Goal: Task Accomplishment & Management: Manage account settings

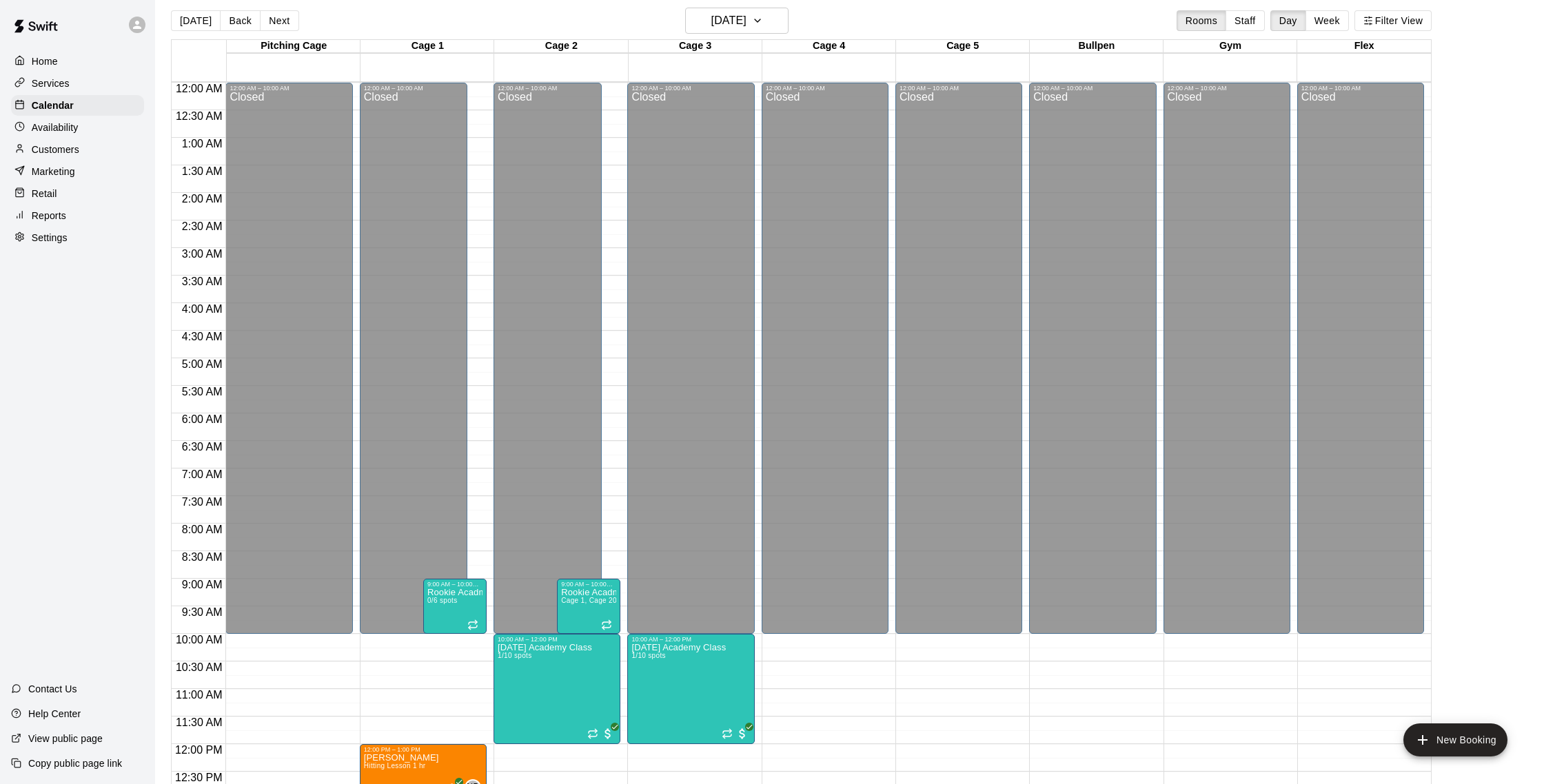
scroll to position [402, 0]
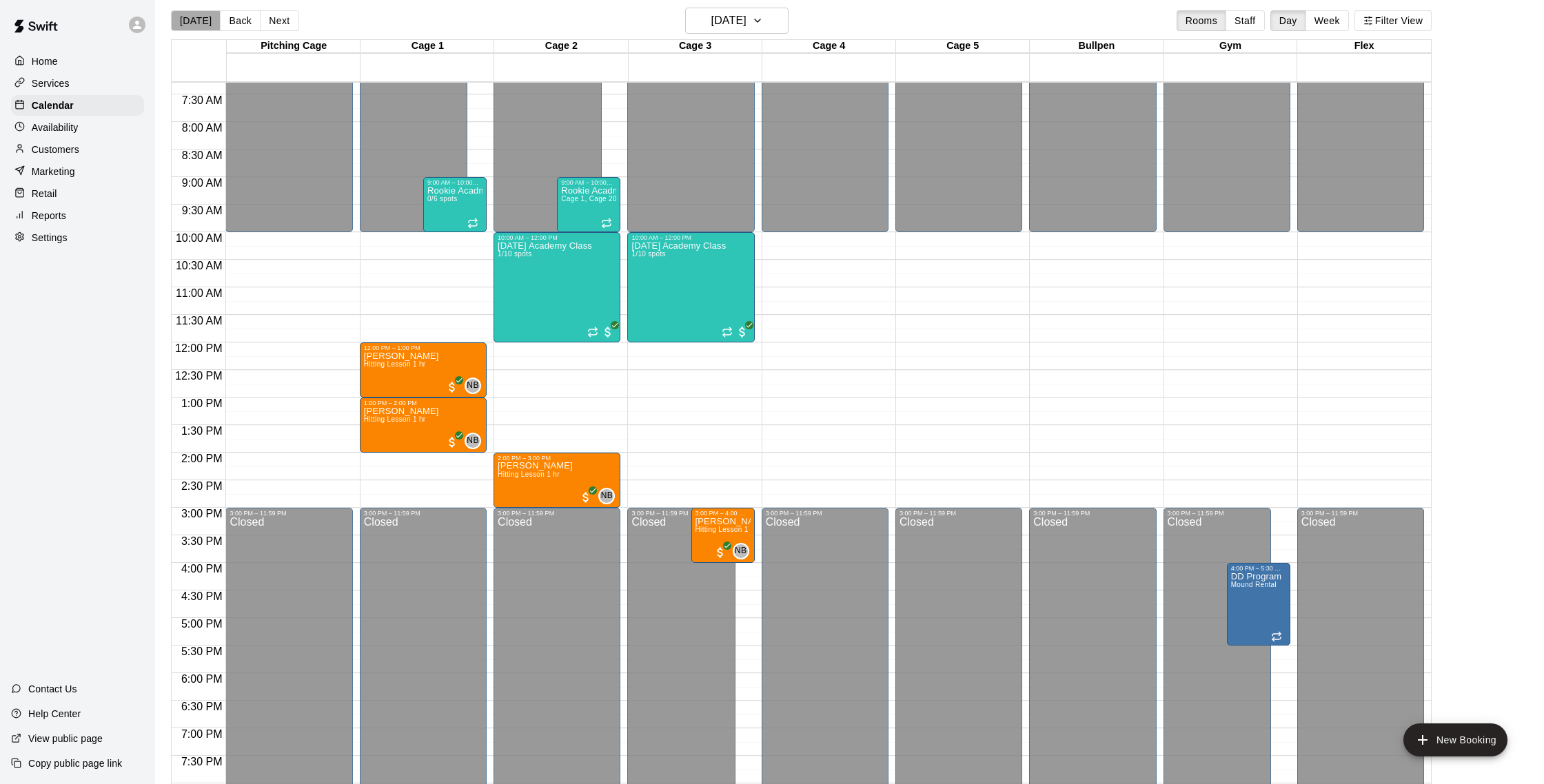
click at [210, 27] on button "[DATE]" at bounding box center [196, 21] width 50 height 21
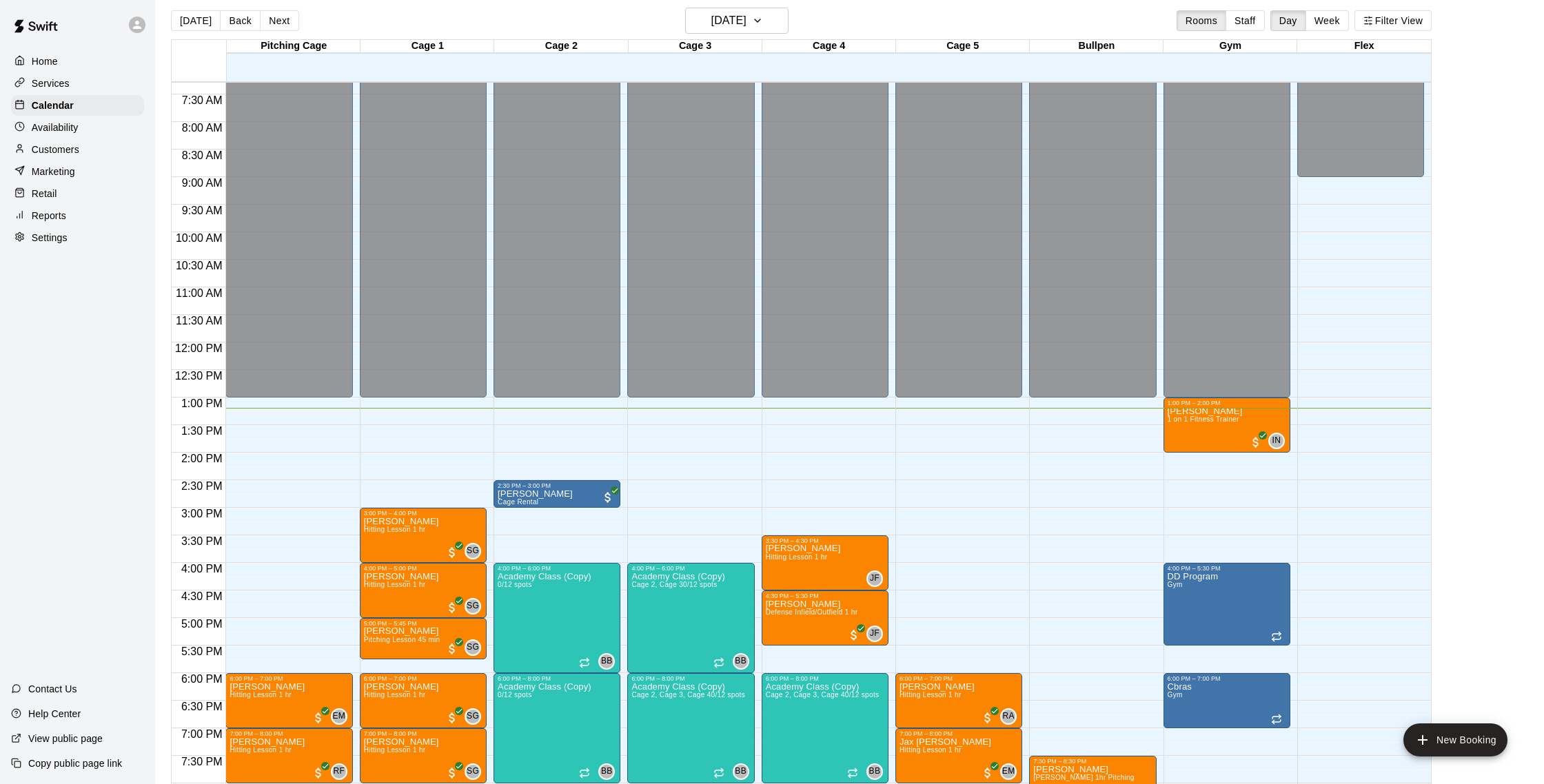
click at [76, 157] on div "Customers" at bounding box center [77, 150] width 133 height 21
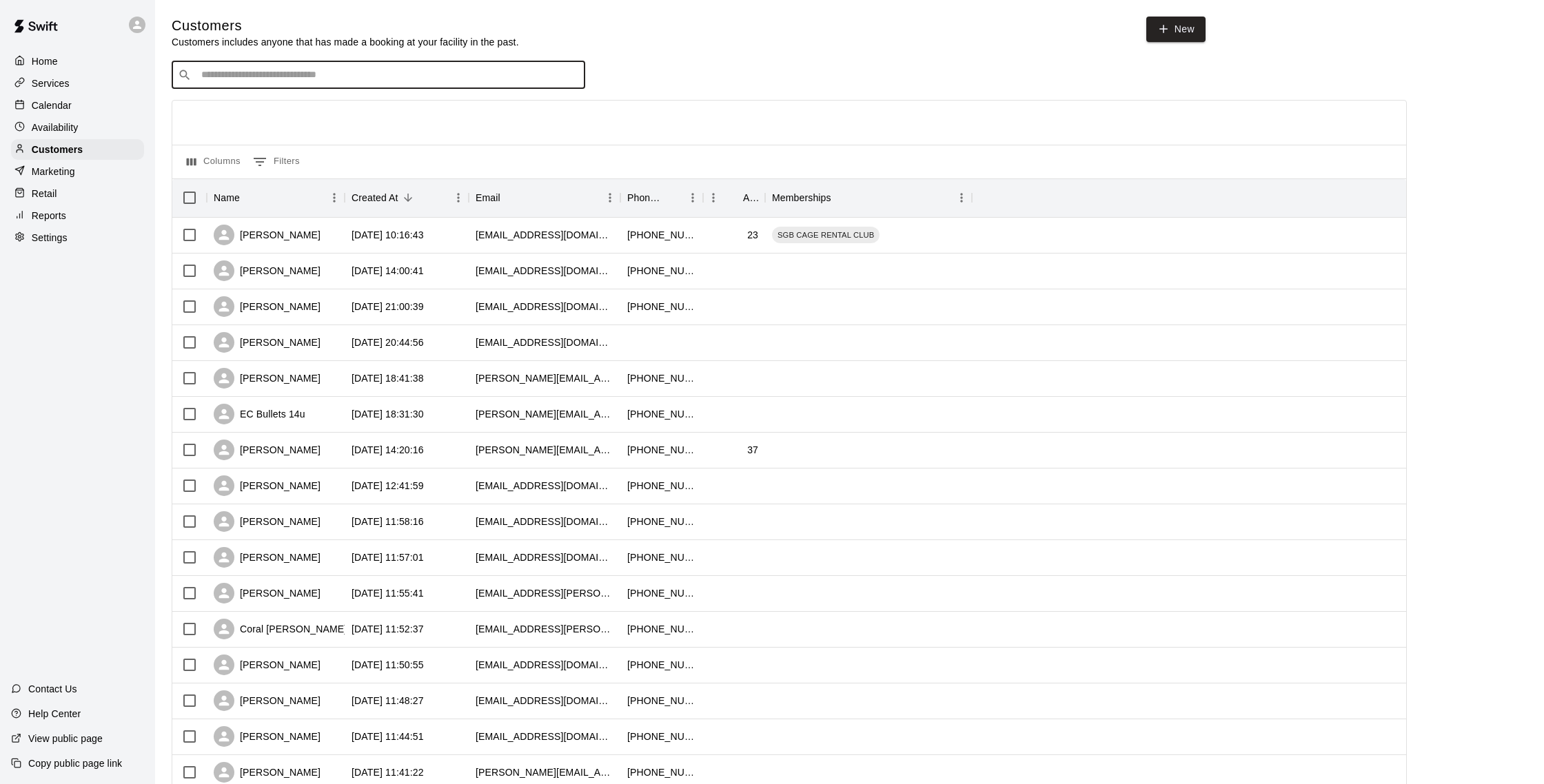
click at [358, 77] on input "Search customers by name or email" at bounding box center [388, 75] width 382 height 14
type input "*******"
click at [388, 102] on div "Rishard Matthews shoptaydence@gmail.com" at bounding box center [392, 111] width 364 height 30
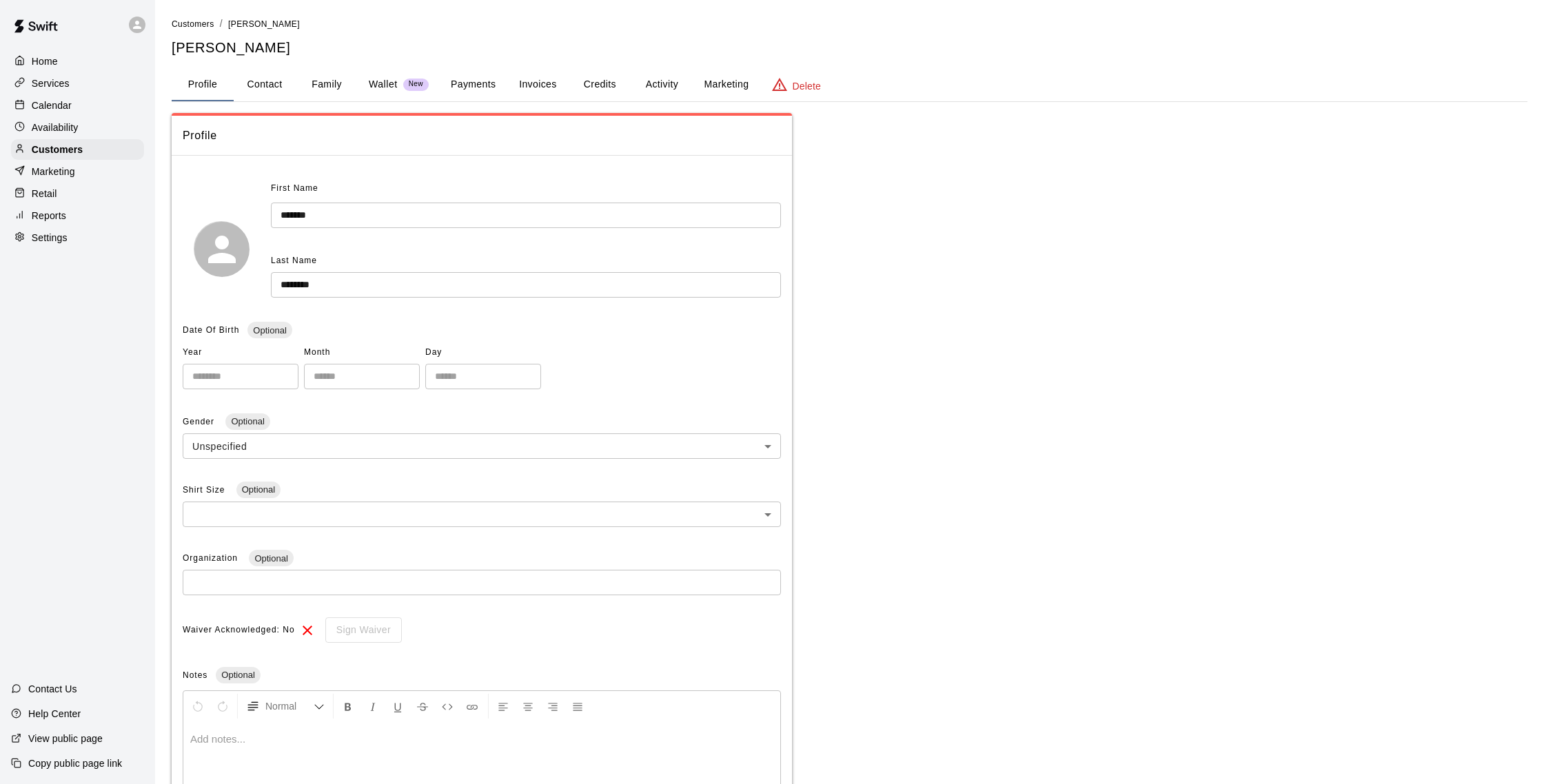
click at [494, 89] on button "Payments" at bounding box center [473, 85] width 67 height 33
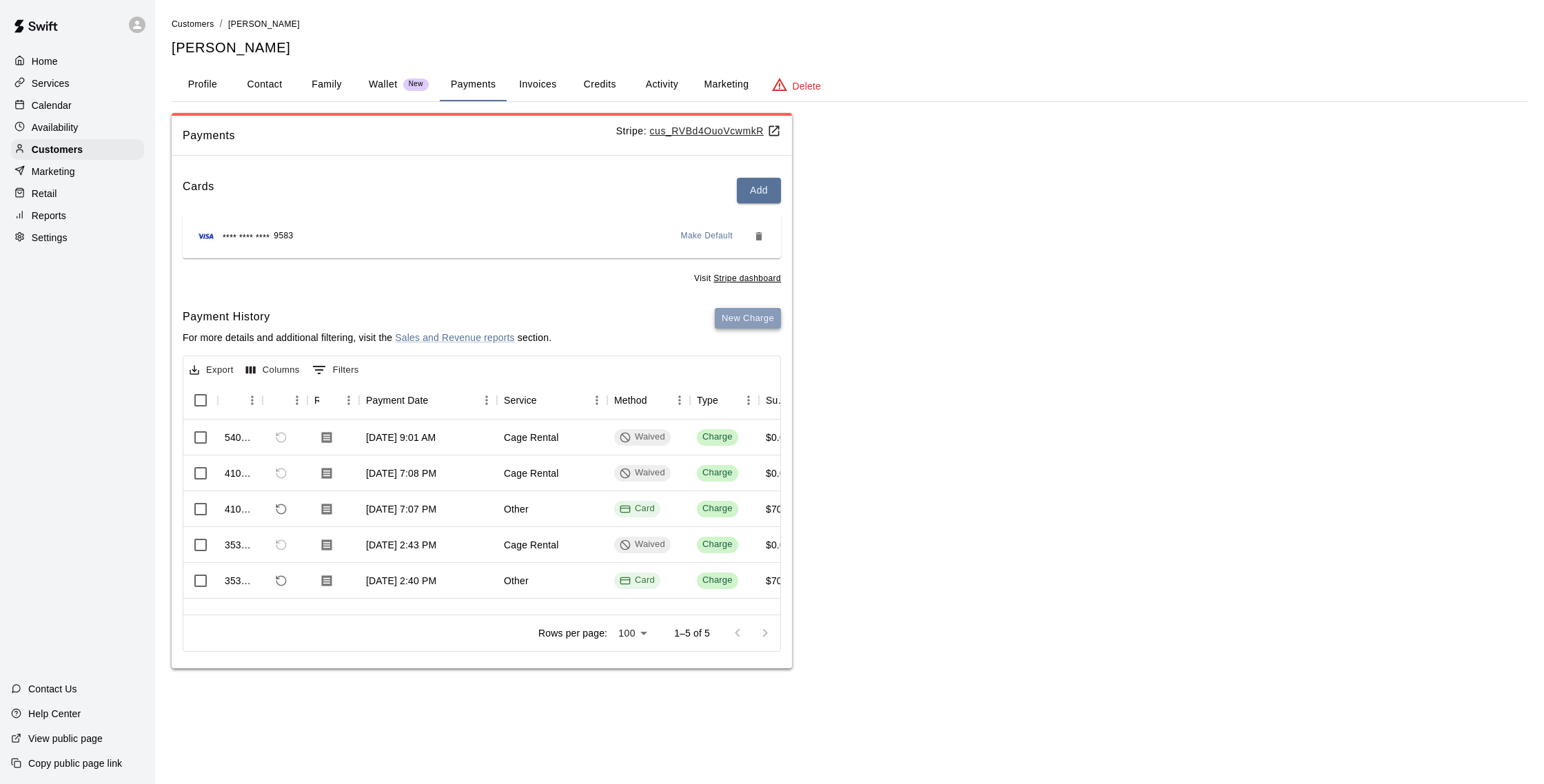
click at [762, 317] on button "New Charge" at bounding box center [748, 318] width 66 height 22
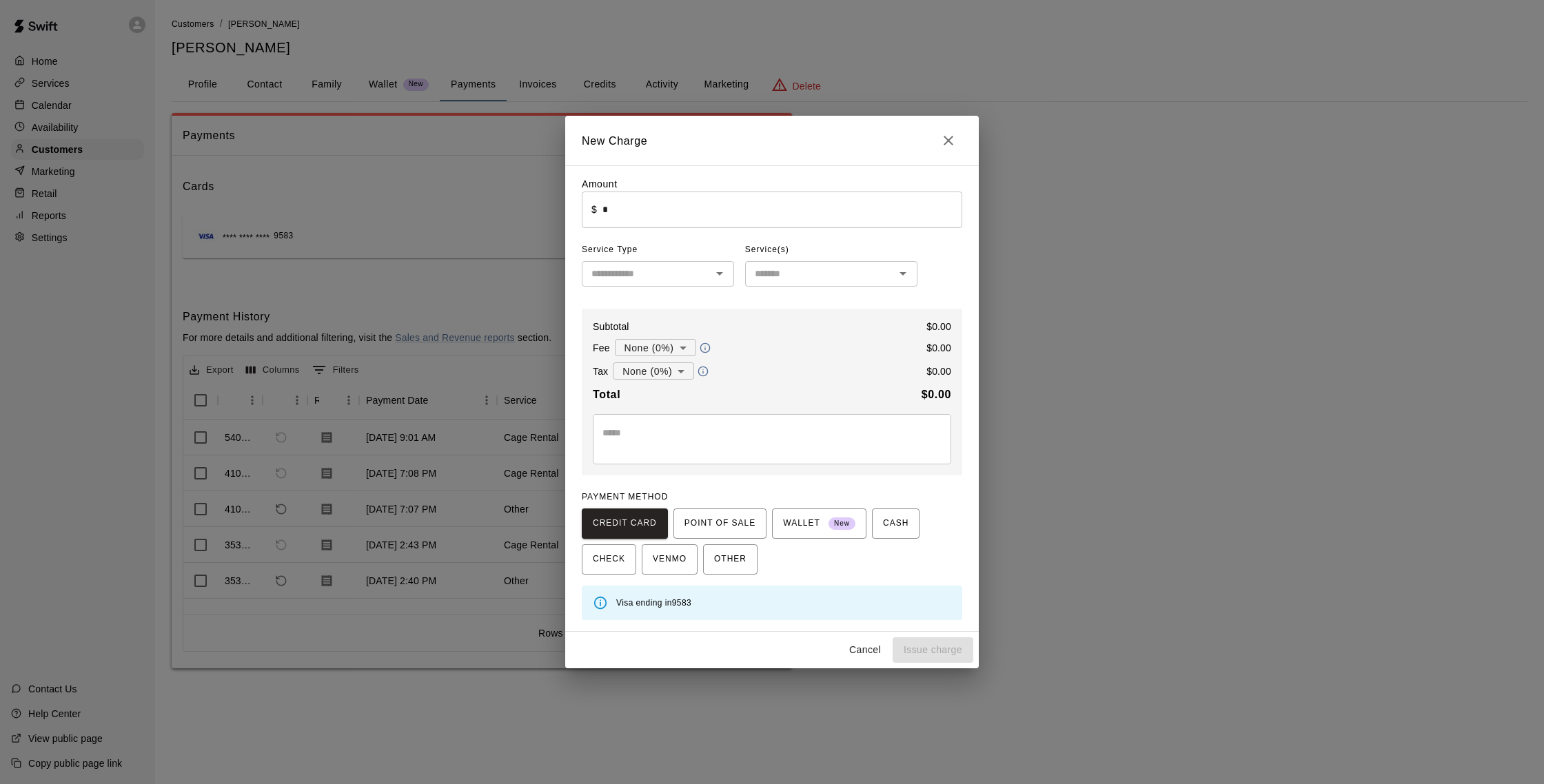
click at [685, 201] on input "*" at bounding box center [782, 209] width 360 height 36
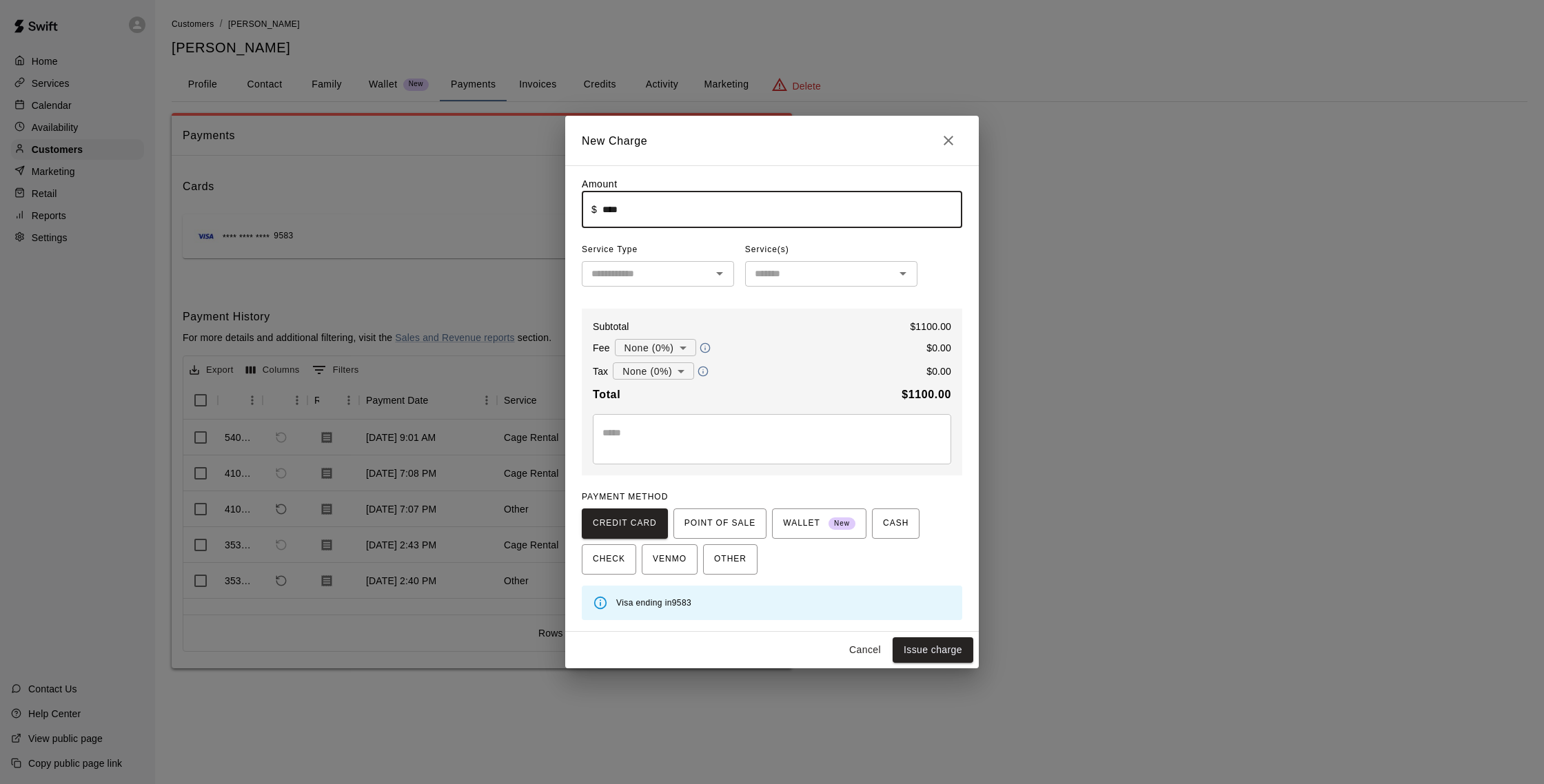
type input "*******"
click at [609, 278] on input "text" at bounding box center [646, 273] width 122 height 17
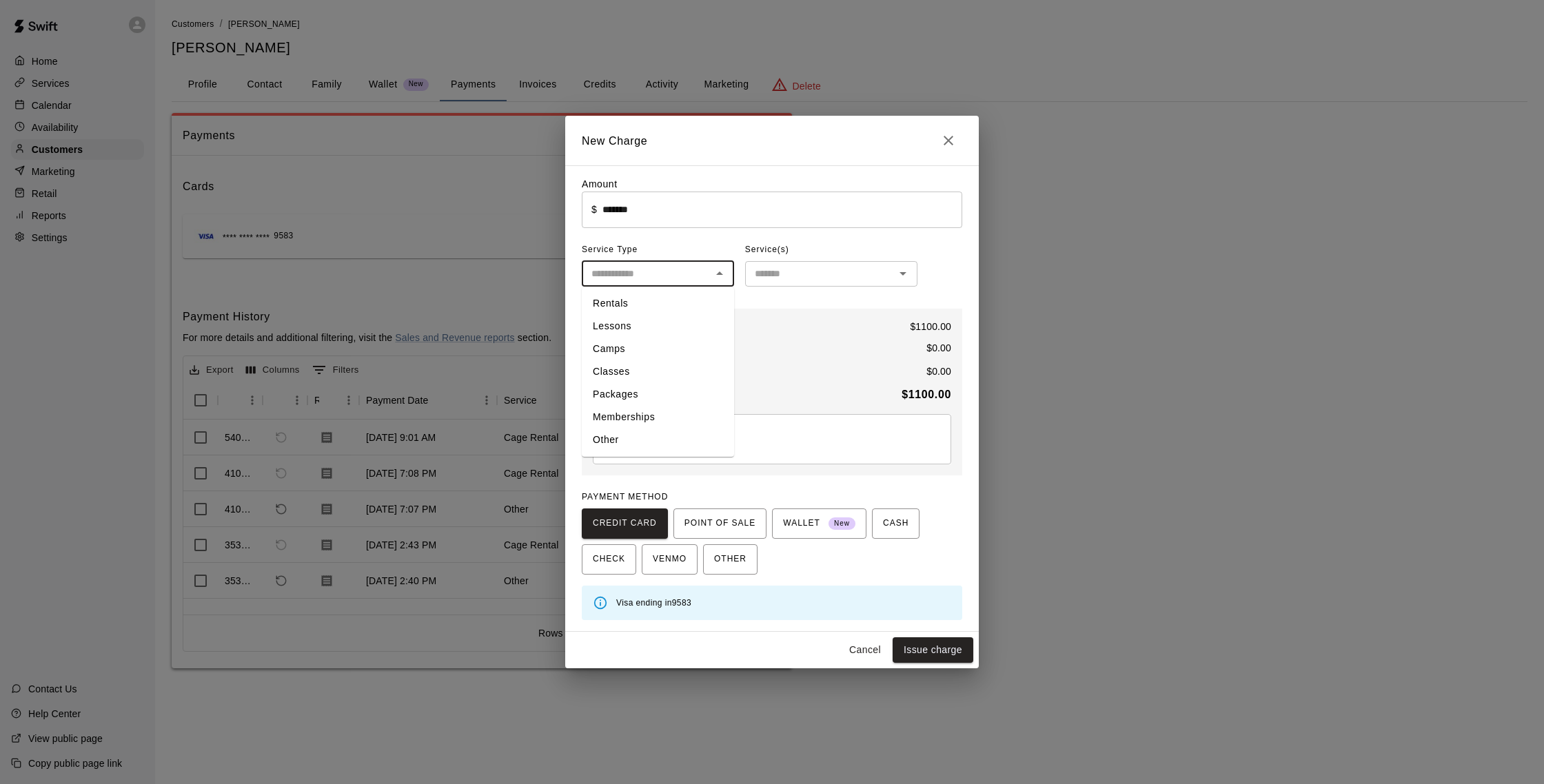
click at [636, 364] on li "Classes" at bounding box center [658, 371] width 152 height 23
type input "*******"
click at [799, 279] on input "text" at bounding box center [820, 273] width 141 height 17
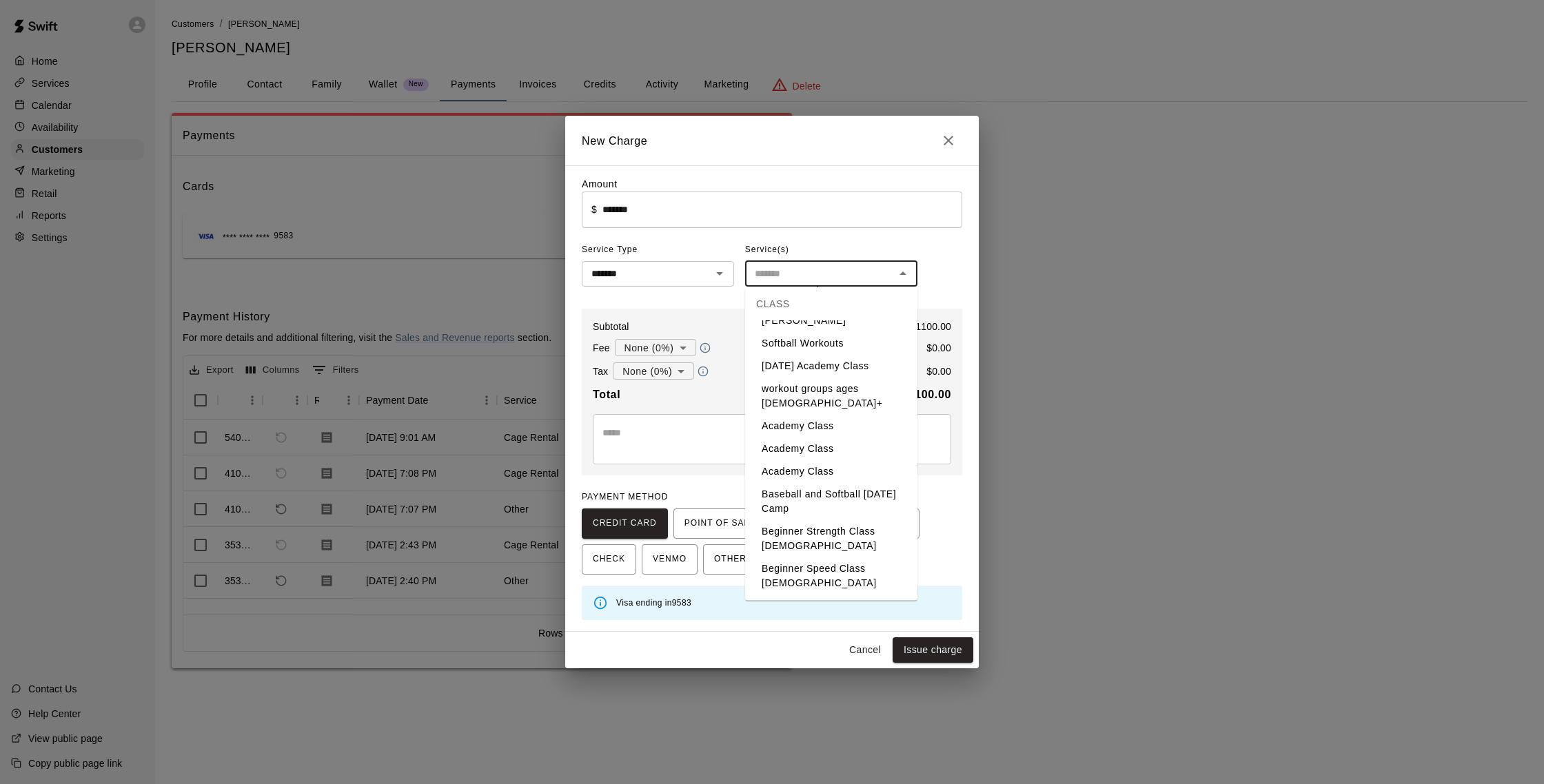
scroll to position [436, 0]
click at [835, 429] on li "Academy Class" at bounding box center [832, 441] width 172 height 23
type input "**********"
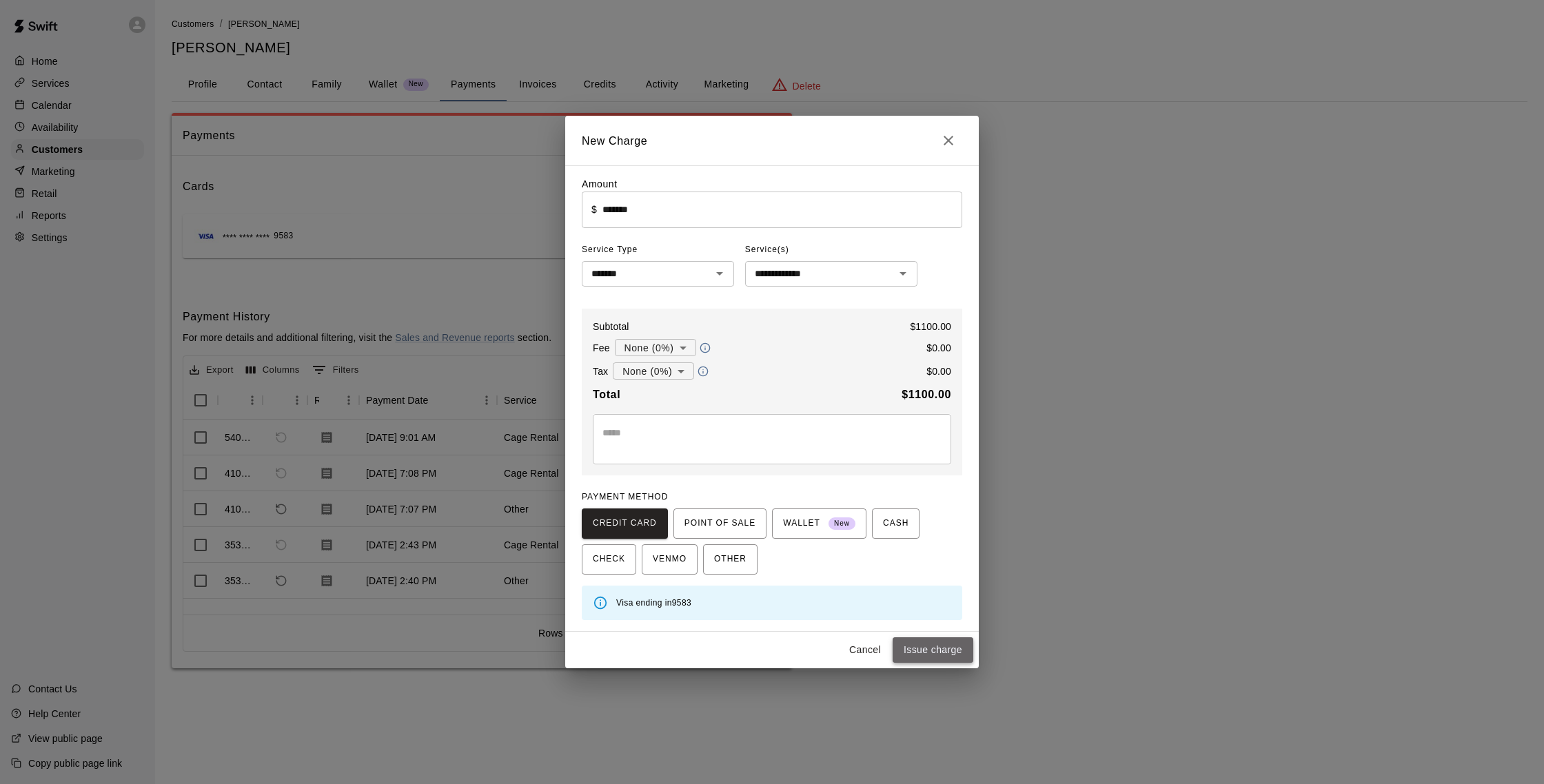
click at [943, 653] on button "Issue charge" at bounding box center [933, 650] width 81 height 26
type input "*"
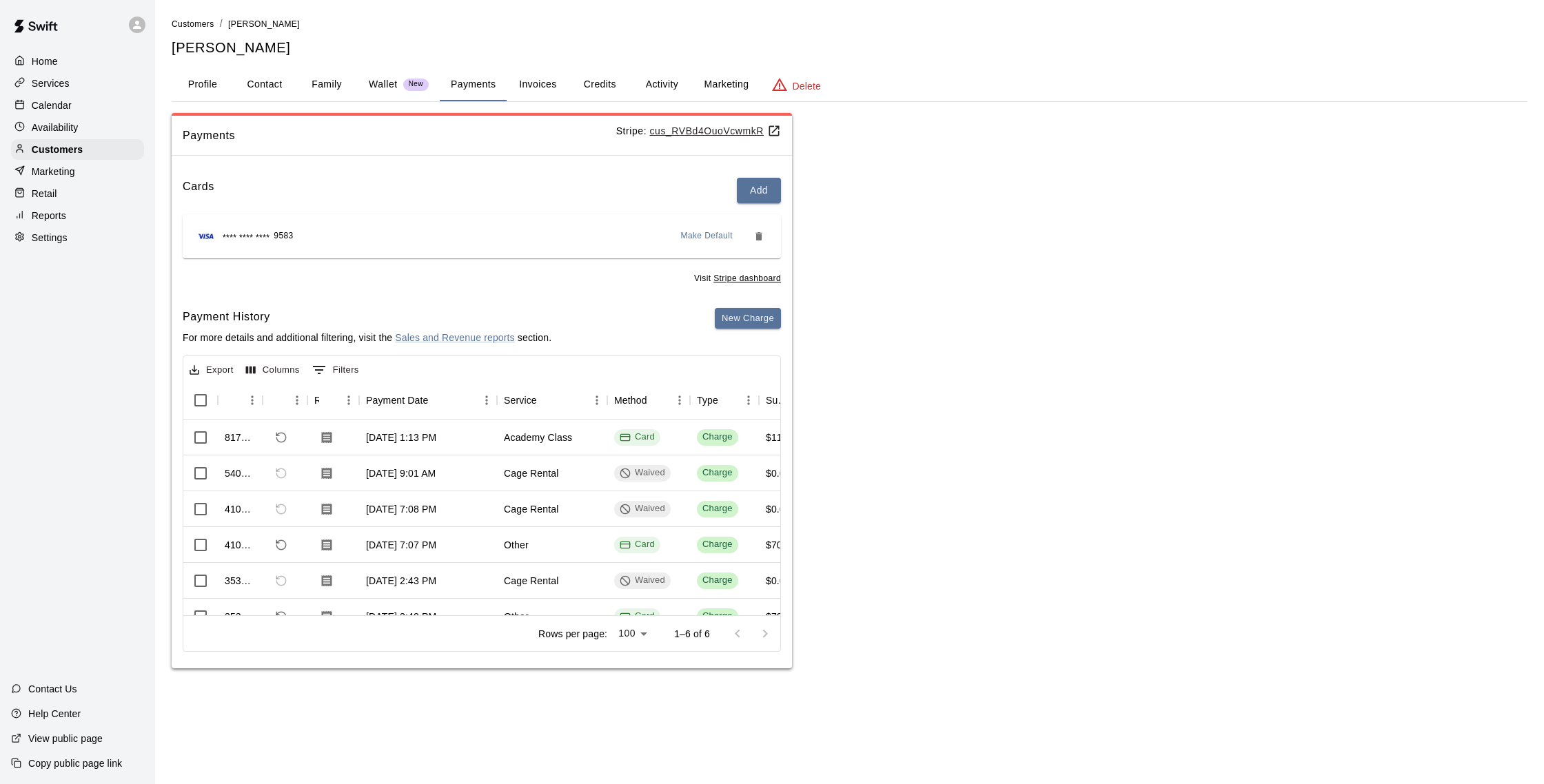
click at [66, 102] on p "Calendar" at bounding box center [52, 105] width 40 height 14
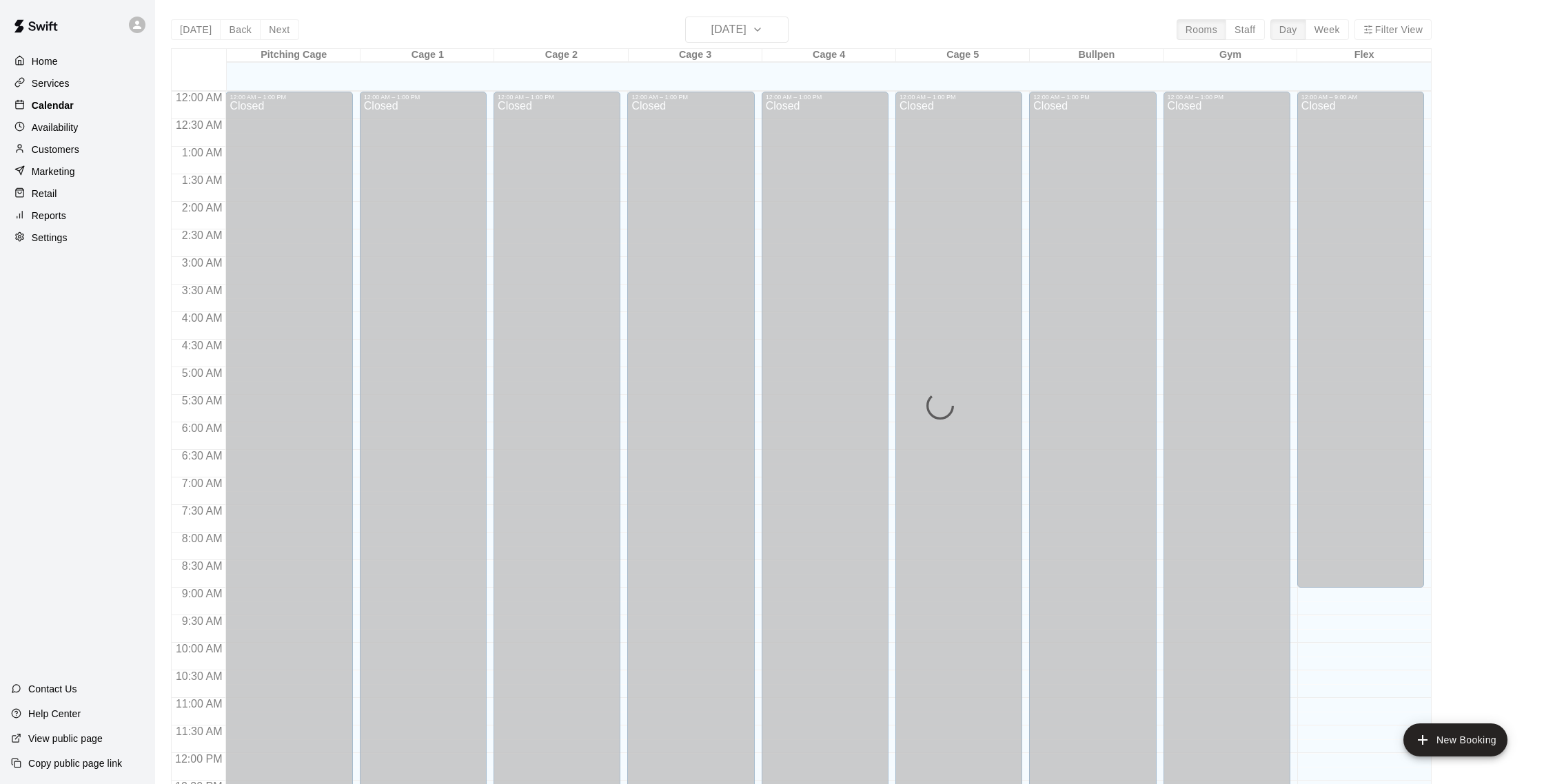
scroll to position [575, 0]
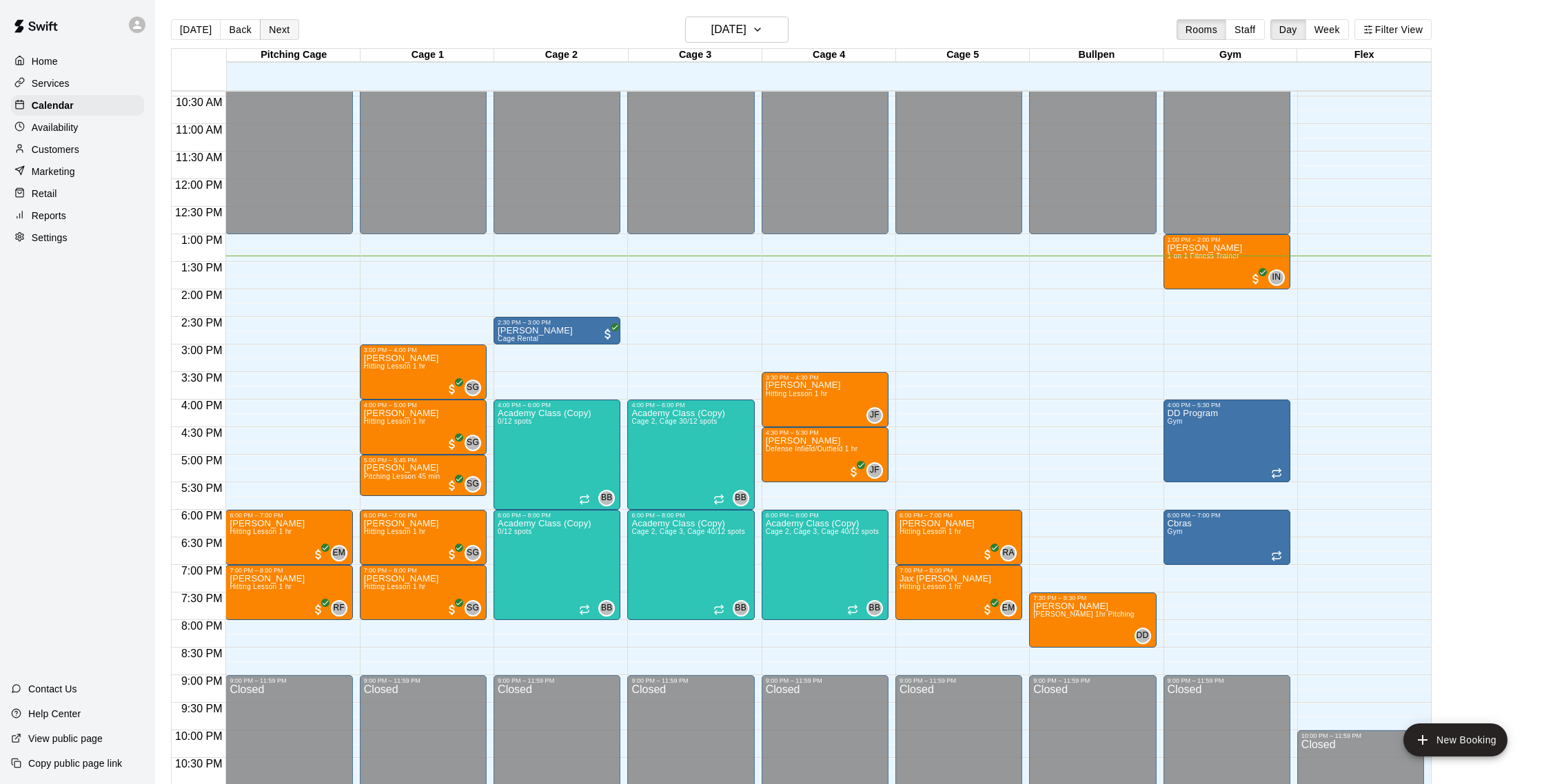
click at [284, 32] on button "Next" at bounding box center [279, 30] width 39 height 21
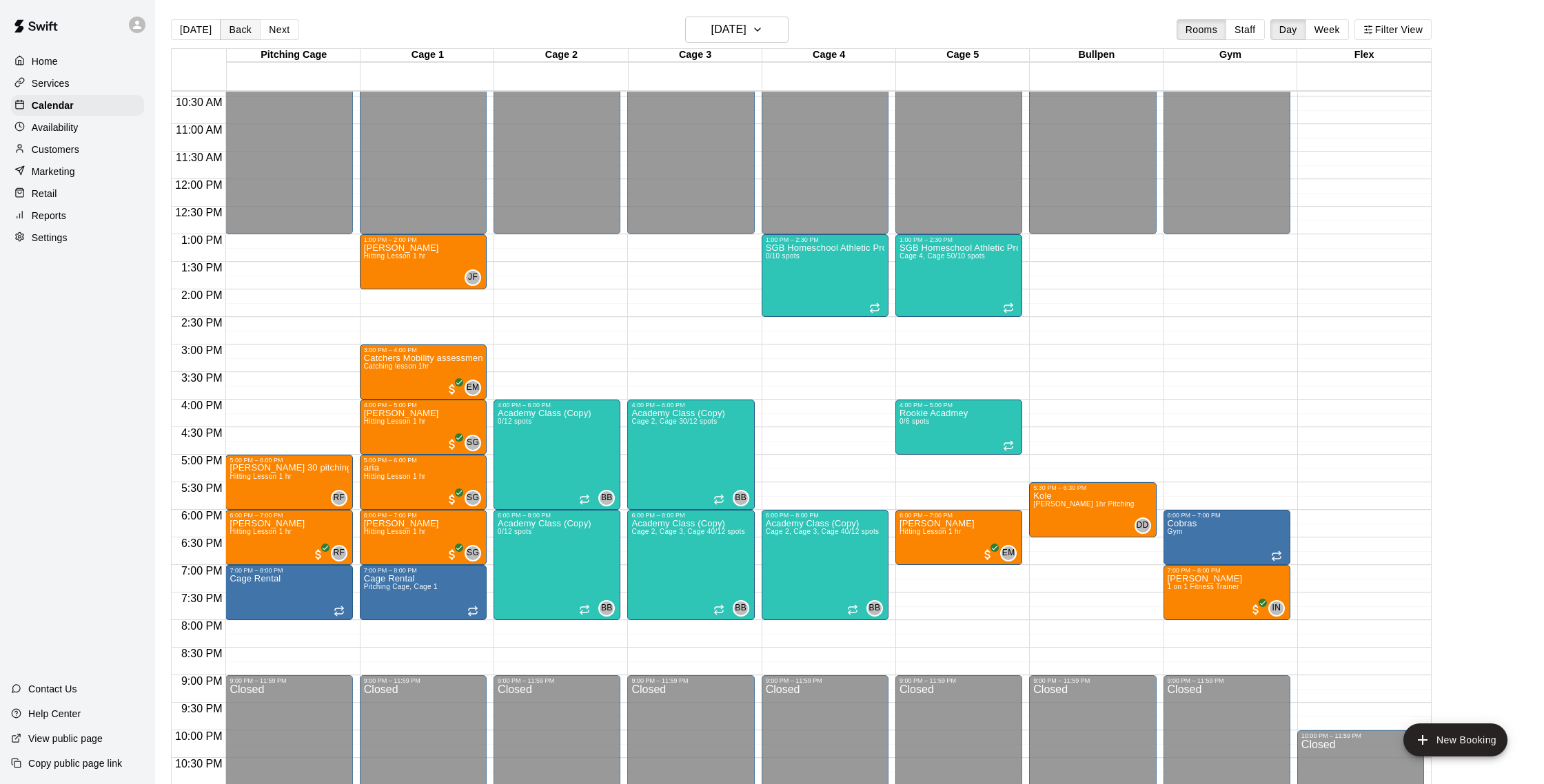
click at [242, 26] on button "Back" at bounding box center [240, 30] width 40 height 21
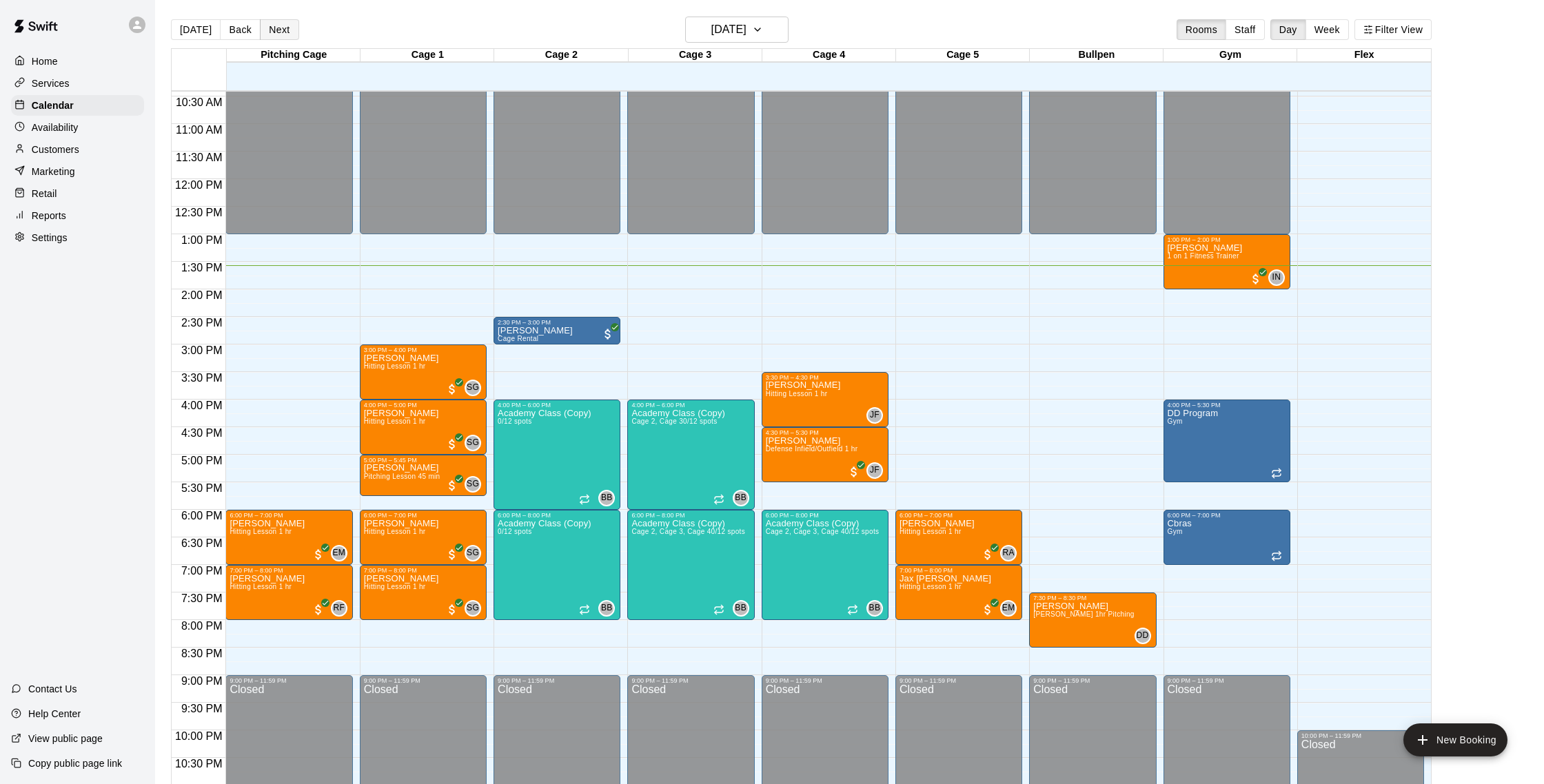
click at [268, 28] on button "Next" at bounding box center [279, 30] width 39 height 21
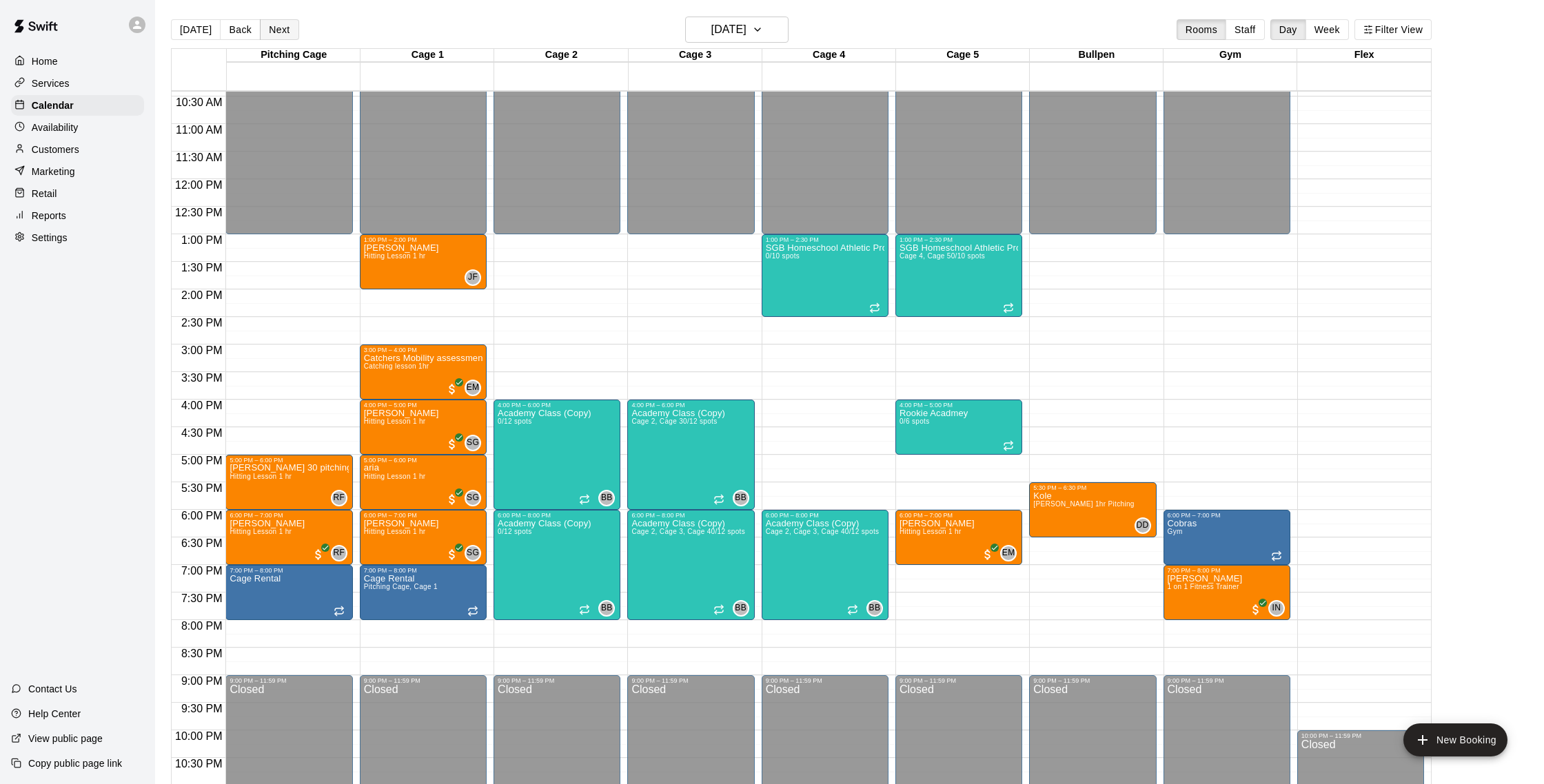
click at [276, 31] on button "Next" at bounding box center [279, 30] width 39 height 21
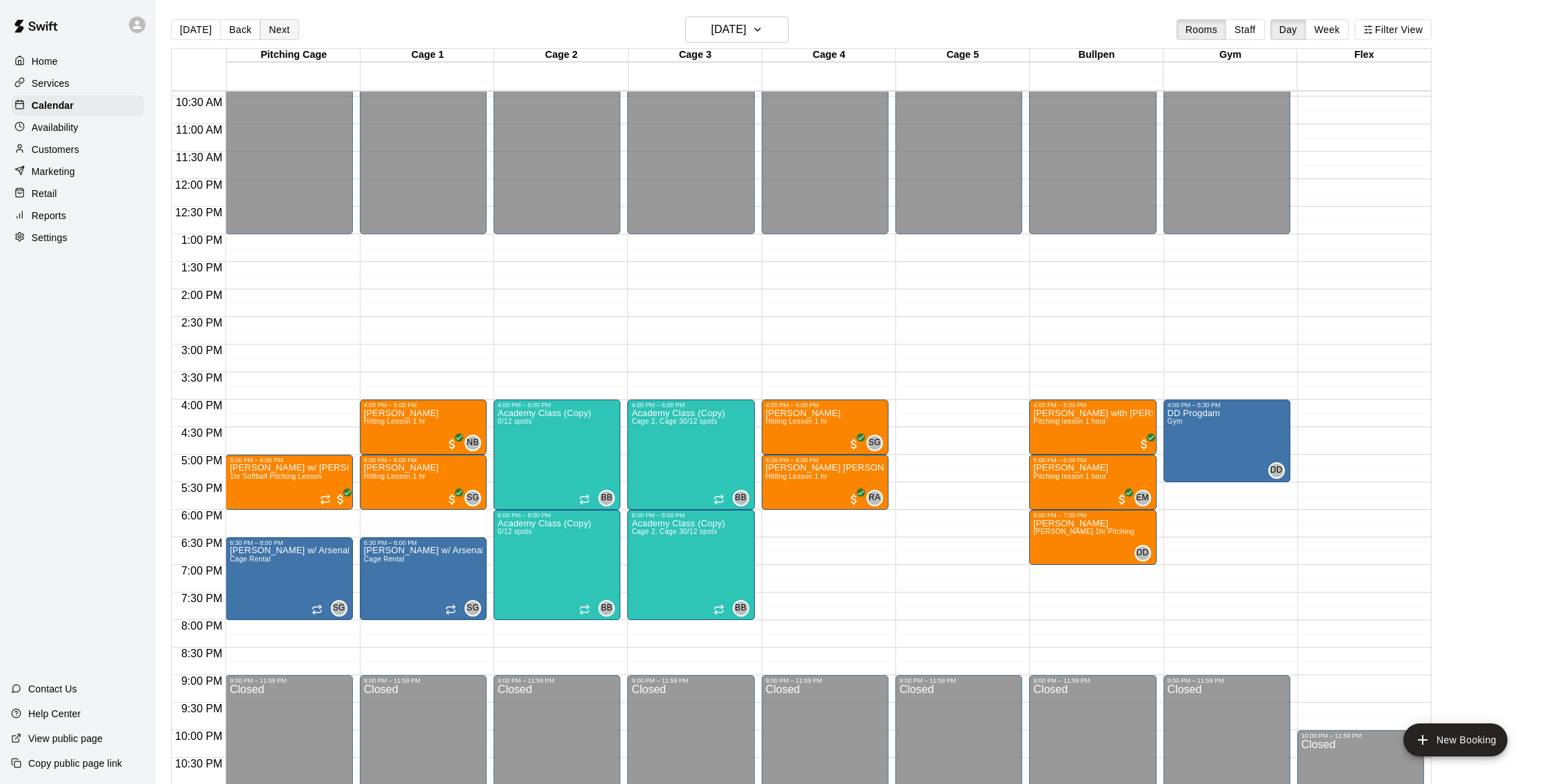
click at [278, 24] on button "Next" at bounding box center [279, 30] width 39 height 21
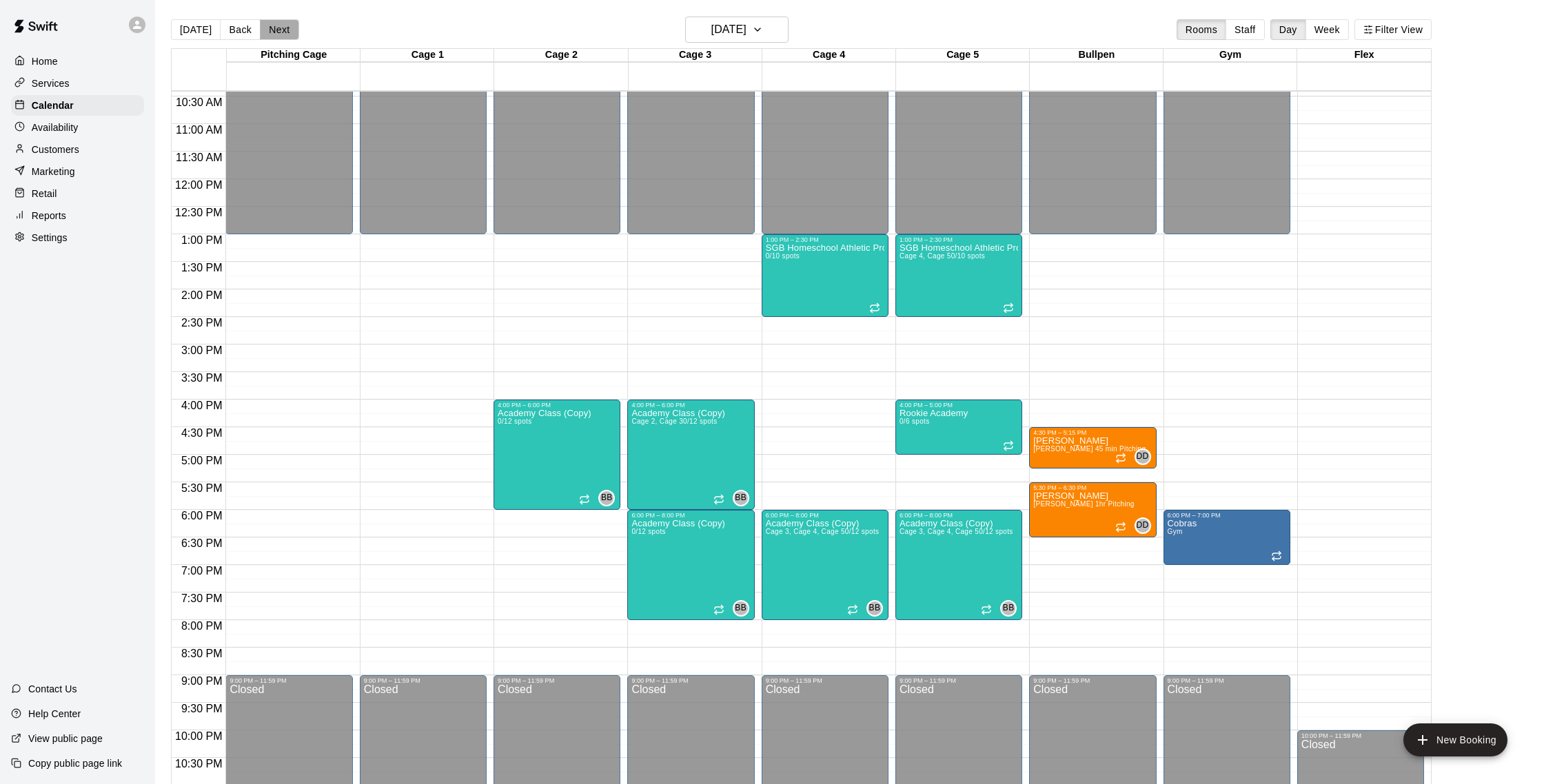
click at [280, 30] on button "Next" at bounding box center [279, 30] width 39 height 21
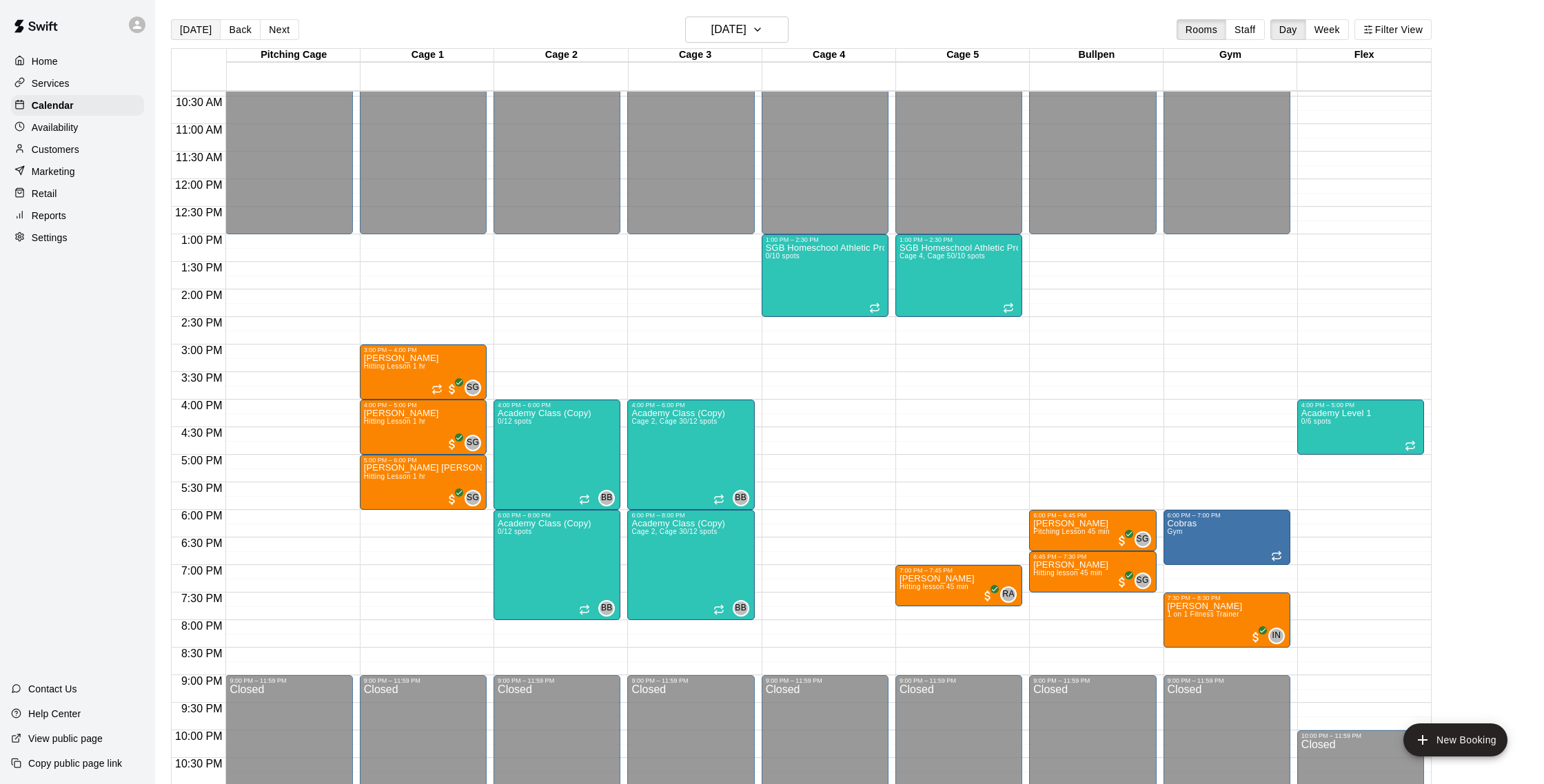
click at [201, 35] on button "[DATE]" at bounding box center [196, 30] width 50 height 21
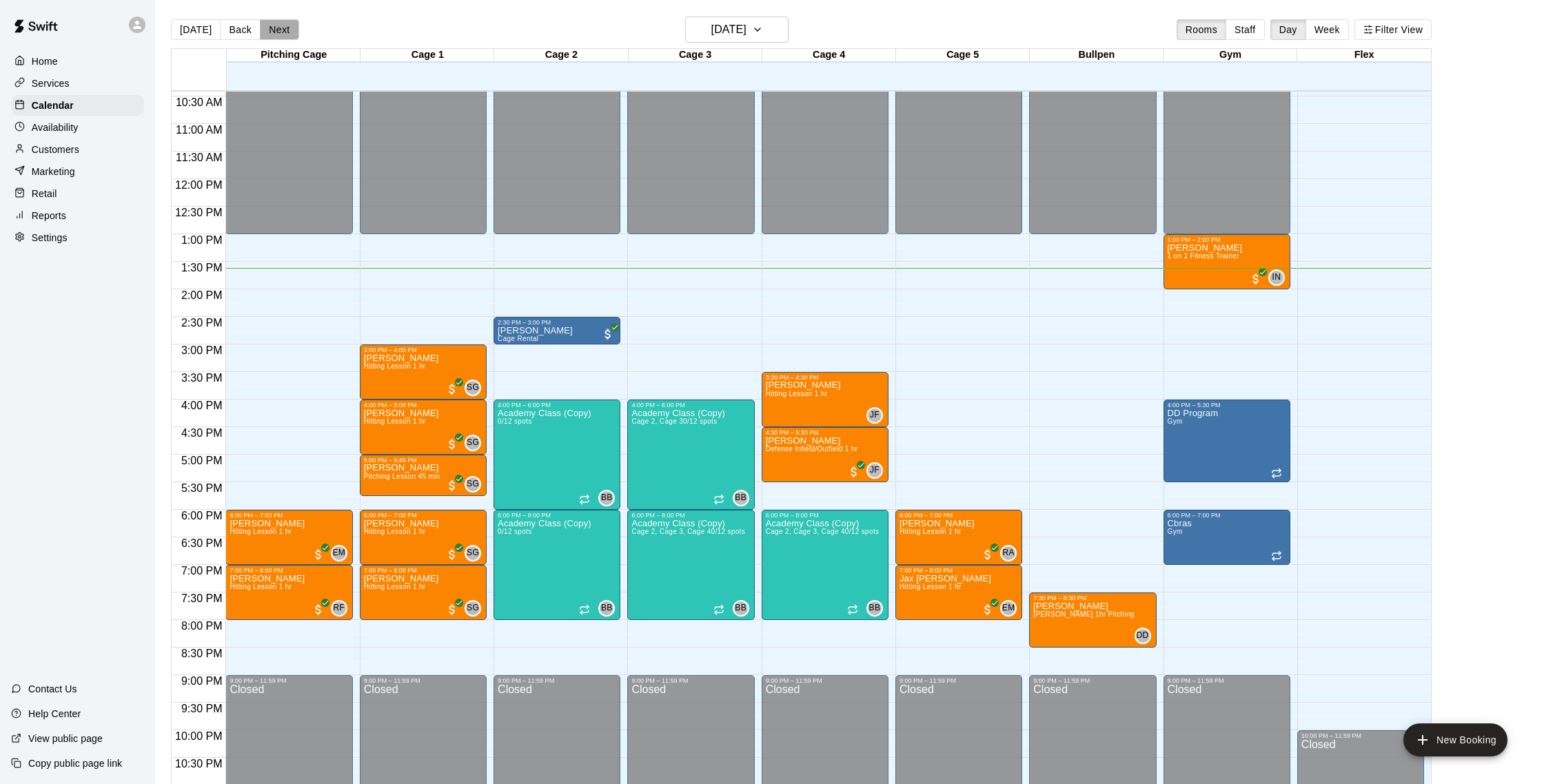
drag, startPoint x: 280, startPoint y: 34, endPoint x: 350, endPoint y: 117, distance: 108.6
click at [280, 34] on button "Next" at bounding box center [279, 30] width 39 height 21
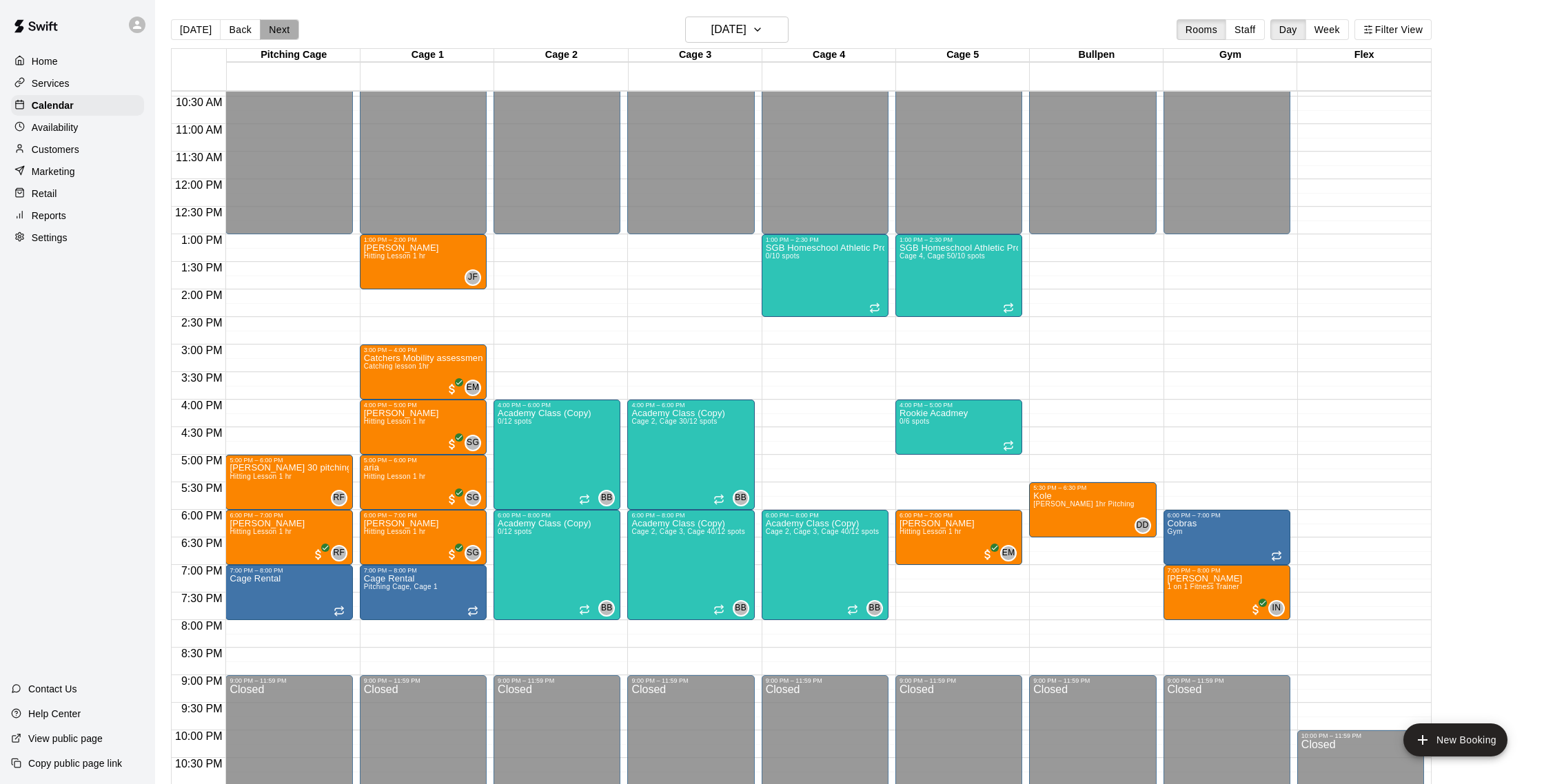
click at [284, 27] on button "Next" at bounding box center [279, 30] width 39 height 21
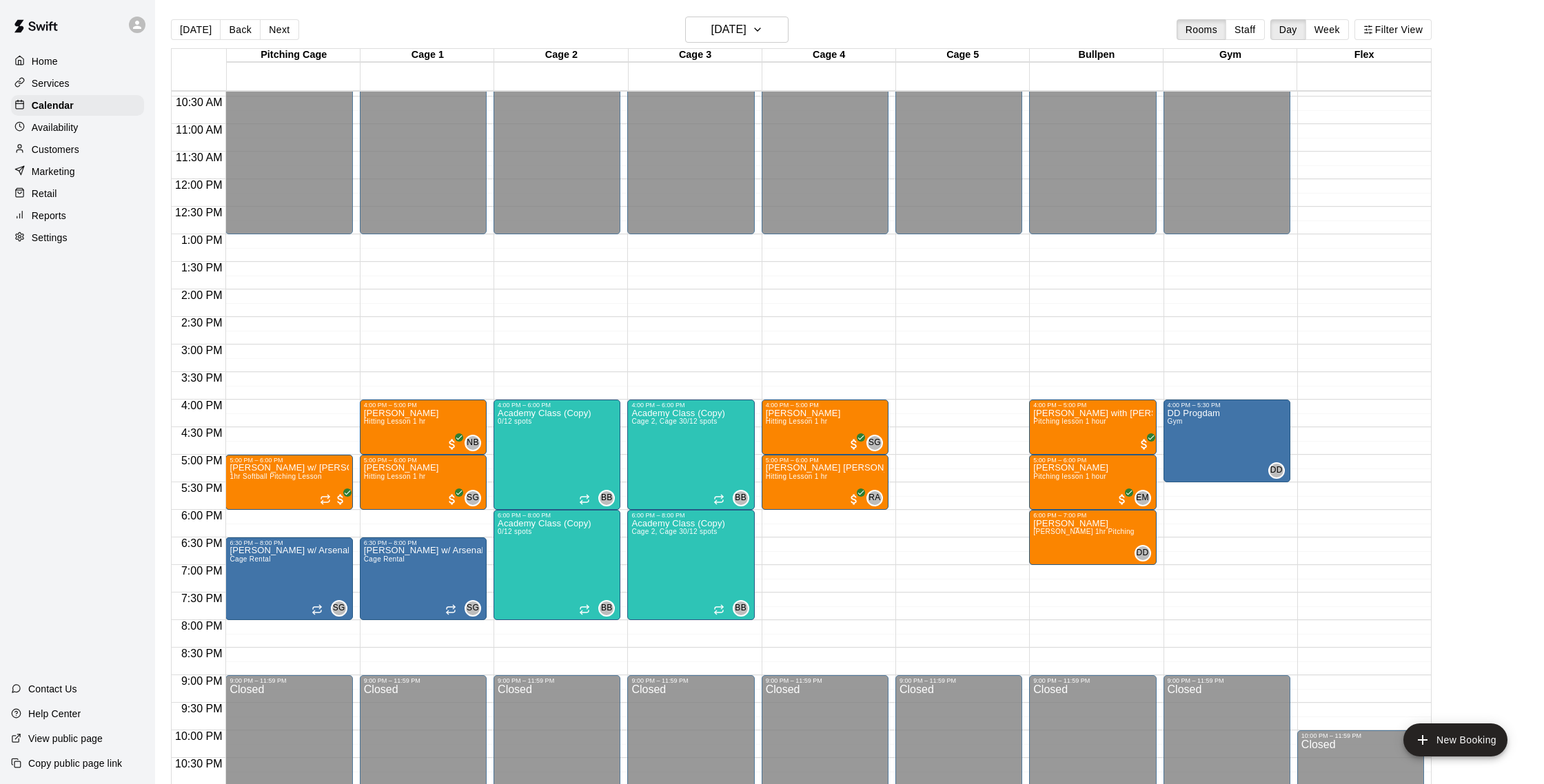
click at [183, 30] on button "[DATE]" at bounding box center [196, 30] width 50 height 21
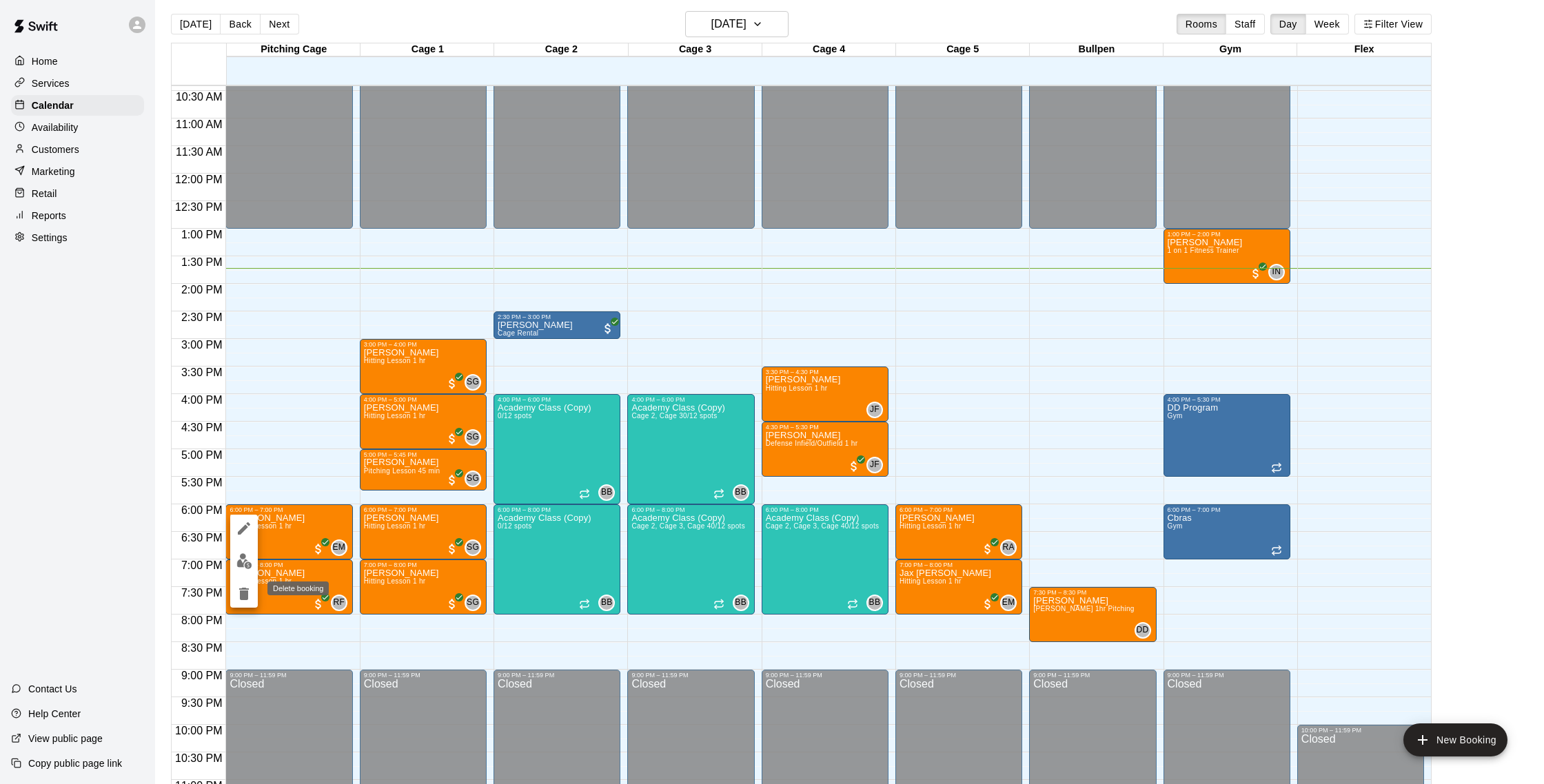
click at [242, 591] on icon "delete" at bounding box center [244, 594] width 10 height 12
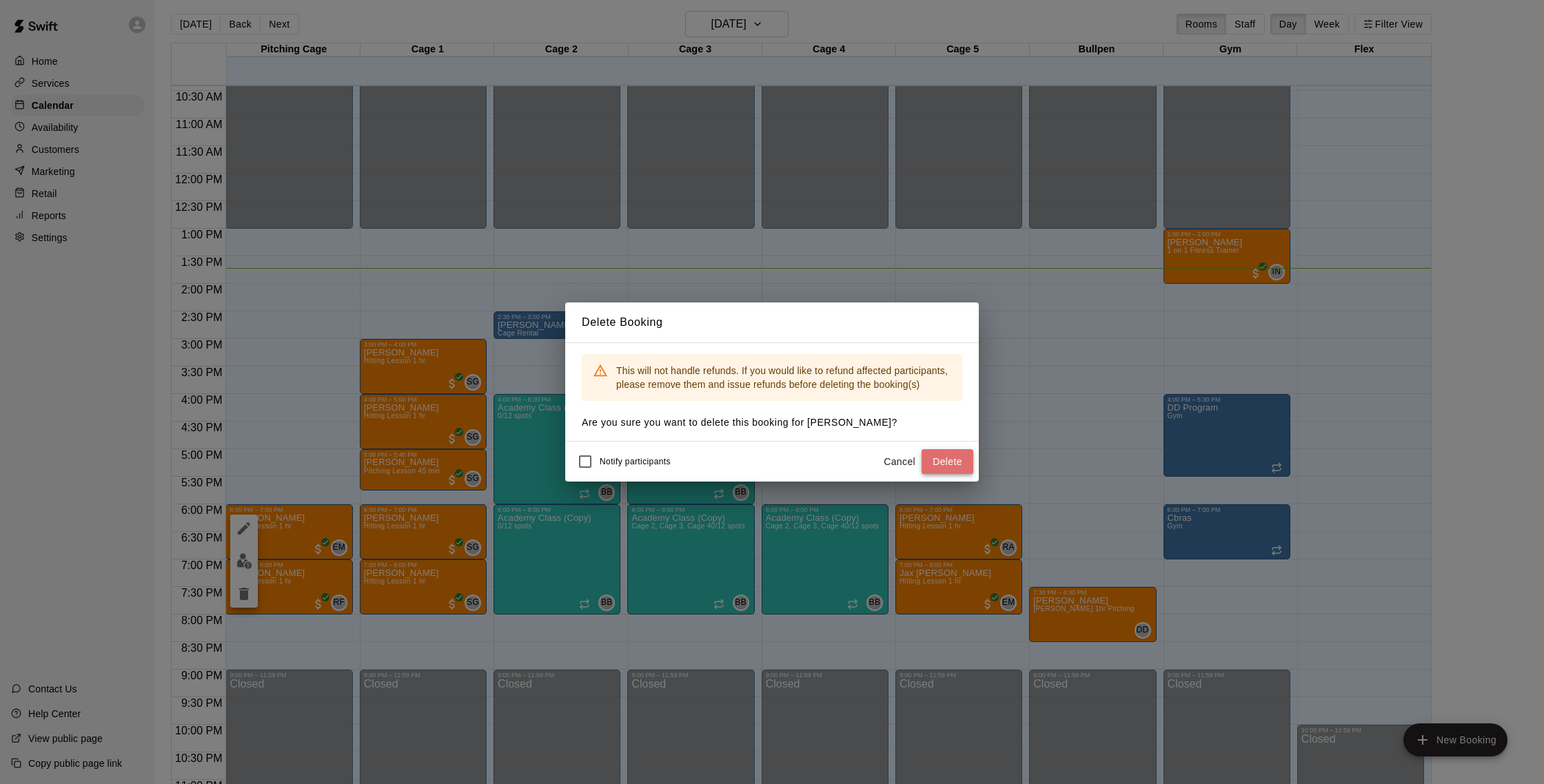
click at [957, 463] on button "Delete" at bounding box center [948, 463] width 52 height 26
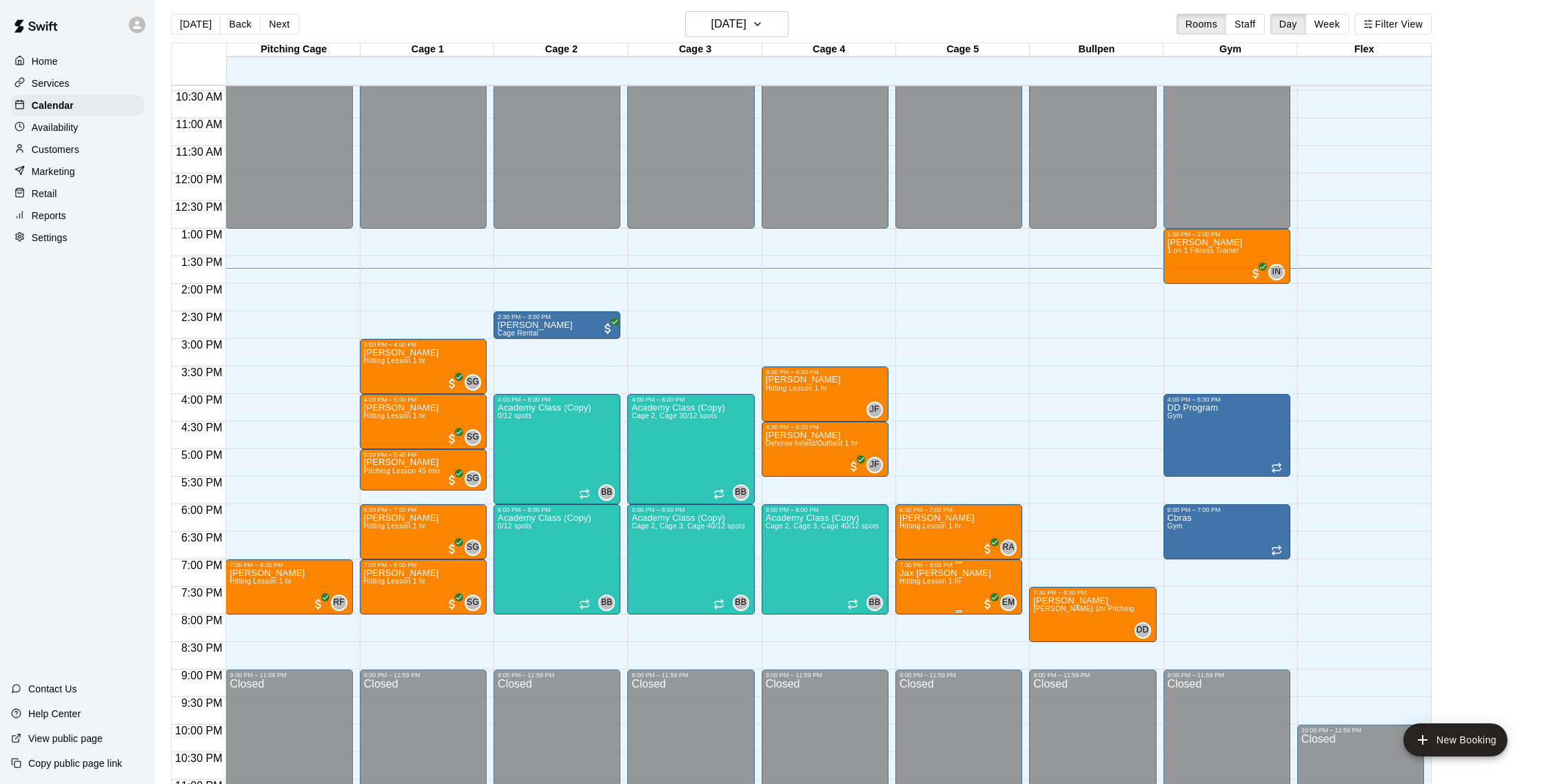
click at [916, 613] on img "edit" at bounding box center [914, 616] width 16 height 16
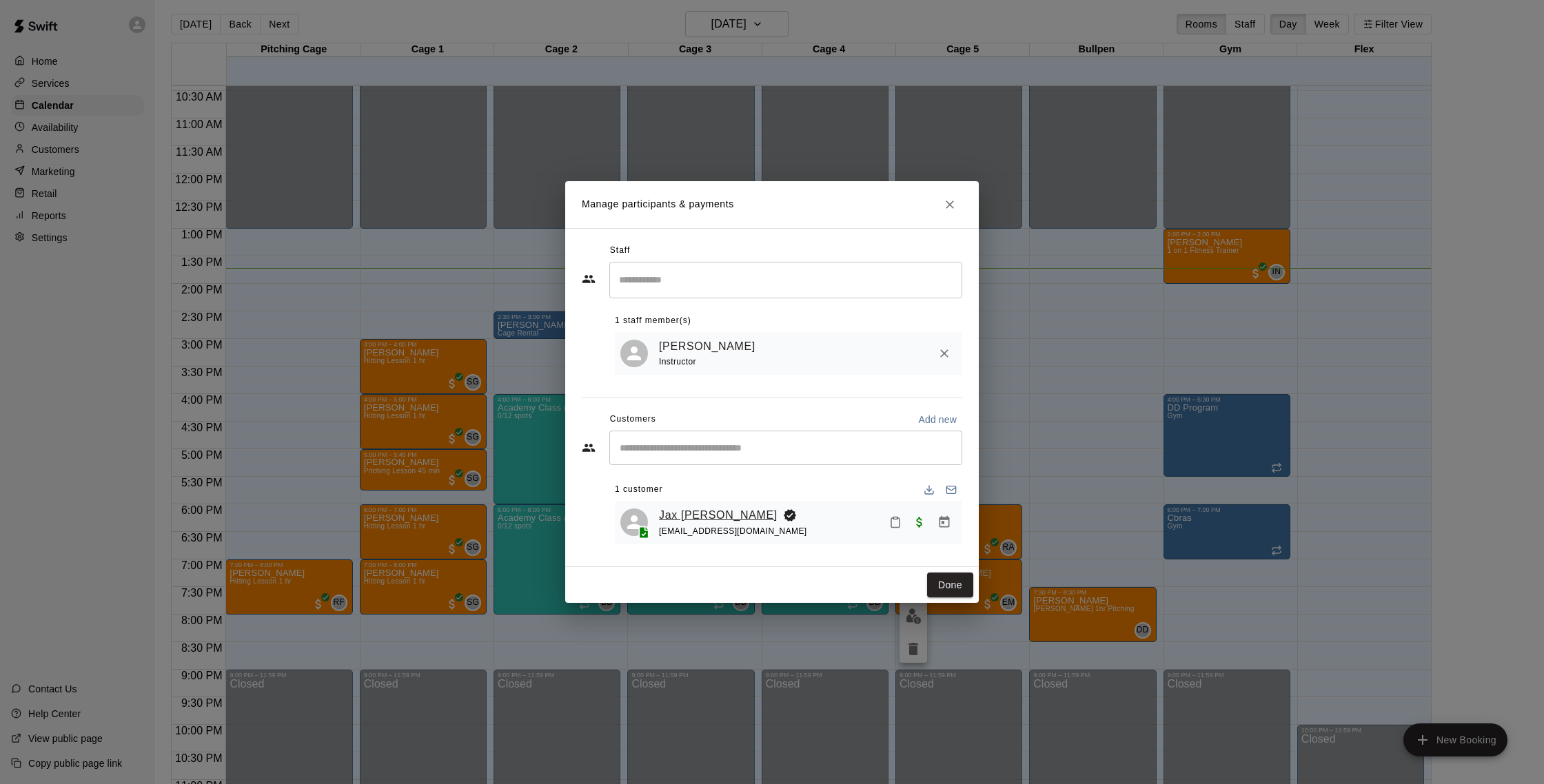
click at [688, 514] on link "Jax [PERSON_NAME]" at bounding box center [718, 516] width 118 height 18
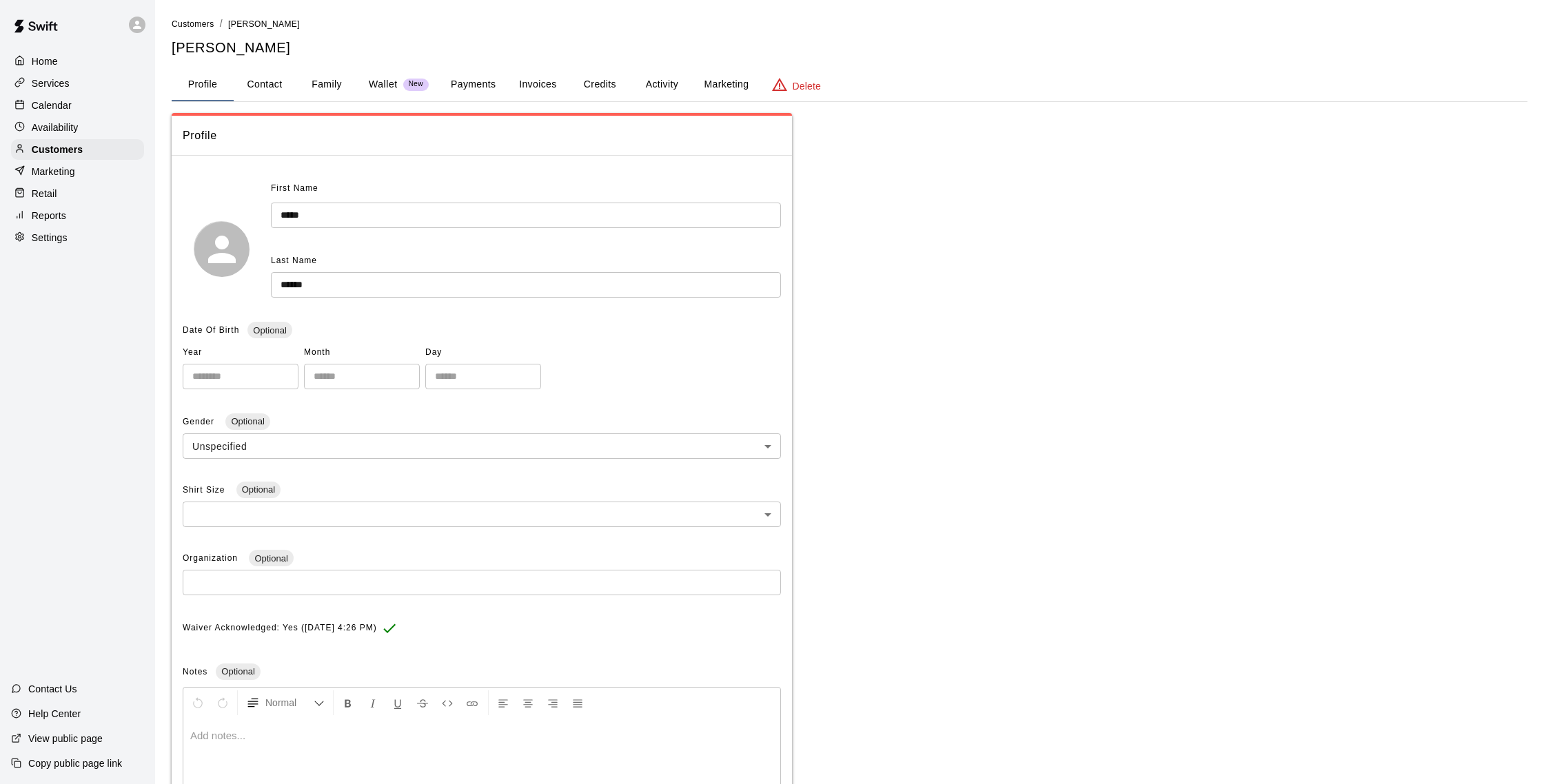
click at [276, 81] on button "Contact" at bounding box center [264, 85] width 62 height 33
select select "**"
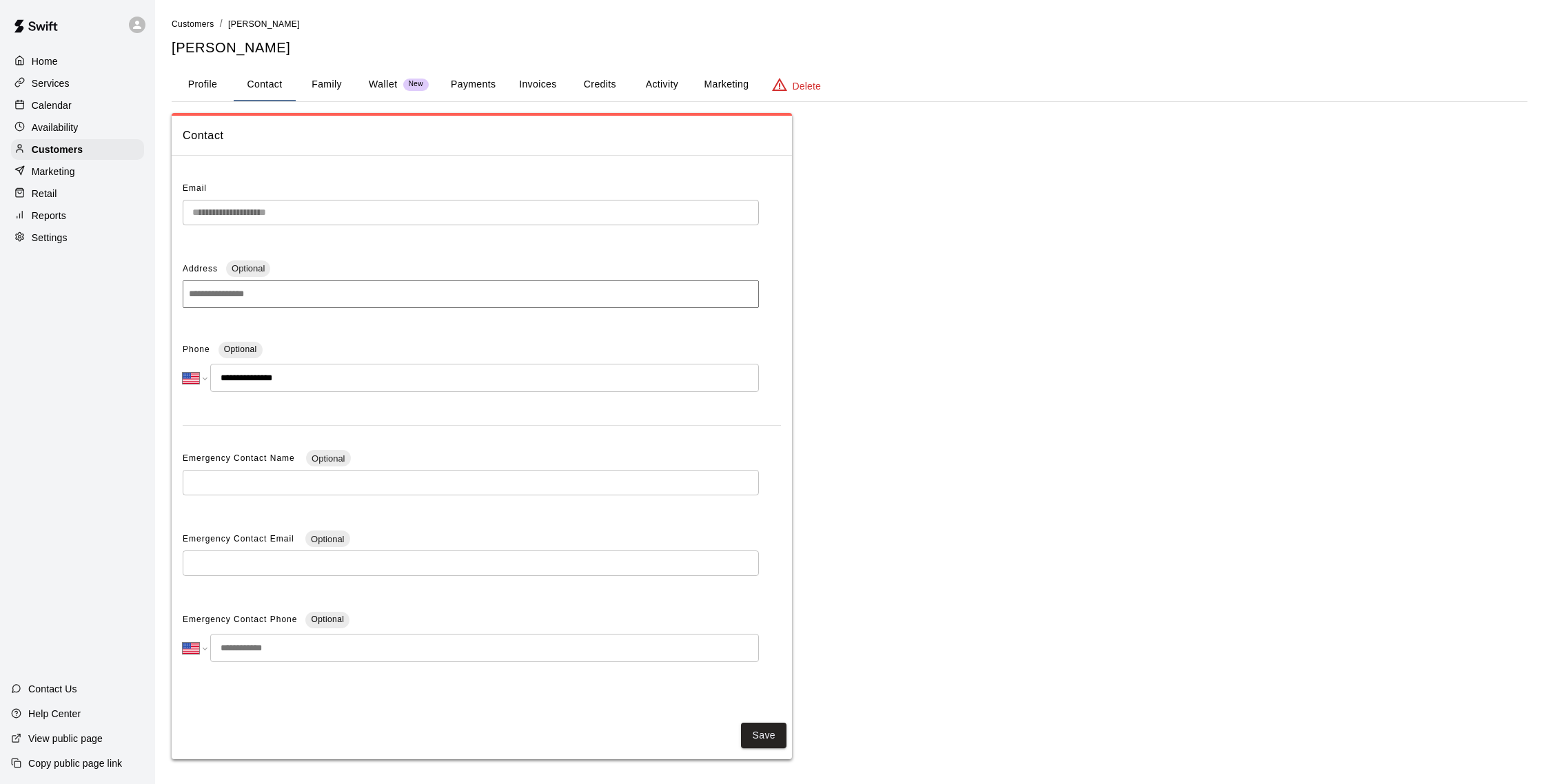
click at [54, 101] on p "Calendar" at bounding box center [52, 105] width 40 height 14
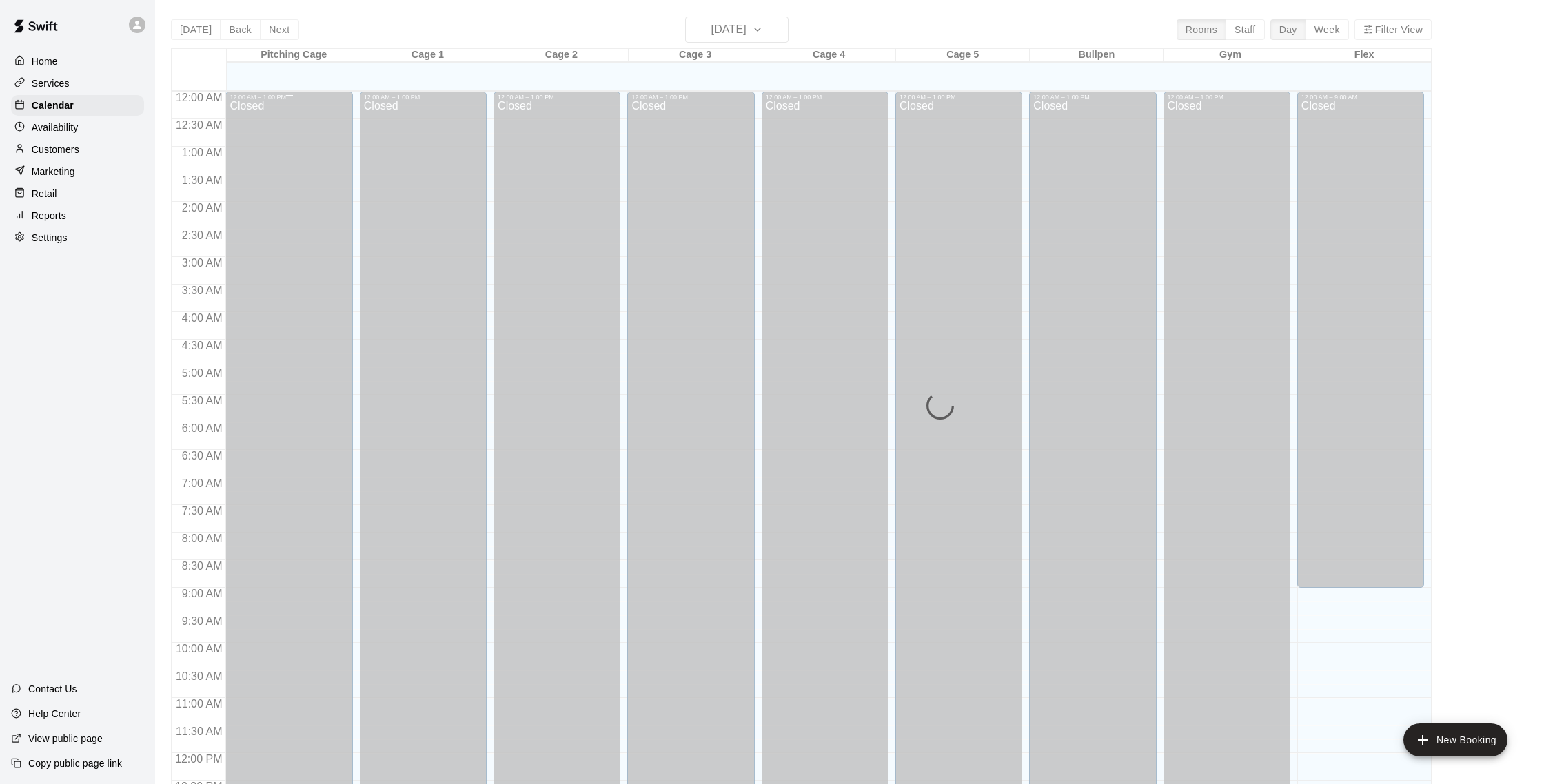
scroll to position [575, 0]
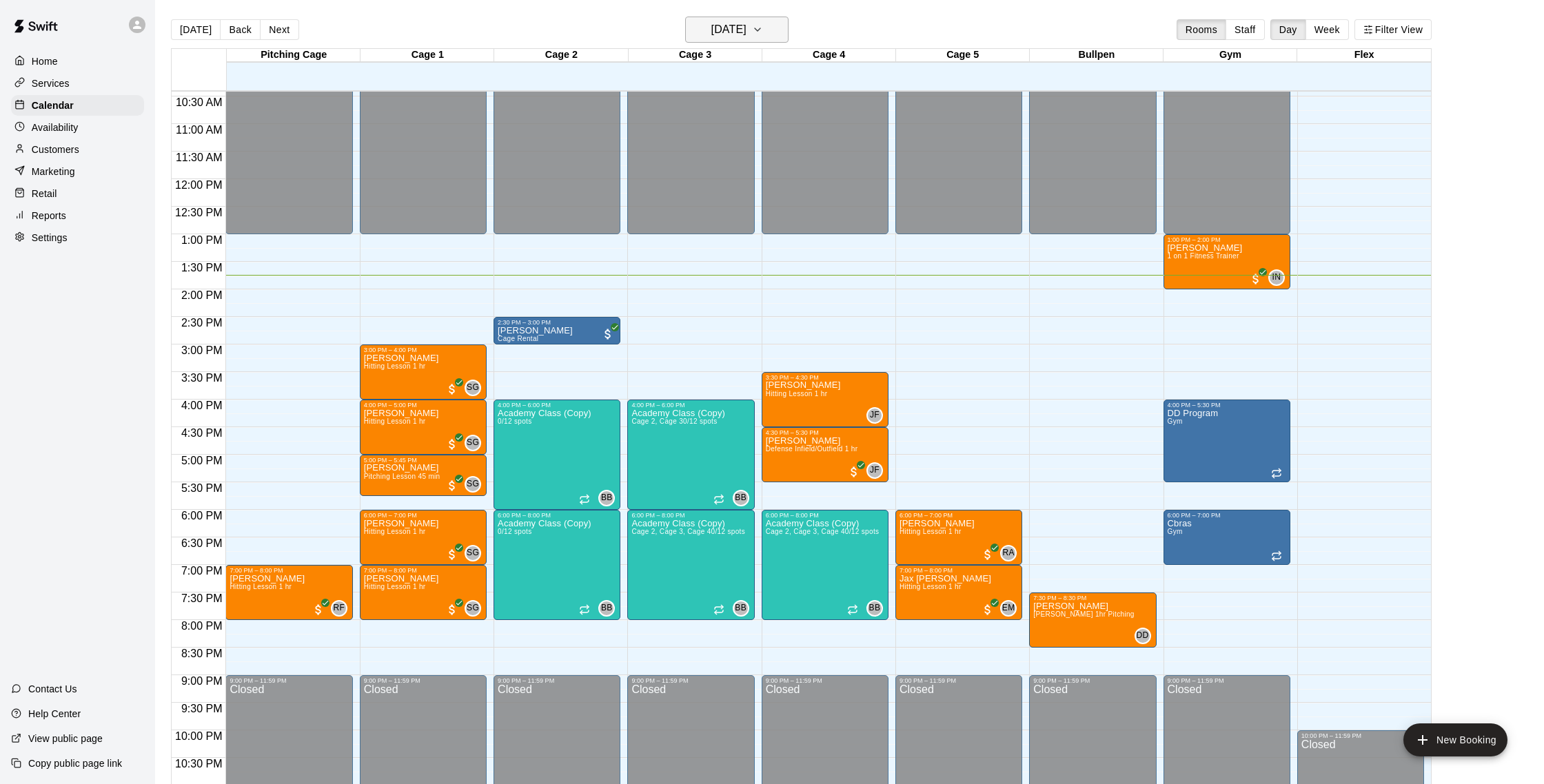
click at [753, 17] on button "[DATE]" at bounding box center [737, 30] width 103 height 27
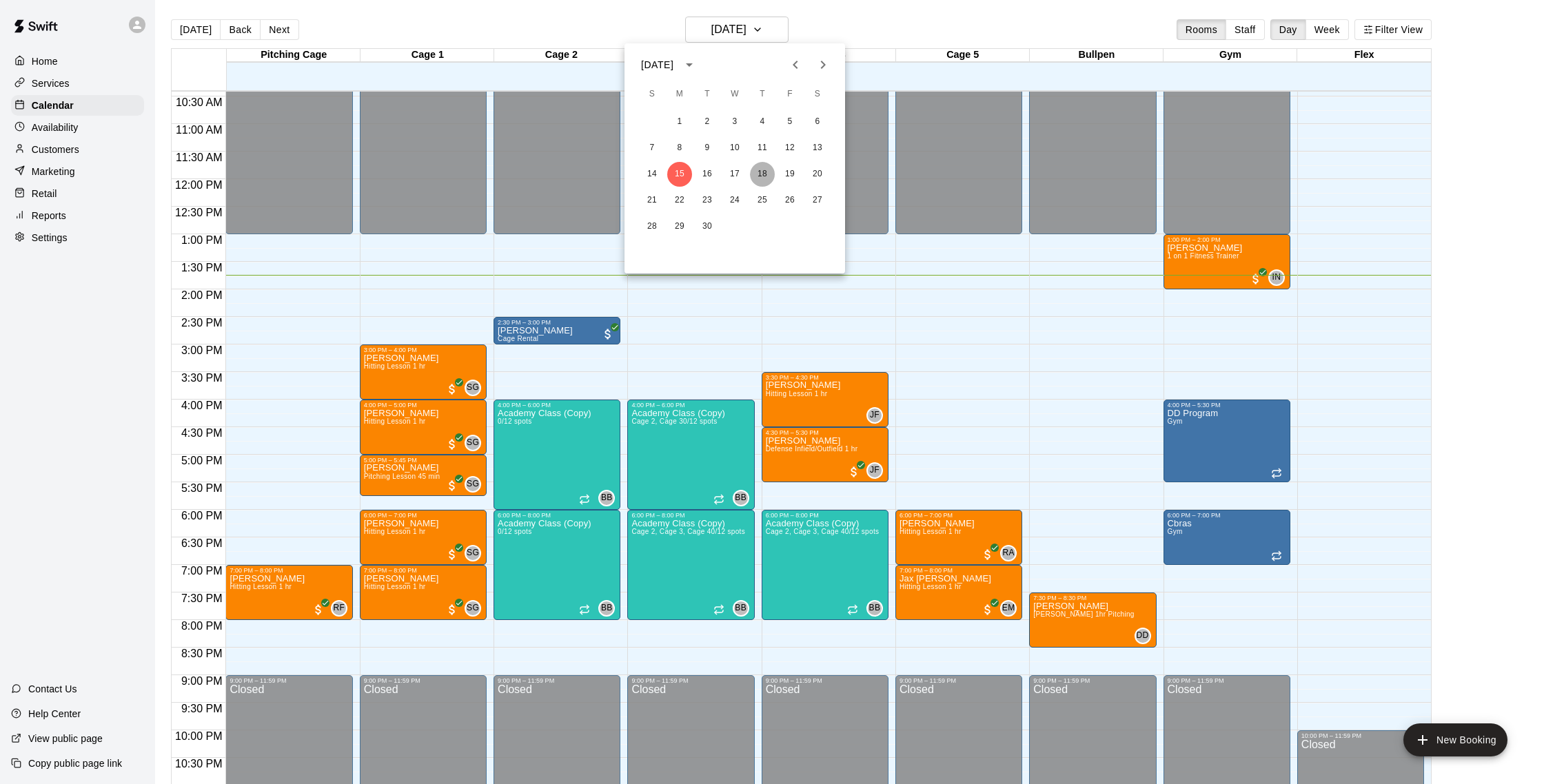
click at [760, 172] on button "18" at bounding box center [762, 174] width 25 height 25
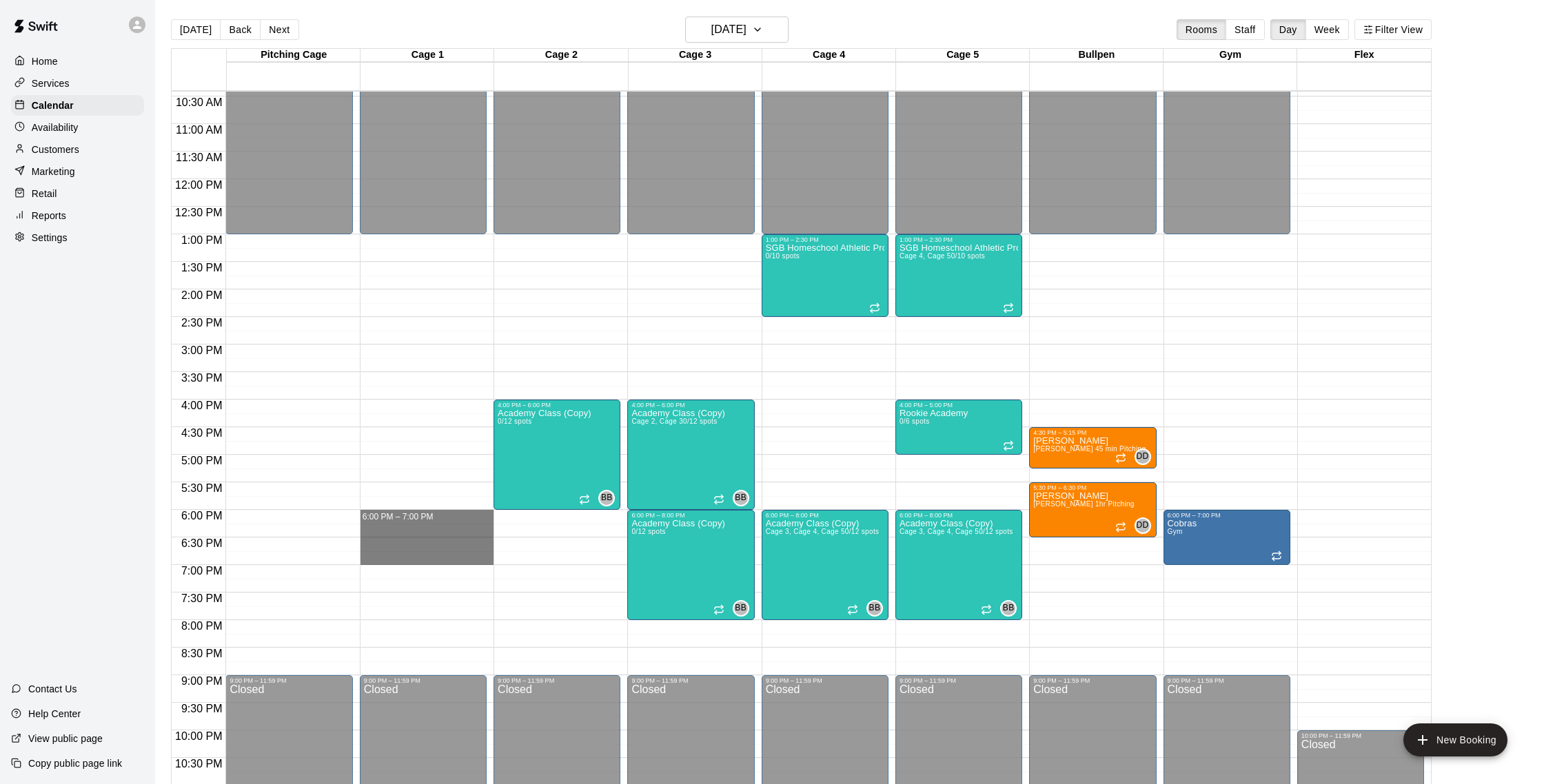
drag, startPoint x: 417, startPoint y: 514, endPoint x: 417, endPoint y: 554, distance: 40.0
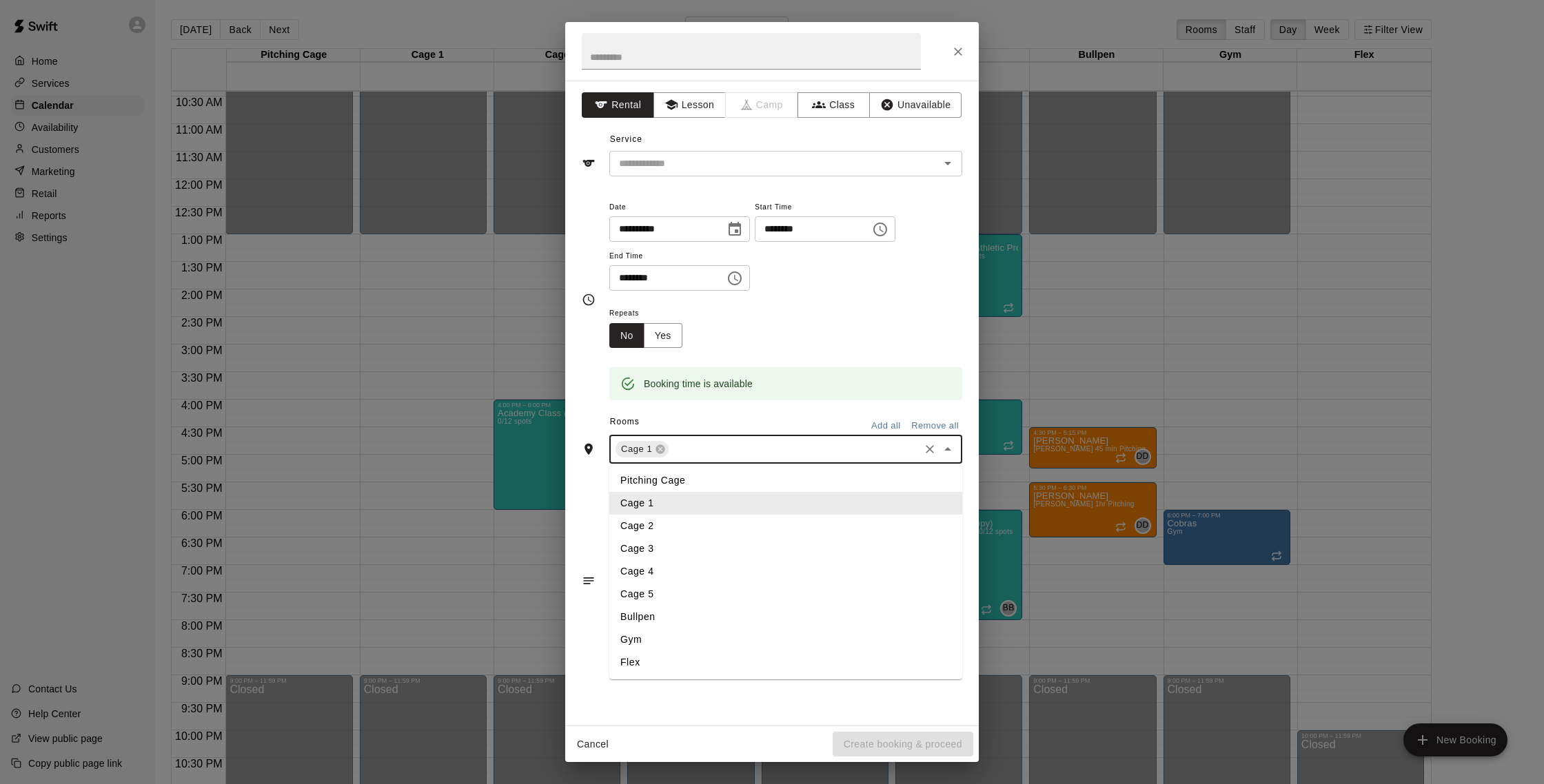
click at [814, 446] on input "text" at bounding box center [794, 449] width 247 height 17
type input "********"
click at [776, 480] on li "Pitching Cage" at bounding box center [786, 481] width 353 height 23
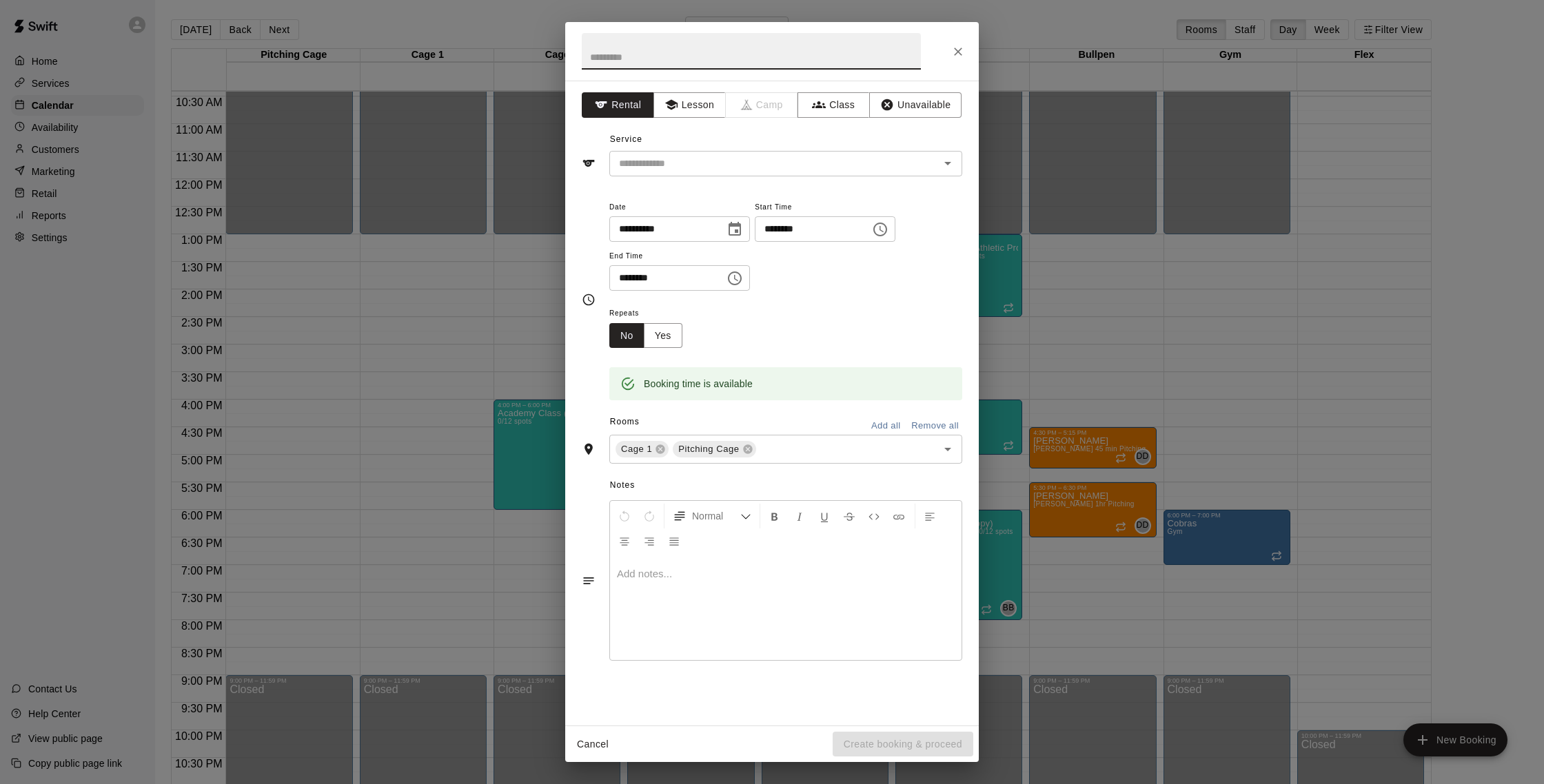
click at [709, 64] on input "text" at bounding box center [751, 51] width 339 height 36
click at [727, 176] on div "​" at bounding box center [786, 164] width 353 height 26
type input "******"
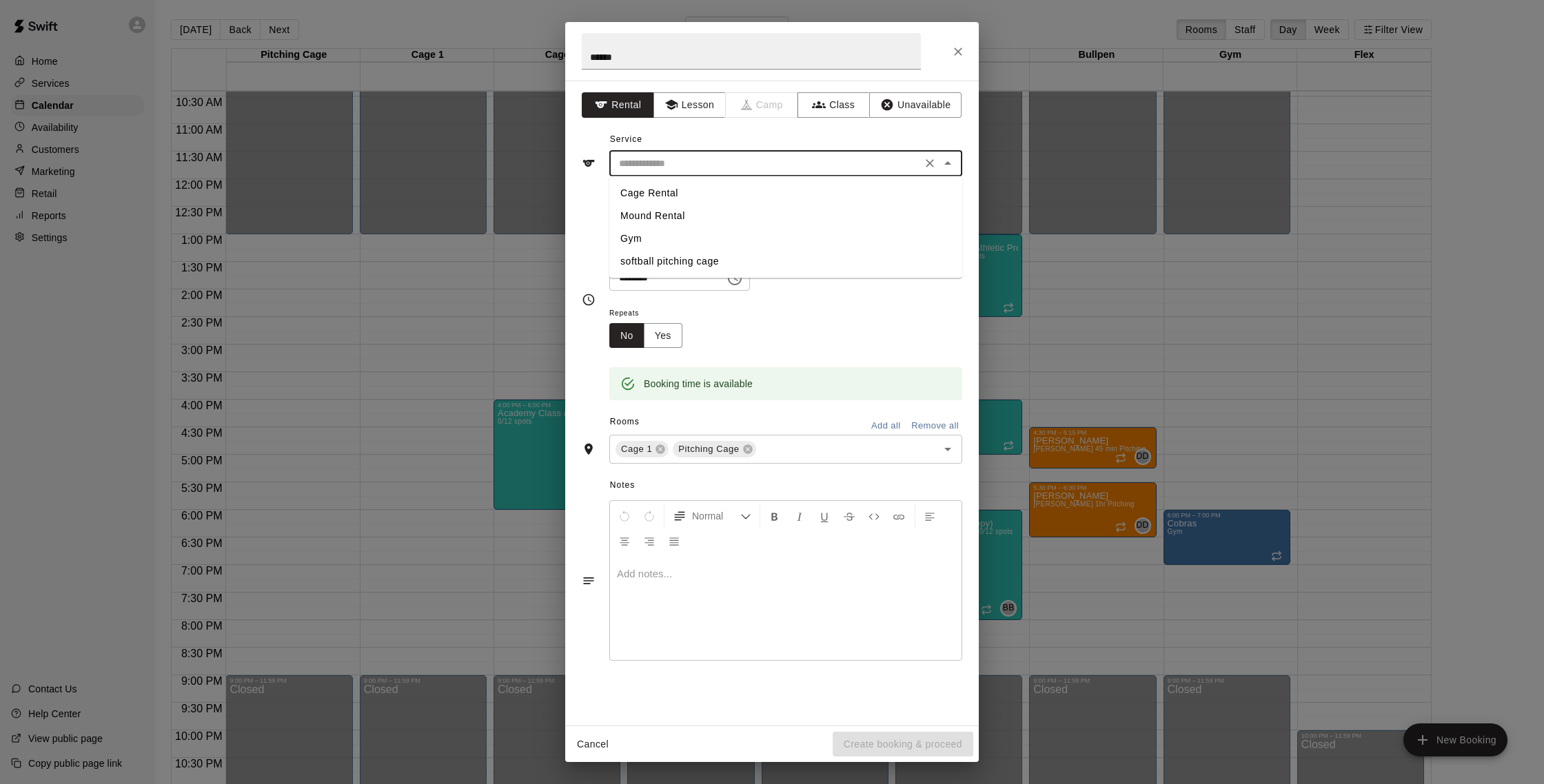
click at [682, 191] on li "Cage Rental" at bounding box center [786, 193] width 353 height 23
type input "**********"
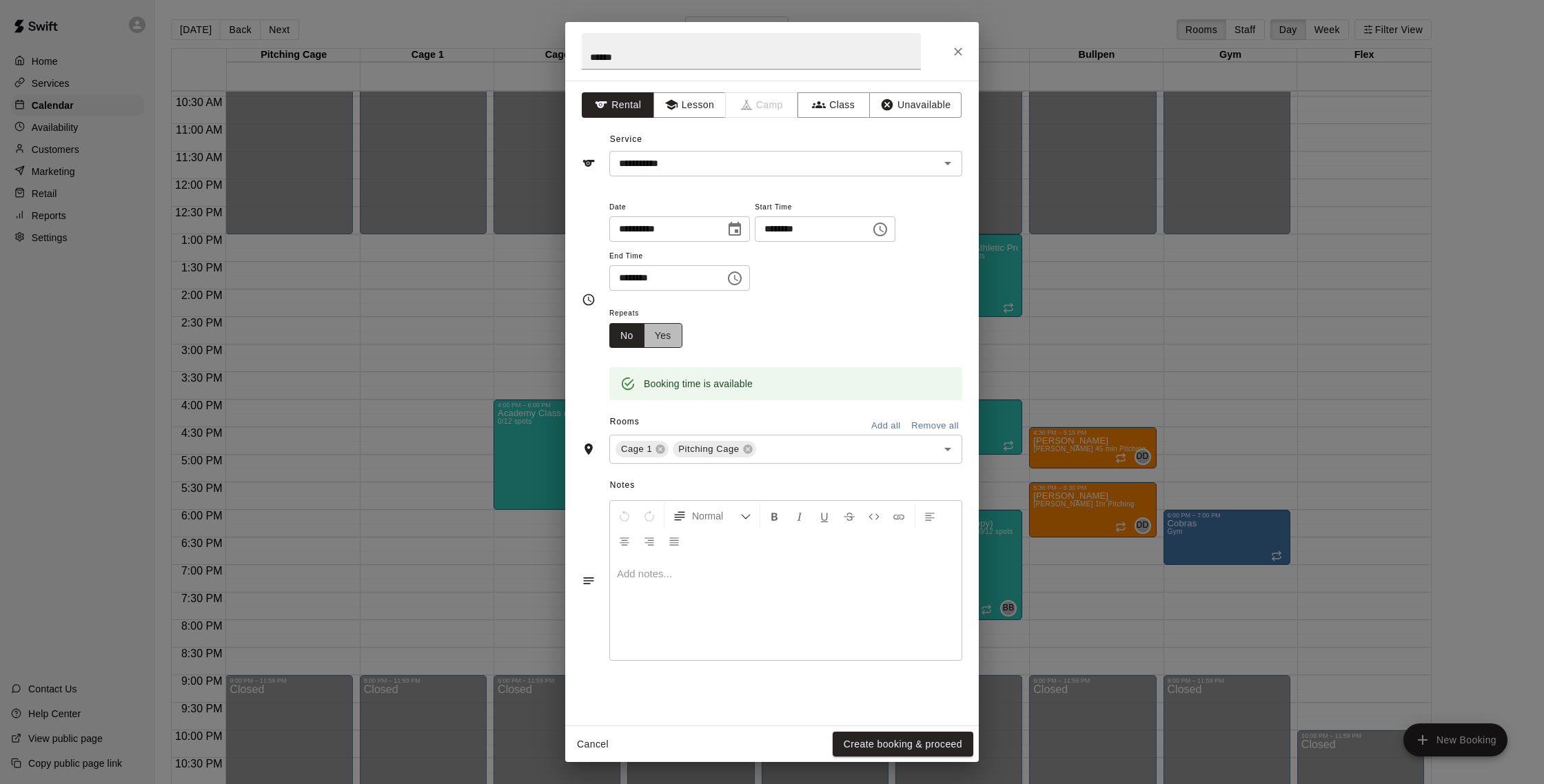
click at [666, 336] on button "Yes" at bounding box center [663, 336] width 39 height 26
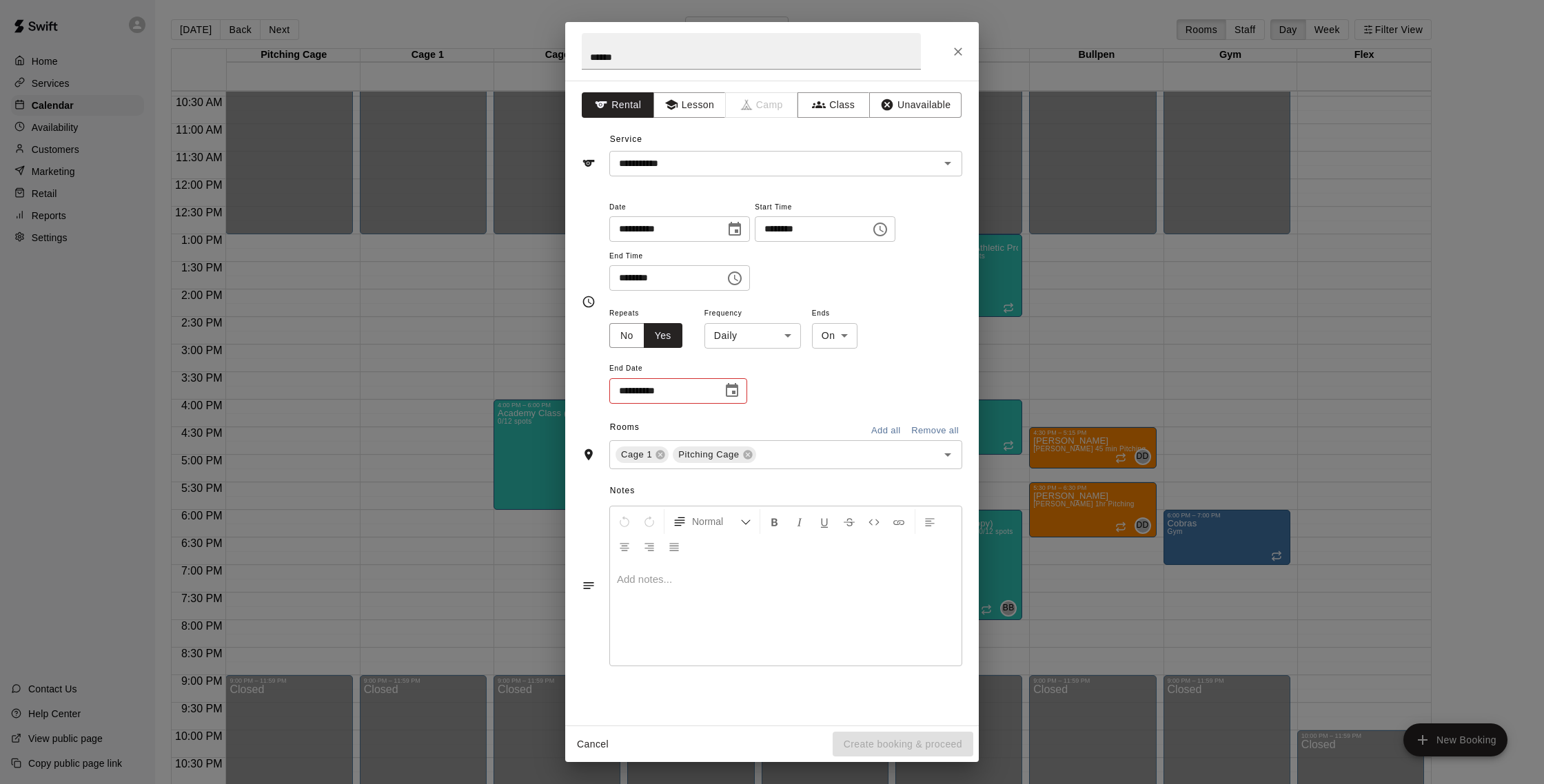
click at [732, 392] on icon "Choose date" at bounding box center [732, 391] width 17 height 17
click at [813, 424] on icon "Next month" at bounding box center [807, 425] width 17 height 17
click at [768, 480] on button "3" at bounding box center [774, 482] width 25 height 25
type input "**********"
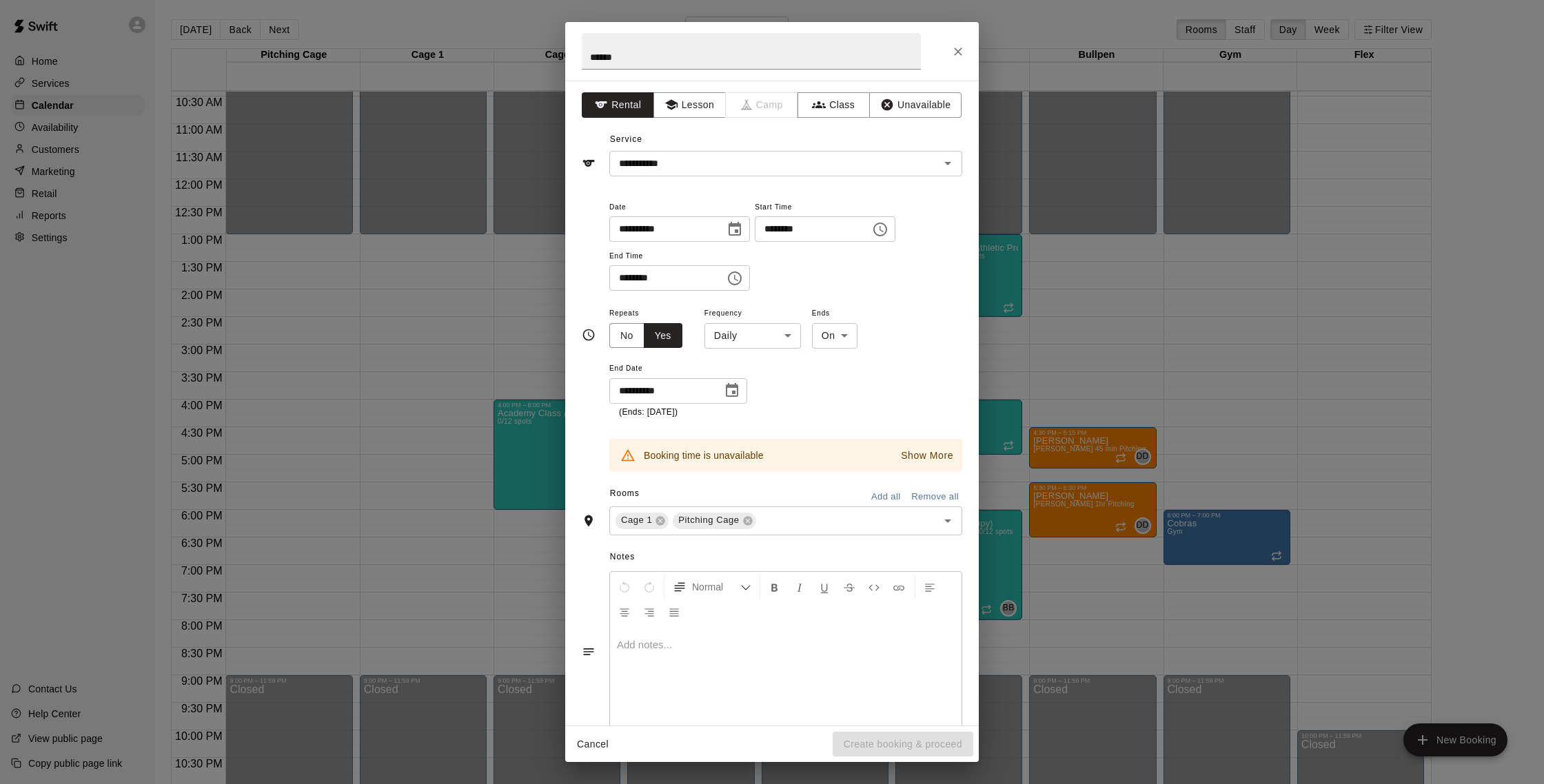
click at [796, 338] on body "Home Services Calendar Availability Customers Marketing Retail Reports Settings…" at bounding box center [772, 403] width 1544 height 807
click at [753, 394] on li "Weekly on Thursday" at bounding box center [753, 388] width 172 height 23
type input "******"
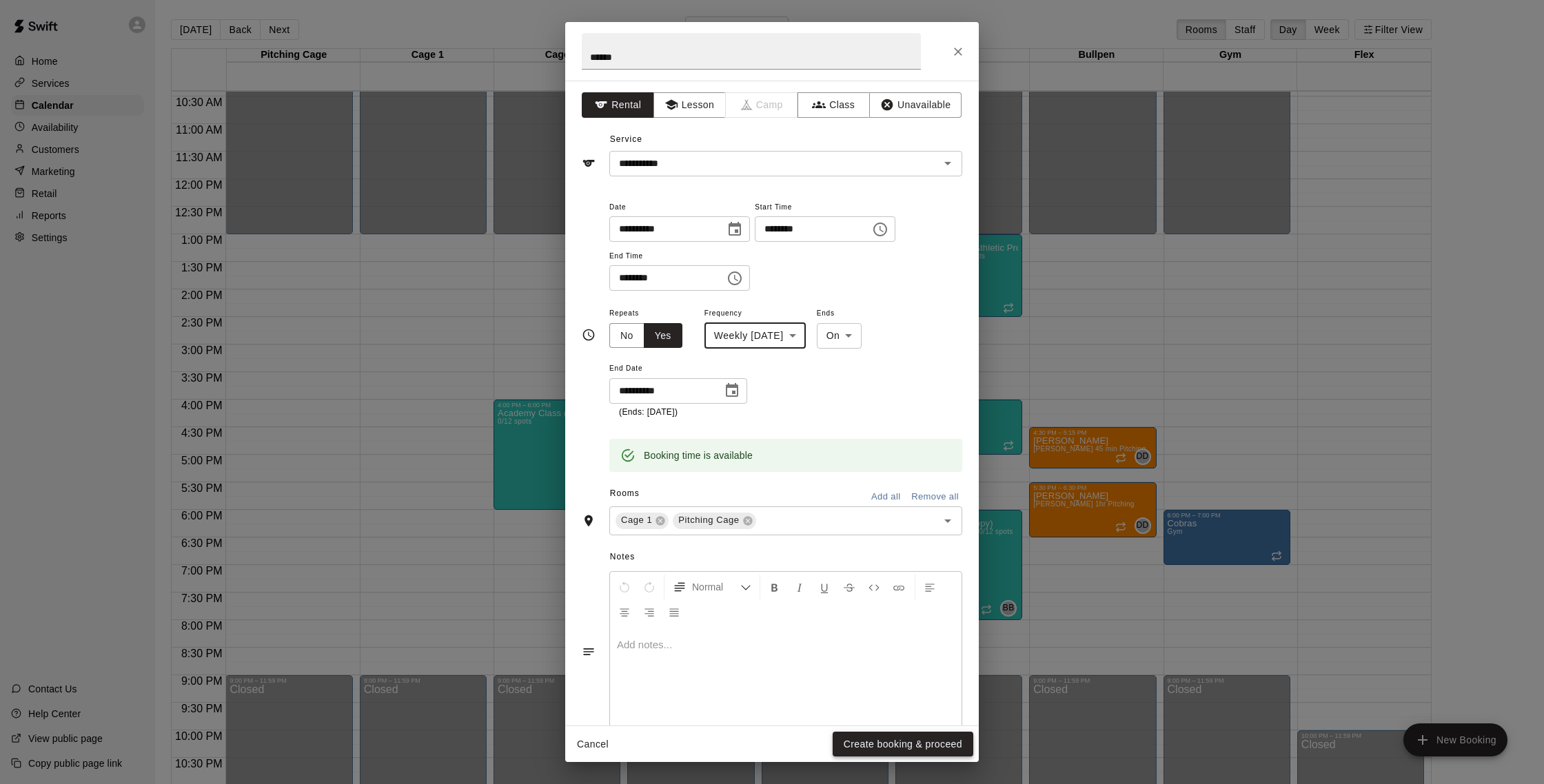
click at [878, 753] on button "Create booking & proceed" at bounding box center [903, 745] width 141 height 26
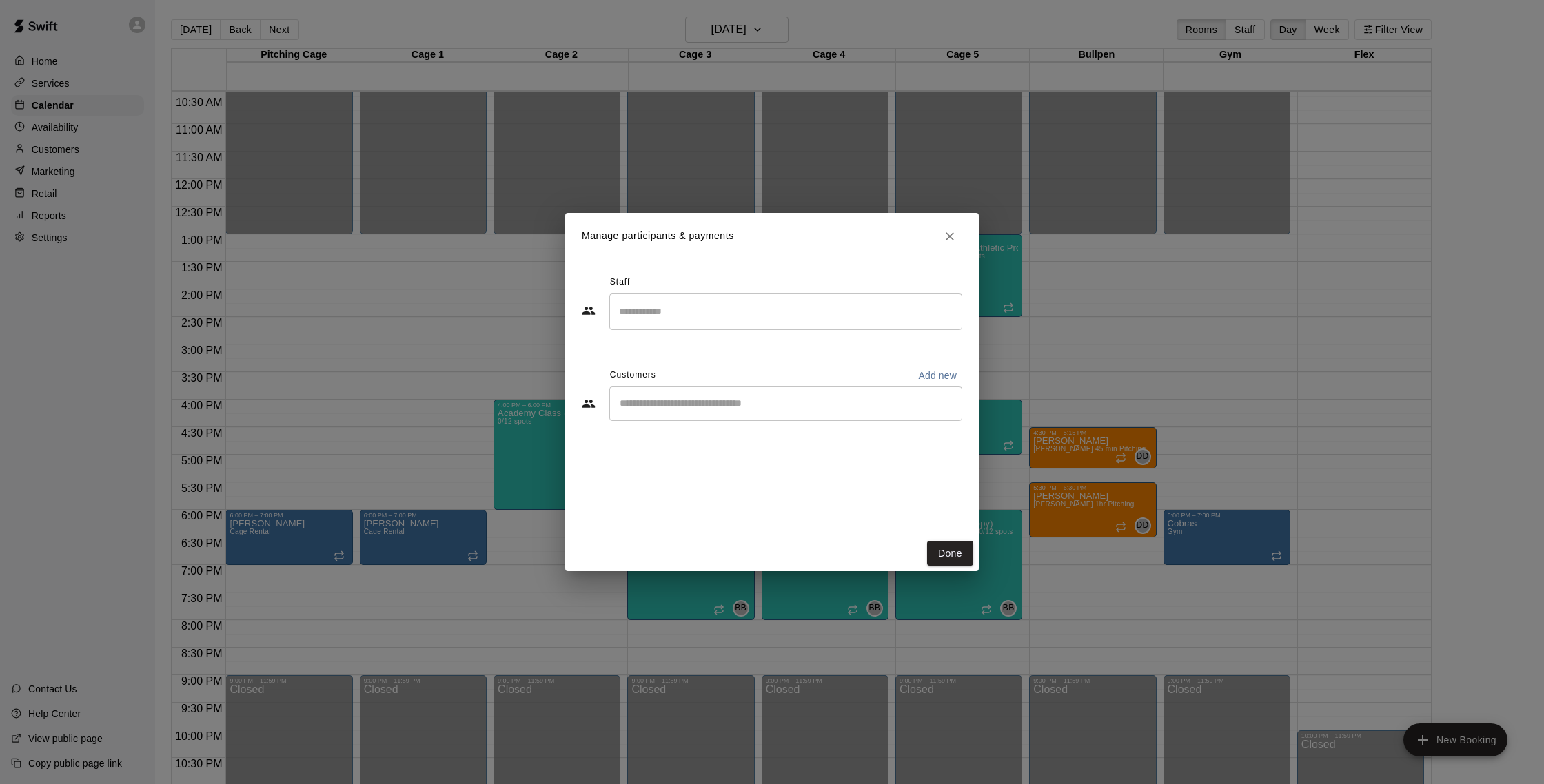
click at [880, 388] on div "​" at bounding box center [786, 404] width 353 height 35
type input "******"
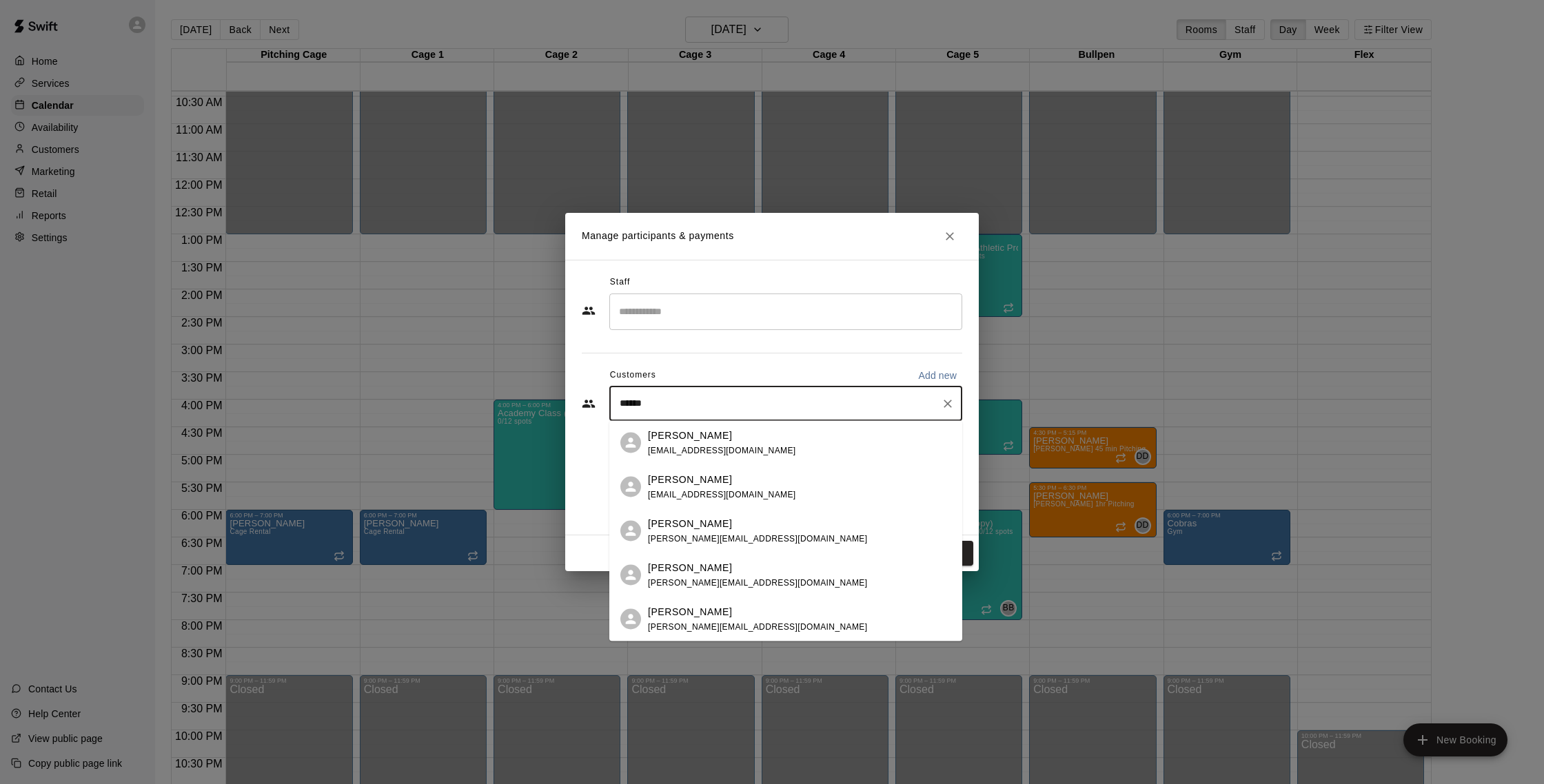
click at [726, 482] on div "[PERSON_NAME]" at bounding box center [722, 479] width 148 height 15
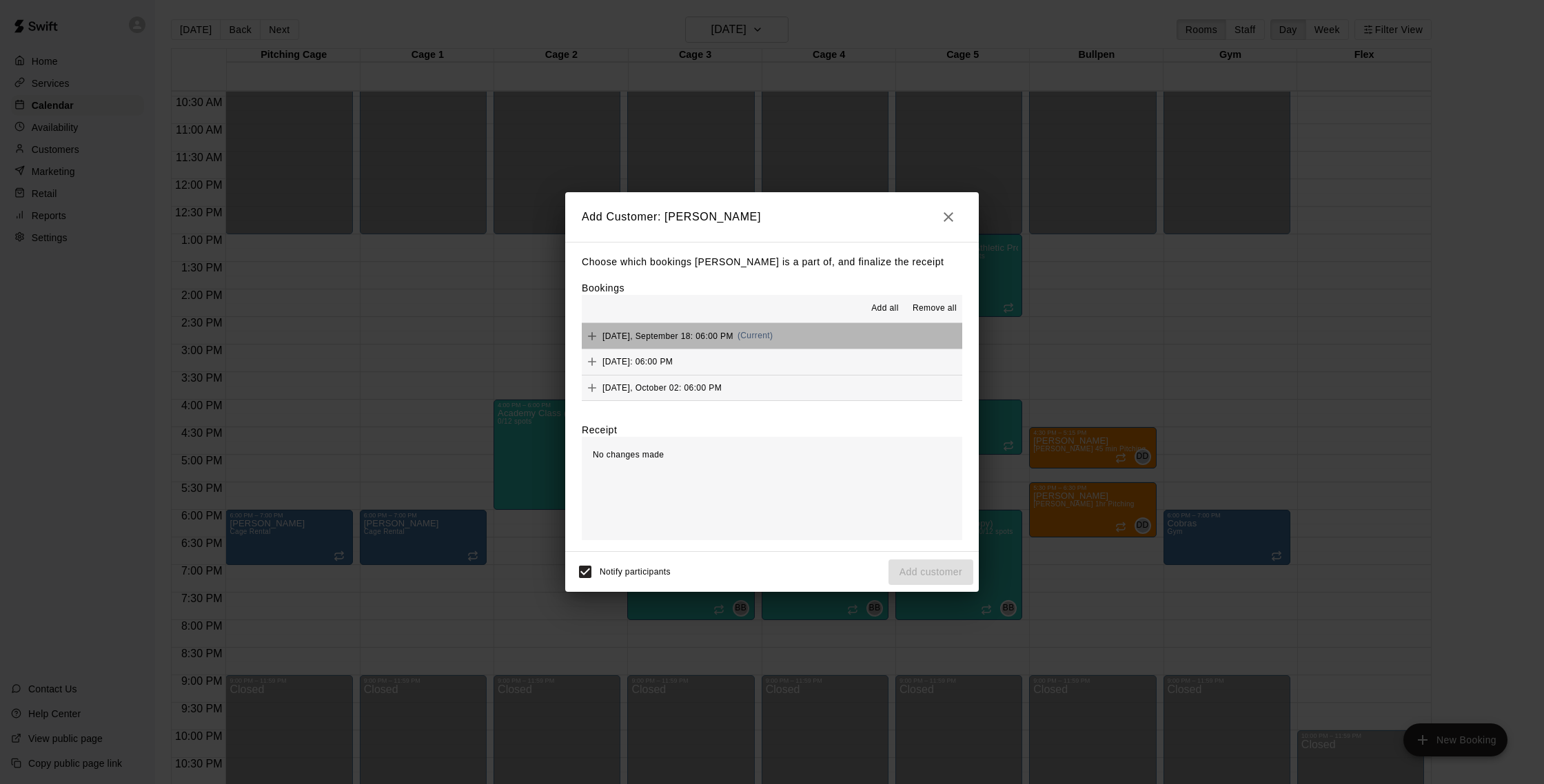
click at [711, 340] on span "Thursday, September 18: 06:00 PM" at bounding box center [668, 336] width 131 height 10
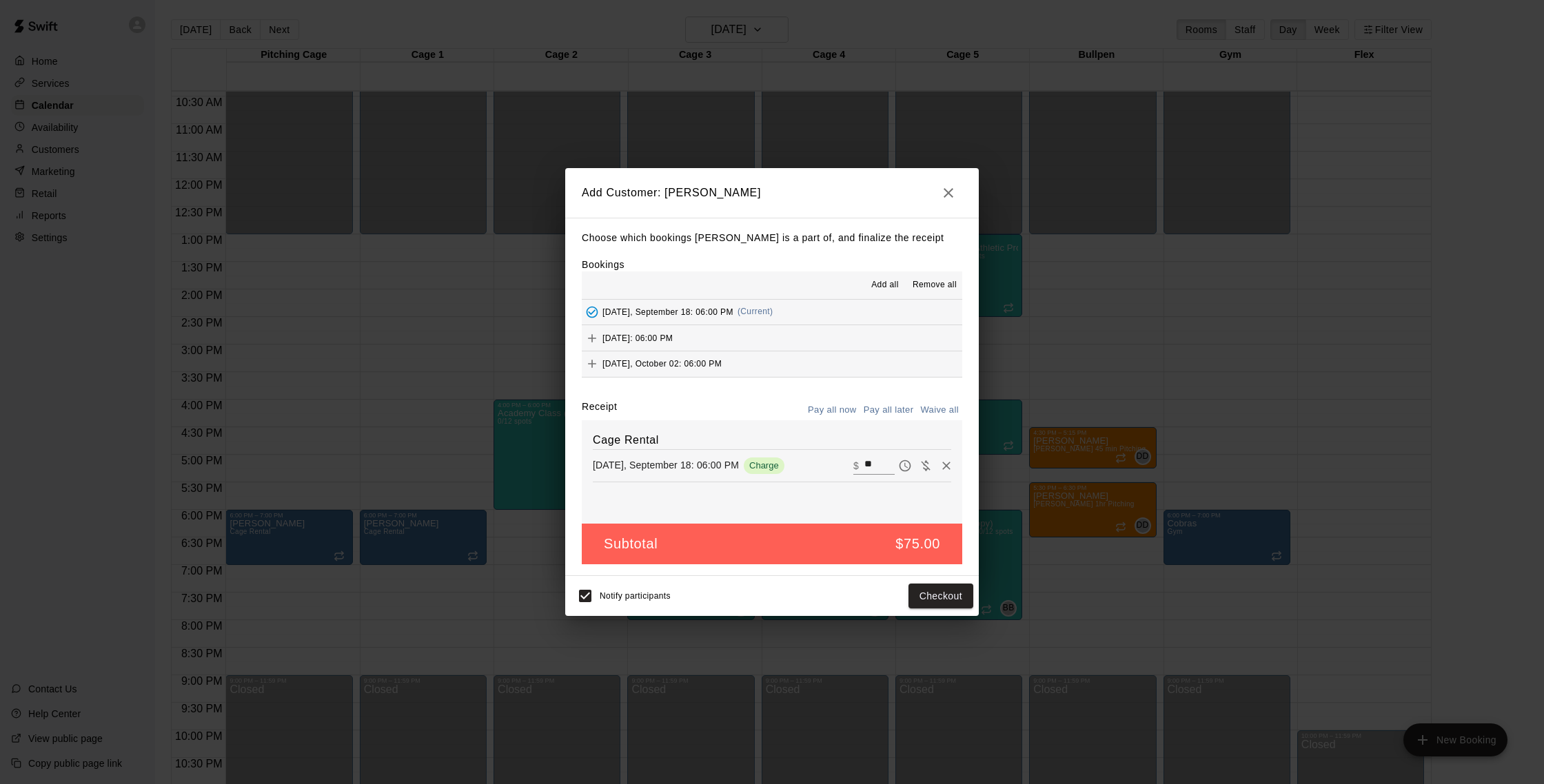
click at [673, 340] on span "Thursday, September 25: 06:00 PM" at bounding box center [637, 338] width 70 height 10
click at [699, 361] on span "Thursday, October 02: 06:00 PM" at bounding box center [662, 363] width 119 height 10
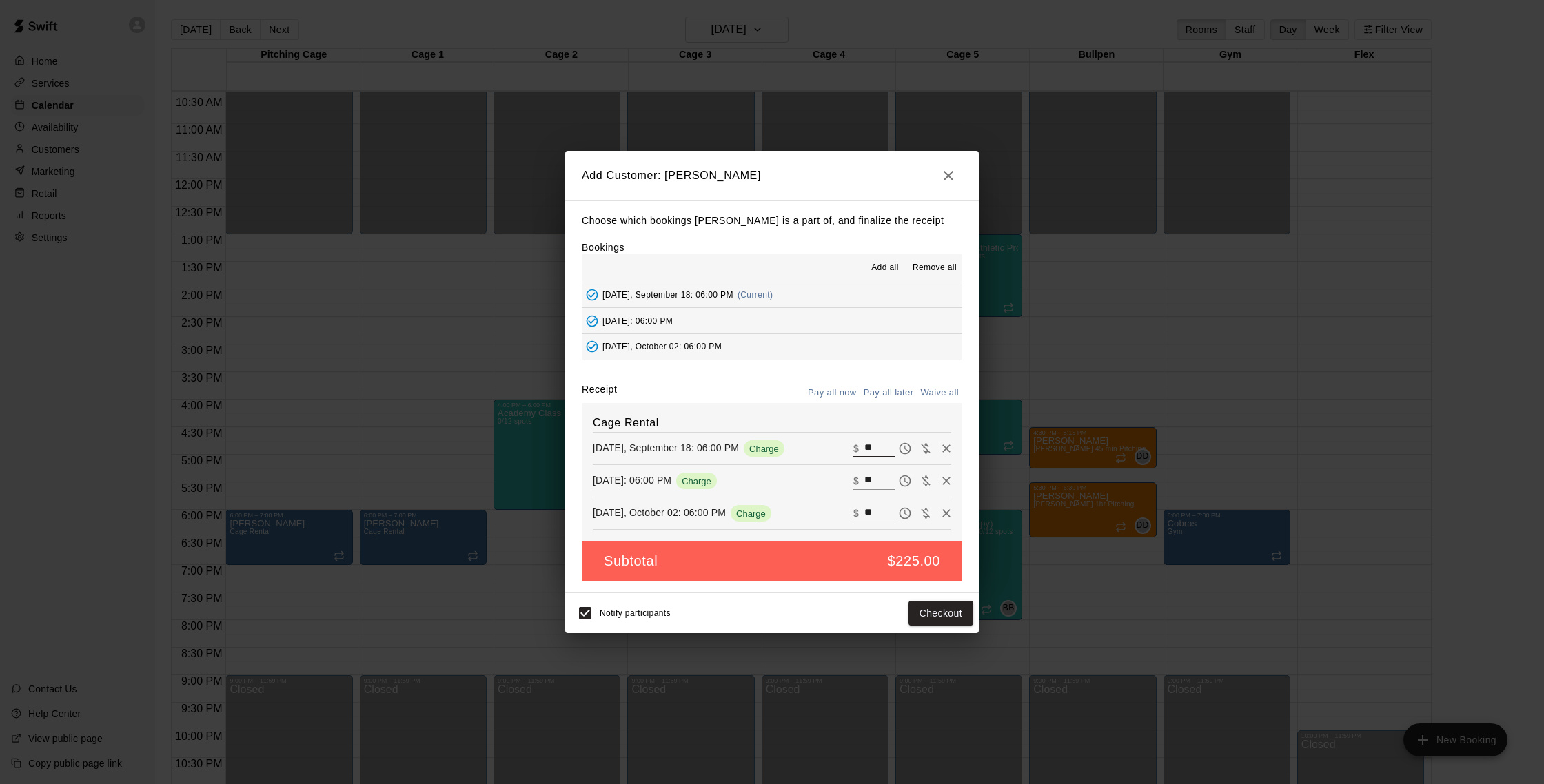
click at [875, 448] on input "**" at bounding box center [880, 449] width 31 height 18
type input "*"
type input "***"
click at [878, 480] on input "**" at bounding box center [880, 481] width 31 height 18
type input "*"
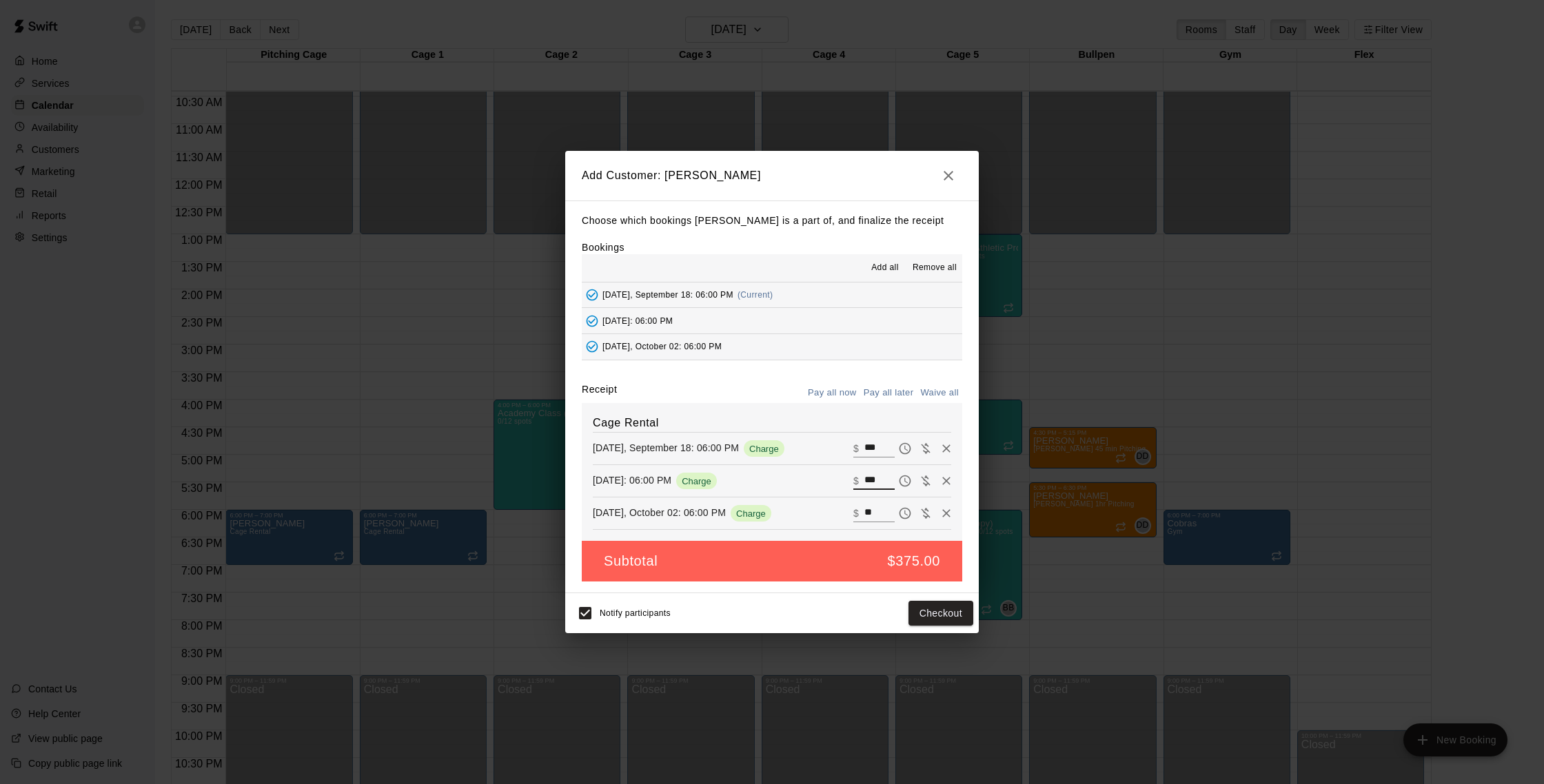
type input "***"
click at [874, 512] on input "**" at bounding box center [880, 513] width 31 height 18
type input "*"
type input "***"
click at [947, 616] on button "Checkout" at bounding box center [940, 614] width 64 height 26
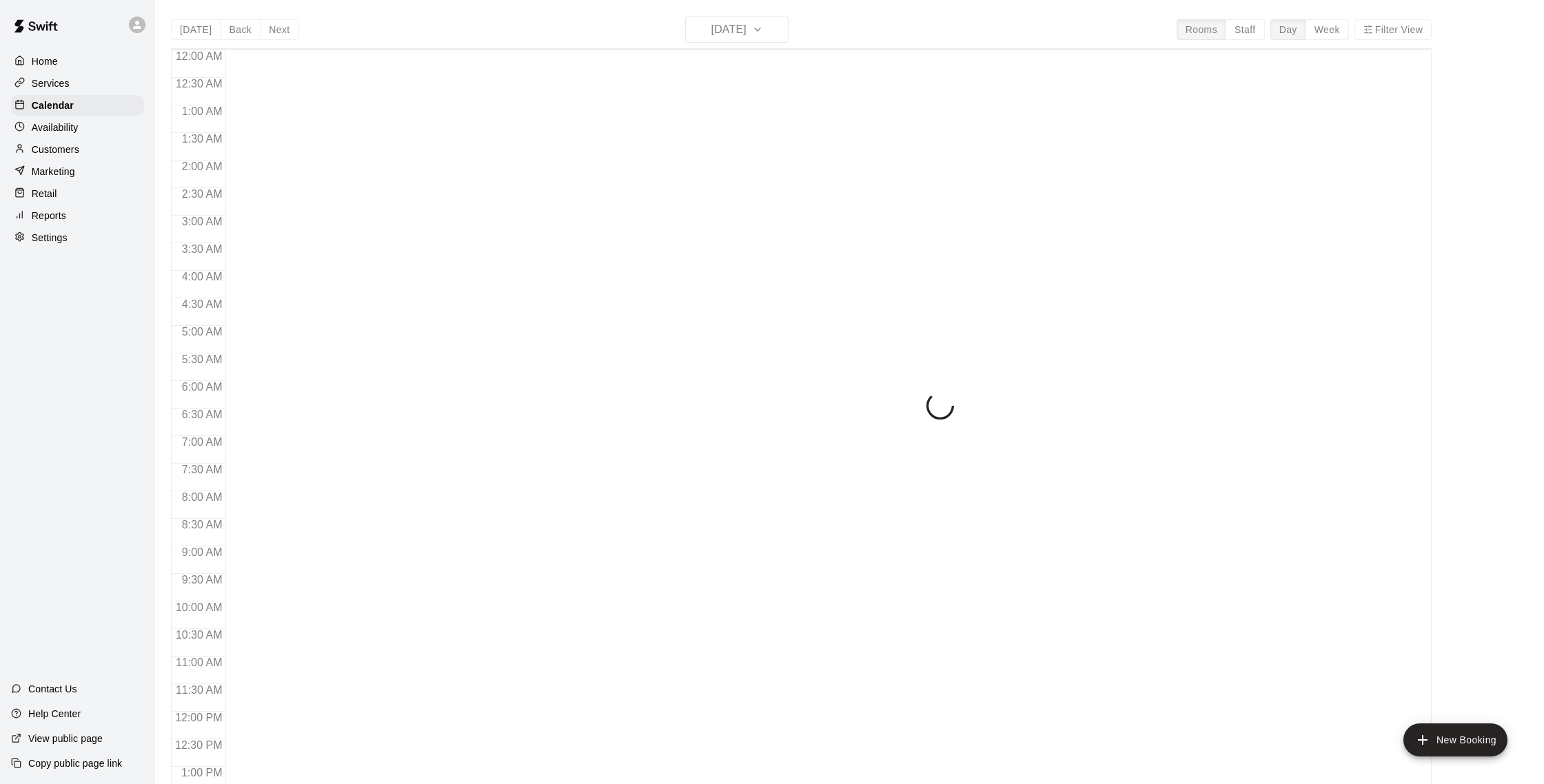
scroll to position [575, 0]
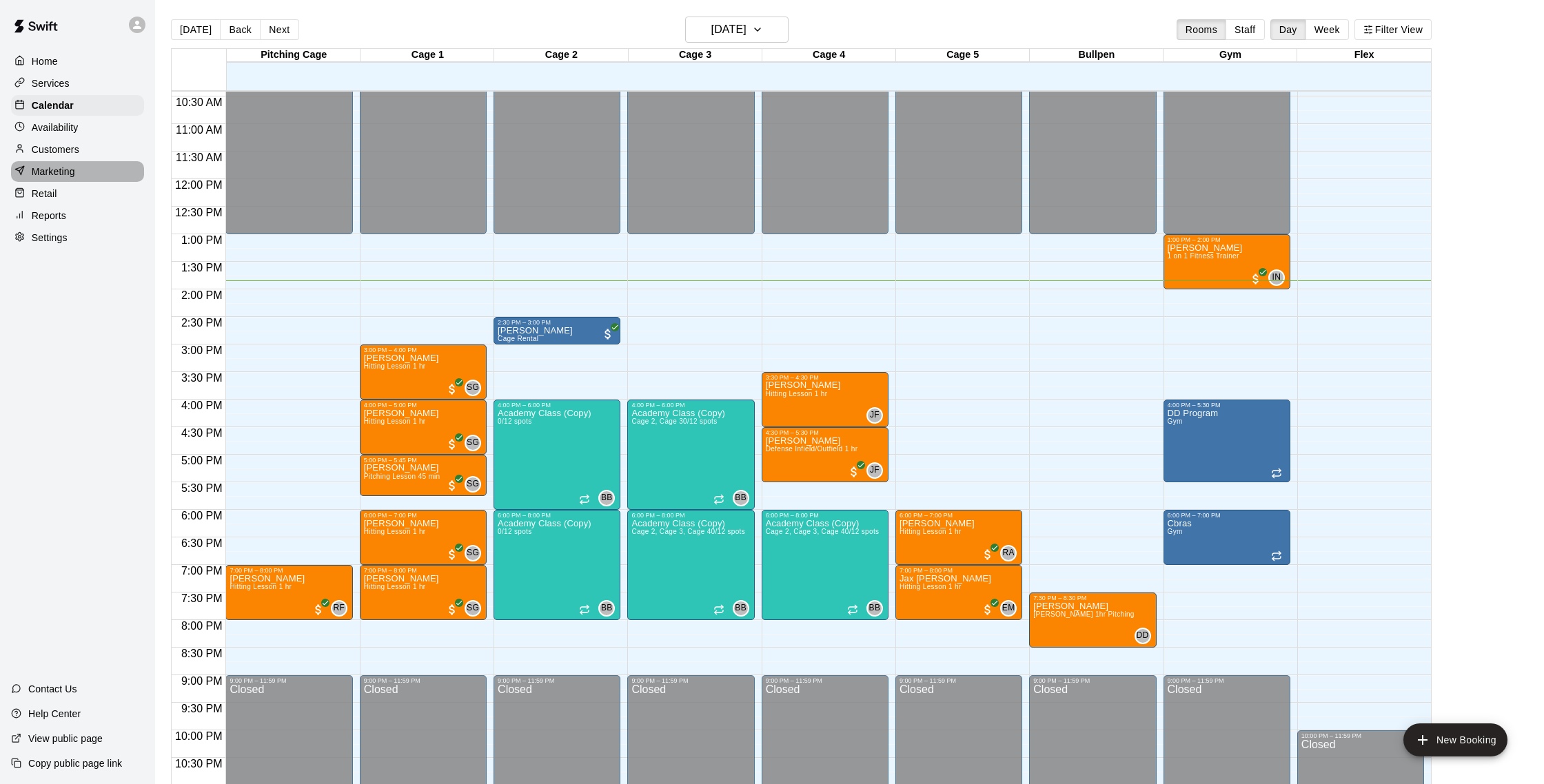
click at [44, 172] on p "Marketing" at bounding box center [53, 171] width 44 height 14
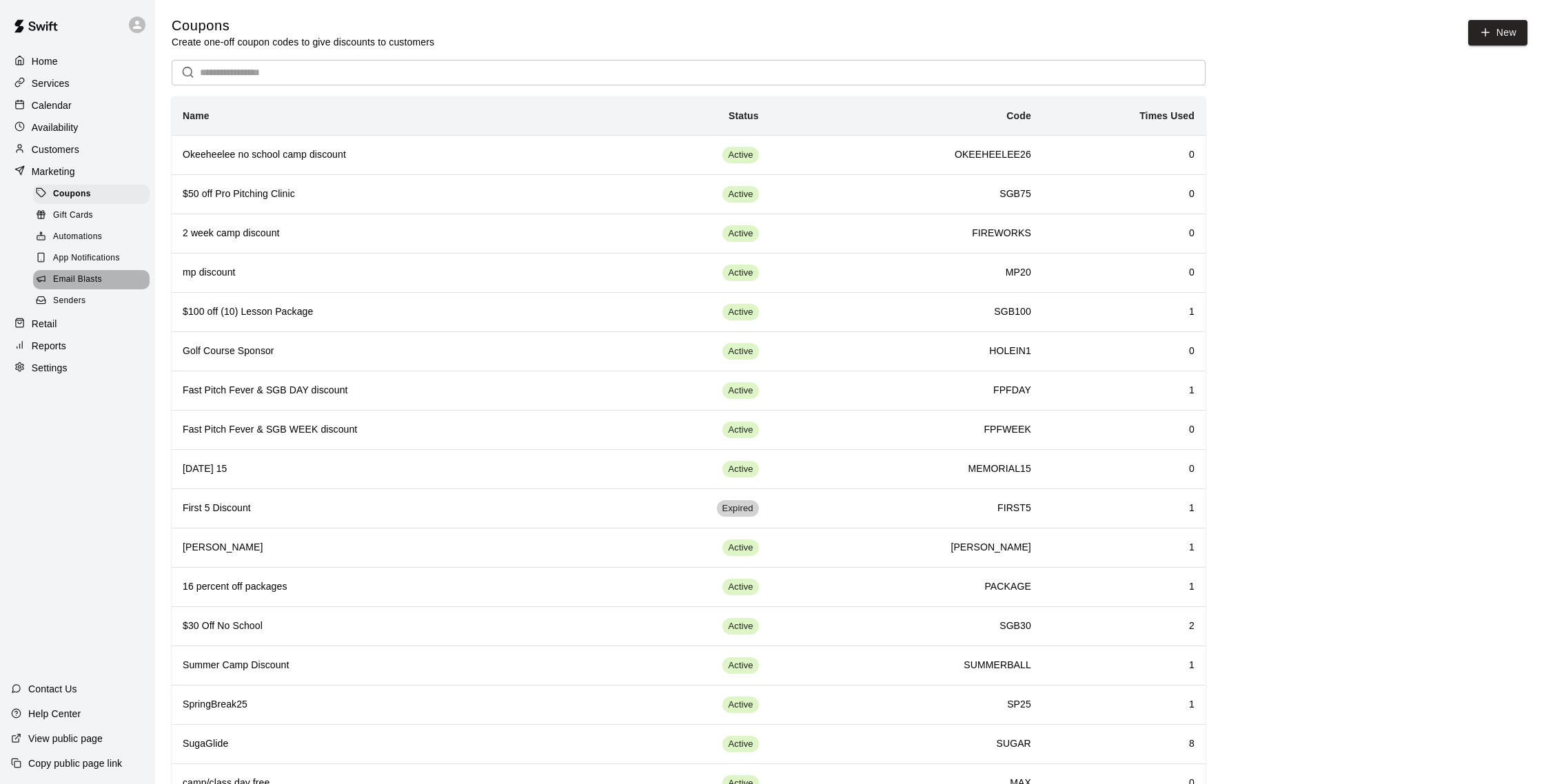
click at [64, 284] on span "Email Blasts" at bounding box center [77, 280] width 49 height 14
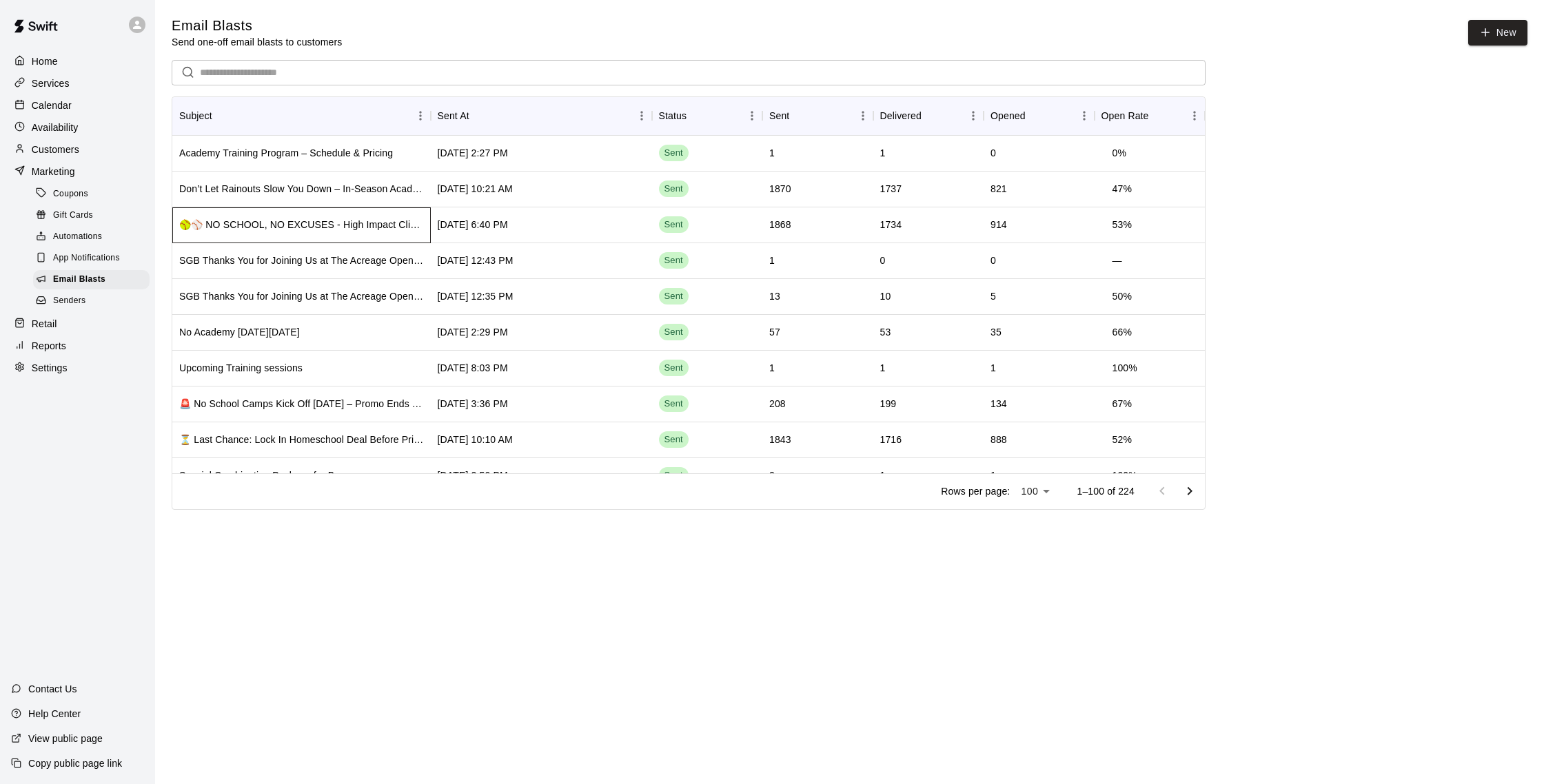
click at [241, 227] on div "🥎⚾ NO SCHOOL, NO EXCUSES - High Impact Clinic [DATE] (Spots Limited)" at bounding box center [301, 224] width 245 height 14
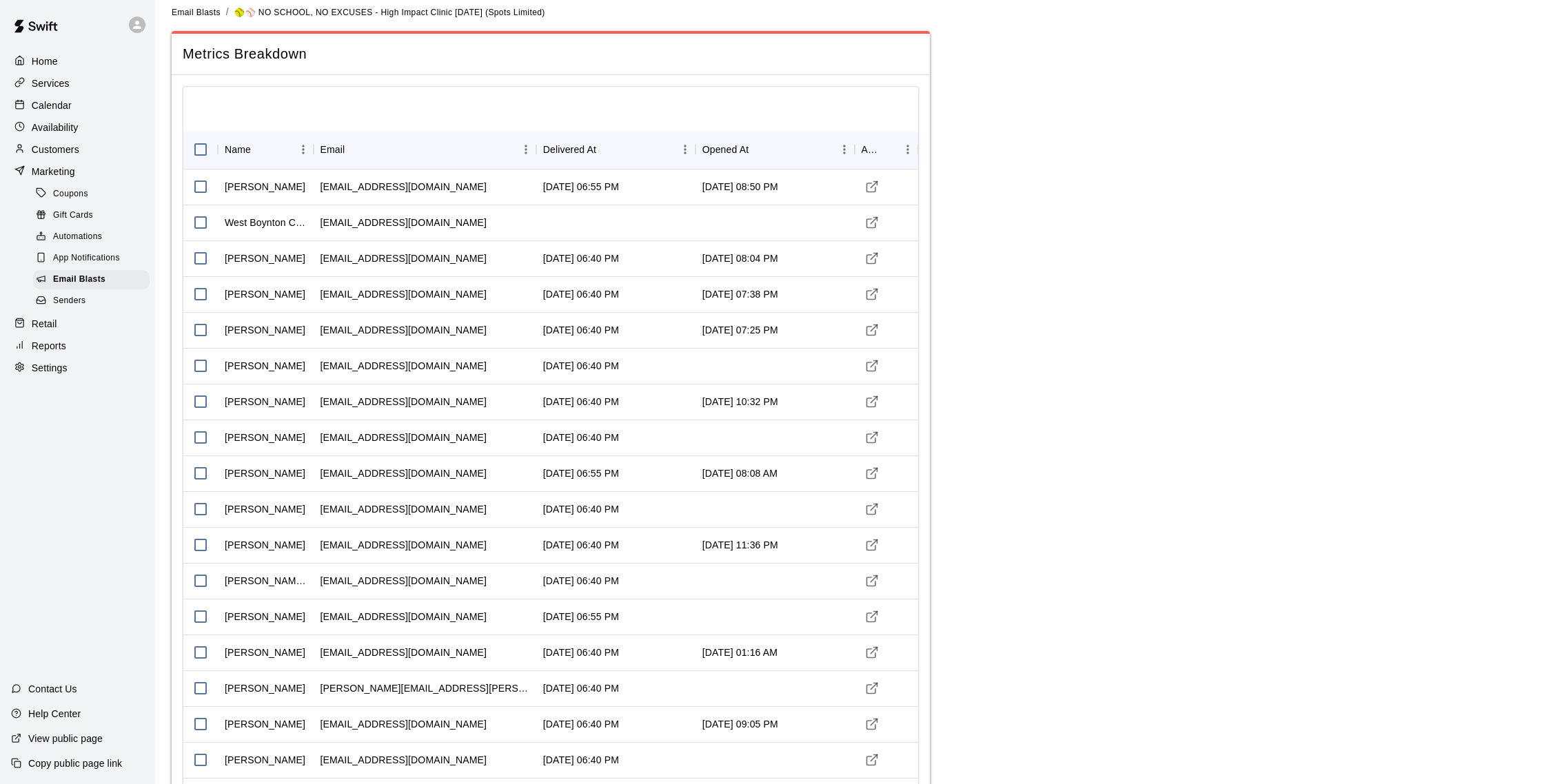
scroll to position [13, 0]
click at [62, 112] on div "Calendar" at bounding box center [77, 106] width 133 height 21
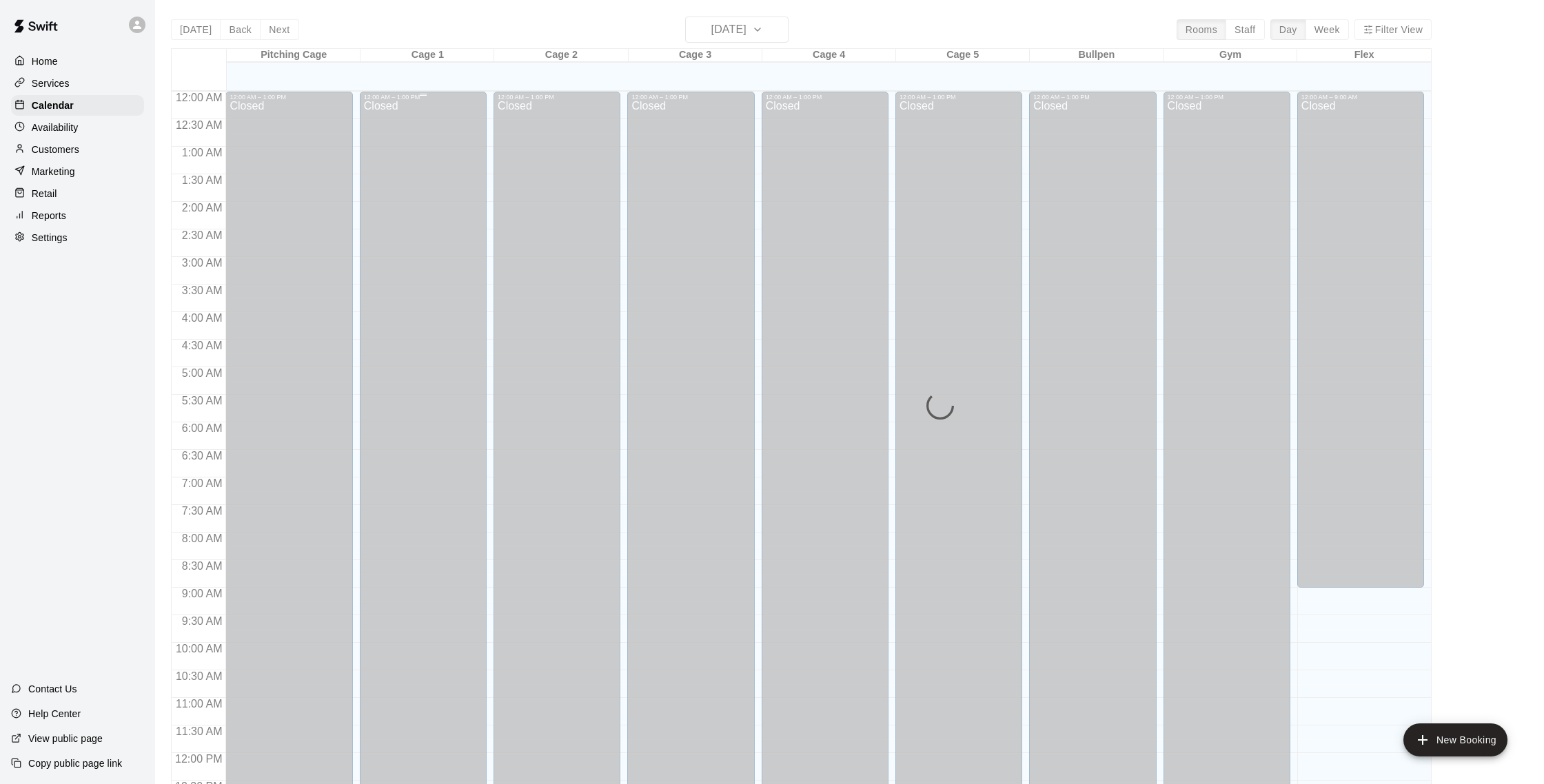
scroll to position [575, 0]
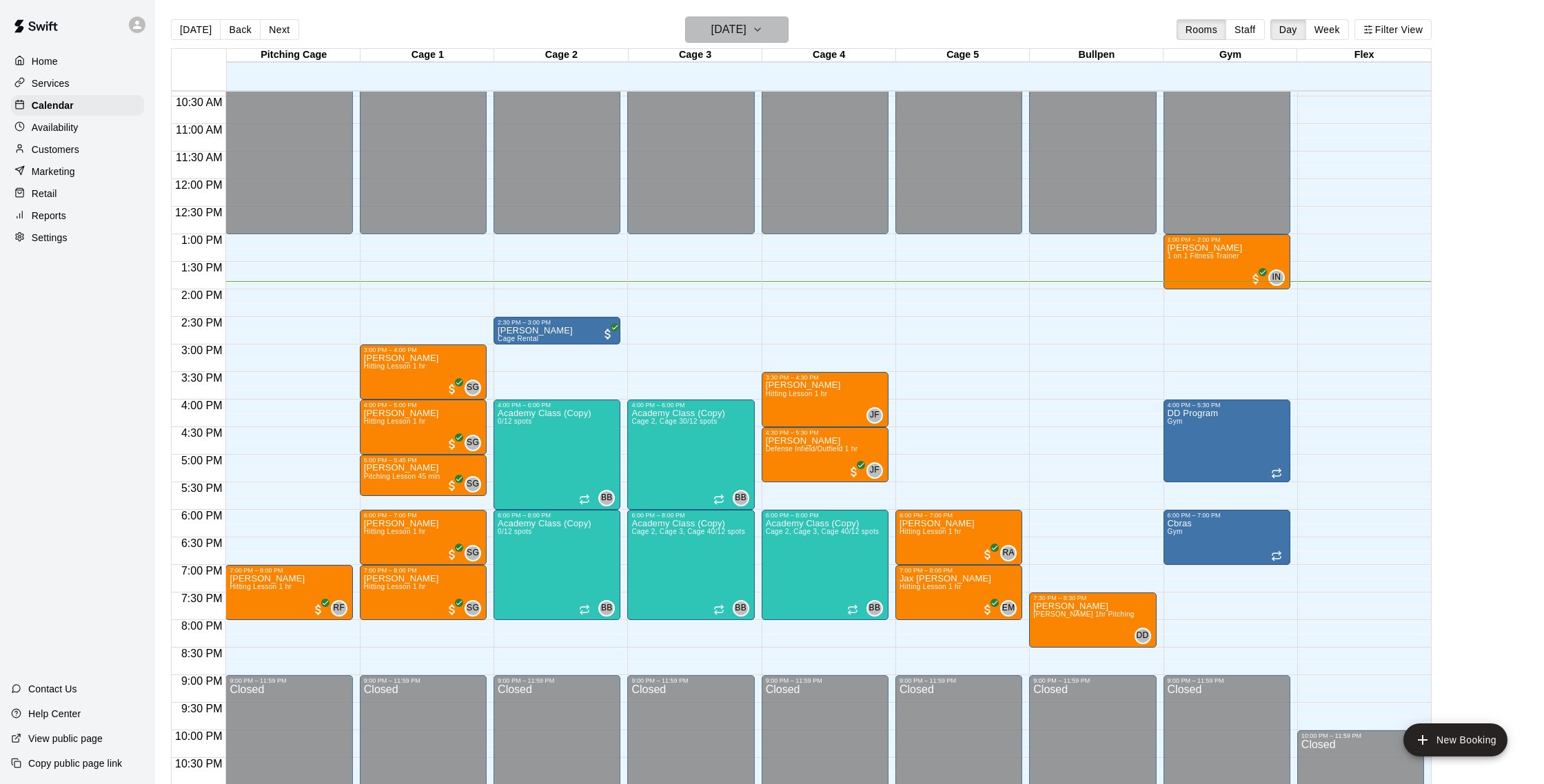
click at [777, 20] on button "[DATE]" at bounding box center [737, 30] width 103 height 27
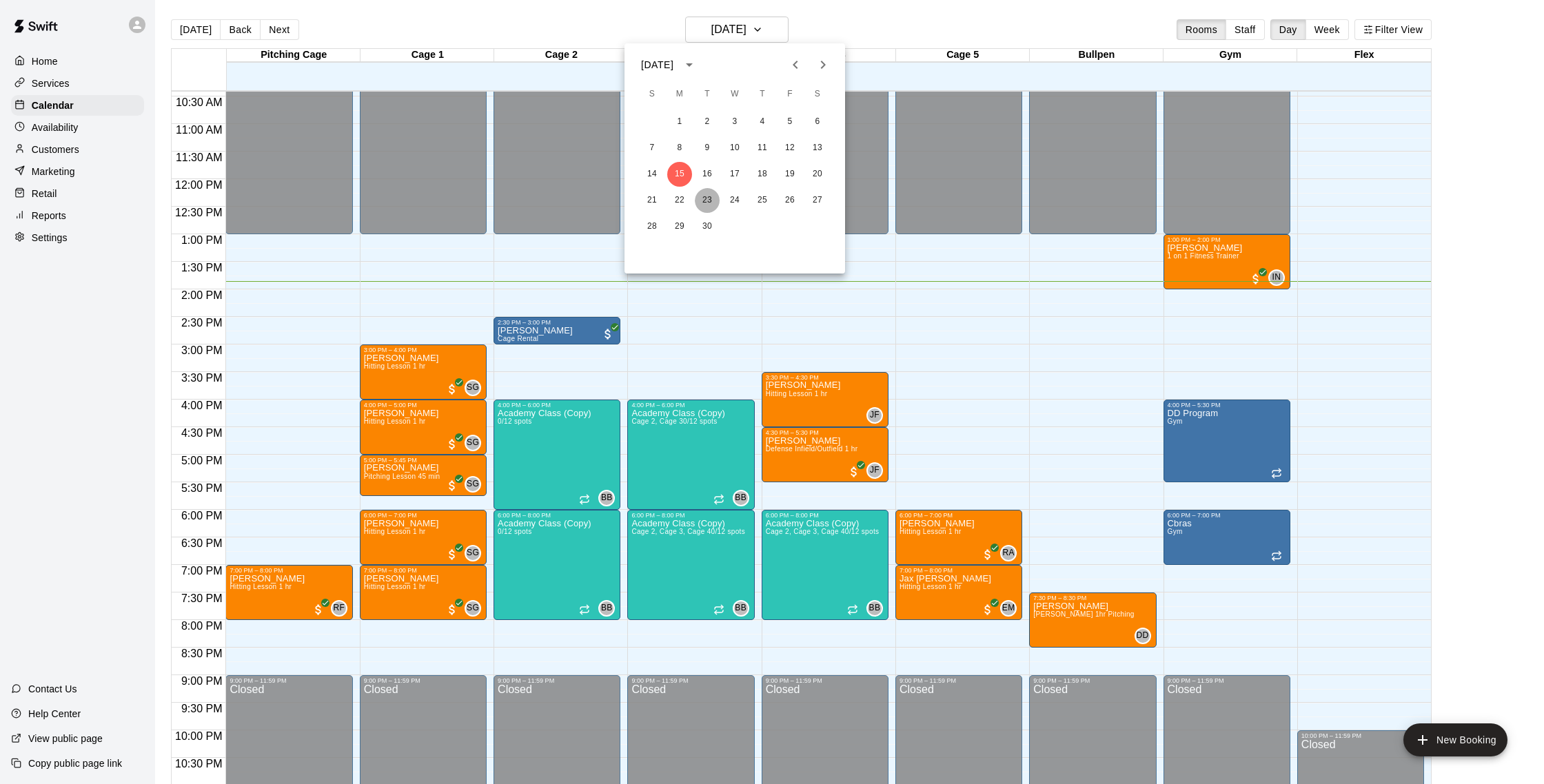
click at [713, 201] on button "23" at bounding box center [707, 201] width 25 height 25
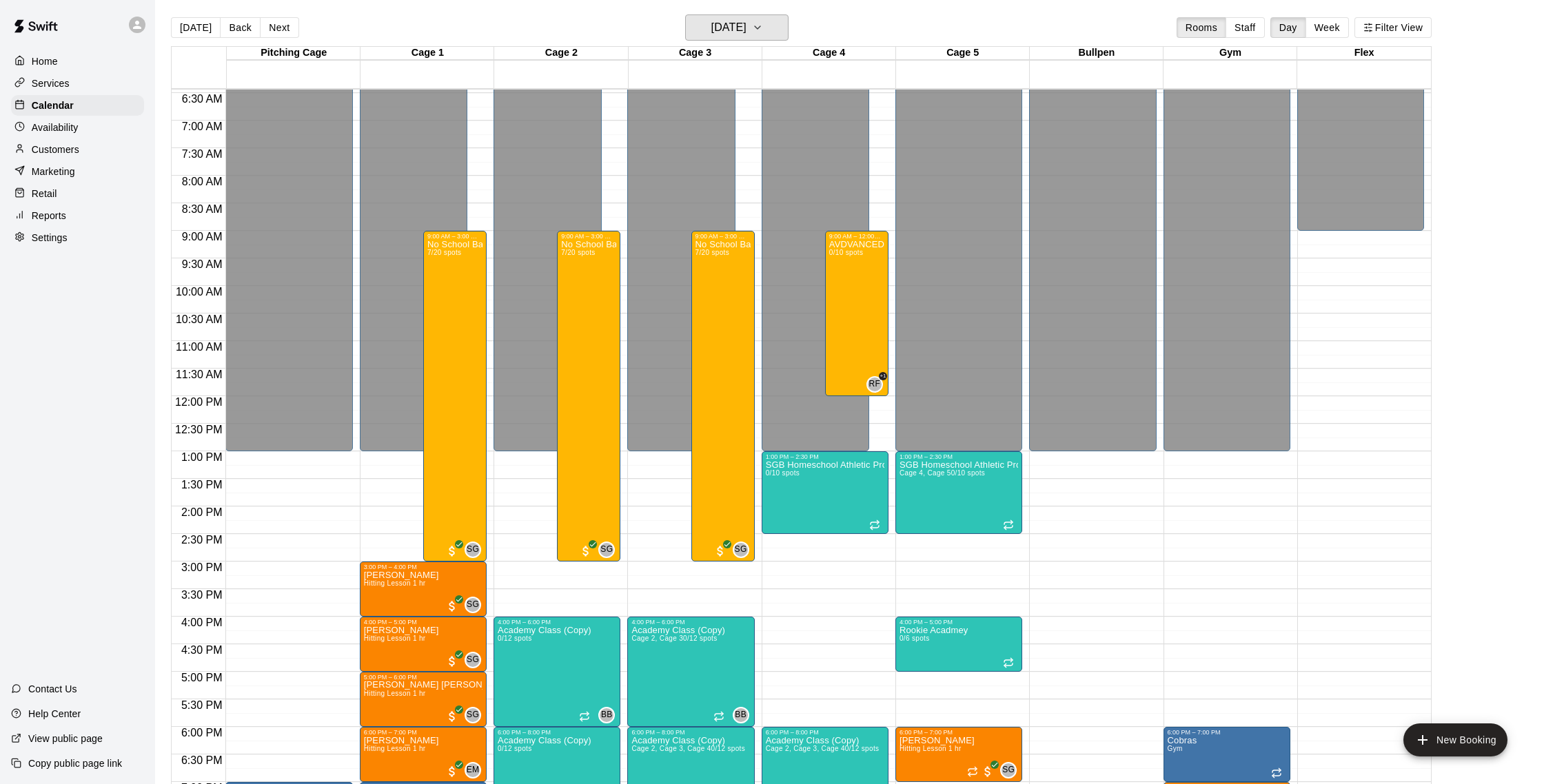
scroll to position [380, 0]
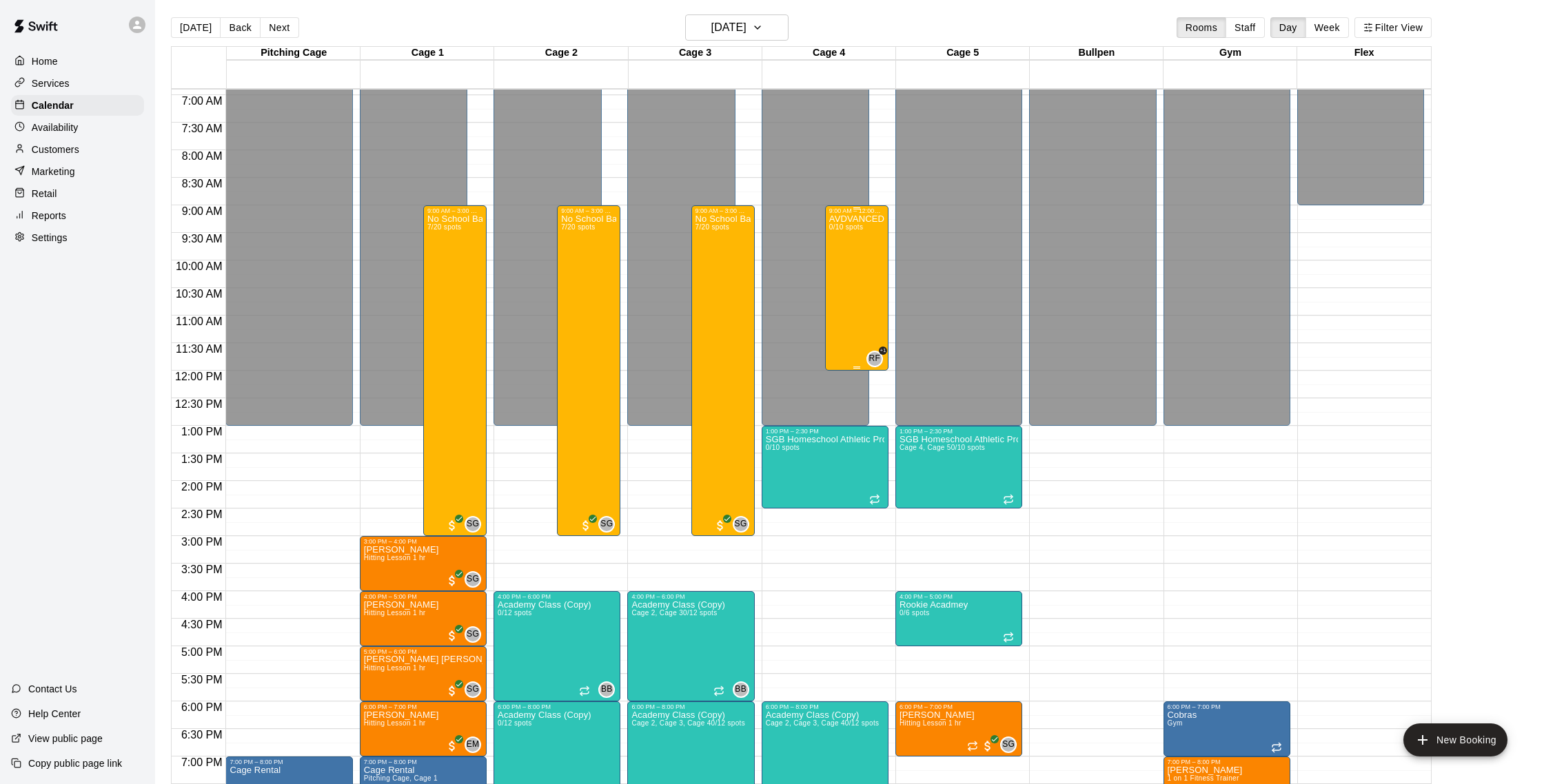
click at [861, 267] on div "AVDVANCED Softball Hitting Clinic Ages 11-16 0/10 spots" at bounding box center [857, 606] width 55 height 784
click at [849, 268] on img "edit" at bounding box center [844, 263] width 16 height 16
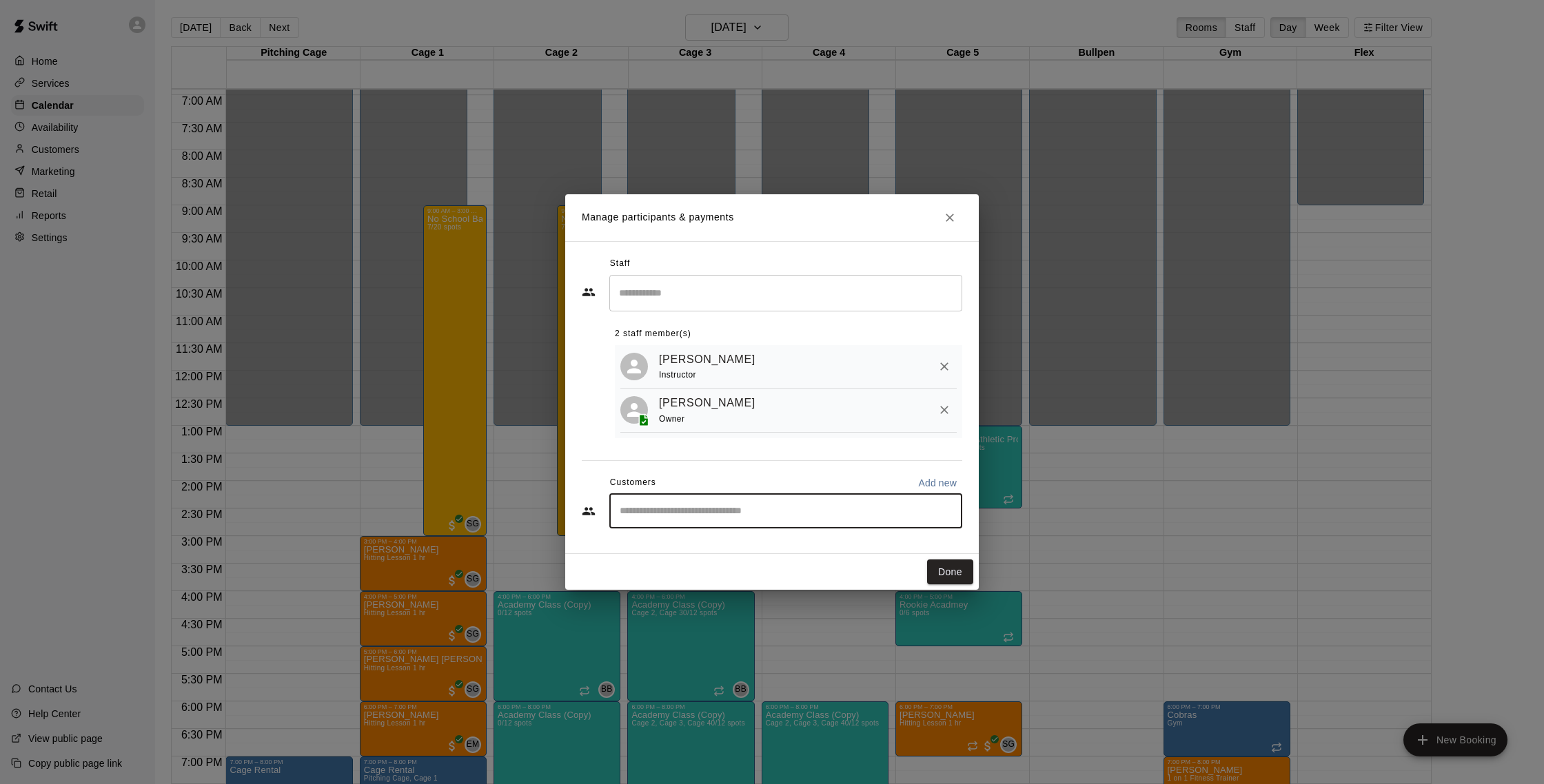
click at [692, 511] on input "Start typing to search customers..." at bounding box center [786, 511] width 341 height 14
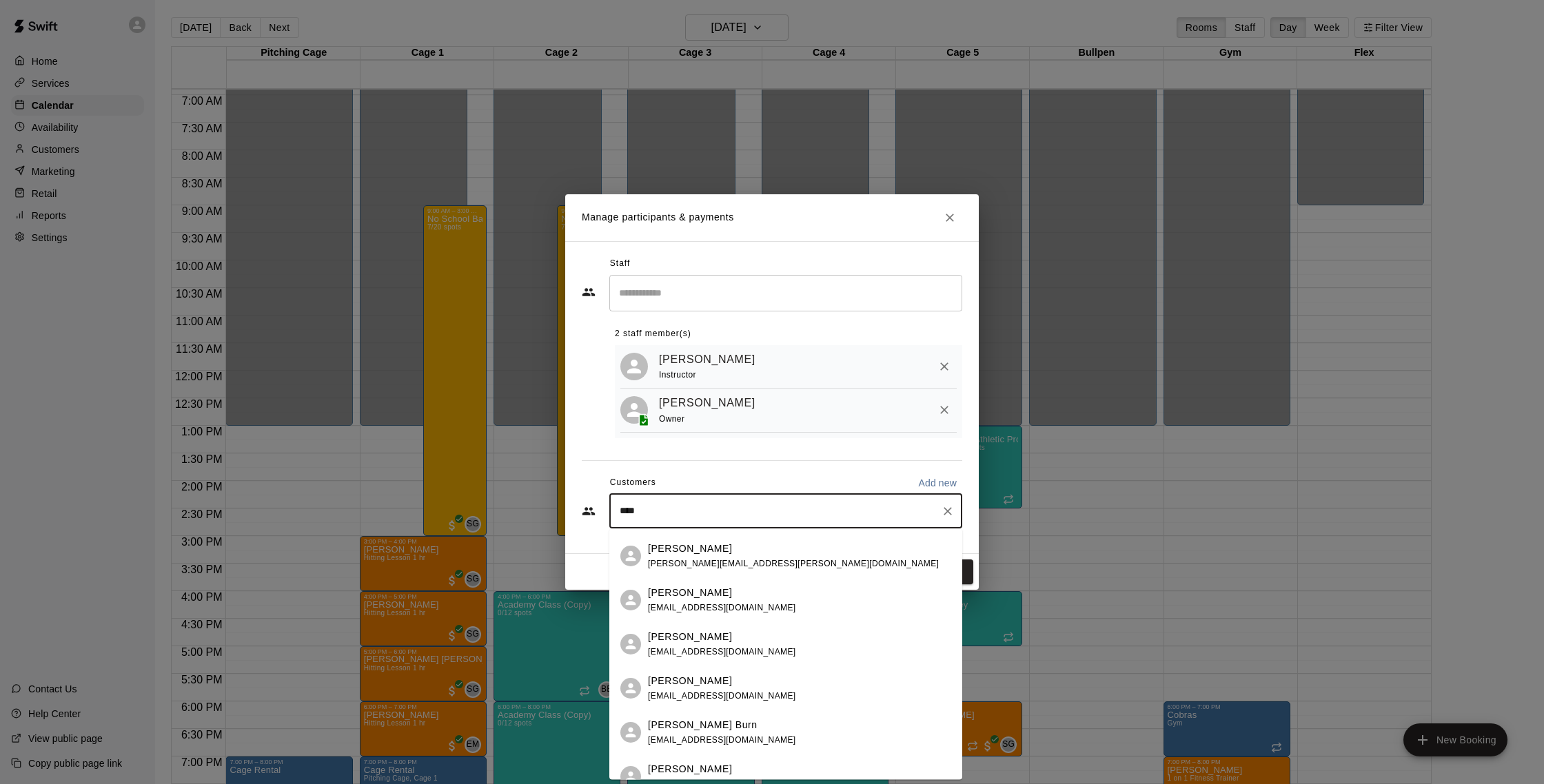
scroll to position [1293, 0]
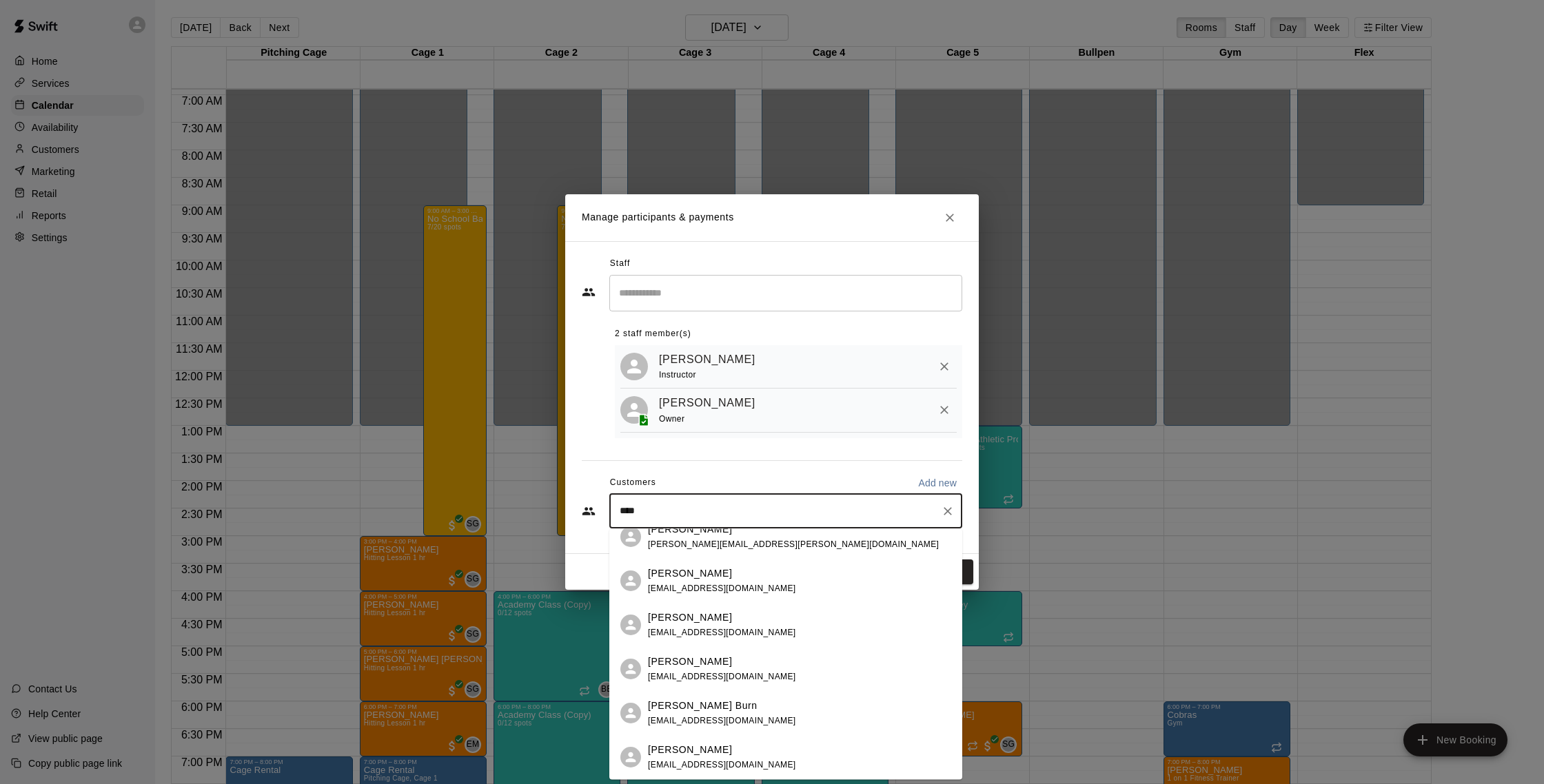
drag, startPoint x: 666, startPoint y: 517, endPoint x: 575, endPoint y: 506, distance: 91.7
click at [575, 506] on div "Staff ​ 2 staff member(s) Rachel Frankhouser Instructor Shaun Garceau Owner Cus…" at bounding box center [771, 397] width 413 height 313
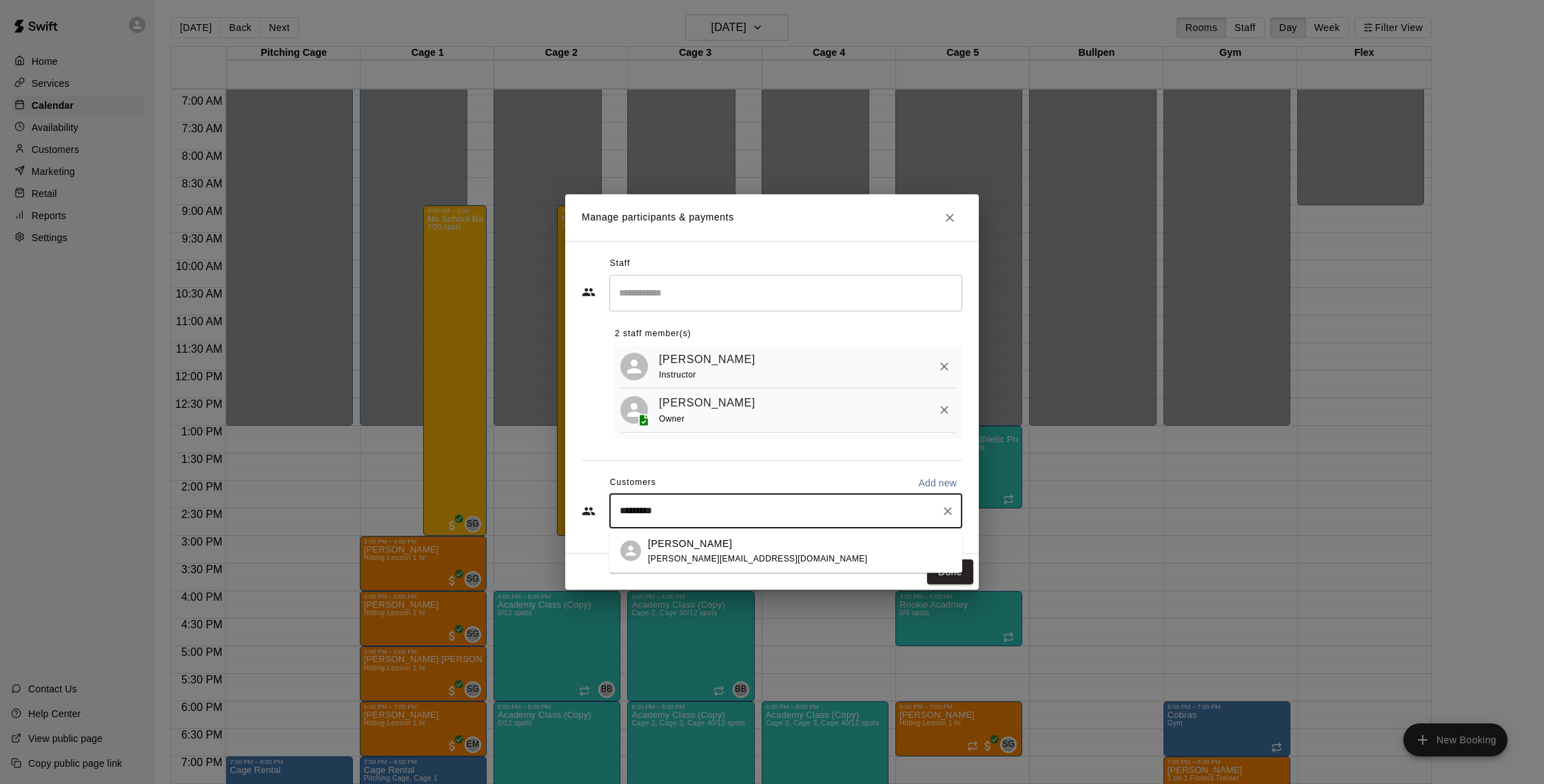
type input "**********"
click at [661, 555] on span "jasoncole.fl@gmail.com" at bounding box center [757, 558] width 219 height 10
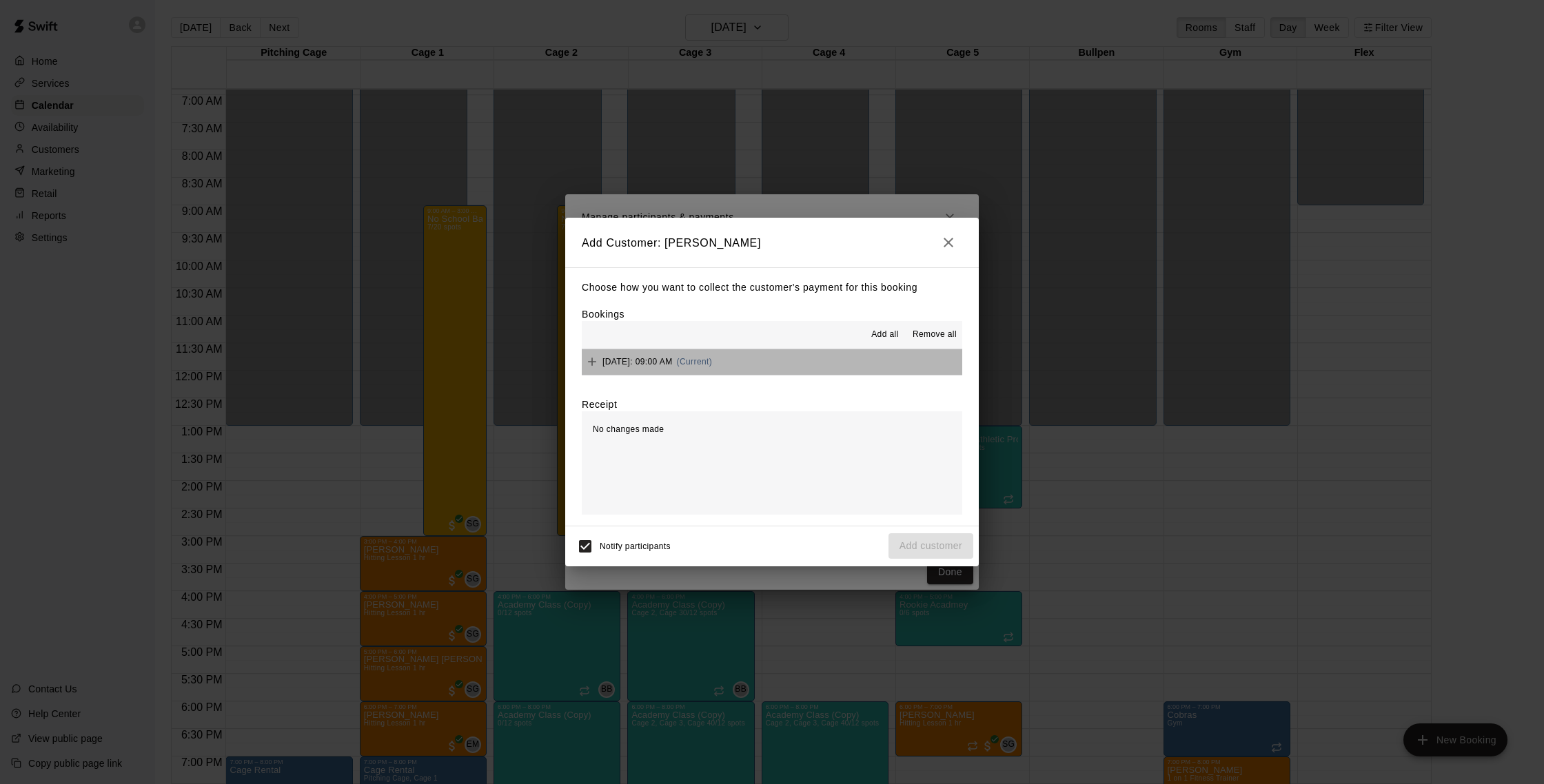
click at [833, 353] on button "Tuesday, September 23: 09:00 AM (Current)" at bounding box center [772, 363] width 380 height 26
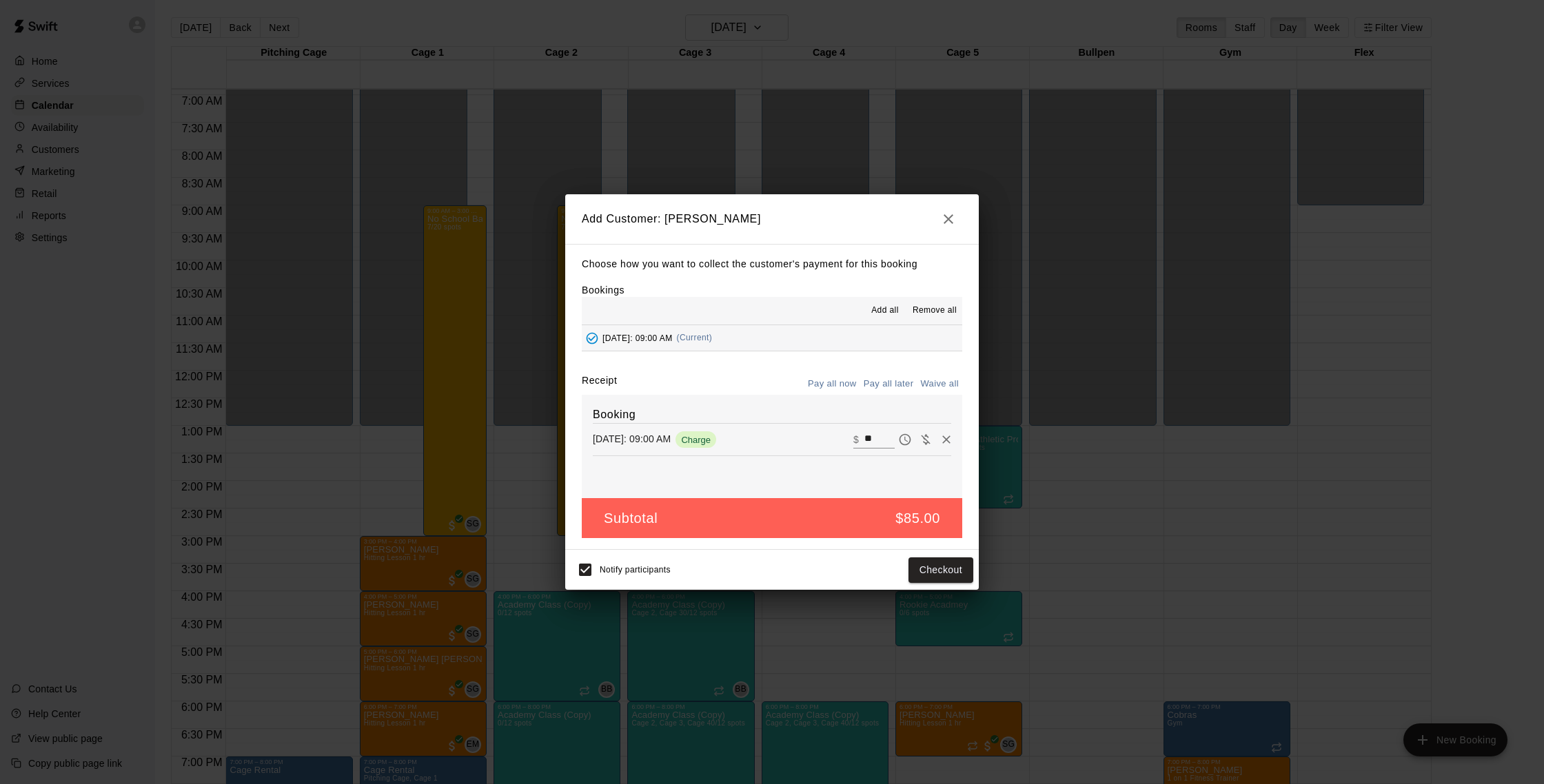
click at [944, 388] on button "Waive all" at bounding box center [940, 384] width 45 height 22
type input "*"
click at [928, 570] on button "Add customer" at bounding box center [931, 570] width 85 height 26
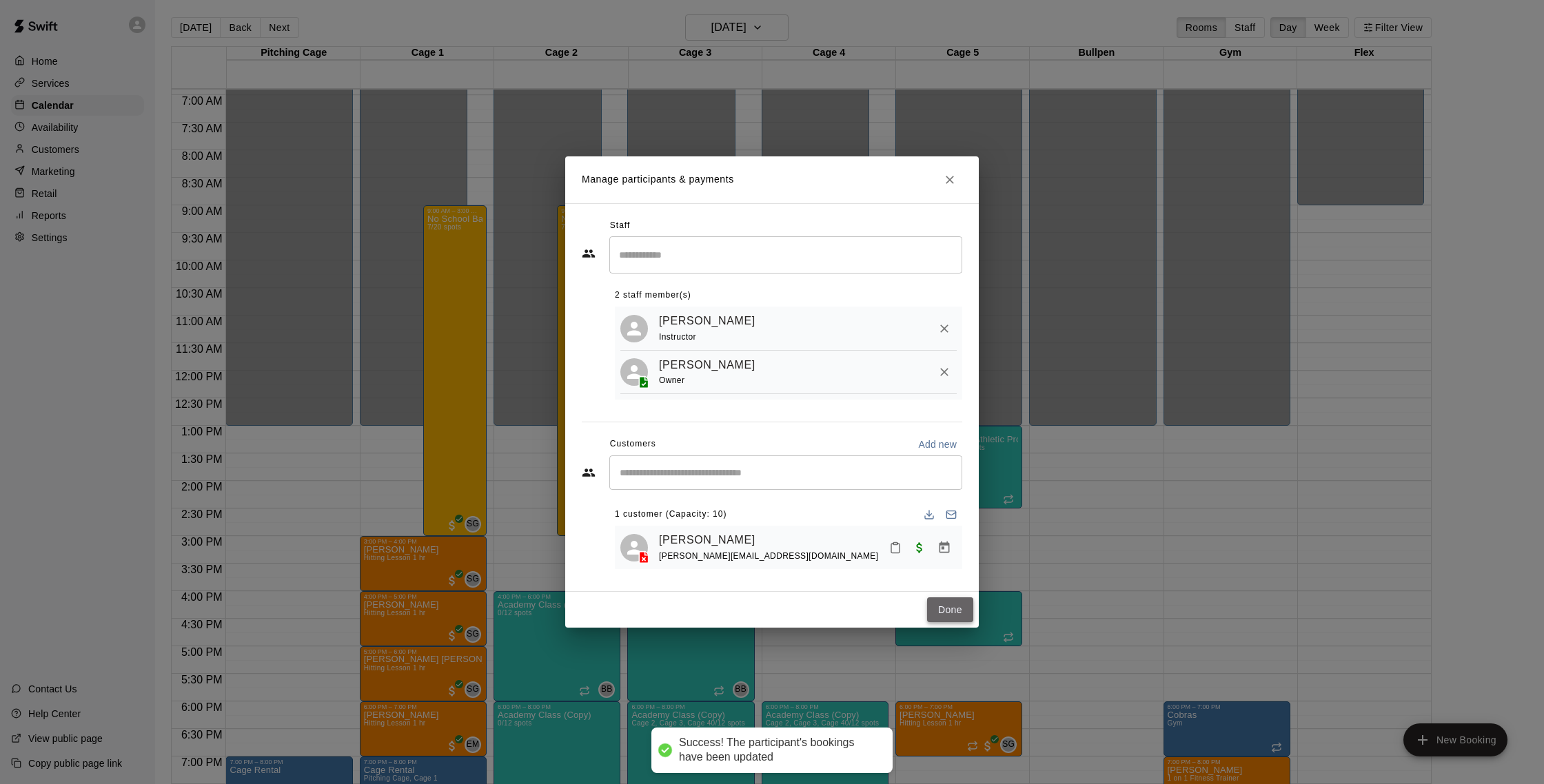
click at [943, 614] on button "Done" at bounding box center [950, 611] width 46 height 26
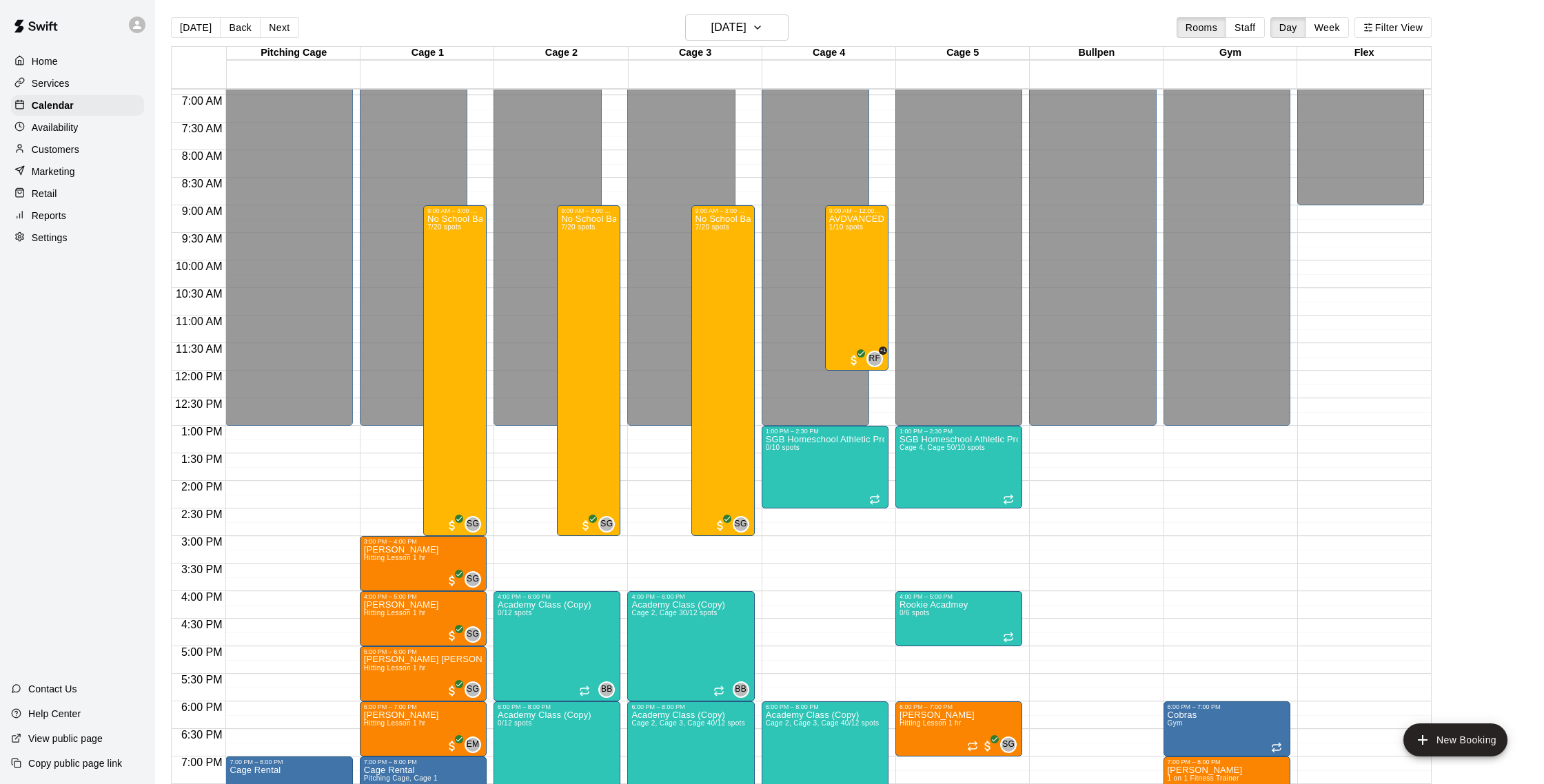
scroll to position [387, 0]
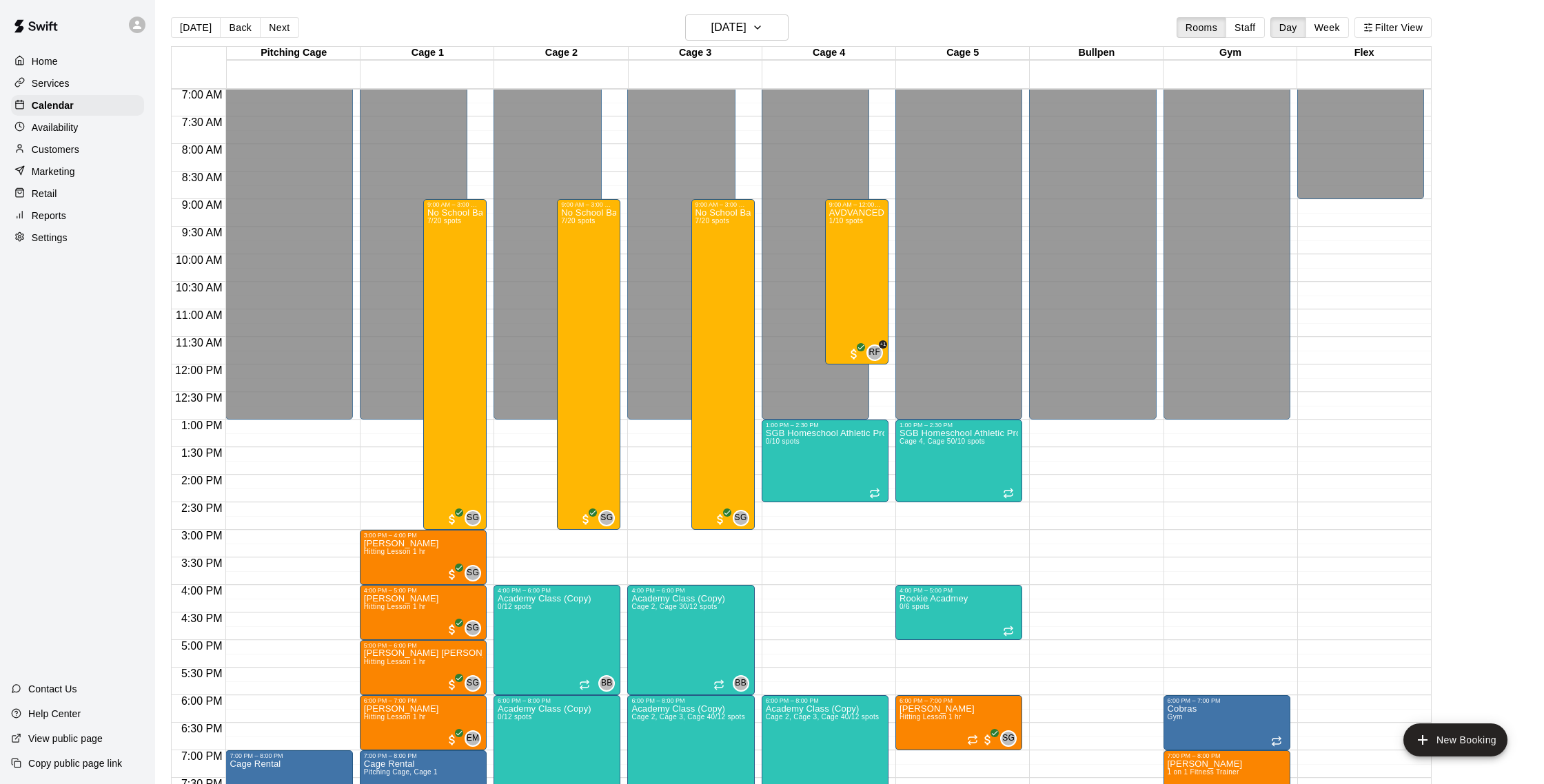
click at [74, 168] on div "Marketing" at bounding box center [77, 172] width 133 height 21
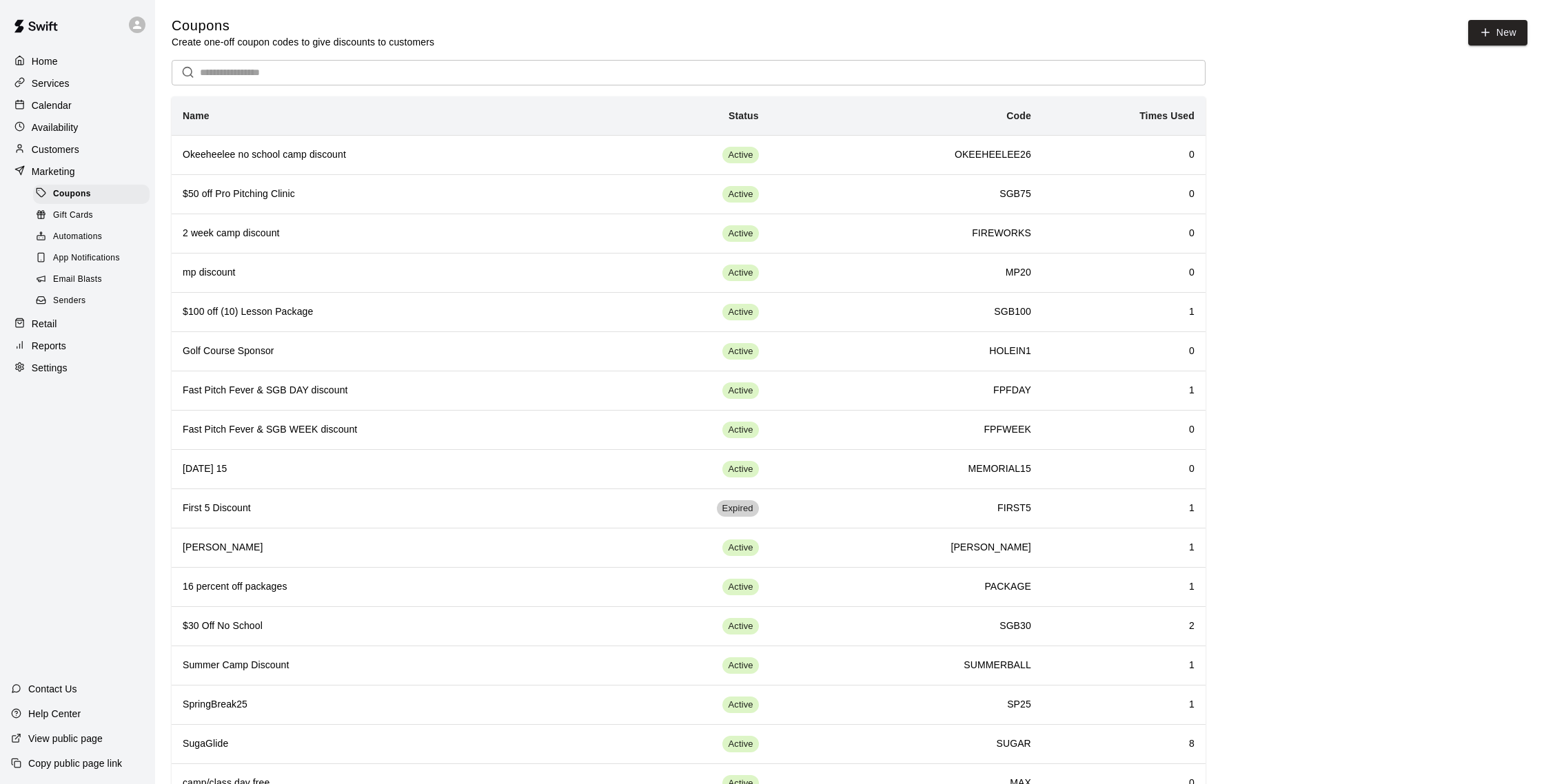
click at [98, 278] on span "Email Blasts" at bounding box center [77, 280] width 49 height 14
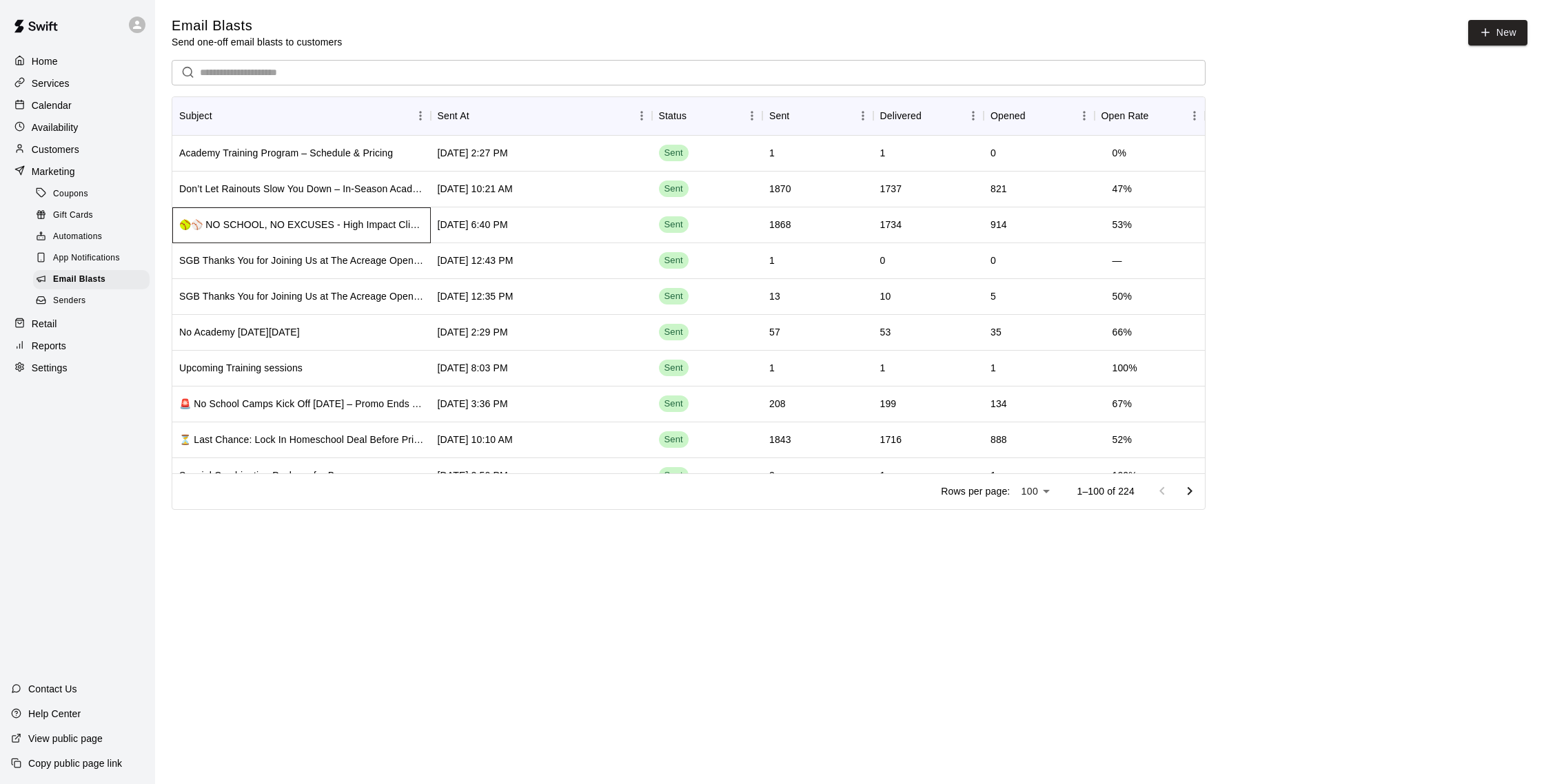
click at [378, 220] on div "🥎⚾ NO SCHOOL, NO EXCUSES - High Impact Clinic [DATE] (Spots Limited)" at bounding box center [301, 224] width 245 height 14
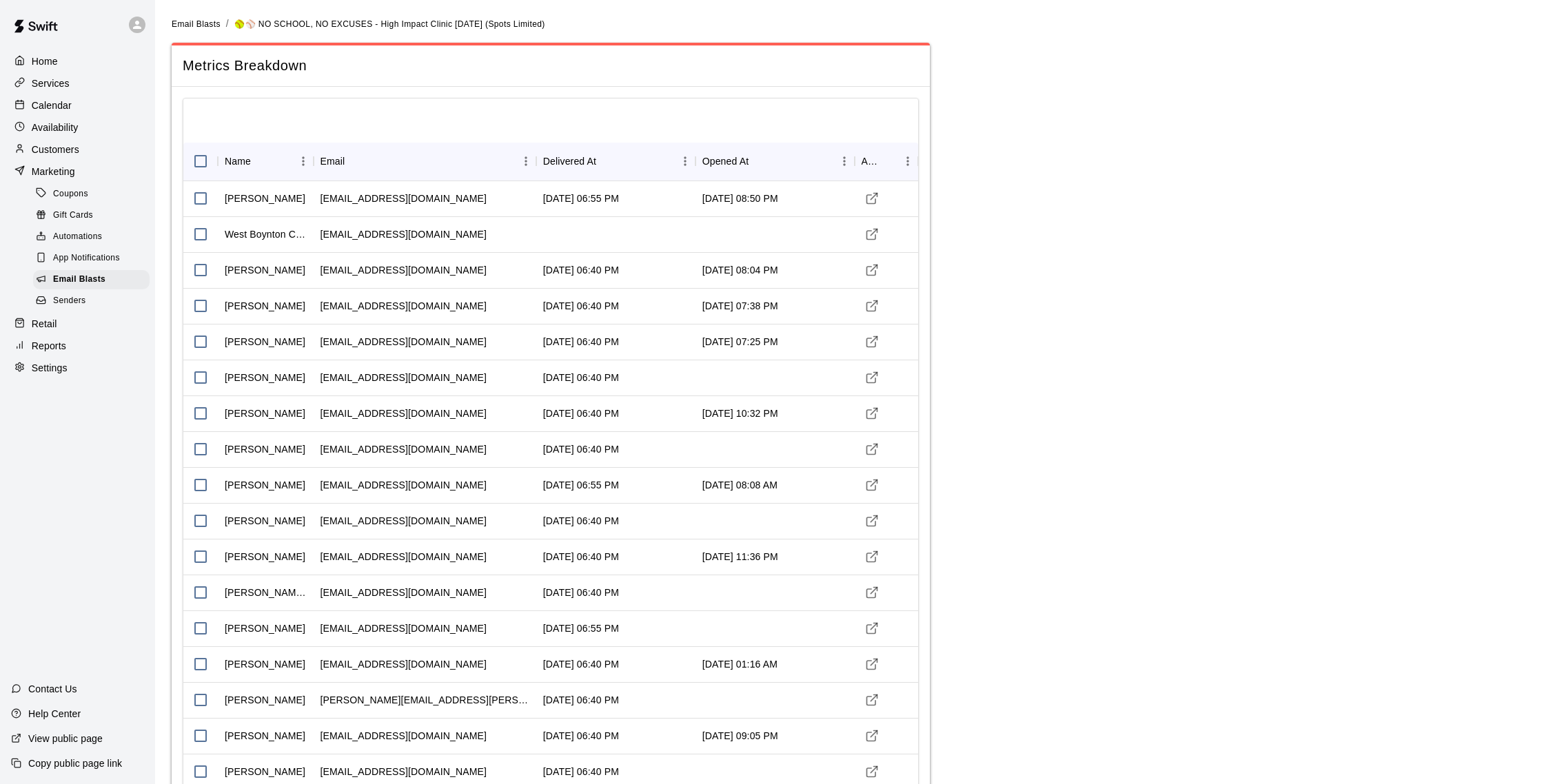
click at [56, 149] on p "Customers" at bounding box center [55, 149] width 48 height 14
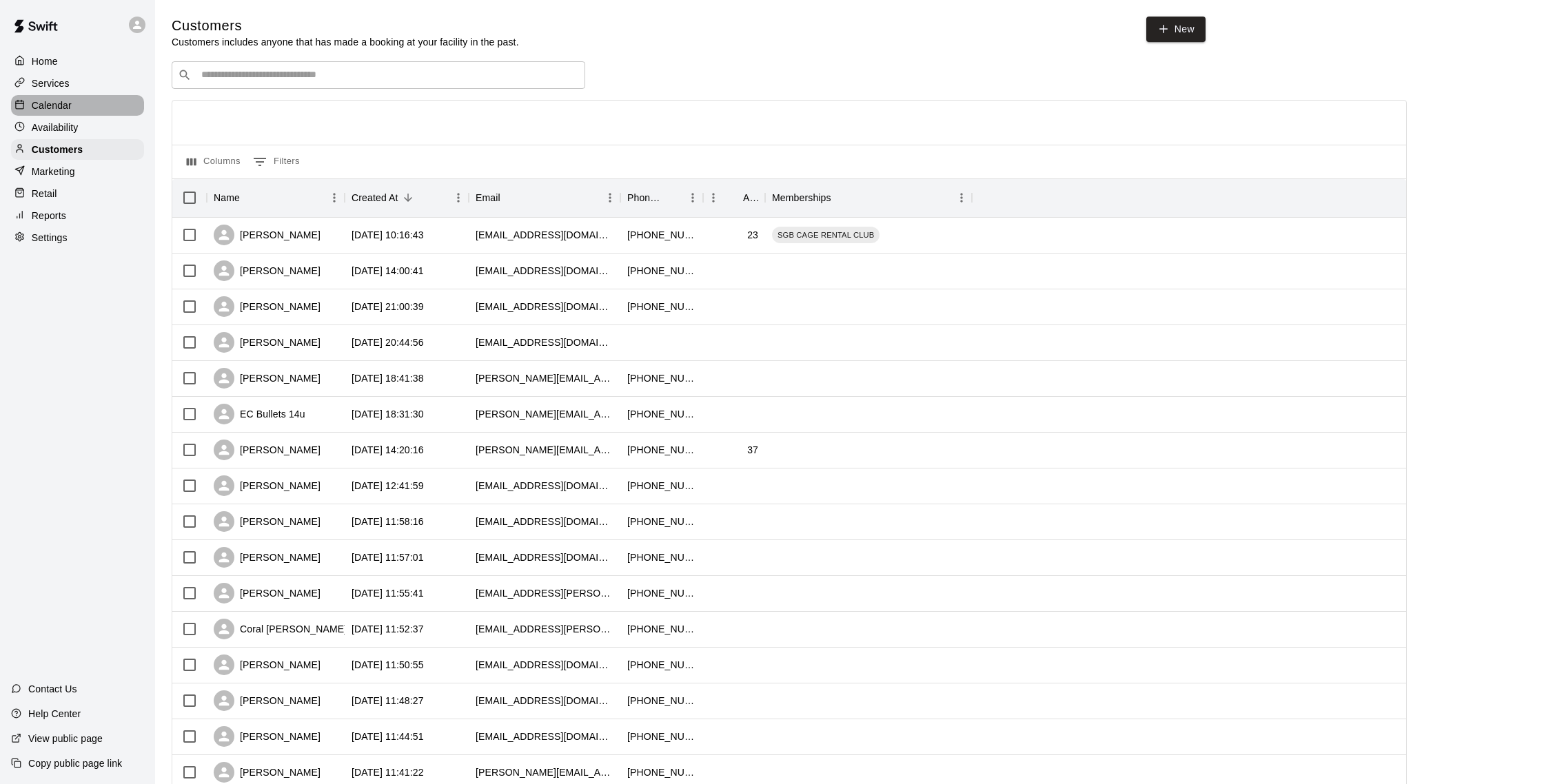
click at [88, 109] on div "Calendar" at bounding box center [77, 106] width 133 height 21
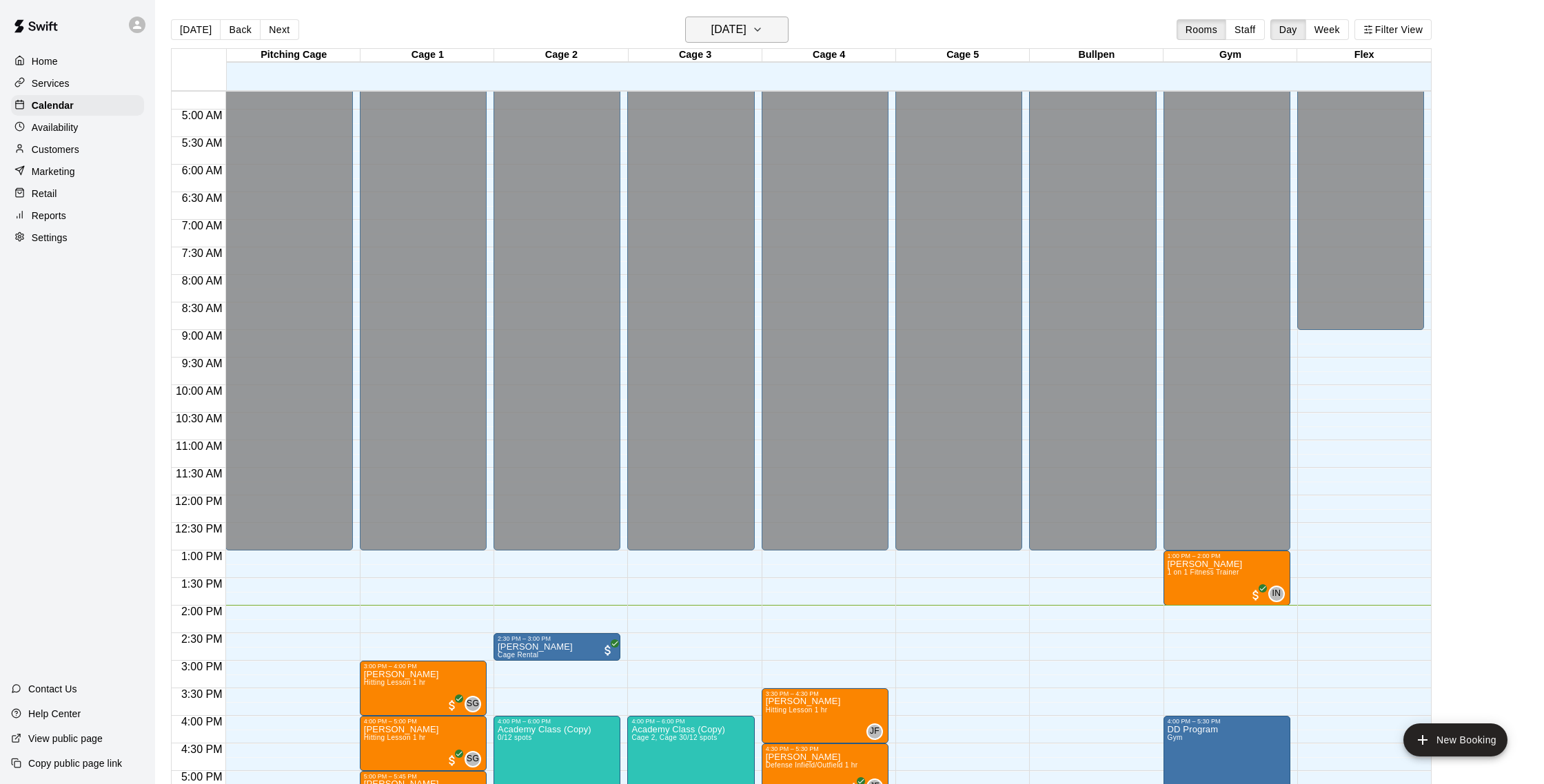
scroll to position [226, 0]
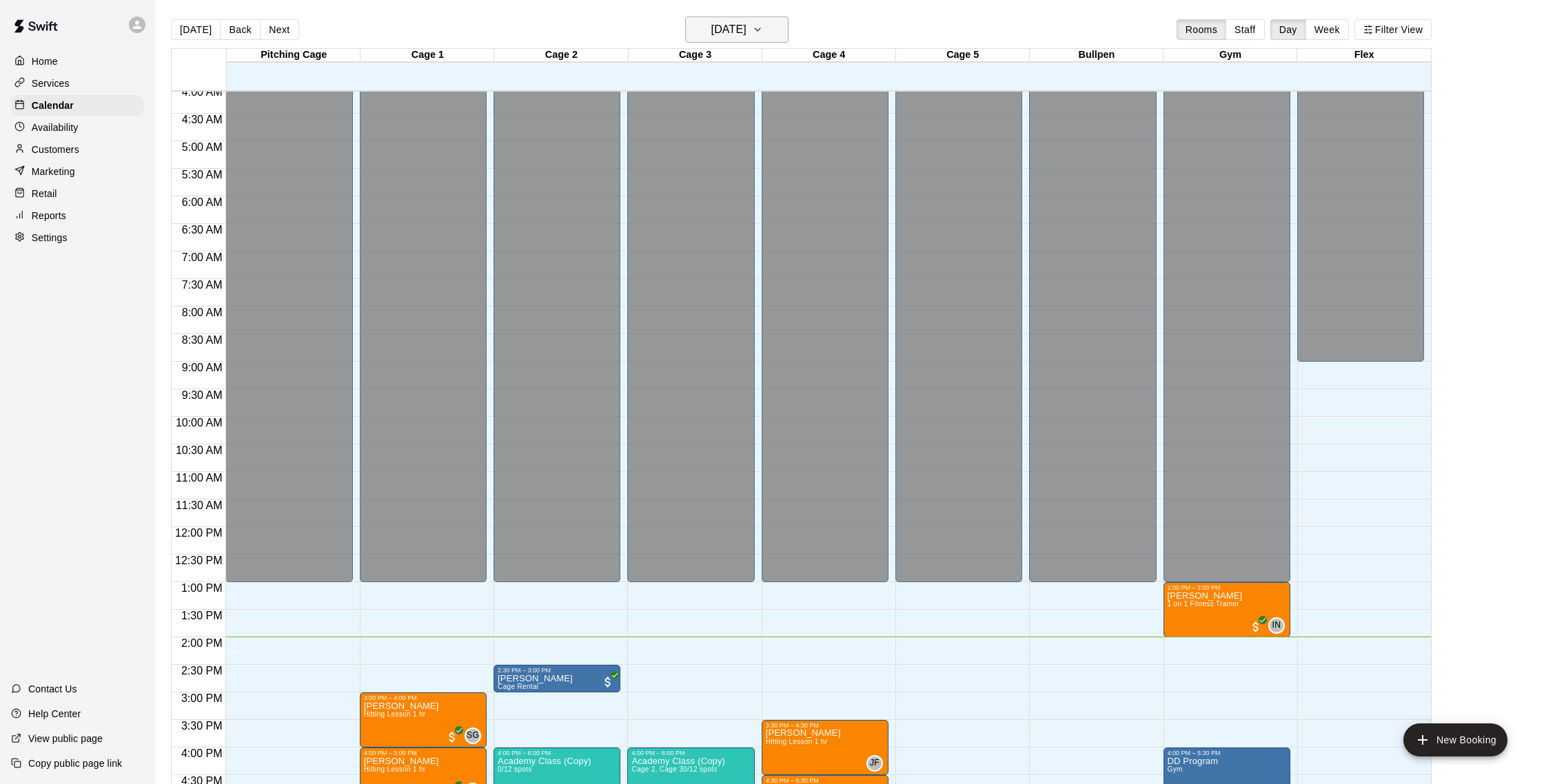
click at [732, 33] on h6 "[DATE]" at bounding box center [729, 30] width 35 height 19
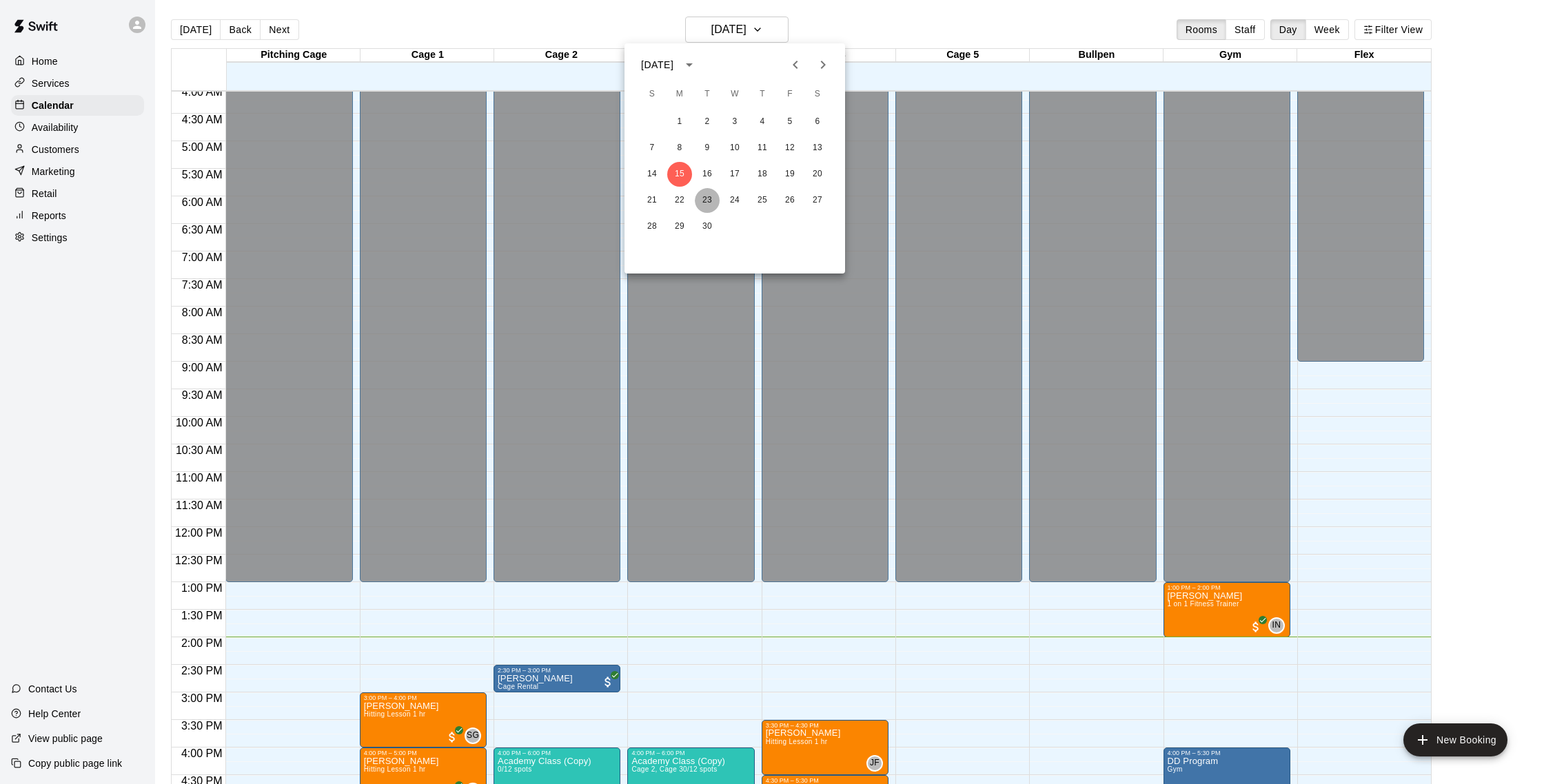
click at [707, 198] on button "23" at bounding box center [707, 201] width 25 height 25
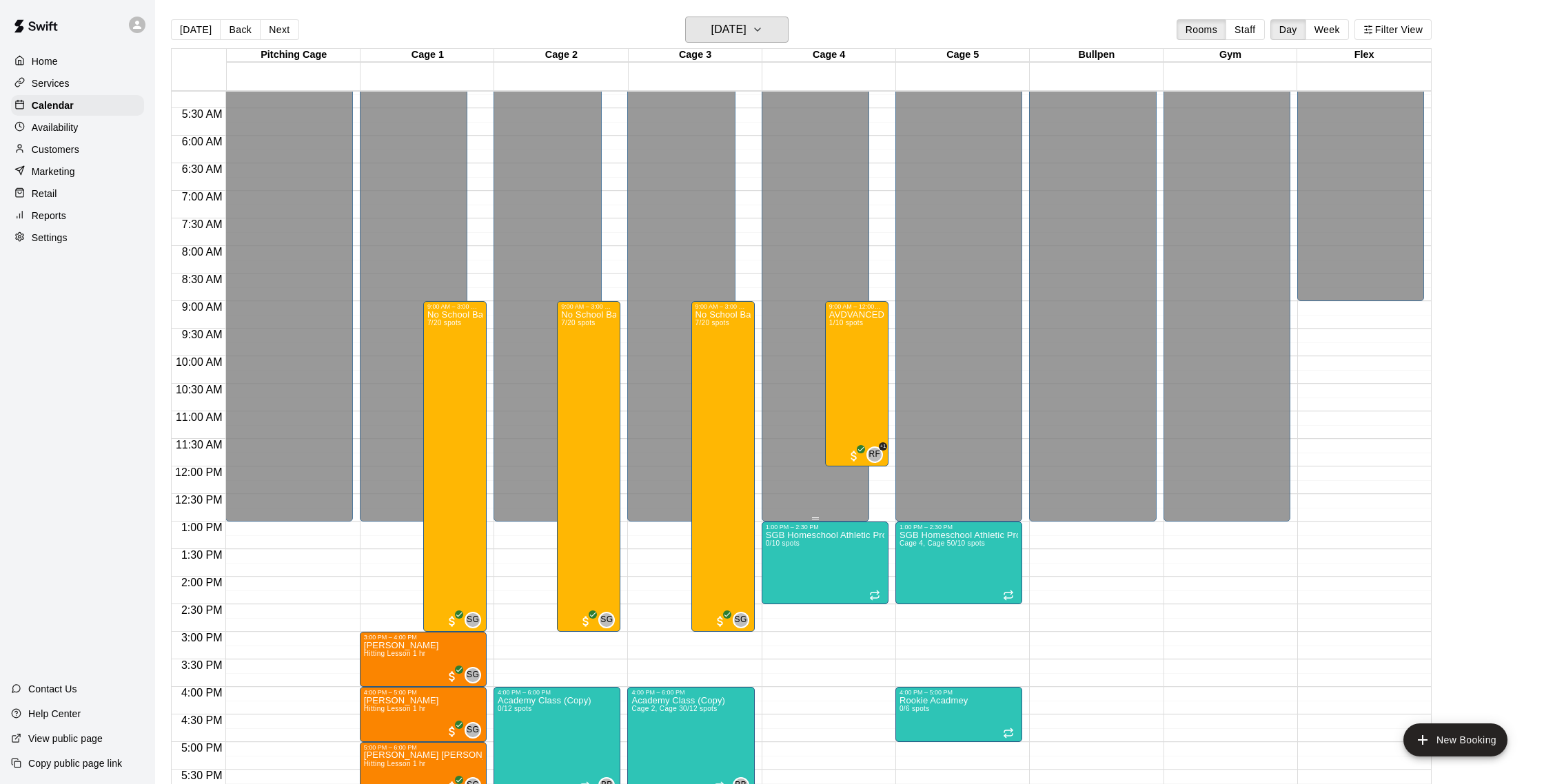
scroll to position [288, 0]
click at [845, 314] on p "AVDVANCED Softball Hitting Clinic Ages 11-16" at bounding box center [857, 314] width 55 height 0
click at [840, 358] on img "edit" at bounding box center [844, 362] width 16 height 16
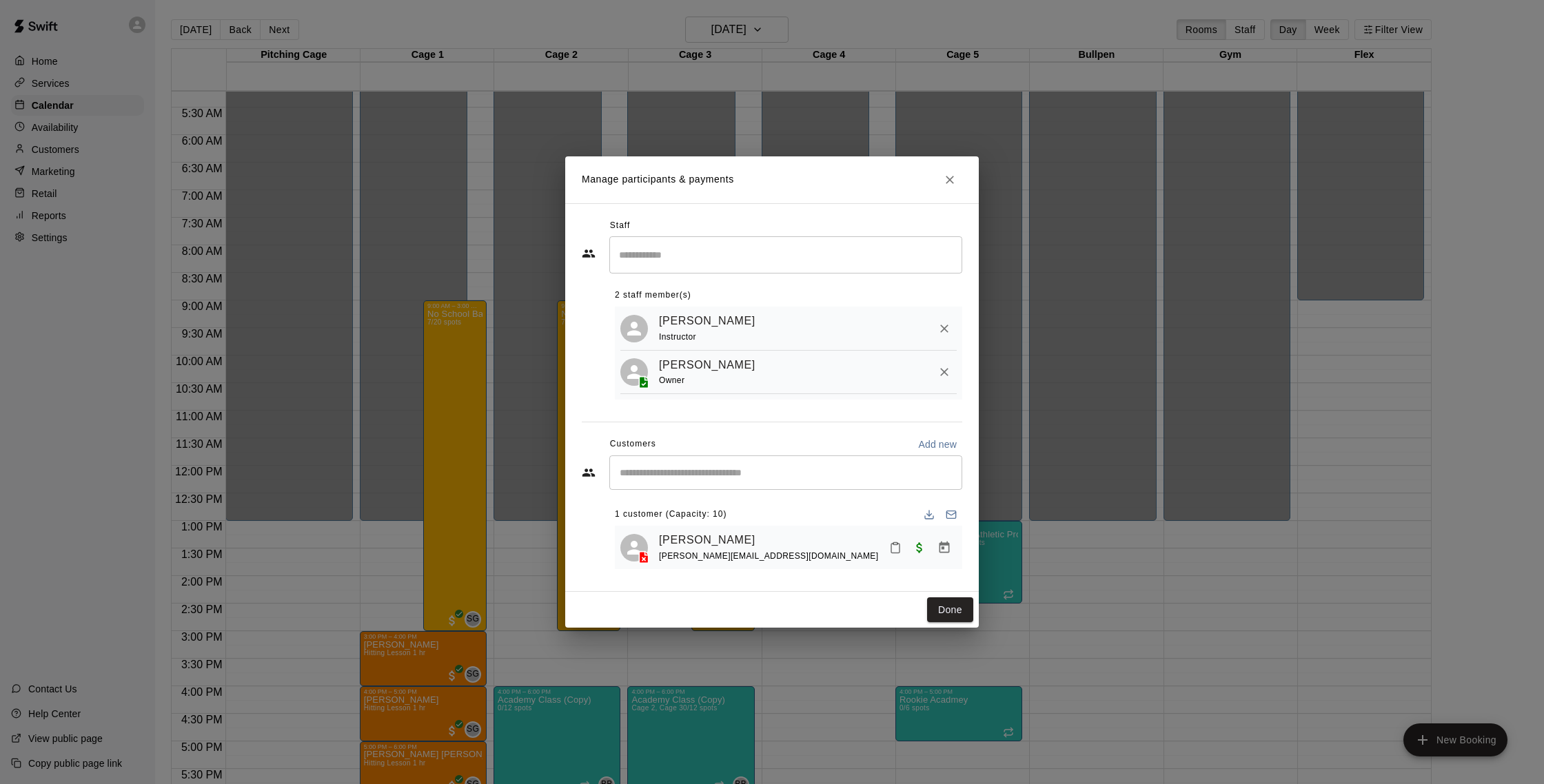
click at [671, 471] on input "Start typing to search customers..." at bounding box center [786, 472] width 341 height 14
click at [948, 175] on icon "Close" at bounding box center [949, 180] width 14 height 14
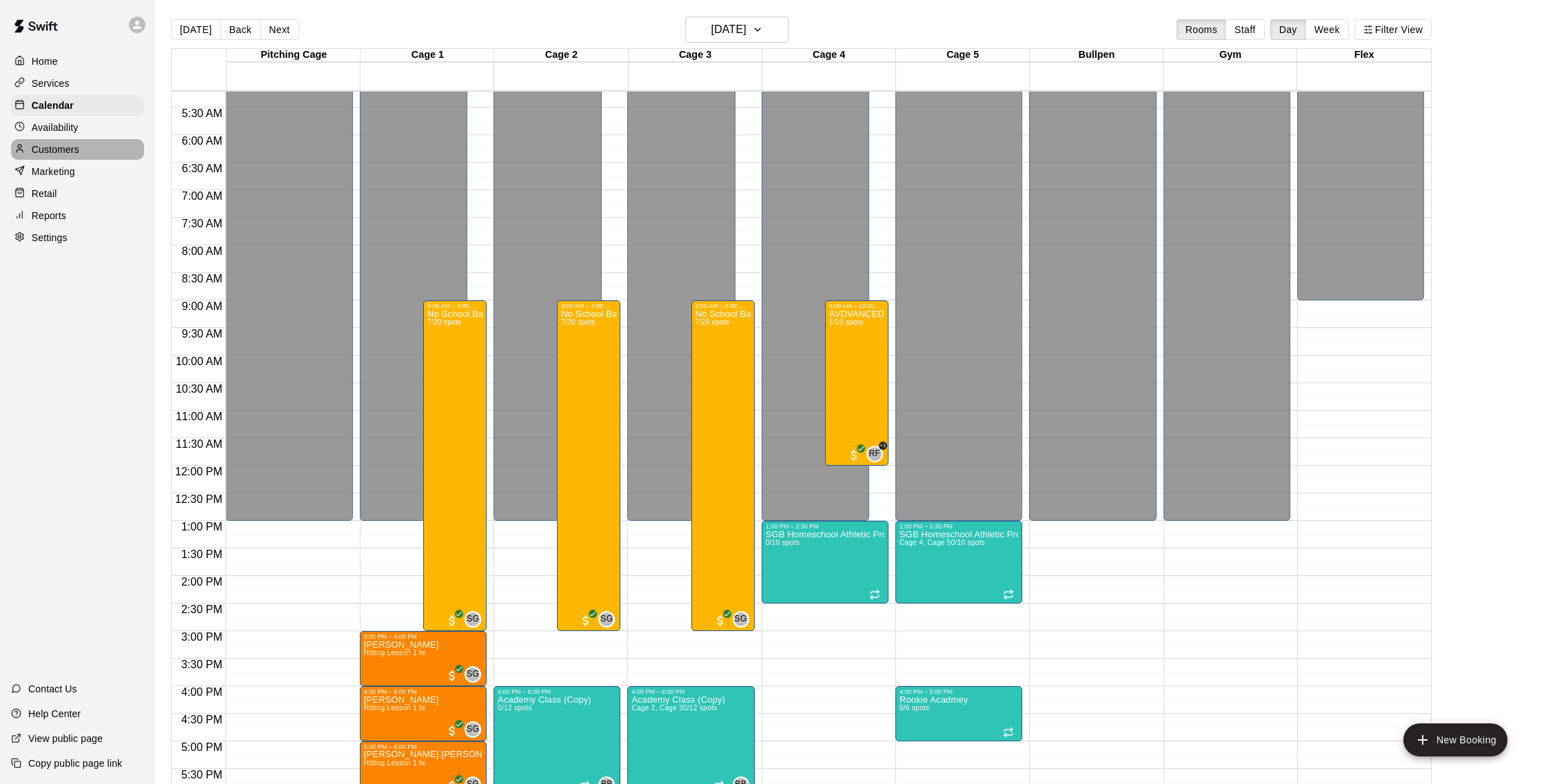
click at [79, 156] on div "Customers" at bounding box center [77, 150] width 133 height 21
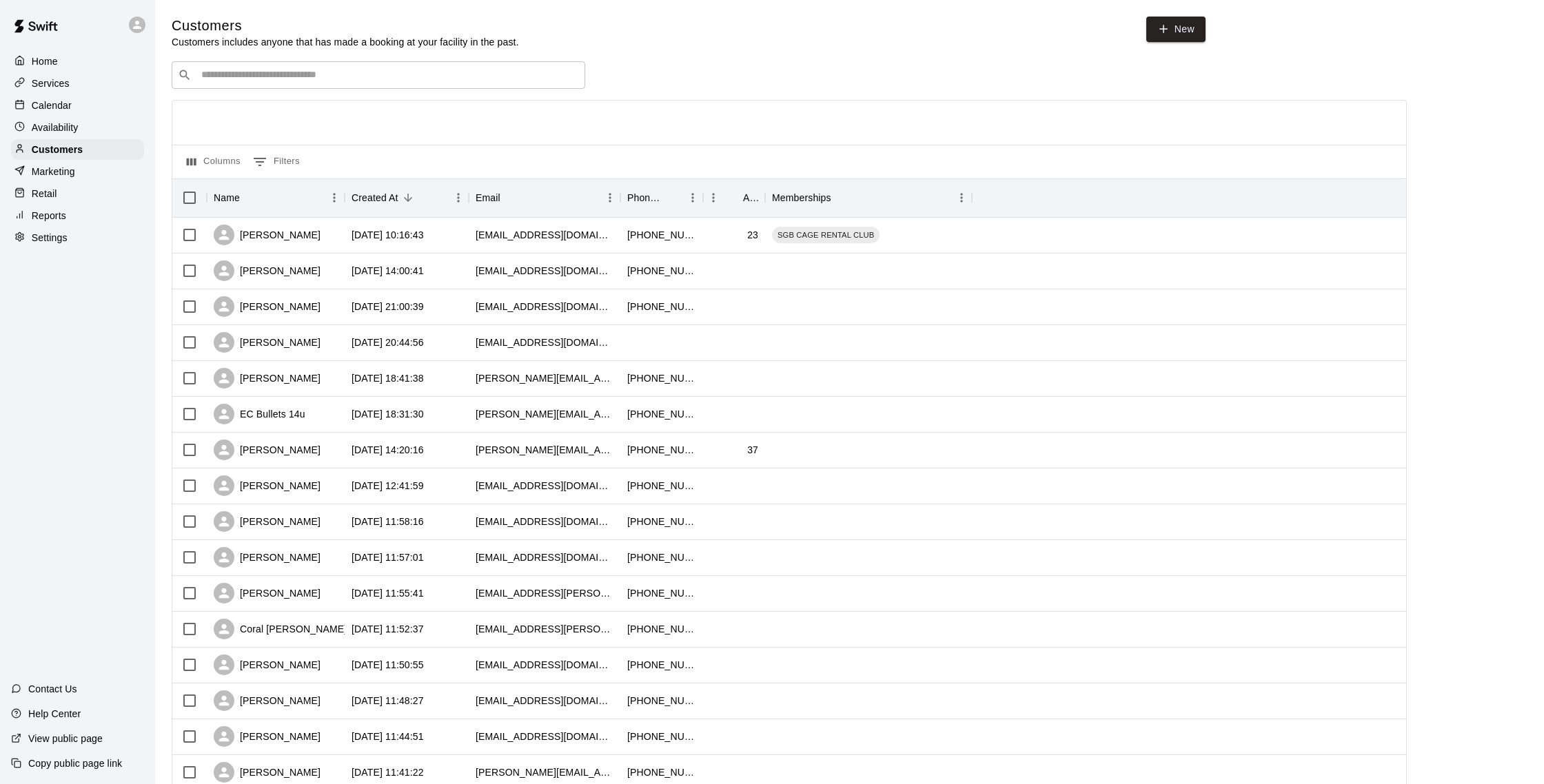
click at [259, 81] on input "Search customers by name or email" at bounding box center [388, 75] width 382 height 14
type input "****"
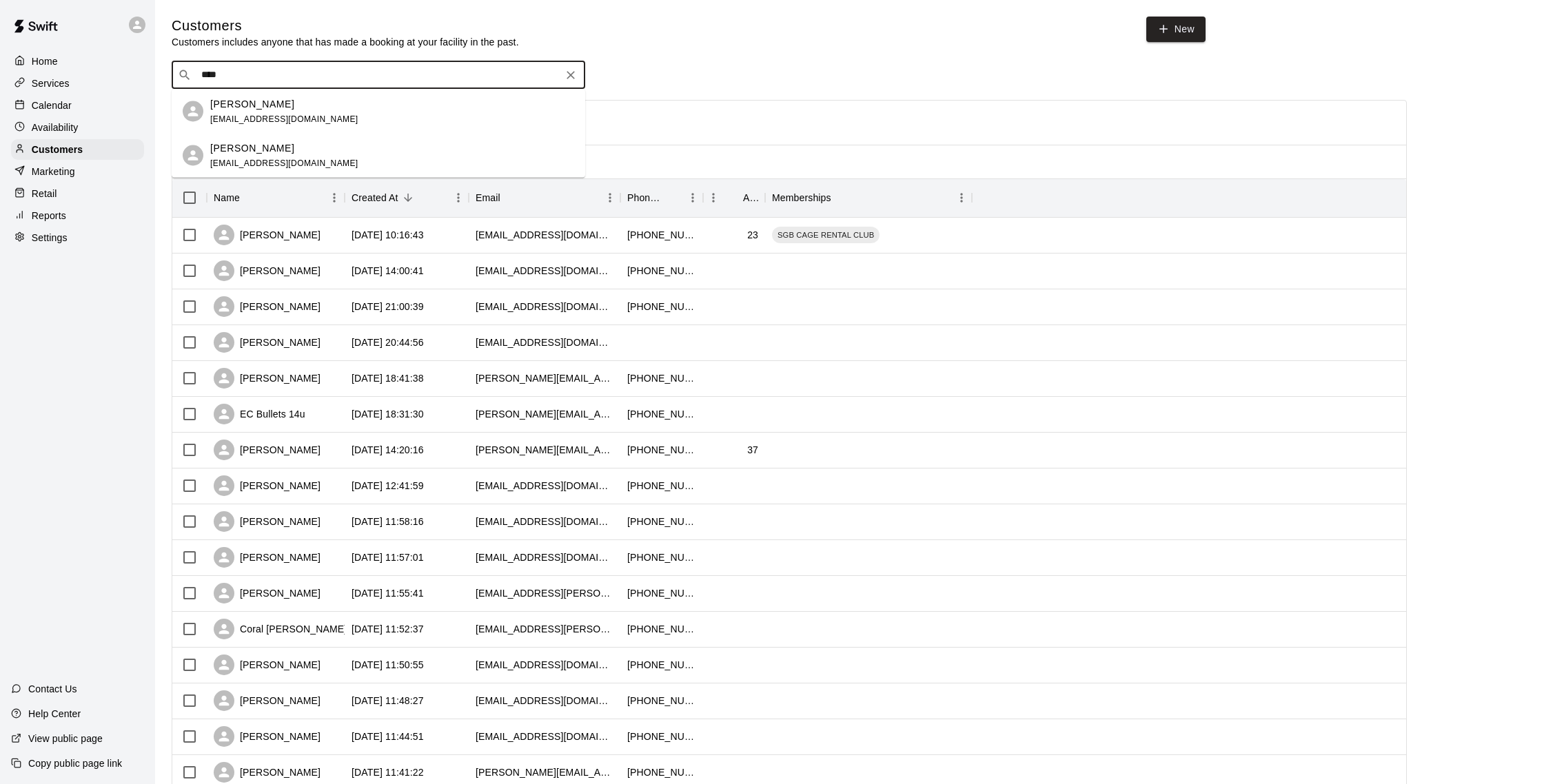
click at [274, 117] on div "Wade Davis wdigx@me.com" at bounding box center [392, 111] width 364 height 30
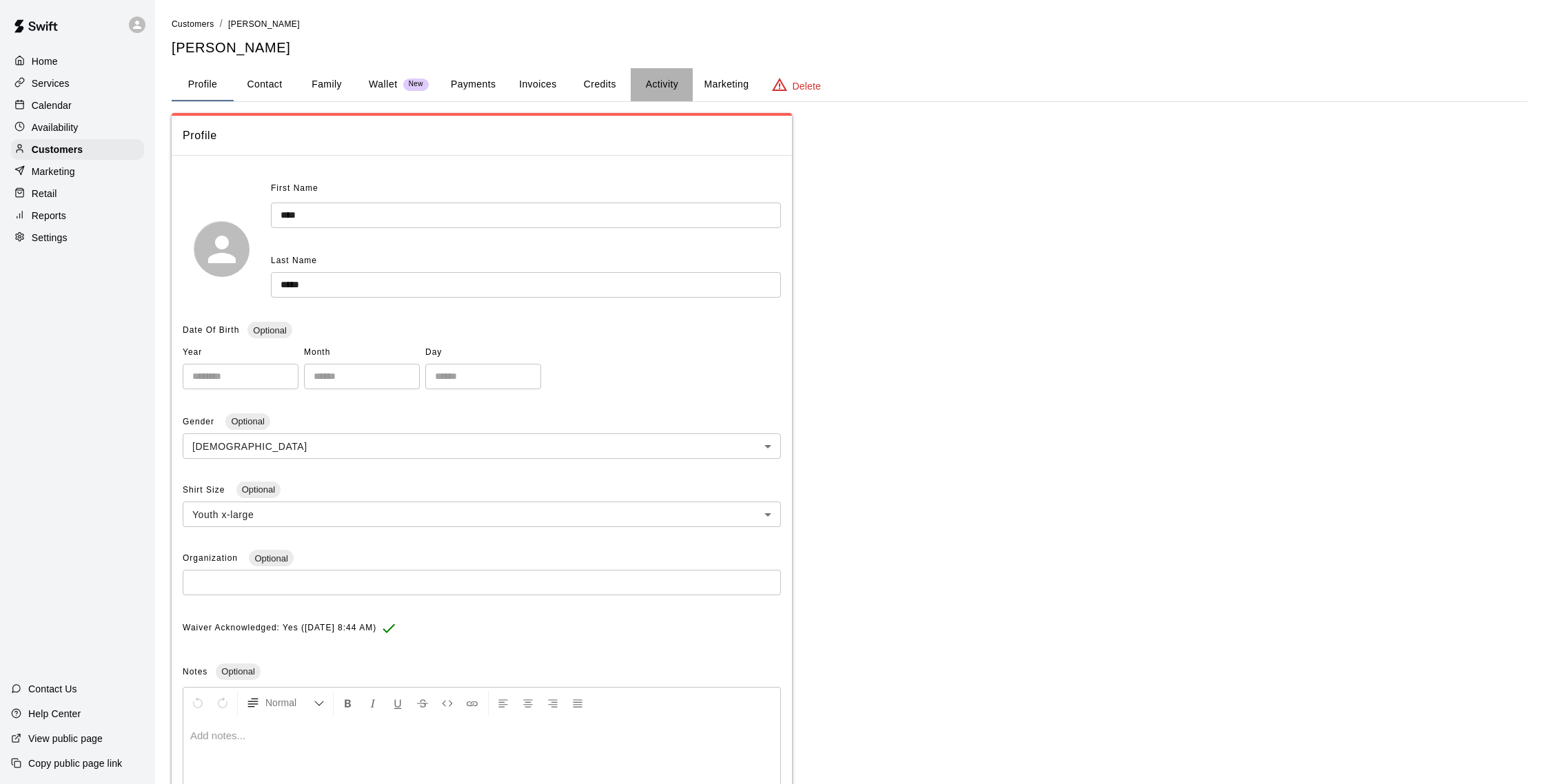
click at [661, 85] on button "Activity" at bounding box center [662, 85] width 62 height 33
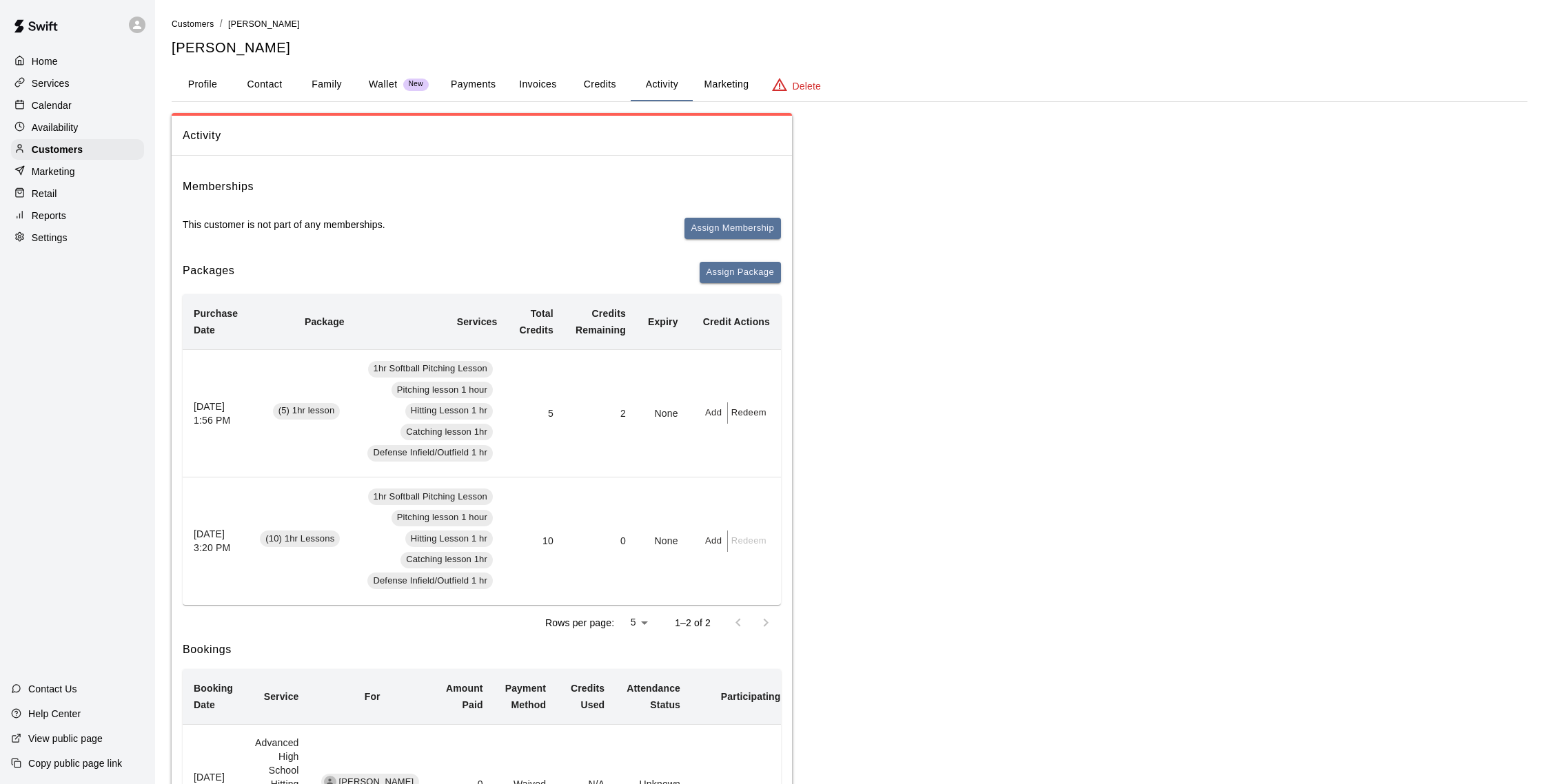
click at [472, 89] on button "Payments" at bounding box center [473, 85] width 67 height 33
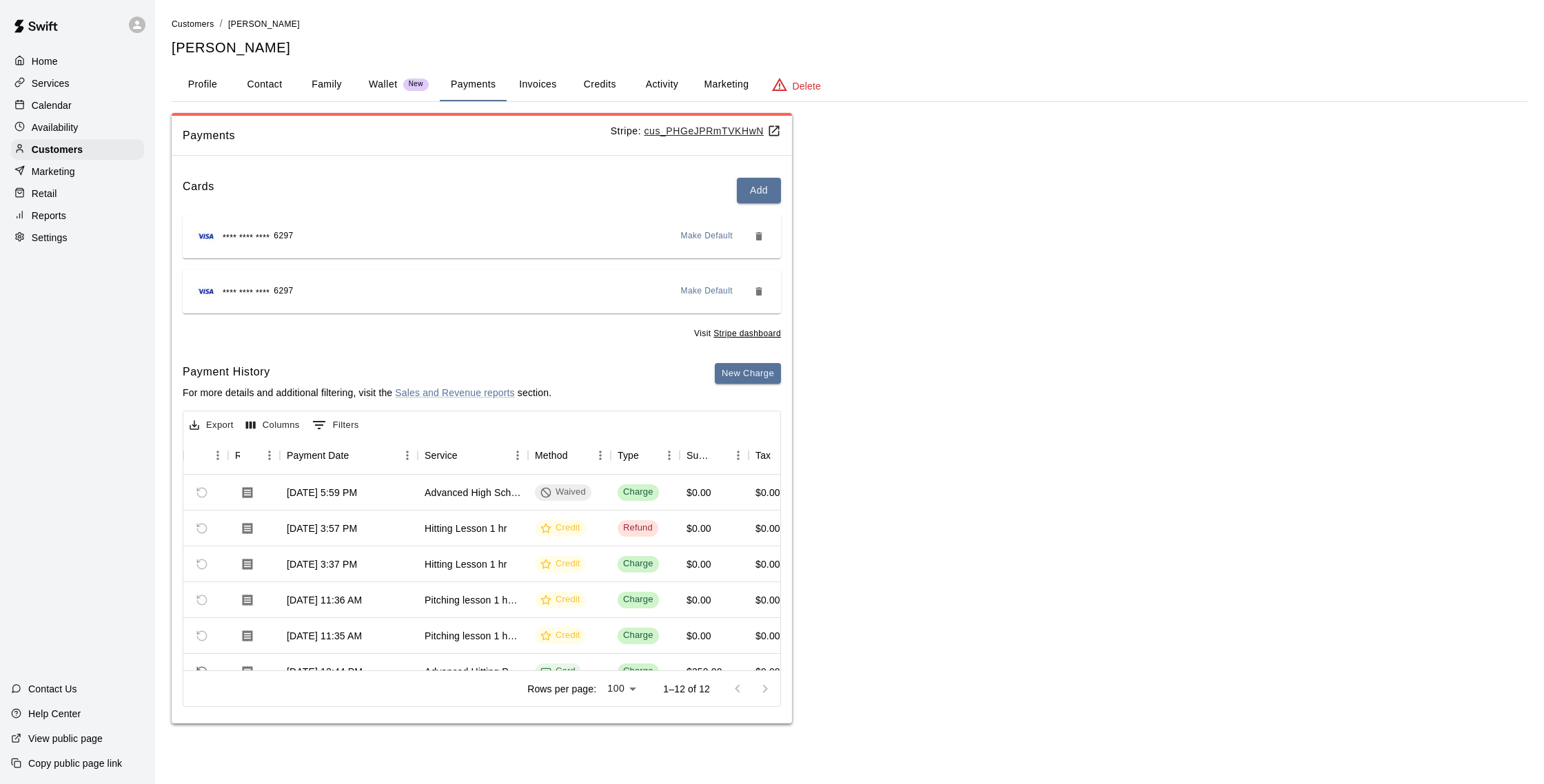
scroll to position [4, 79]
click at [52, 111] on p "Calendar" at bounding box center [52, 105] width 40 height 14
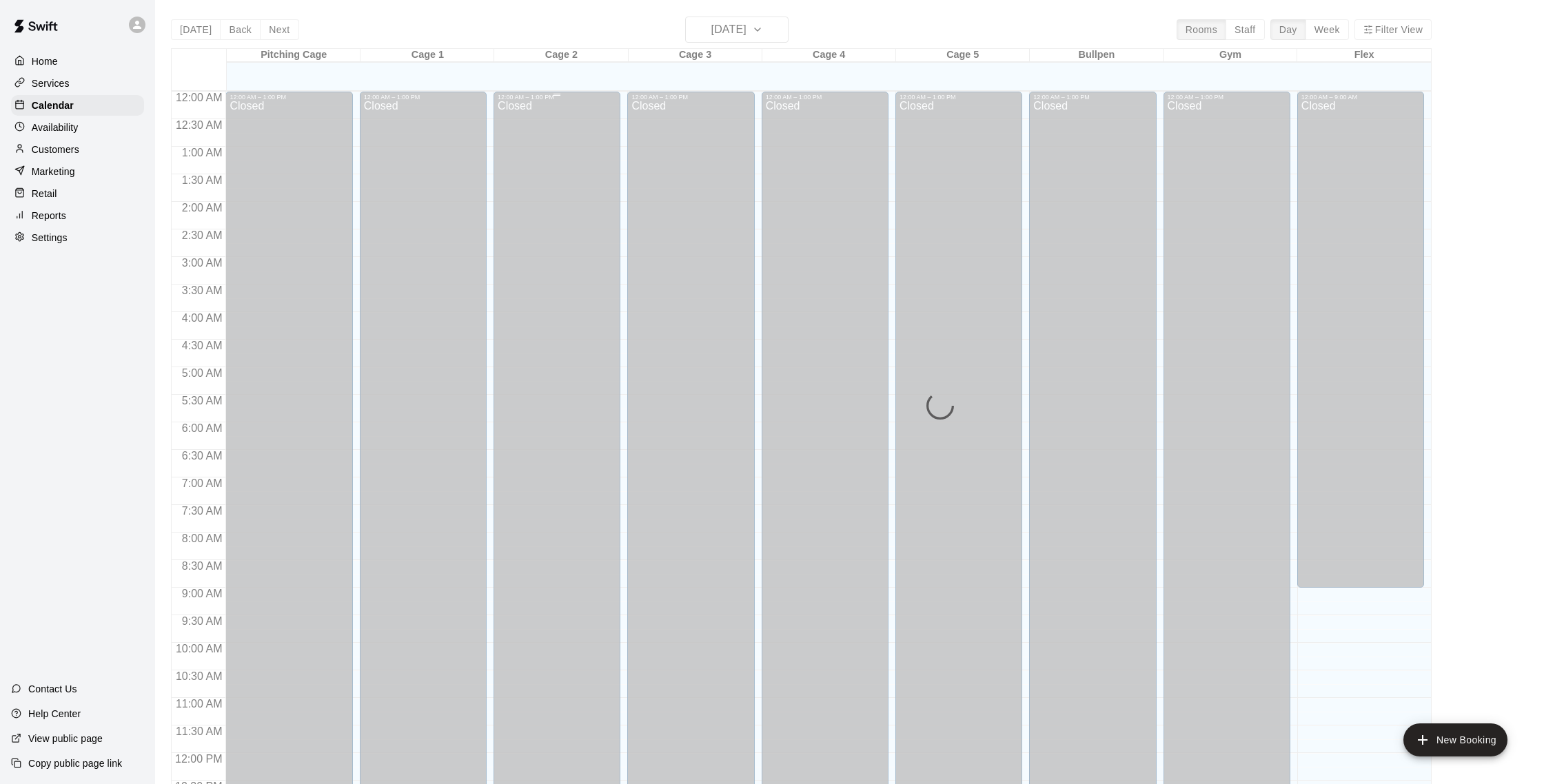
scroll to position [575, 0]
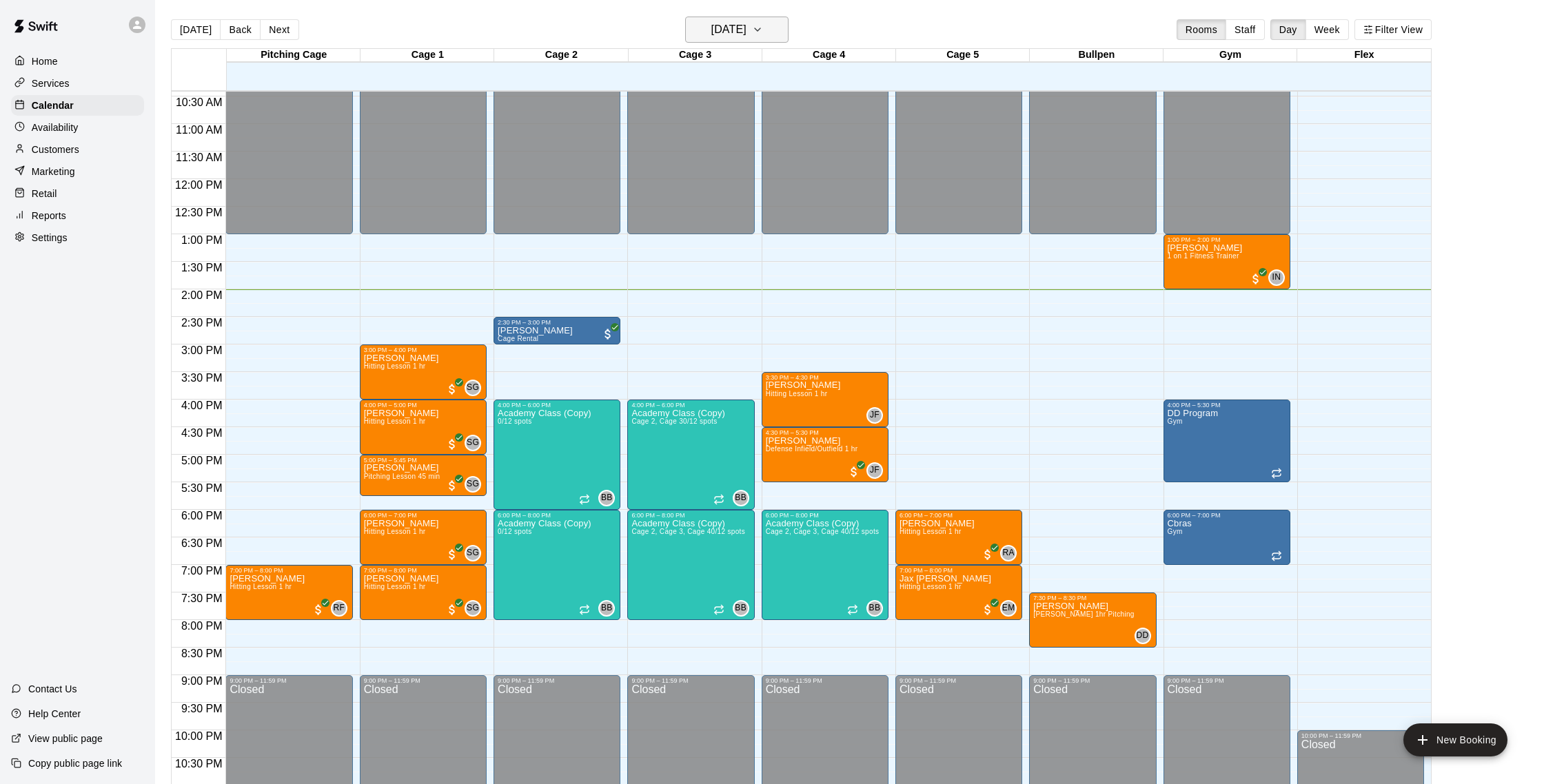
click at [712, 24] on h6 "[DATE]" at bounding box center [729, 30] width 35 height 19
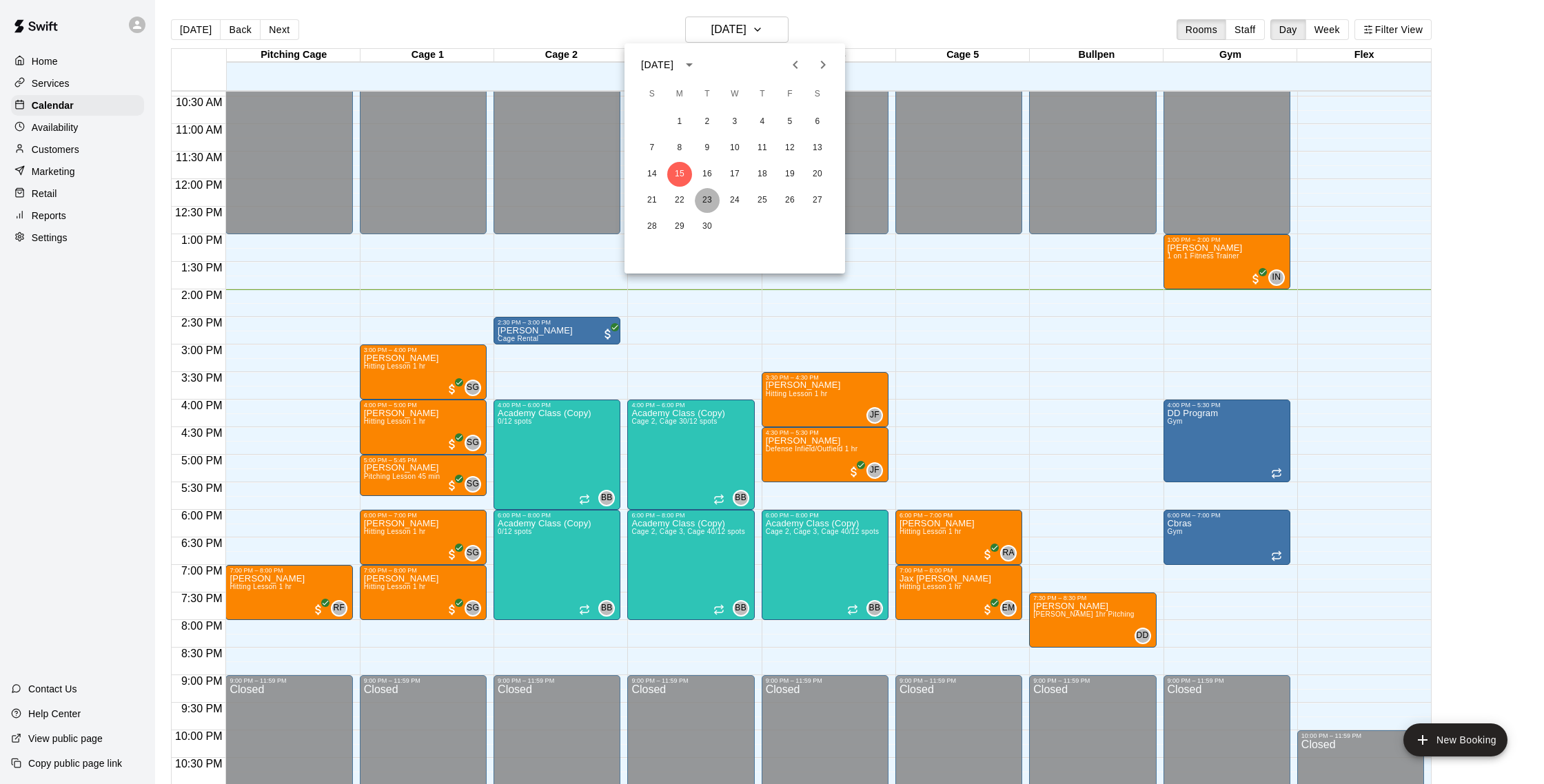
click at [713, 201] on button "23" at bounding box center [707, 201] width 25 height 25
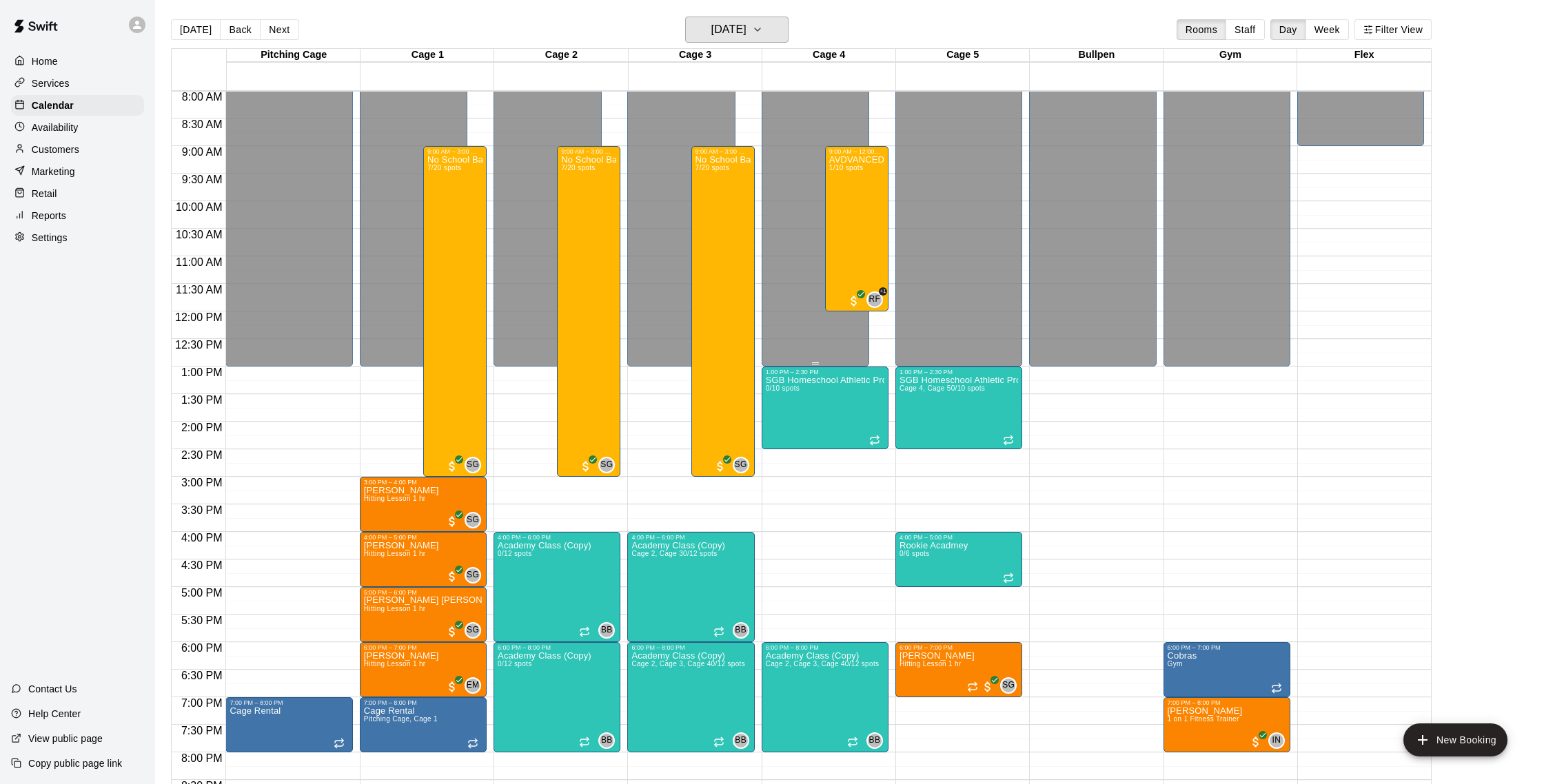
scroll to position [413, 0]
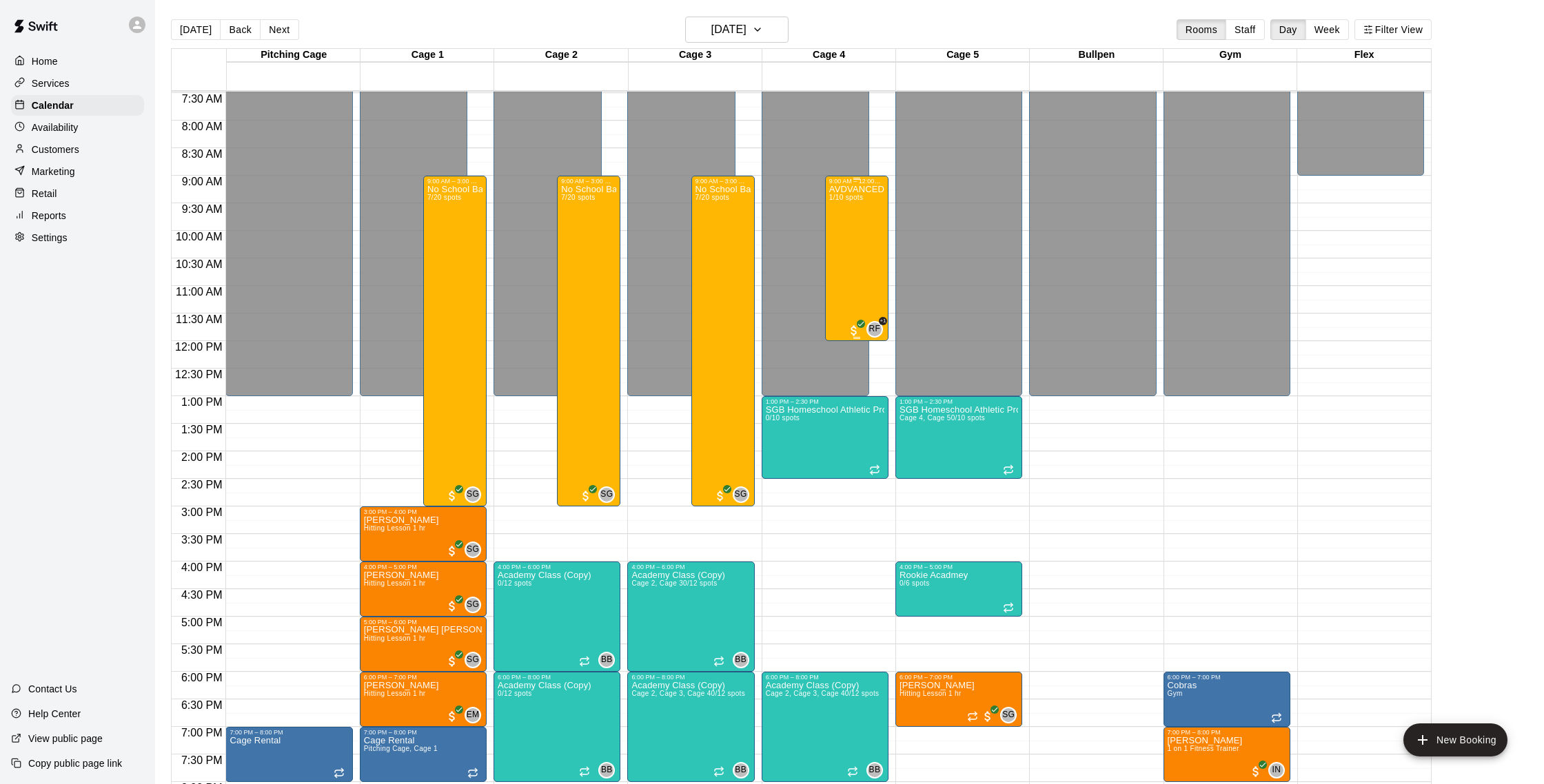
click at [845, 234] on div "AVDVANCED Softball Hitting Clinic Ages 11-16 1/10 spots" at bounding box center [857, 576] width 55 height 784
click at [838, 224] on button "edit" at bounding box center [843, 232] width 27 height 27
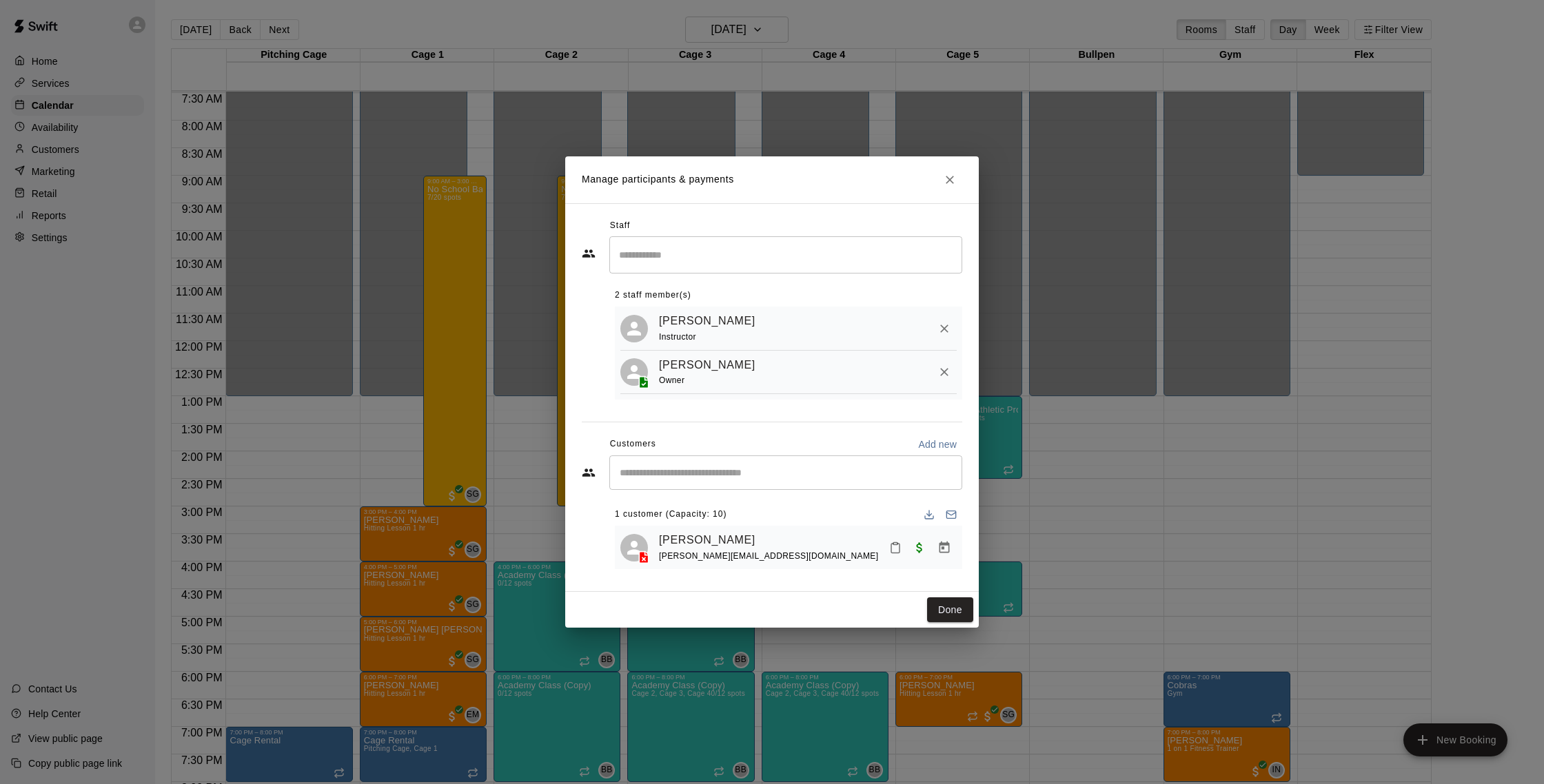
click at [854, 475] on input "Start typing to search customers..." at bounding box center [786, 472] width 341 height 14
type input "*"
type input "****"
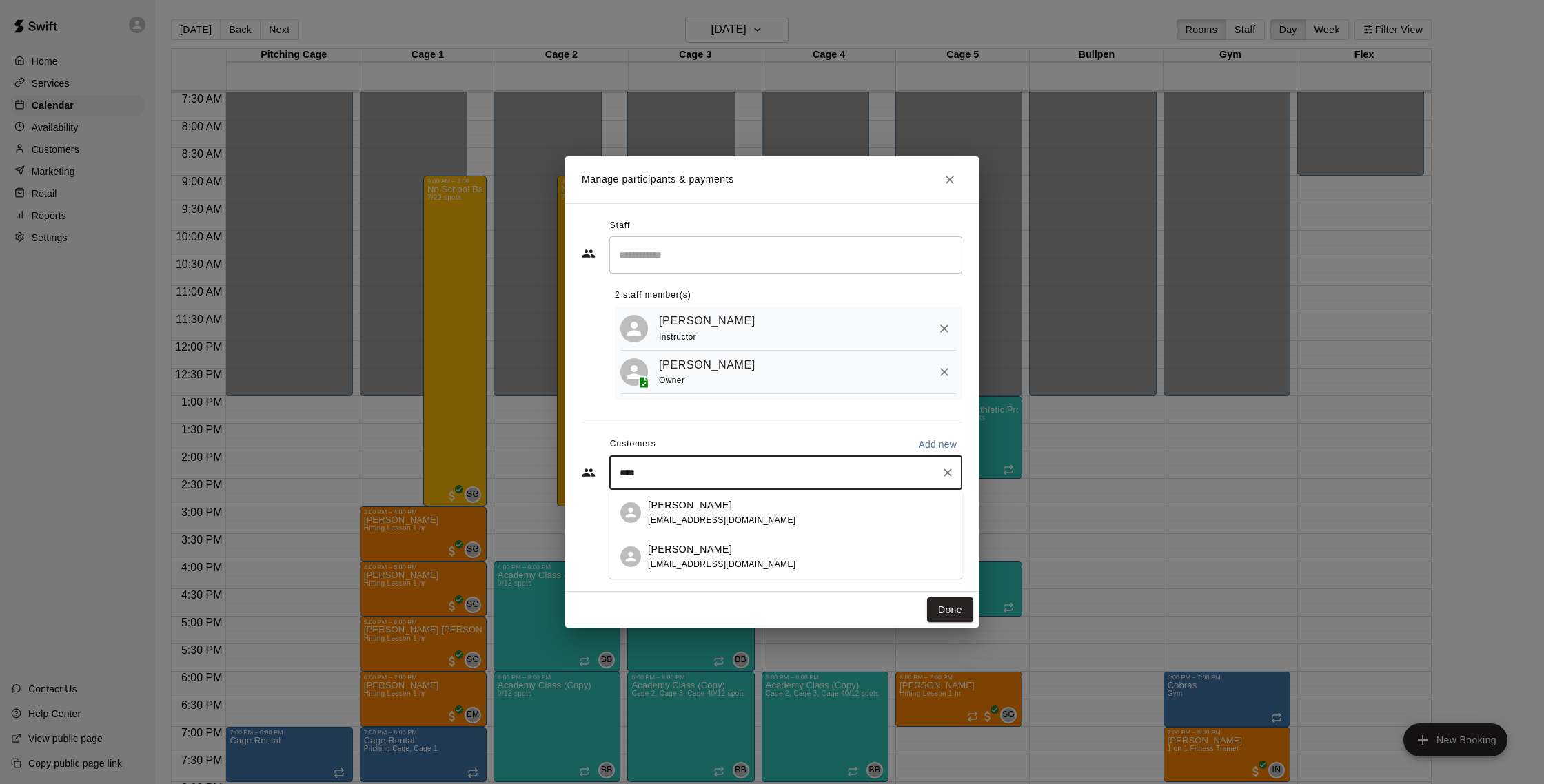
click at [660, 512] on div "Wade Davis wdigx@me.com" at bounding box center [722, 512] width 148 height 30
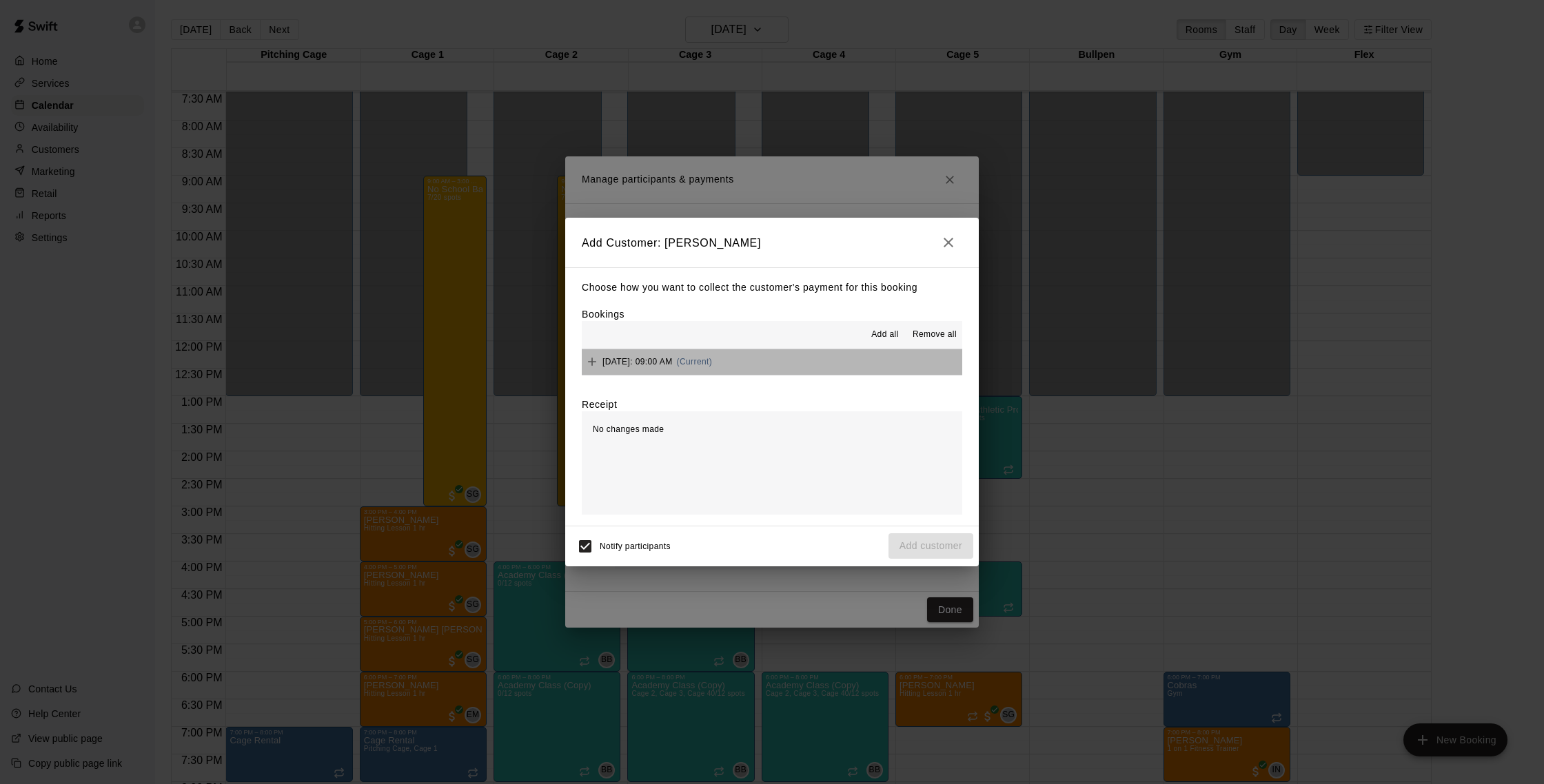
click at [712, 367] on div "Tuesday, September 23: 09:00 AM (Current)" at bounding box center [647, 362] width 131 height 21
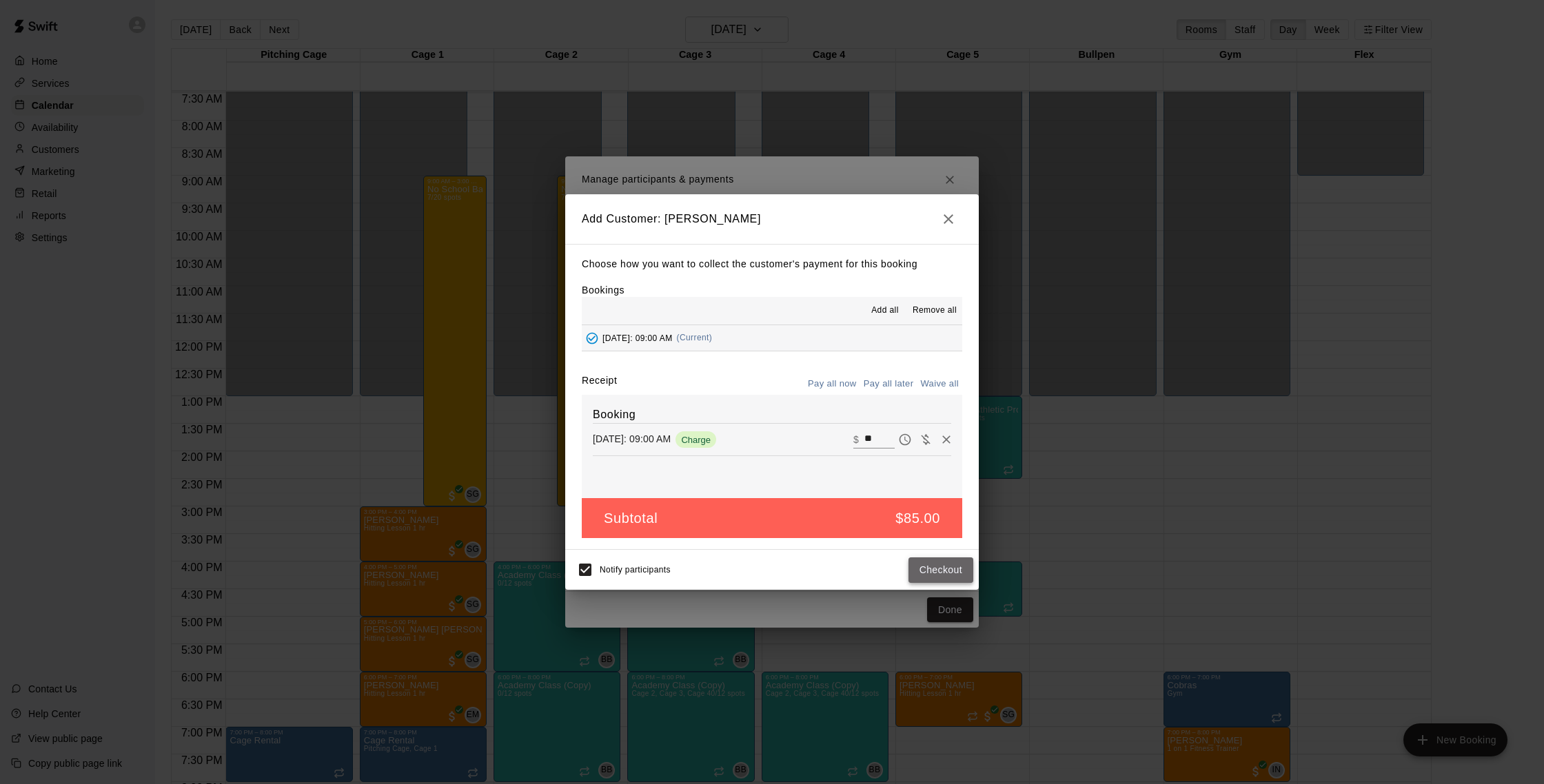
click at [952, 566] on button "Checkout" at bounding box center [940, 570] width 64 height 26
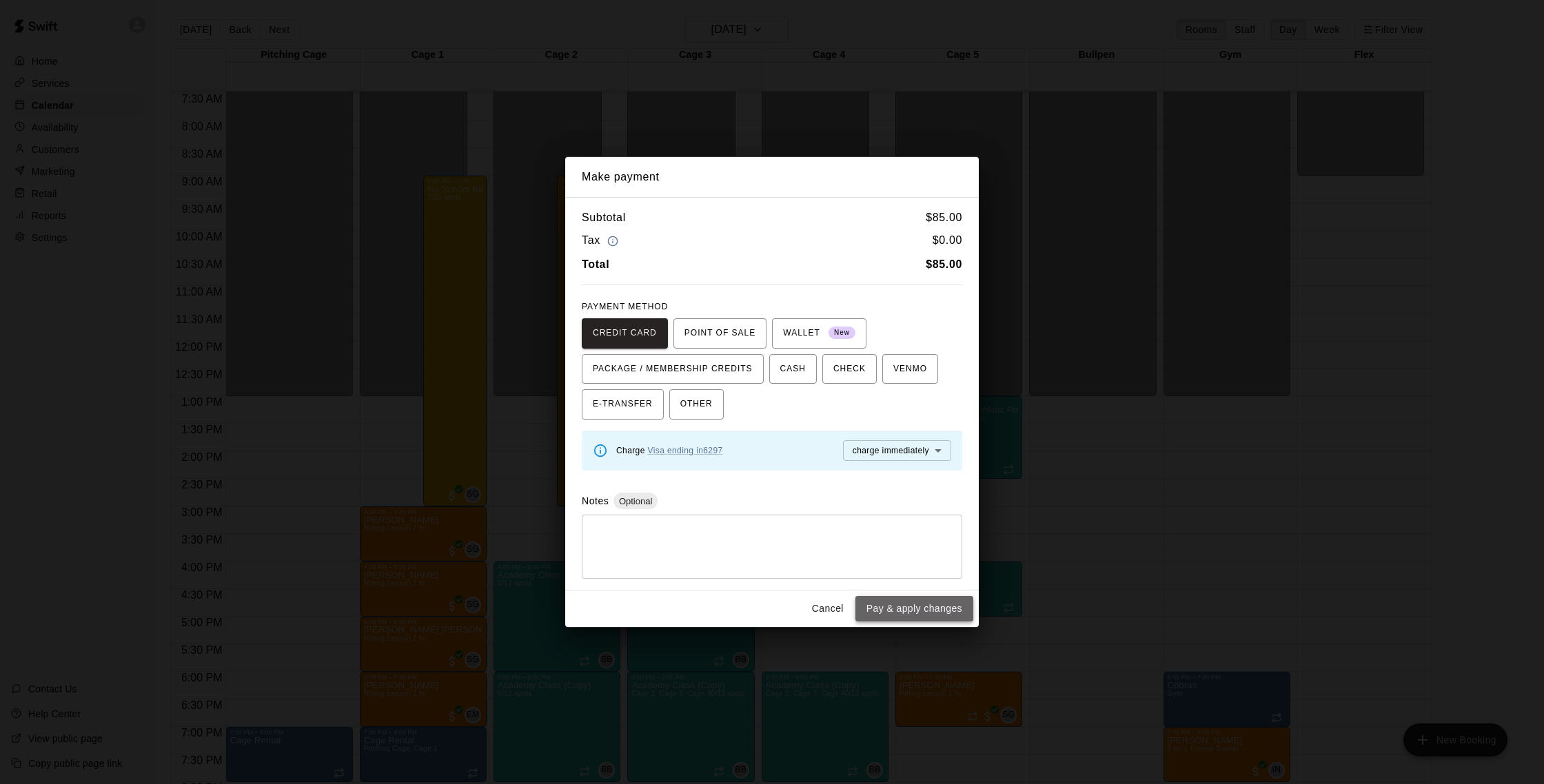
click at [933, 608] on button "Pay & apply changes" at bounding box center [915, 609] width 118 height 26
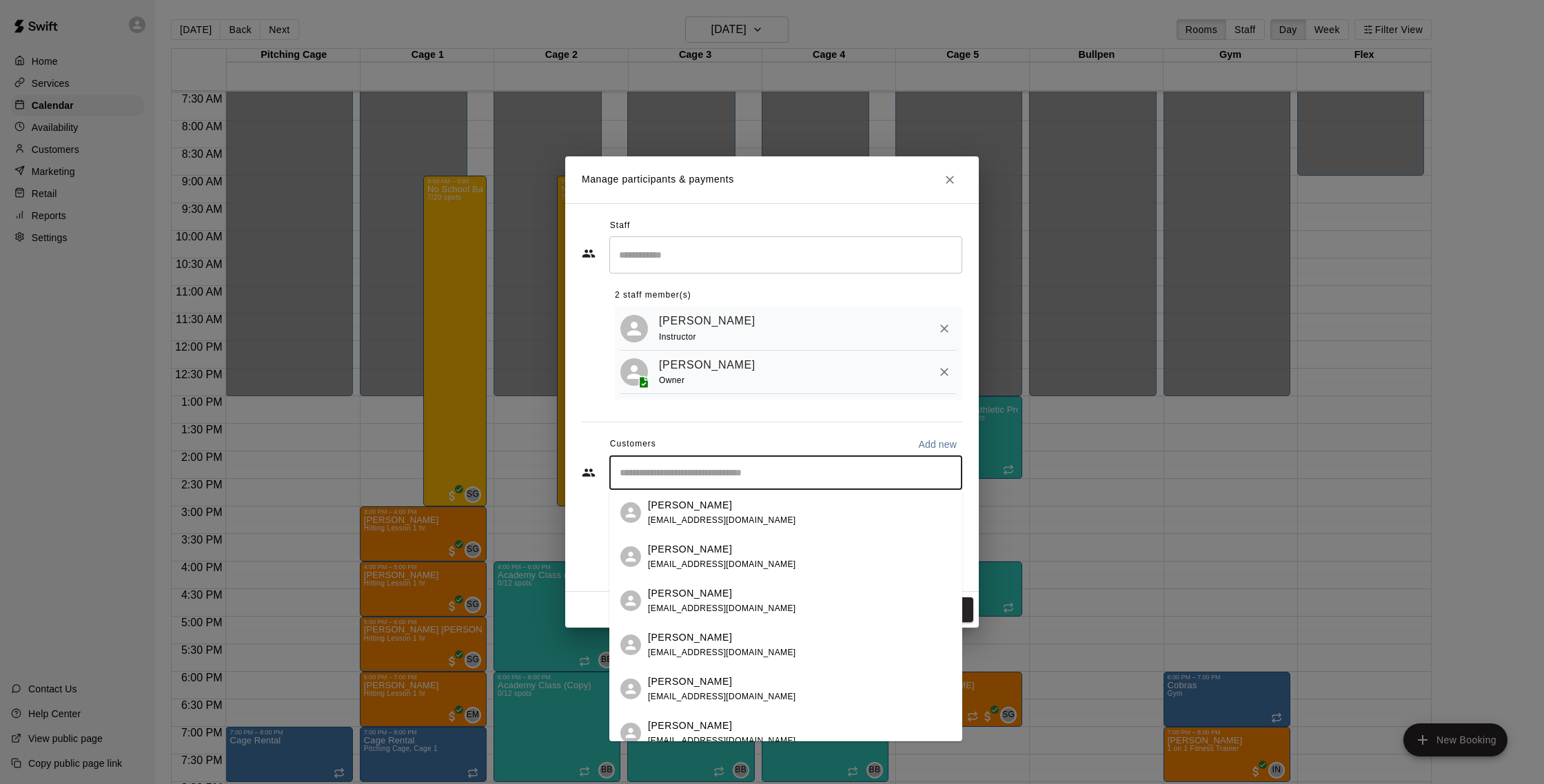
click at [769, 479] on input "Start typing to search customers..." at bounding box center [786, 472] width 341 height 14
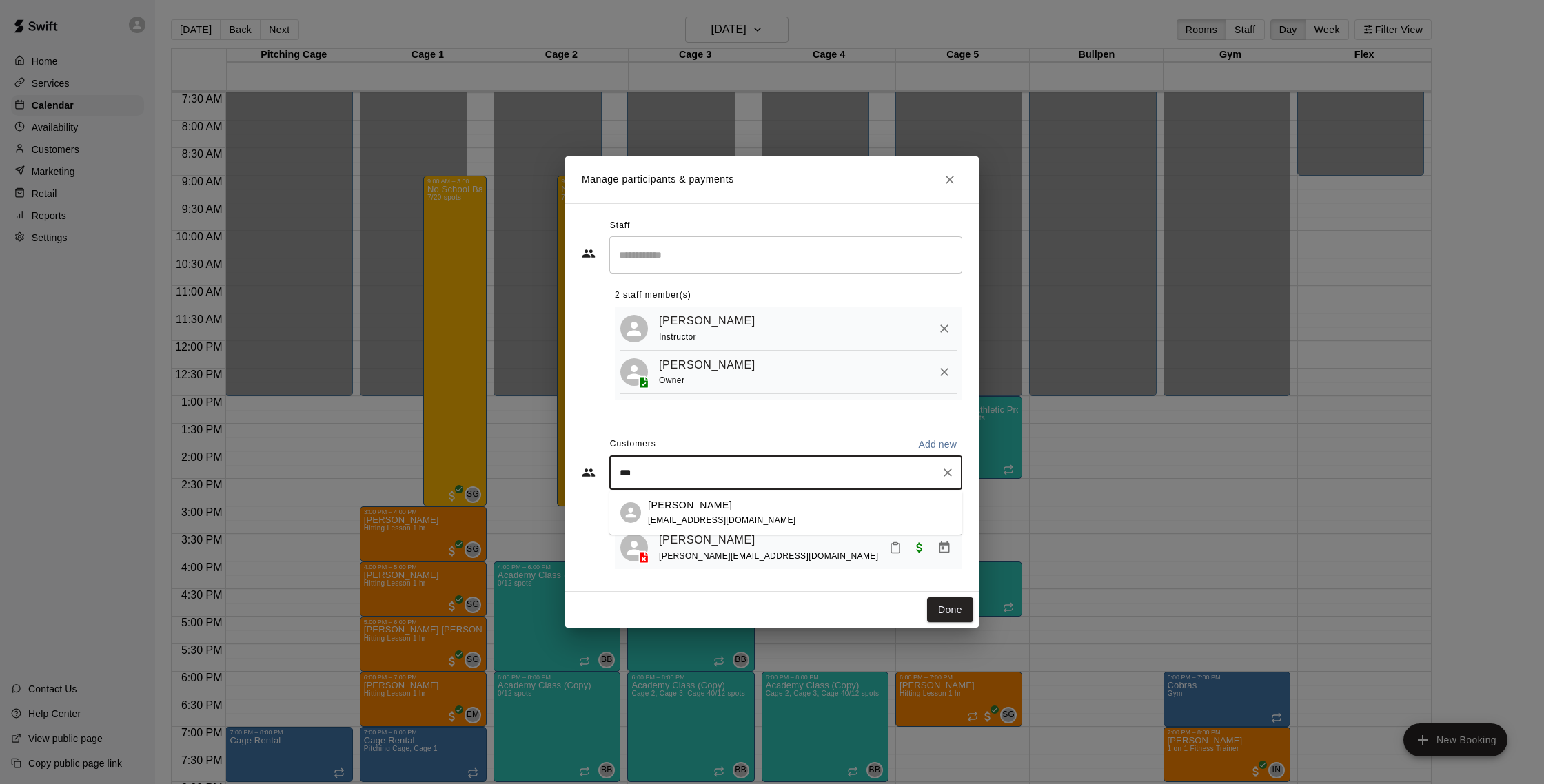
type input "****"
click at [694, 517] on span "wdigx@me.com" at bounding box center [722, 521] width 148 height 10
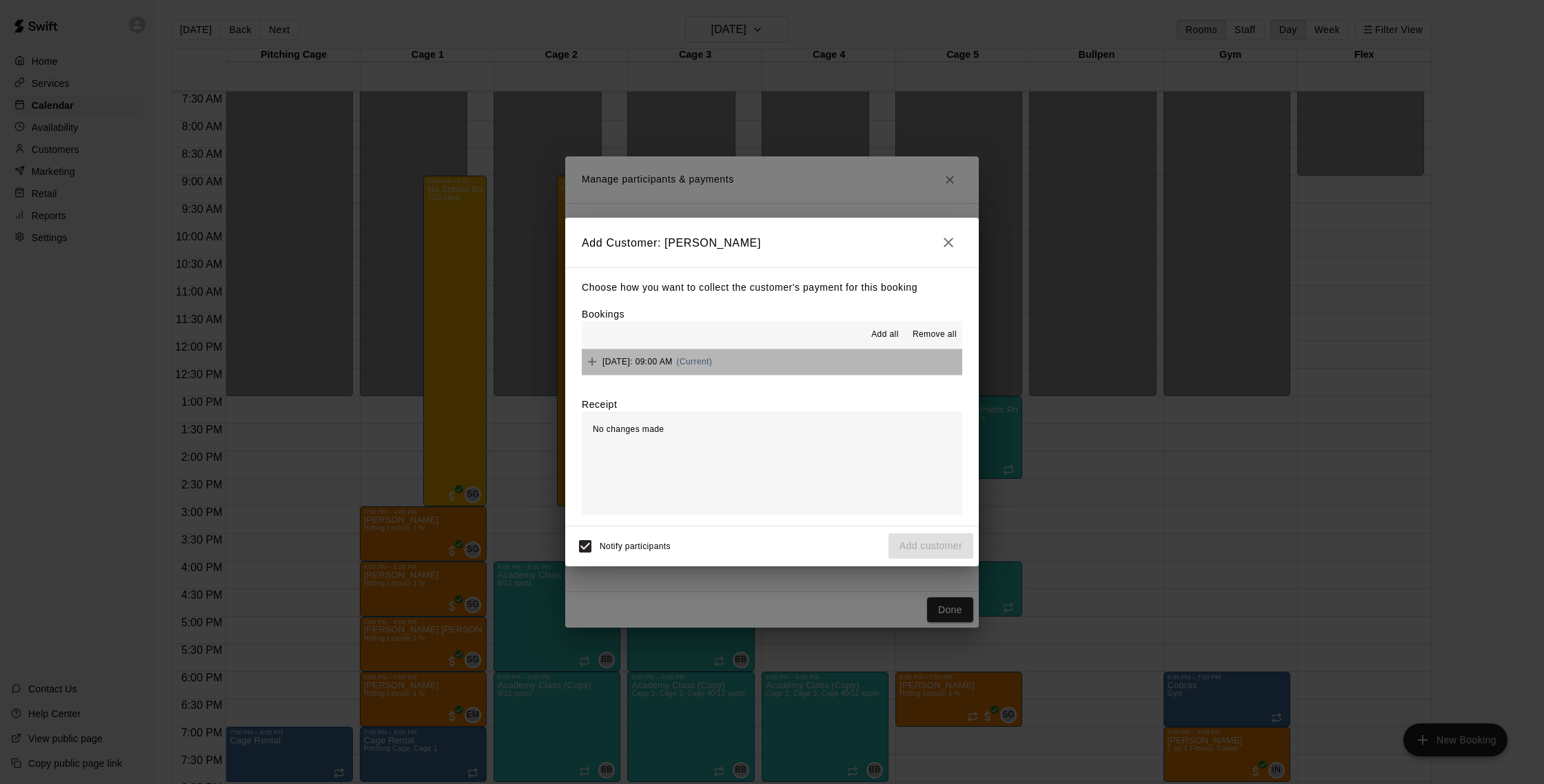
click at [656, 355] on div "Tuesday, September 23: 09:00 AM (Current)" at bounding box center [647, 362] width 131 height 21
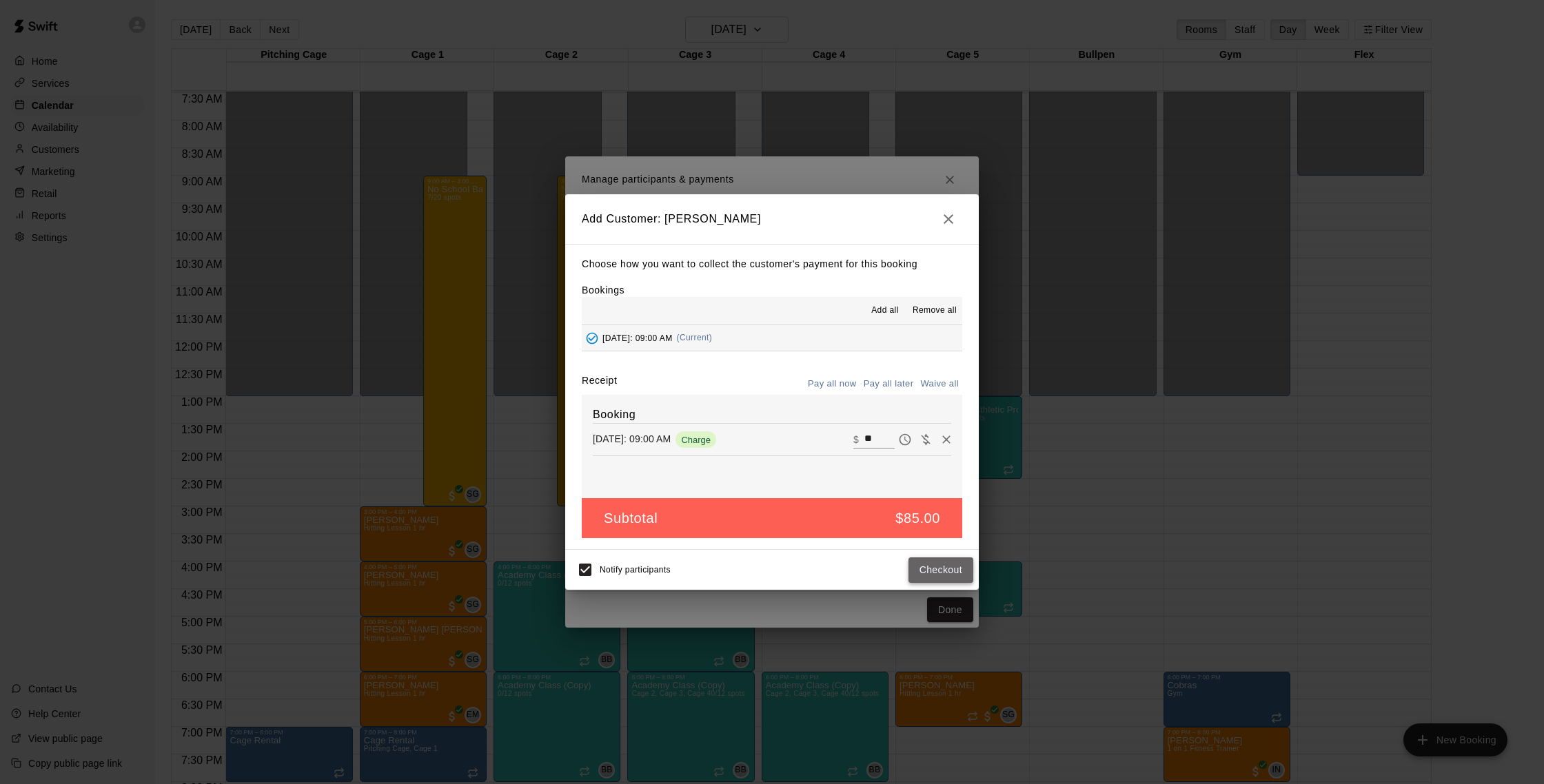
click at [940, 579] on button "Checkout" at bounding box center [940, 570] width 64 height 26
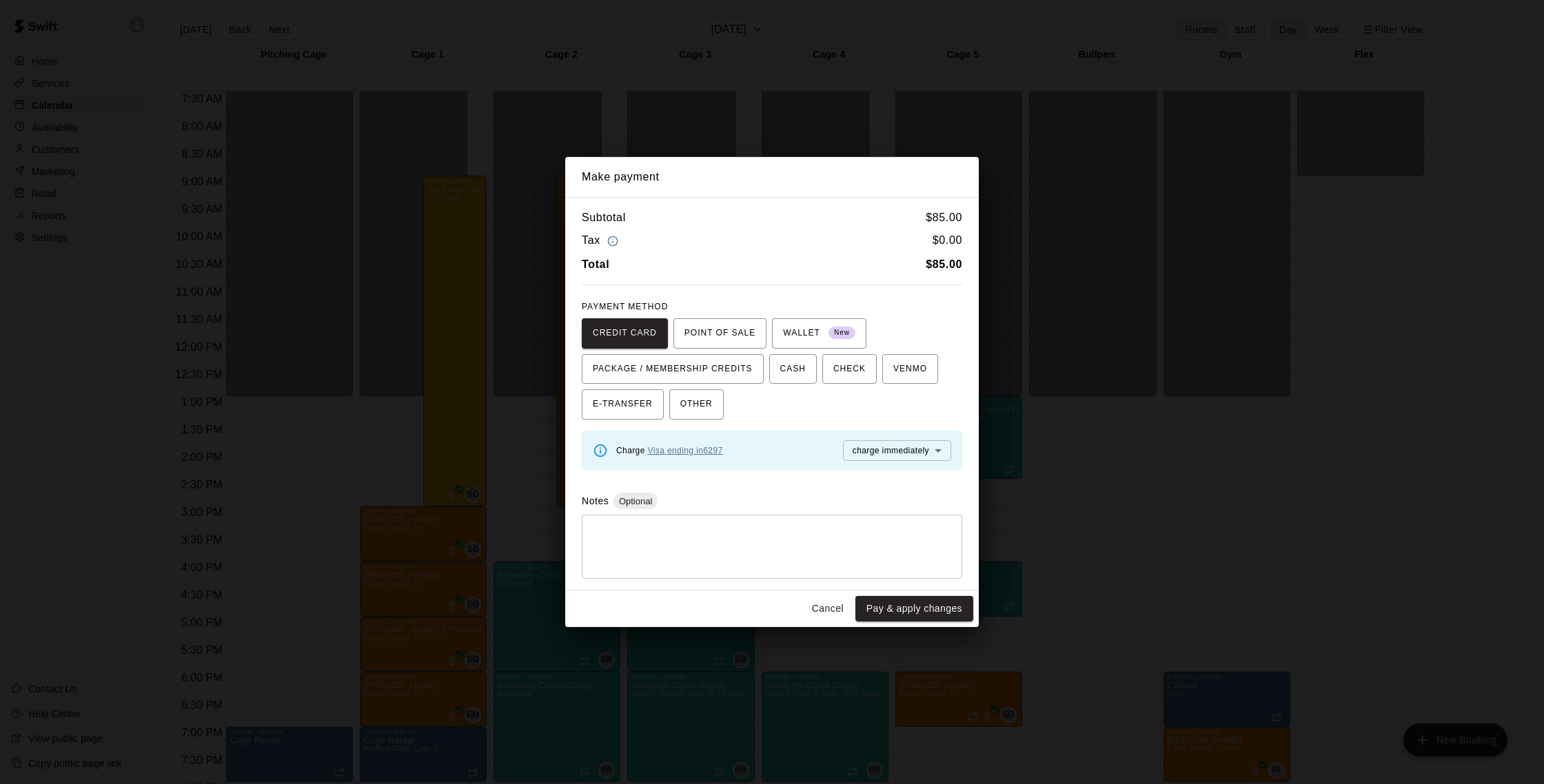
click at [674, 450] on link "Visa ending in 6297" at bounding box center [685, 450] width 75 height 10
click at [907, 610] on button "Pay & apply changes" at bounding box center [915, 609] width 118 height 26
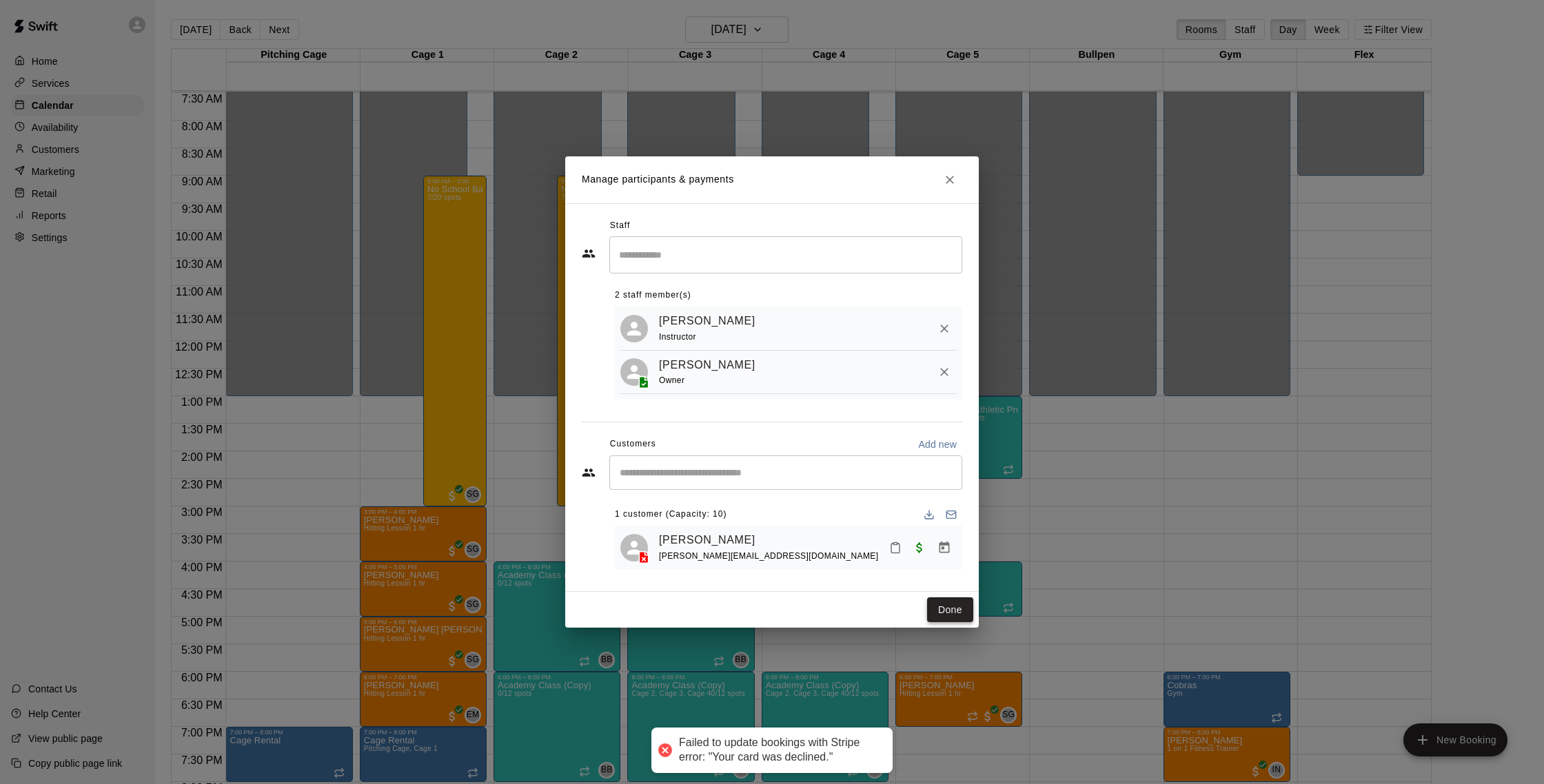
click at [940, 609] on button "Done" at bounding box center [950, 611] width 46 height 26
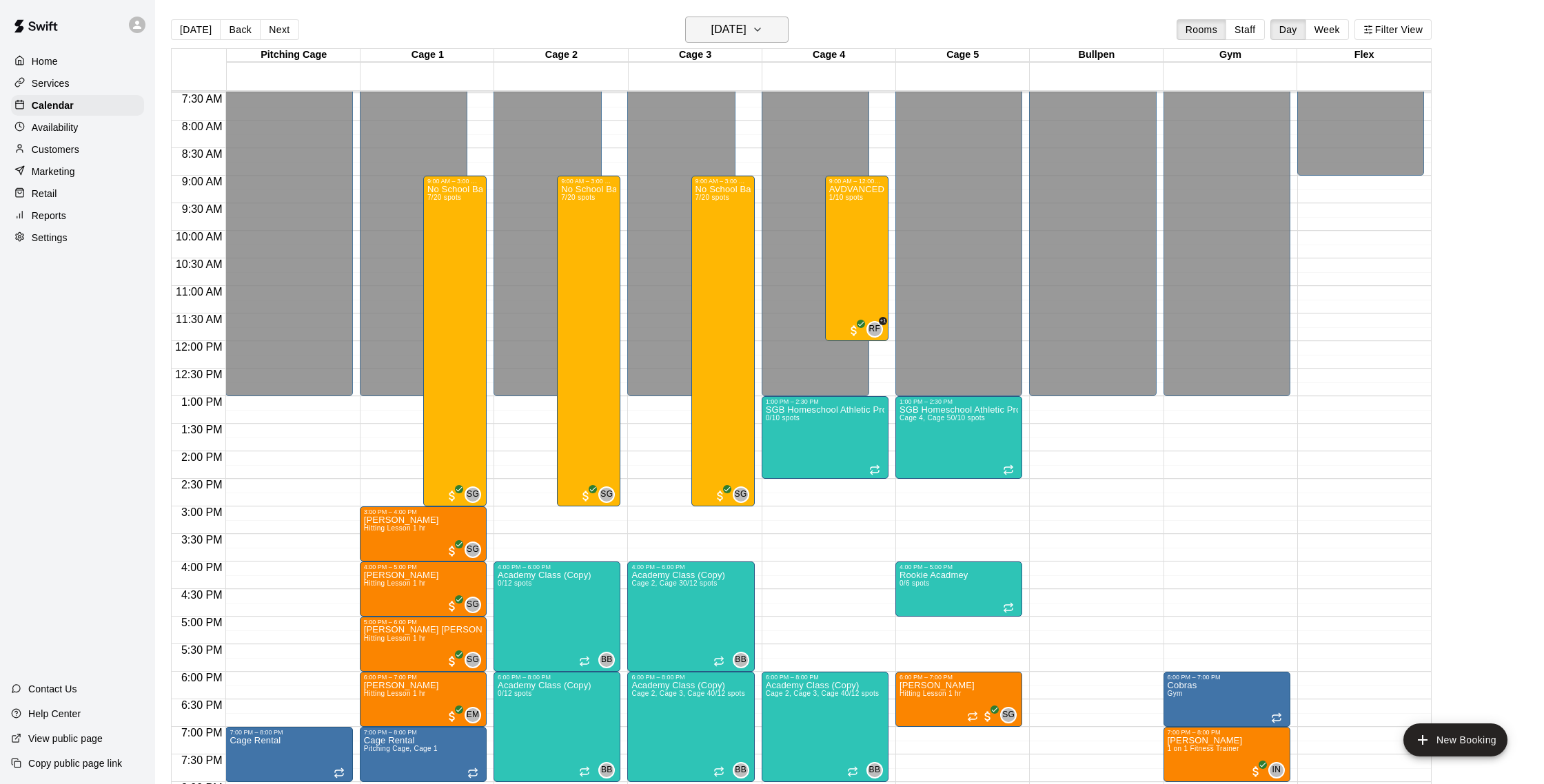
click at [763, 41] on button "Tuesday Sep 23" at bounding box center [737, 30] width 103 height 27
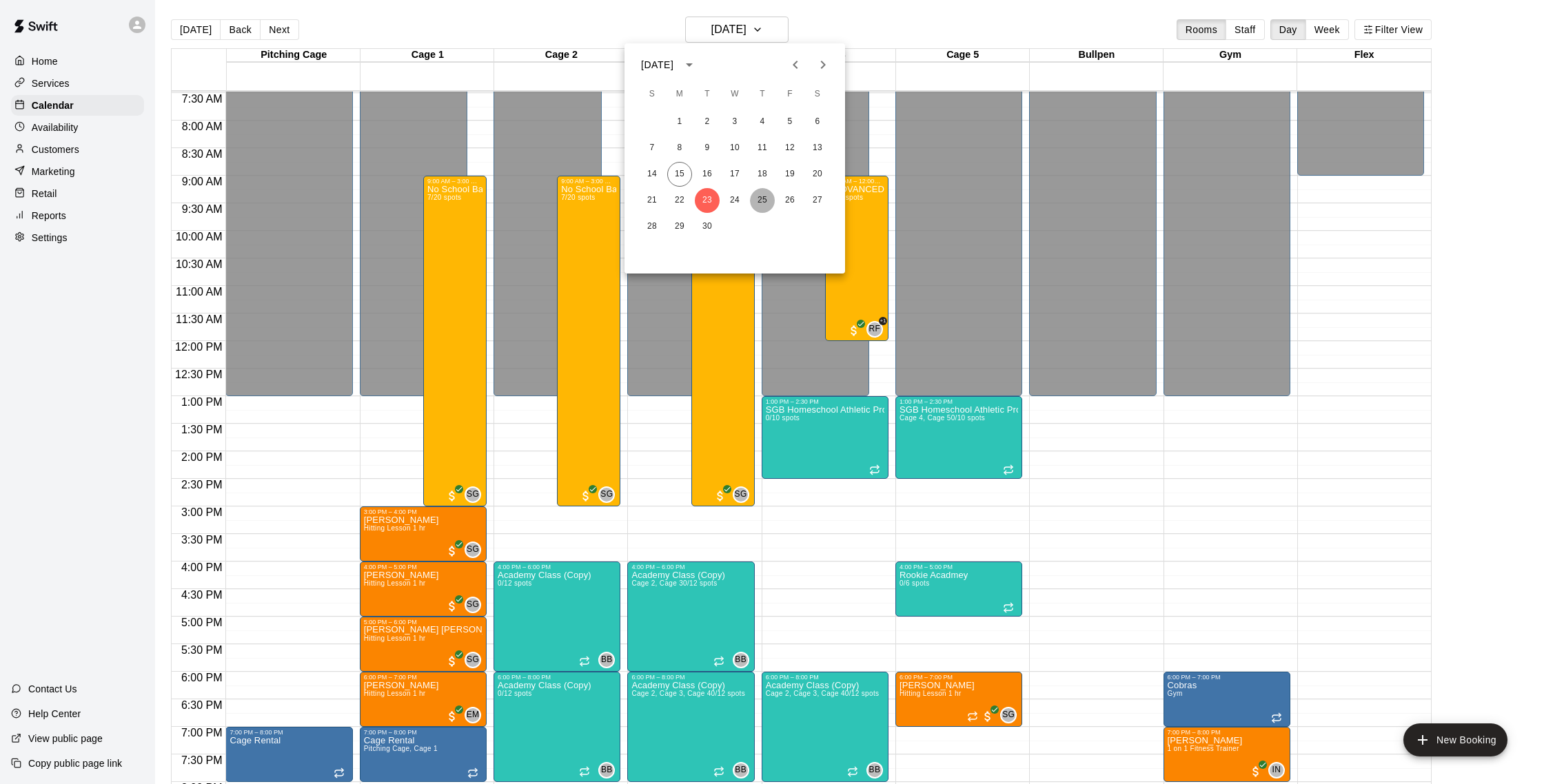
click at [765, 197] on button "25" at bounding box center [762, 201] width 25 height 25
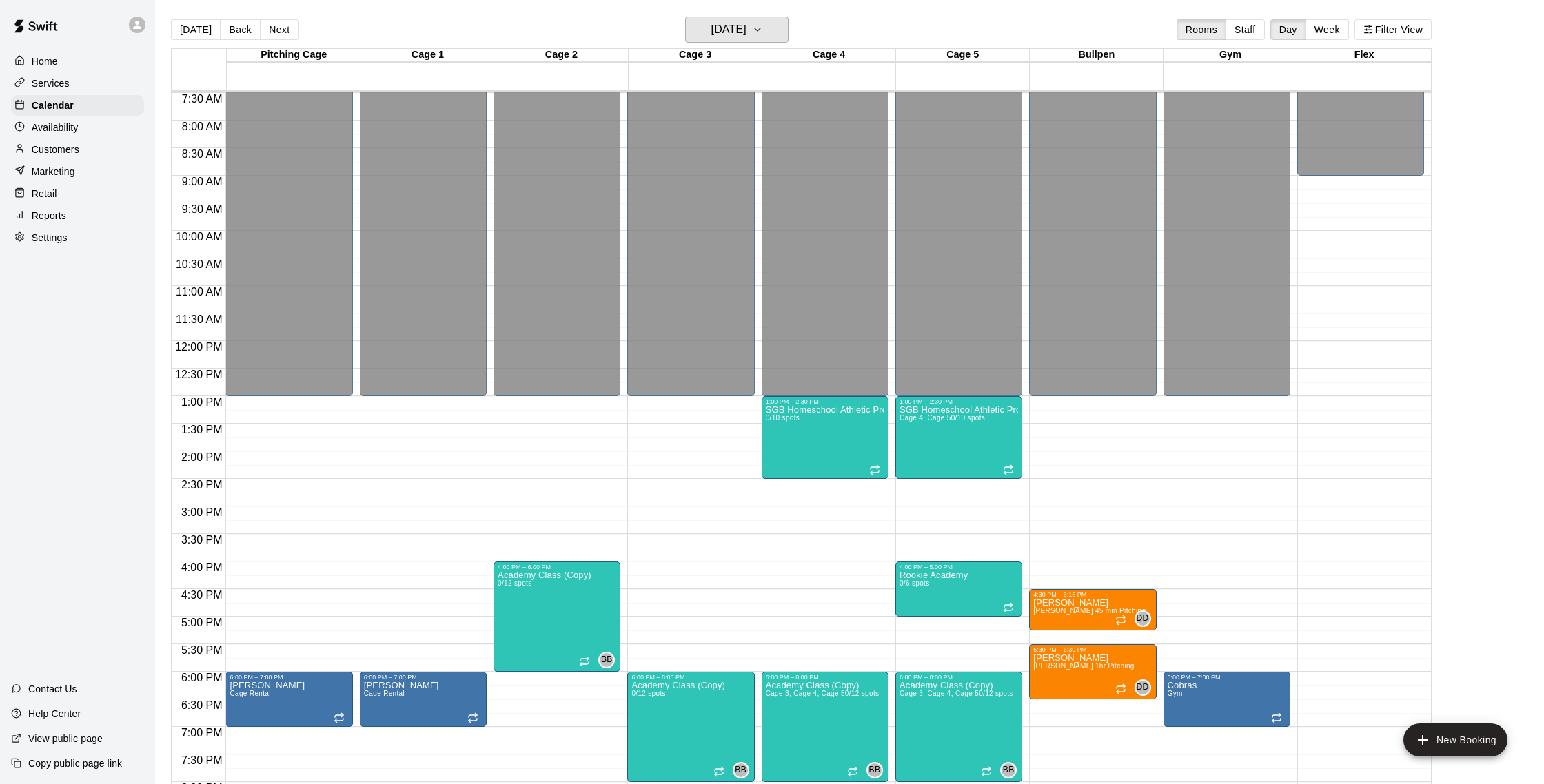
scroll to position [616, 0]
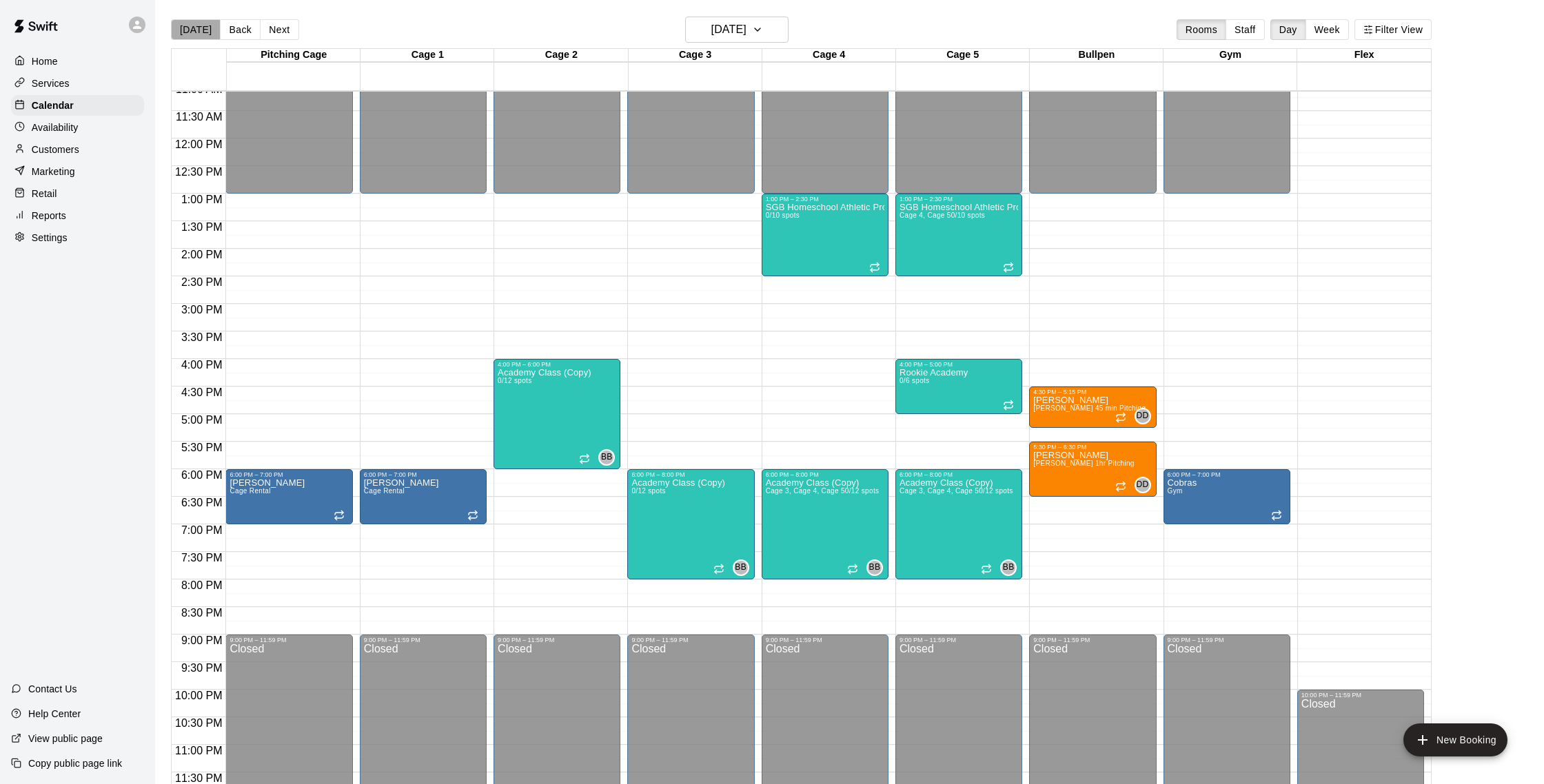
click at [199, 30] on button "[DATE]" at bounding box center [196, 30] width 50 height 21
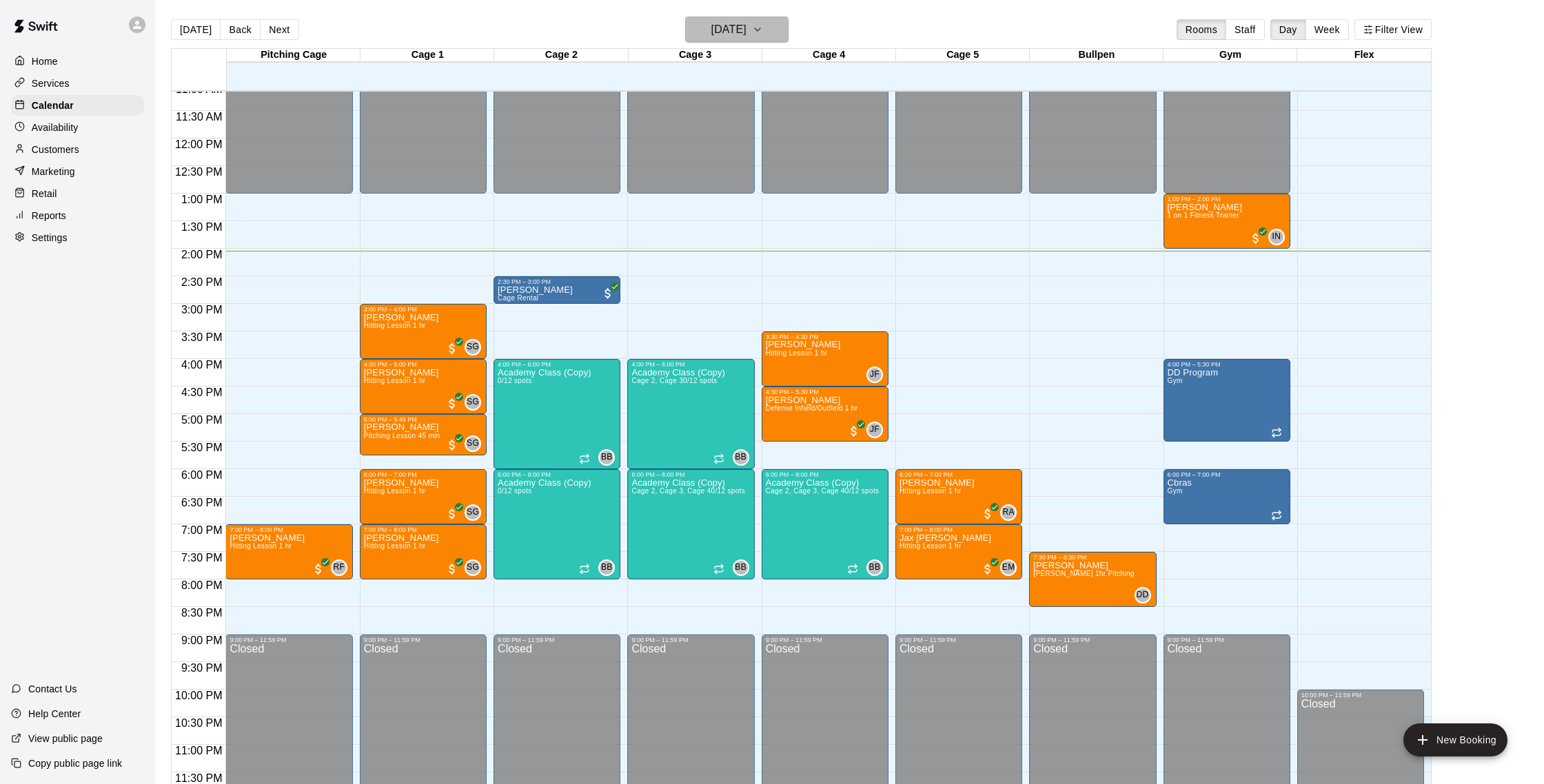
click at [769, 25] on button "[DATE]" at bounding box center [737, 30] width 103 height 27
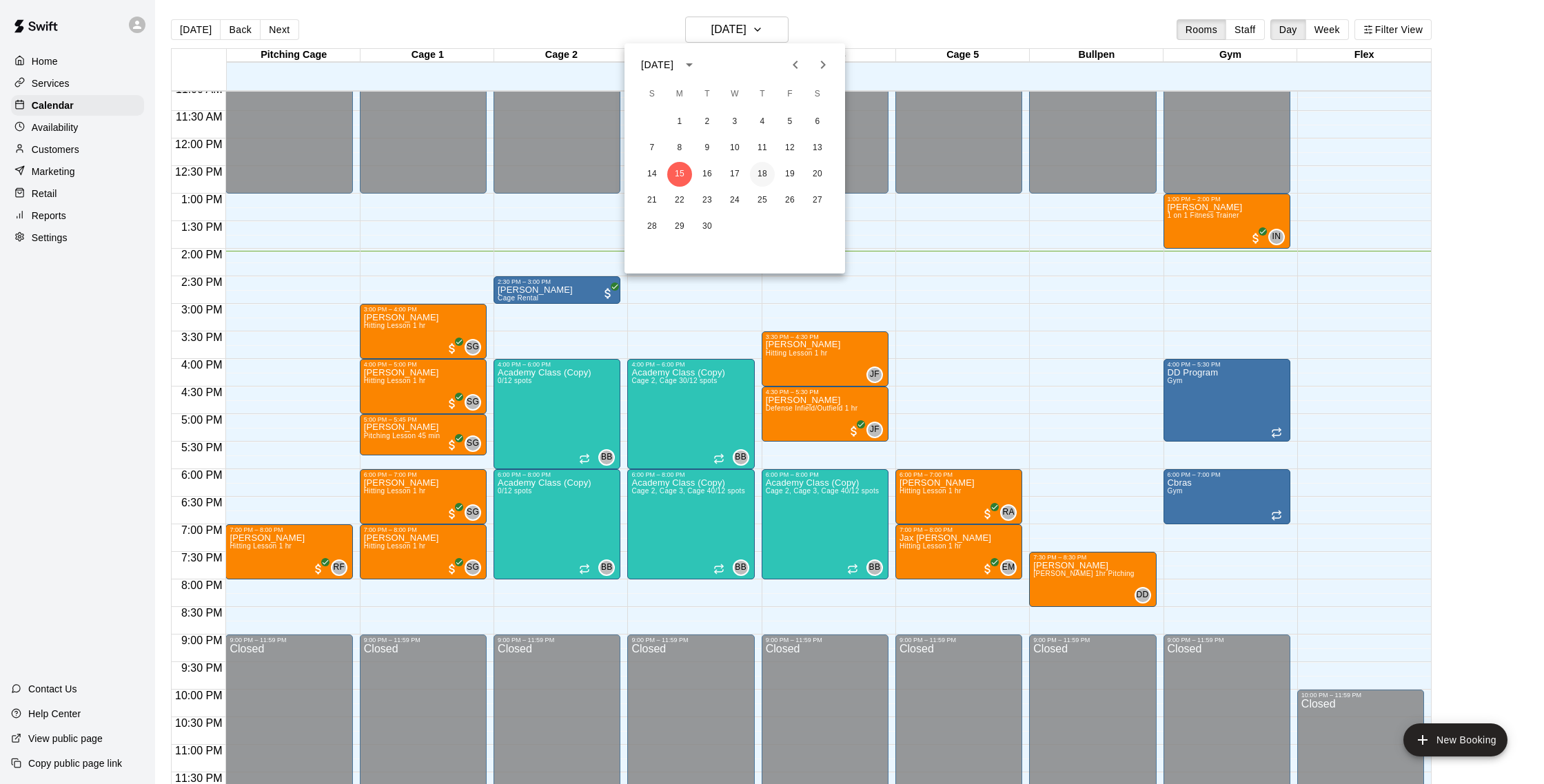
click at [763, 177] on button "18" at bounding box center [762, 174] width 25 height 25
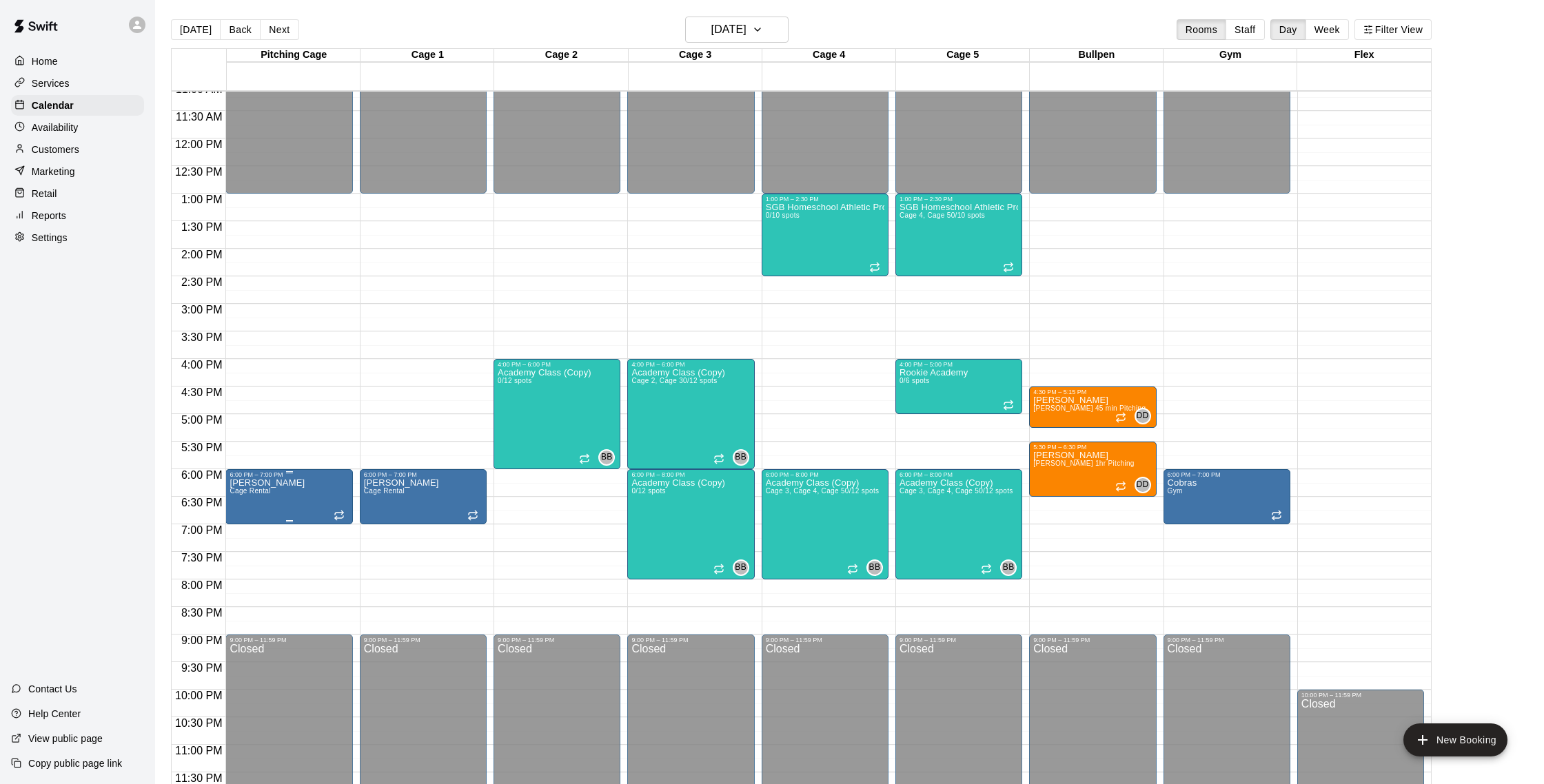
click at [250, 527] on img "edit" at bounding box center [244, 525] width 16 height 16
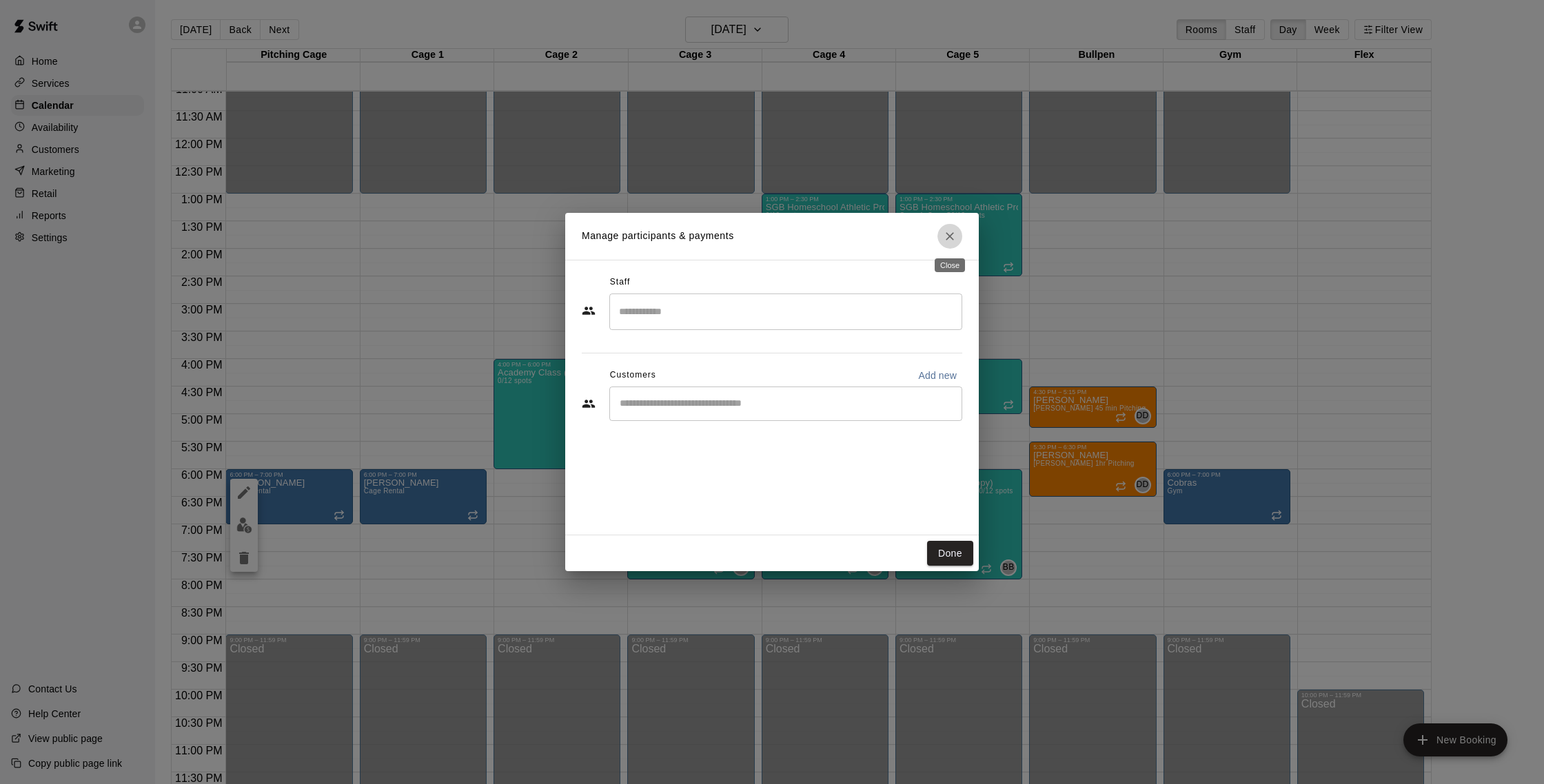
click at [949, 236] on icon "Close" at bounding box center [950, 236] width 8 height 8
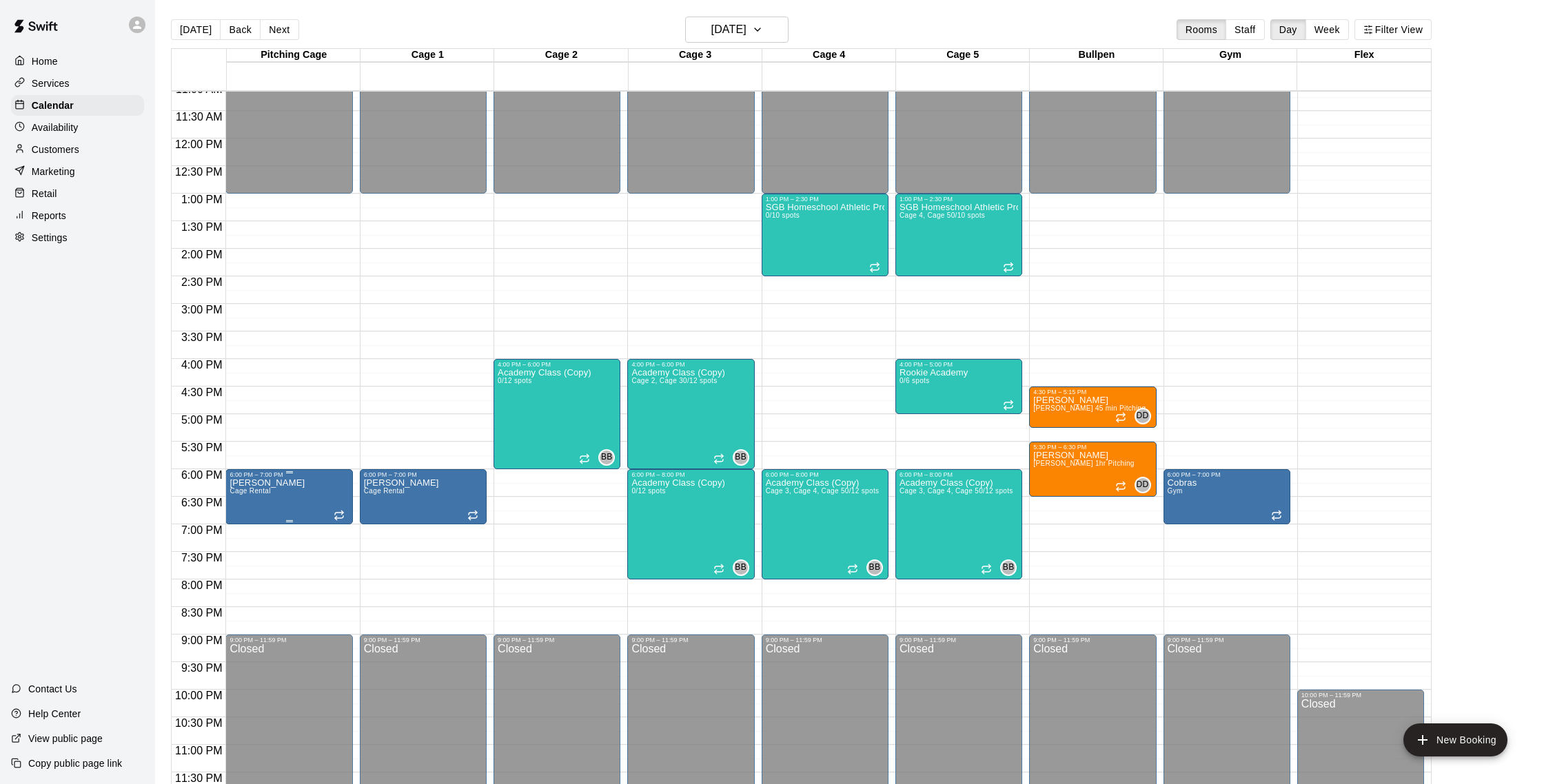
click at [246, 556] on icon "delete" at bounding box center [244, 558] width 10 height 12
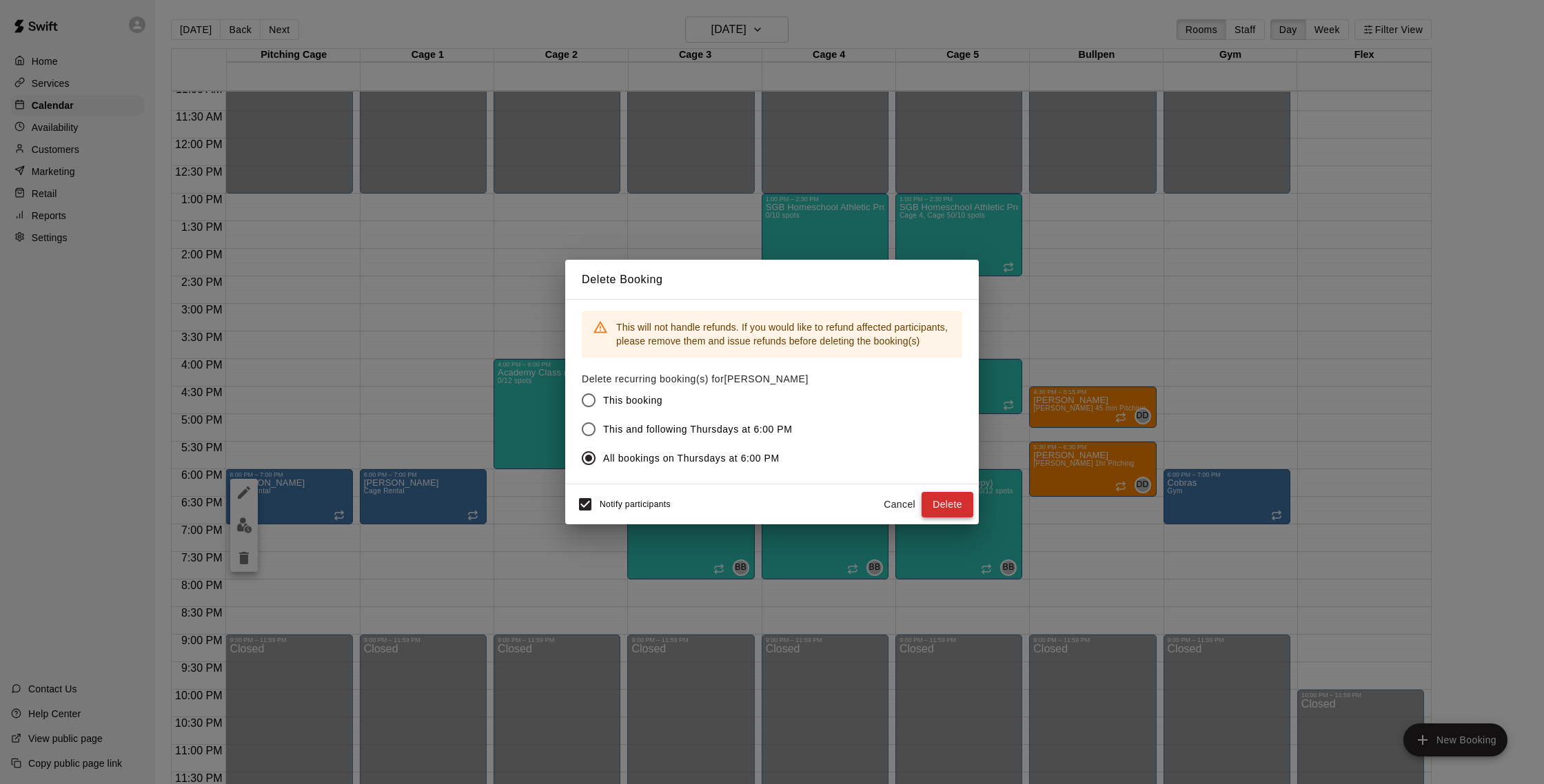
click at [937, 503] on button "Delete" at bounding box center [948, 505] width 52 height 26
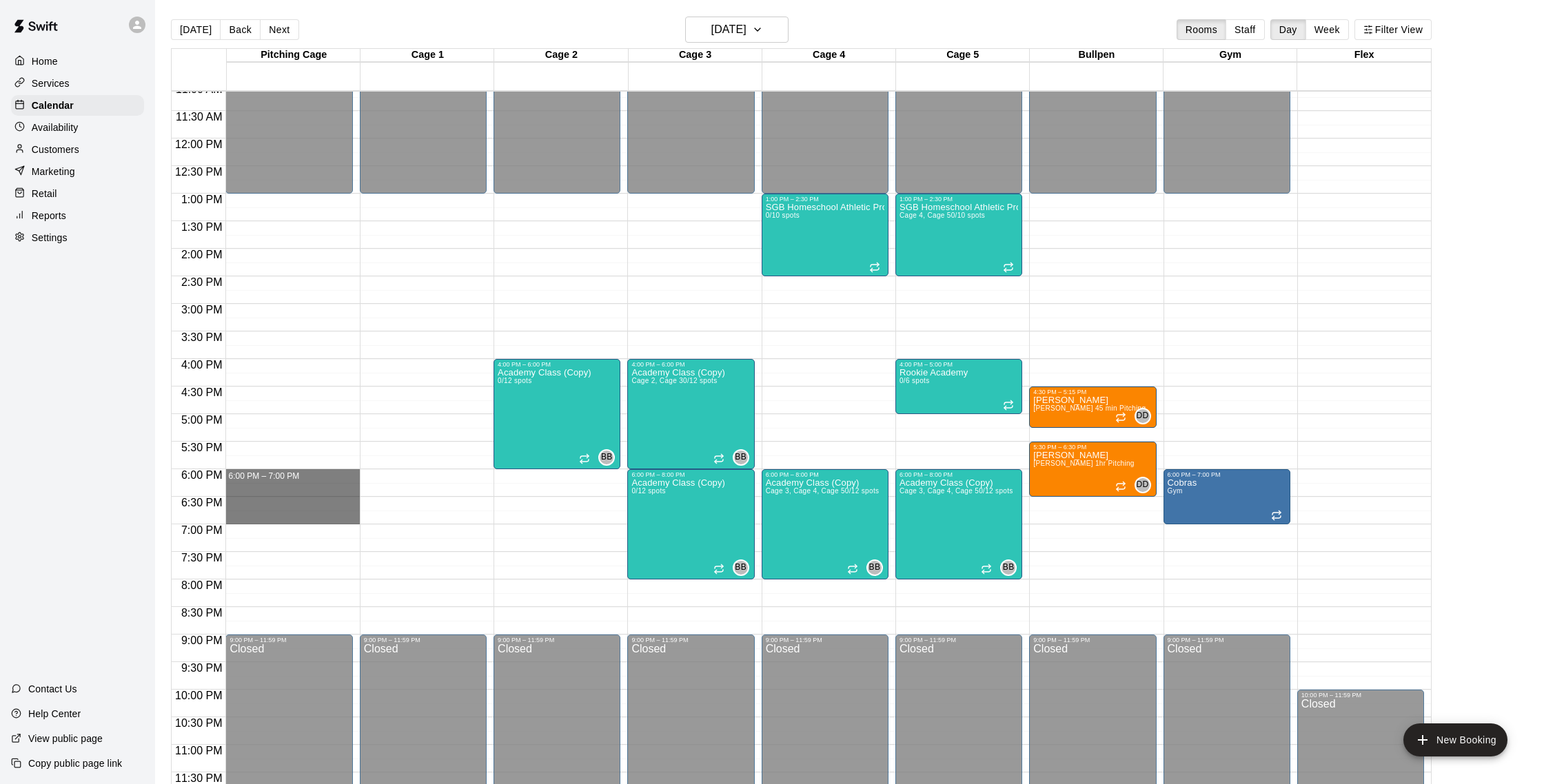
drag, startPoint x: 314, startPoint y: 475, endPoint x: 318, endPoint y: 512, distance: 37.2
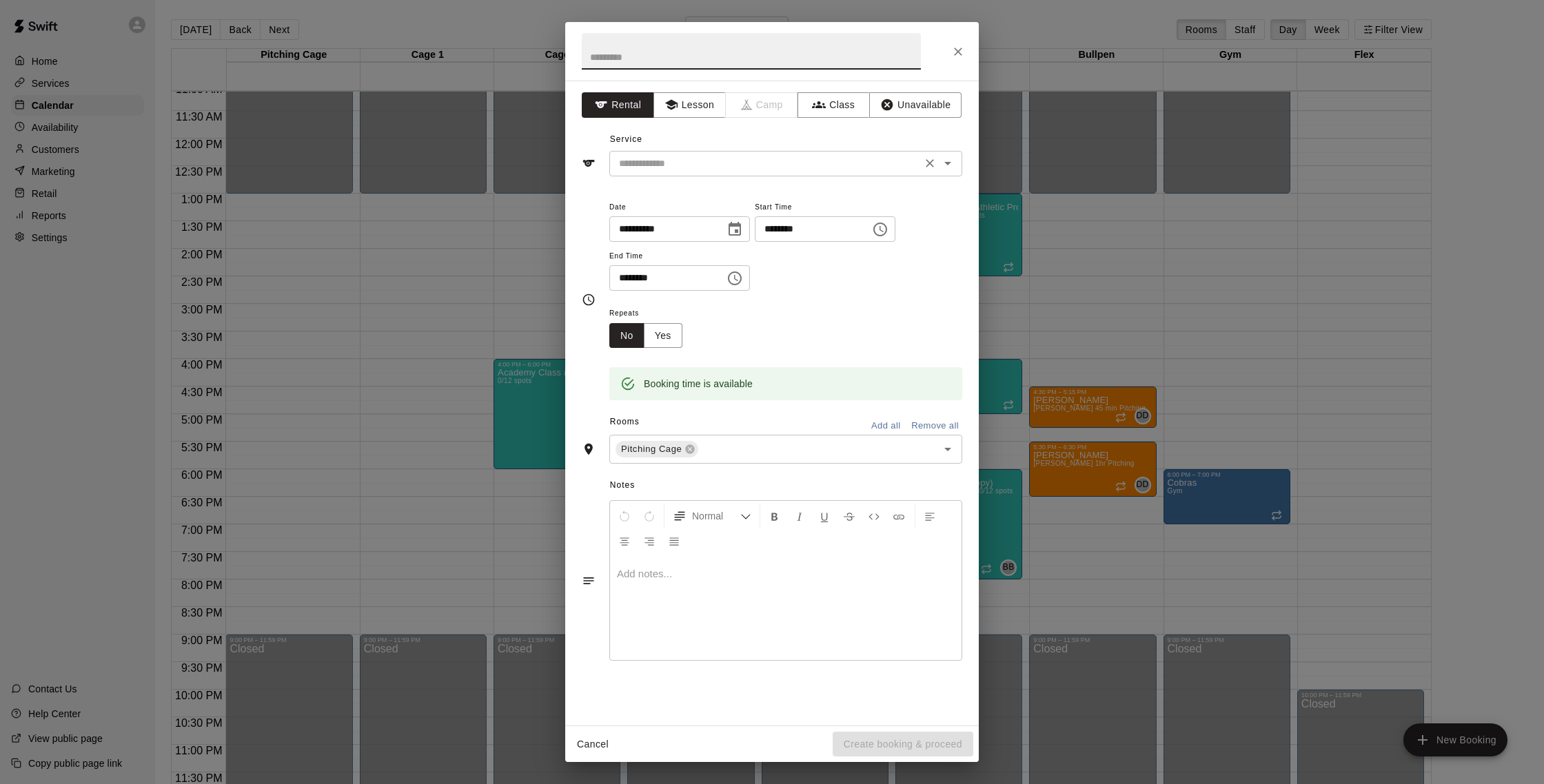
click at [783, 166] on input "text" at bounding box center [765, 163] width 304 height 17
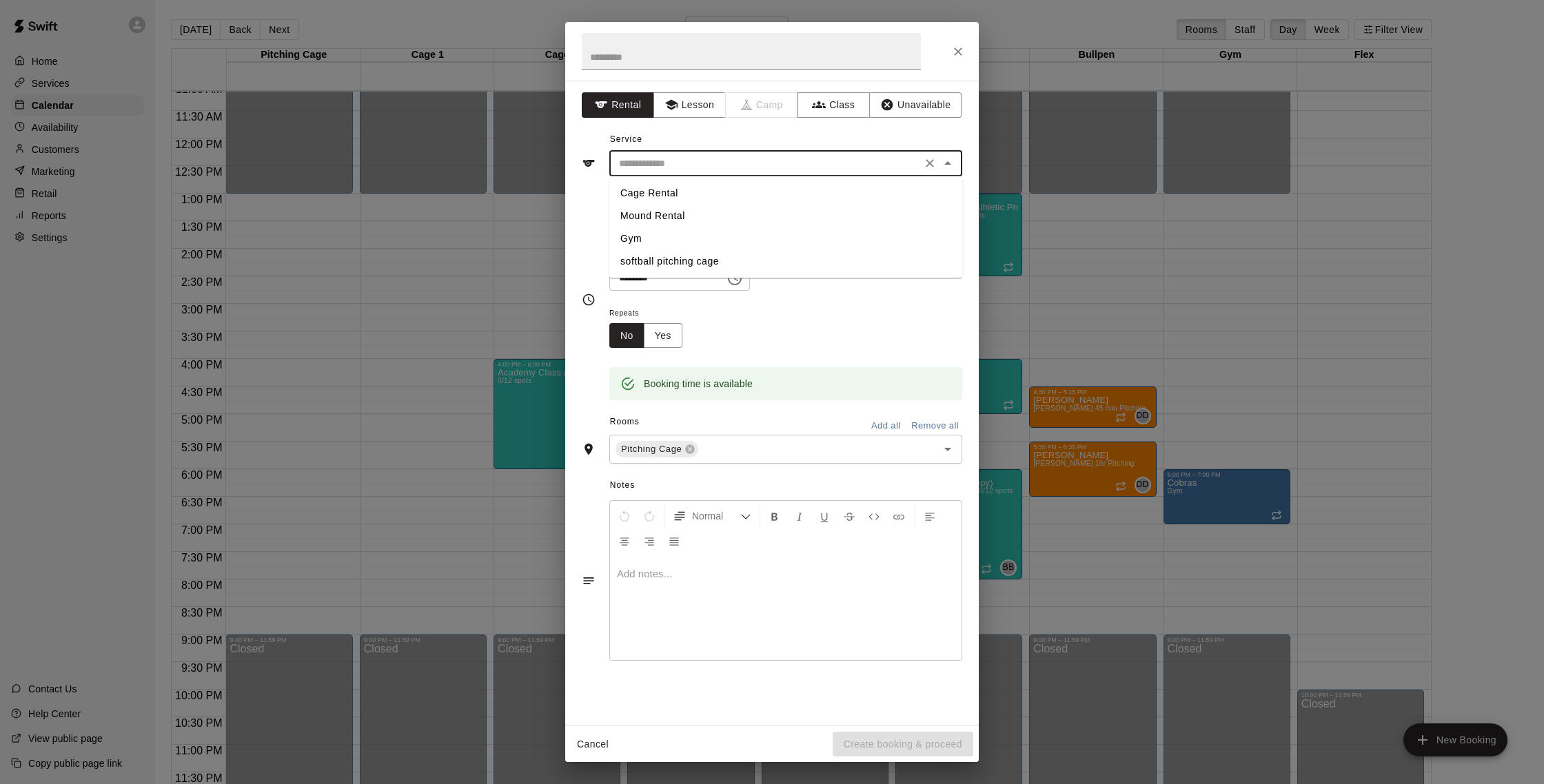
click at [669, 188] on li "Cage Rental" at bounding box center [786, 193] width 353 height 23
type input "**********"
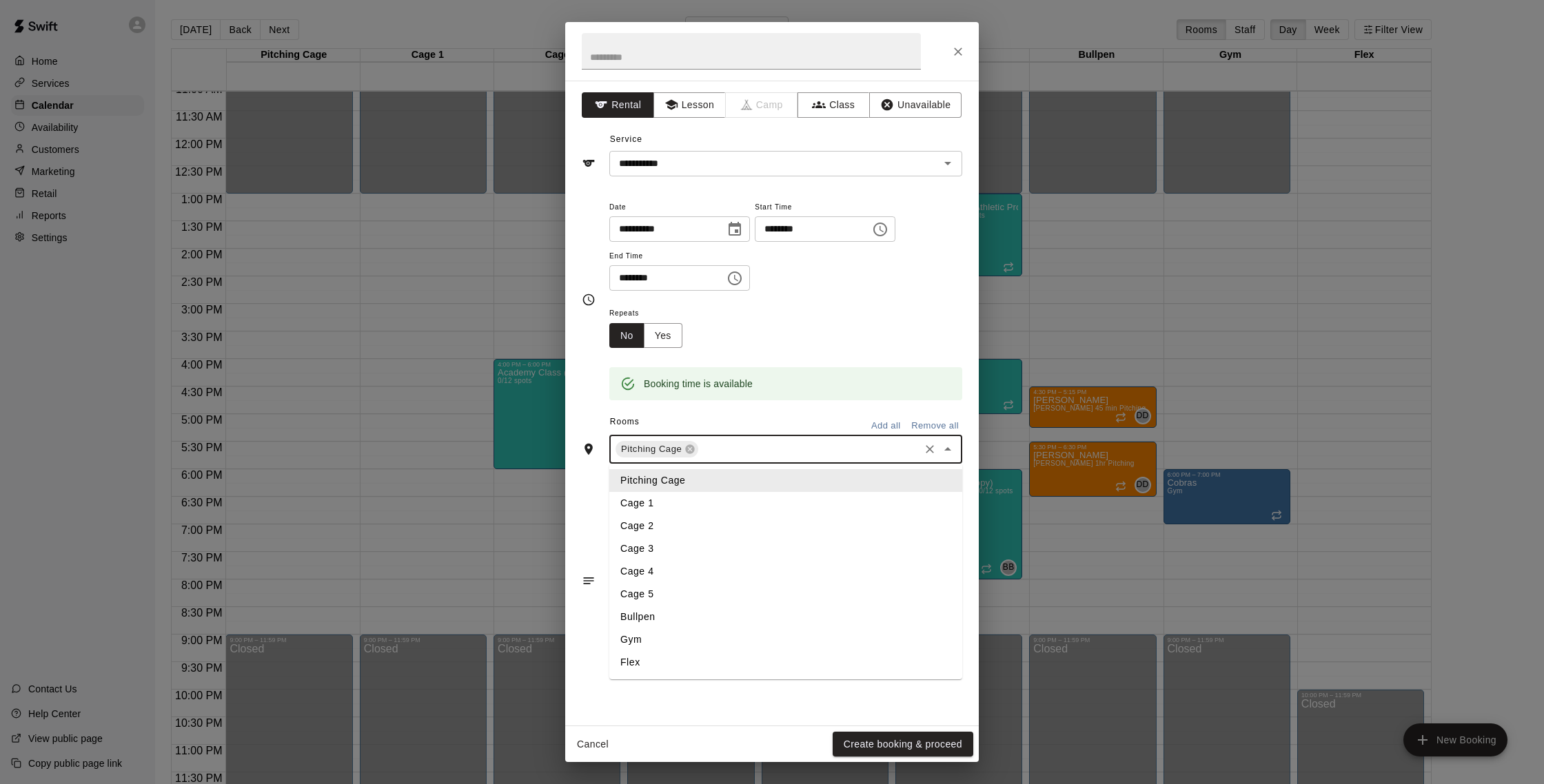
click at [741, 452] on input "text" at bounding box center [808, 449] width 217 height 17
click at [712, 501] on li "Cage 1" at bounding box center [786, 504] width 353 height 23
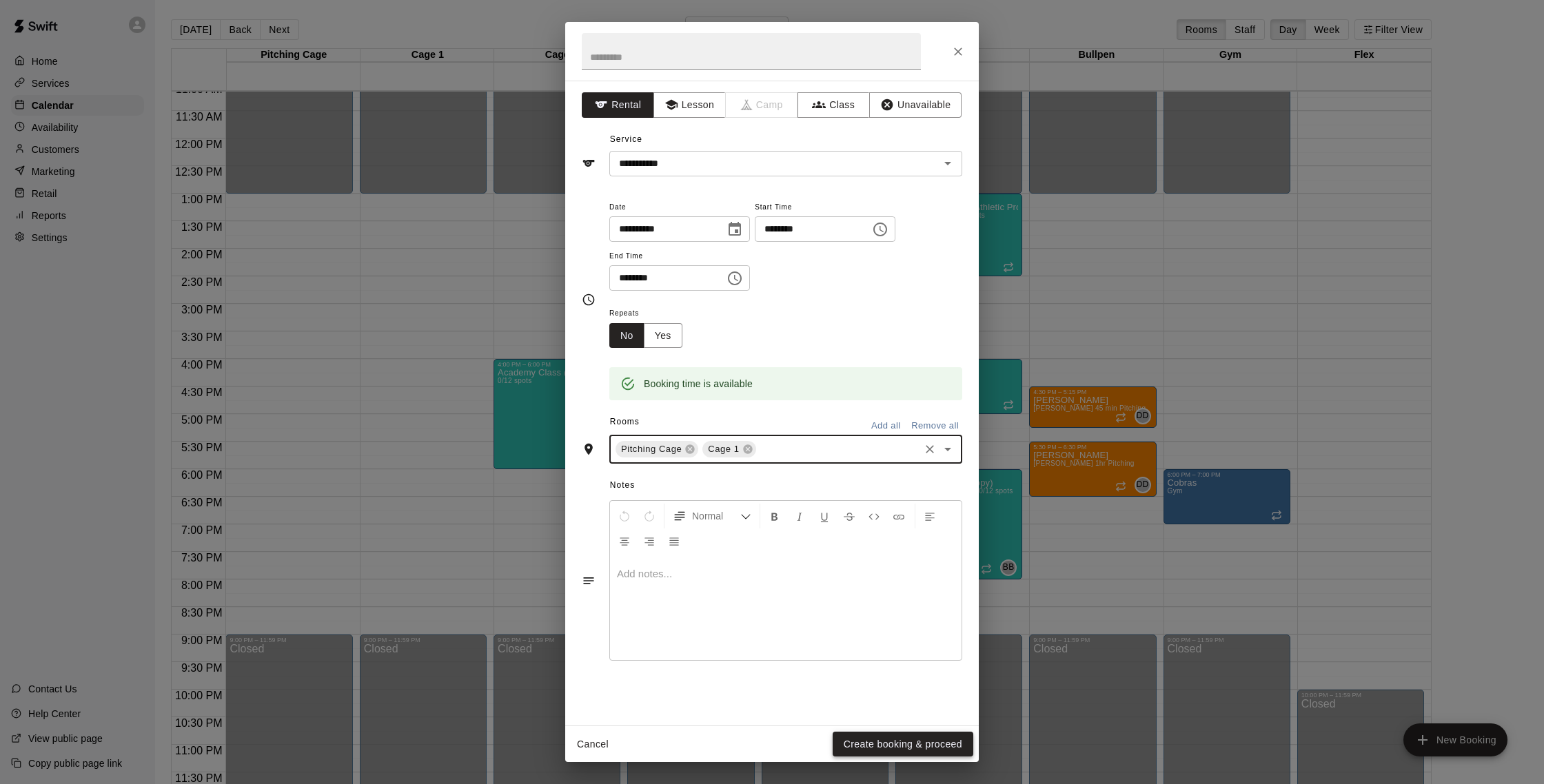
click at [903, 745] on button "Create booking & proceed" at bounding box center [903, 745] width 141 height 26
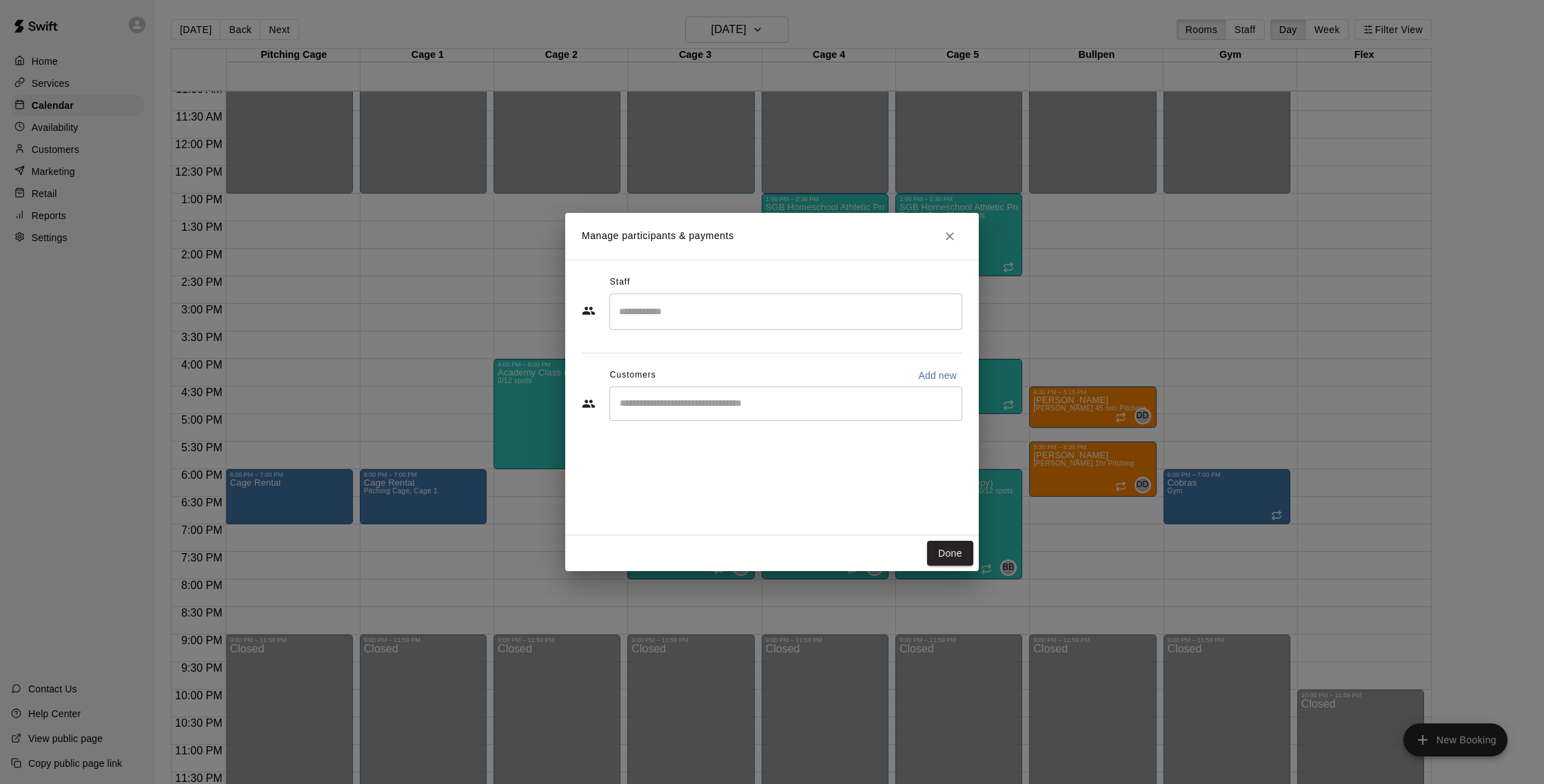
click at [724, 405] on input "Start typing to search customers..." at bounding box center [786, 404] width 341 height 14
type input "****"
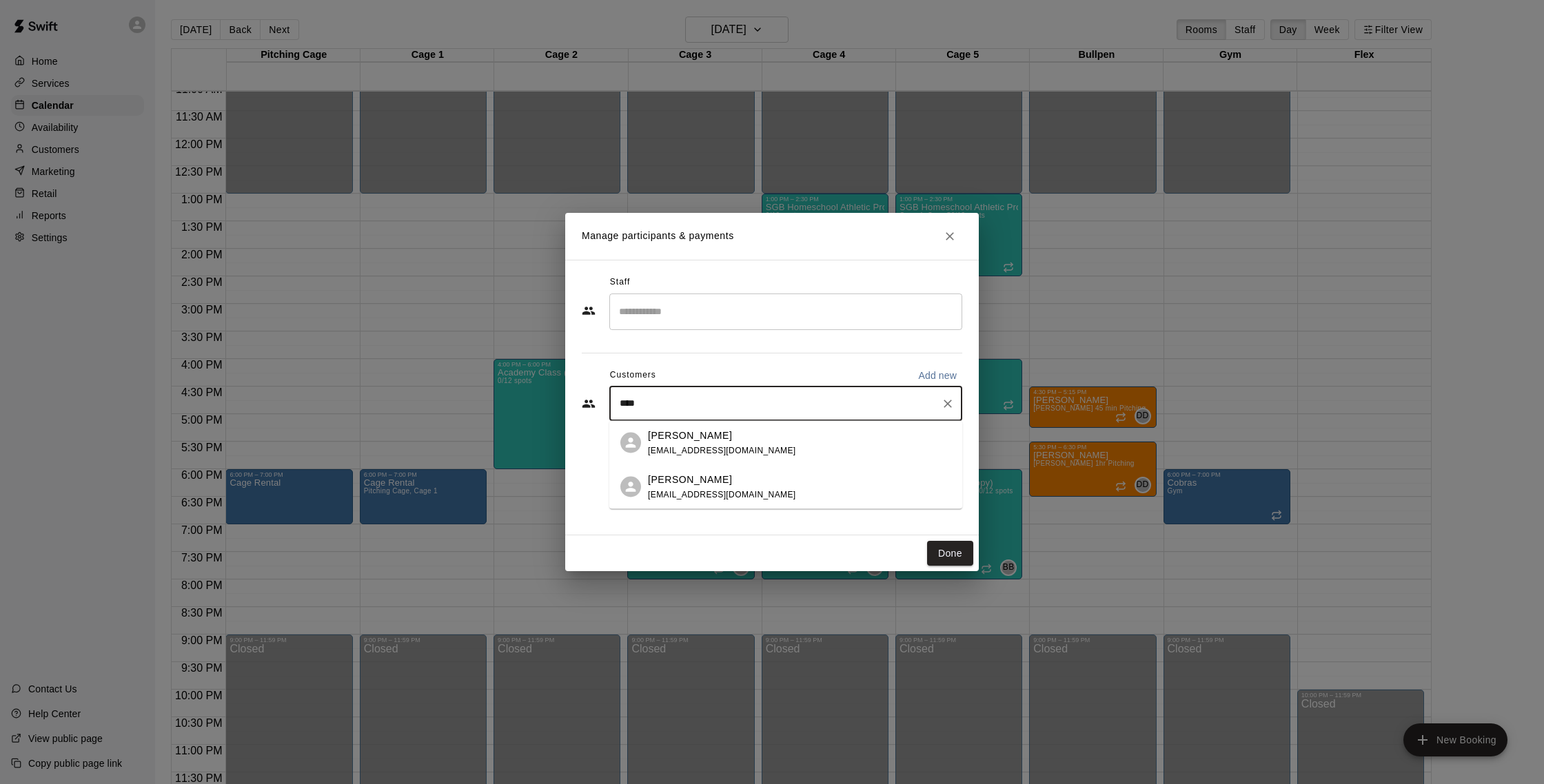
click at [952, 406] on icon "Clear" at bounding box center [948, 404] width 14 height 14
click at [712, 400] on input "Start typing to search customers..." at bounding box center [786, 404] width 341 height 14
type input "******"
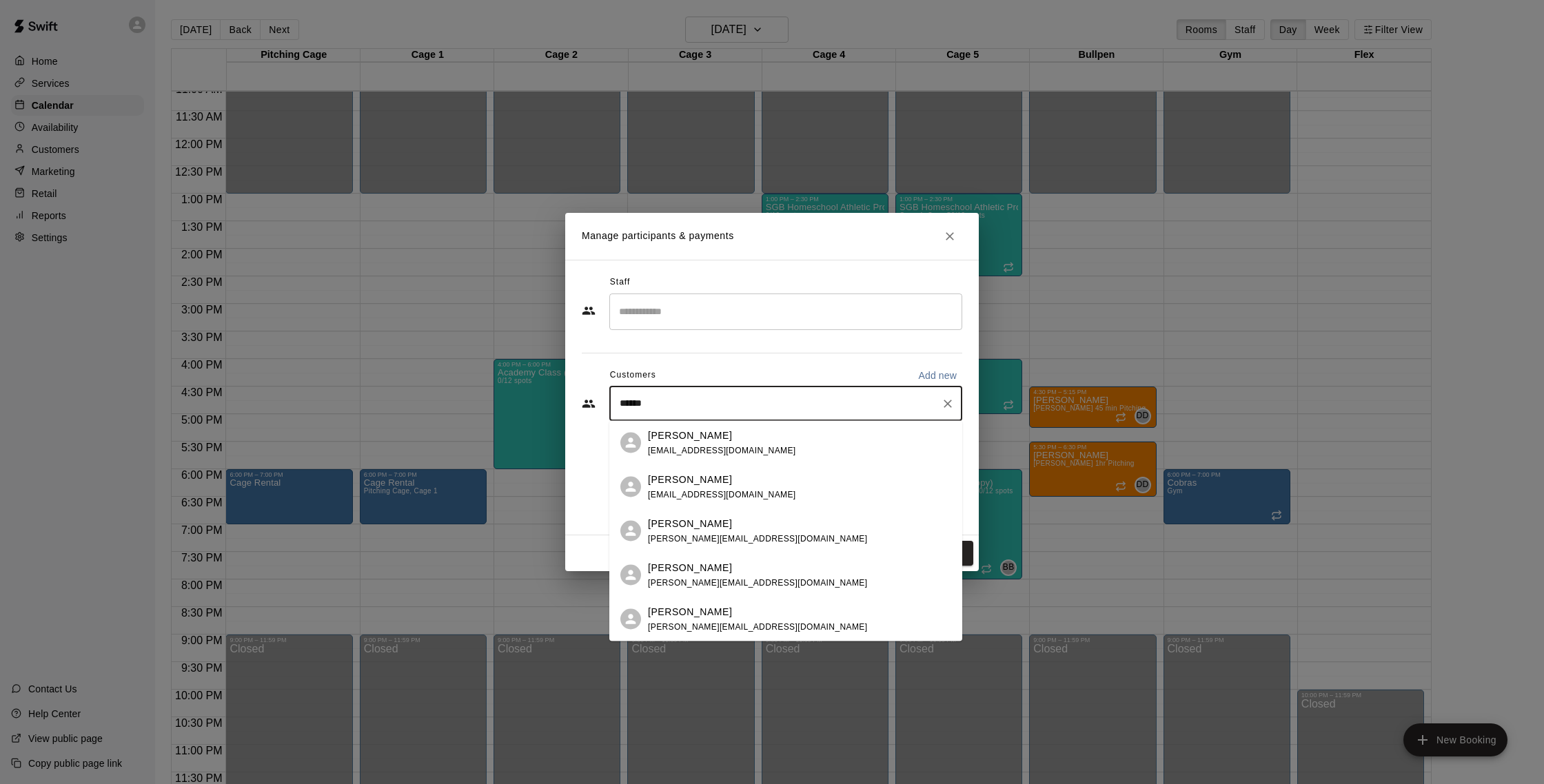
click at [737, 488] on div "Trevor Smith cheftrevor@ymail.com" at bounding box center [799, 487] width 303 height 30
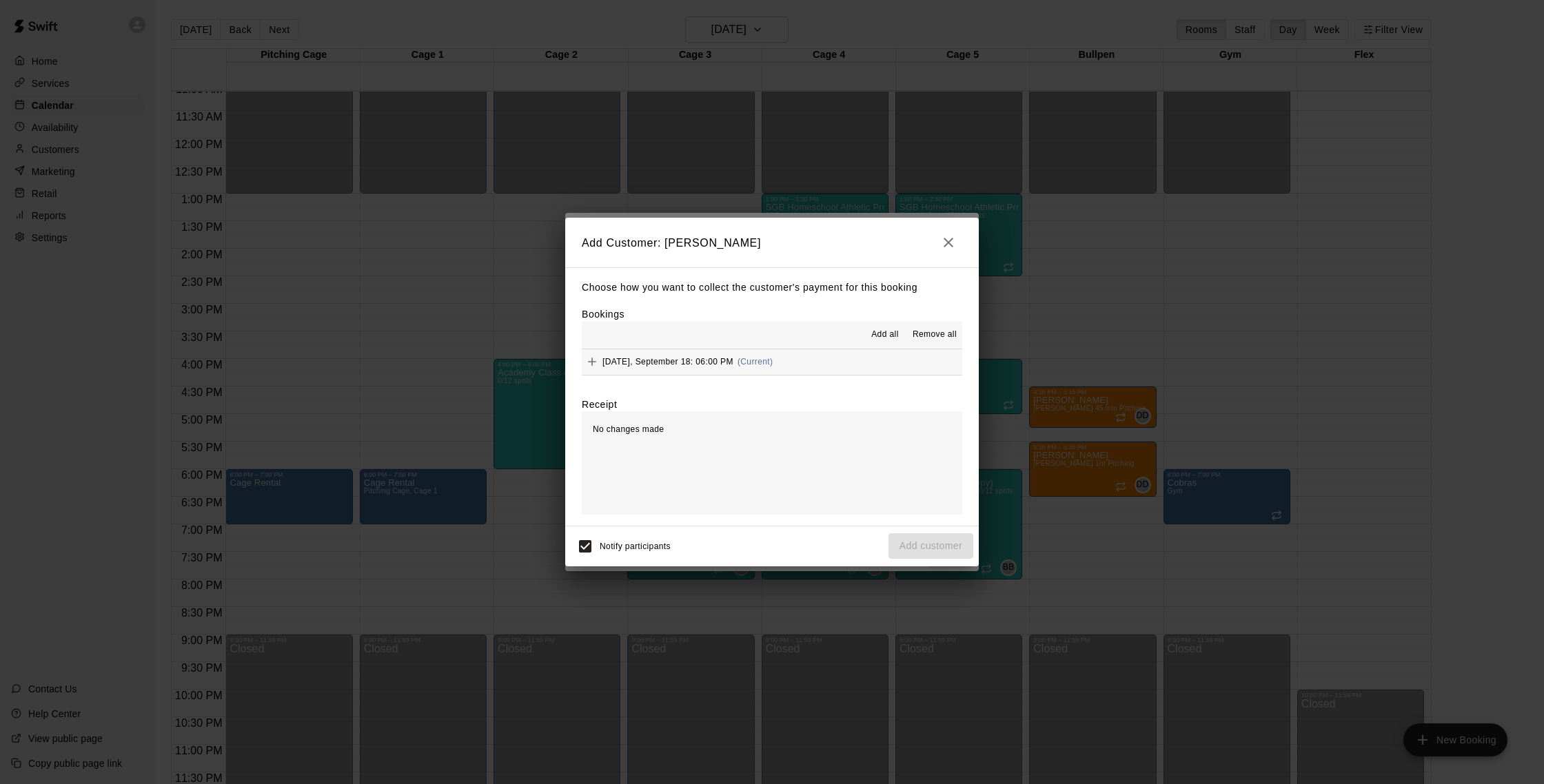
click at [669, 360] on span "Thursday, September 18: 06:00 PM" at bounding box center [668, 362] width 131 height 10
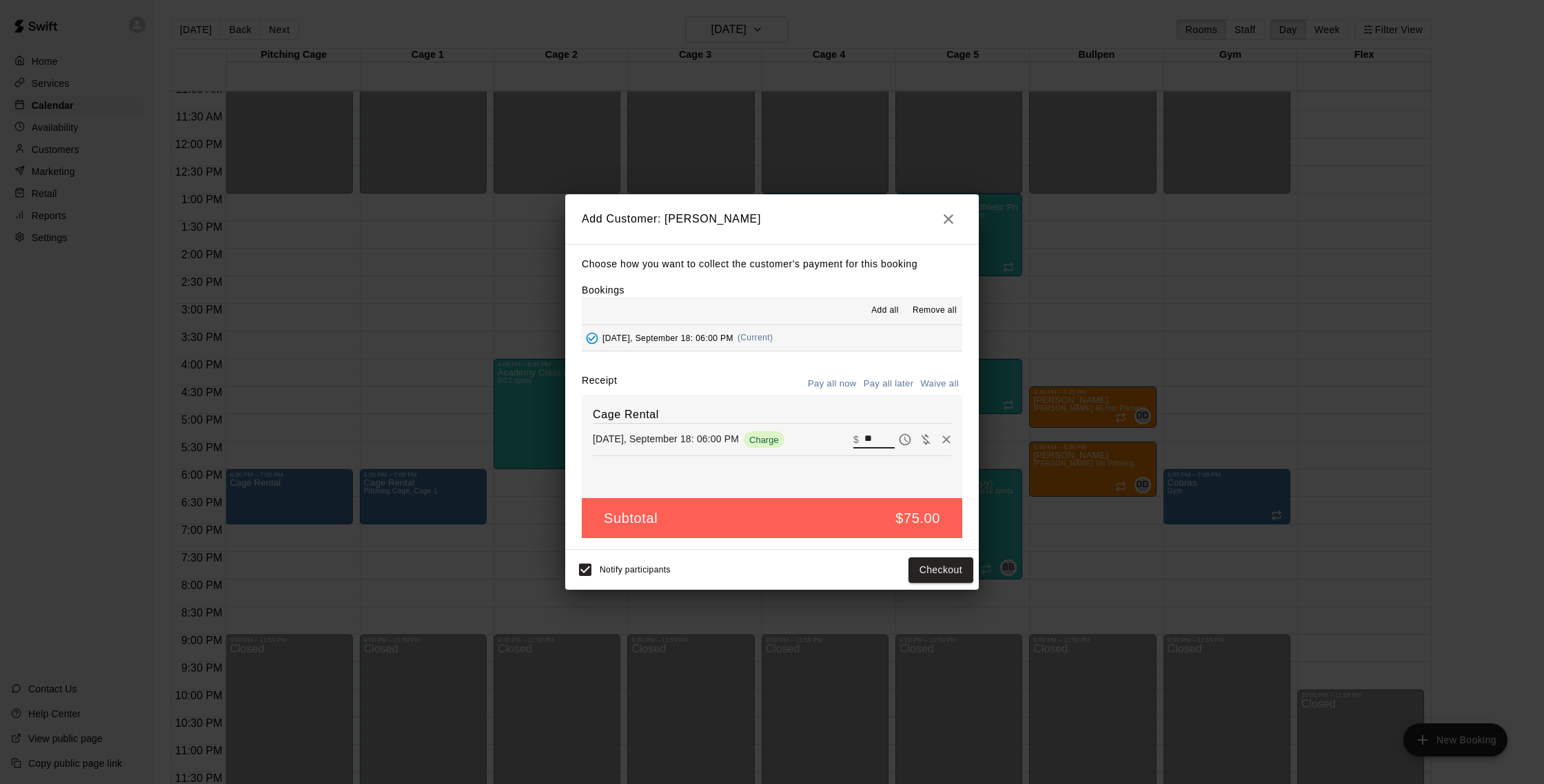
drag, startPoint x: 877, startPoint y: 439, endPoint x: 861, endPoint y: 439, distance: 16.0
click at [861, 439] on div "​ $ **" at bounding box center [874, 440] width 41 height 18
type input "***"
click at [933, 568] on button "Checkout" at bounding box center [940, 570] width 64 height 26
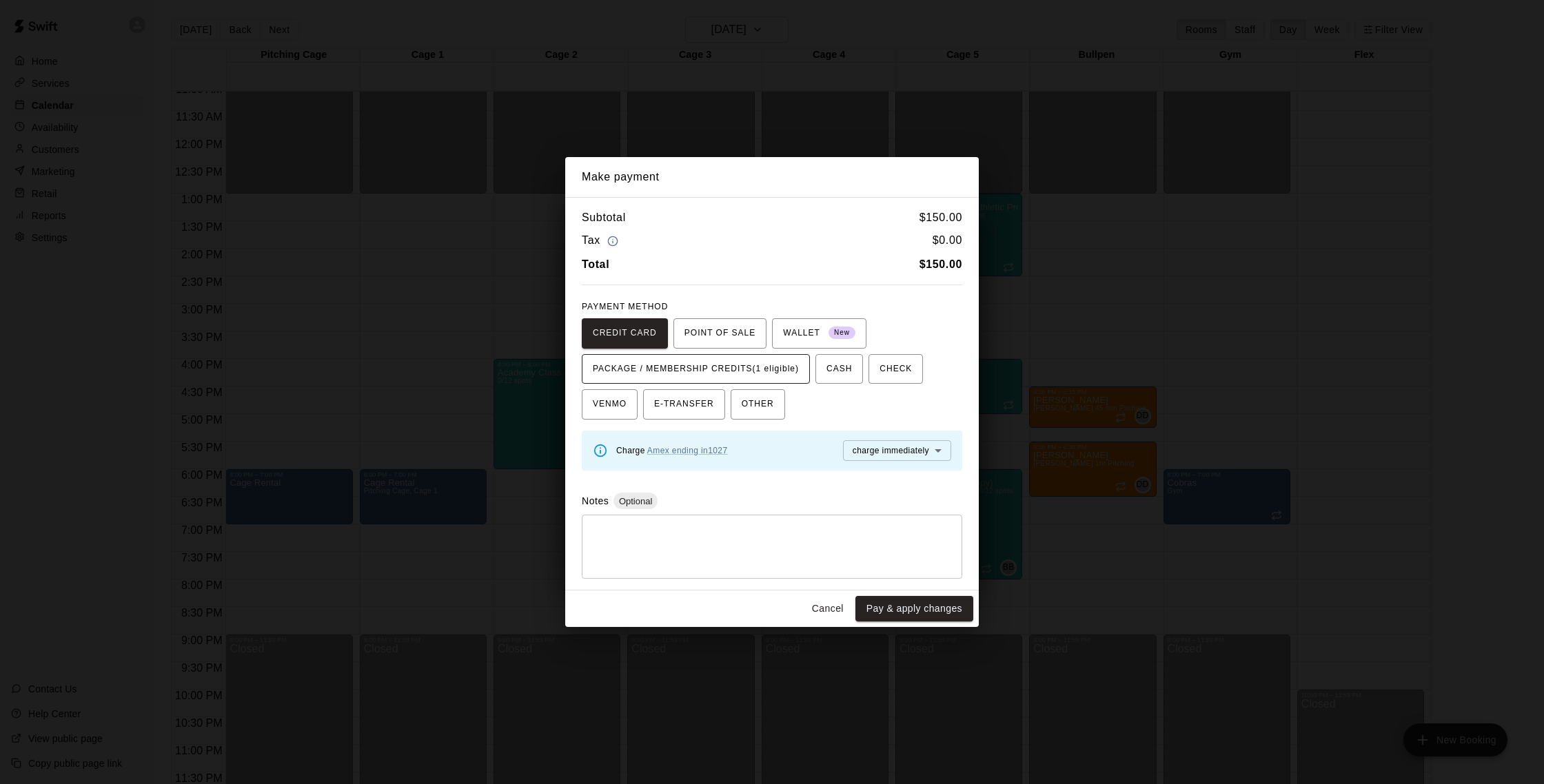
click at [671, 365] on span "PACKAGE / MEMBERSHIP CREDITS (1 eligible)" at bounding box center [696, 369] width 206 height 22
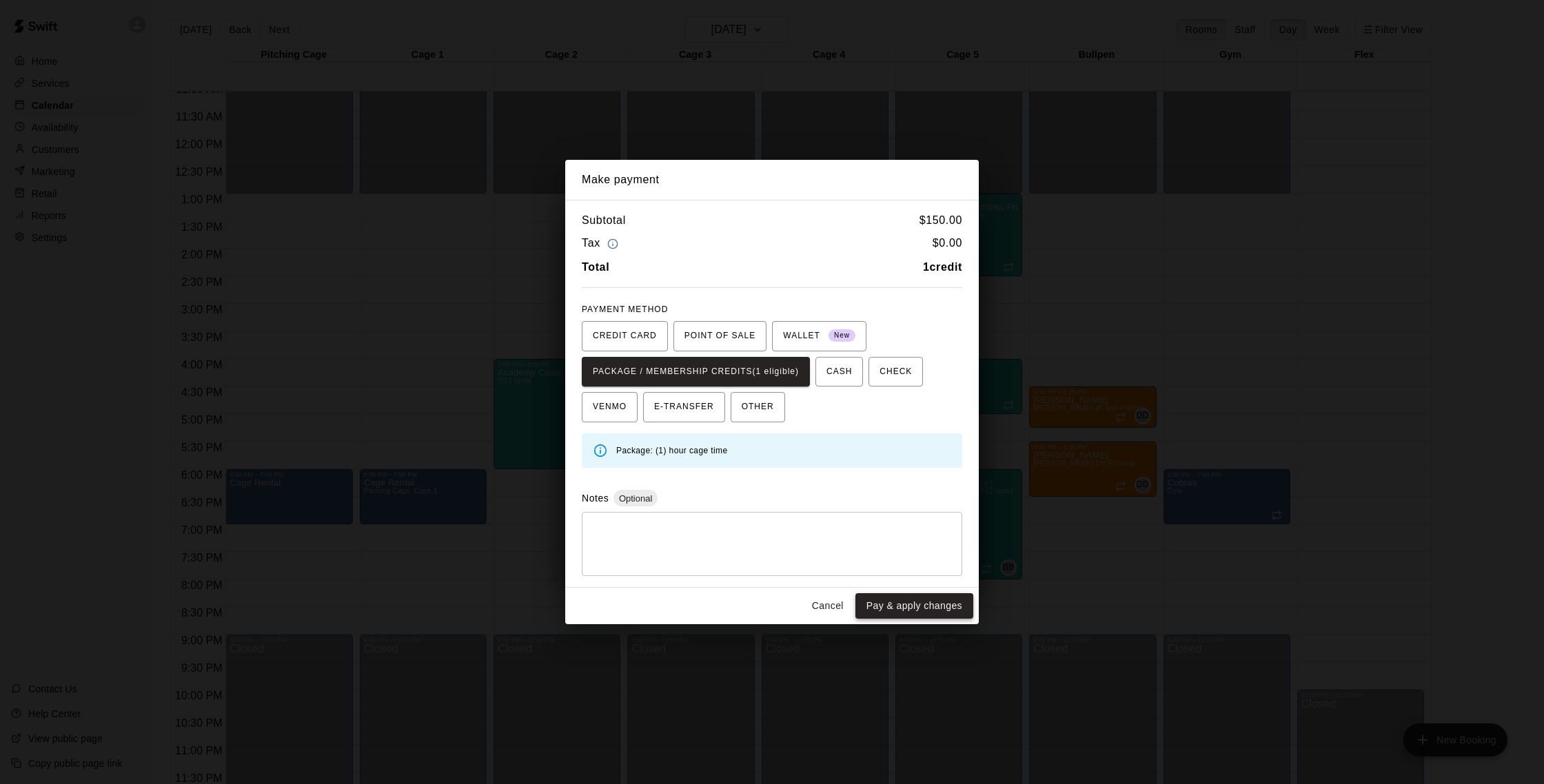
click at [913, 606] on button "Pay & apply changes" at bounding box center [915, 607] width 118 height 26
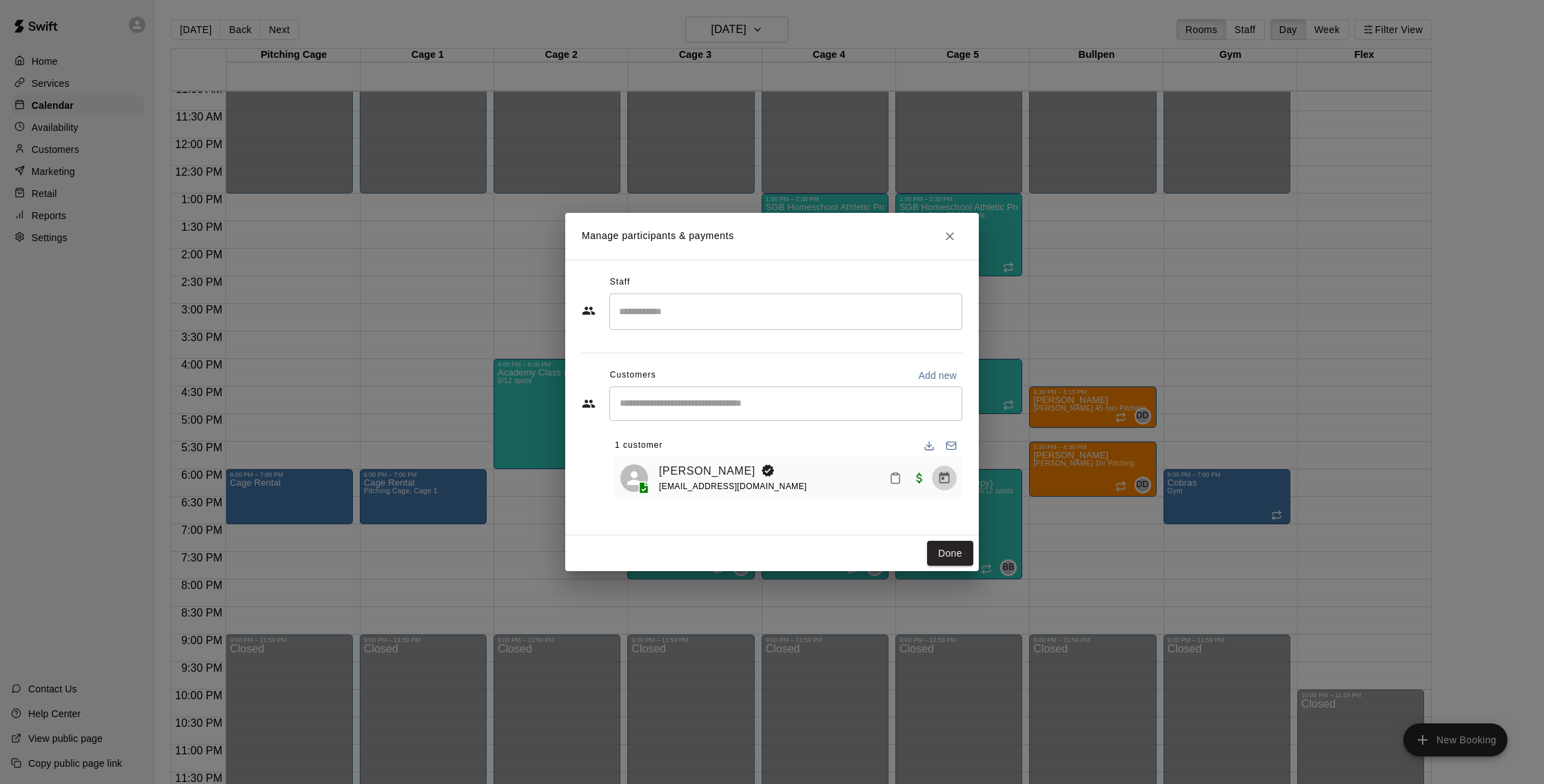
click at [943, 477] on icon "Manage bookings & payment" at bounding box center [944, 478] width 14 height 14
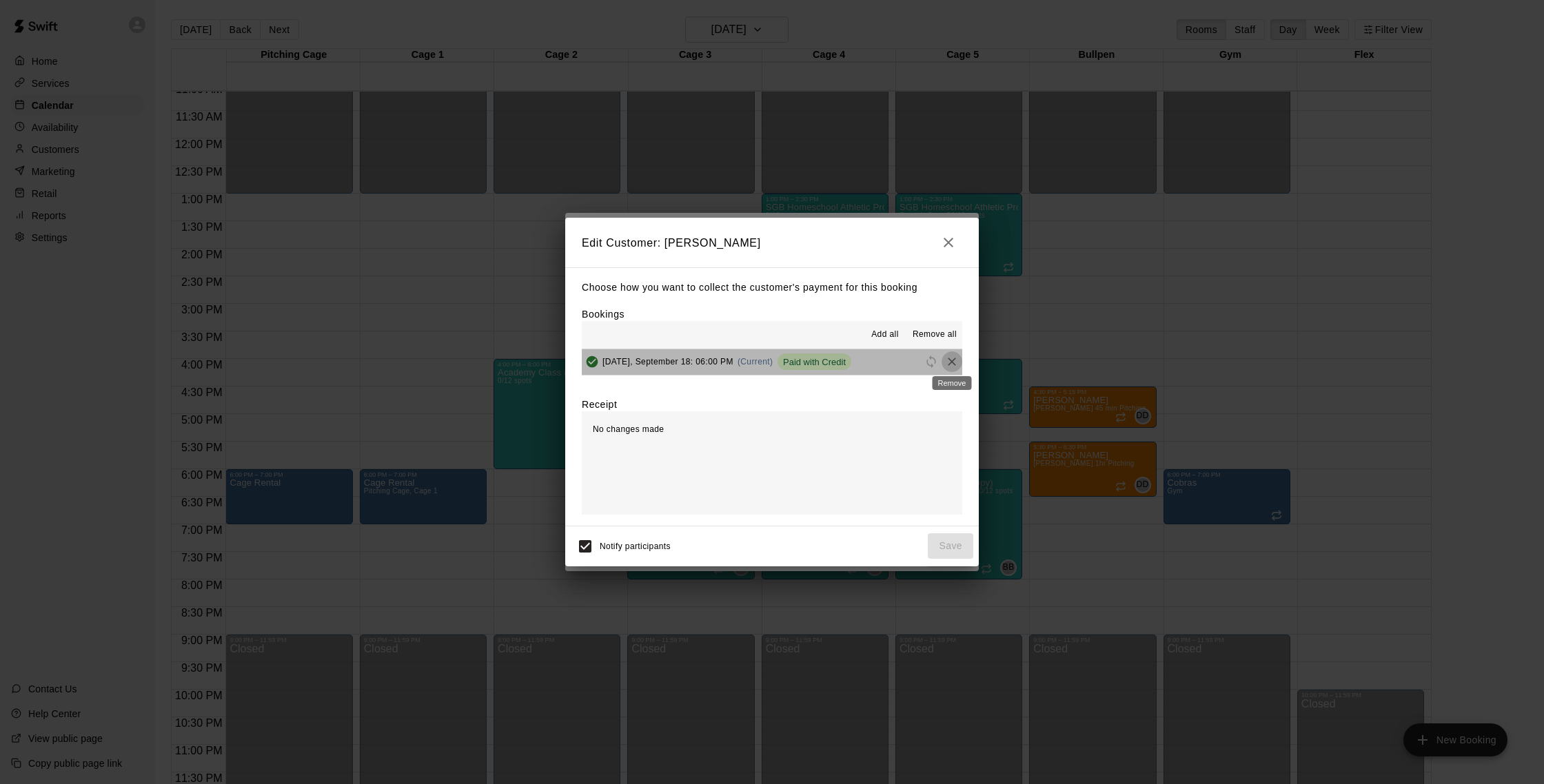
click at [952, 361] on icon "Remove" at bounding box center [952, 362] width 8 height 8
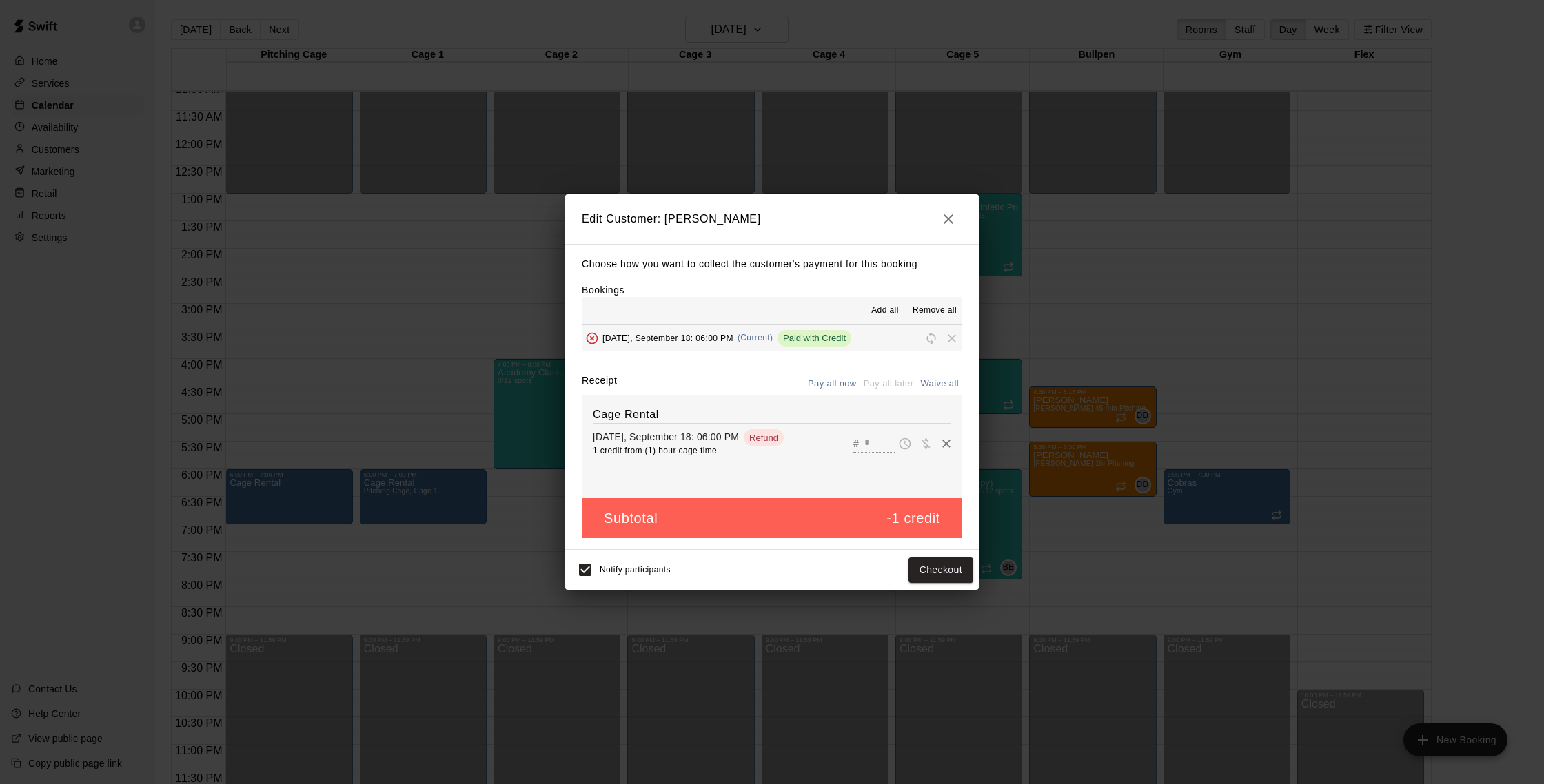
click at [949, 228] on button "button" at bounding box center [948, 219] width 27 height 27
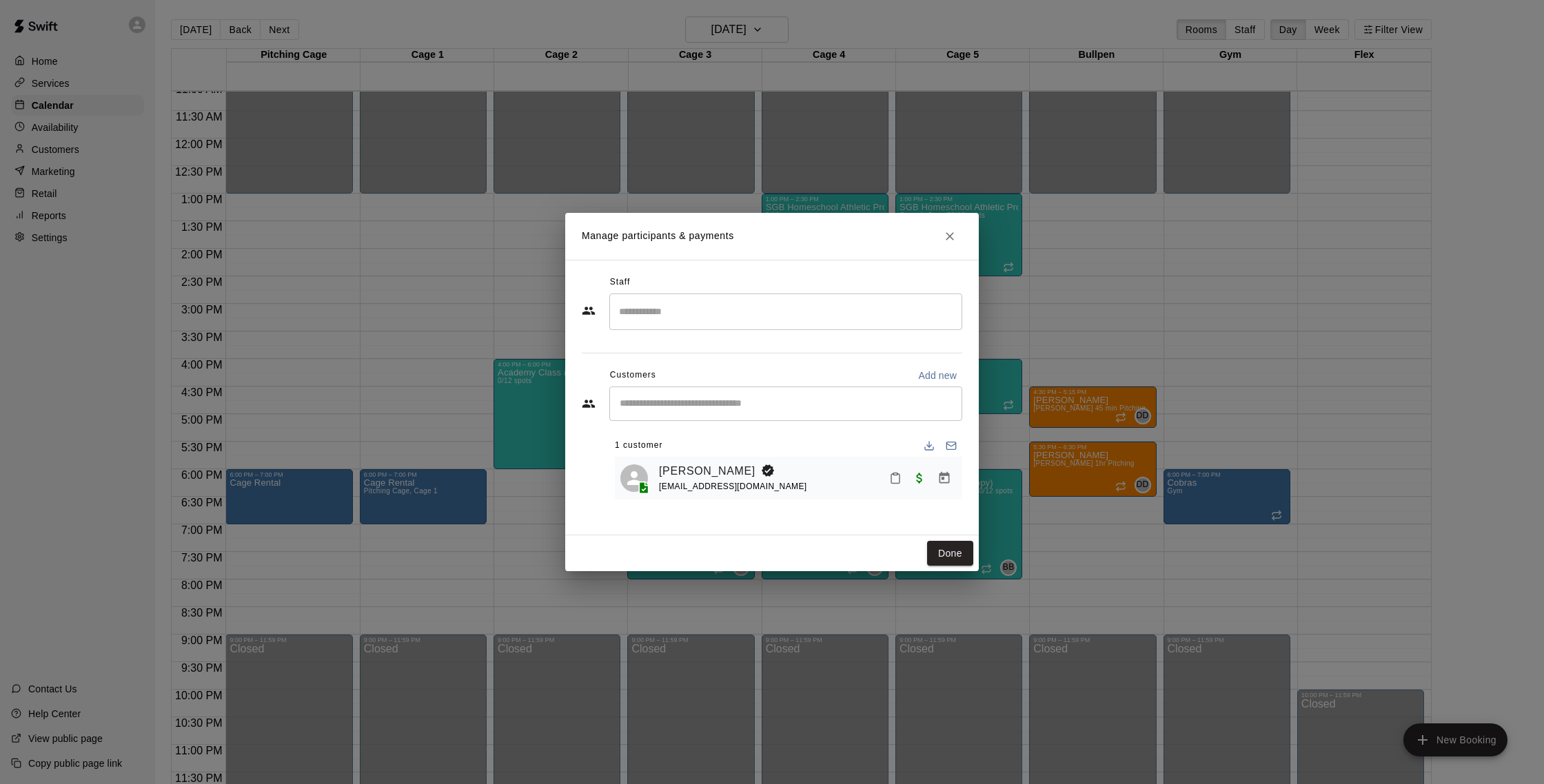
click at [804, 411] on div "​" at bounding box center [786, 404] width 353 height 35
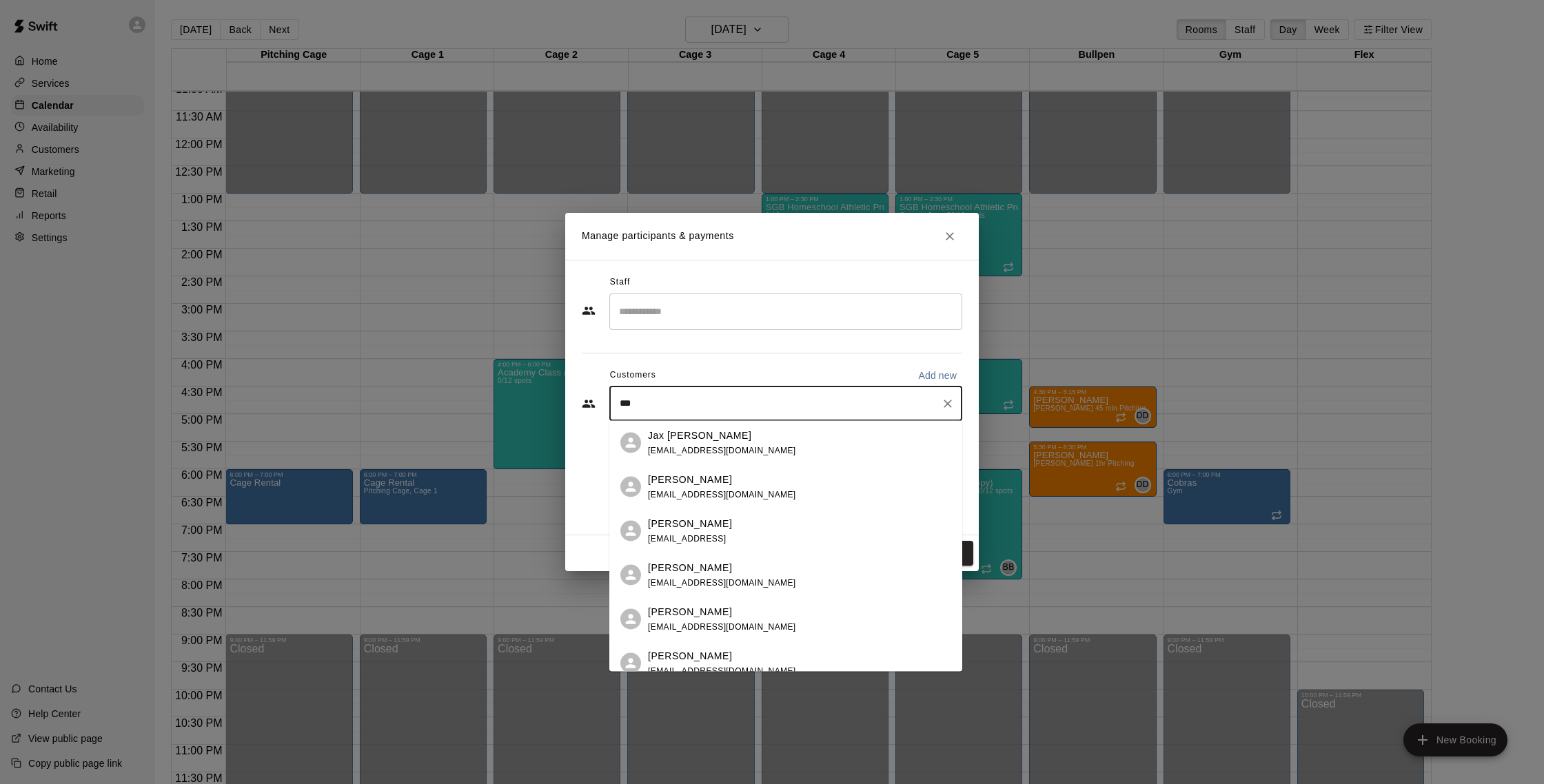
click at [775, 324] on div "​" at bounding box center [786, 311] width 353 height 36
type input "***"
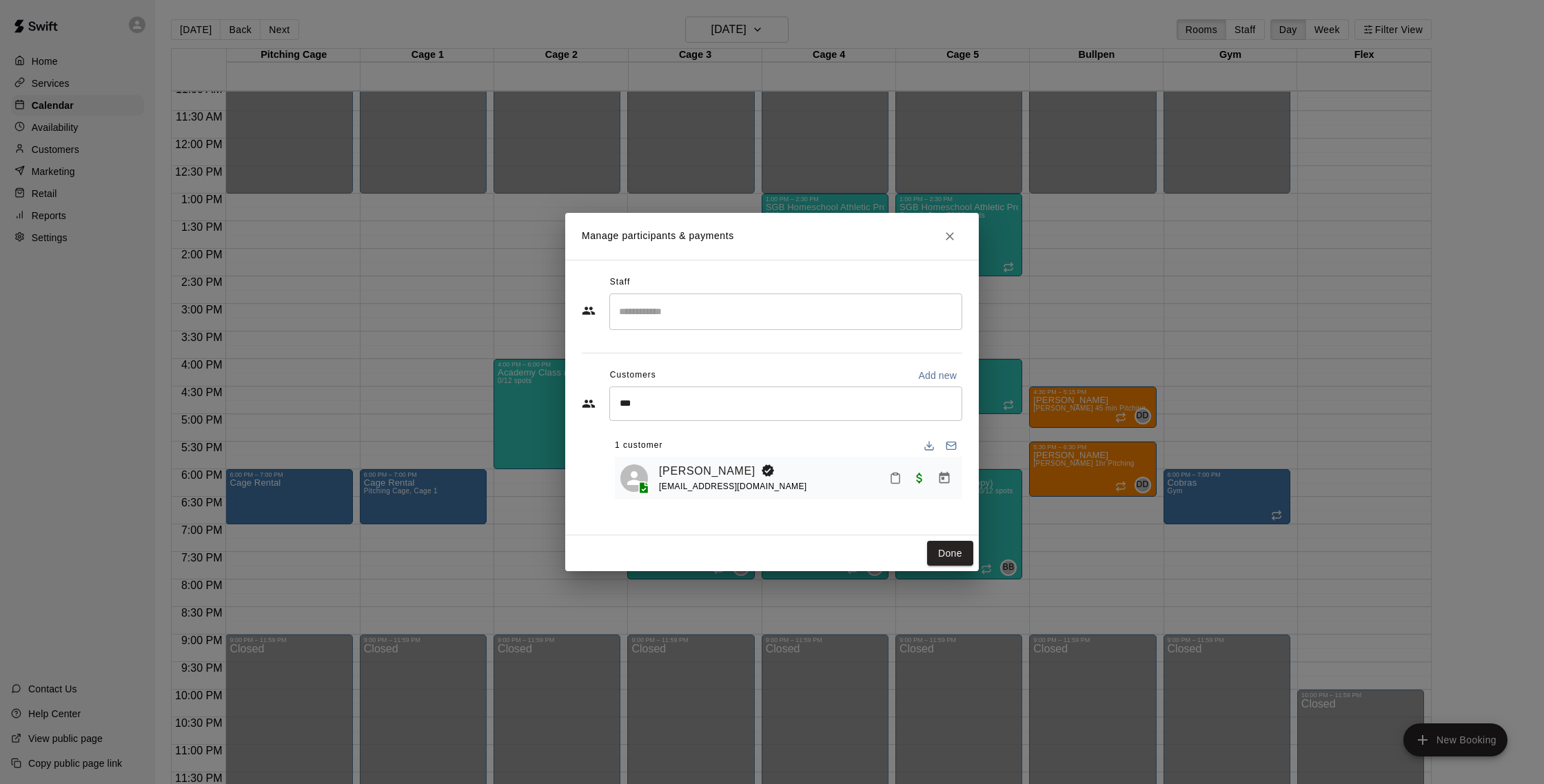
click at [584, 455] on div "*** ​ 1 customer Trevor Smith cheftrevor@ymail.com" at bounding box center [772, 443] width 380 height 114
click at [946, 479] on icon "Manage bookings & payment" at bounding box center [944, 478] width 14 height 14
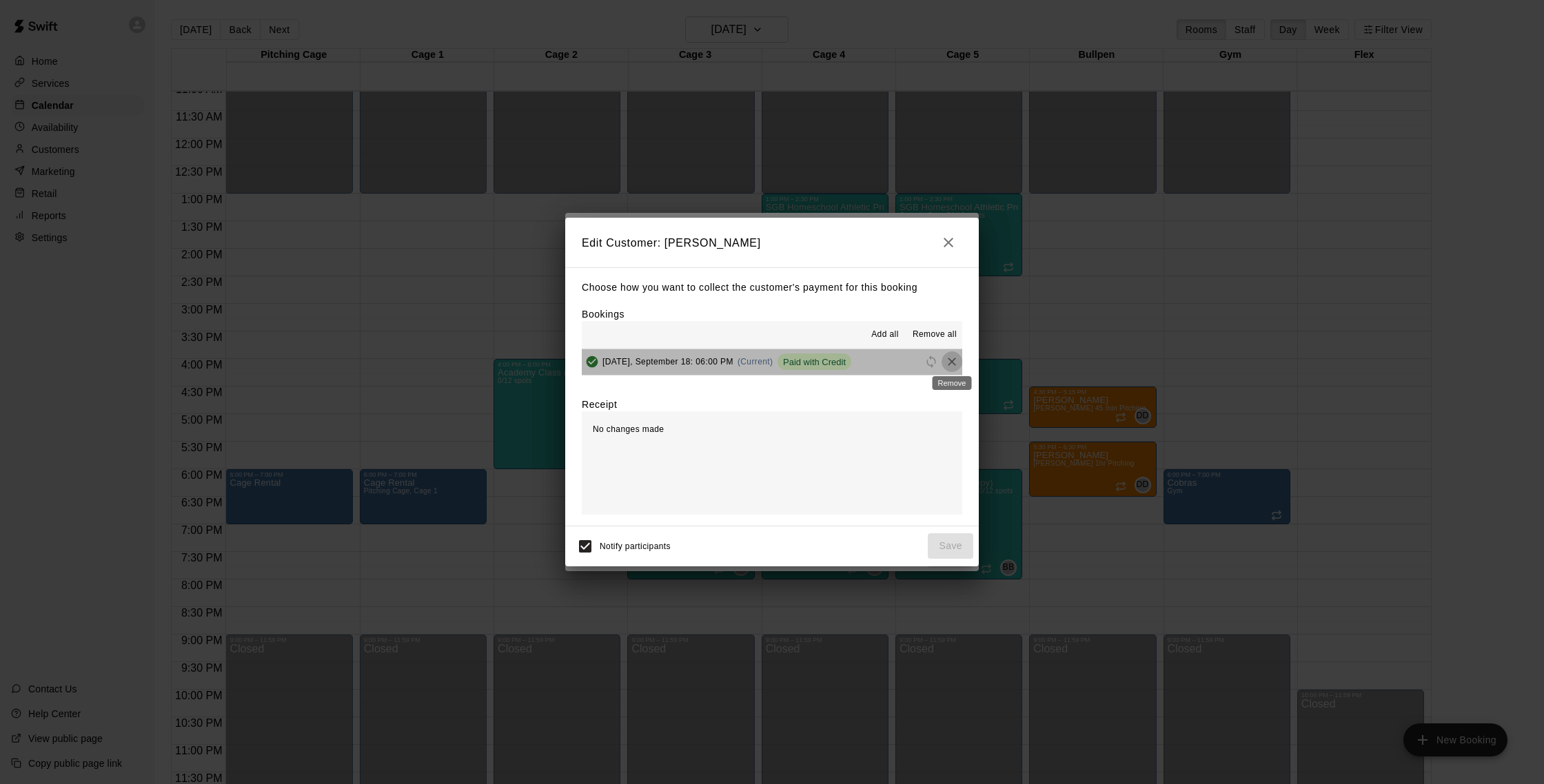
click at [951, 360] on icon "Remove" at bounding box center [952, 362] width 14 height 14
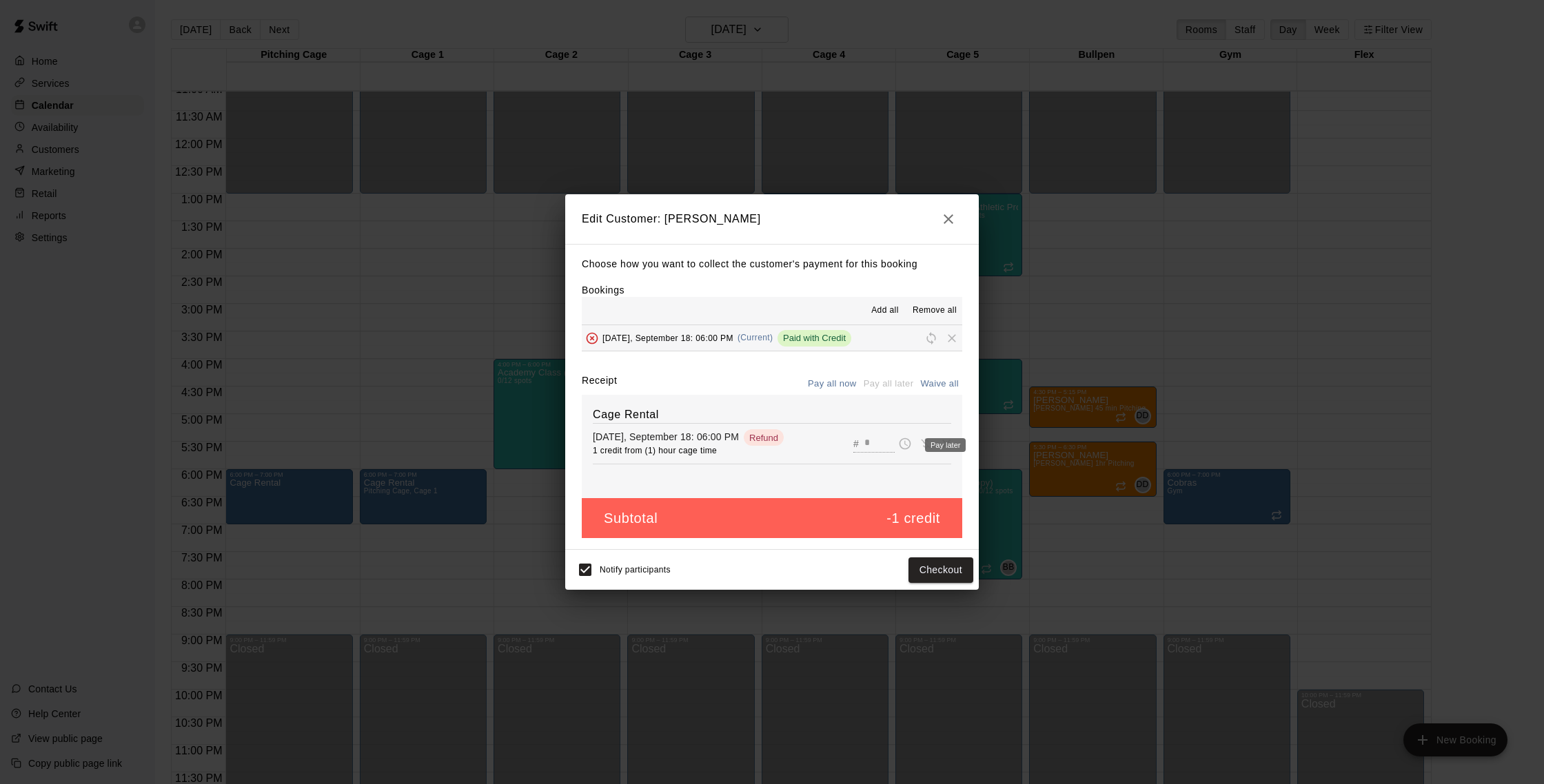
click at [939, 446] on div "Pay later" at bounding box center [945, 445] width 40 height 14
click at [948, 446] on div "Pay later" at bounding box center [945, 445] width 40 height 14
click at [942, 443] on div "Waive payment" at bounding box center [973, 445] width 74 height 17
click at [934, 381] on button "Waive all" at bounding box center [940, 384] width 45 height 22
click at [924, 383] on button "Waive all" at bounding box center [940, 384] width 45 height 22
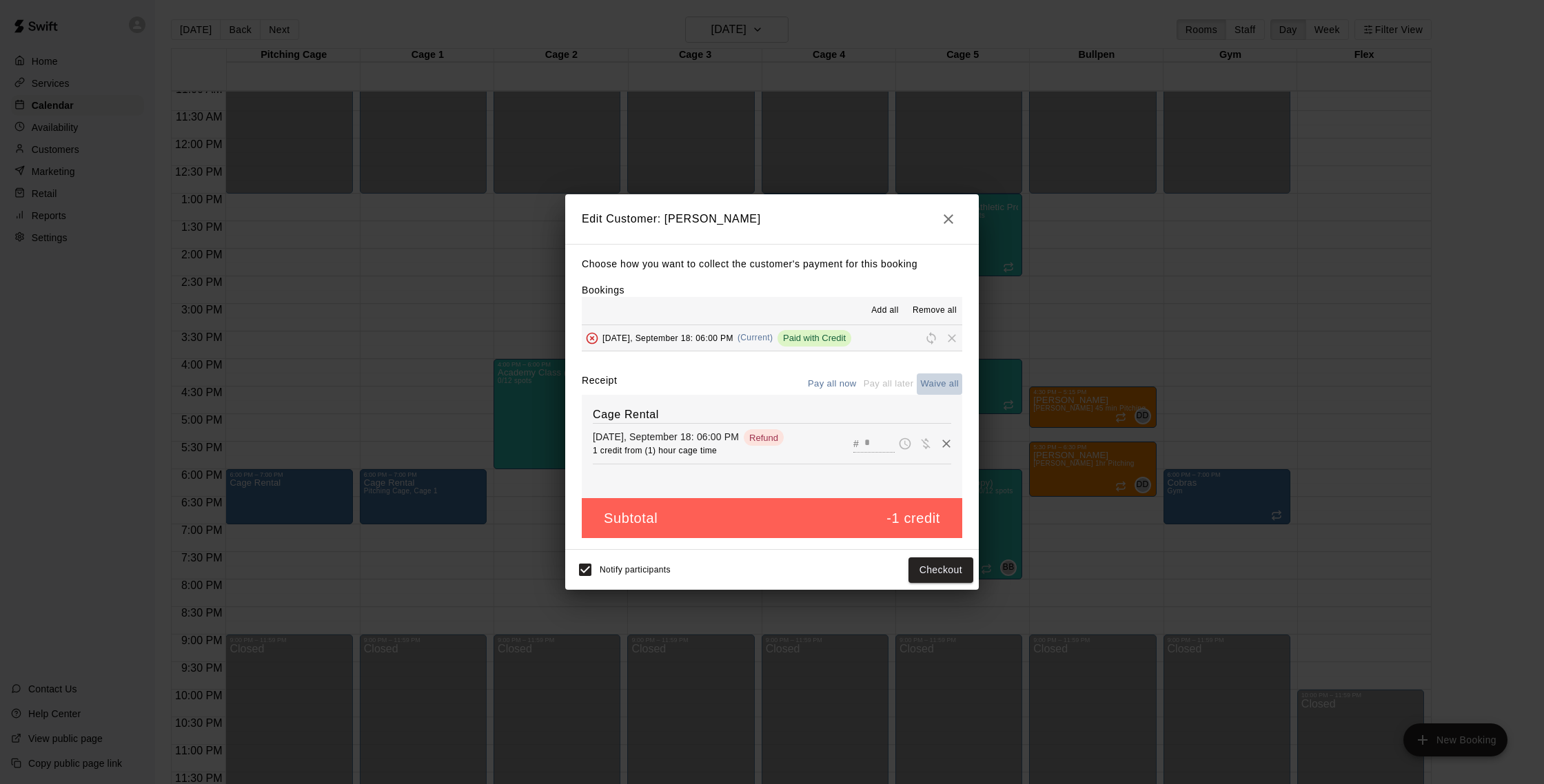
click at [924, 383] on button "Waive all" at bounding box center [940, 384] width 45 height 22
click at [942, 222] on icon "button" at bounding box center [948, 219] width 17 height 17
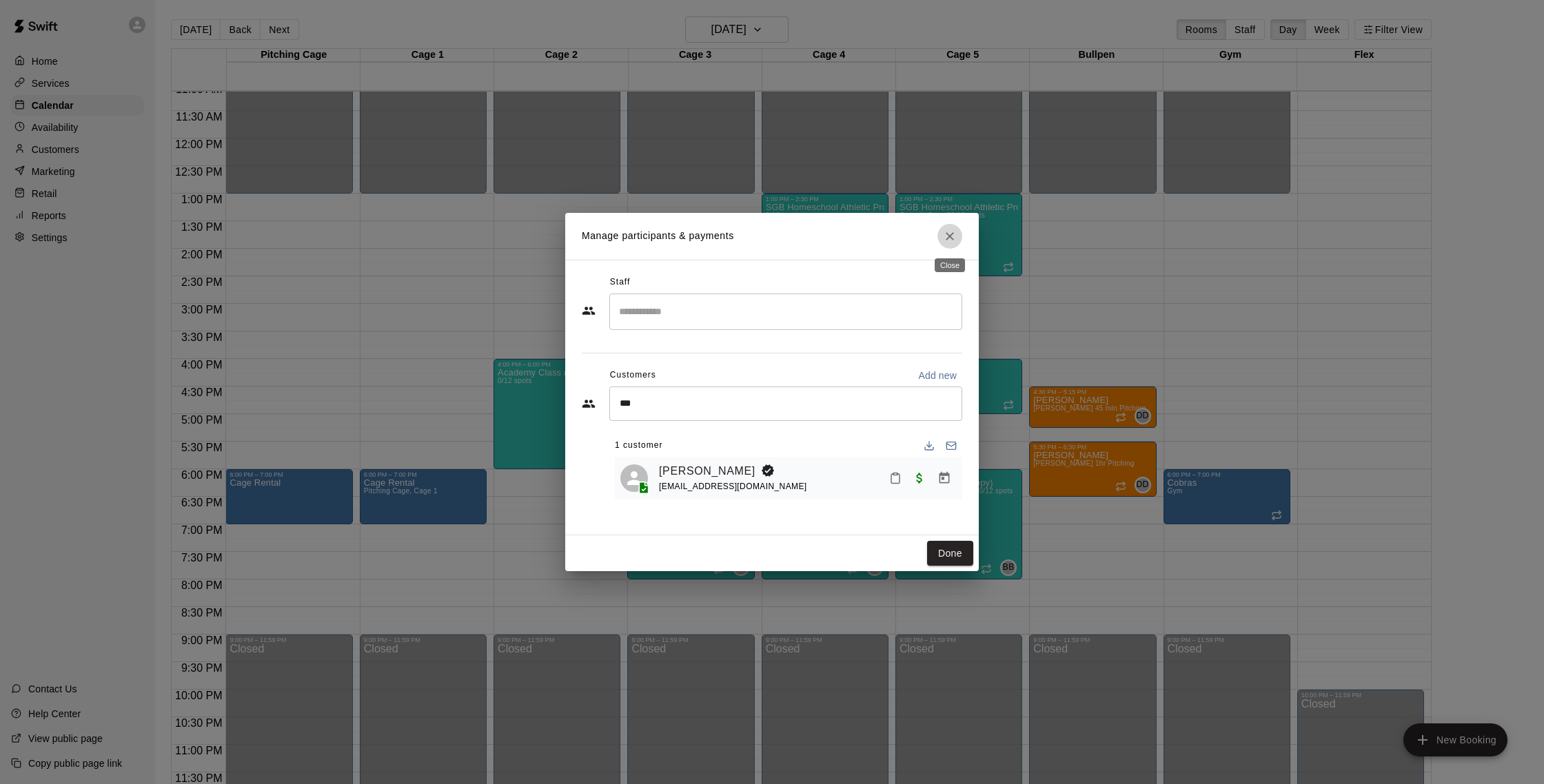
click at [948, 237] on icon "Close" at bounding box center [950, 236] width 8 height 8
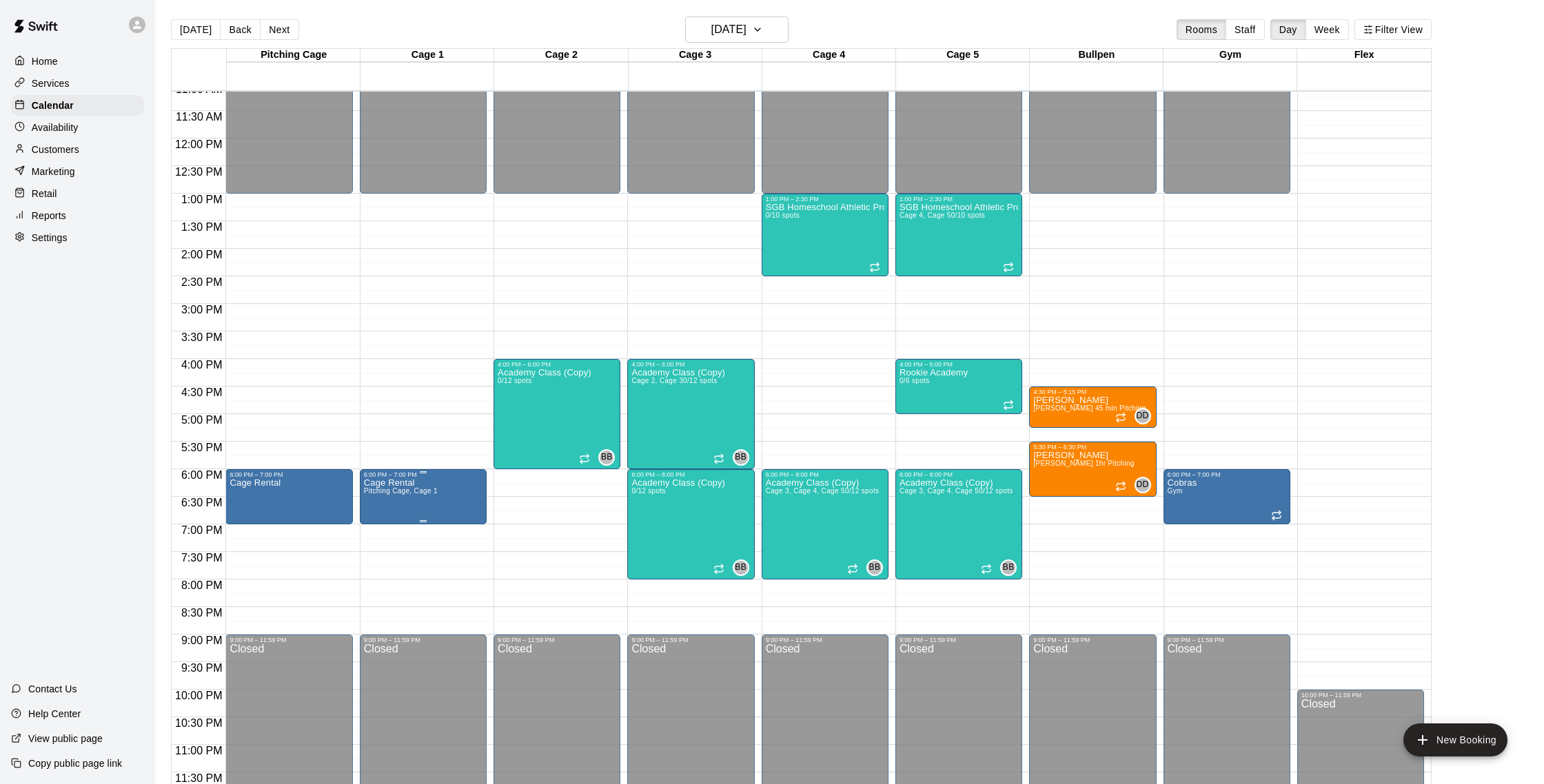
click at [378, 560] on icon "delete" at bounding box center [378, 558] width 10 height 12
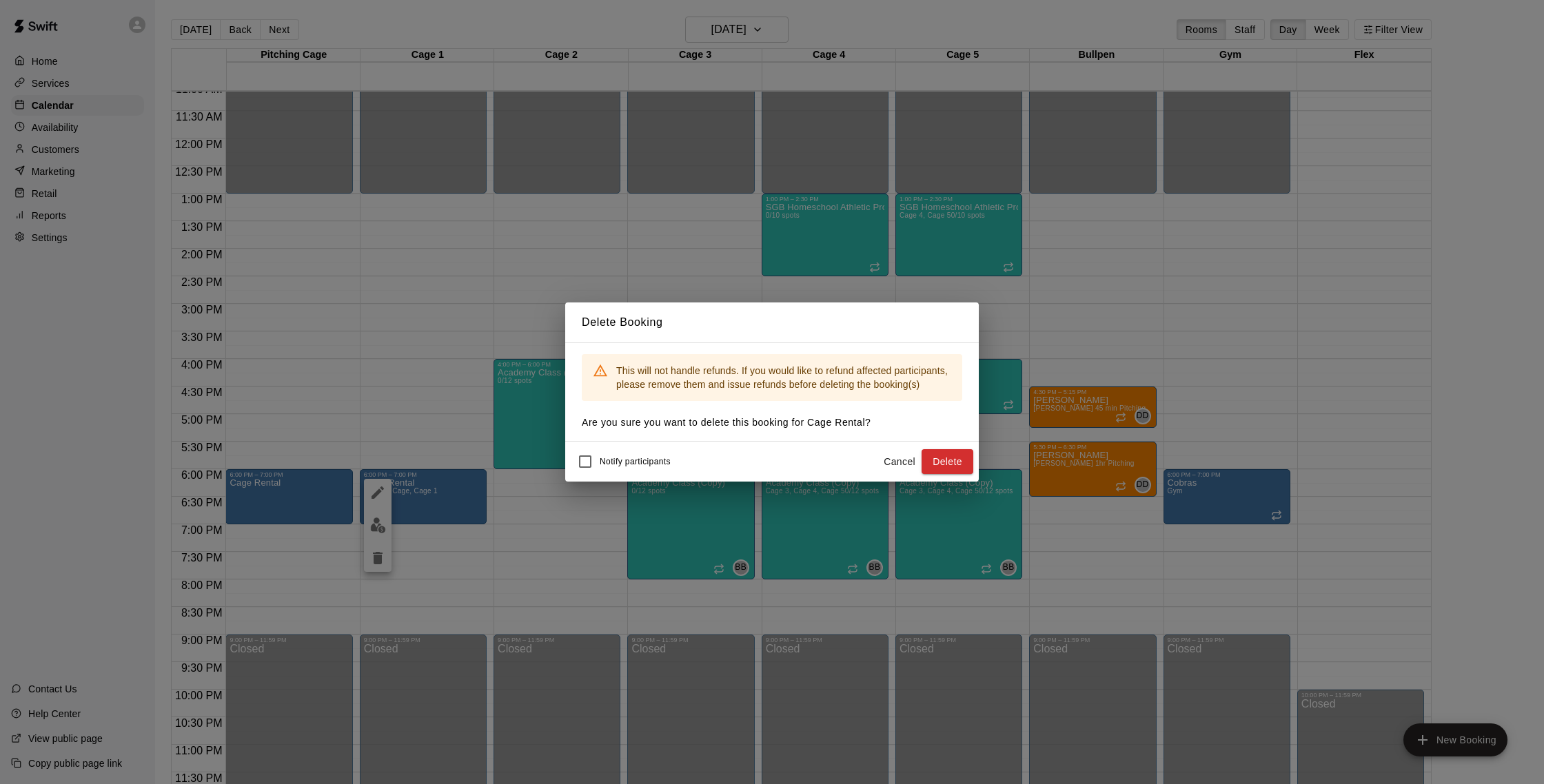
click at [928, 460] on button "Delete" at bounding box center [948, 463] width 52 height 26
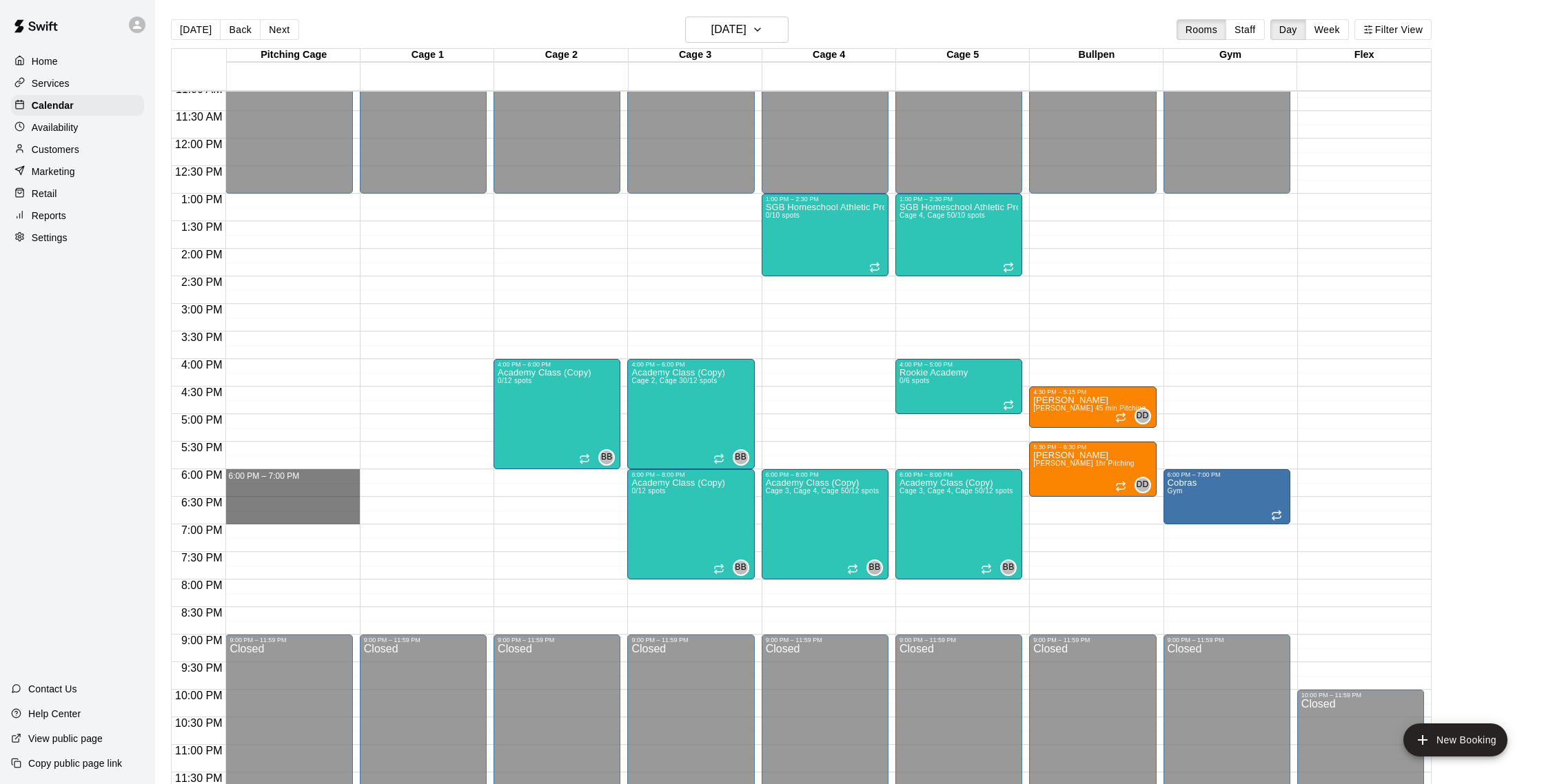
drag, startPoint x: 308, startPoint y: 474, endPoint x: 305, endPoint y: 513, distance: 39.1
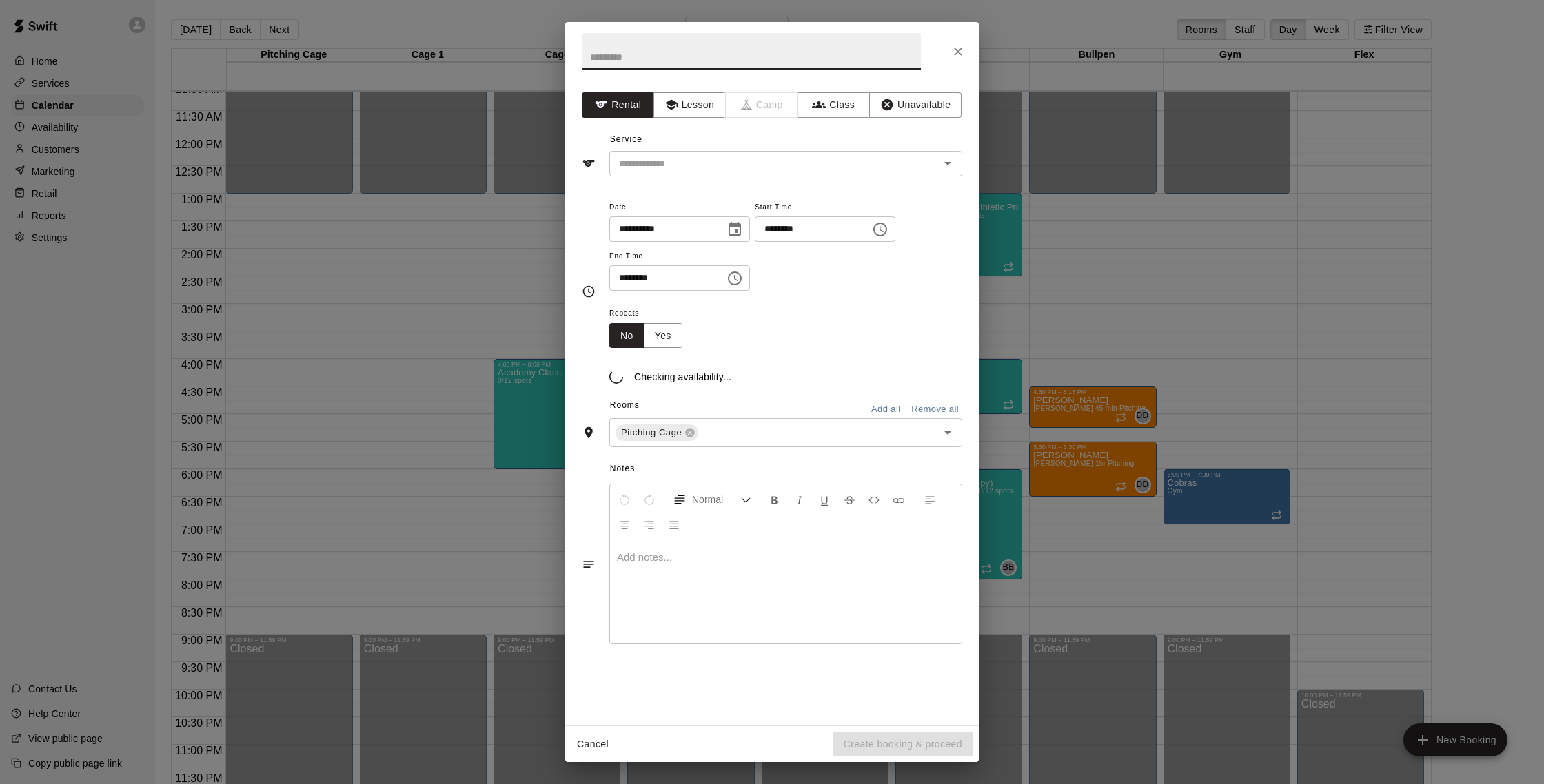
scroll to position [615, 0]
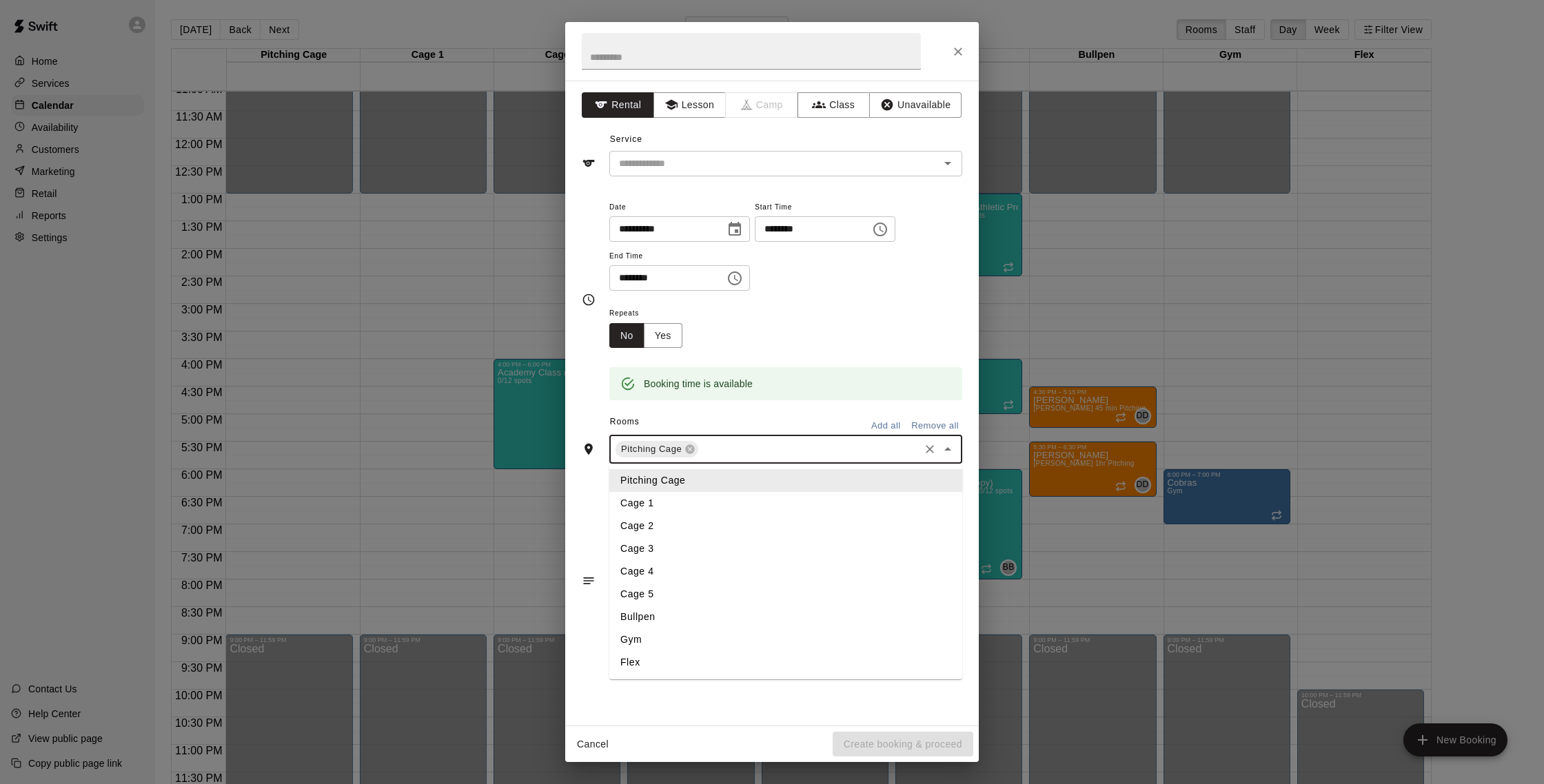
click at [708, 450] on input "text" at bounding box center [808, 449] width 217 height 17
click at [666, 500] on li "Cage 1" at bounding box center [786, 504] width 353 height 23
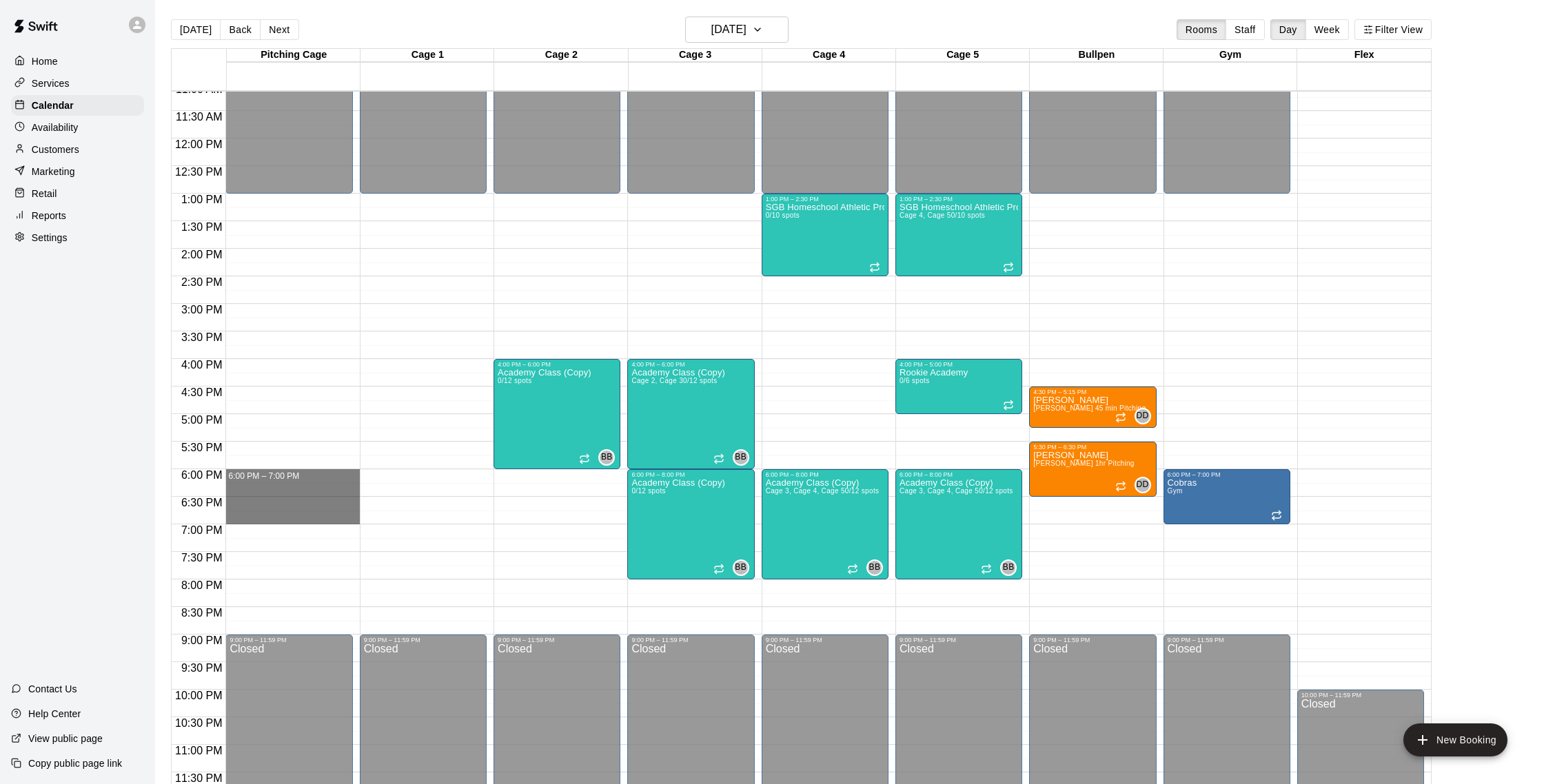
drag, startPoint x: 305, startPoint y: 475, endPoint x: 302, endPoint y: 519, distance: 44.1
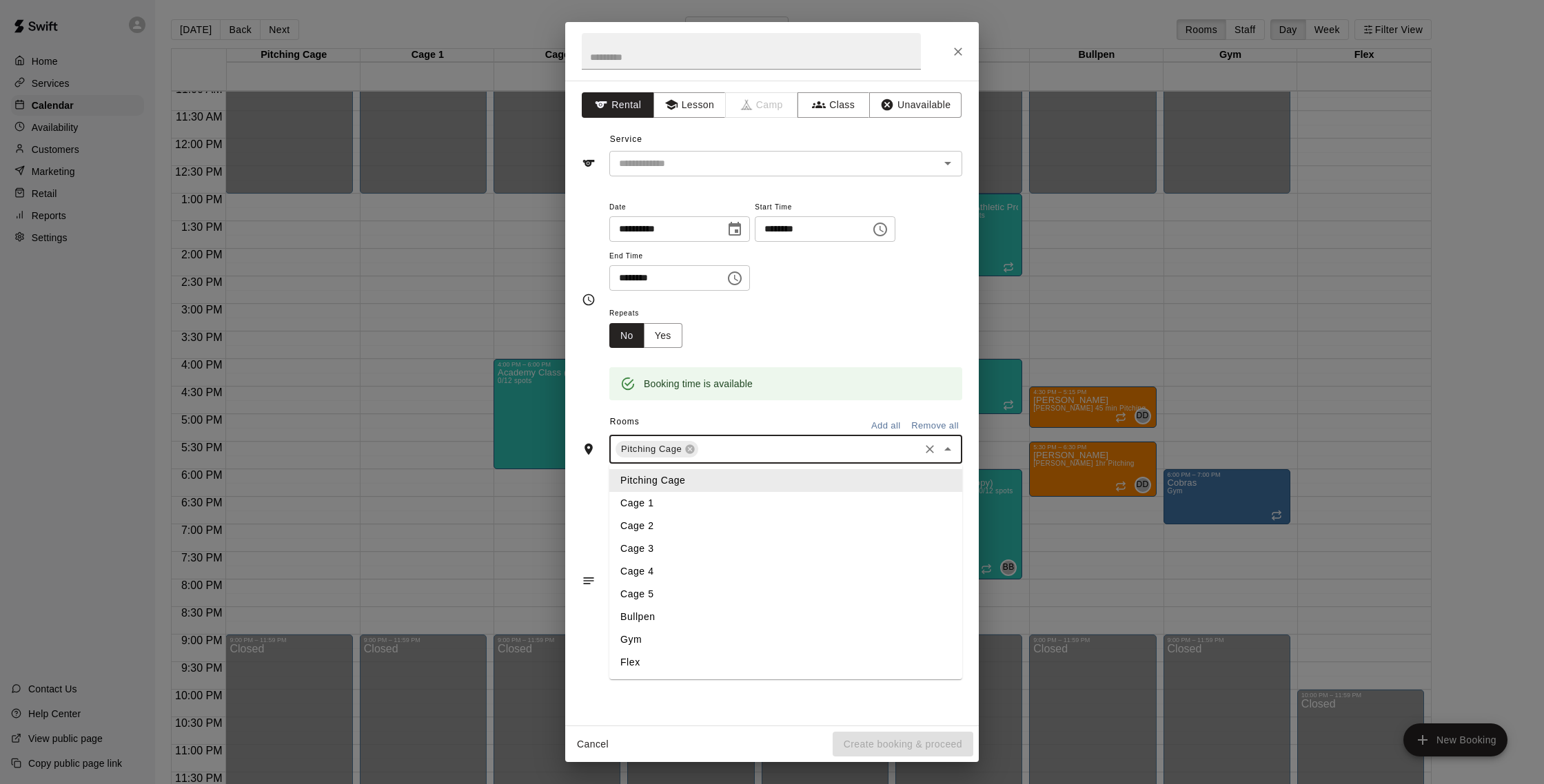
click at [727, 453] on input "text" at bounding box center [808, 449] width 217 height 17
type input "*"
click at [657, 486] on li "Cage 1" at bounding box center [786, 481] width 353 height 23
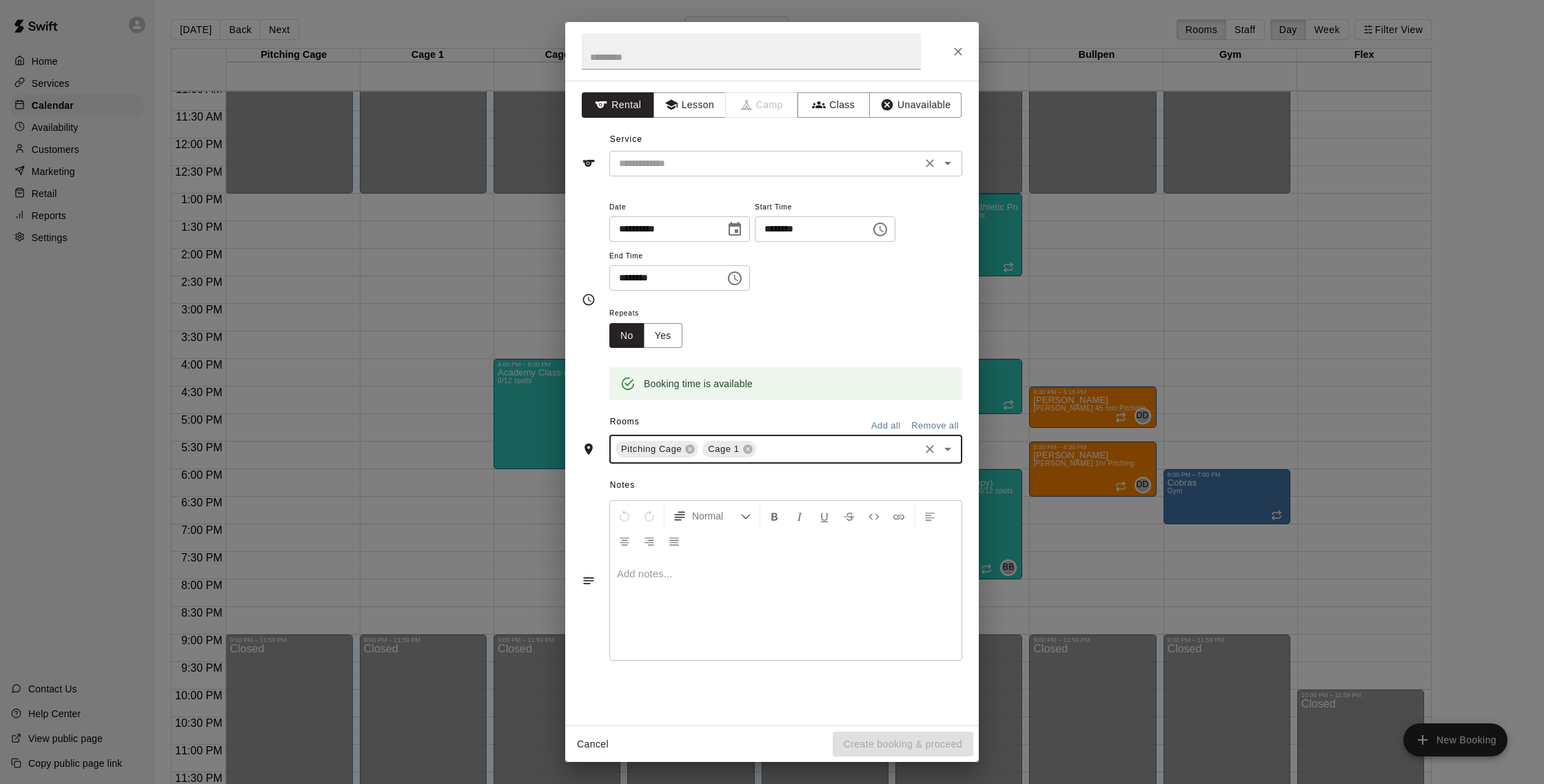
click at [664, 169] on input "text" at bounding box center [765, 163] width 304 height 17
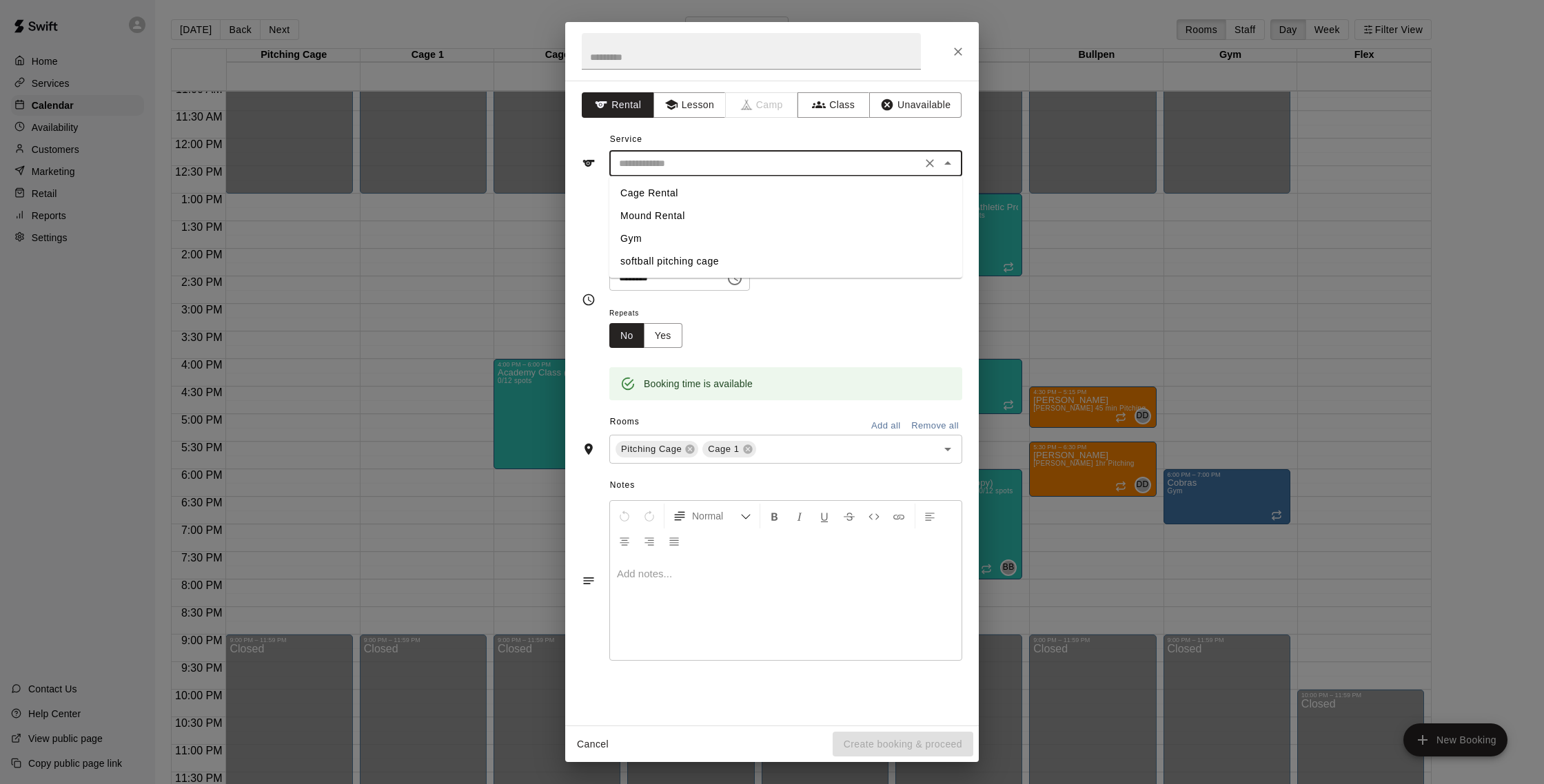
click at [658, 197] on li "Cage Rental" at bounding box center [786, 193] width 353 height 23
type input "**********"
click at [635, 61] on input "text" at bounding box center [751, 51] width 339 height 36
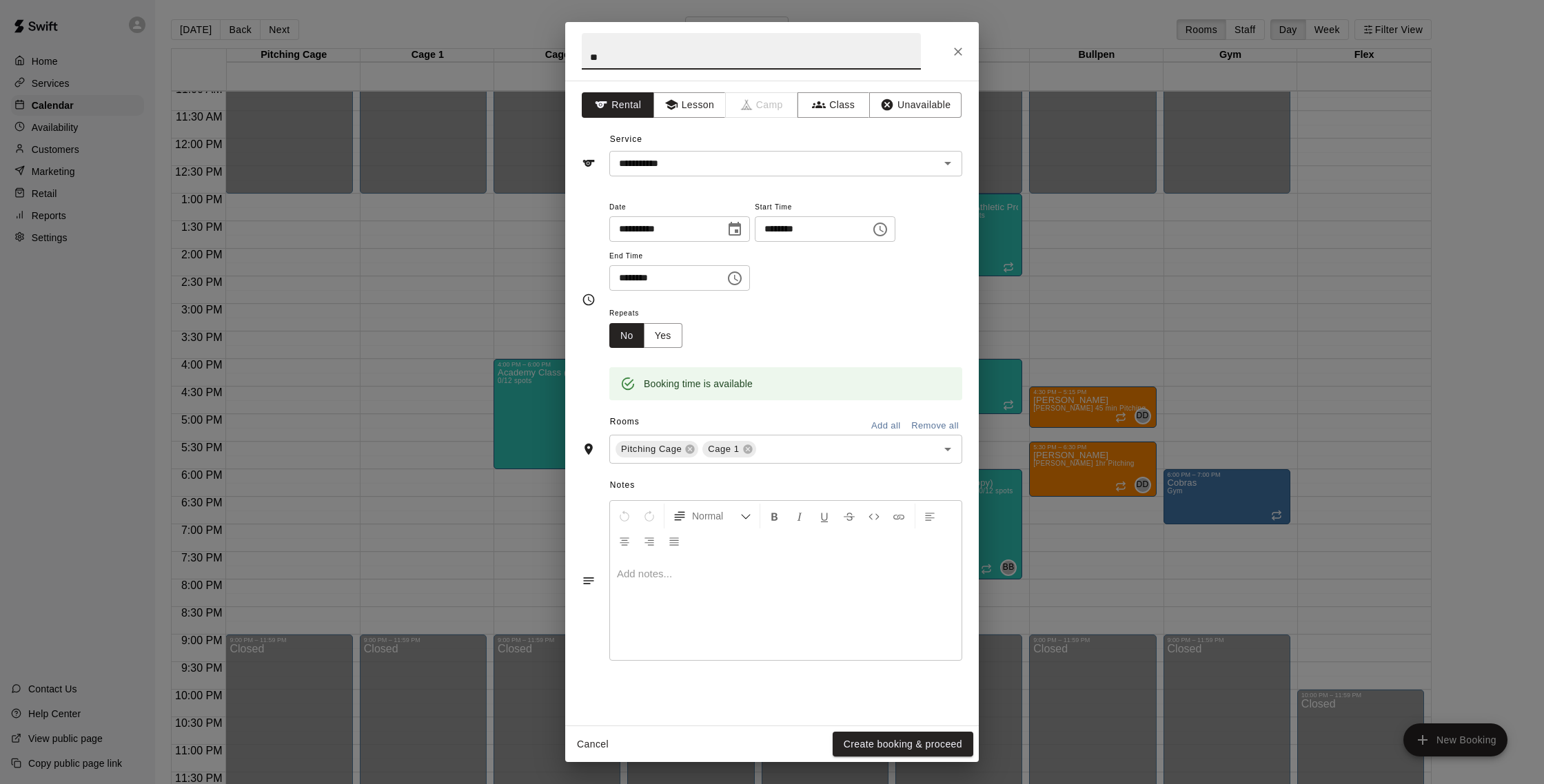
type input "*"
type input "*******"
click at [880, 739] on button "Create booking & proceed" at bounding box center [903, 745] width 141 height 26
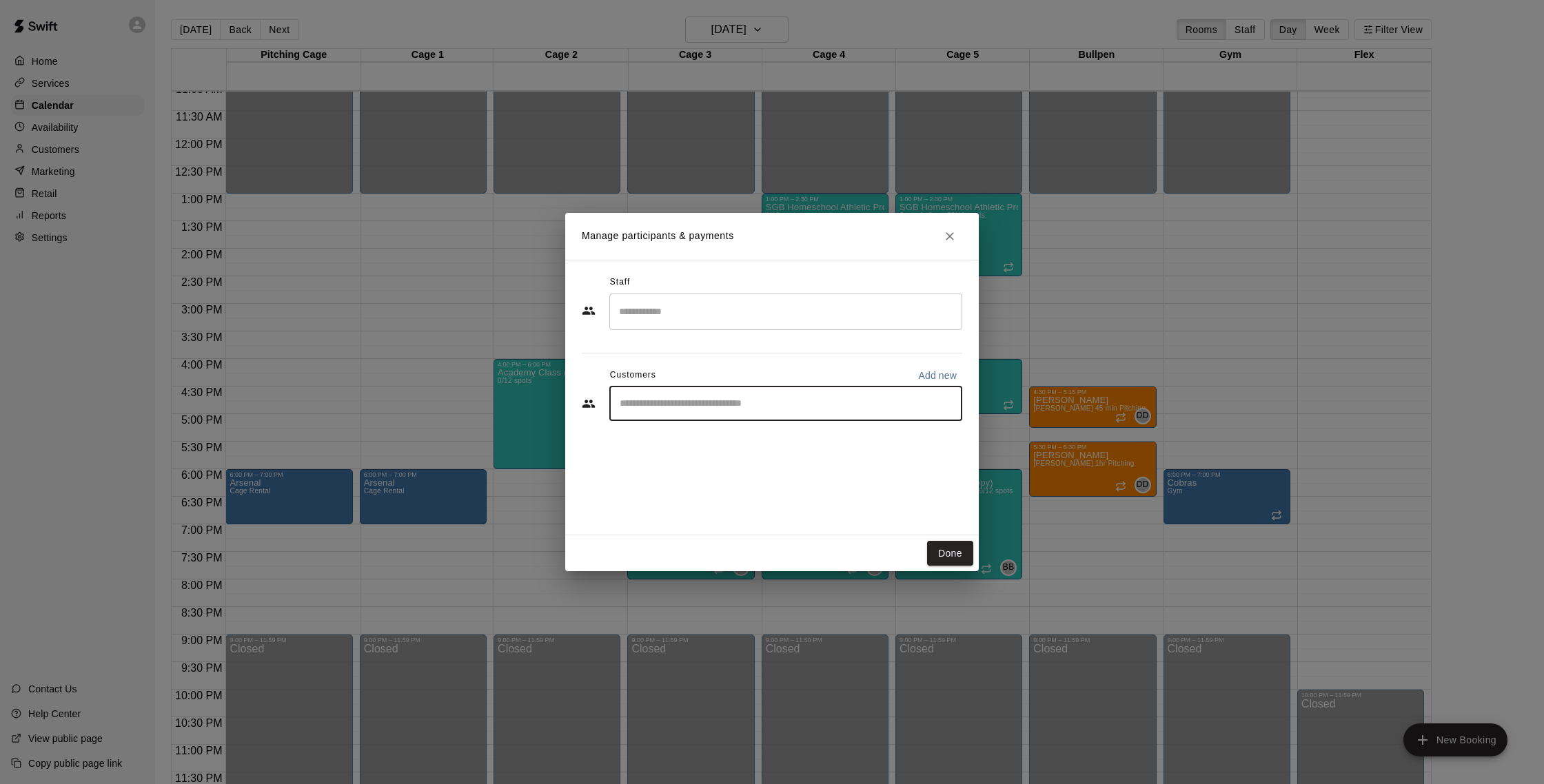
click at [765, 404] on input "Start typing to search customers..." at bounding box center [786, 404] width 341 height 14
type input "******"
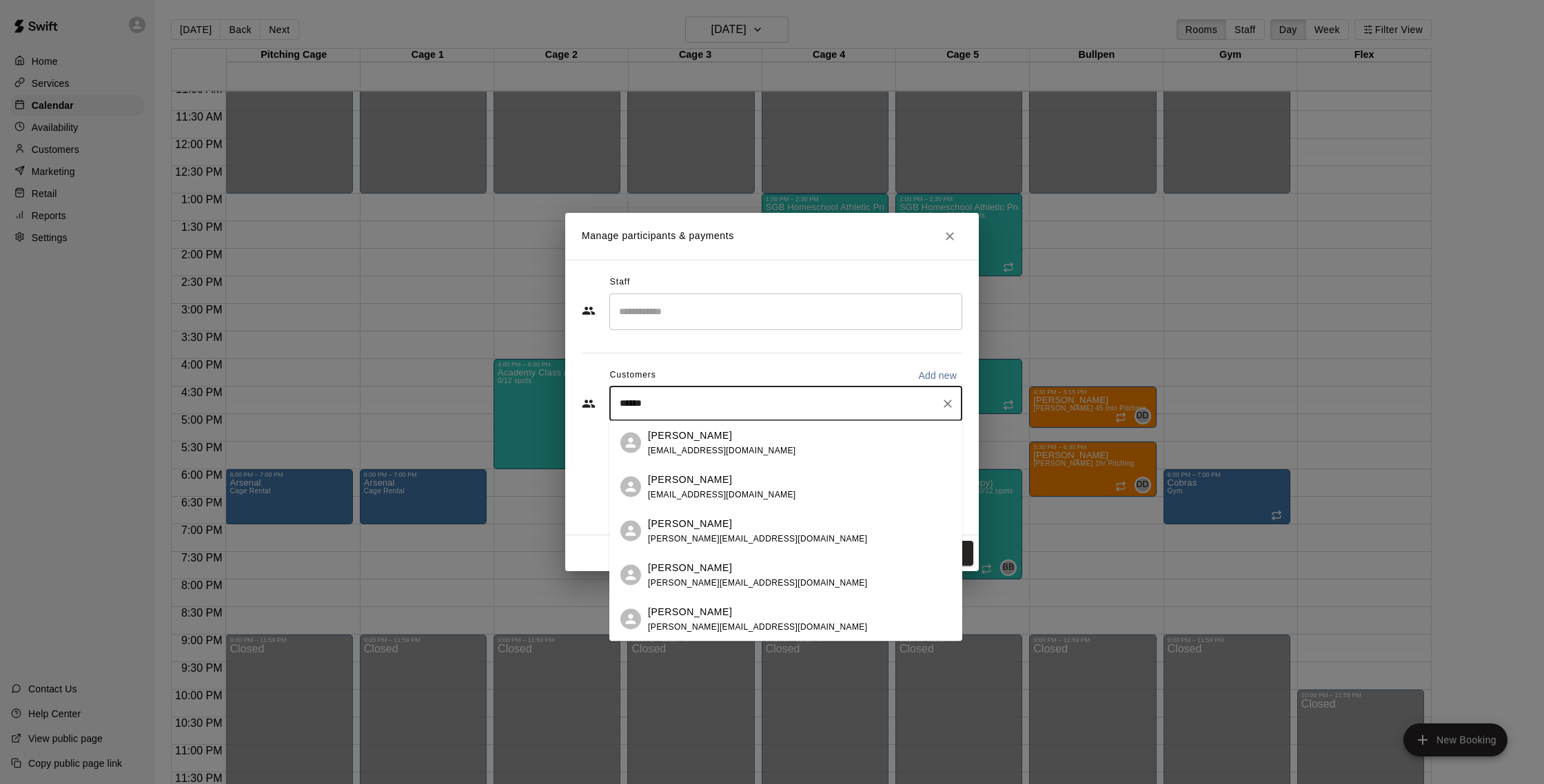
click at [737, 484] on div "Trevor Smith cheftrevor@ymail.com" at bounding box center [799, 487] width 303 height 30
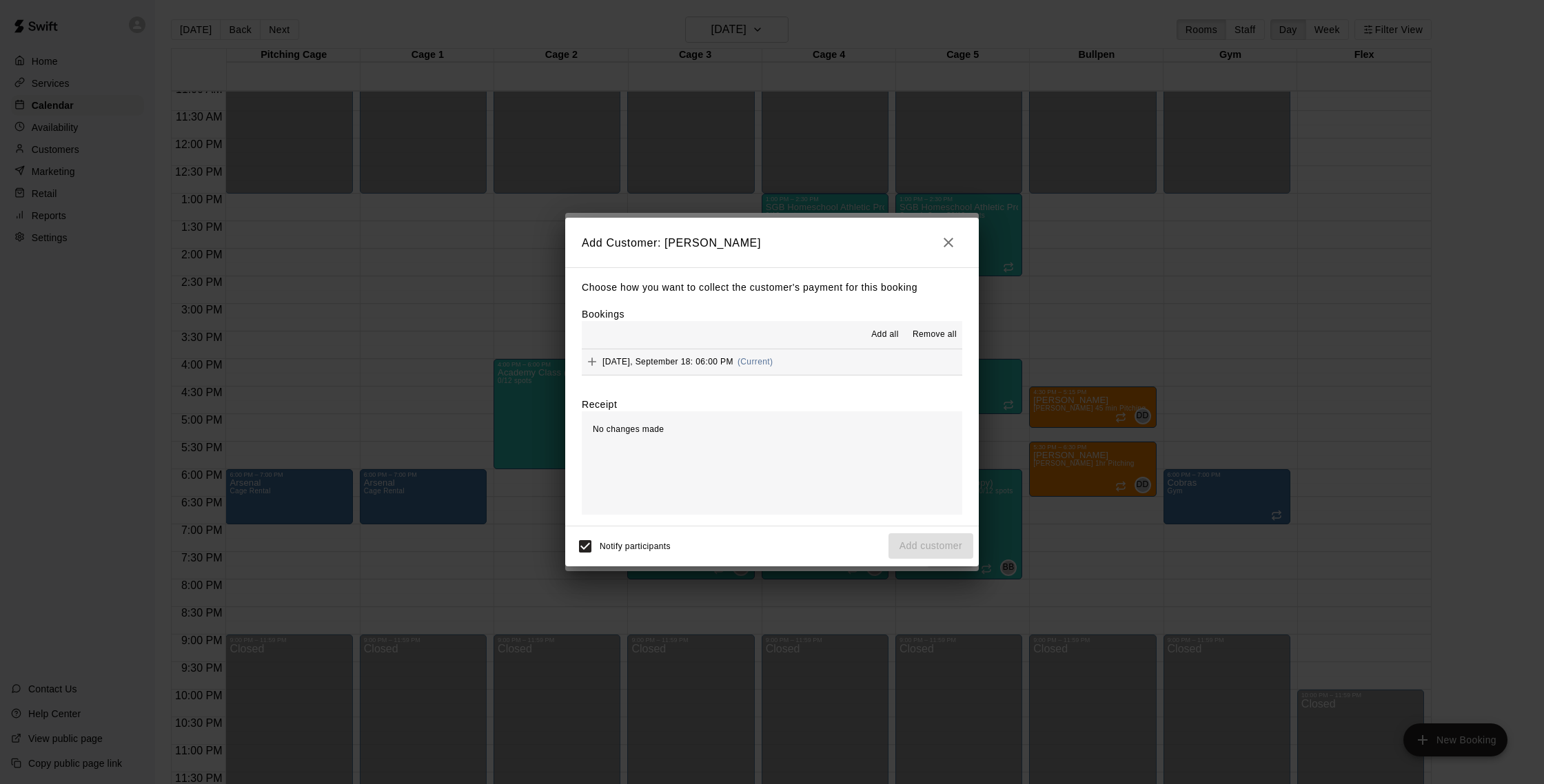
click at [713, 359] on span "Thursday, September 18: 06:00 PM" at bounding box center [668, 362] width 131 height 10
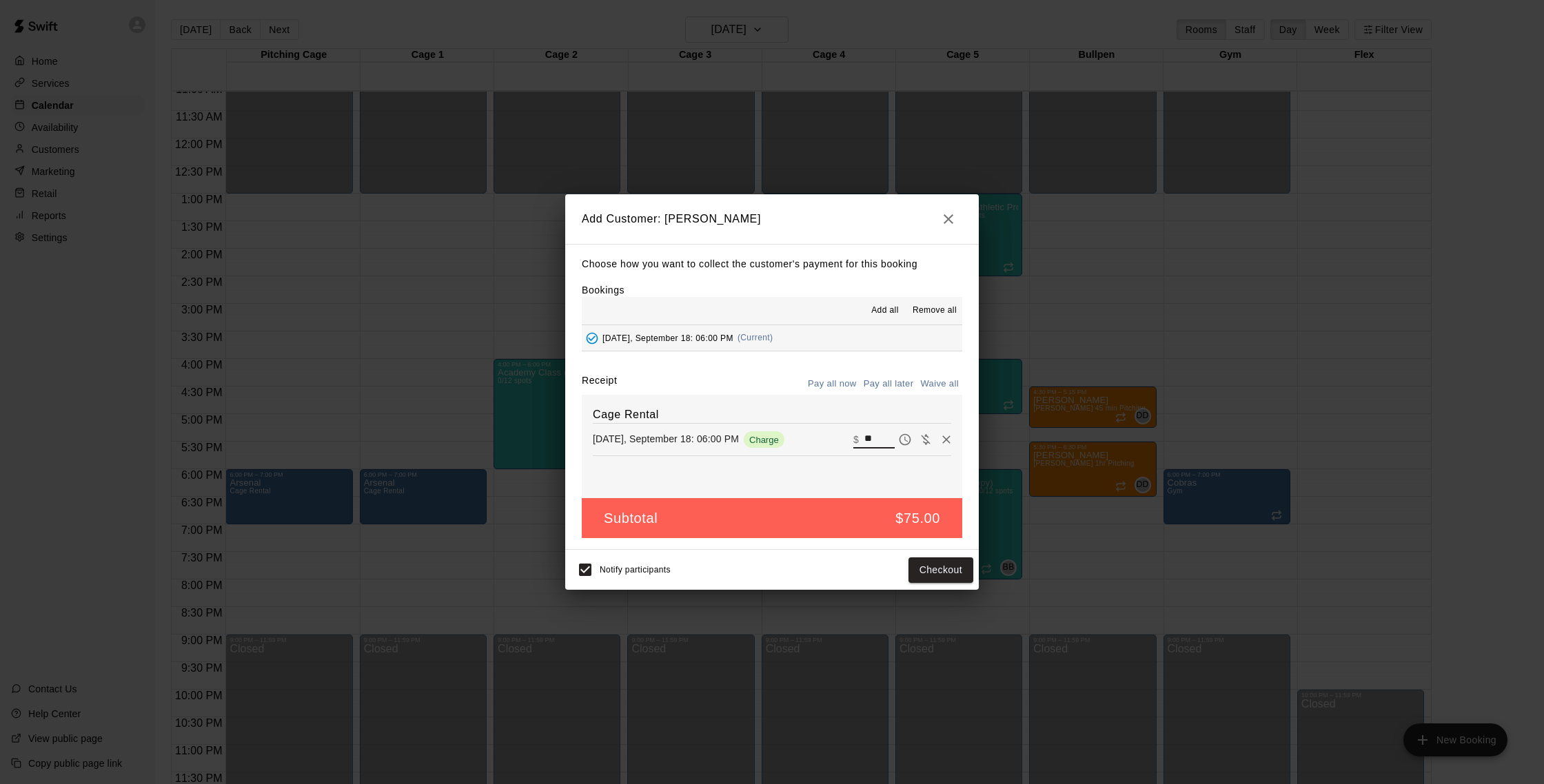
click at [882, 442] on input "**" at bounding box center [880, 440] width 31 height 18
type input "*"
type input "***"
click at [936, 575] on button "Checkout" at bounding box center [940, 570] width 64 height 26
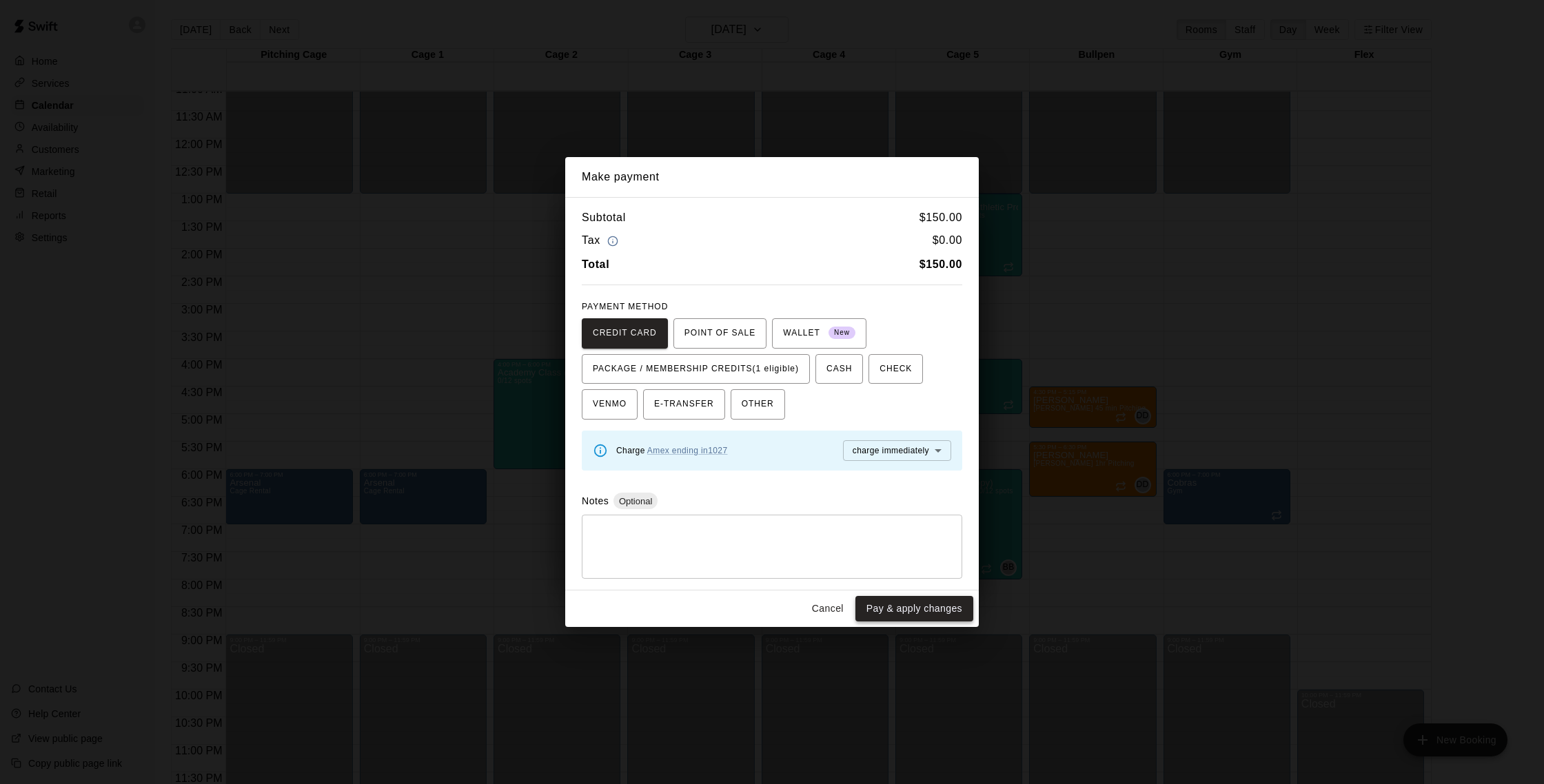
click at [890, 607] on button "Pay & apply changes" at bounding box center [915, 609] width 118 height 26
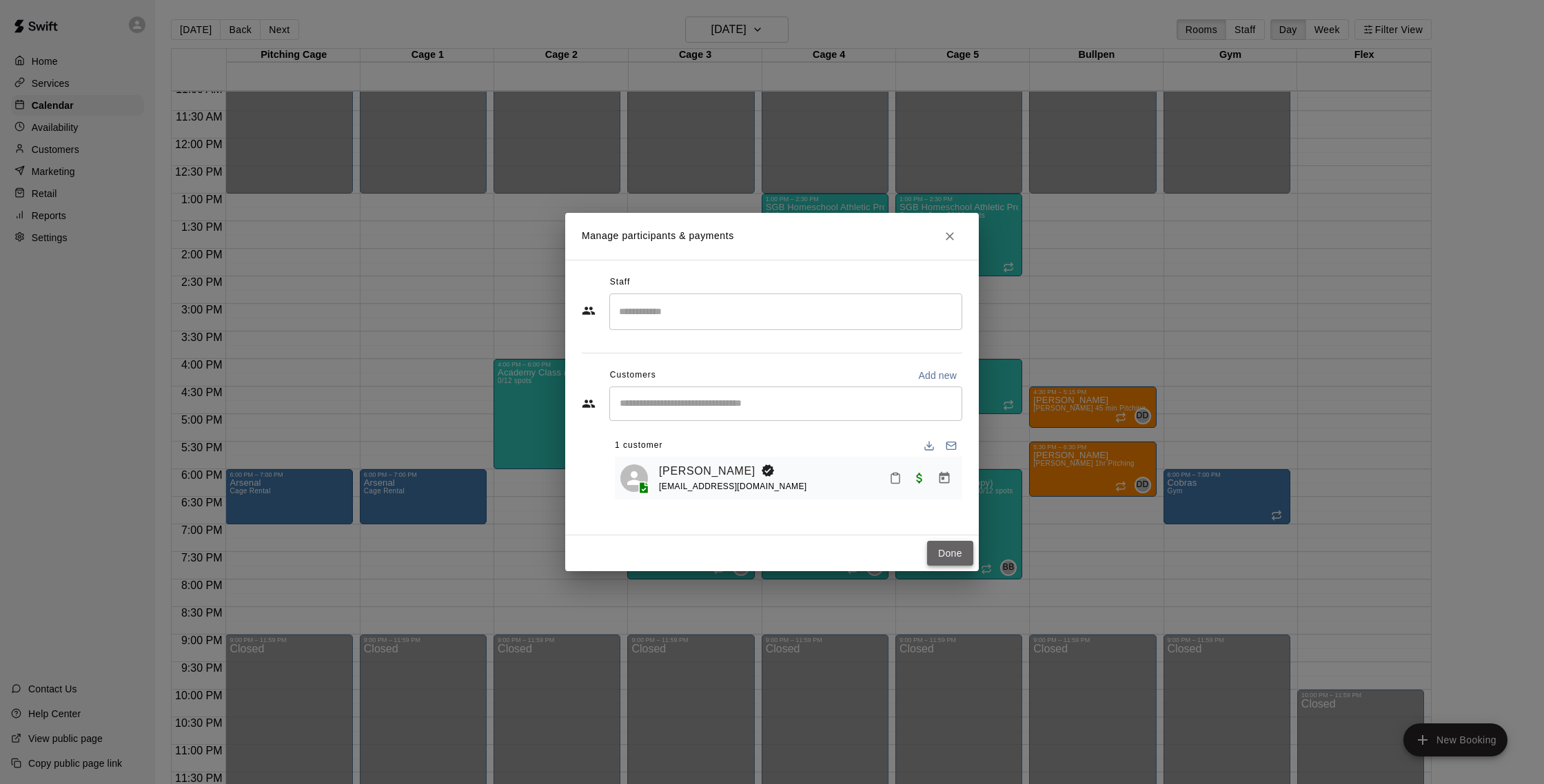
click at [965, 554] on button "Done" at bounding box center [950, 554] width 46 height 26
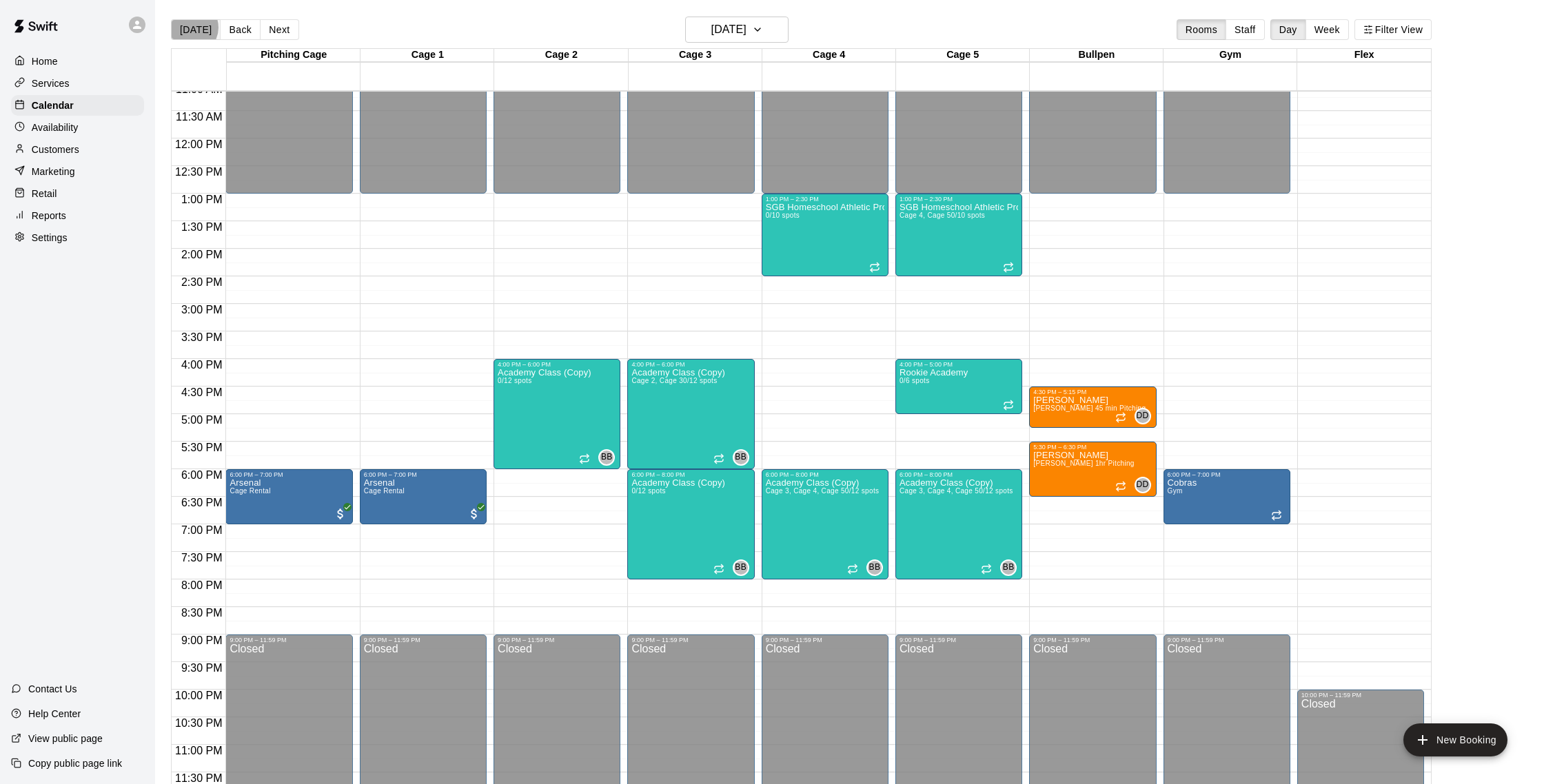
click at [189, 27] on button "[DATE]" at bounding box center [196, 30] width 50 height 21
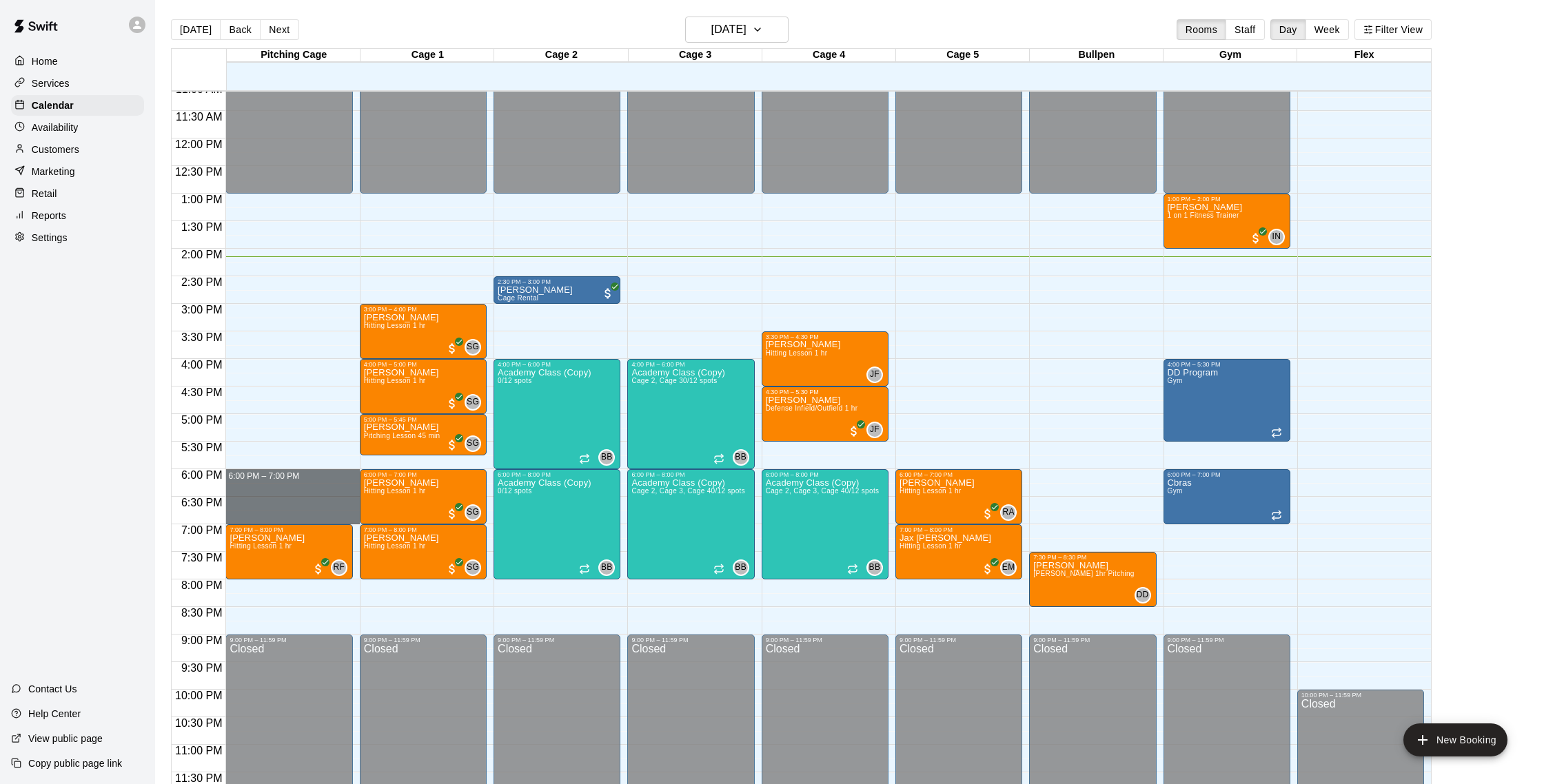
drag, startPoint x: 321, startPoint y: 475, endPoint x: 313, endPoint y: 517, distance: 42.8
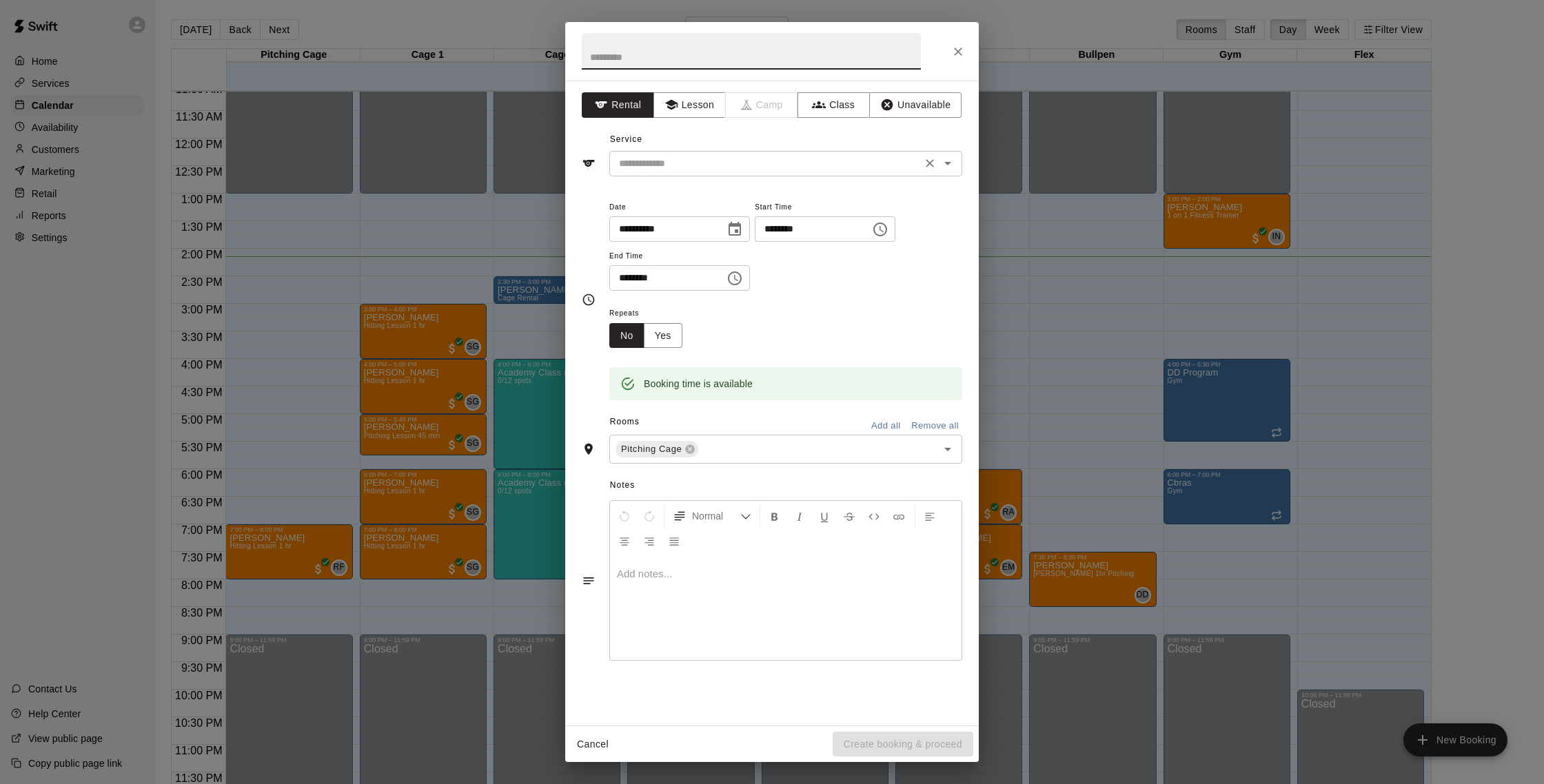
click at [792, 163] on input "text" at bounding box center [765, 163] width 304 height 17
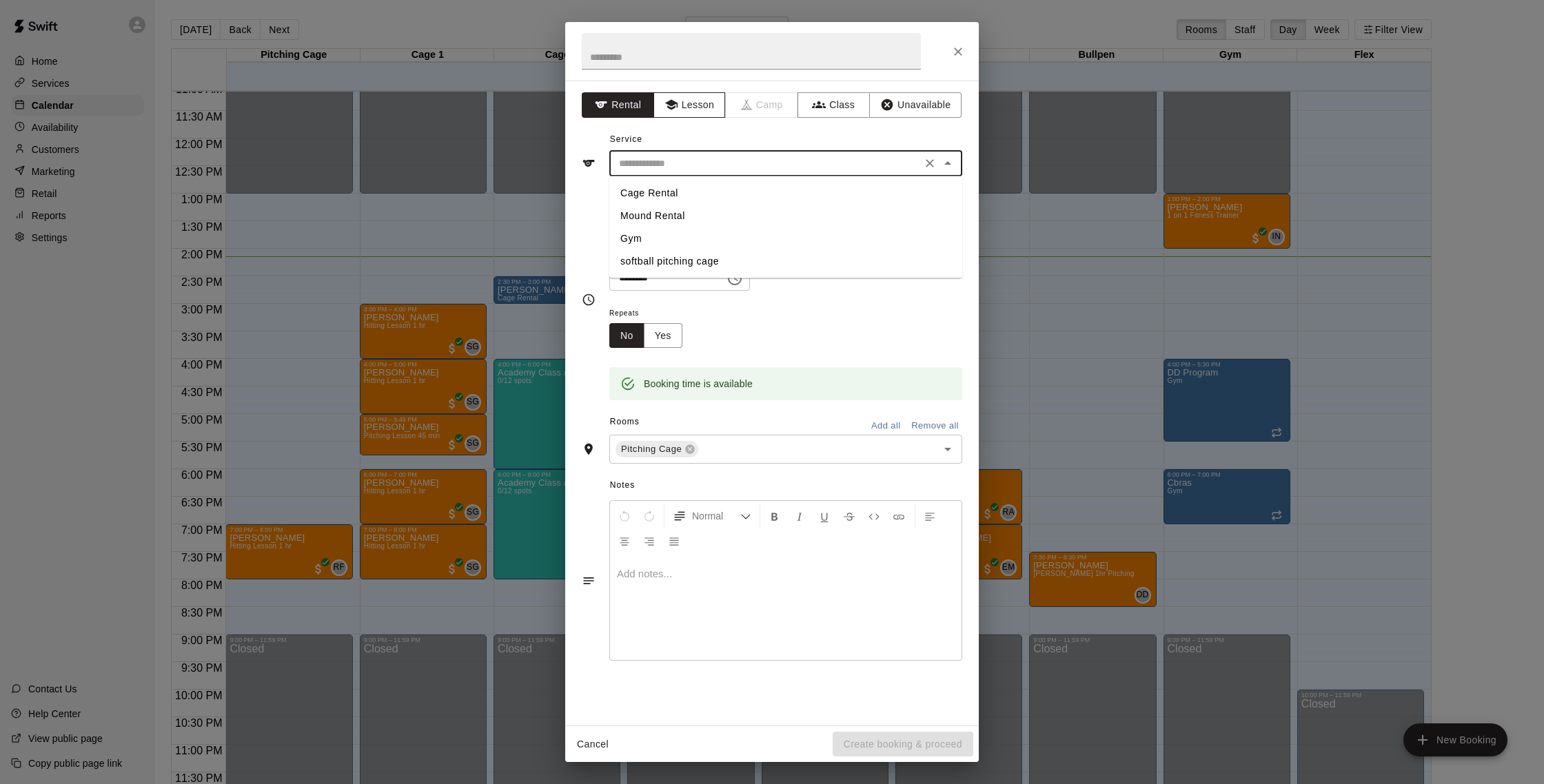
click at [695, 102] on button "Lesson" at bounding box center [690, 106] width 73 height 26
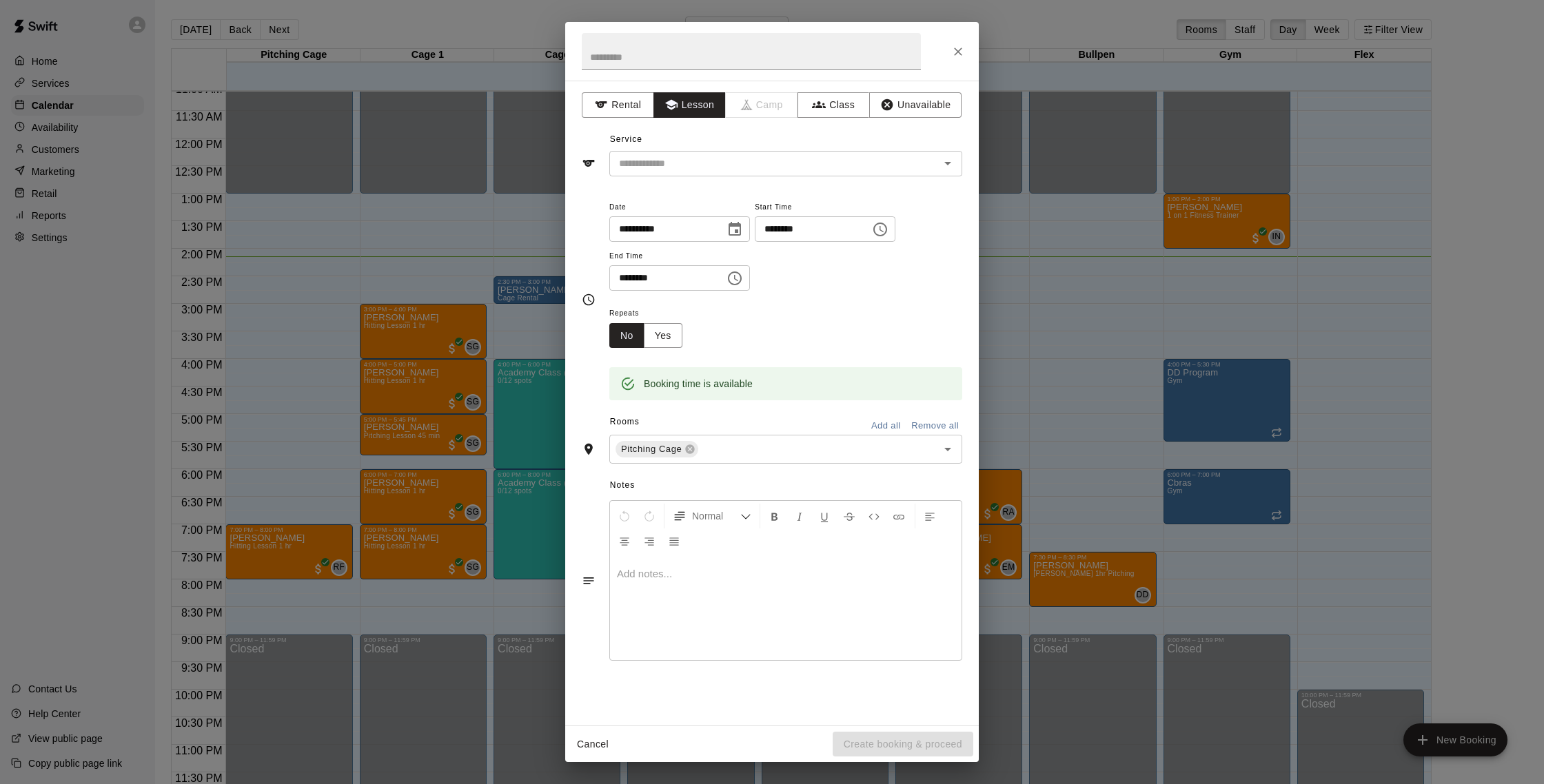
click at [759, 176] on div "**********" at bounding box center [771, 403] width 413 height 645
click at [754, 164] on input "text" at bounding box center [765, 163] width 304 height 17
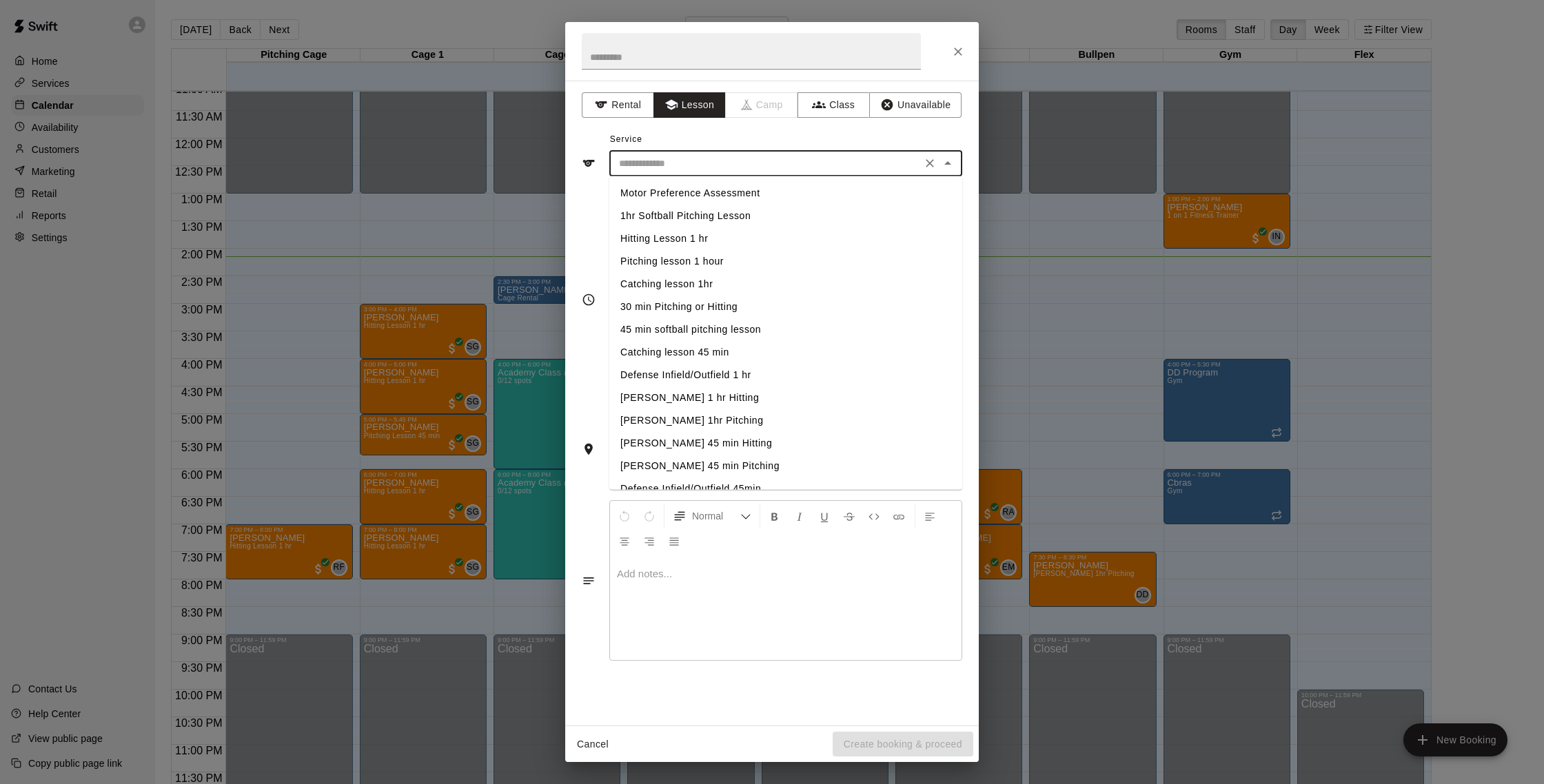
click at [703, 239] on li "Hitting Lesson 1 hr" at bounding box center [786, 239] width 353 height 23
type input "**********"
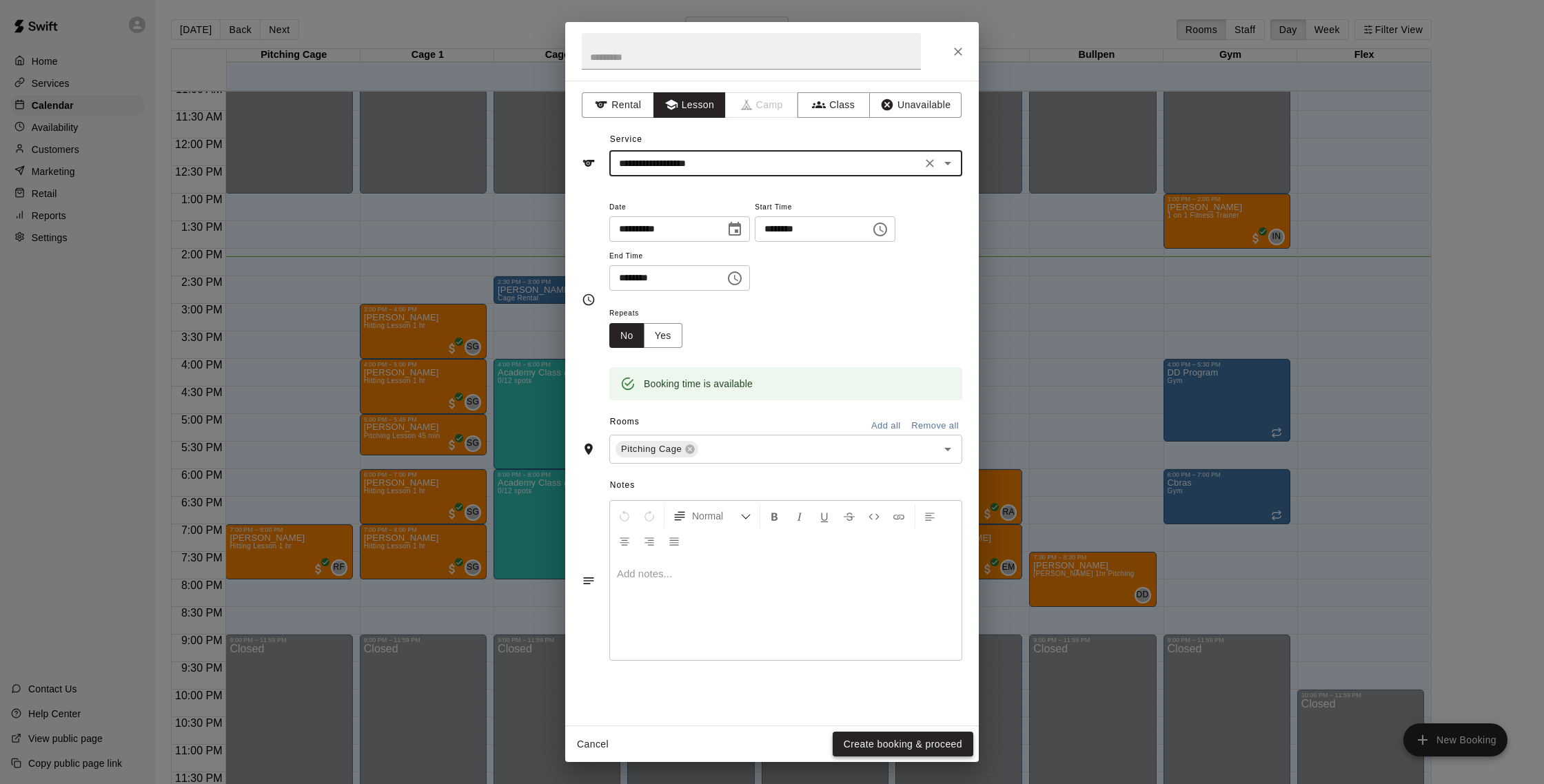
click at [882, 741] on button "Create booking & proceed" at bounding box center [903, 745] width 141 height 26
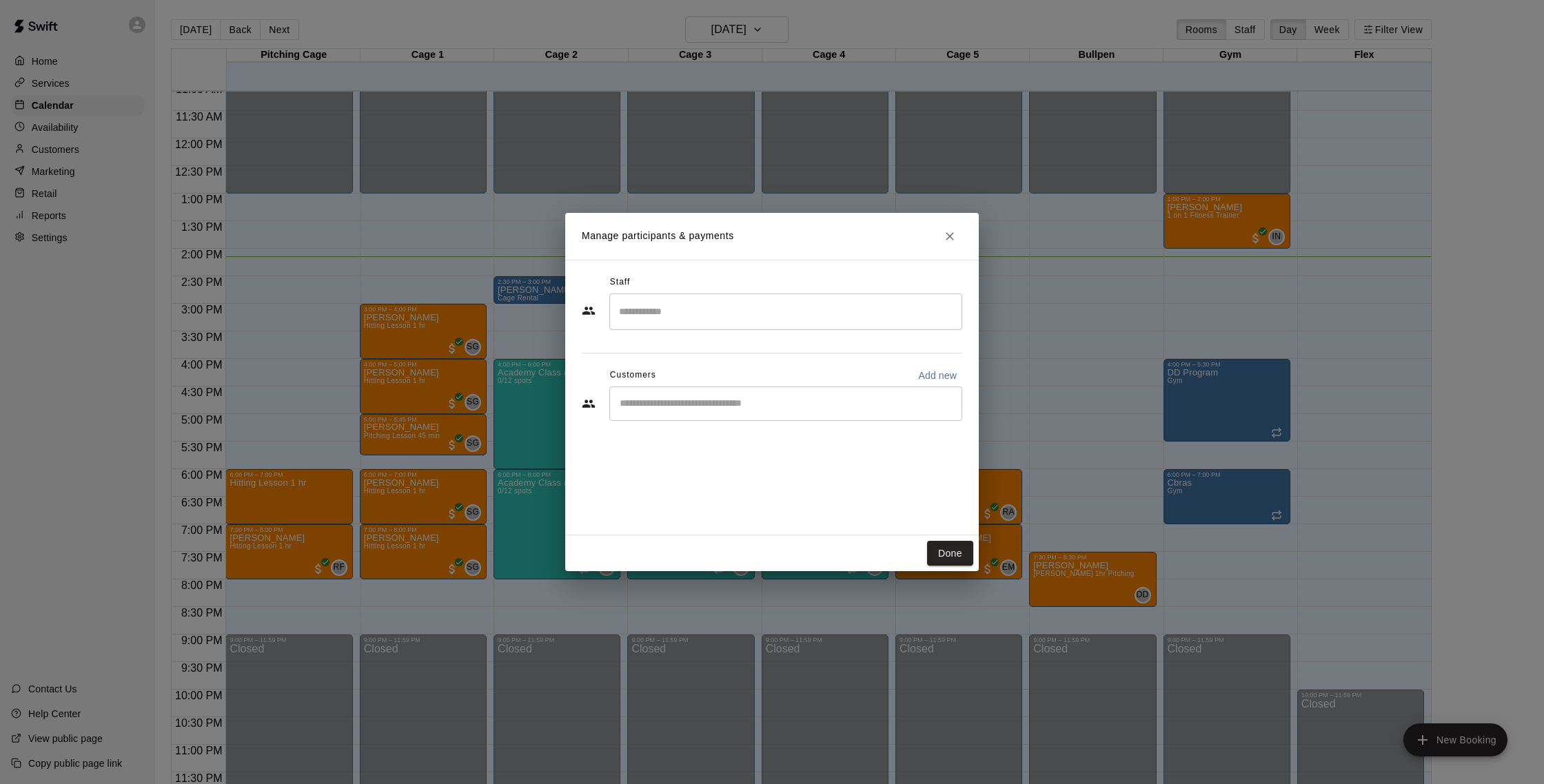
click at [712, 303] on input "Search staff" at bounding box center [786, 312] width 341 height 24
click at [699, 352] on div "Eddy Milian Instructor" at bounding box center [798, 358] width 307 height 27
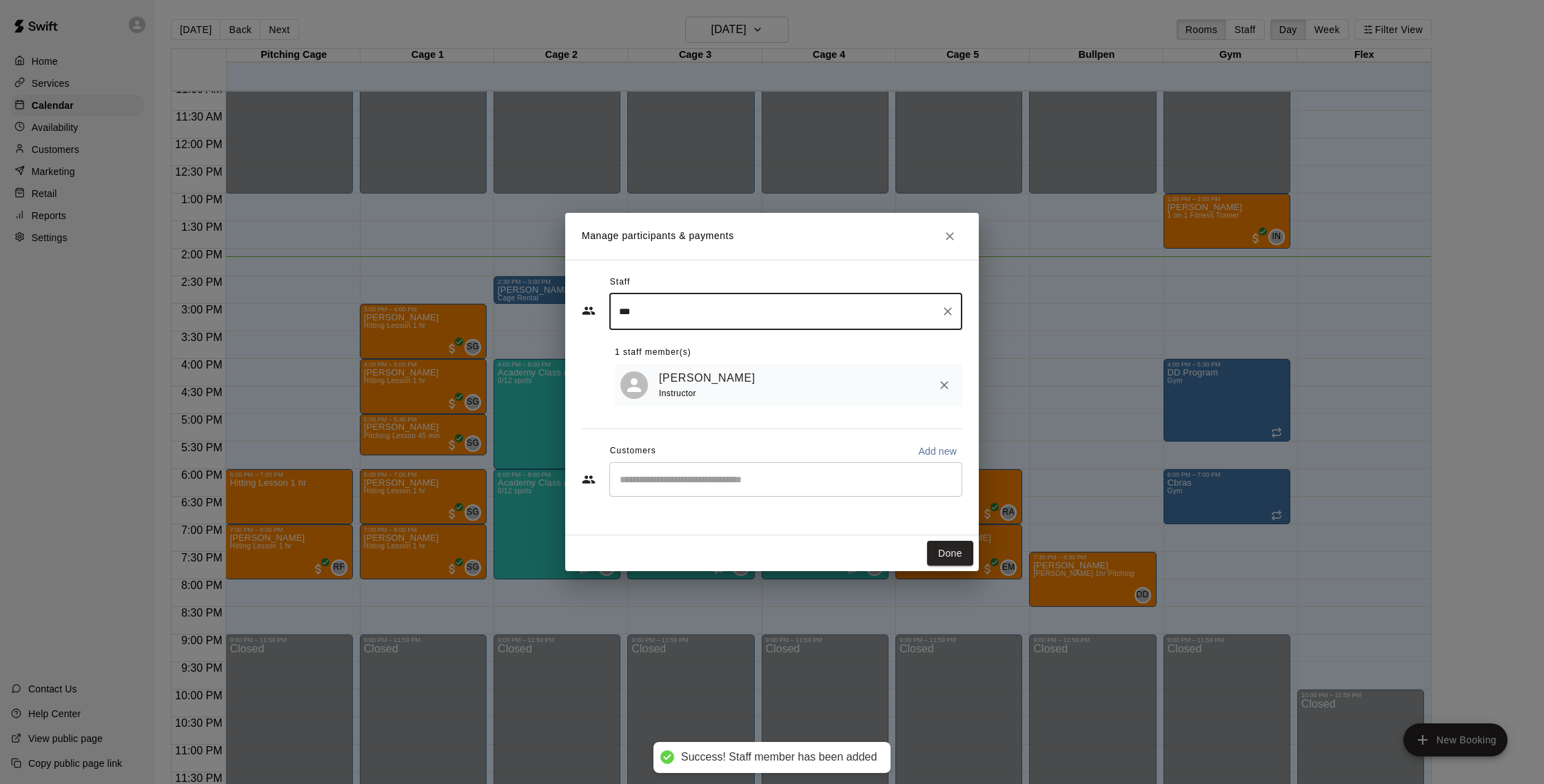
type input "***"
click at [701, 475] on input "Start typing to search customers..." at bounding box center [786, 479] width 341 height 14
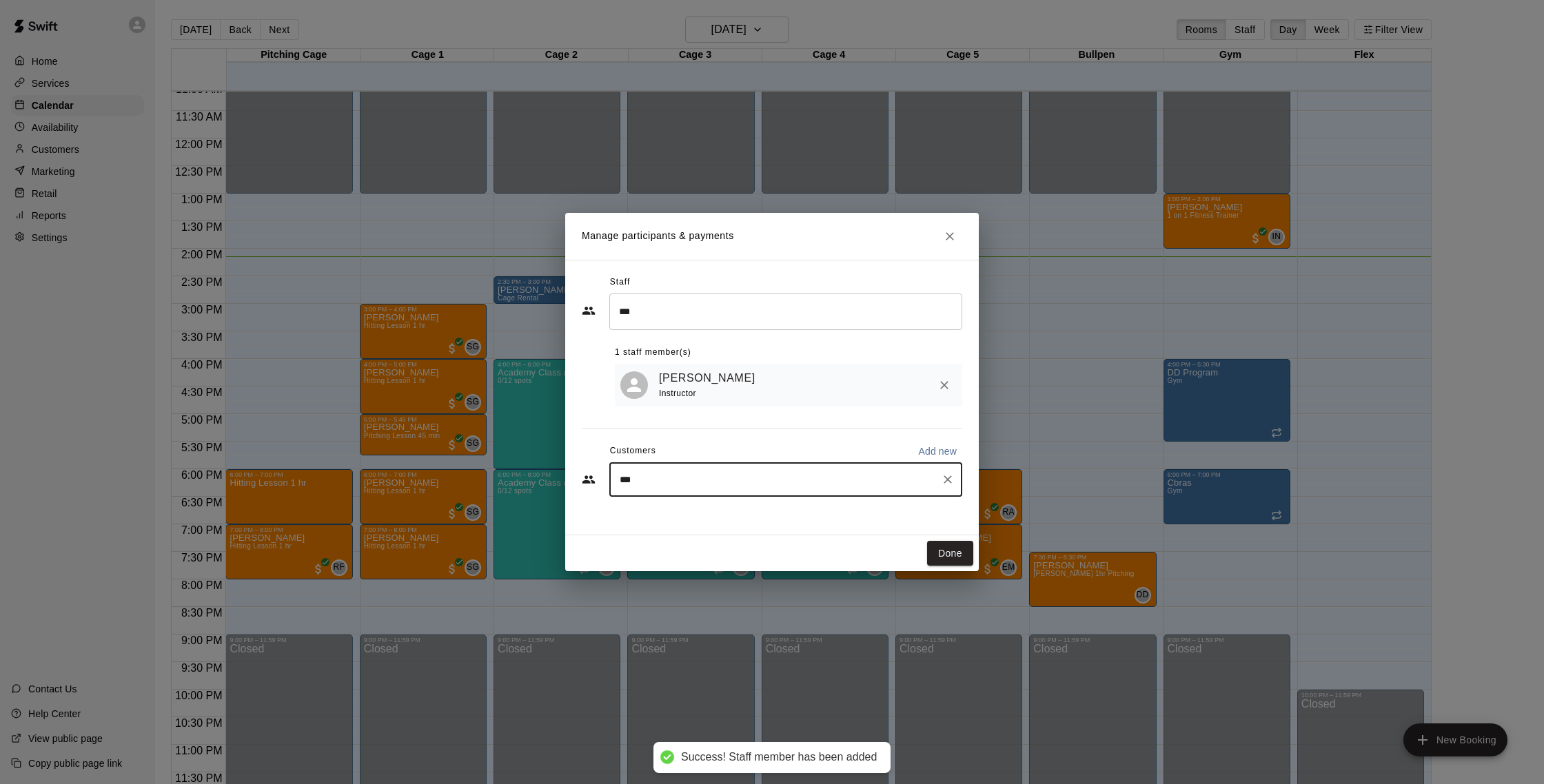
type input "****"
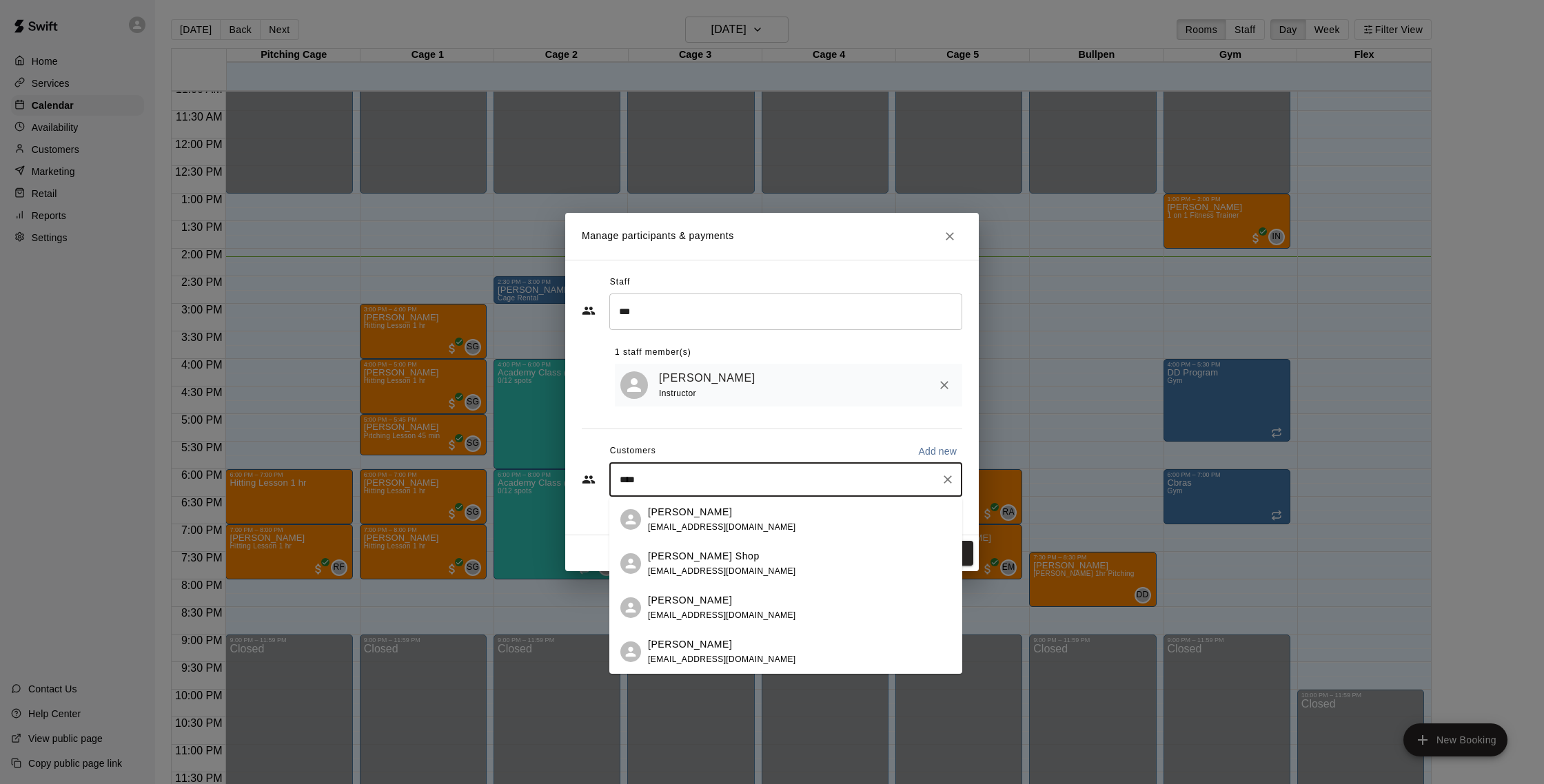
click at [683, 562] on p "[PERSON_NAME] Shop" at bounding box center [704, 557] width 112 height 15
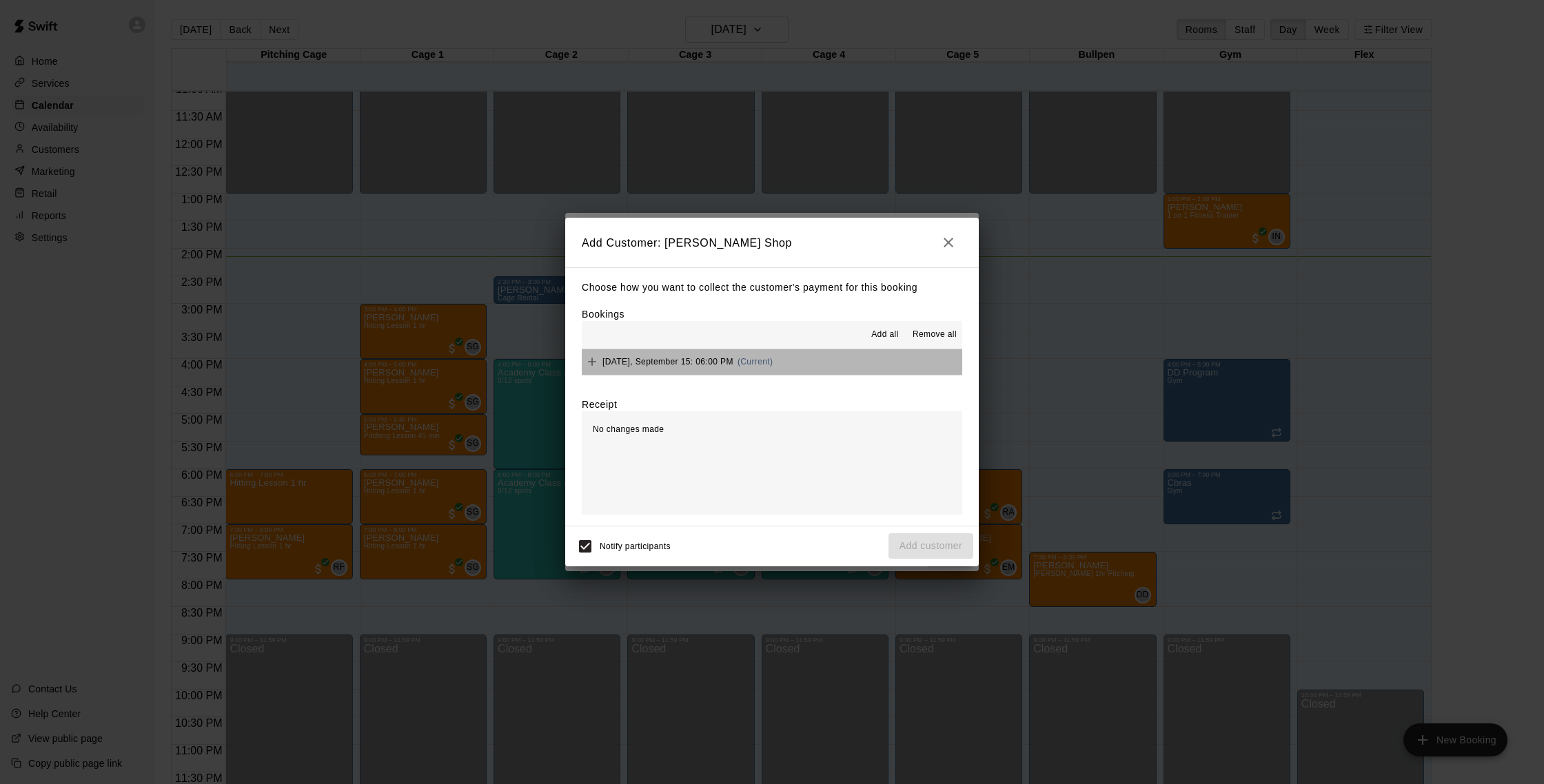
click at [671, 363] on span "Monday, September 15: 06:00 PM" at bounding box center [668, 362] width 131 height 10
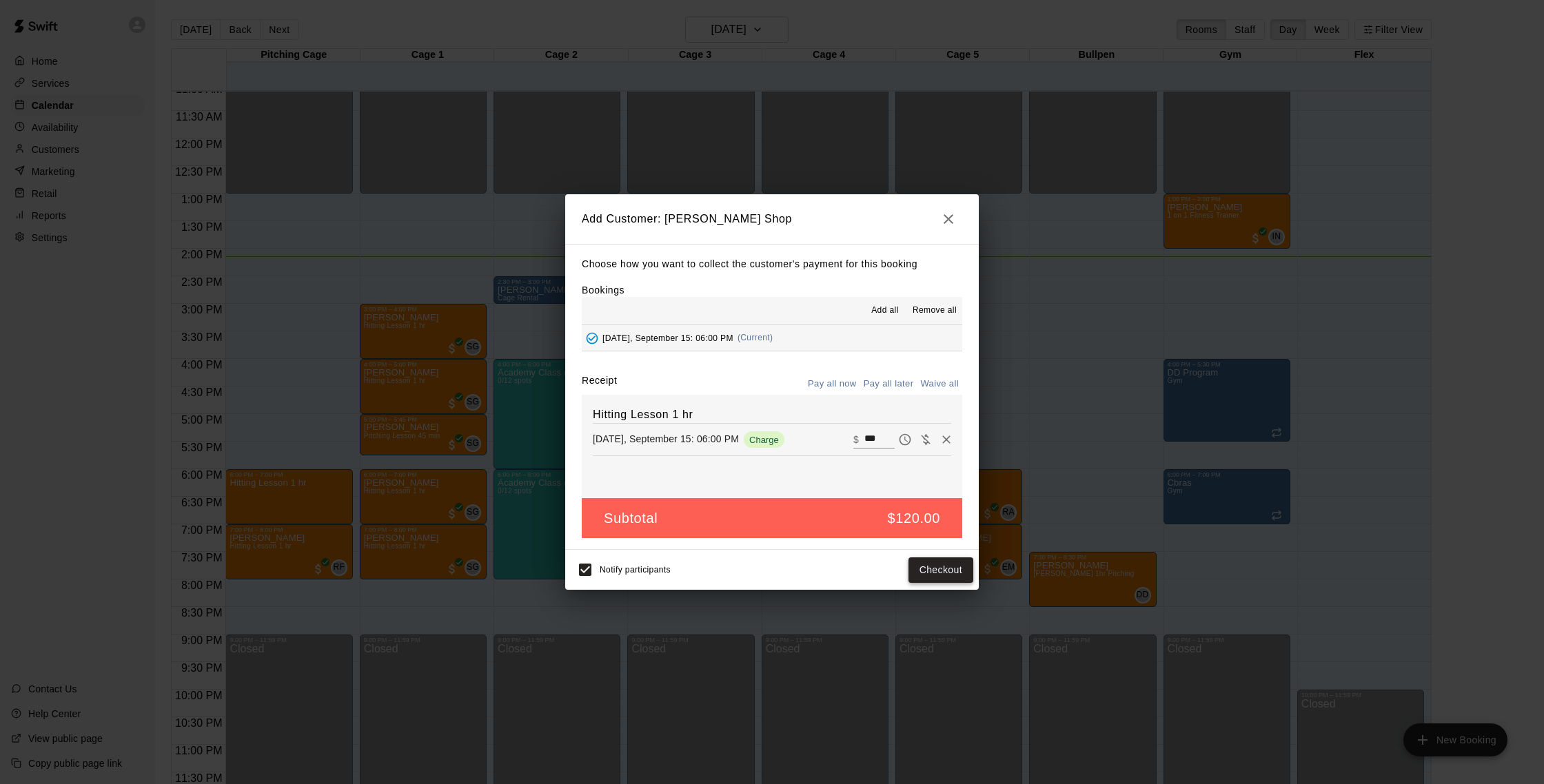
click at [946, 576] on button "Checkout" at bounding box center [940, 570] width 64 height 26
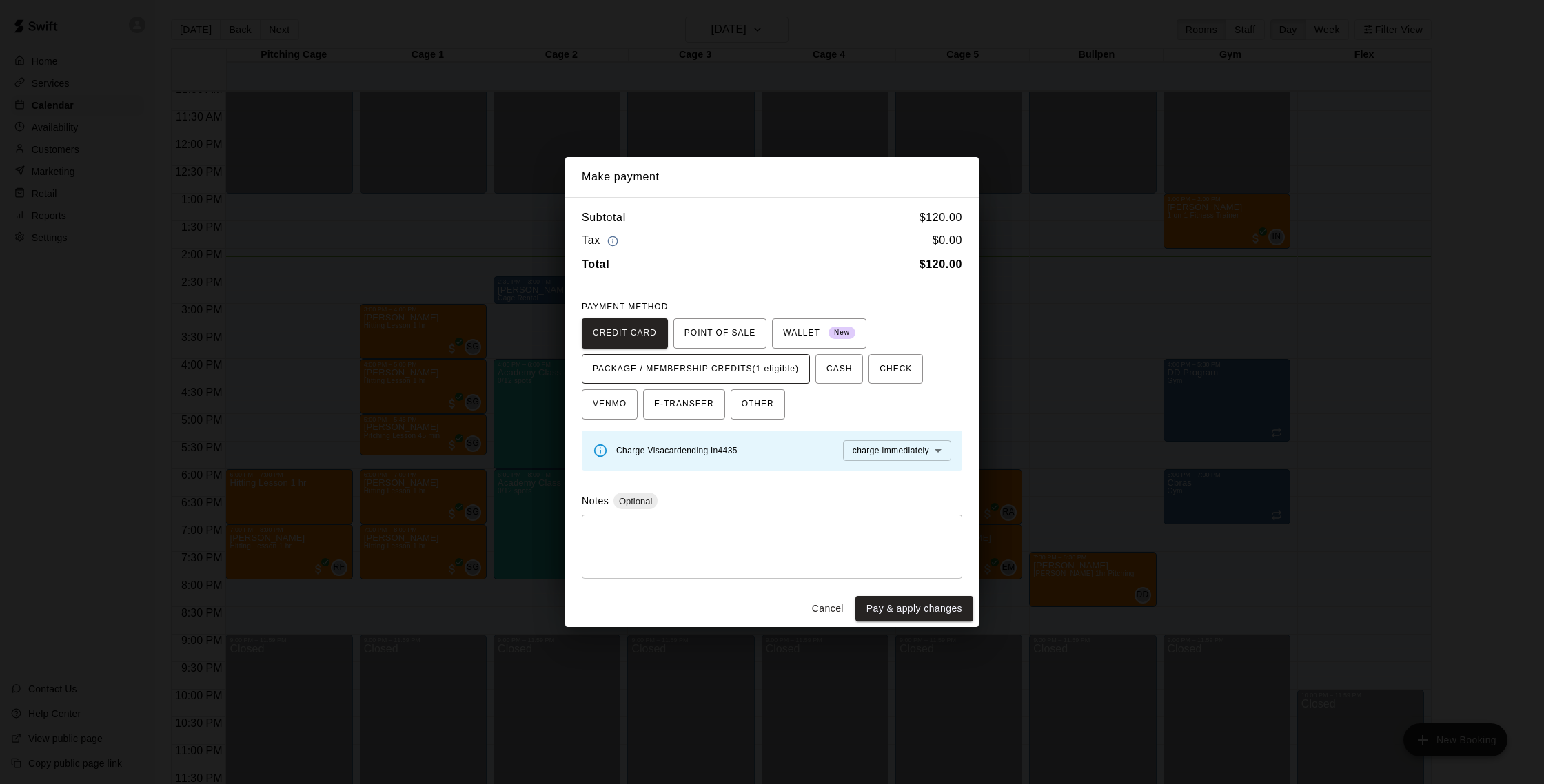
click at [765, 383] on button "PACKAGE / MEMBERSHIP CREDITS (1 eligible)" at bounding box center [695, 370] width 228 height 31
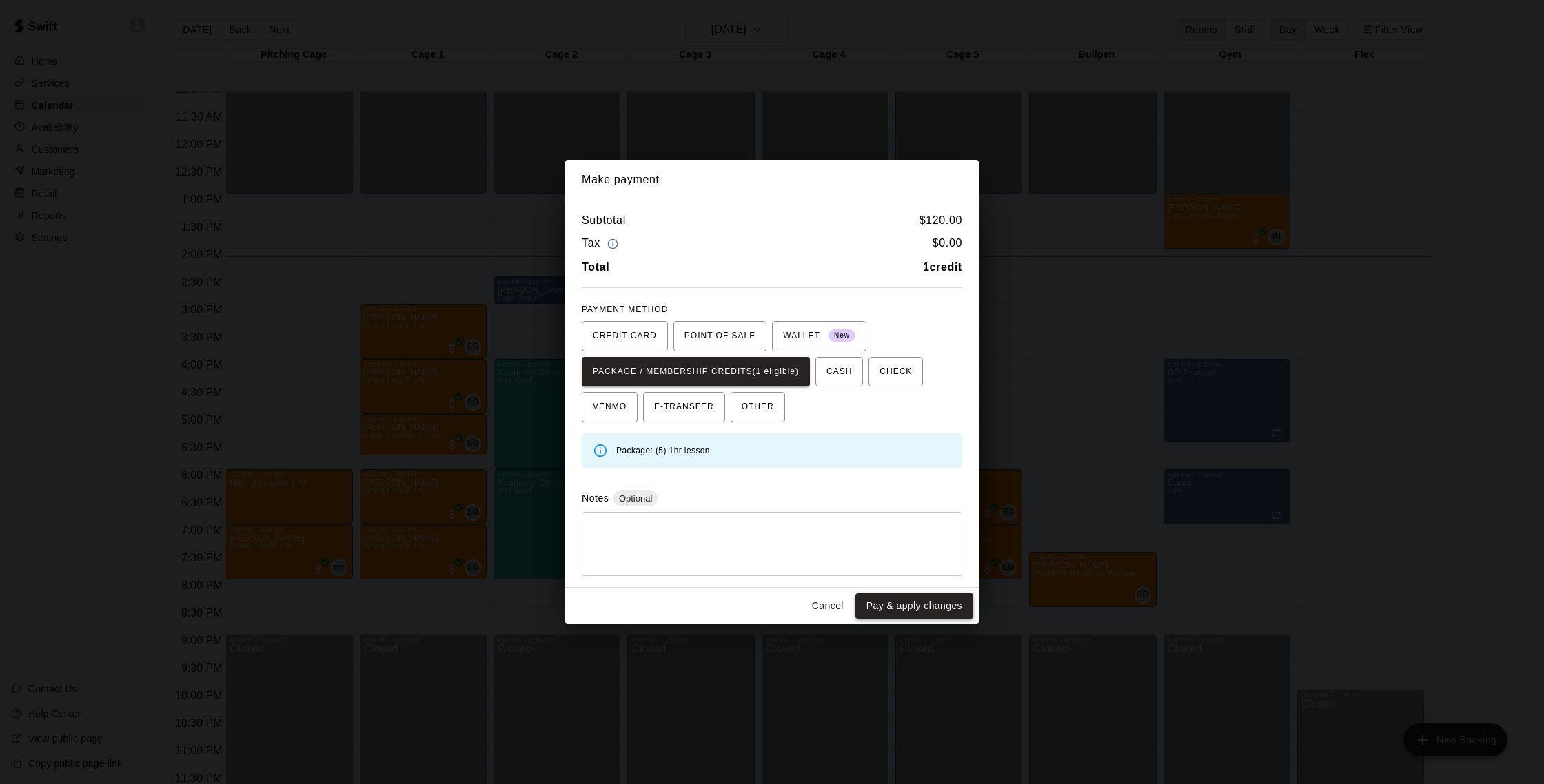
click at [917, 604] on button "Pay & apply changes" at bounding box center [915, 607] width 118 height 26
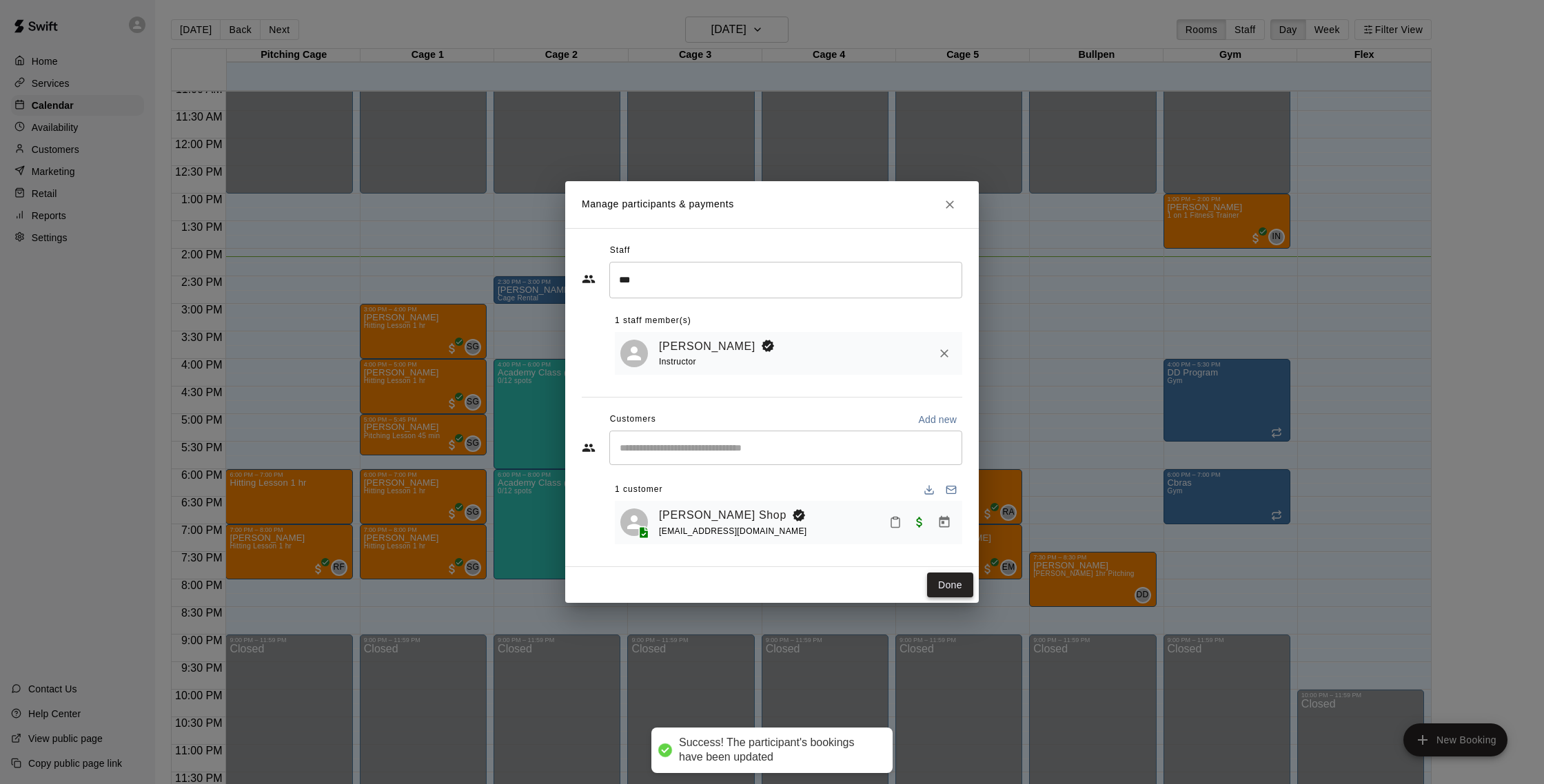
click at [960, 589] on button "Done" at bounding box center [950, 586] width 46 height 26
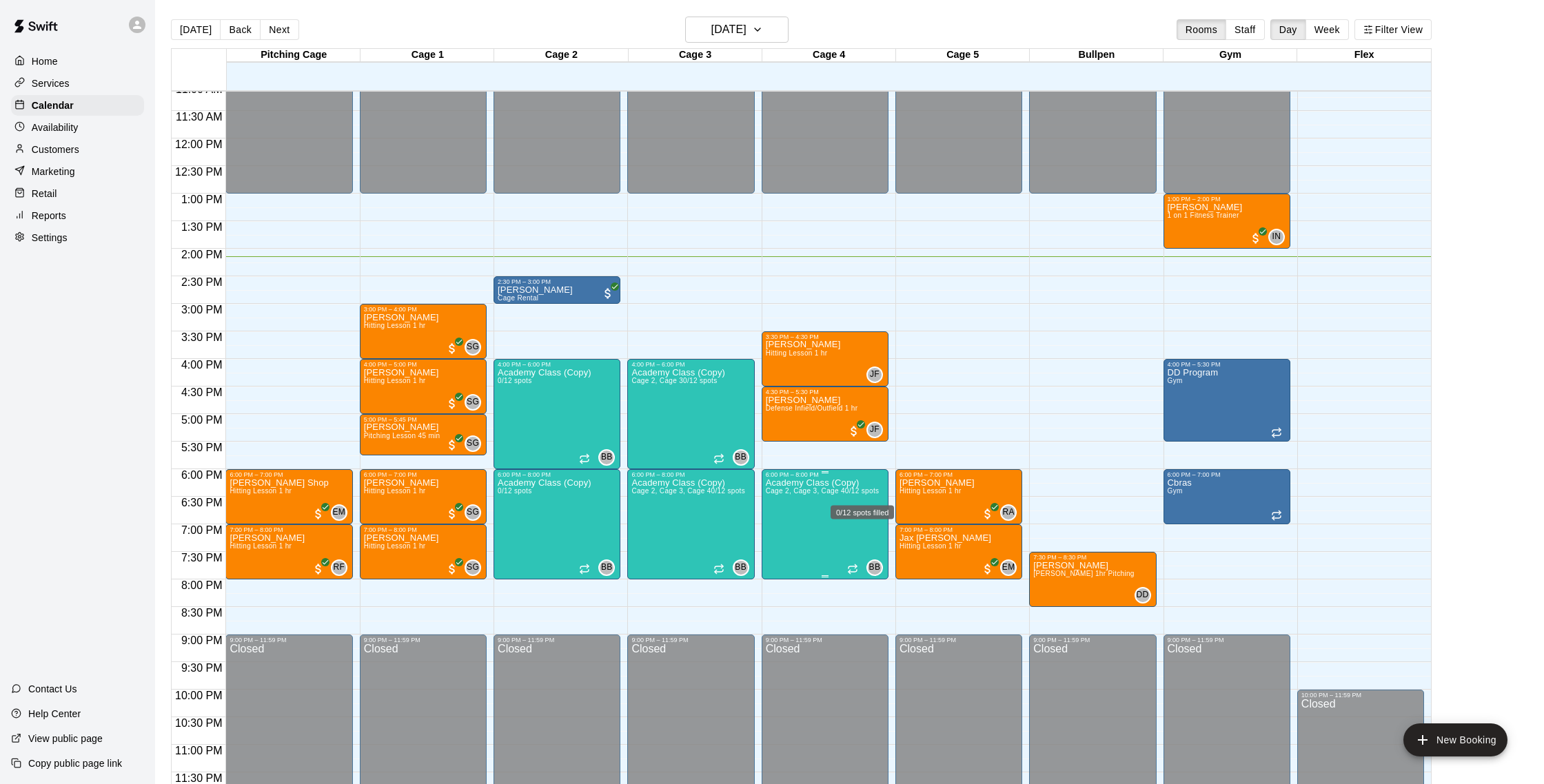
scroll to position [1, 0]
click at [73, 154] on p "Customers" at bounding box center [55, 149] width 48 height 14
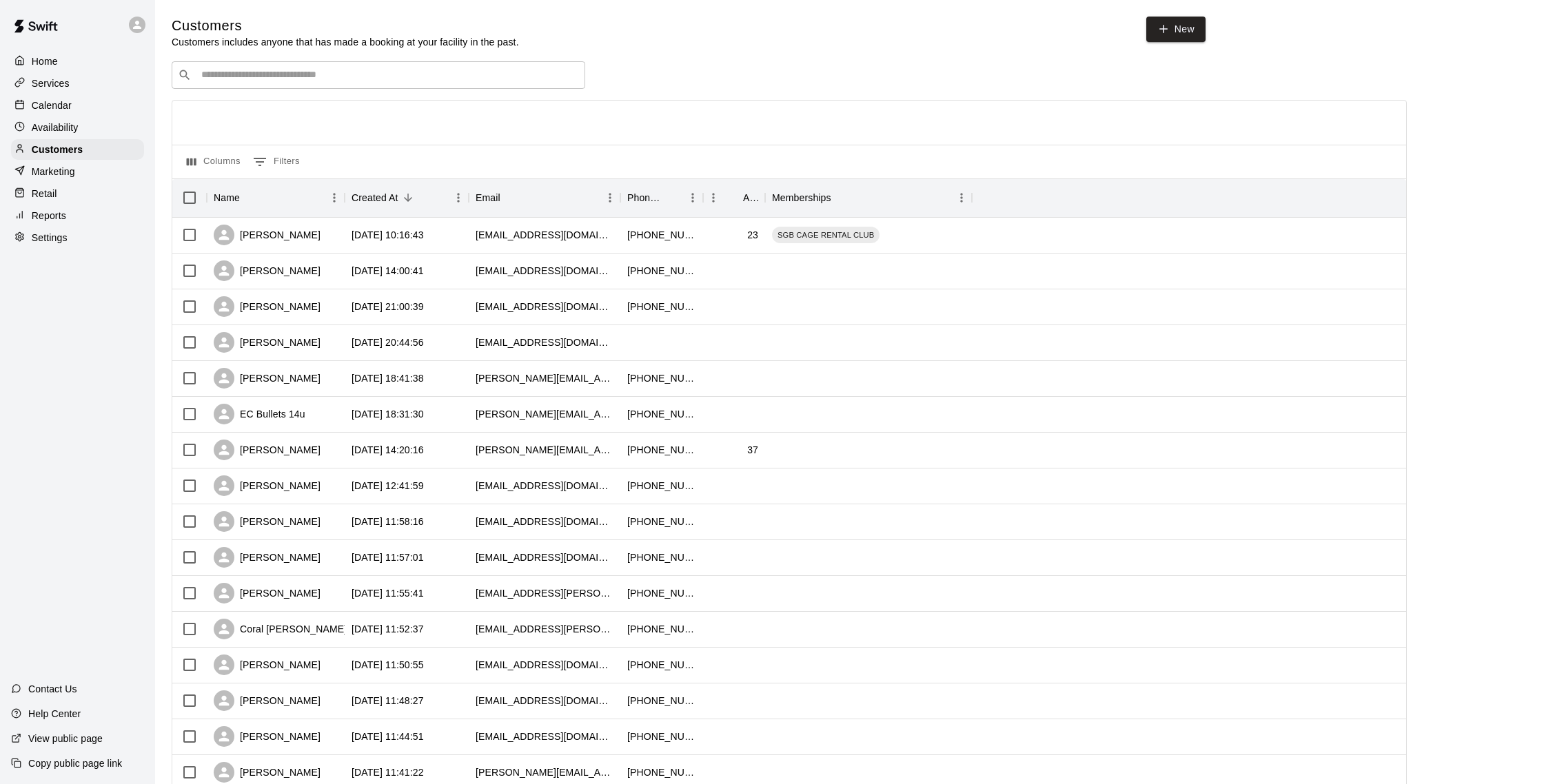
scroll to position [1, 0]
click at [333, 230] on div "[PERSON_NAME]" at bounding box center [276, 234] width 138 height 35
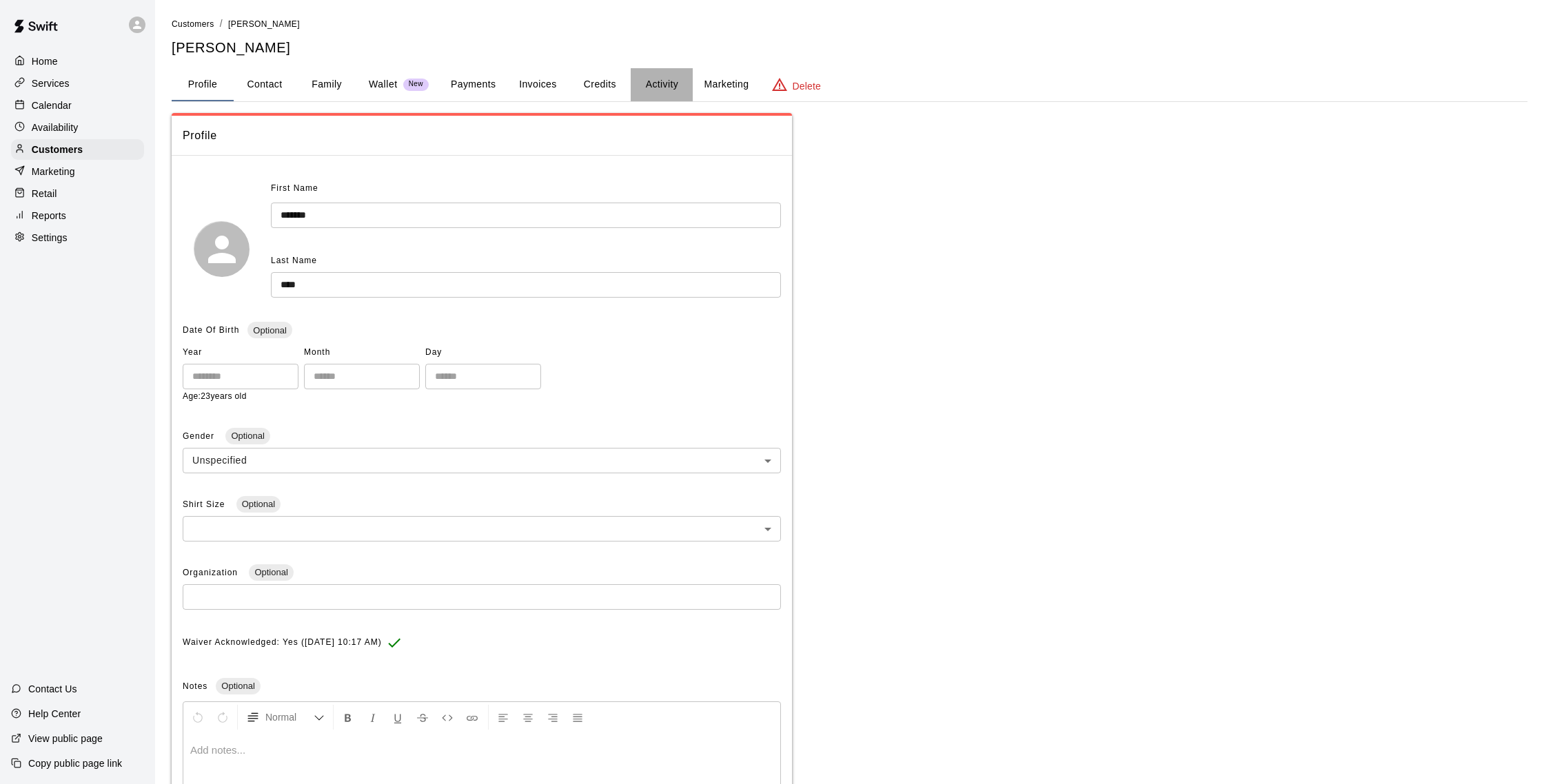
click at [669, 79] on button "Activity" at bounding box center [662, 85] width 62 height 33
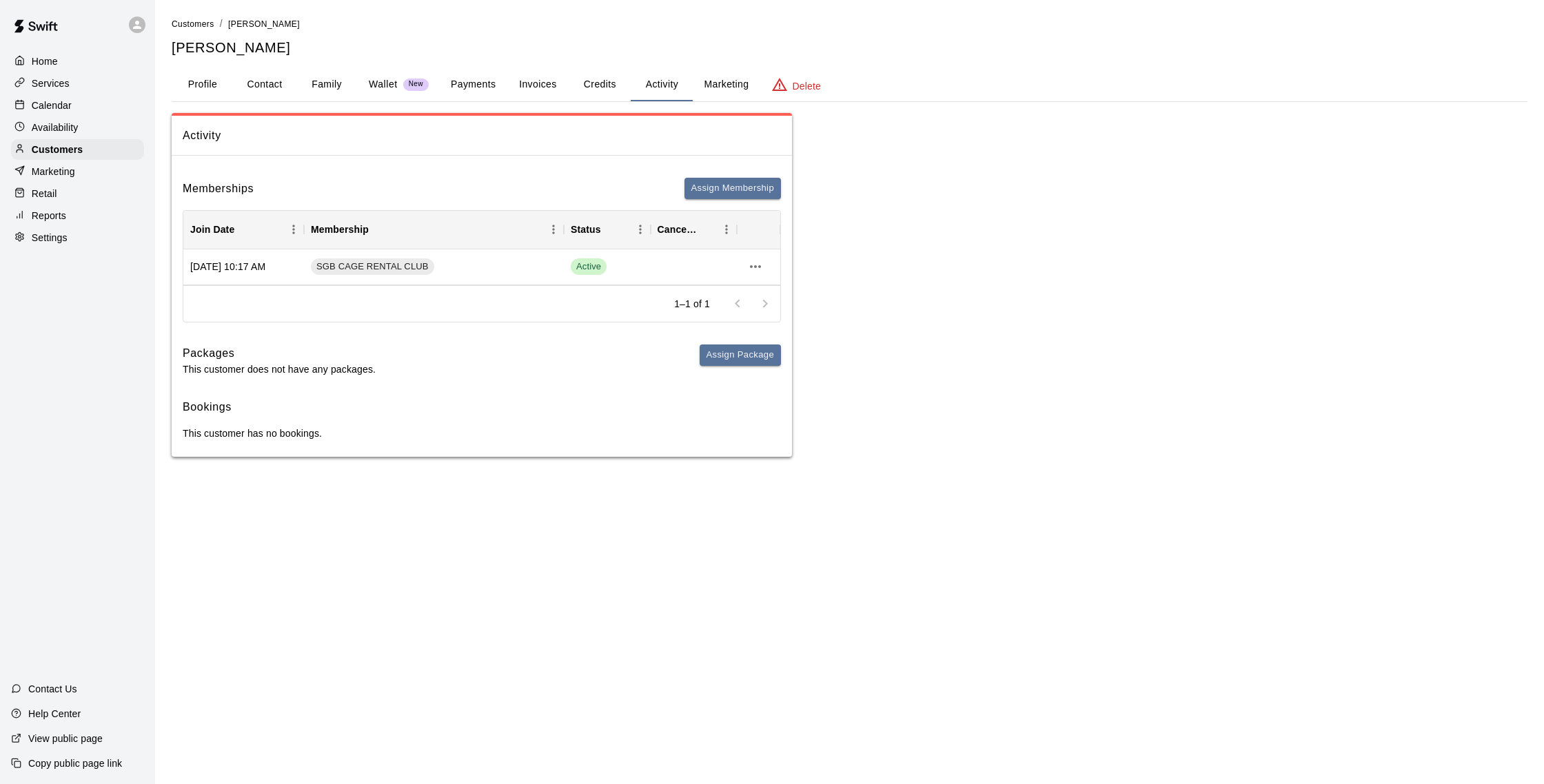
click at [498, 73] on button "Payments" at bounding box center [473, 85] width 67 height 33
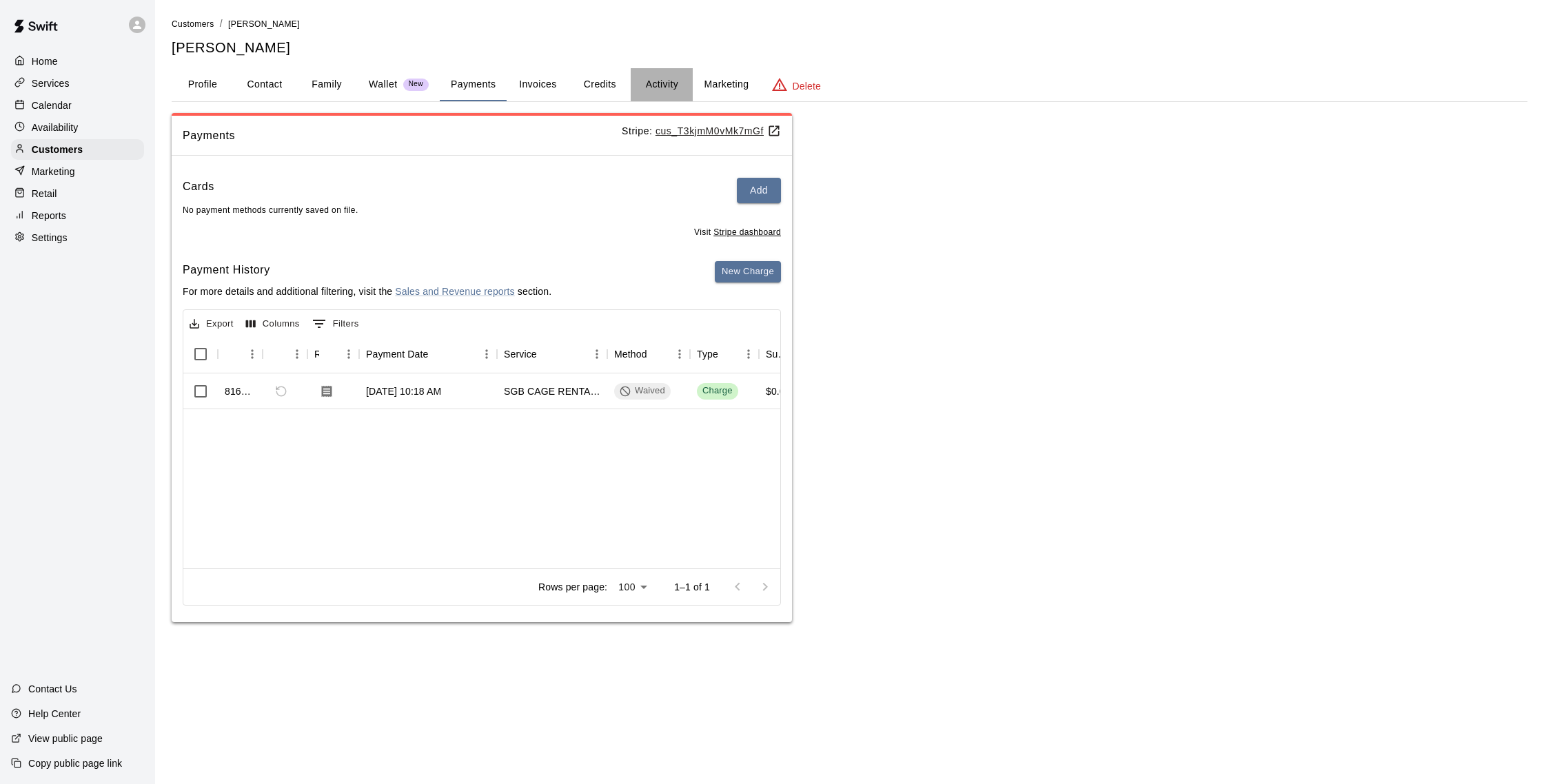
click at [658, 89] on button "Activity" at bounding box center [662, 85] width 62 height 33
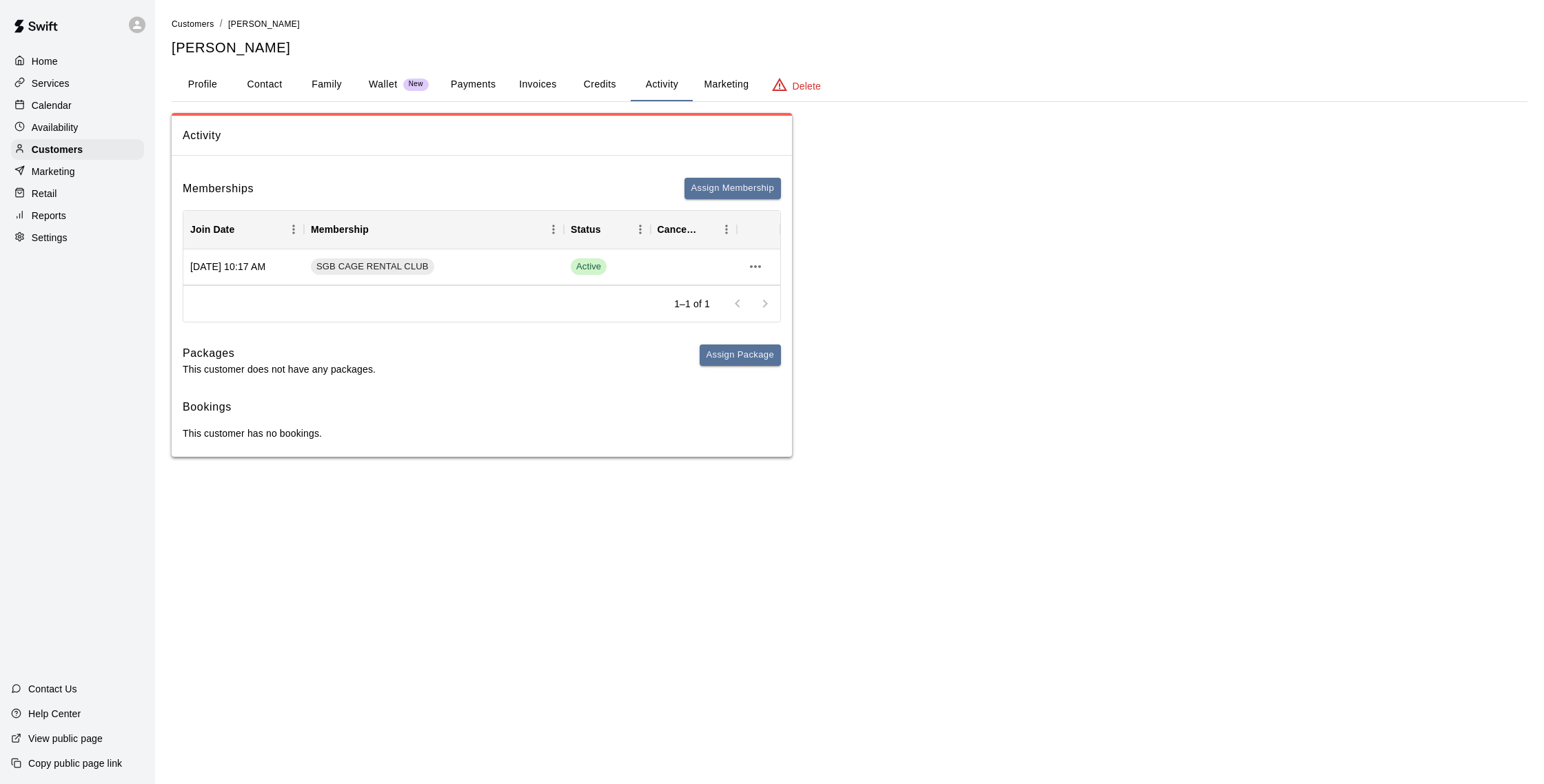
click at [495, 81] on button "Payments" at bounding box center [473, 85] width 67 height 33
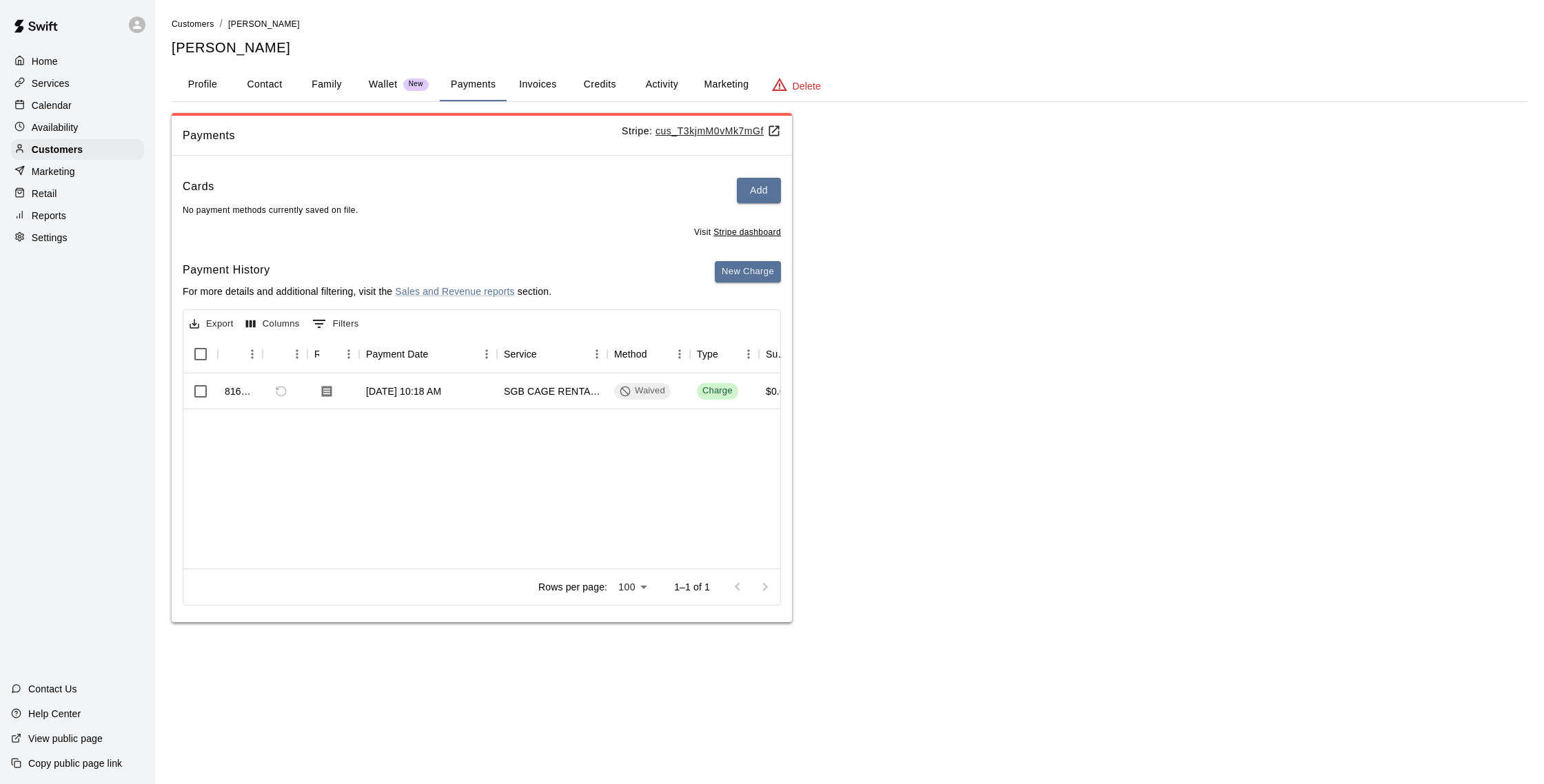
click at [647, 89] on button "Activity" at bounding box center [662, 85] width 62 height 33
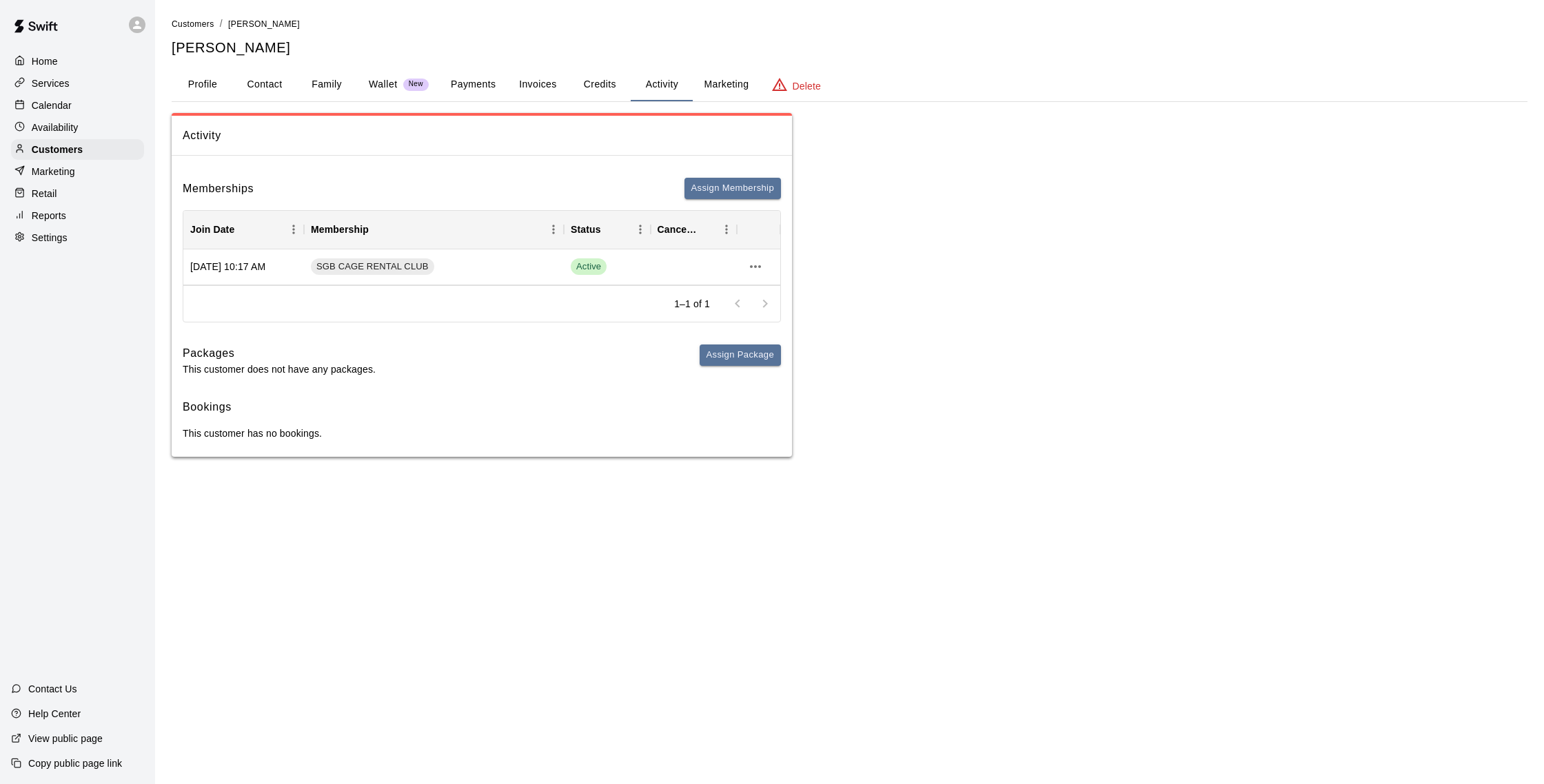
click at [99, 108] on div "Calendar" at bounding box center [77, 106] width 133 height 21
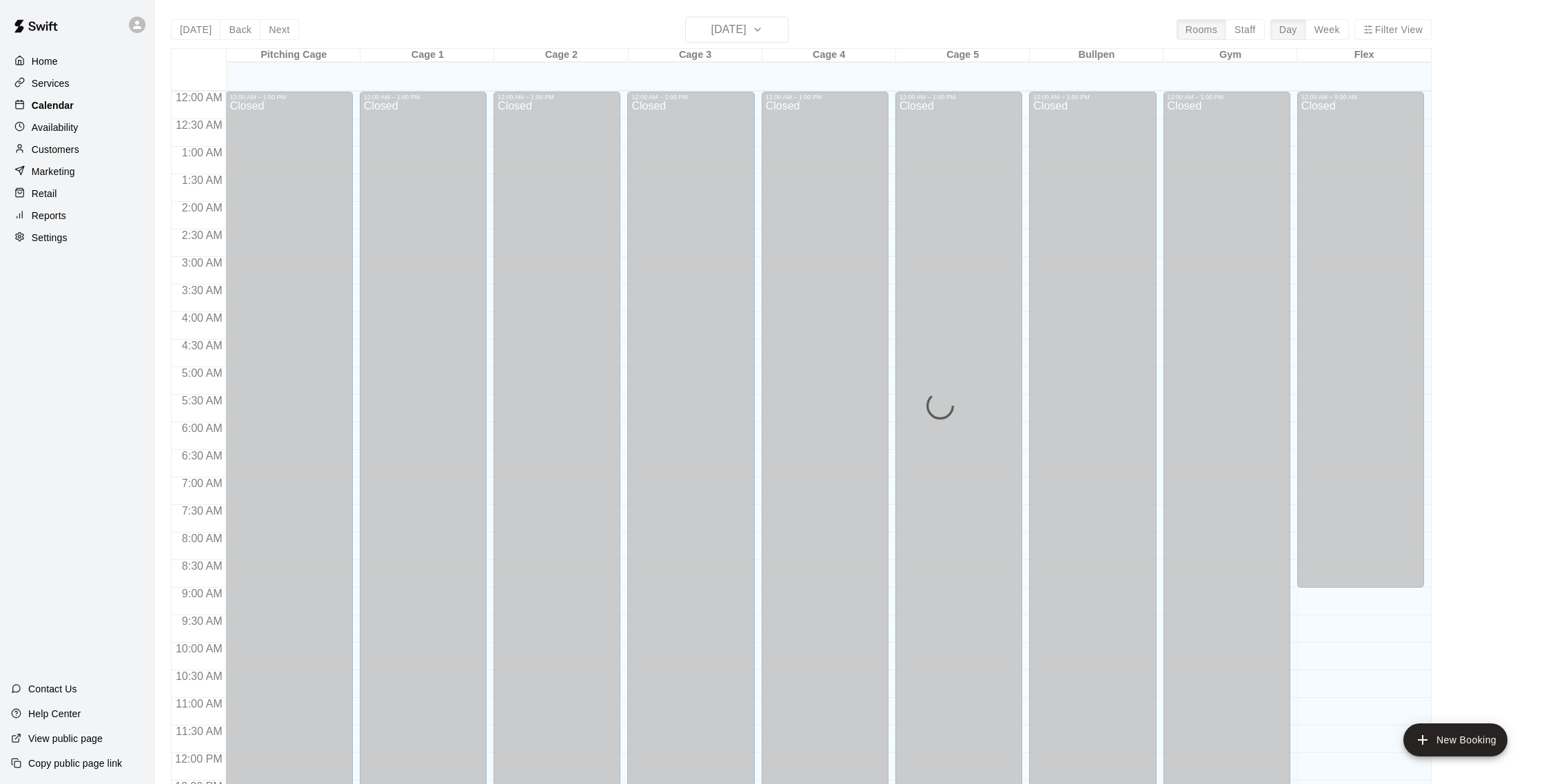
scroll to position [575, 0]
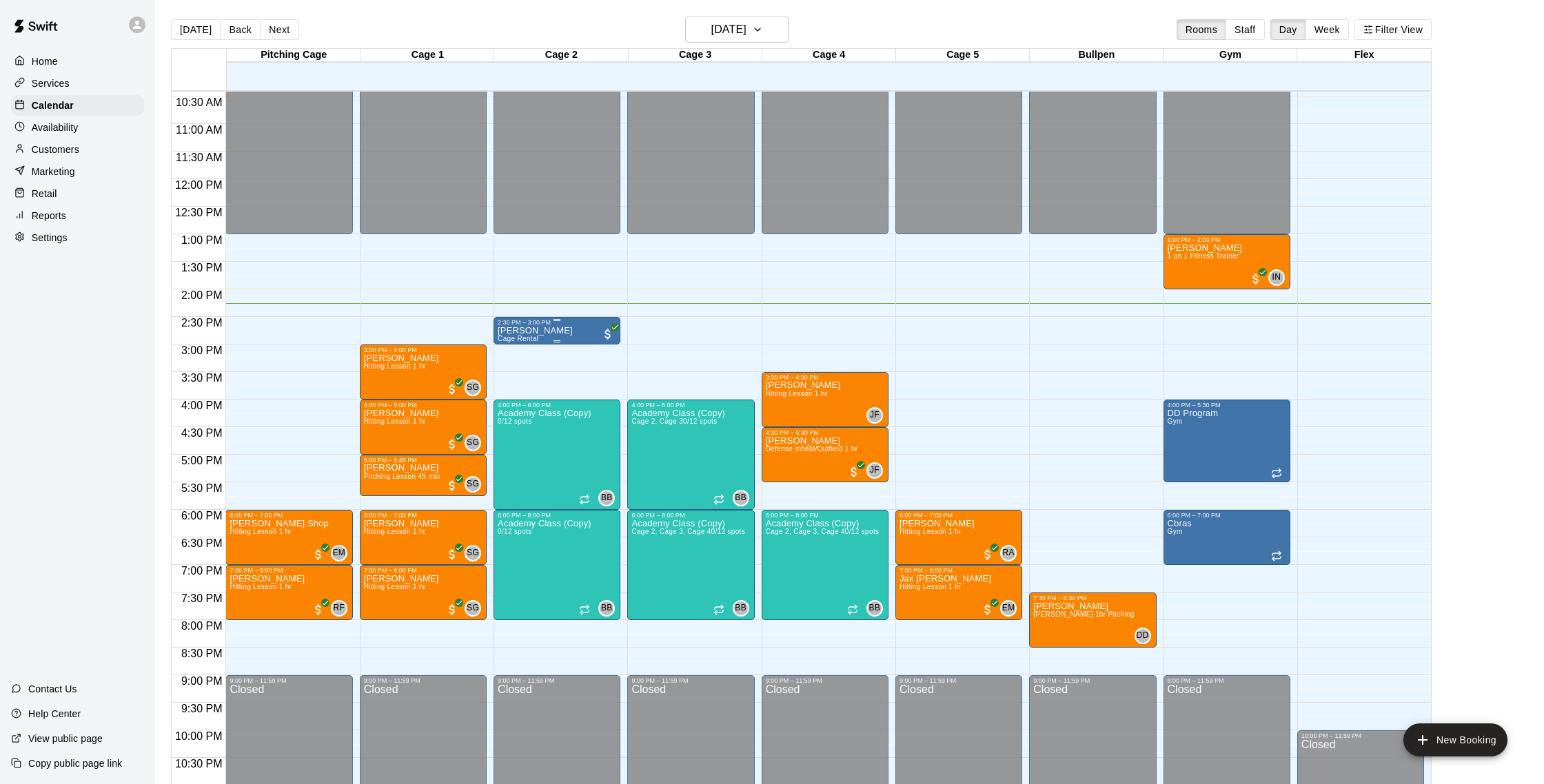
click at [537, 331] on p "[PERSON_NAME]" at bounding box center [535, 331] width 75 height 0
click at [521, 388] on button "edit" at bounding box center [512, 378] width 27 height 27
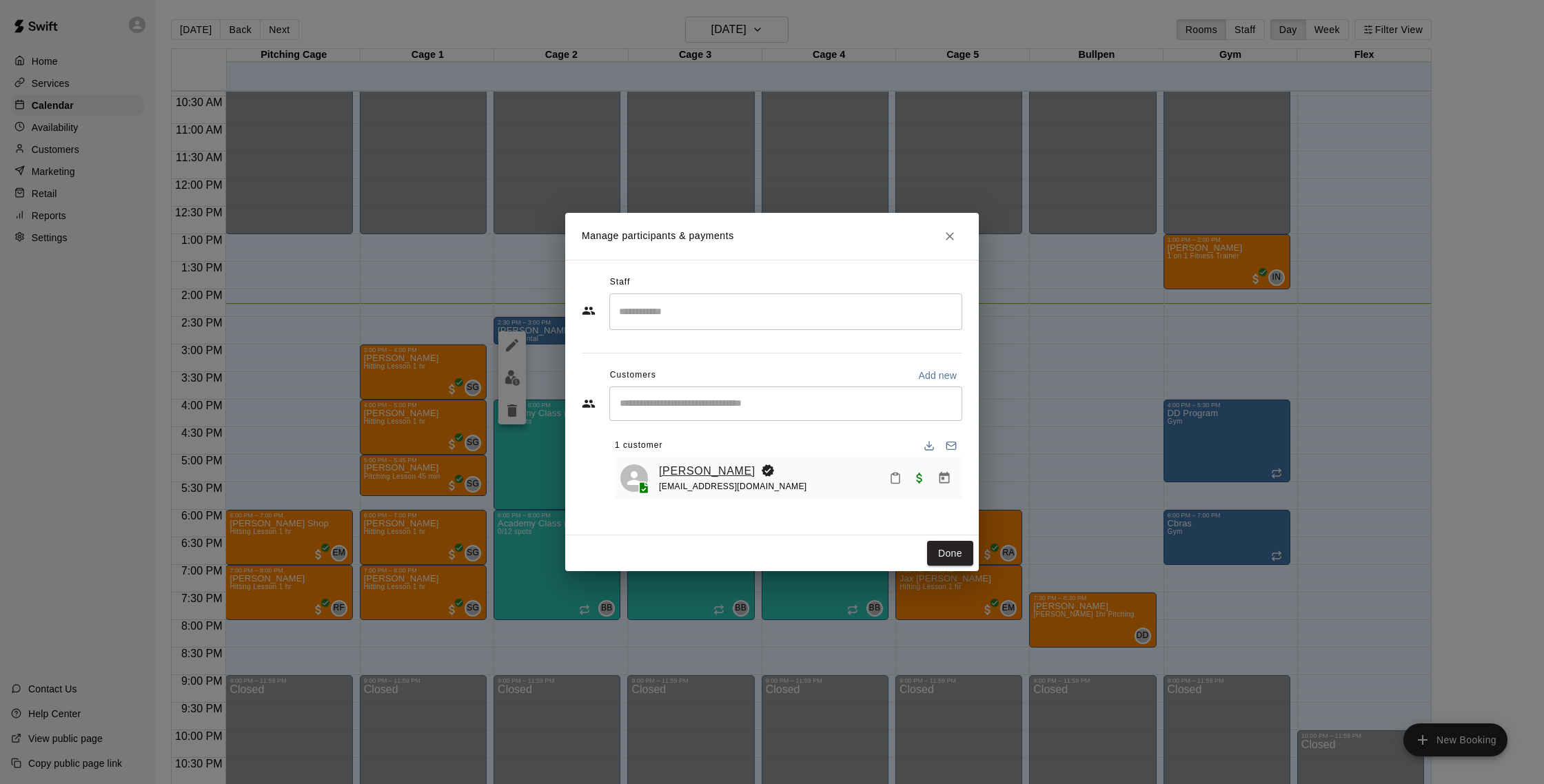
click at [699, 476] on link "[PERSON_NAME]" at bounding box center [708, 471] width 97 height 18
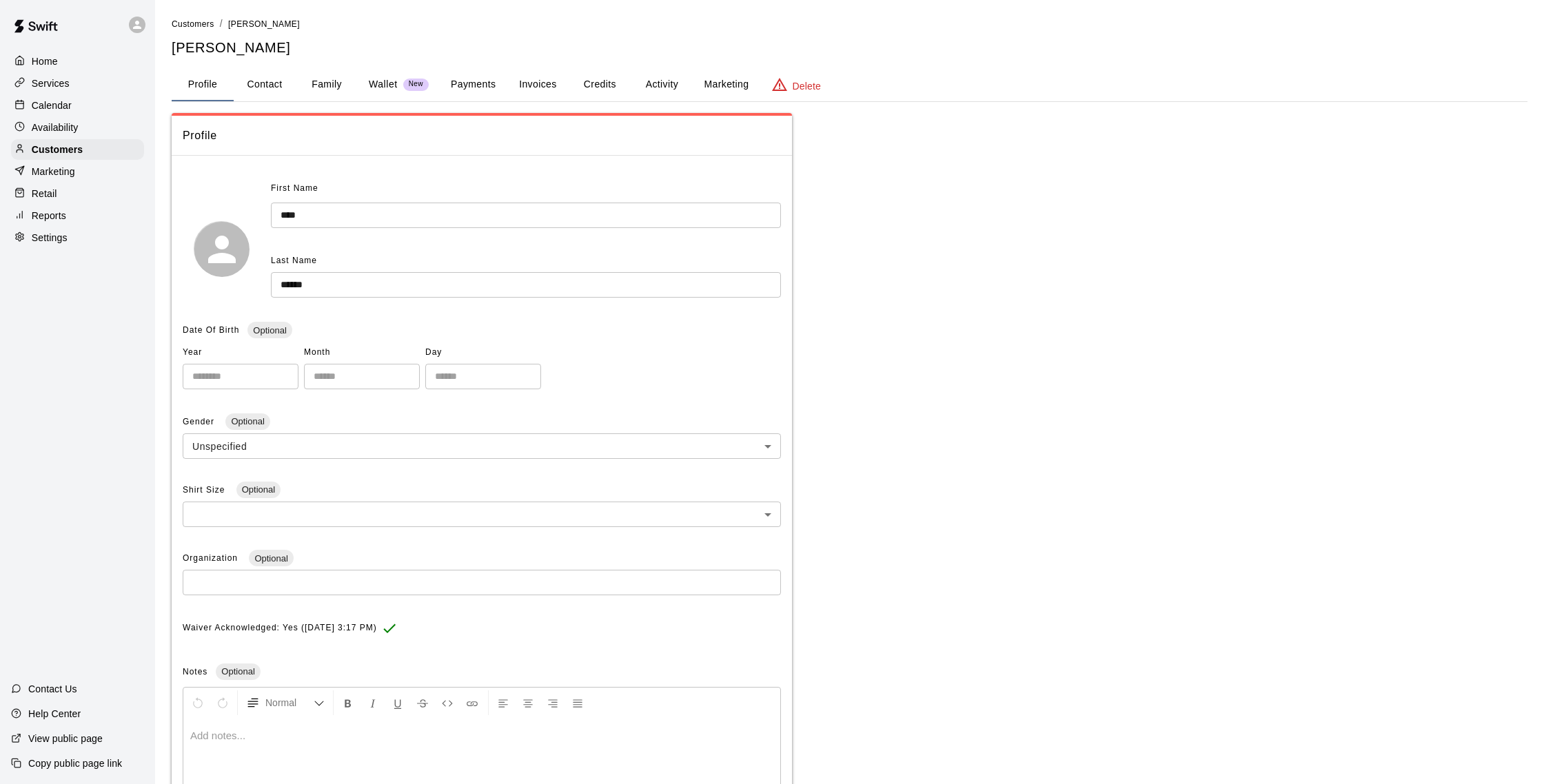
click at [646, 82] on button "Activity" at bounding box center [662, 85] width 62 height 33
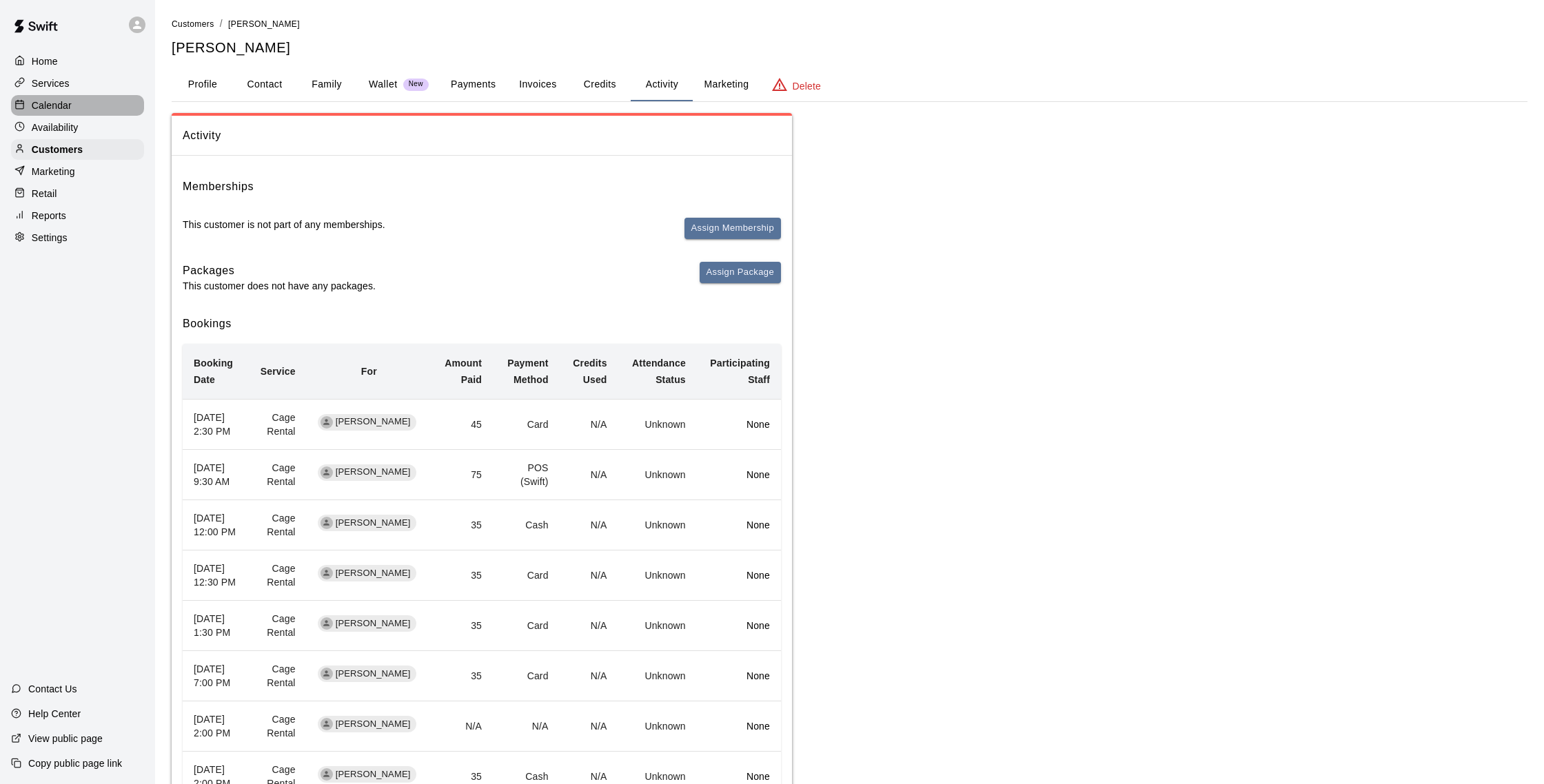
click at [39, 106] on p "Calendar" at bounding box center [52, 105] width 40 height 14
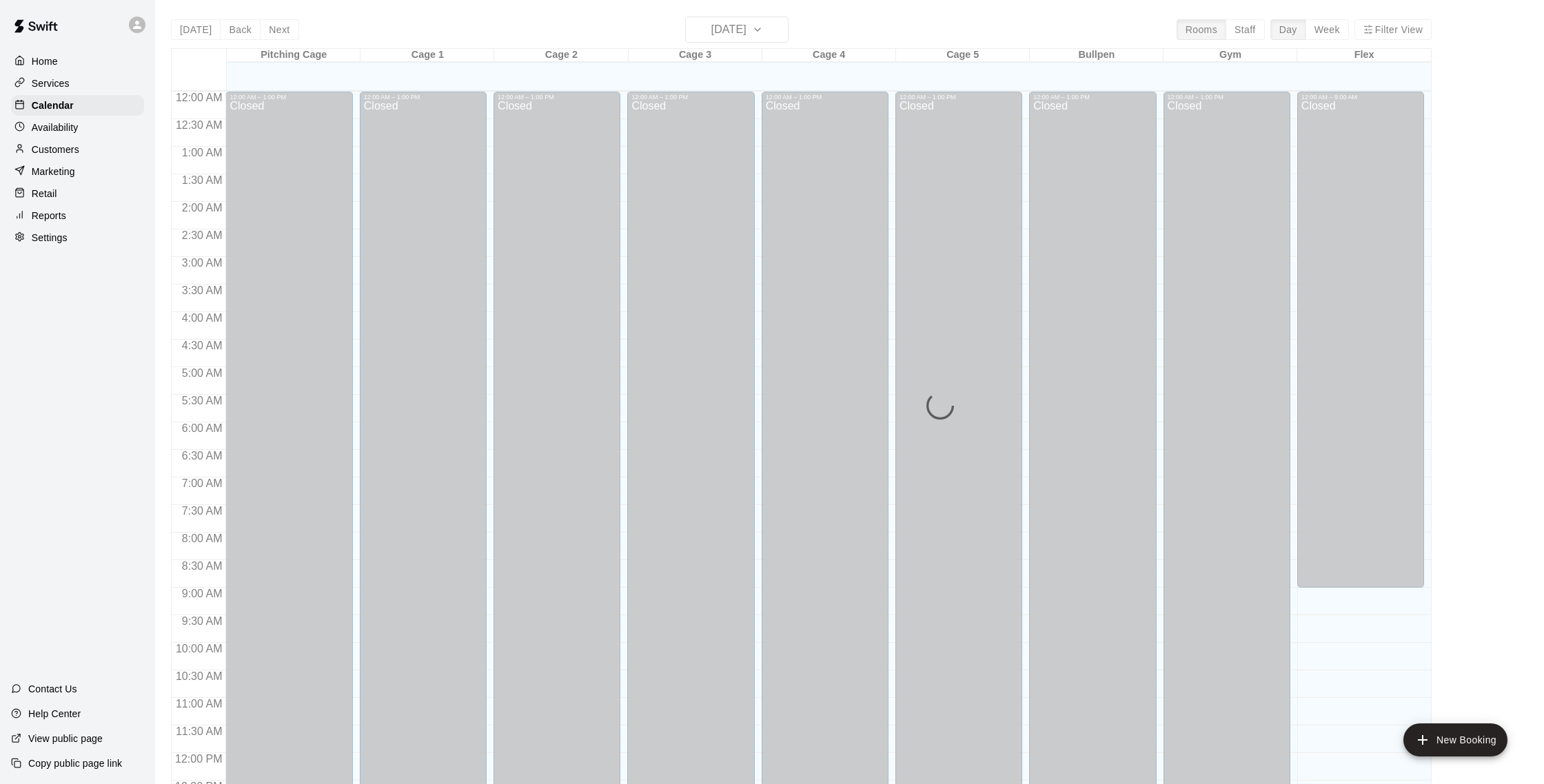
scroll to position [575, 0]
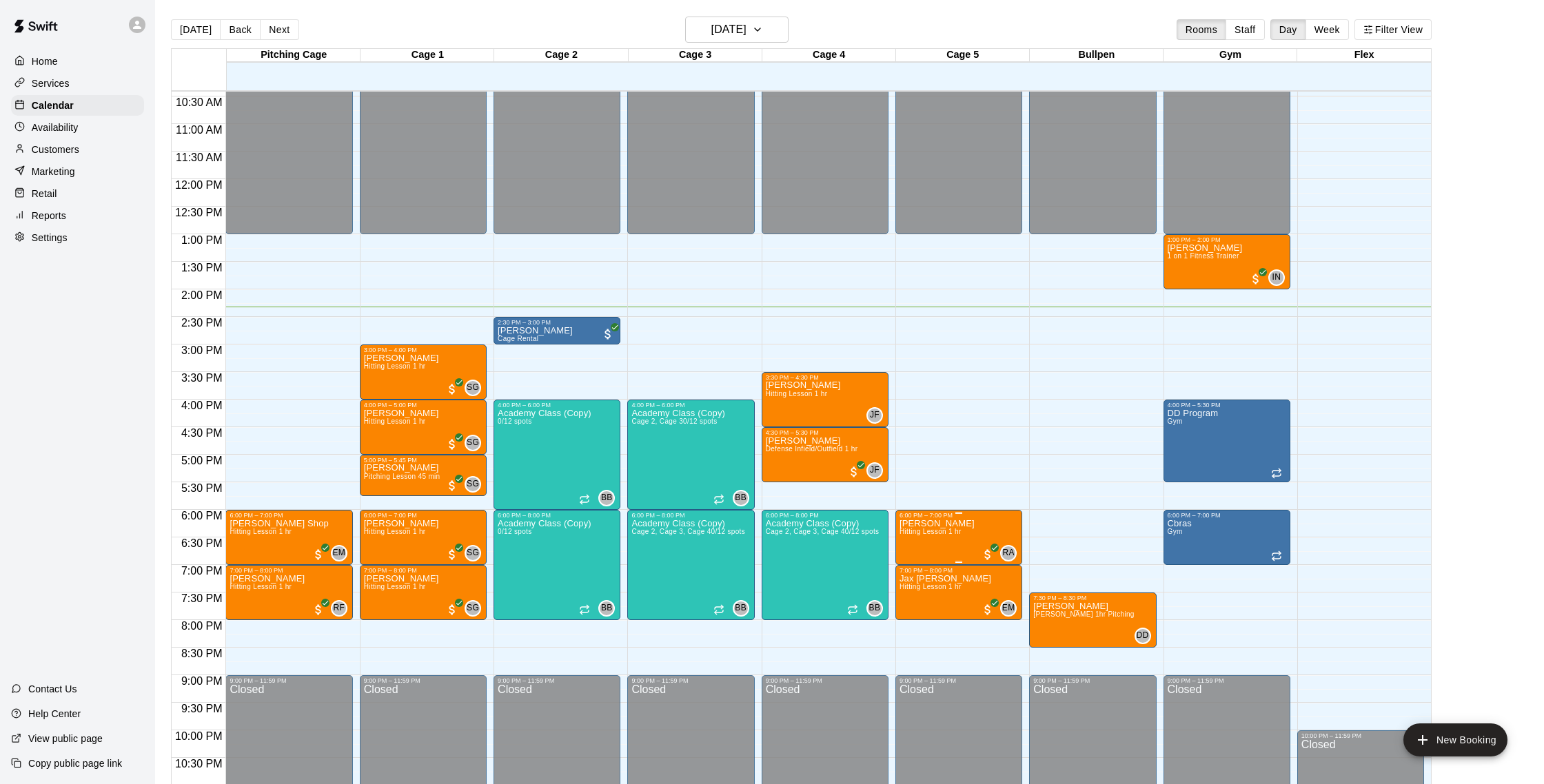
click at [953, 534] on span "Hitting Lesson 1 hr" at bounding box center [930, 531] width 62 height 7
click at [909, 575] on img "edit" at bounding box center [914, 576] width 16 height 16
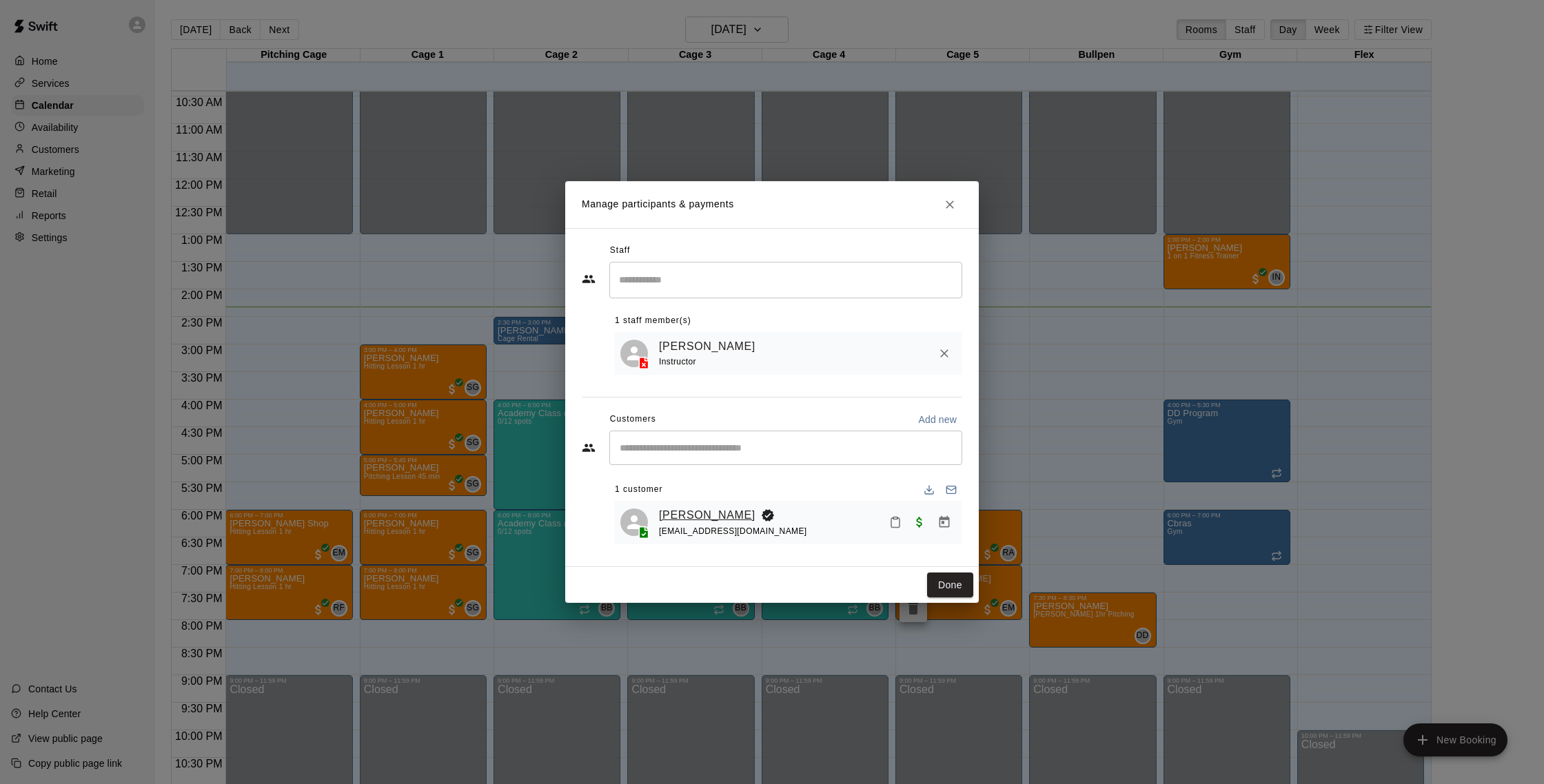
click at [692, 511] on link "[PERSON_NAME]" at bounding box center [708, 516] width 97 height 18
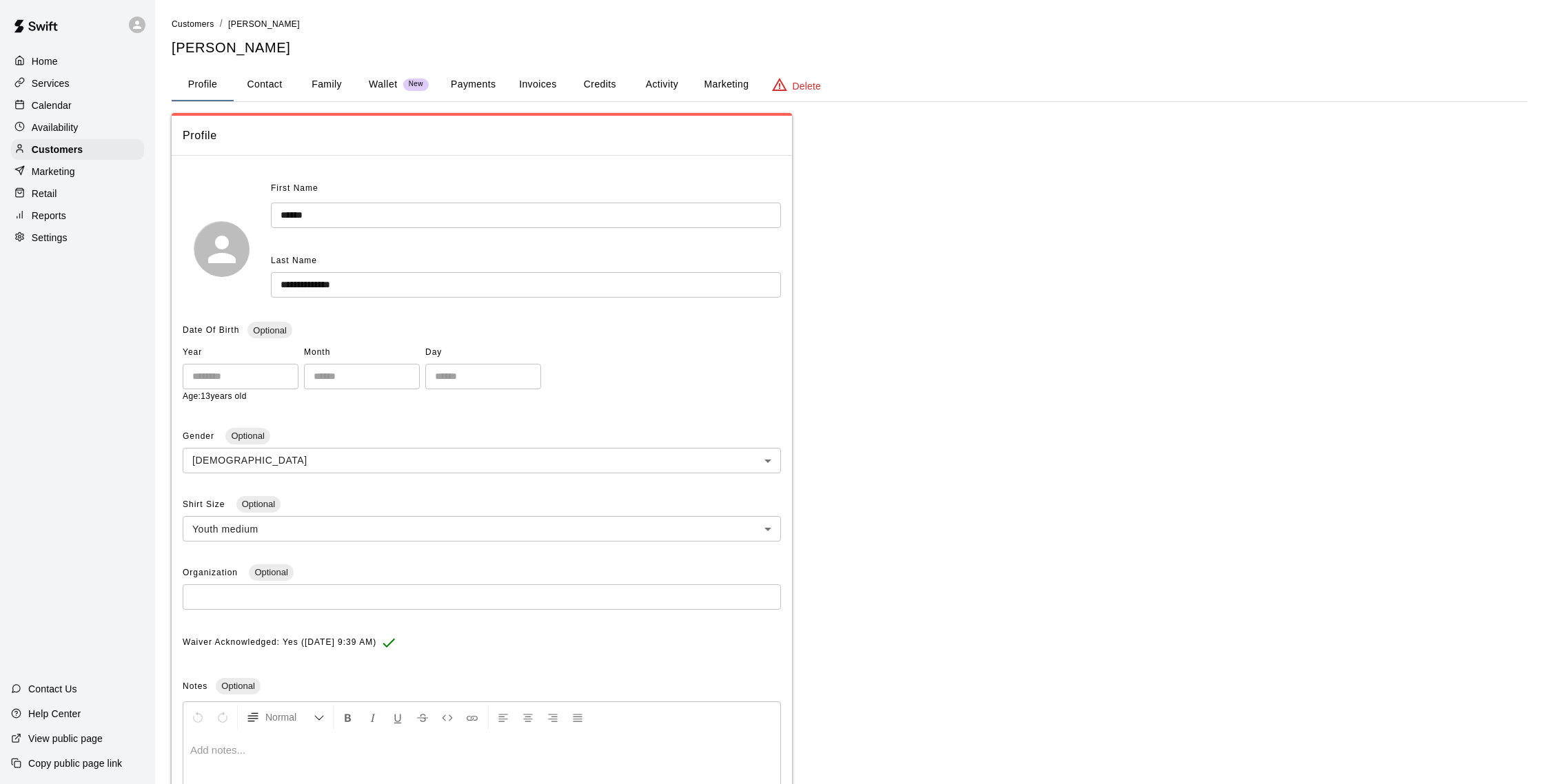
click at [666, 90] on button "Activity" at bounding box center [662, 85] width 62 height 33
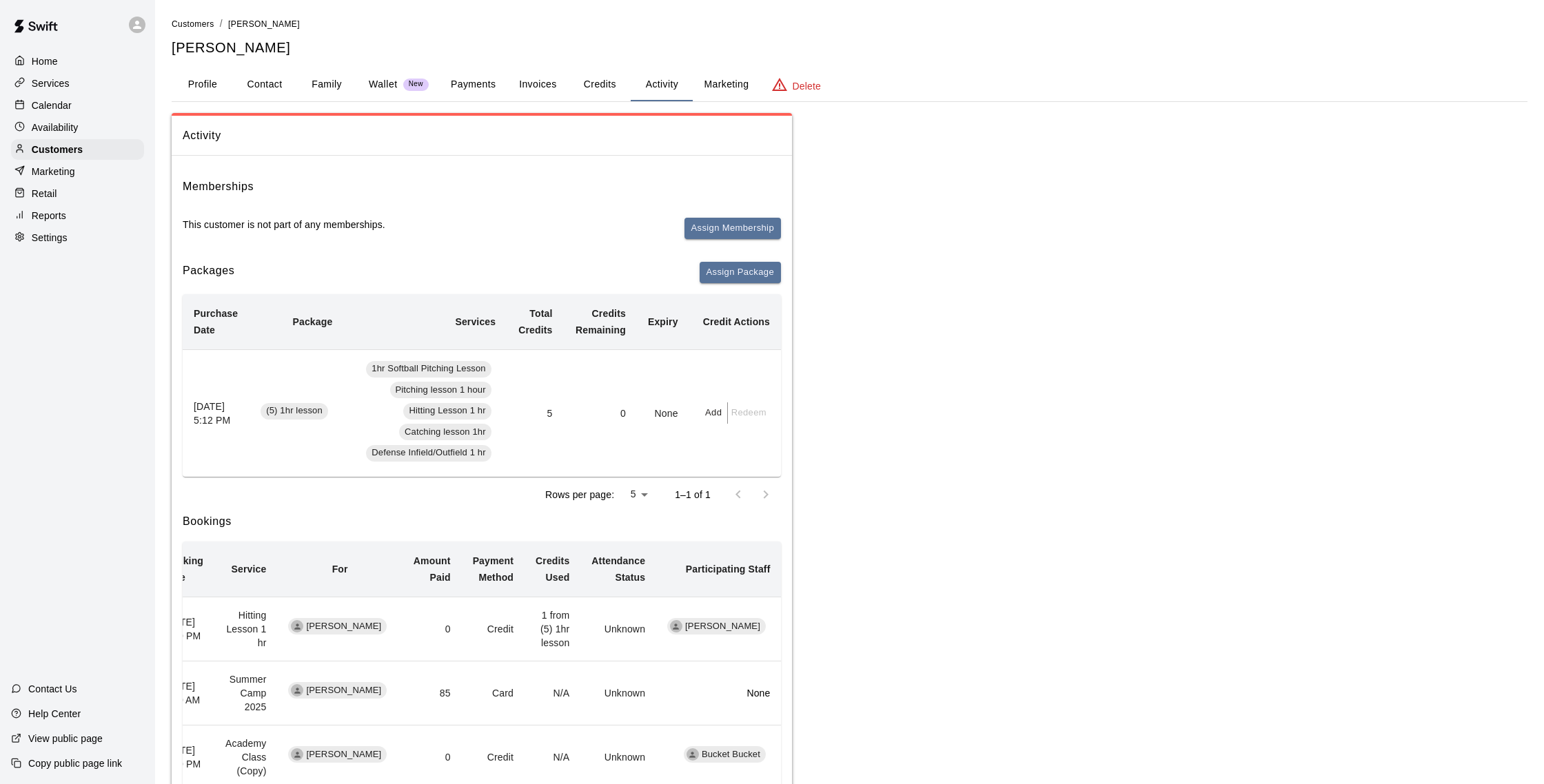
click at [65, 102] on p "Calendar" at bounding box center [52, 105] width 40 height 14
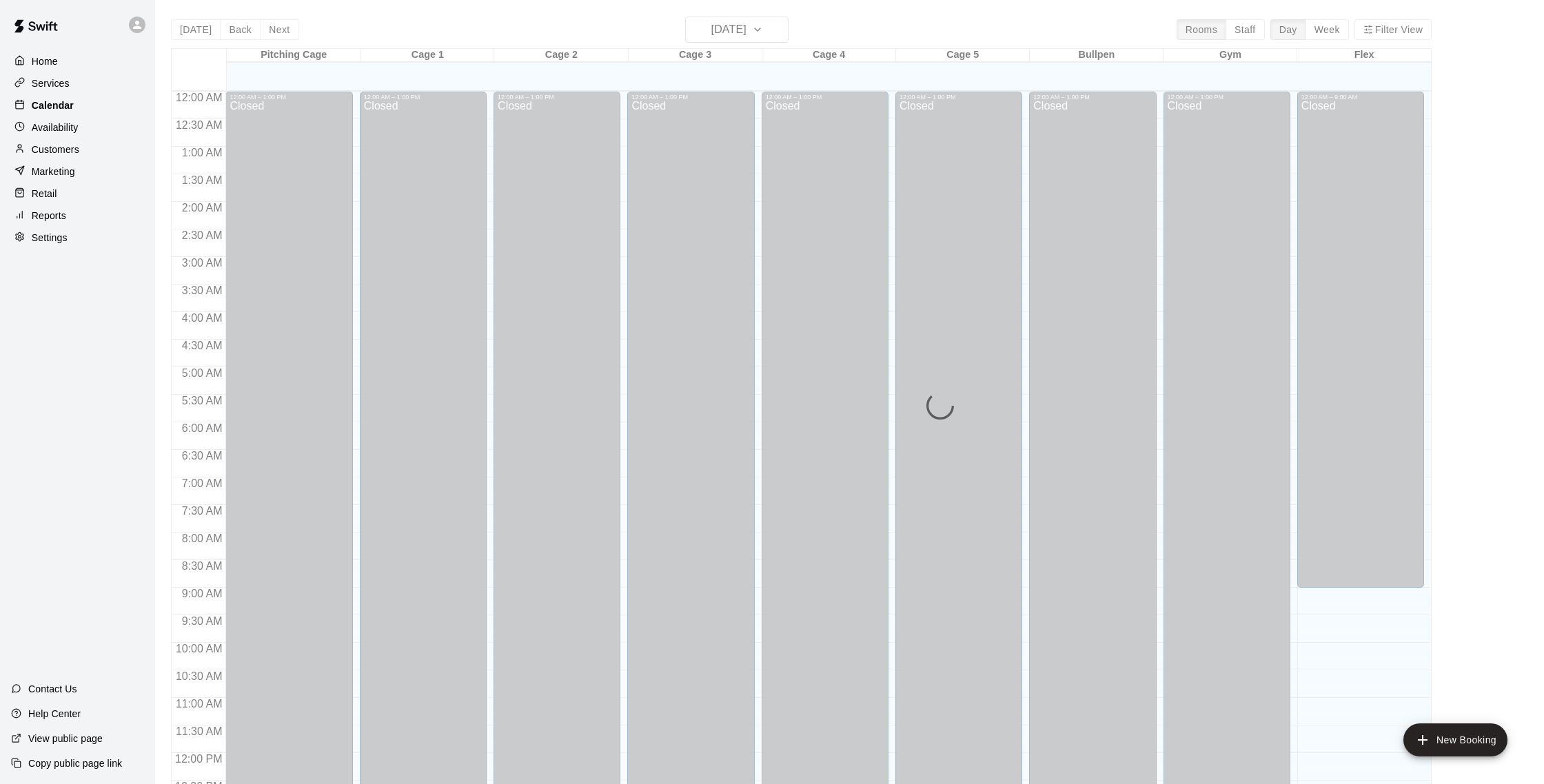
scroll to position [575, 0]
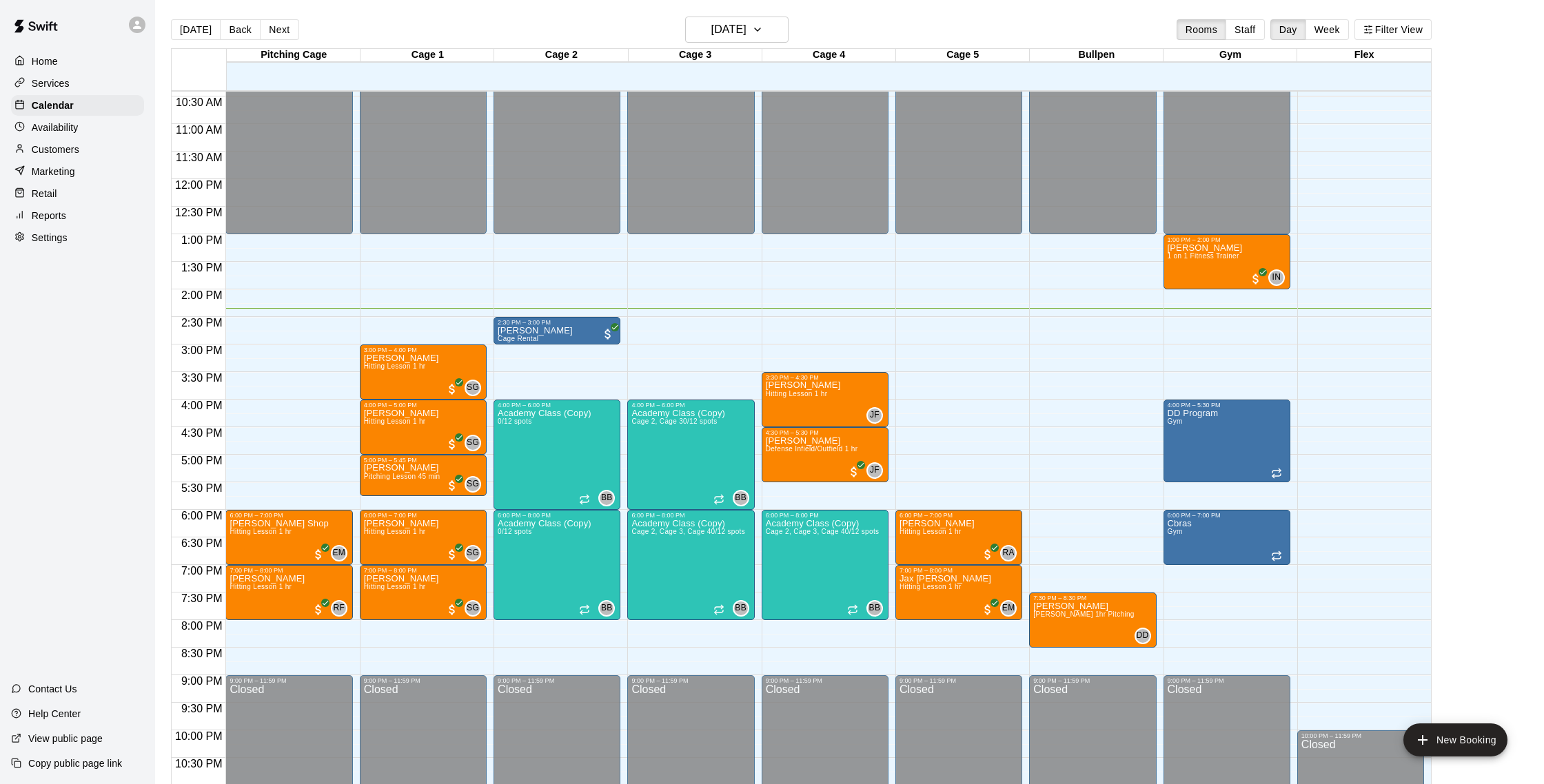
click at [76, 205] on div "Reports" at bounding box center [77, 216] width 133 height 21
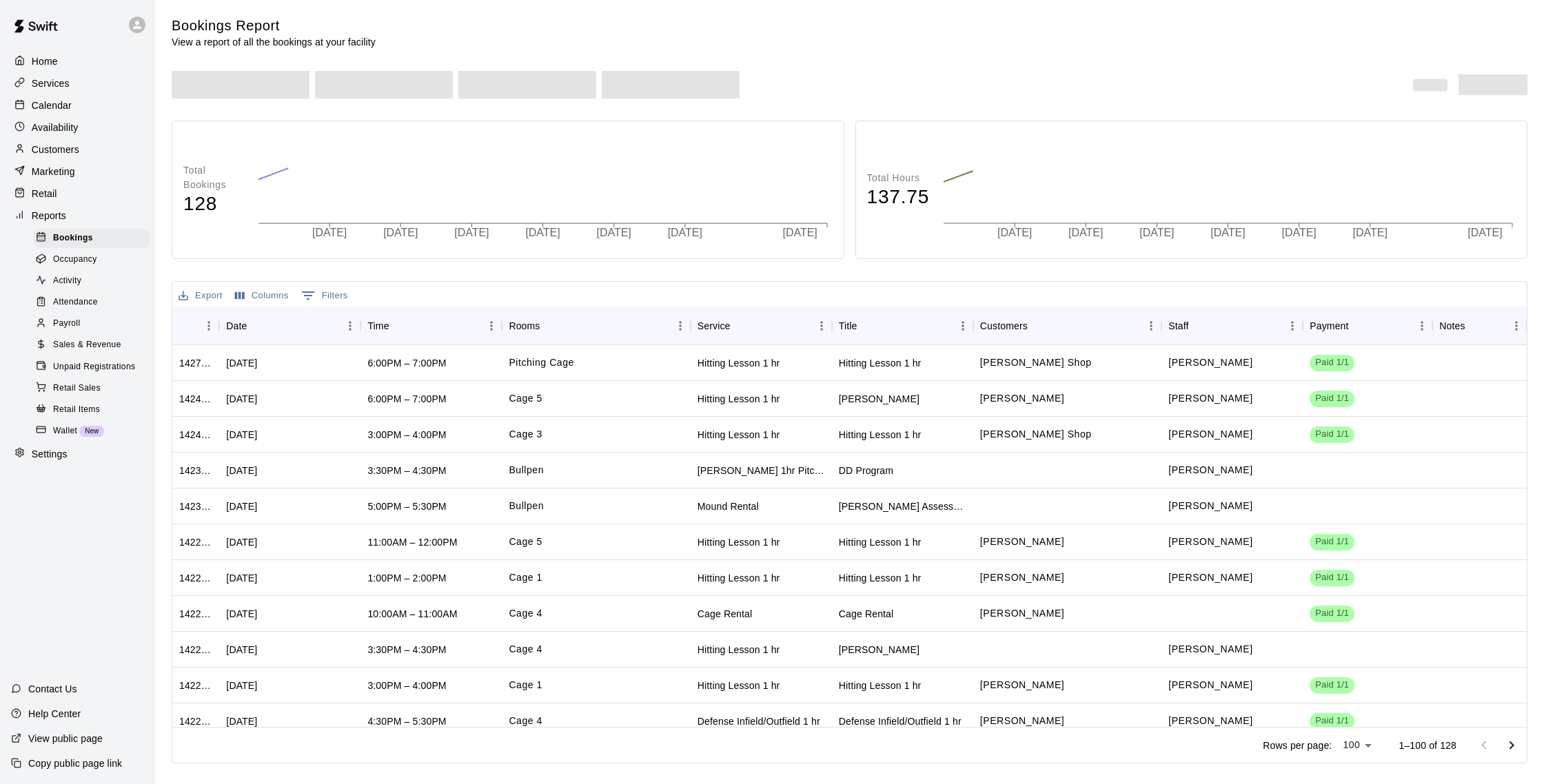
click at [102, 348] on span "Sales & Revenue" at bounding box center [87, 345] width 68 height 14
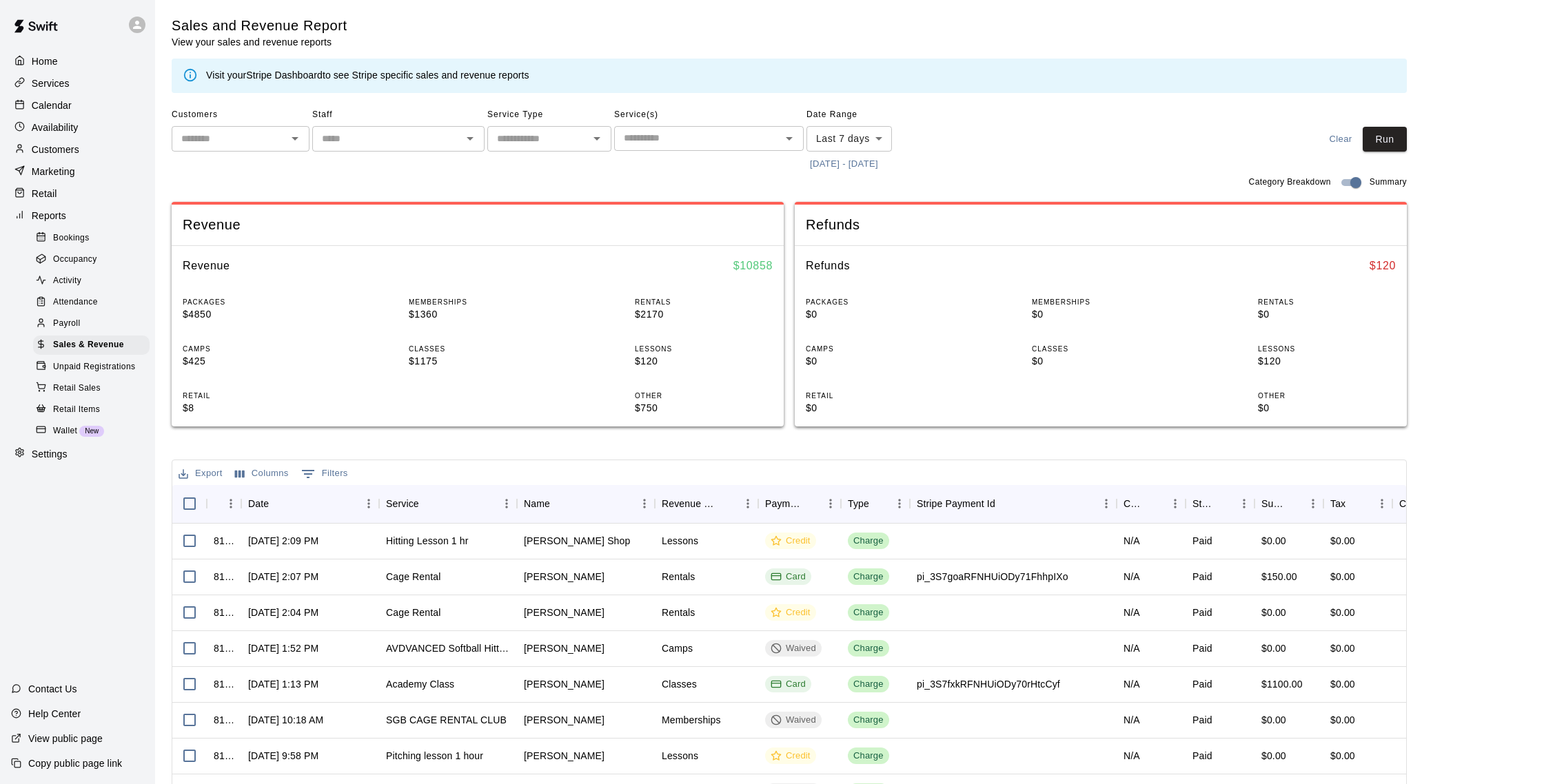
click at [854, 136] on body "Home Services Calendar Availability Customers Marketing Retail Reports Bookings…" at bounding box center [772, 474] width 1544 height 948
click at [851, 297] on li "Custom" at bounding box center [849, 305] width 85 height 23
type input "******"
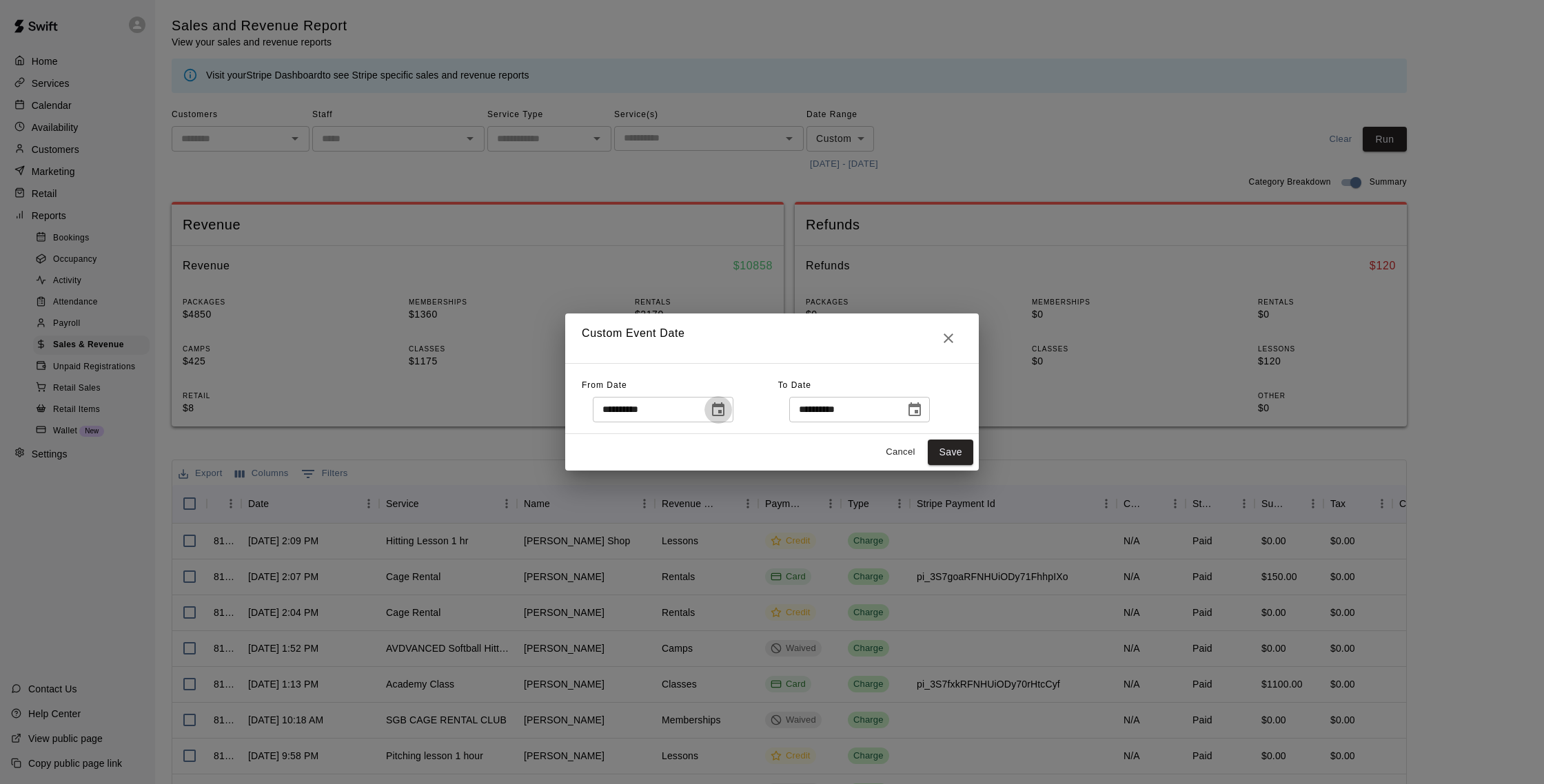
click at [724, 404] on icon "Choose date, selected date is Sep 8, 2025" at bounding box center [718, 409] width 12 height 14
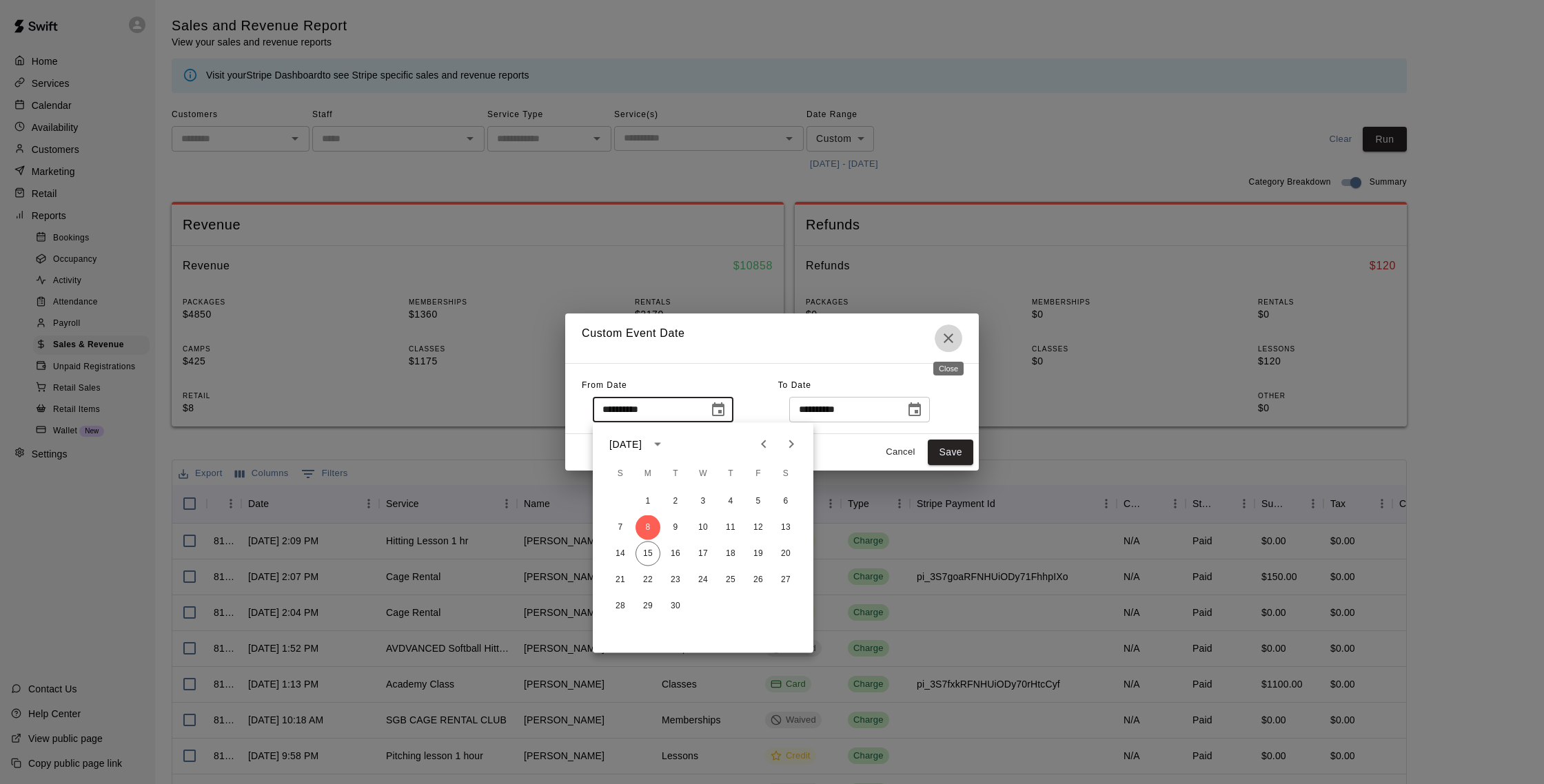
click at [954, 338] on icon "Close" at bounding box center [948, 338] width 17 height 17
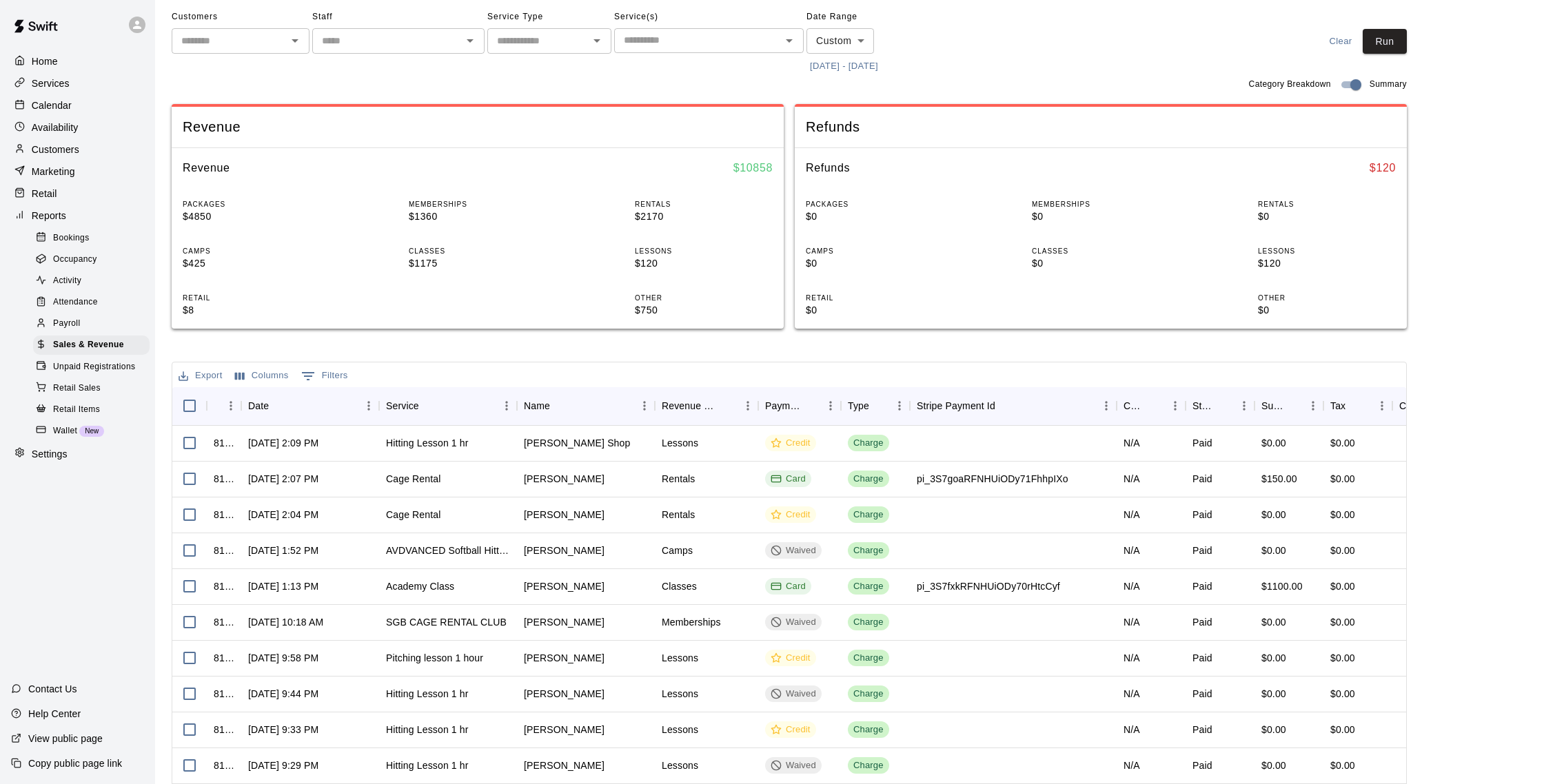
scroll to position [99, 0]
click at [47, 123] on p "Availability" at bounding box center [55, 127] width 47 height 14
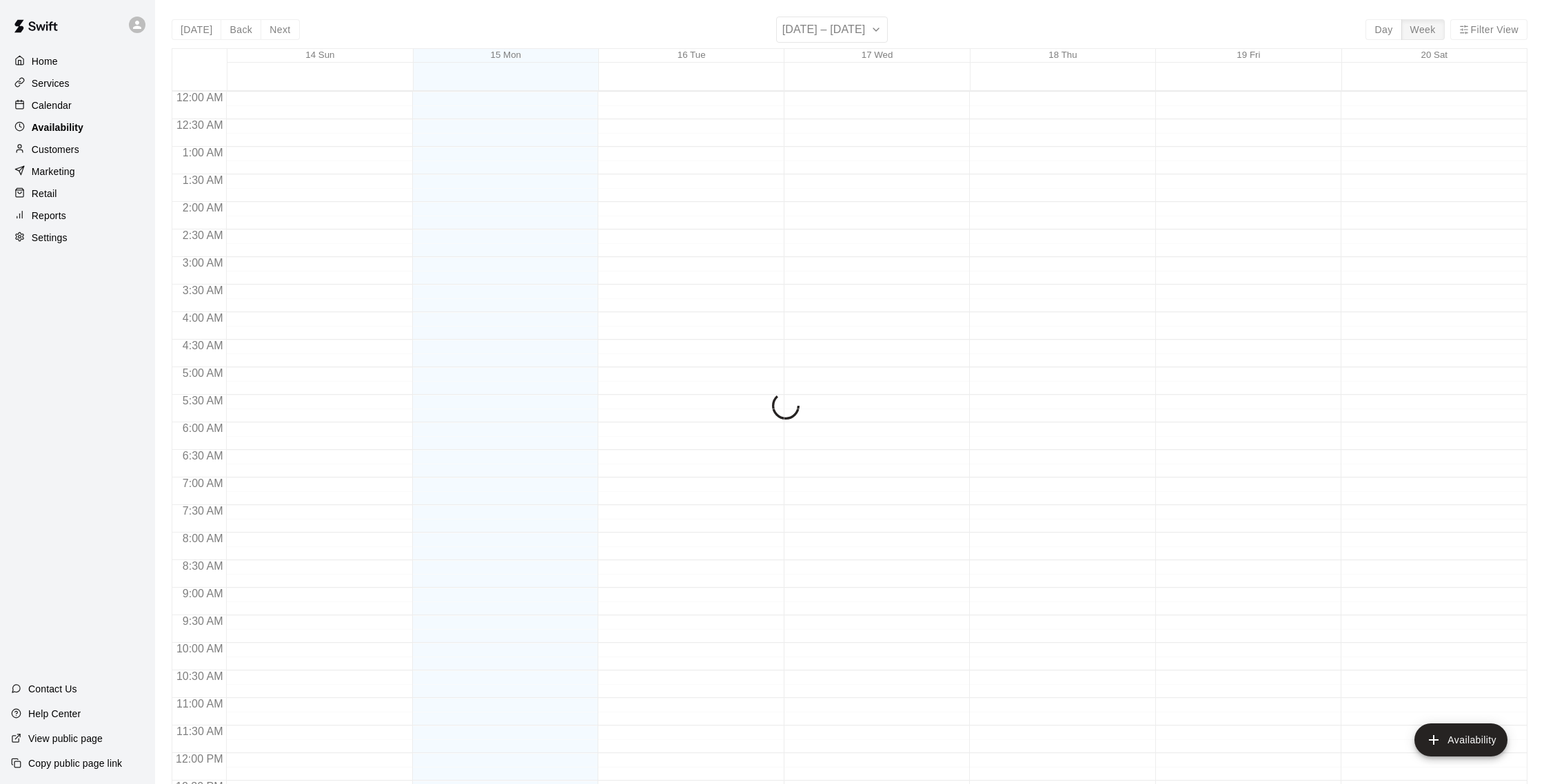
scroll to position [616, 0]
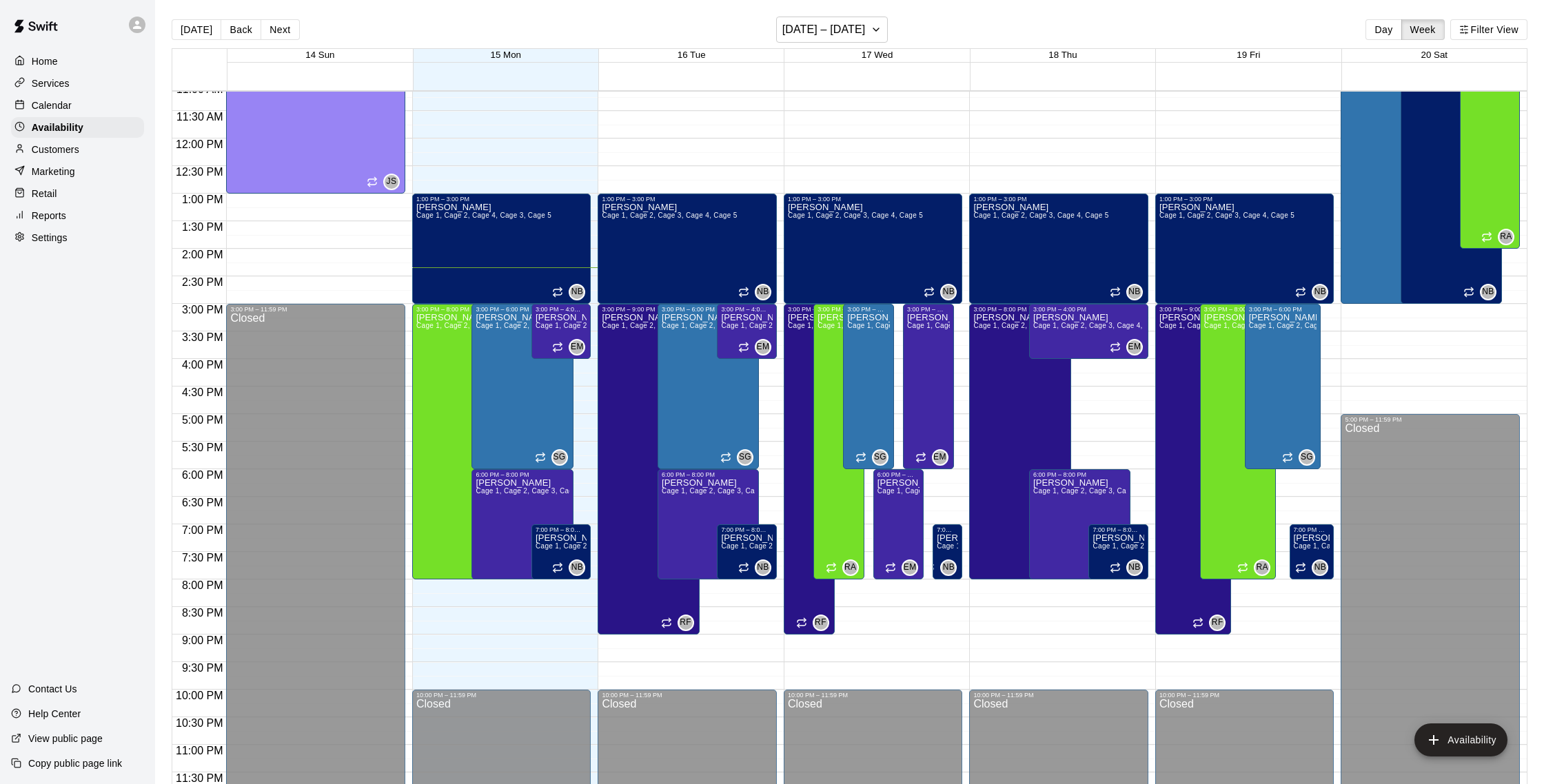
click at [58, 87] on p "Services" at bounding box center [50, 83] width 38 height 14
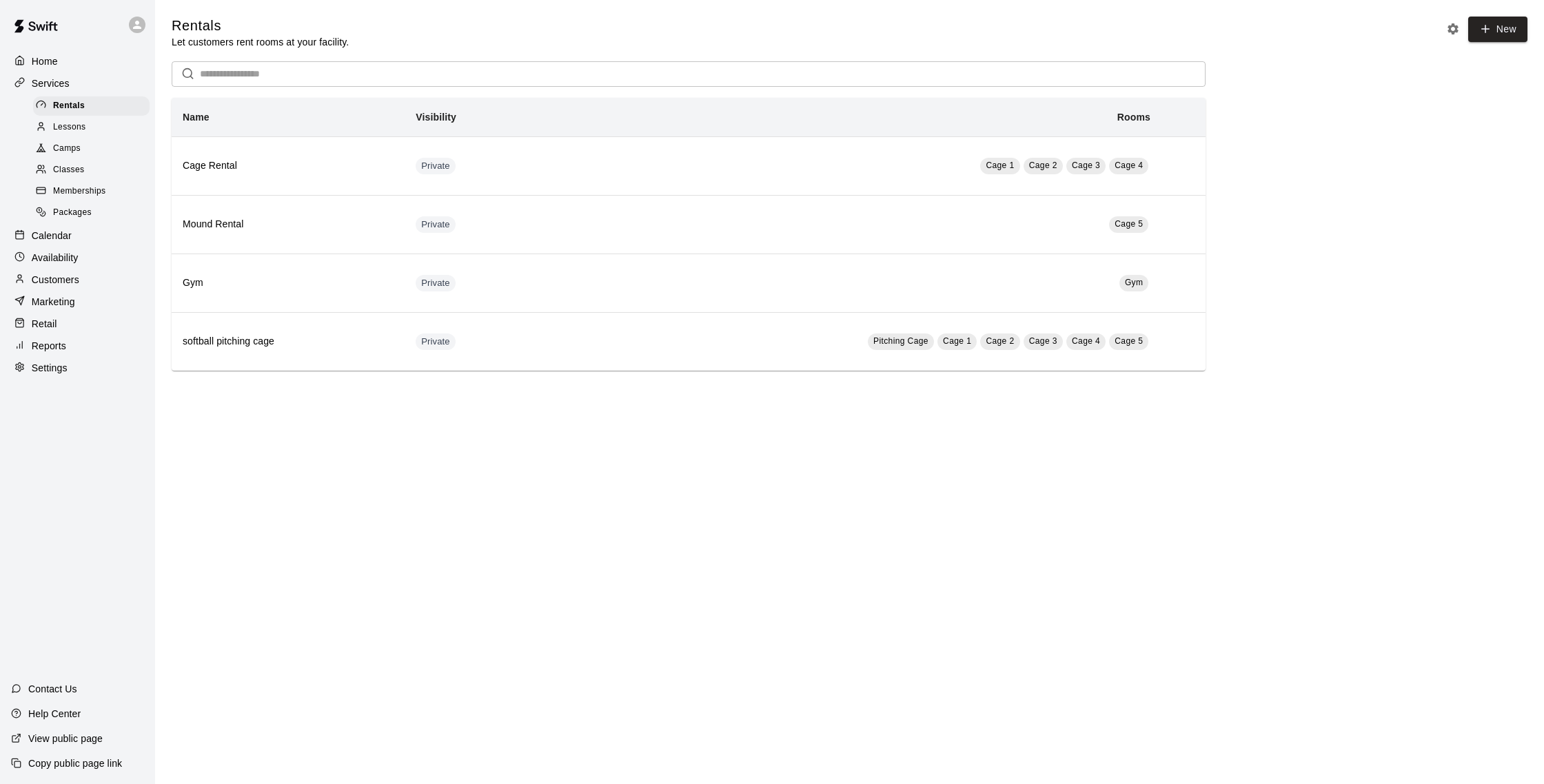
click at [88, 239] on div "Calendar" at bounding box center [77, 236] width 133 height 21
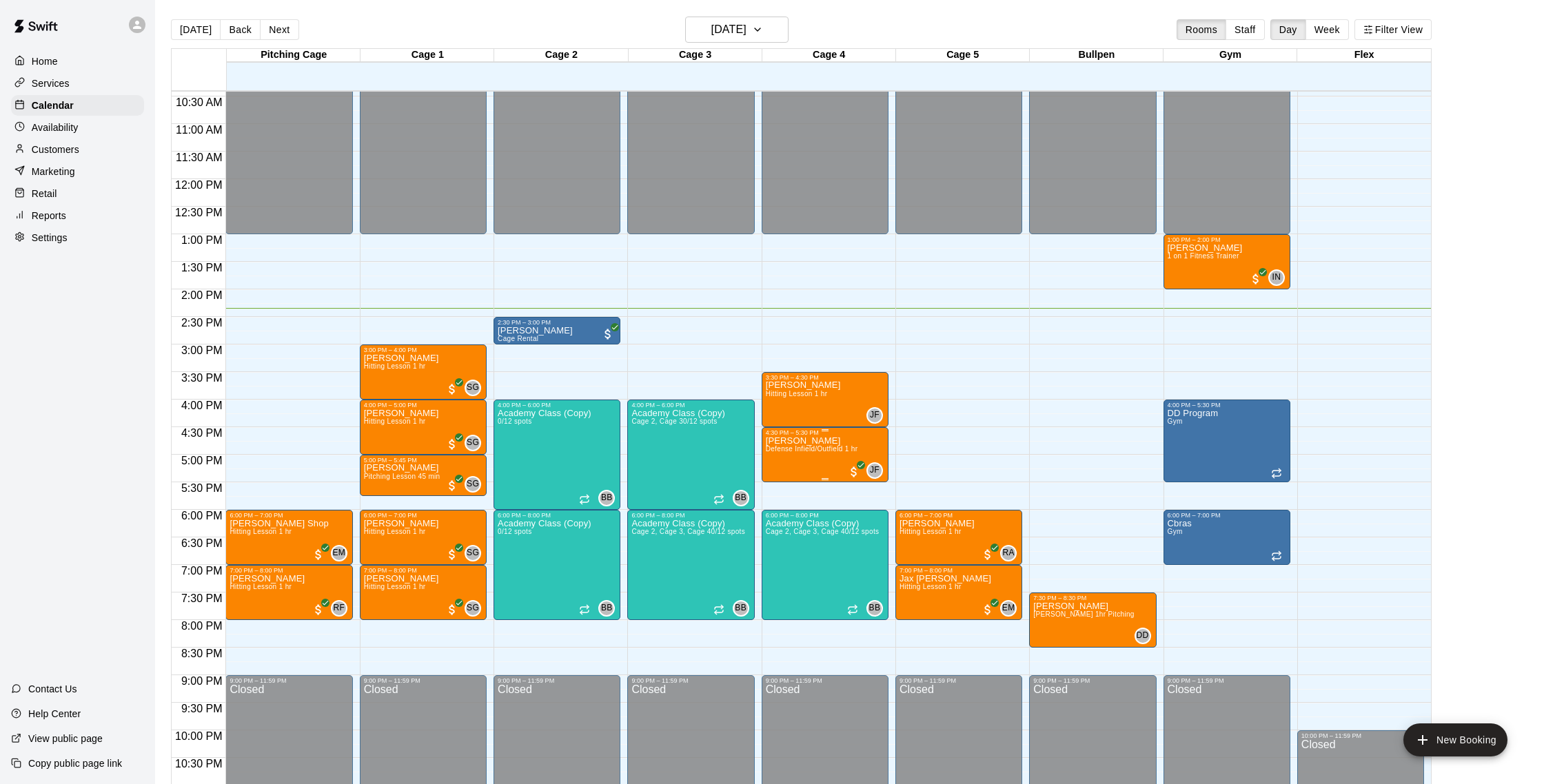
scroll to position [534, 0]
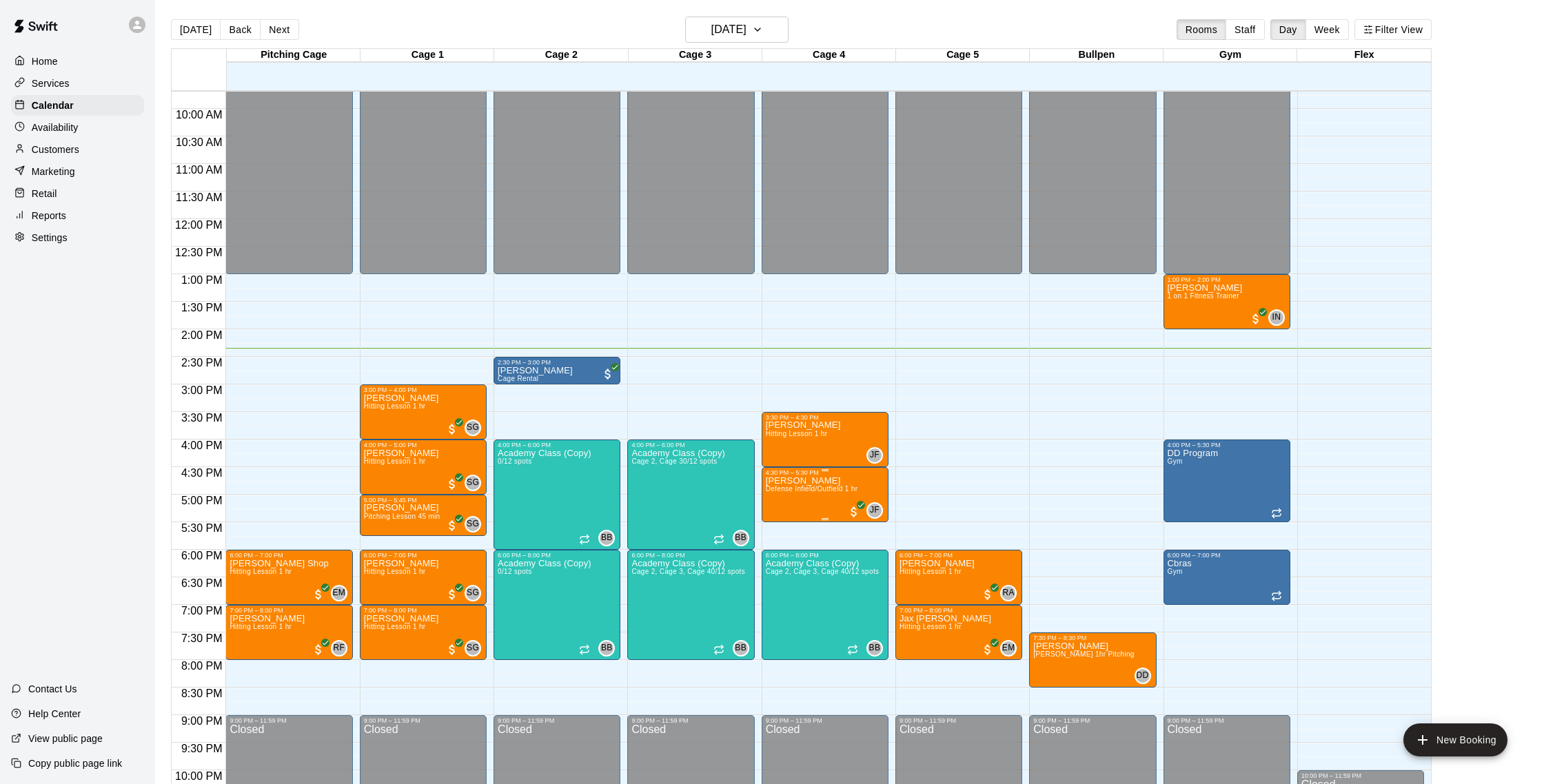
click at [789, 493] on button "edit" at bounding box center [779, 492] width 27 height 27
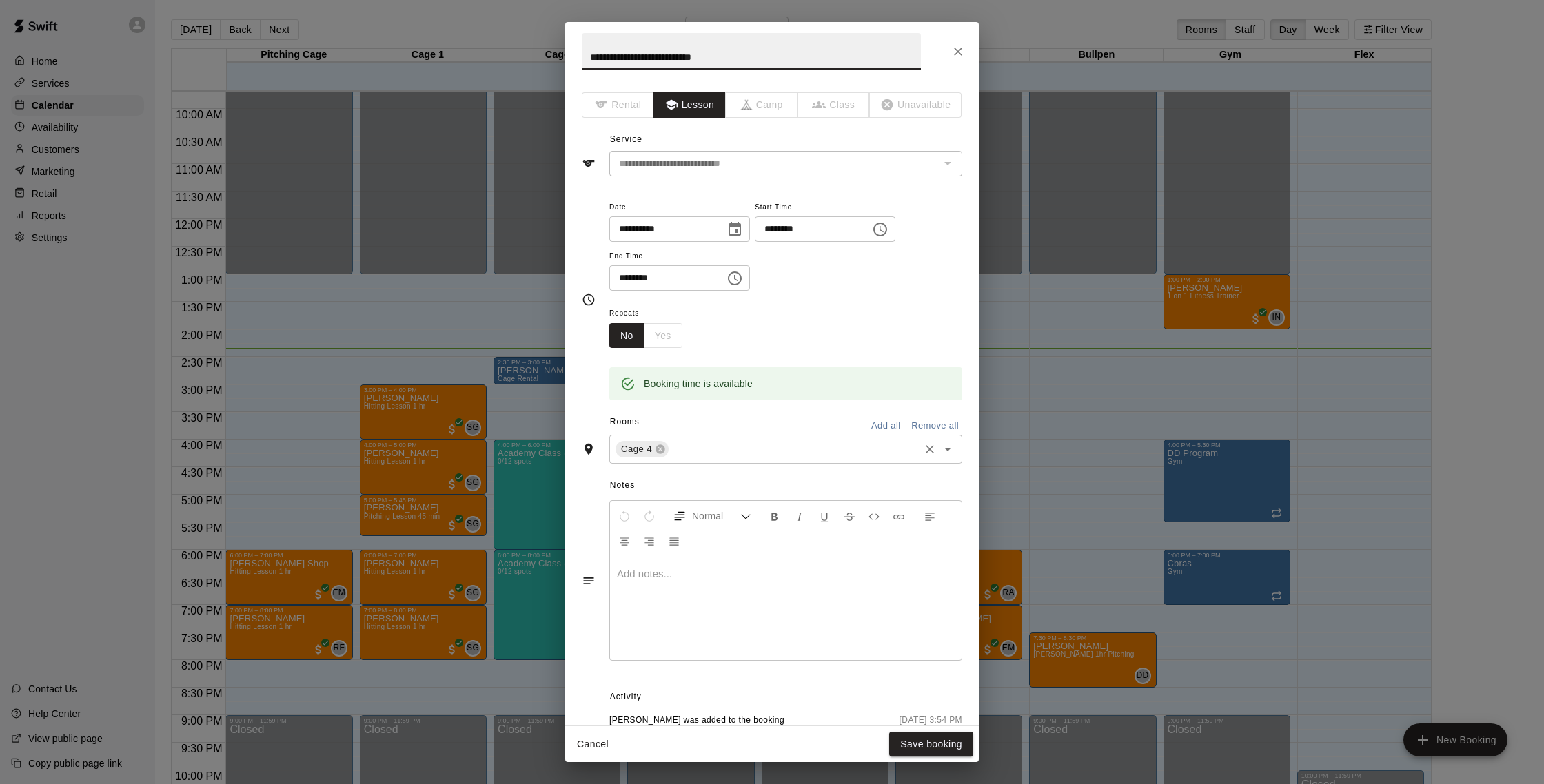
click at [710, 446] on input "text" at bounding box center [794, 449] width 247 height 17
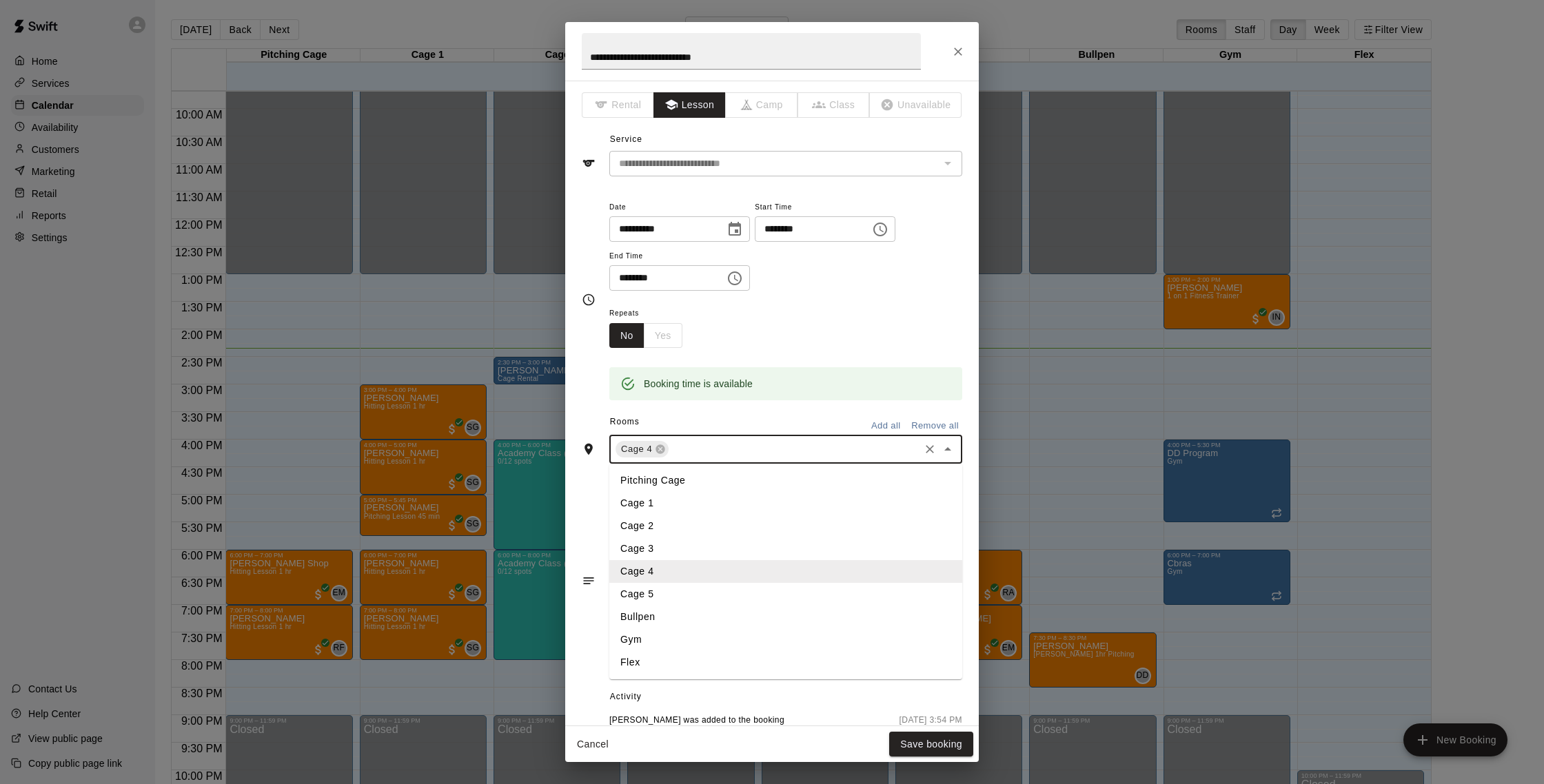
click at [662, 586] on li "Cage 5" at bounding box center [786, 595] width 353 height 23
click at [921, 745] on button "Save booking" at bounding box center [932, 745] width 84 height 26
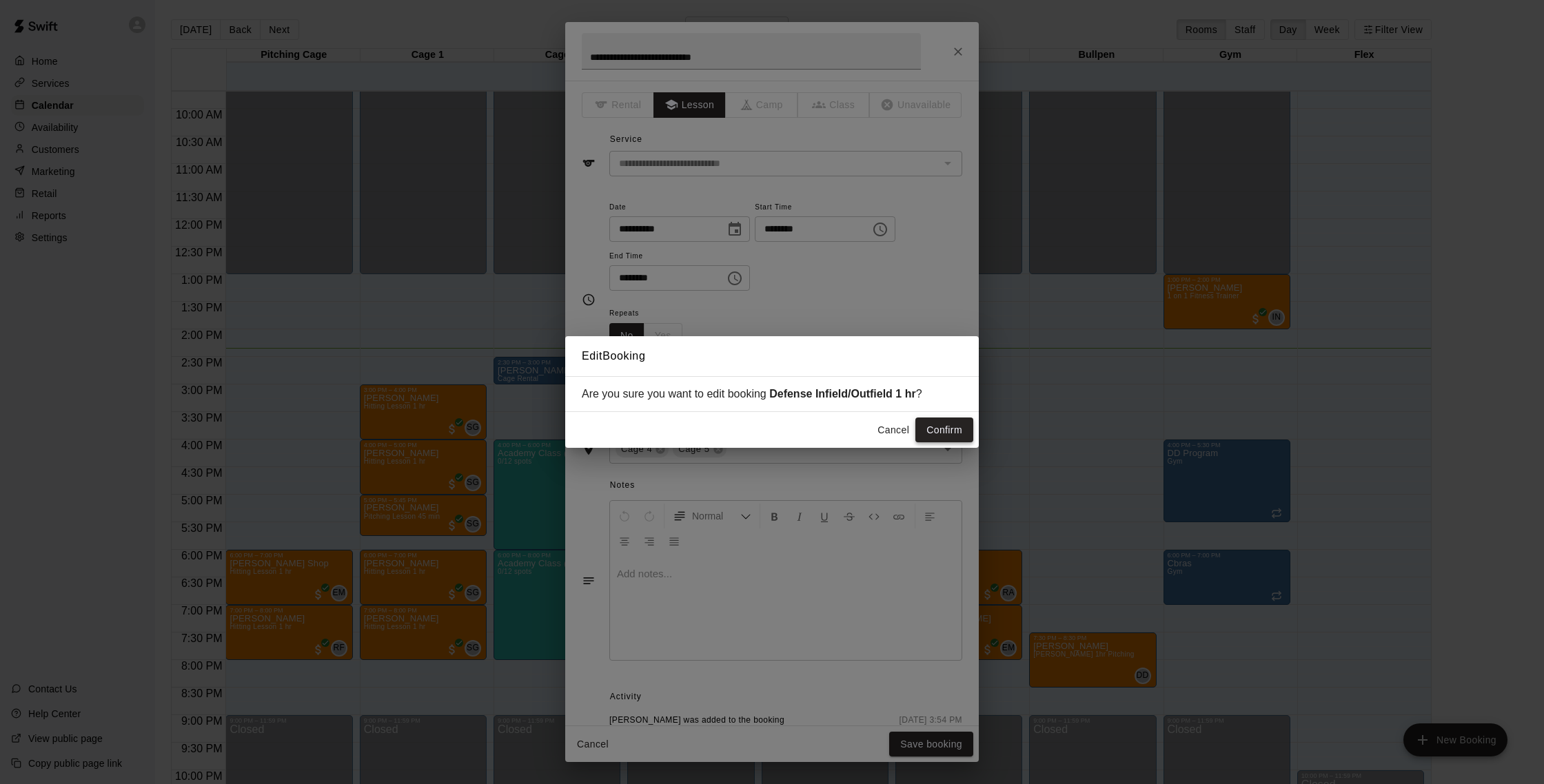
drag, startPoint x: 980, startPoint y: 425, endPoint x: 957, endPoint y: 430, distance: 23.5
click at [980, 425] on div "Edit Booking Are you sure you want to edit booking Defense Infield/Outfield 1 h…" at bounding box center [772, 392] width 1544 height 784
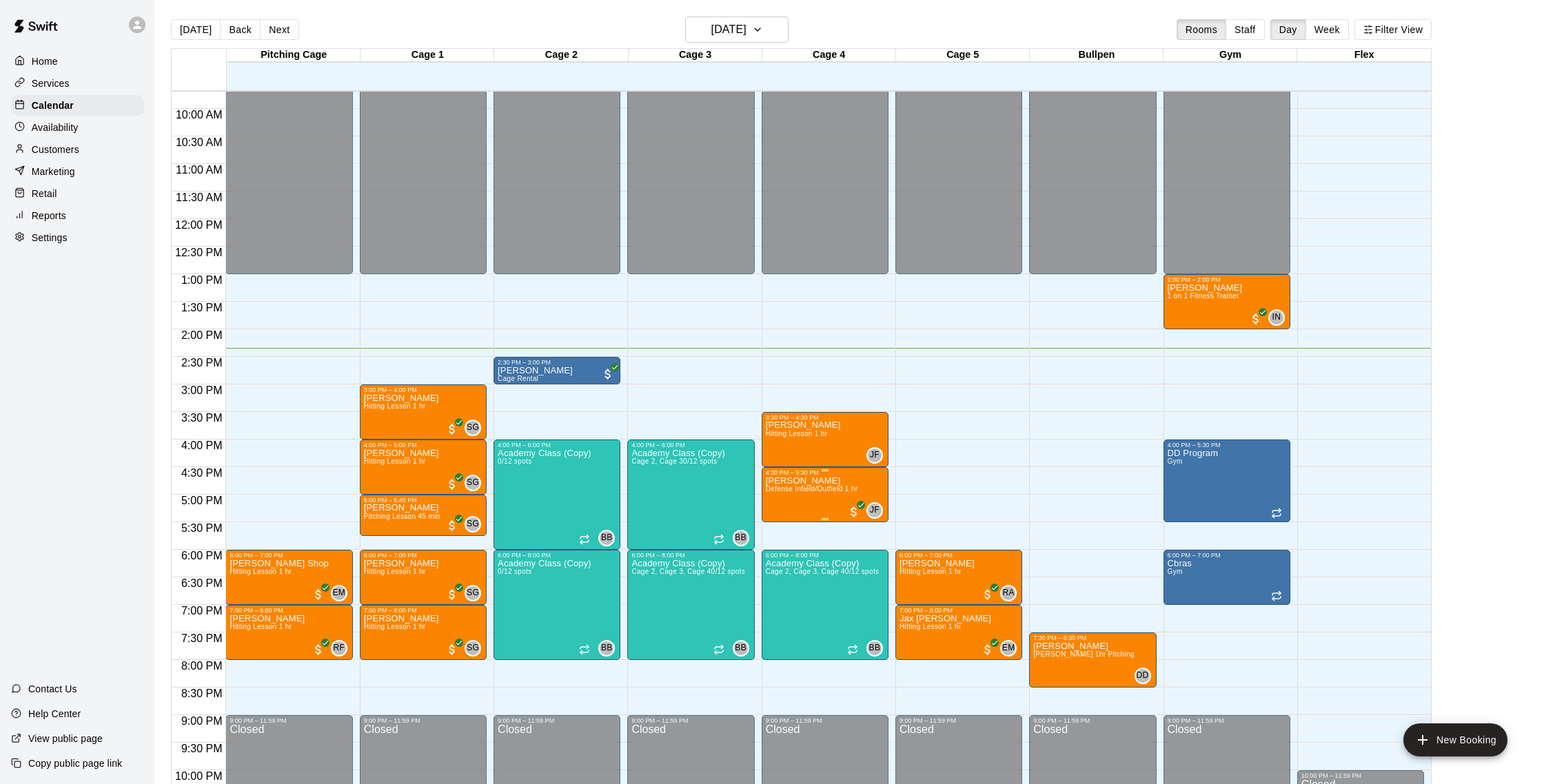
click at [856, 491] on span "Defense Infield/Outfield 1 hr" at bounding box center [811, 488] width 93 height 7
click at [775, 496] on icon "edit" at bounding box center [779, 500] width 17 height 17
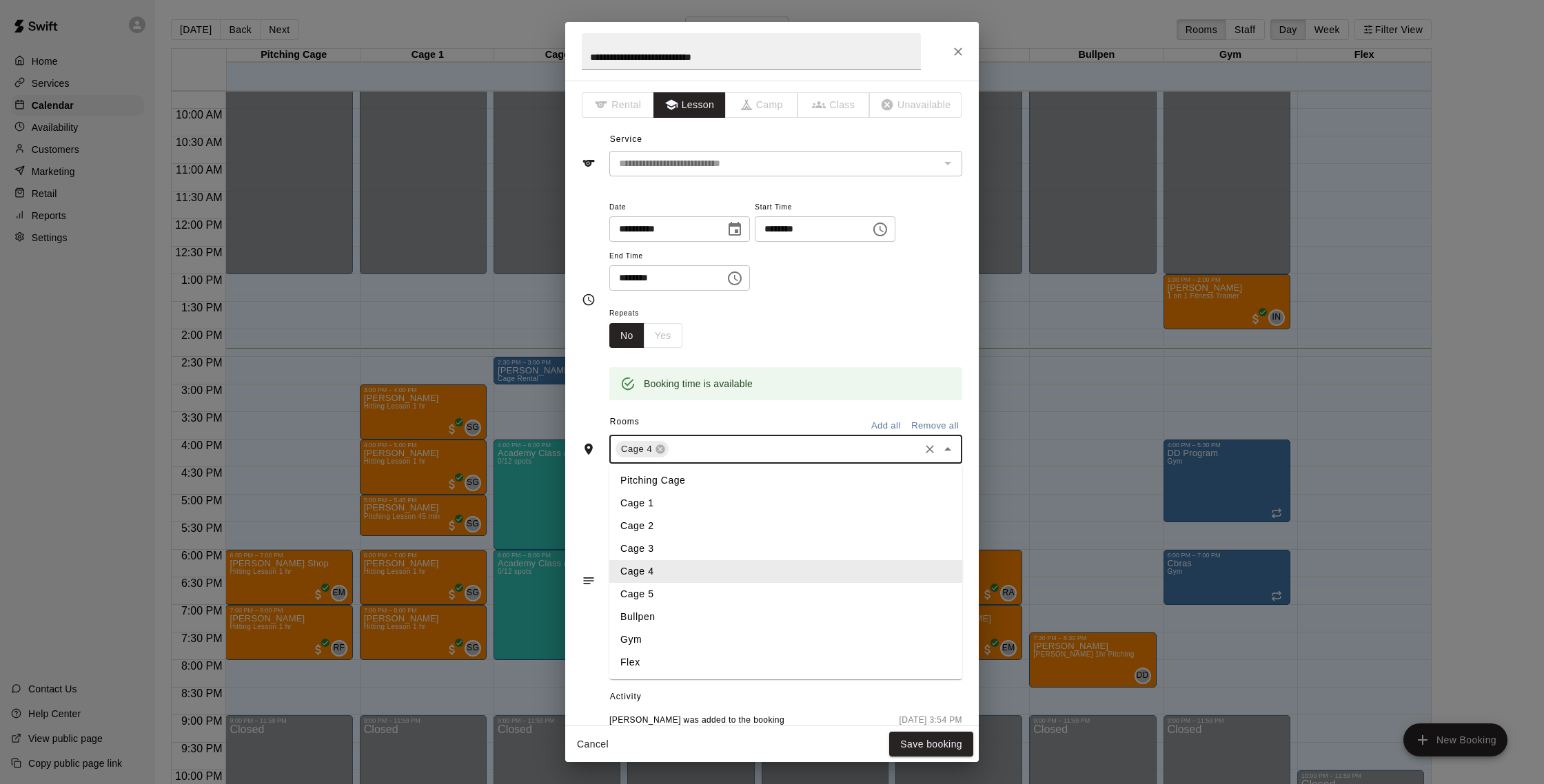
click at [699, 446] on input "text" at bounding box center [794, 449] width 247 height 17
click at [664, 589] on li "Cage 5" at bounding box center [786, 595] width 353 height 23
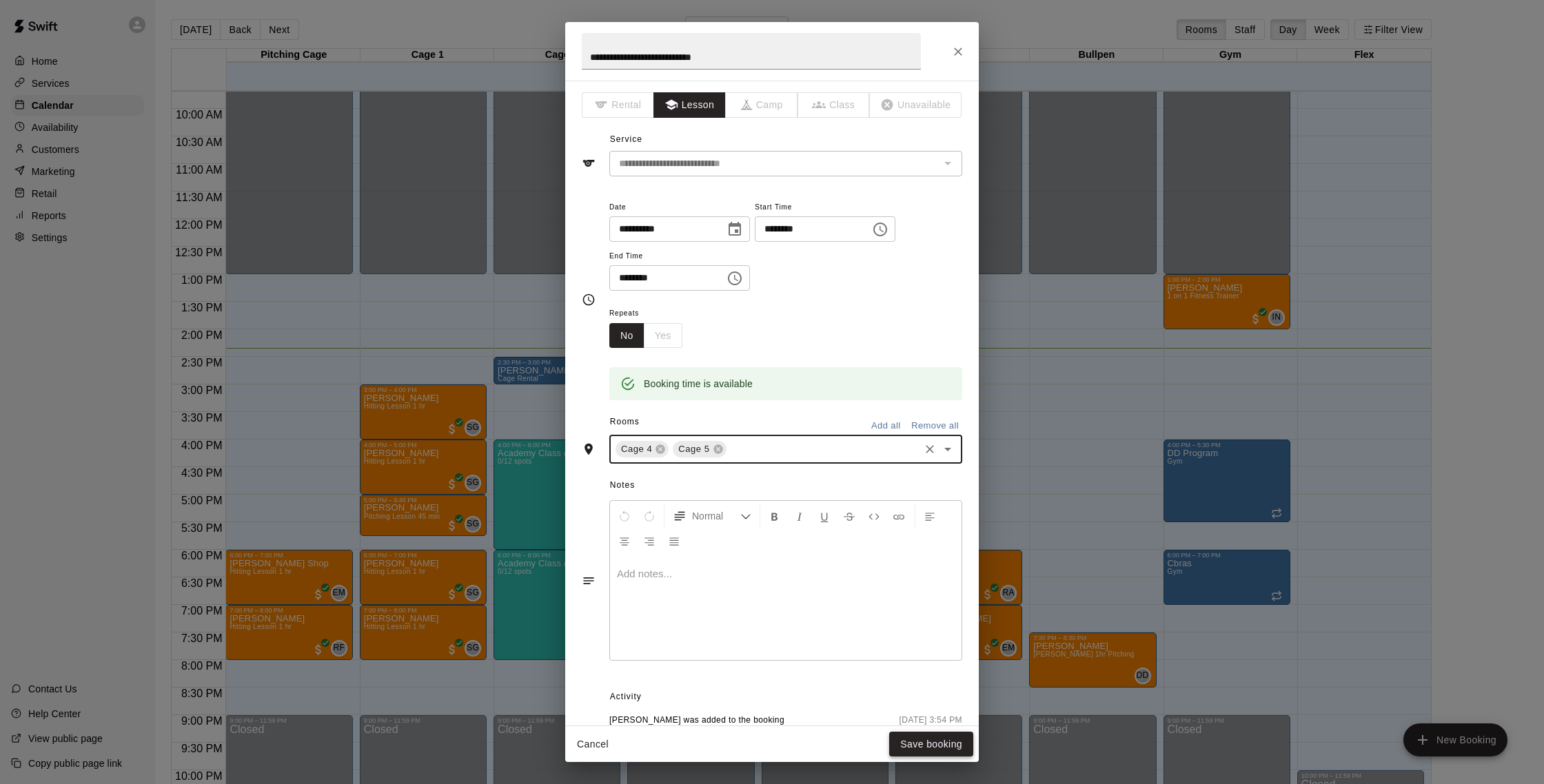
click at [938, 740] on button "Save booking" at bounding box center [932, 745] width 84 height 26
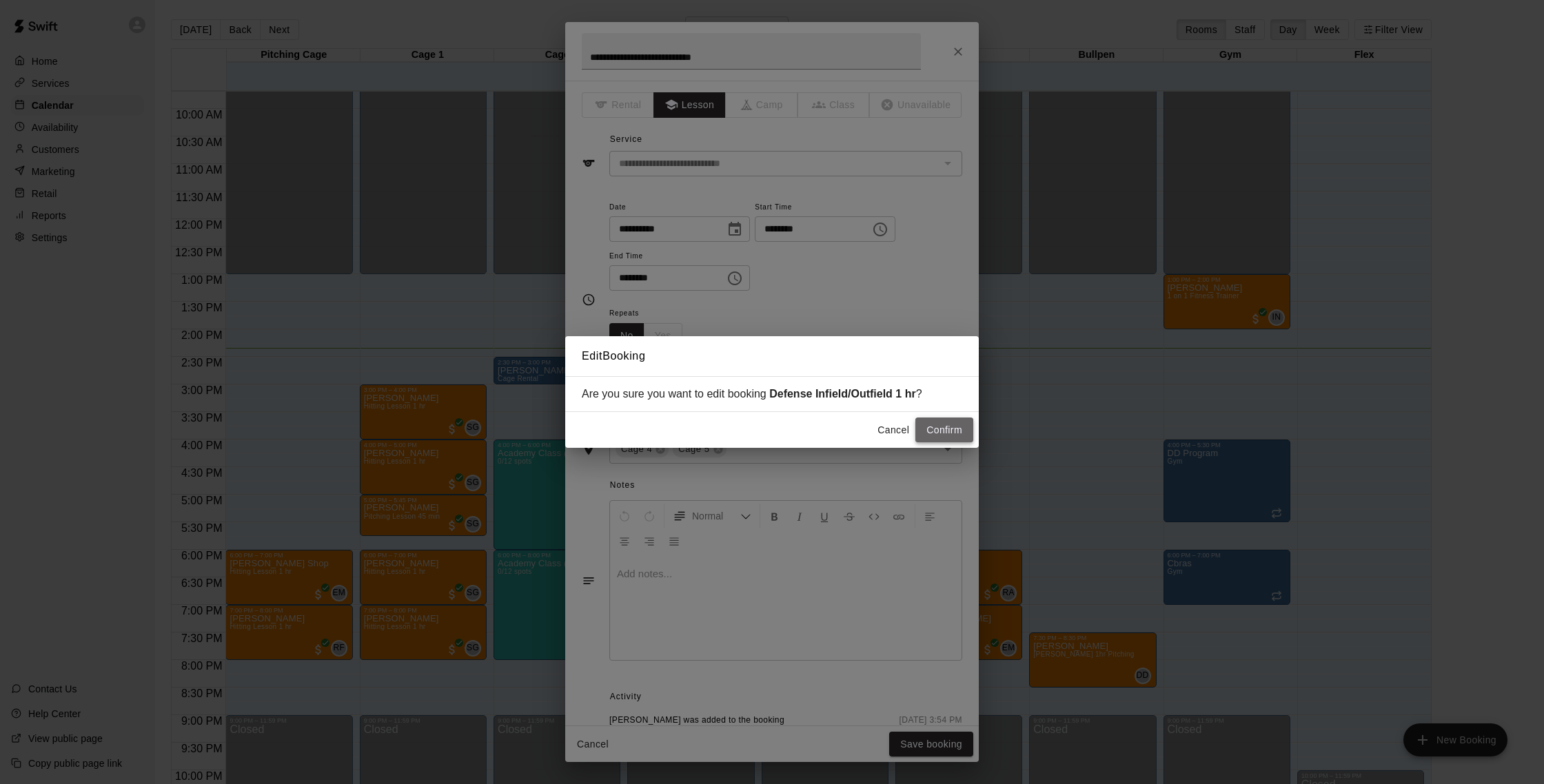
click at [952, 428] on button "Confirm" at bounding box center [944, 430] width 58 height 26
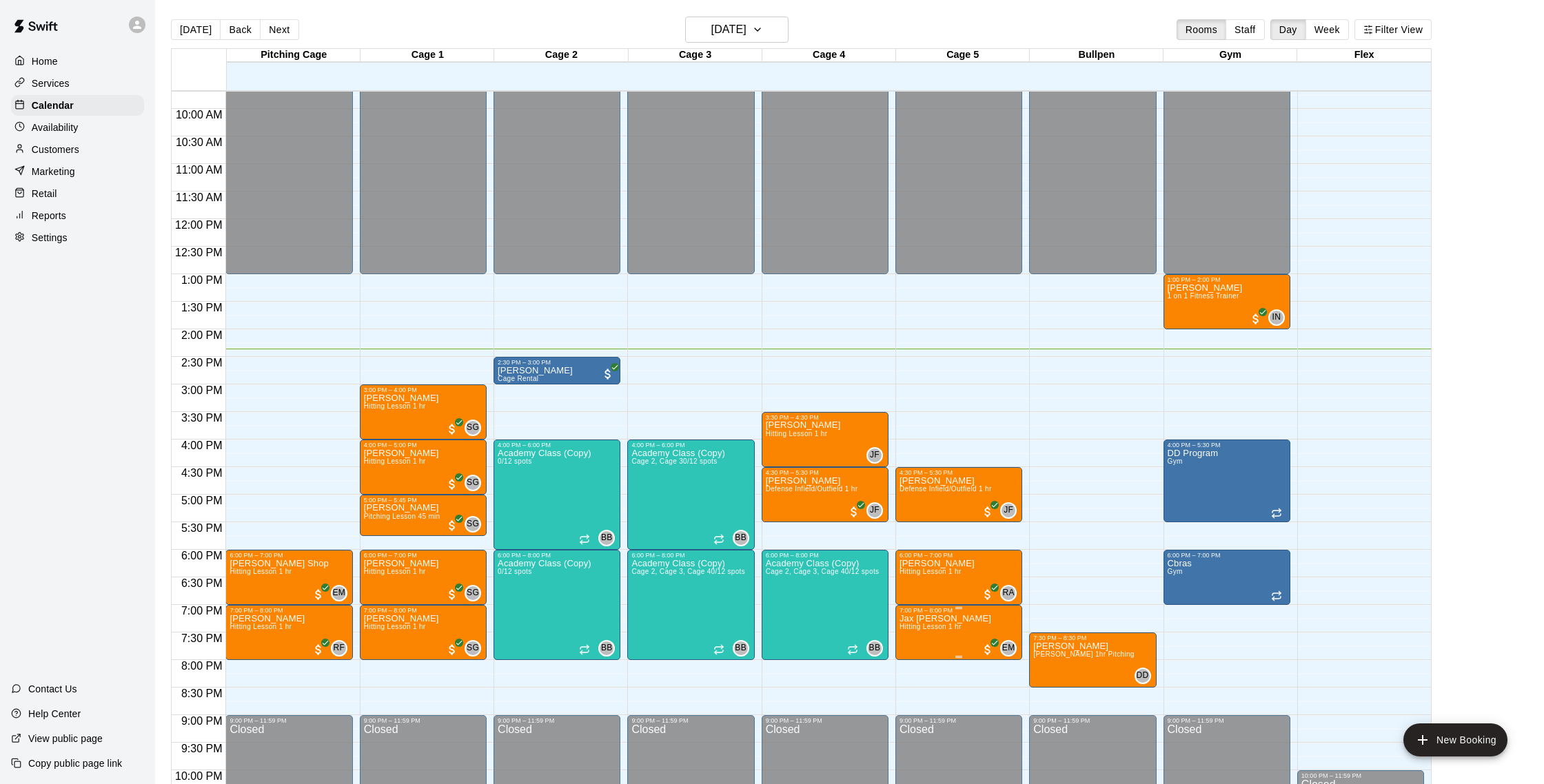
click at [961, 626] on span "Hitting Lesson 1 hr" at bounding box center [930, 626] width 62 height 7
click at [911, 667] on img "edit" at bounding box center [914, 671] width 16 height 16
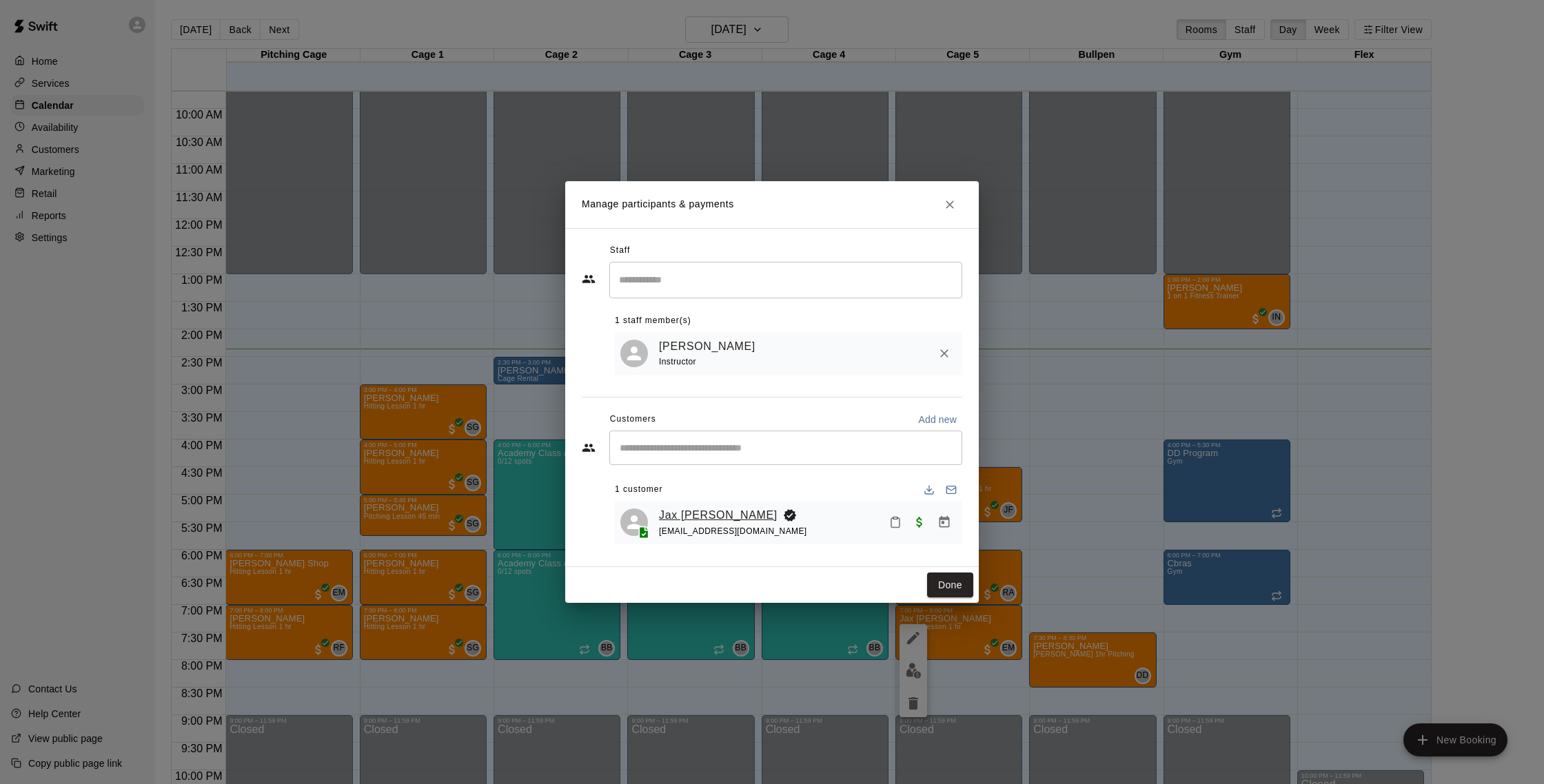
click at [707, 514] on link "Jax [PERSON_NAME]" at bounding box center [718, 516] width 118 height 18
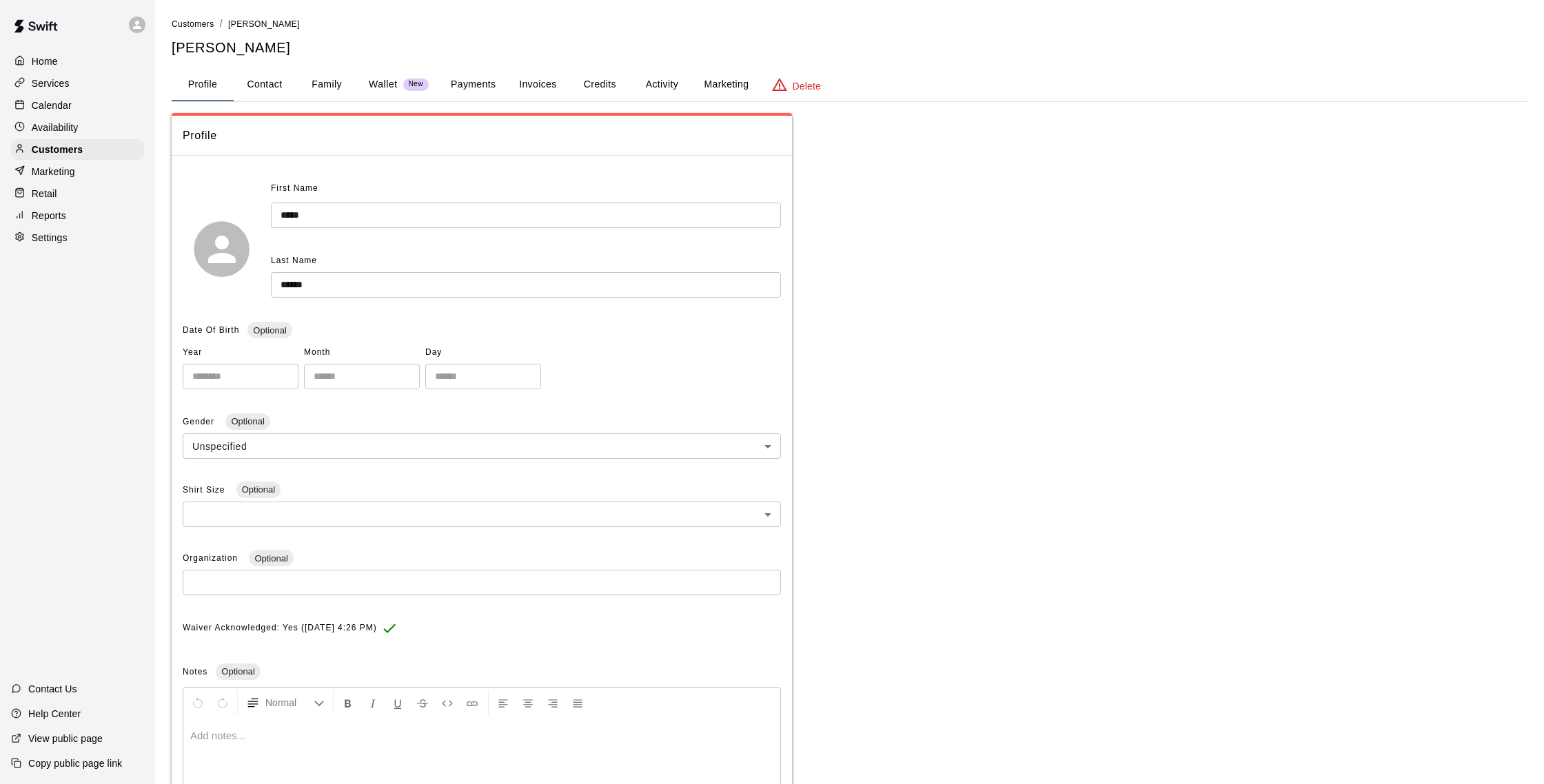
click at [637, 84] on button "Activity" at bounding box center [662, 85] width 62 height 33
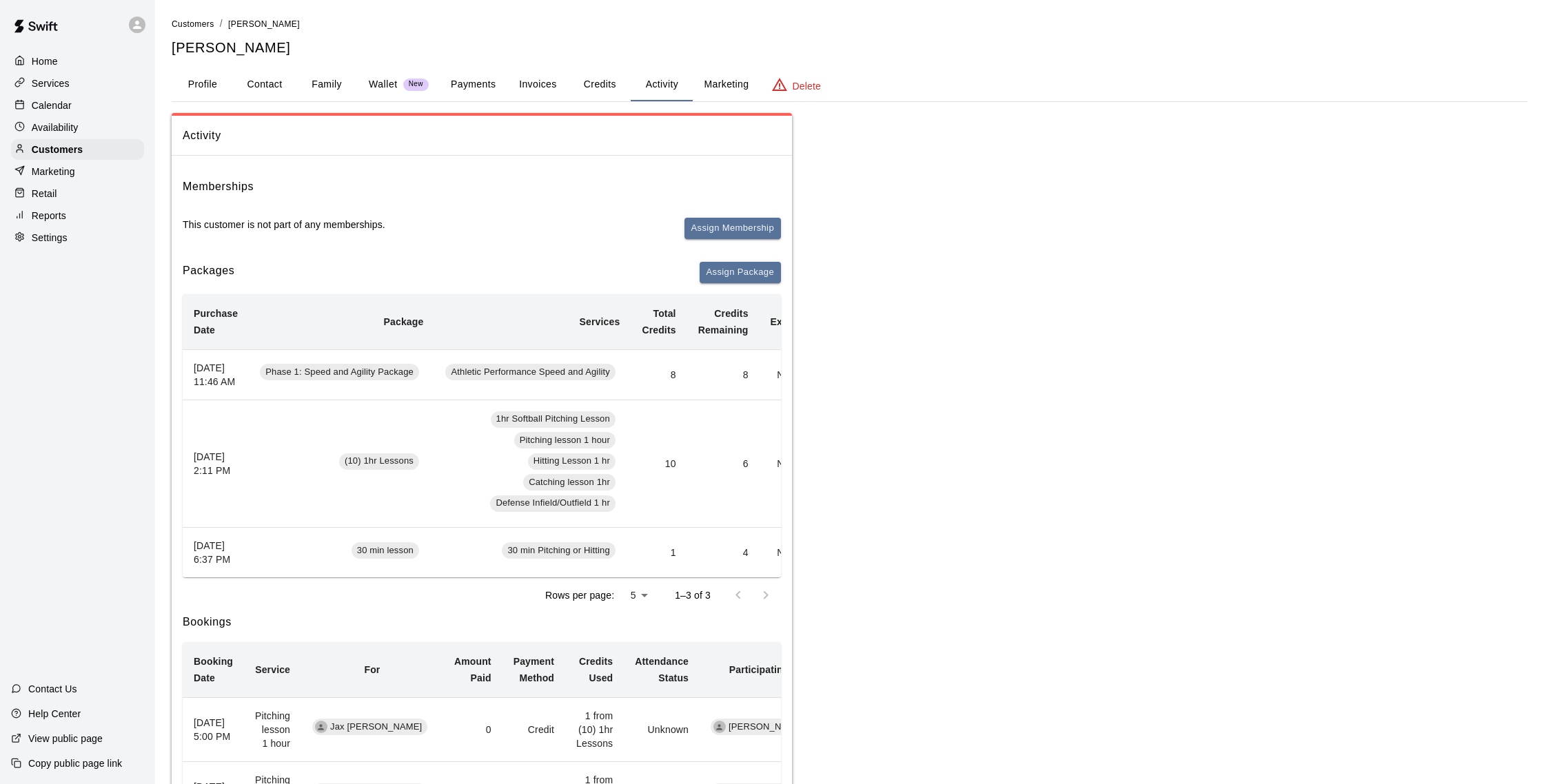
click at [67, 110] on p "Calendar" at bounding box center [52, 105] width 40 height 14
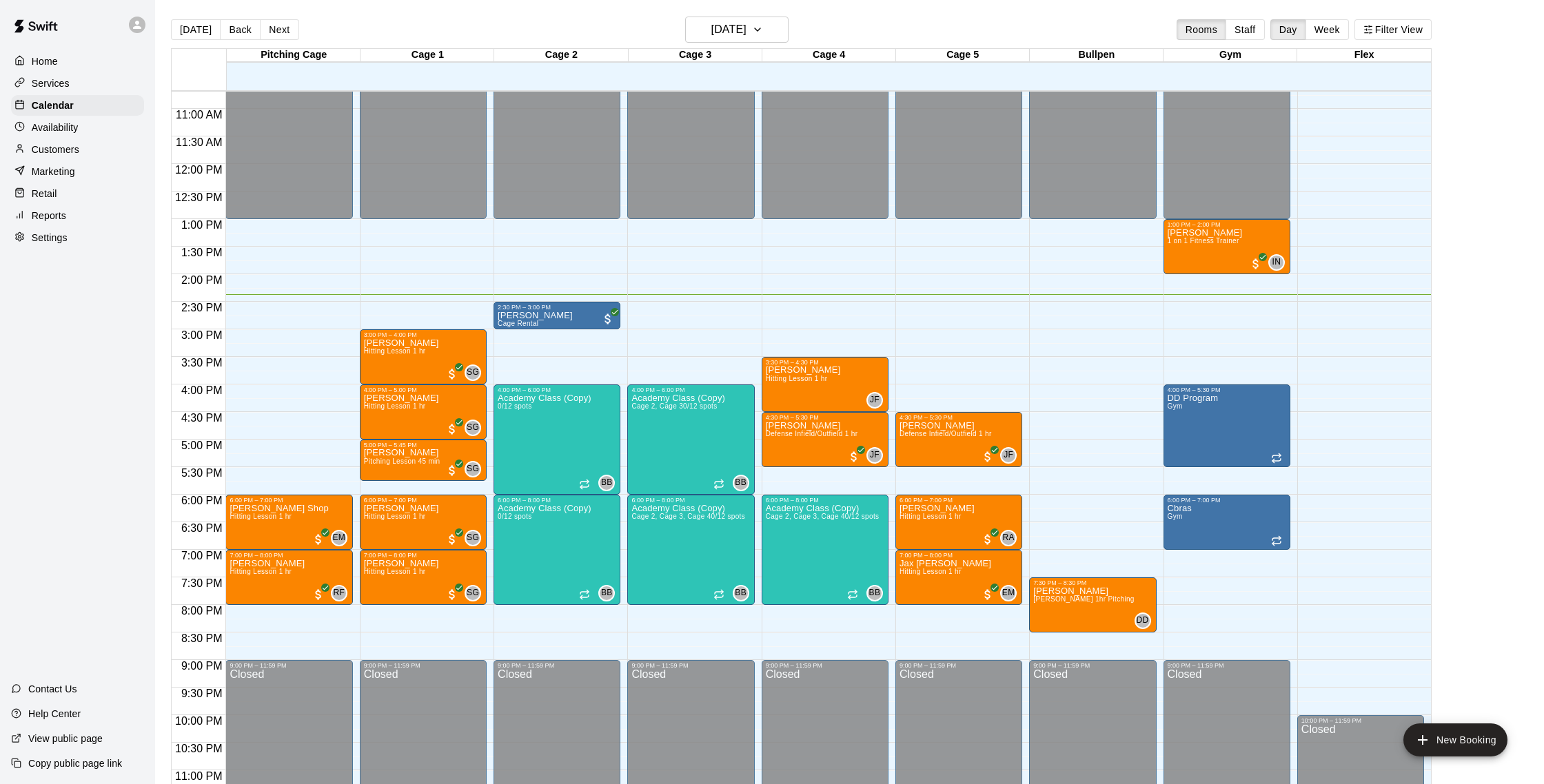
scroll to position [590, 0]
drag, startPoint x: 770, startPoint y: 471, endPoint x: 770, endPoint y: 487, distance: 16.0
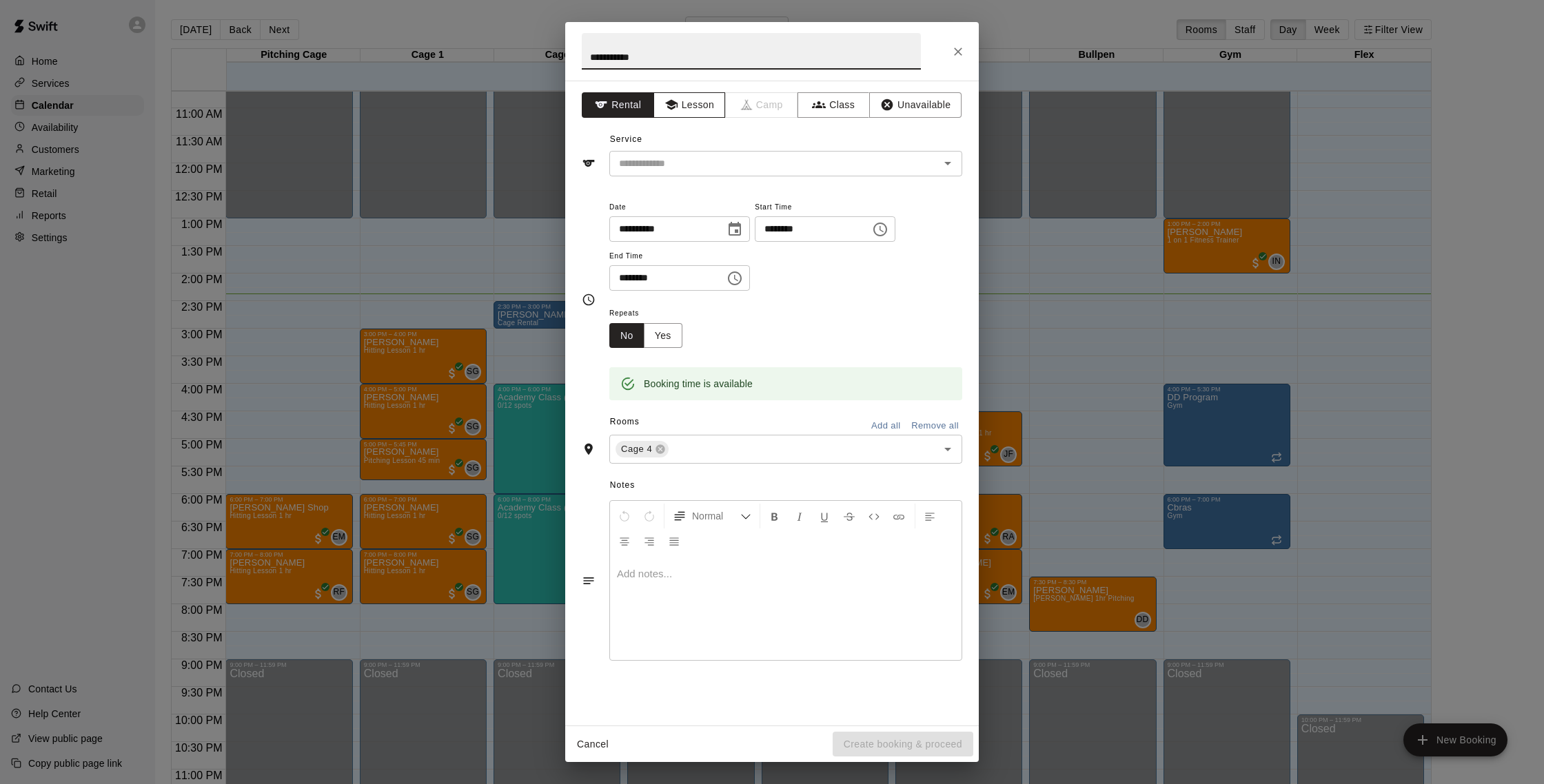
type input "**********"
click at [706, 97] on button "Lesson" at bounding box center [690, 106] width 73 height 26
click at [704, 152] on div "​" at bounding box center [786, 164] width 353 height 26
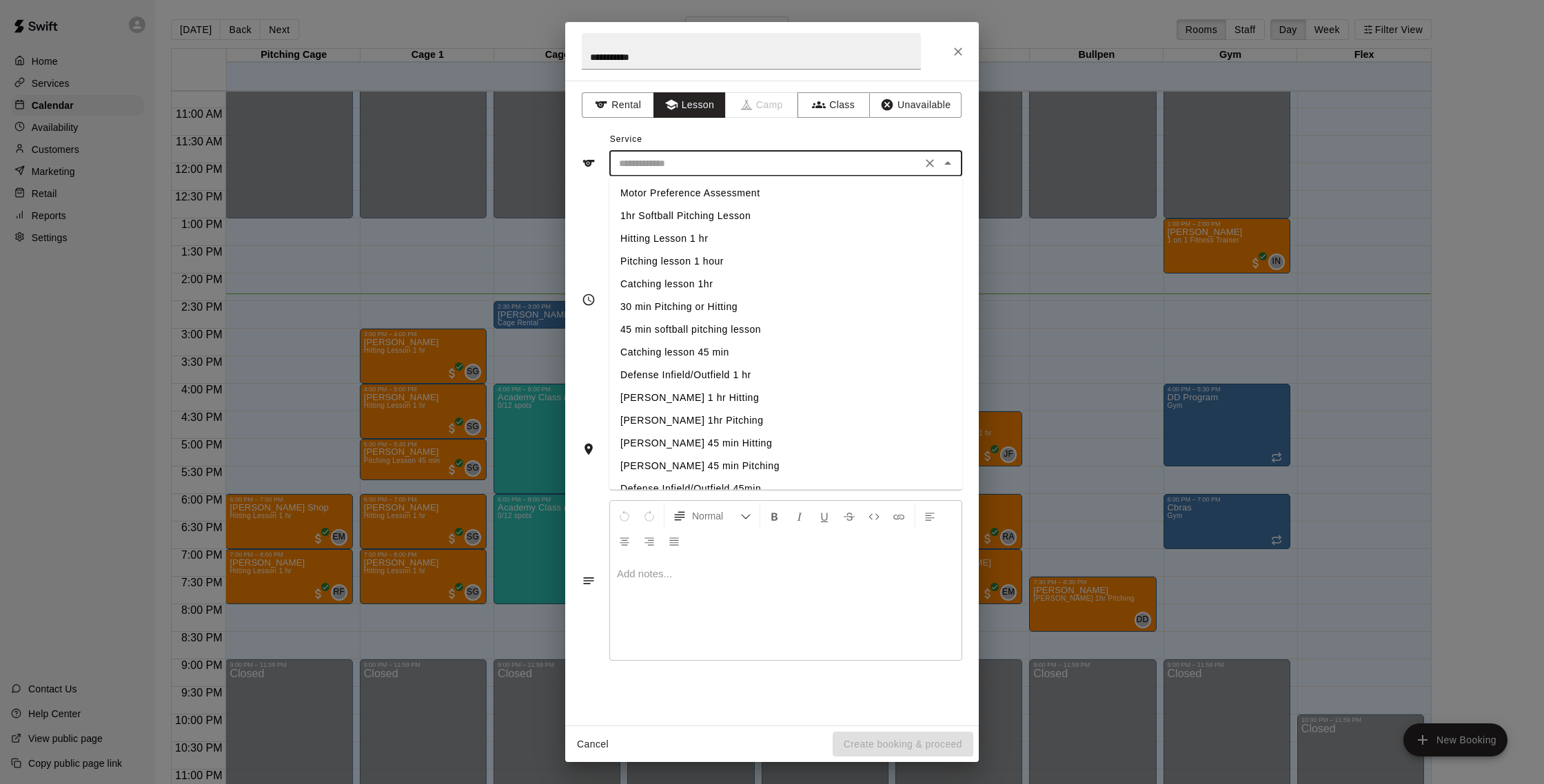
drag, startPoint x: 703, startPoint y: 233, endPoint x: 674, endPoint y: 231, distance: 29.1
click at [703, 233] on li "Hitting Lesson 1 hr" at bounding box center [786, 239] width 353 height 23
type input "**********"
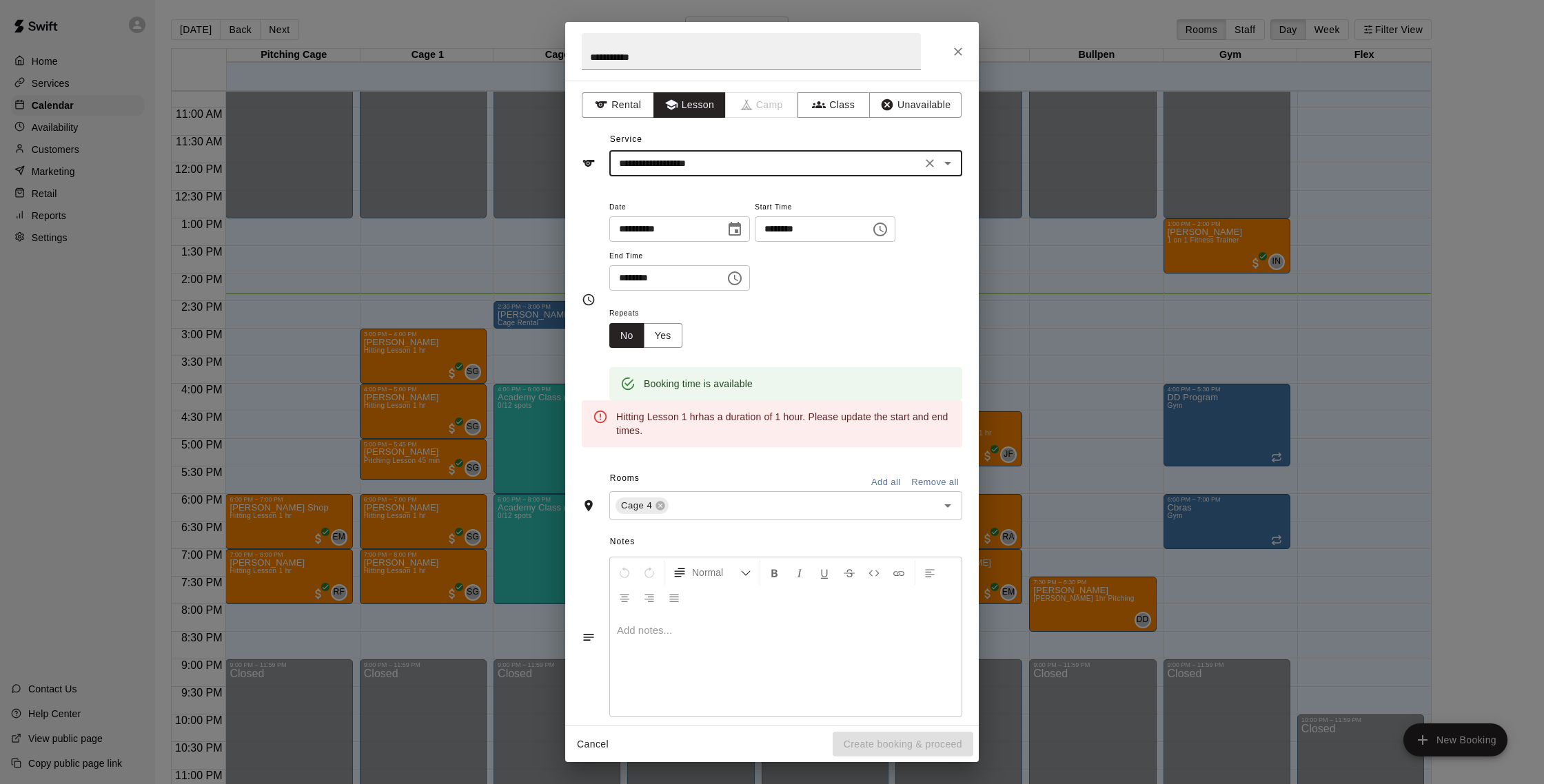
click at [745, 160] on input "**********" at bounding box center [765, 163] width 304 height 17
click at [640, 115] on button "Rental" at bounding box center [618, 106] width 73 height 26
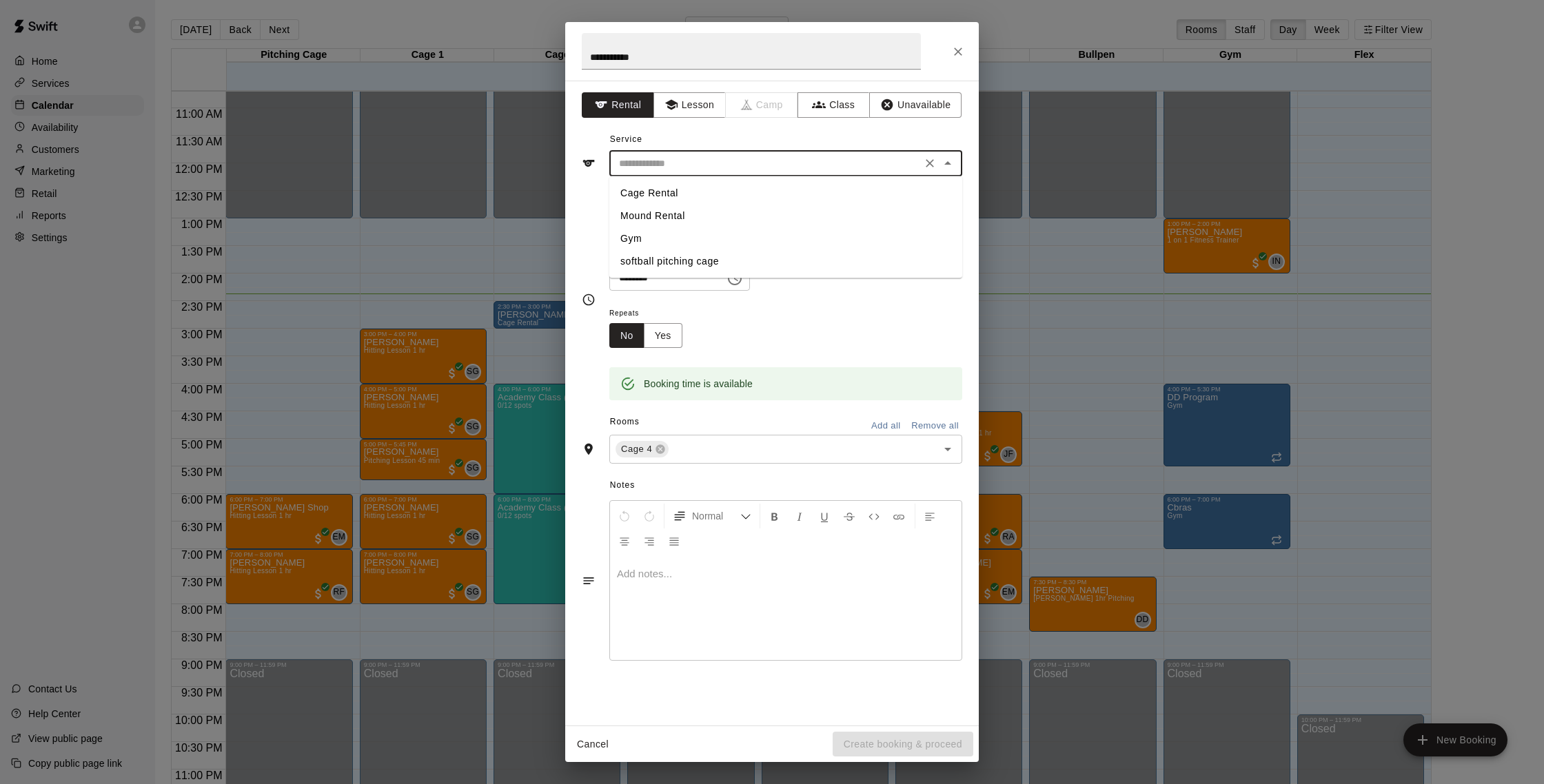
click at [742, 163] on input "text" at bounding box center [765, 163] width 304 height 17
click at [695, 185] on li "Cage Rental" at bounding box center [786, 193] width 353 height 23
type input "**********"
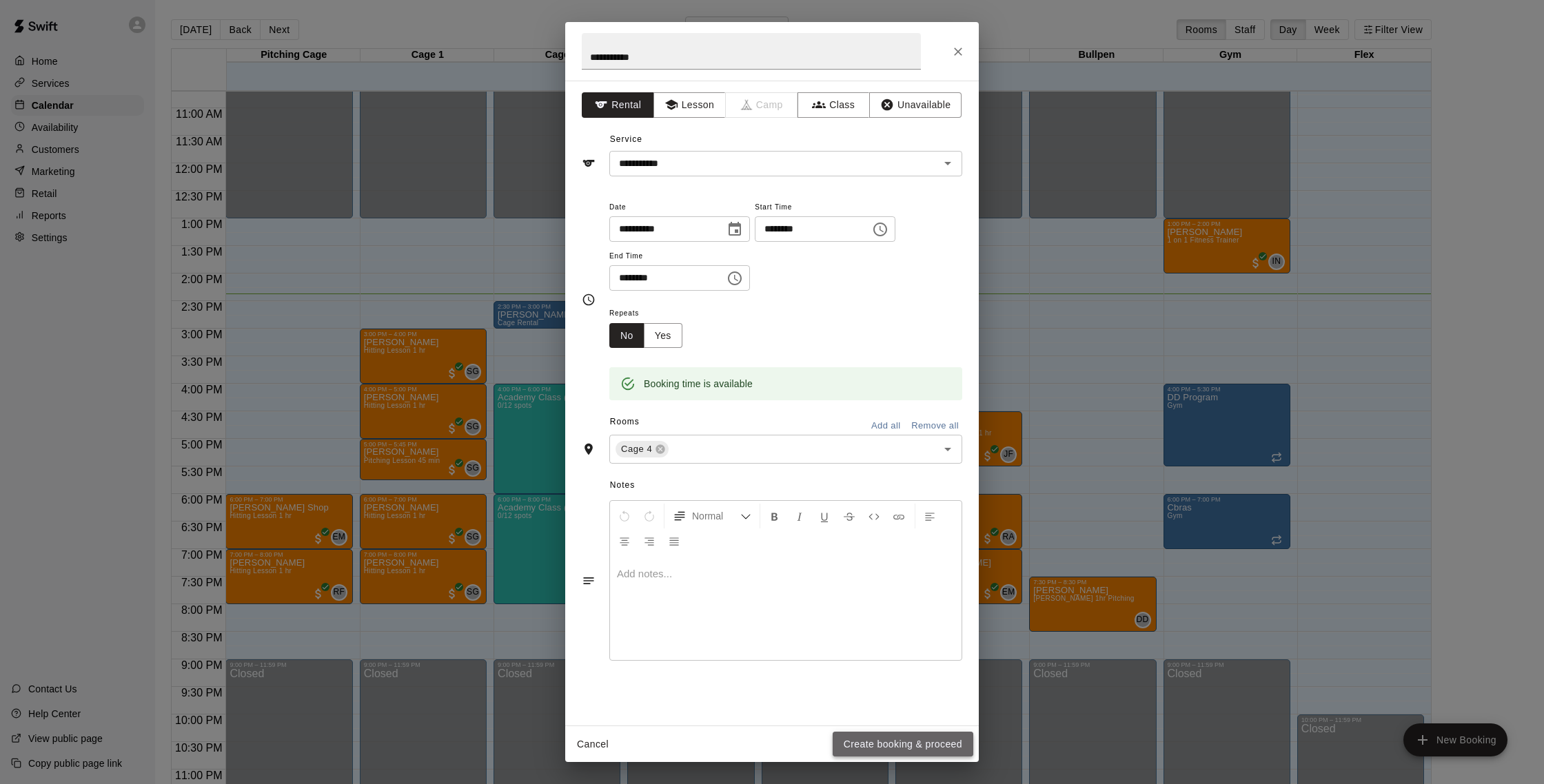
click at [936, 737] on button "Create booking & proceed" at bounding box center [903, 745] width 141 height 26
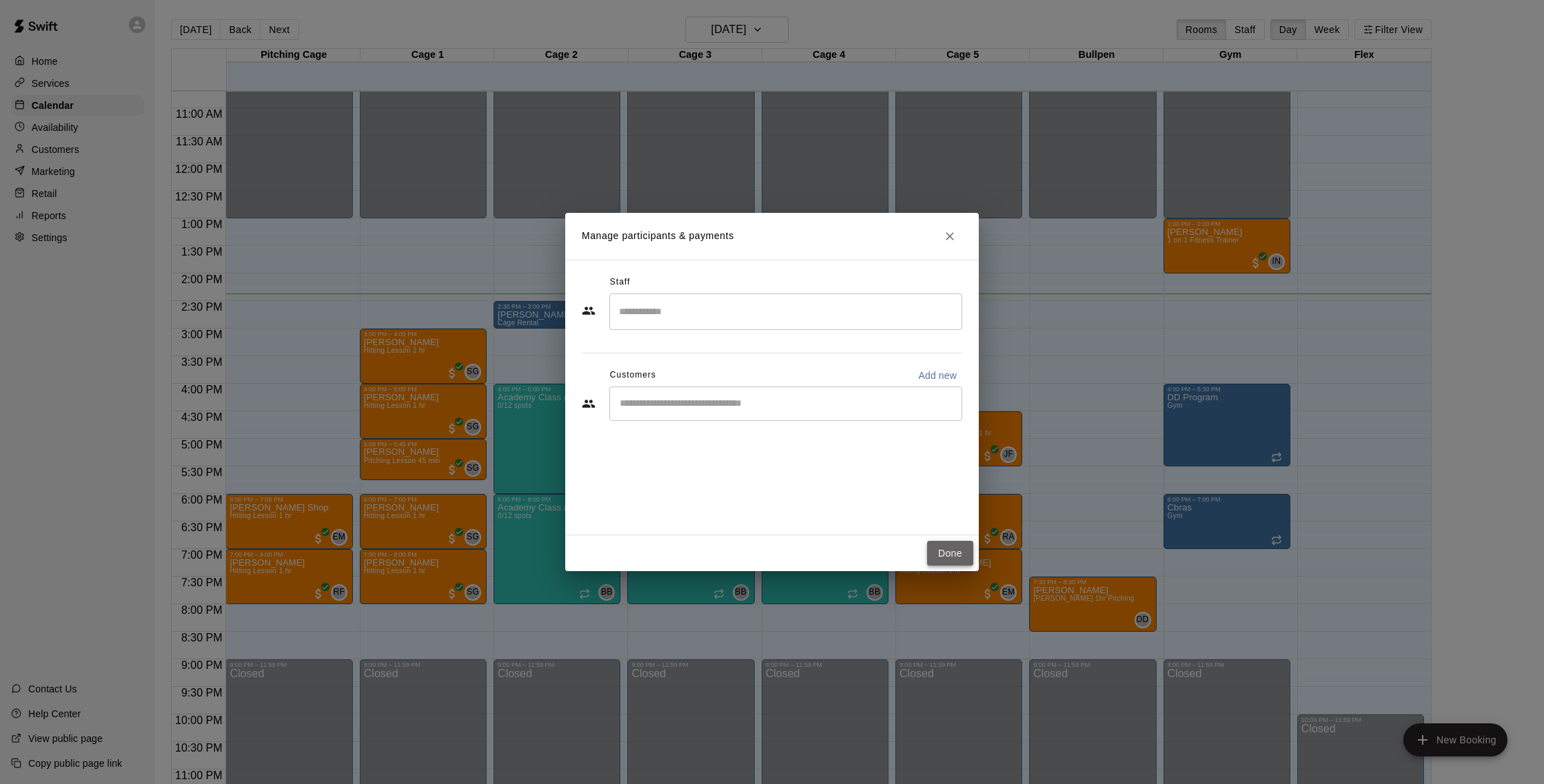
click at [969, 562] on button "Done" at bounding box center [950, 554] width 46 height 26
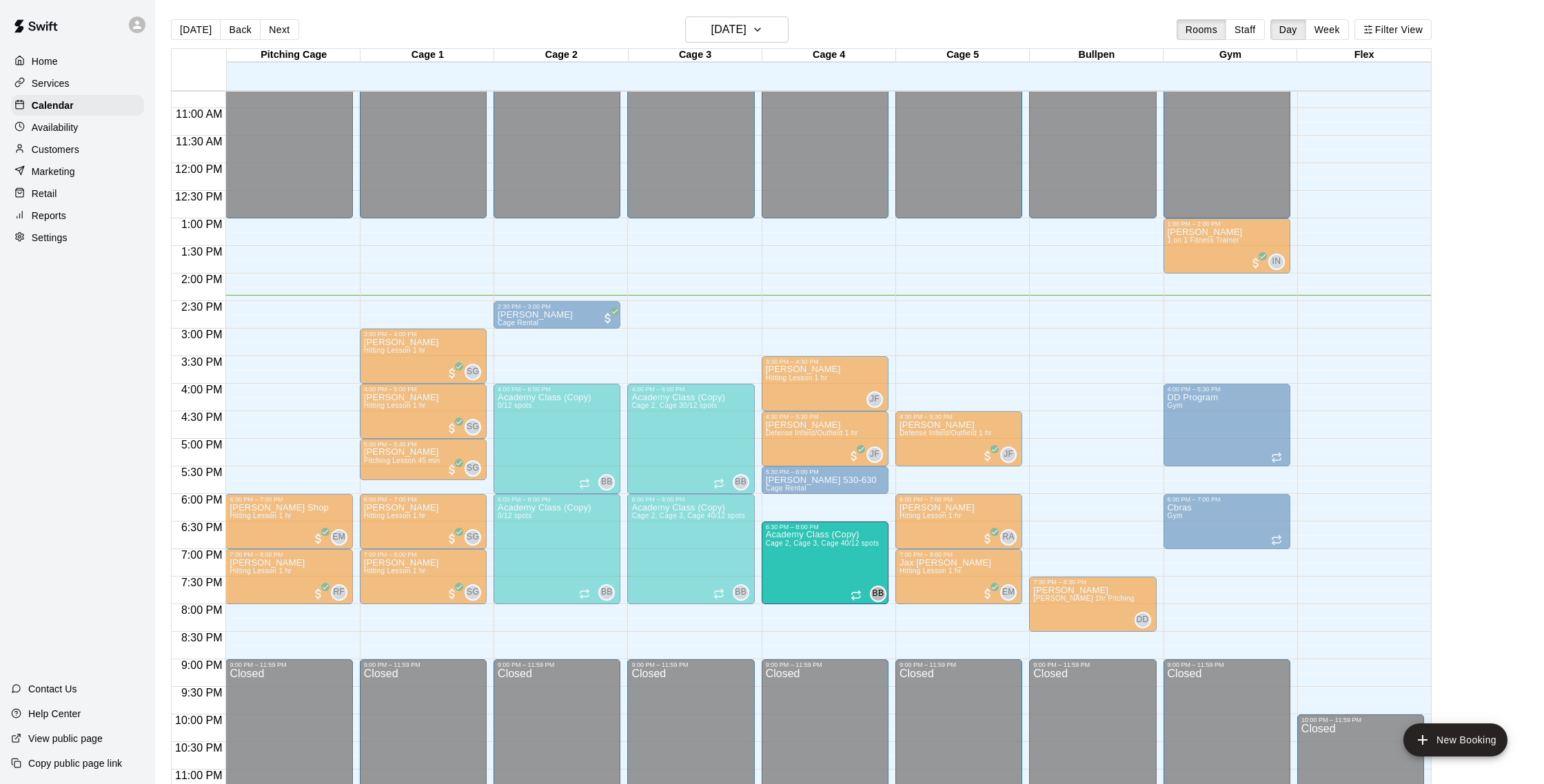
drag, startPoint x: 824, startPoint y: 498, endPoint x: 824, endPoint y: 524, distance: 26.0
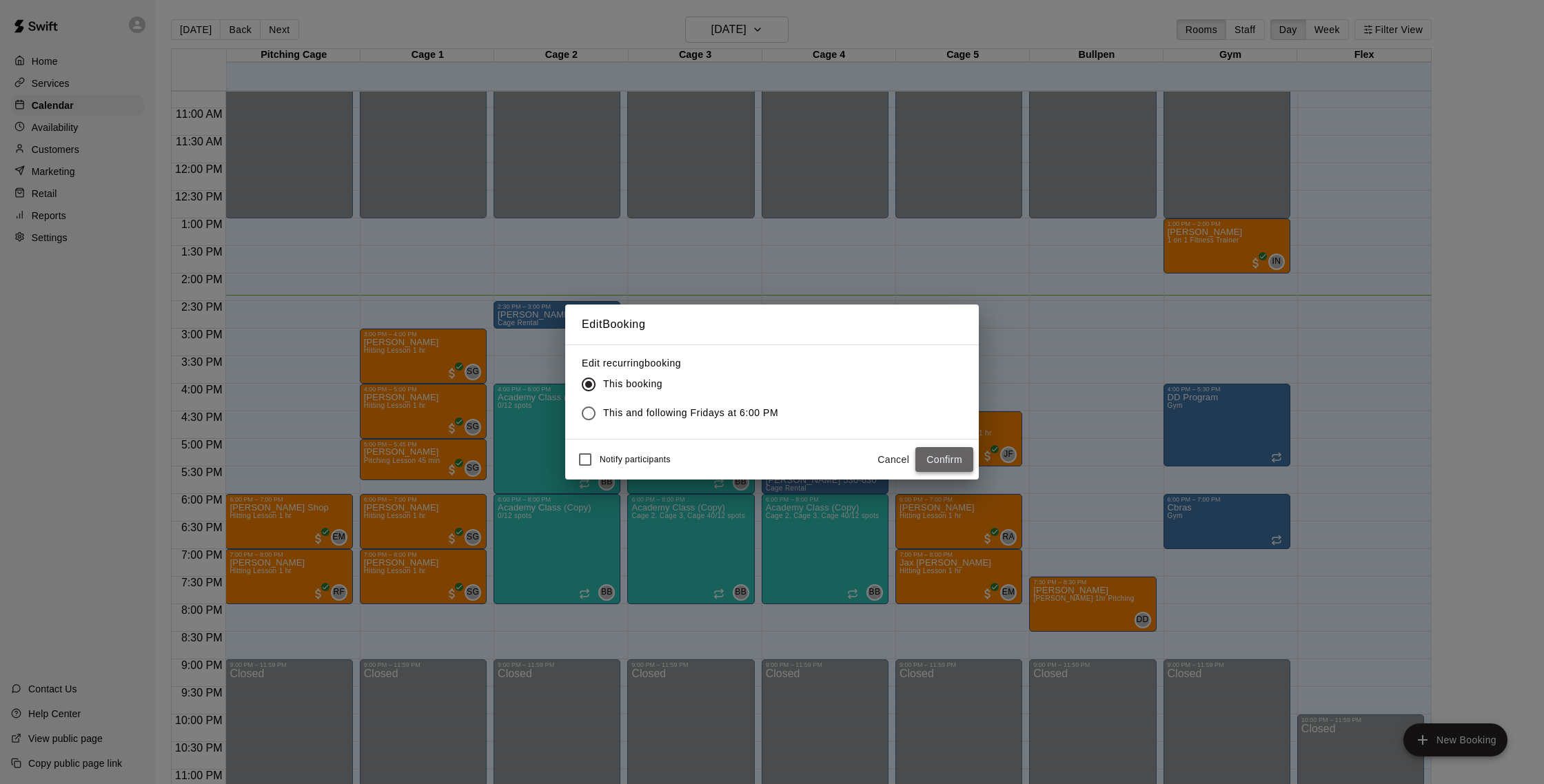
click at [931, 459] on button "Confirm" at bounding box center [944, 460] width 58 height 26
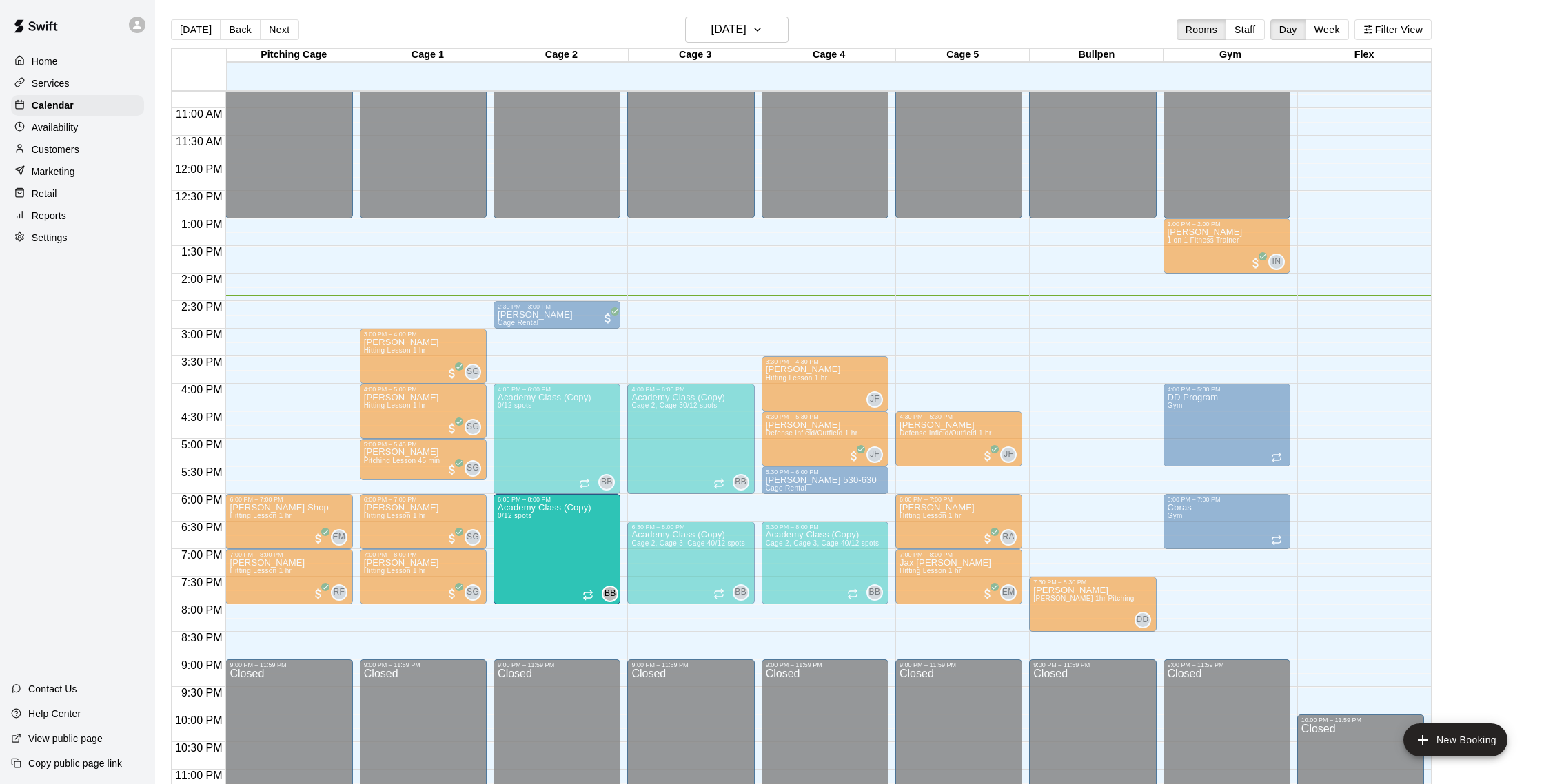
drag, startPoint x: 557, startPoint y: 525, endPoint x: 555, endPoint y: 503, distance: 22.1
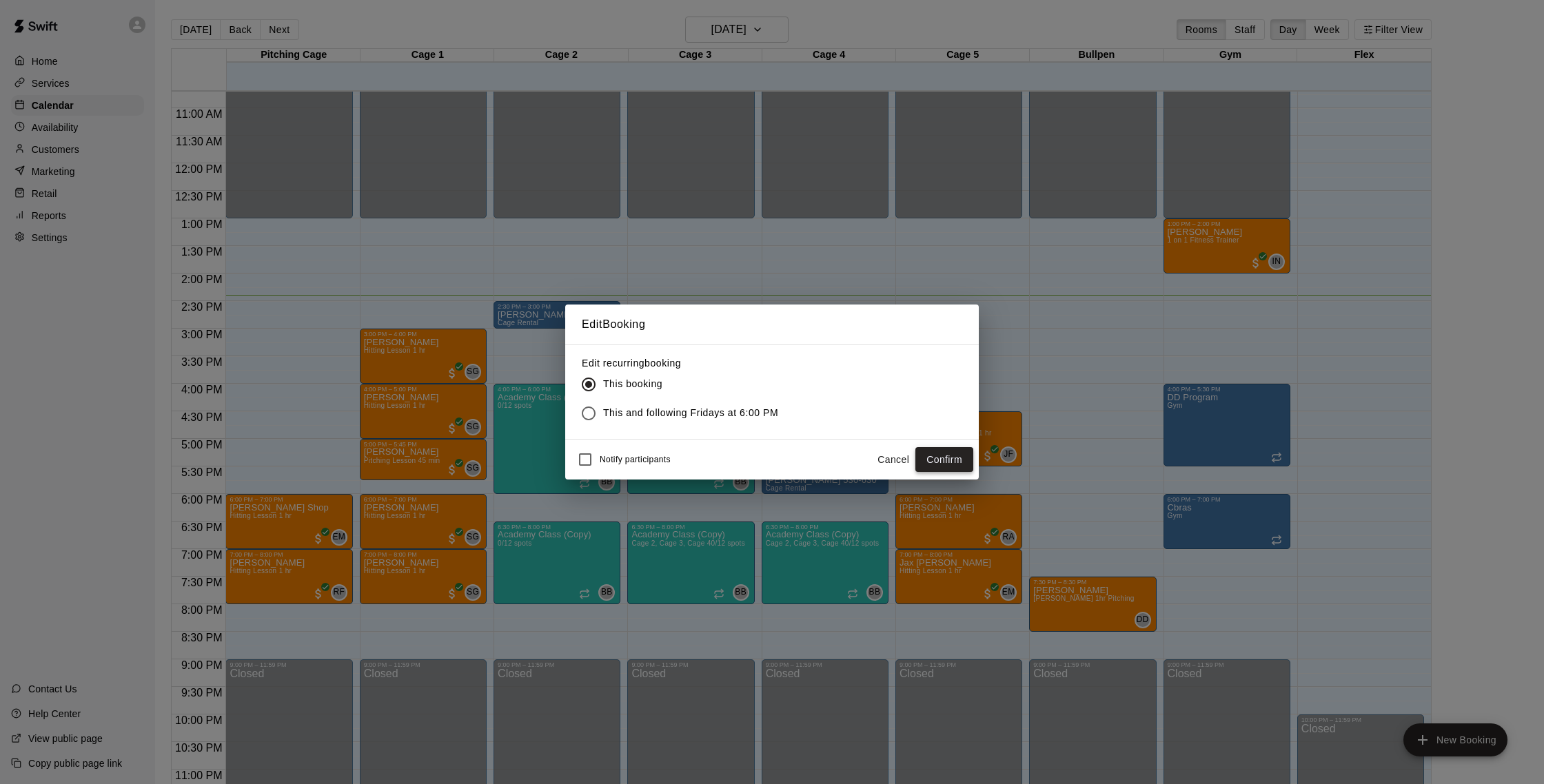
click at [953, 467] on button "Confirm" at bounding box center [944, 460] width 58 height 26
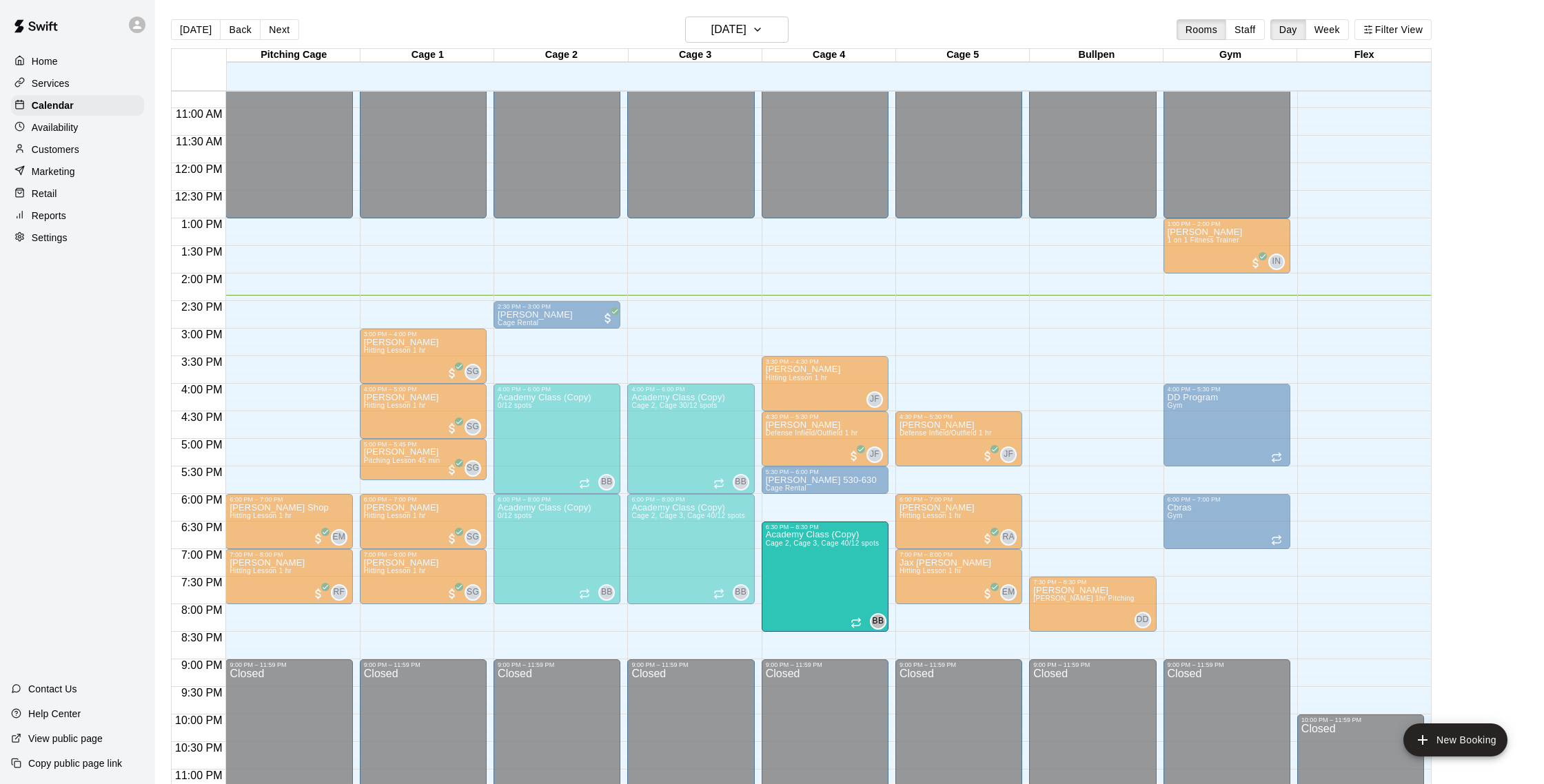
drag, startPoint x: 825, startPoint y: 545, endPoint x: 826, endPoint y: 577, distance: 32.0
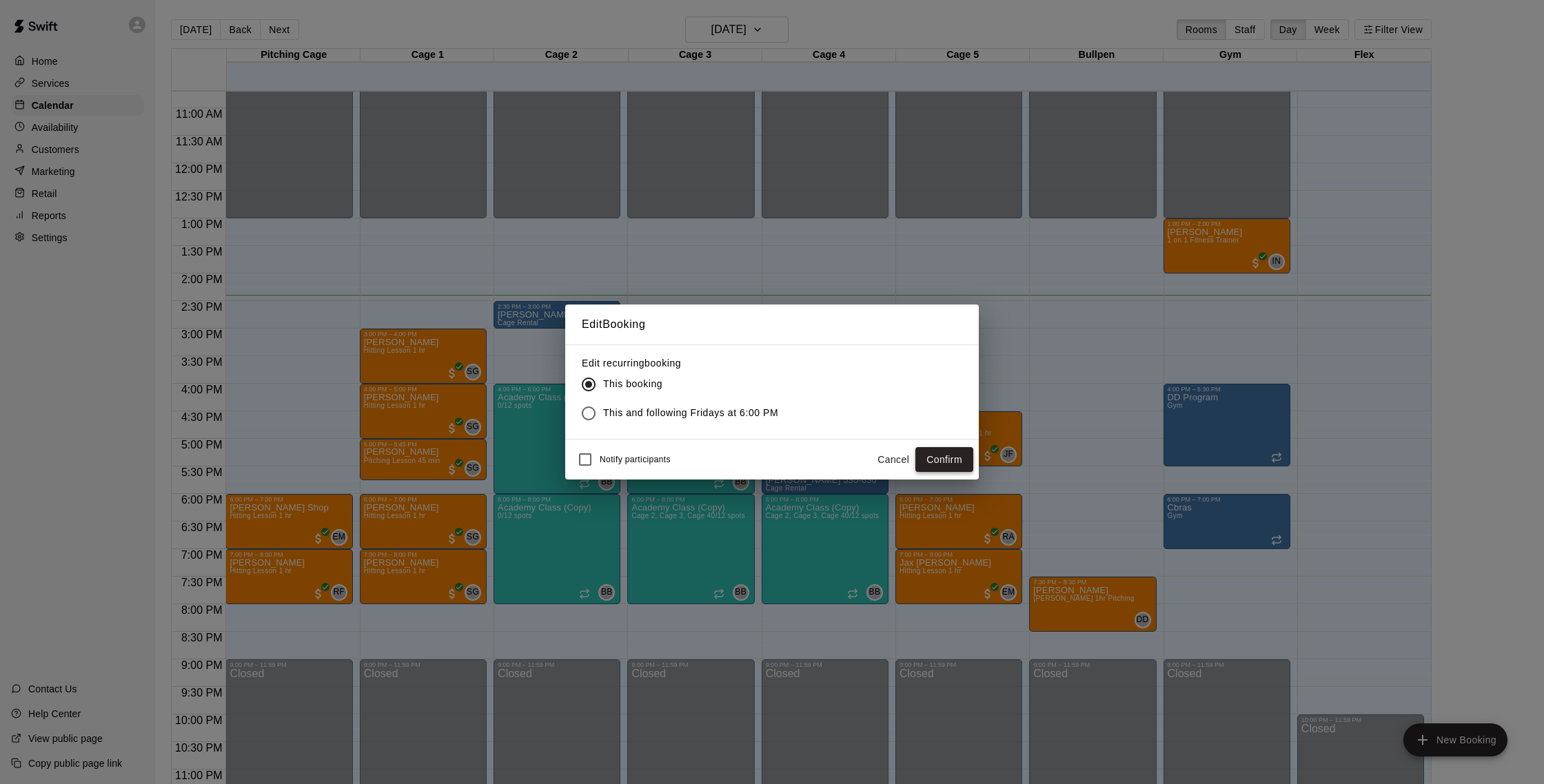
click at [935, 460] on button "Confirm" at bounding box center [944, 460] width 58 height 26
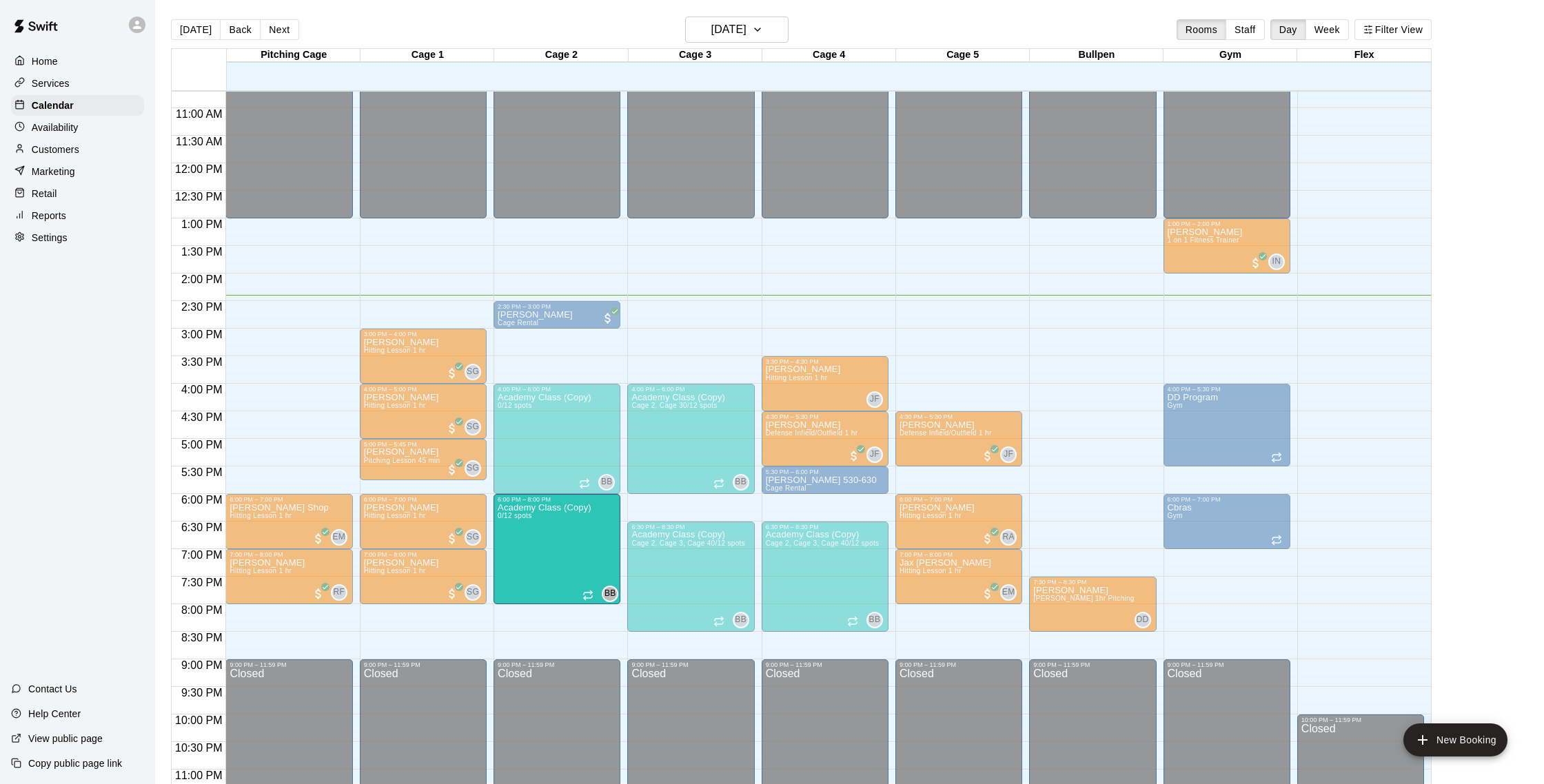
drag, startPoint x: 585, startPoint y: 555, endPoint x: 585, endPoint y: 533, distance: 22.0
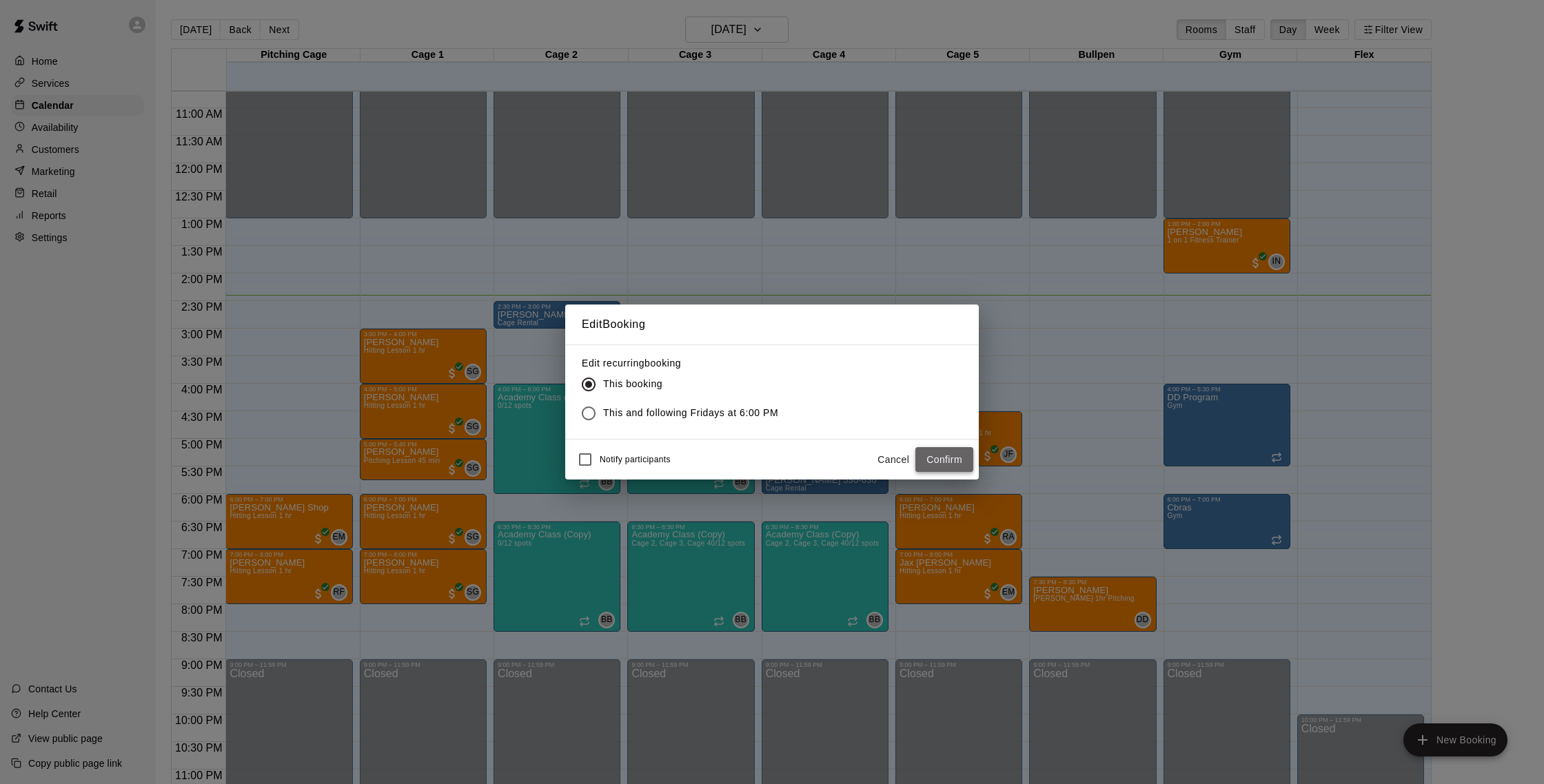
click at [961, 457] on button "Confirm" at bounding box center [944, 460] width 58 height 26
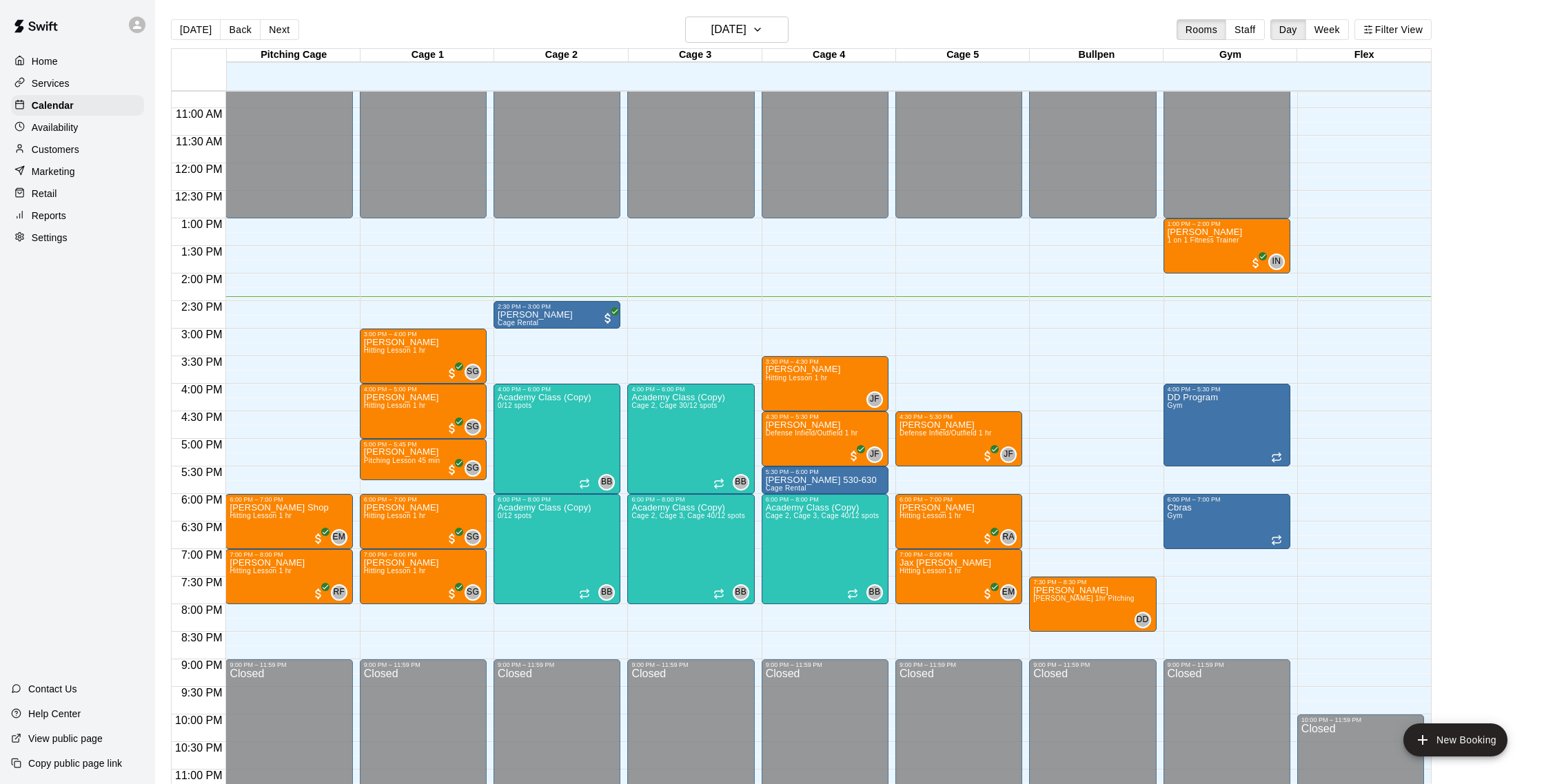
click at [68, 149] on p "Customers" at bounding box center [55, 149] width 48 height 14
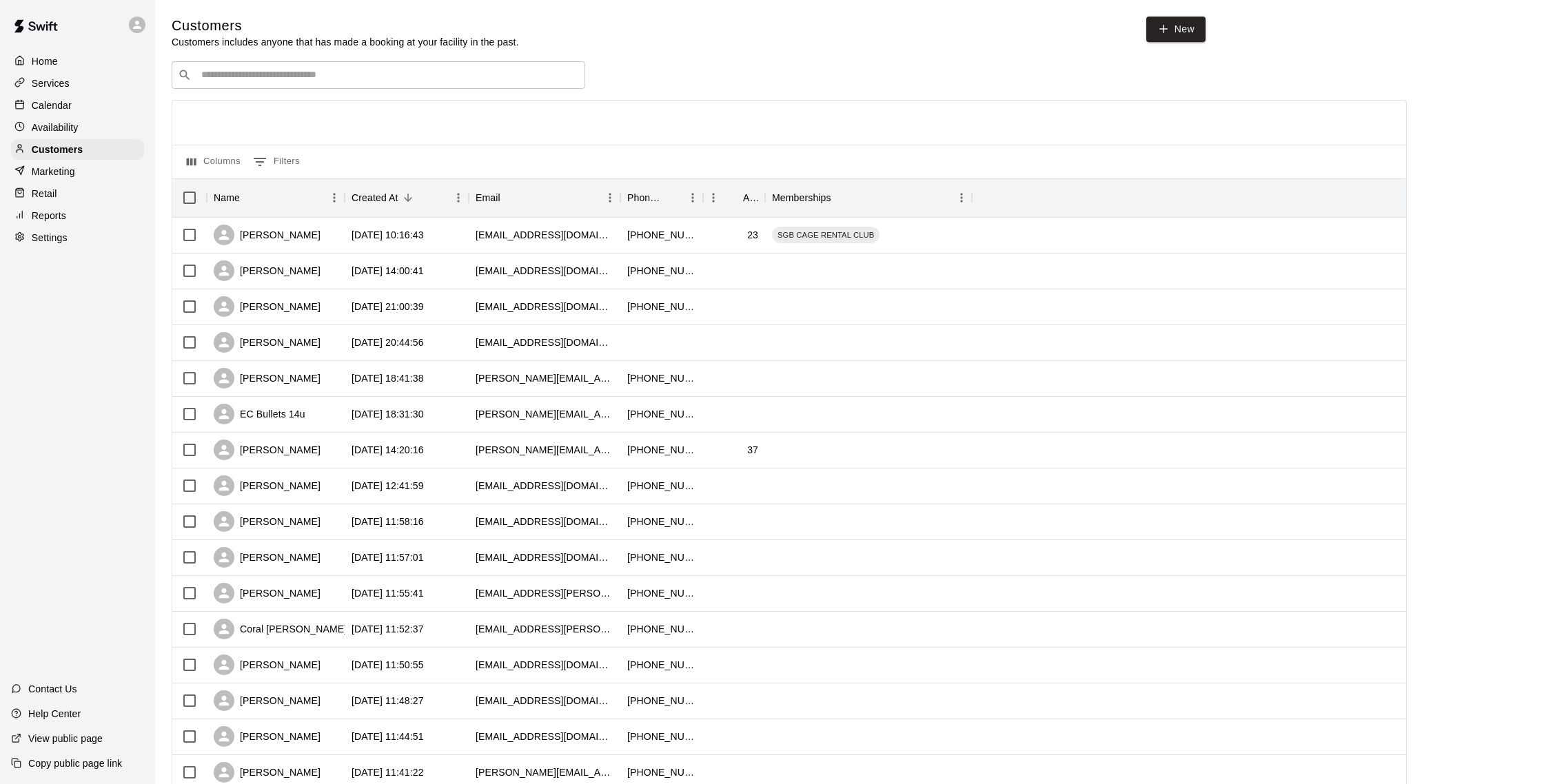
click at [355, 83] on div "​ ​" at bounding box center [378, 75] width 413 height 27
type input "******"
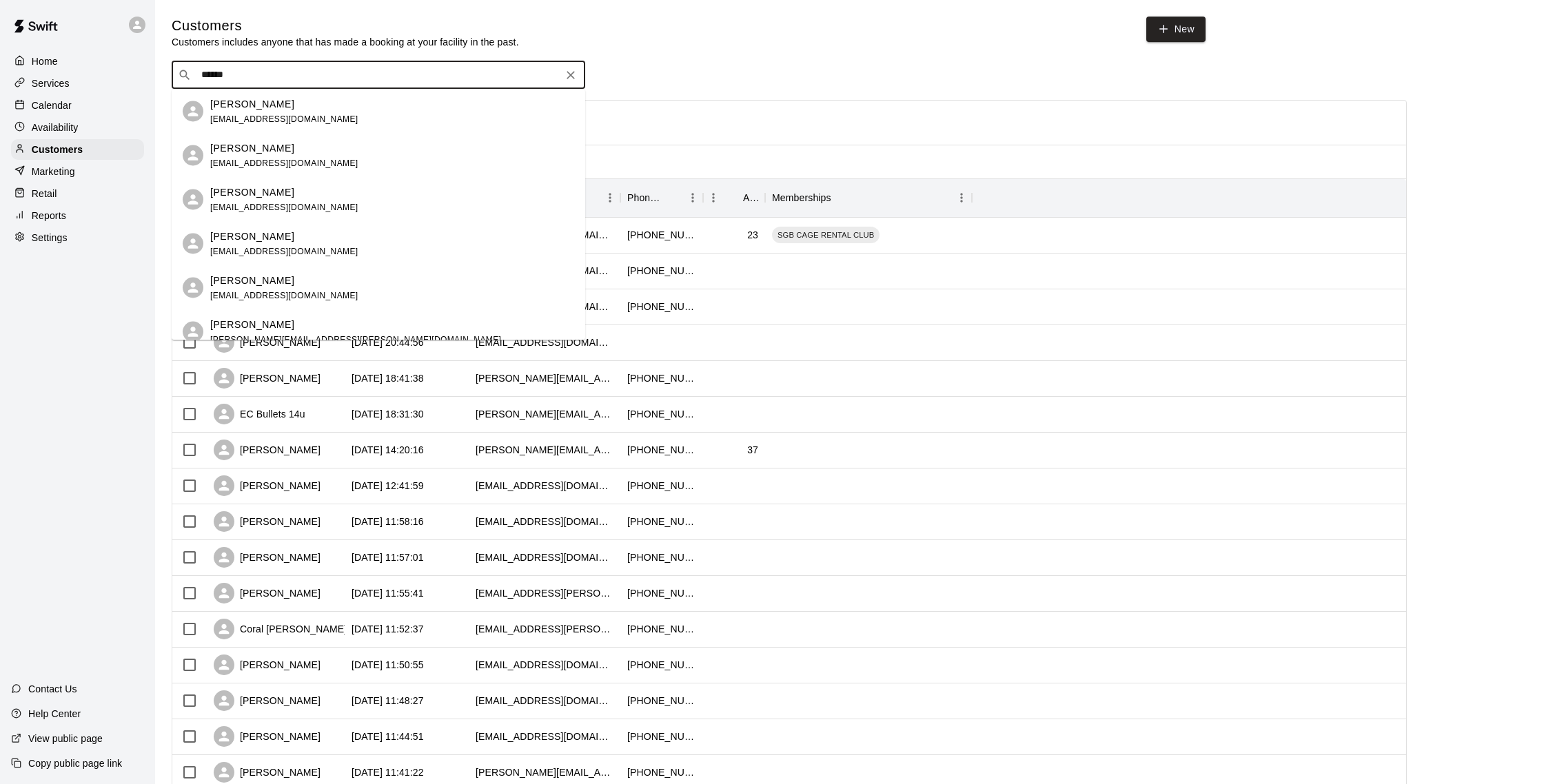
click at [322, 236] on div "Lucas Flores" at bounding box center [284, 236] width 148 height 15
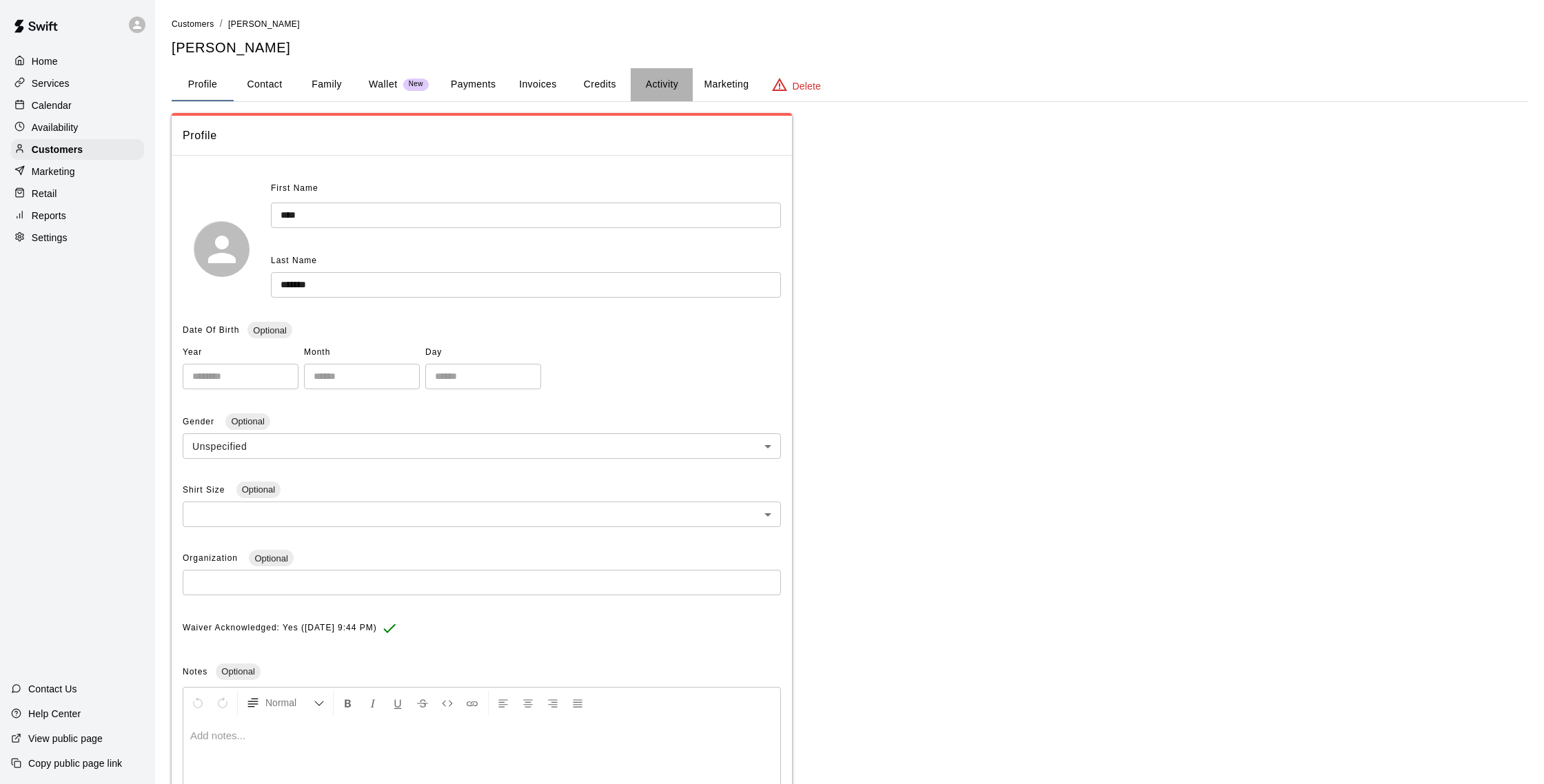
click at [650, 83] on button "Activity" at bounding box center [662, 85] width 62 height 33
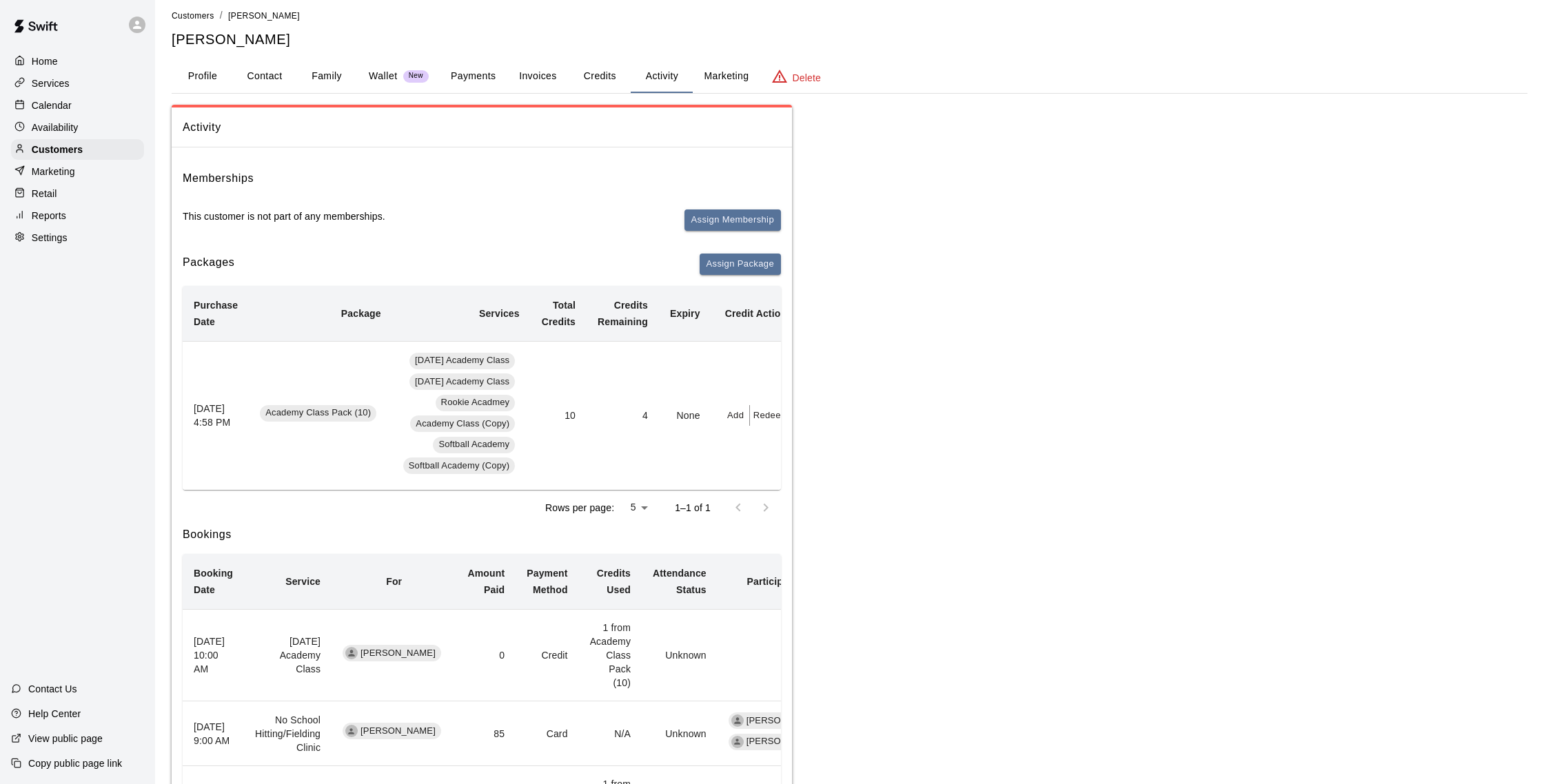
scroll to position [7, 0]
click at [76, 145] on p "Customers" at bounding box center [56, 149] width 51 height 14
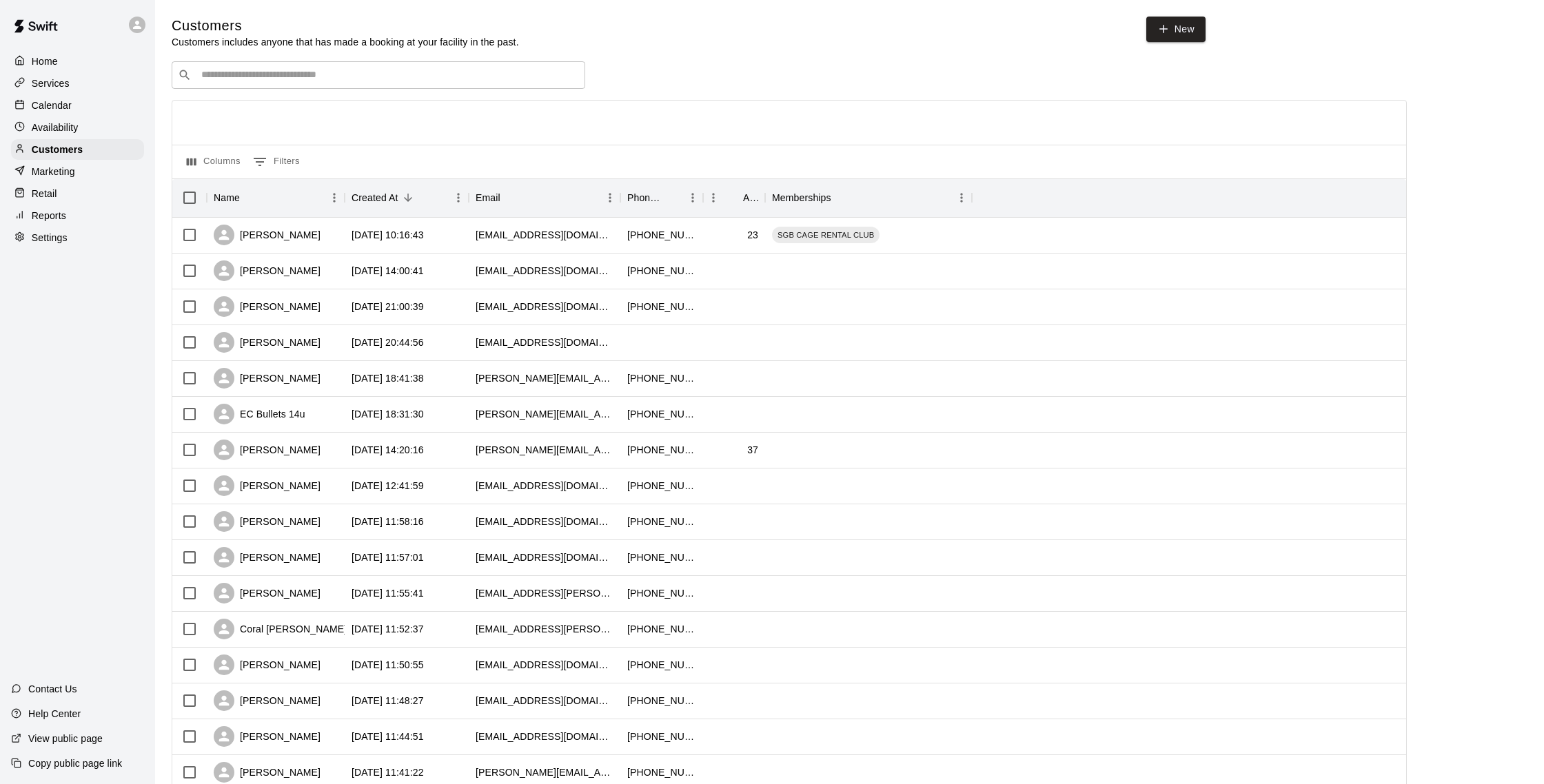
click at [274, 79] on input "Search customers by name or email" at bounding box center [388, 75] width 382 height 14
type input "****"
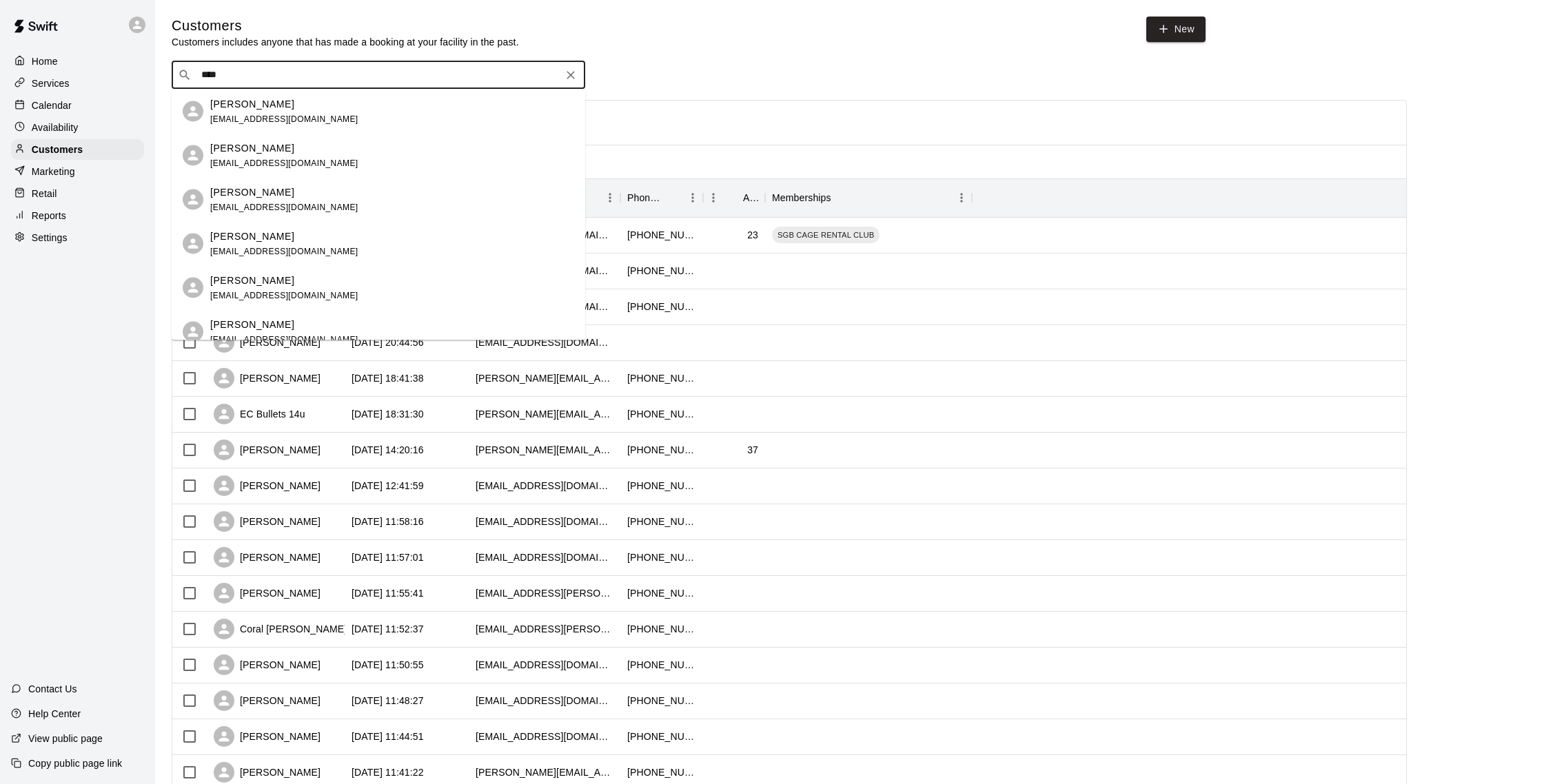
click at [292, 211] on span "melanieward37@gmail.com" at bounding box center [284, 207] width 148 height 10
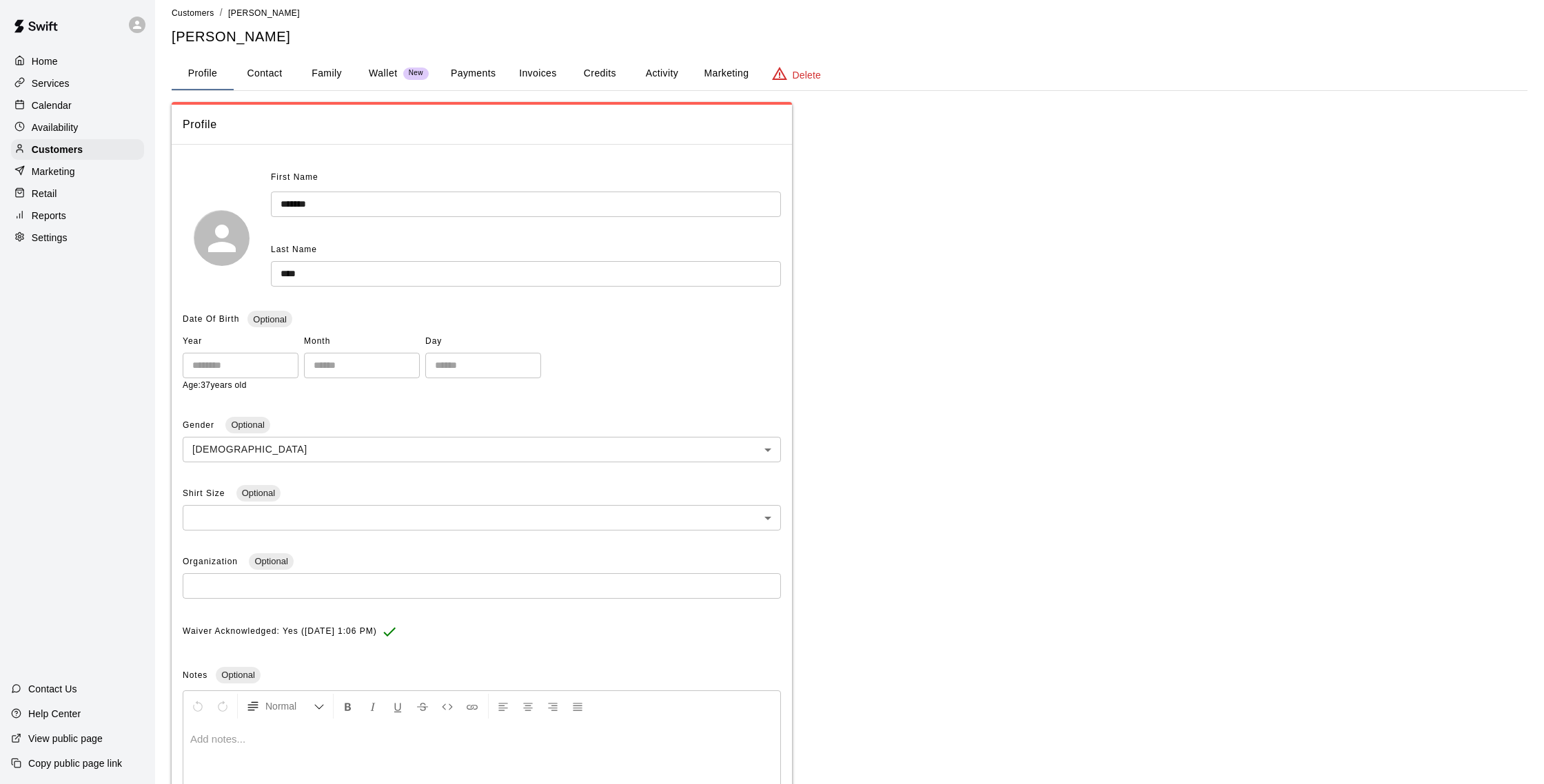
scroll to position [12, 0]
click at [668, 73] on button "Activity" at bounding box center [662, 72] width 62 height 33
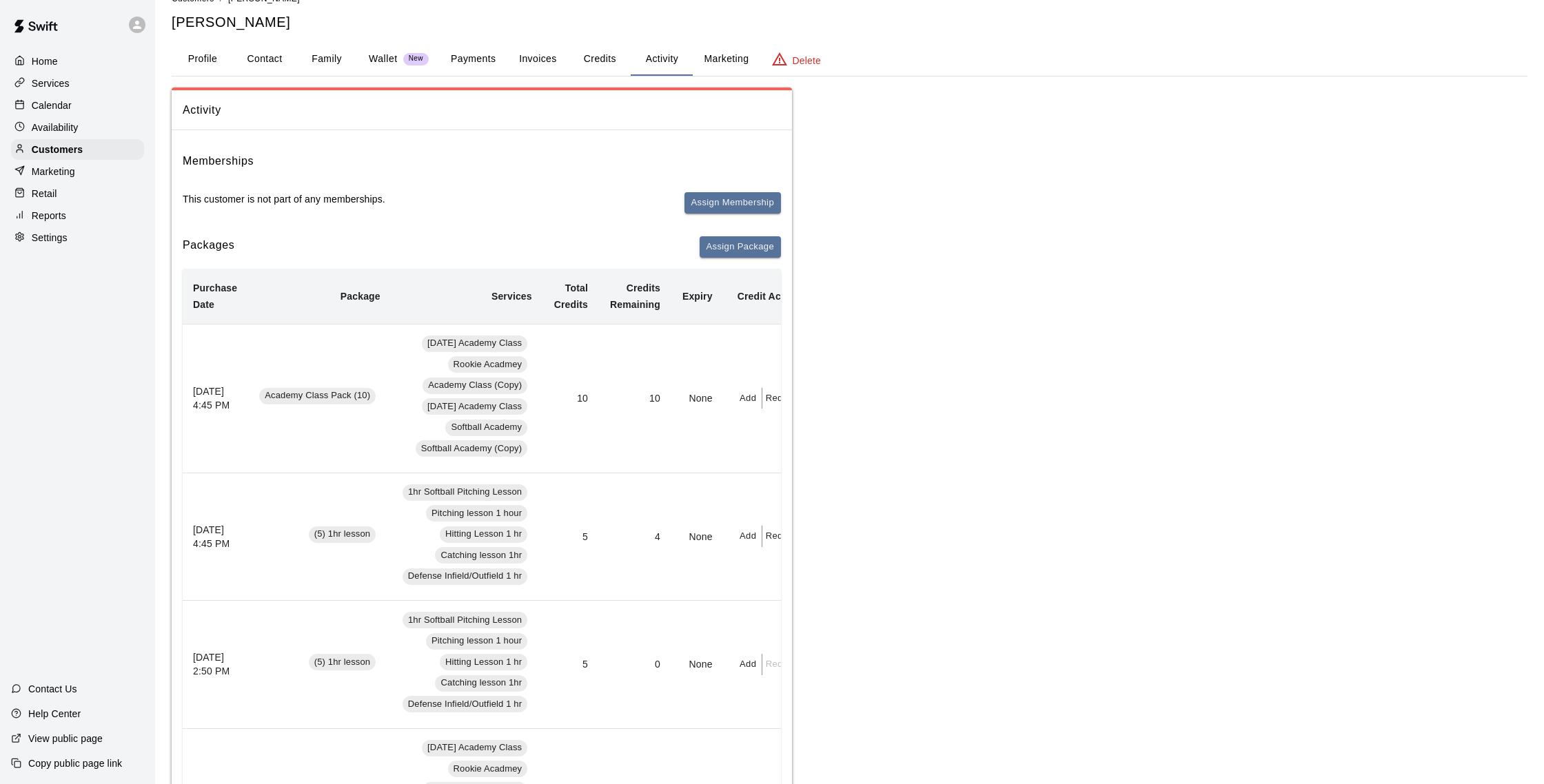
scroll to position [0, 35]
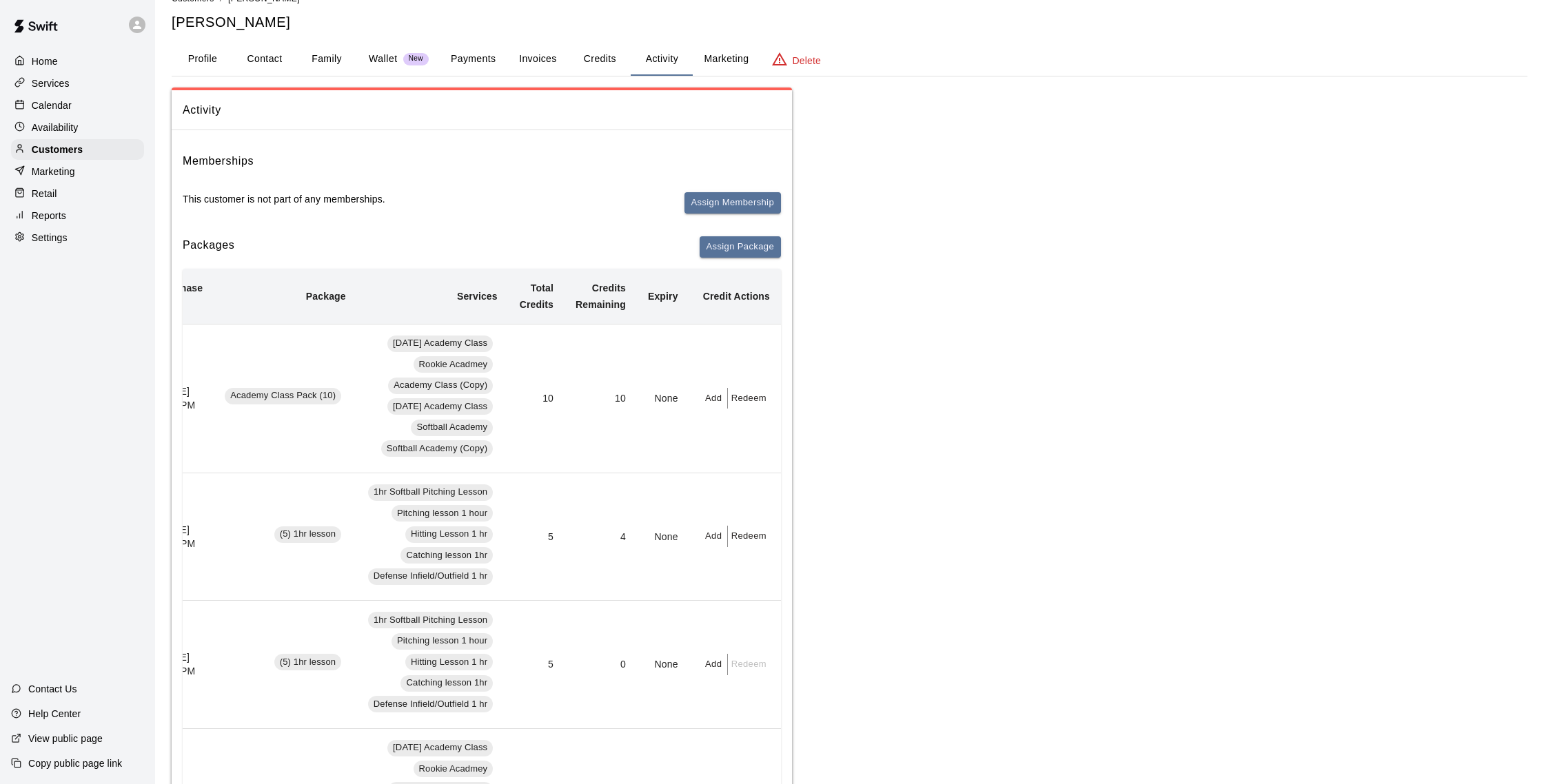
click at [762, 403] on button "Redeem" at bounding box center [749, 399] width 42 height 22
click at [759, 450] on input "text" at bounding box center [760, 454] width 43 height 26
type input "*"
click at [766, 497] on button "Redeem" at bounding box center [797, 490] width 116 height 26
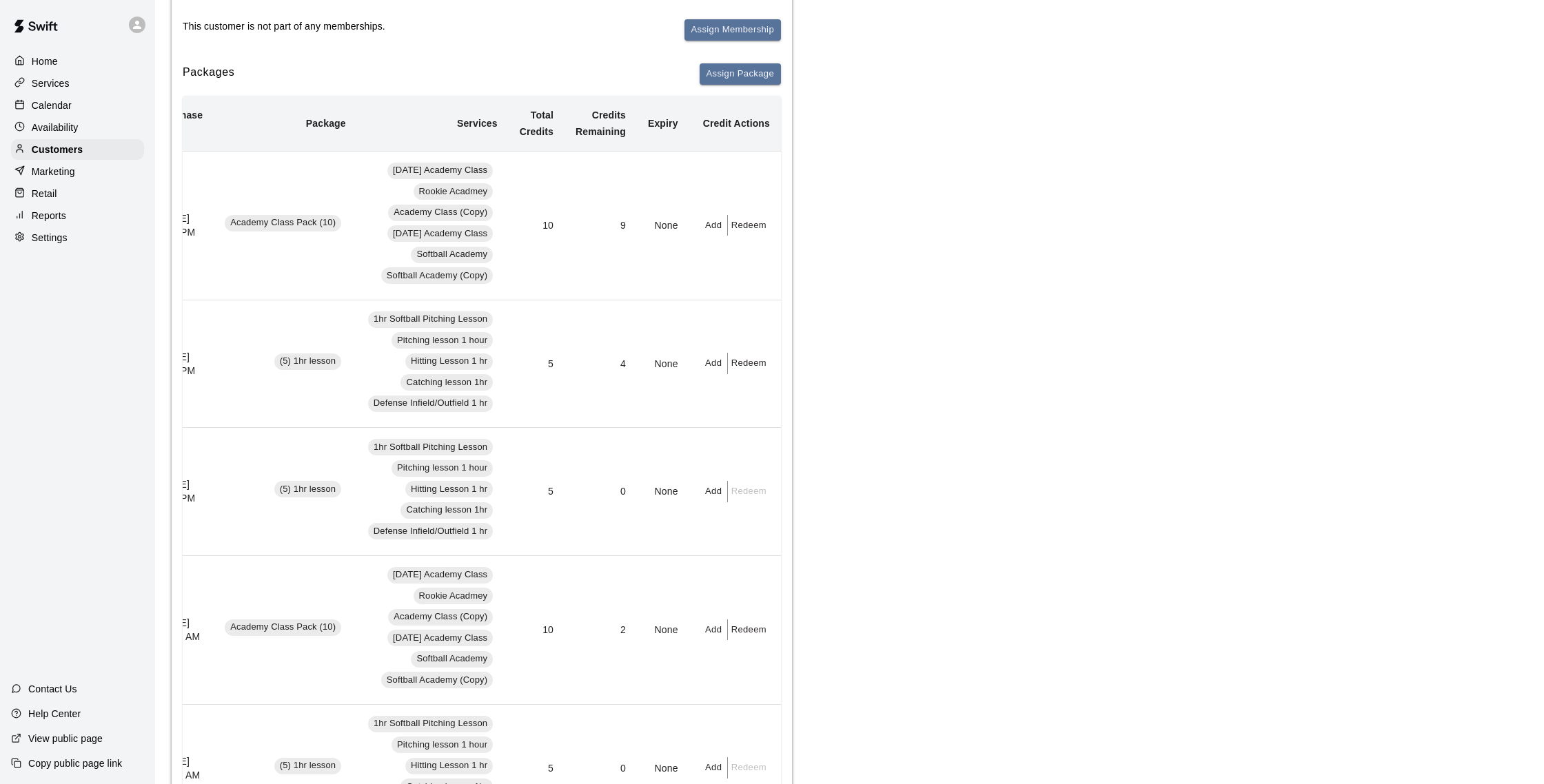
scroll to position [214, 0]
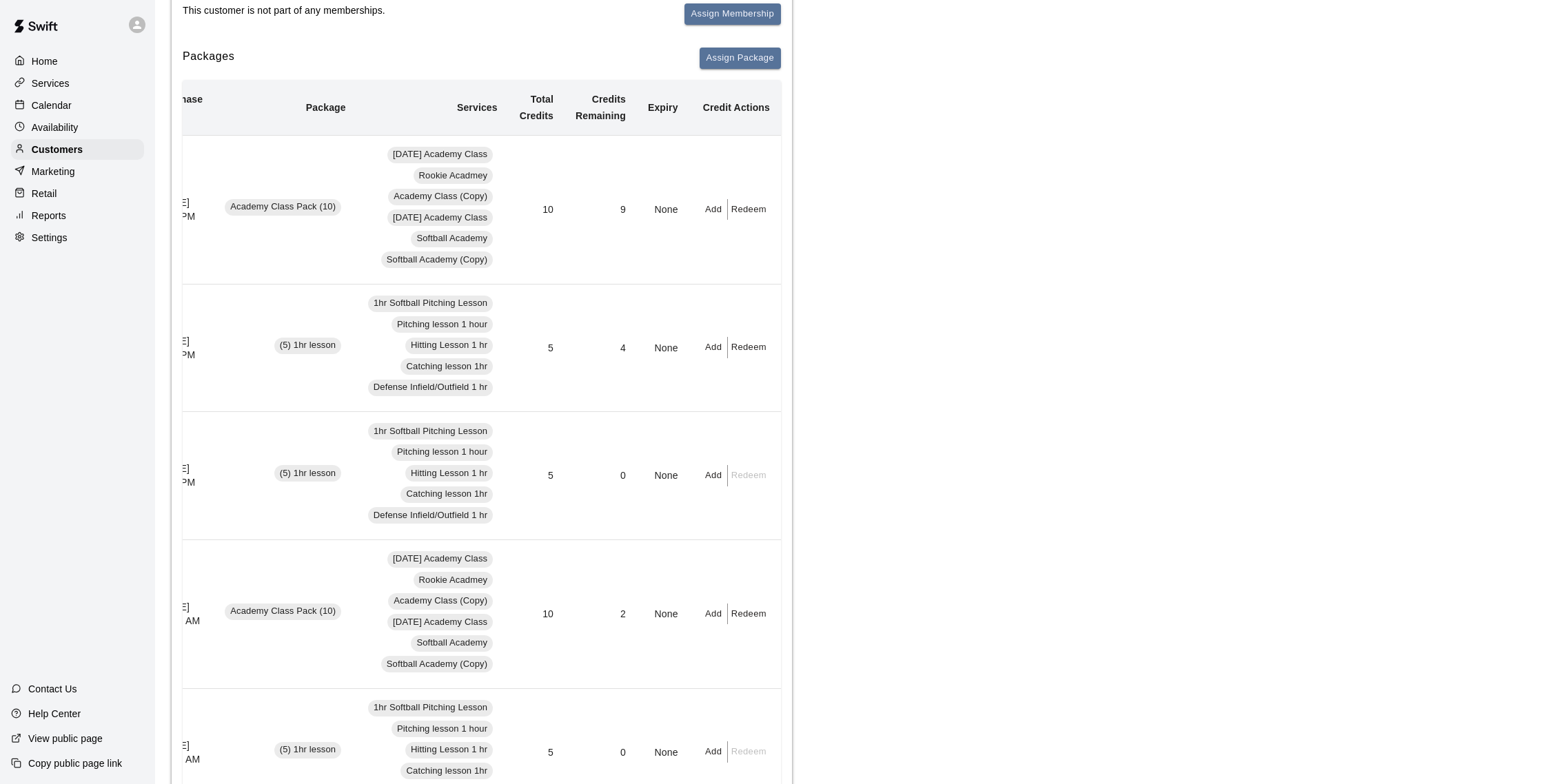
click at [77, 110] on div "Calendar" at bounding box center [77, 106] width 133 height 21
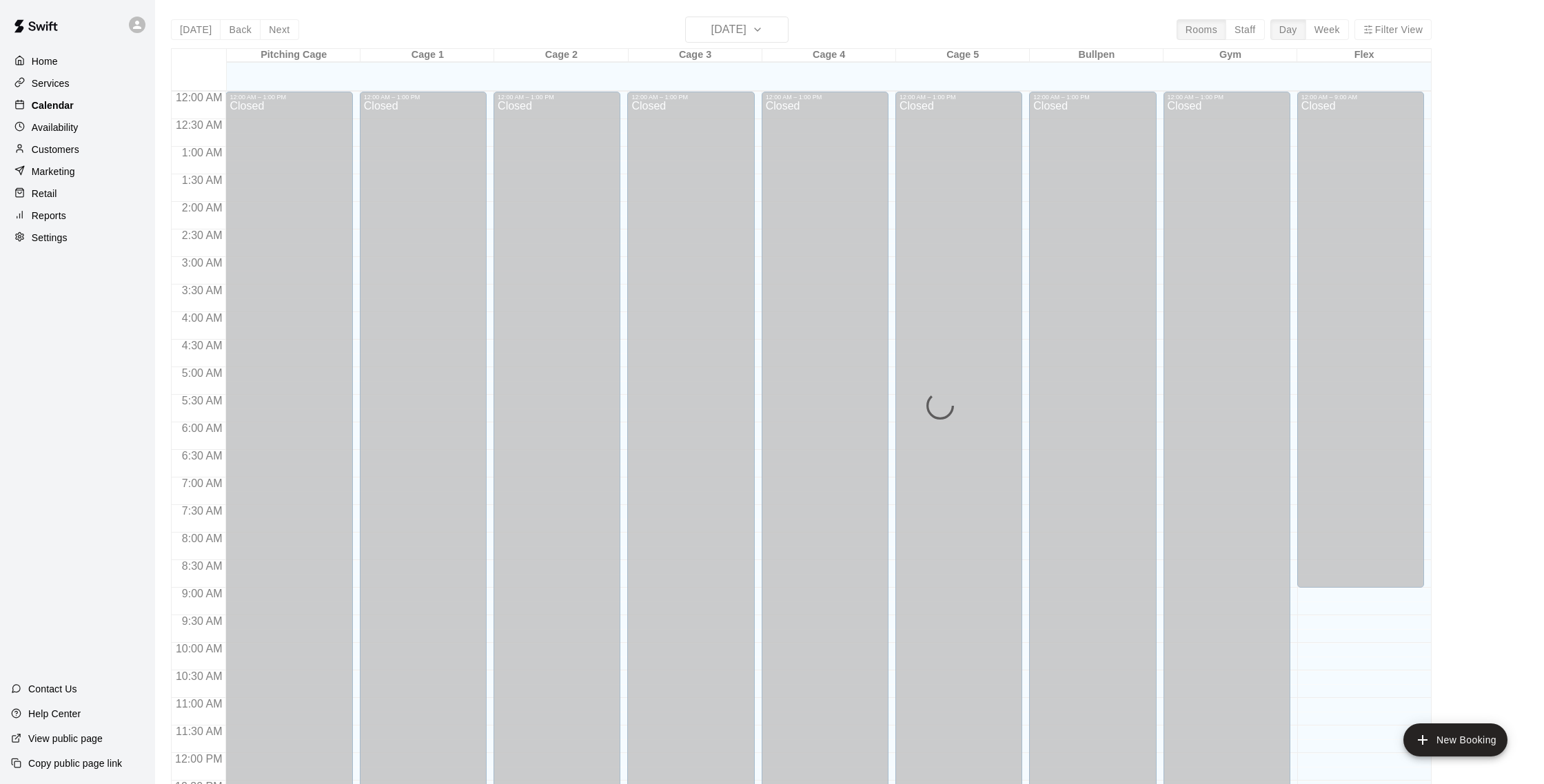
scroll to position [575, 0]
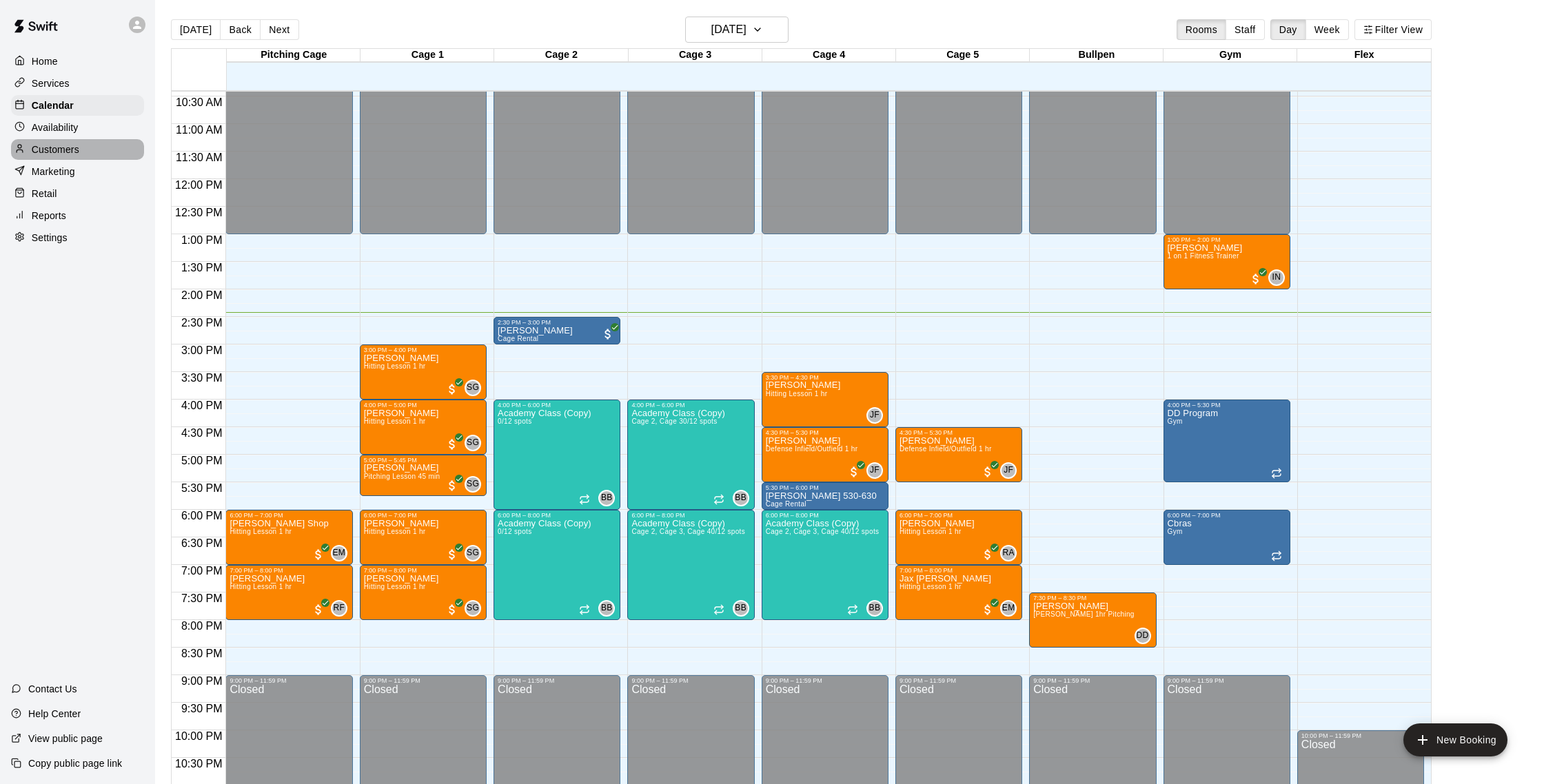
click at [73, 150] on p "Customers" at bounding box center [55, 149] width 48 height 14
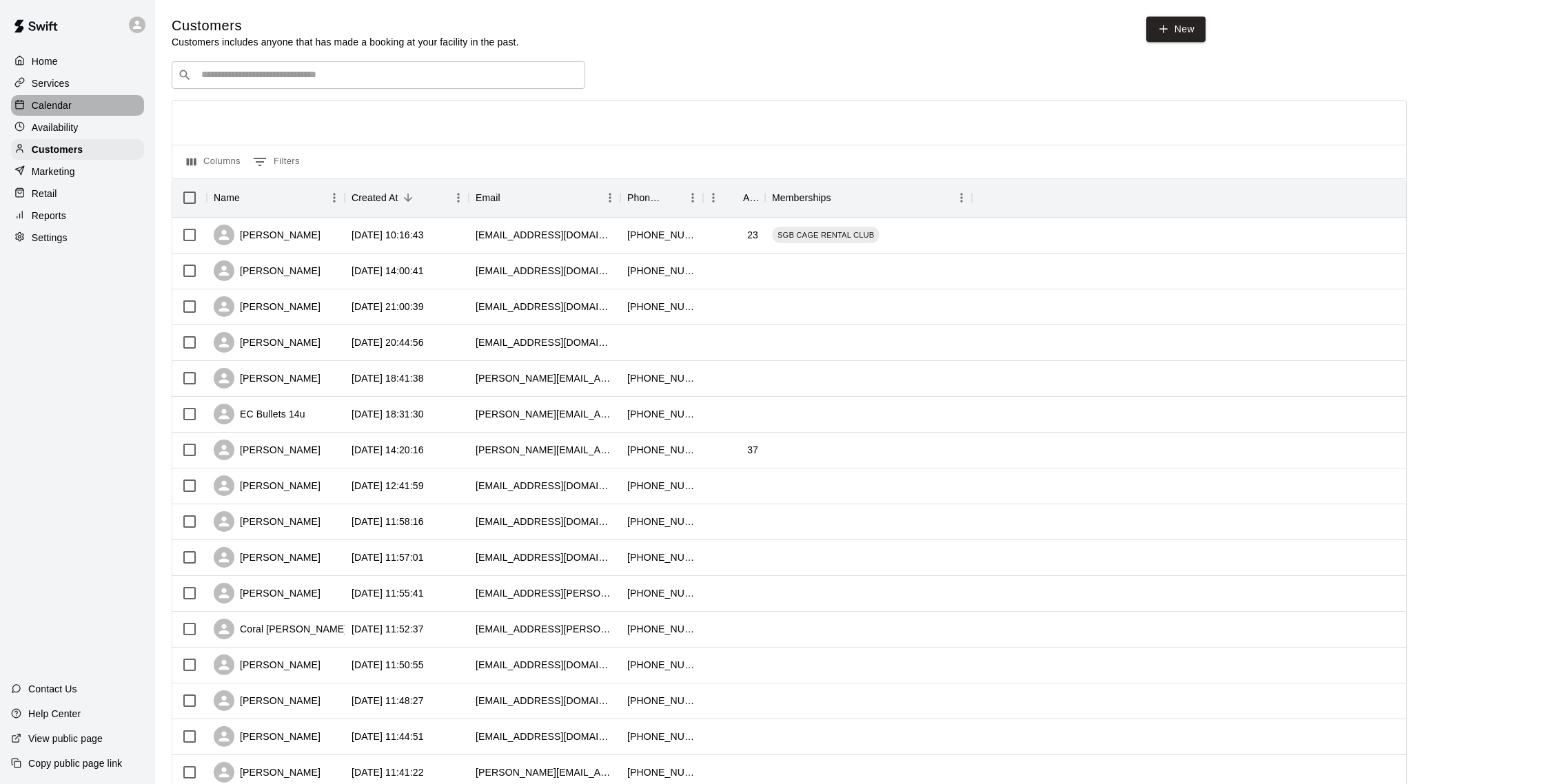
click at [64, 104] on p "Calendar" at bounding box center [52, 105] width 40 height 14
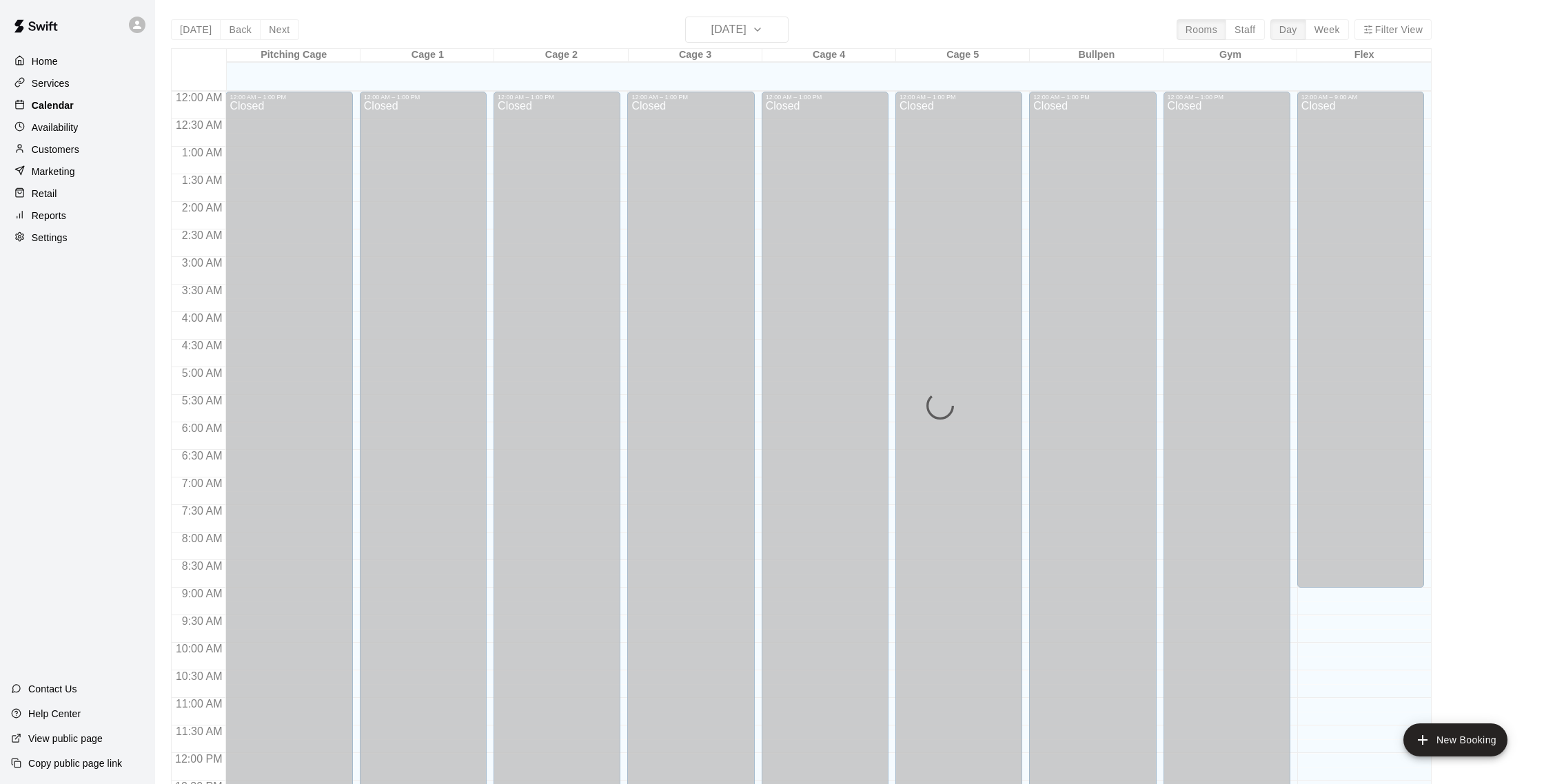
scroll to position [575, 0]
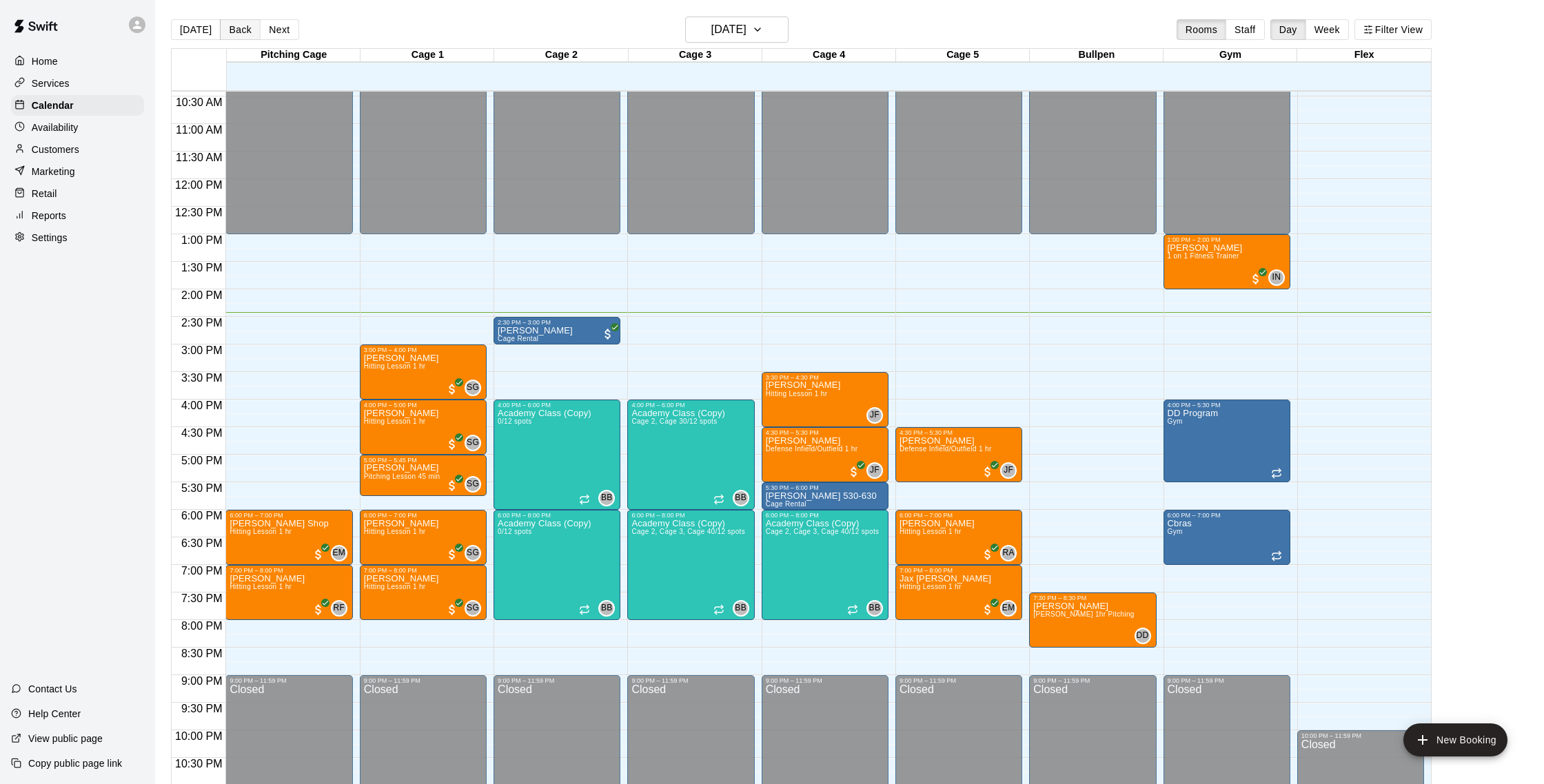
click at [229, 26] on button "Back" at bounding box center [240, 30] width 40 height 21
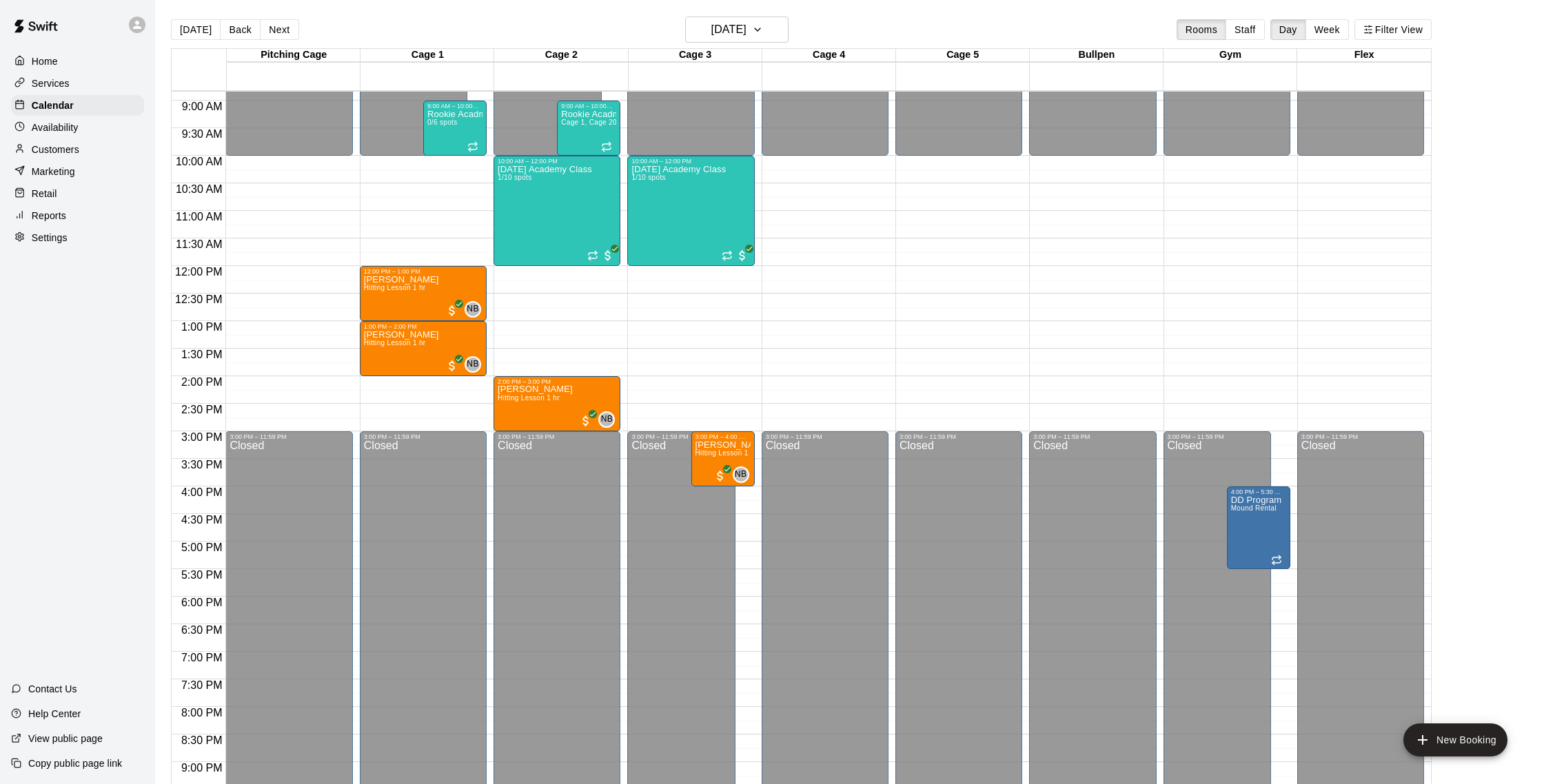
scroll to position [488, 0]
click at [521, 211] on div "Sunday Academy Class 1/10 spots" at bounding box center [545, 556] width 94 height 784
click at [520, 220] on button "edit" at bounding box center [512, 211] width 27 height 27
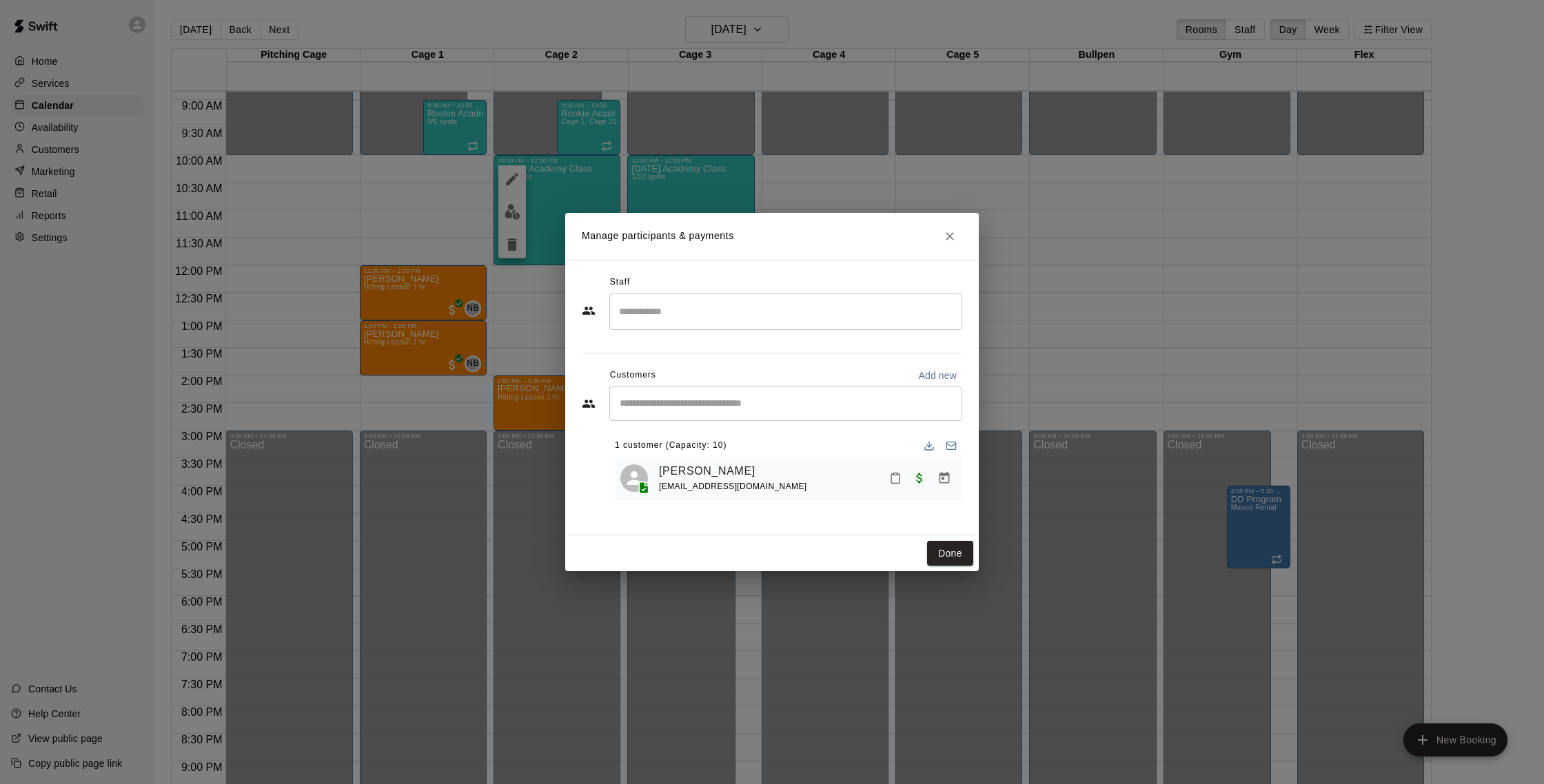
click at [954, 239] on icon "Close" at bounding box center [949, 236] width 14 height 14
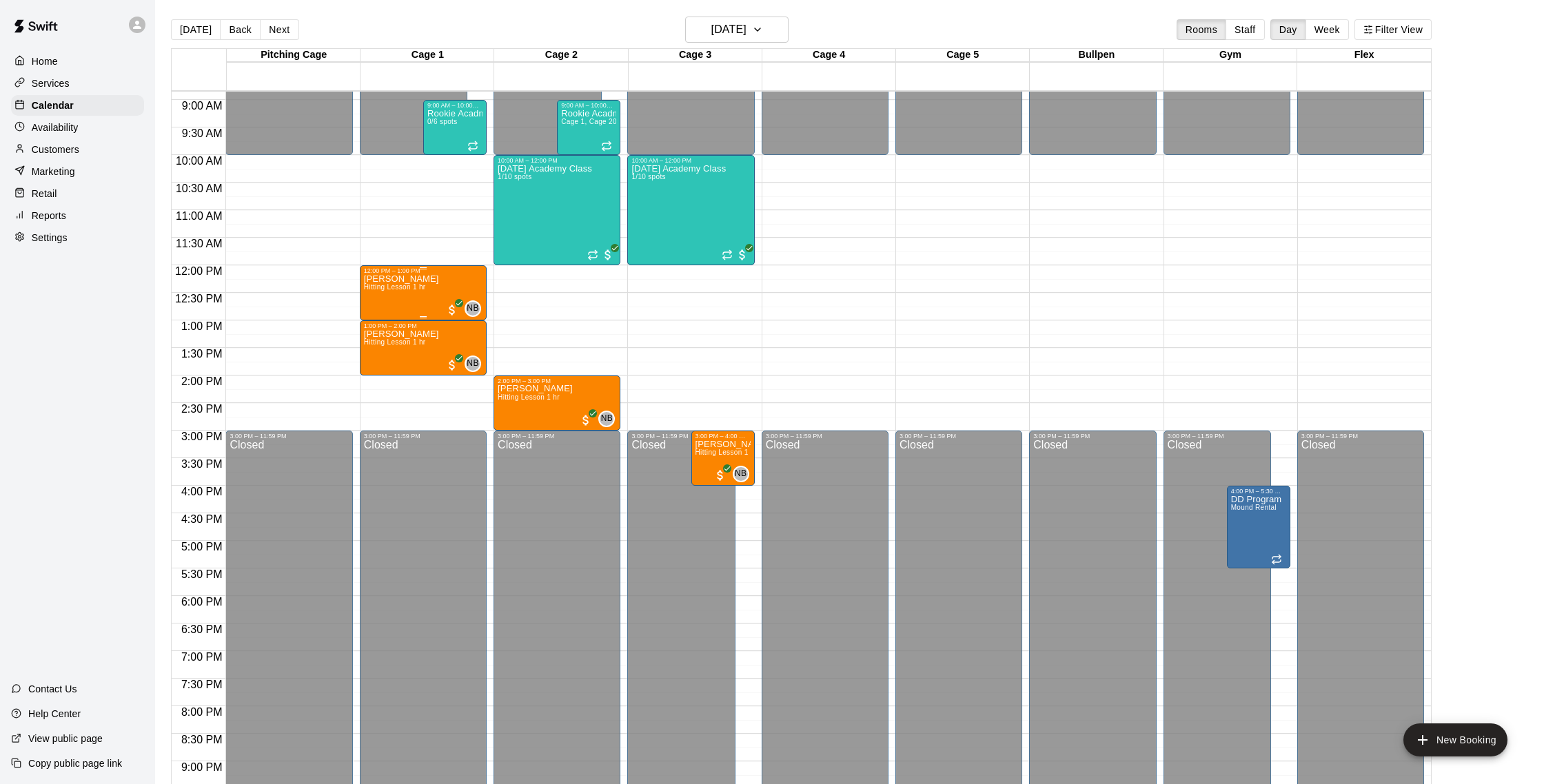
click at [384, 291] on span "Hitting Lesson 1 hr" at bounding box center [395, 287] width 62 height 7
click at [383, 323] on img "edit" at bounding box center [378, 331] width 16 height 16
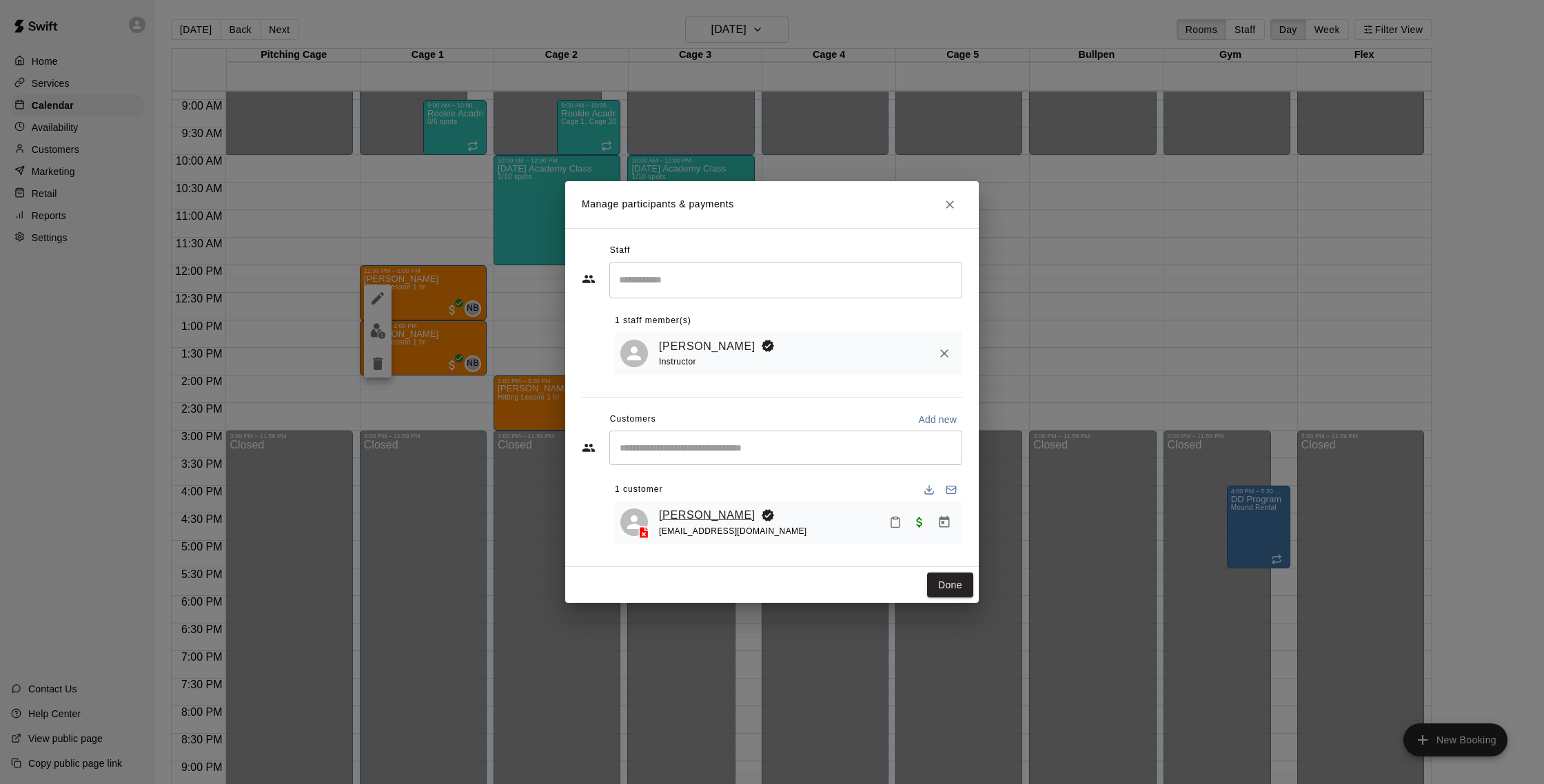
click at [709, 509] on link "Jacob Bautz" at bounding box center [708, 516] width 97 height 18
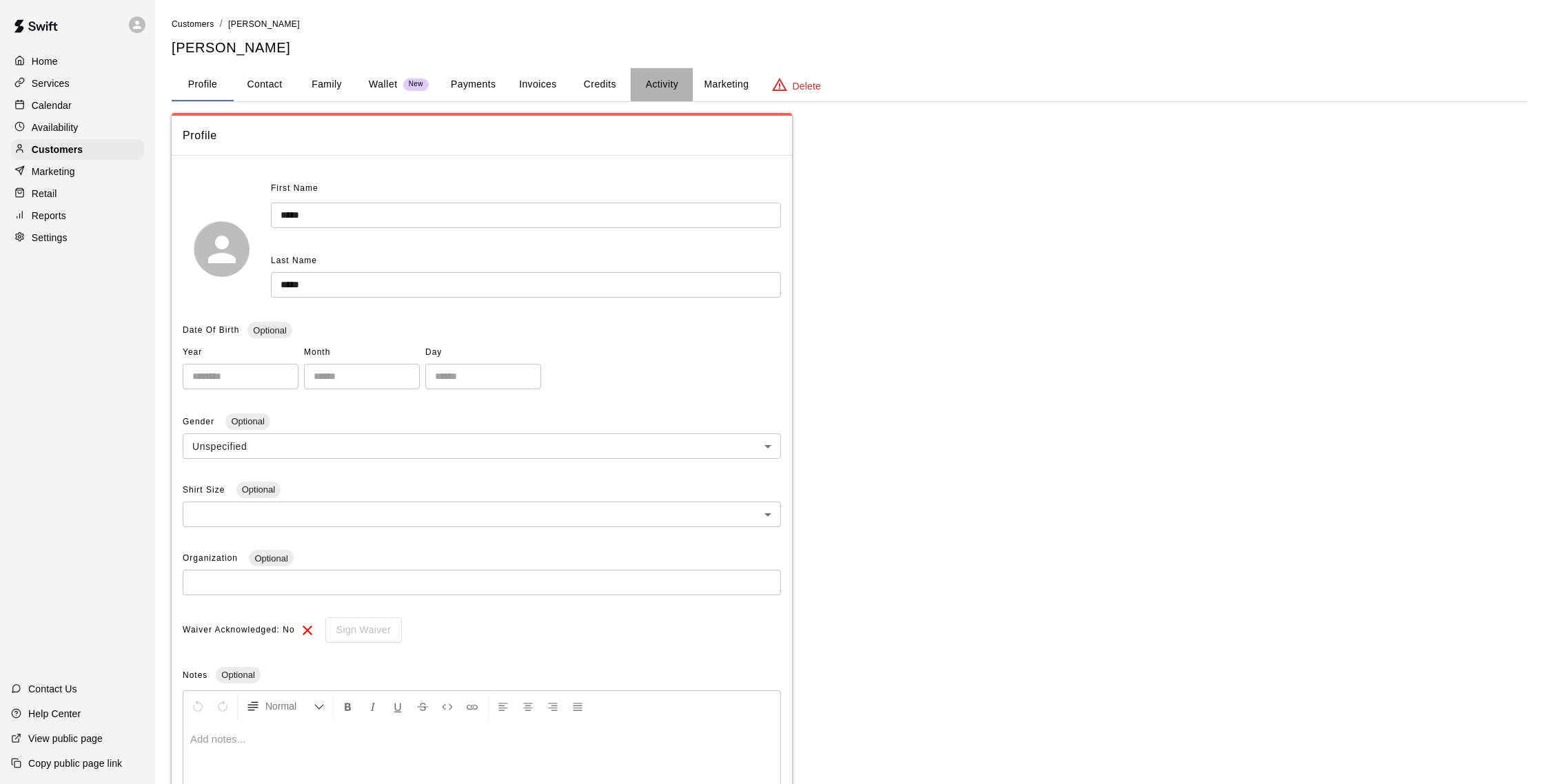
click at [663, 93] on button "Activity" at bounding box center [662, 85] width 62 height 33
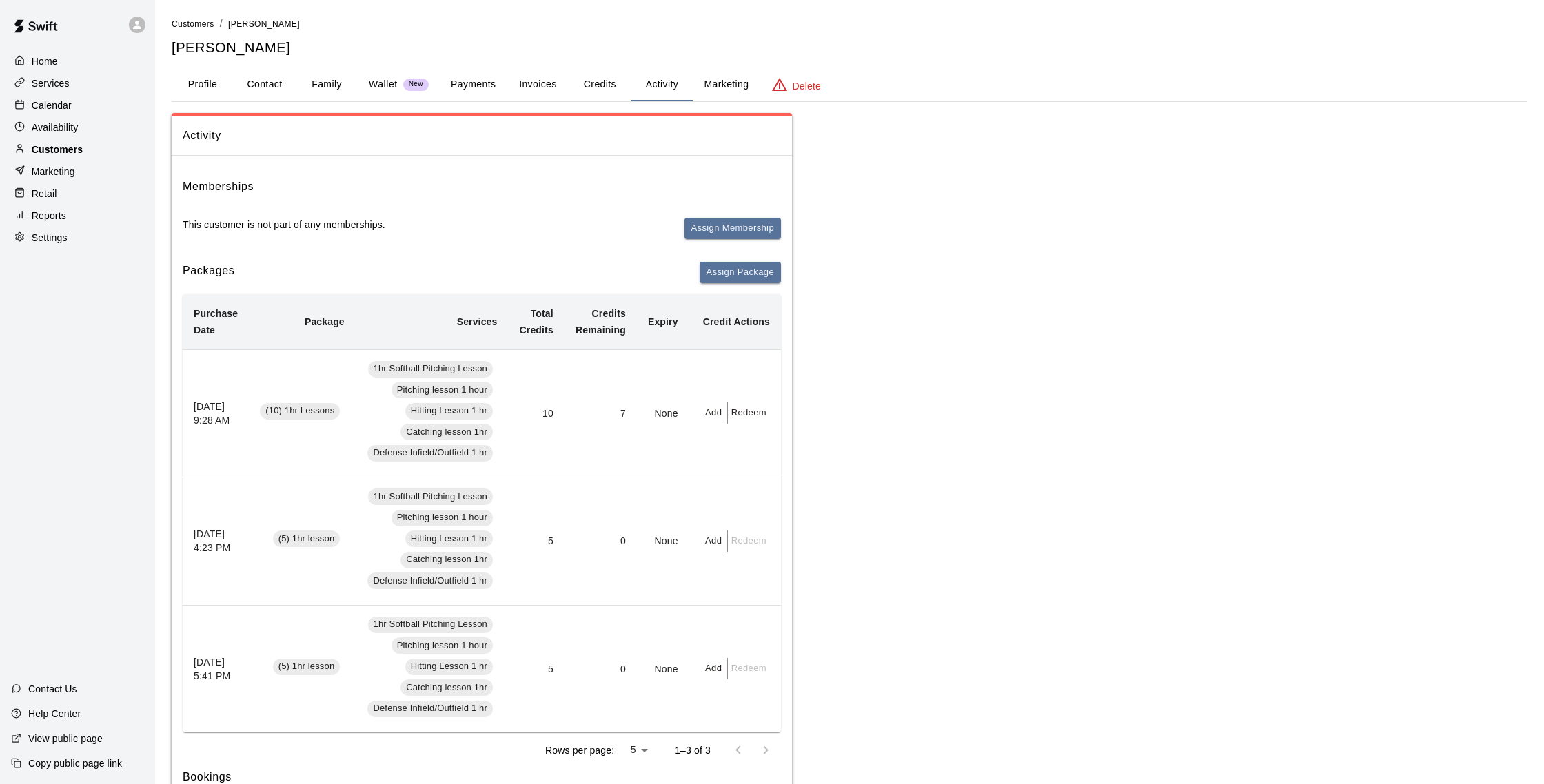
click at [89, 150] on div "Customers" at bounding box center [77, 150] width 133 height 21
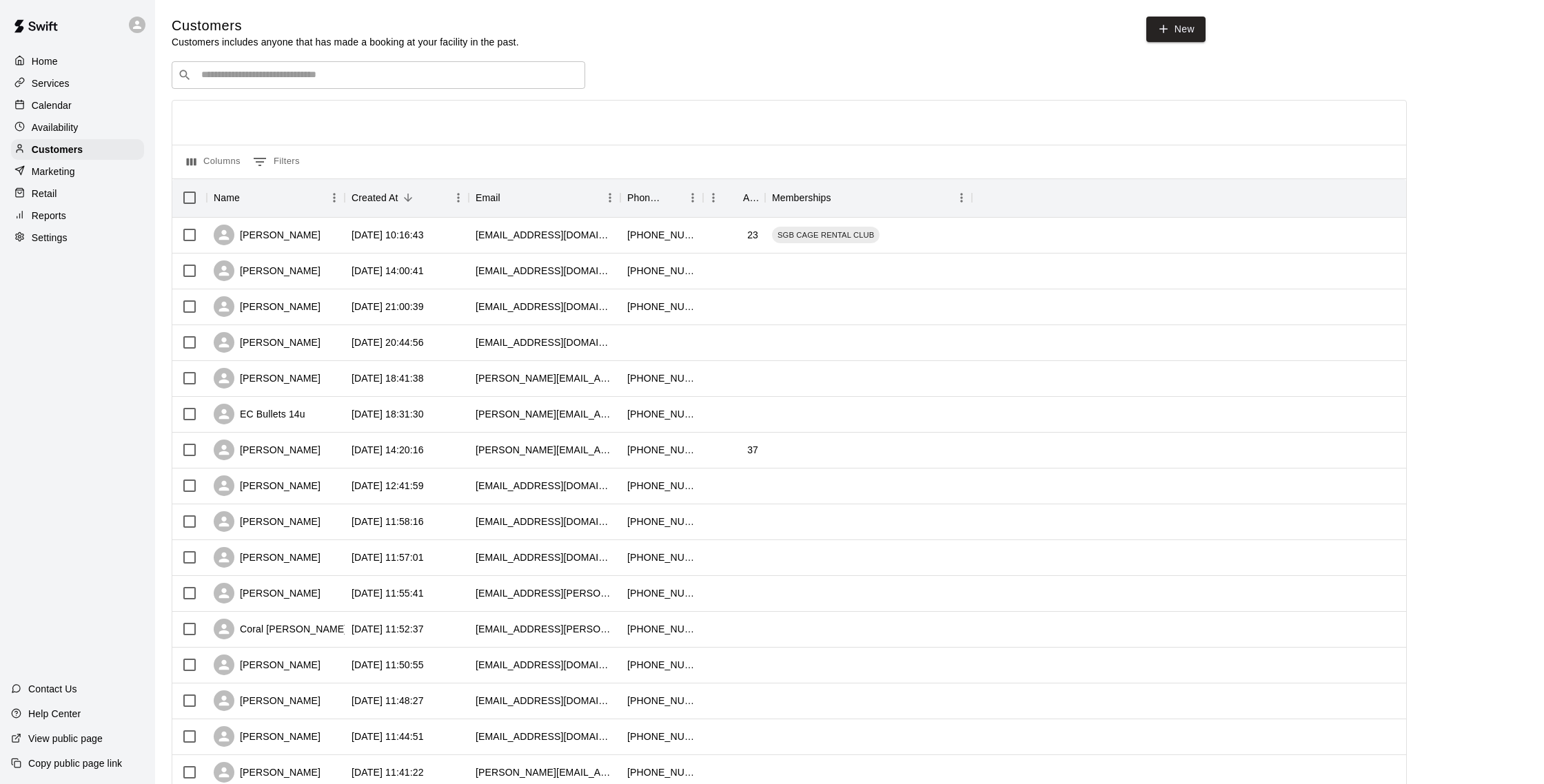
click at [74, 101] on div "Calendar" at bounding box center [77, 106] width 133 height 21
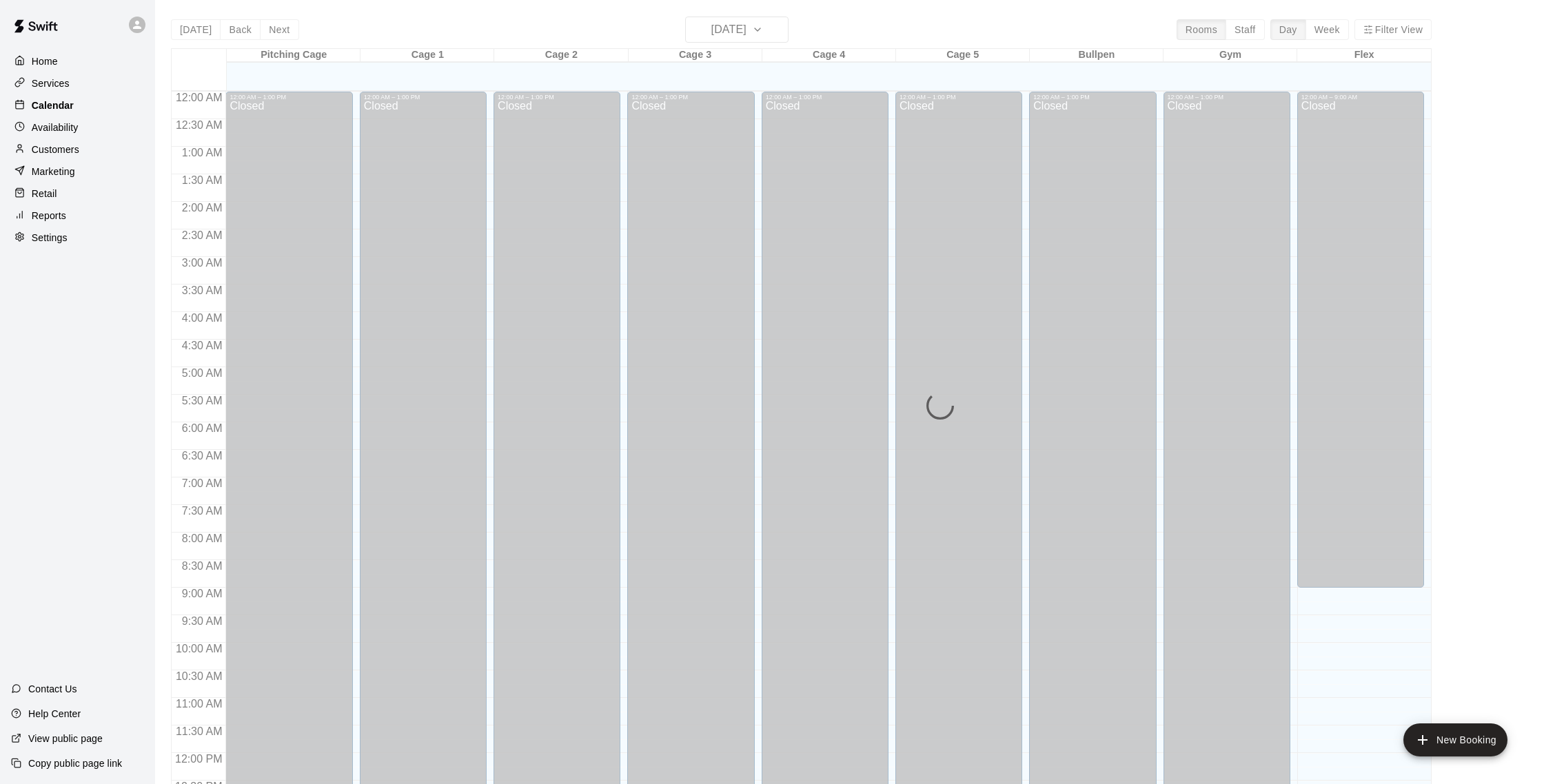
scroll to position [575, 0]
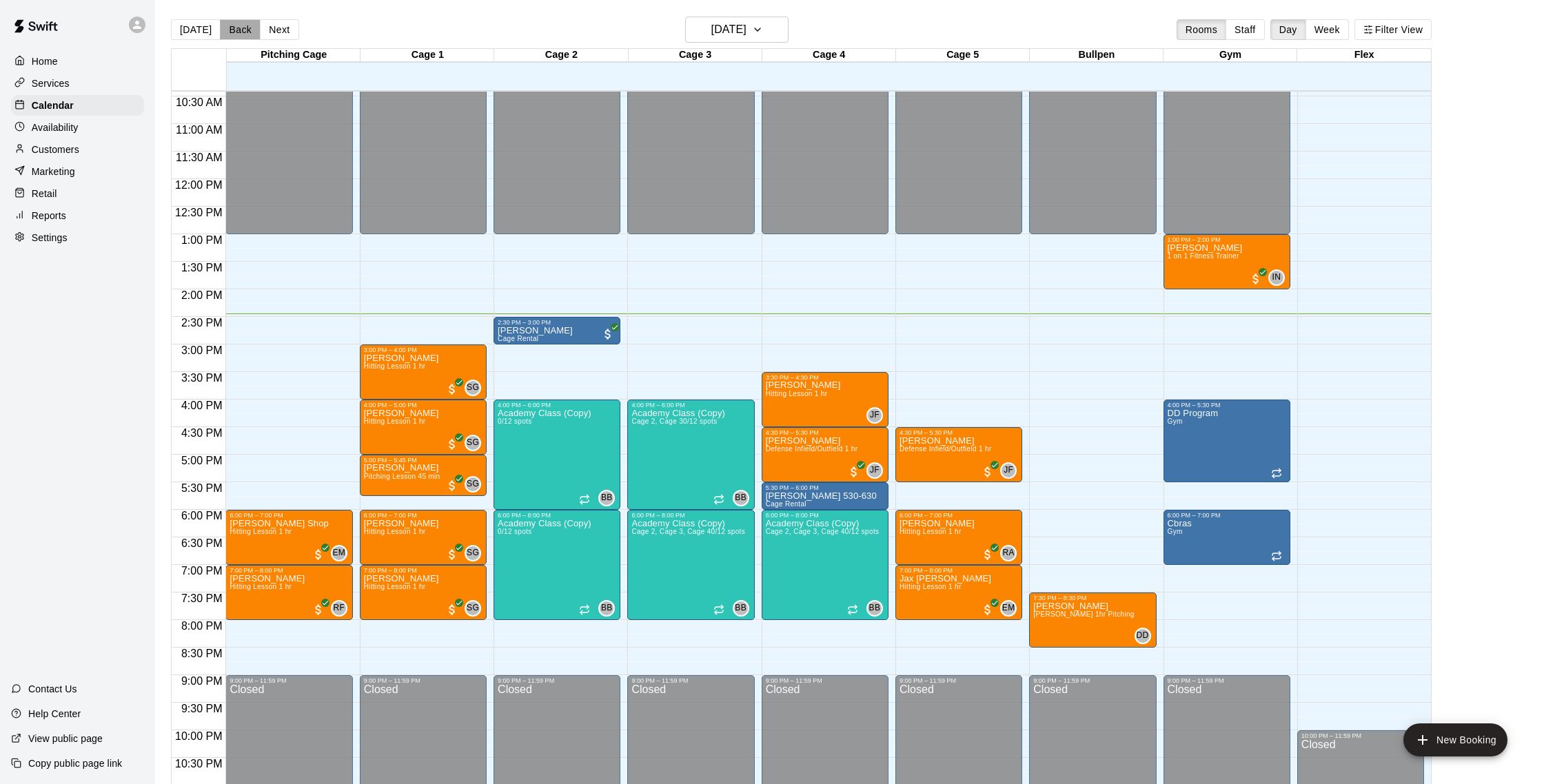
click at [251, 27] on button "Back" at bounding box center [240, 30] width 40 height 21
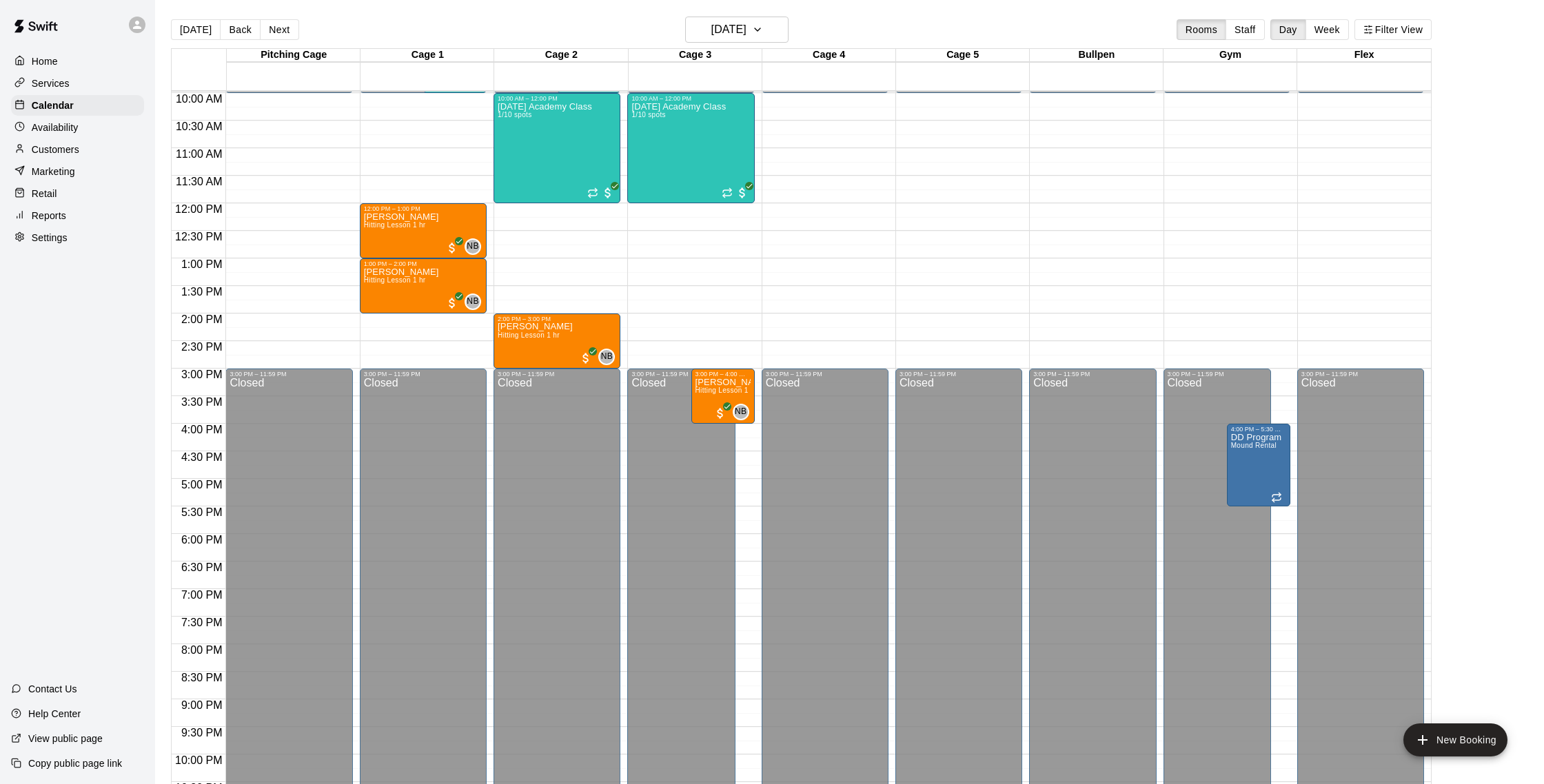
scroll to position [519, 0]
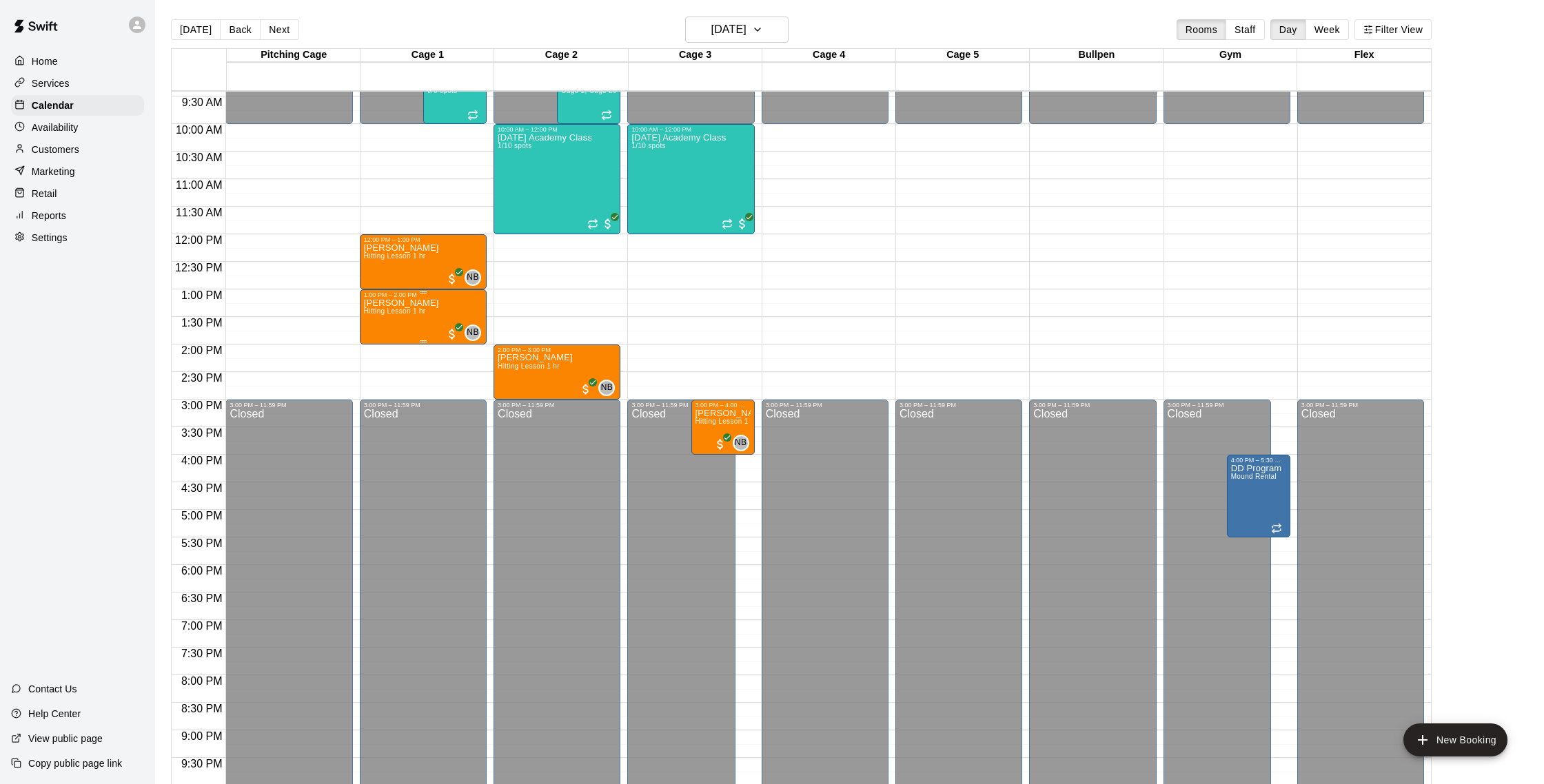
click at [388, 318] on div "Catherine Henriquez Hitting Lesson 1 hr" at bounding box center [401, 690] width 75 height 784
click at [375, 352] on img "edit" at bounding box center [378, 346] width 16 height 16
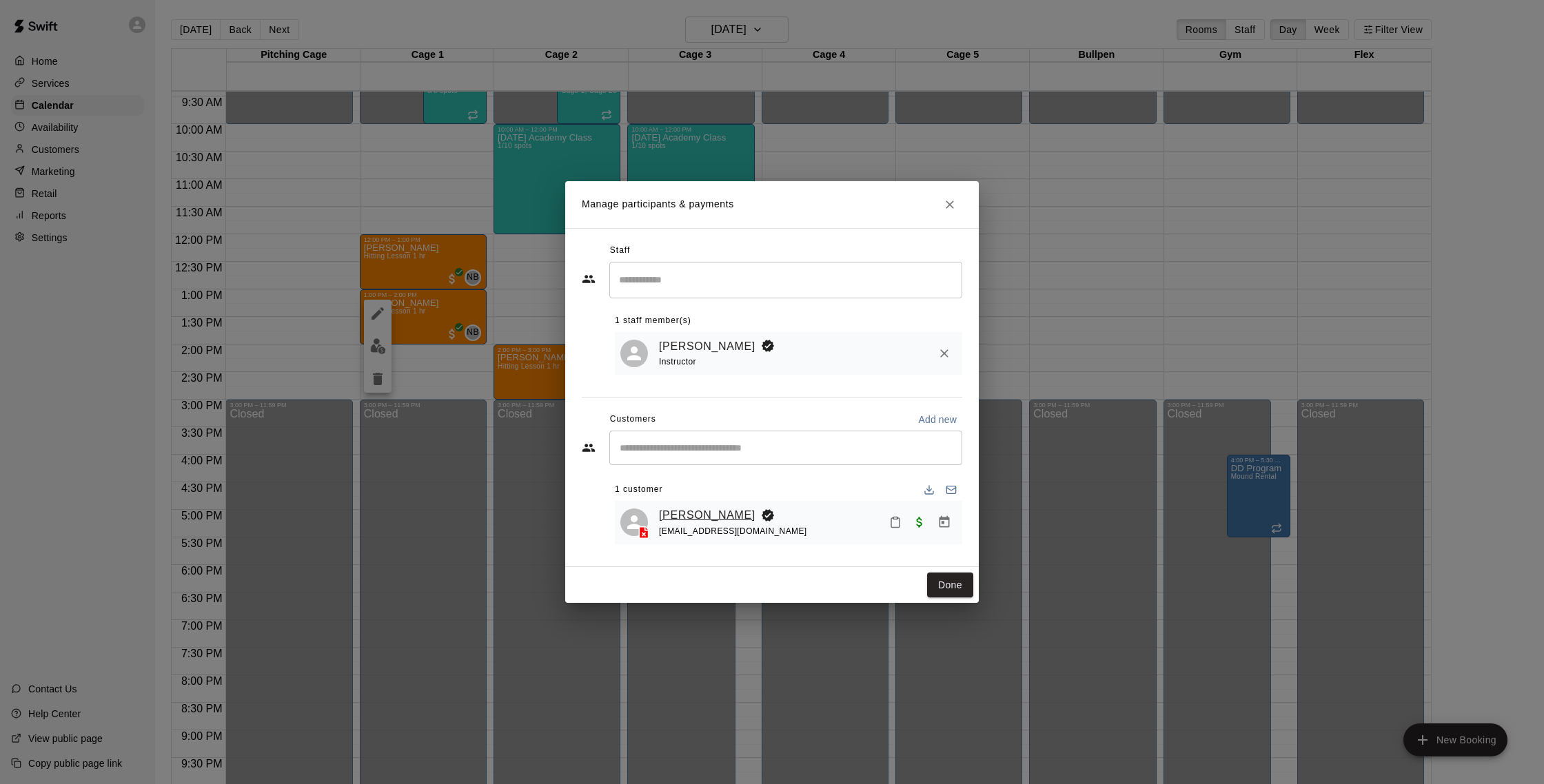
click at [750, 512] on link "Catherine Henriquez" at bounding box center [708, 516] width 97 height 18
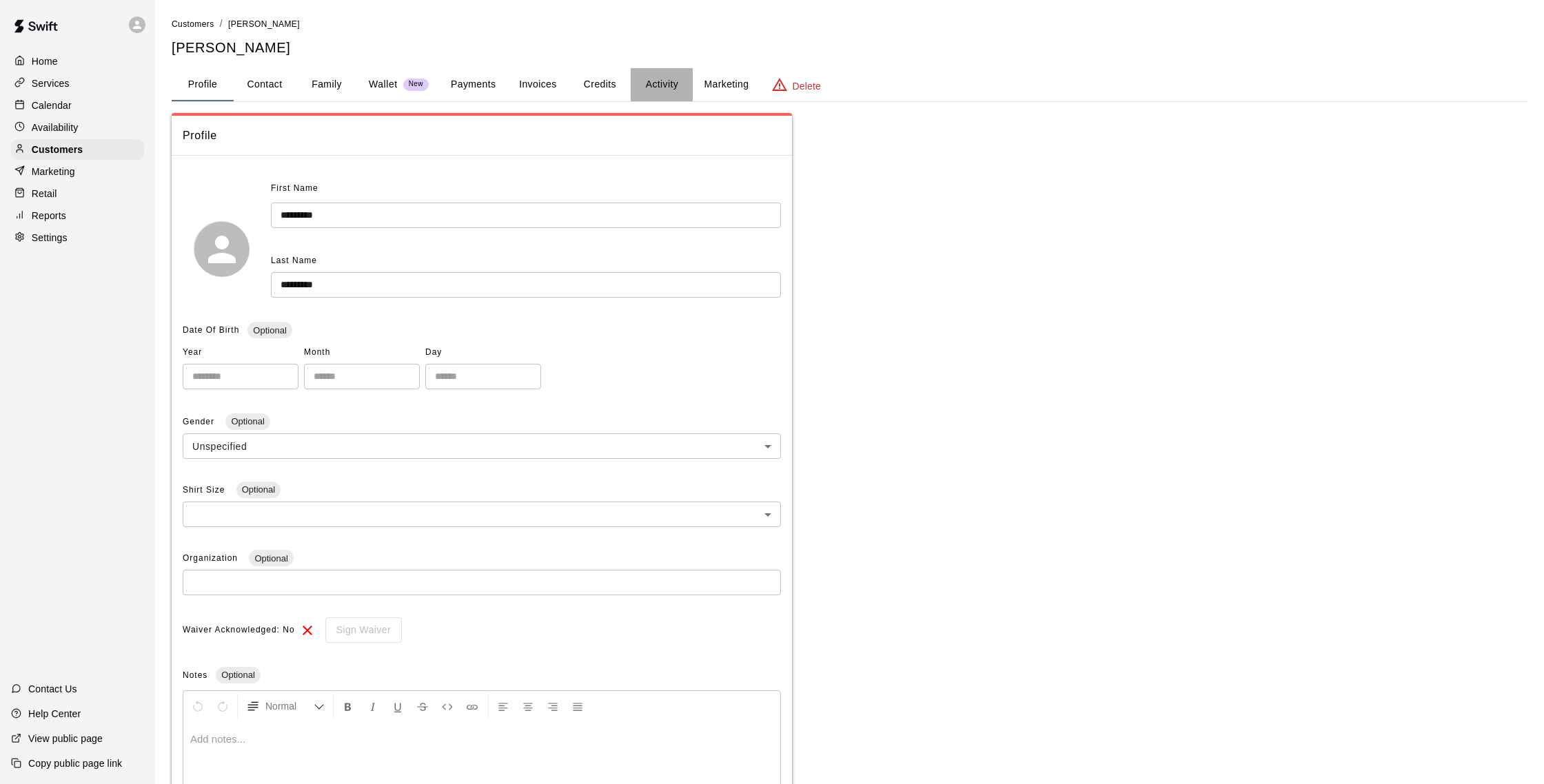
click at [656, 79] on button "Activity" at bounding box center [662, 85] width 62 height 33
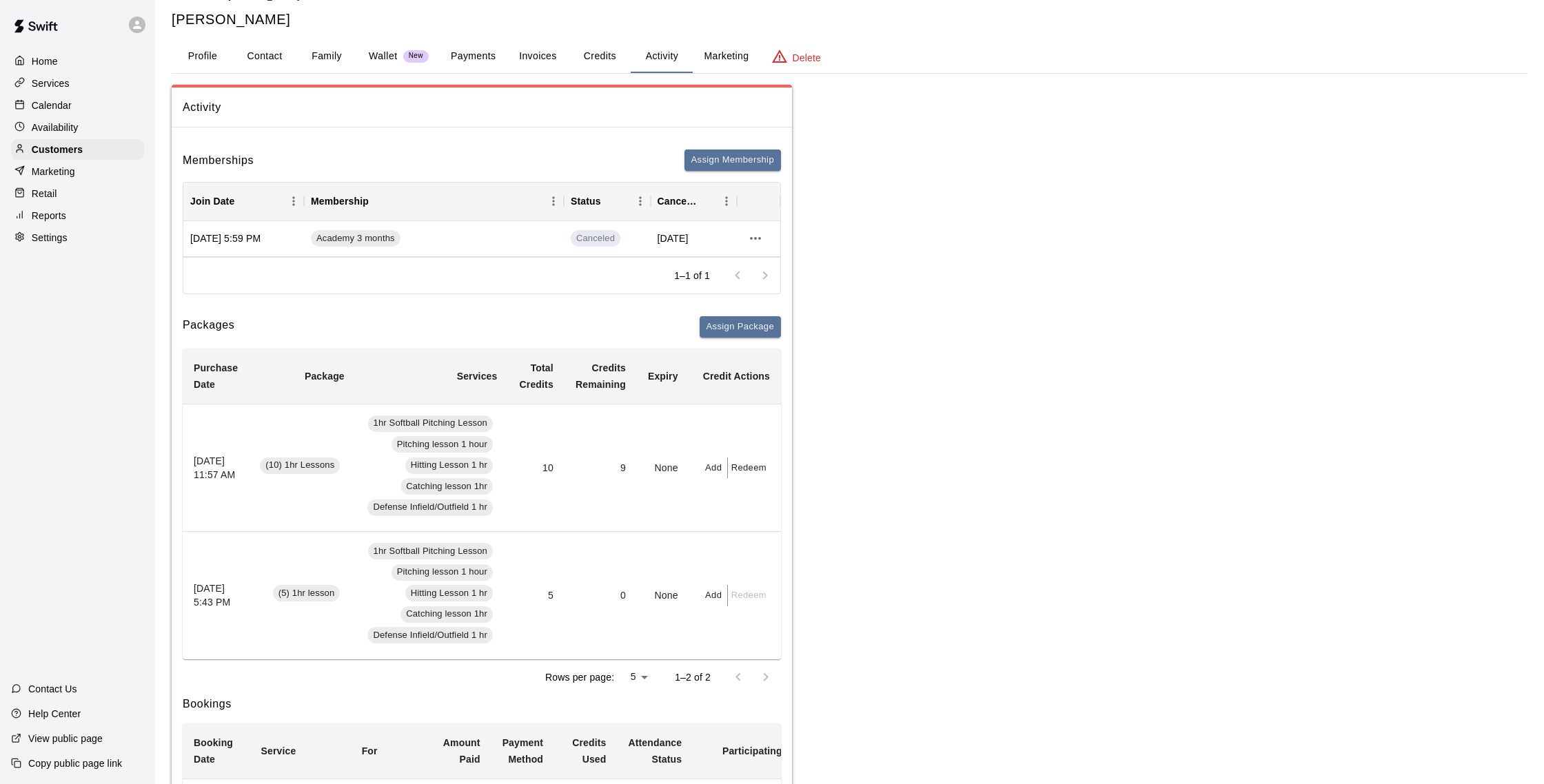
scroll to position [41, 0]
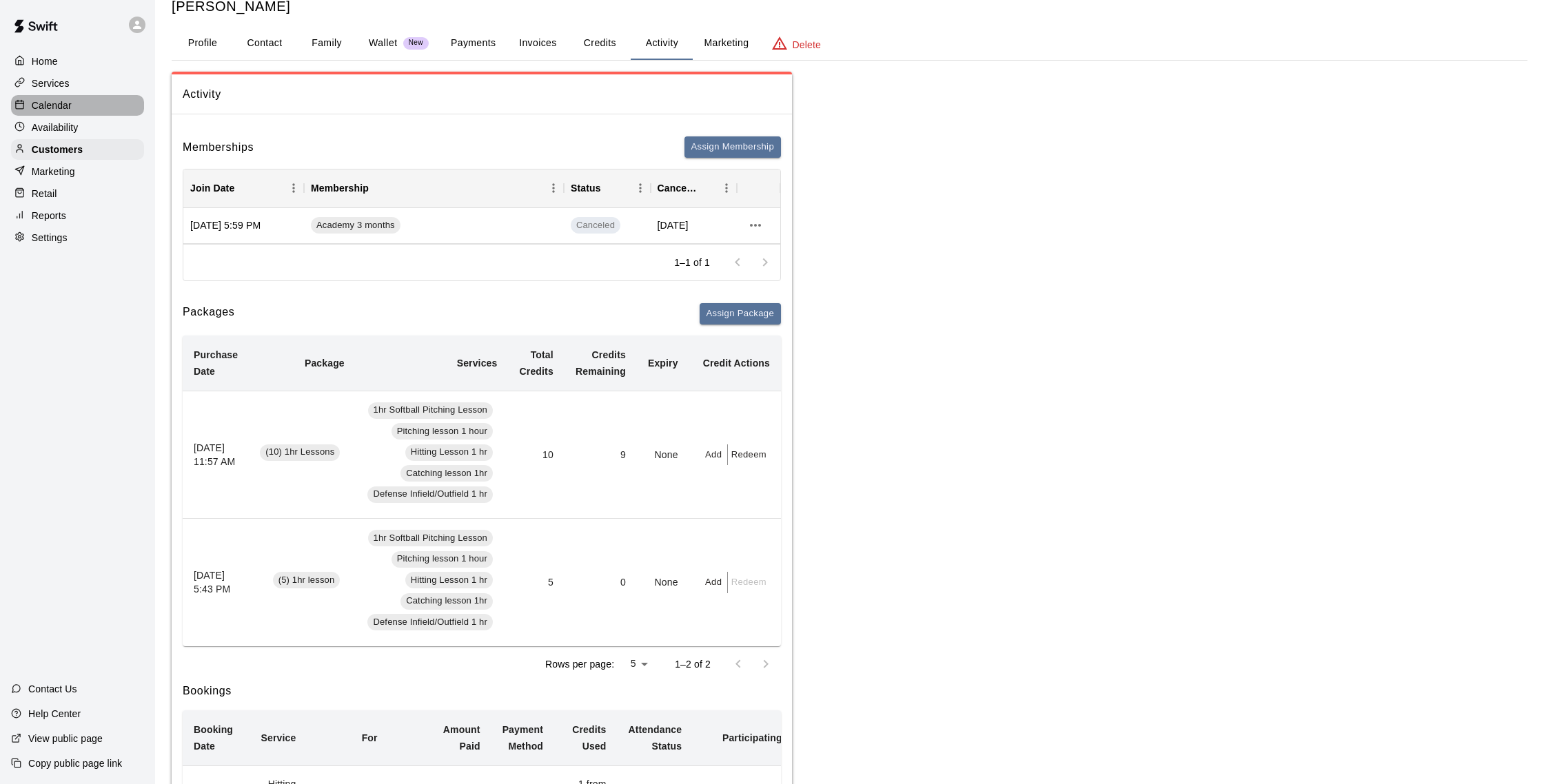
click at [93, 107] on div "Calendar" at bounding box center [77, 106] width 133 height 21
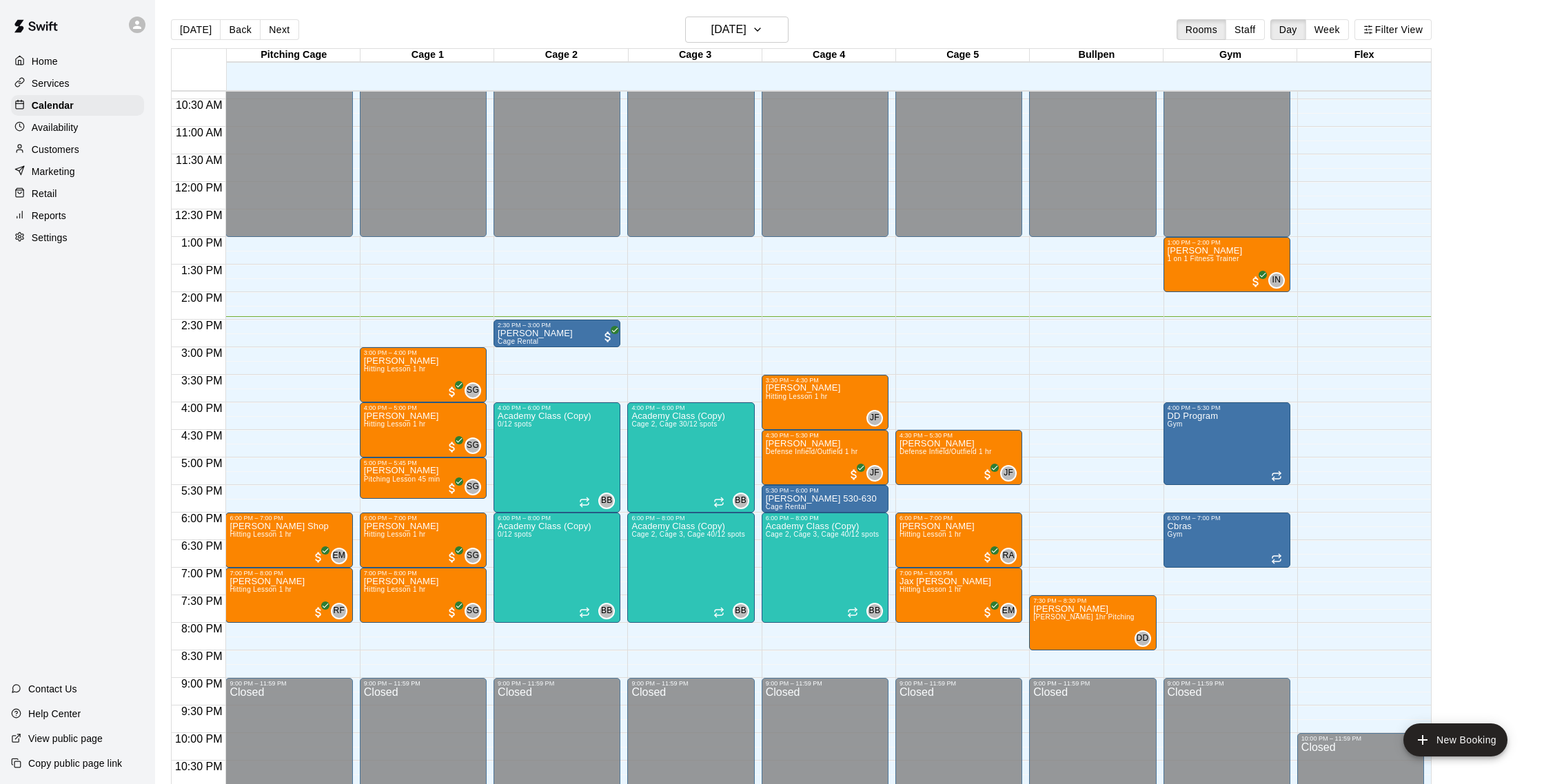
scroll to position [570, 0]
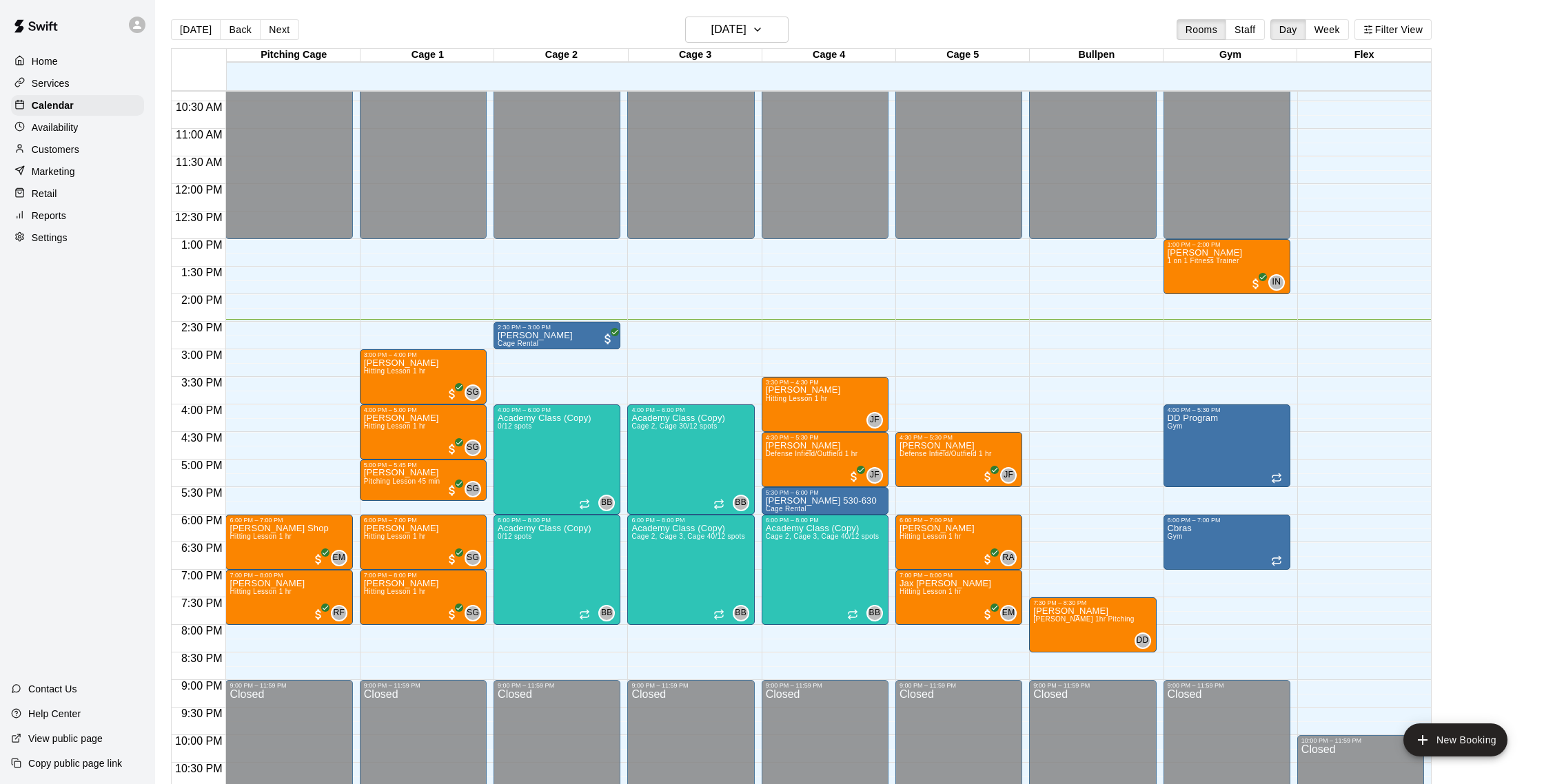
click at [61, 167] on p "Marketing" at bounding box center [53, 171] width 44 height 14
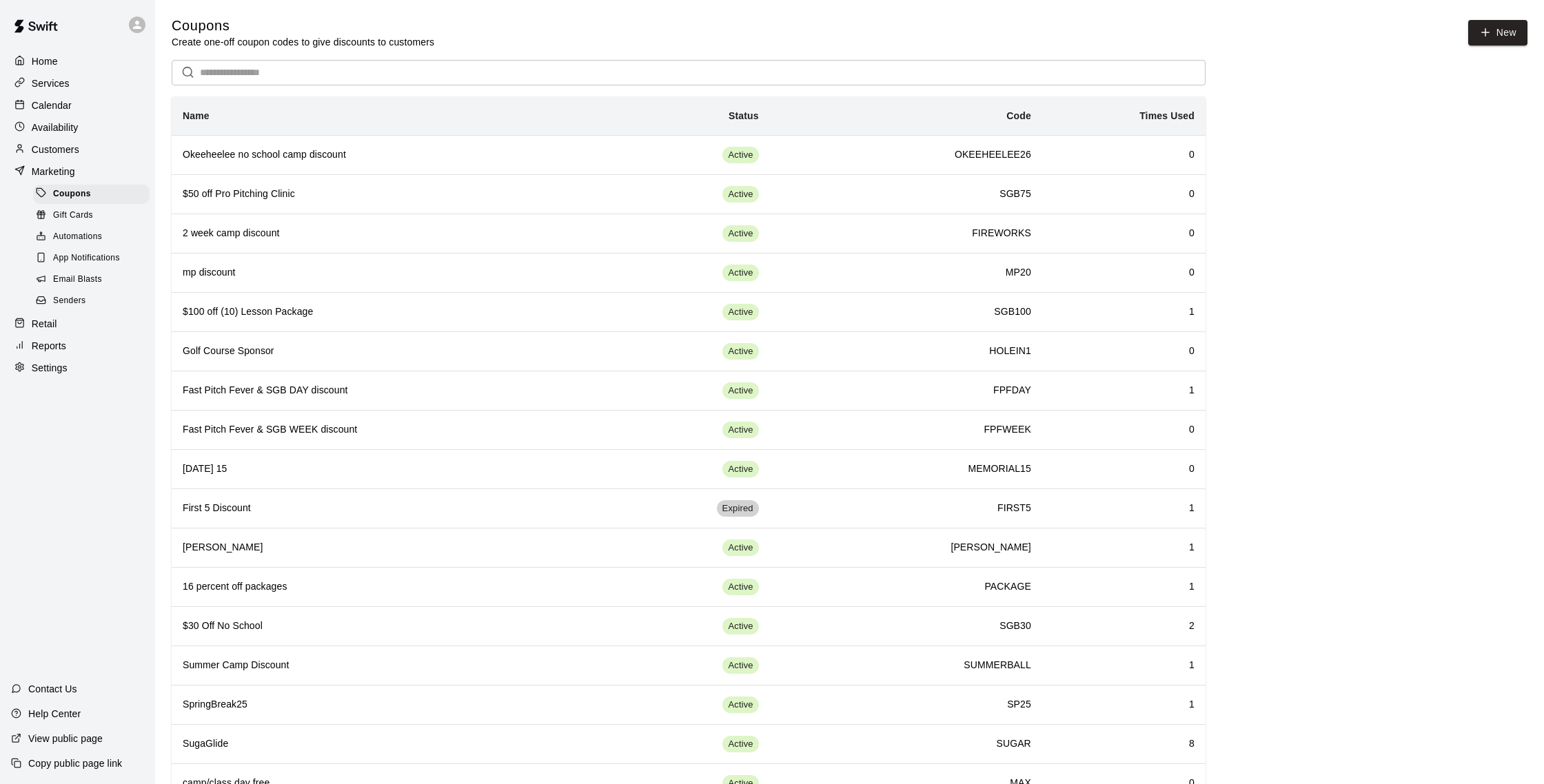
click at [98, 283] on span "Email Blasts" at bounding box center [77, 280] width 49 height 14
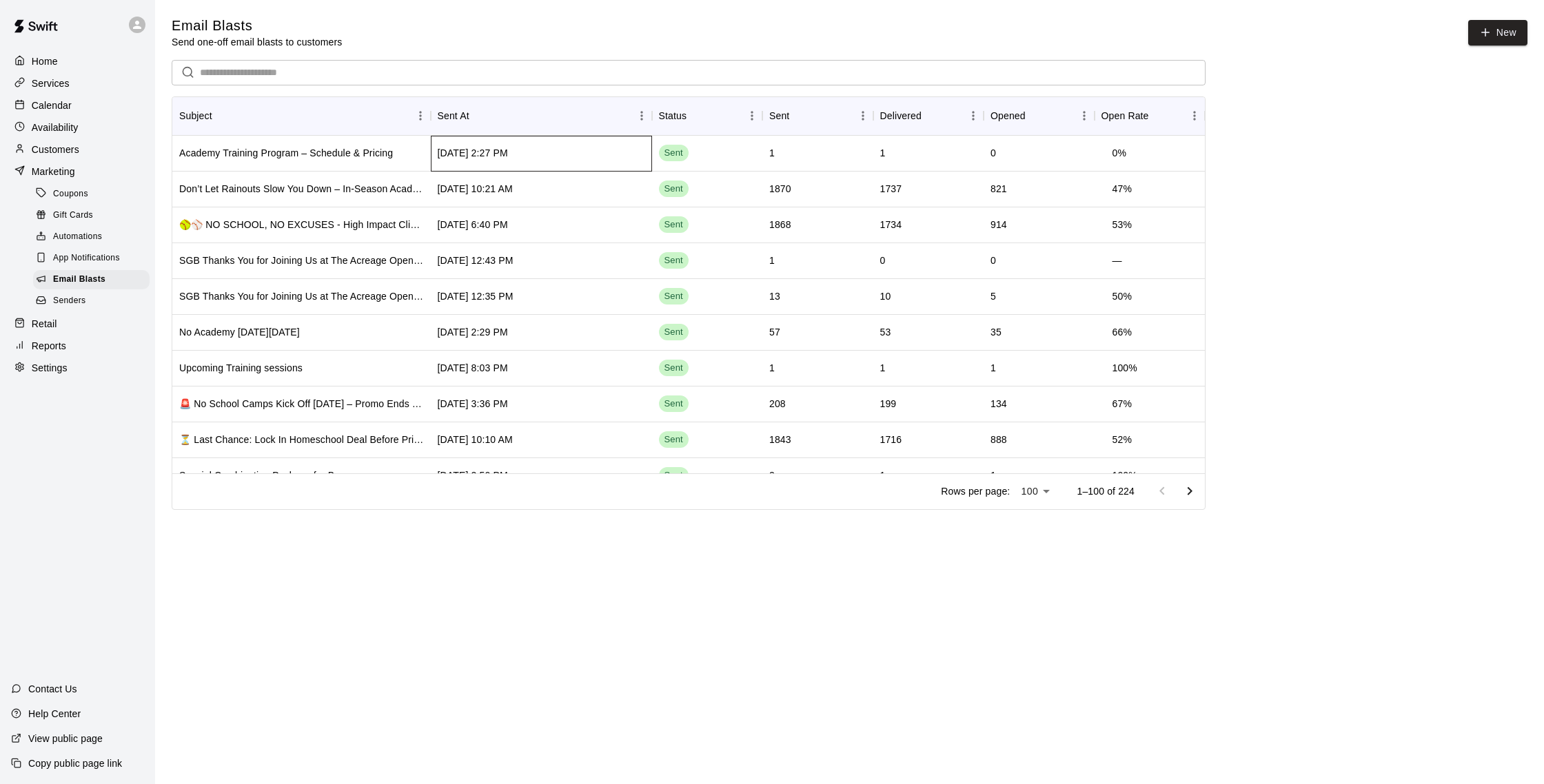
click at [566, 147] on div "Sep 13 2025, 2:27 PM" at bounding box center [542, 154] width 222 height 35
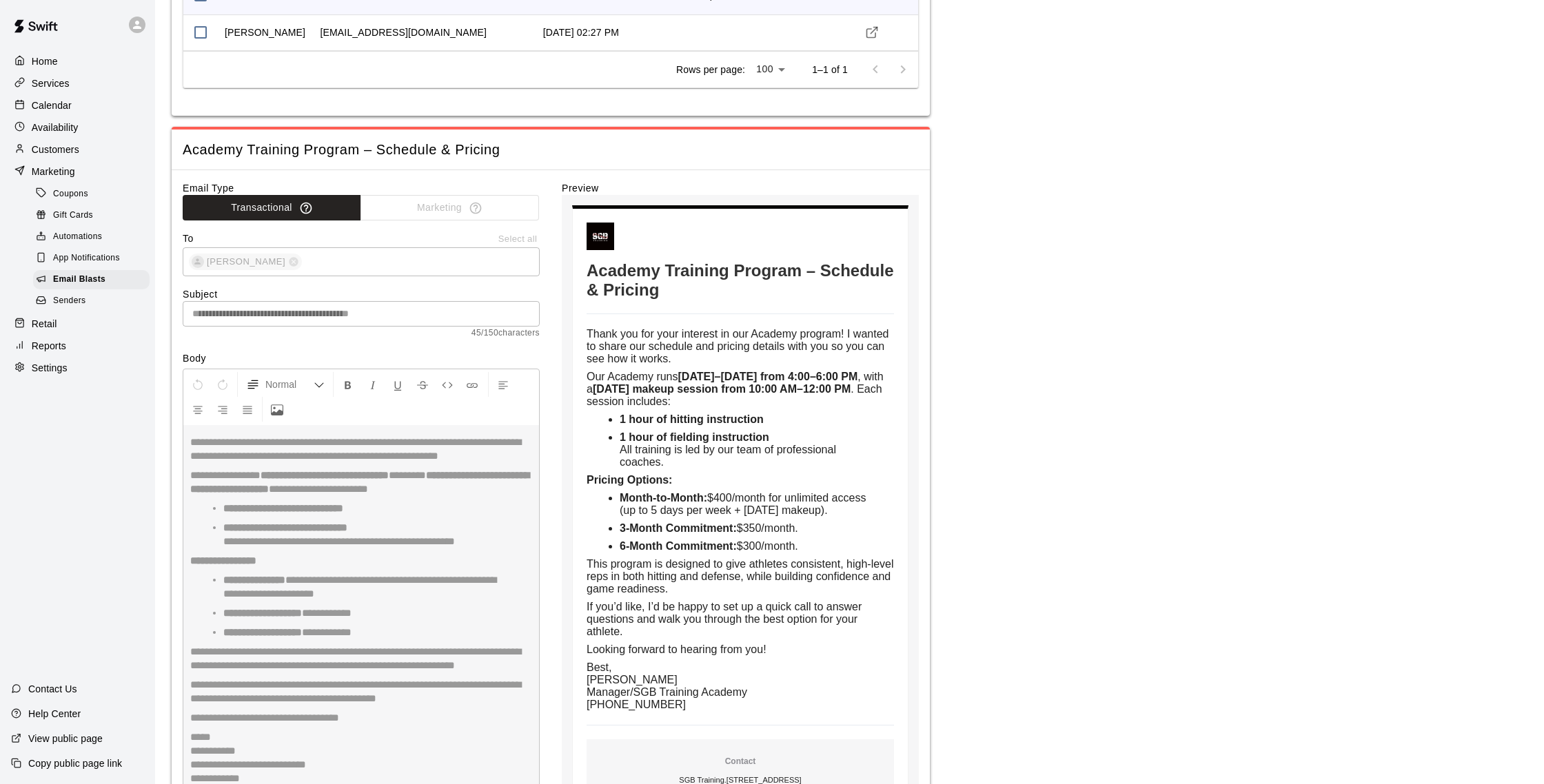
scroll to position [164, 0]
drag, startPoint x: 375, startPoint y: 148, endPoint x: 522, endPoint y: 153, distance: 147.1
click at [524, 153] on span "Academy Training Program – Schedule & Pricing" at bounding box center [551, 151] width 737 height 19
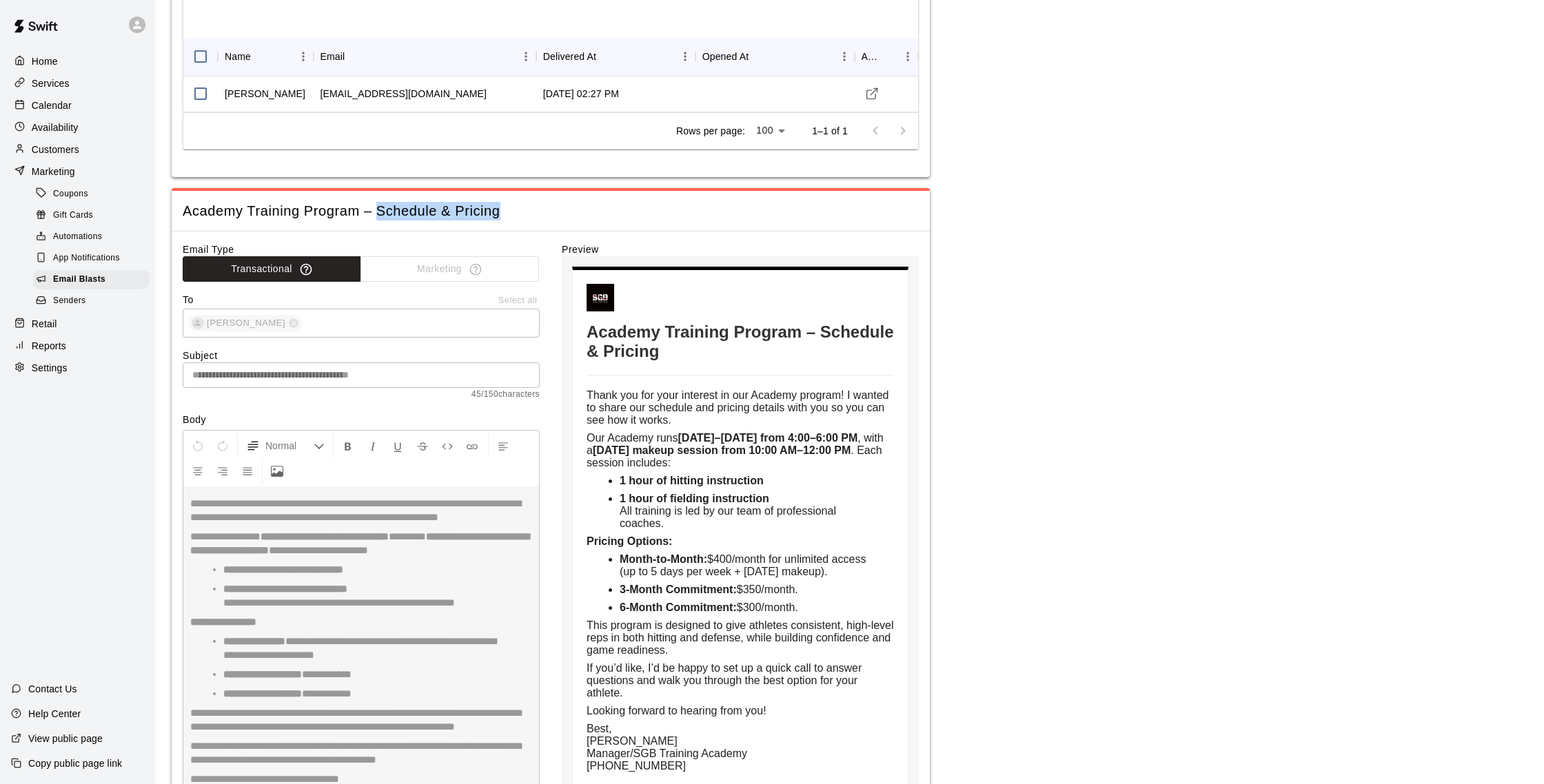
scroll to position [85, 0]
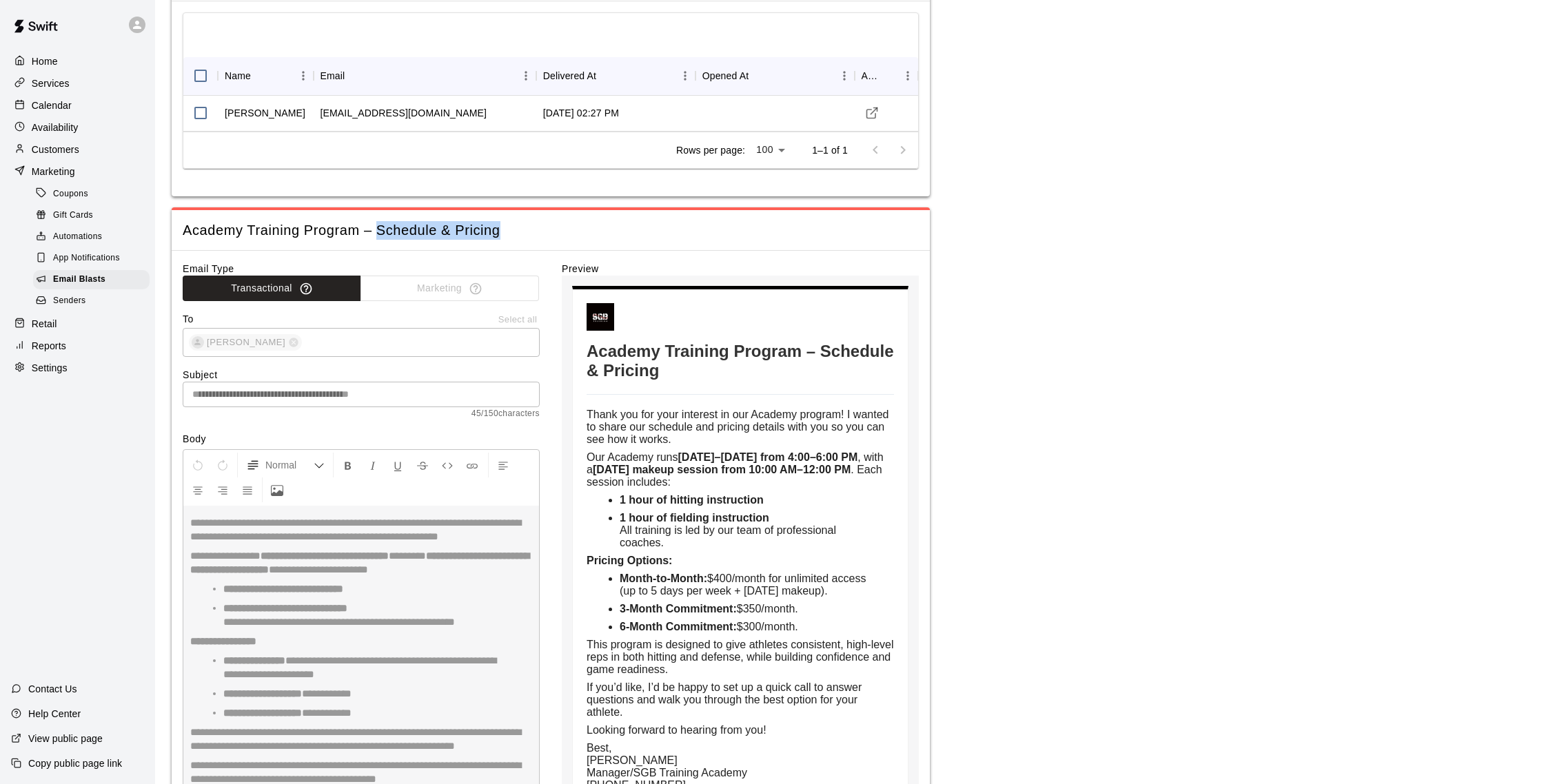
click at [77, 149] on p "Customers" at bounding box center [55, 149] width 48 height 14
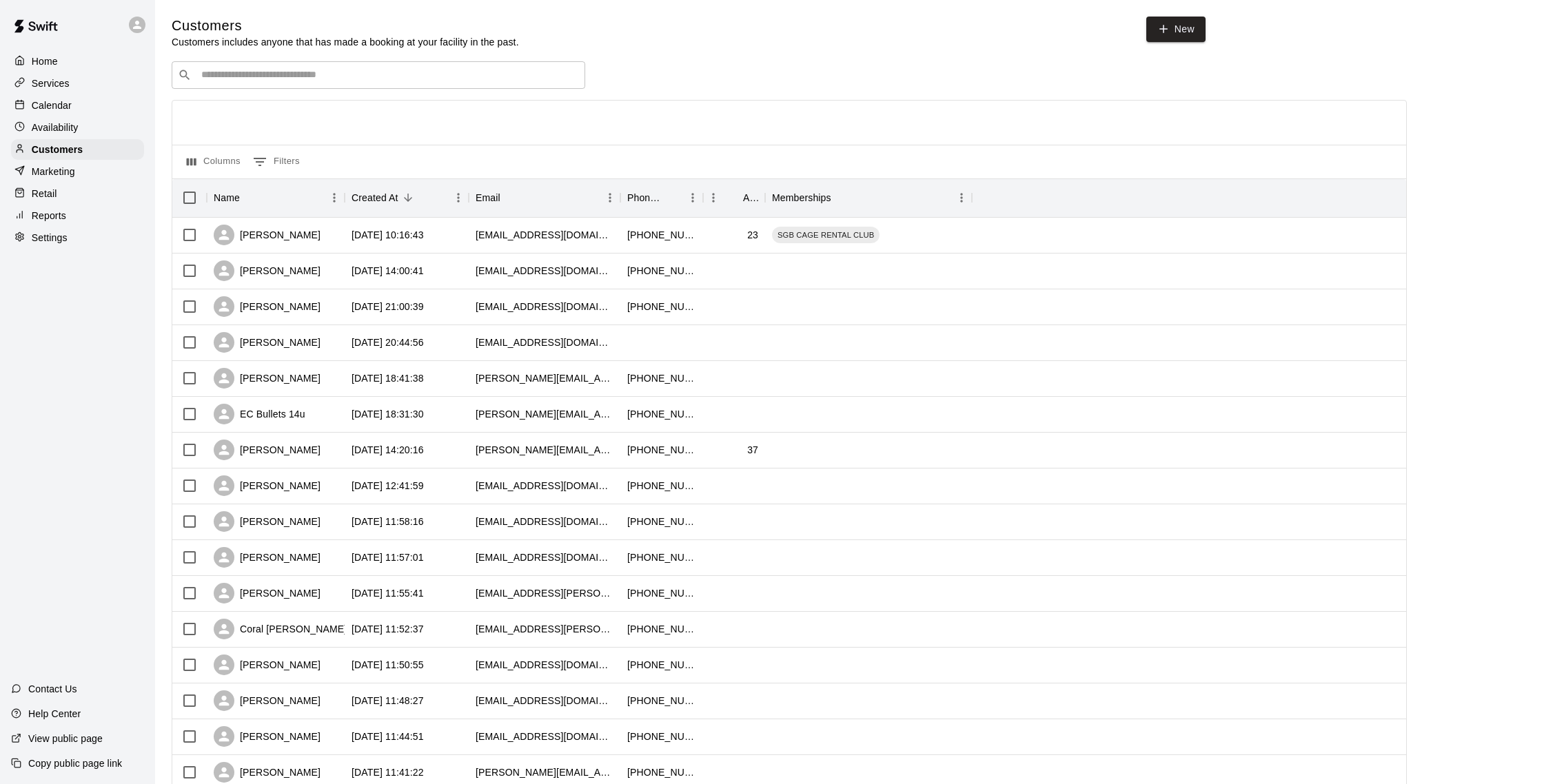
drag, startPoint x: 45, startPoint y: 107, endPoint x: 38, endPoint y: 106, distance: 7.1
click at [45, 107] on p "Calendar" at bounding box center [52, 105] width 40 height 14
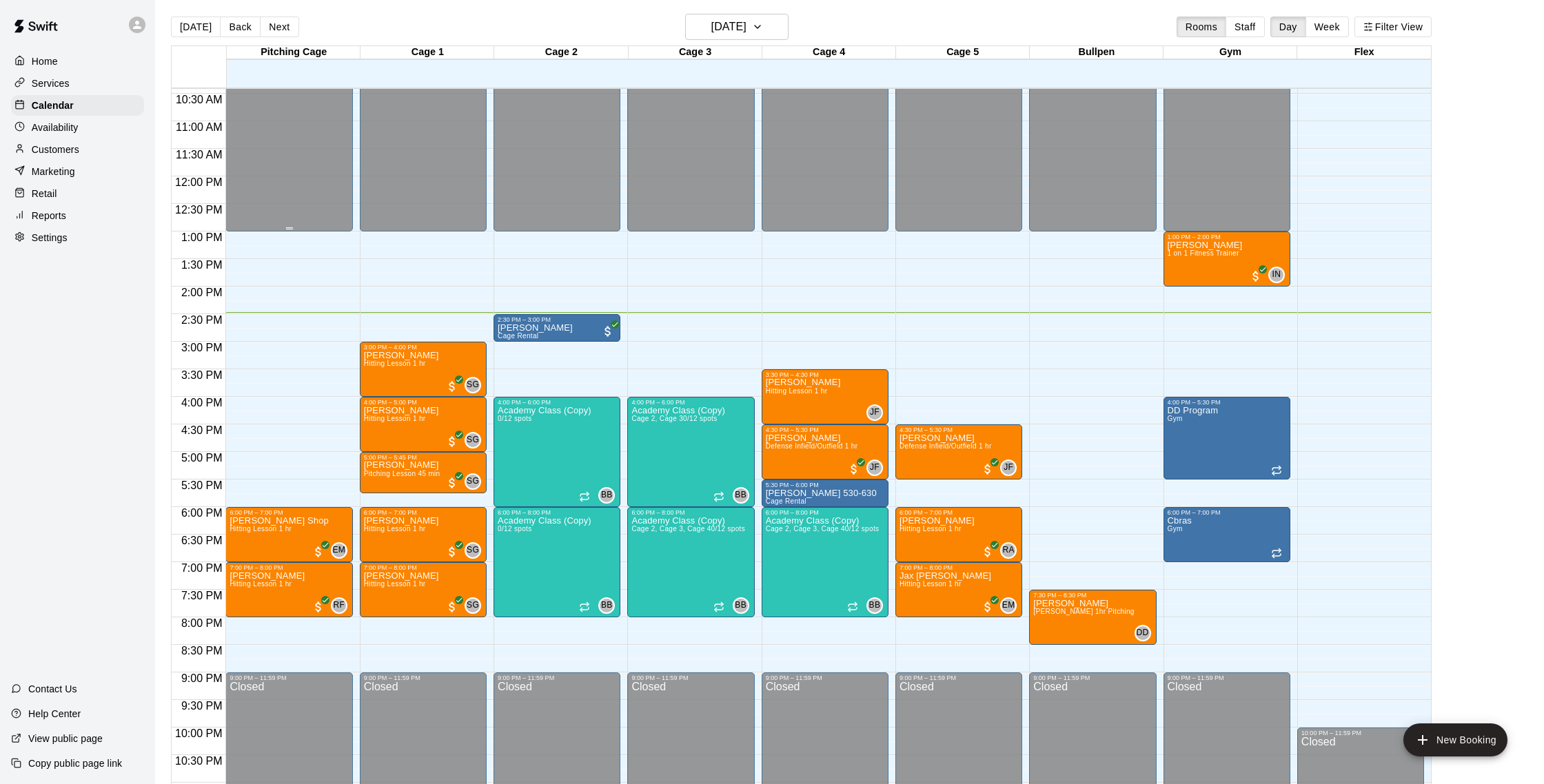
scroll to position [6, 0]
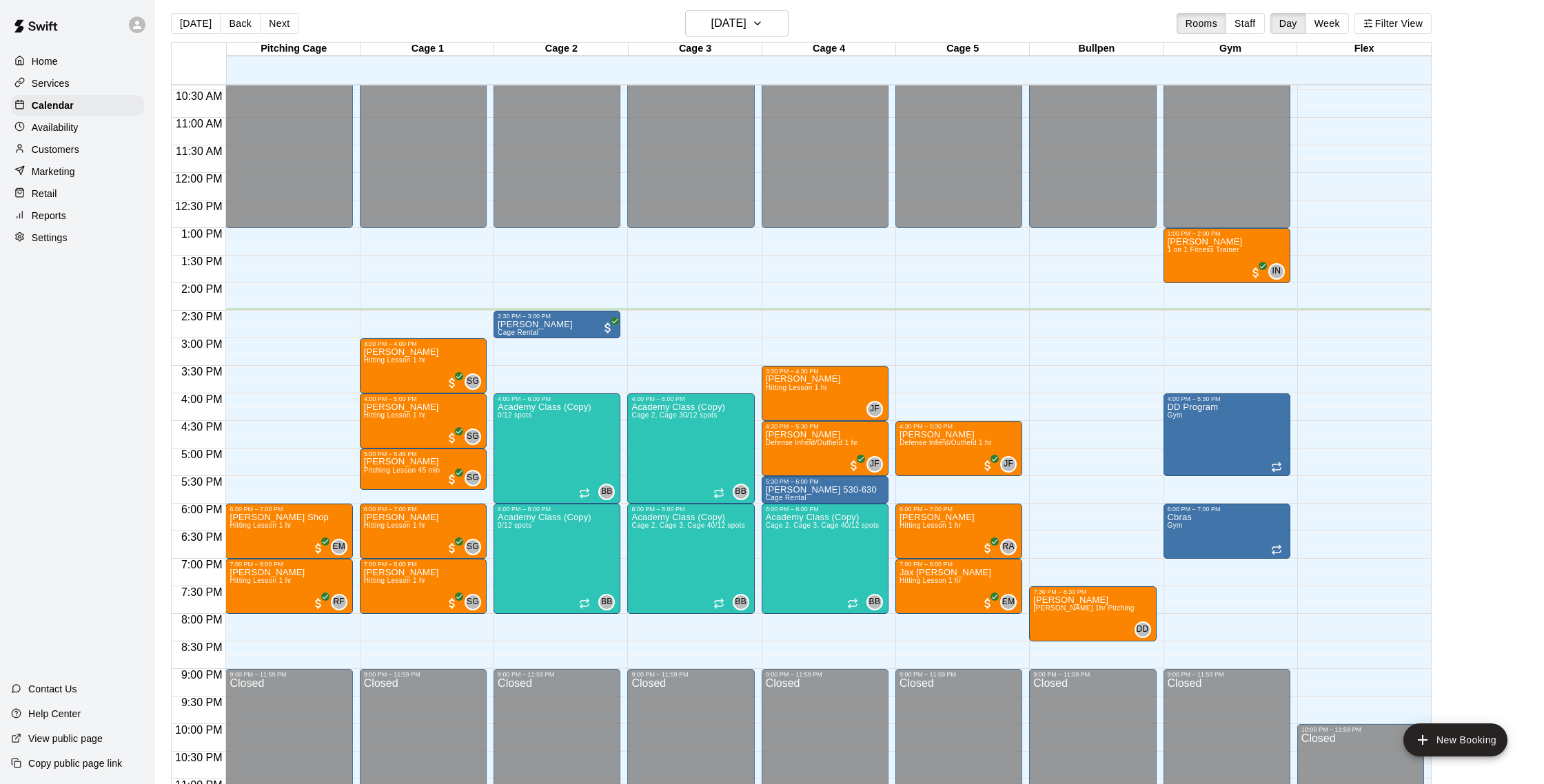
click at [70, 143] on p "Customers" at bounding box center [55, 149] width 48 height 14
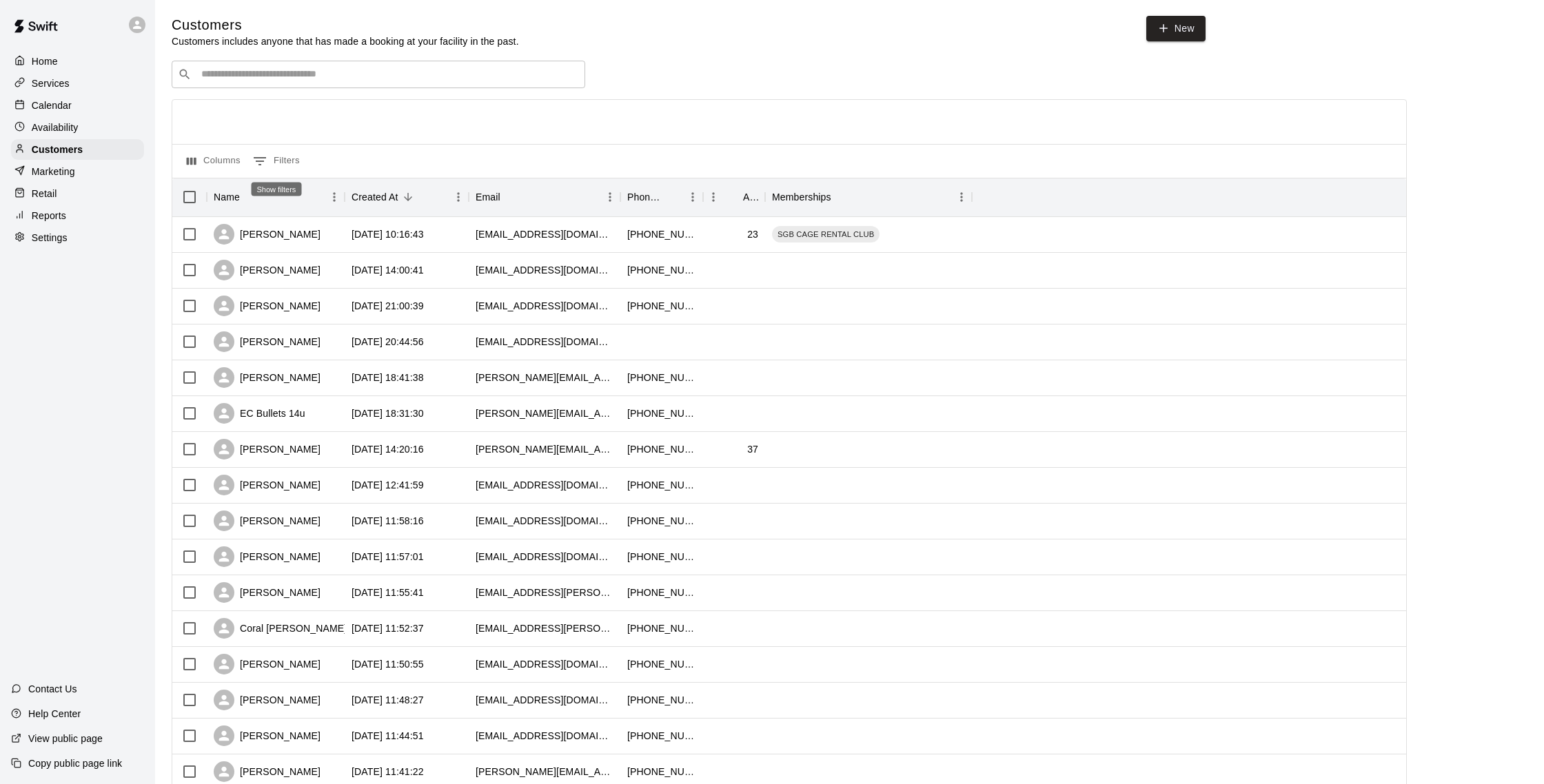
scroll to position [9, 0]
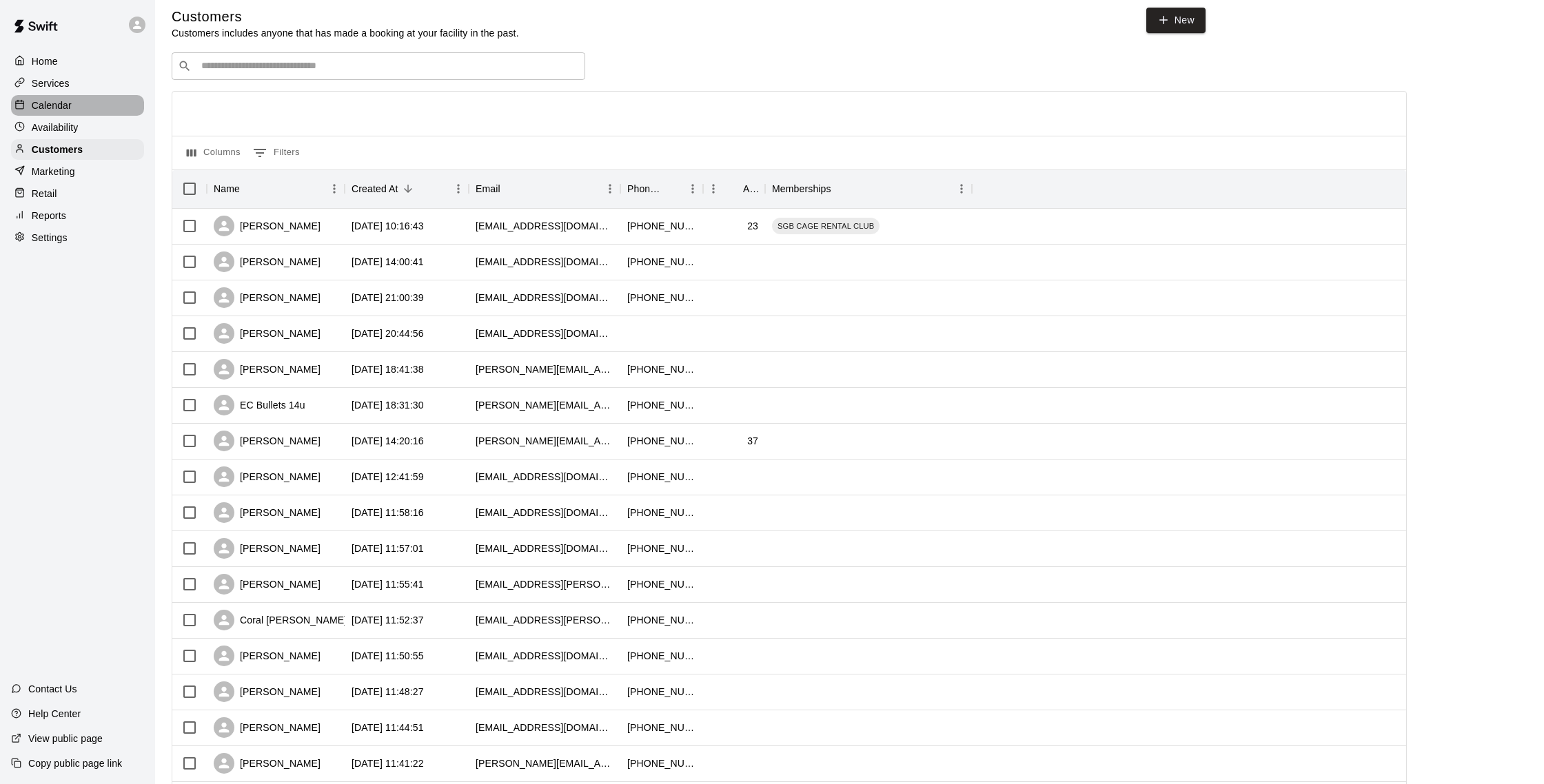
click at [48, 110] on p "Calendar" at bounding box center [52, 105] width 40 height 14
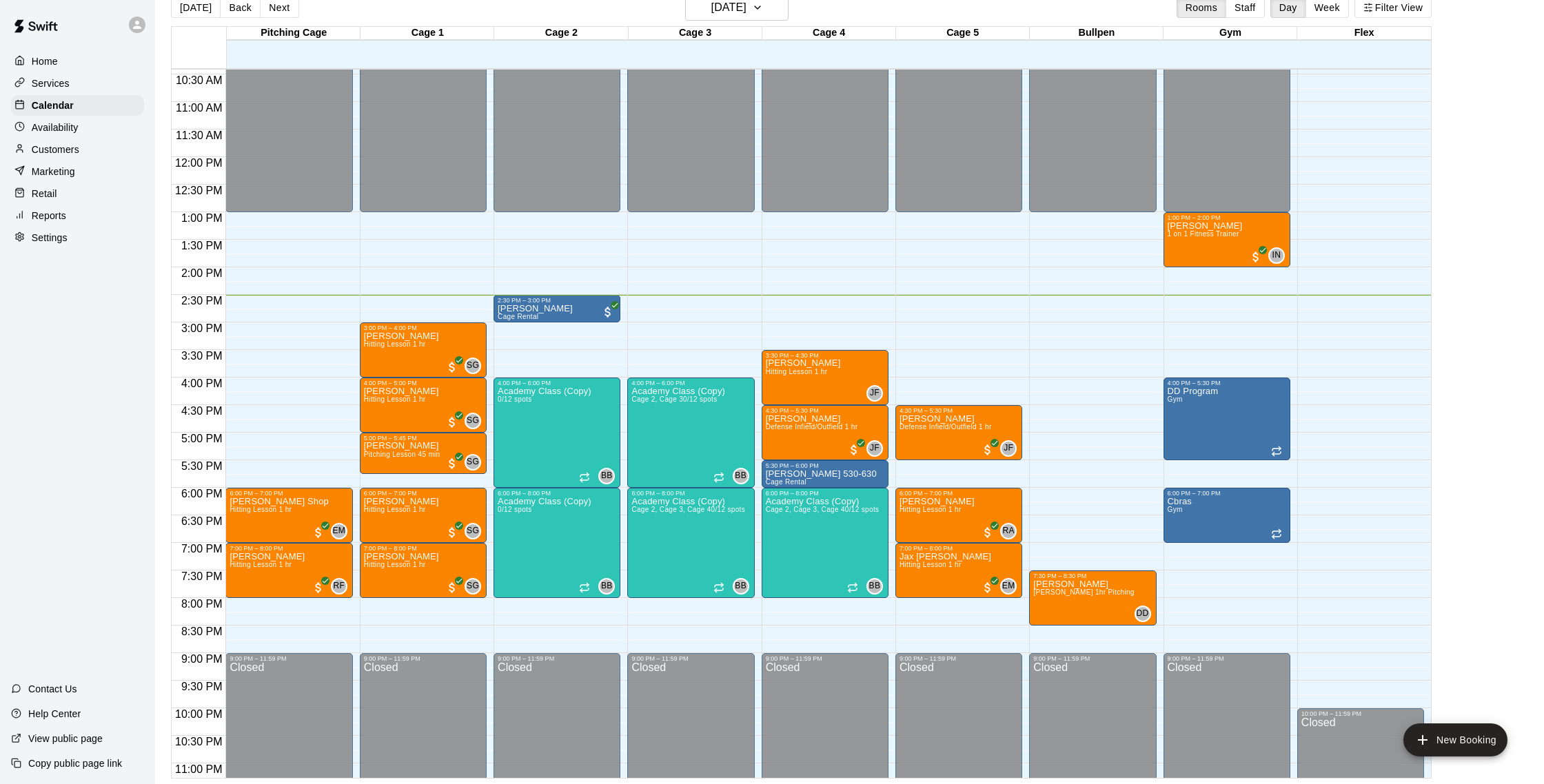
scroll to position [575, 0]
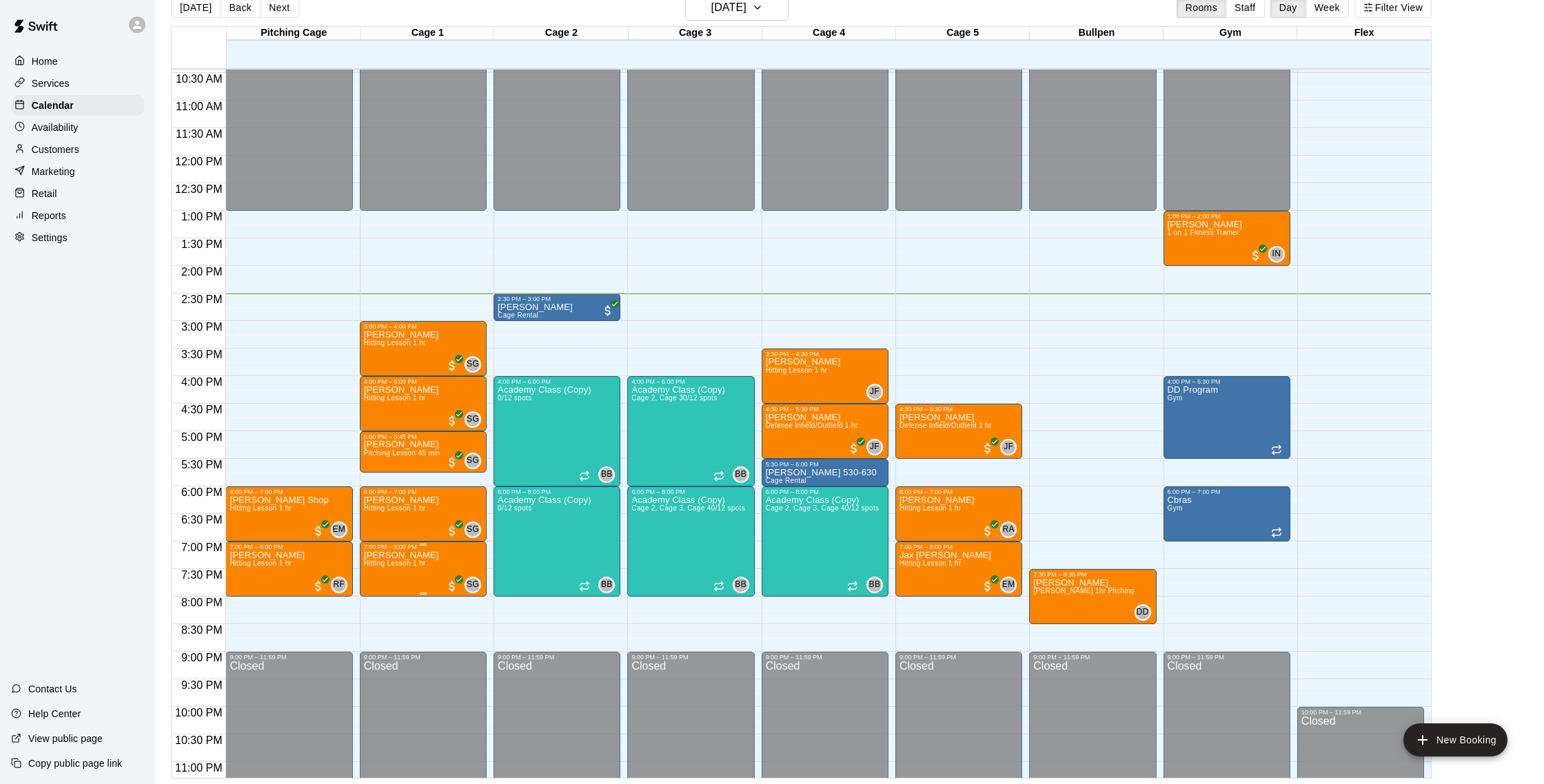
click at [384, 598] on img "edit" at bounding box center [378, 599] width 16 height 16
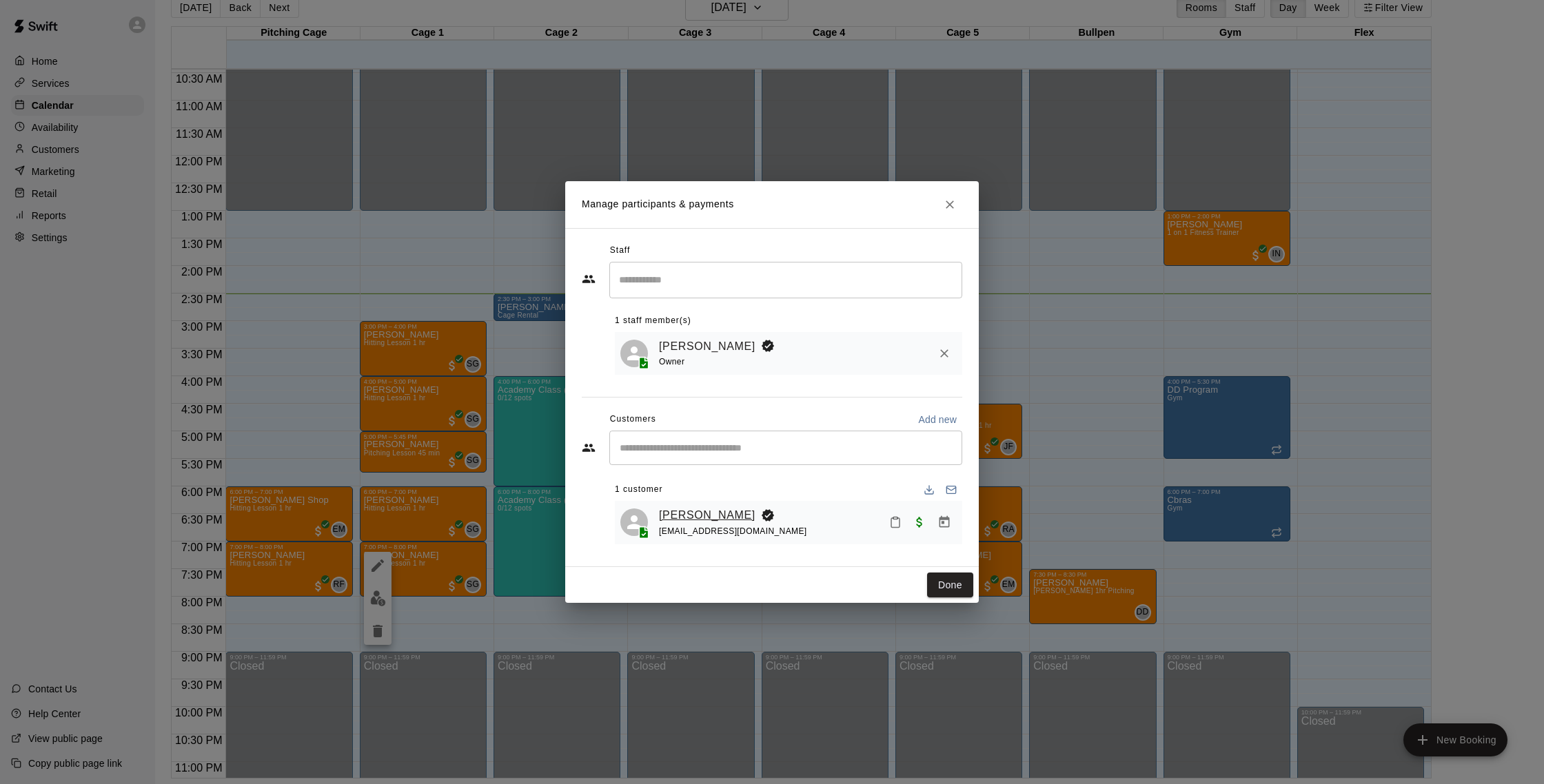
click at [692, 515] on link "[PERSON_NAME]" at bounding box center [708, 516] width 97 height 18
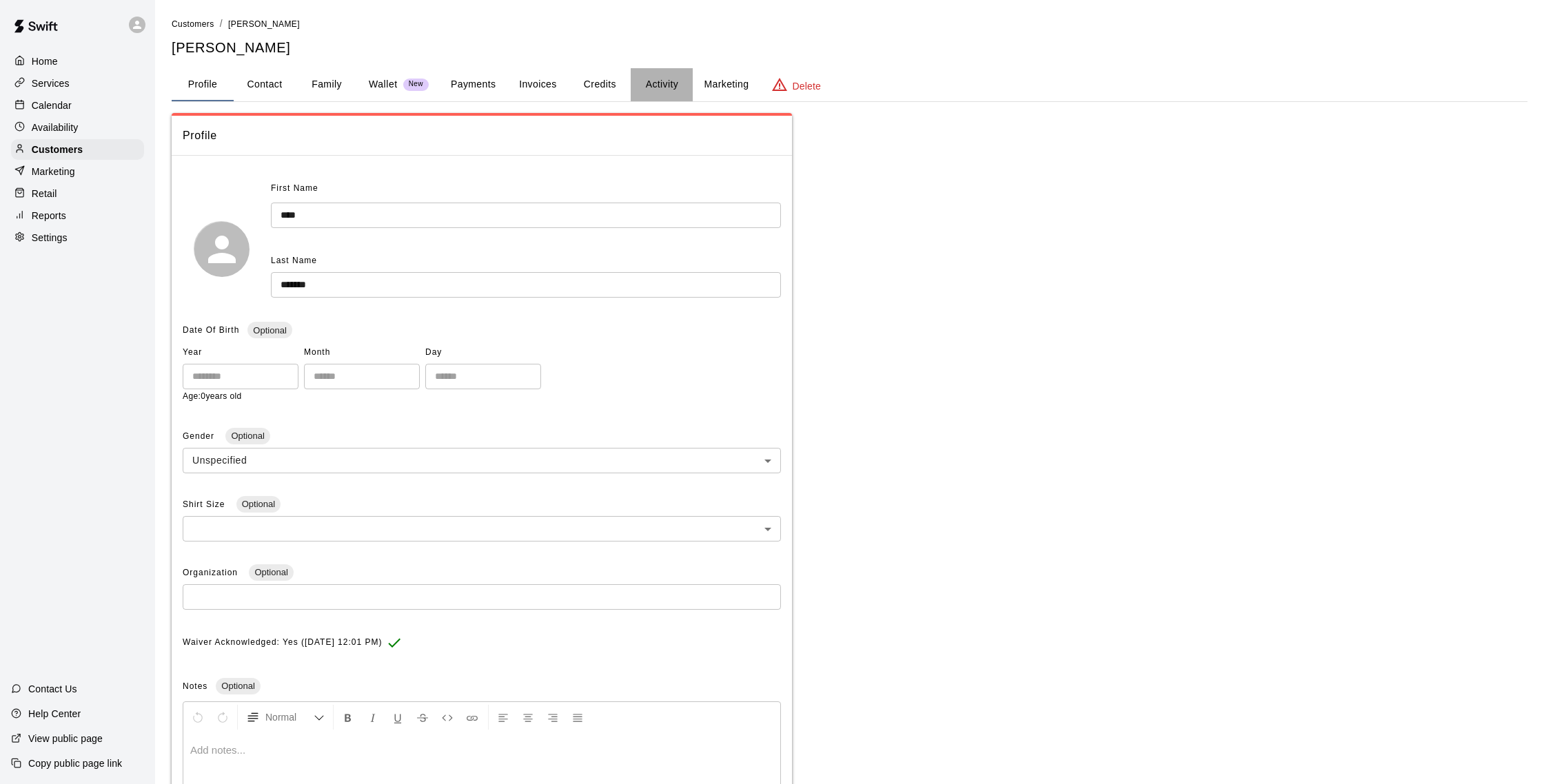
click at [656, 88] on button "Activity" at bounding box center [662, 85] width 62 height 33
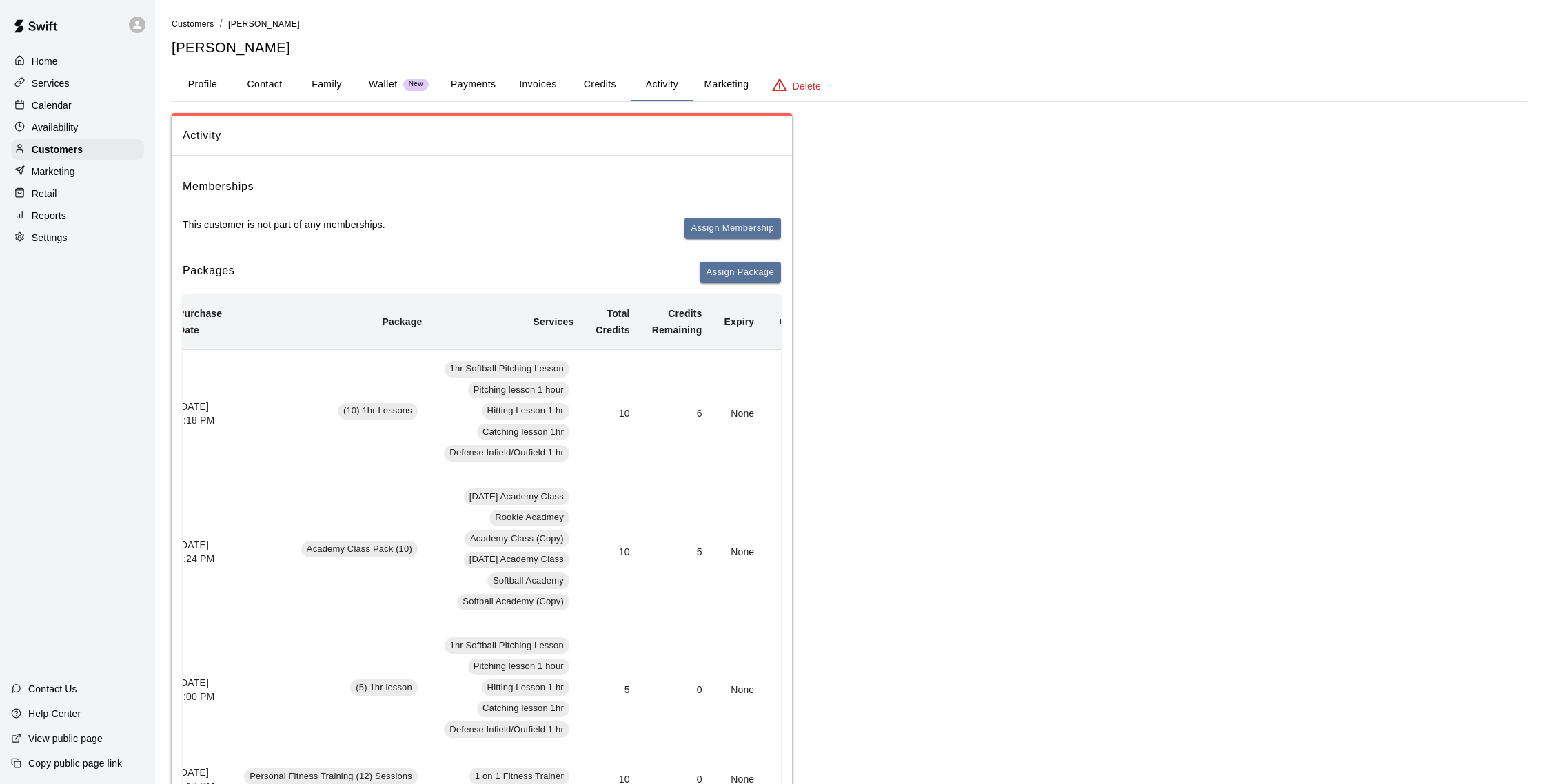
click at [95, 98] on div "Calendar" at bounding box center [77, 106] width 133 height 21
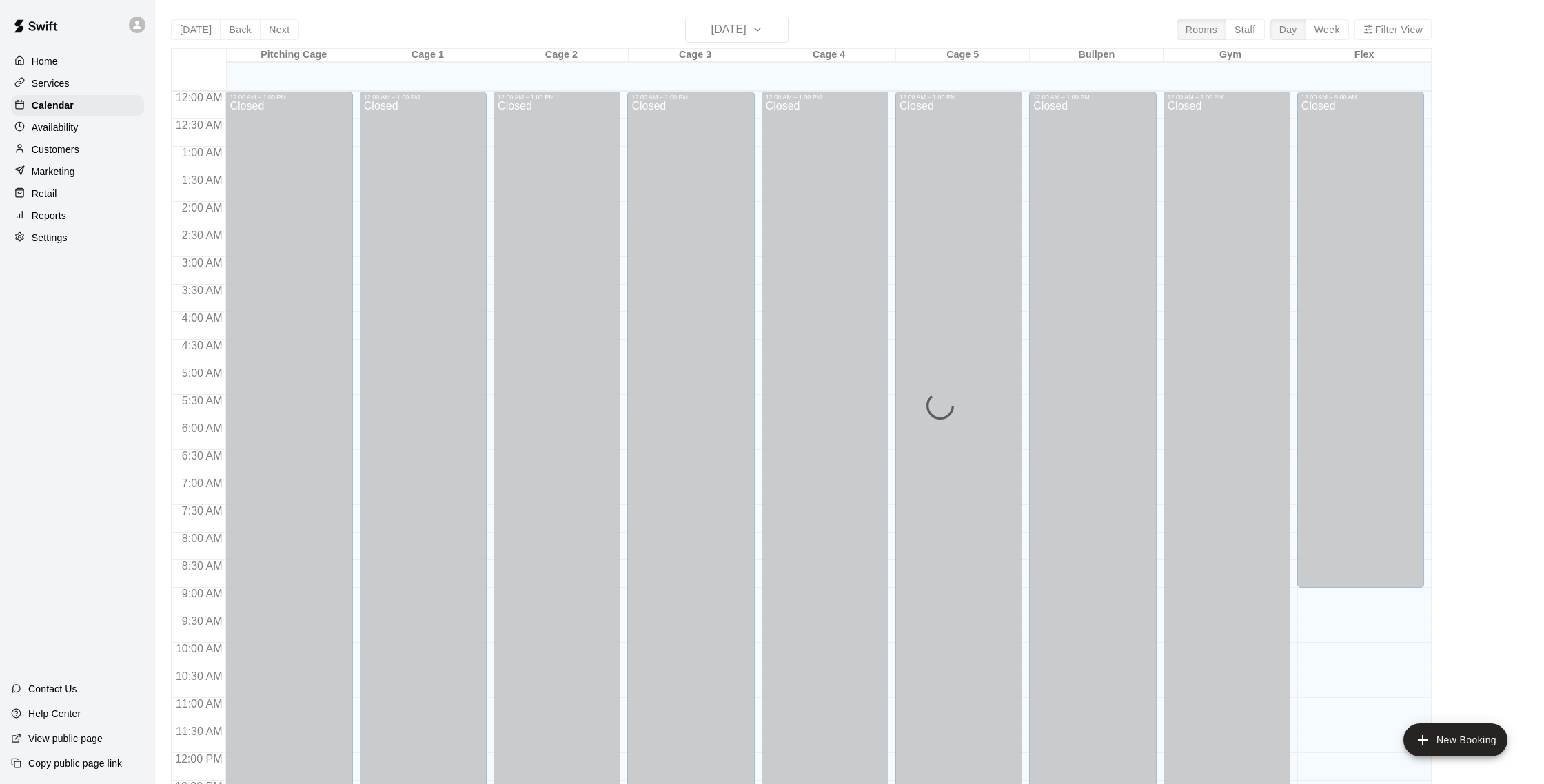
scroll to position [575, 0]
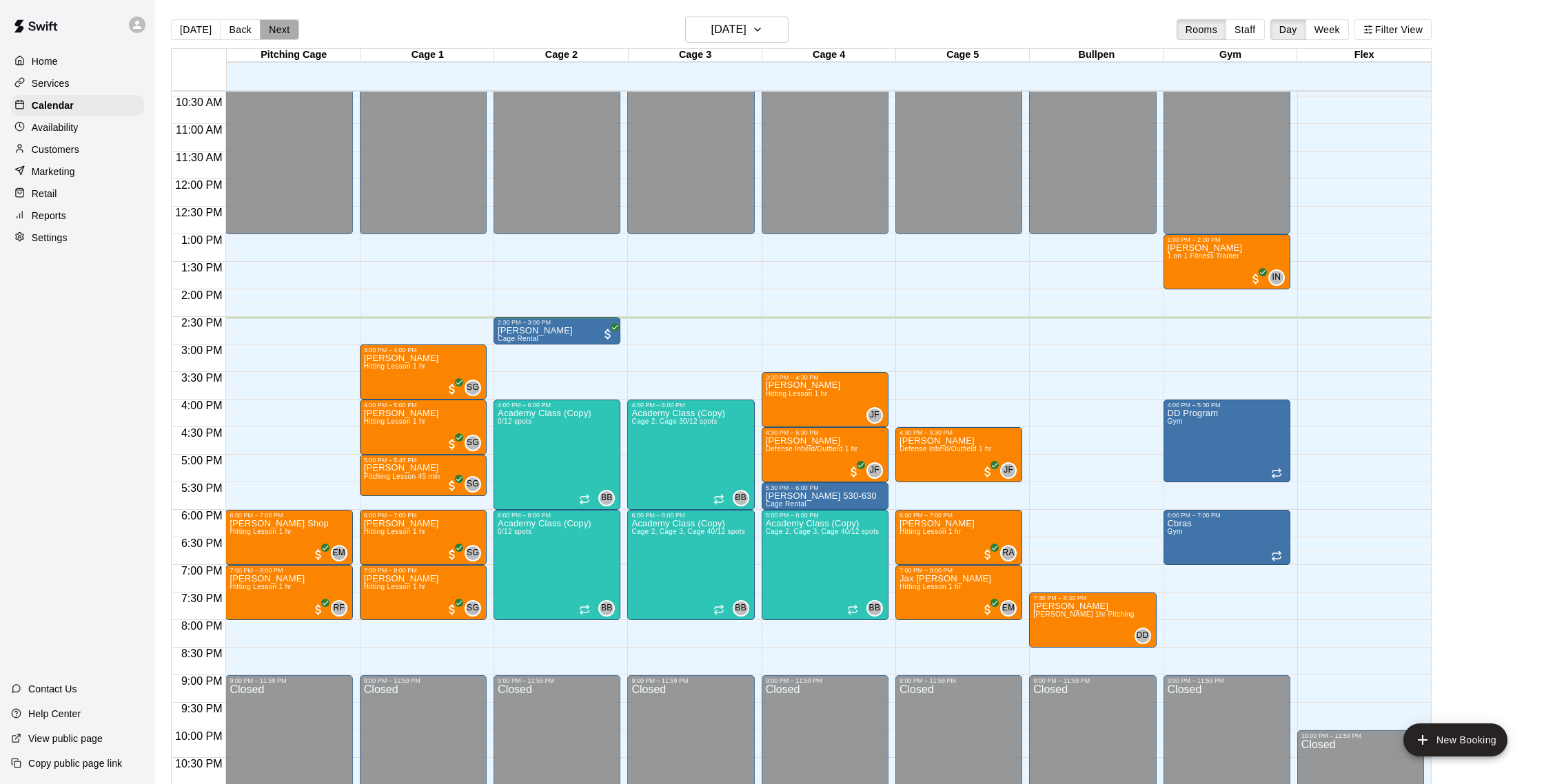
click at [264, 27] on button "Next" at bounding box center [279, 30] width 39 height 21
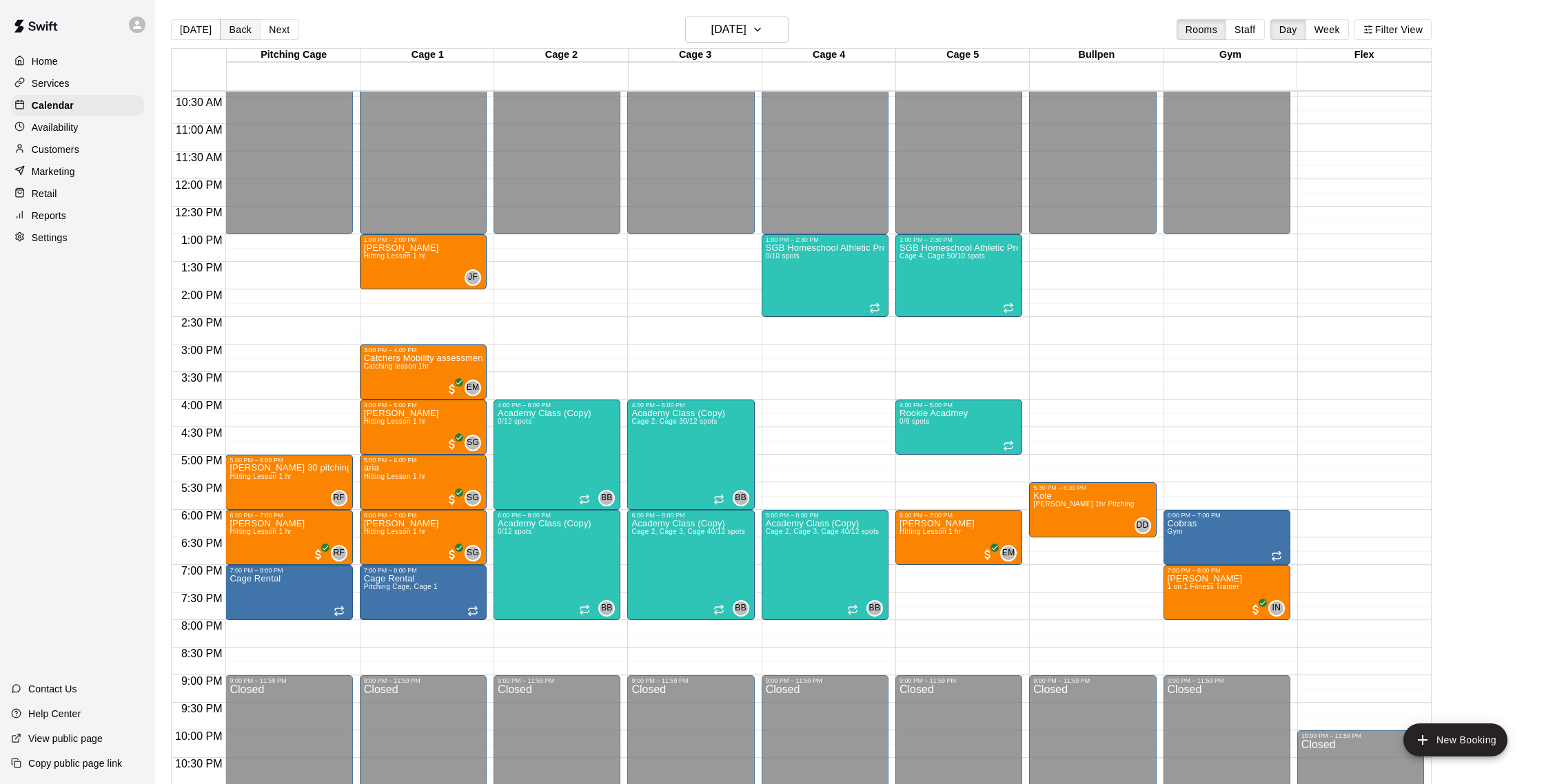
click at [247, 36] on button "Back" at bounding box center [240, 30] width 40 height 21
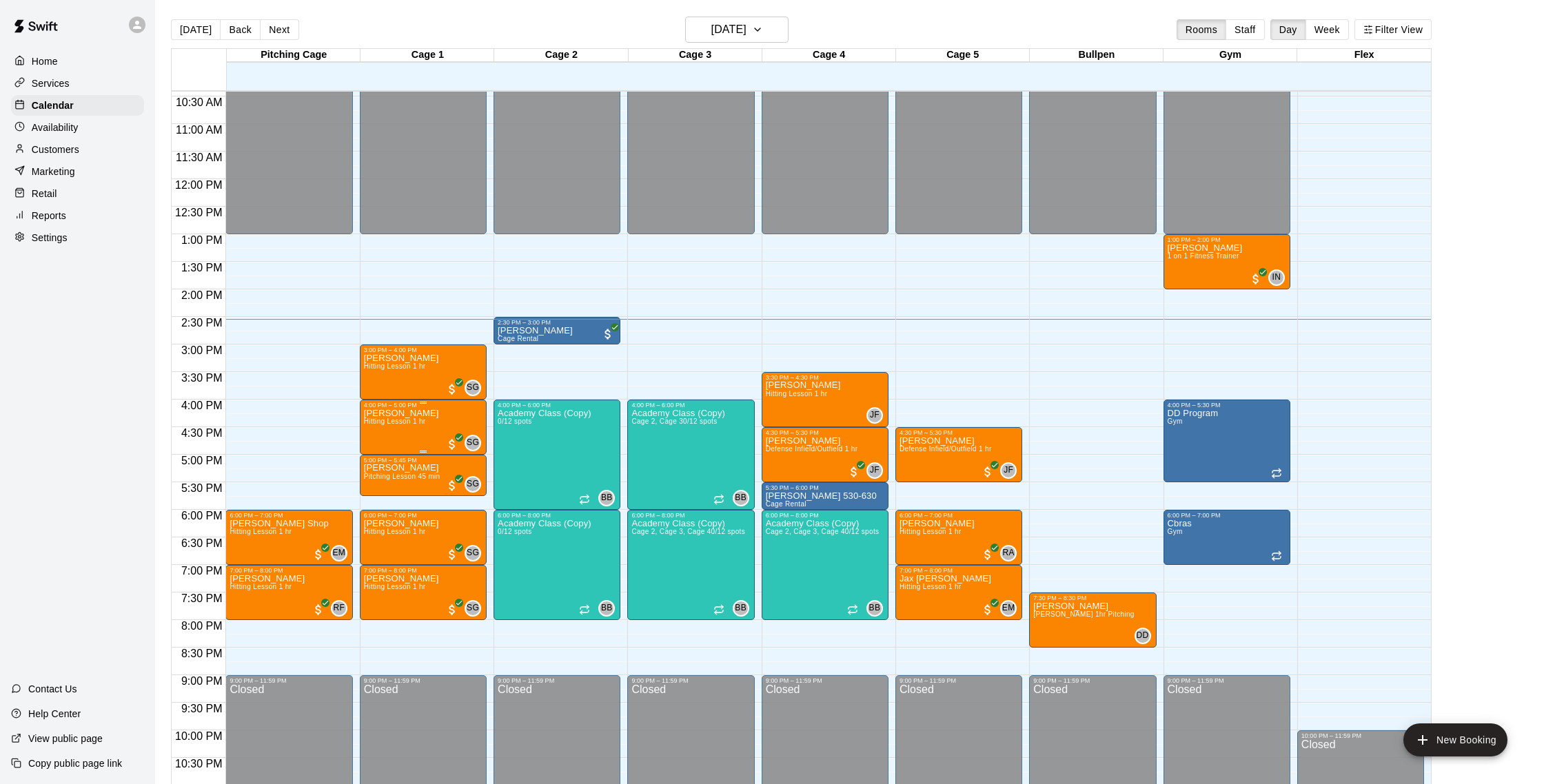
click at [334, 440] on div at bounding box center [772, 392] width 1544 height 784
click at [422, 425] on span "Hitting Lesson 1 hr" at bounding box center [395, 421] width 62 height 7
click at [386, 466] on button "edit" at bounding box center [378, 465] width 27 height 27
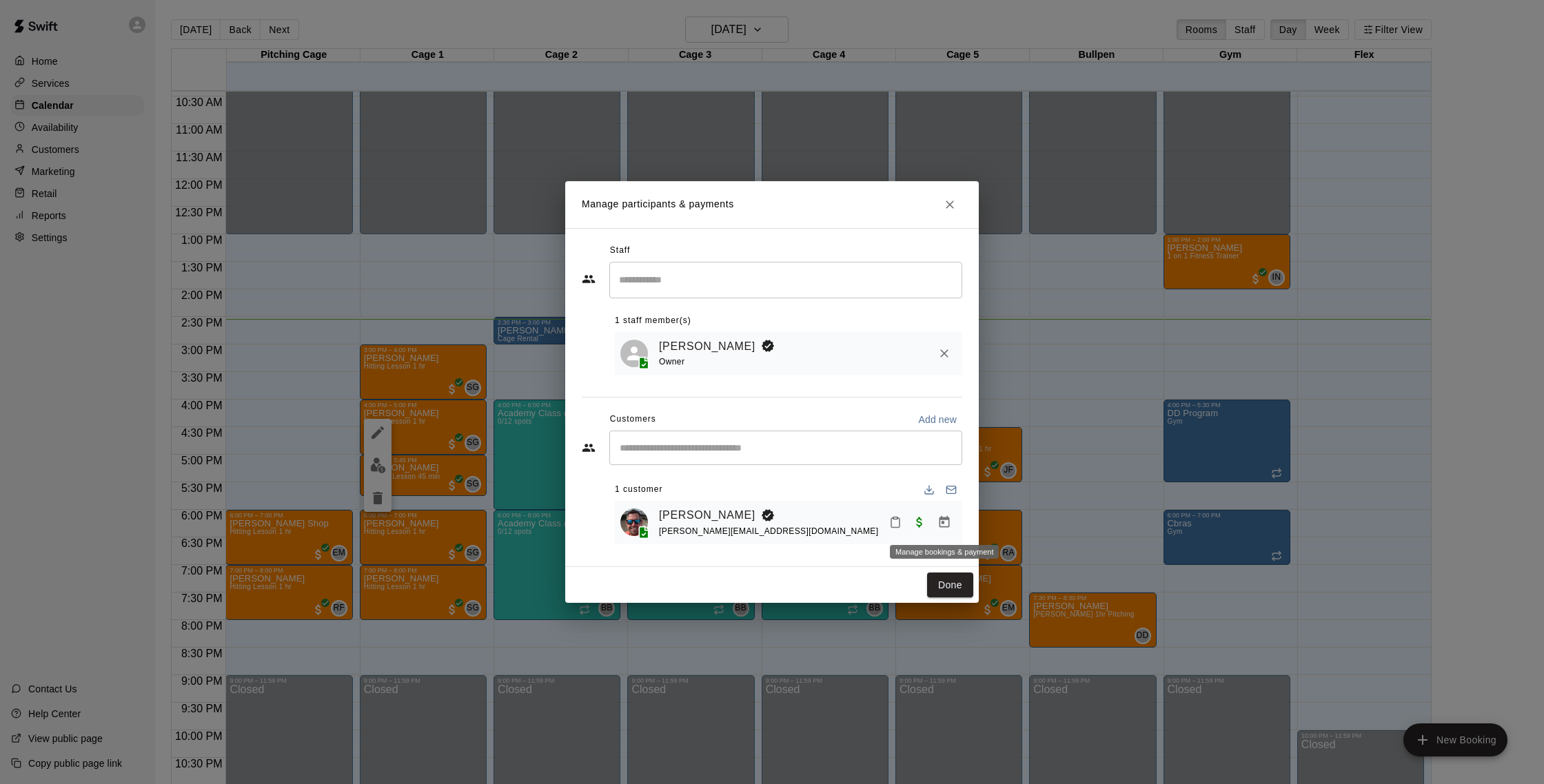
click at [944, 523] on icon "Manage bookings & payment" at bounding box center [944, 522] width 10 height 12
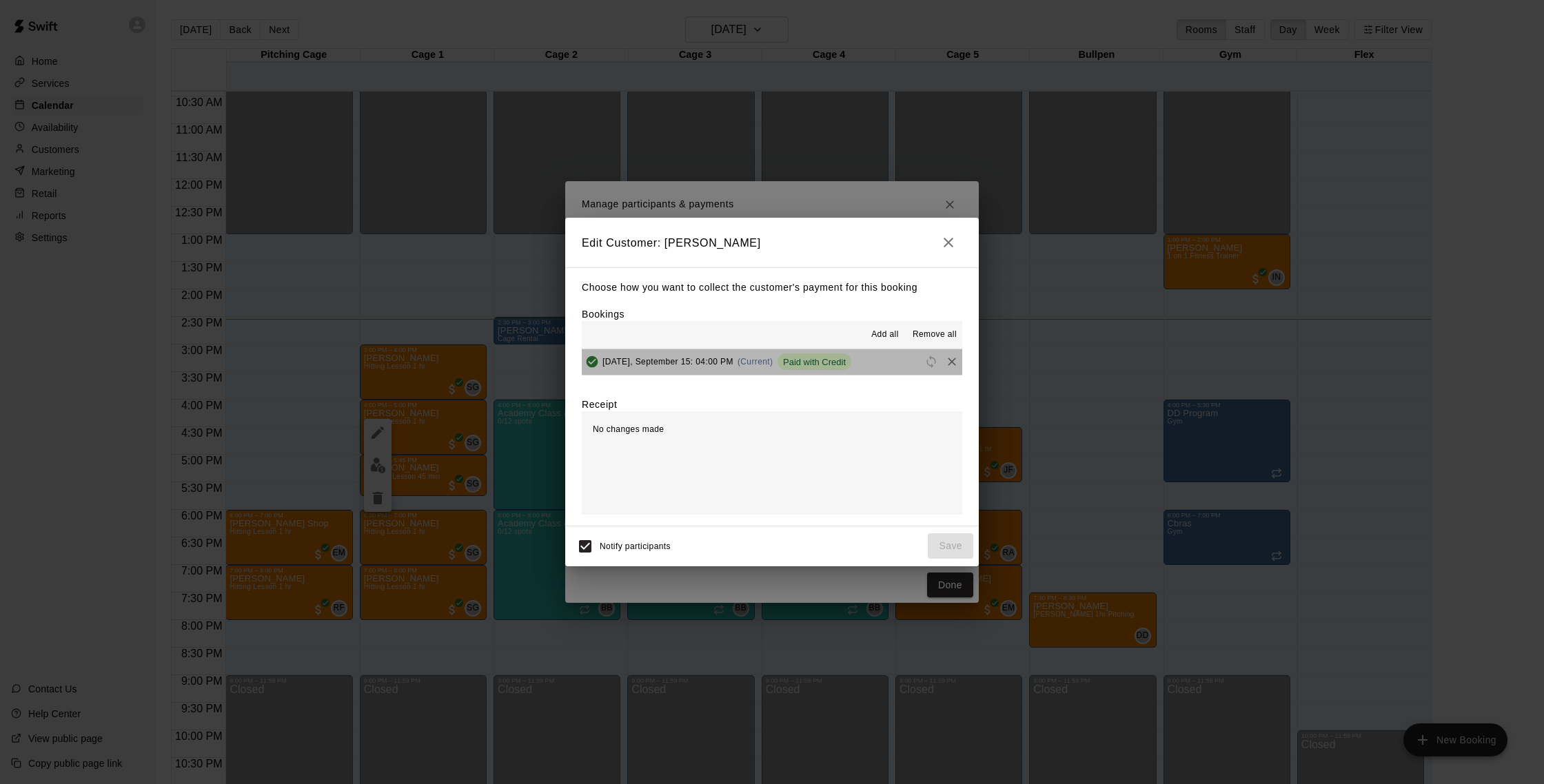
click at [902, 364] on button "Monday, September 15: 04:00 PM (Current) Paid with Credit" at bounding box center [772, 363] width 380 height 26
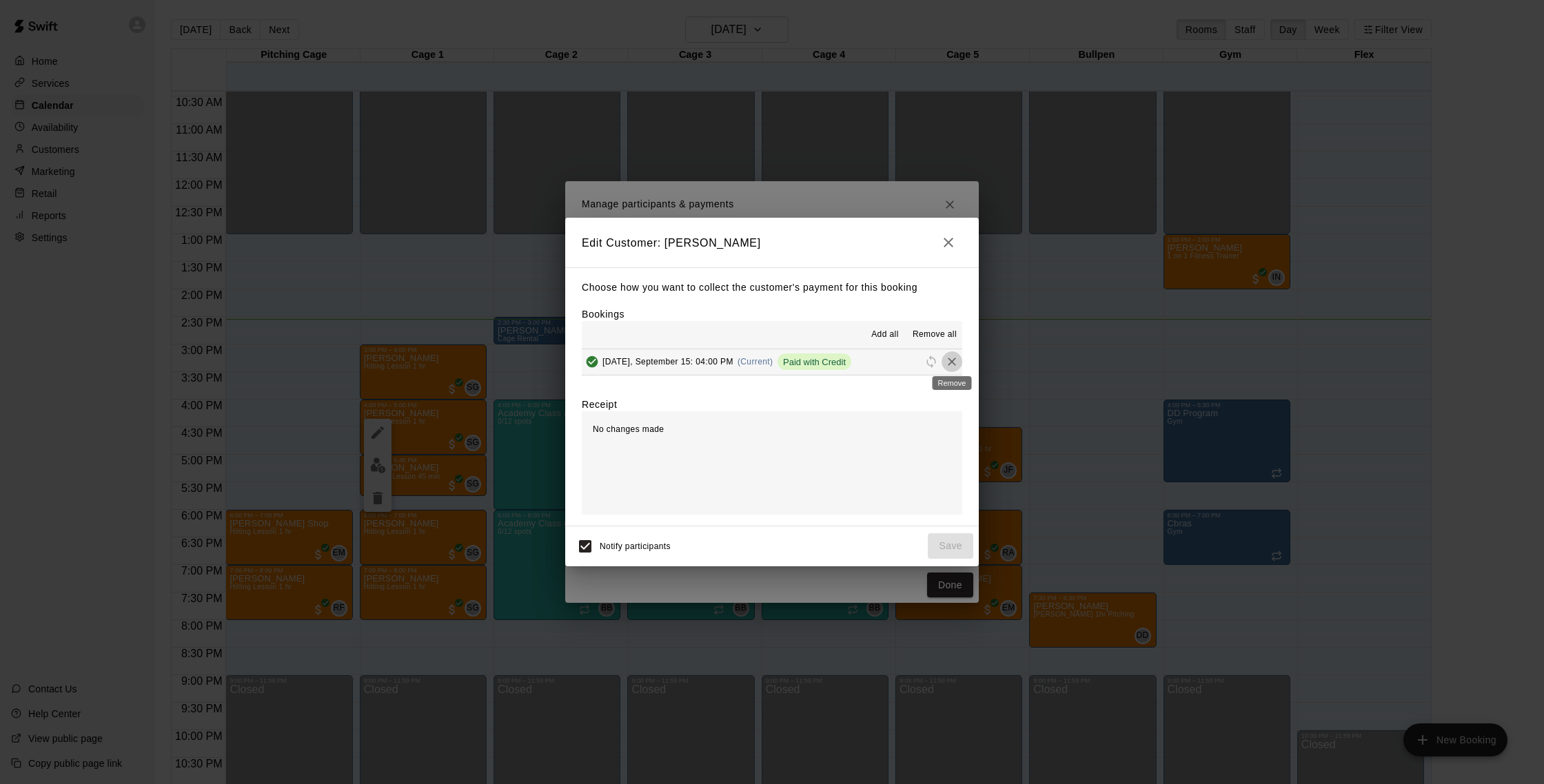
click at [954, 359] on icon "Remove" at bounding box center [952, 362] width 14 height 14
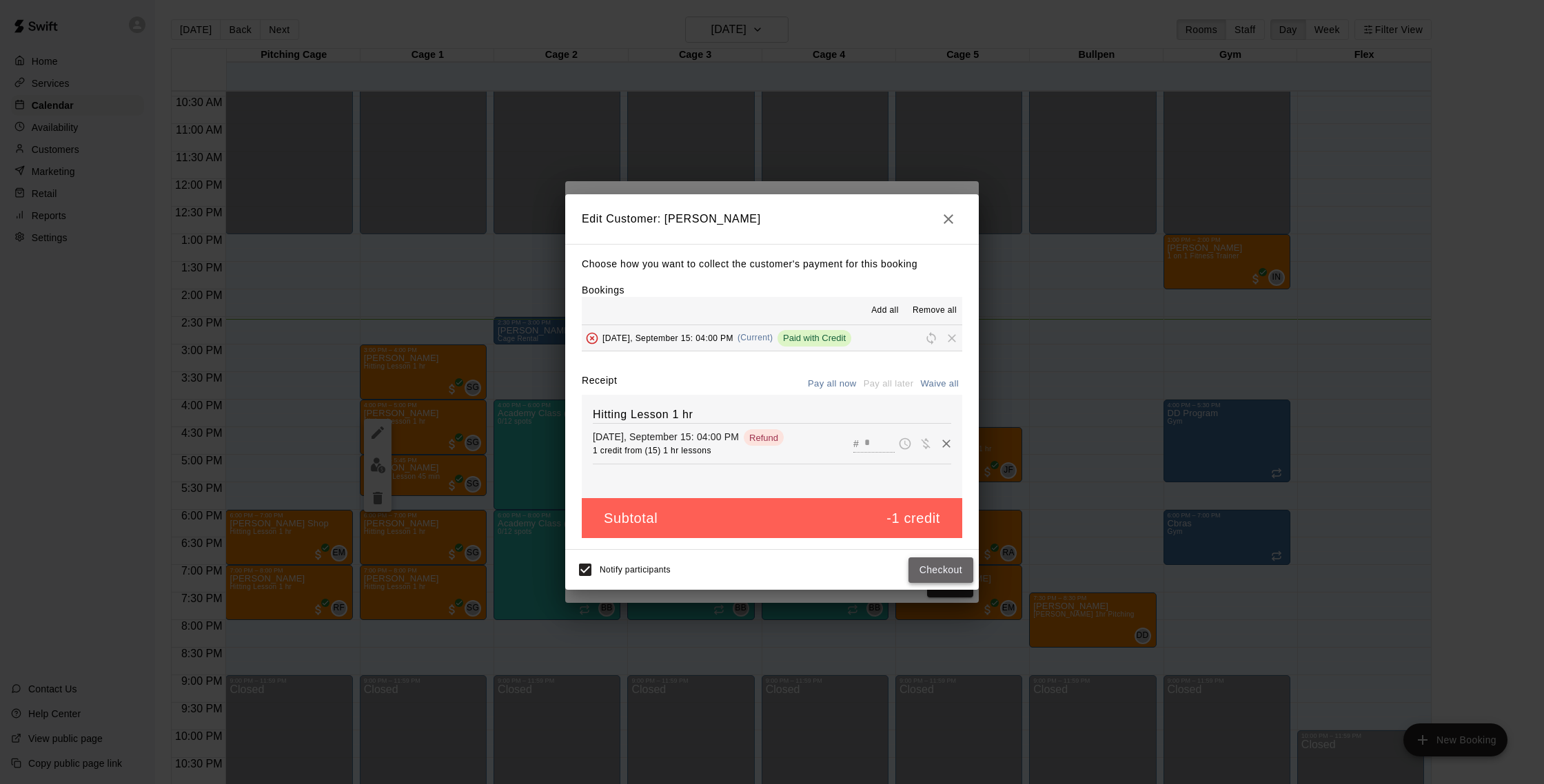
click at [952, 572] on button "Checkout" at bounding box center [940, 570] width 64 height 26
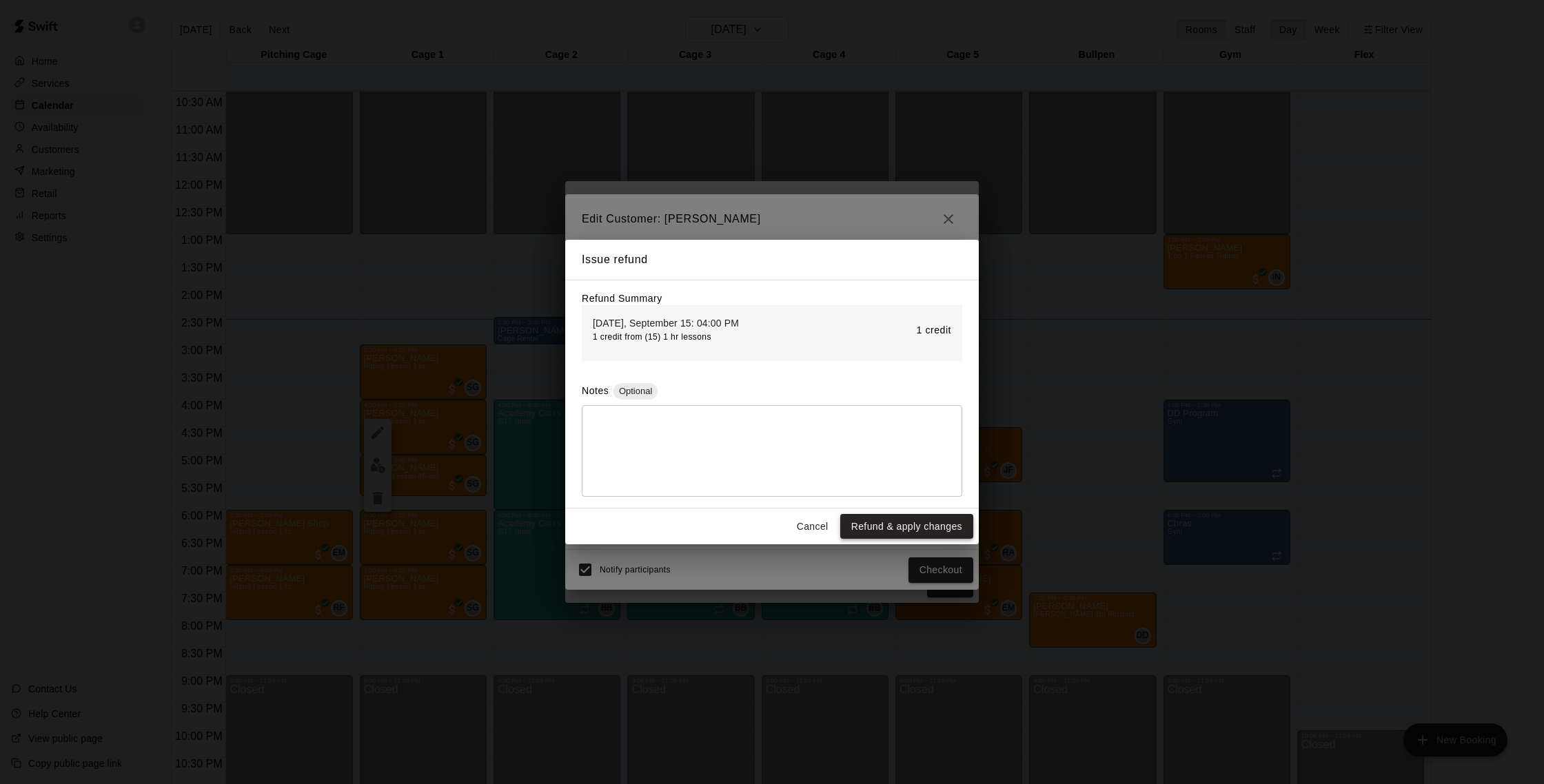
click at [931, 525] on button "Refund & apply changes" at bounding box center [907, 527] width 133 height 26
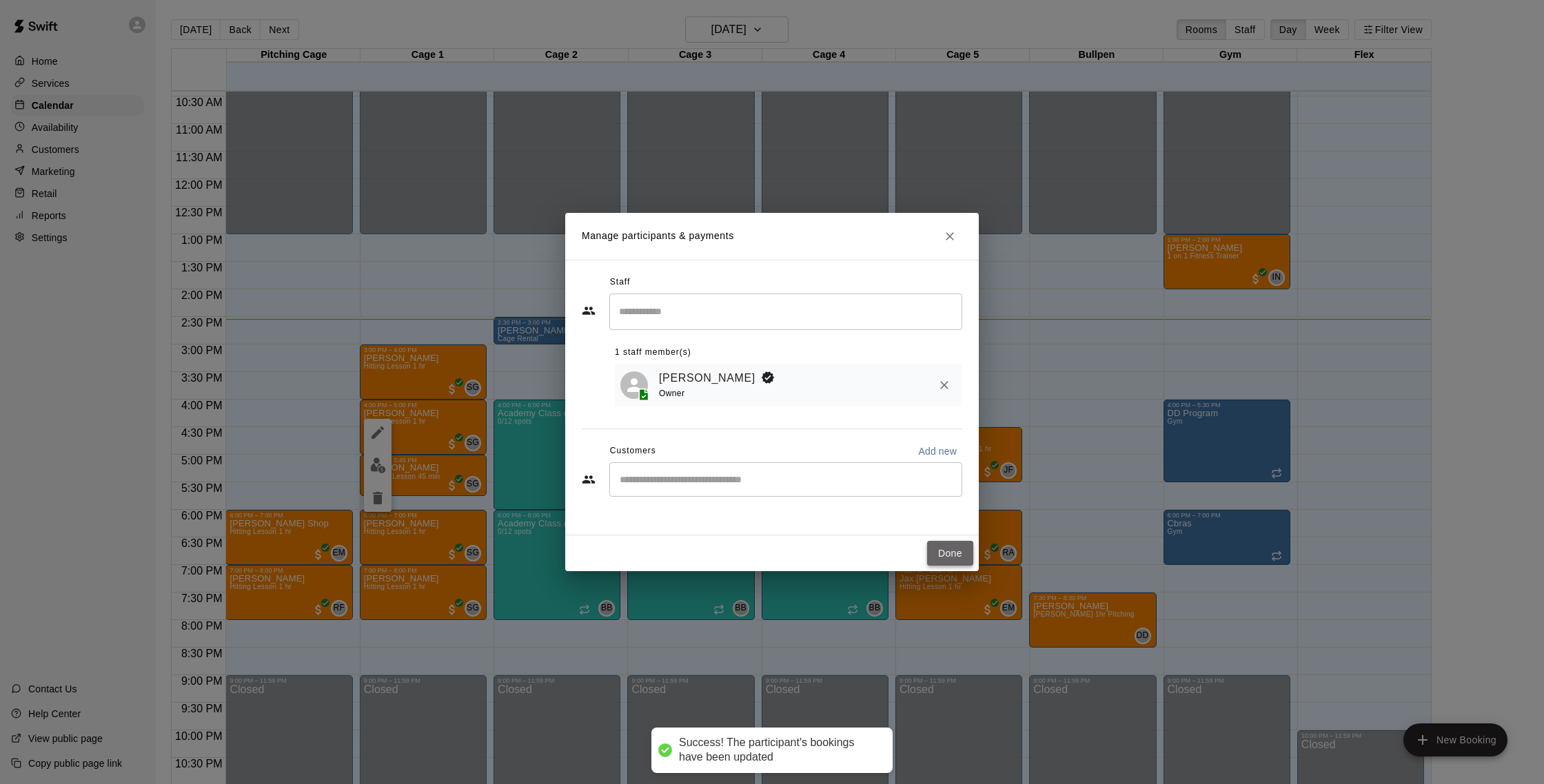
click at [972, 547] on button "Done" at bounding box center [950, 554] width 46 height 26
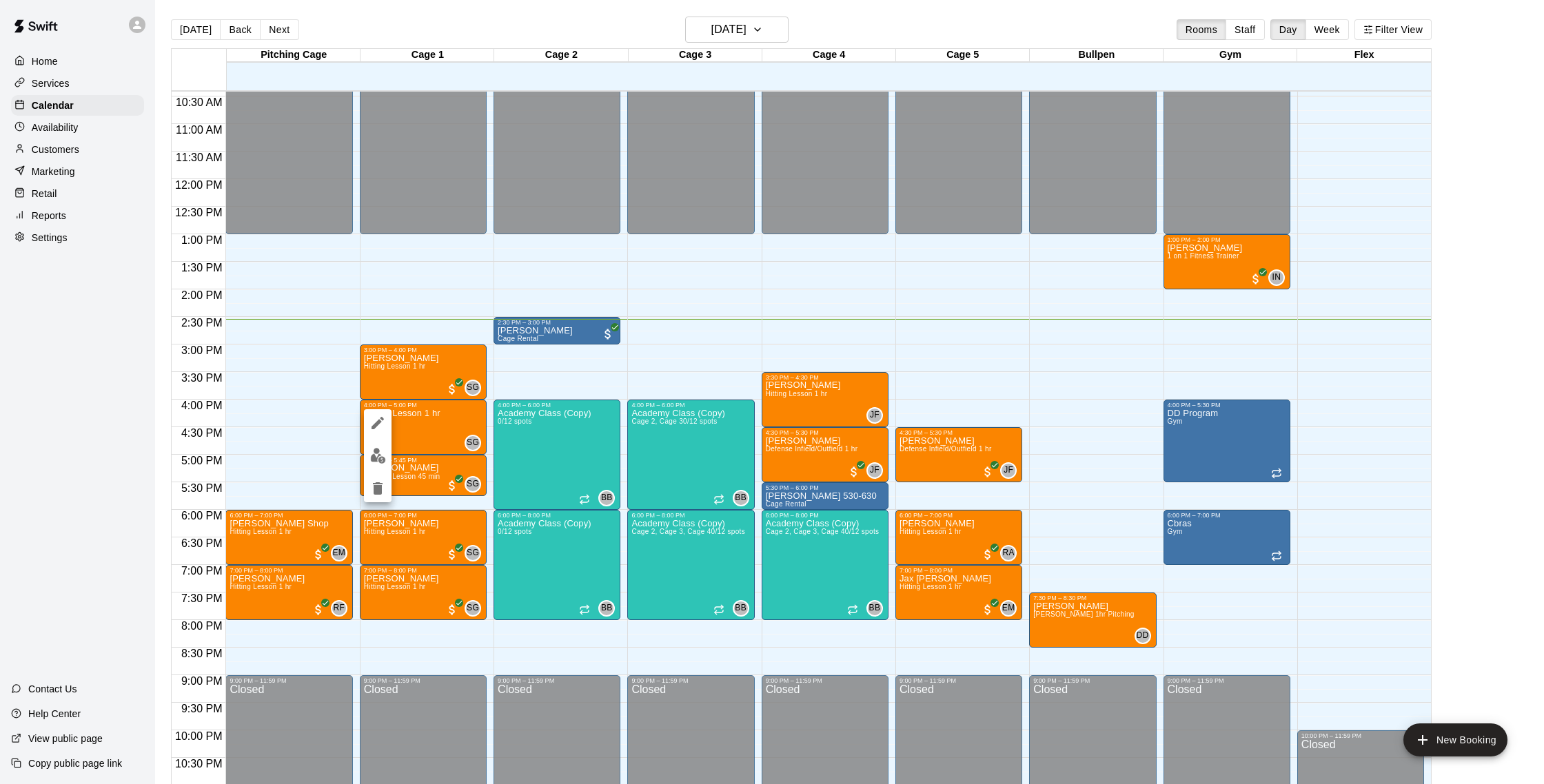
click at [388, 488] on button "delete" at bounding box center [378, 488] width 27 height 27
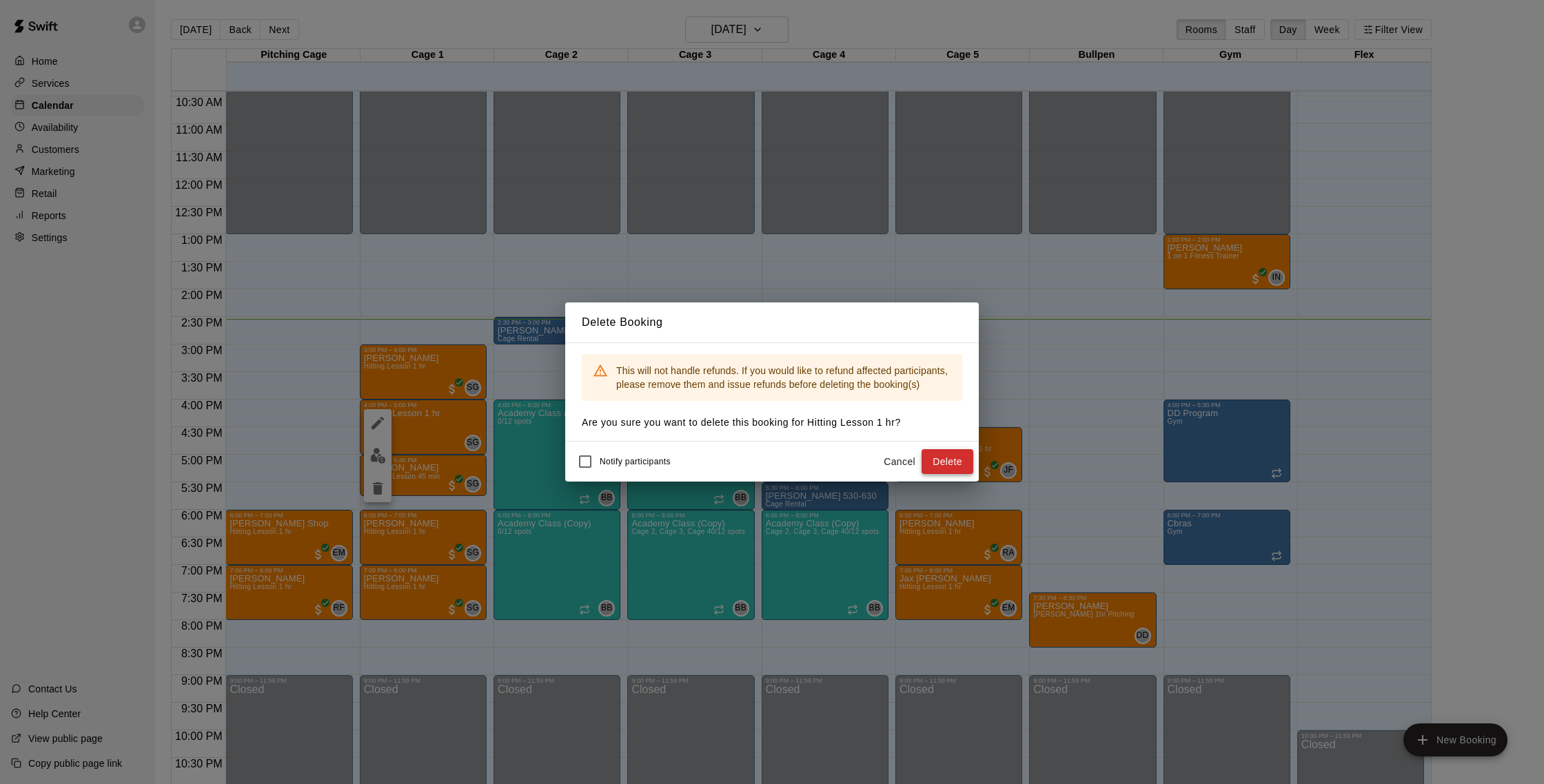
click at [945, 463] on button "Delete" at bounding box center [948, 463] width 52 height 26
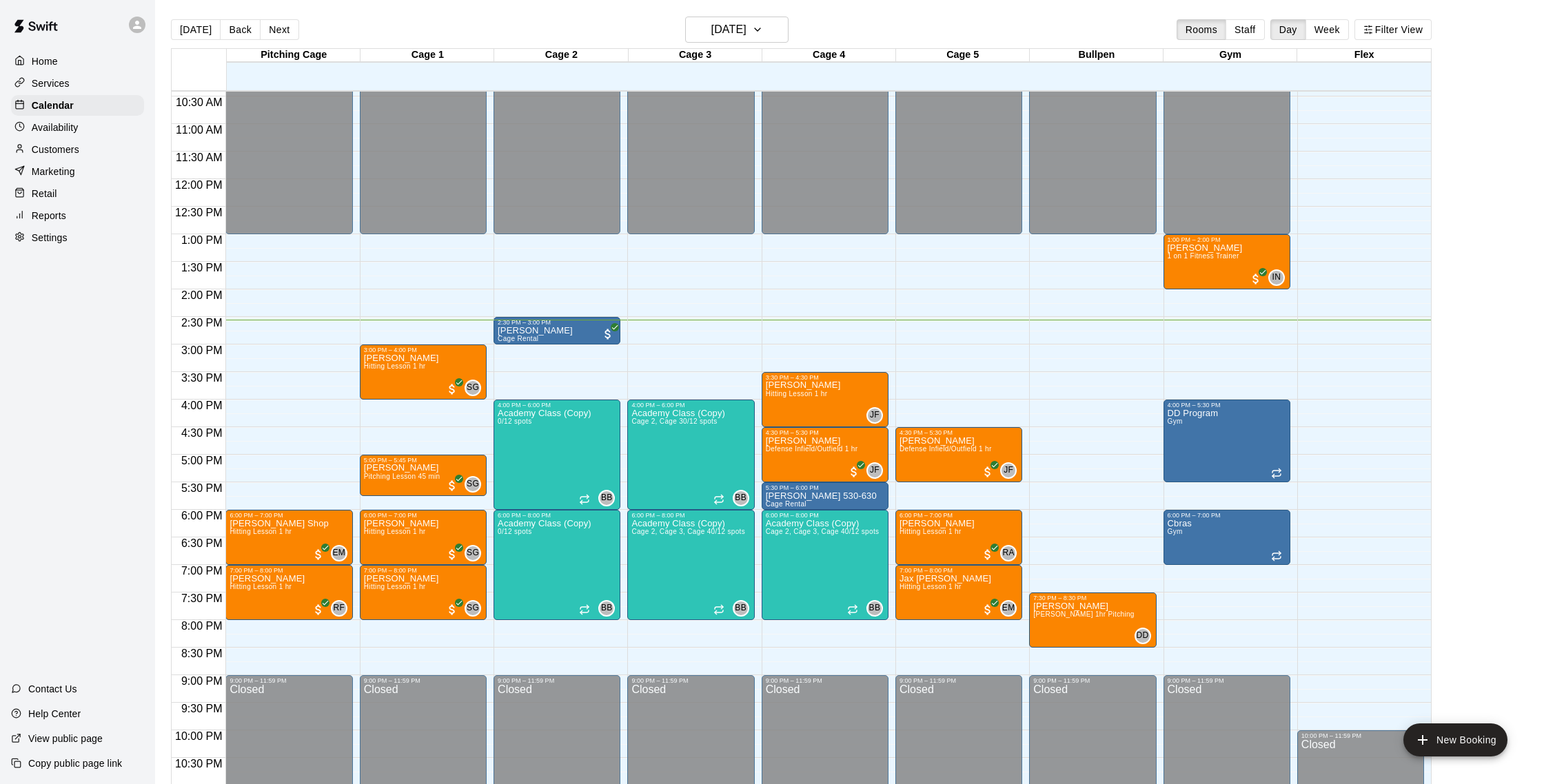
click at [284, 44] on div "Today Back Next Monday Sep 15 Rooms Staff Day Week Filter View" at bounding box center [801, 32] width 1261 height 31
click at [276, 38] on button "Next" at bounding box center [279, 30] width 39 height 21
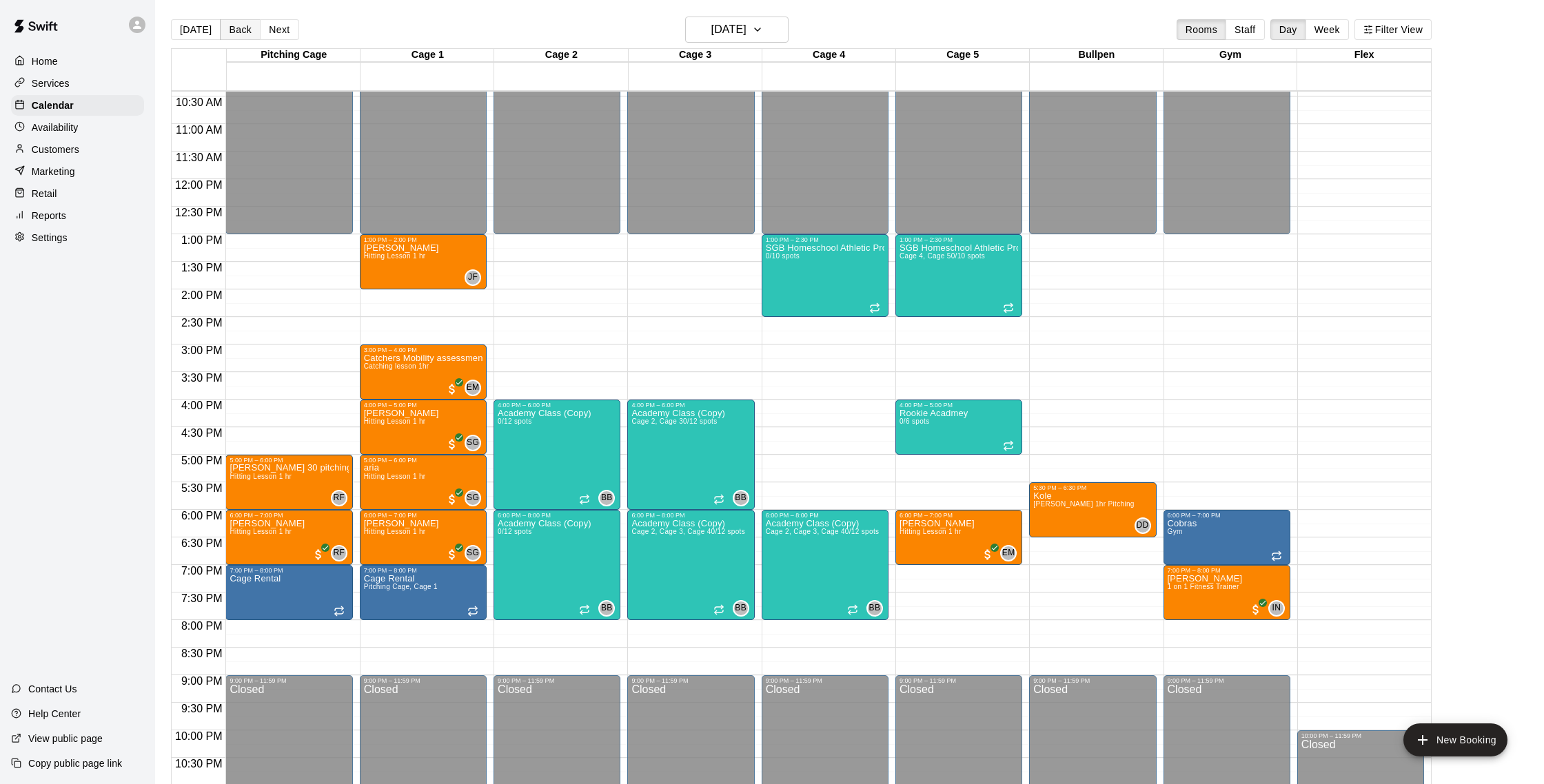
click at [237, 27] on button "Back" at bounding box center [240, 30] width 40 height 21
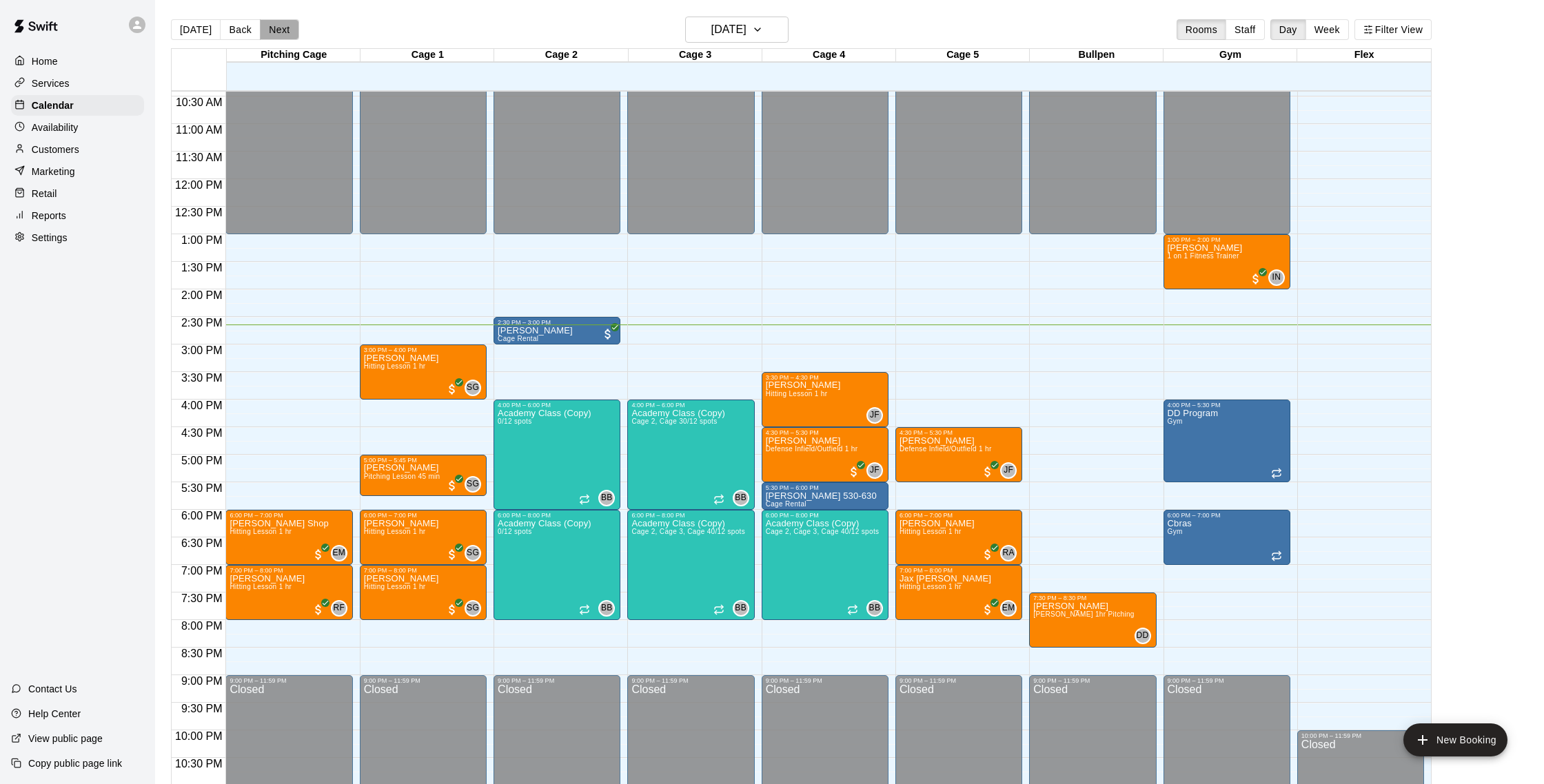
click at [273, 29] on button "Next" at bounding box center [279, 30] width 39 height 21
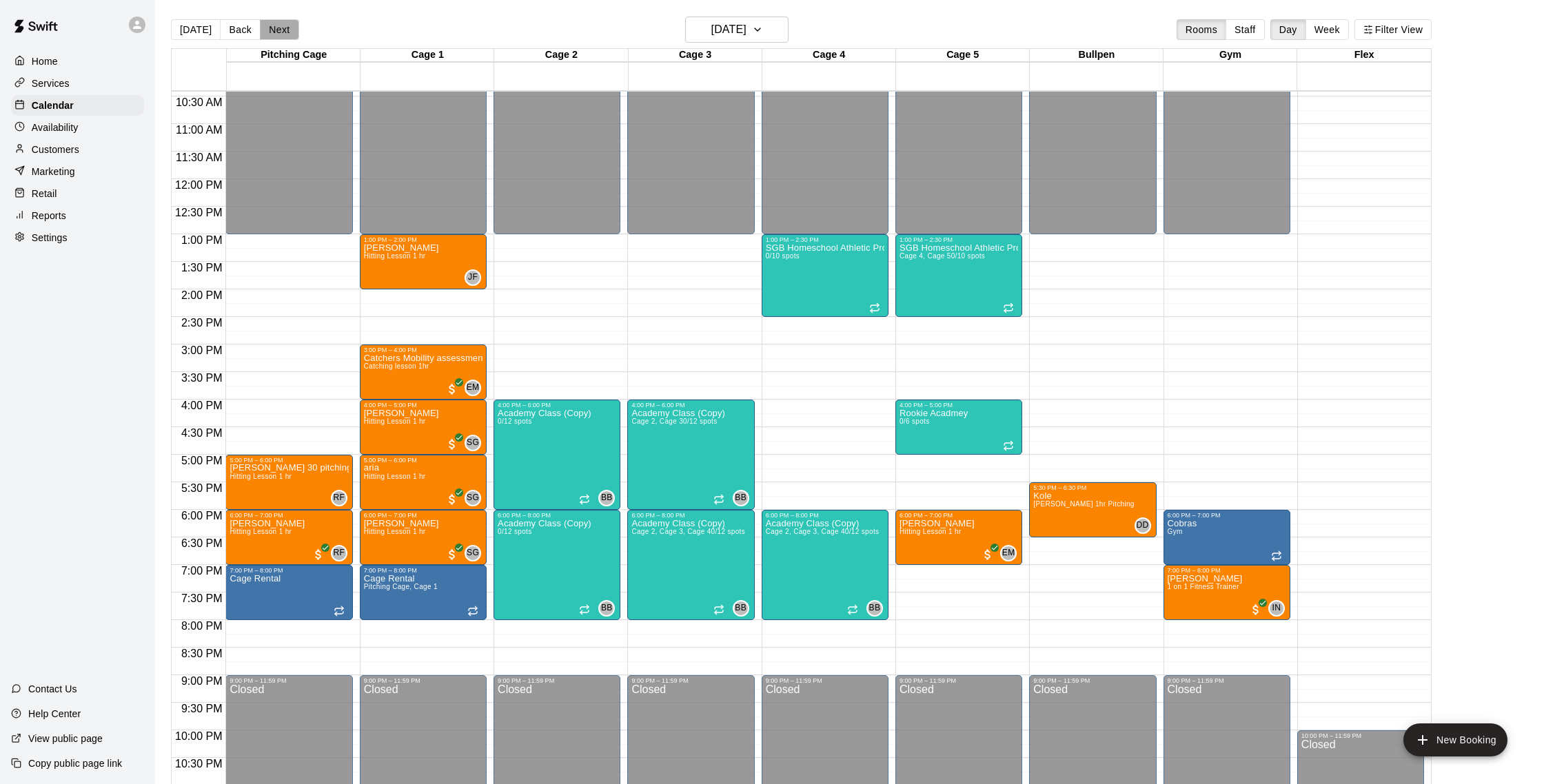
click at [273, 29] on button "Next" at bounding box center [279, 30] width 39 height 21
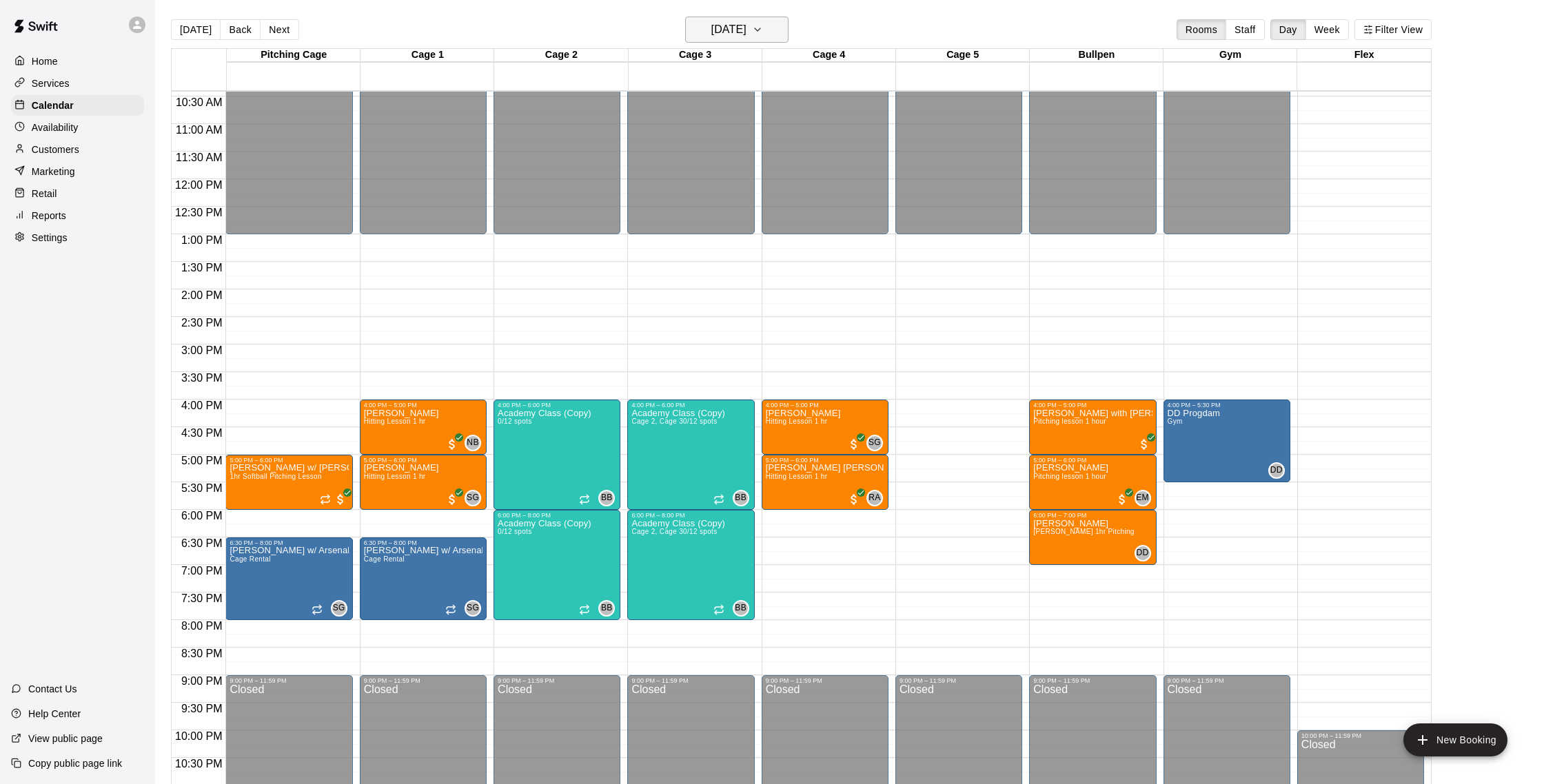
click at [685, 35] on button "Wednesday Sep 17" at bounding box center [737, 30] width 103 height 27
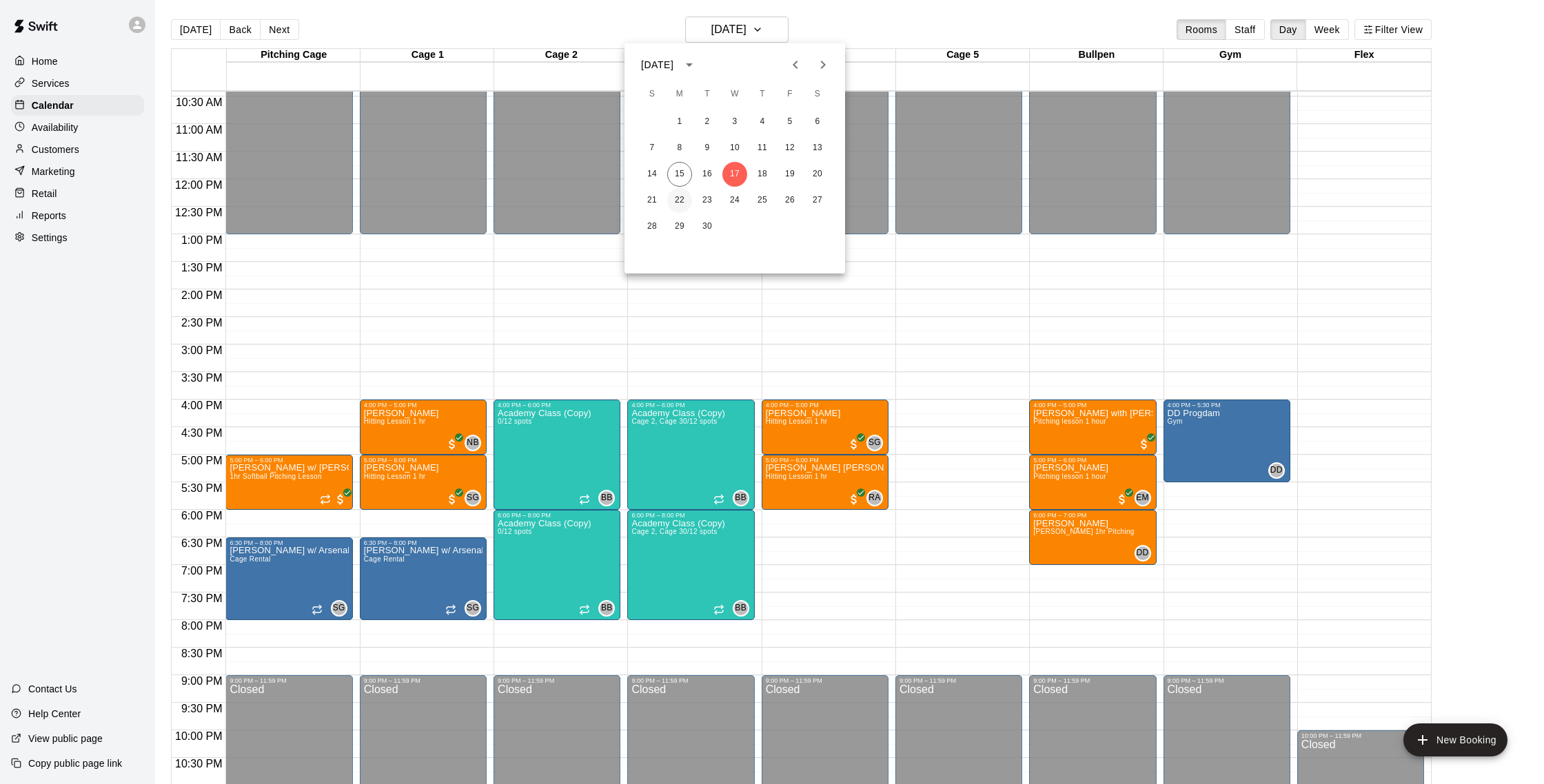
click at [679, 193] on button "22" at bounding box center [679, 201] width 25 height 25
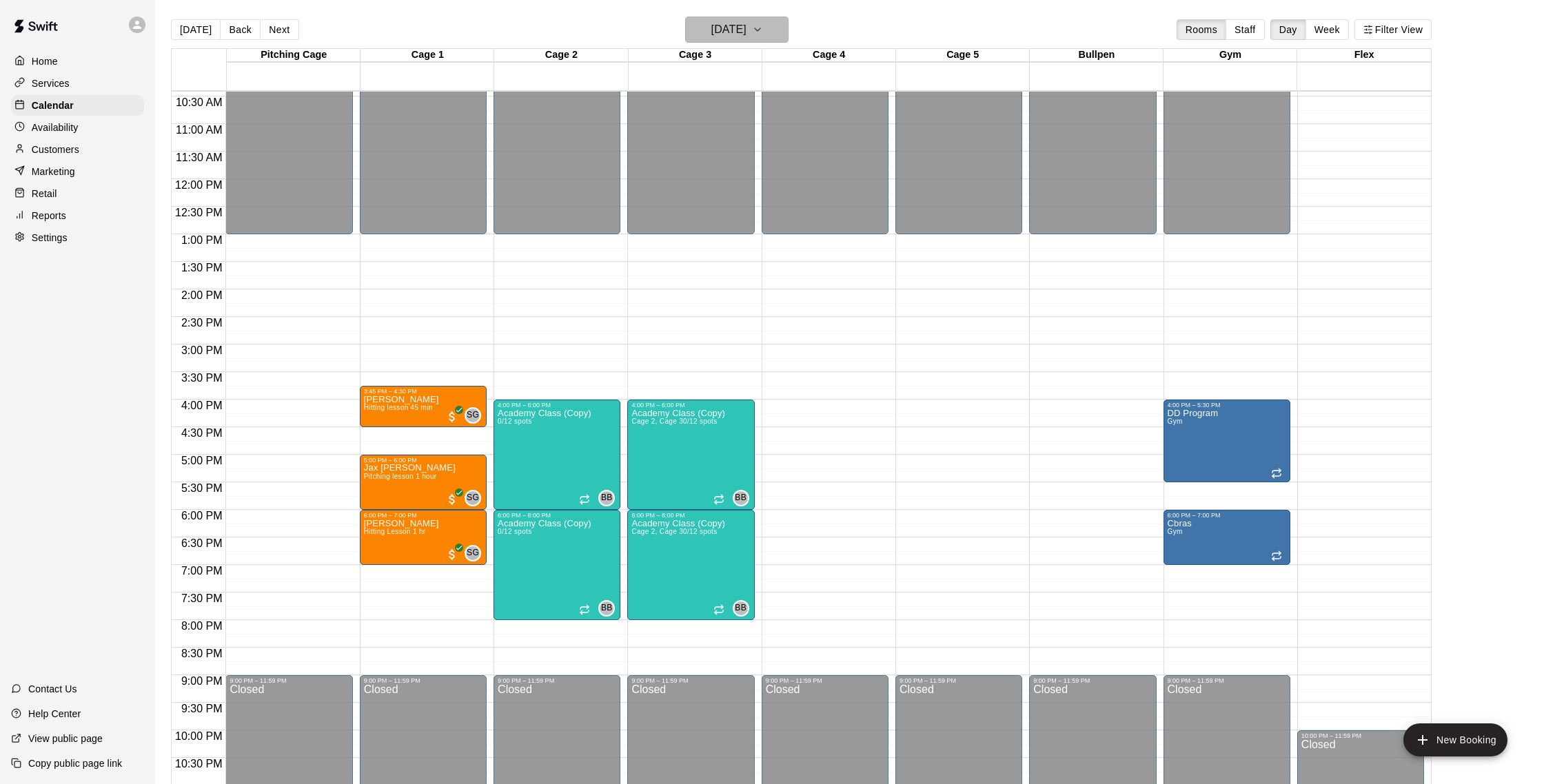
click at [712, 27] on h6 "Monday Sep 22" at bounding box center [729, 30] width 35 height 19
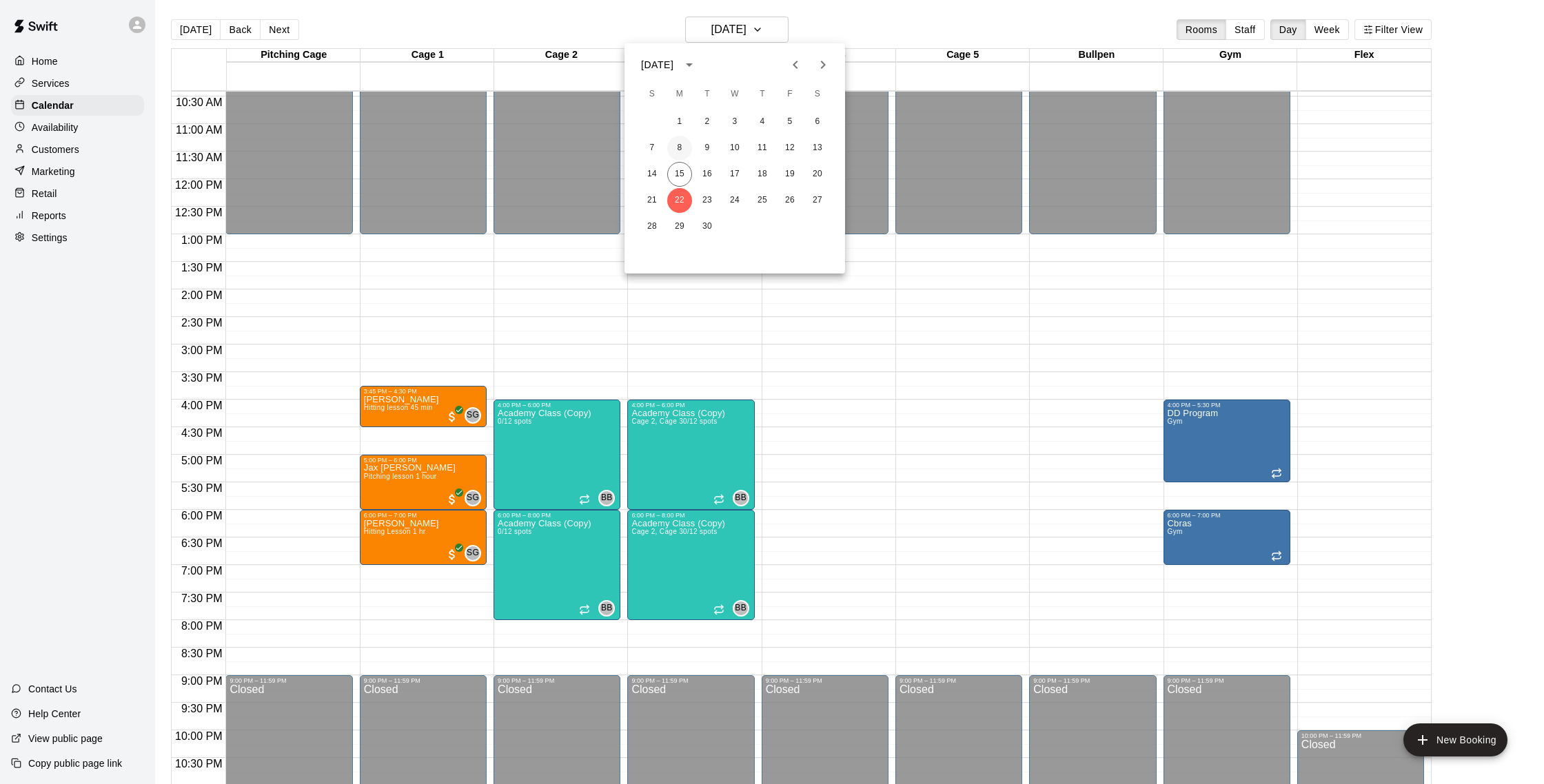
click at [679, 144] on button "8" at bounding box center [679, 148] width 25 height 25
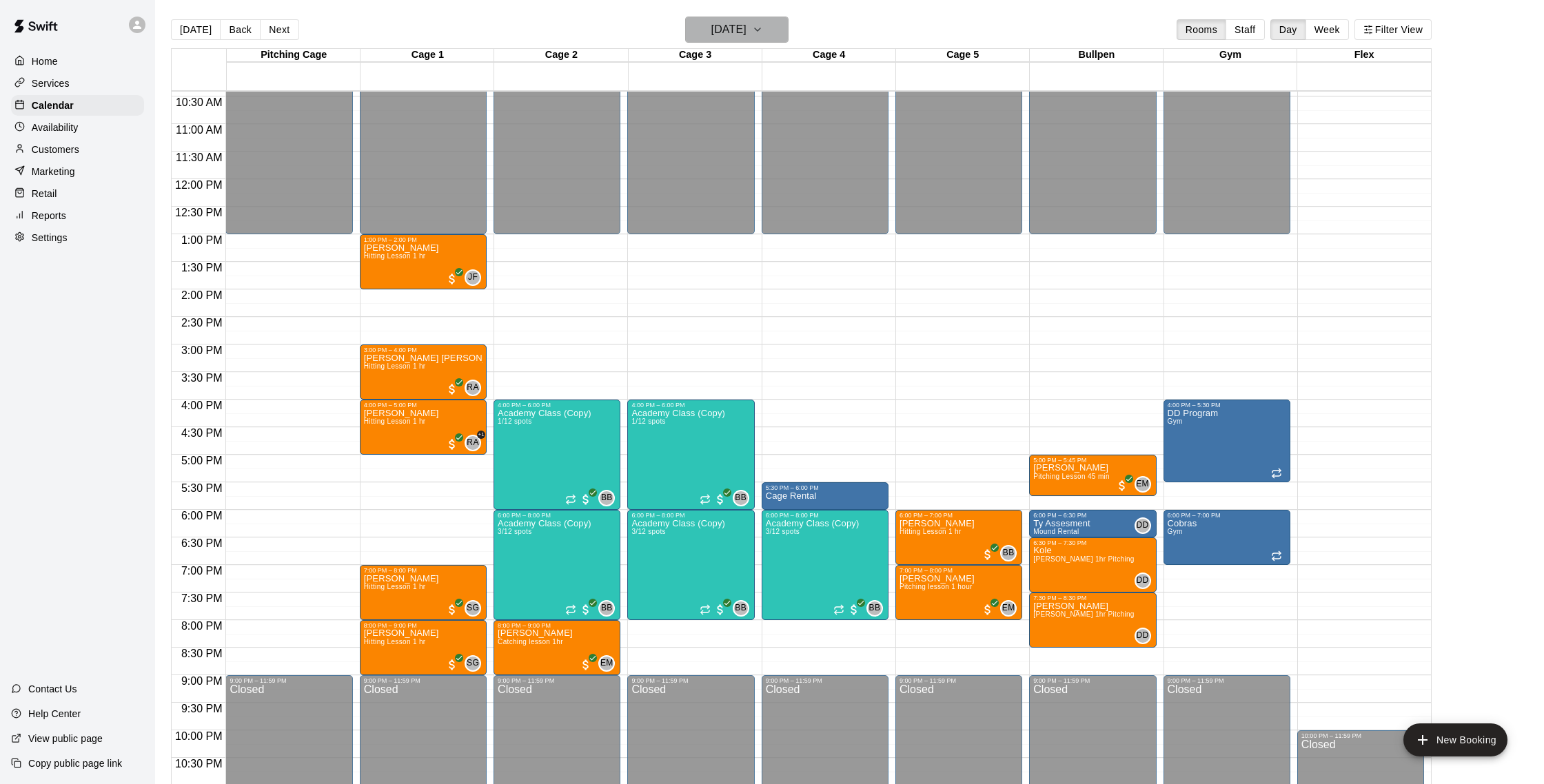
click at [719, 27] on h6 "Monday Sep 08" at bounding box center [729, 30] width 35 height 19
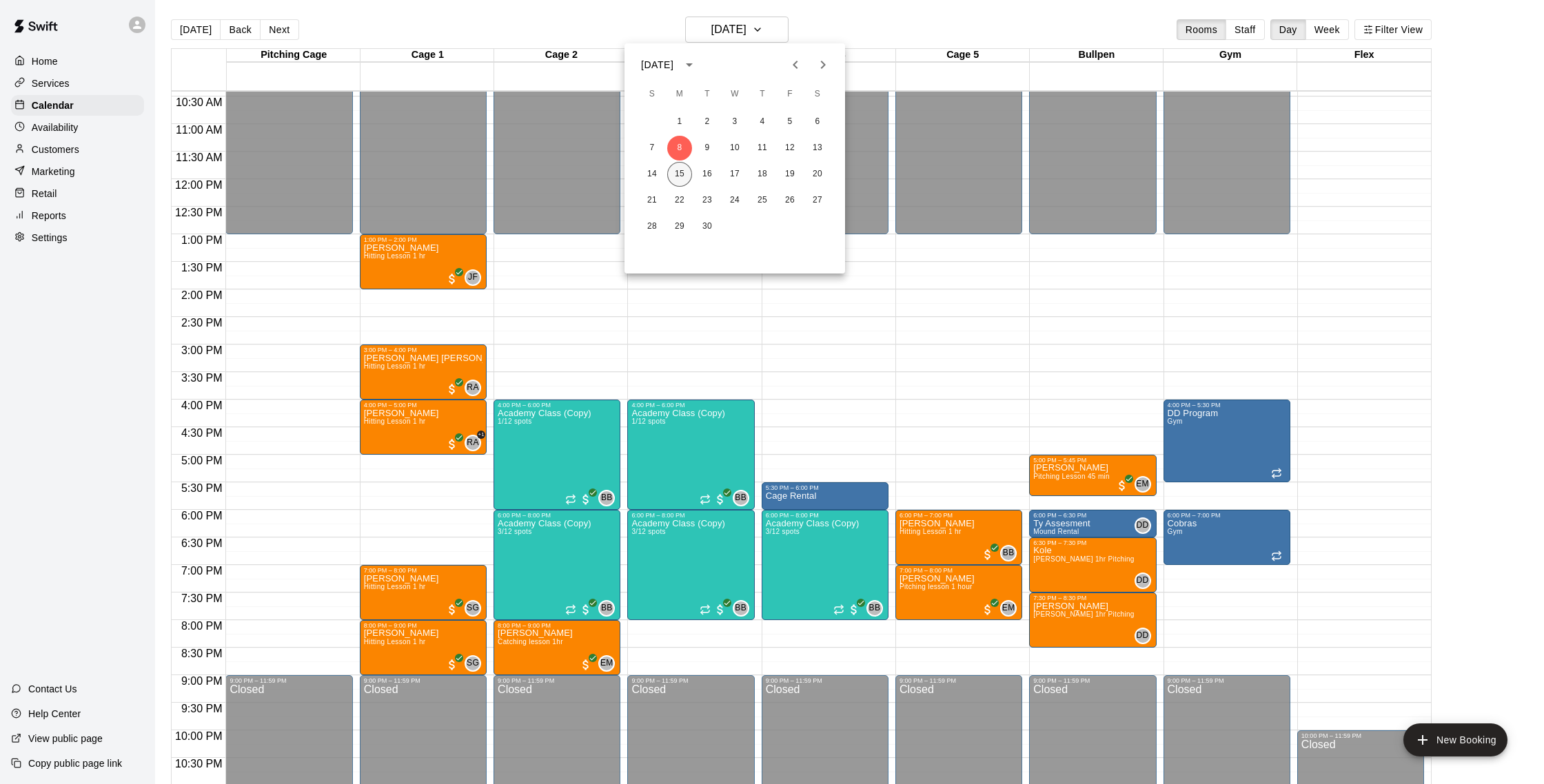
click at [684, 179] on button "15" at bounding box center [679, 174] width 25 height 25
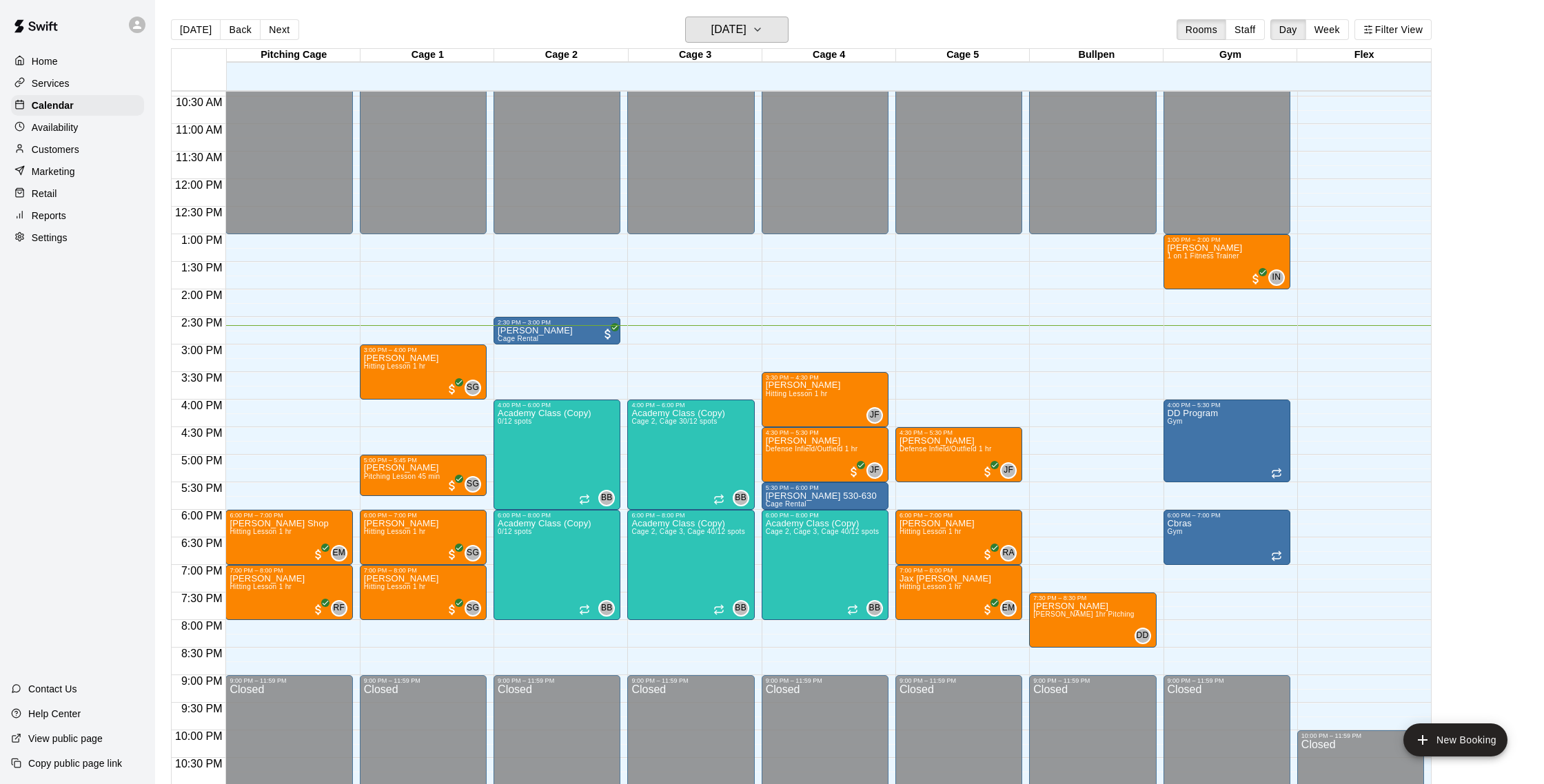
scroll to position [579, 0]
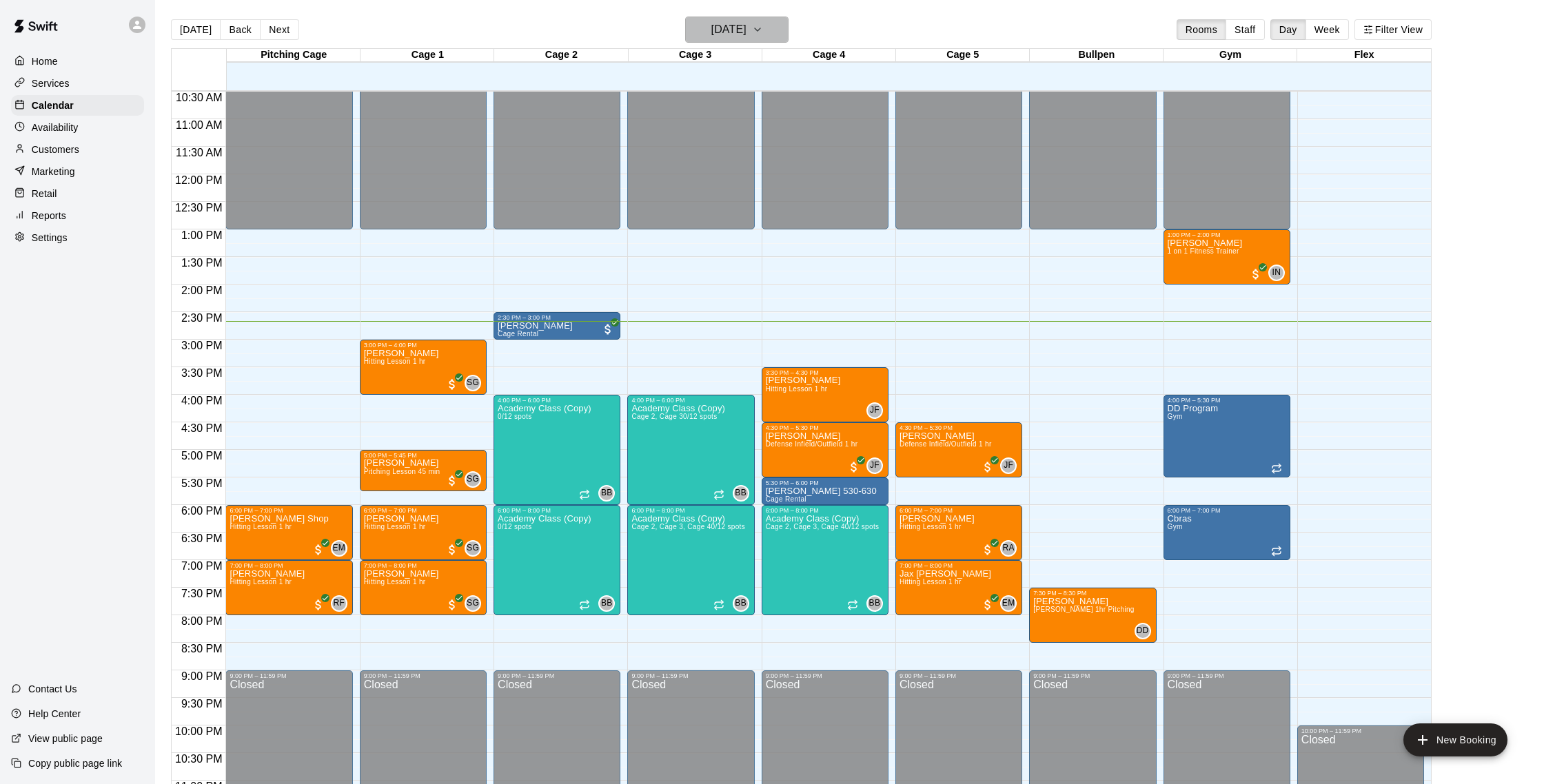
click at [763, 35] on icon "button" at bounding box center [757, 30] width 11 height 17
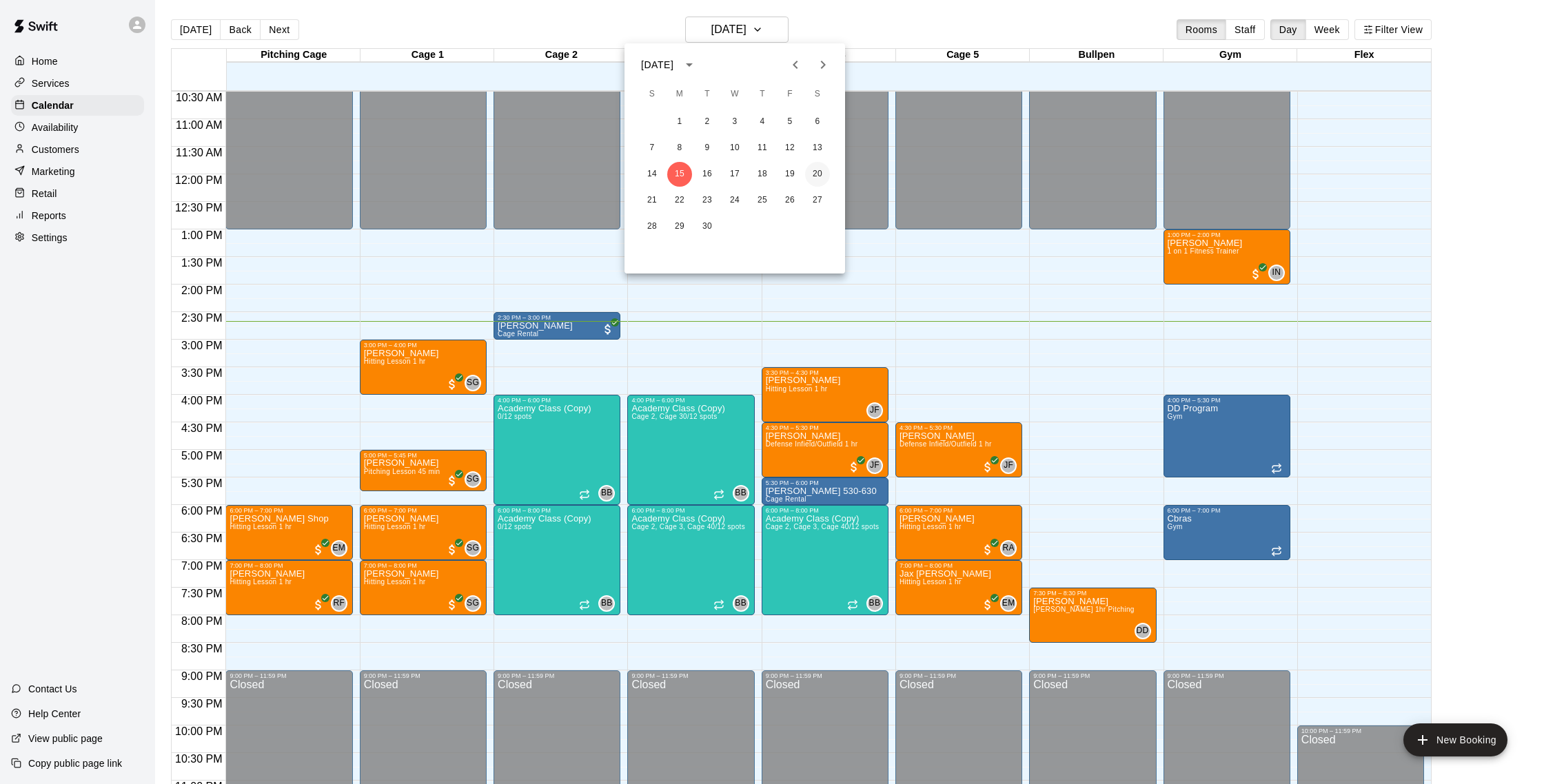
click at [824, 176] on button "20" at bounding box center [817, 174] width 25 height 25
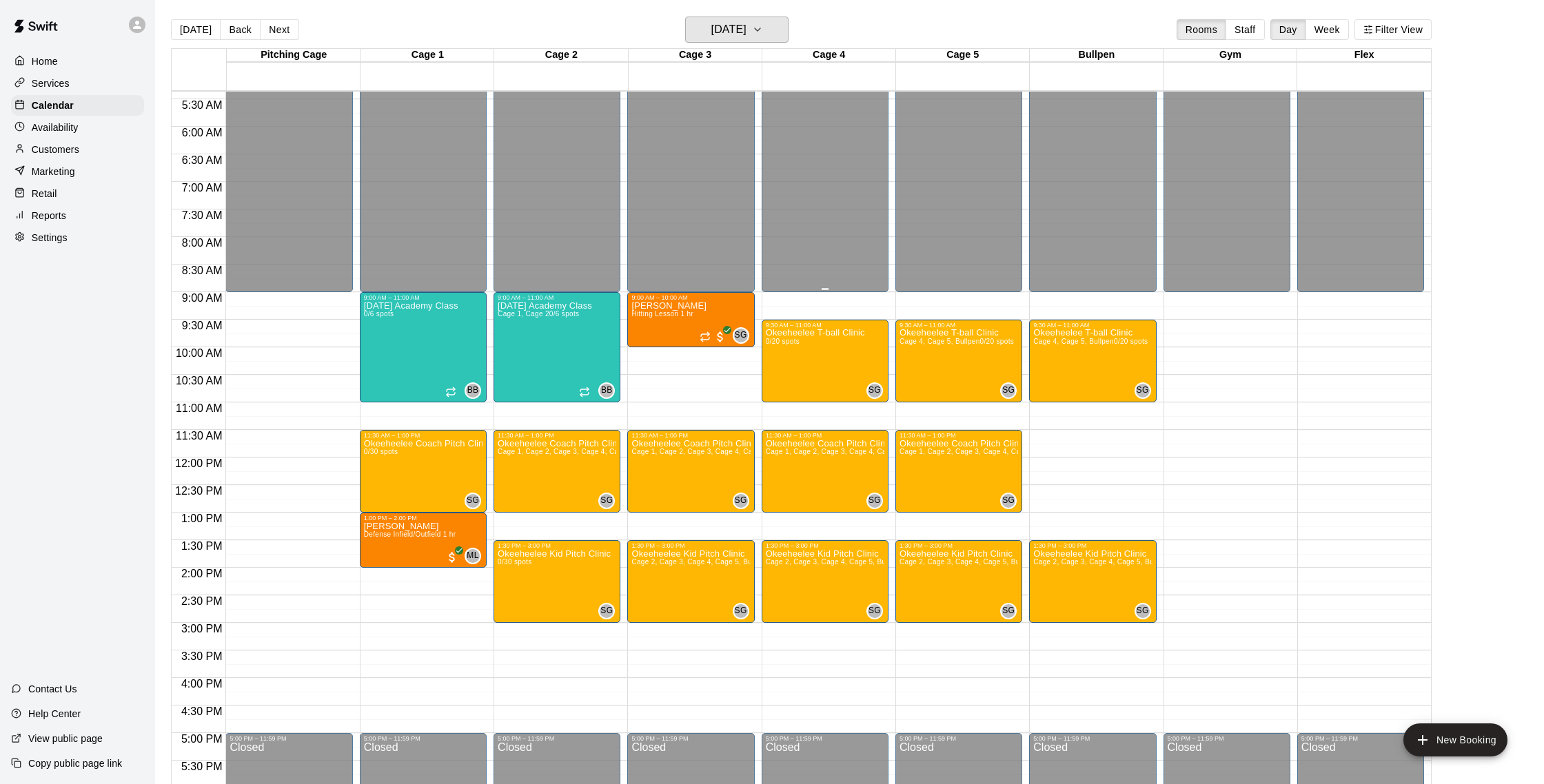
scroll to position [292, 0]
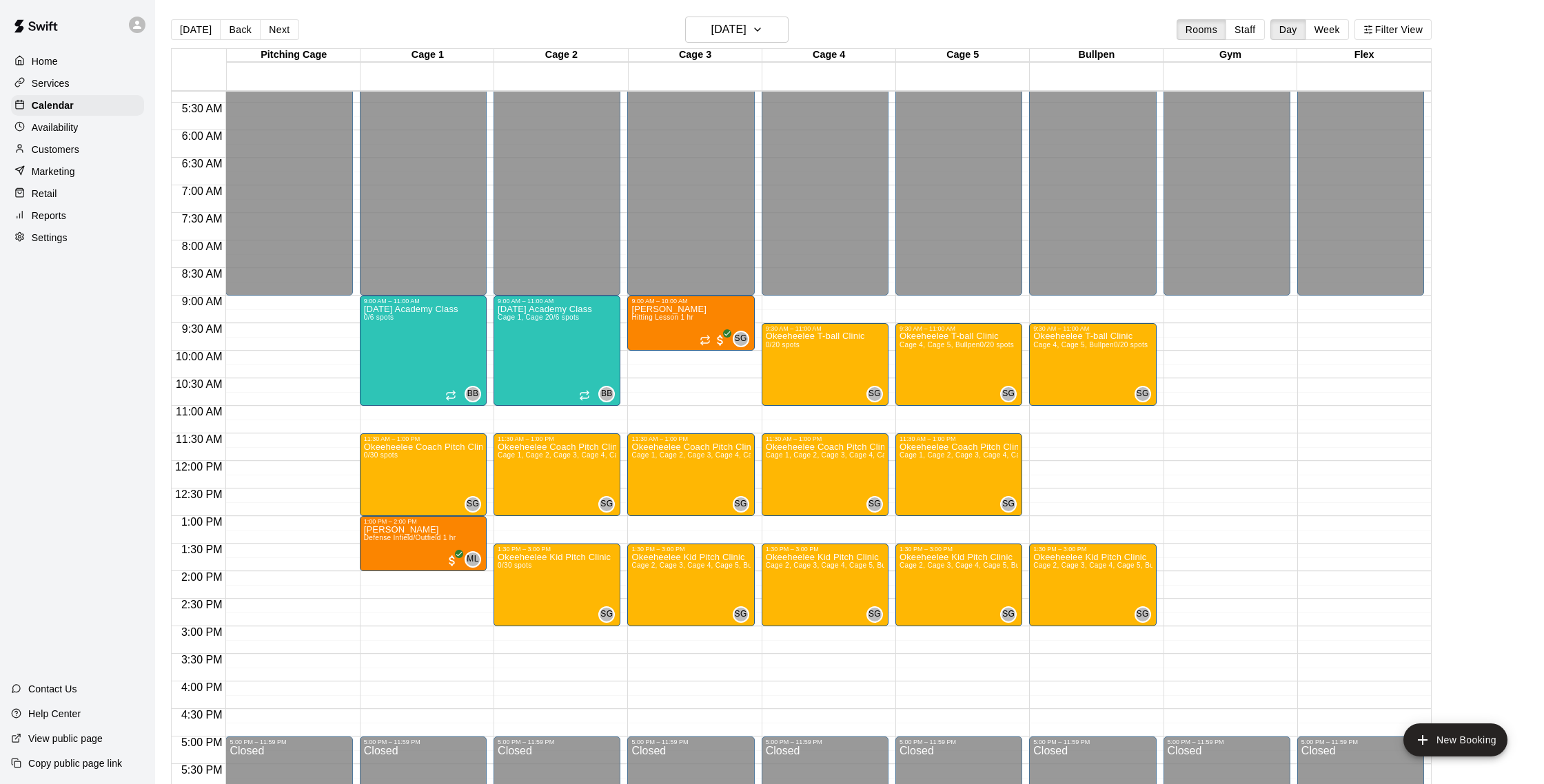
click at [79, 149] on div "Customers" at bounding box center [77, 150] width 133 height 21
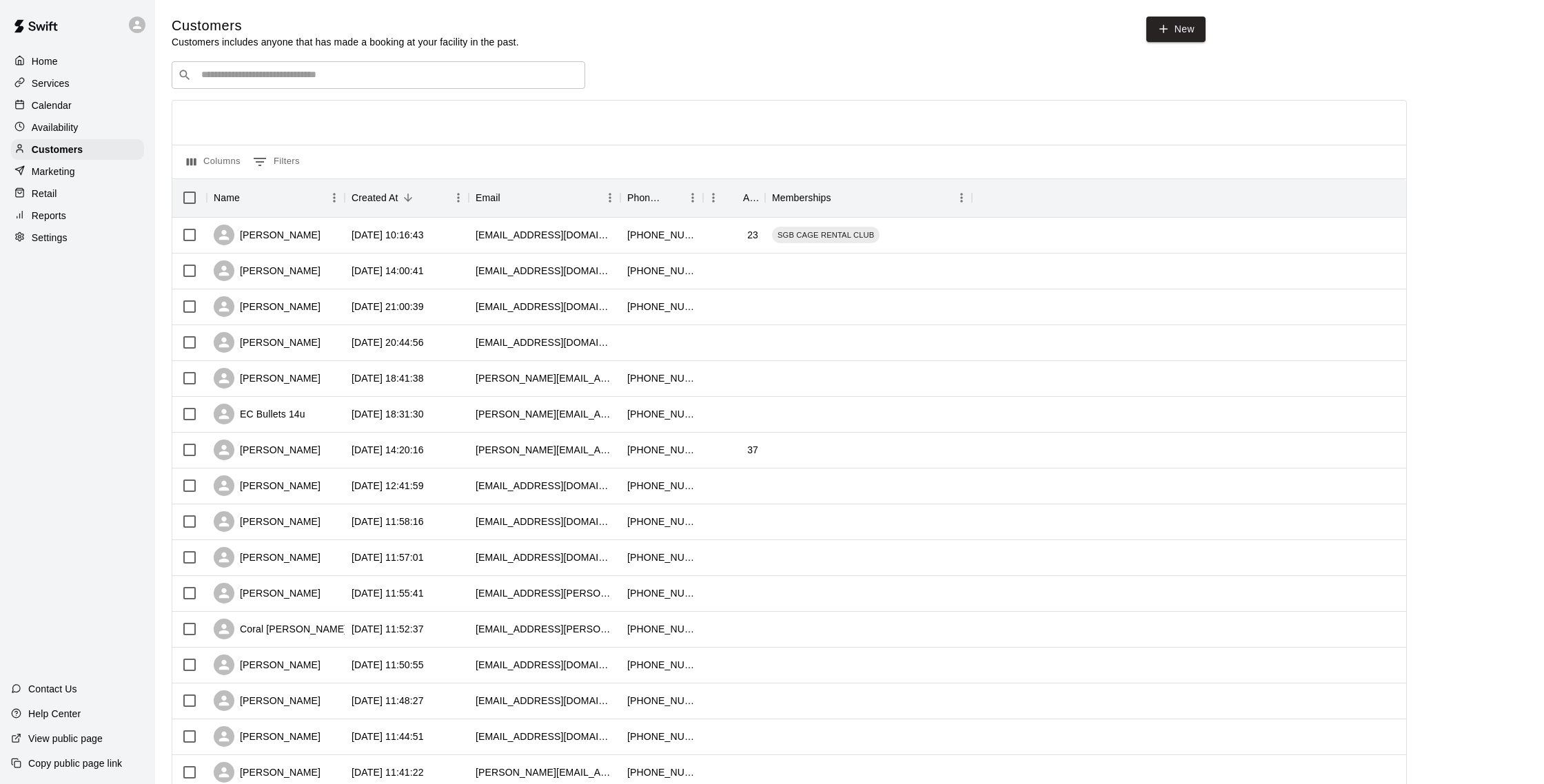
click at [305, 67] on div "​ ​" at bounding box center [378, 75] width 413 height 27
type input "******"
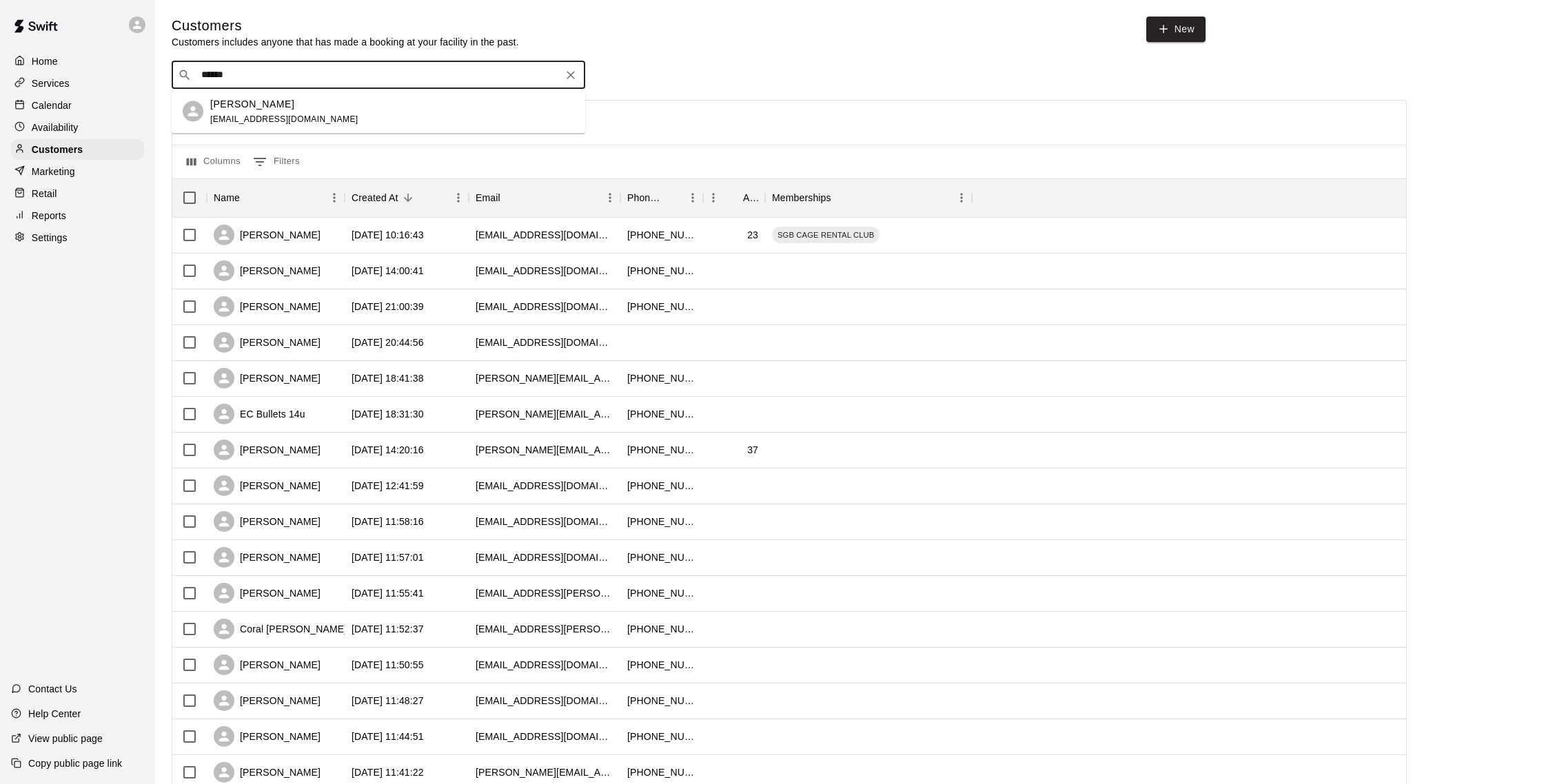
drag, startPoint x: 303, startPoint y: 89, endPoint x: 304, endPoint y: 102, distance: 13.0
click at [304, 102] on div "Gretchen Nunez" at bounding box center [284, 104] width 148 height 15
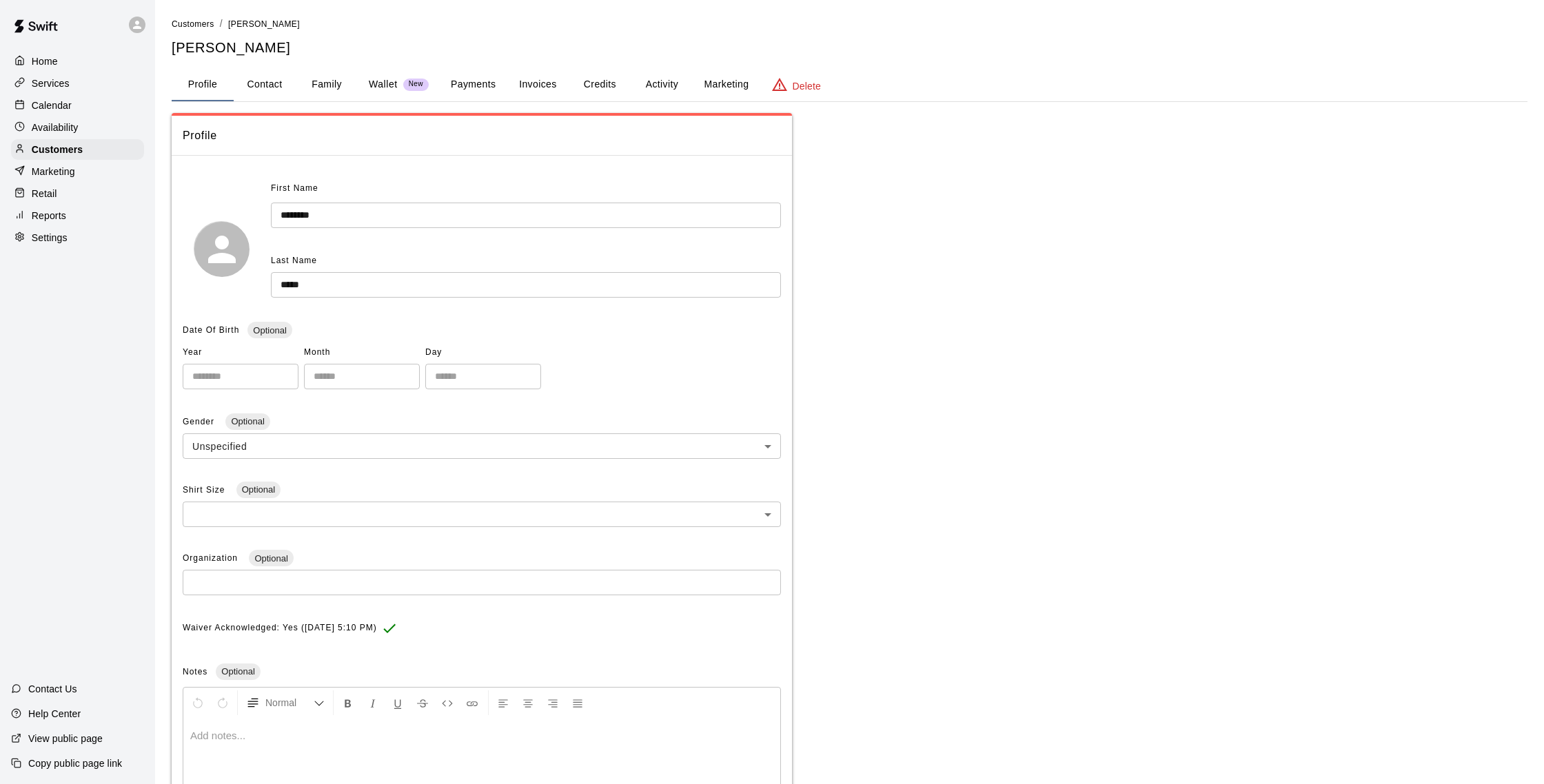
click at [665, 85] on button "Activity" at bounding box center [662, 85] width 62 height 33
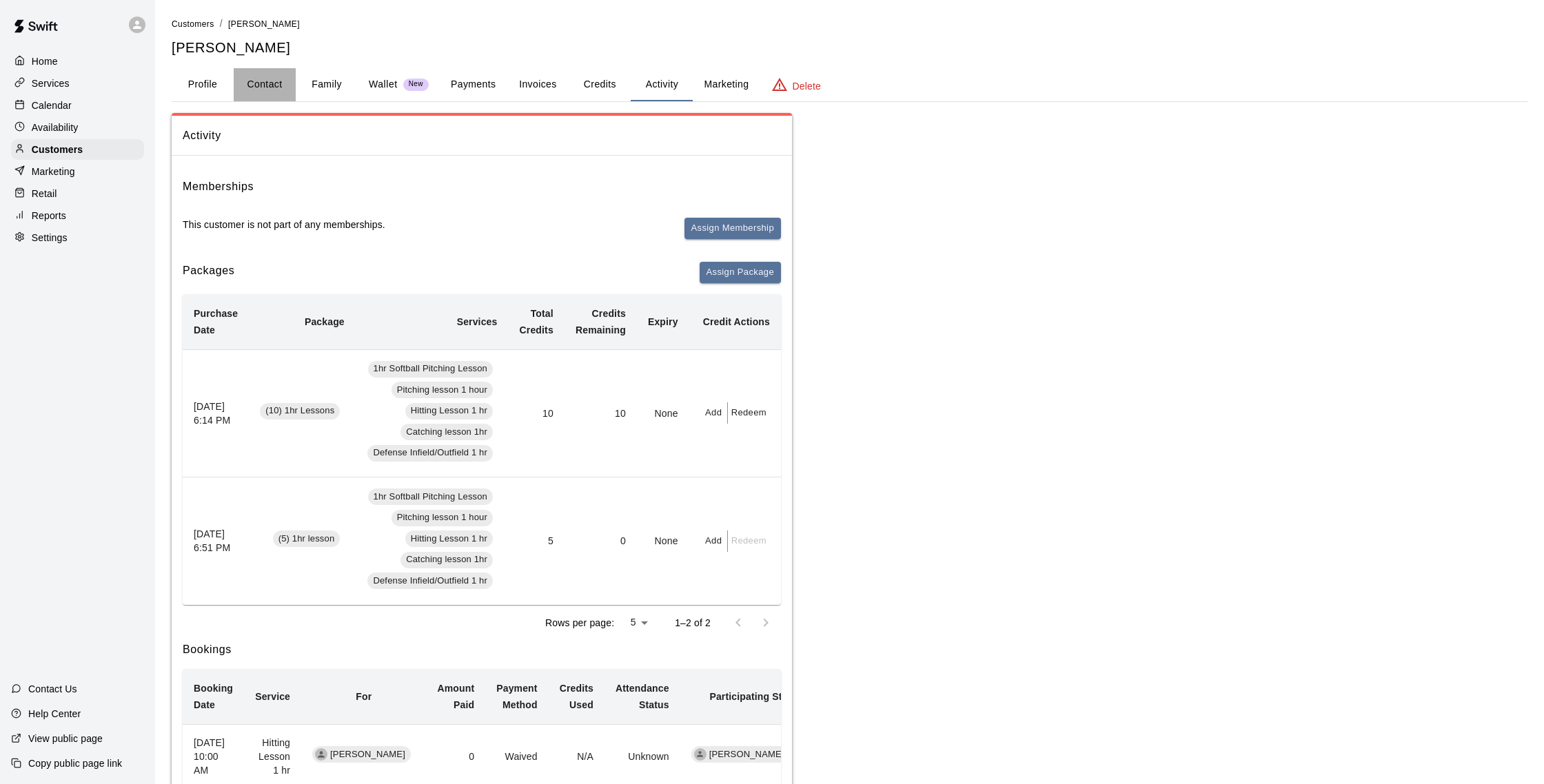
click at [280, 84] on button "Contact" at bounding box center [264, 85] width 62 height 33
select select "**"
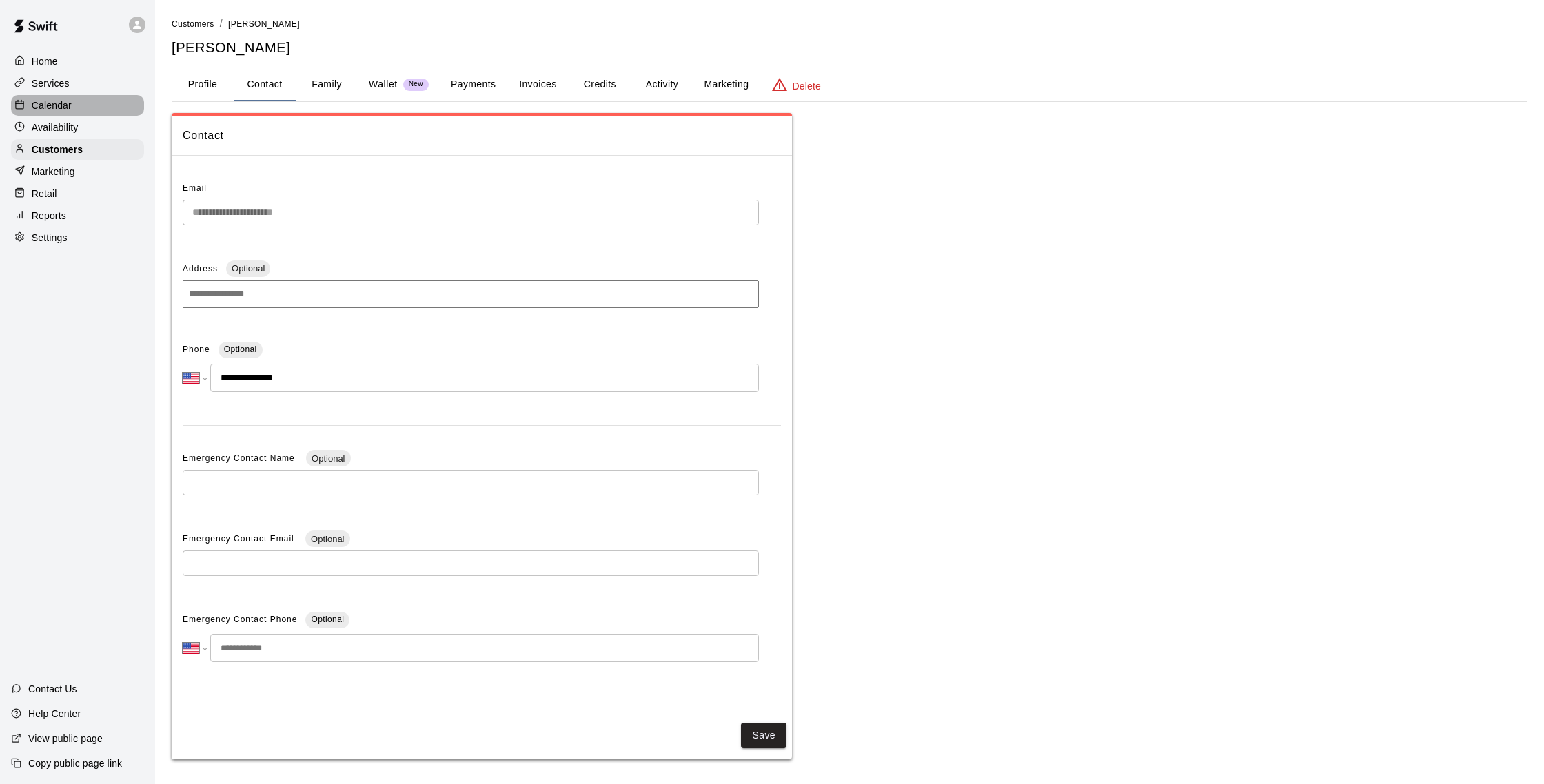
click at [53, 105] on p "Calendar" at bounding box center [52, 105] width 40 height 14
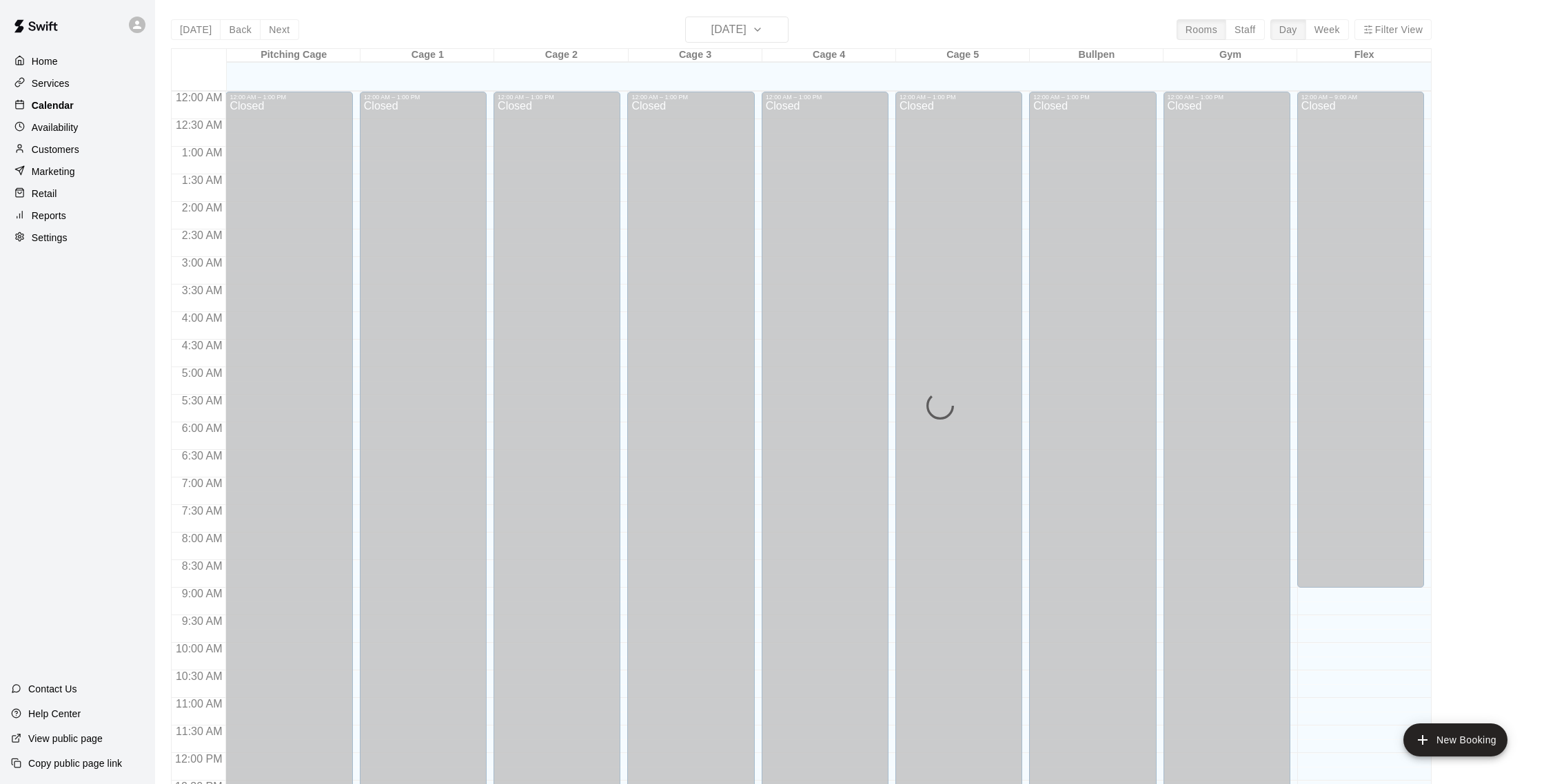
scroll to position [575, 0]
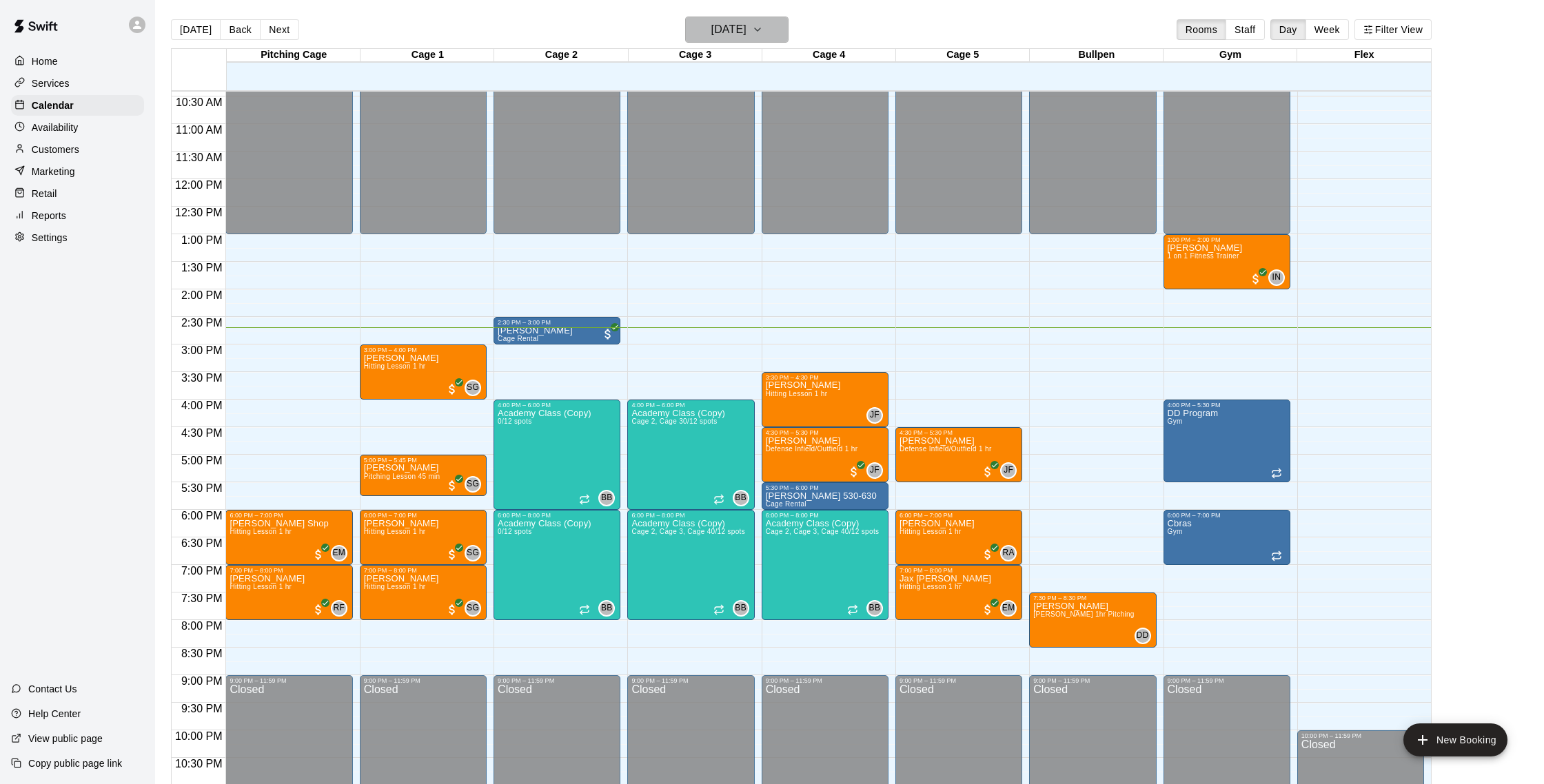
click at [740, 29] on h6 "[DATE]" at bounding box center [729, 30] width 35 height 19
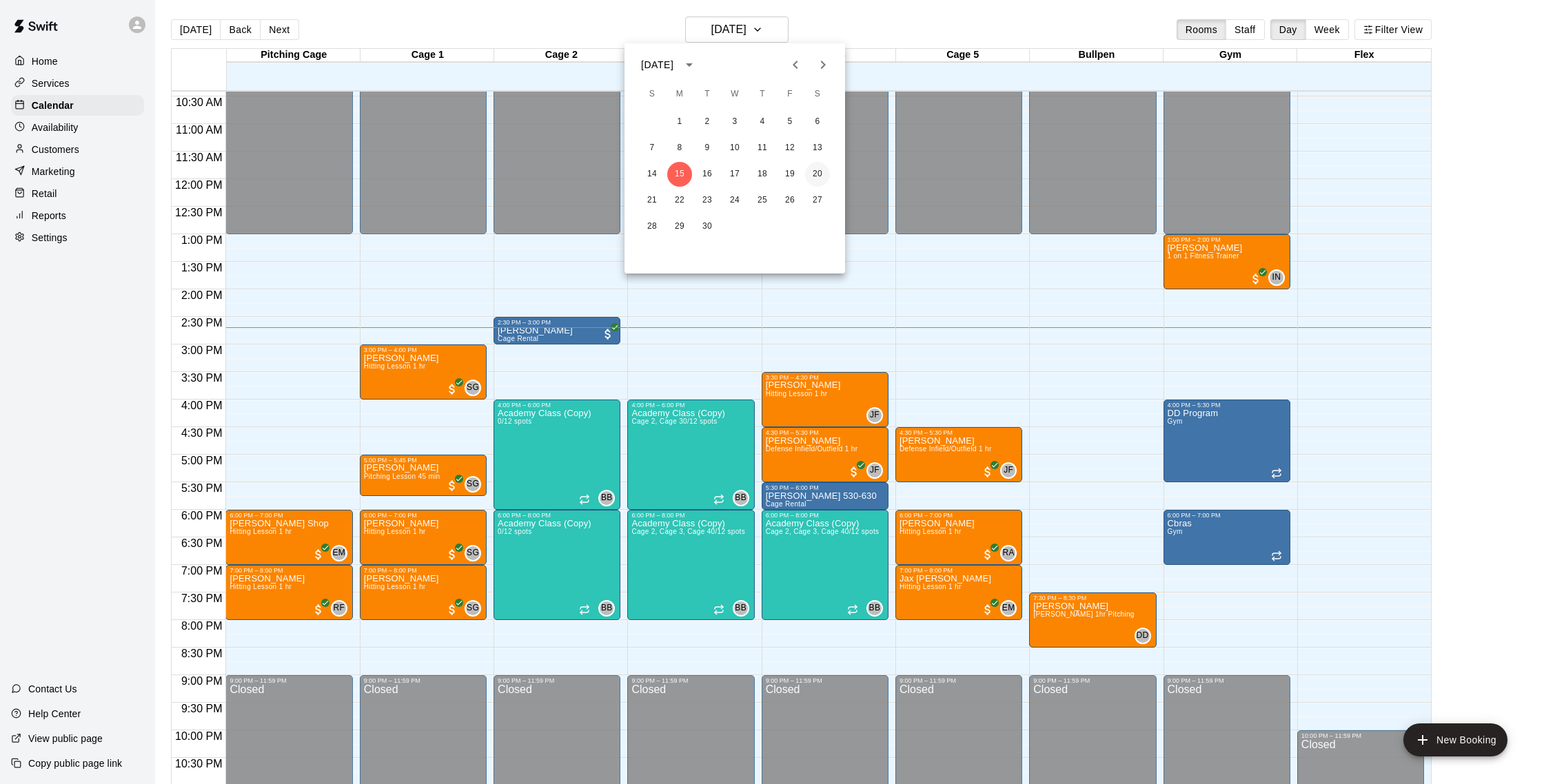
click at [818, 172] on button "20" at bounding box center [817, 174] width 25 height 25
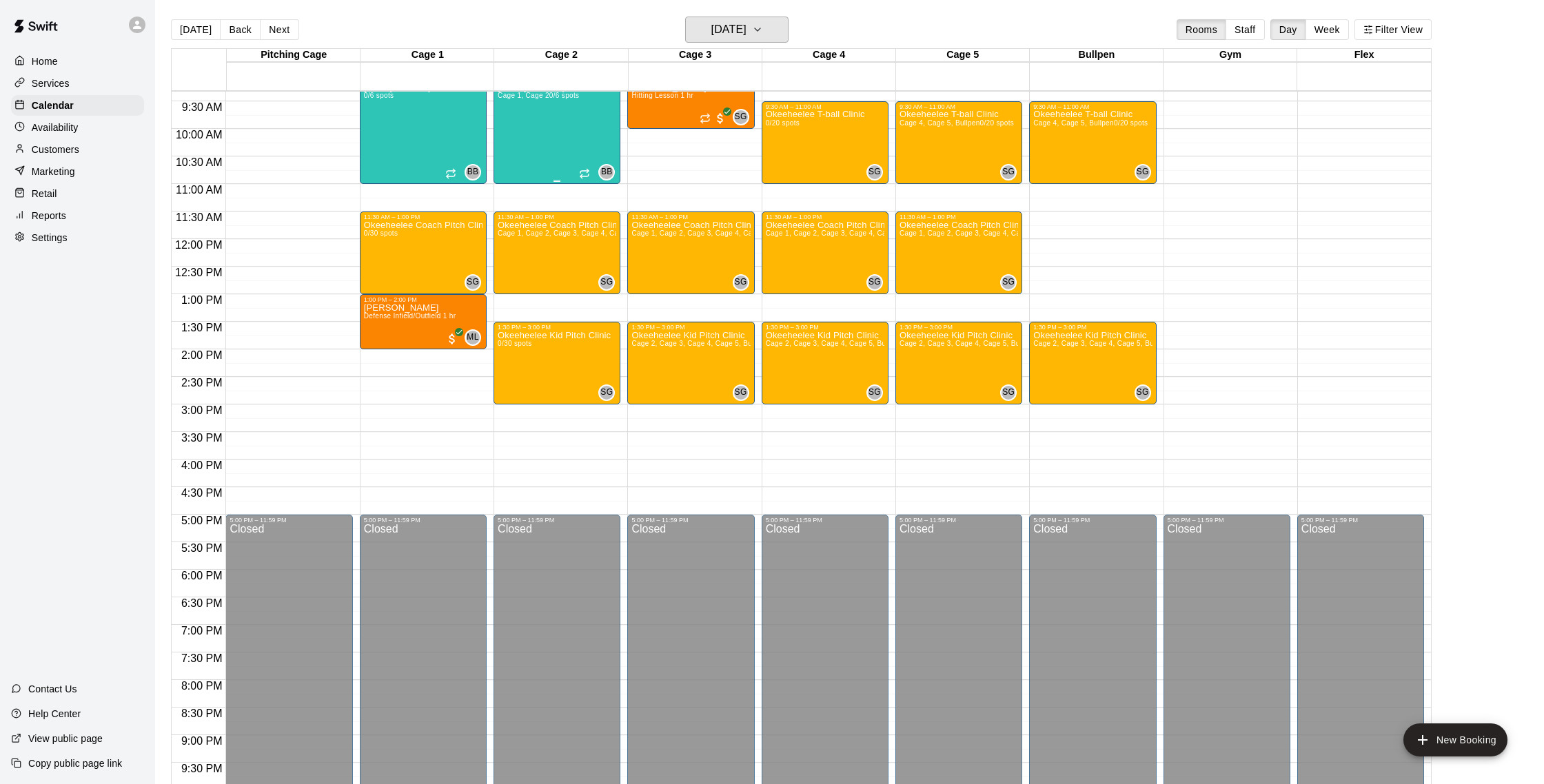
scroll to position [486, 0]
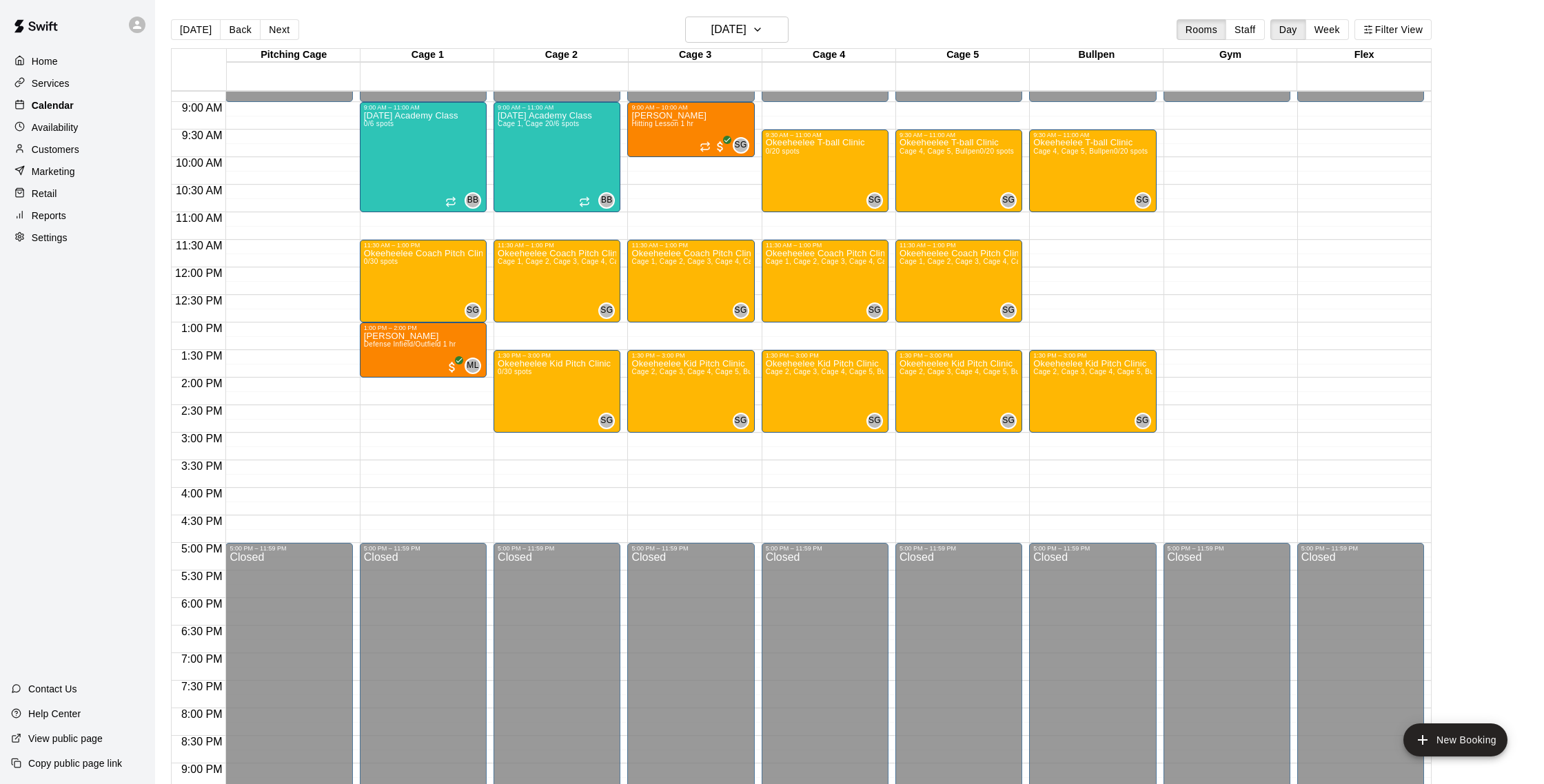
click at [52, 100] on p "Calendar" at bounding box center [52, 105] width 42 height 14
click at [781, 39] on button "Saturday Sep 20" at bounding box center [737, 30] width 103 height 27
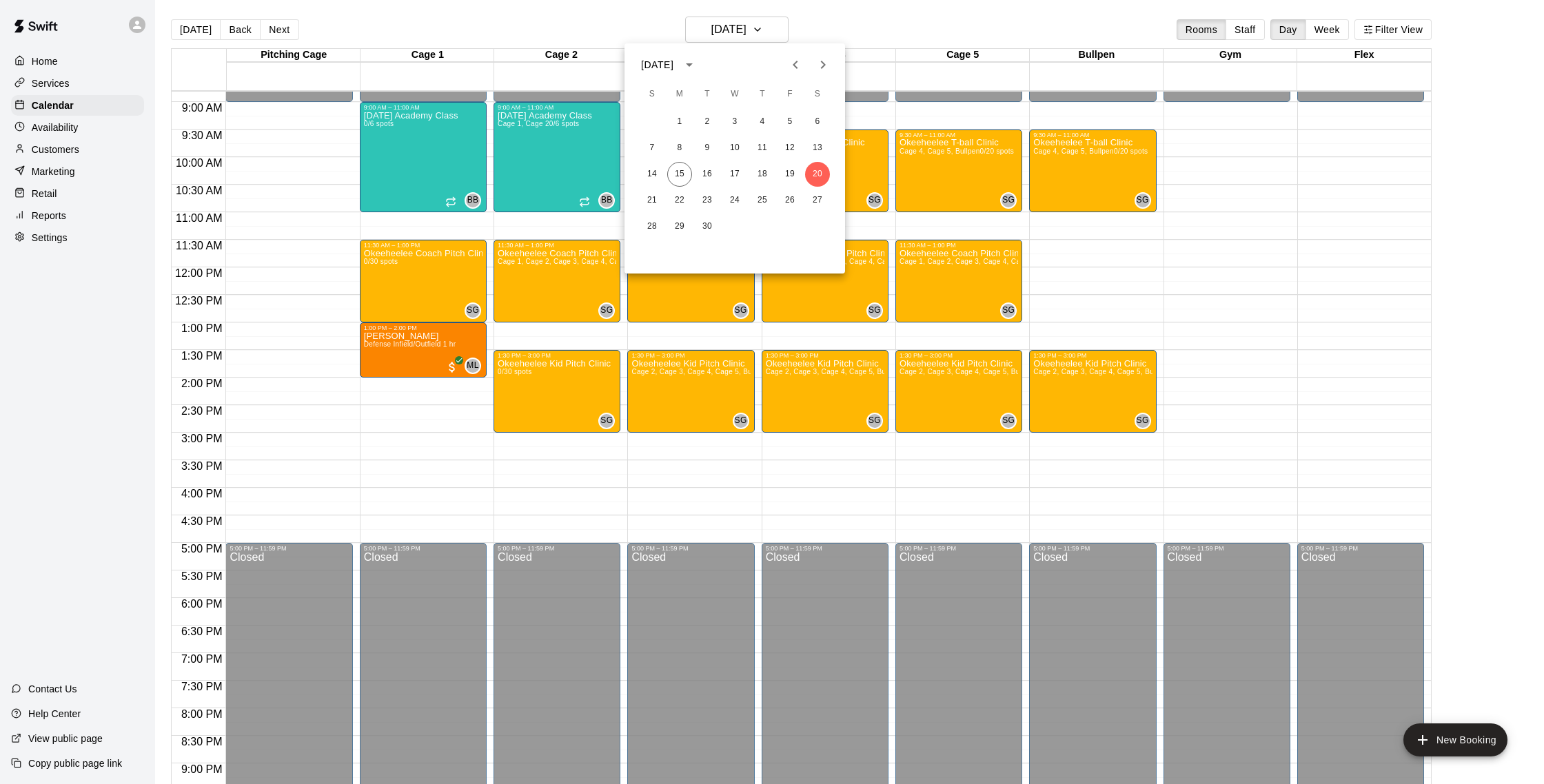
click at [207, 33] on div at bounding box center [772, 392] width 1544 height 784
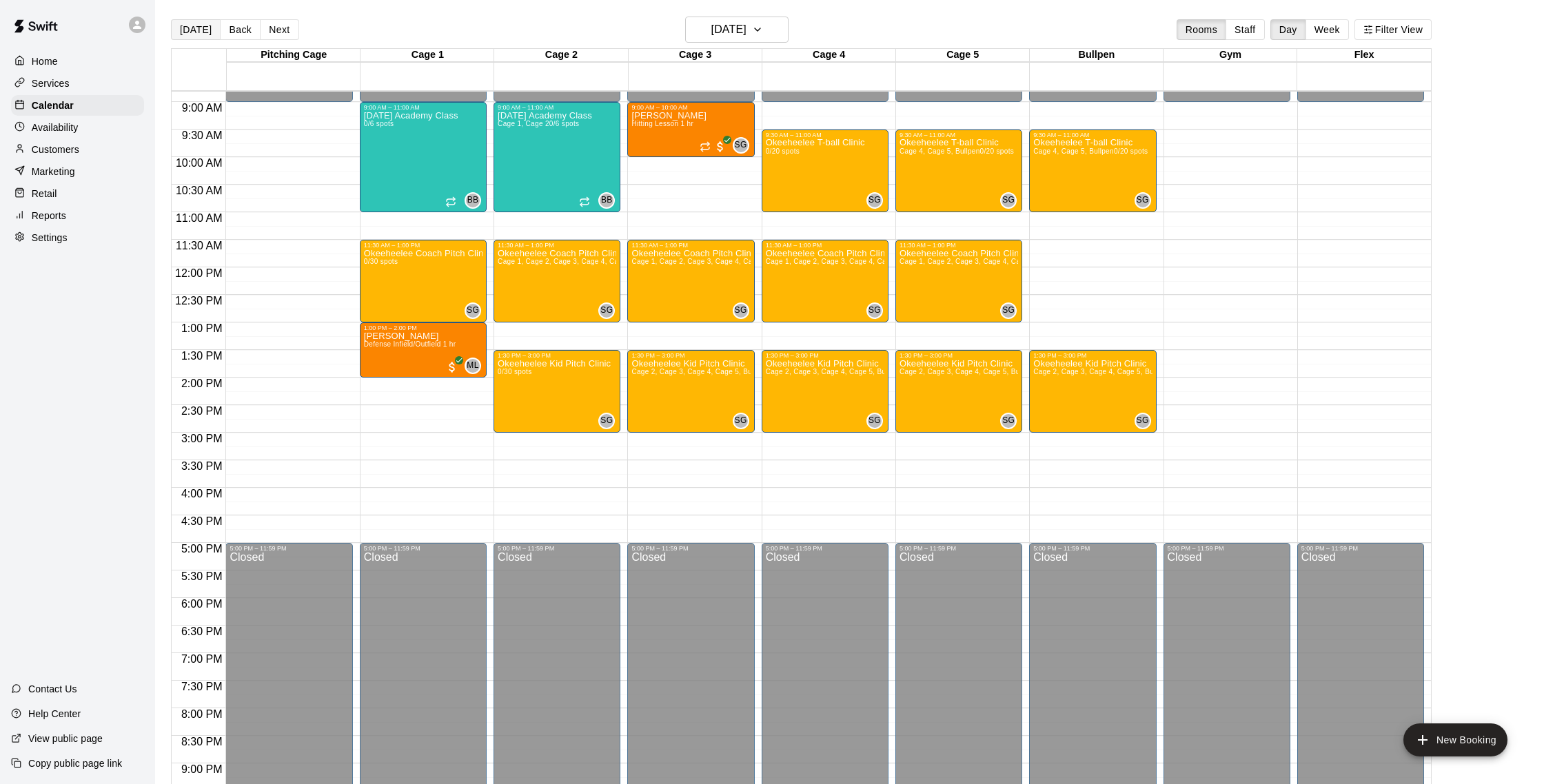
click at [205, 33] on button "[DATE]" at bounding box center [196, 30] width 50 height 21
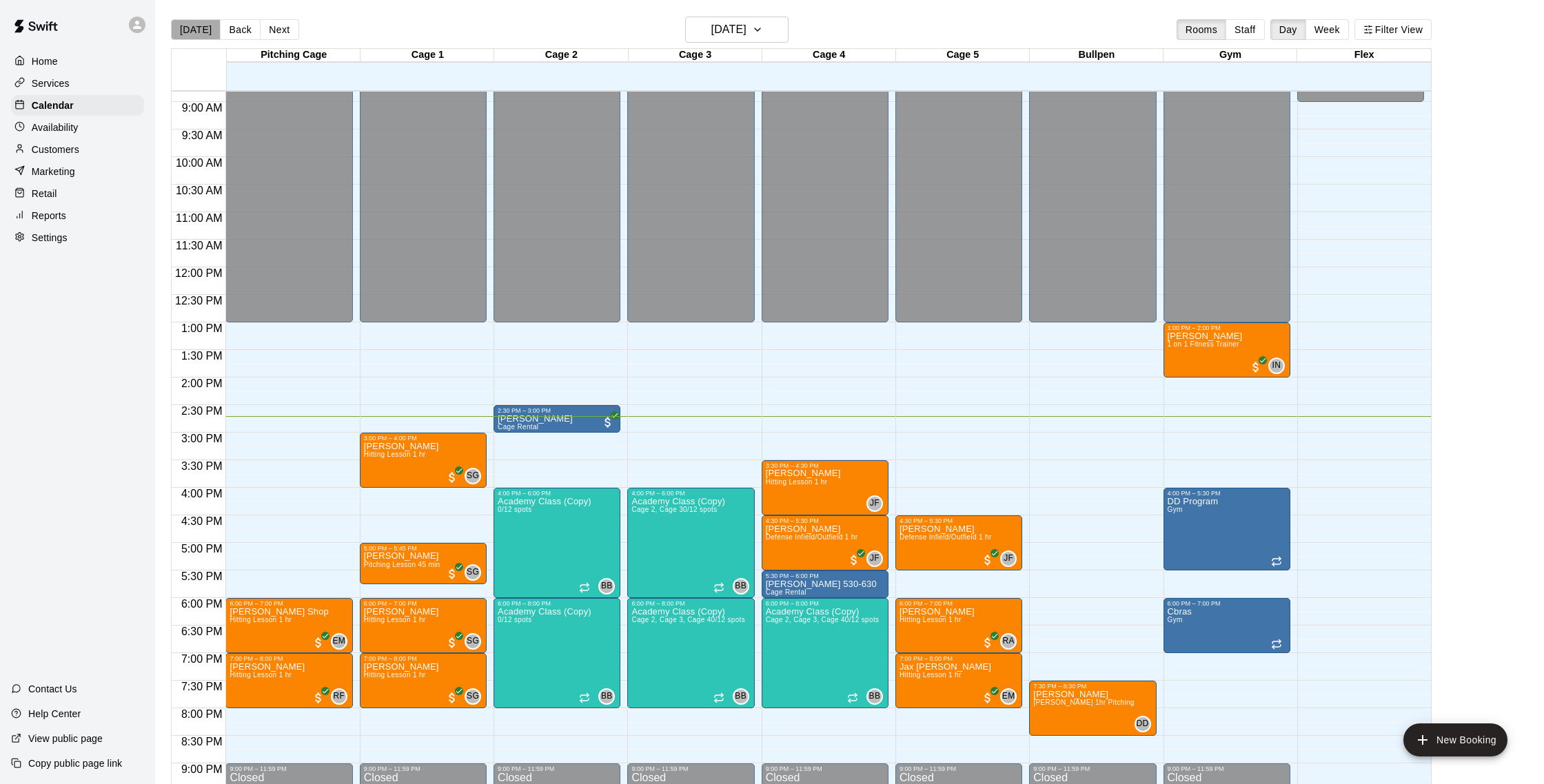
click at [205, 33] on button "[DATE]" at bounding box center [196, 30] width 50 height 21
click at [83, 147] on div "Customers" at bounding box center [77, 150] width 133 height 21
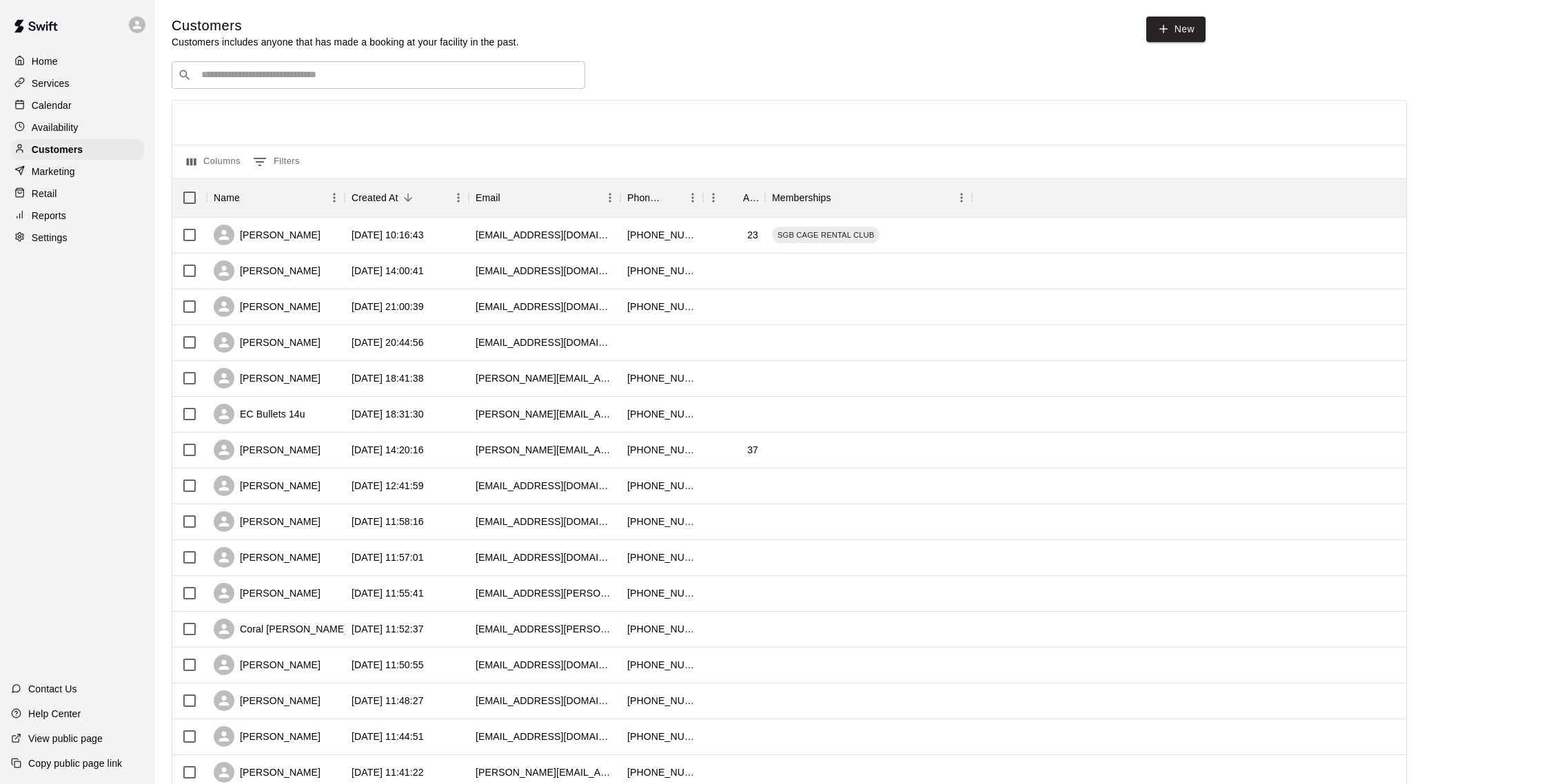
click at [252, 79] on input "Search customers by name or email" at bounding box center [388, 75] width 382 height 14
type input "*******"
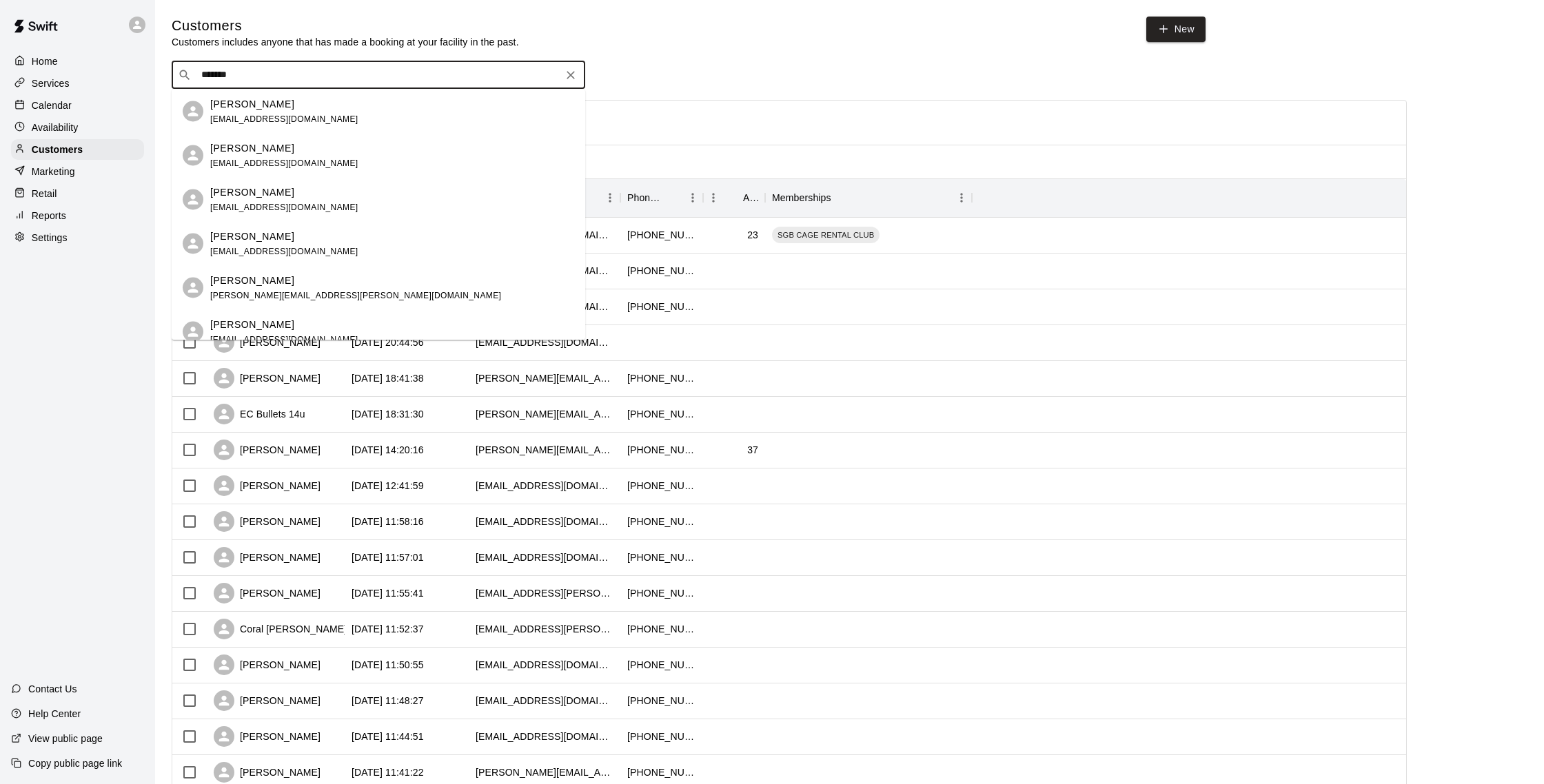
drag, startPoint x: 259, startPoint y: 71, endPoint x: 138, endPoint y: 69, distance: 121.0
click at [138, 69] on div "Home Services Calendar Availability Customers Marketing Retail Reports Settings…" at bounding box center [772, 595] width 1544 height 1189
type input "******"
click at [640, 98] on div "​ ****** ​ Columns 0 Filters Name Created At Email Phone Number Age Memberships…" at bounding box center [789, 606] width 1235 height 1089
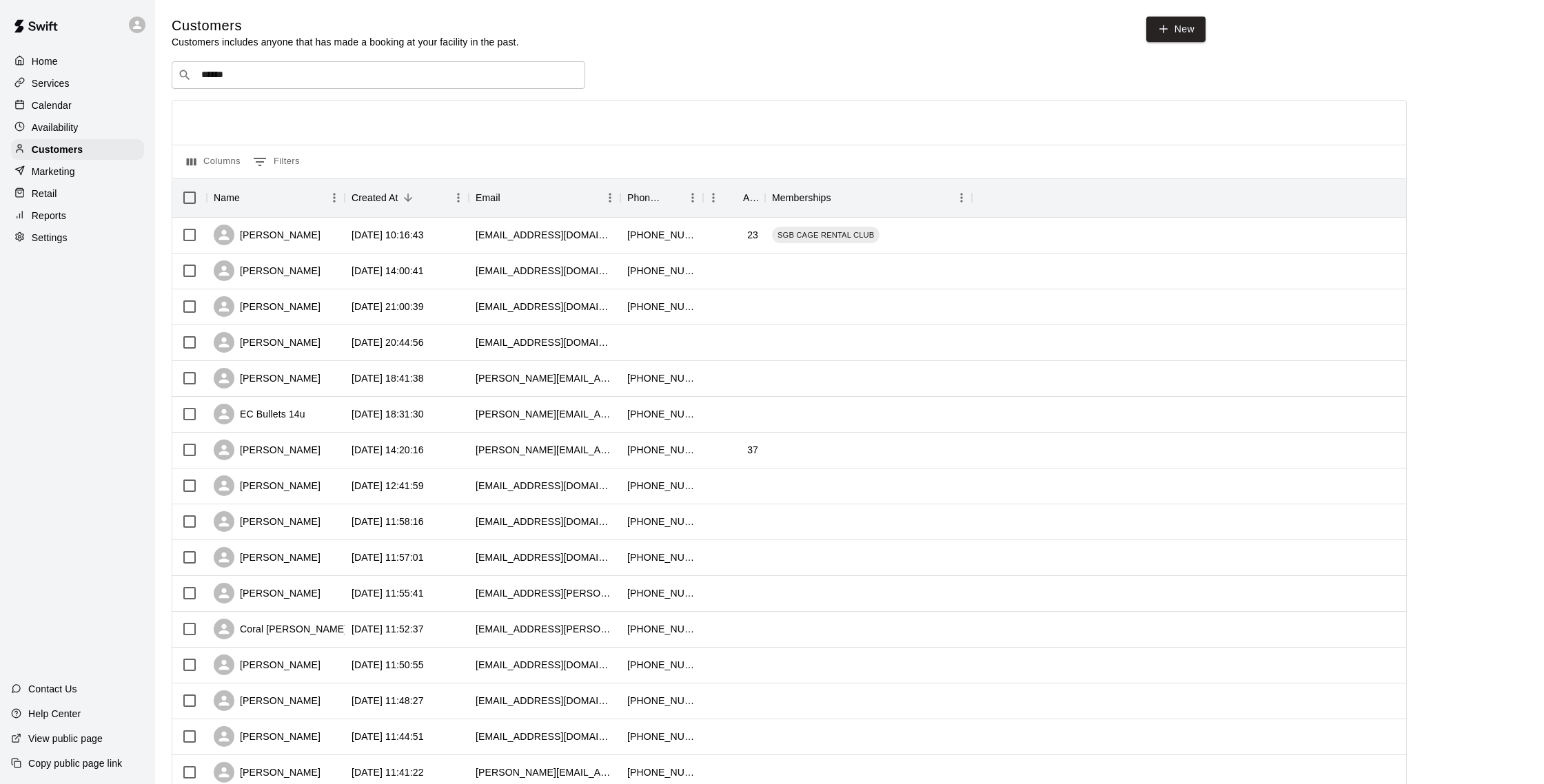
click at [74, 102] on div "Calendar" at bounding box center [77, 106] width 133 height 21
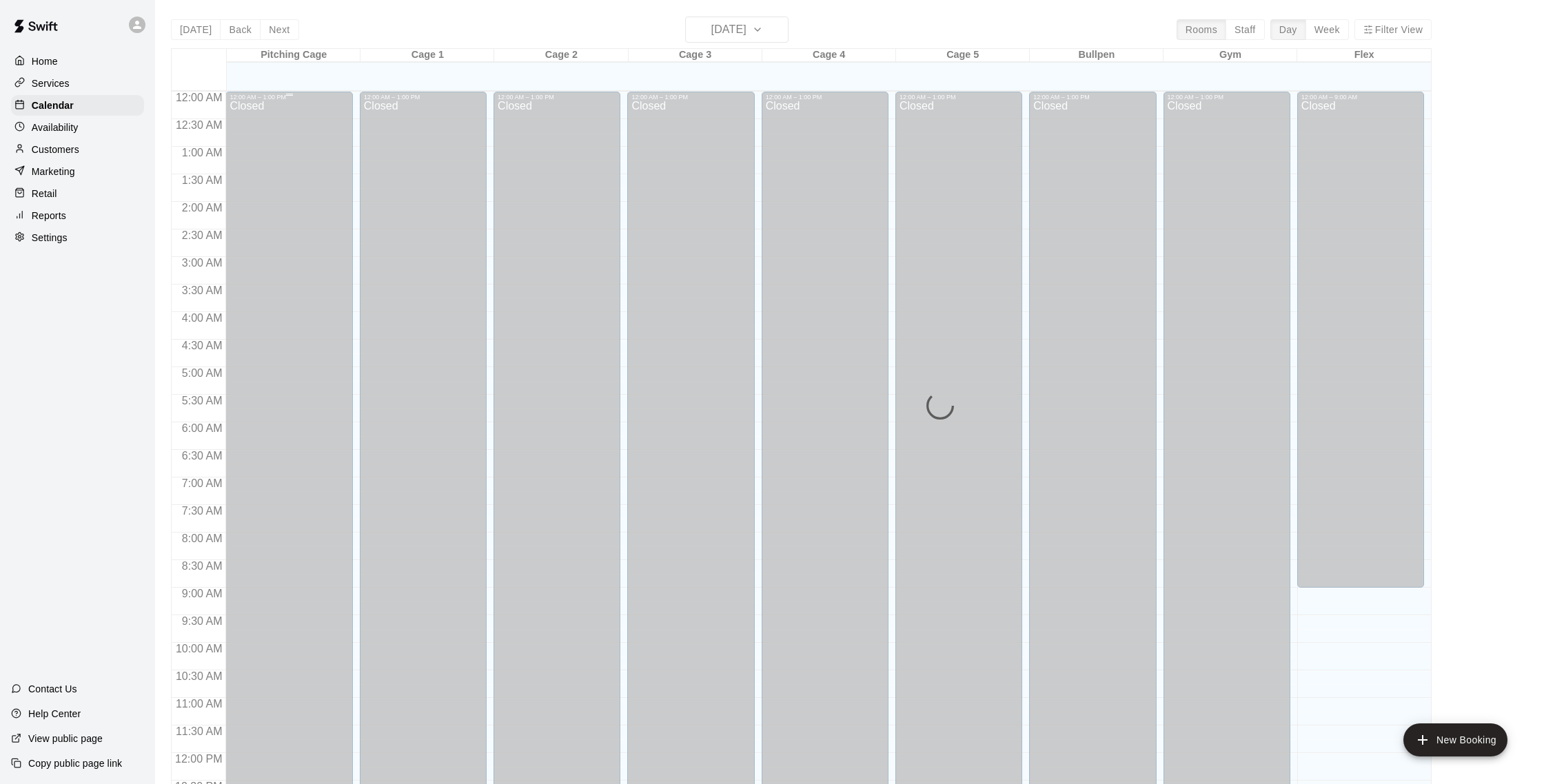
scroll to position [575, 0]
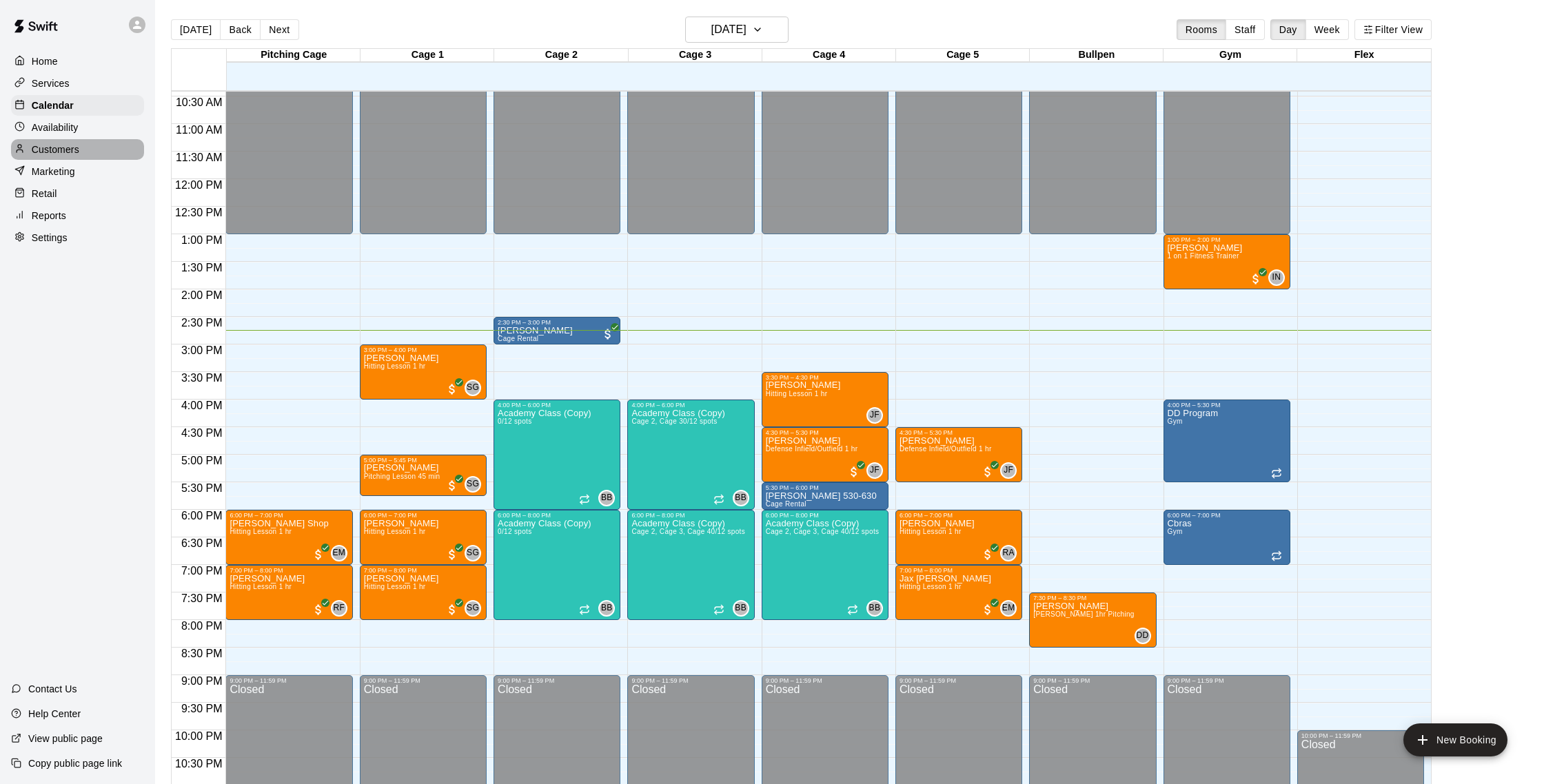
click at [74, 150] on p "Customers" at bounding box center [55, 149] width 48 height 14
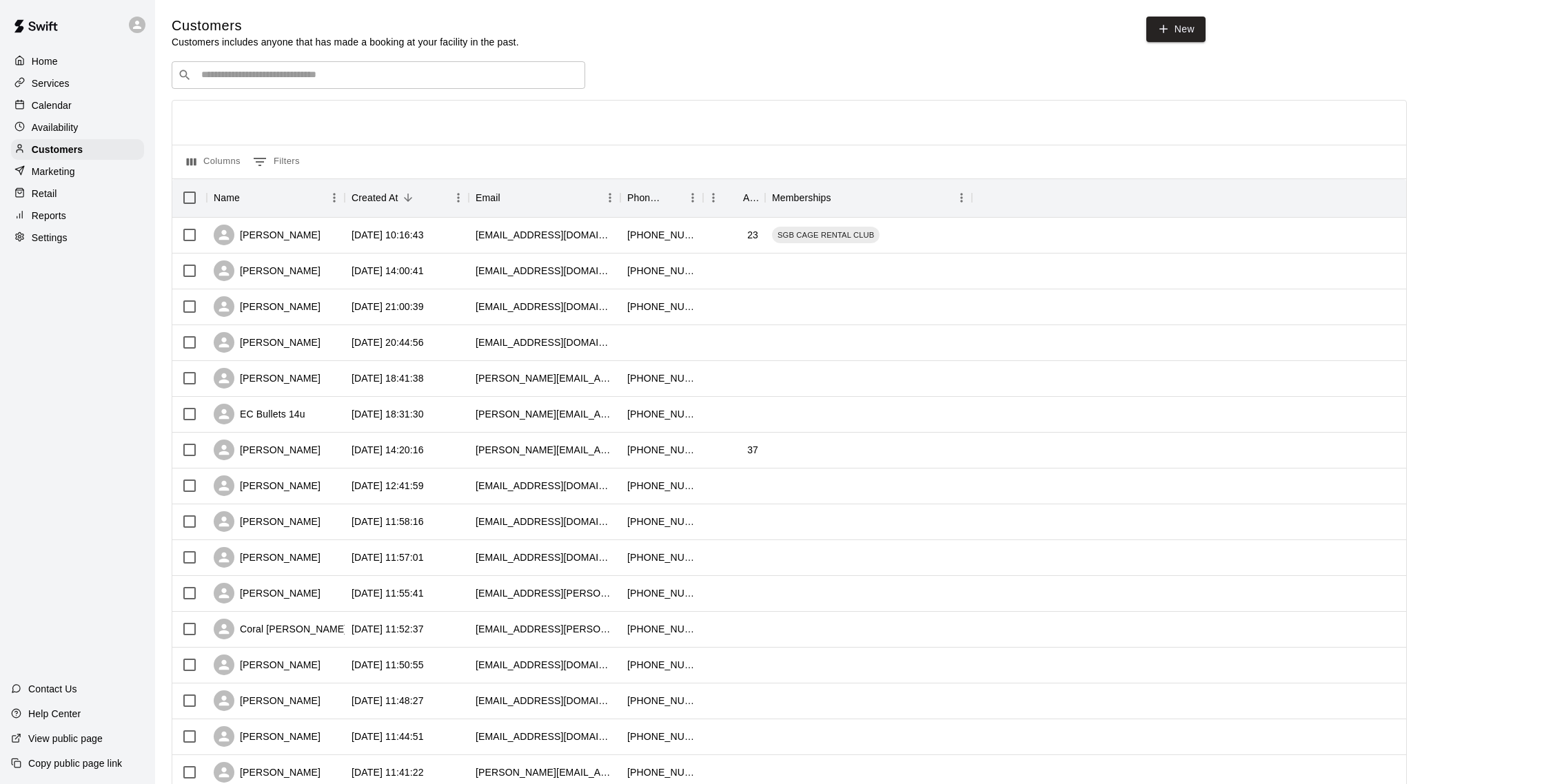
scroll to position [1, 0]
click at [69, 97] on div "Calendar" at bounding box center [77, 106] width 133 height 21
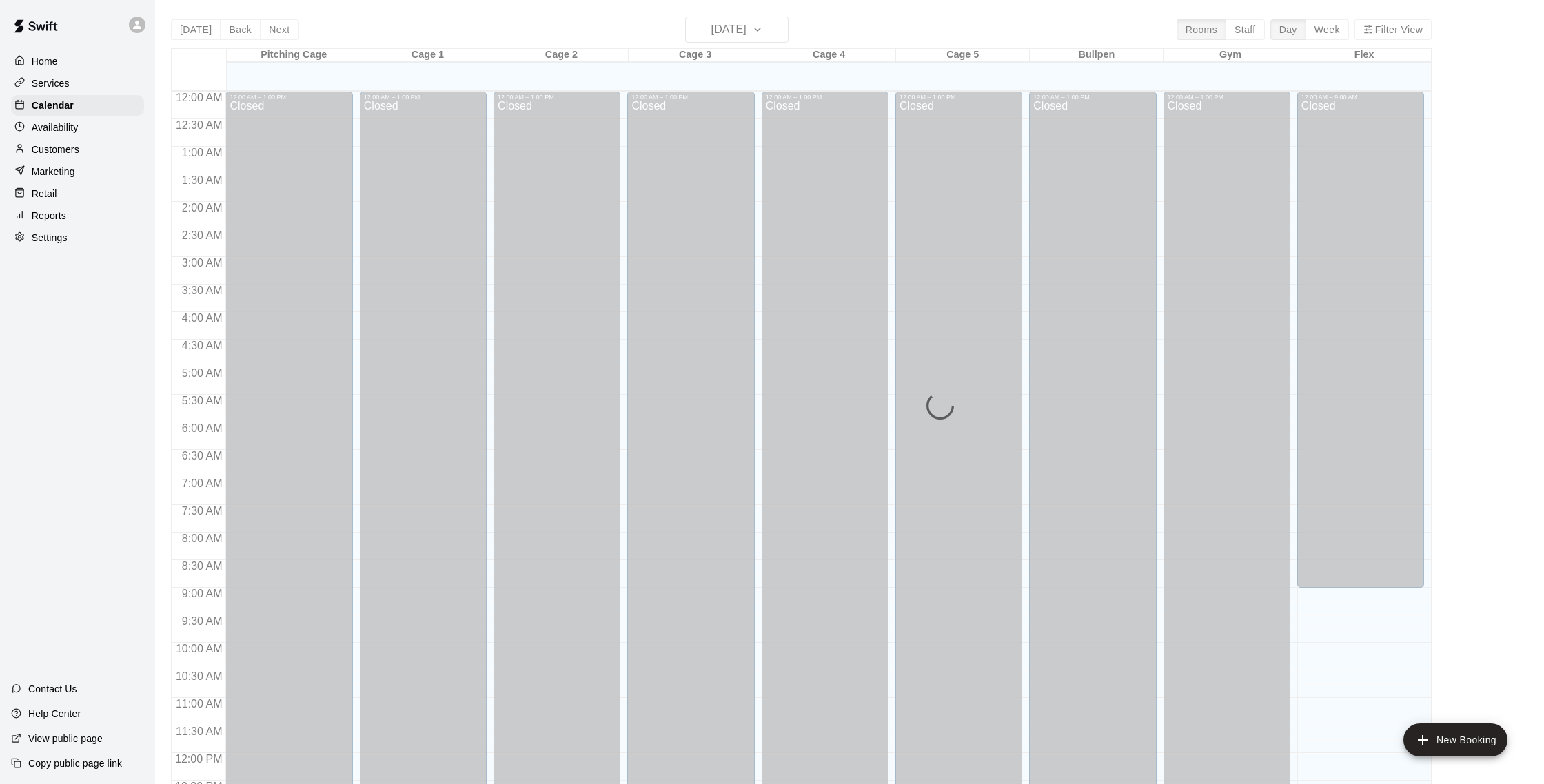
scroll to position [575, 0]
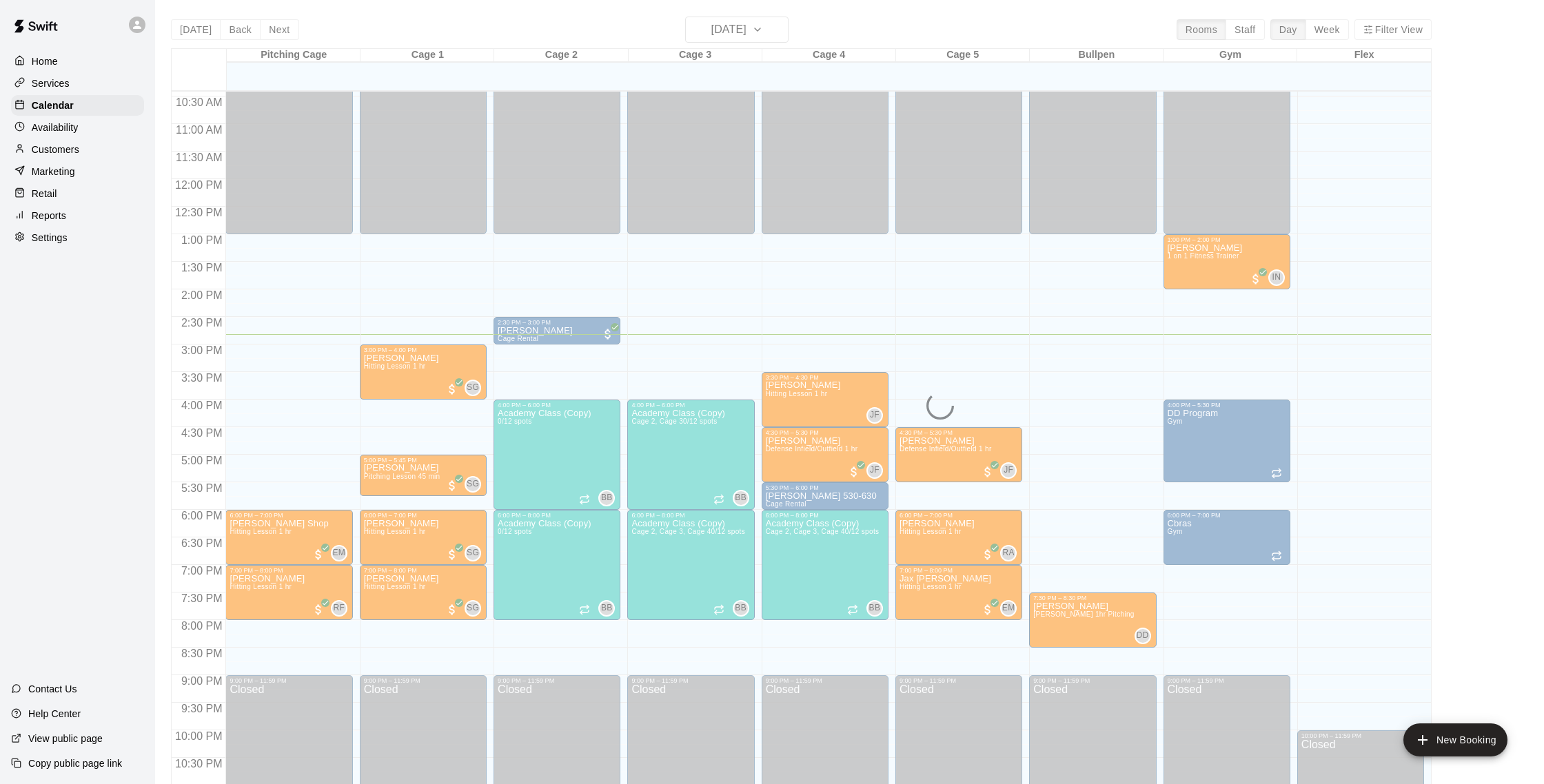
click at [74, 79] on div "Services" at bounding box center [77, 84] width 133 height 21
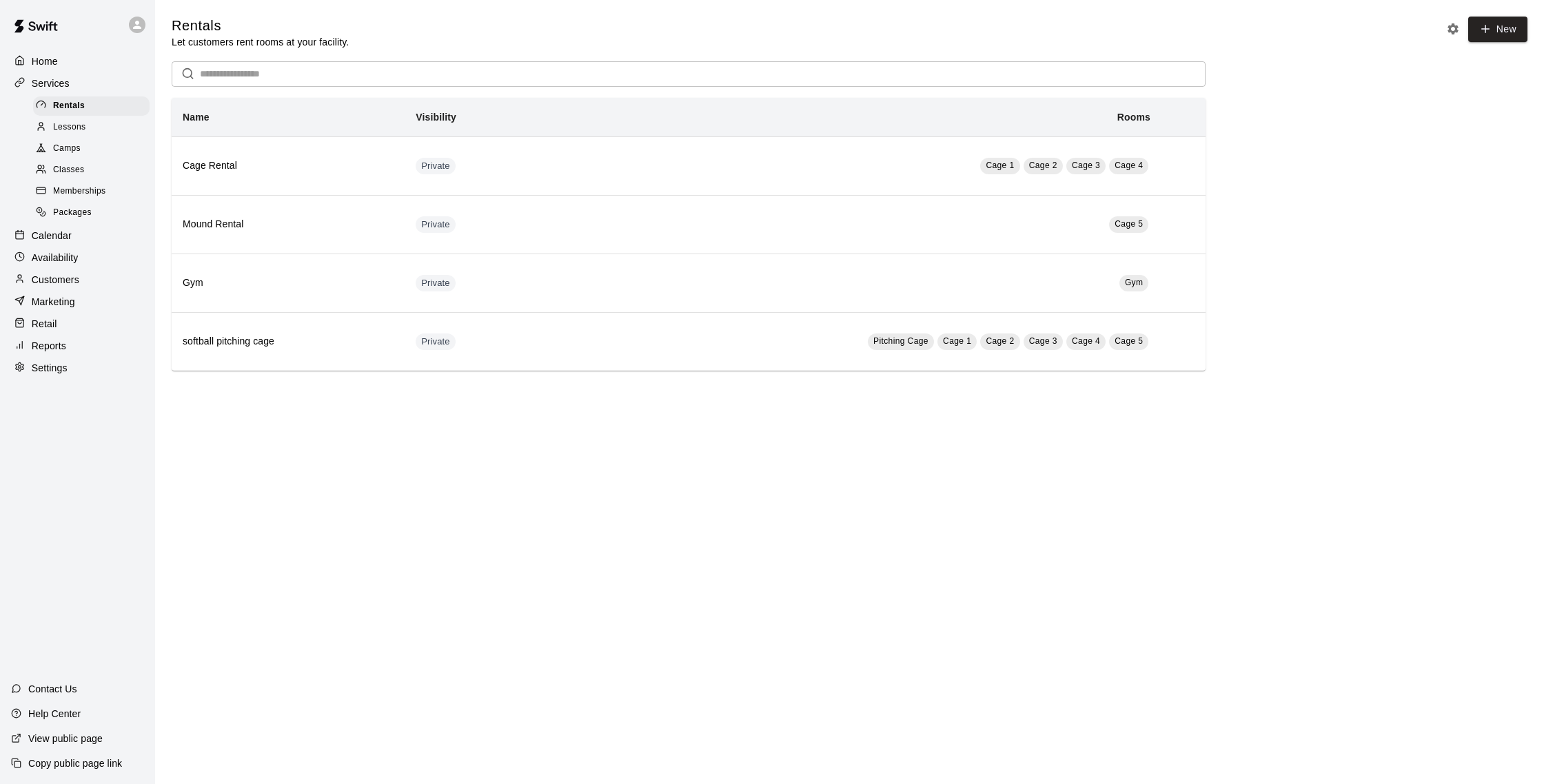
click at [71, 230] on div "Calendar" at bounding box center [77, 236] width 133 height 21
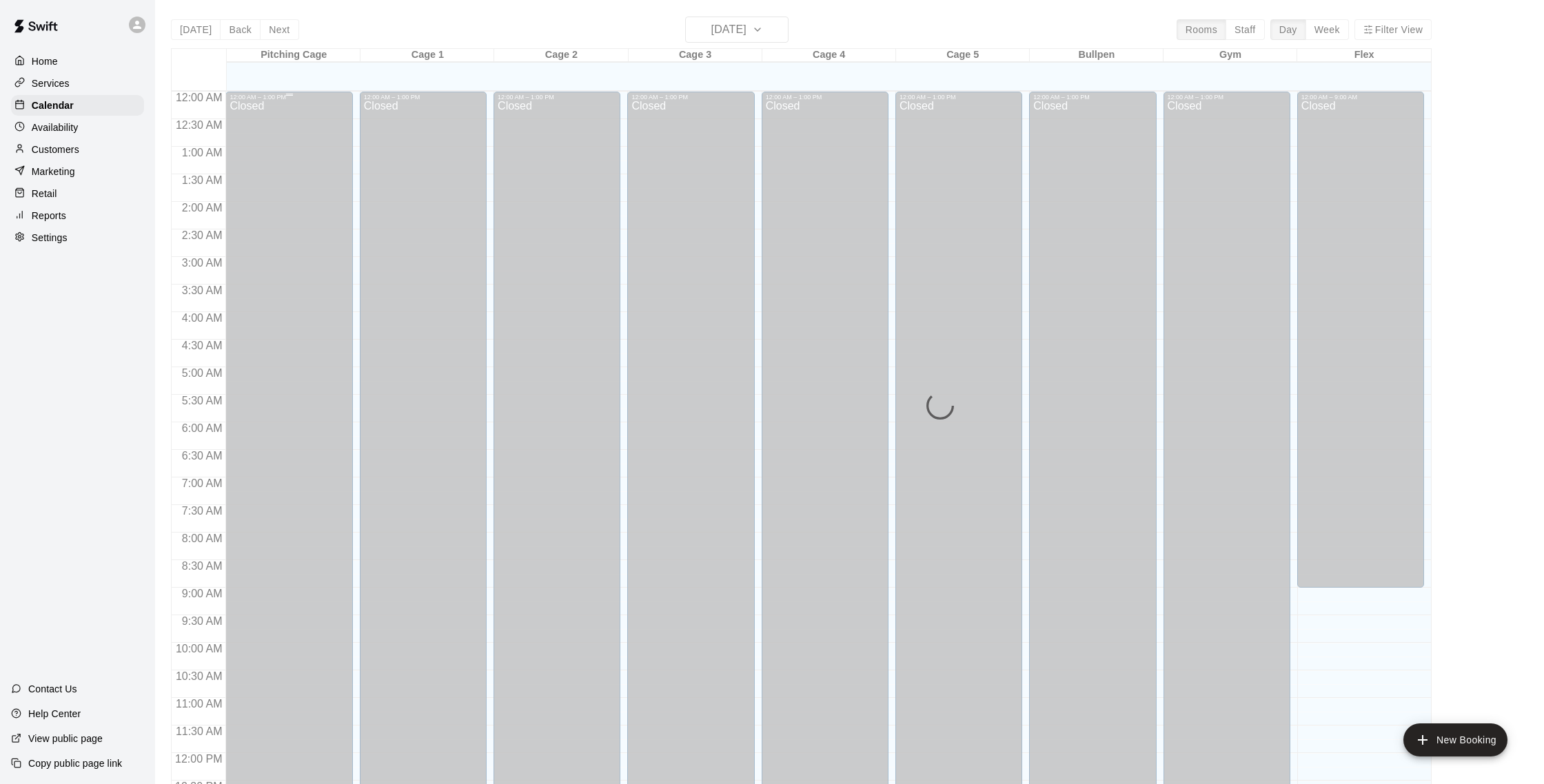
scroll to position [575, 0]
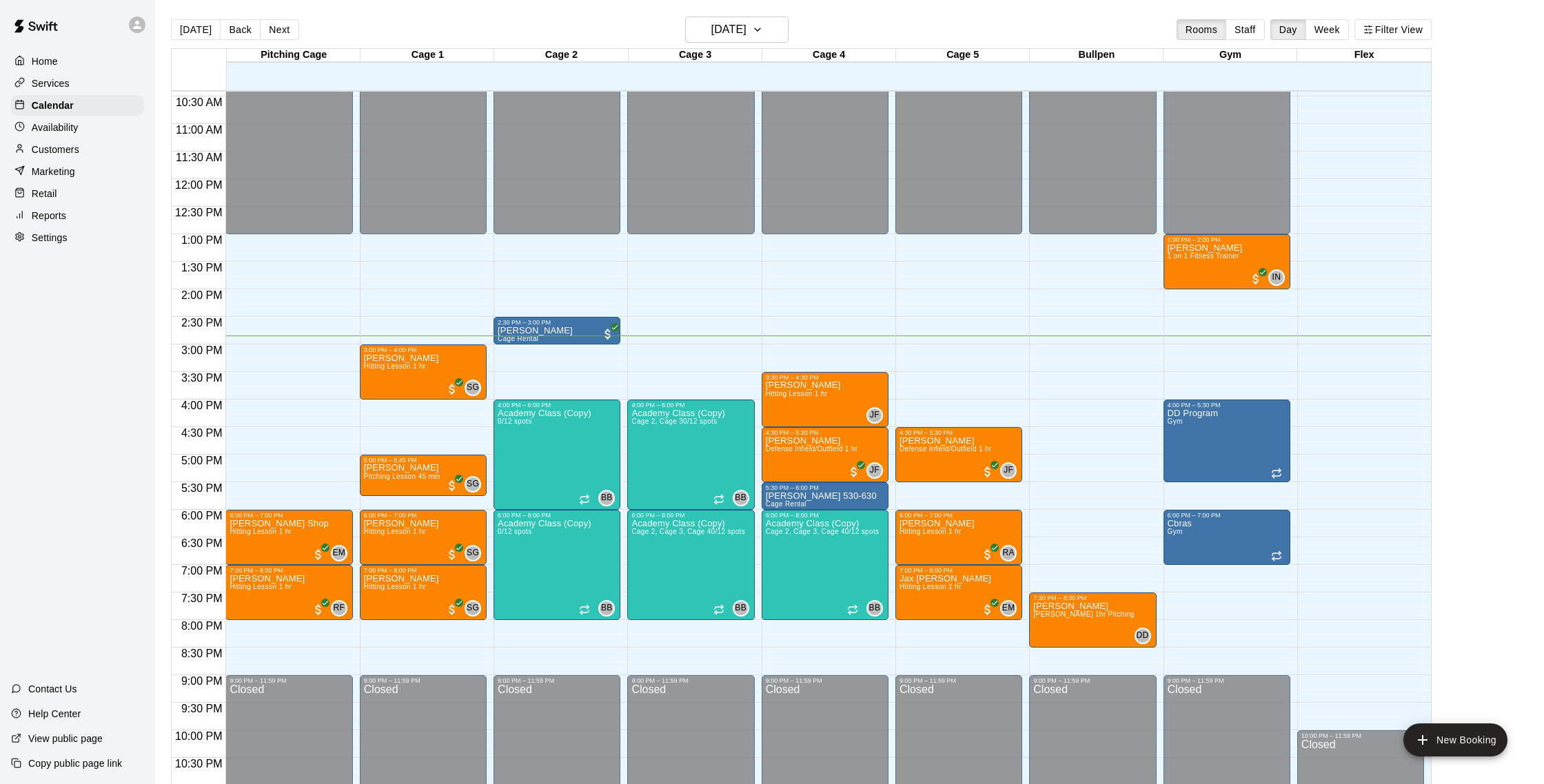
click at [55, 155] on p "Customers" at bounding box center [55, 149] width 48 height 14
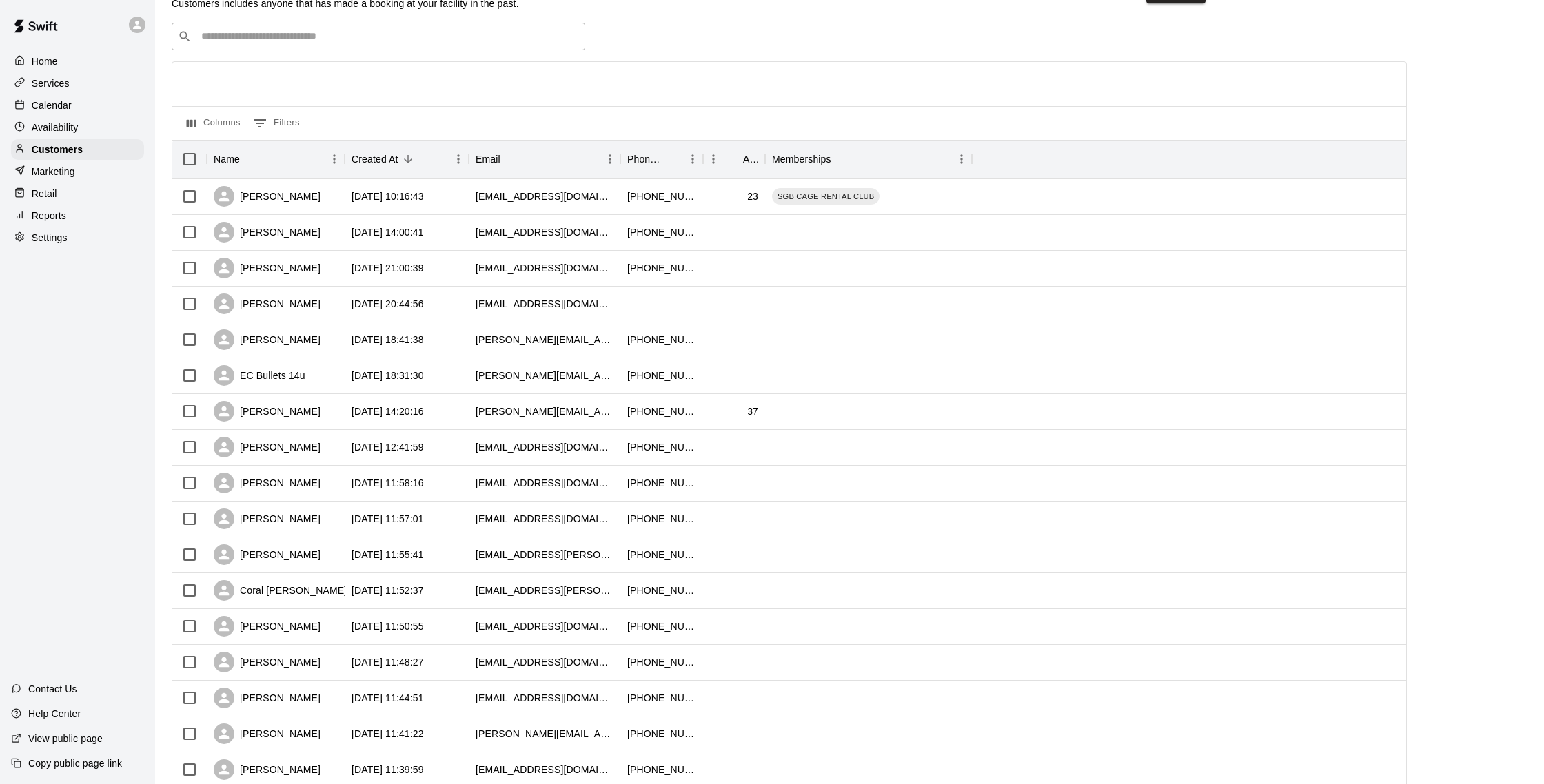
scroll to position [39, 0]
click at [74, 216] on div "Reports" at bounding box center [77, 216] width 133 height 21
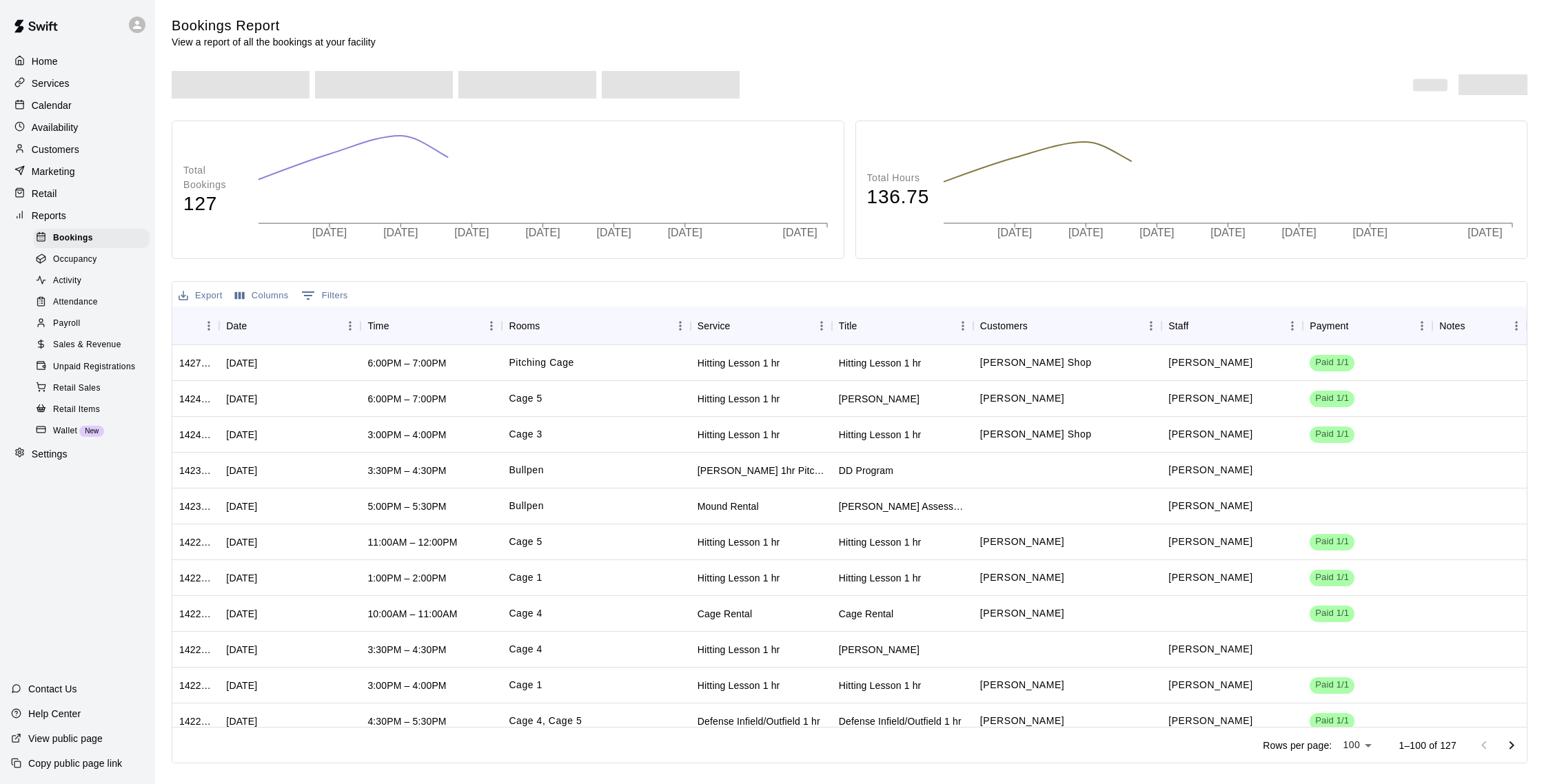
click at [68, 173] on p "Marketing" at bounding box center [53, 171] width 44 height 14
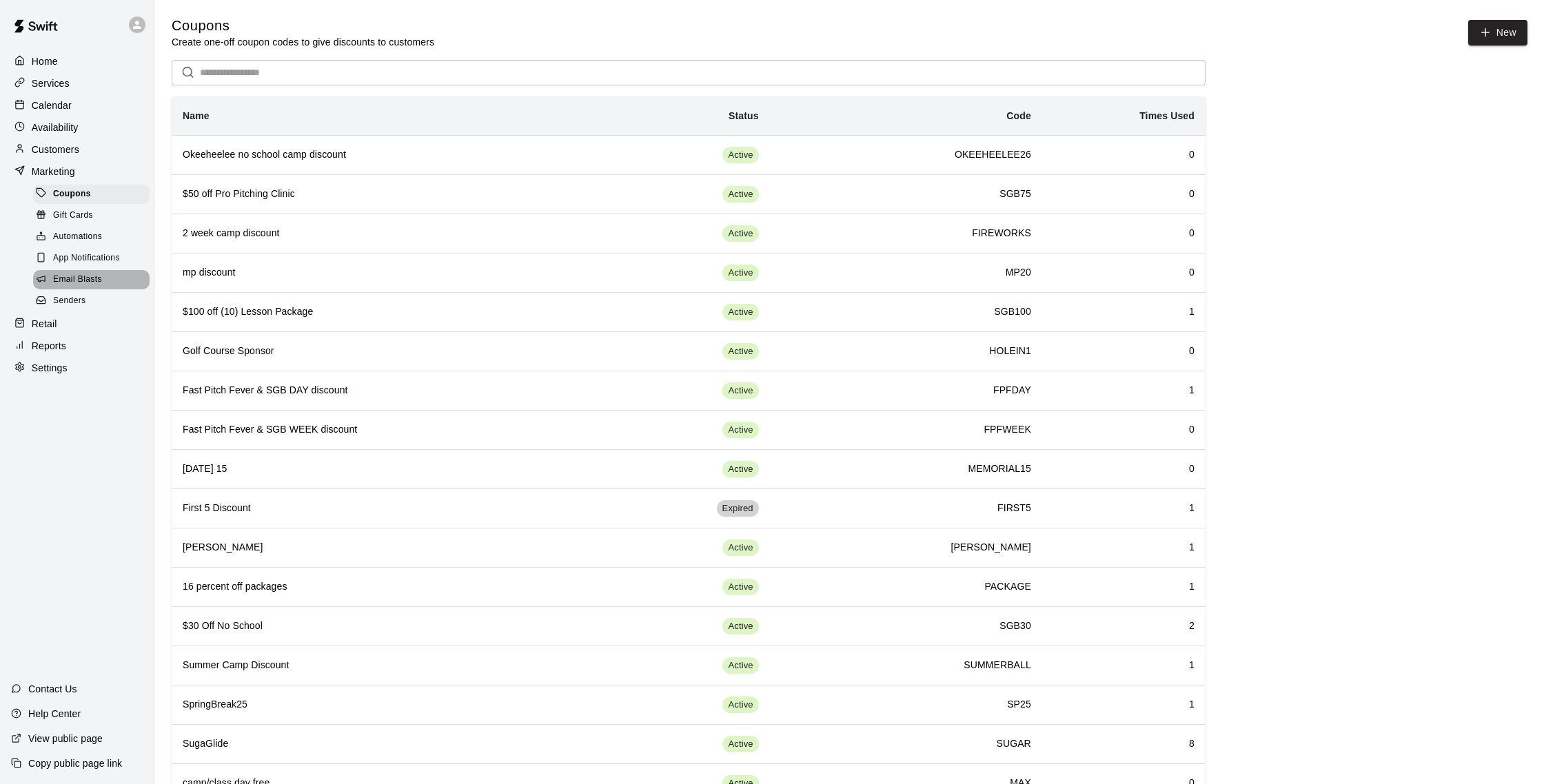
drag, startPoint x: 98, startPoint y: 276, endPoint x: 89, endPoint y: 276, distance: 9.0
click at [98, 276] on span "Email Blasts" at bounding box center [77, 280] width 49 height 14
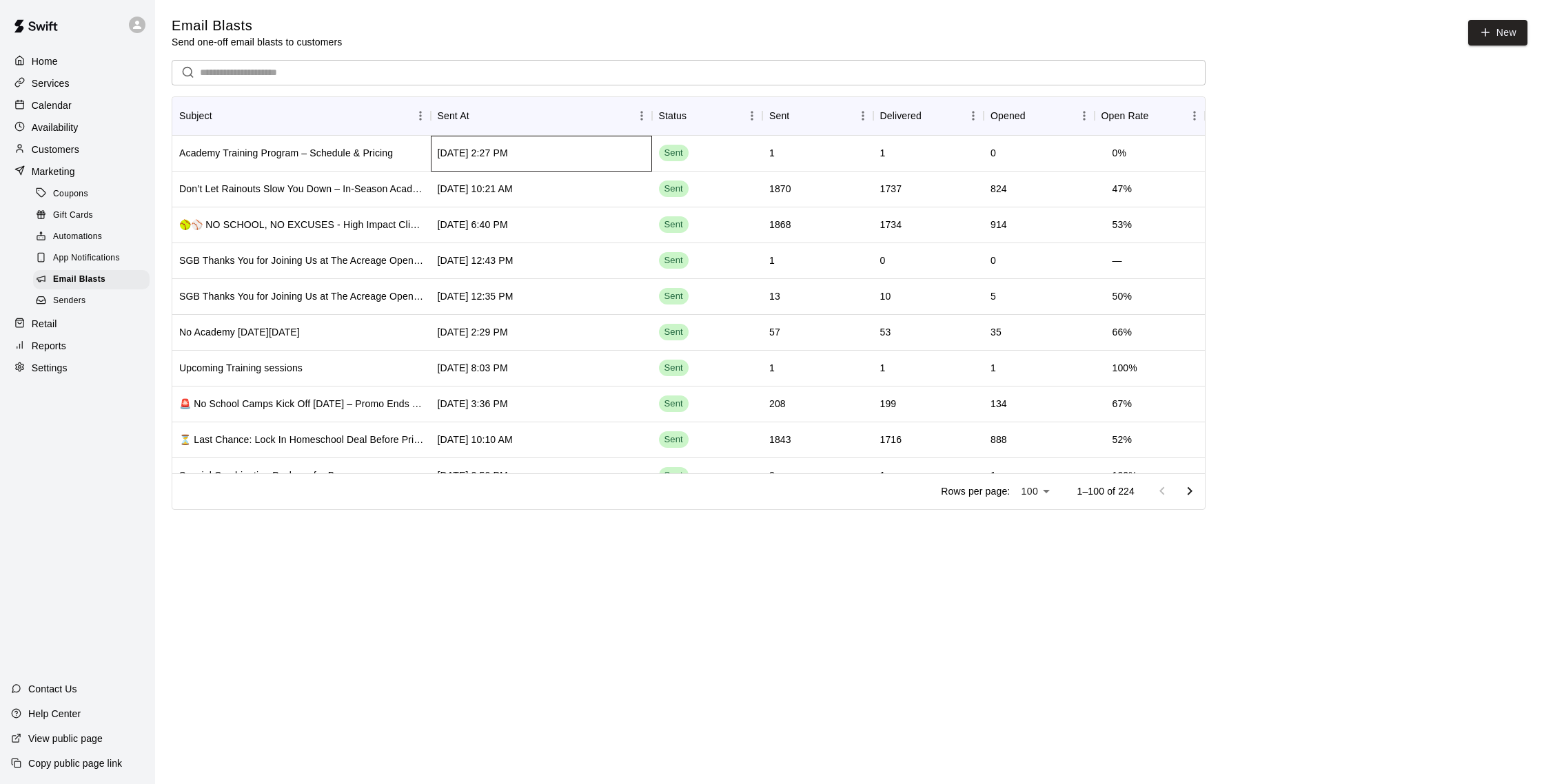
click at [608, 159] on div "Sep 13 2025, 2:27 PM" at bounding box center [542, 154] width 222 height 35
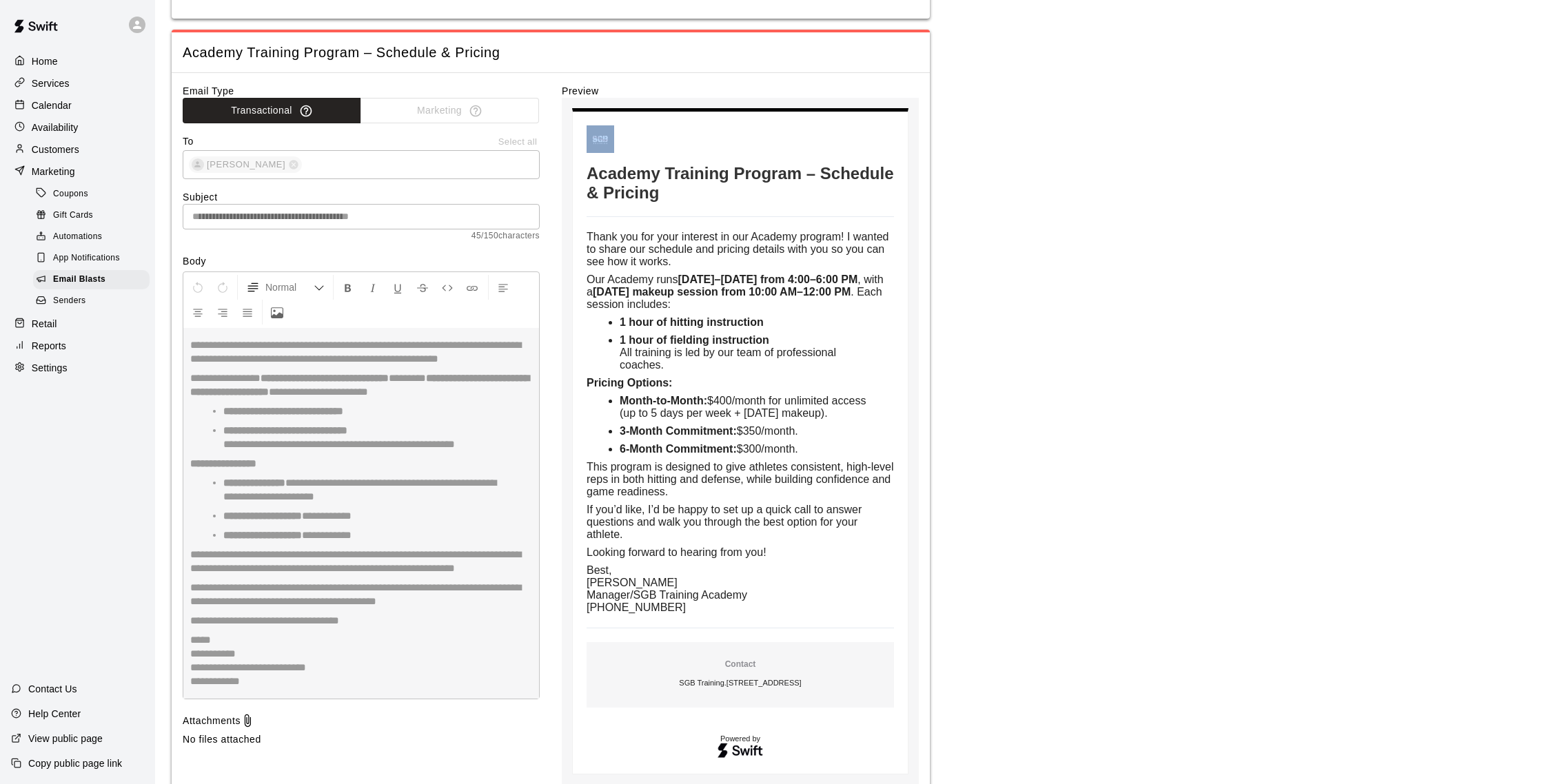
scroll to position [315, 0]
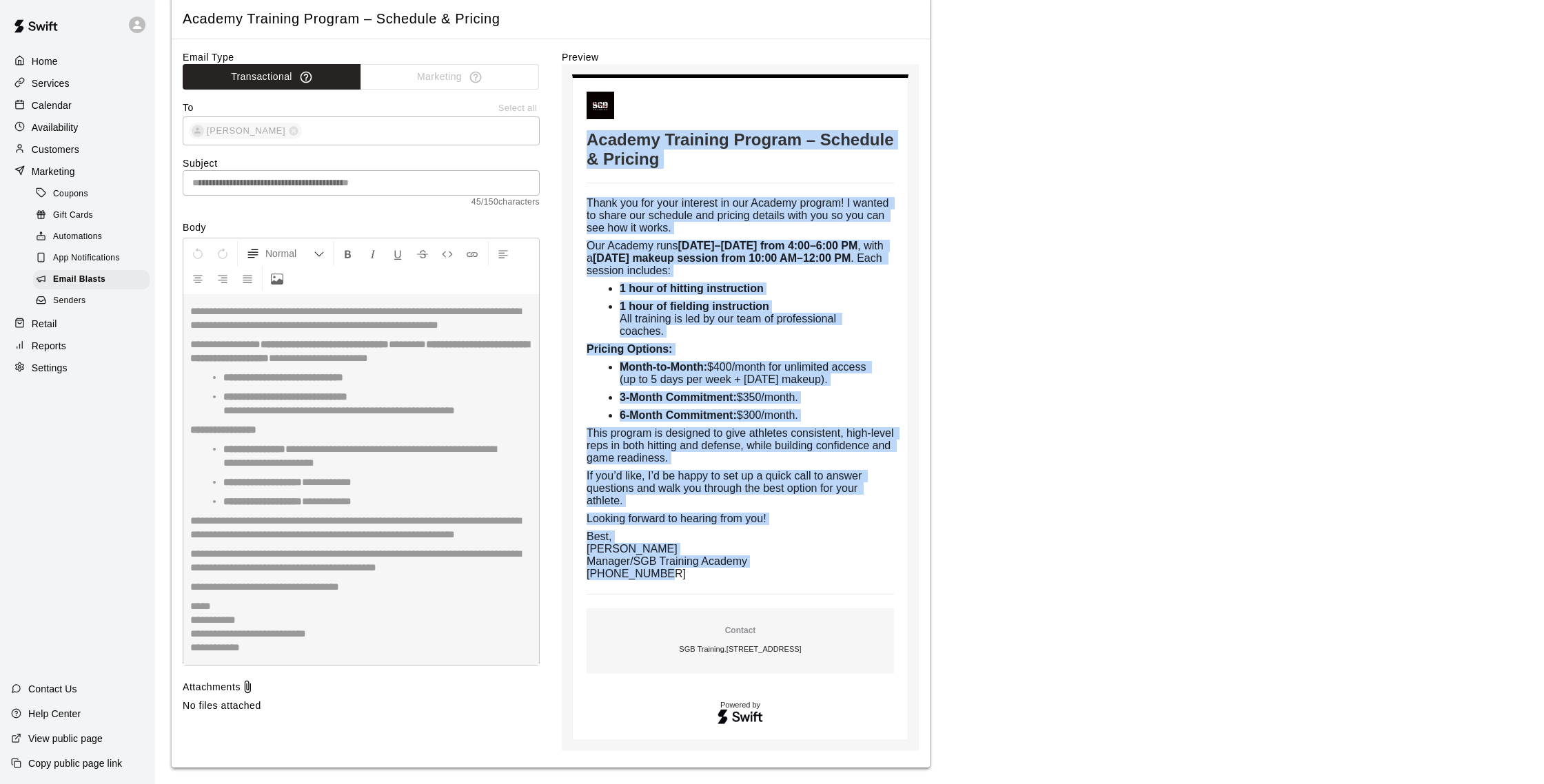
drag, startPoint x: 589, startPoint y: 334, endPoint x: 804, endPoint y: 574, distance: 322.2
click at [804, 574] on td "Academy Training Program – Schedule & Pricing Thank you for your interest in ou…" at bounding box center [741, 409] width 308 height 635
copy td "Academy Training Program – Schedule & Pricing Thank you for your interest in ou…"
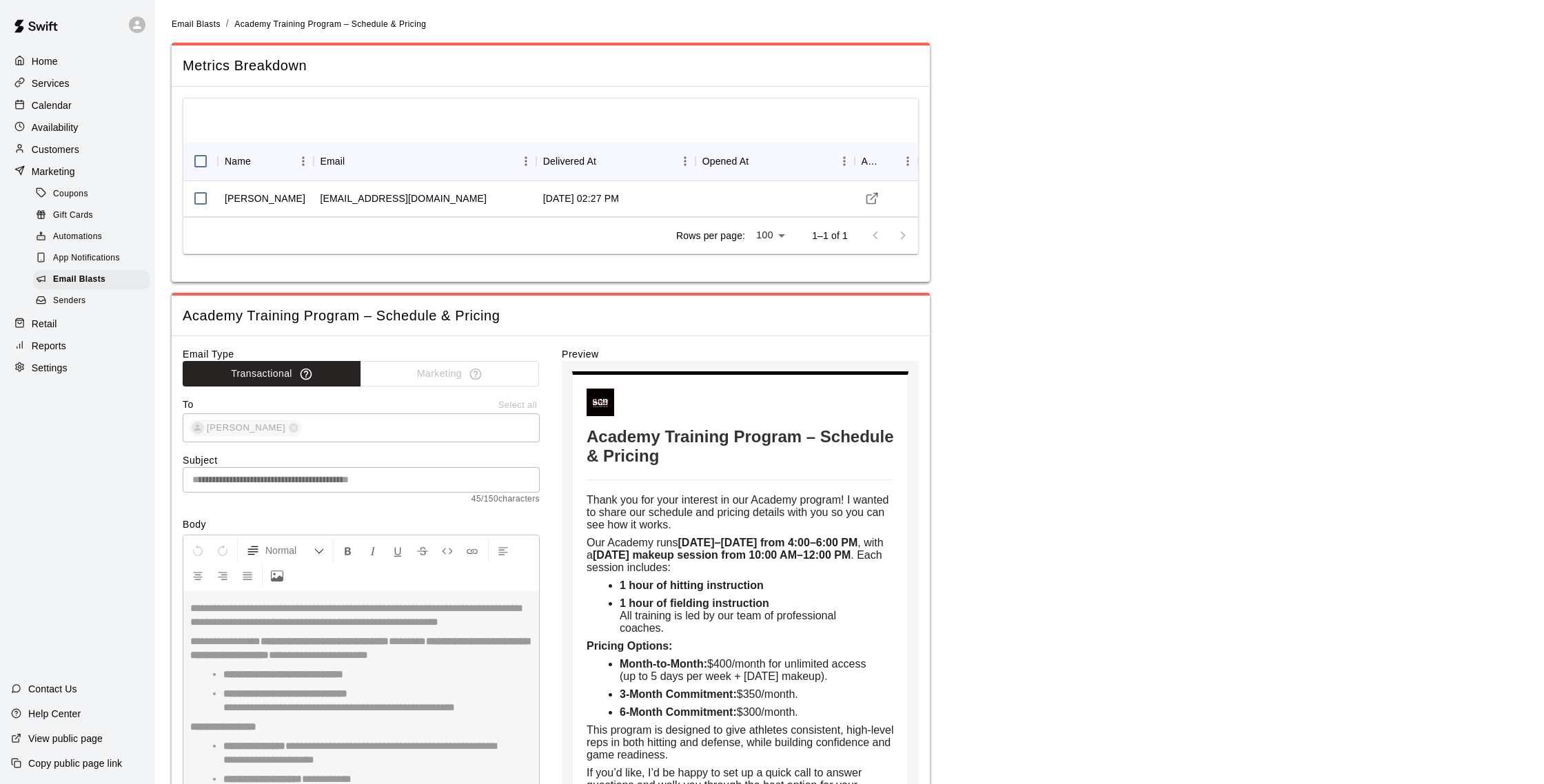
click at [660, 288] on main "**********" at bounding box center [849, 541] width 1356 height 1048
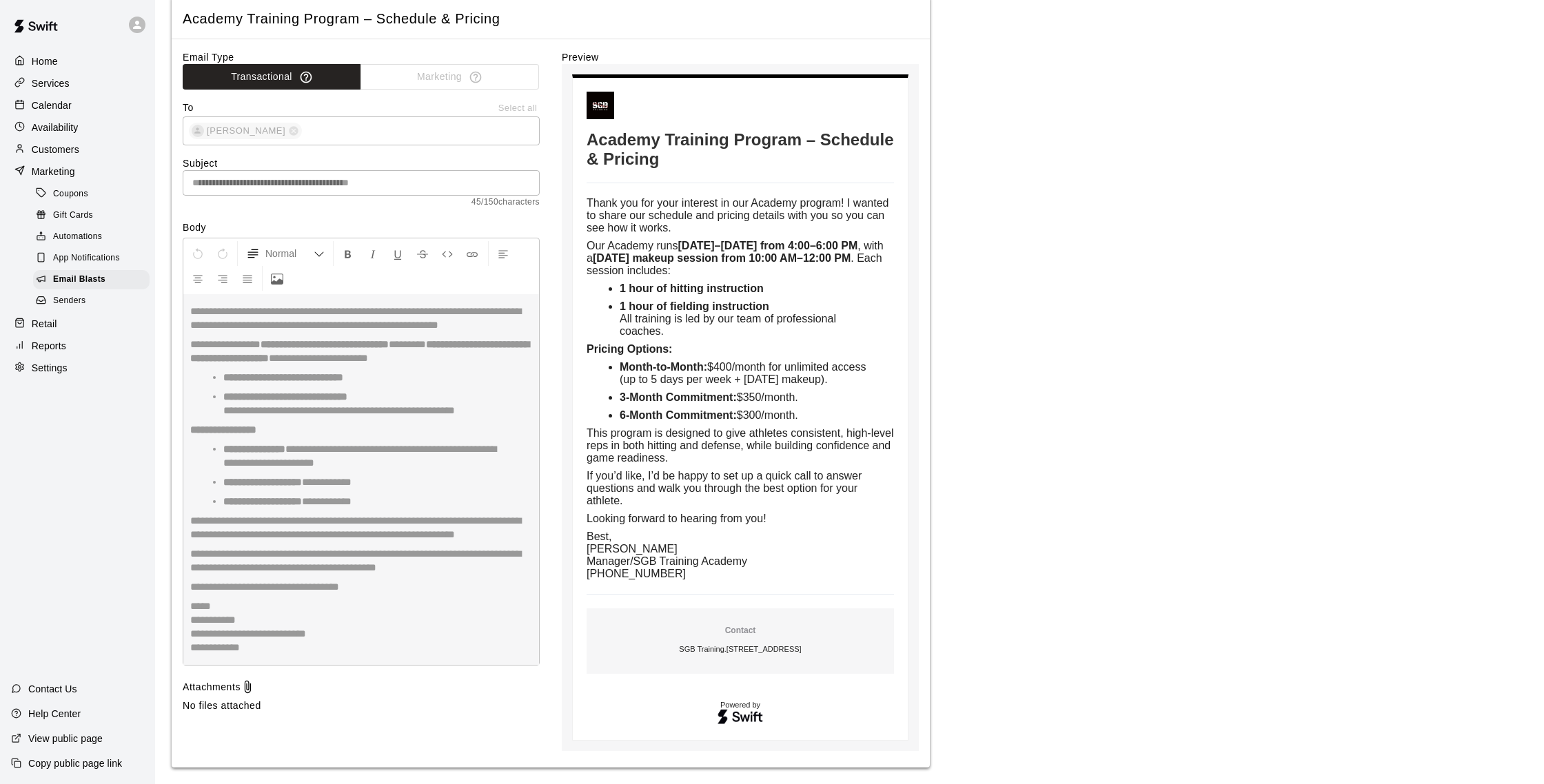
scroll to position [309, 0]
click at [71, 111] on p "Calendar" at bounding box center [52, 105] width 40 height 14
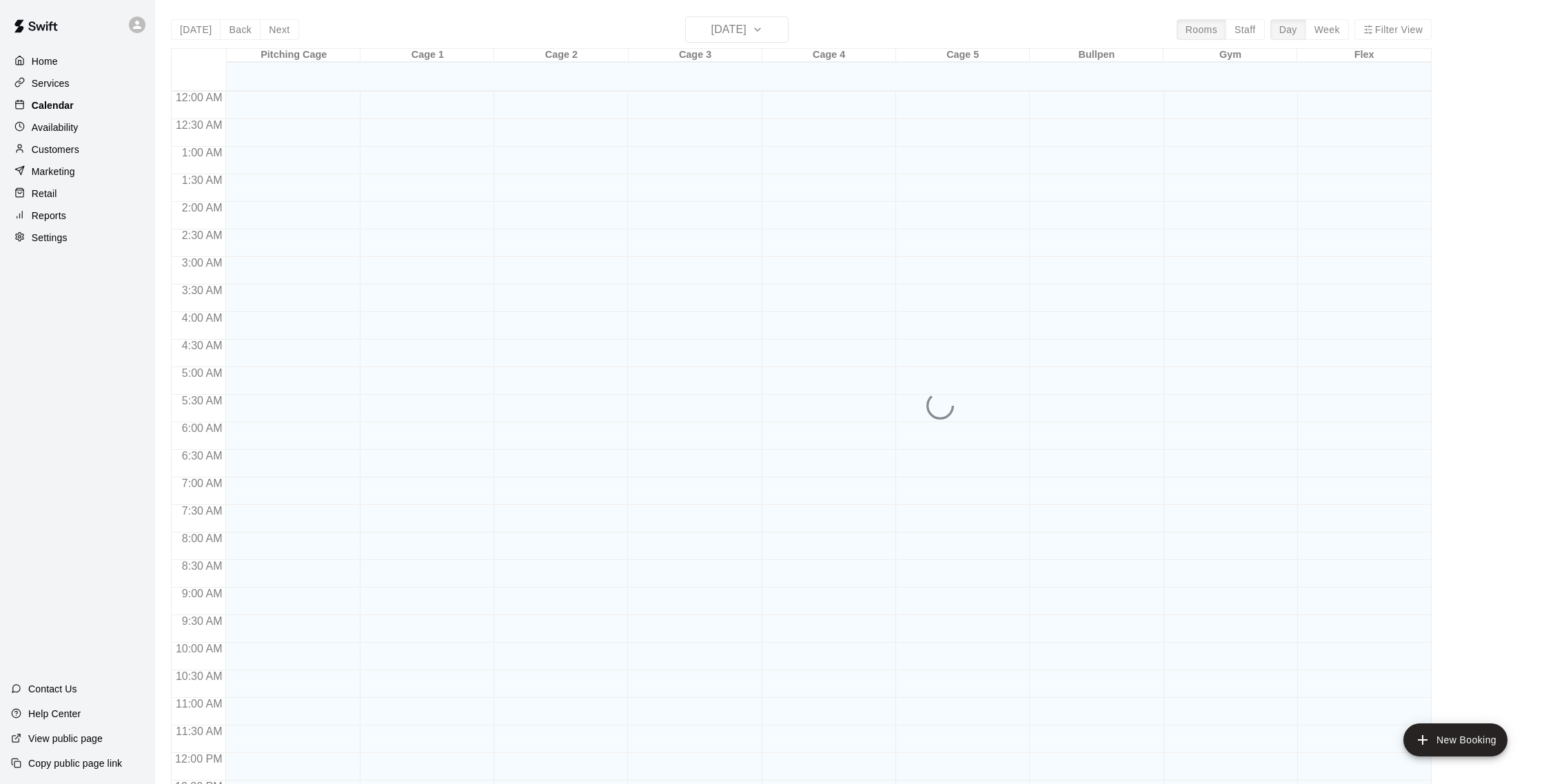
scroll to position [575, 0]
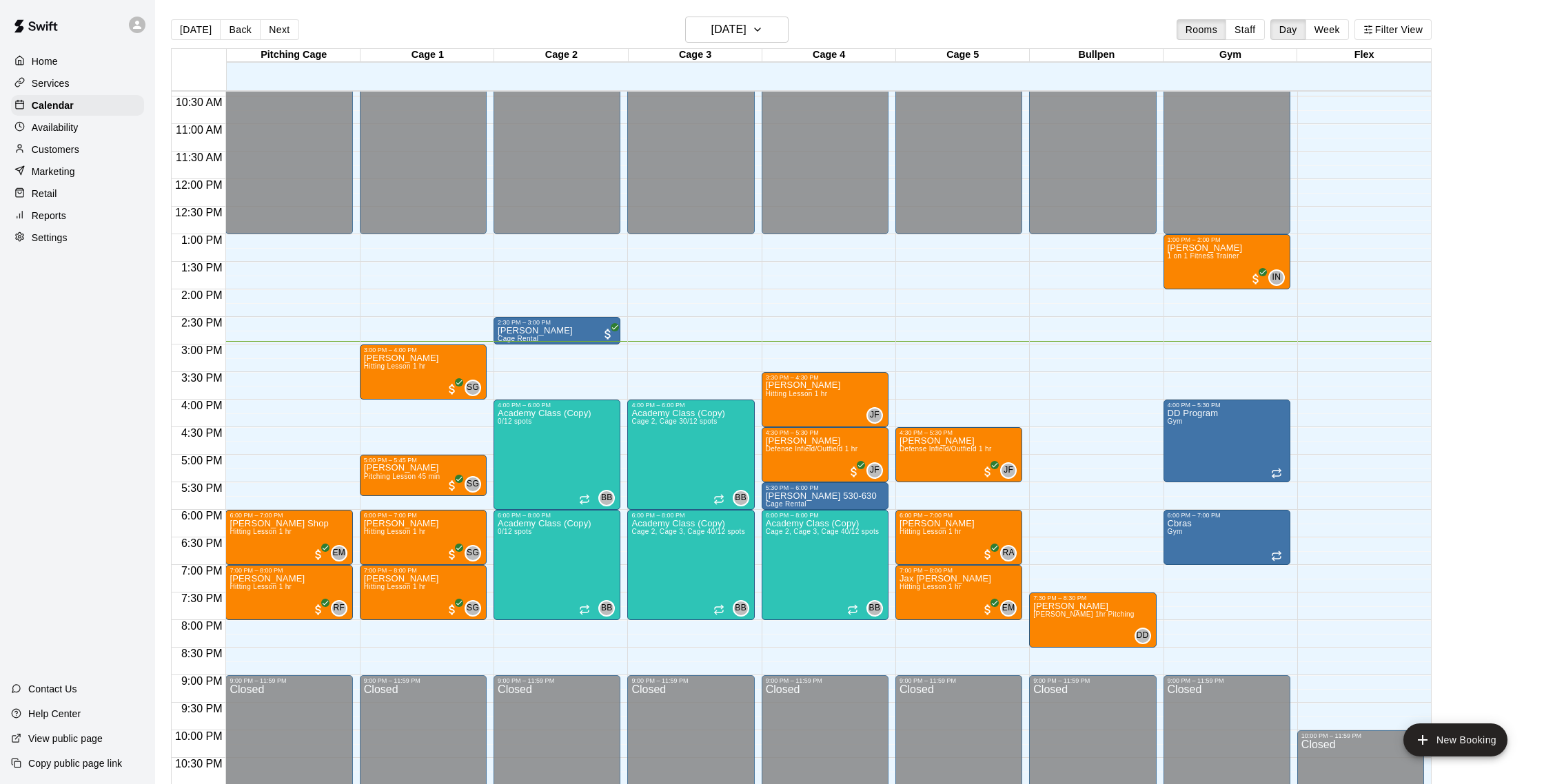
click at [98, 155] on div "Customers" at bounding box center [77, 150] width 133 height 21
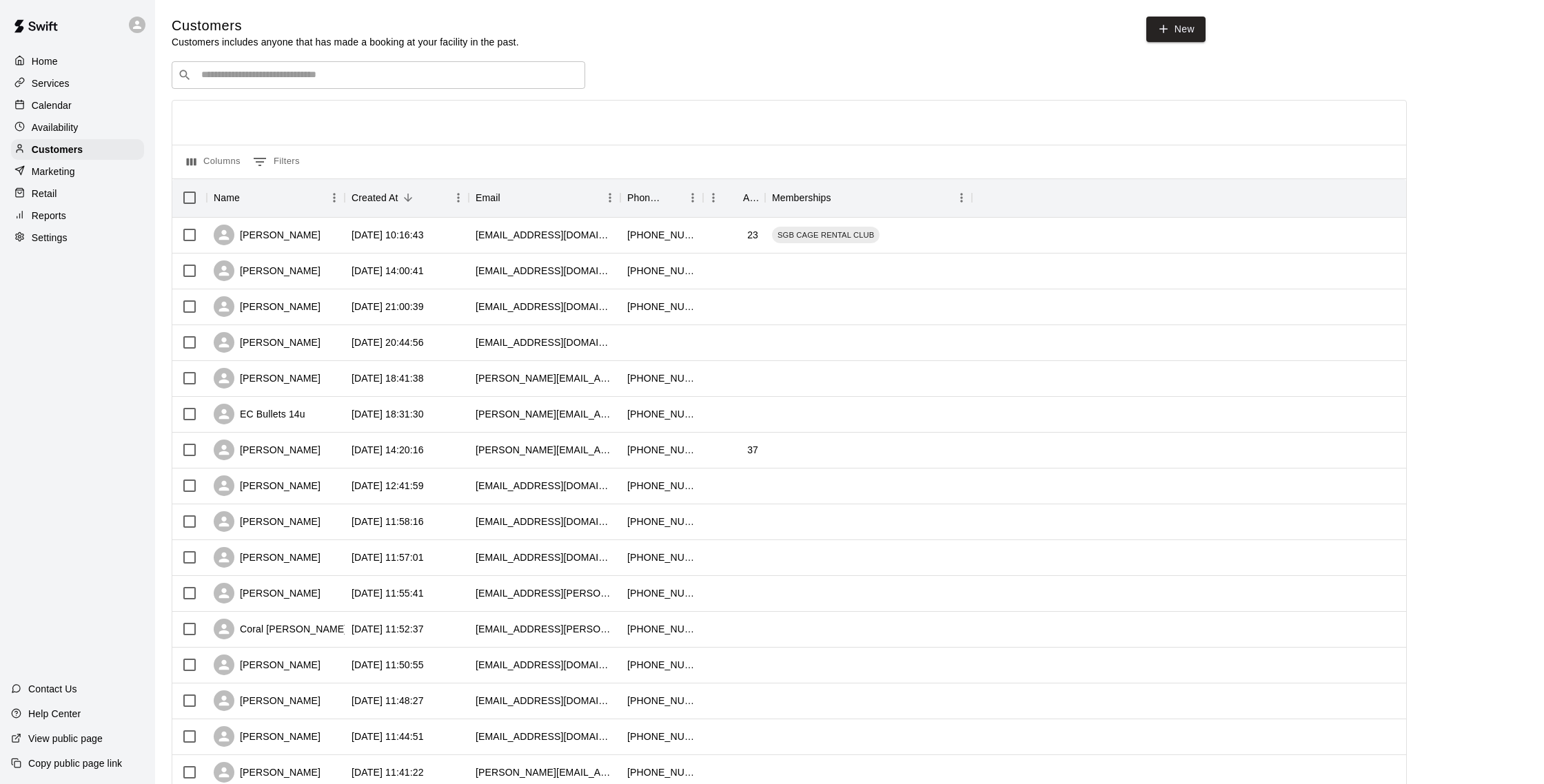
click at [297, 84] on div "​ ​" at bounding box center [378, 75] width 413 height 27
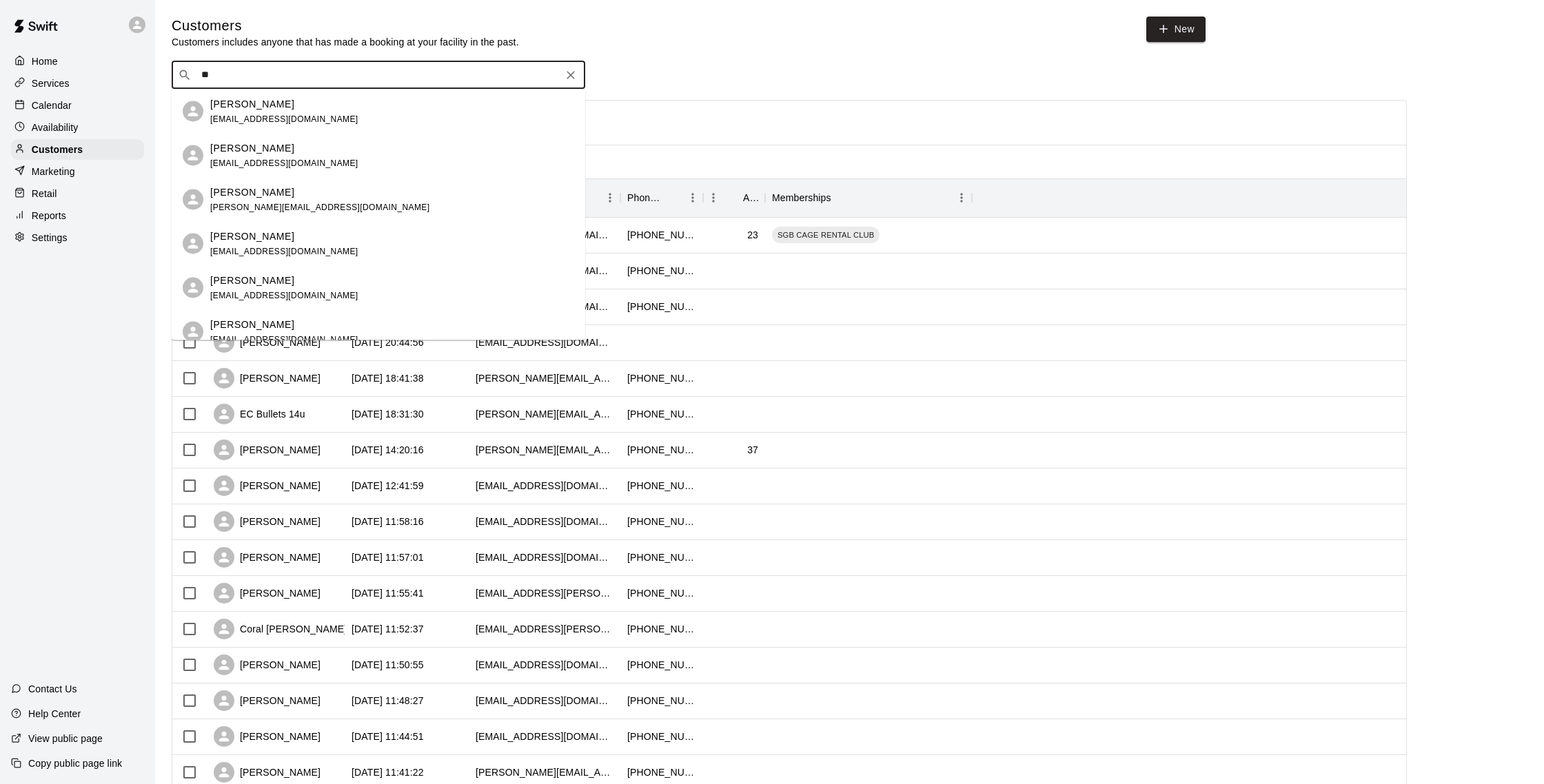
type input "*"
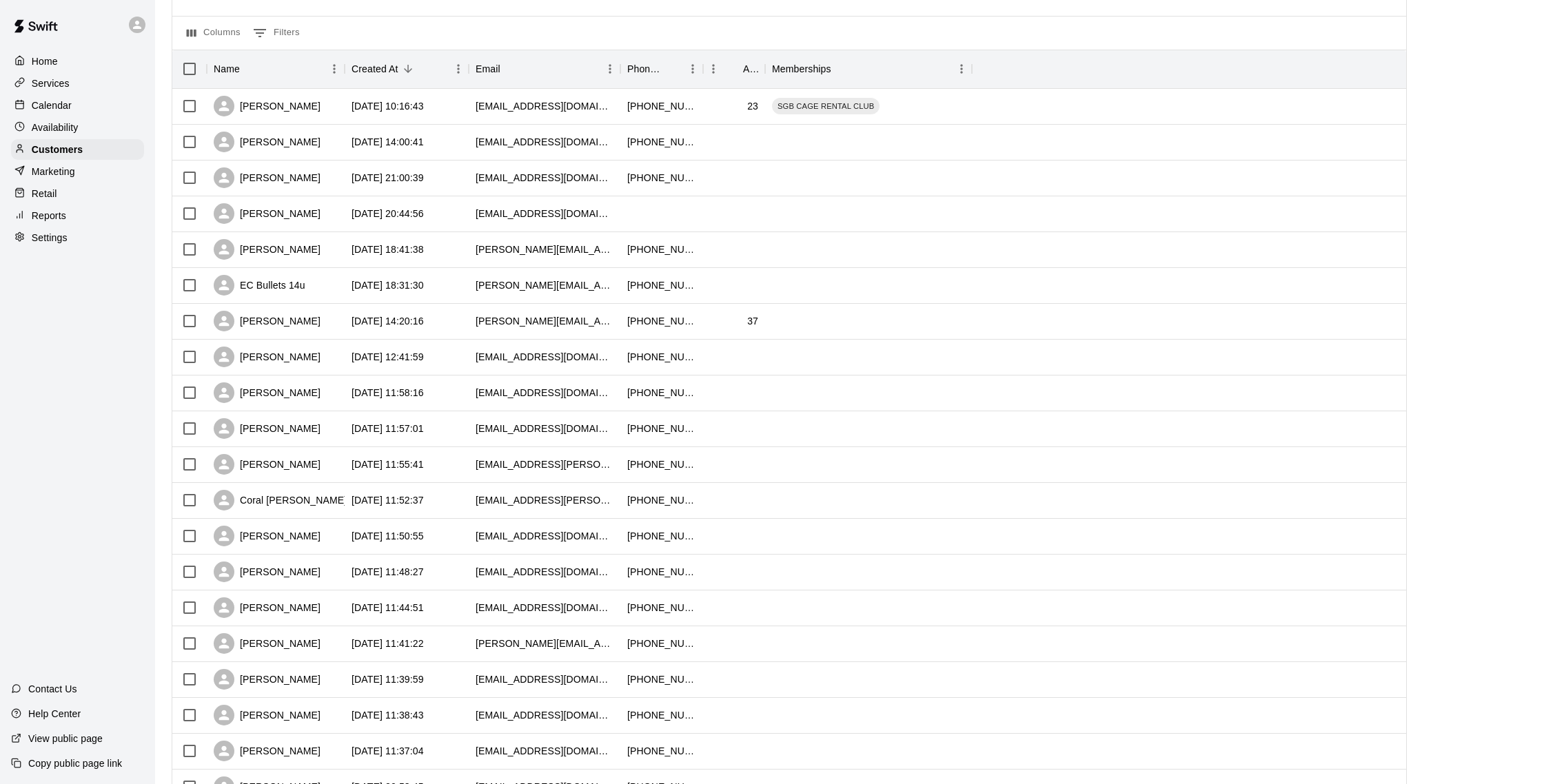
scroll to position [163, 0]
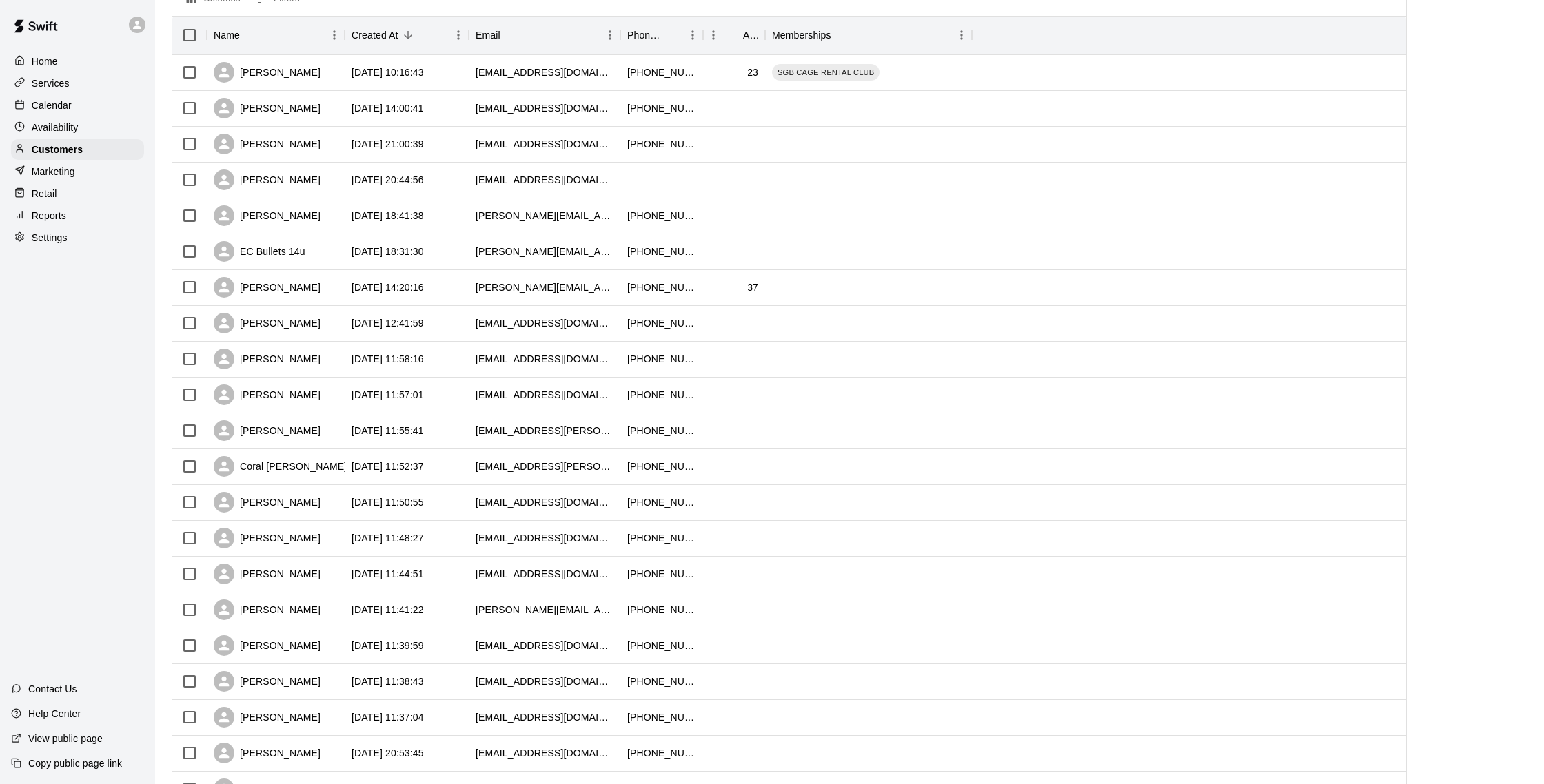
click at [68, 98] on p "Calendar" at bounding box center [52, 105] width 40 height 14
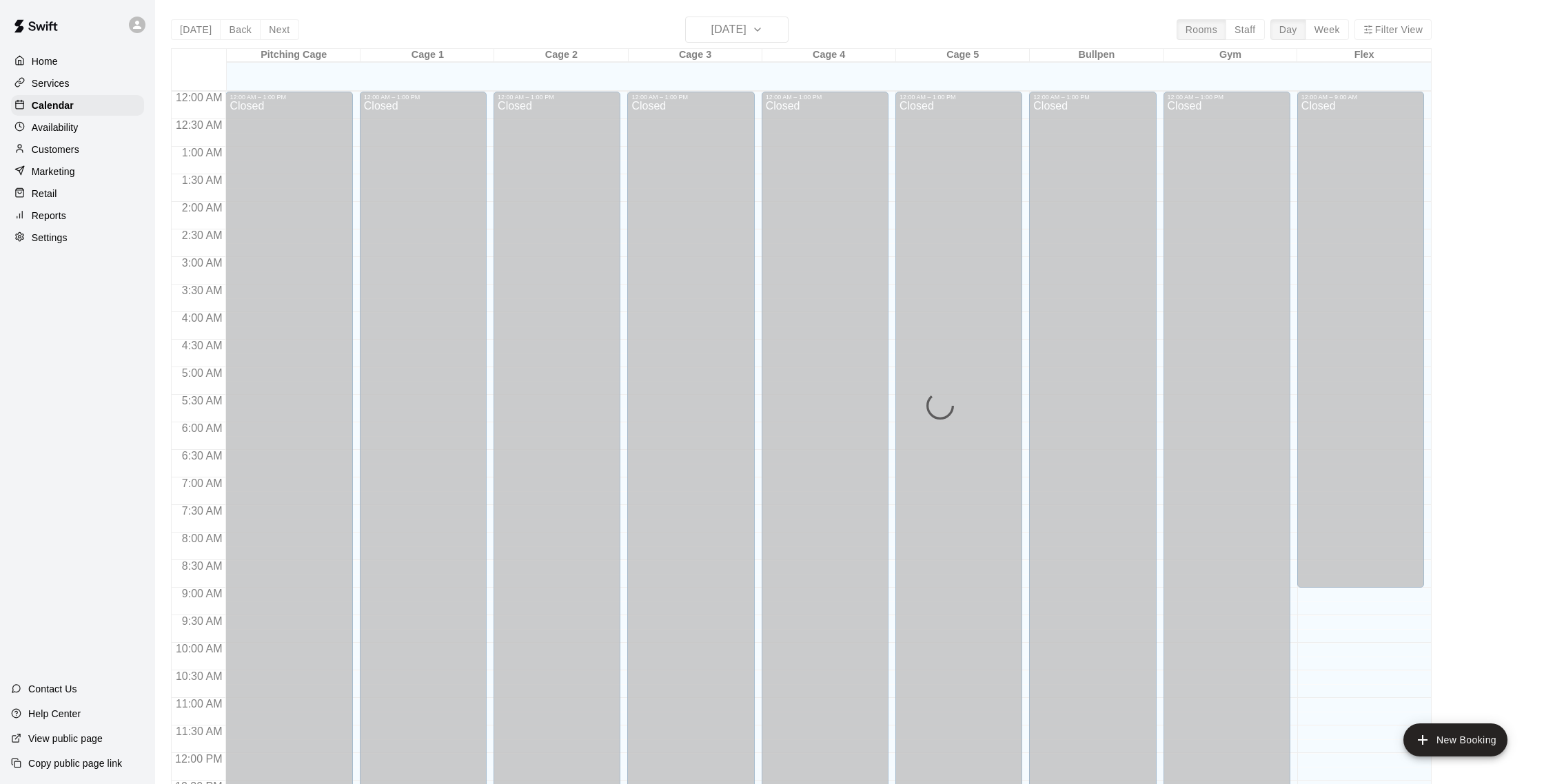
scroll to position [575, 0]
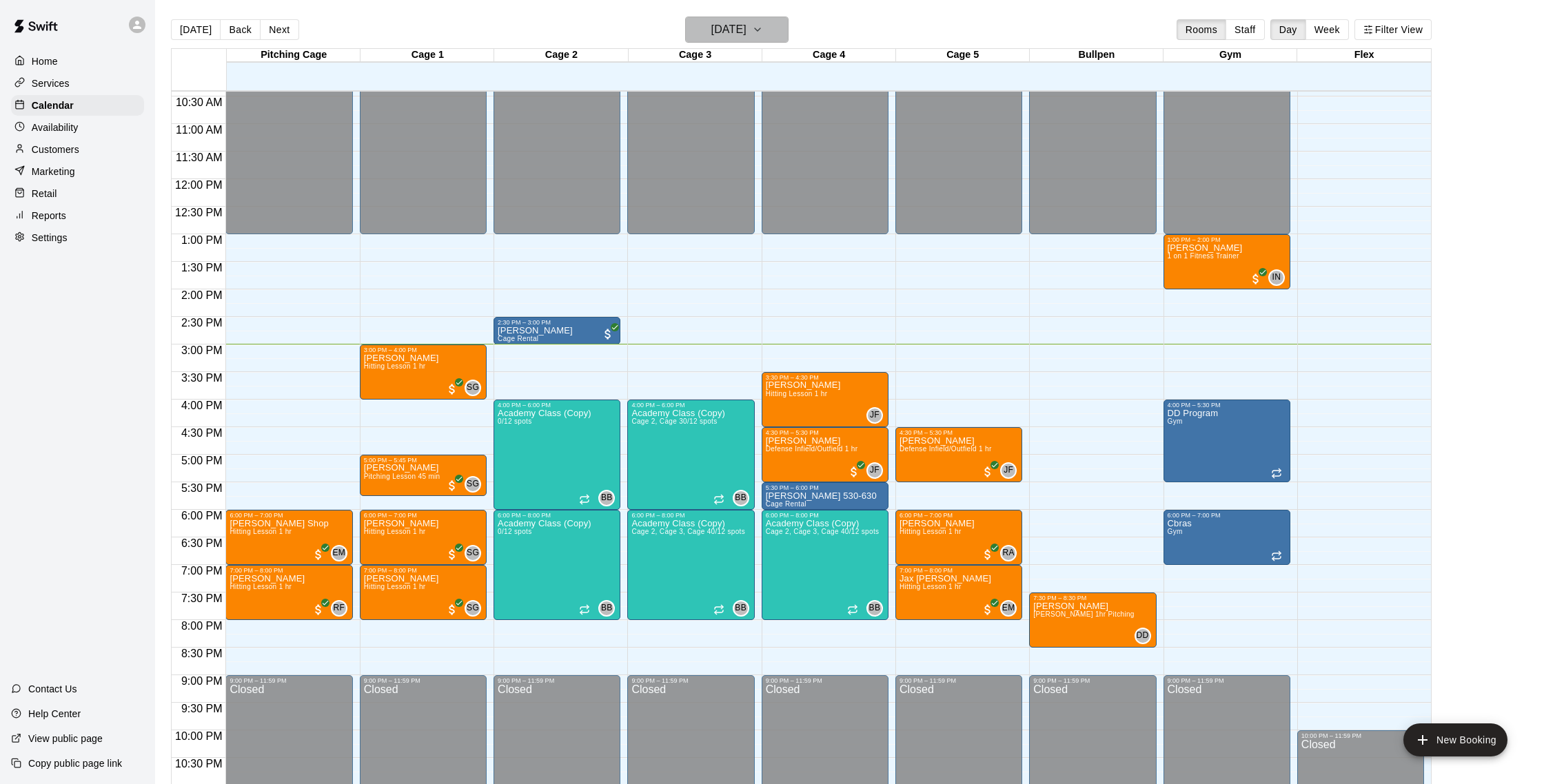
click at [731, 33] on h6 "[DATE]" at bounding box center [729, 30] width 35 height 19
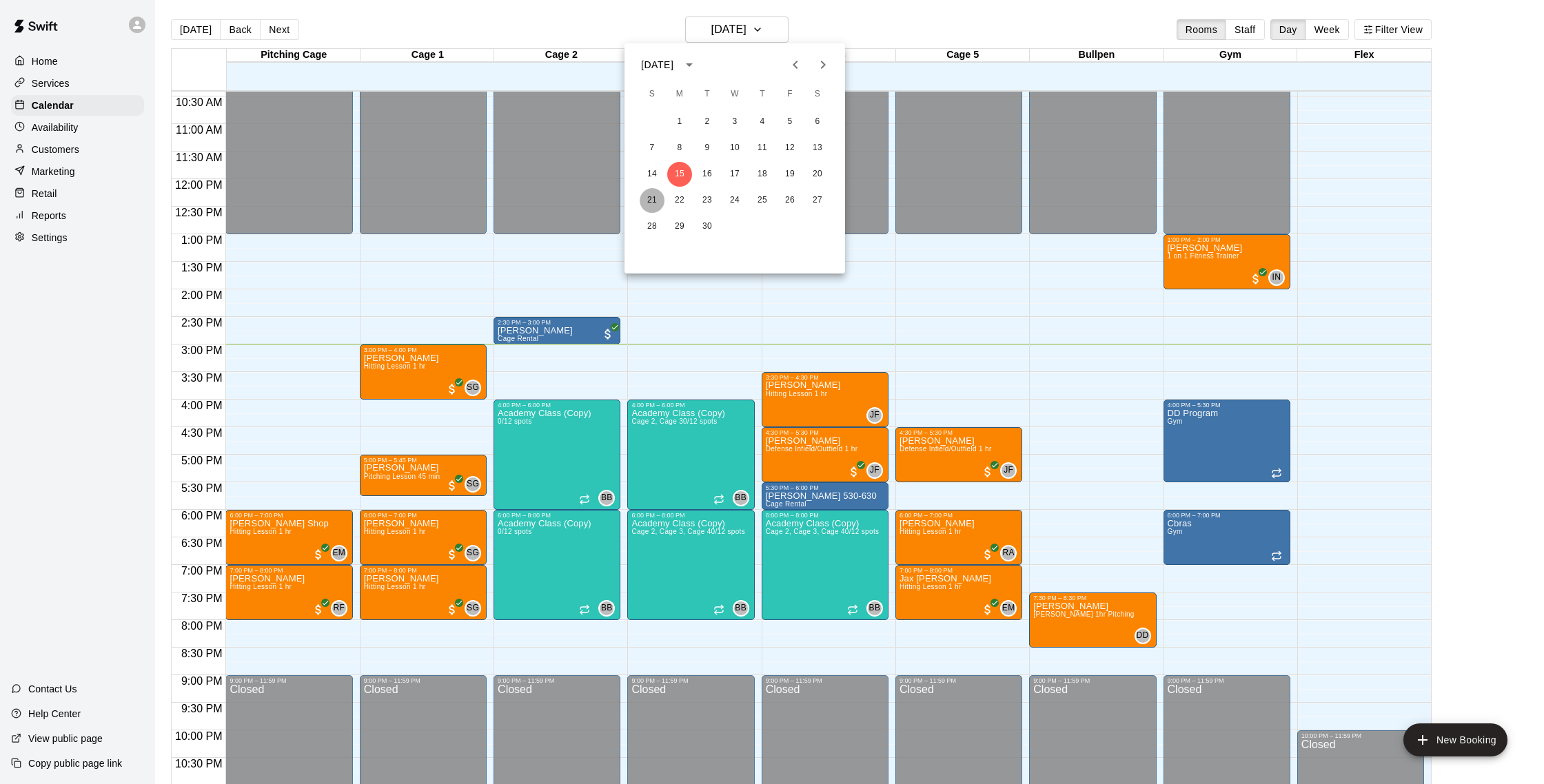
click at [662, 199] on button "21" at bounding box center [652, 201] width 25 height 25
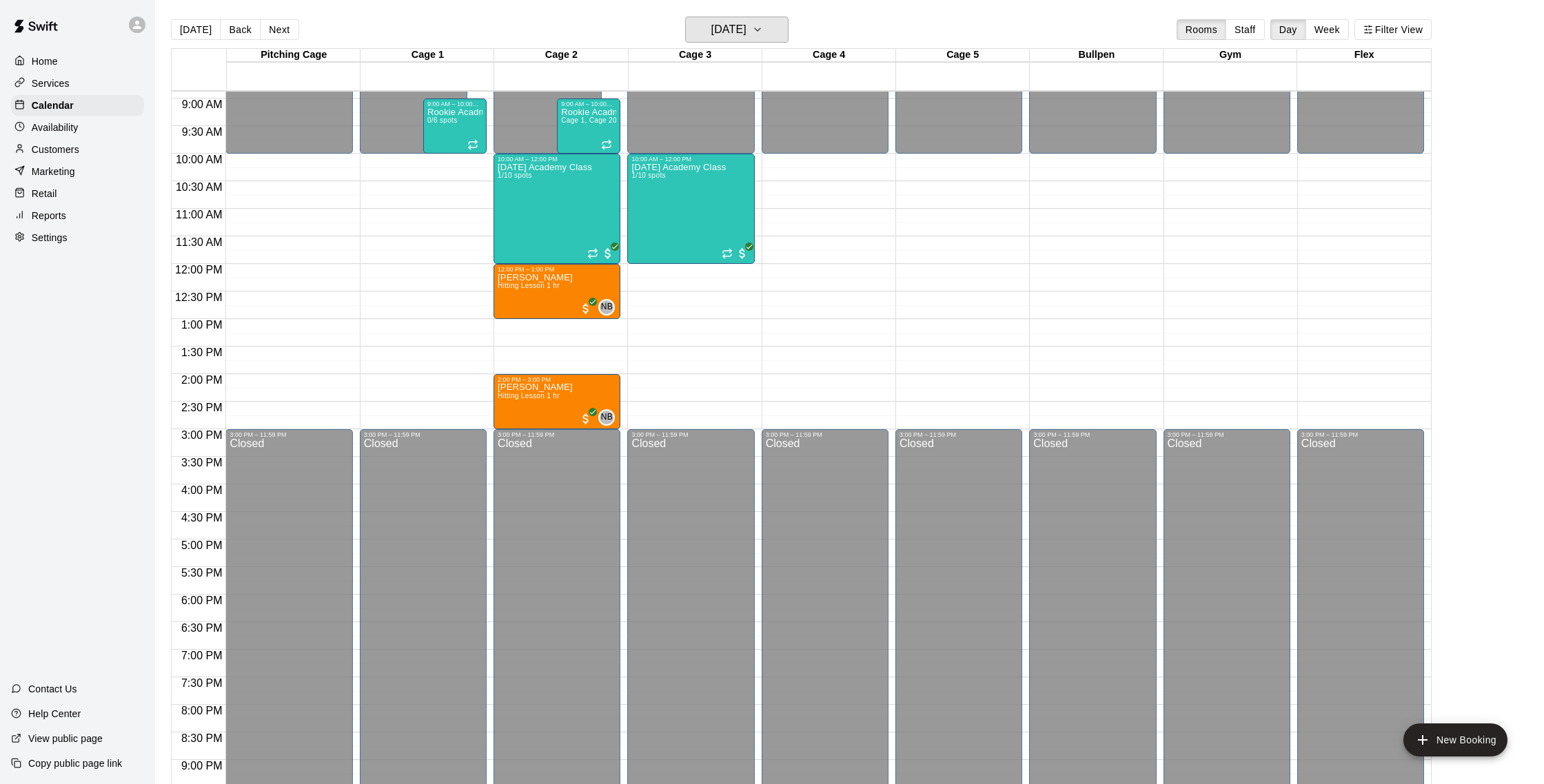
scroll to position [422, 0]
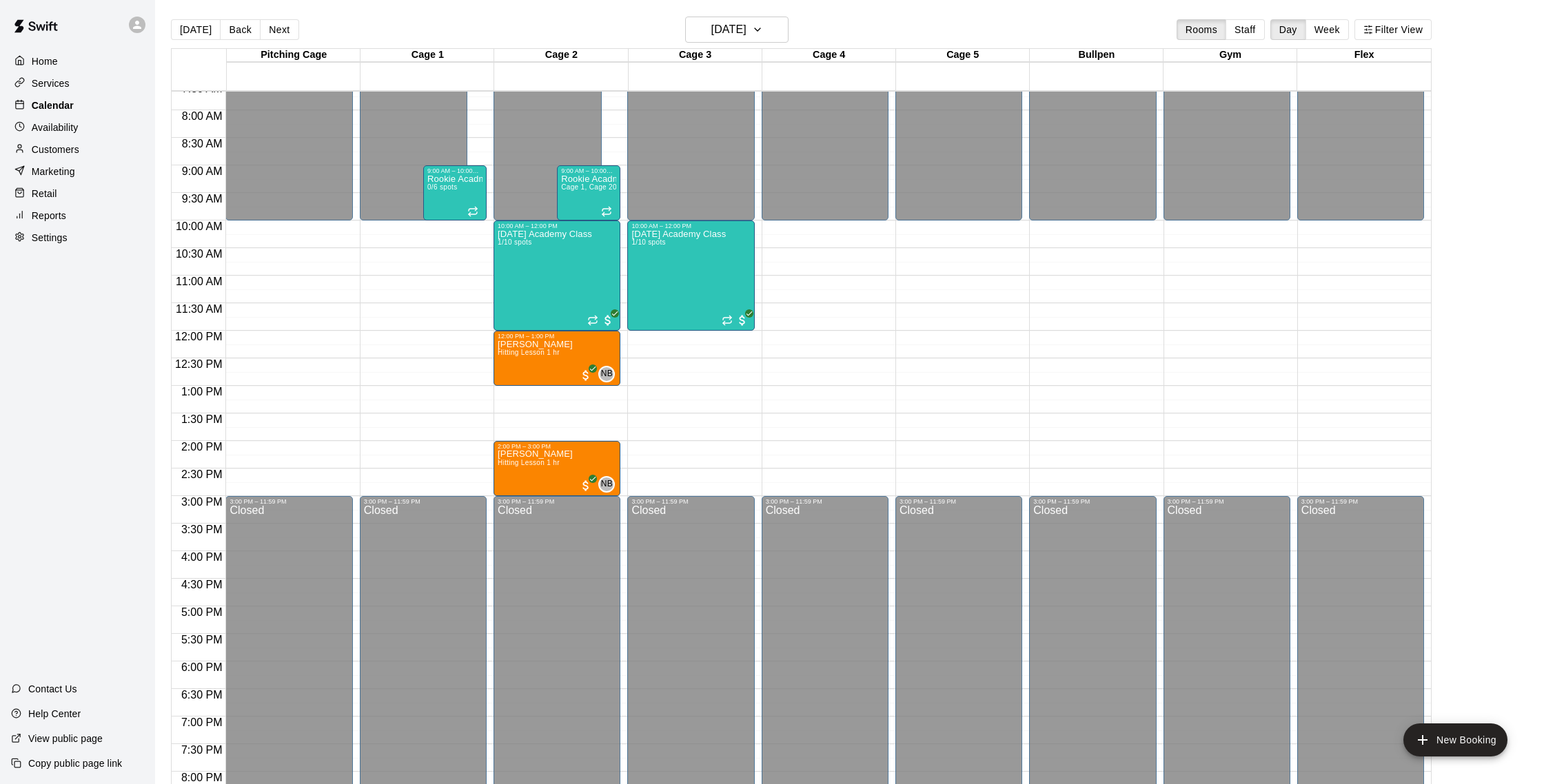
click at [44, 105] on p "Calendar" at bounding box center [52, 105] width 42 height 14
click at [205, 23] on button "[DATE]" at bounding box center [196, 30] width 50 height 21
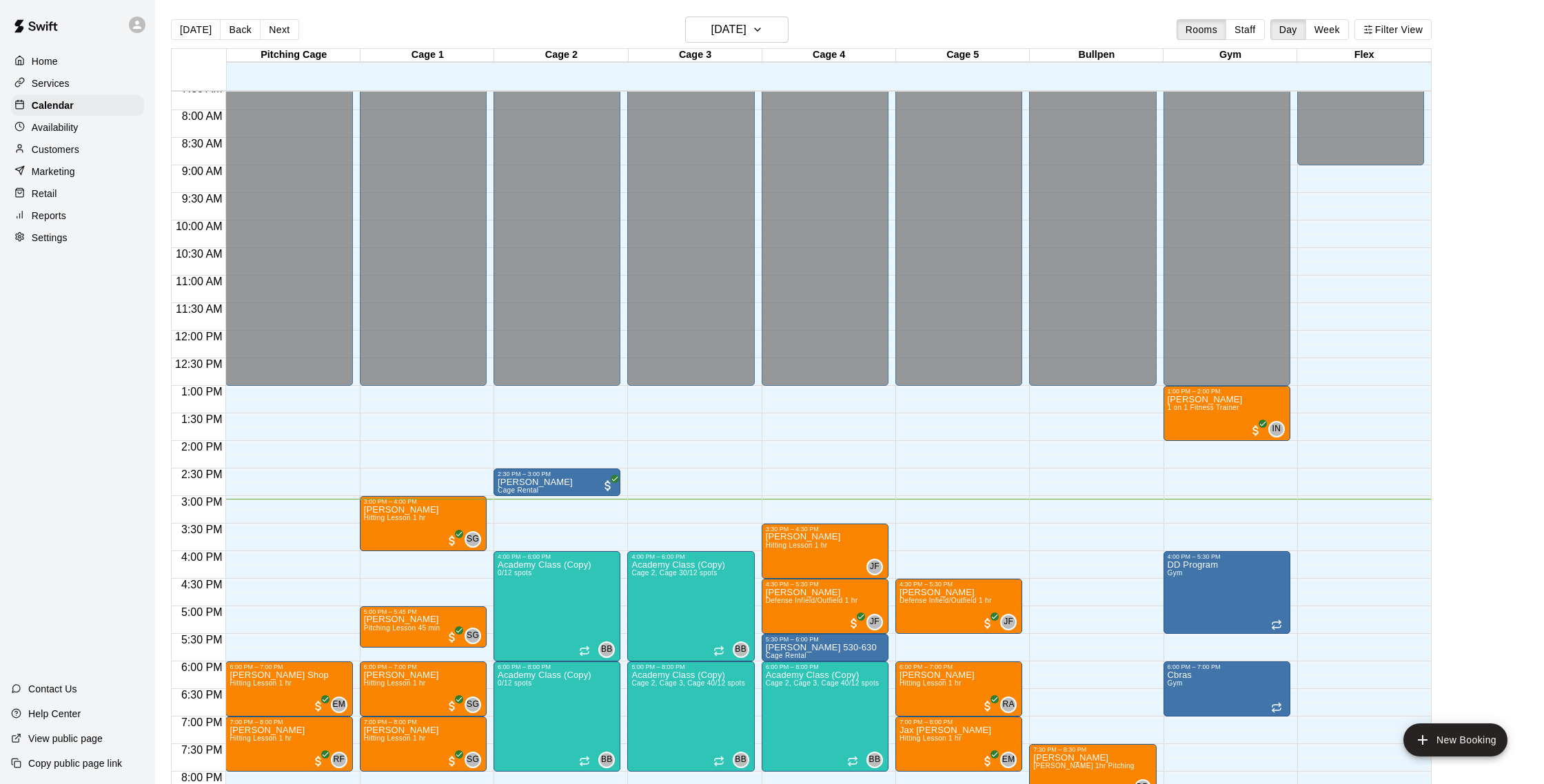
click at [91, 145] on div "Customers" at bounding box center [77, 150] width 133 height 21
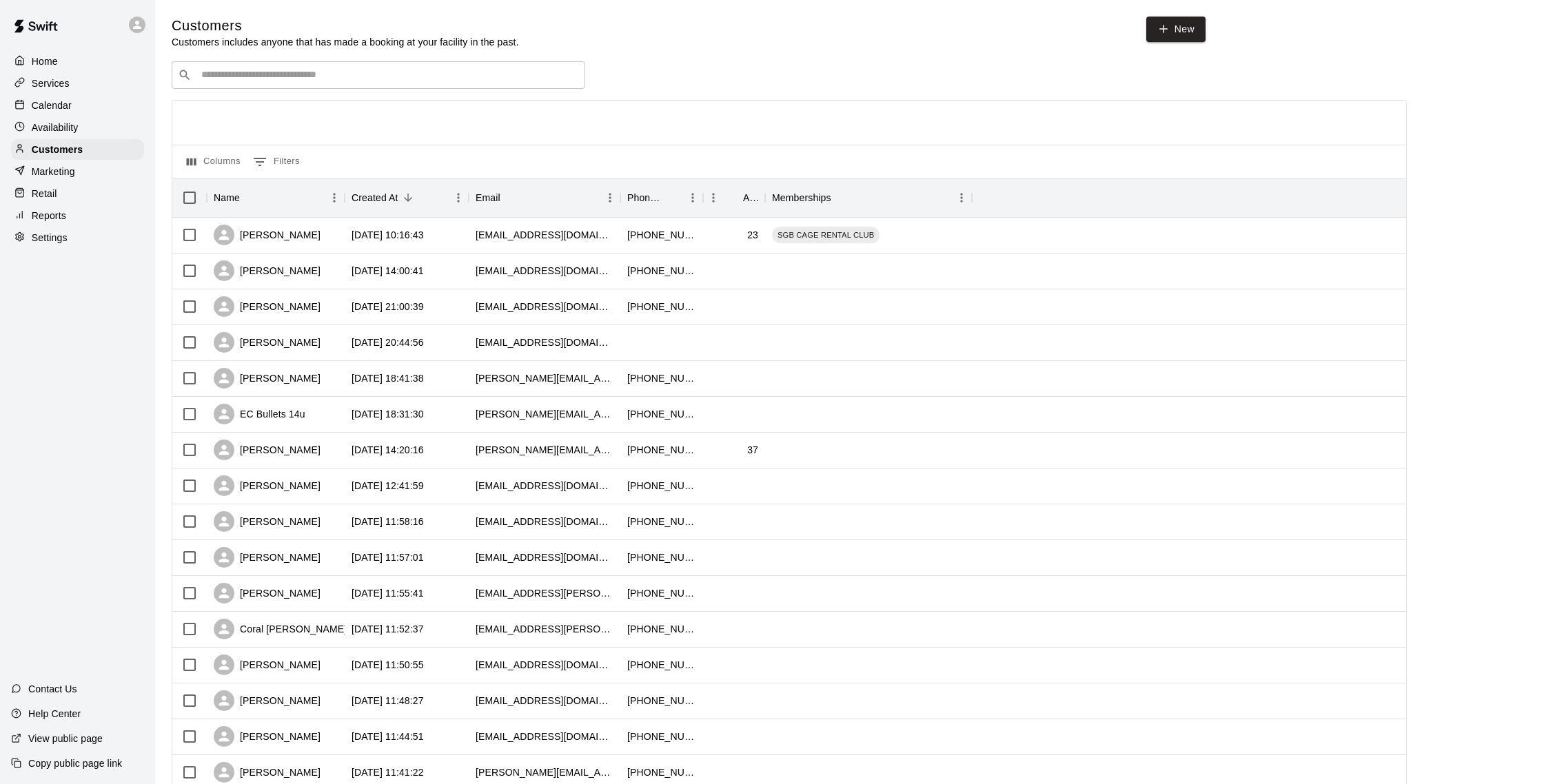
click at [60, 100] on p "Calendar" at bounding box center [52, 105] width 40 height 14
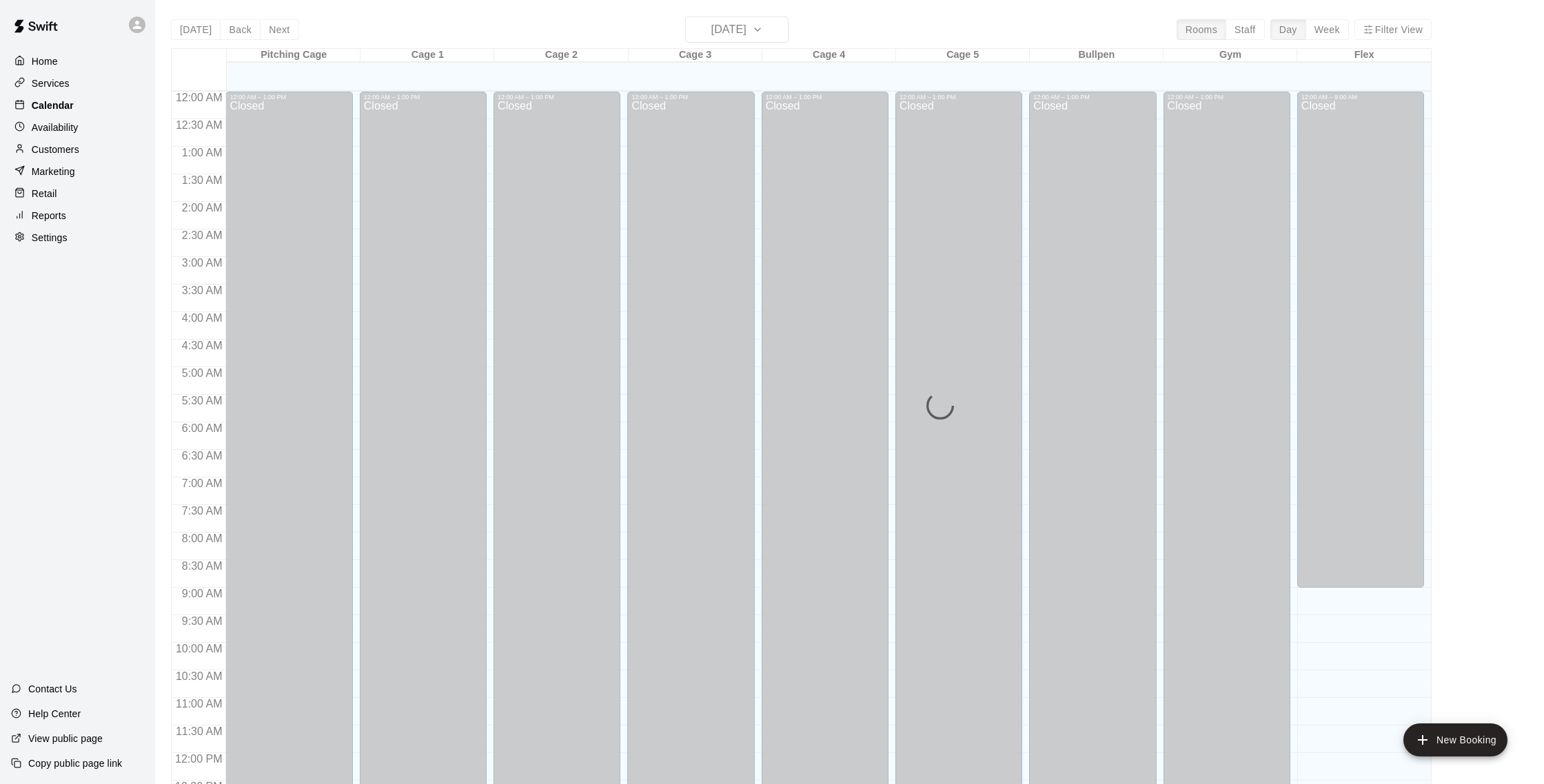
scroll to position [575, 0]
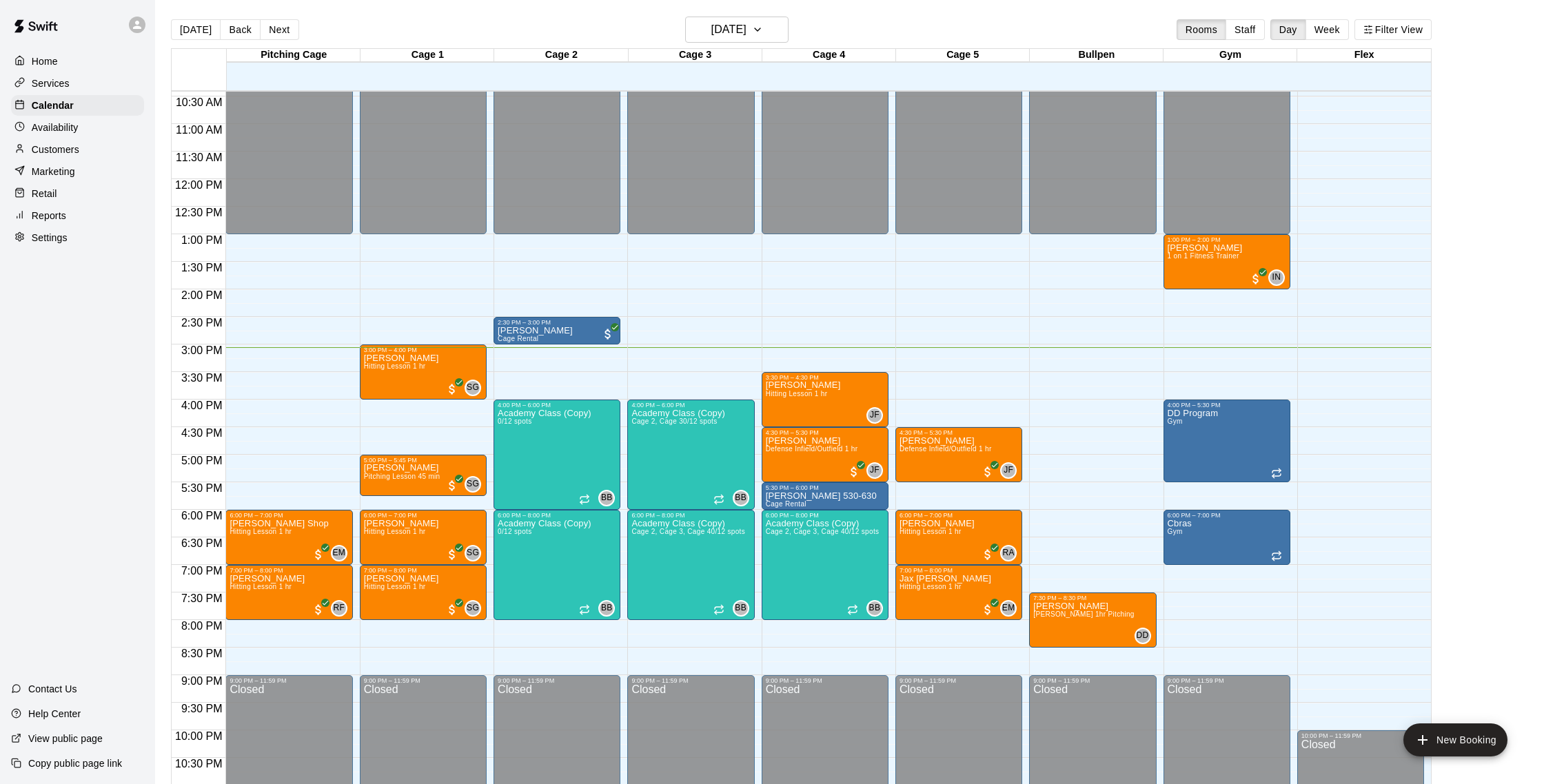
click at [52, 172] on p "Marketing" at bounding box center [53, 171] width 44 height 14
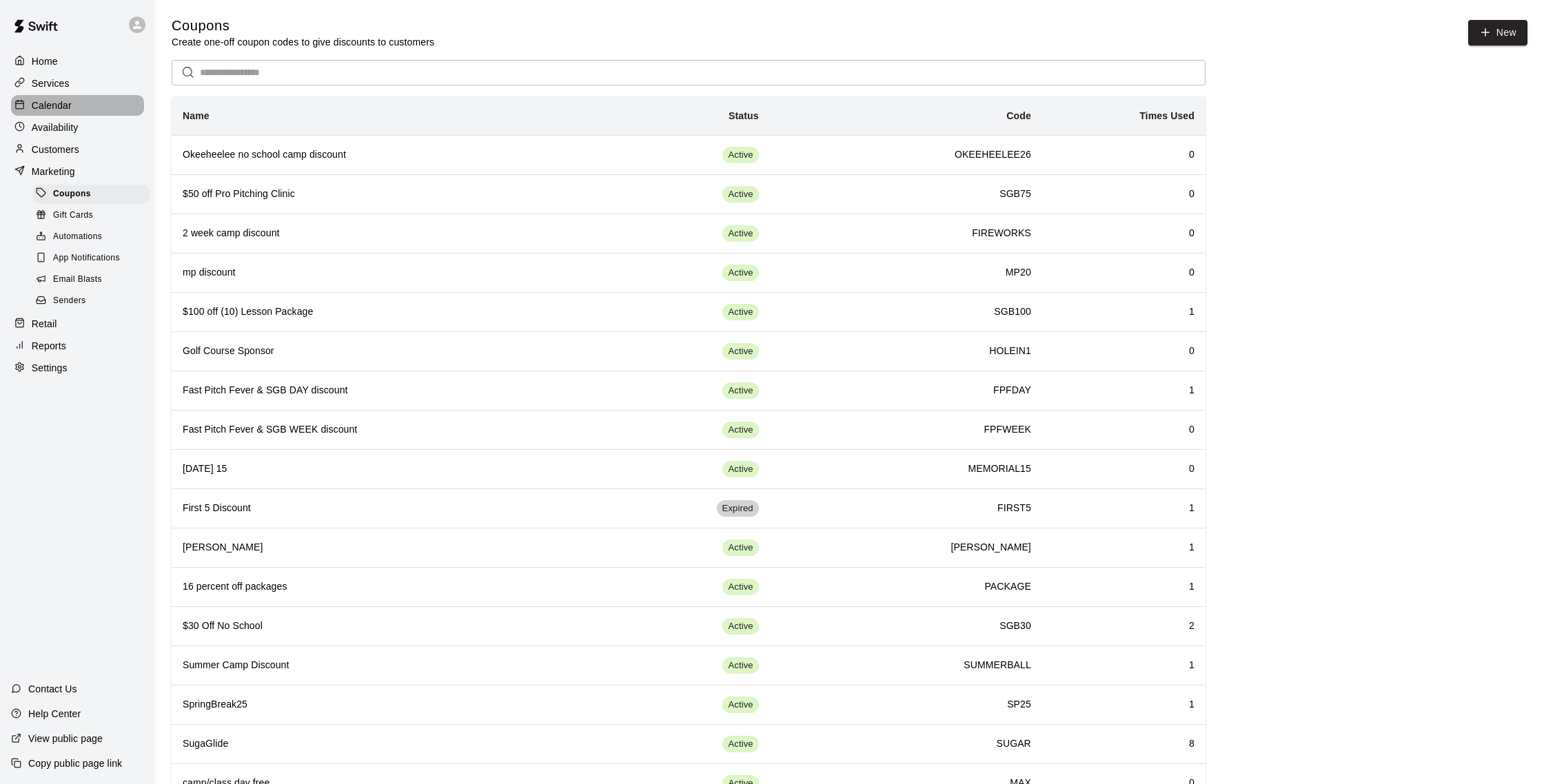
click at [85, 112] on div "Calendar" at bounding box center [77, 106] width 133 height 21
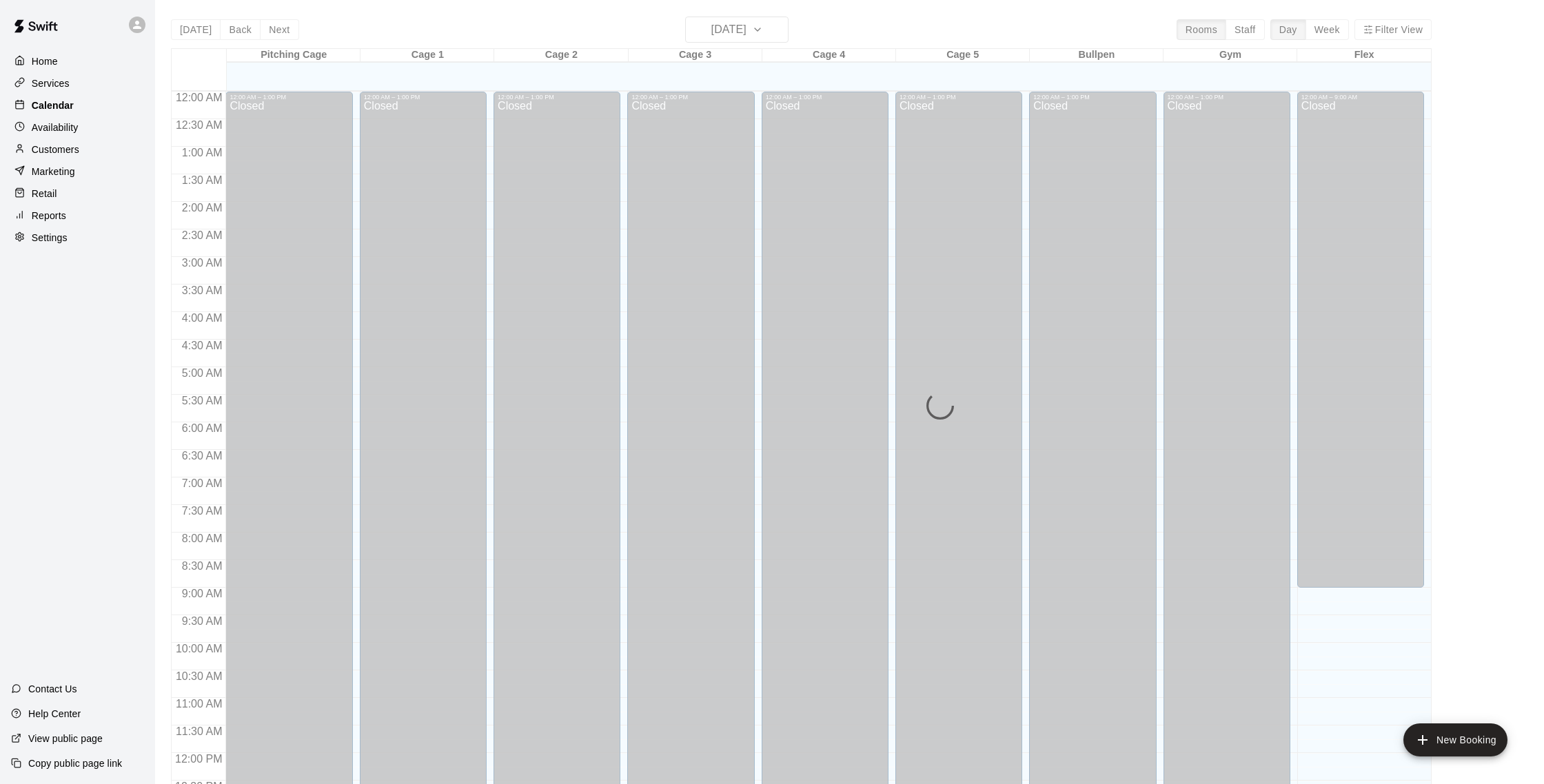
scroll to position [575, 0]
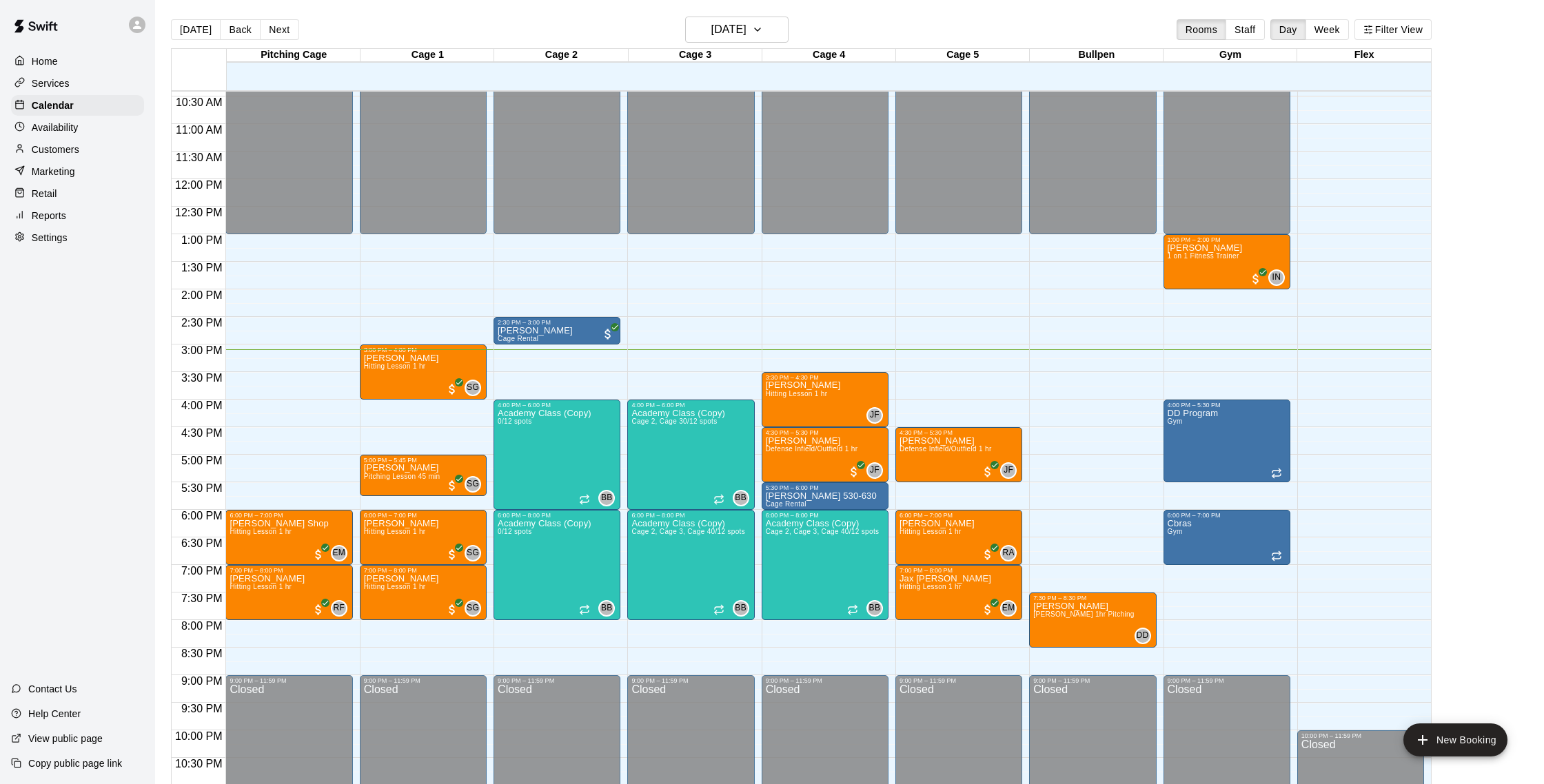
click at [90, 149] on div "Customers" at bounding box center [77, 150] width 133 height 21
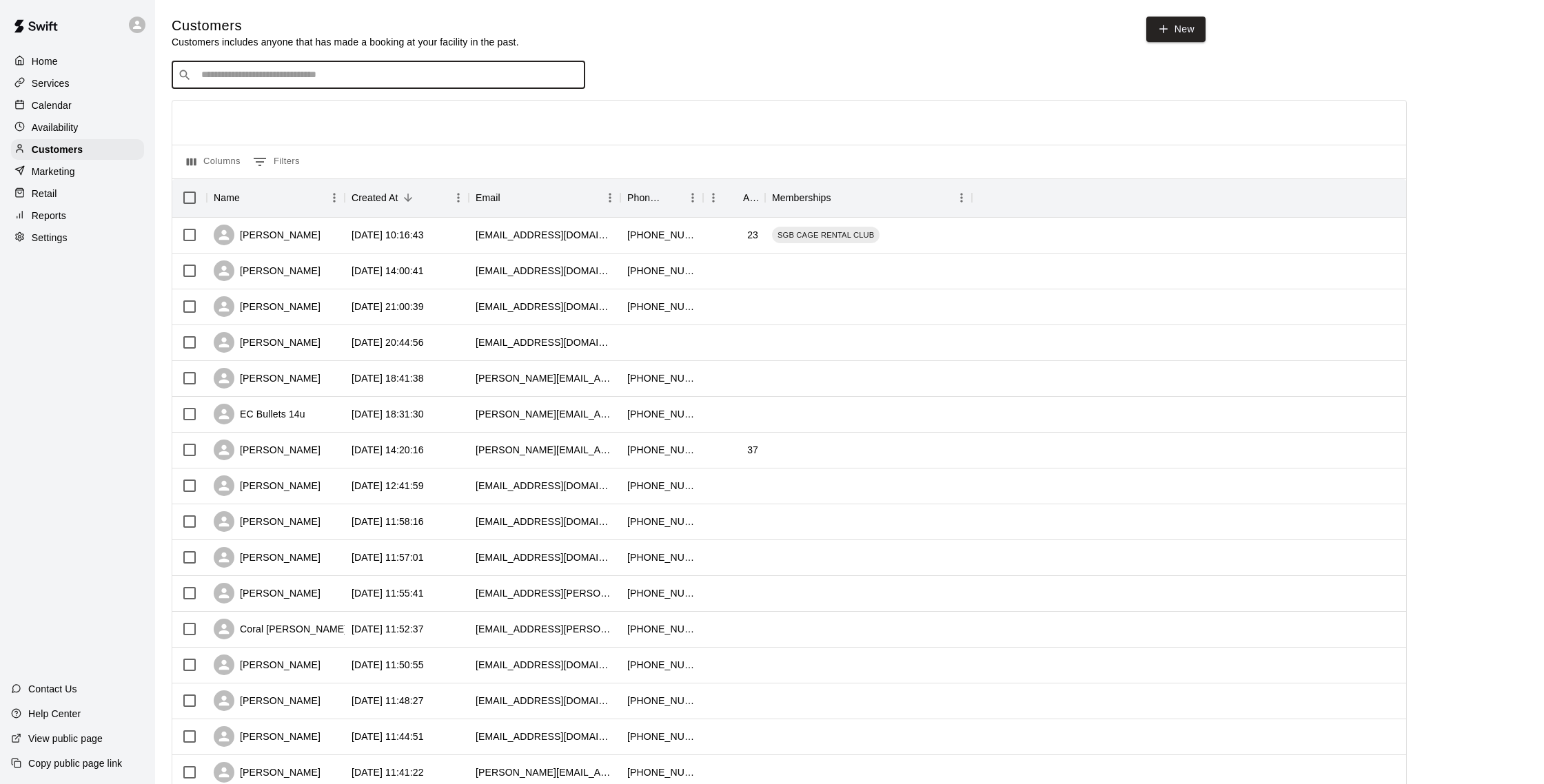
click at [259, 78] on input "Search customers by name or email" at bounding box center [388, 75] width 382 height 14
type input "*****"
click at [305, 106] on p "Daily Academy" at bounding box center [331, 103] width 54 height 12
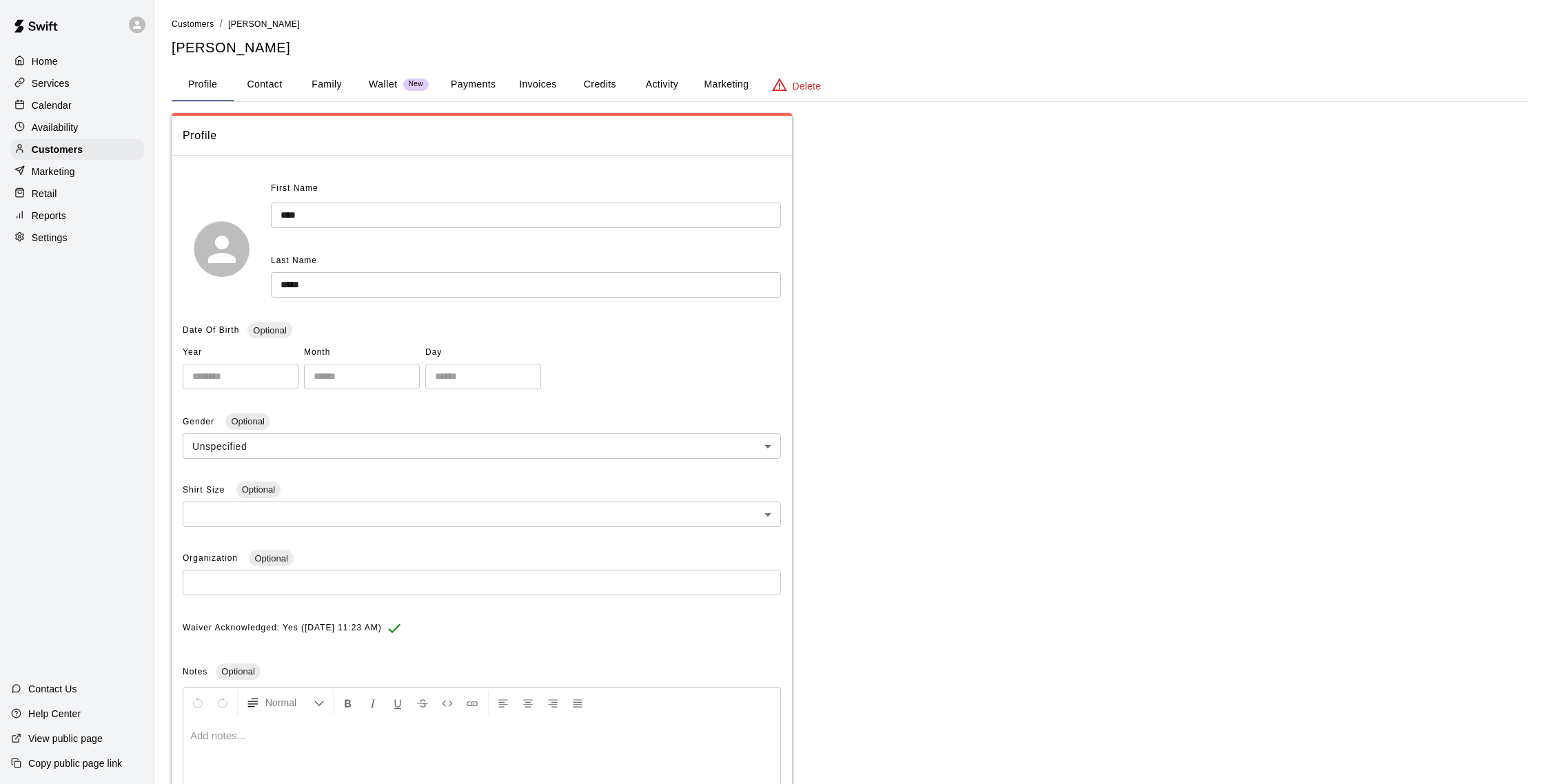
click at [678, 84] on button "Activity" at bounding box center [662, 85] width 62 height 33
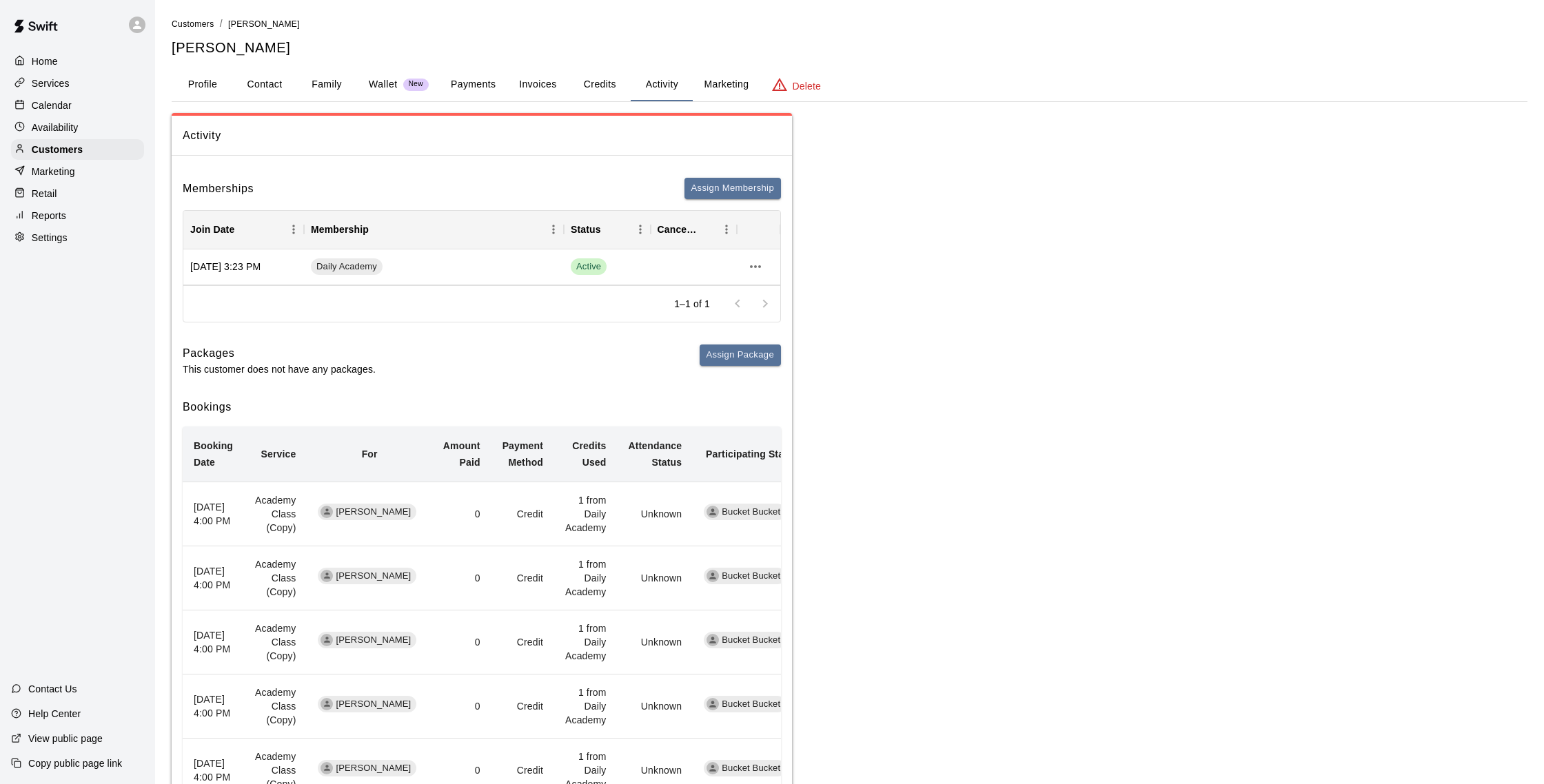
click at [488, 84] on button "Payments" at bounding box center [473, 85] width 67 height 33
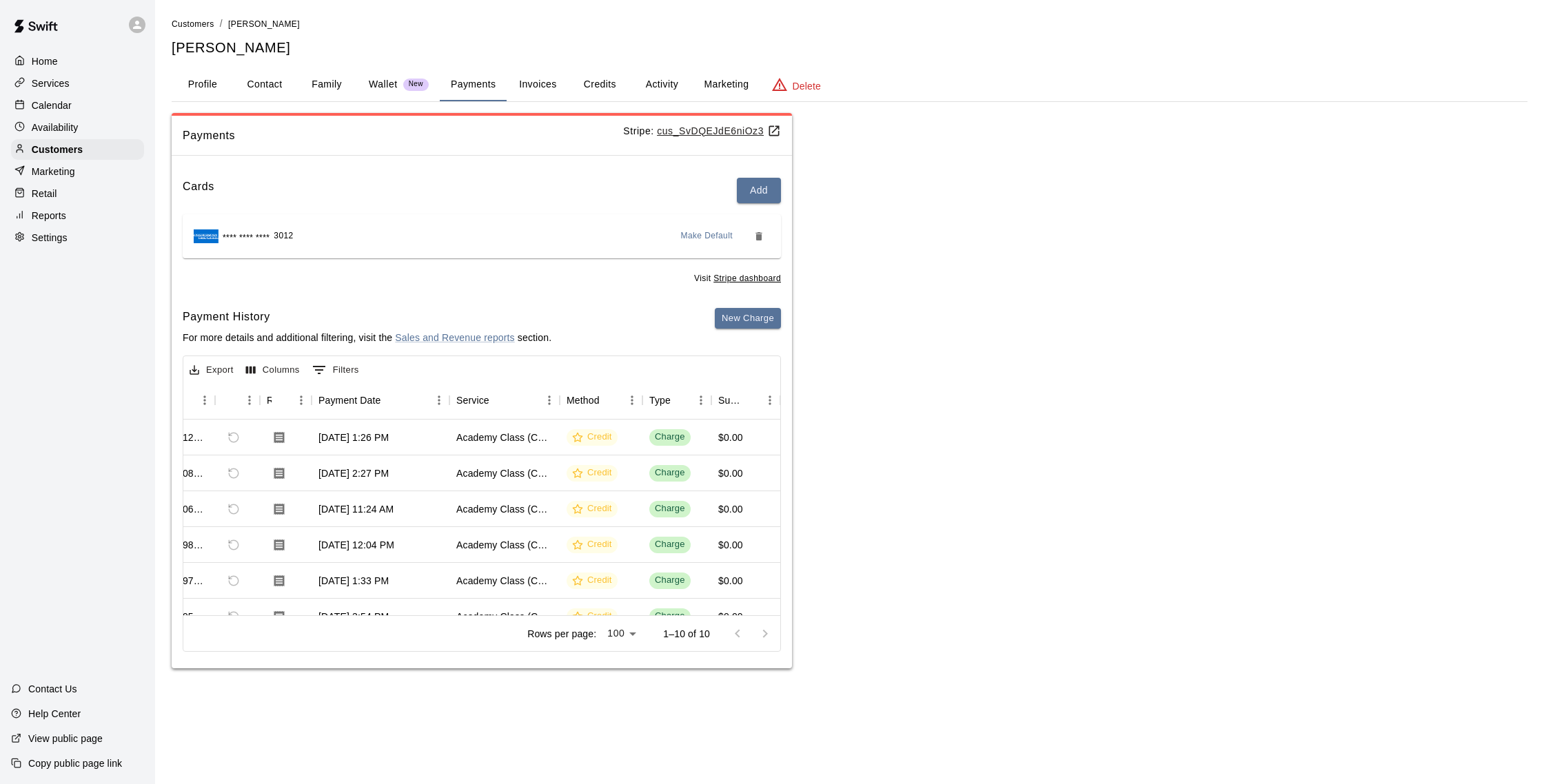
click at [660, 86] on button "Activity" at bounding box center [662, 85] width 62 height 33
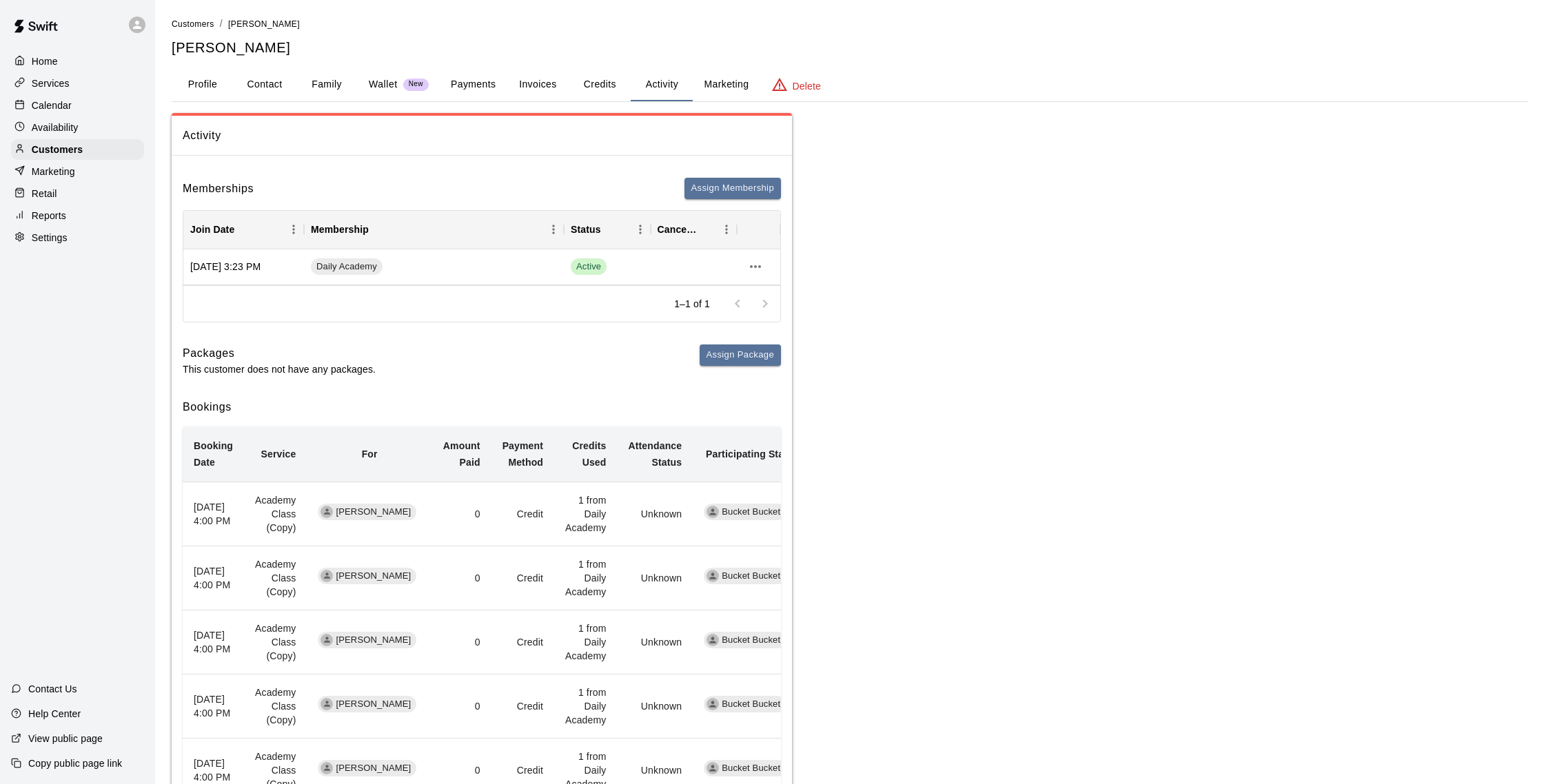
click at [268, 87] on button "Contact" at bounding box center [264, 85] width 62 height 33
select select "**"
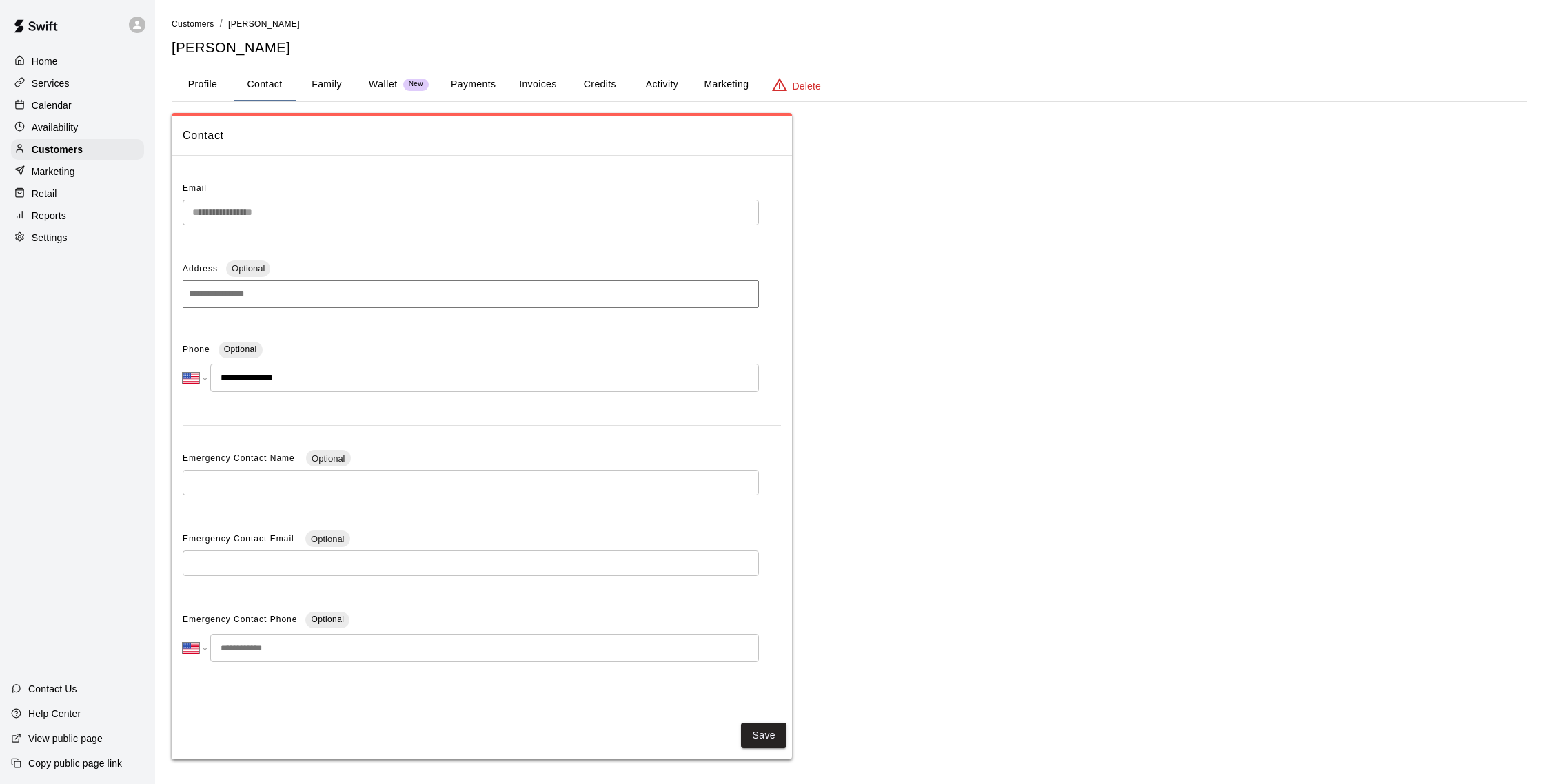
scroll to position [5, 0]
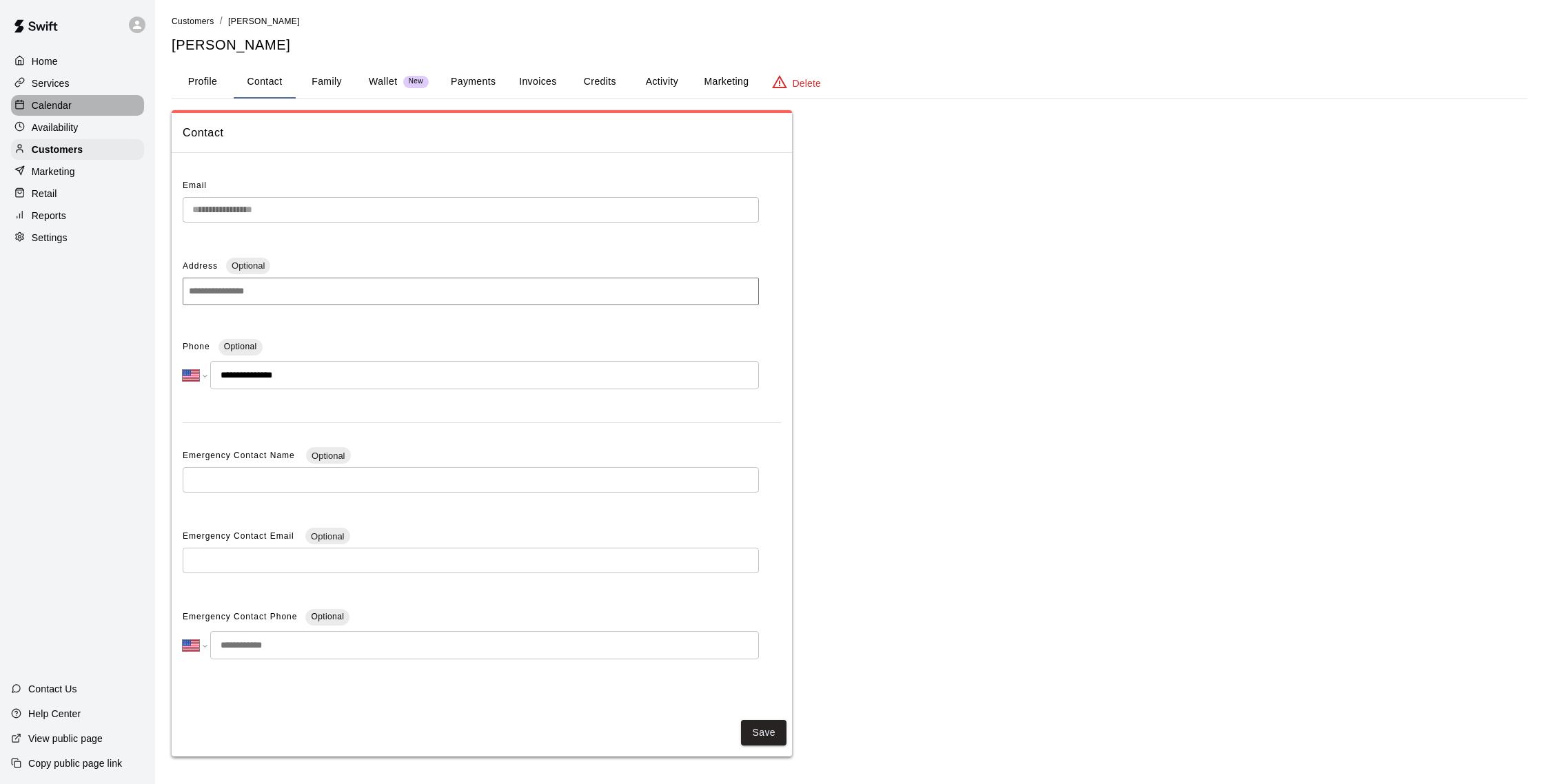
click at [67, 106] on p "Calendar" at bounding box center [52, 105] width 40 height 14
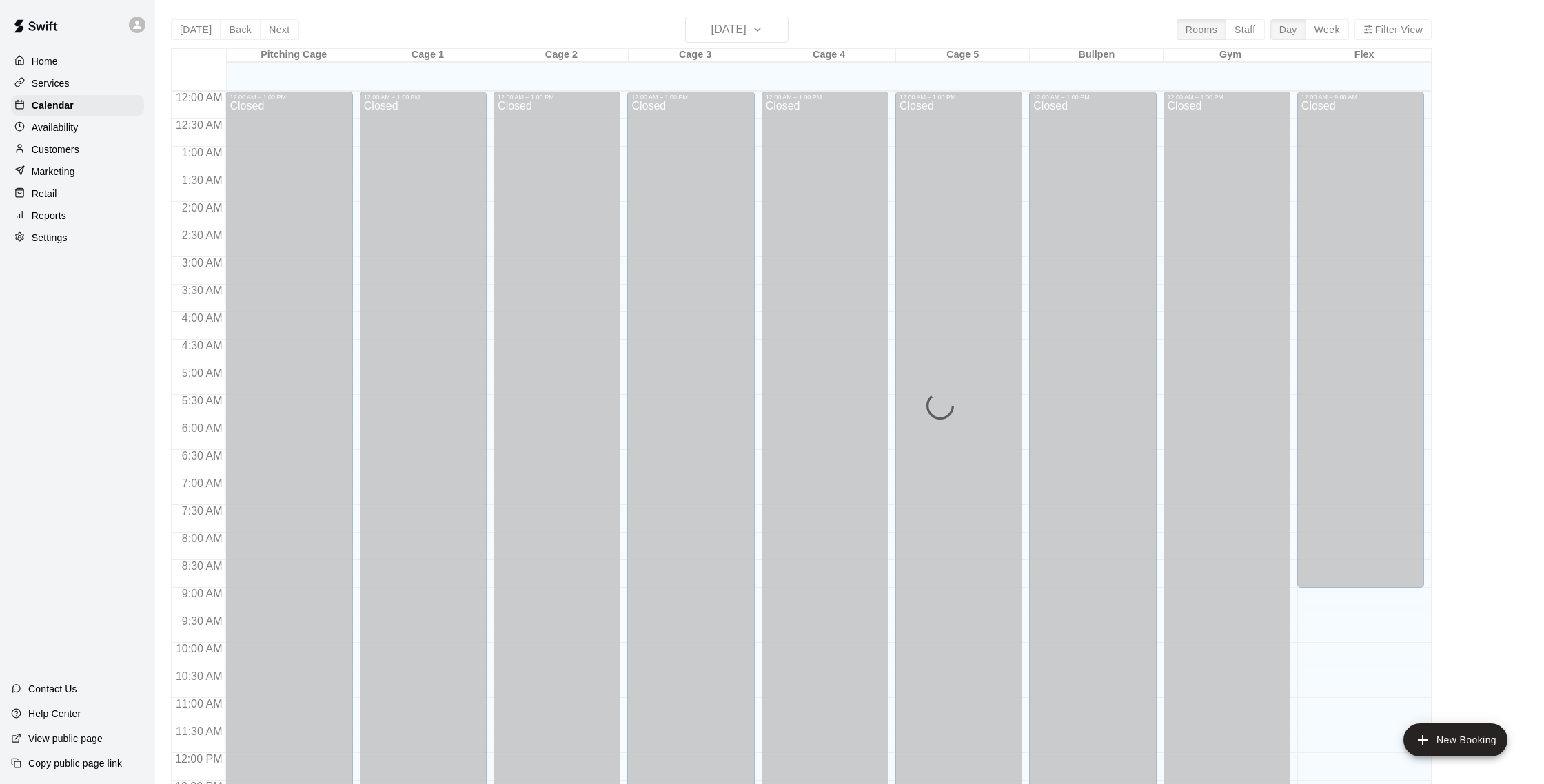
scroll to position [575, 0]
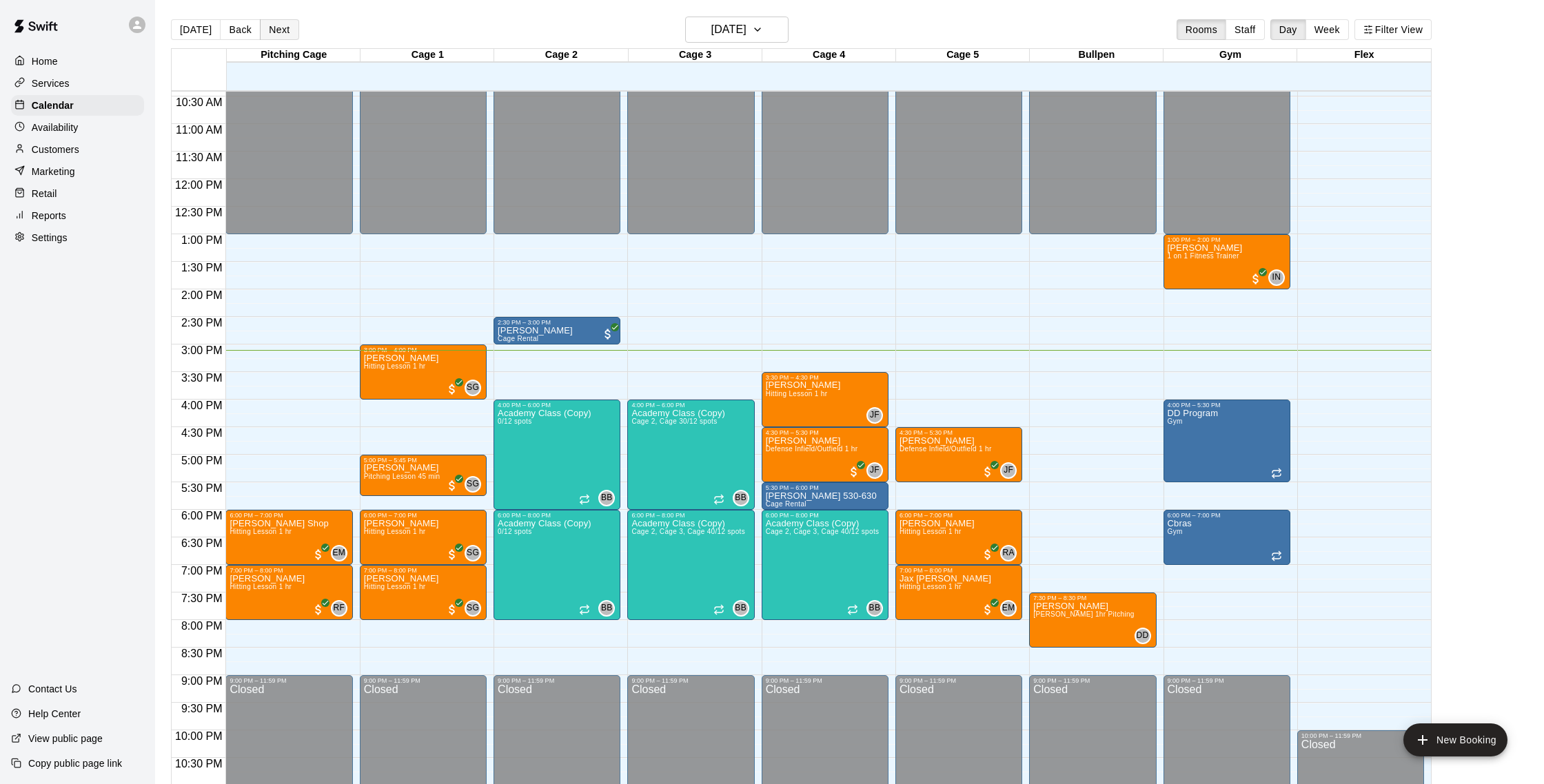
click at [277, 31] on button "Next" at bounding box center [279, 30] width 39 height 21
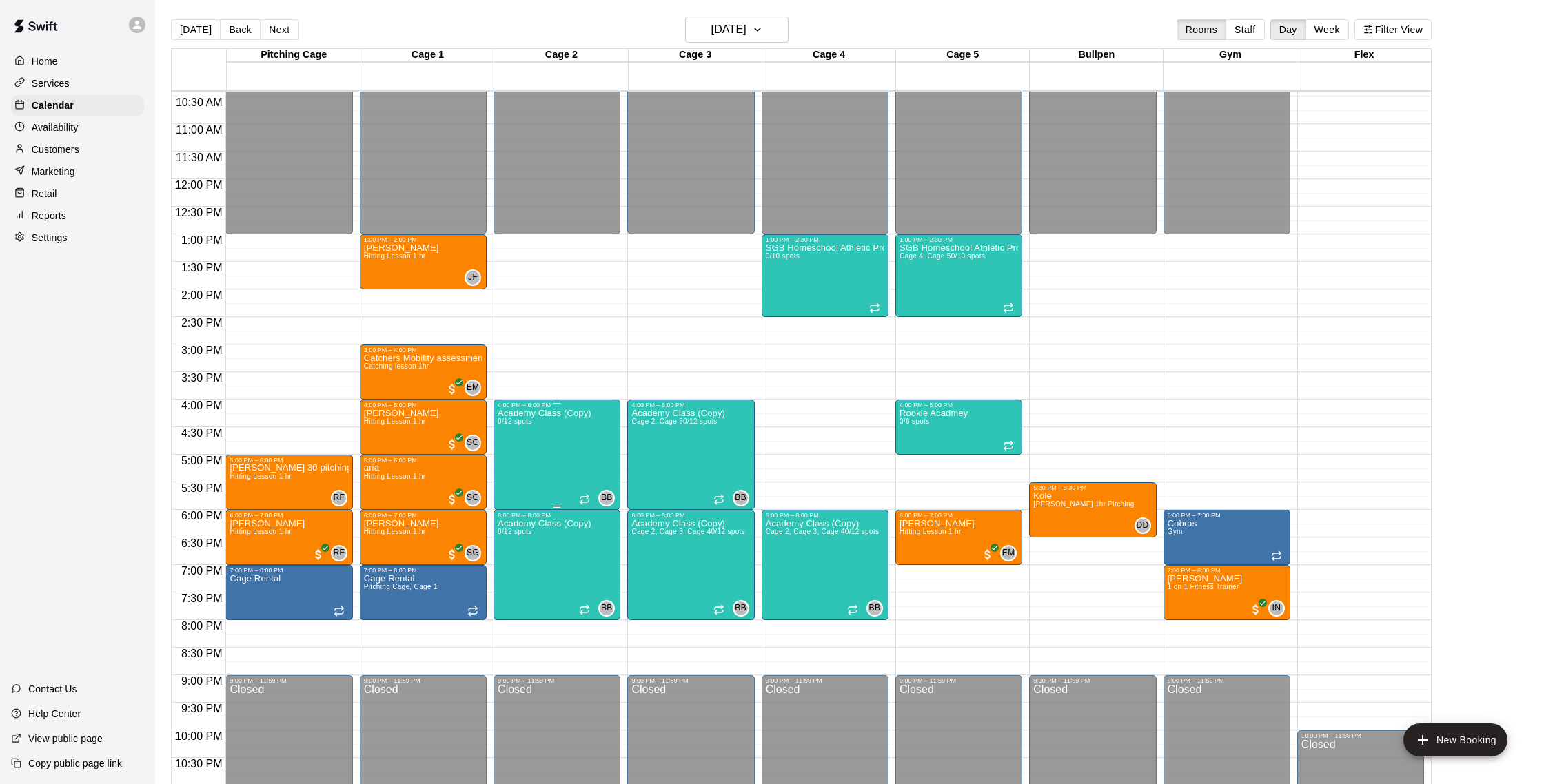
click at [514, 457] on img "edit" at bounding box center [513, 456] width 16 height 16
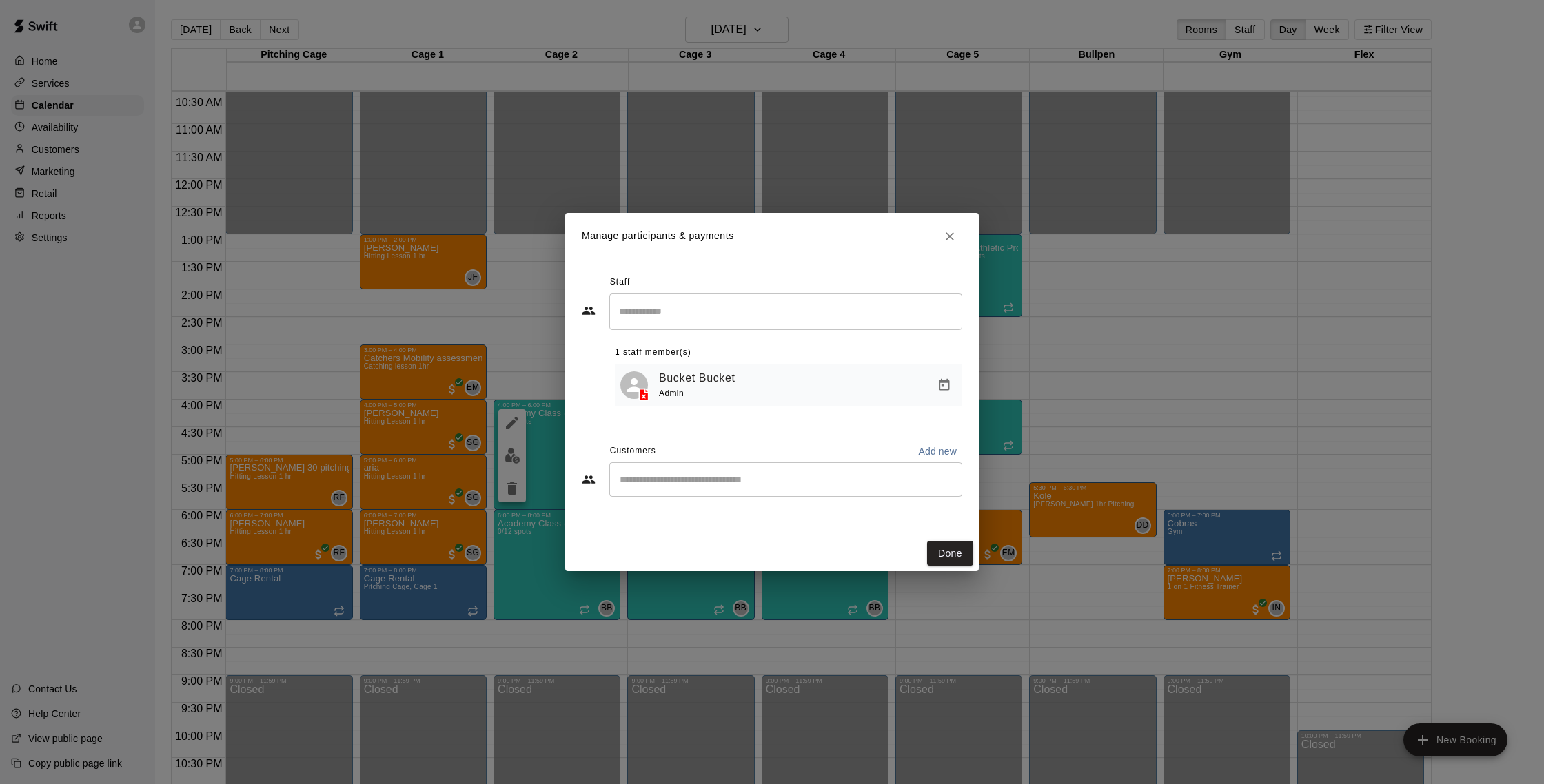
click at [778, 479] on input "Start typing to search customers..." at bounding box center [786, 479] width 341 height 14
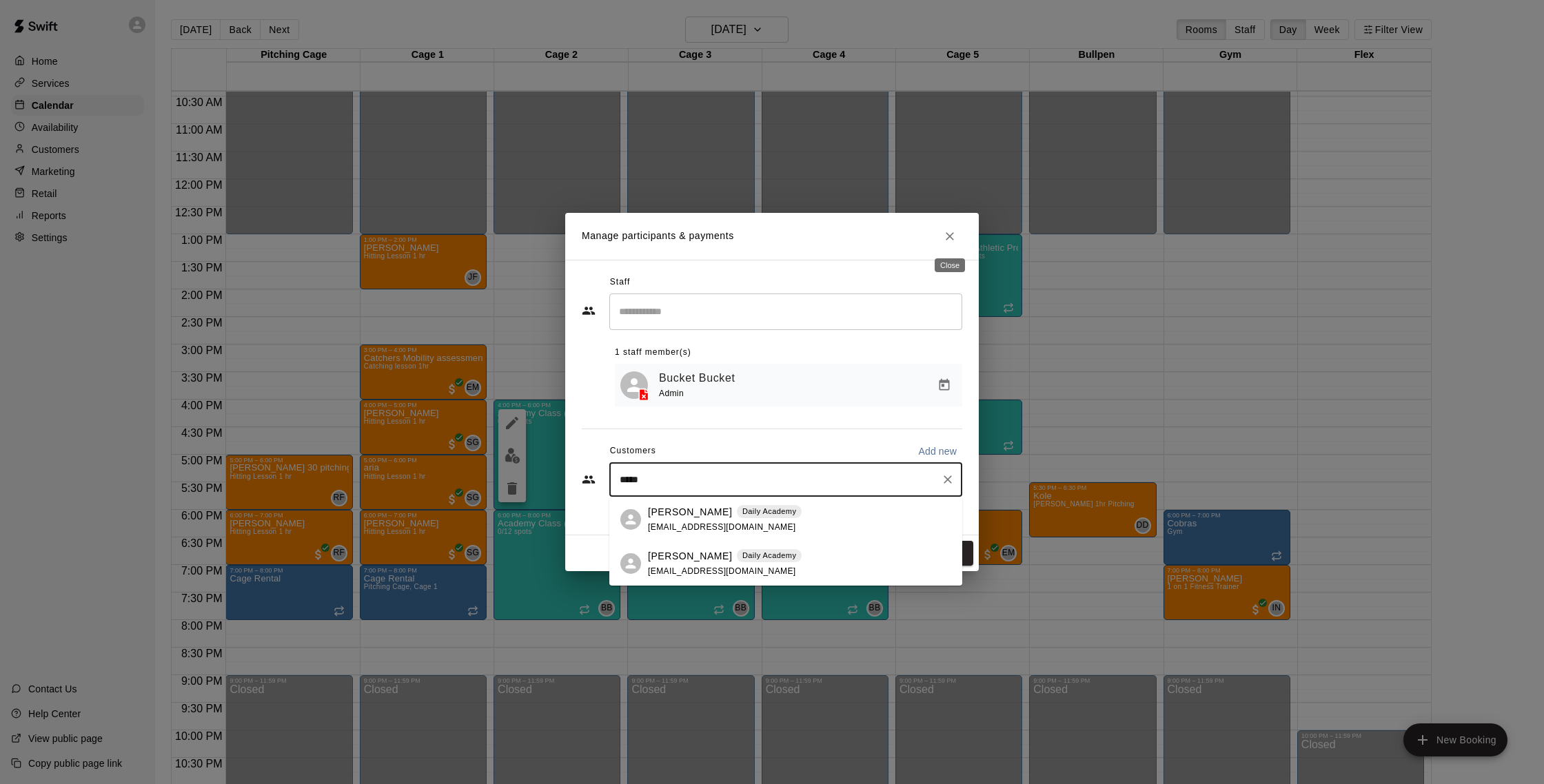
type input "*****"
click at [954, 236] on icon "Close" at bounding box center [949, 236] width 14 height 14
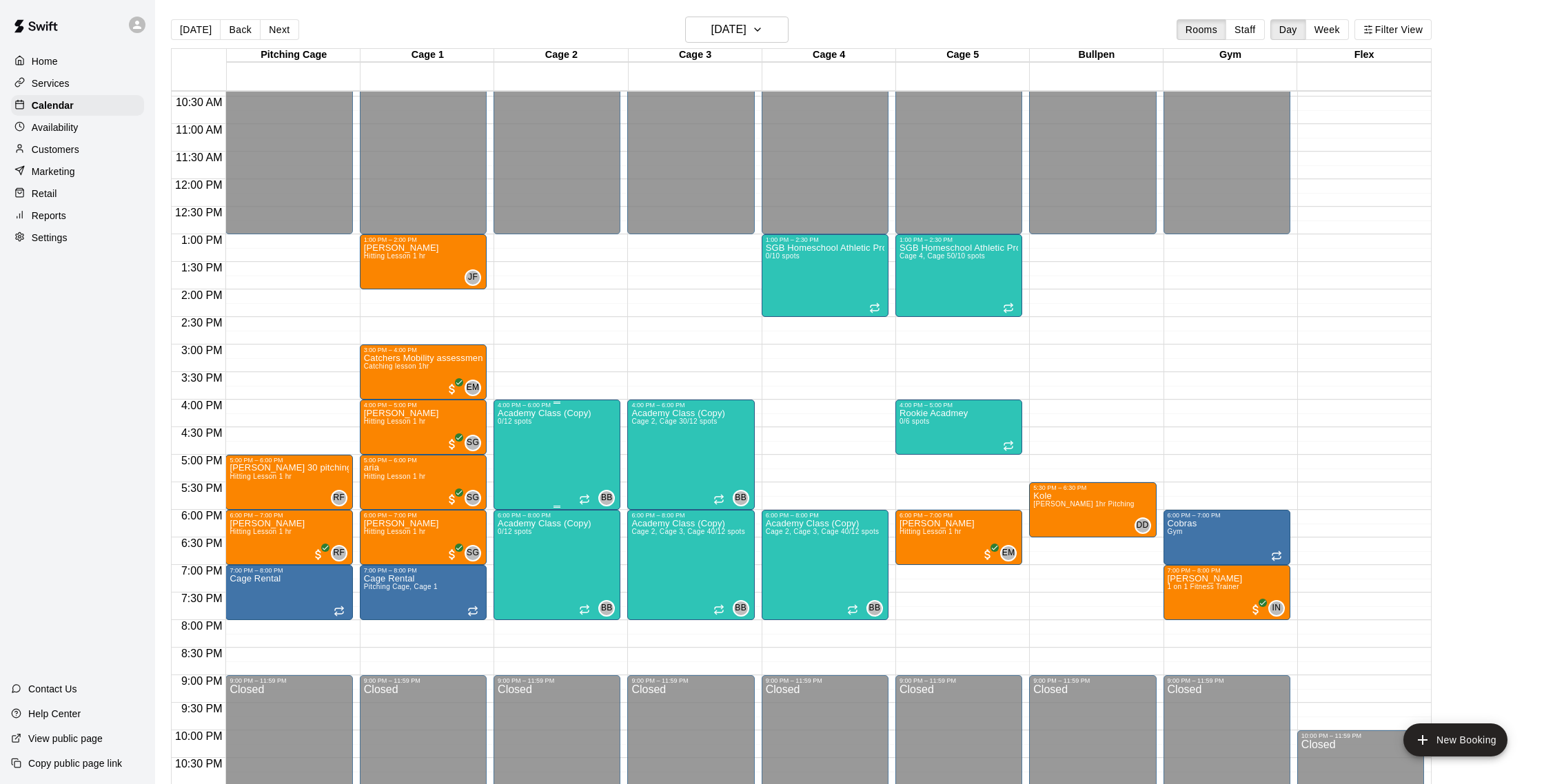
click at [513, 453] on img "edit" at bounding box center [513, 456] width 16 height 16
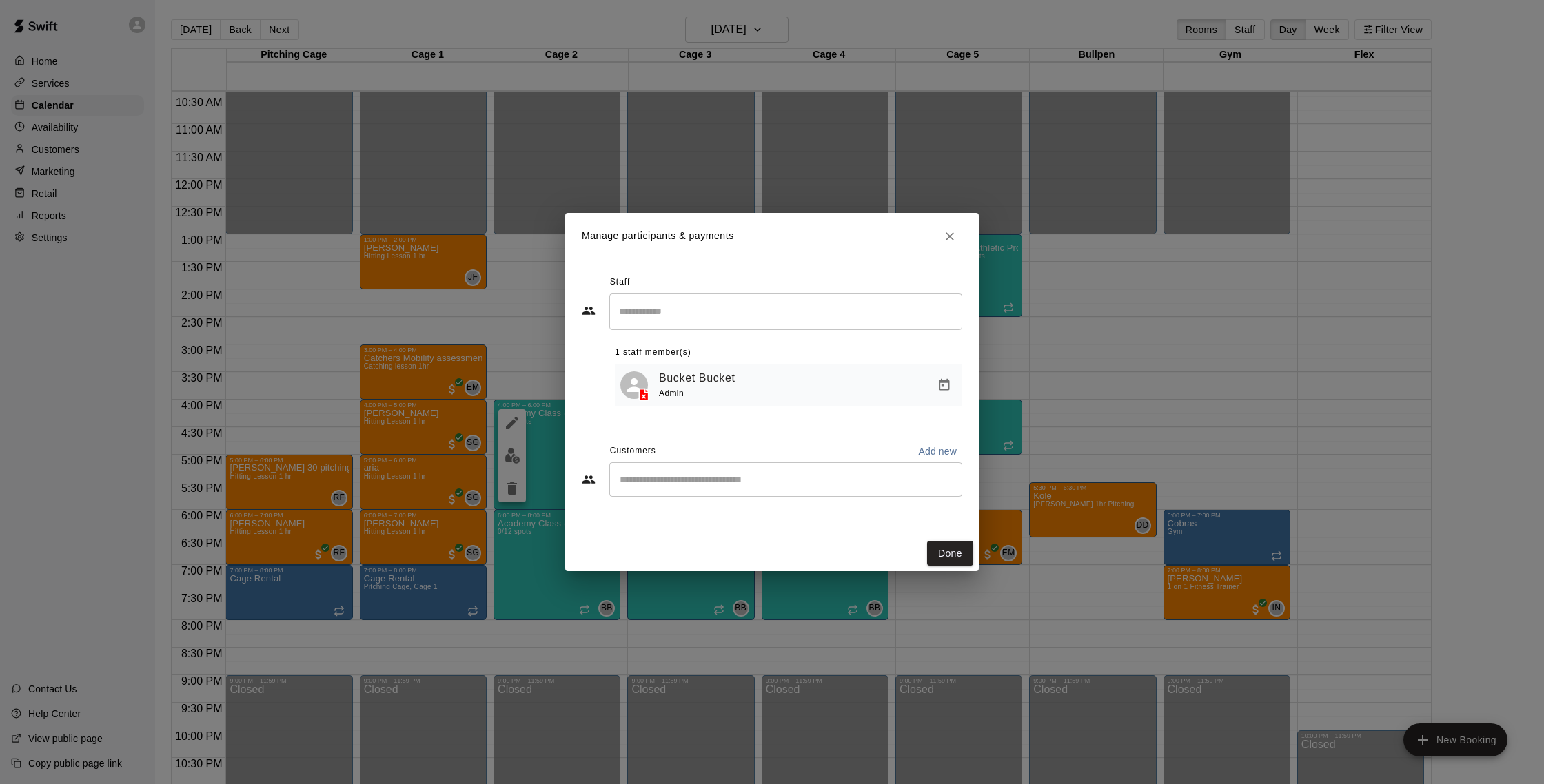
click at [700, 467] on div "​" at bounding box center [786, 479] width 353 height 35
type input "*****"
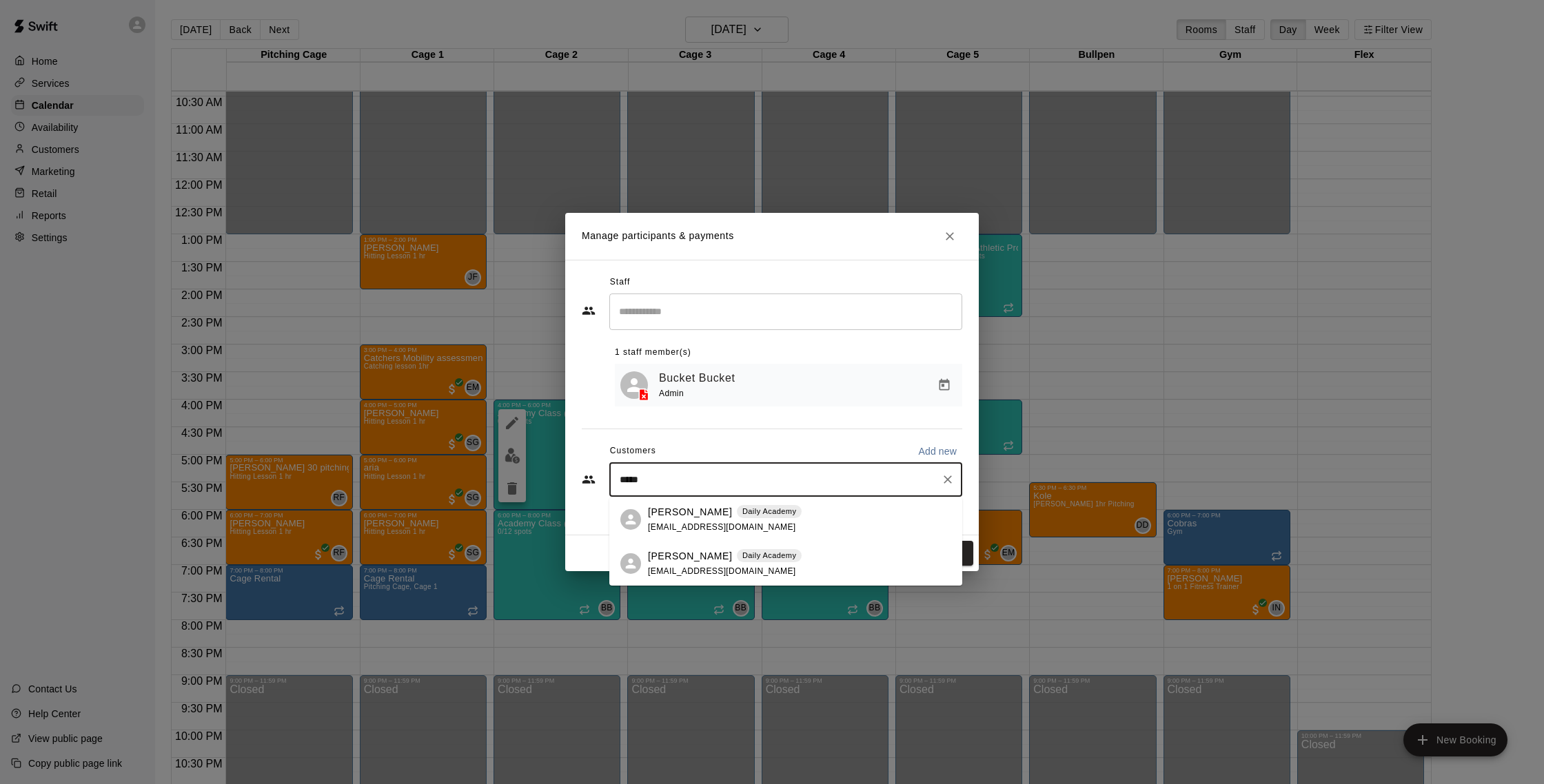
click at [767, 521] on div "Rich Guadi Daily Academy rgg1524@gmail.com" at bounding box center [724, 520] width 154 height 30
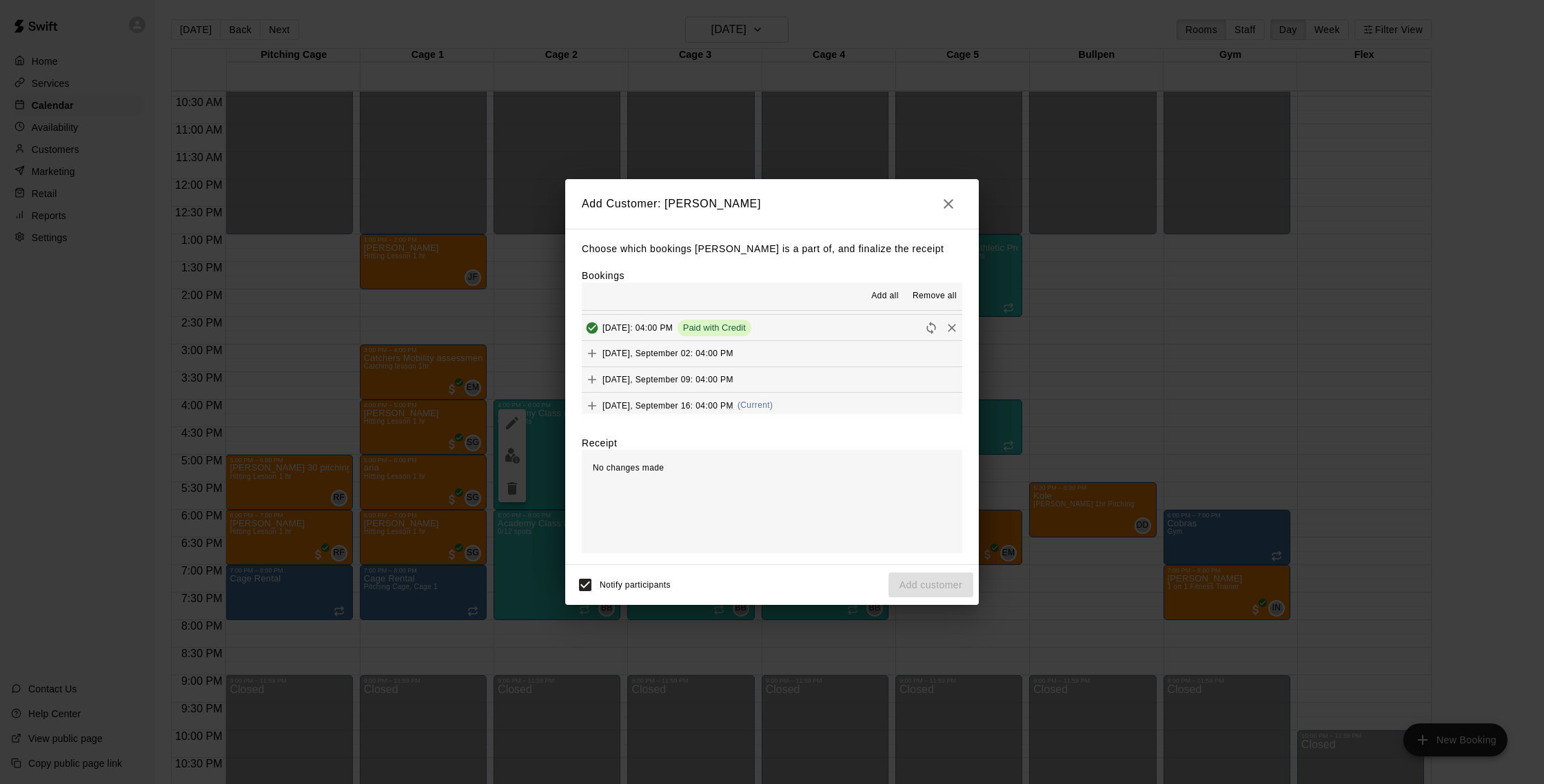
scroll to position [857, 0]
click at [787, 395] on button "Tuesday, September 16: 04:00 PM (Current)" at bounding box center [772, 401] width 380 height 26
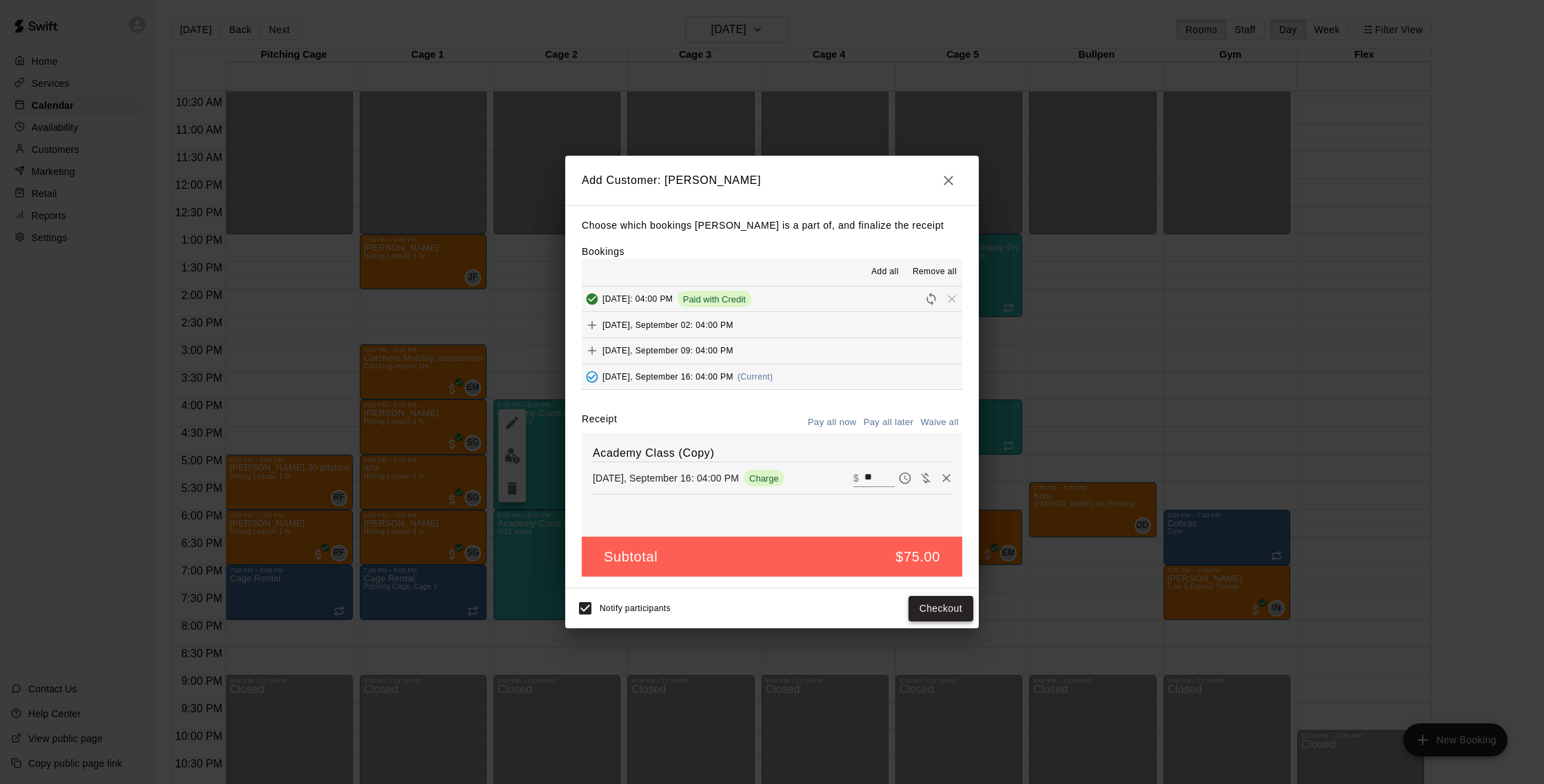
click at [960, 617] on button "Checkout" at bounding box center [940, 609] width 64 height 26
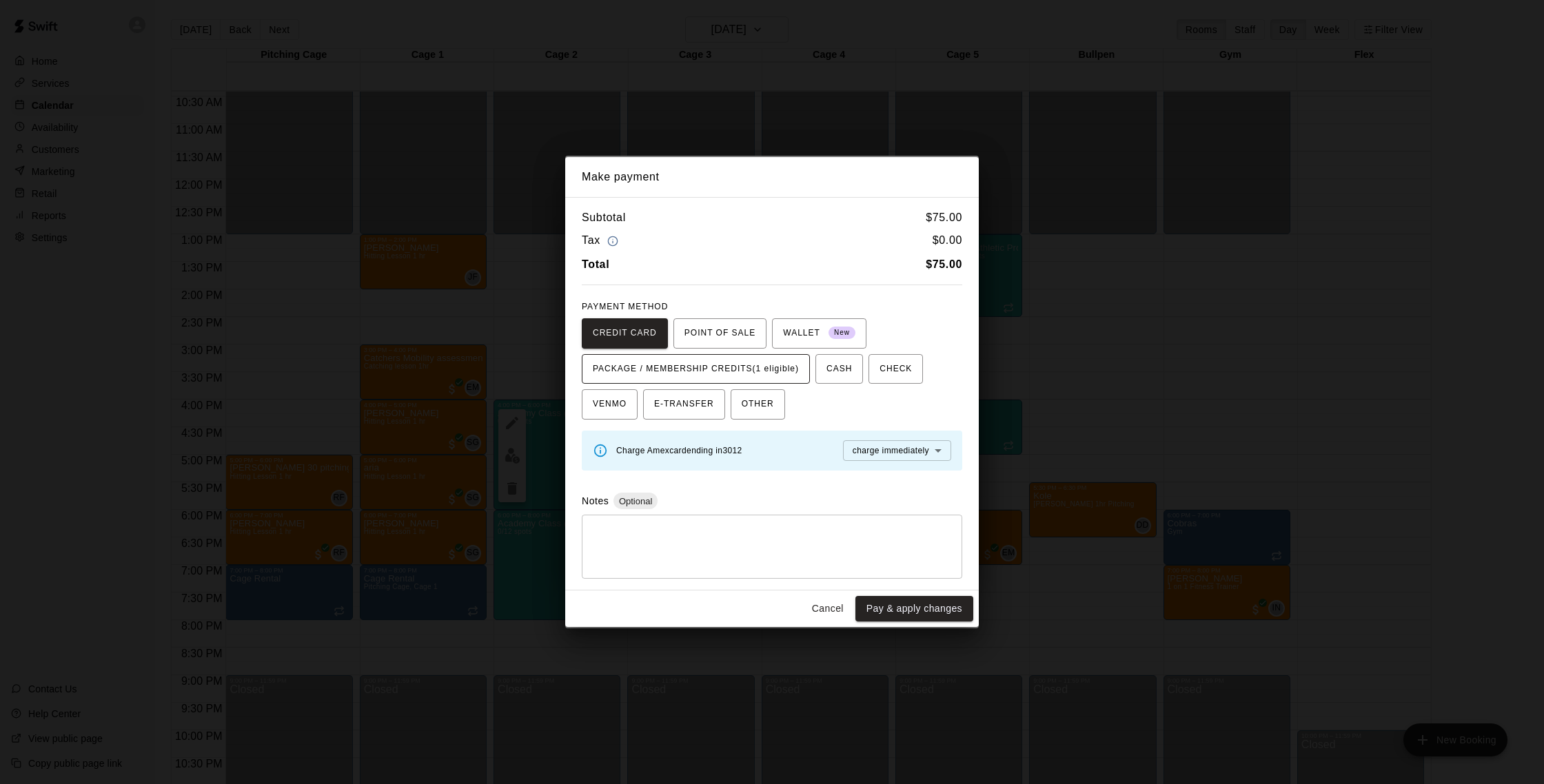
click at [760, 366] on span "PACKAGE / MEMBERSHIP CREDITS (1 eligible)" at bounding box center [696, 369] width 206 height 22
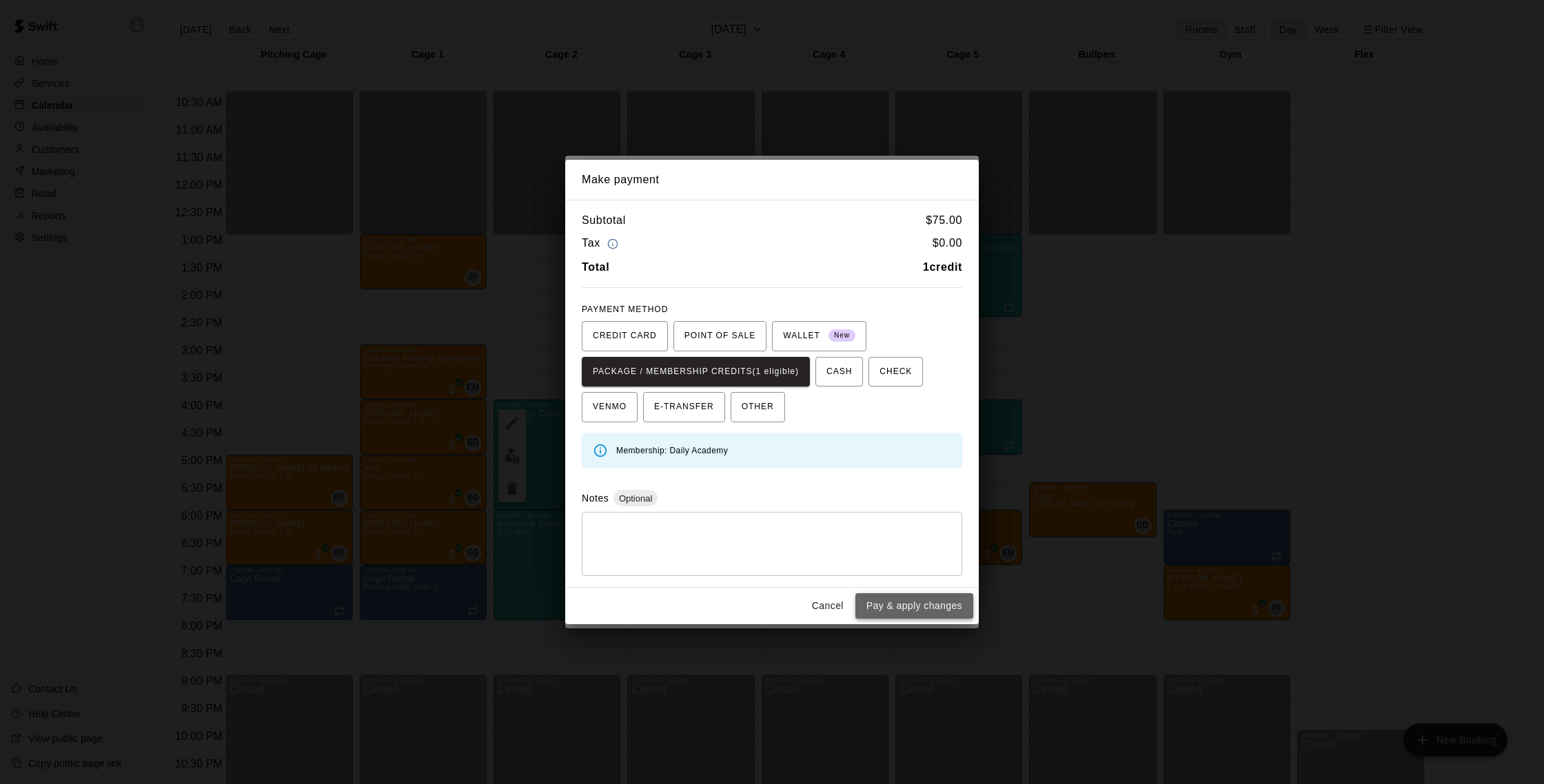
click at [937, 602] on button "Pay & apply changes" at bounding box center [915, 607] width 118 height 26
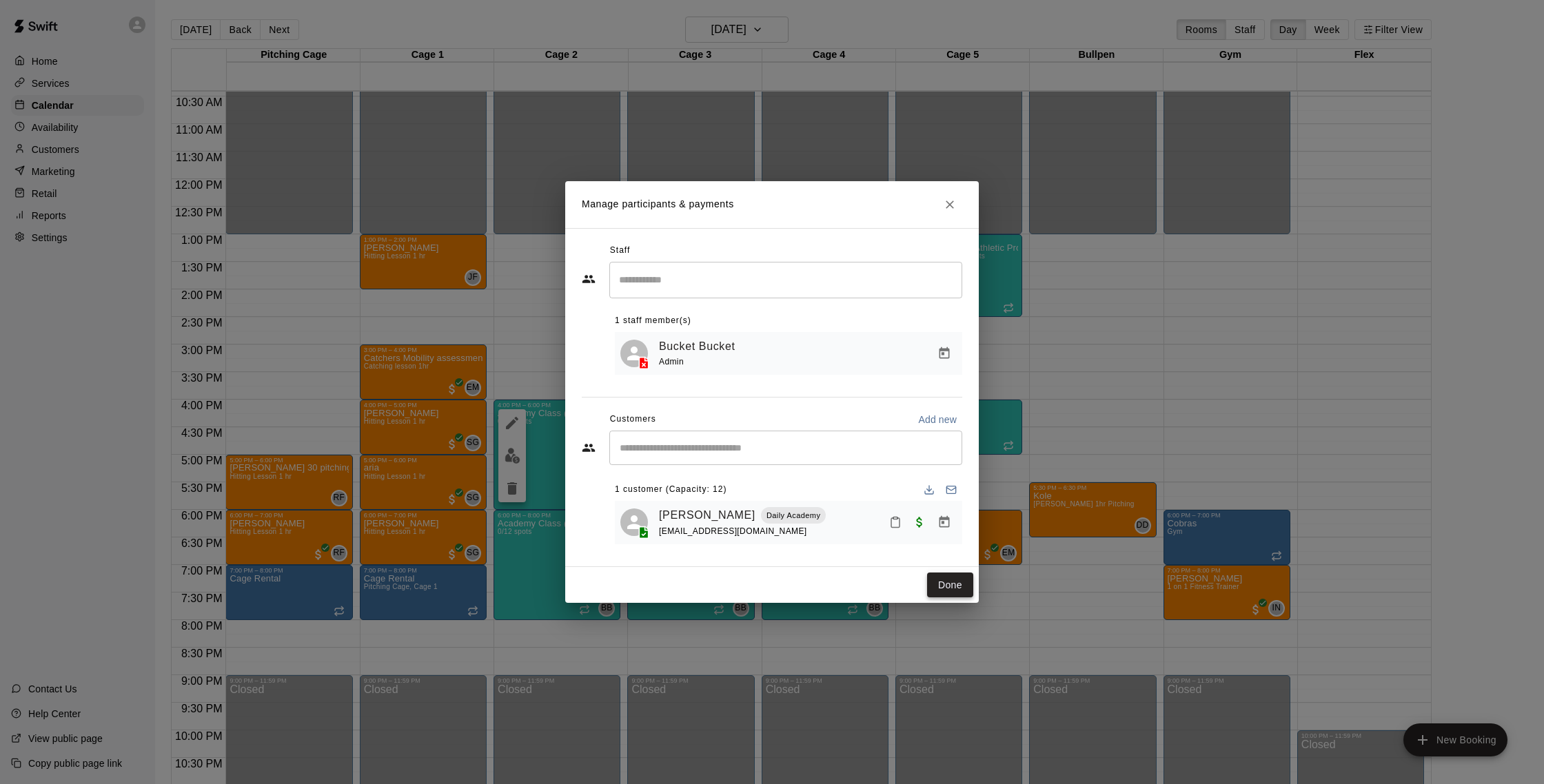
click at [951, 587] on button "Done" at bounding box center [950, 586] width 46 height 26
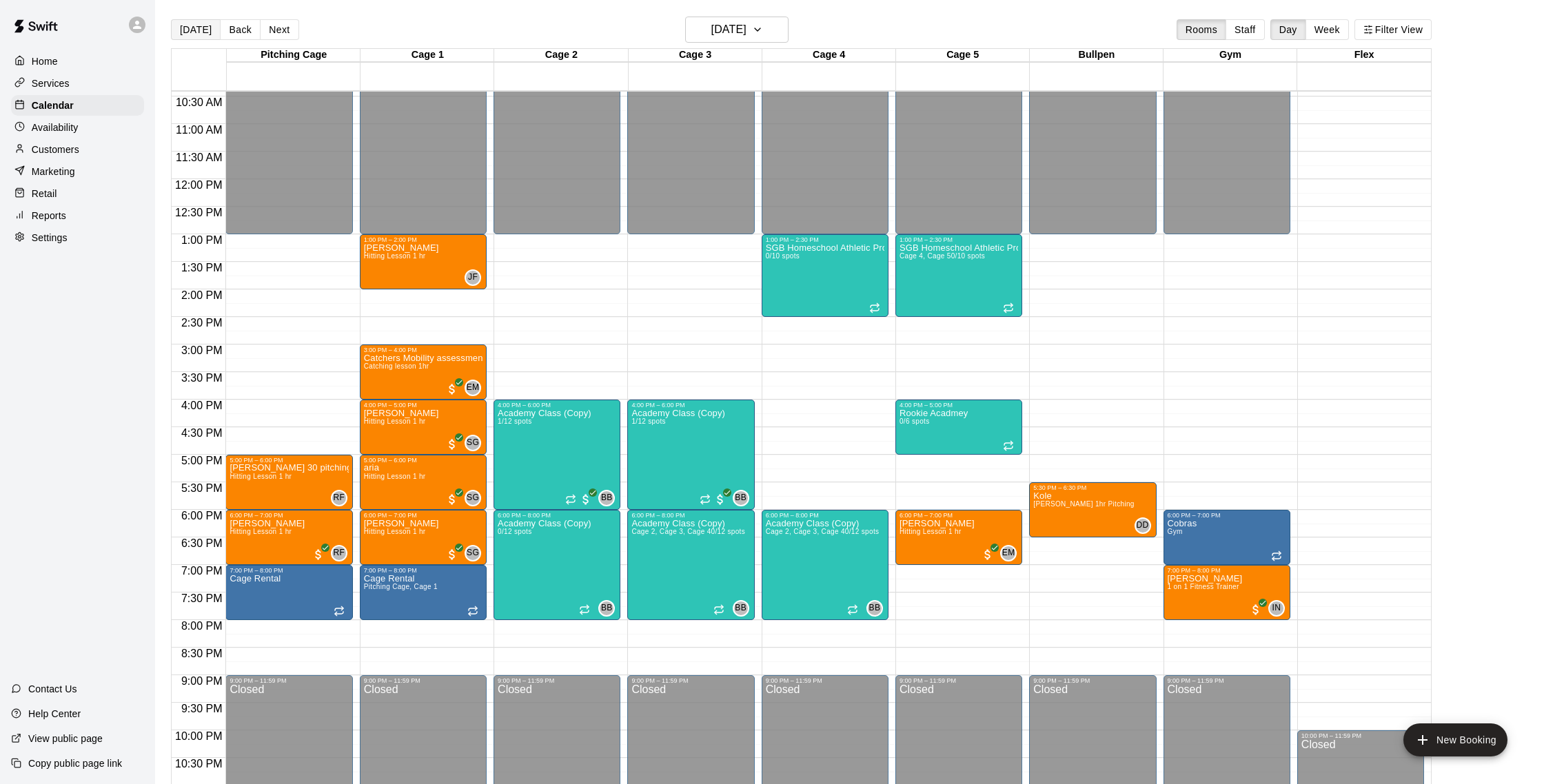
click at [207, 38] on button "[DATE]" at bounding box center [196, 30] width 50 height 21
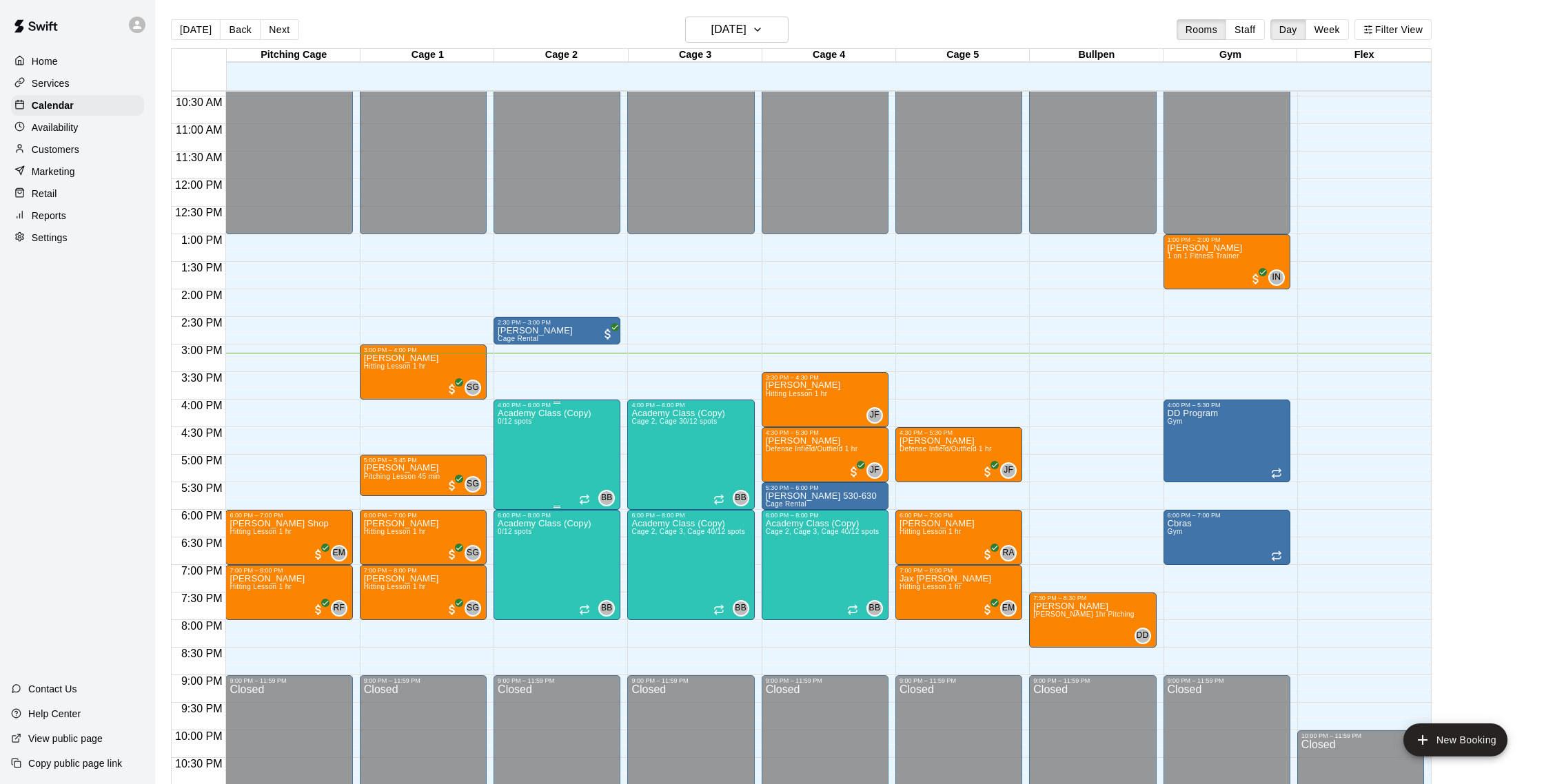
click at [518, 459] on img "edit" at bounding box center [513, 456] width 16 height 16
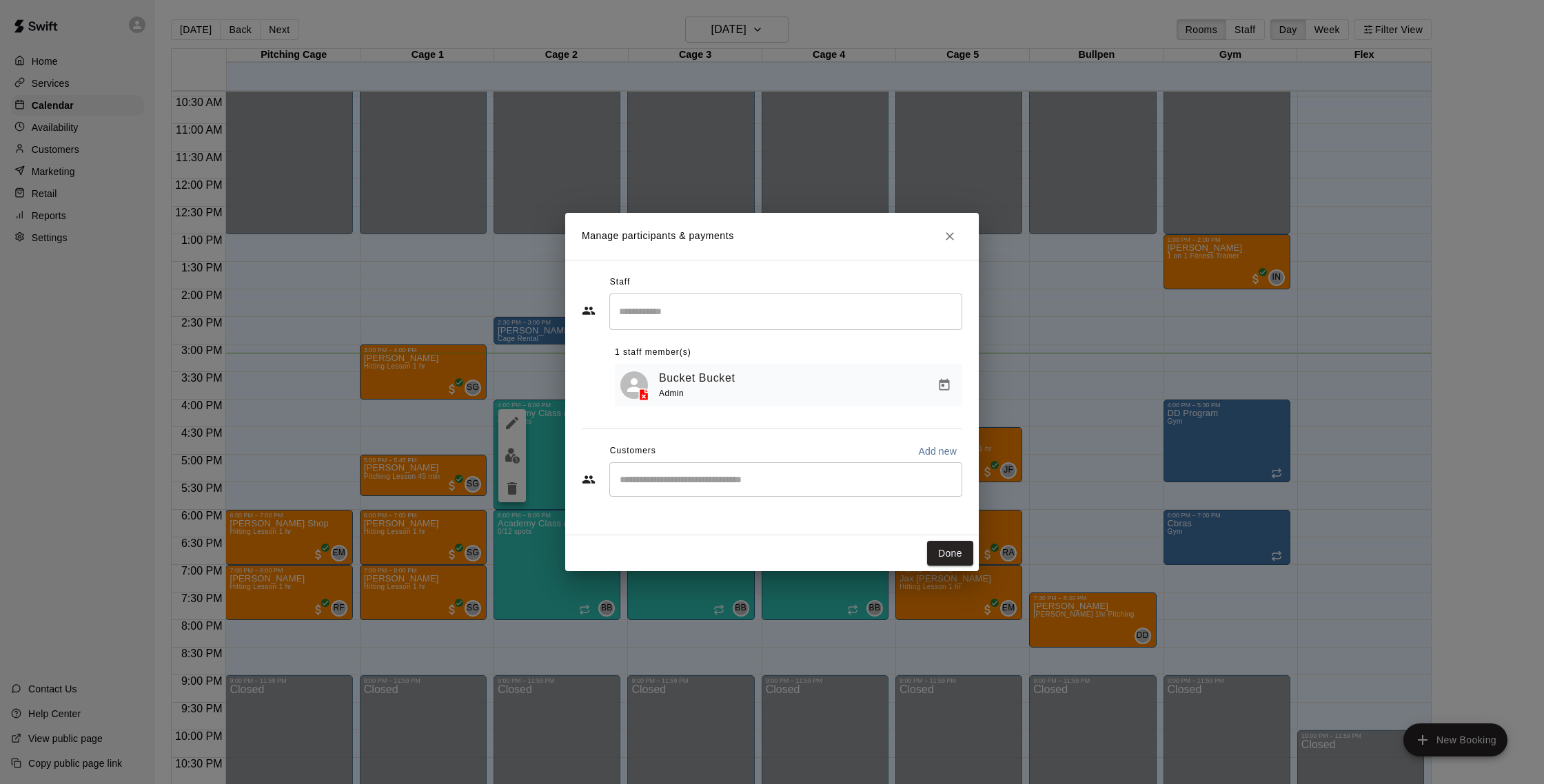
click at [689, 490] on div "​" at bounding box center [786, 479] width 353 height 35
type input "******"
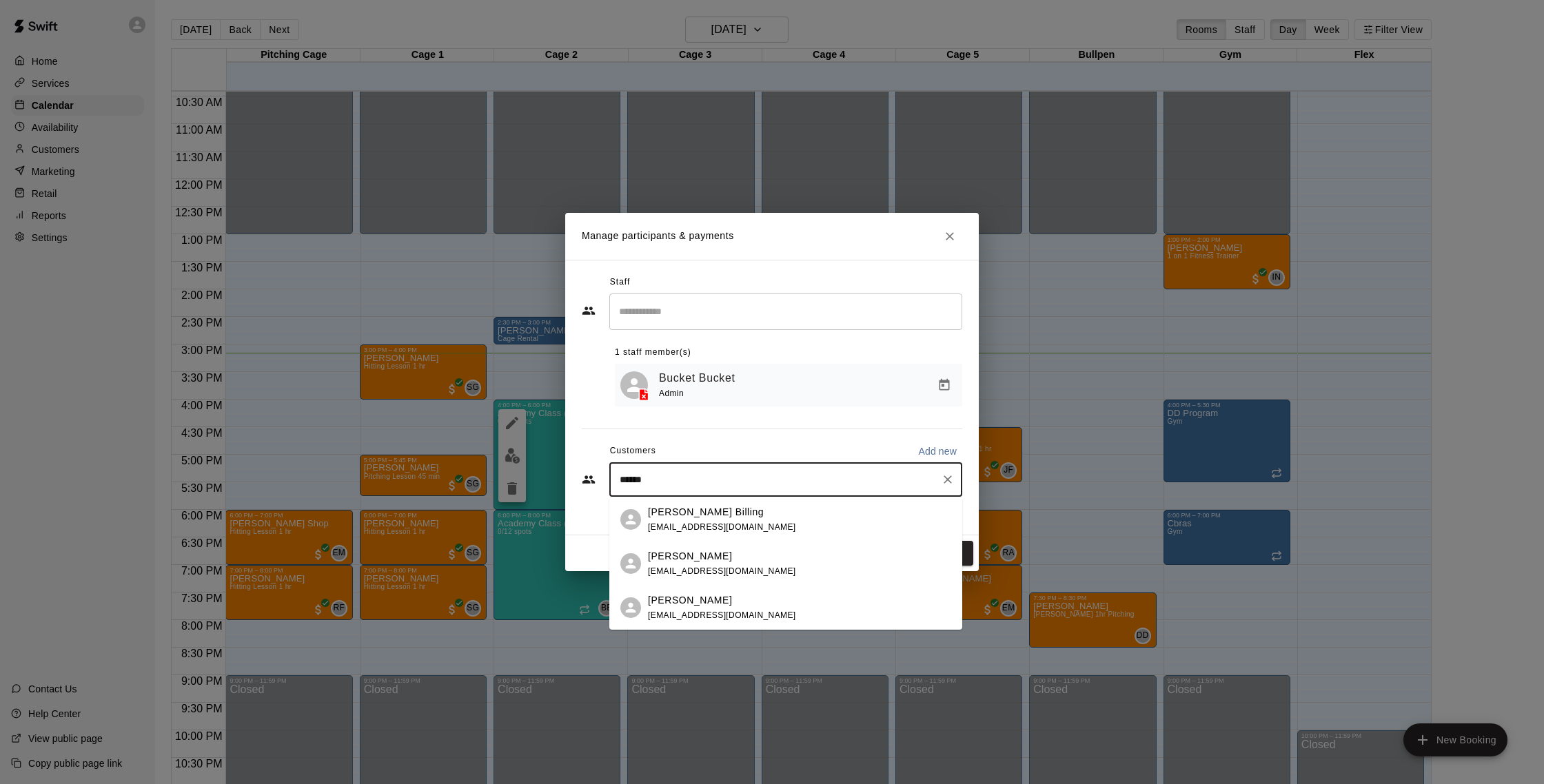
click at [712, 520] on div "Landon Billing sbilling@gmail.com" at bounding box center [722, 520] width 148 height 30
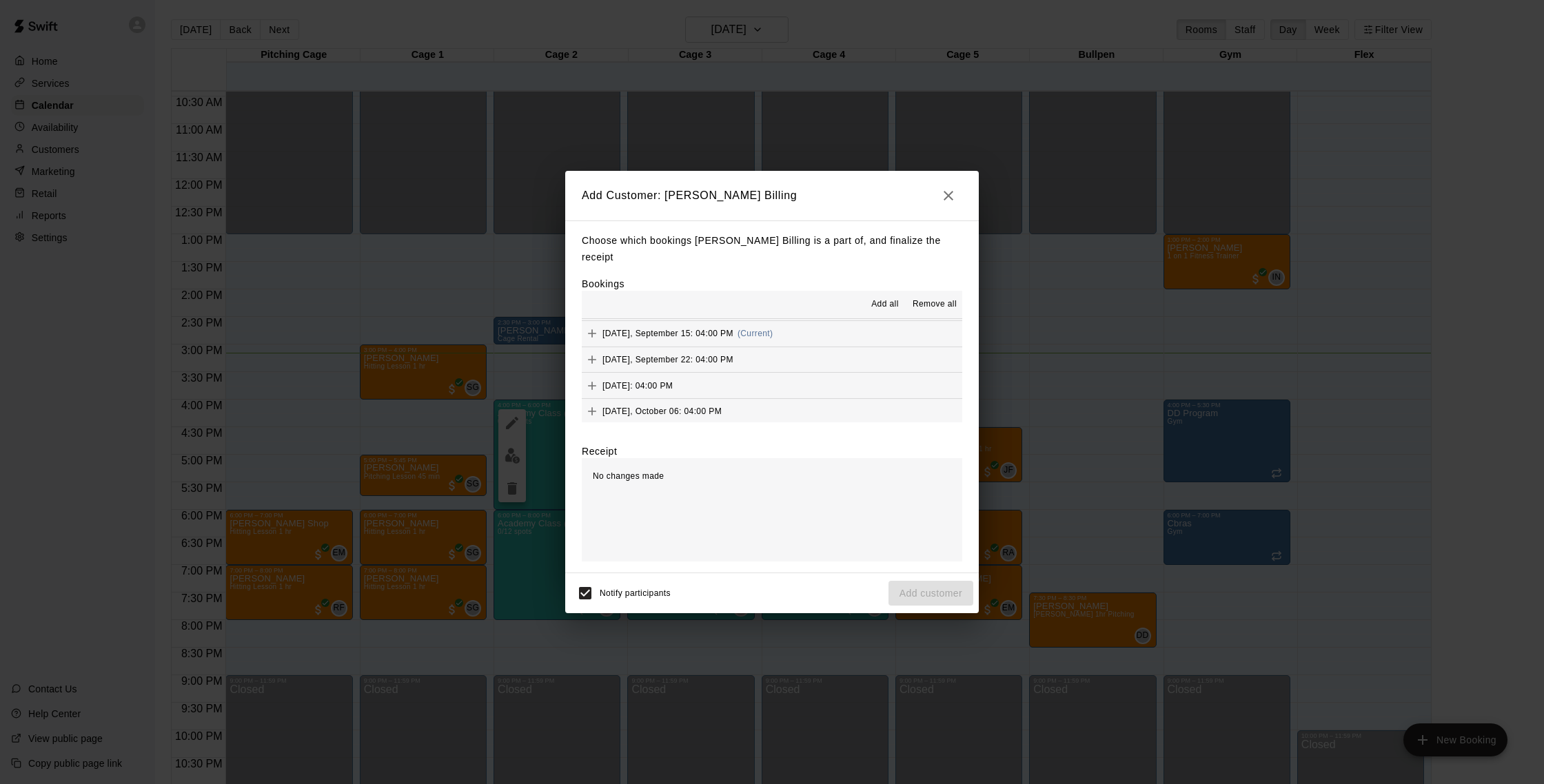
click at [797, 326] on button "Monday, September 15: 04:00 PM (Current)" at bounding box center [772, 334] width 380 height 26
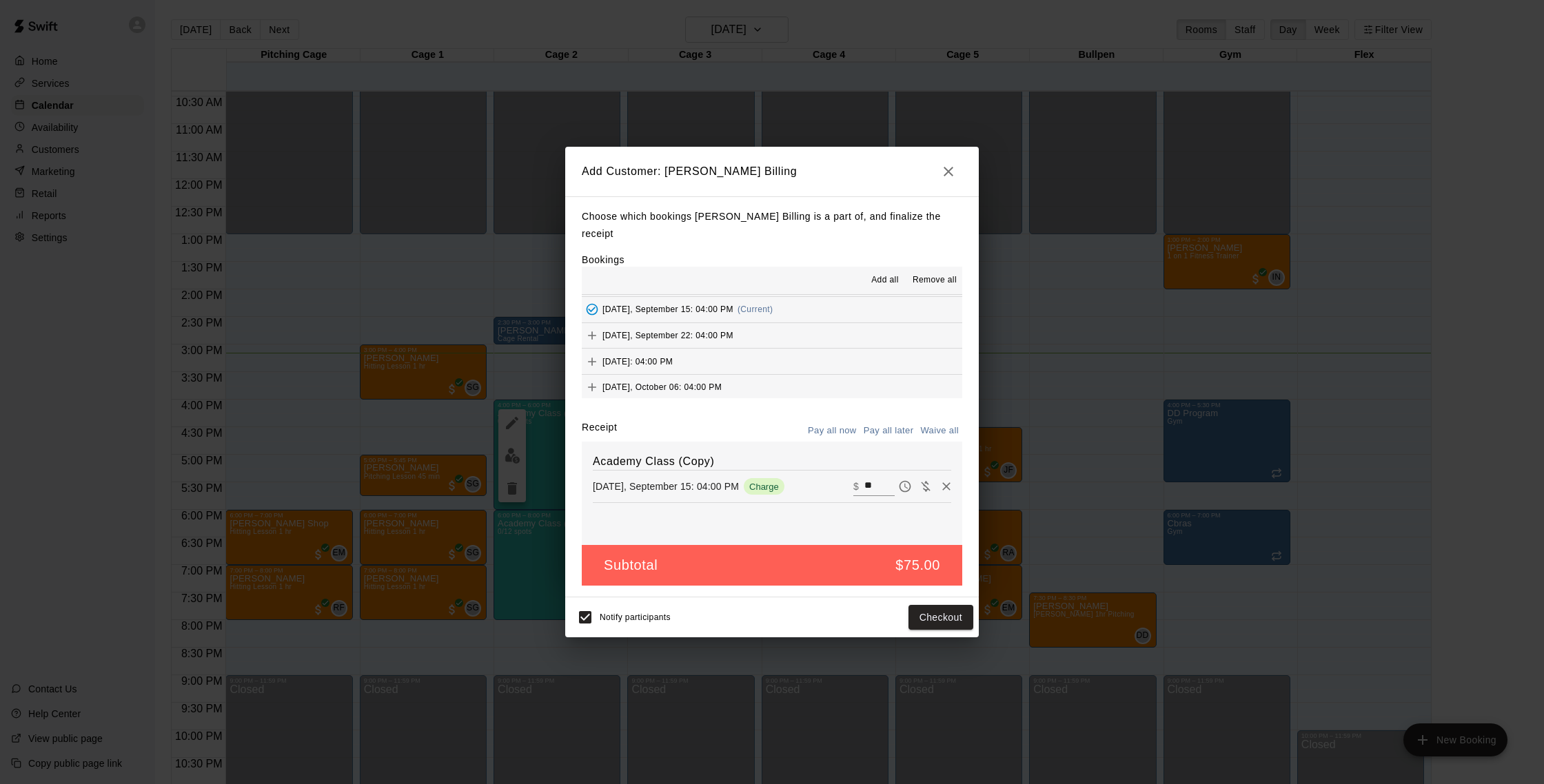
scroll to position [909, 0]
click at [936, 604] on button "Checkout" at bounding box center [940, 617] width 64 height 26
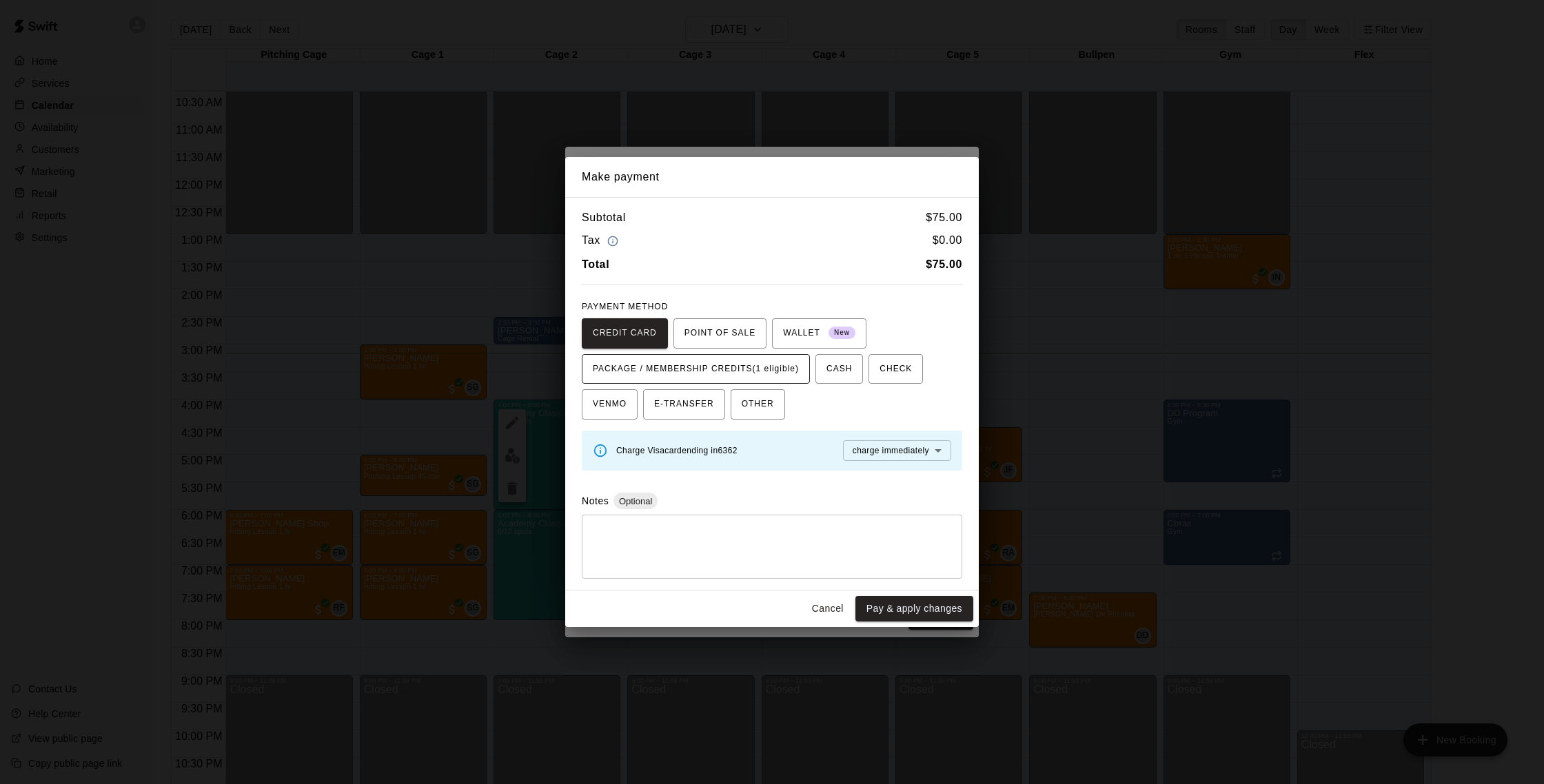
click at [770, 371] on span "PACKAGE / MEMBERSHIP CREDITS (1 eligible)" at bounding box center [696, 369] width 206 height 22
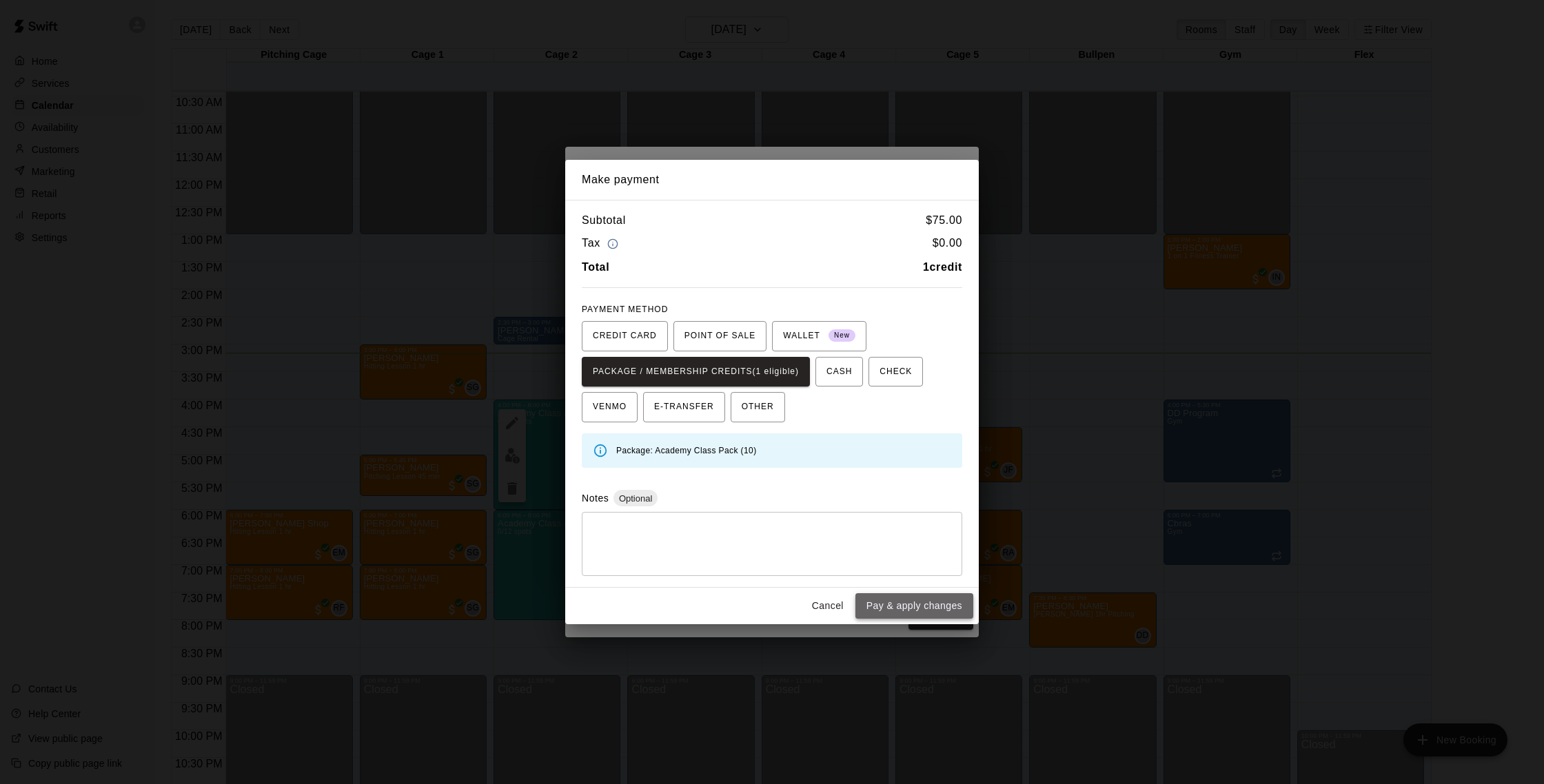
click at [890, 599] on button "Pay & apply changes" at bounding box center [915, 607] width 118 height 26
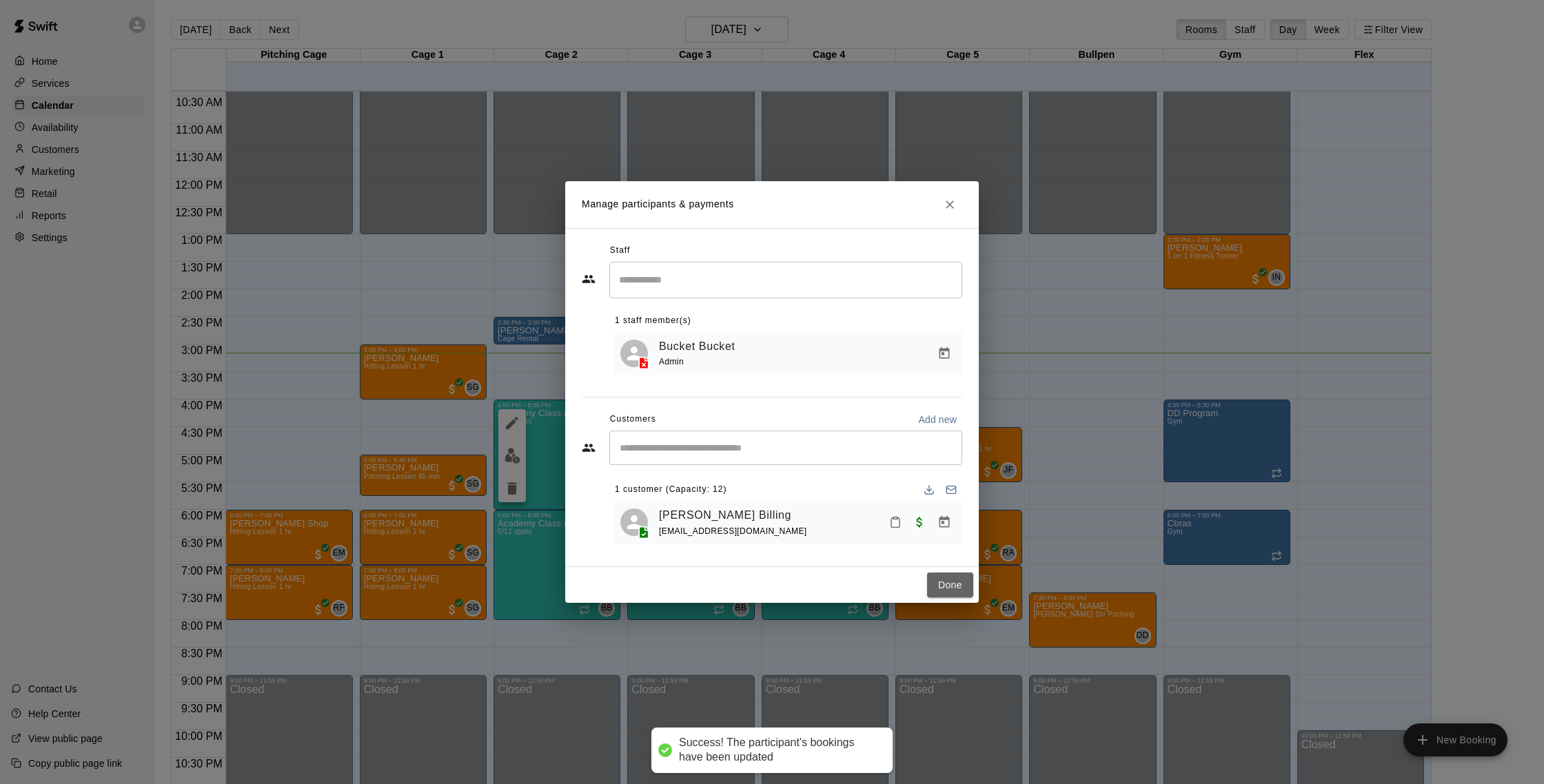
drag, startPoint x: 956, startPoint y: 579, endPoint x: 896, endPoint y: 531, distance: 76.8
click at [956, 579] on button "Done" at bounding box center [950, 586] width 46 height 26
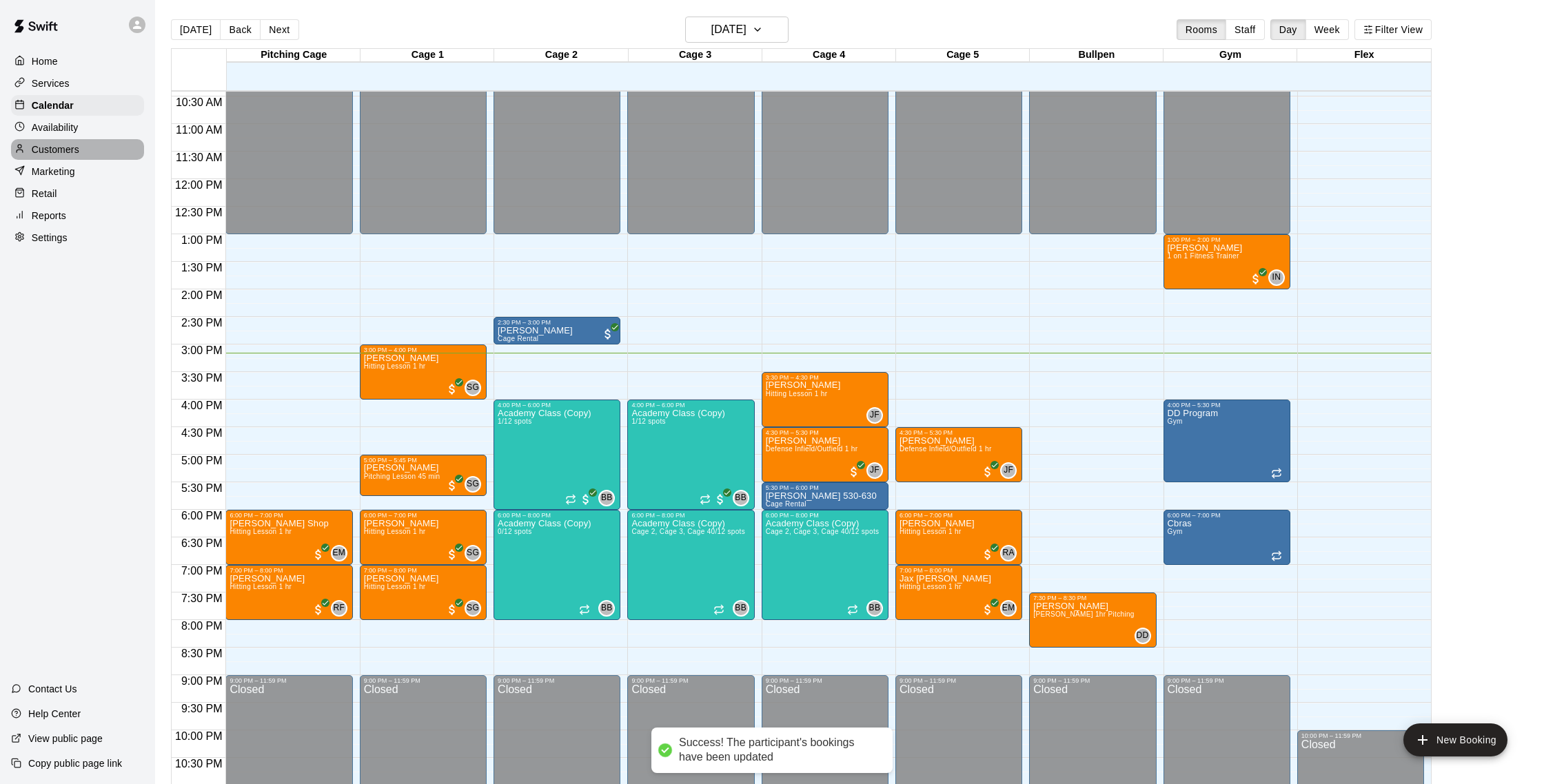
click at [64, 155] on p "Customers" at bounding box center [55, 149] width 48 height 14
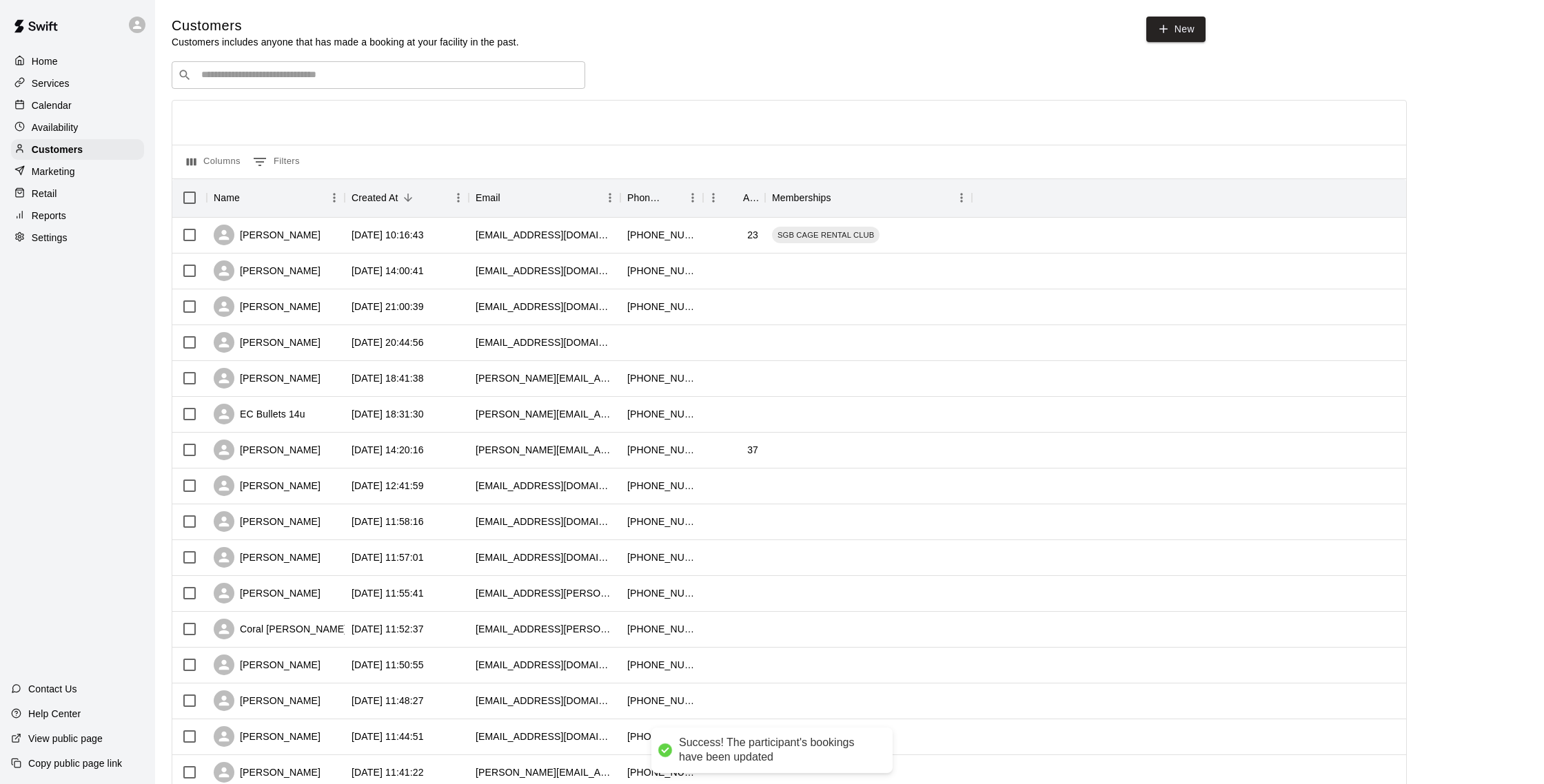
click at [265, 69] on input "Search customers by name or email" at bounding box center [388, 75] width 382 height 14
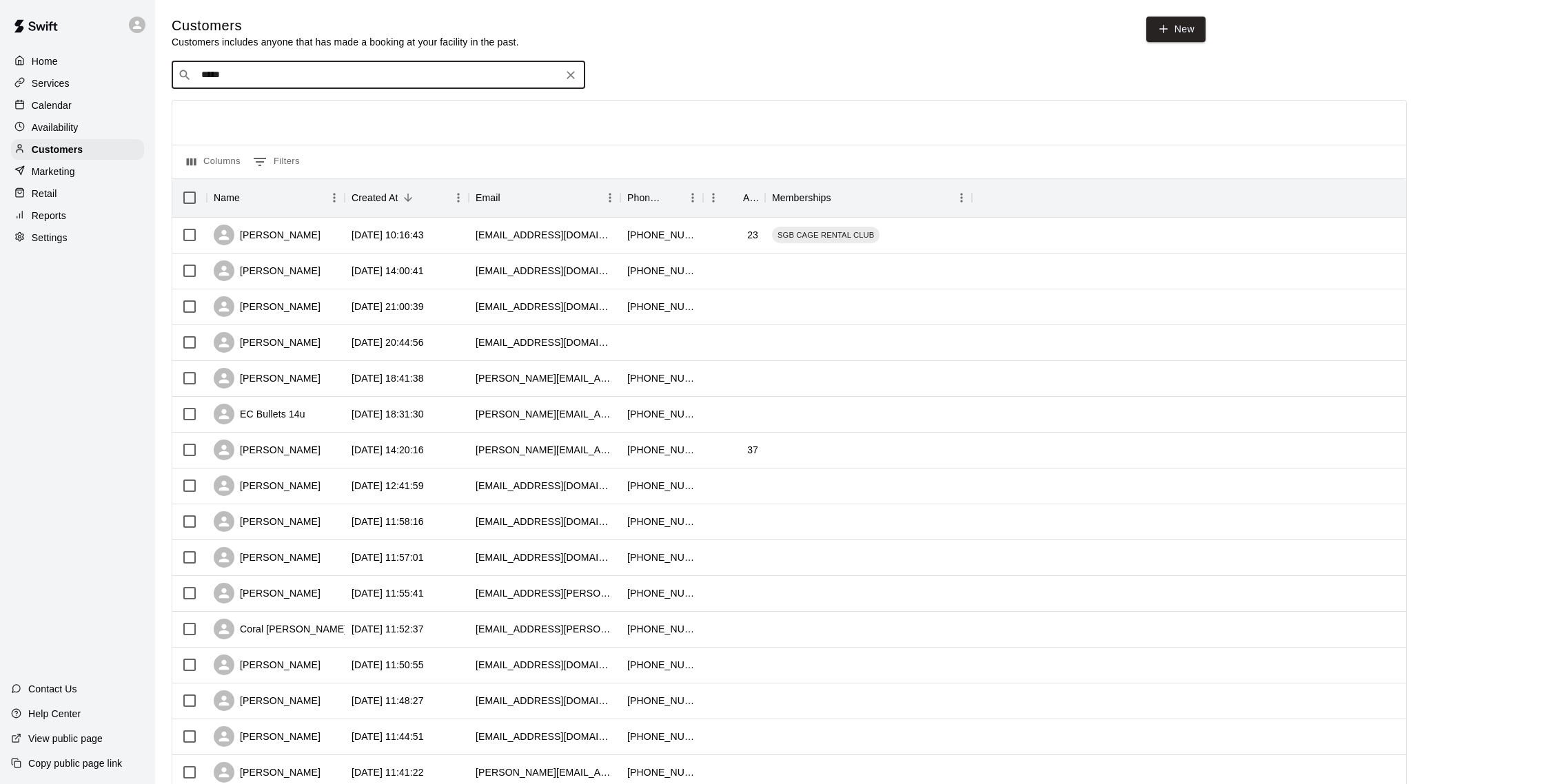
type input "******"
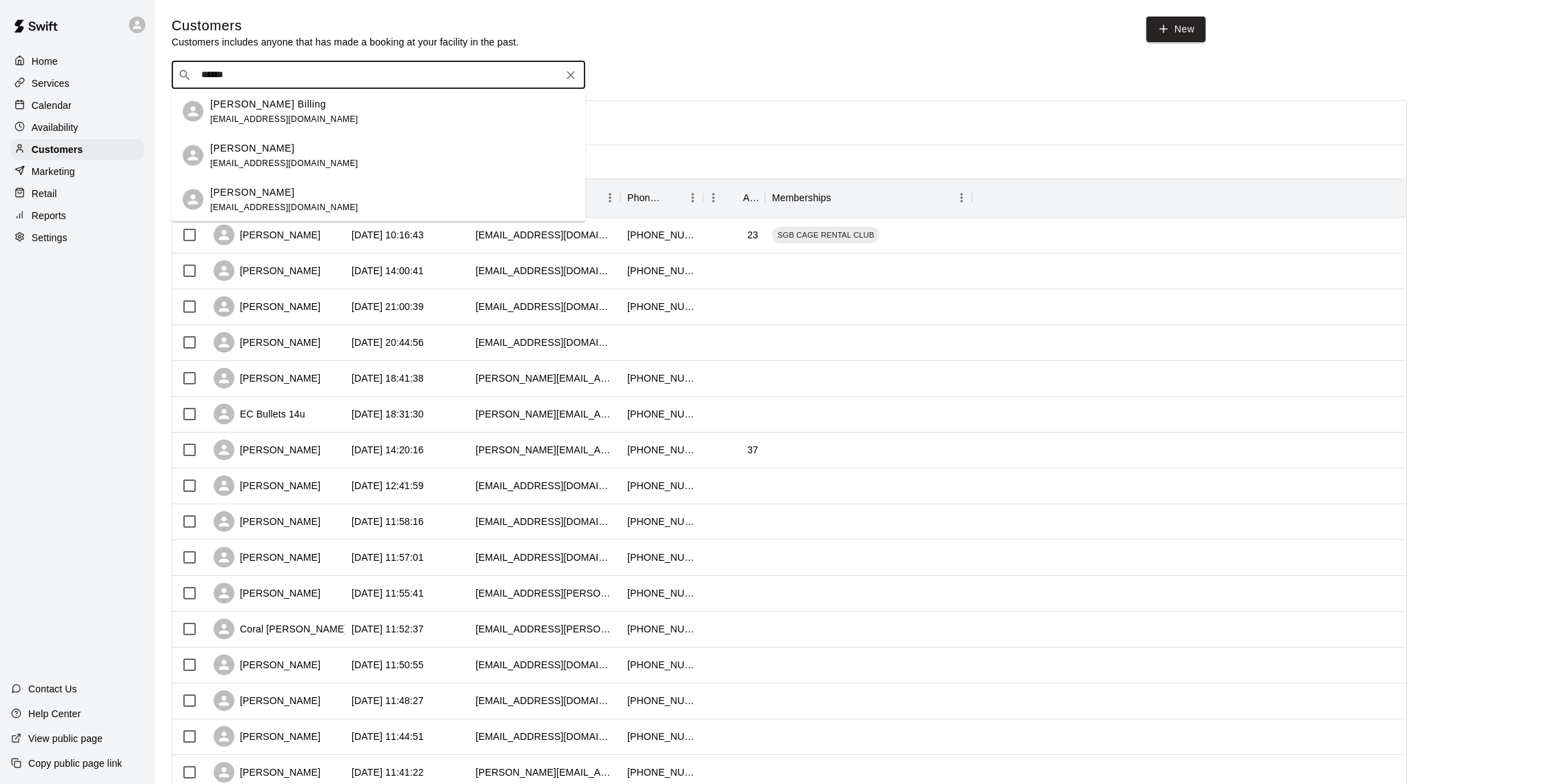
click at [311, 112] on div "Landon Billing sbilling@gmail.com" at bounding box center [392, 111] width 364 height 30
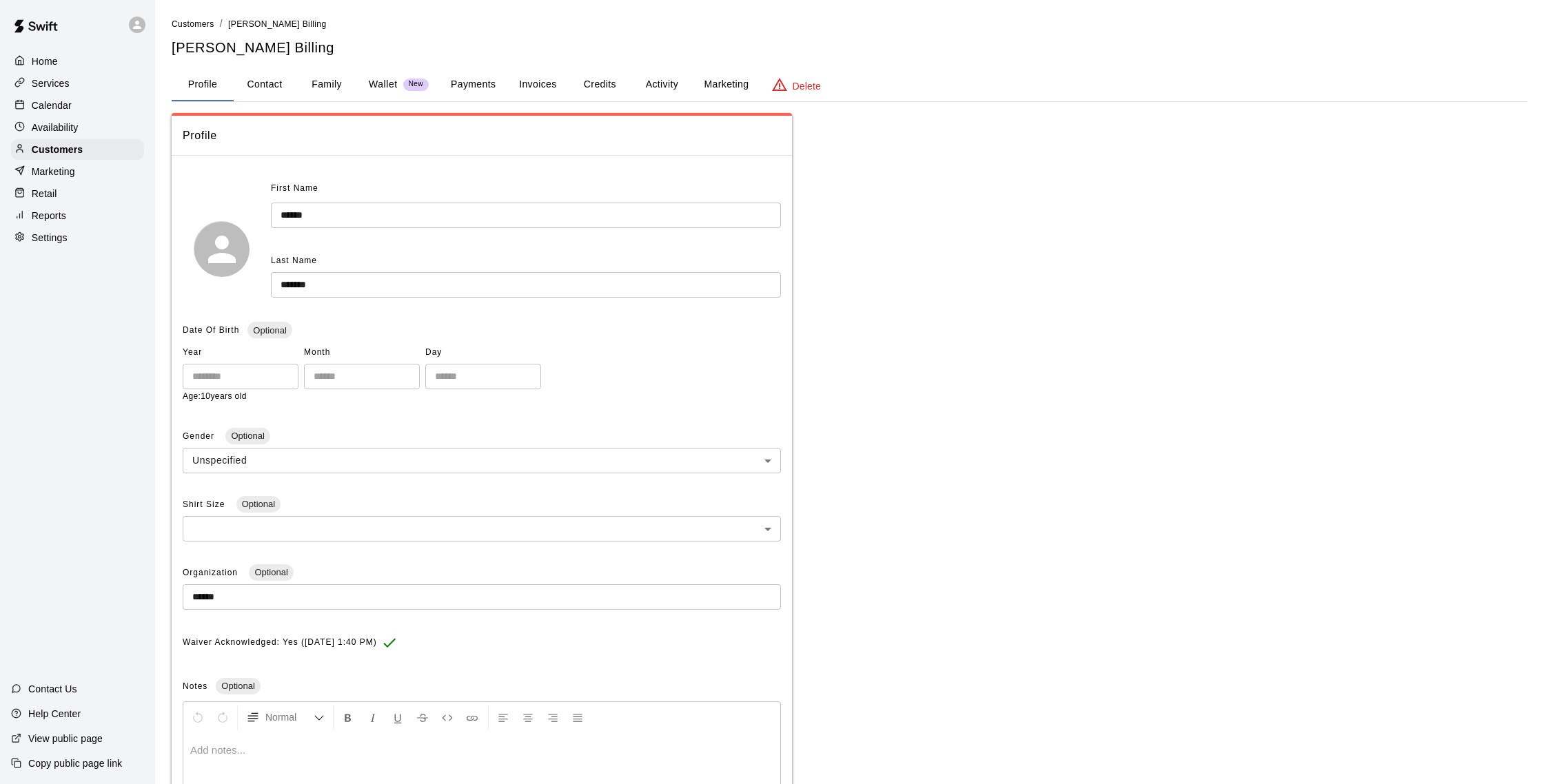
click at [655, 90] on button "Activity" at bounding box center [662, 85] width 62 height 33
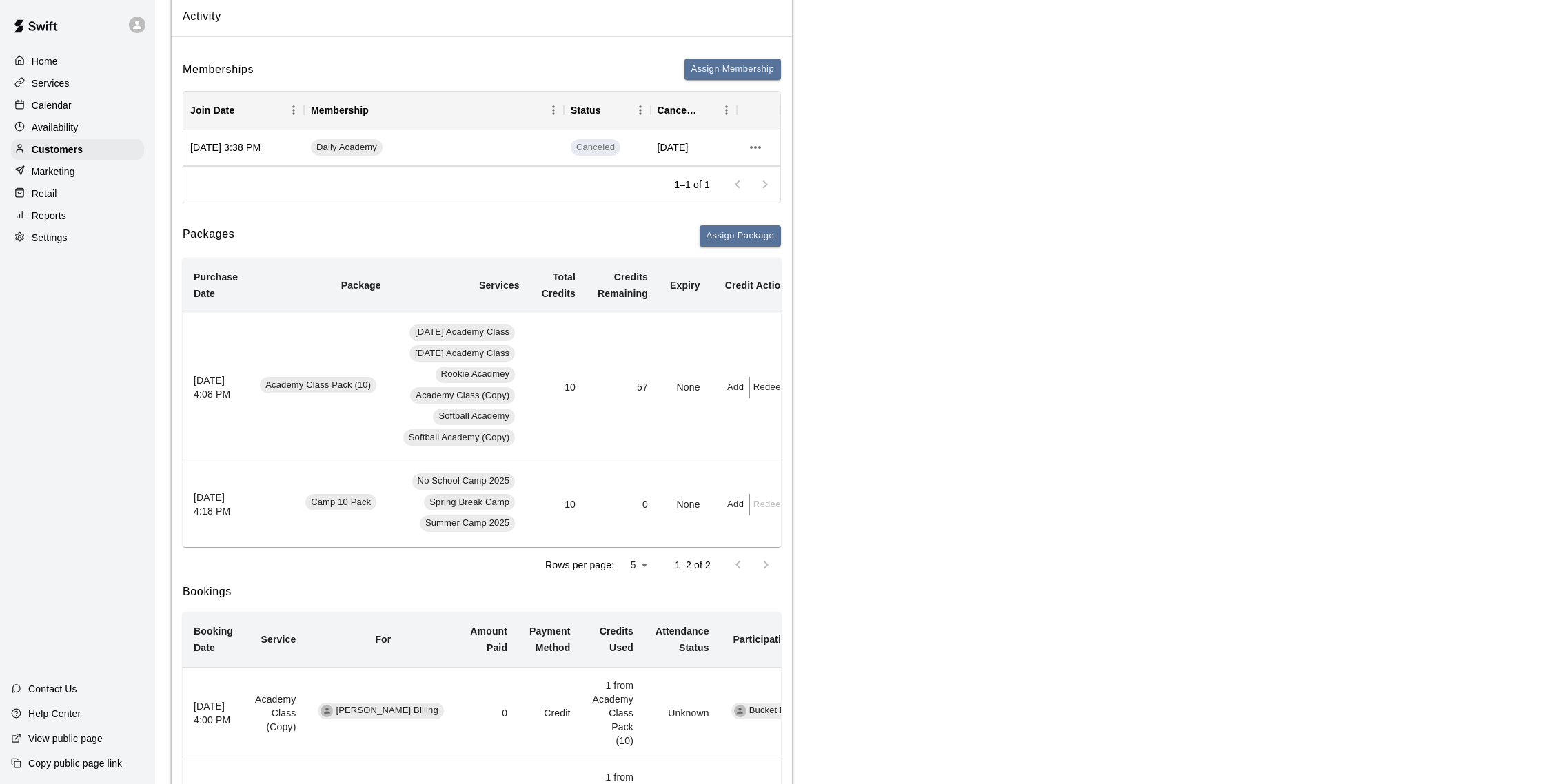
scroll to position [114, 0]
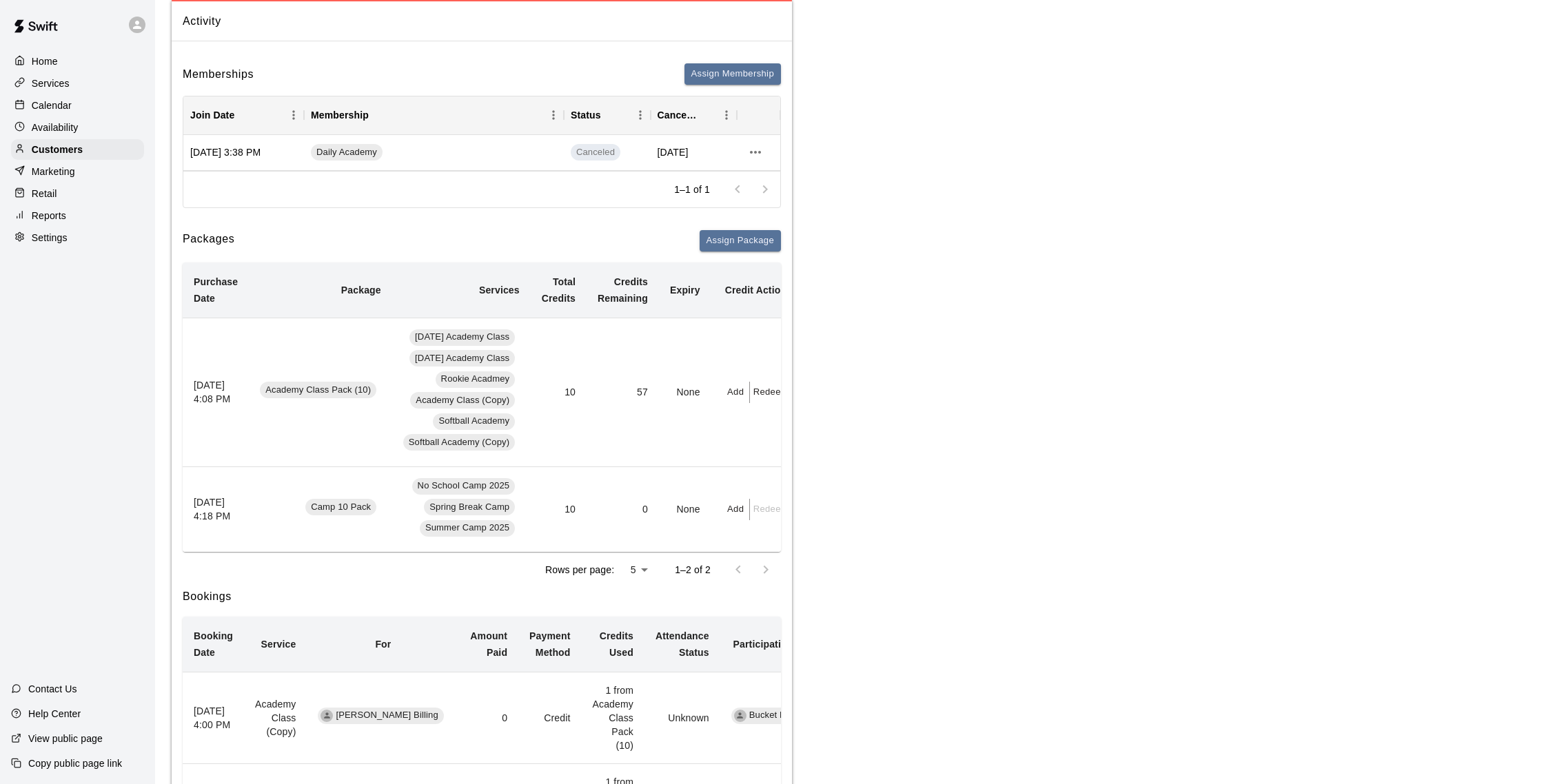
click at [85, 102] on div "Calendar" at bounding box center [77, 106] width 133 height 21
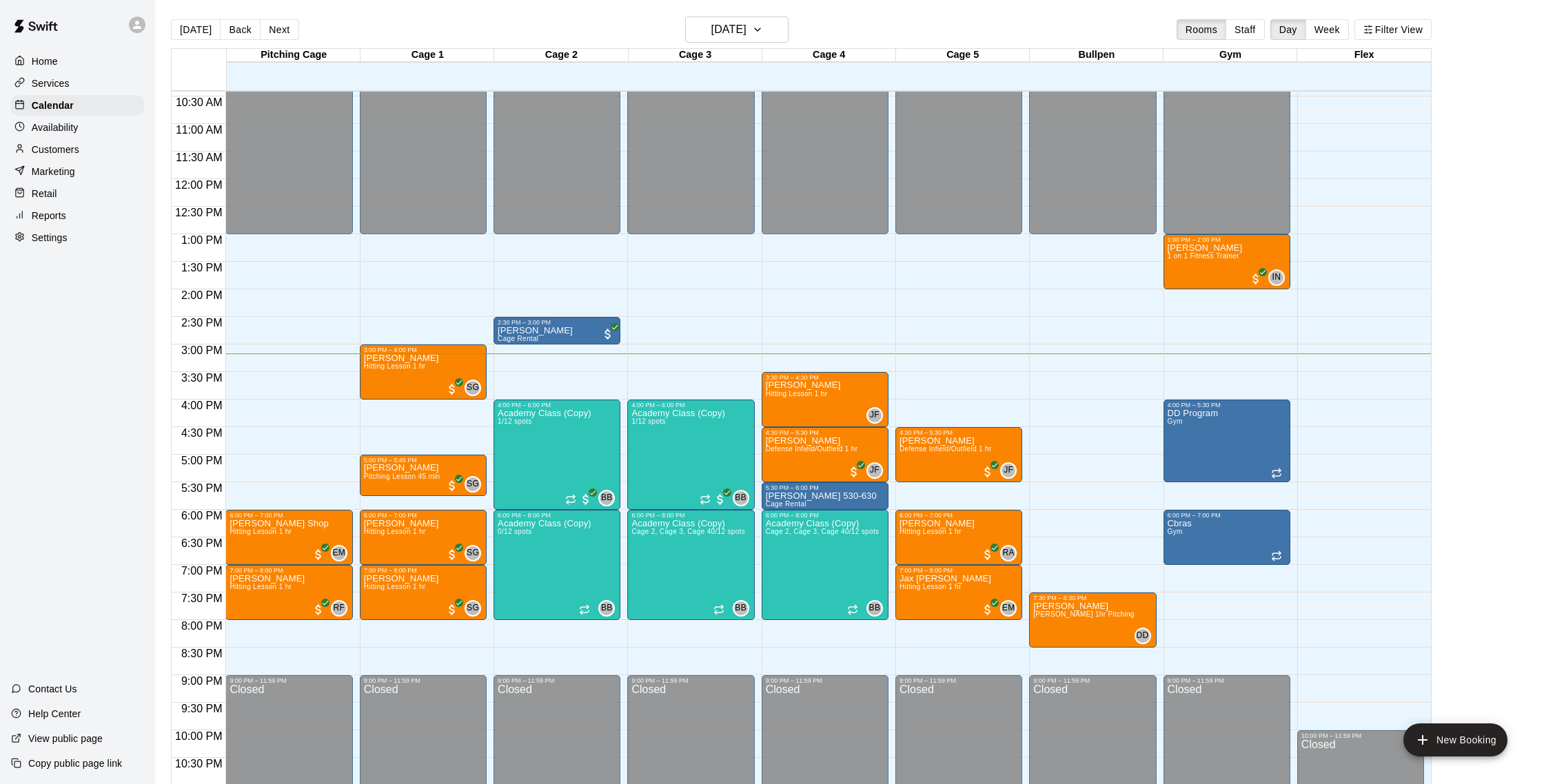
scroll to position [5, 0]
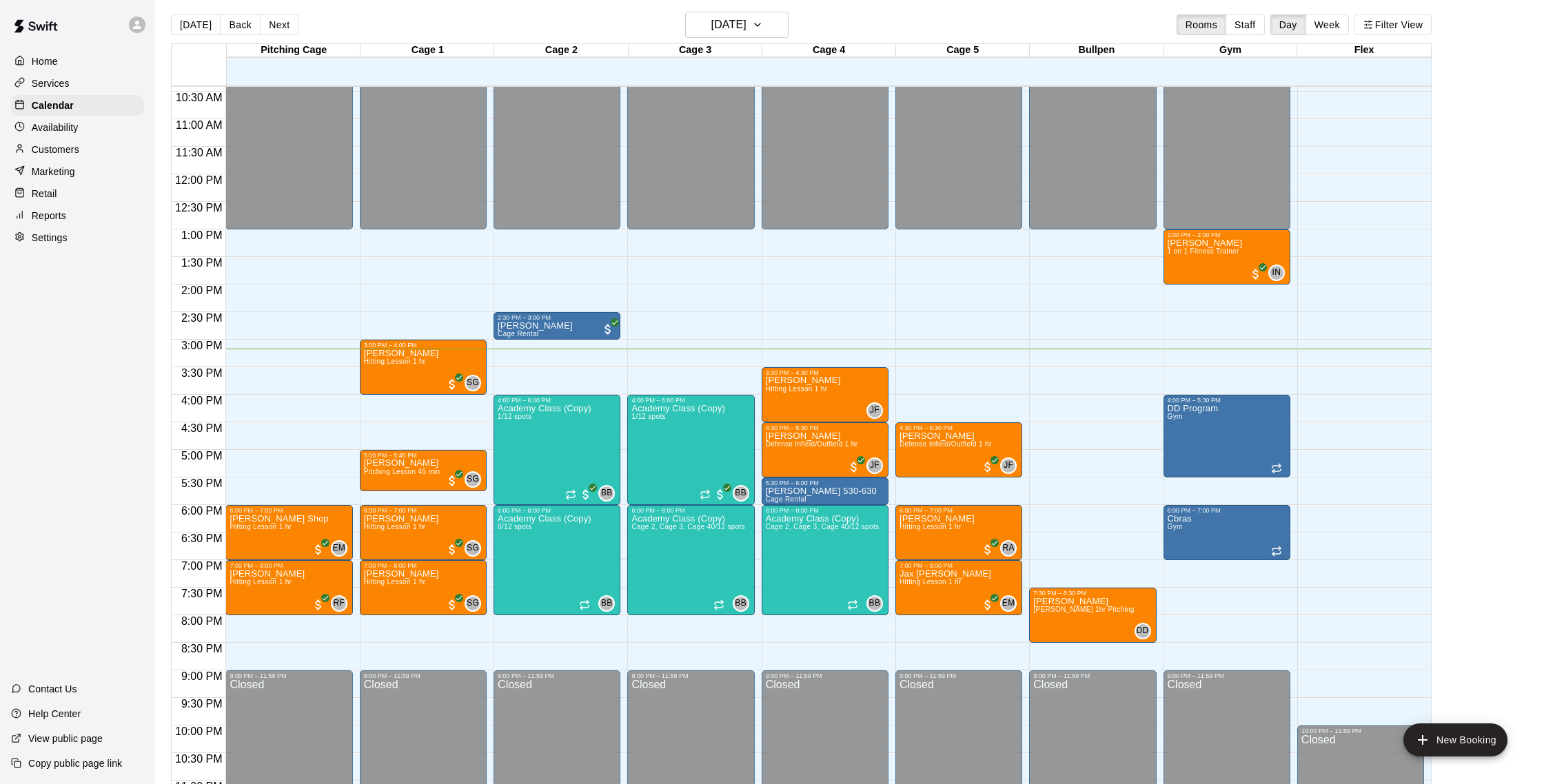
click at [64, 150] on p "Customers" at bounding box center [55, 149] width 48 height 14
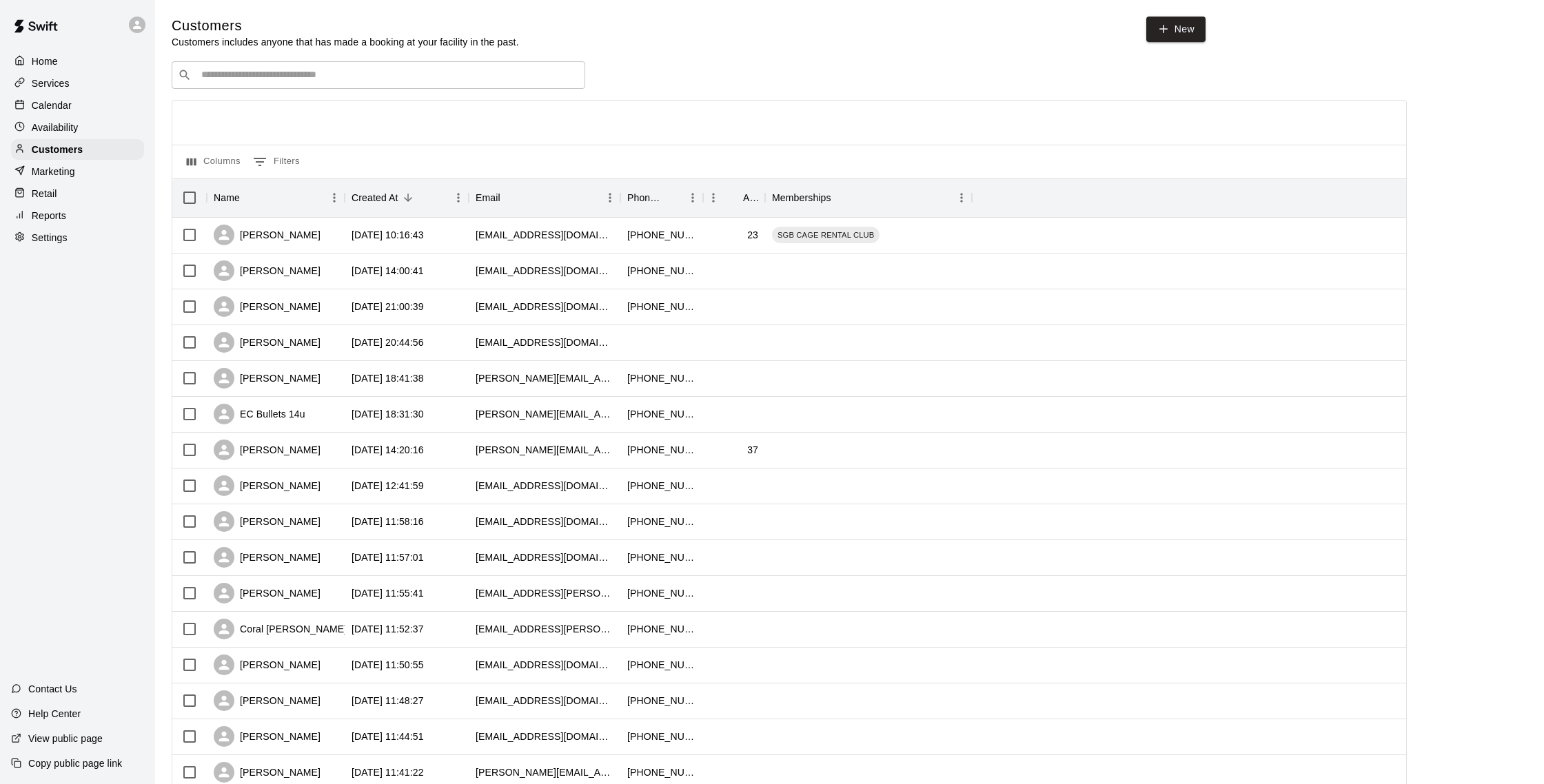
click at [255, 88] on div "​ ​" at bounding box center [378, 75] width 413 height 27
drag, startPoint x: 224, startPoint y: 77, endPoint x: 191, endPoint y: 75, distance: 33.1
click at [191, 75] on div "**********" at bounding box center [378, 75] width 413 height 27
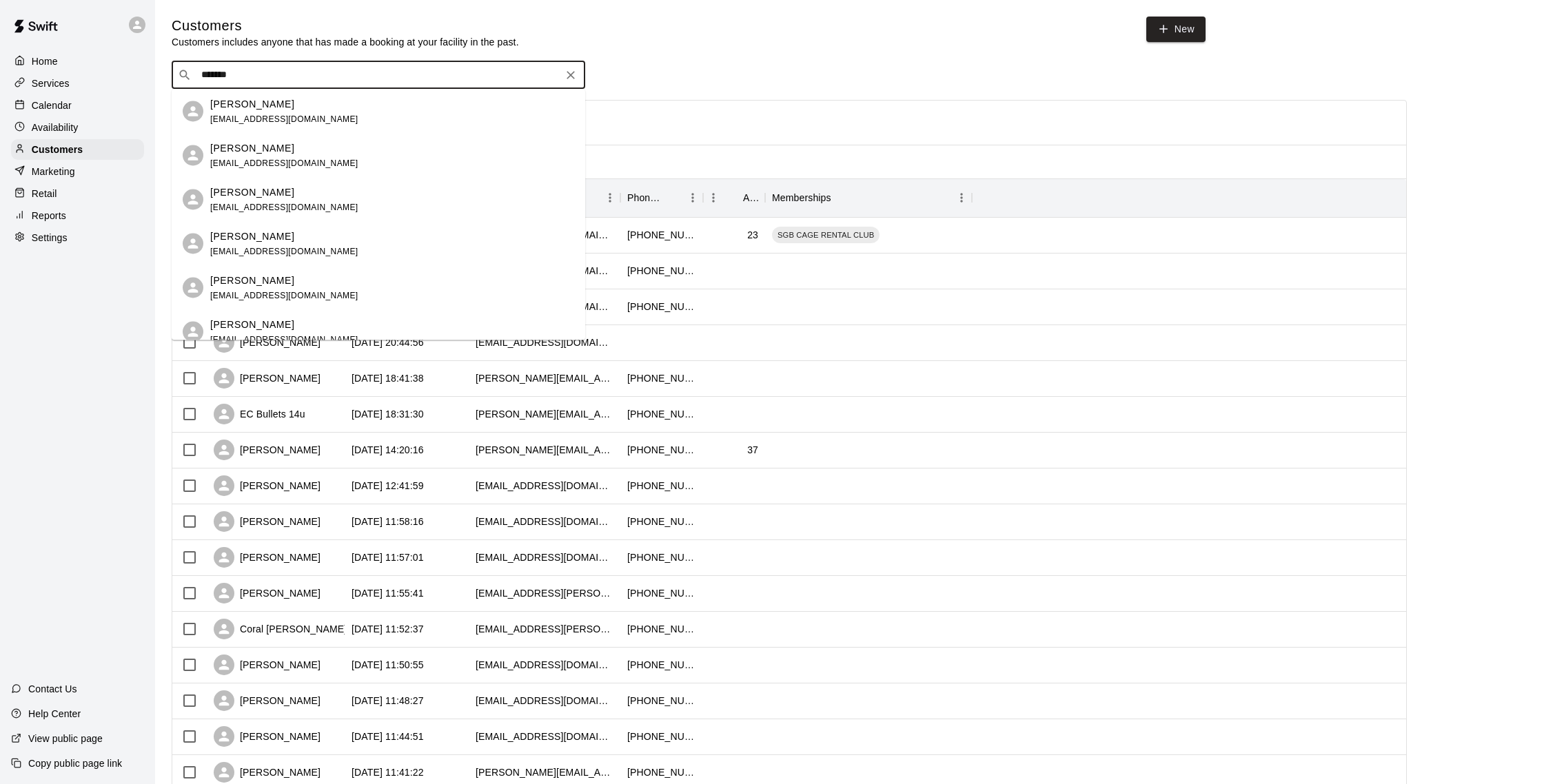
type input "******"
click at [722, 70] on div "​ ****** ​" at bounding box center [789, 75] width 1235 height 27
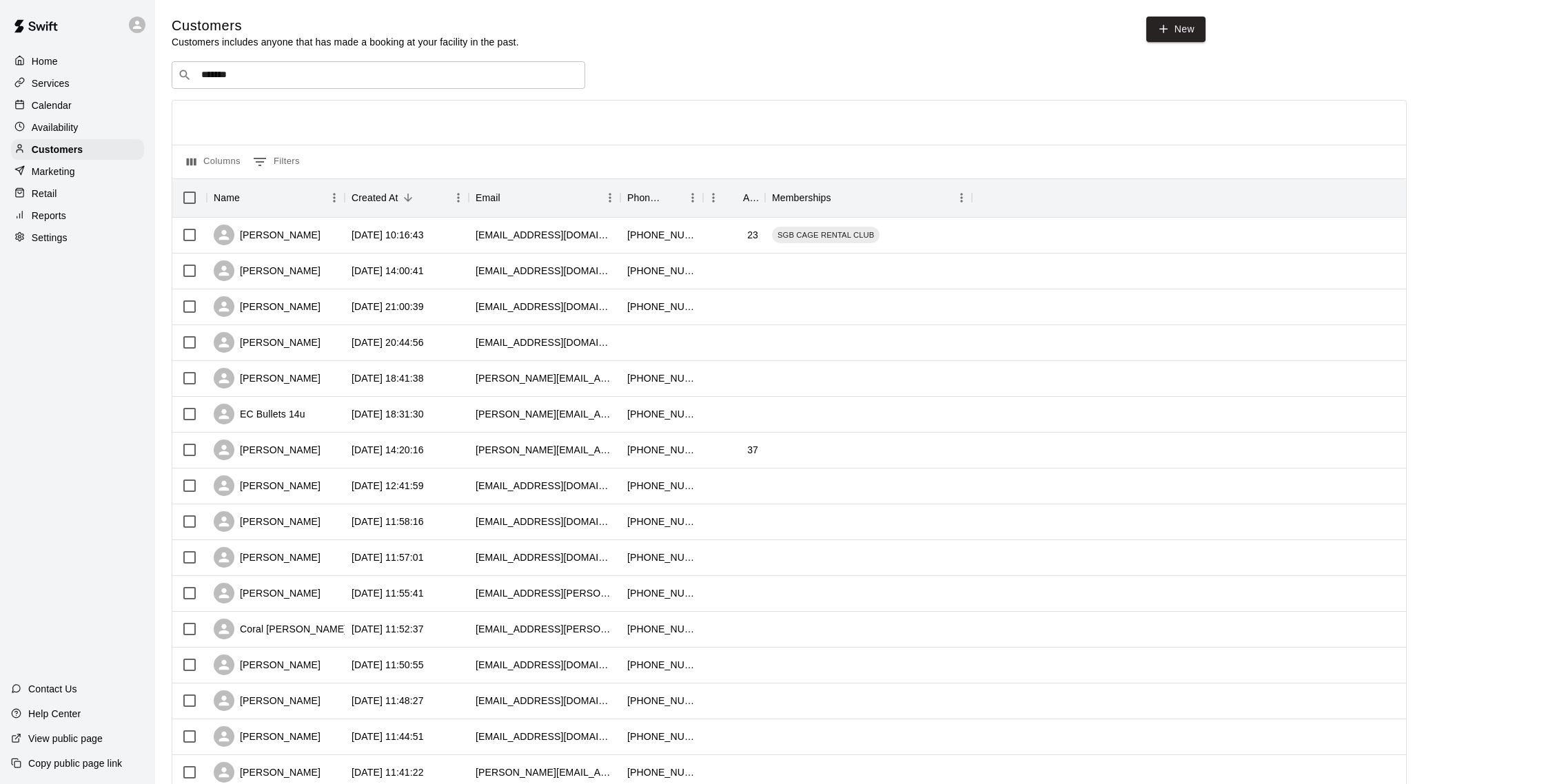
click at [86, 103] on div "Calendar" at bounding box center [77, 106] width 133 height 21
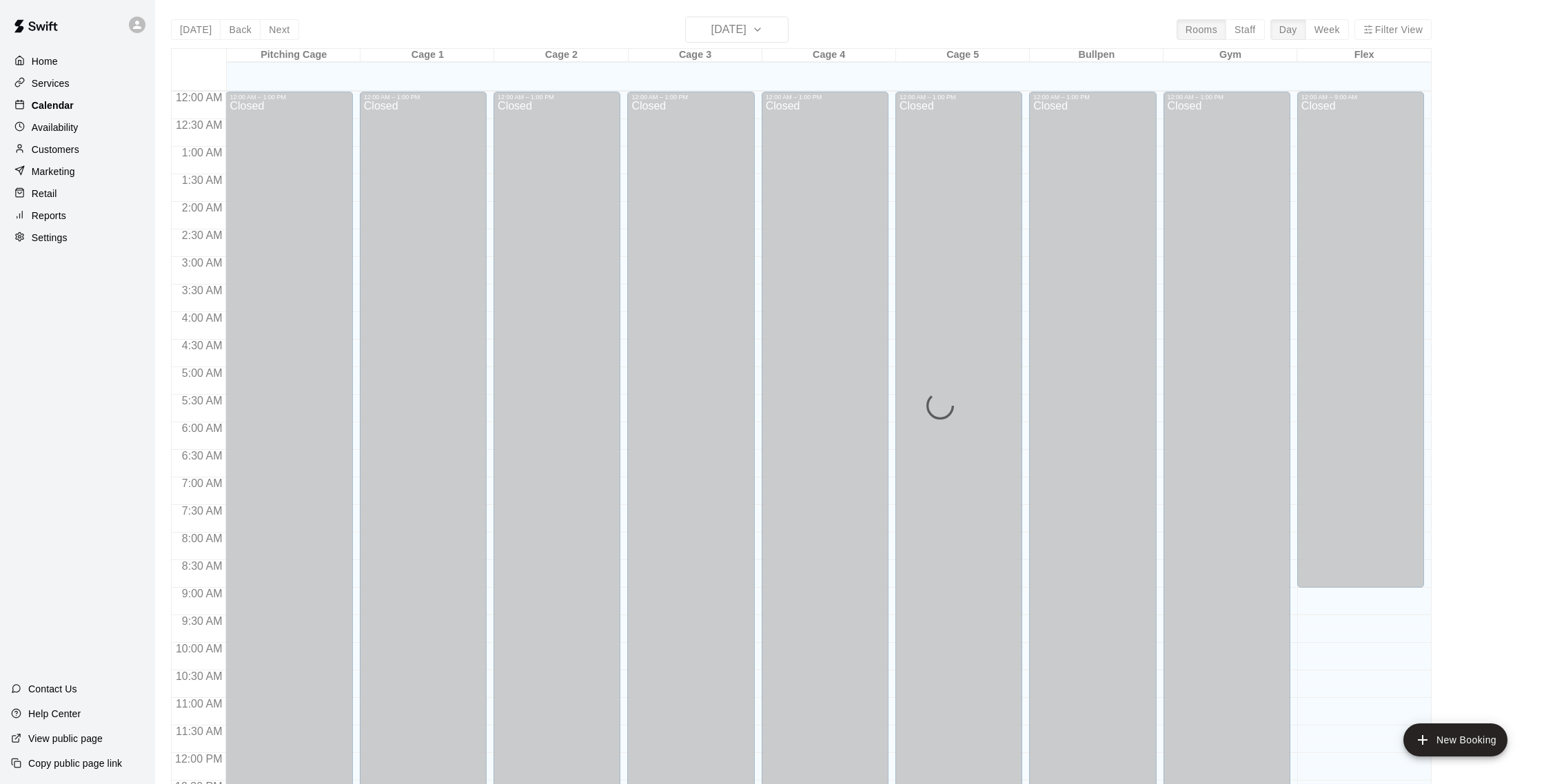
scroll to position [575, 0]
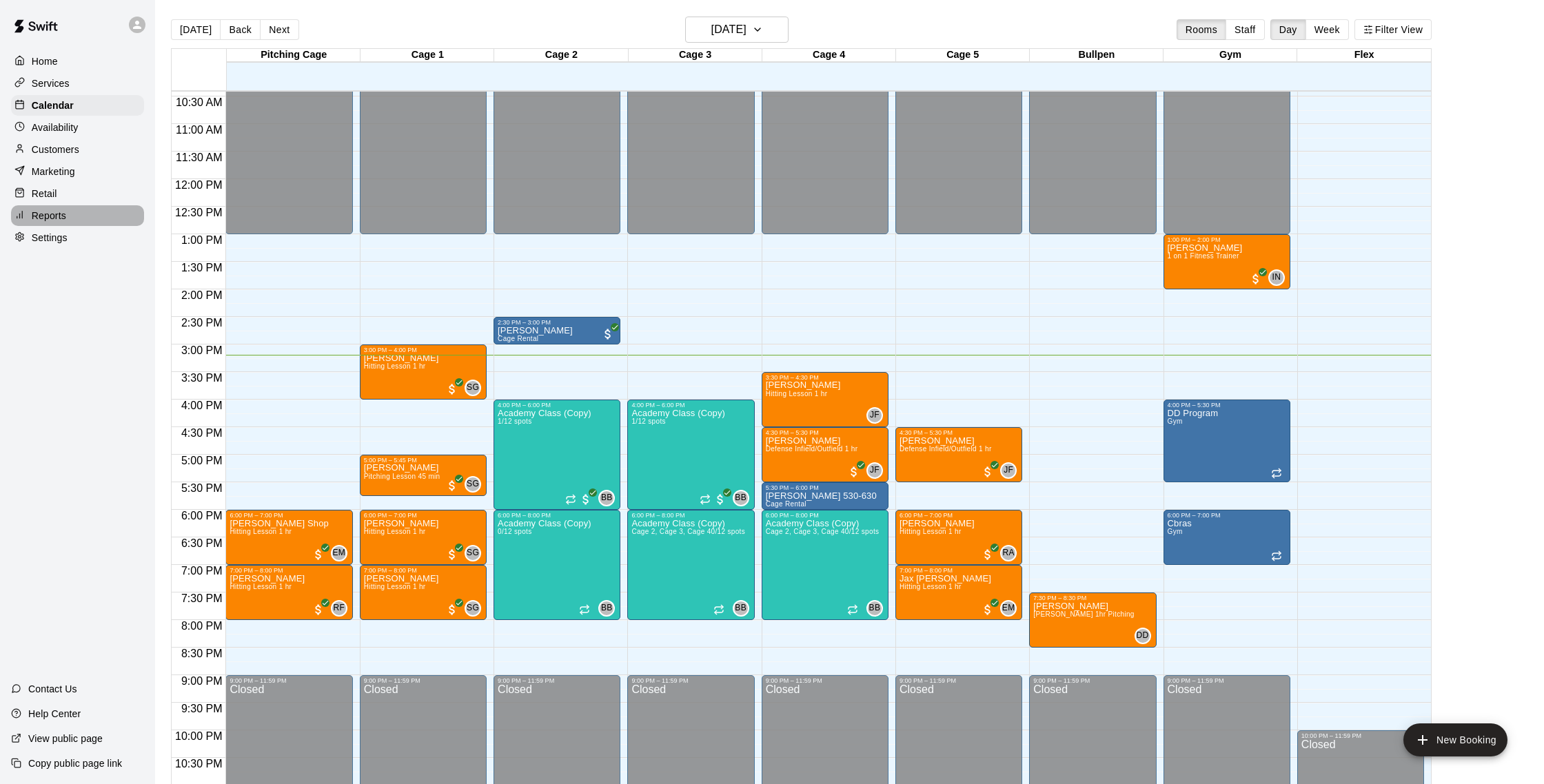
click at [93, 218] on div "Reports" at bounding box center [77, 216] width 133 height 21
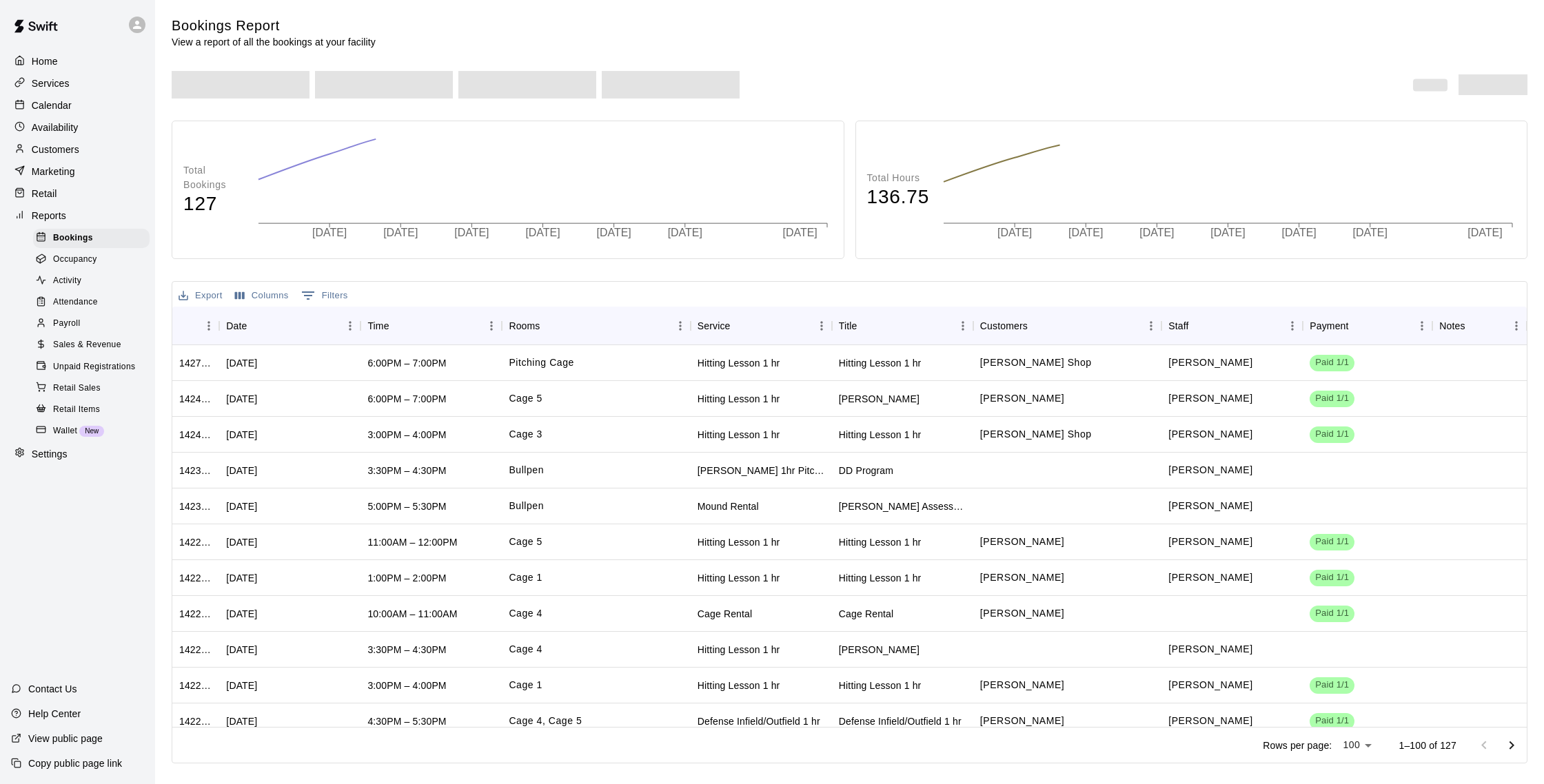
click at [116, 341] on span "Sales & Revenue" at bounding box center [87, 345] width 68 height 14
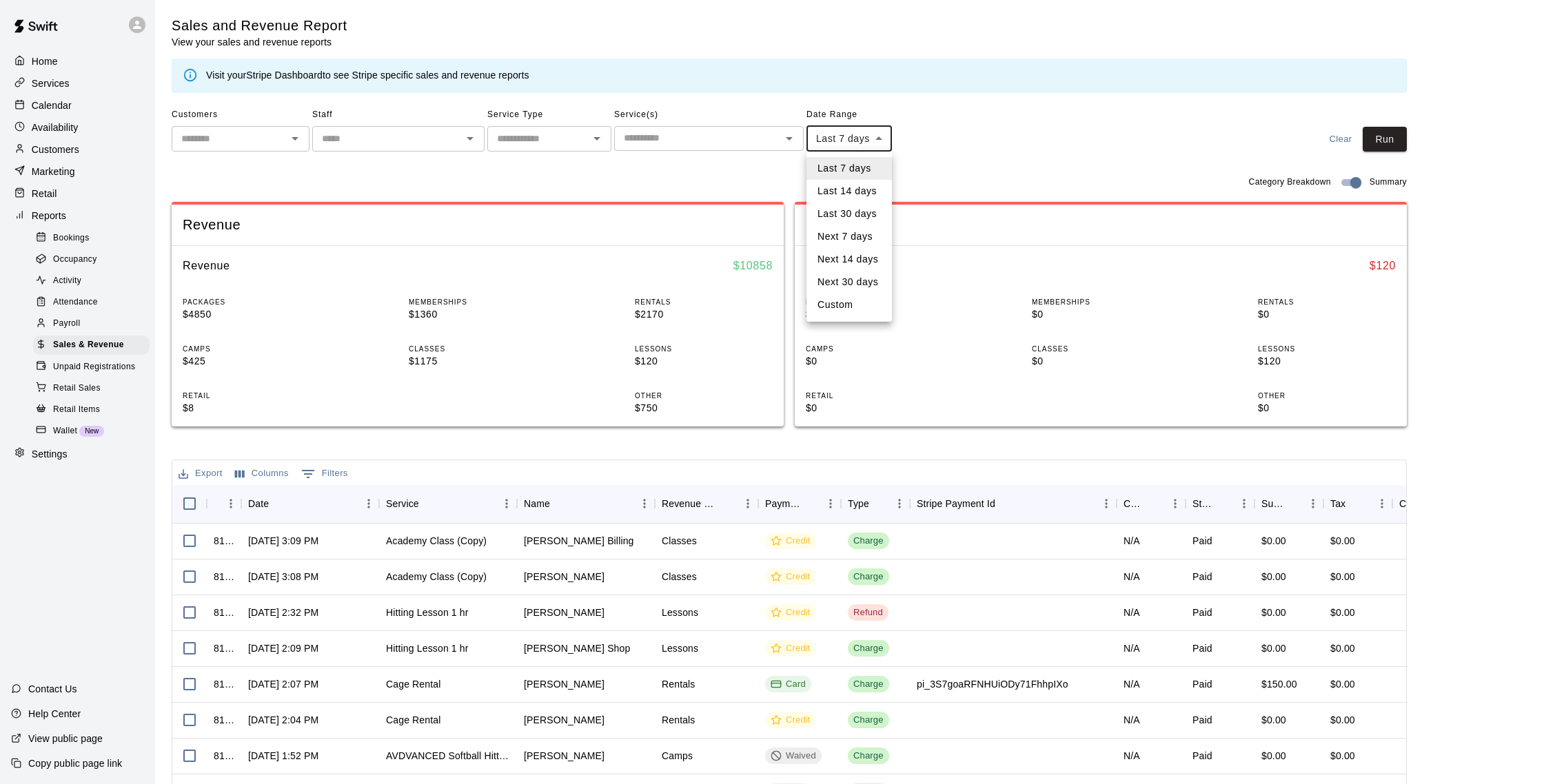
click at [865, 146] on body "Home Services Calendar Availability Customers Marketing Retail Reports Bookings…" at bounding box center [772, 474] width 1544 height 948
click at [840, 309] on li "Custom" at bounding box center [849, 305] width 85 height 23
type input "******"
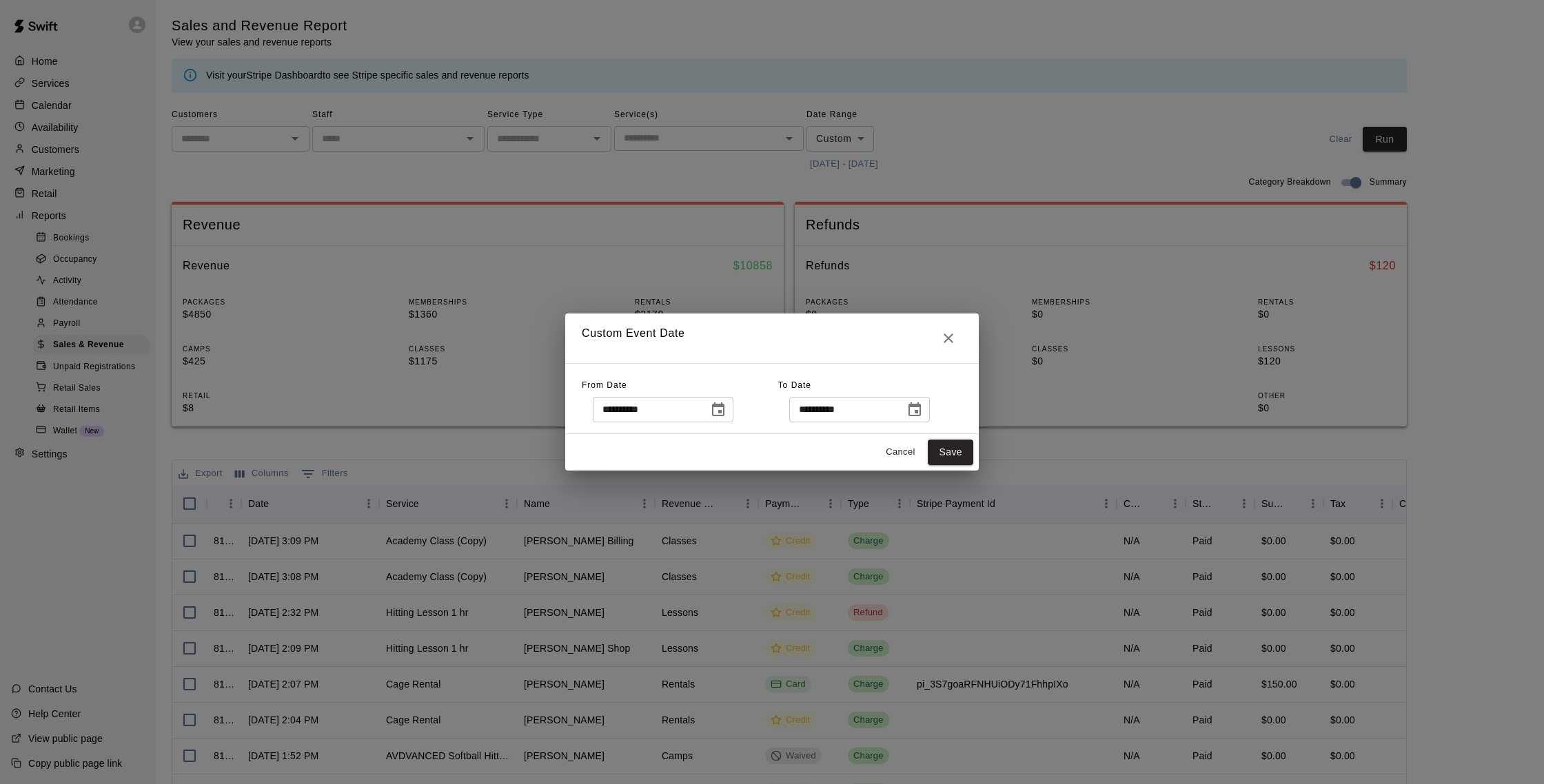
click at [716, 413] on icon "Choose date, selected date is Sep 8, 2025" at bounding box center [718, 409] width 12 height 14
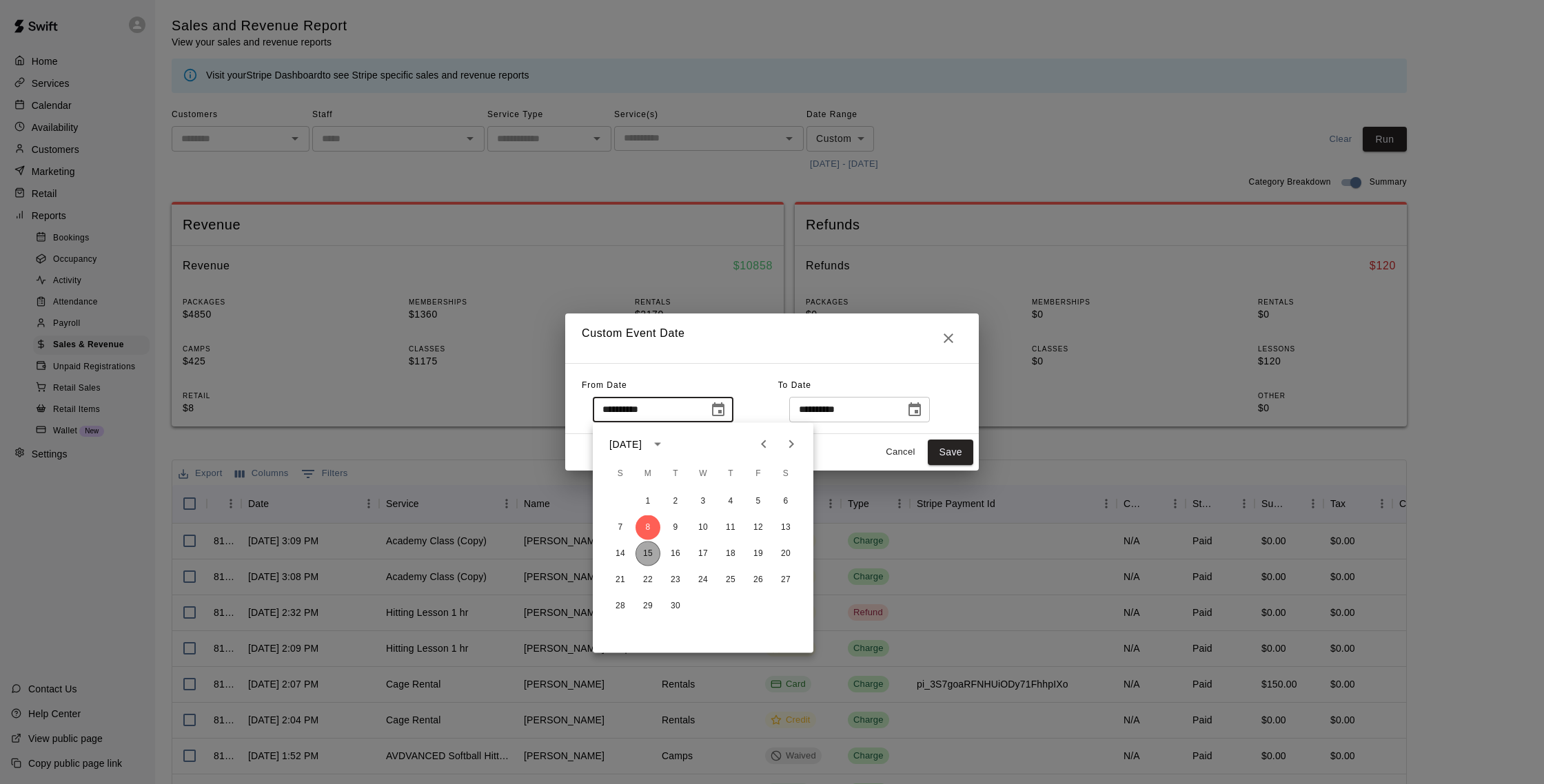
drag, startPoint x: 654, startPoint y: 548, endPoint x: 665, endPoint y: 543, distance: 12.1
click at [656, 548] on button "15" at bounding box center [648, 554] width 25 height 25
type input "**********"
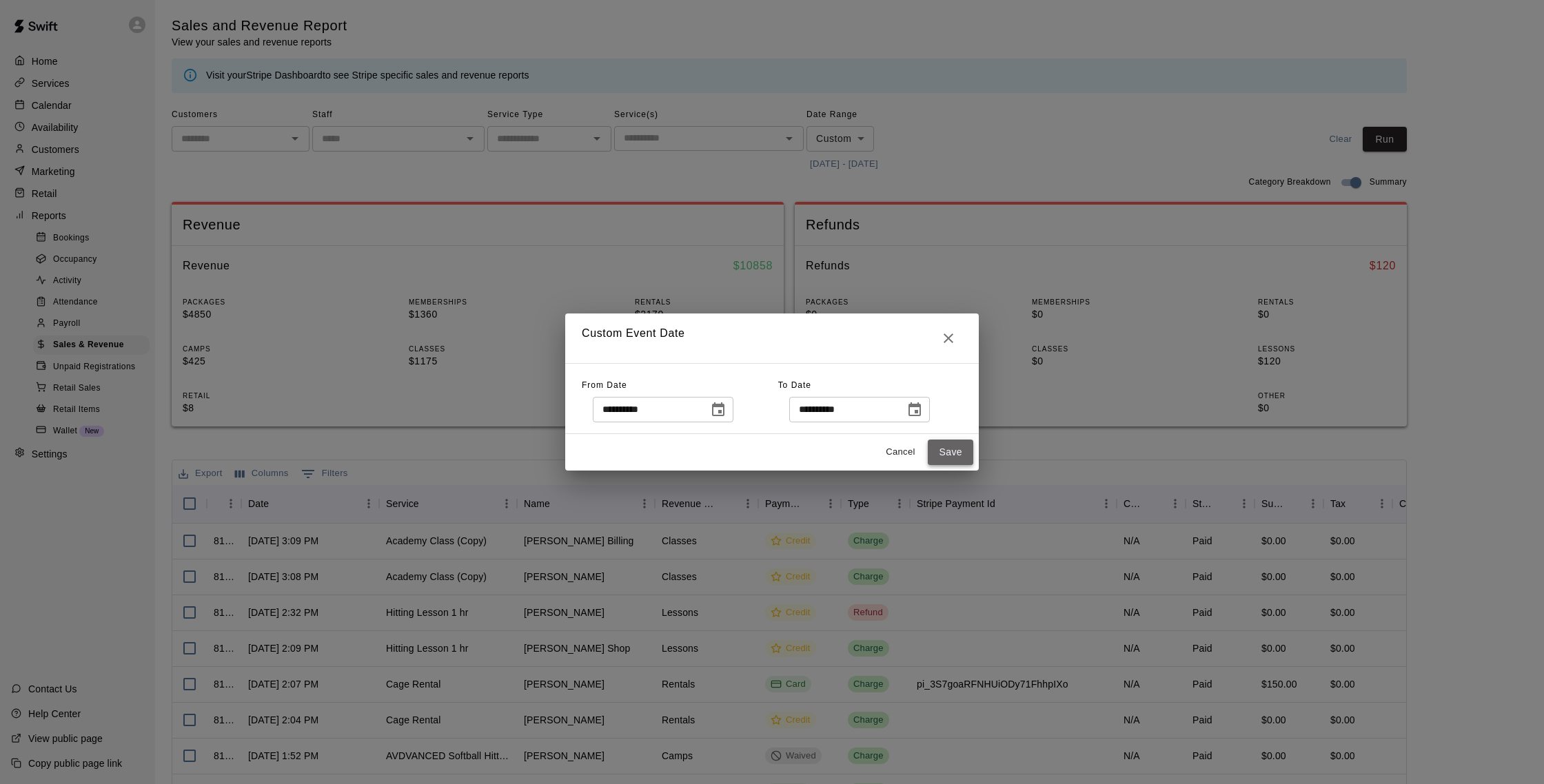
drag, startPoint x: 955, startPoint y: 458, endPoint x: 942, endPoint y: 459, distance: 13.0
click at [952, 459] on button "Save" at bounding box center [950, 453] width 45 height 26
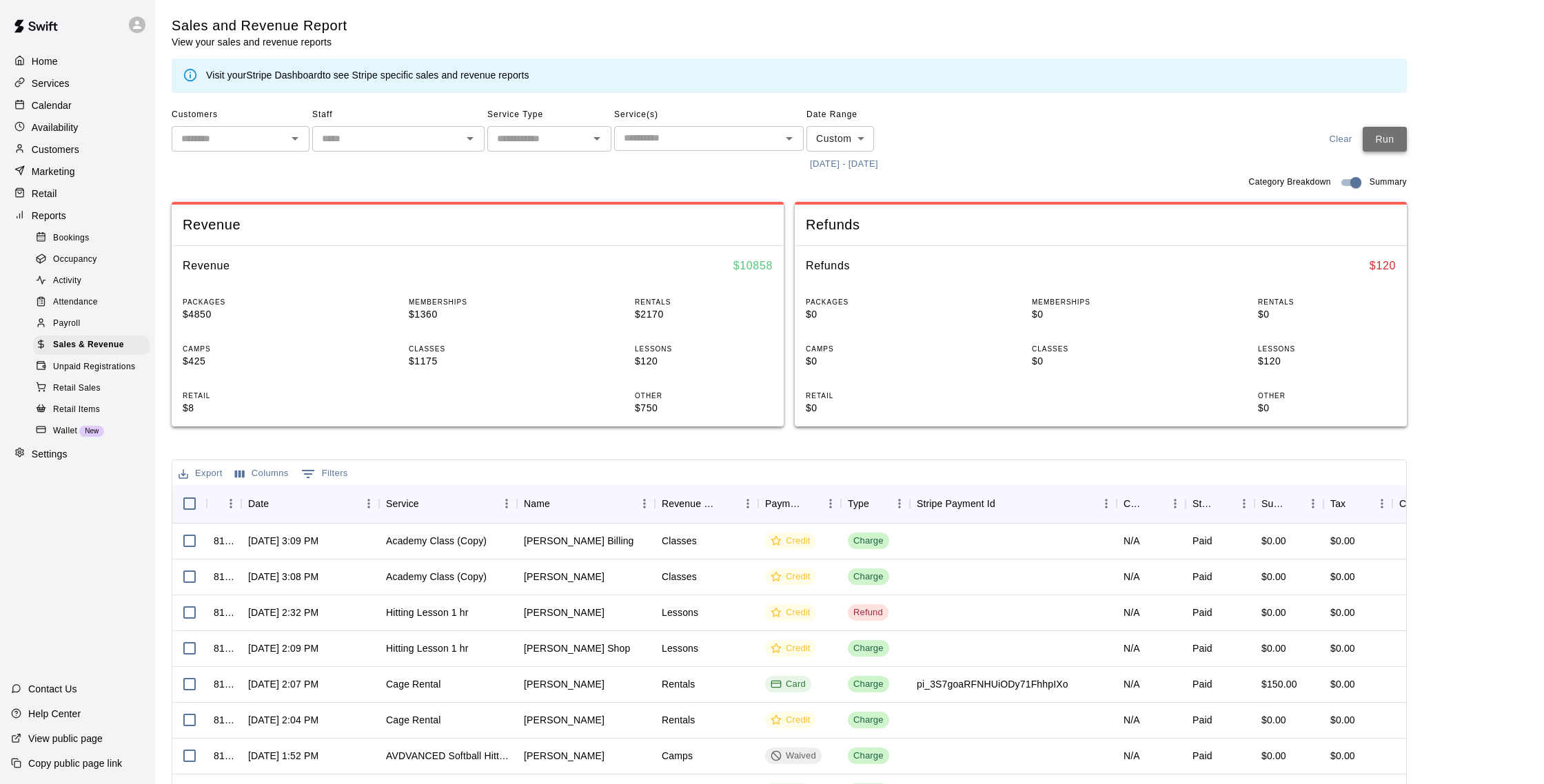
click at [1401, 141] on button "Run" at bounding box center [1384, 139] width 44 height 26
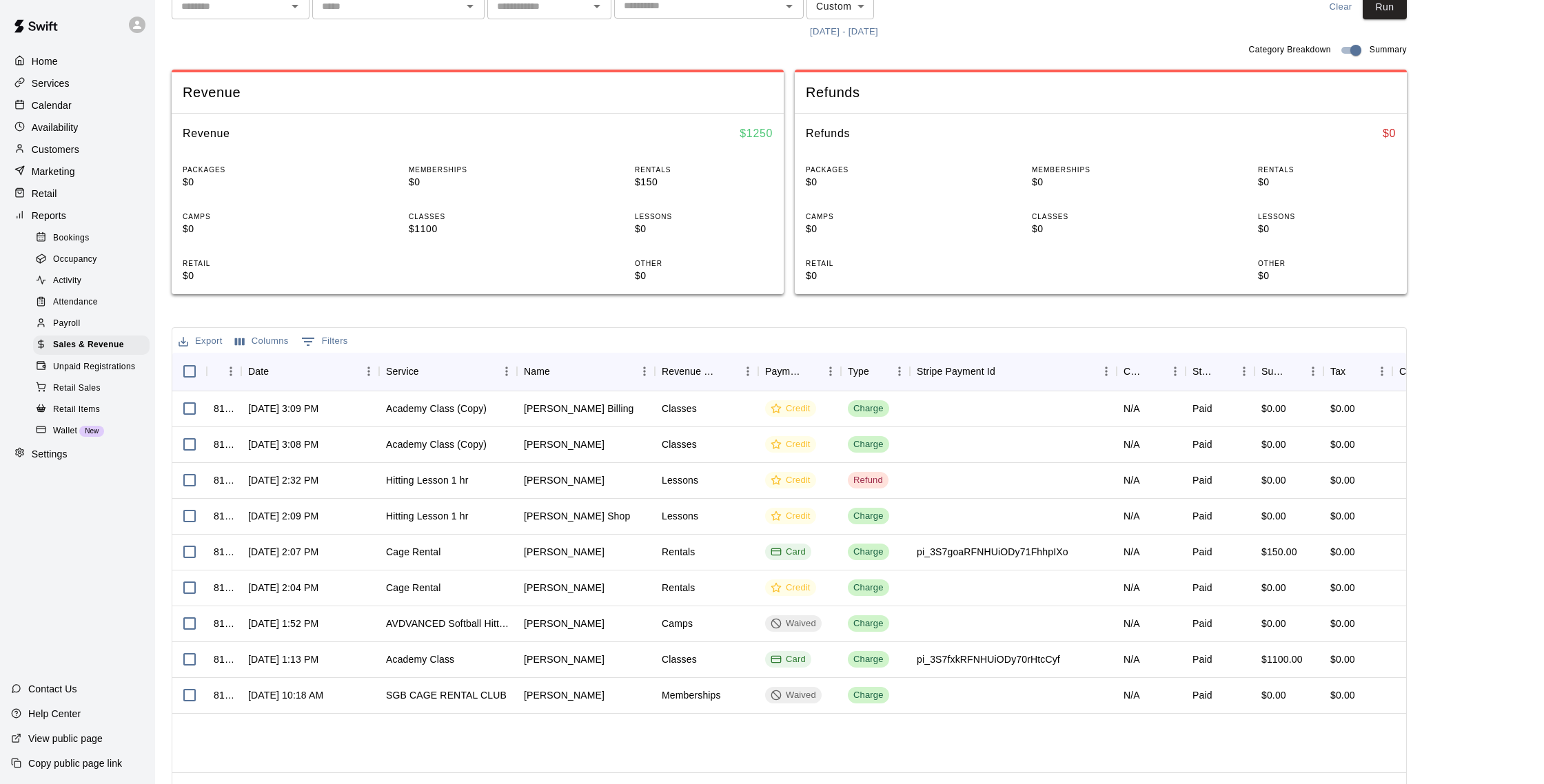
scroll to position [163, 0]
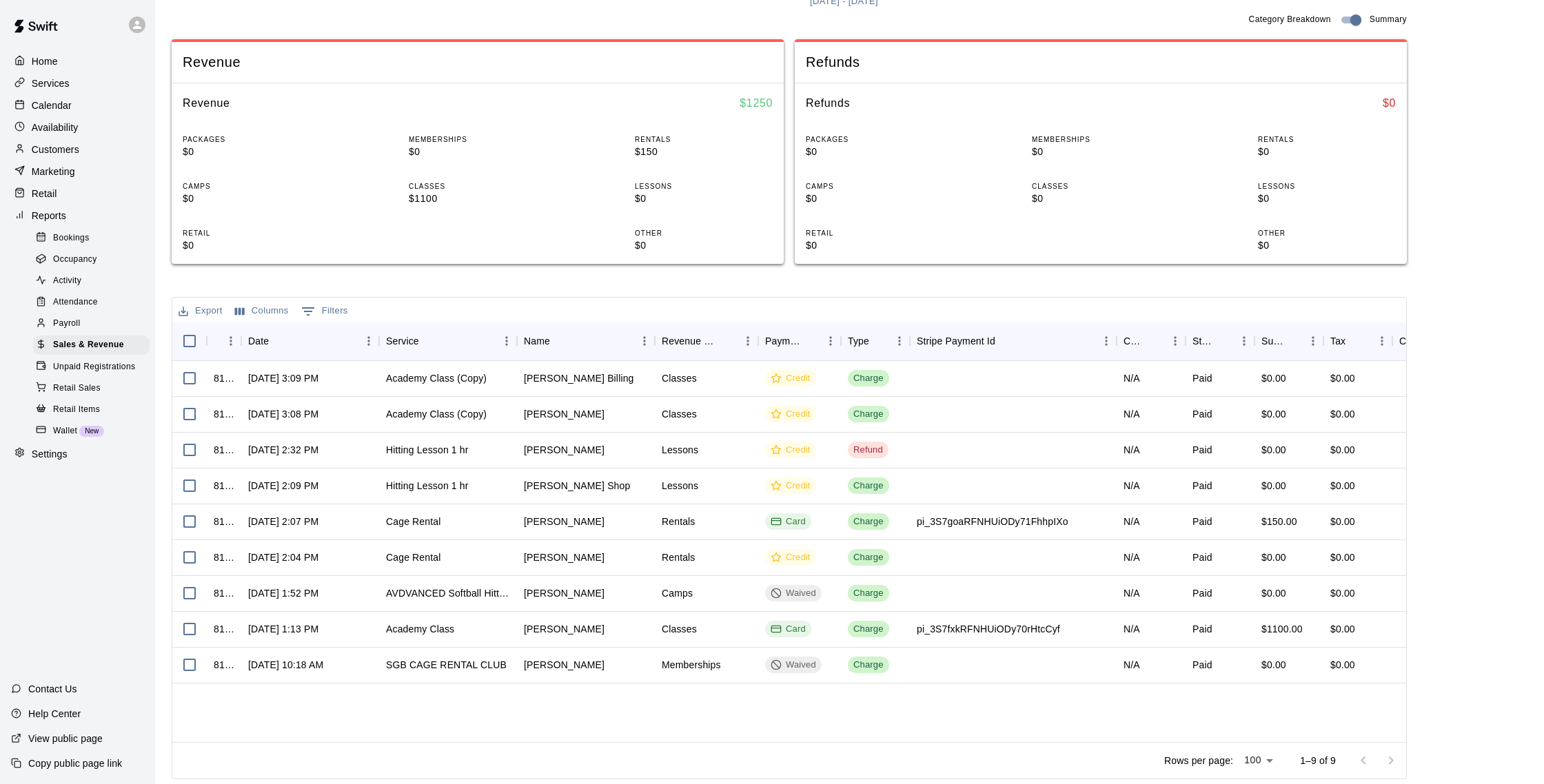
click at [79, 145] on p "Customers" at bounding box center [55, 149] width 48 height 14
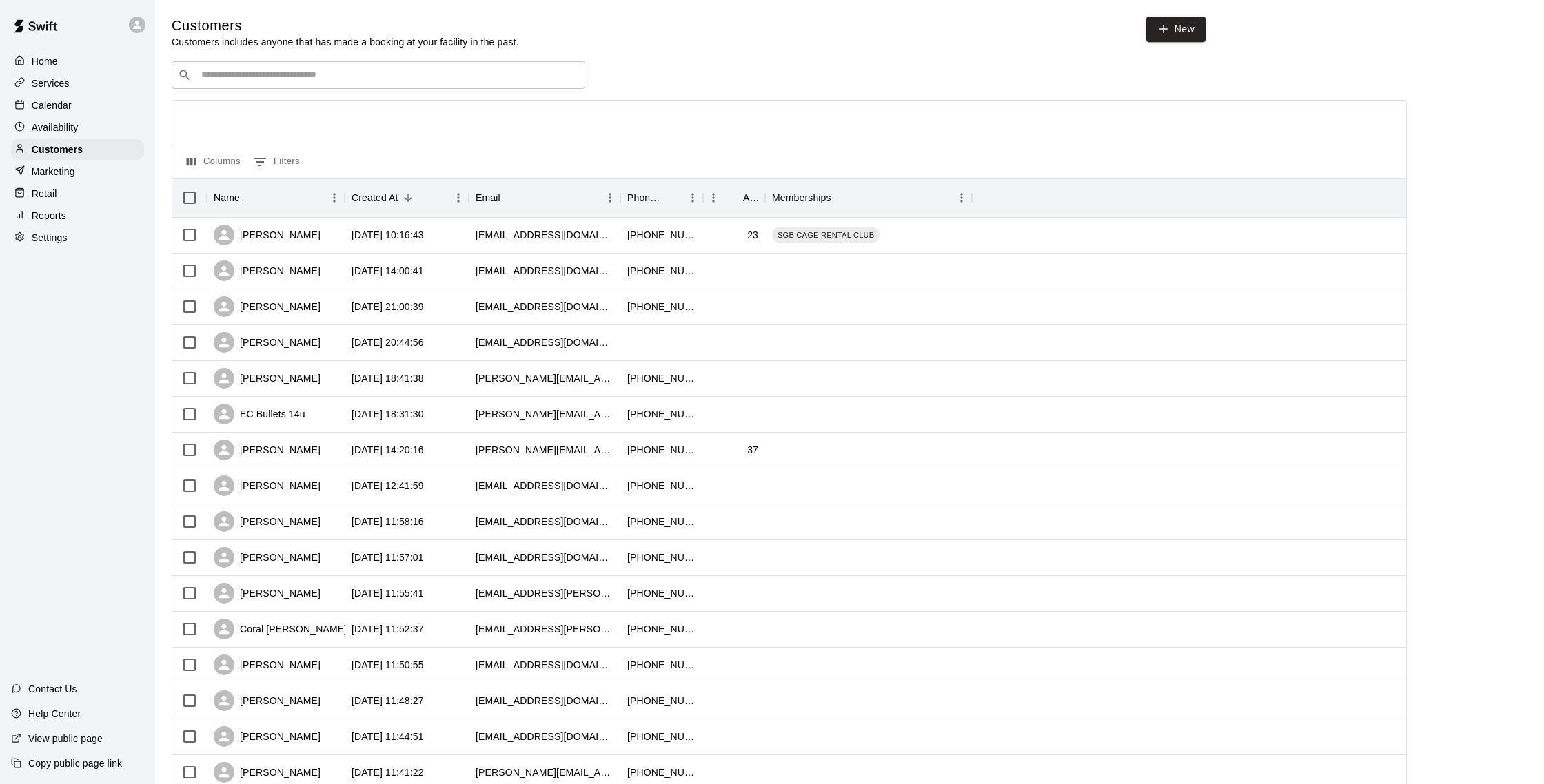
click at [241, 81] on input "Search customers by name or email" at bounding box center [388, 75] width 382 height 14
type input "*****"
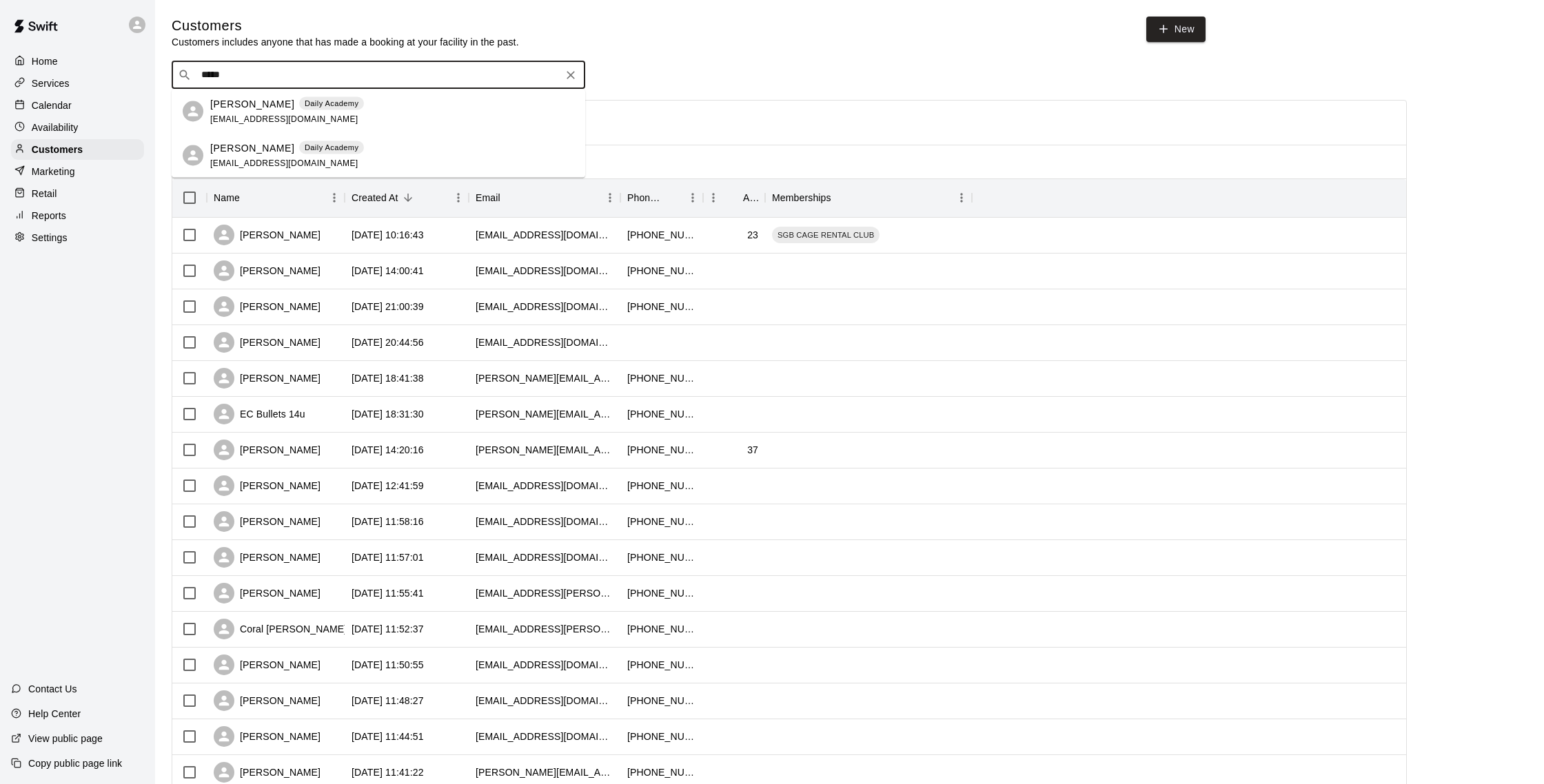
click at [358, 107] on div "Jessica Abalos Daily Academy legal_jess@yahoo.com" at bounding box center [392, 111] width 364 height 30
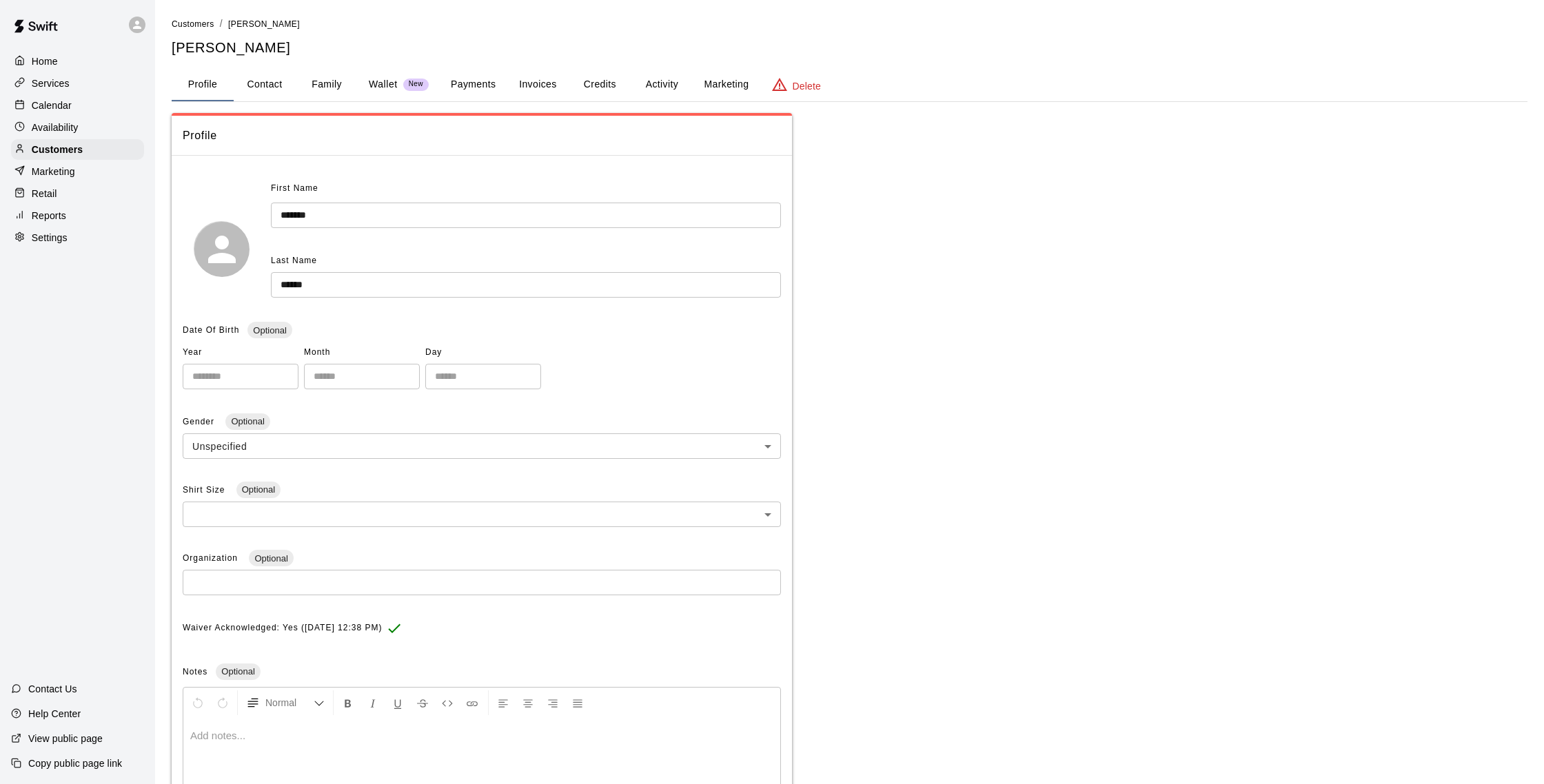
click at [644, 81] on button "Activity" at bounding box center [662, 85] width 62 height 33
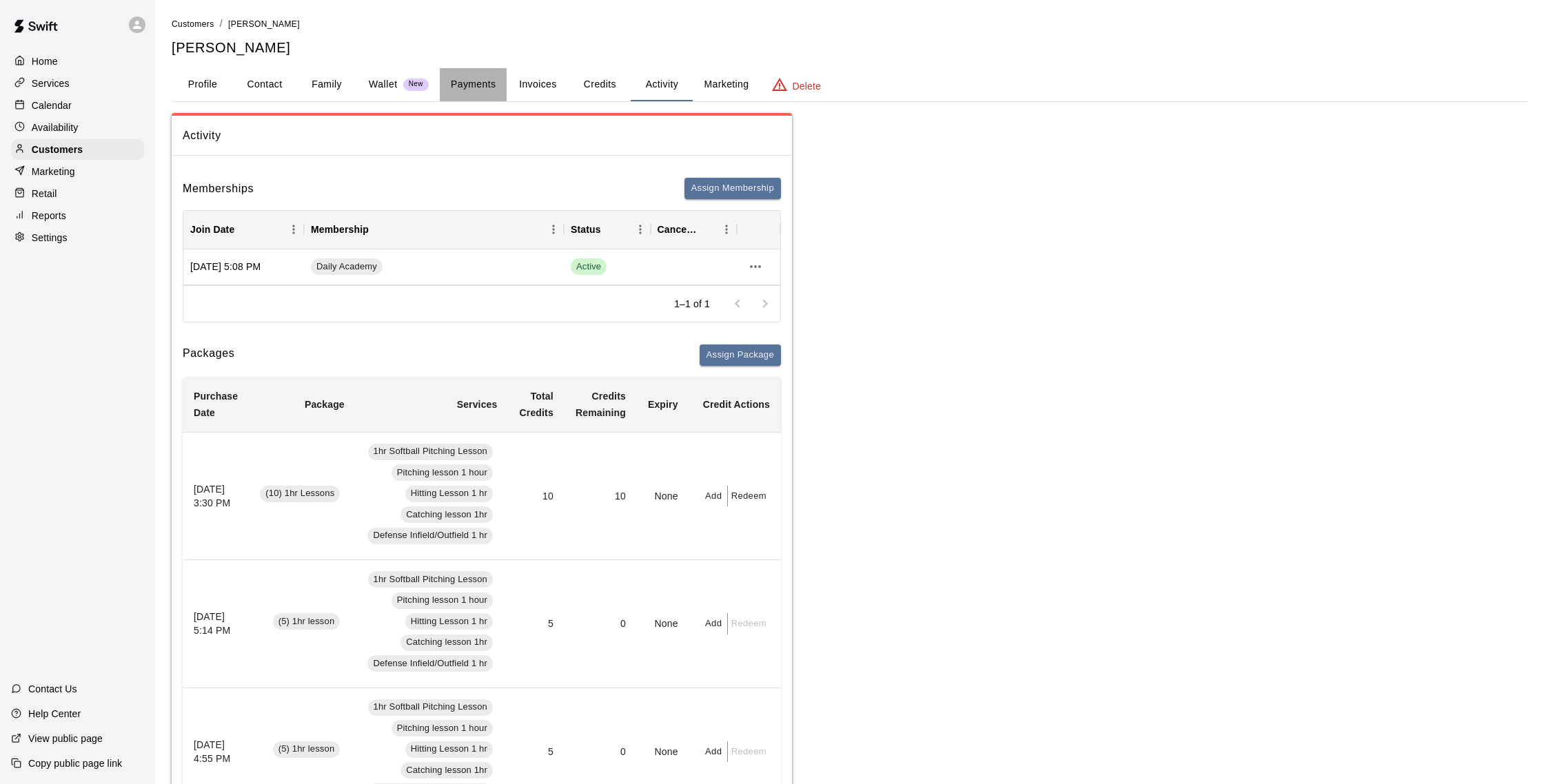
click at [477, 84] on button "Payments" at bounding box center [473, 85] width 67 height 33
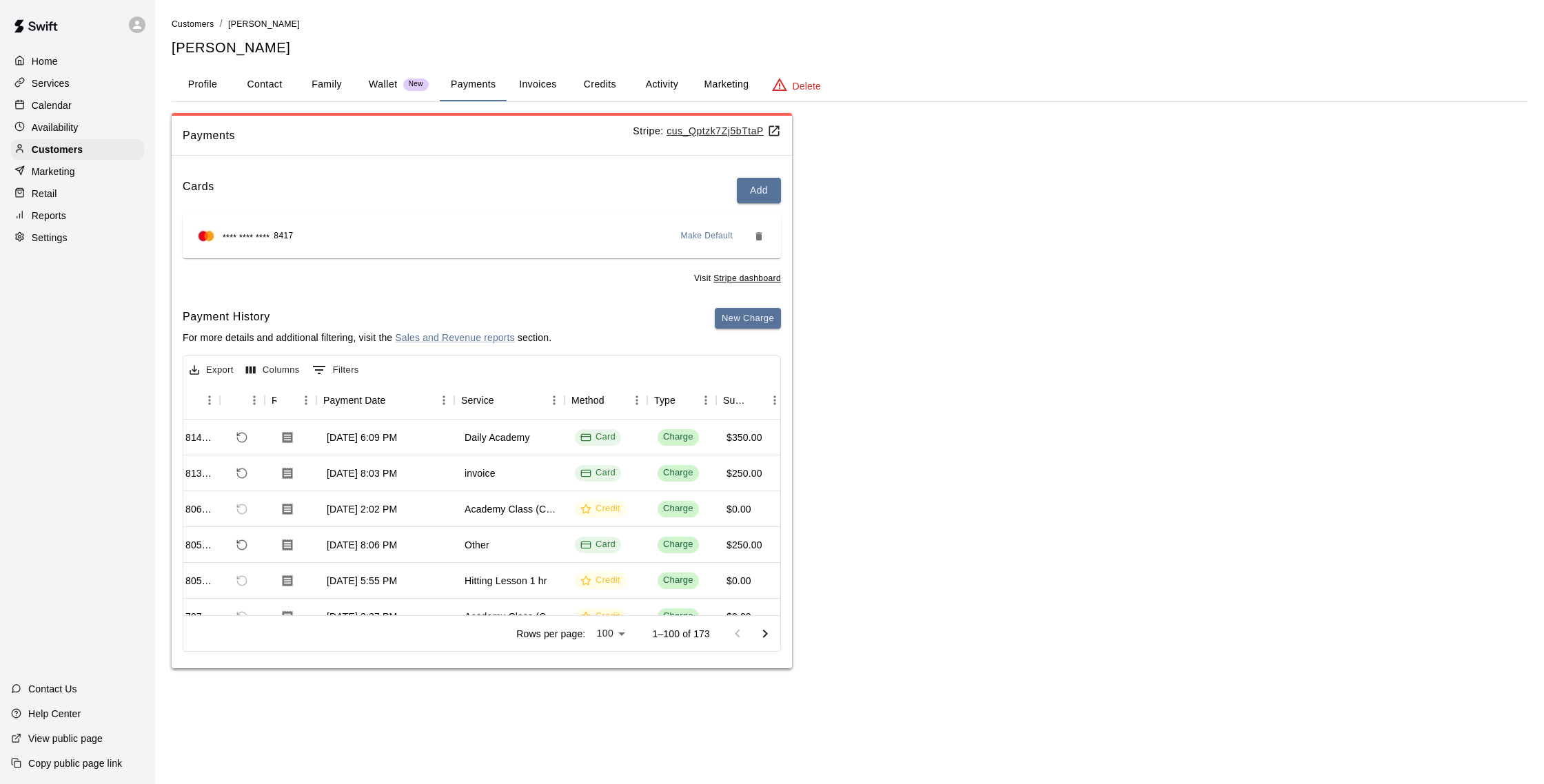
scroll to position [0, 62]
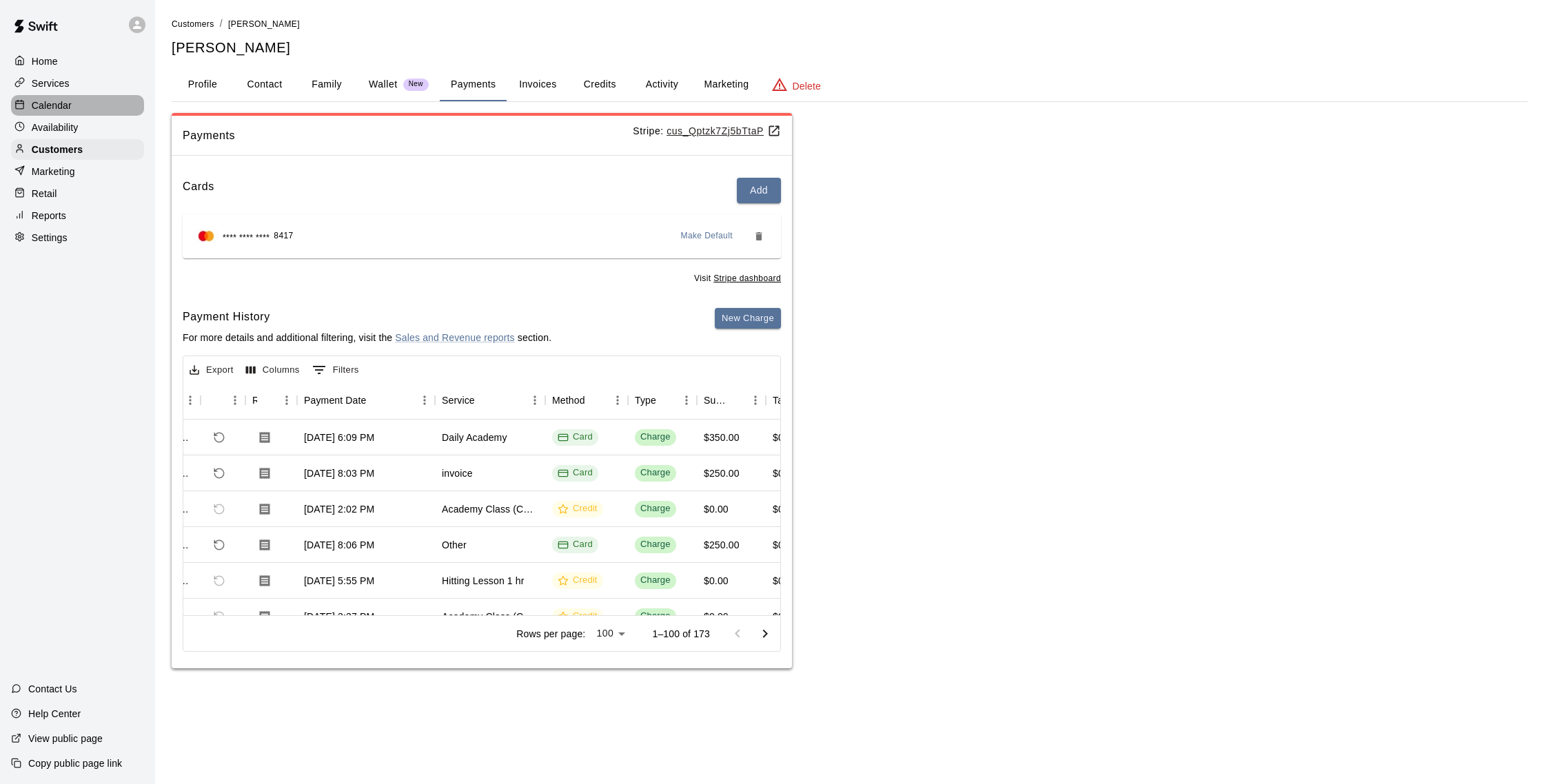
click at [73, 102] on div "Calendar" at bounding box center [77, 106] width 133 height 21
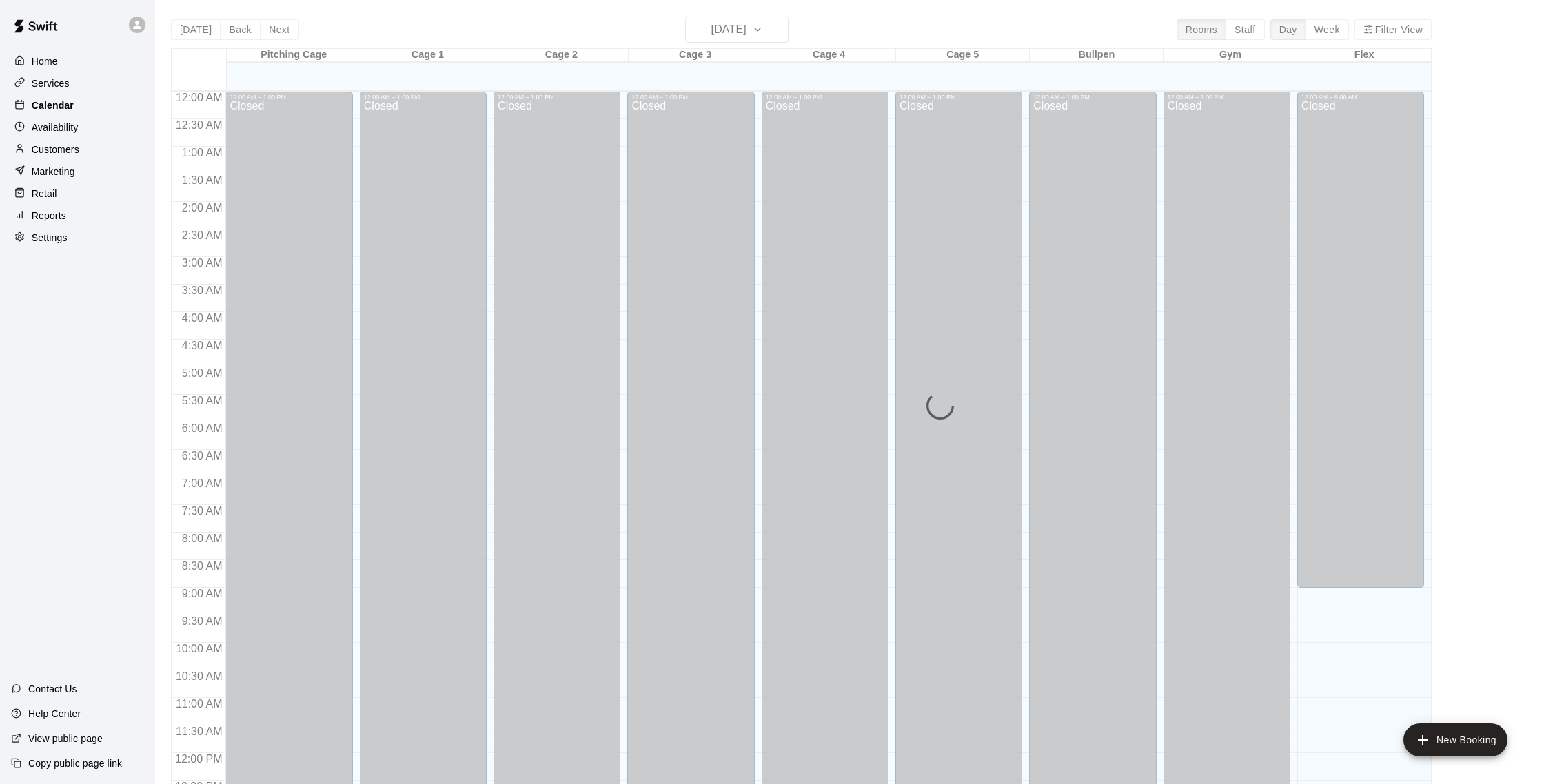
scroll to position [575, 0]
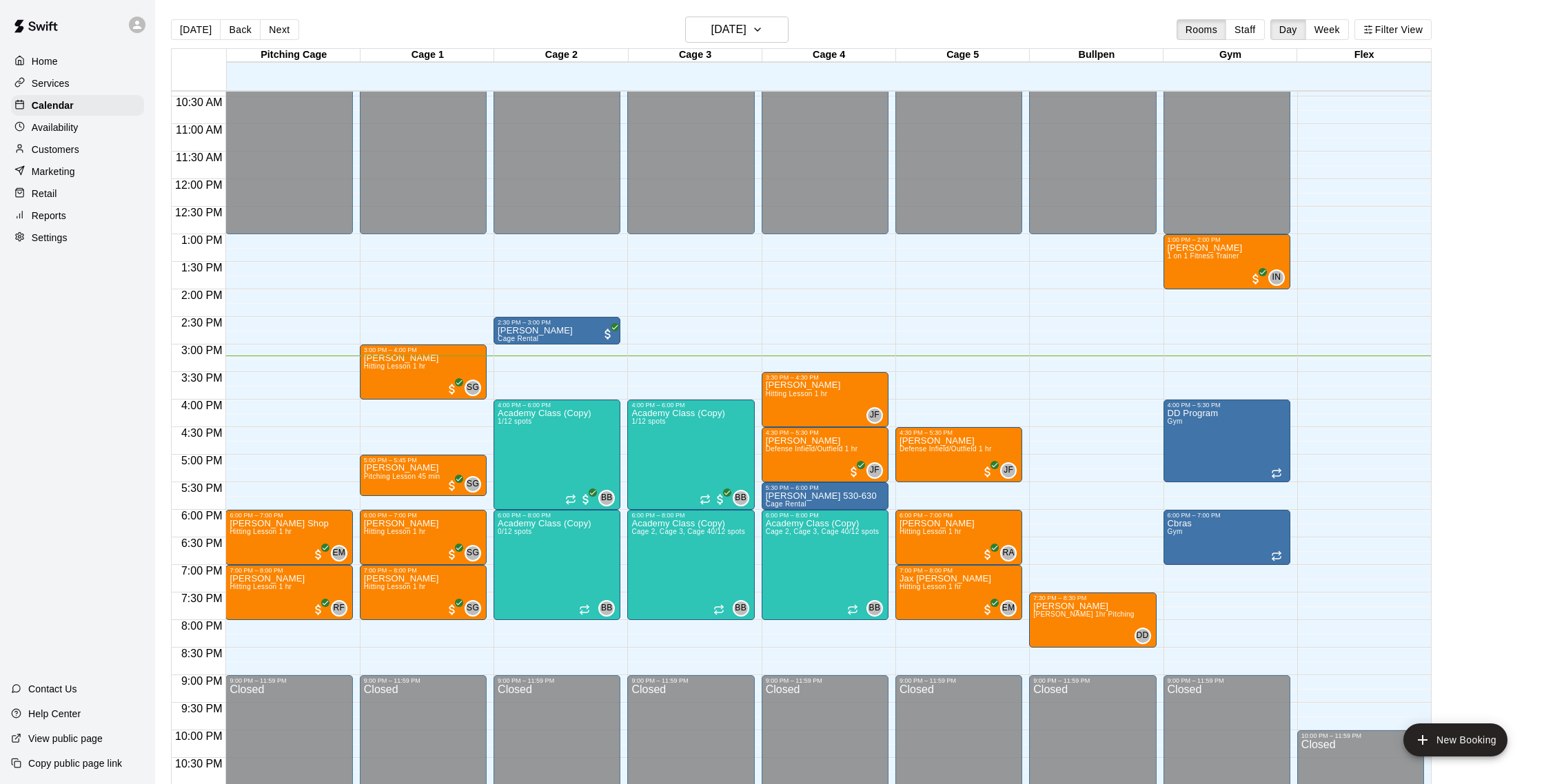
click at [69, 143] on p "Customers" at bounding box center [55, 149] width 48 height 14
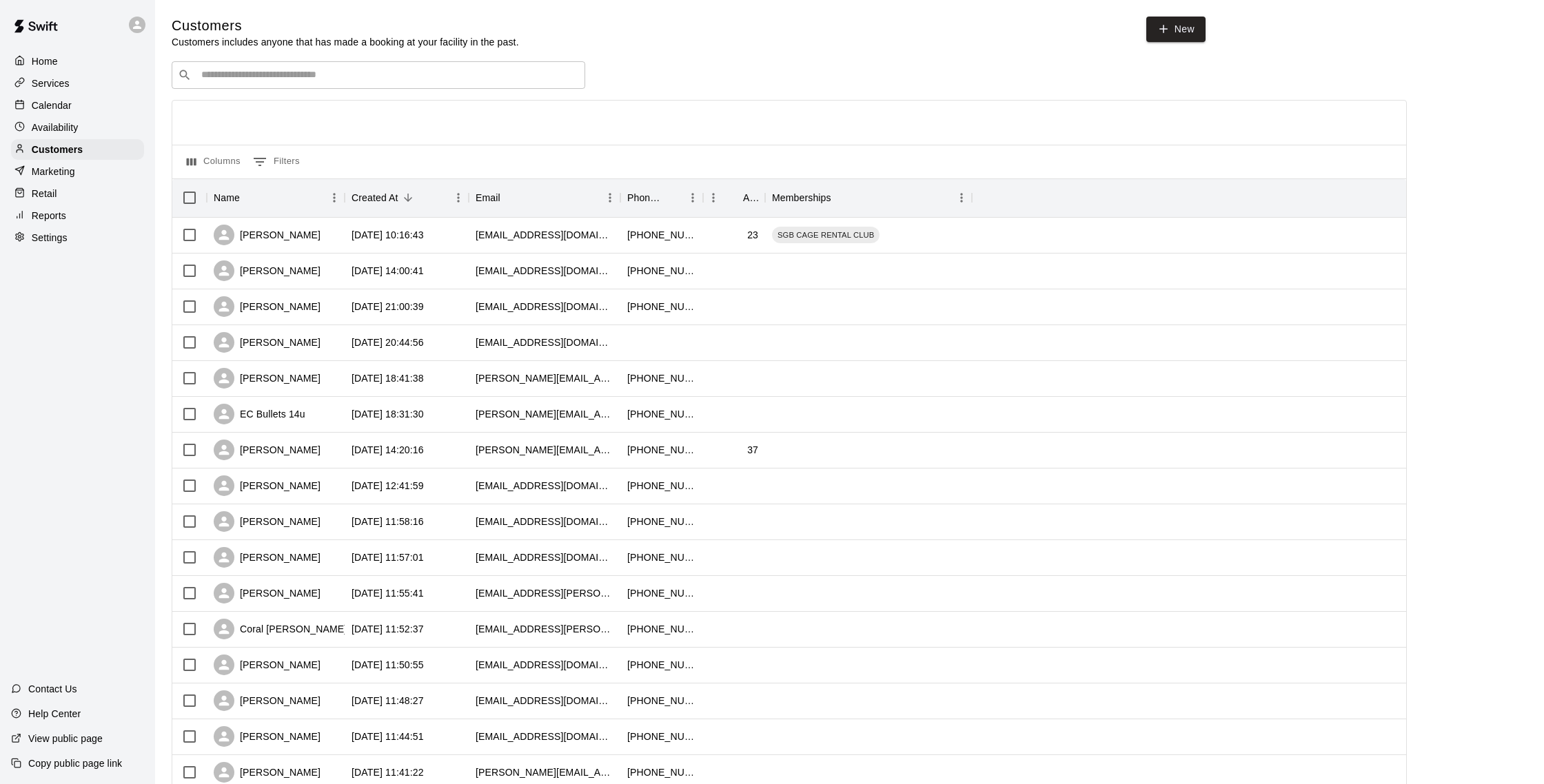
click at [89, 104] on div "Calendar" at bounding box center [77, 106] width 133 height 21
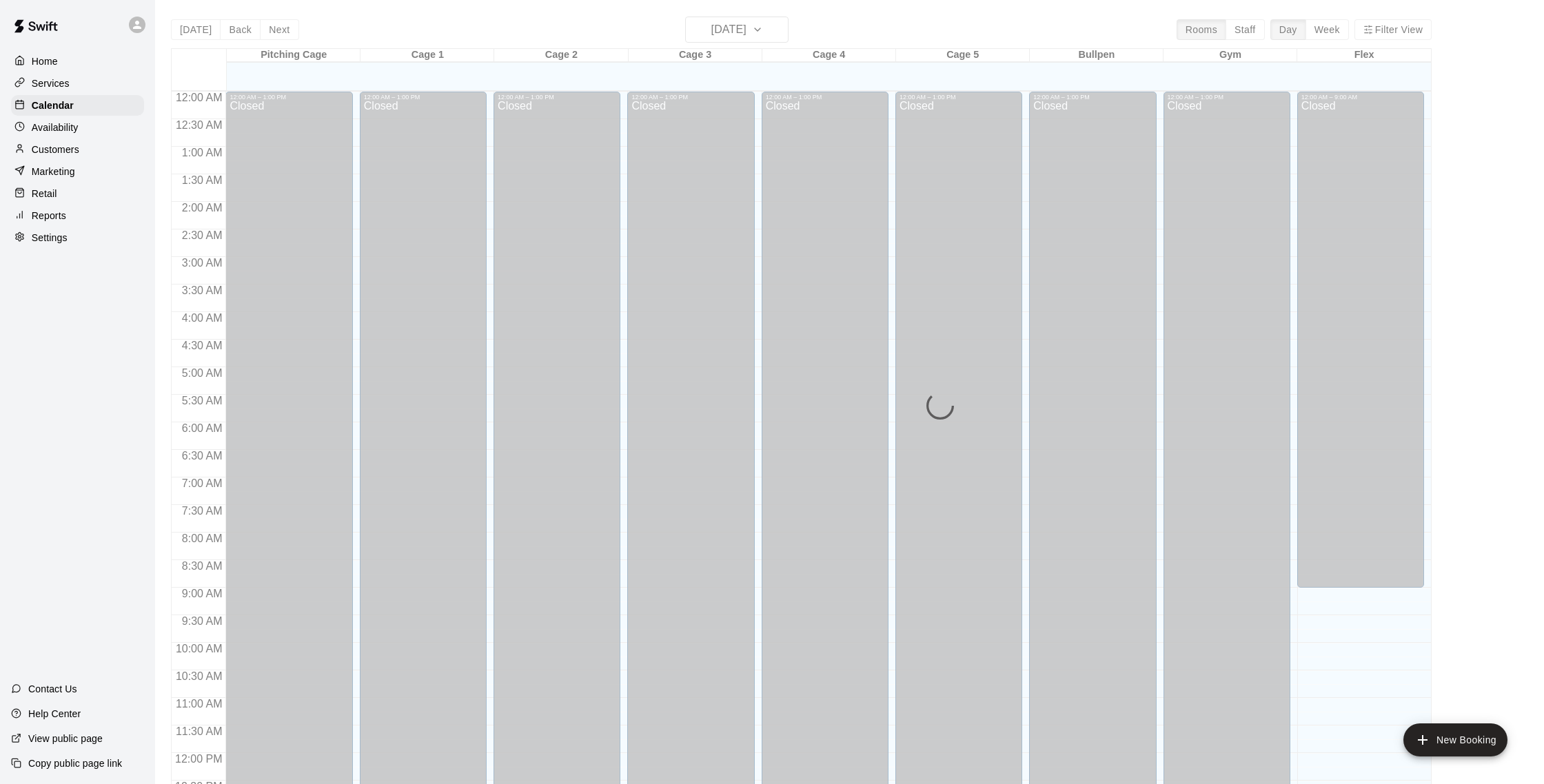
scroll to position [575, 0]
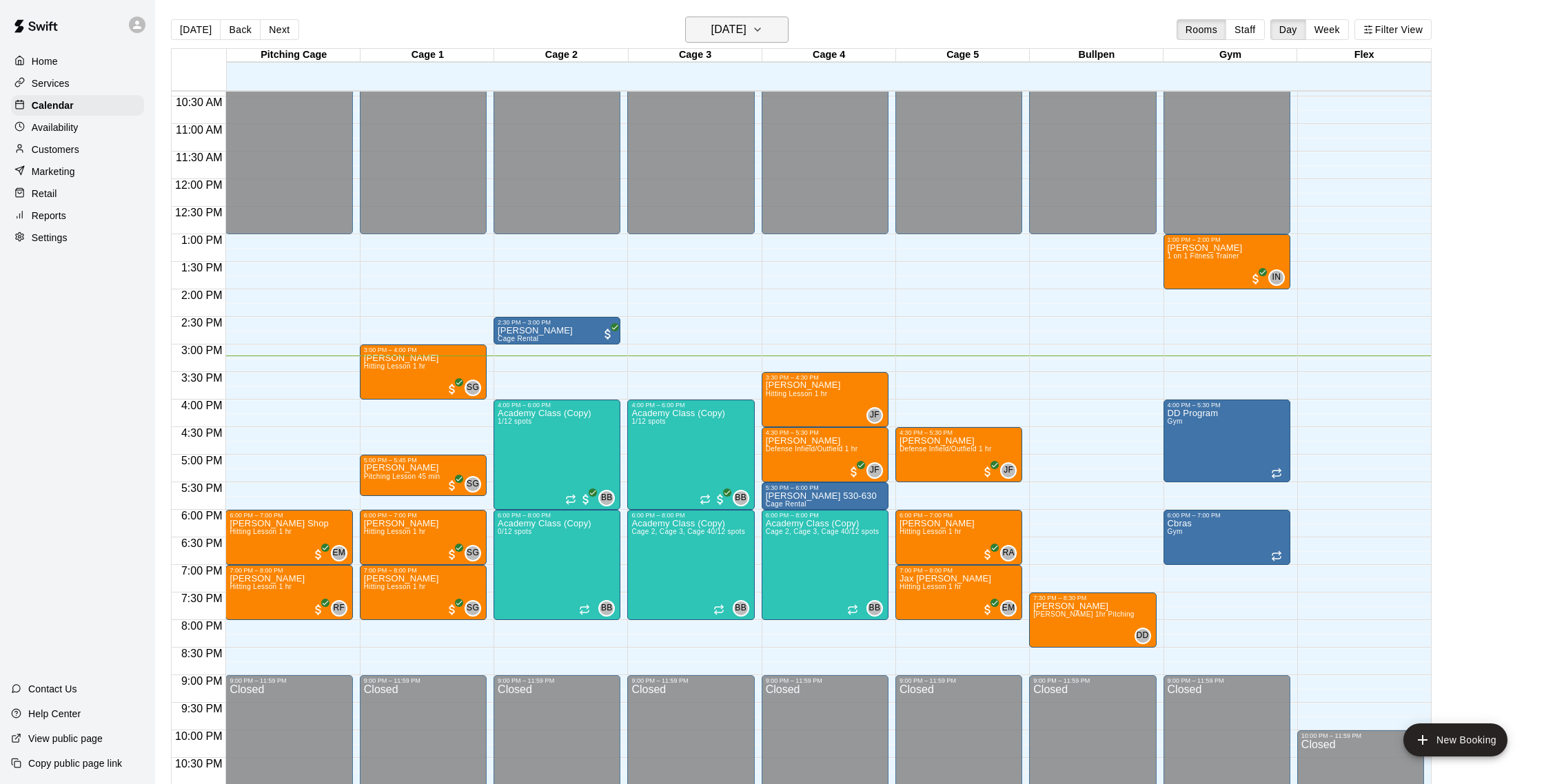
click at [724, 34] on h6 "[DATE]" at bounding box center [729, 30] width 35 height 19
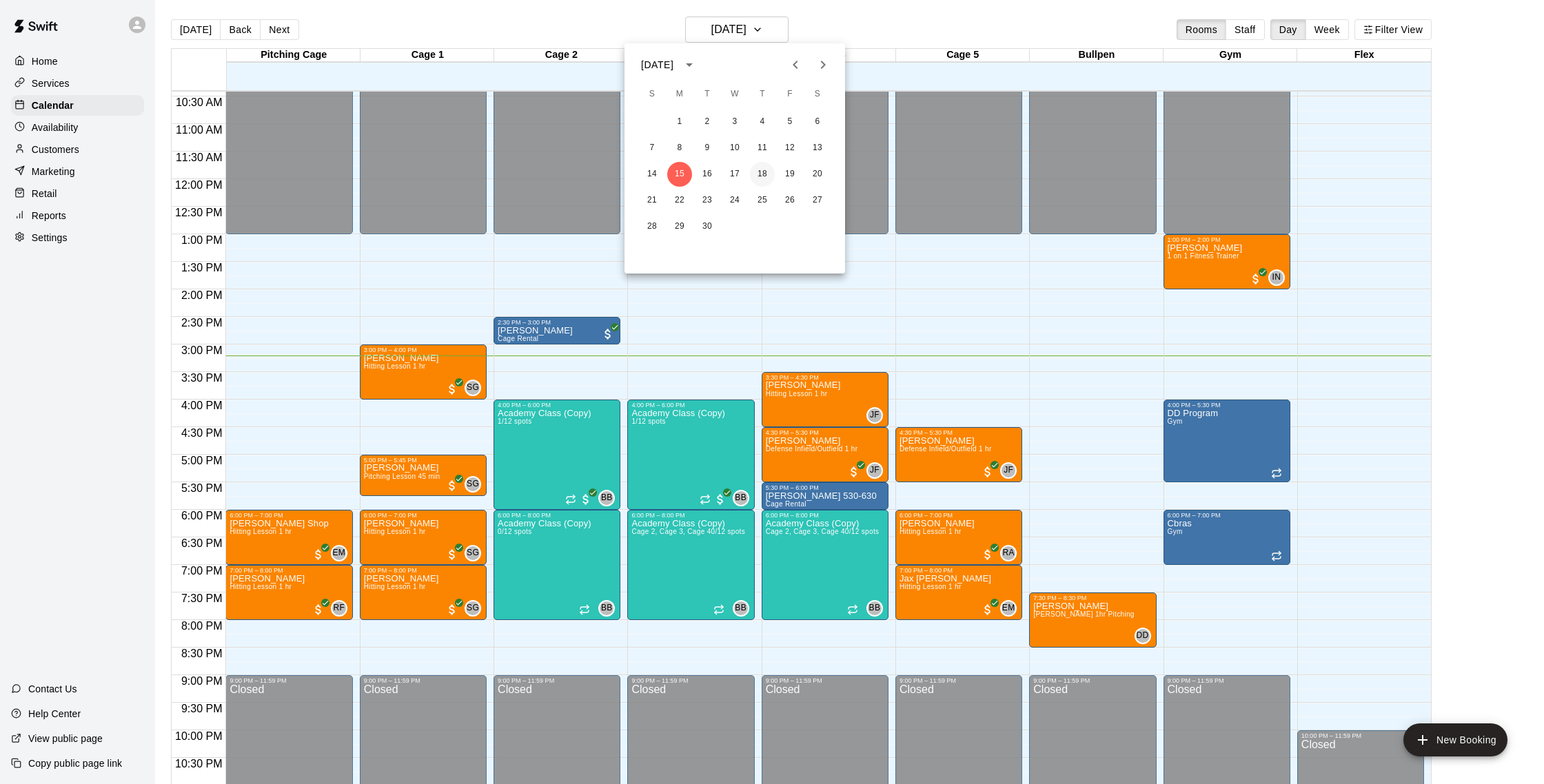
click at [766, 173] on button "18" at bounding box center [762, 174] width 25 height 25
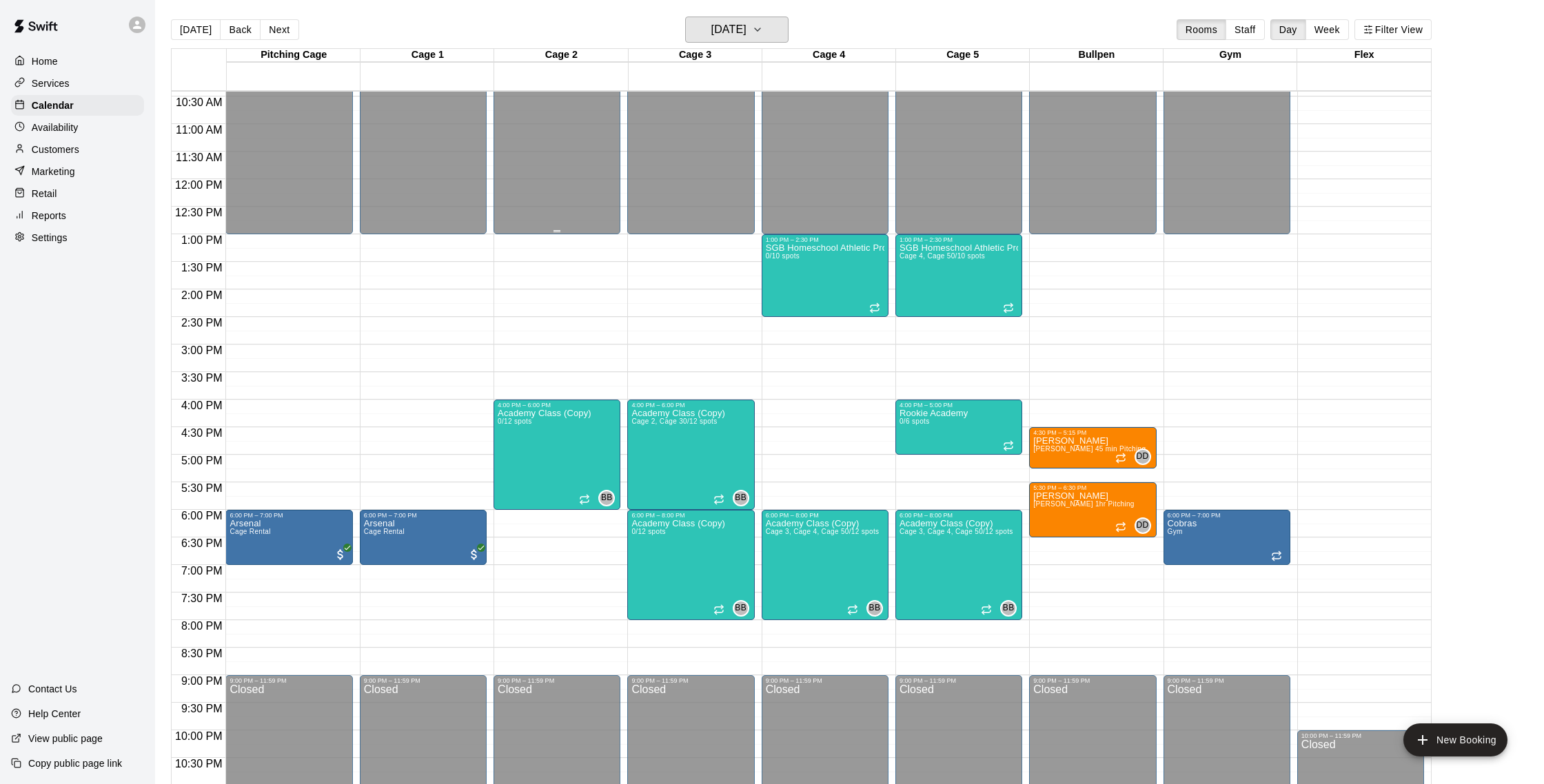
scroll to position [572, 0]
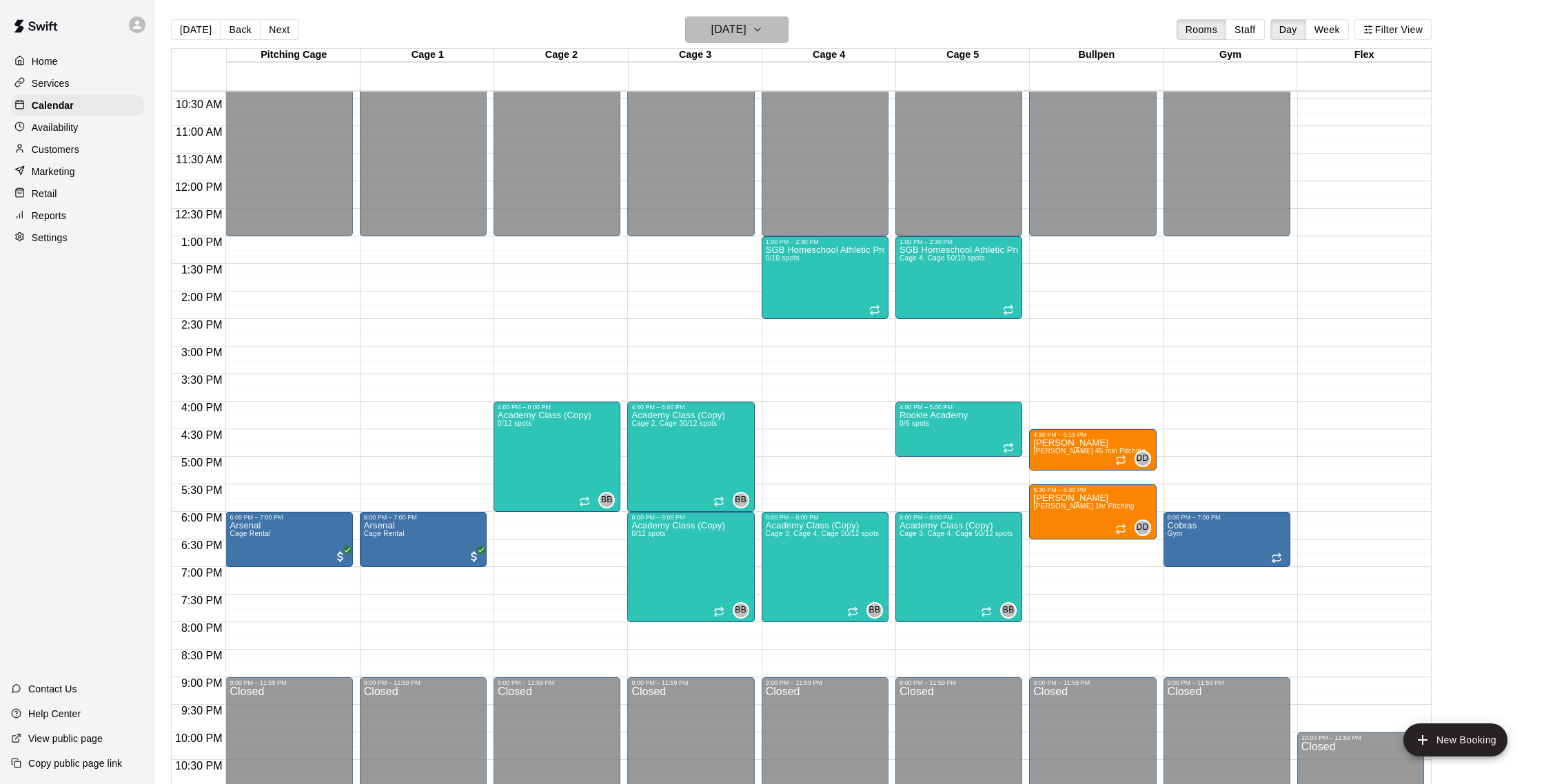
click at [736, 31] on h6 "Thursday Sep 18" at bounding box center [729, 30] width 35 height 19
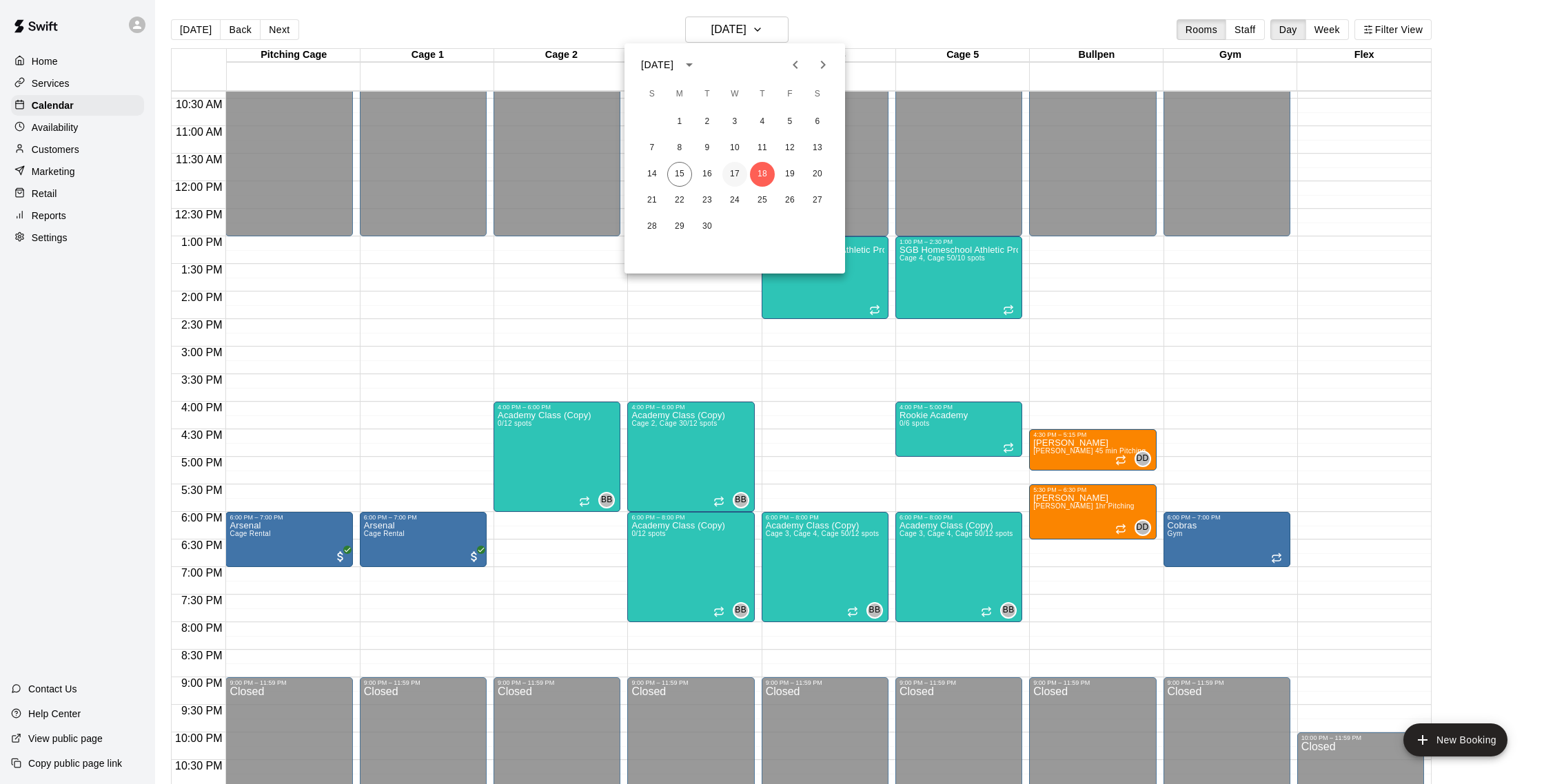
click at [737, 174] on button "17" at bounding box center [734, 174] width 25 height 25
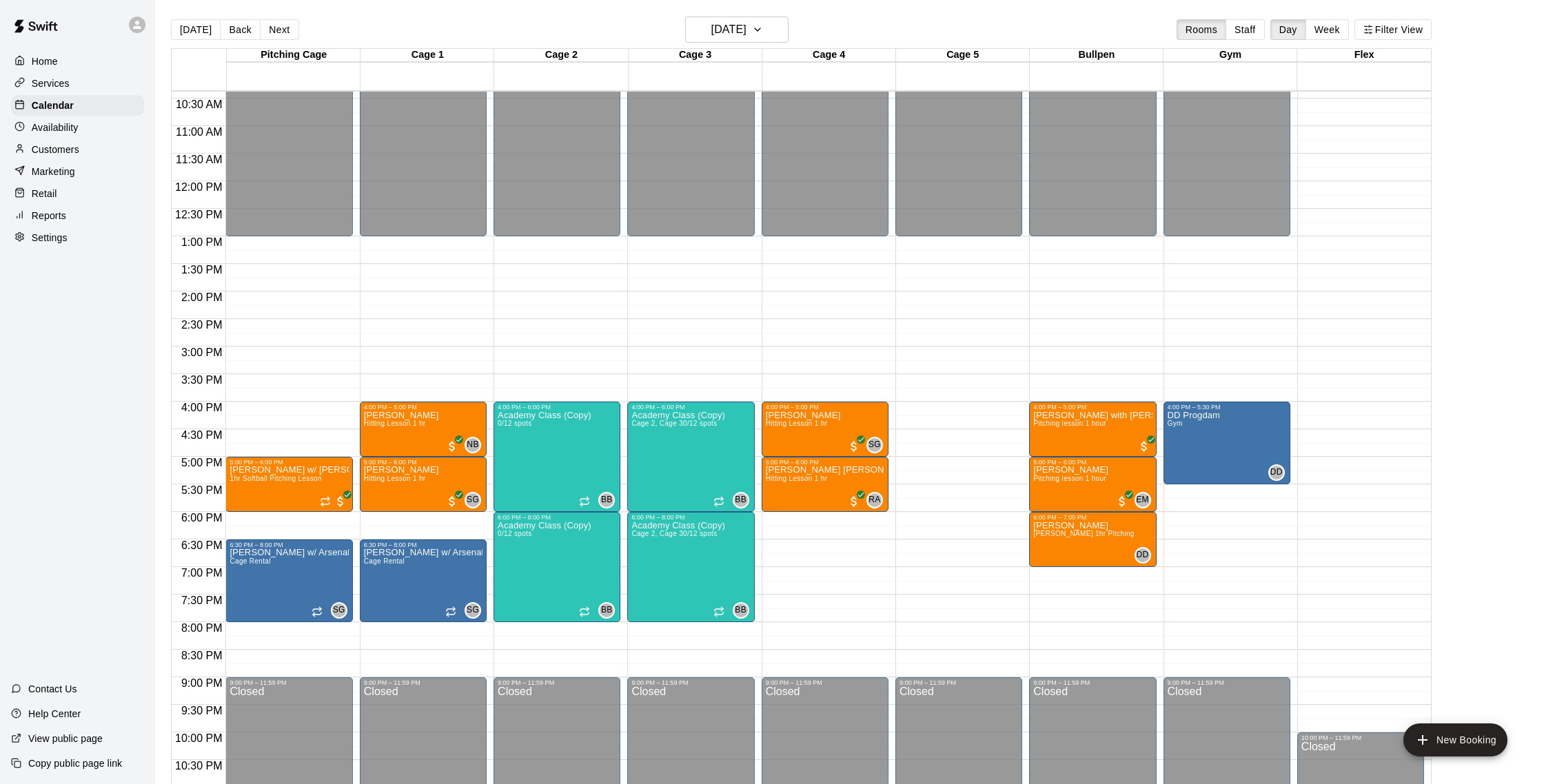
click at [54, 145] on p "Customers" at bounding box center [55, 149] width 48 height 14
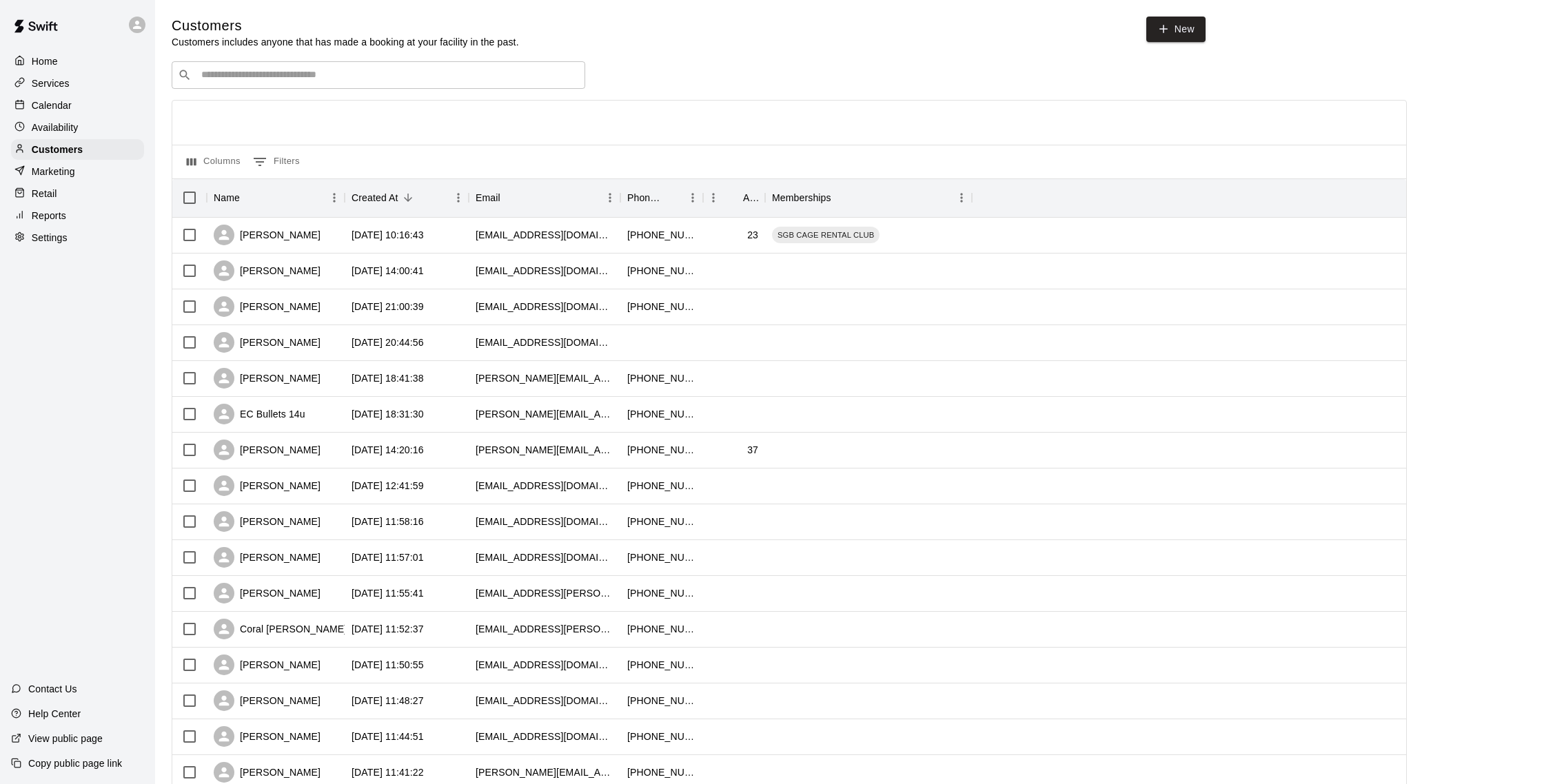
click at [74, 110] on div "Calendar" at bounding box center [77, 106] width 133 height 21
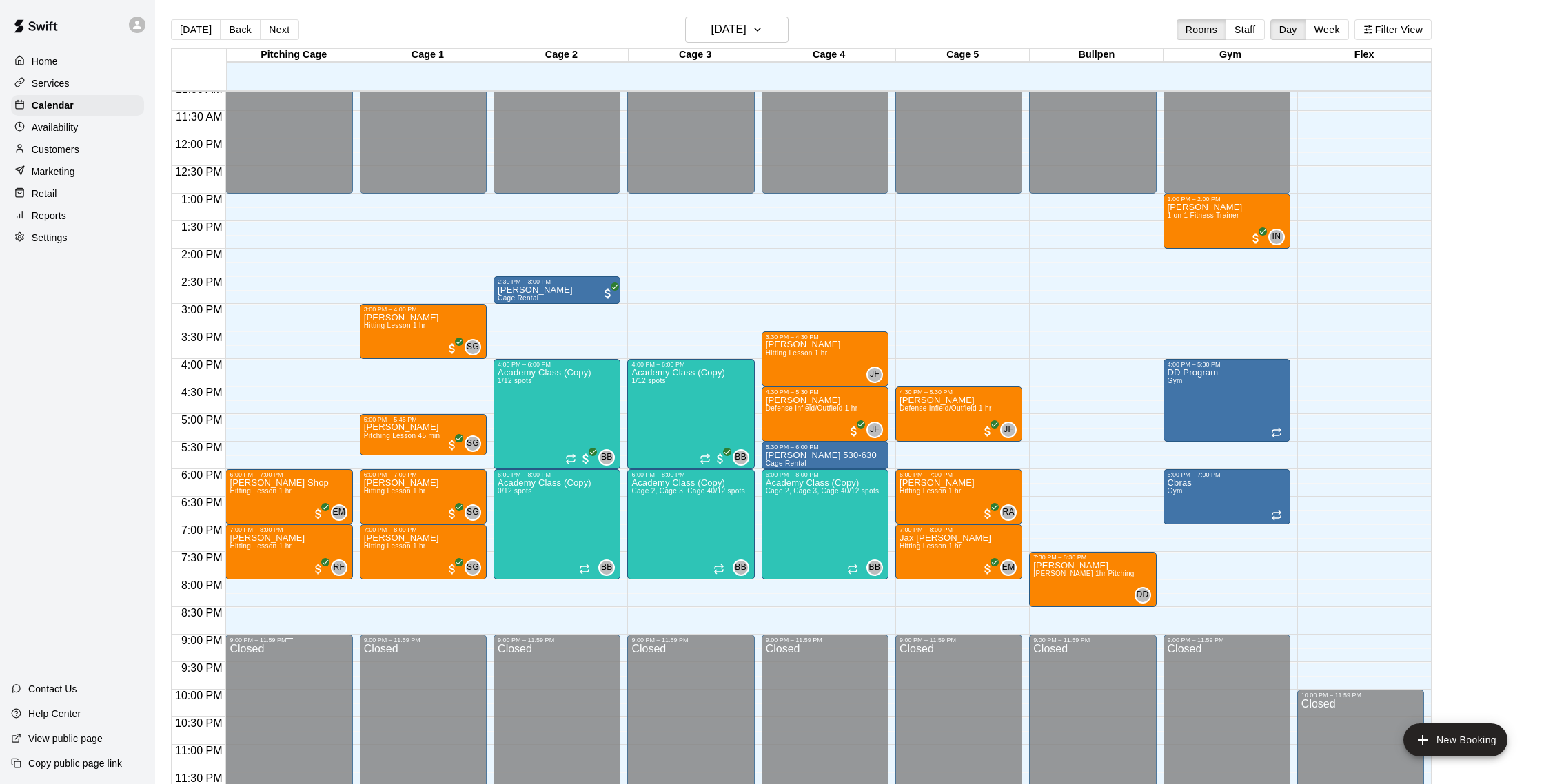
scroll to position [22, 0]
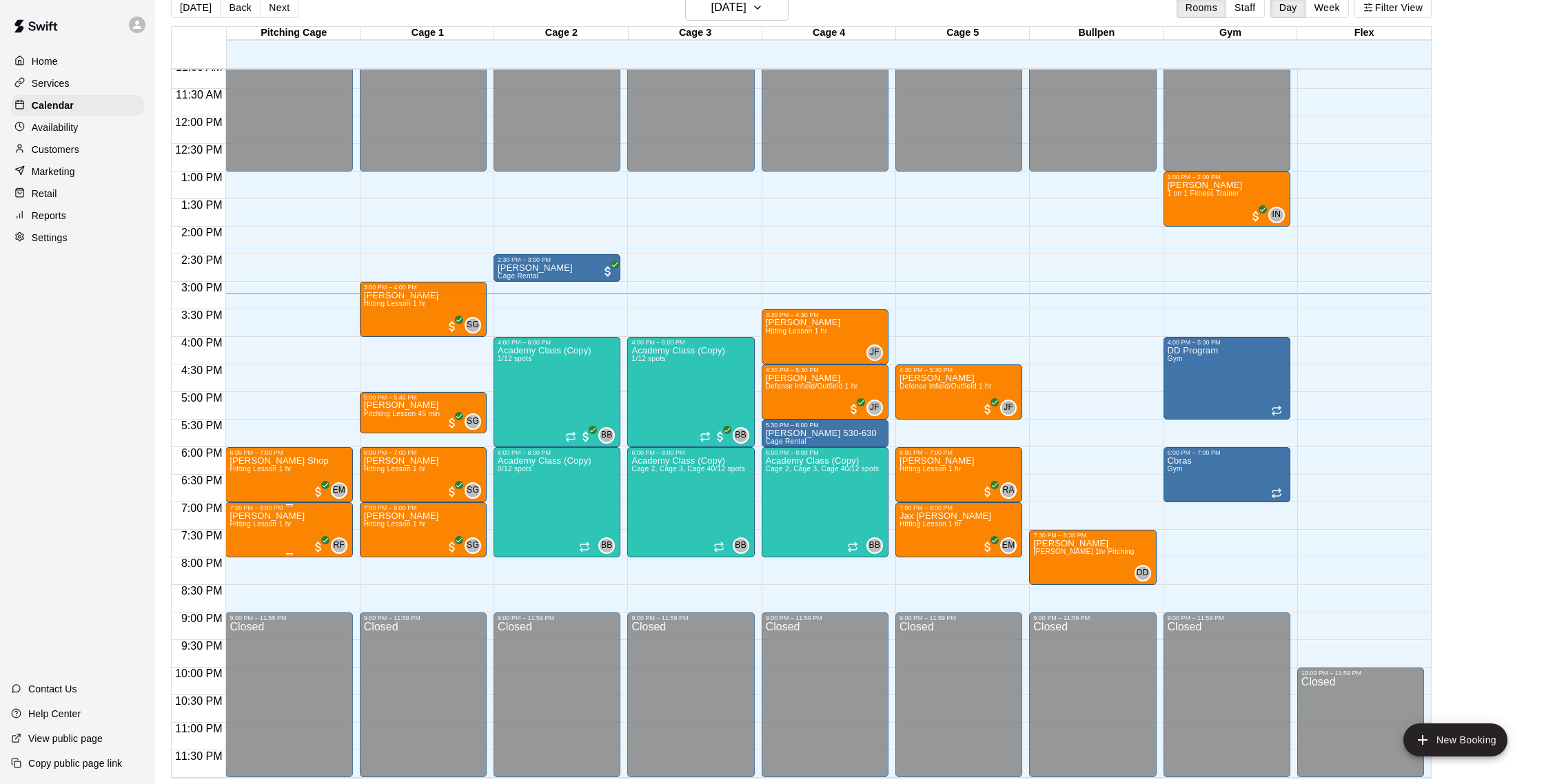
click at [245, 559] on img "edit" at bounding box center [244, 558] width 16 height 16
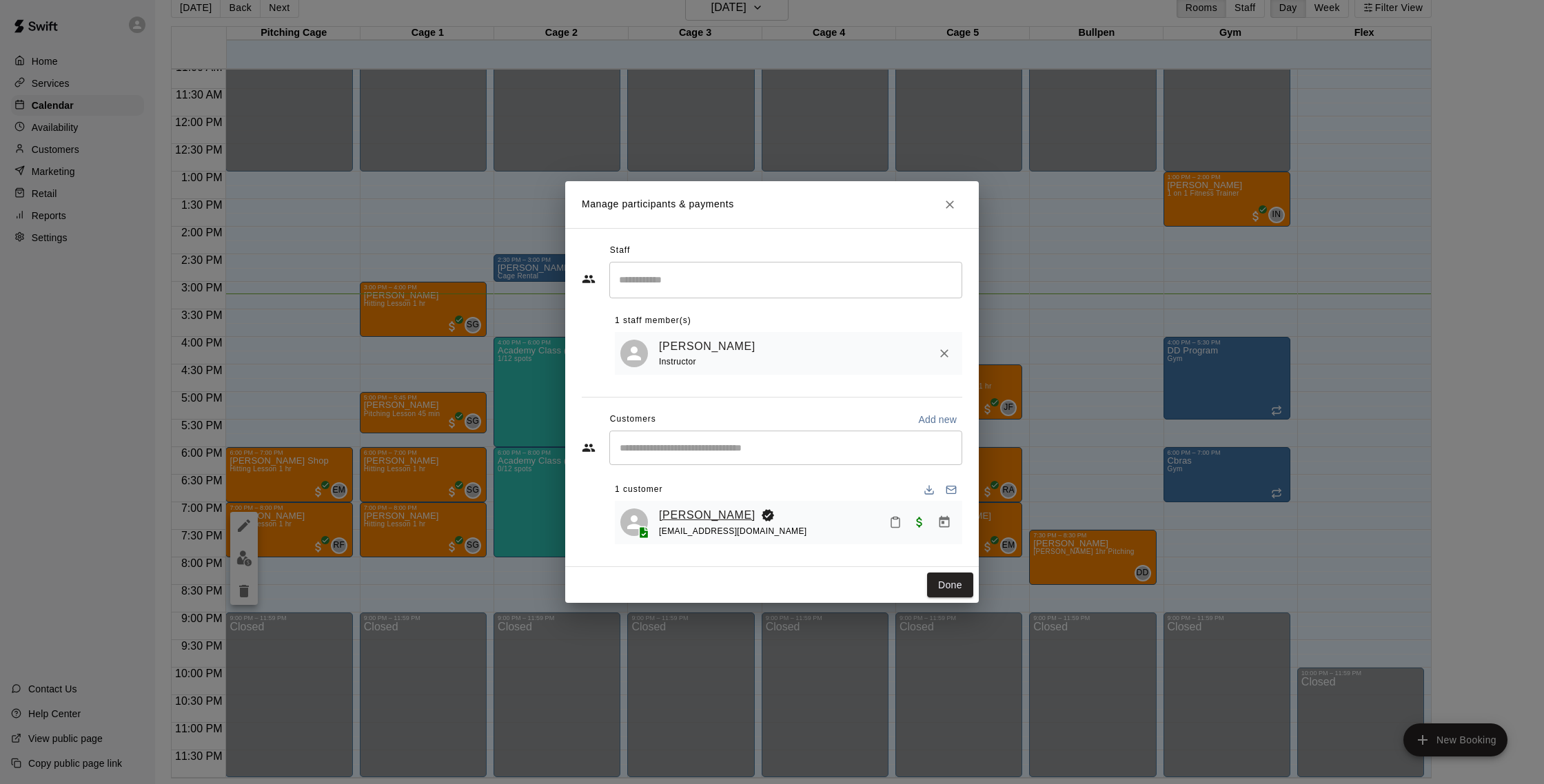
click at [713, 510] on link "[PERSON_NAME]" at bounding box center [708, 516] width 97 height 18
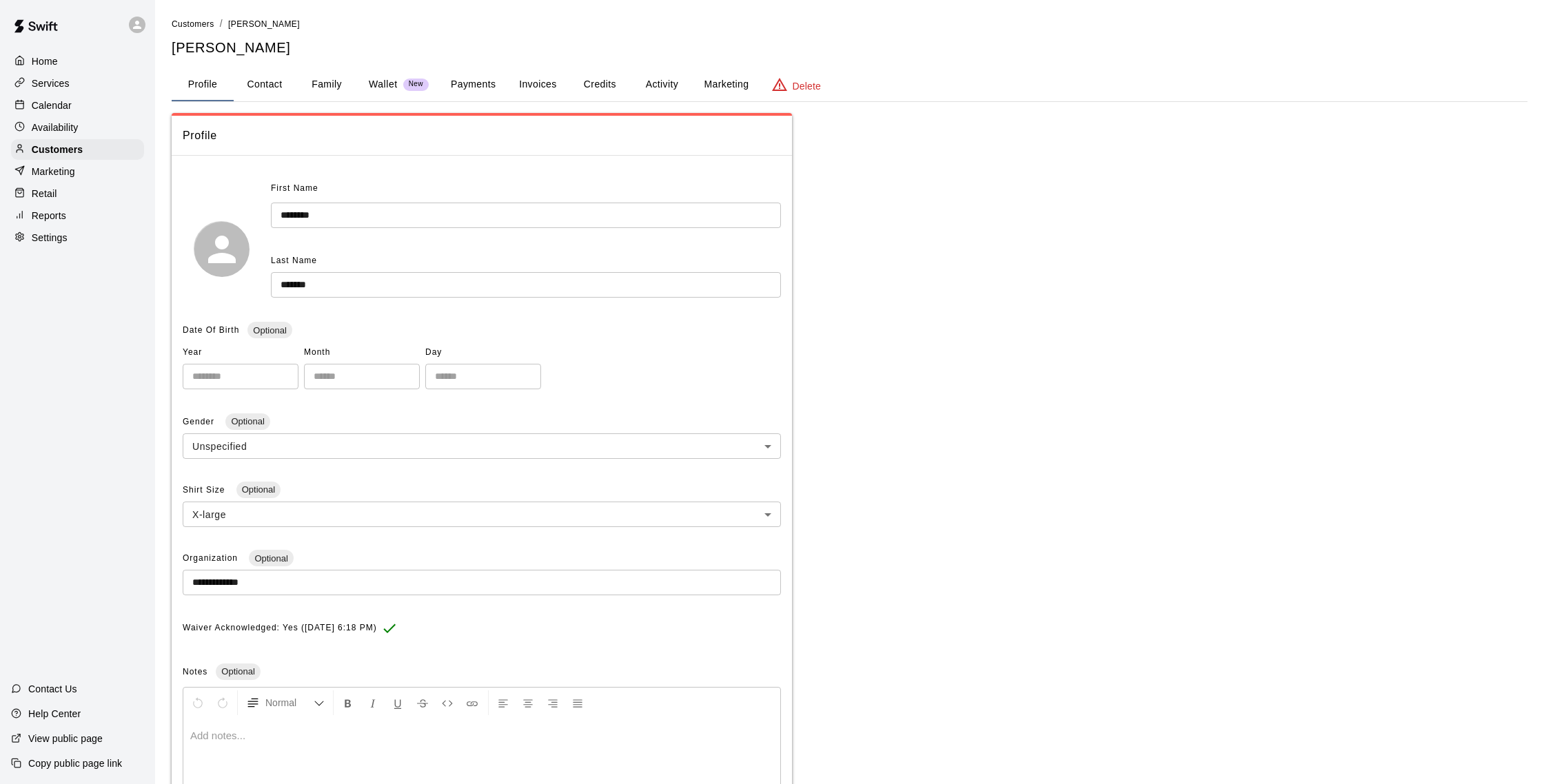
click at [666, 81] on button "Activity" at bounding box center [662, 85] width 62 height 33
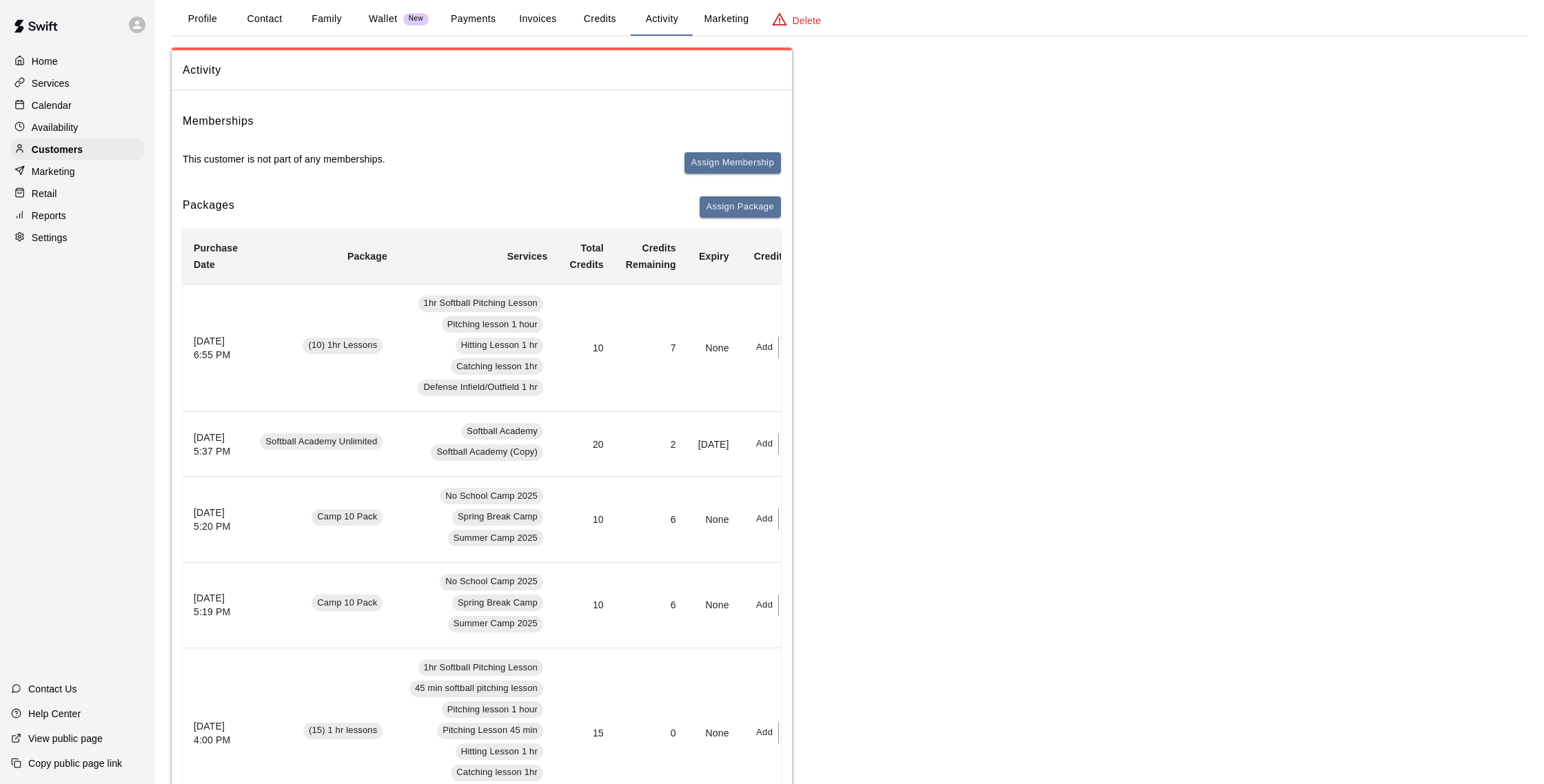
scroll to position [69, 0]
click at [60, 99] on p "Calendar" at bounding box center [52, 105] width 40 height 14
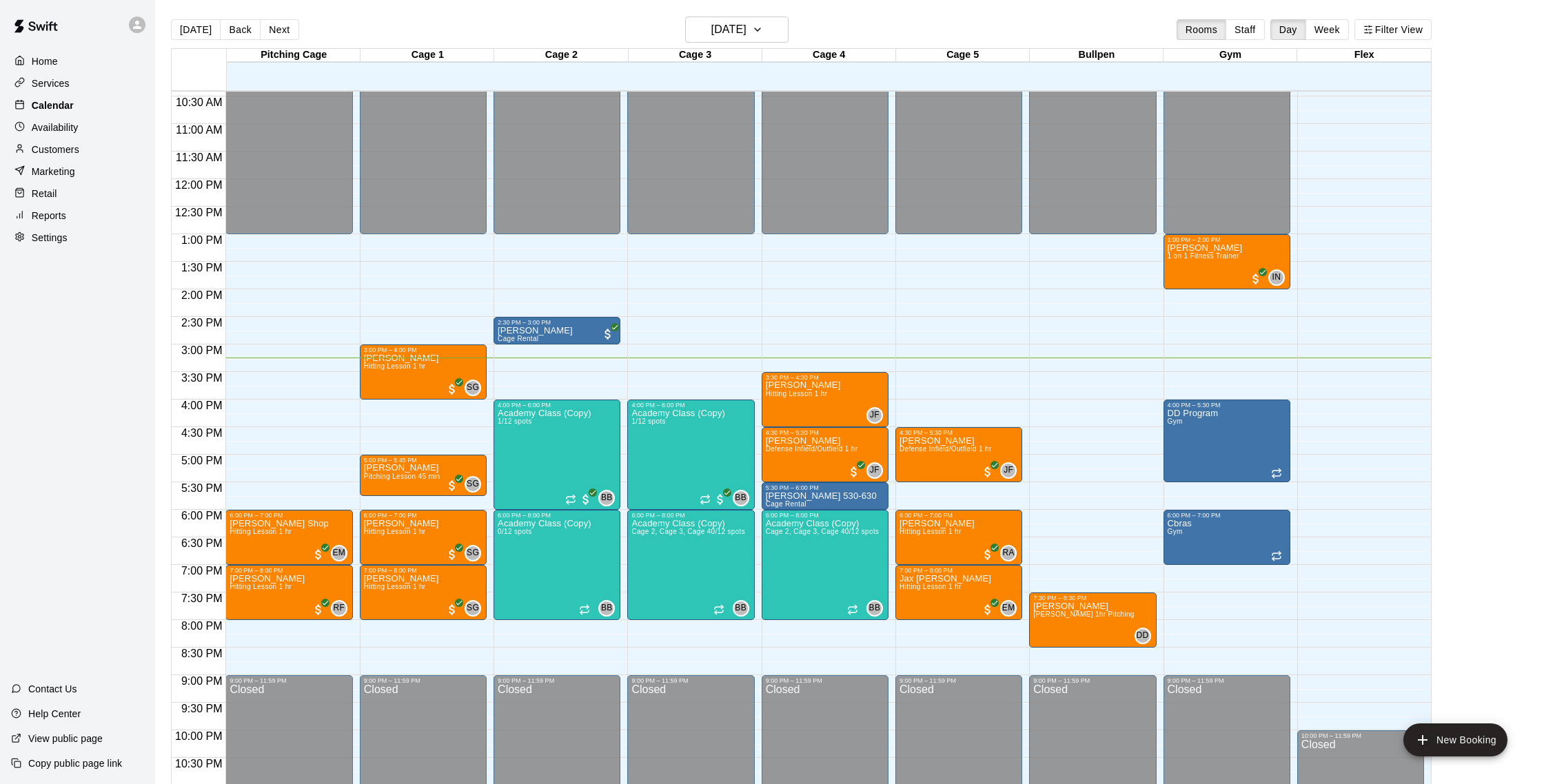
scroll to position [2, 0]
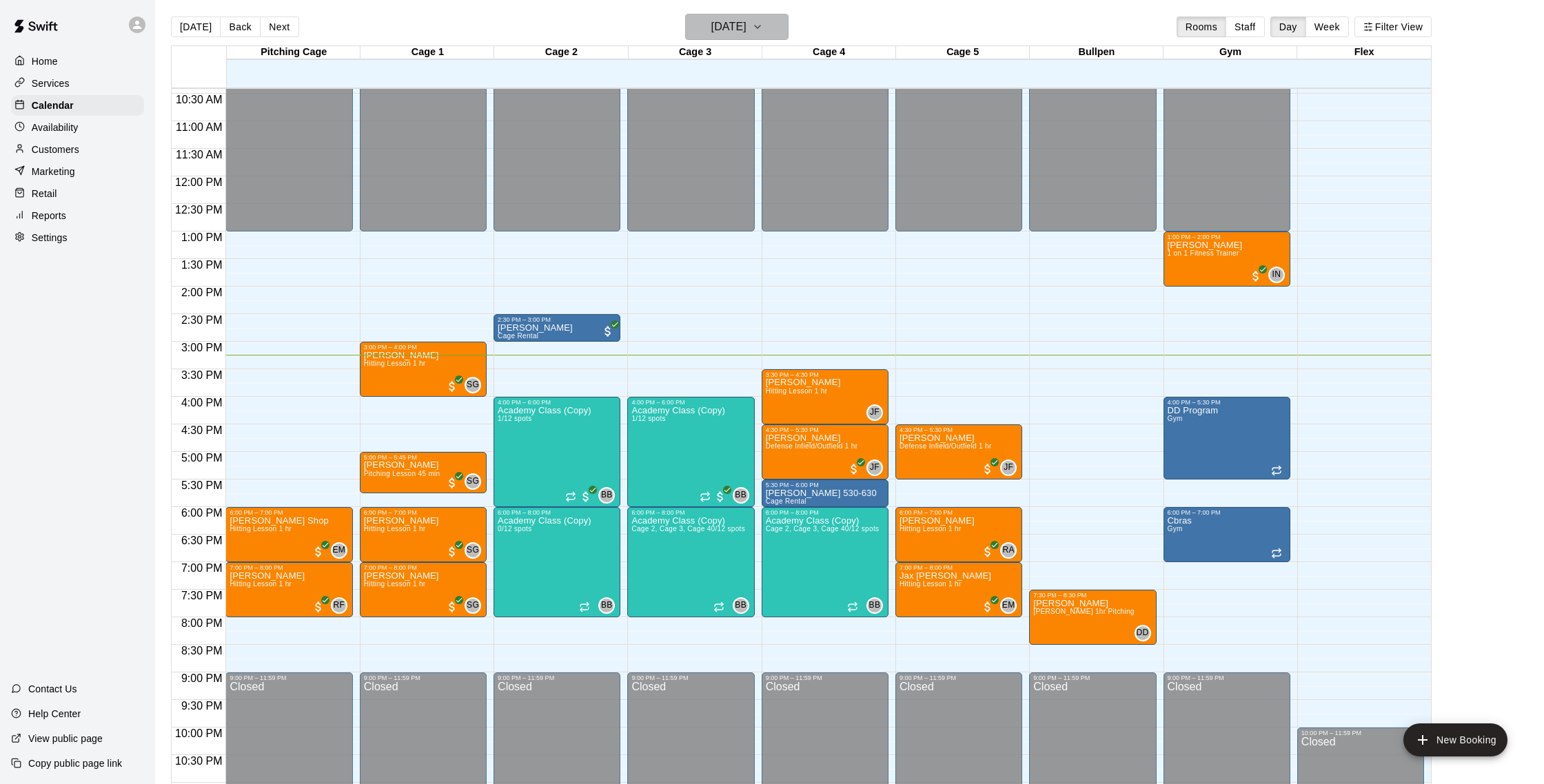
click at [712, 26] on h6 "[DATE]" at bounding box center [729, 27] width 35 height 19
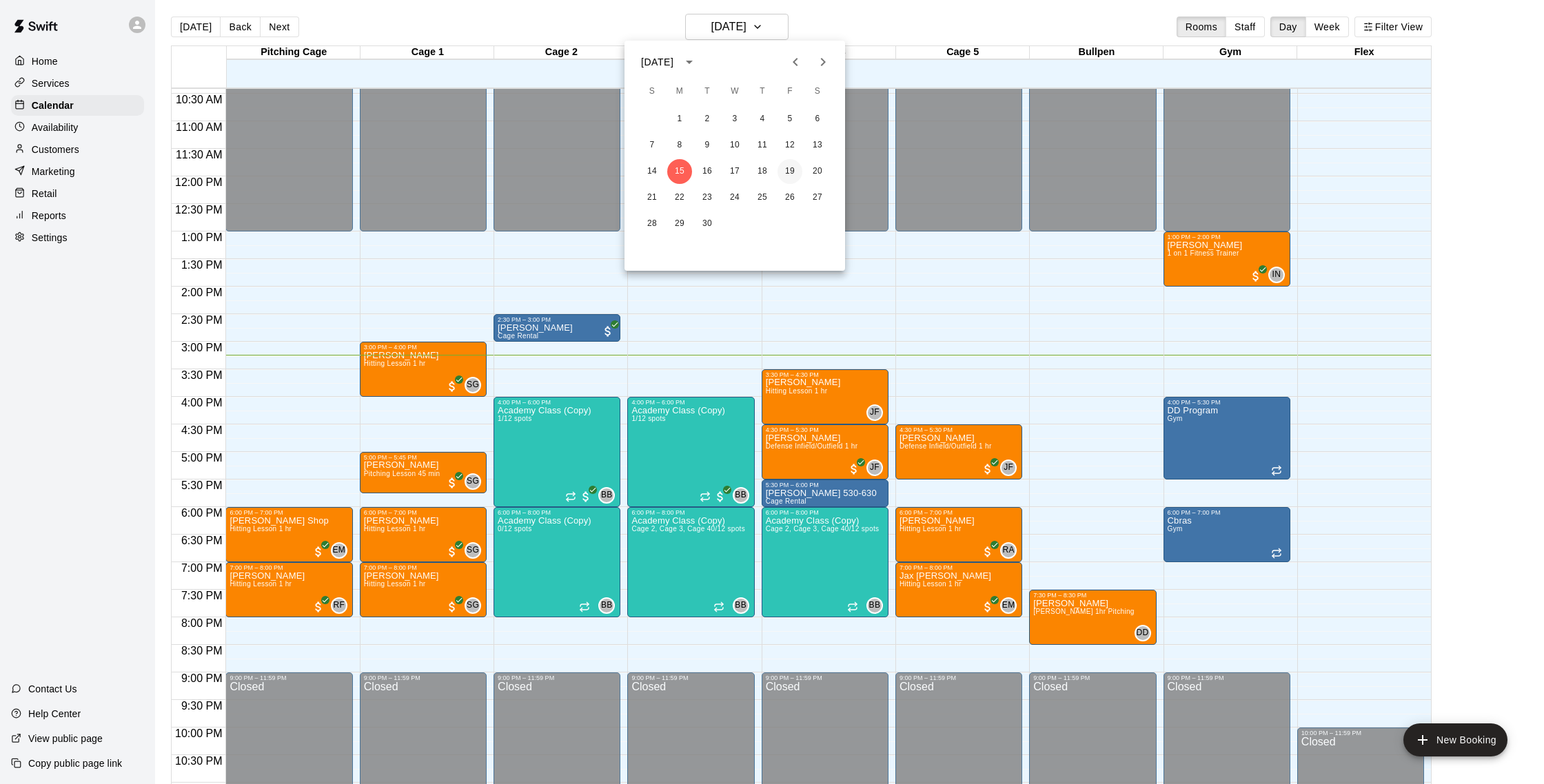
click at [783, 170] on button "19" at bounding box center [790, 172] width 25 height 25
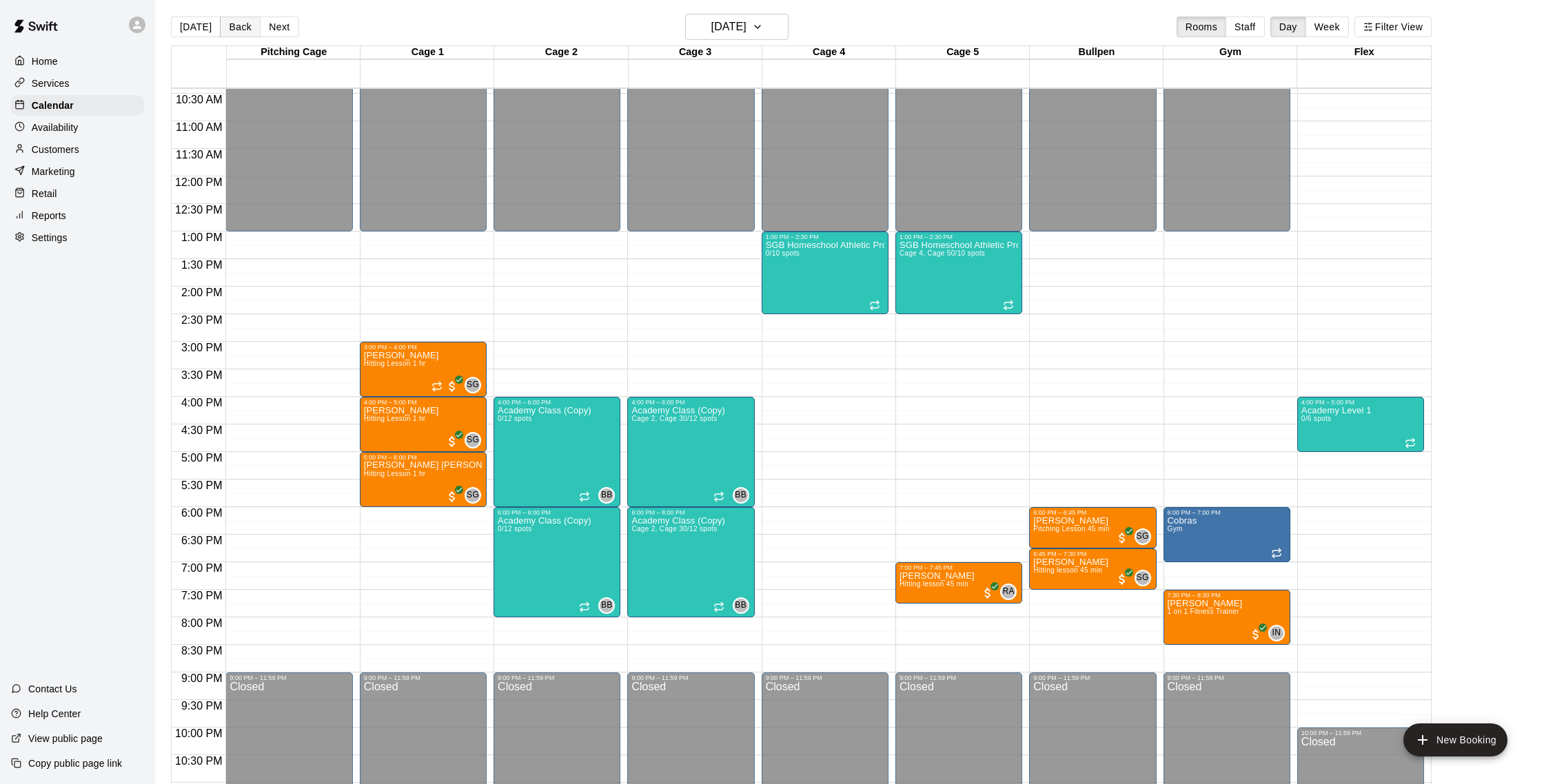
click at [239, 31] on button "Back" at bounding box center [240, 27] width 40 height 21
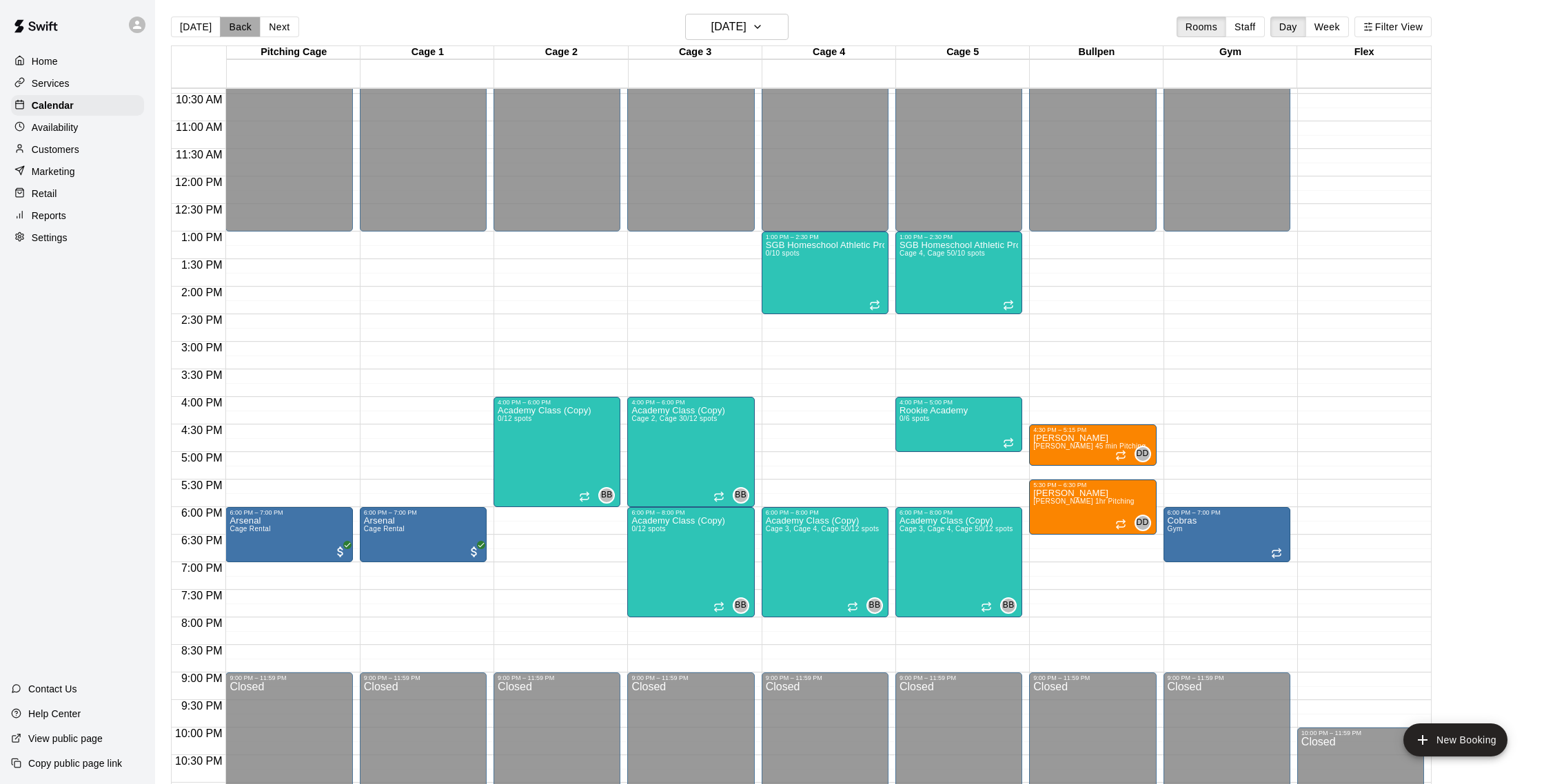
click at [247, 25] on button "Back" at bounding box center [240, 27] width 40 height 21
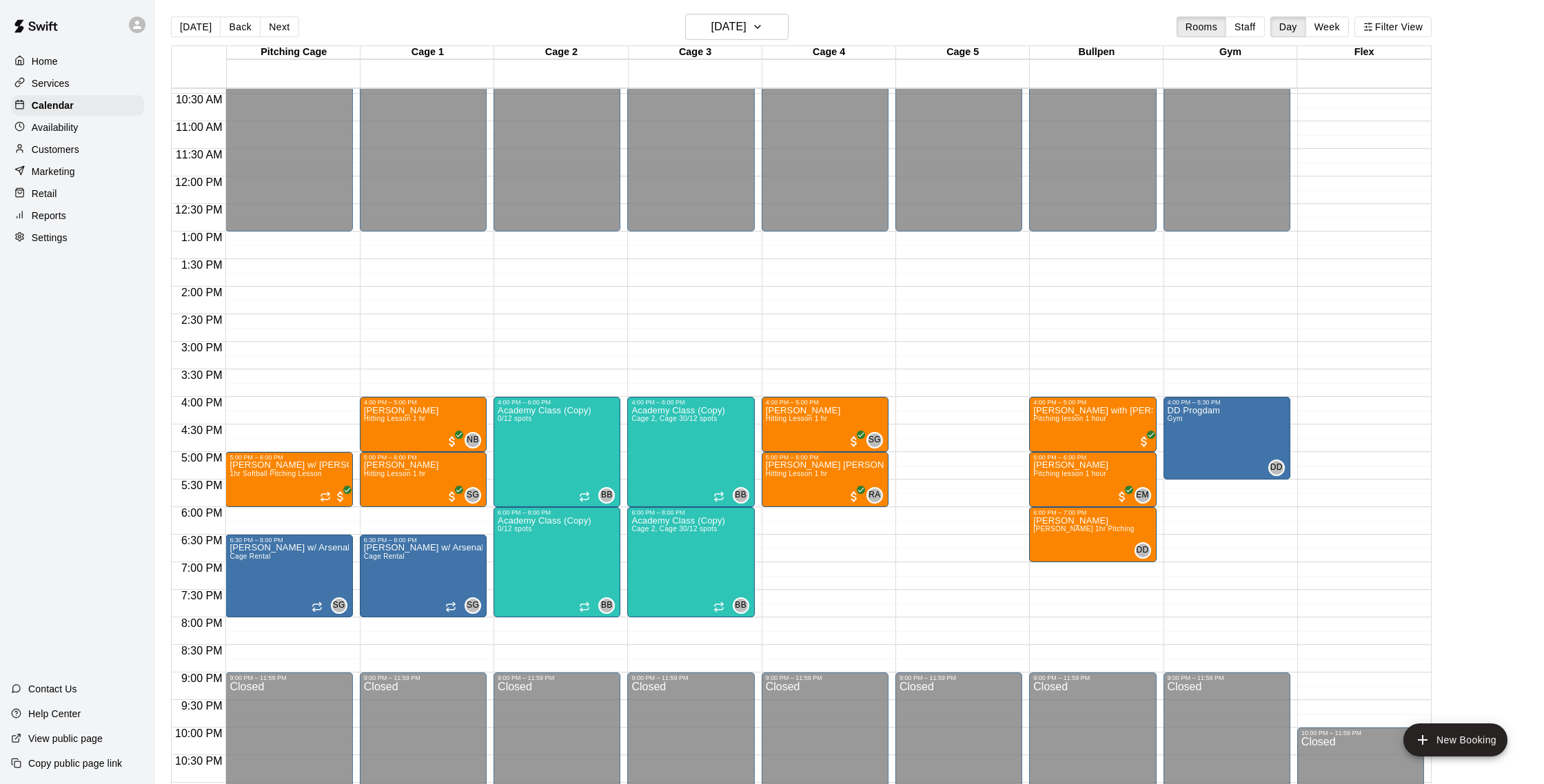
click at [70, 145] on p "Customers" at bounding box center [55, 149] width 48 height 14
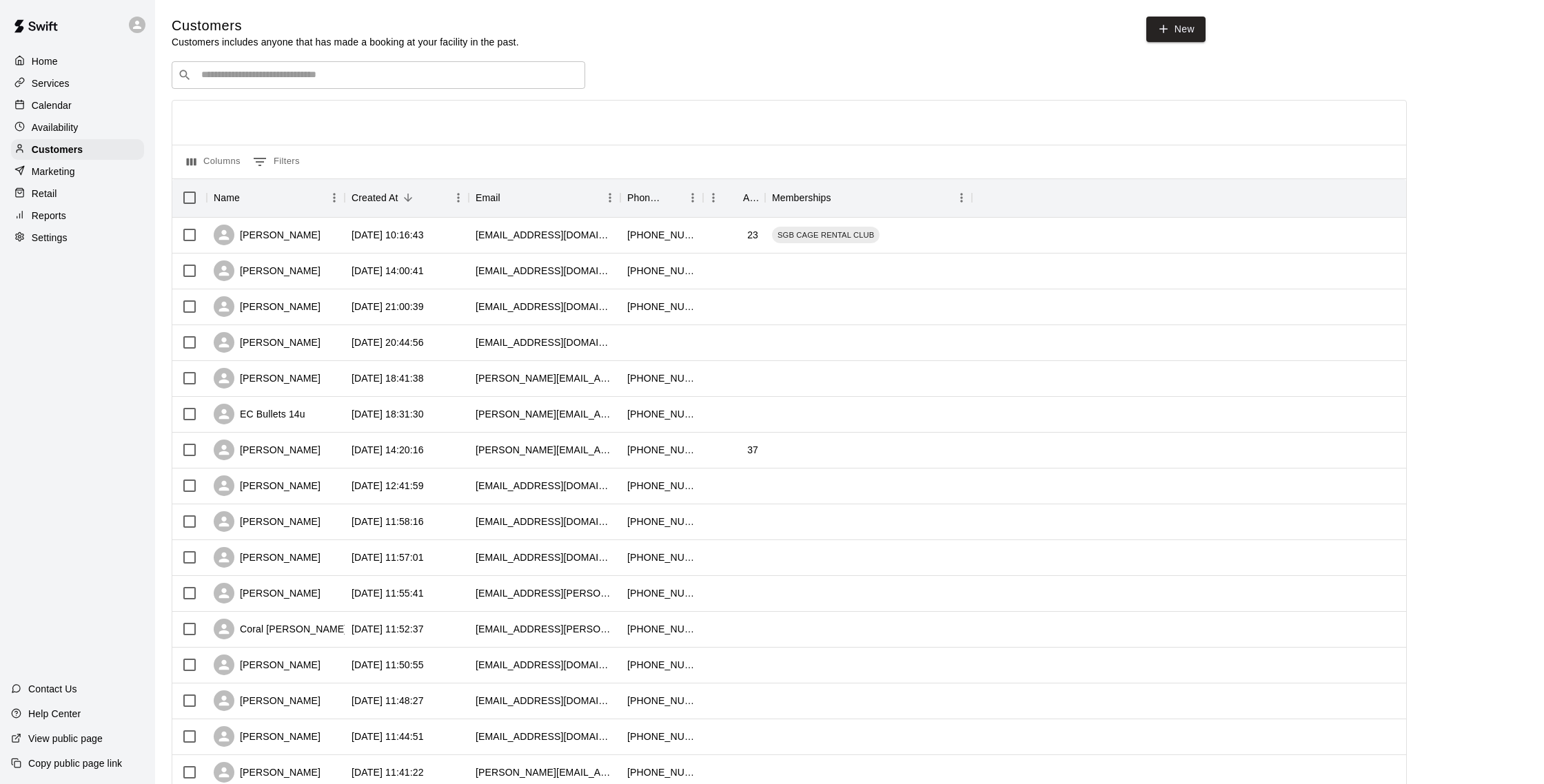
click at [228, 73] on input "Search customers by name or email" at bounding box center [388, 75] width 382 height 14
type input "****"
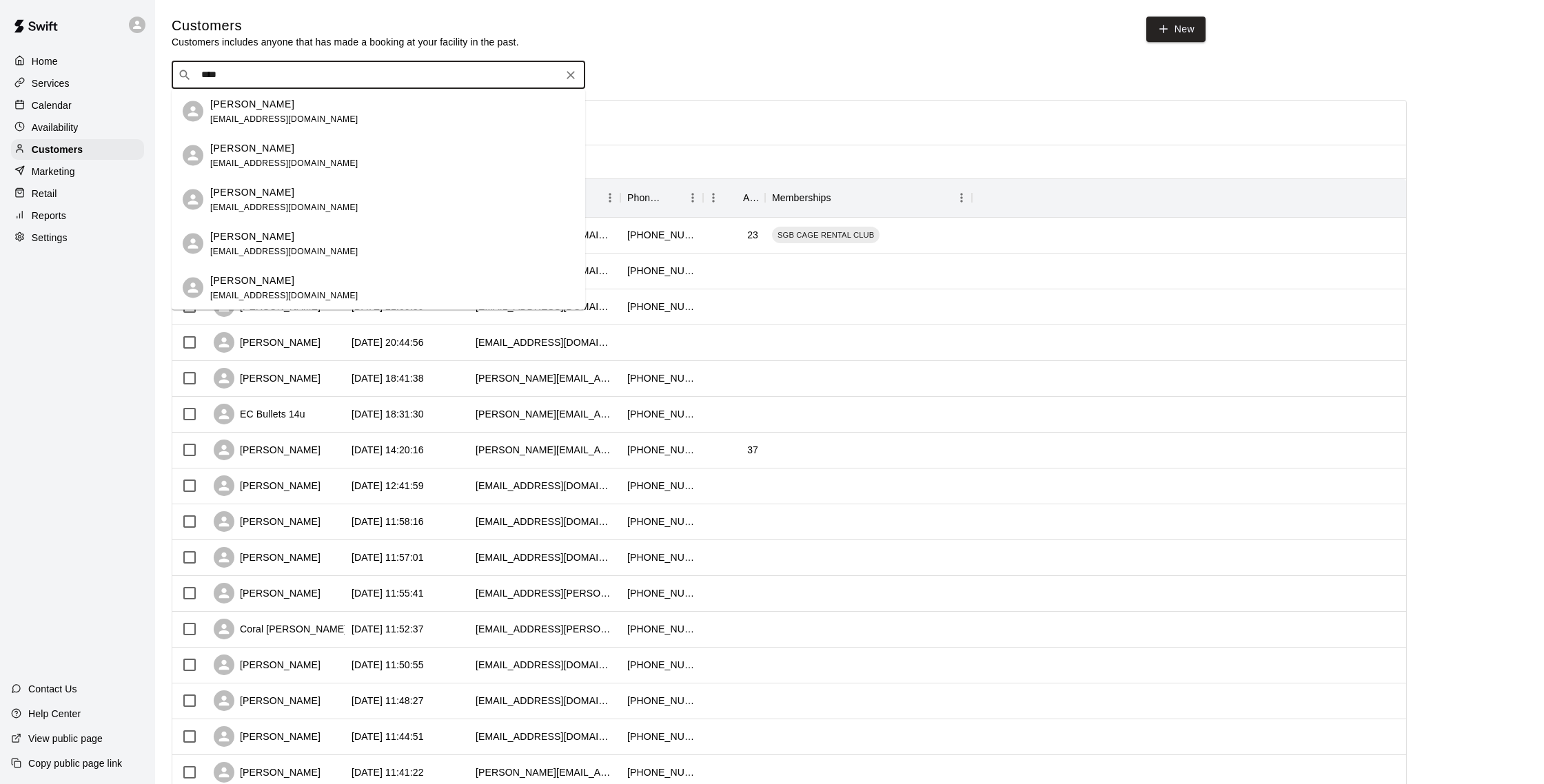
click at [286, 115] on span "javibruno2010@yahoo.com" at bounding box center [284, 118] width 148 height 10
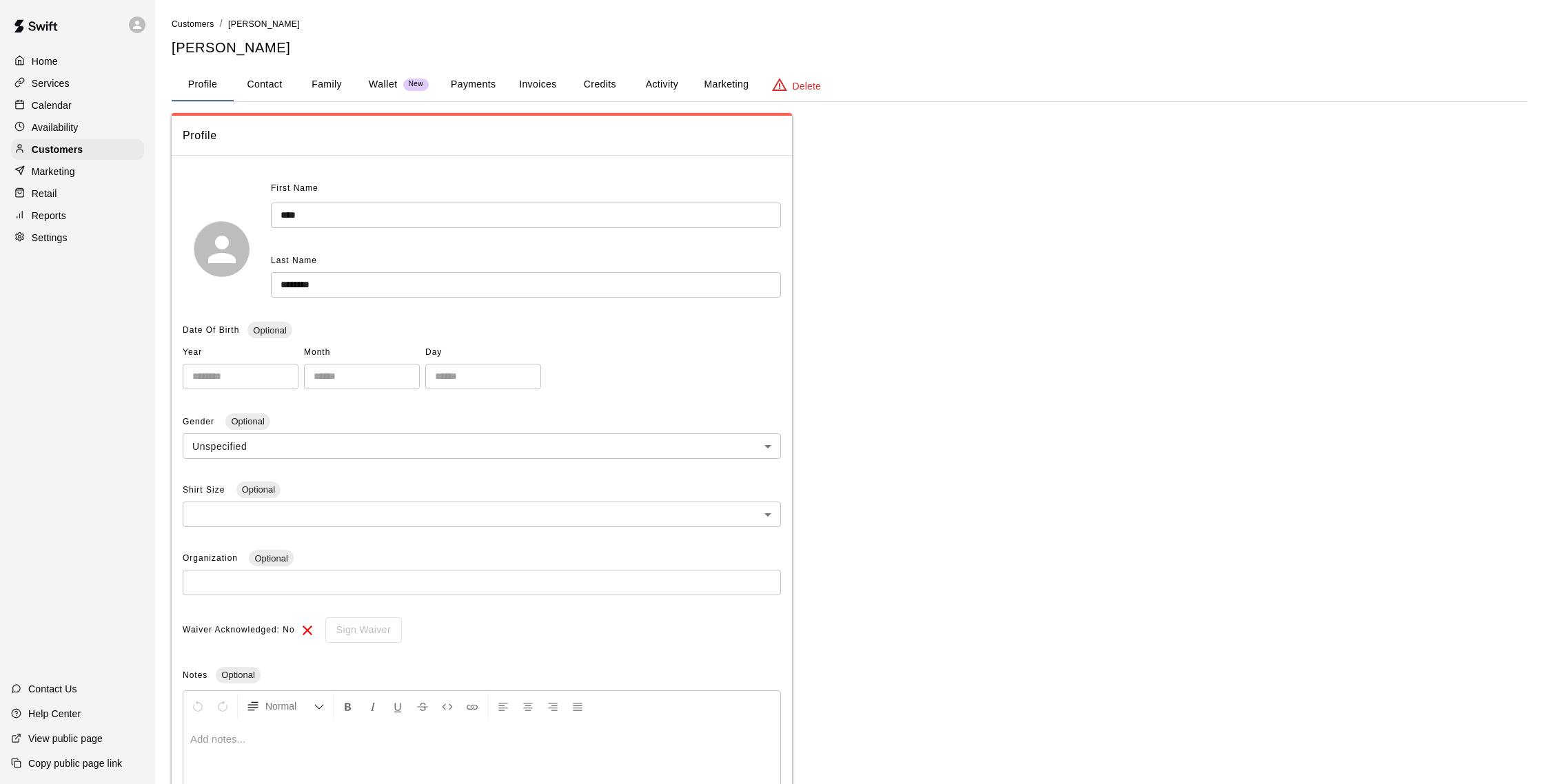
drag, startPoint x: 654, startPoint y: 85, endPoint x: 636, endPoint y: 99, distance: 22.8
click at [654, 85] on button "Activity" at bounding box center [662, 85] width 62 height 33
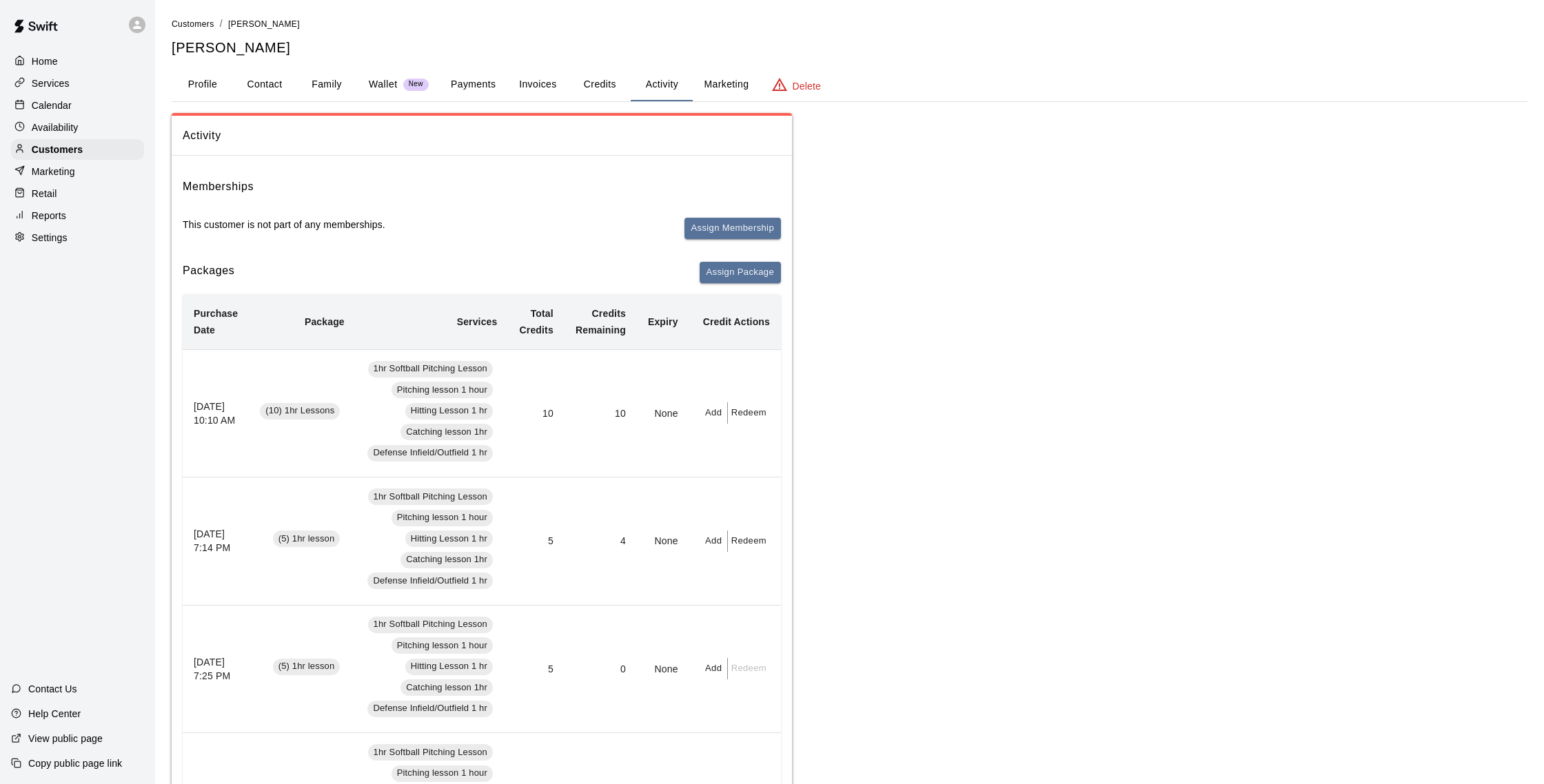
click at [494, 85] on button "Payments" at bounding box center [473, 85] width 67 height 33
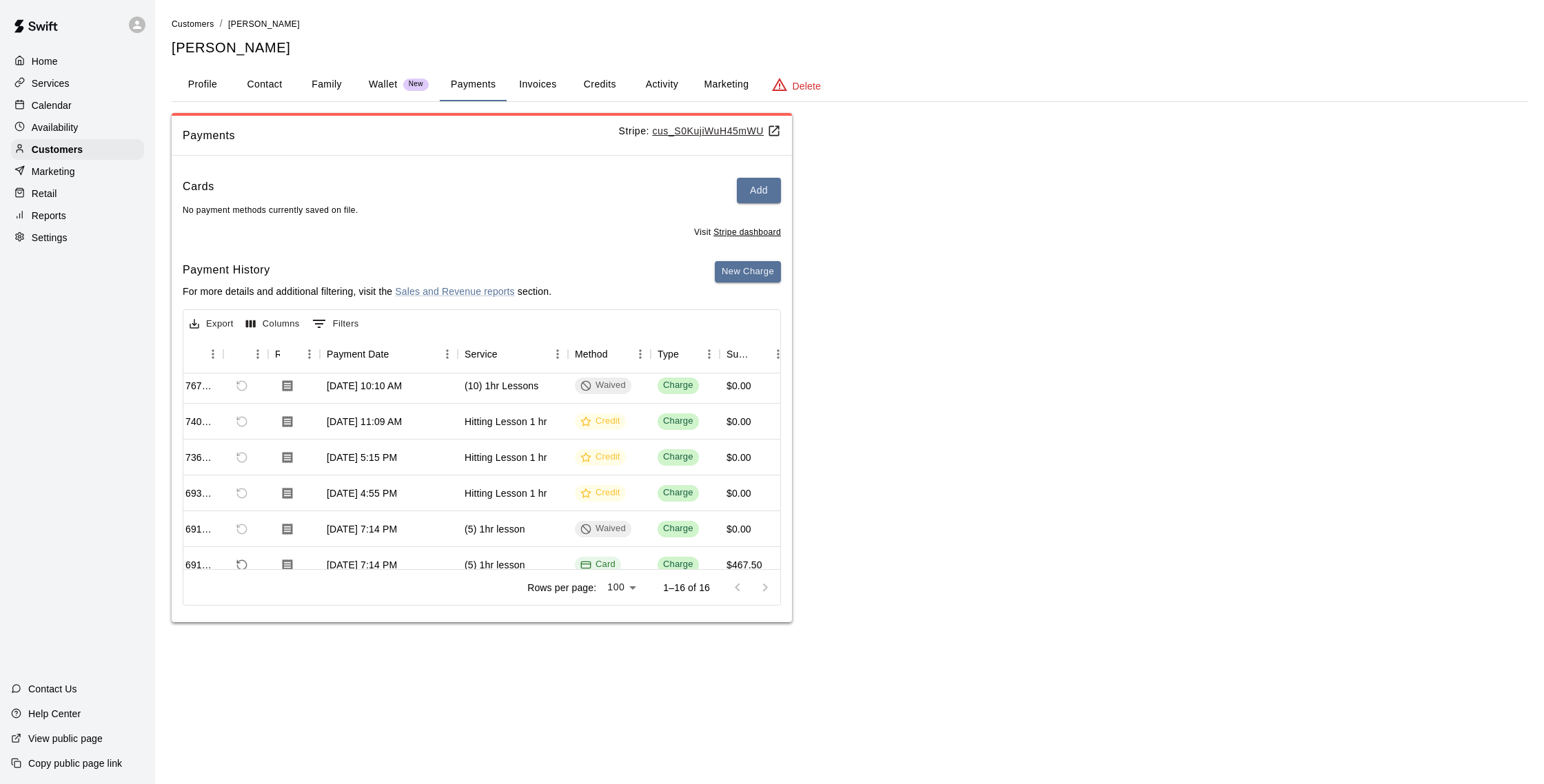
scroll to position [0, 39]
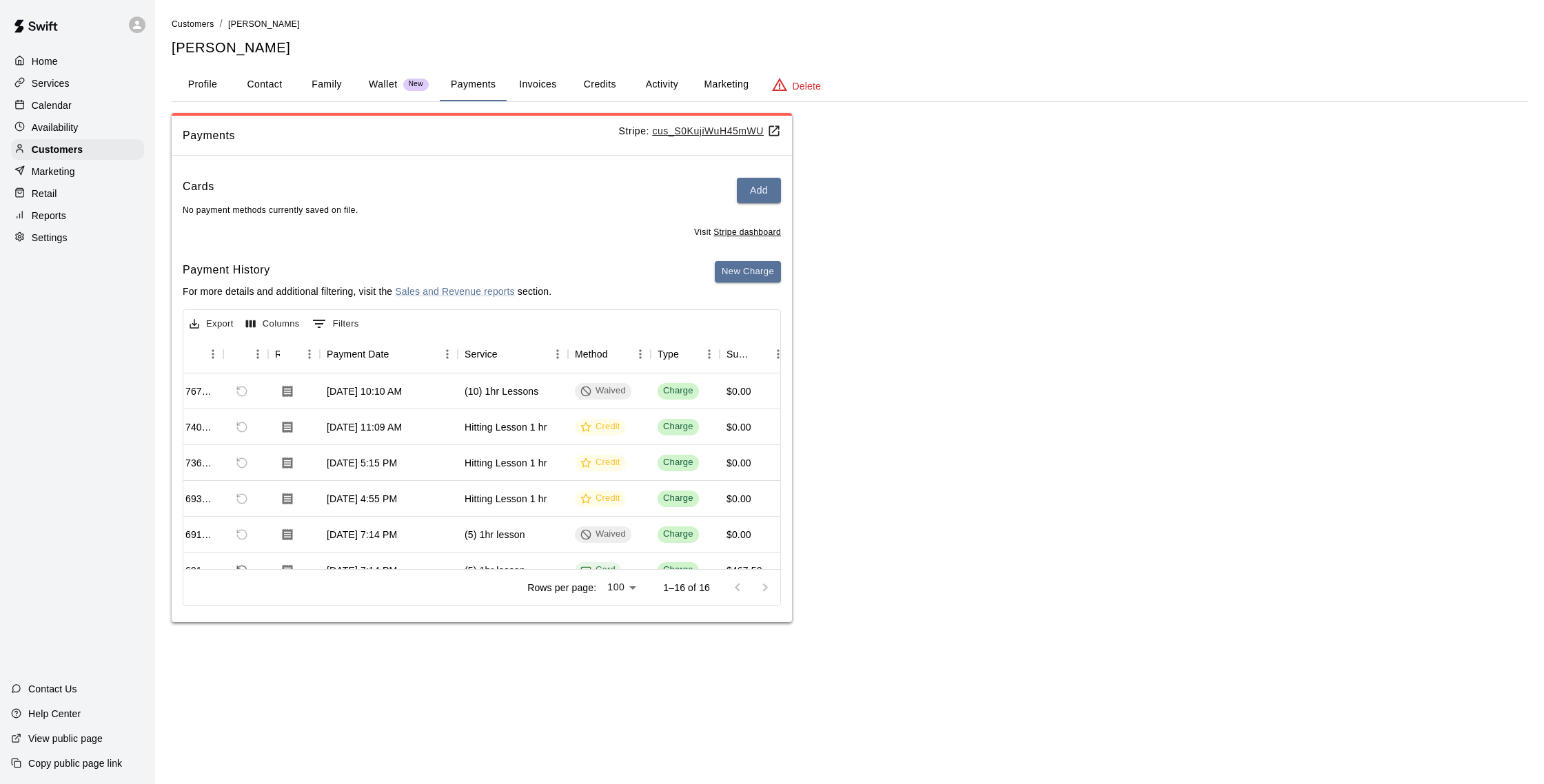
click at [65, 106] on p "Calendar" at bounding box center [52, 105] width 40 height 14
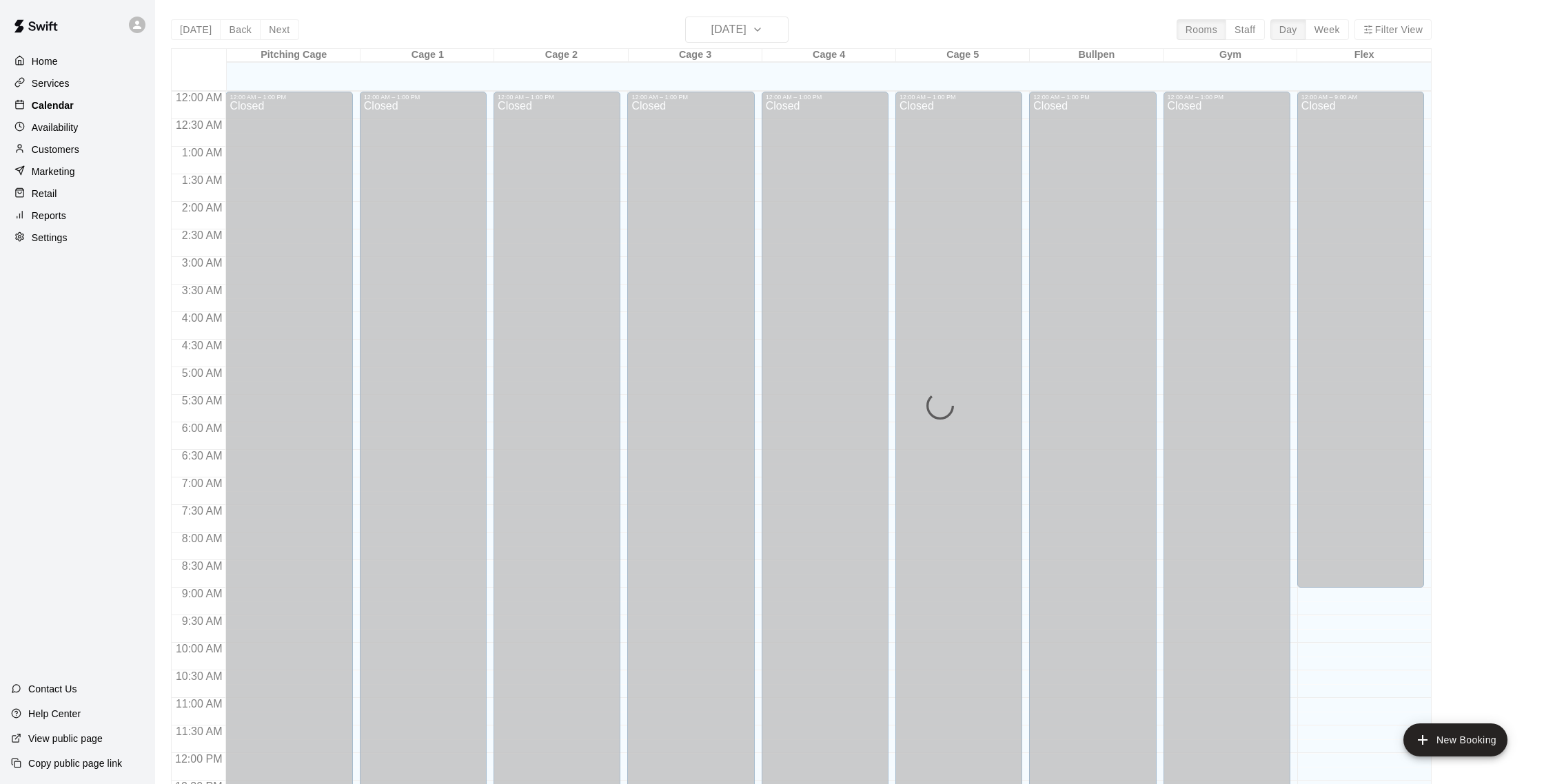
scroll to position [575, 0]
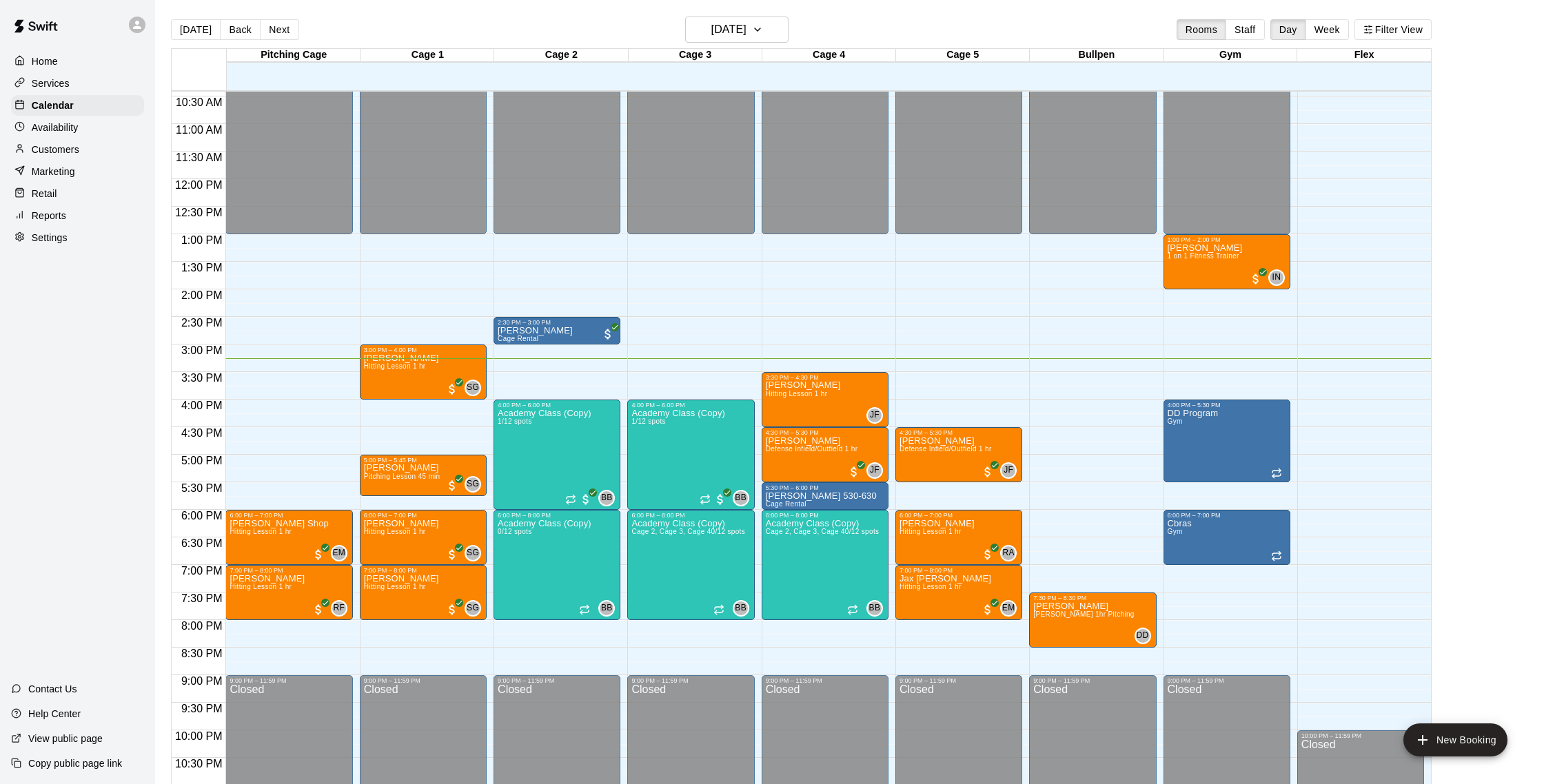
click at [86, 153] on div "Customers" at bounding box center [77, 150] width 133 height 21
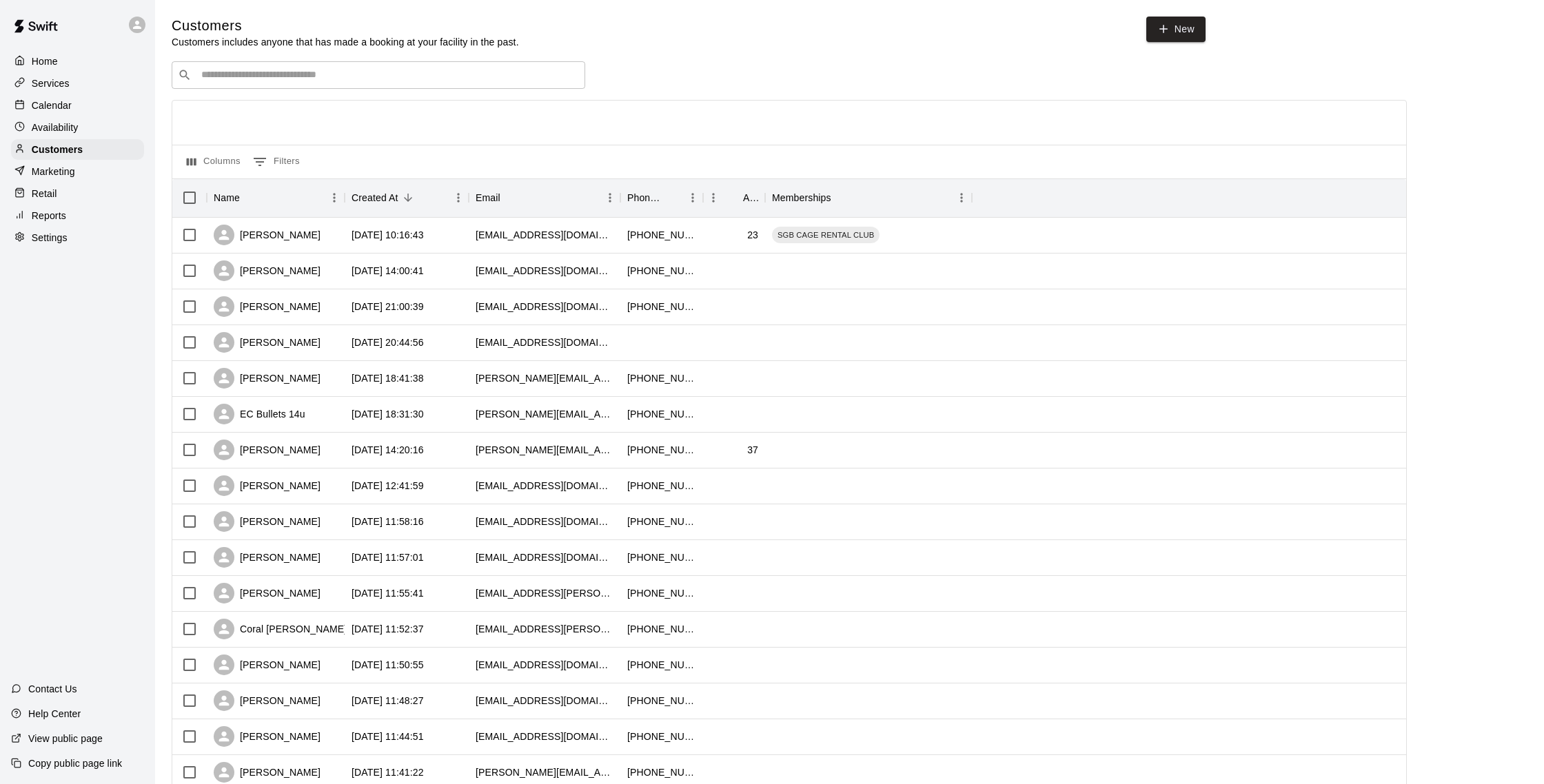
click at [78, 210] on div "Reports" at bounding box center [77, 216] width 133 height 21
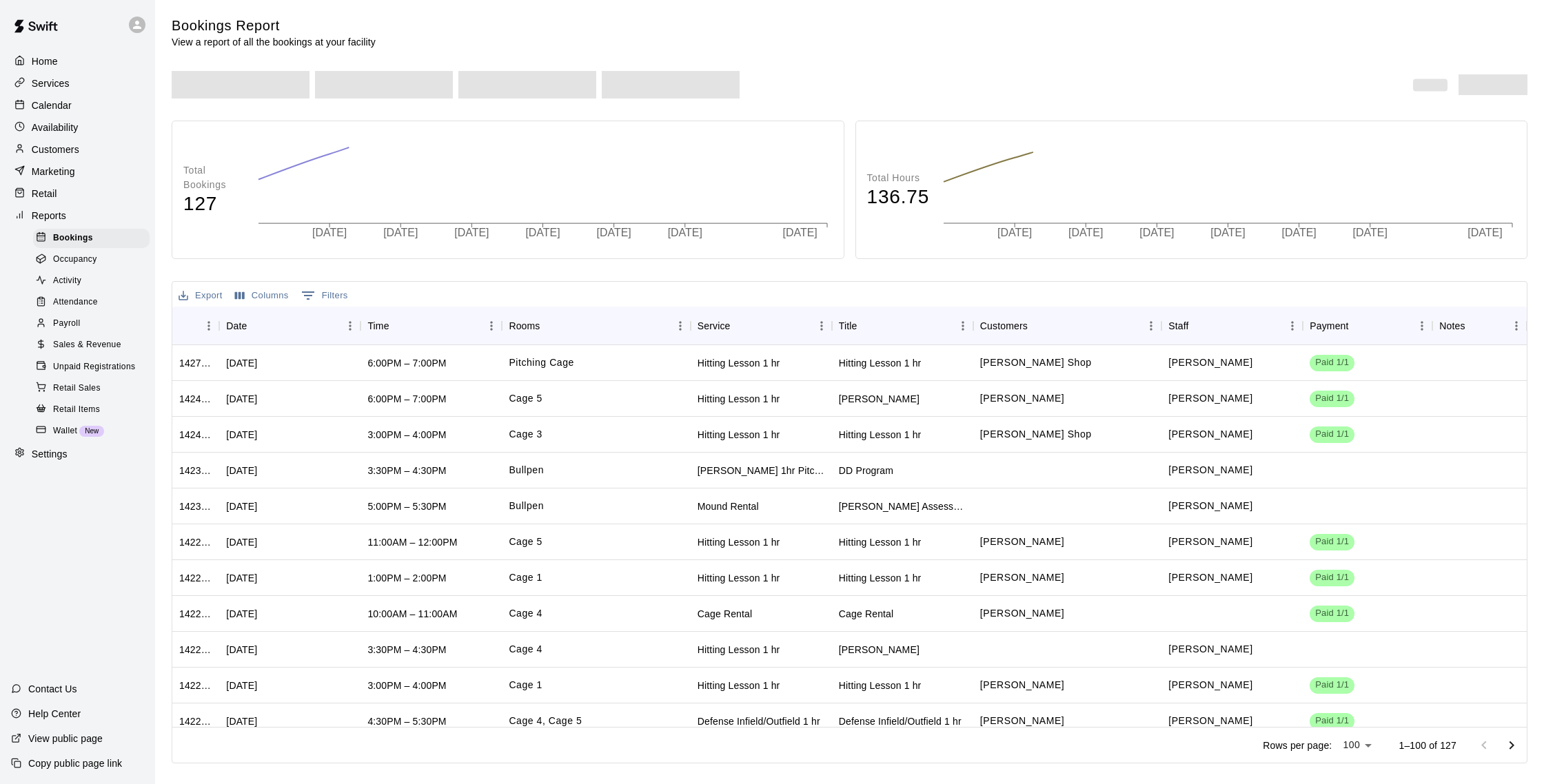
click at [77, 173] on div "Marketing" at bounding box center [77, 172] width 133 height 21
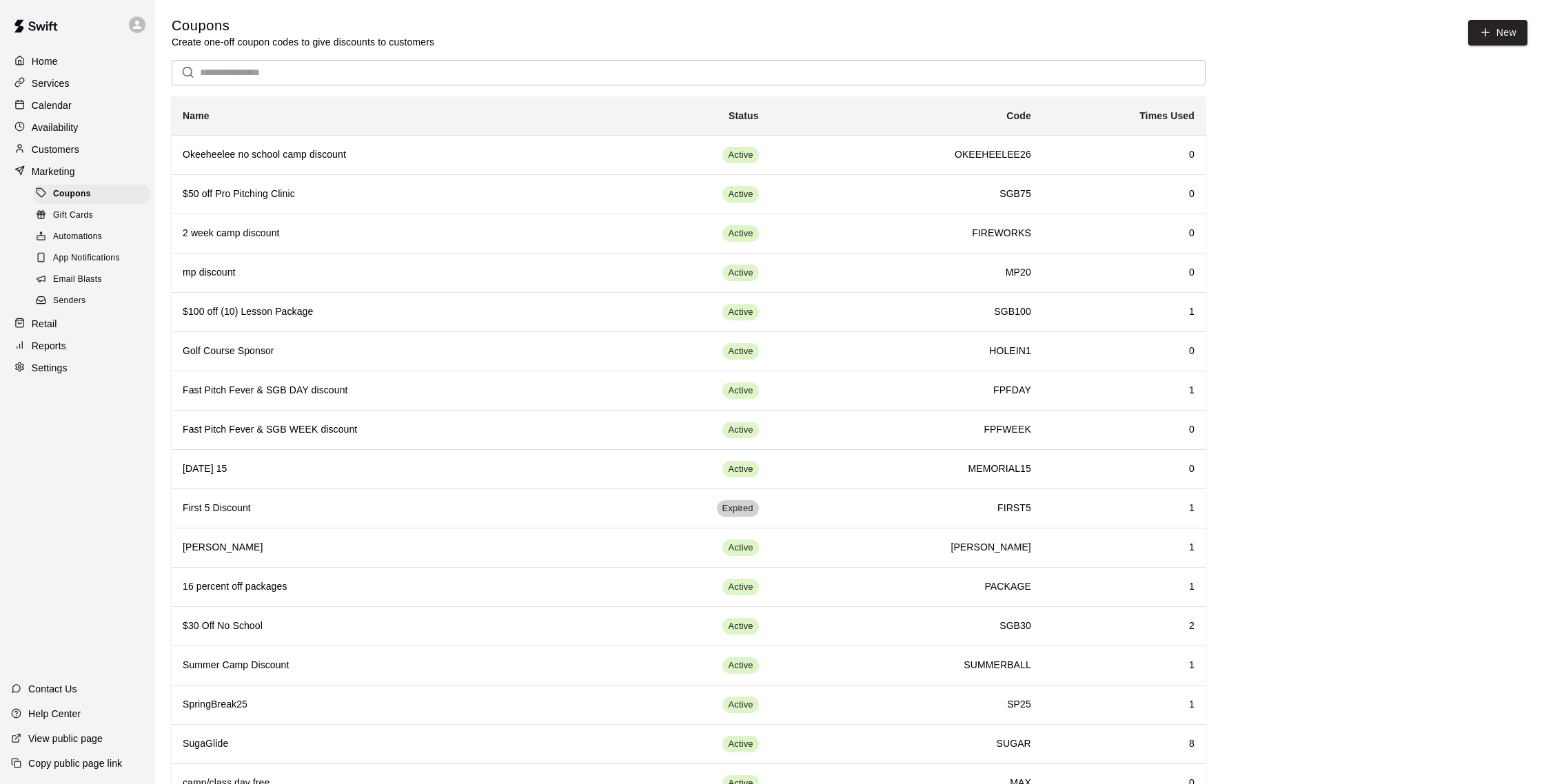
click at [101, 279] on span "Email Blasts" at bounding box center [77, 280] width 49 height 14
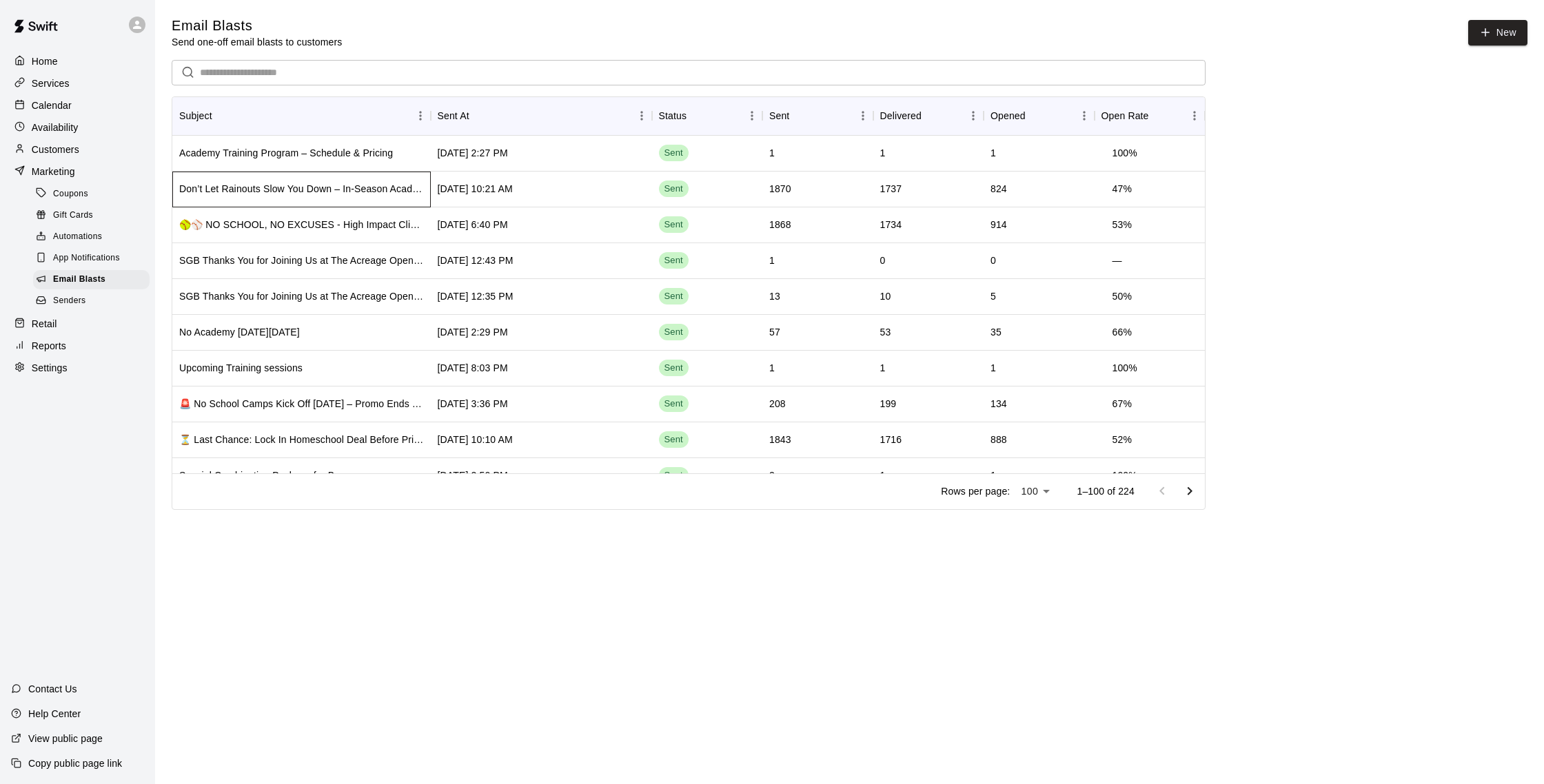
click at [337, 185] on div "Don’t Let Rainouts Slow You Down – In-Season Academy Special 🌧️⚾" at bounding box center [301, 189] width 245 height 14
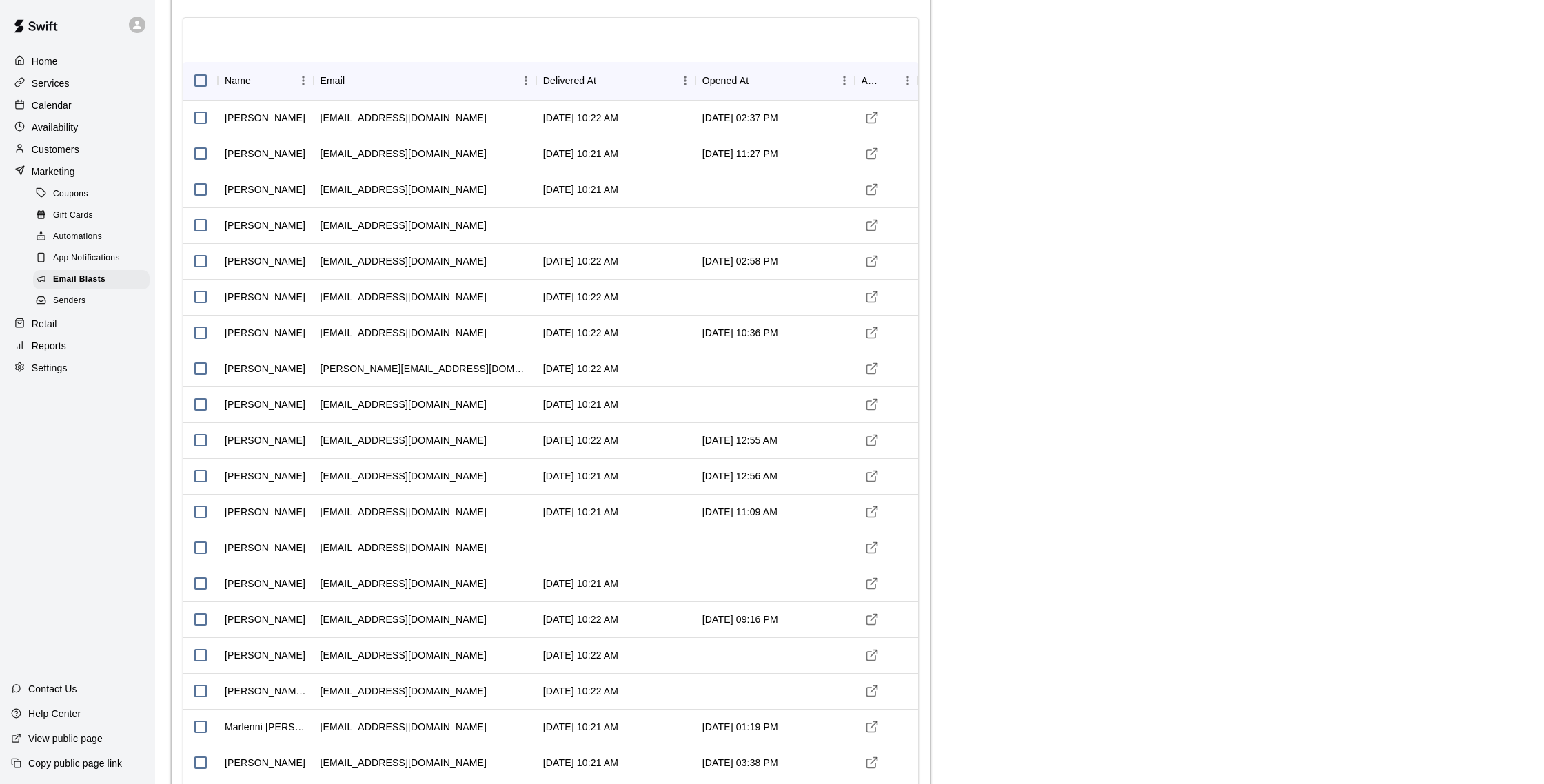
scroll to position [102, 0]
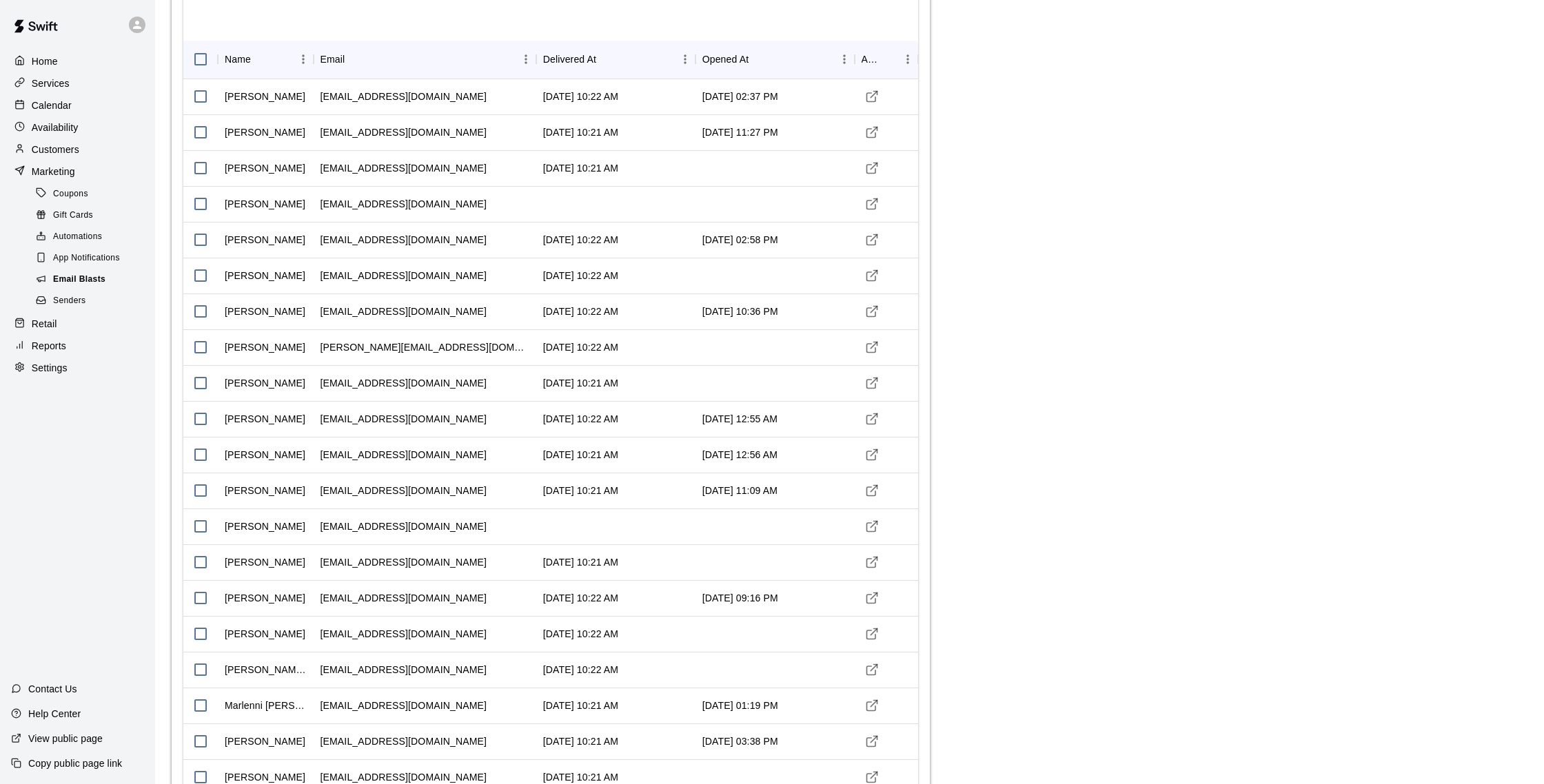
click at [84, 282] on span "Email Blasts" at bounding box center [79, 280] width 52 height 14
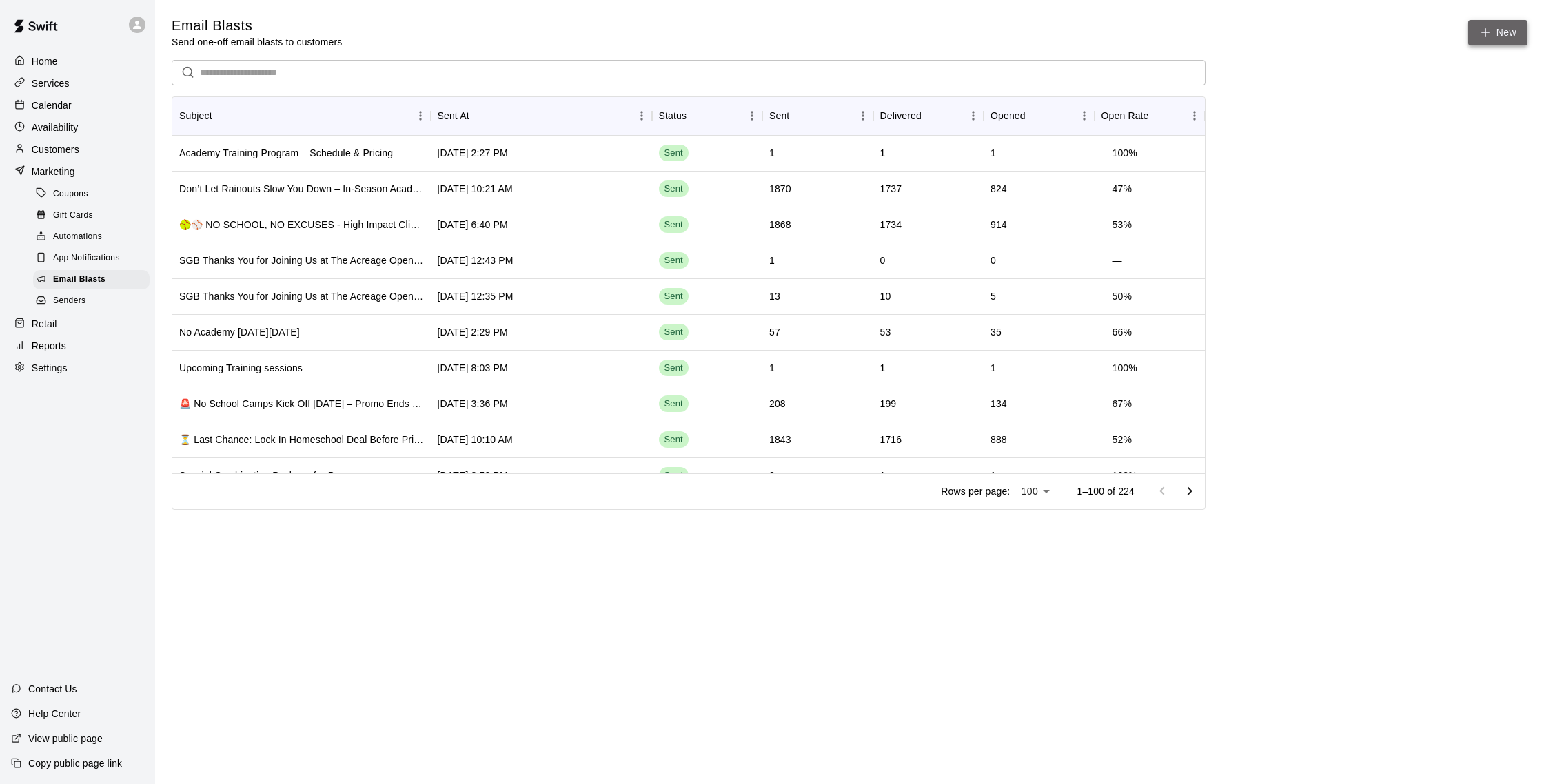
click at [1513, 35] on link "New" at bounding box center [1498, 33] width 60 height 26
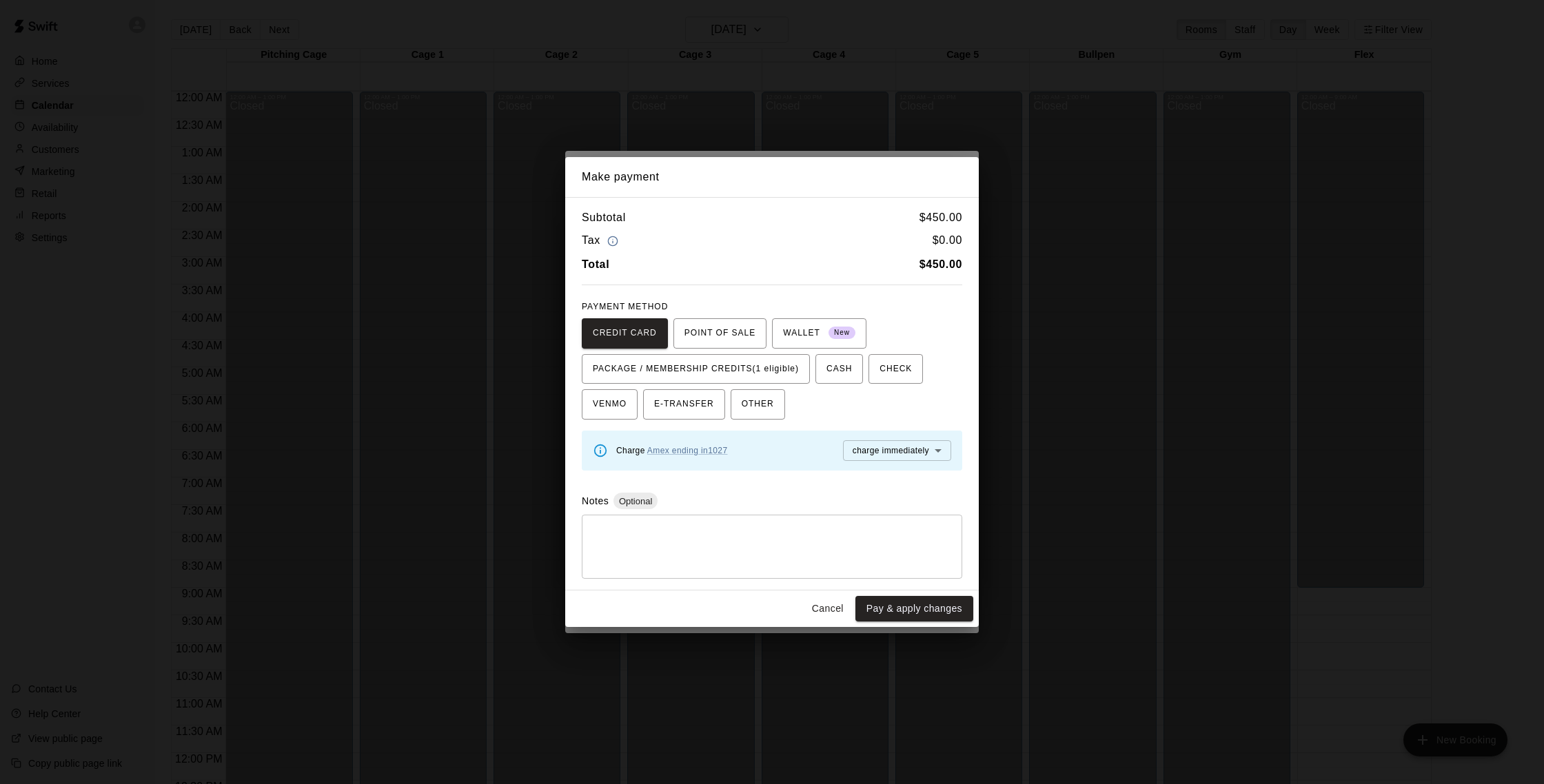
scroll to position [575, 0]
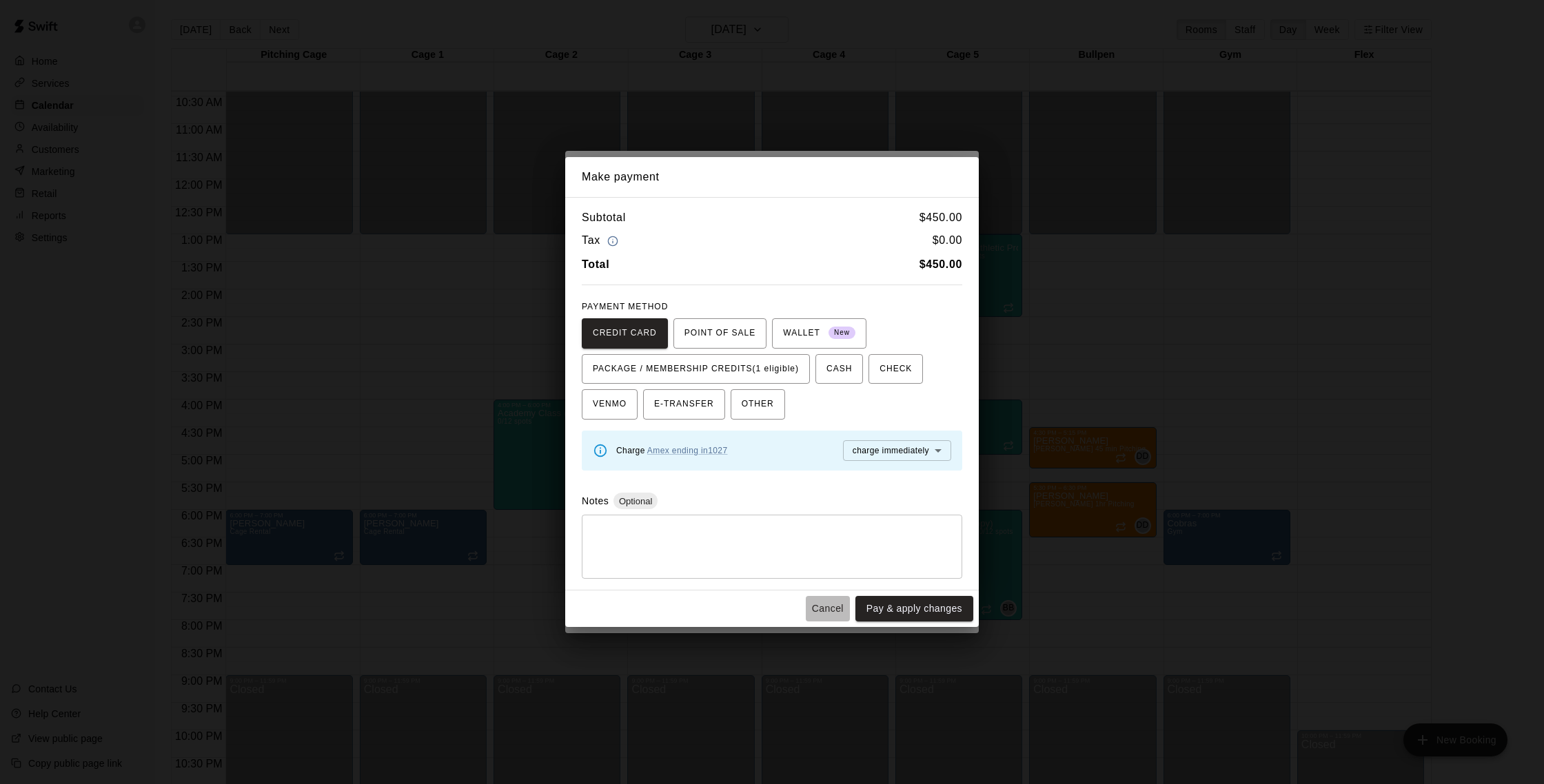
click at [823, 607] on button "Cancel" at bounding box center [828, 609] width 44 height 26
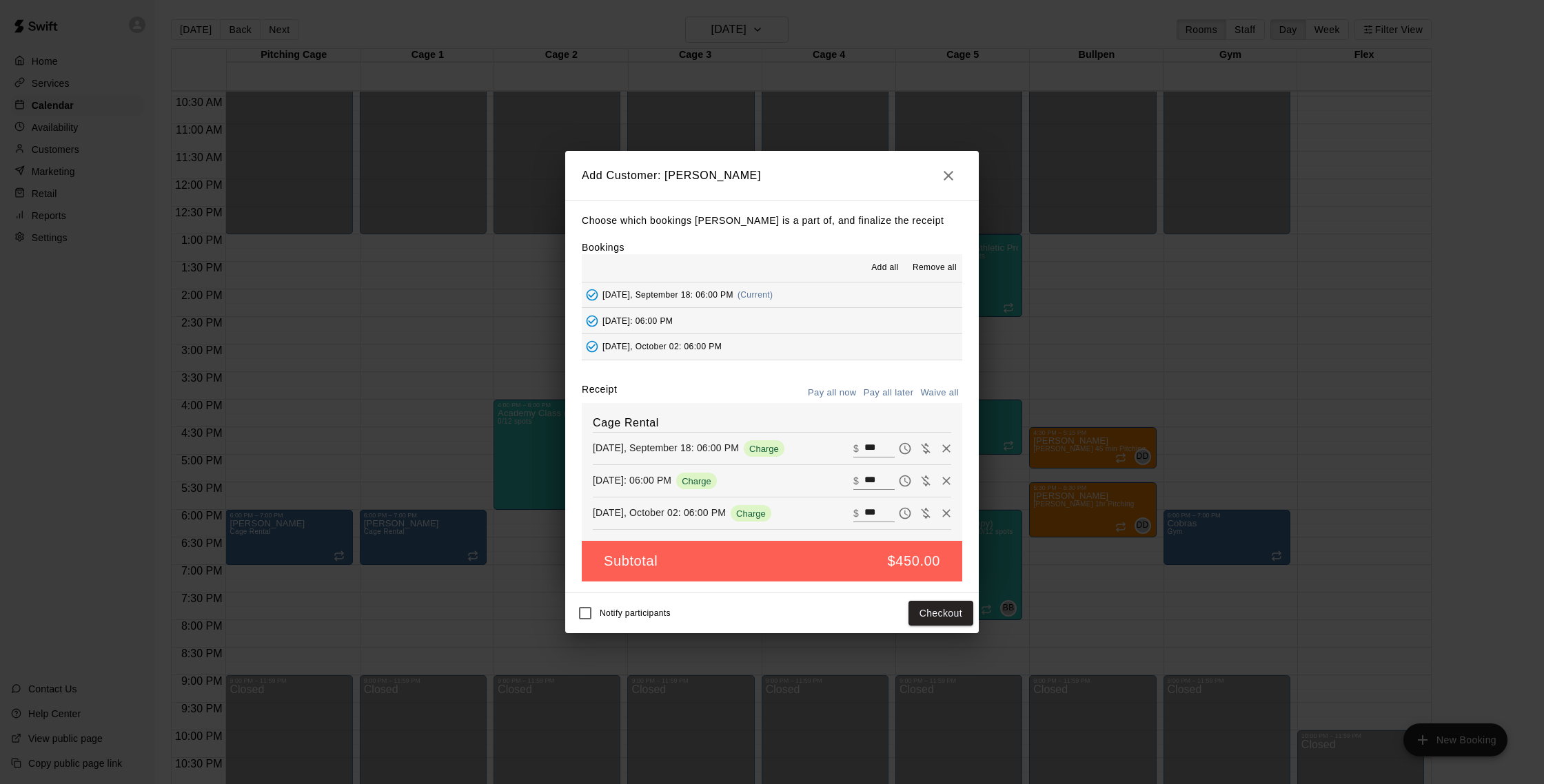
click at [954, 169] on icon "button" at bounding box center [948, 176] width 17 height 17
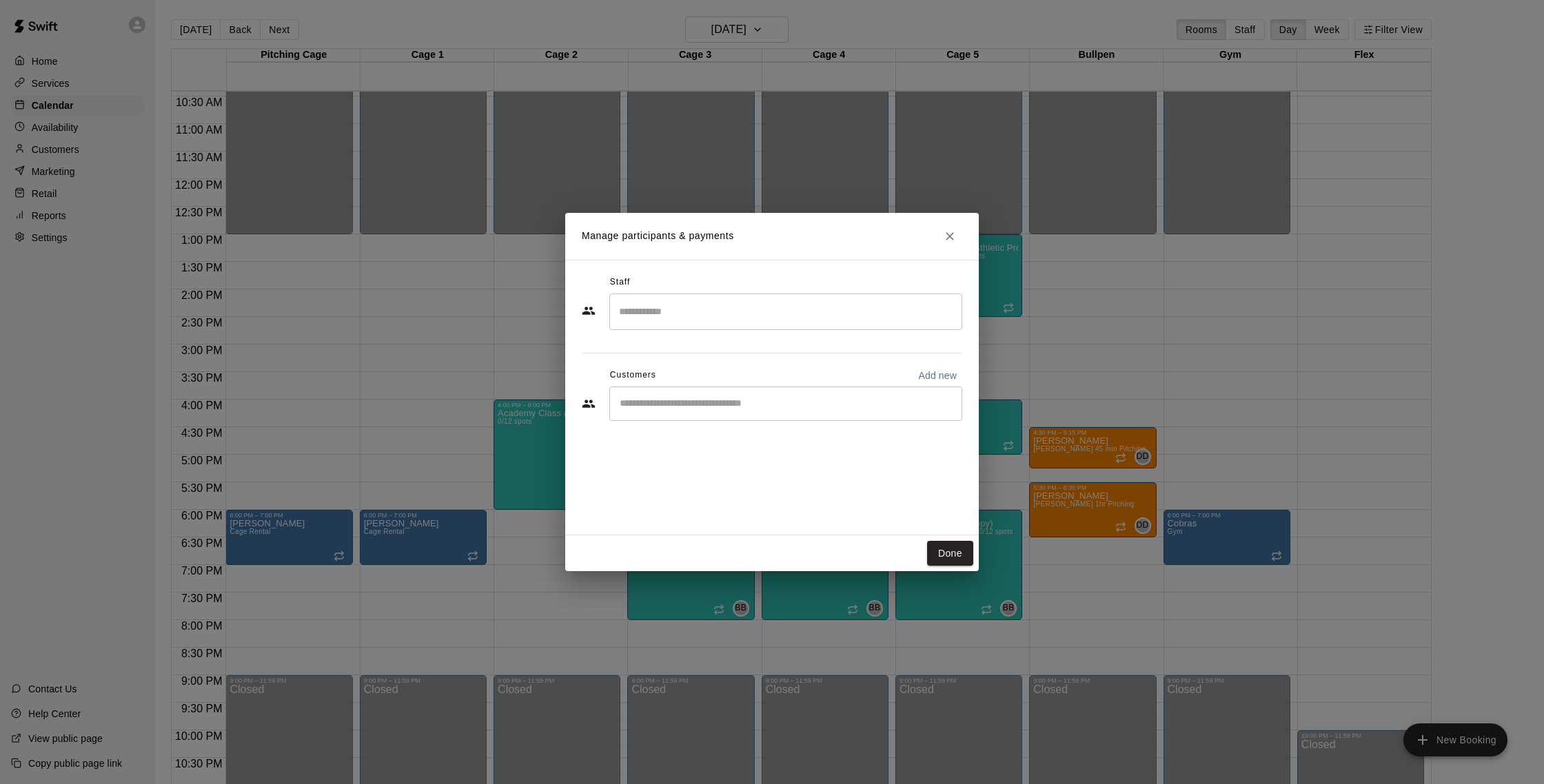
drag, startPoint x: 948, startPoint y: 235, endPoint x: 940, endPoint y: 231, distance: 8.9
click at [948, 235] on icon "Close" at bounding box center [949, 236] width 14 height 14
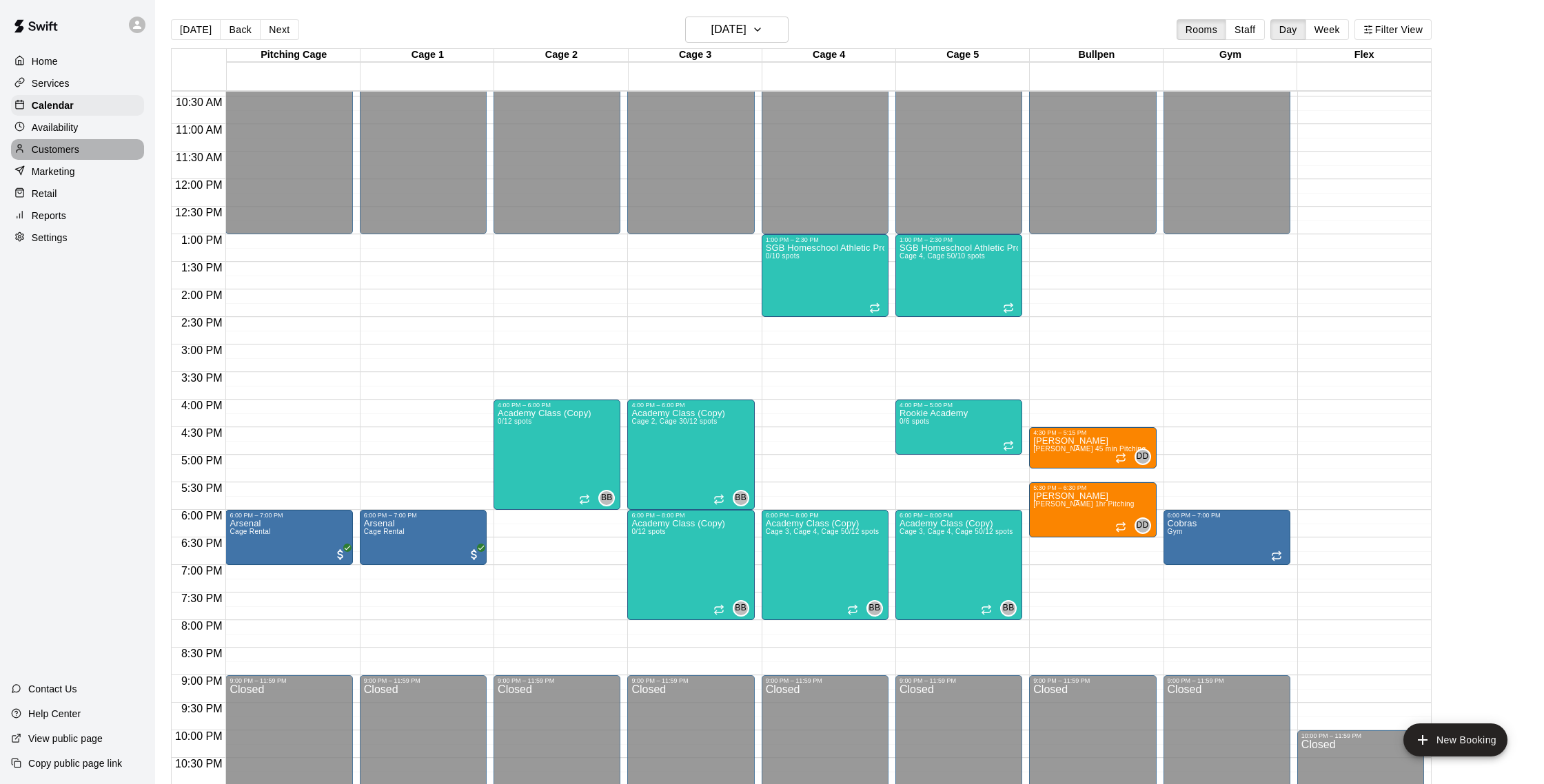
click at [69, 141] on div "Customers" at bounding box center [77, 150] width 133 height 21
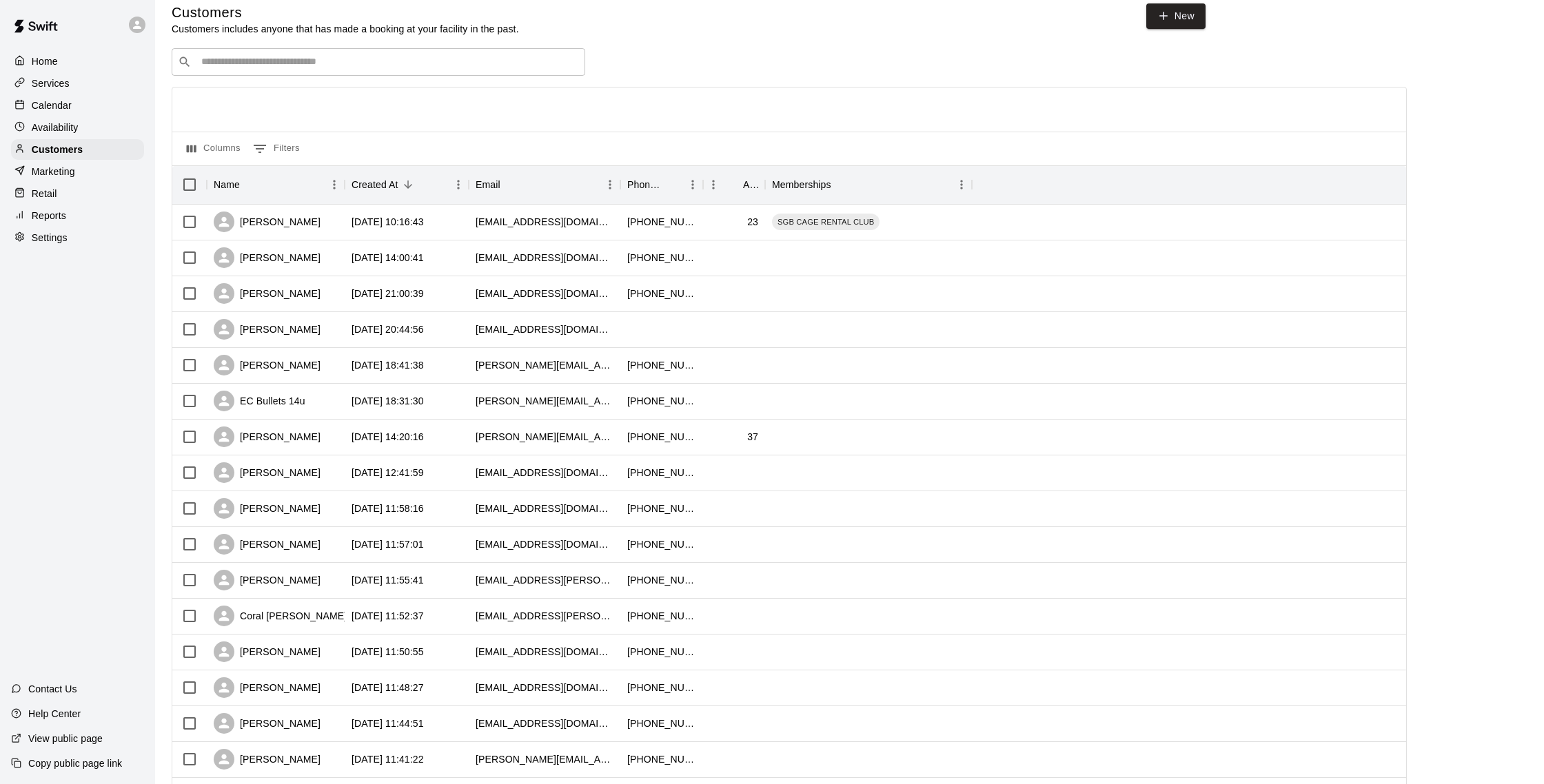
scroll to position [15, 0]
click at [67, 107] on p "Calendar" at bounding box center [52, 105] width 40 height 14
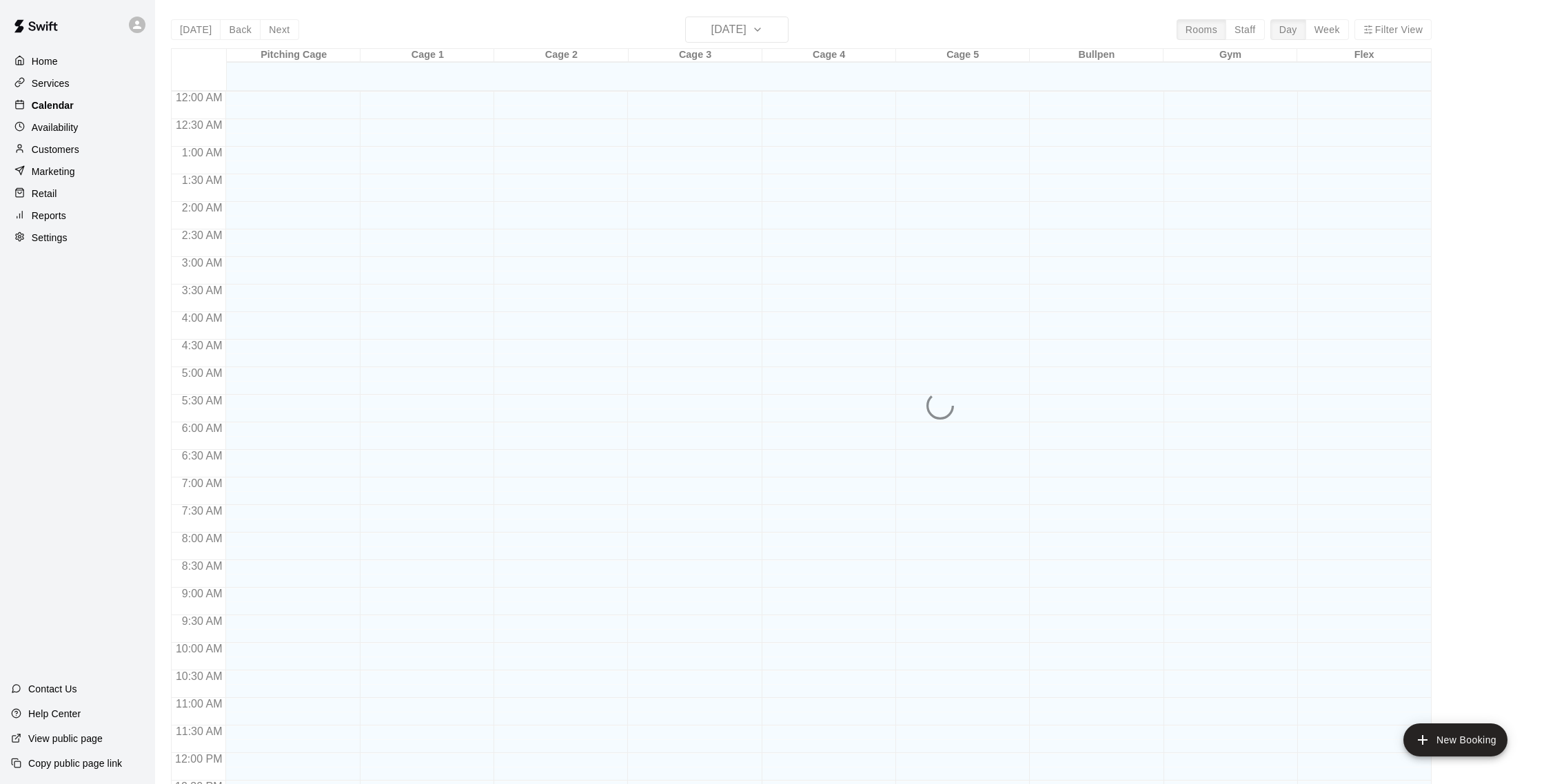
scroll to position [575, 0]
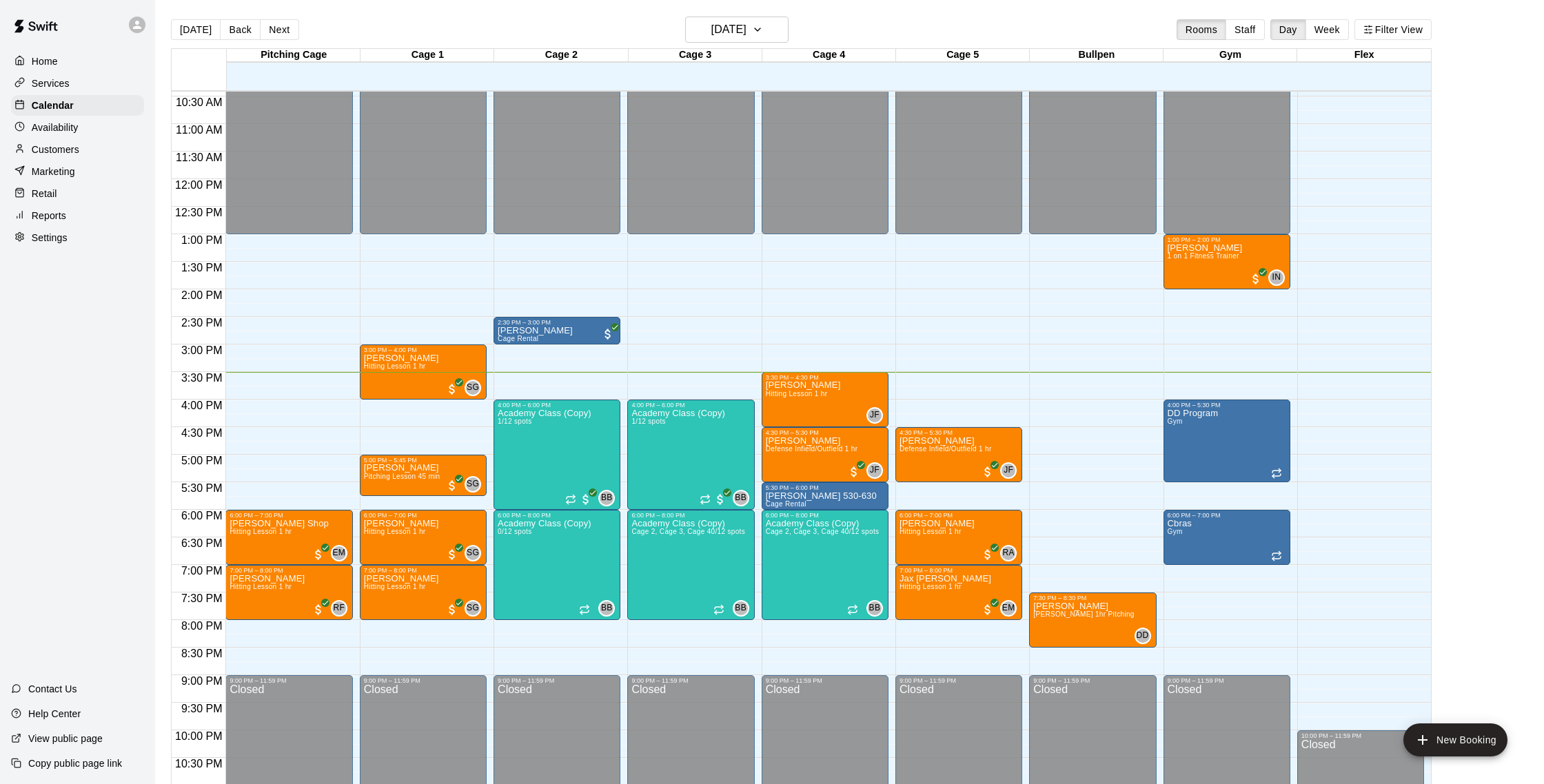
click at [294, 31] on div "[DATE] Back [DATE][DATE] Rooms Staff Day Week Filter View" at bounding box center [801, 32] width 1261 height 31
click at [292, 31] on button "Next" at bounding box center [279, 30] width 39 height 21
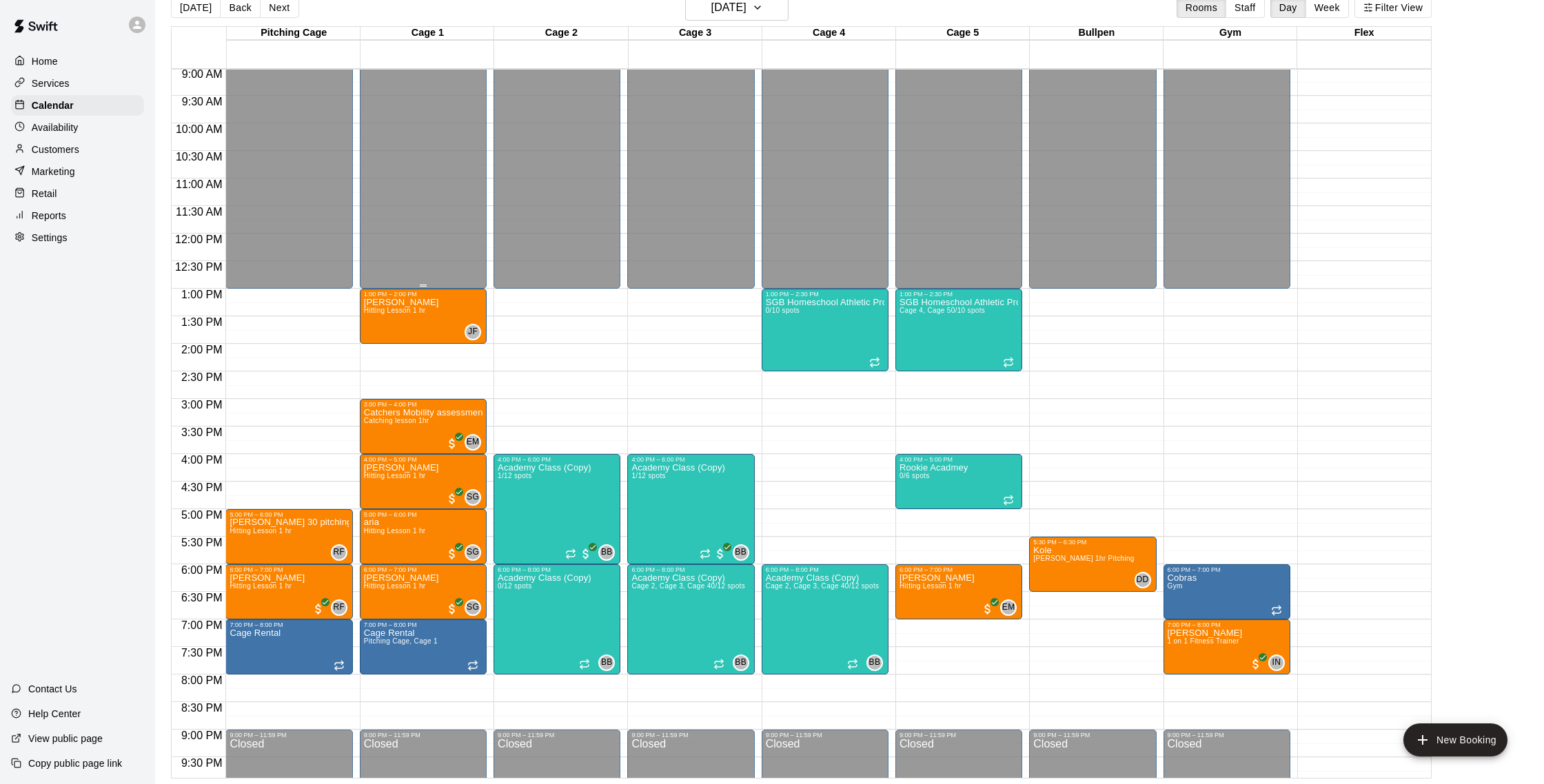
scroll to position [546, 0]
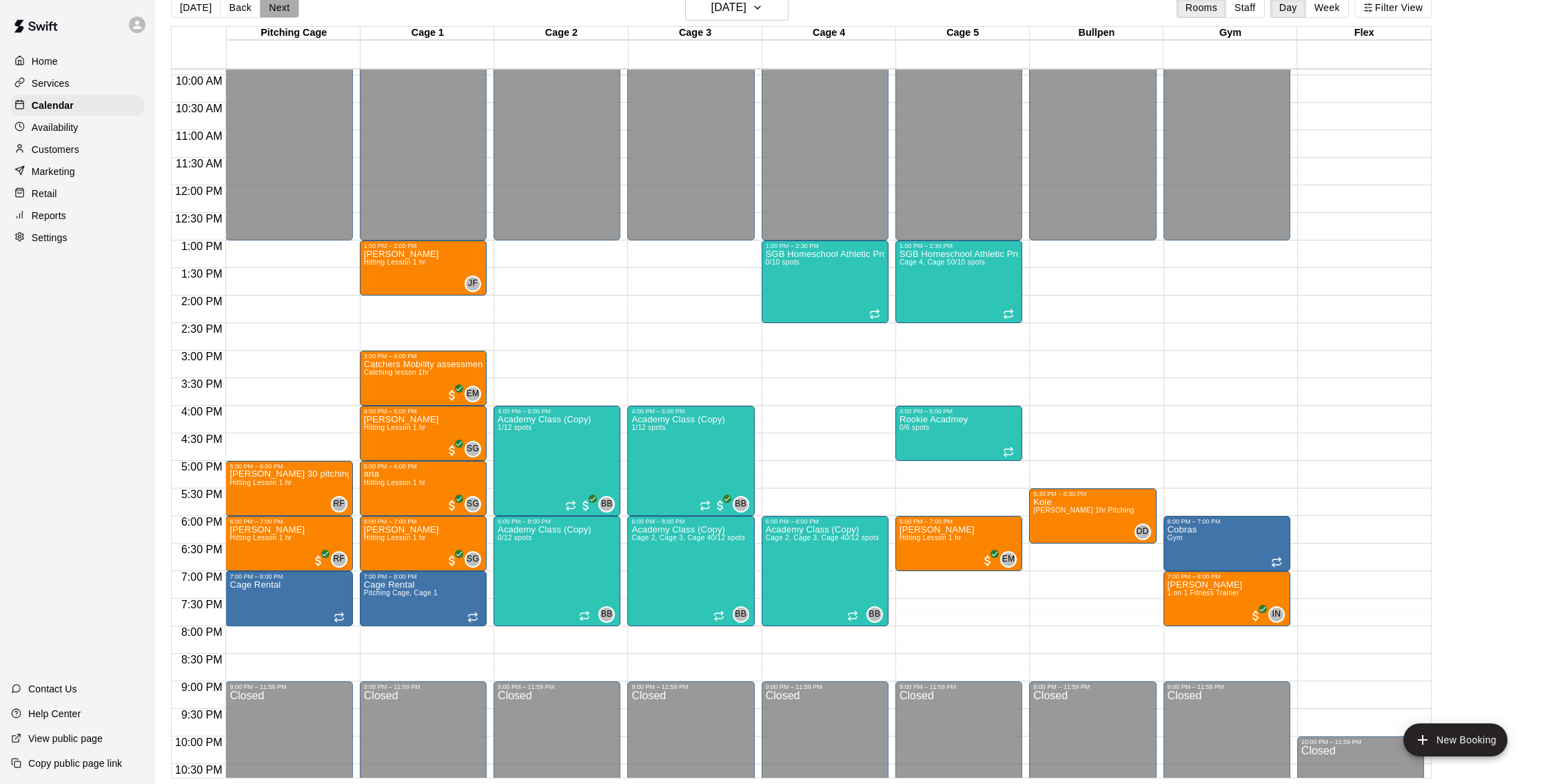
click at [288, 6] on button "Next" at bounding box center [279, 8] width 39 height 21
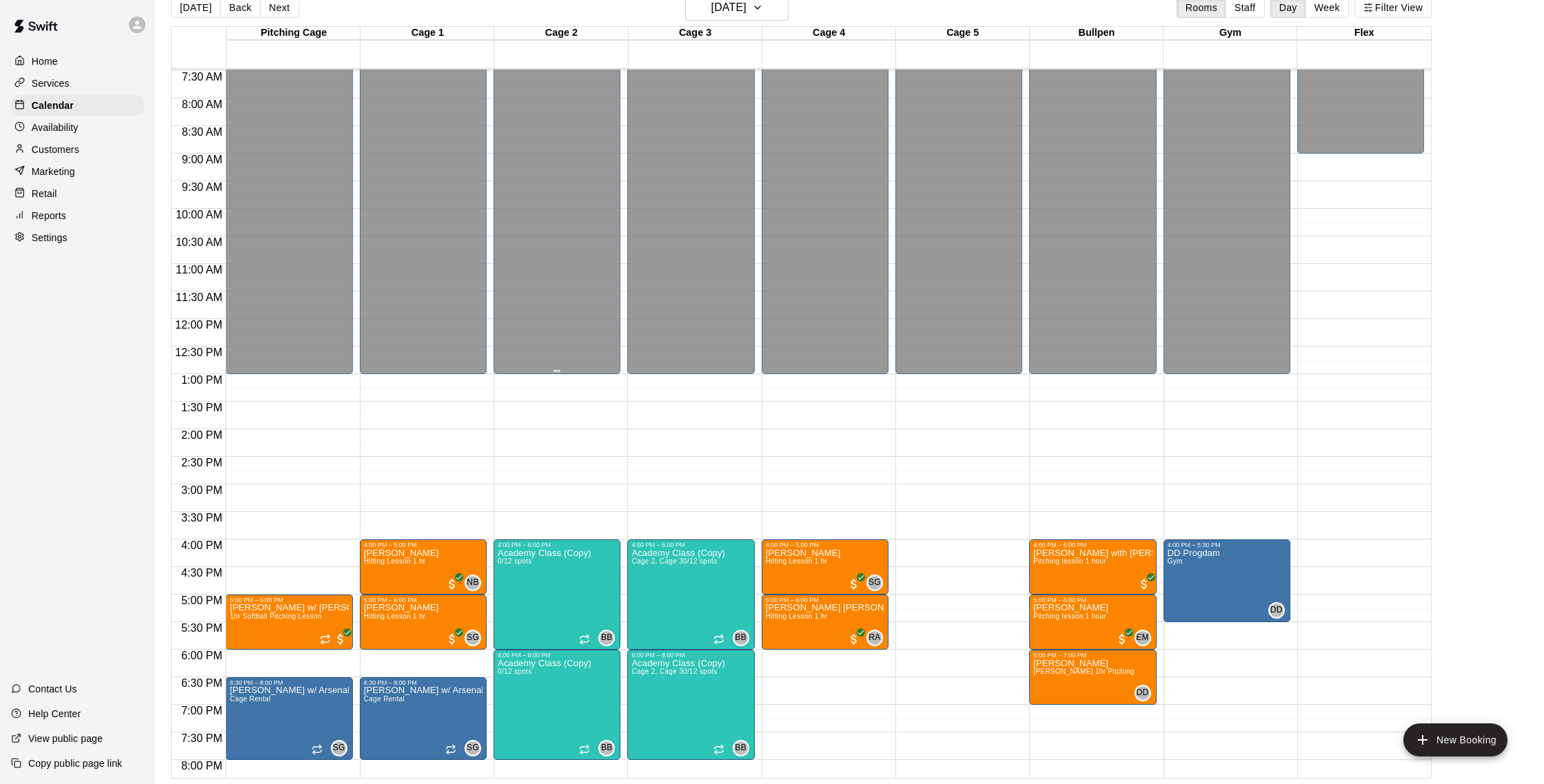
scroll to position [393, 0]
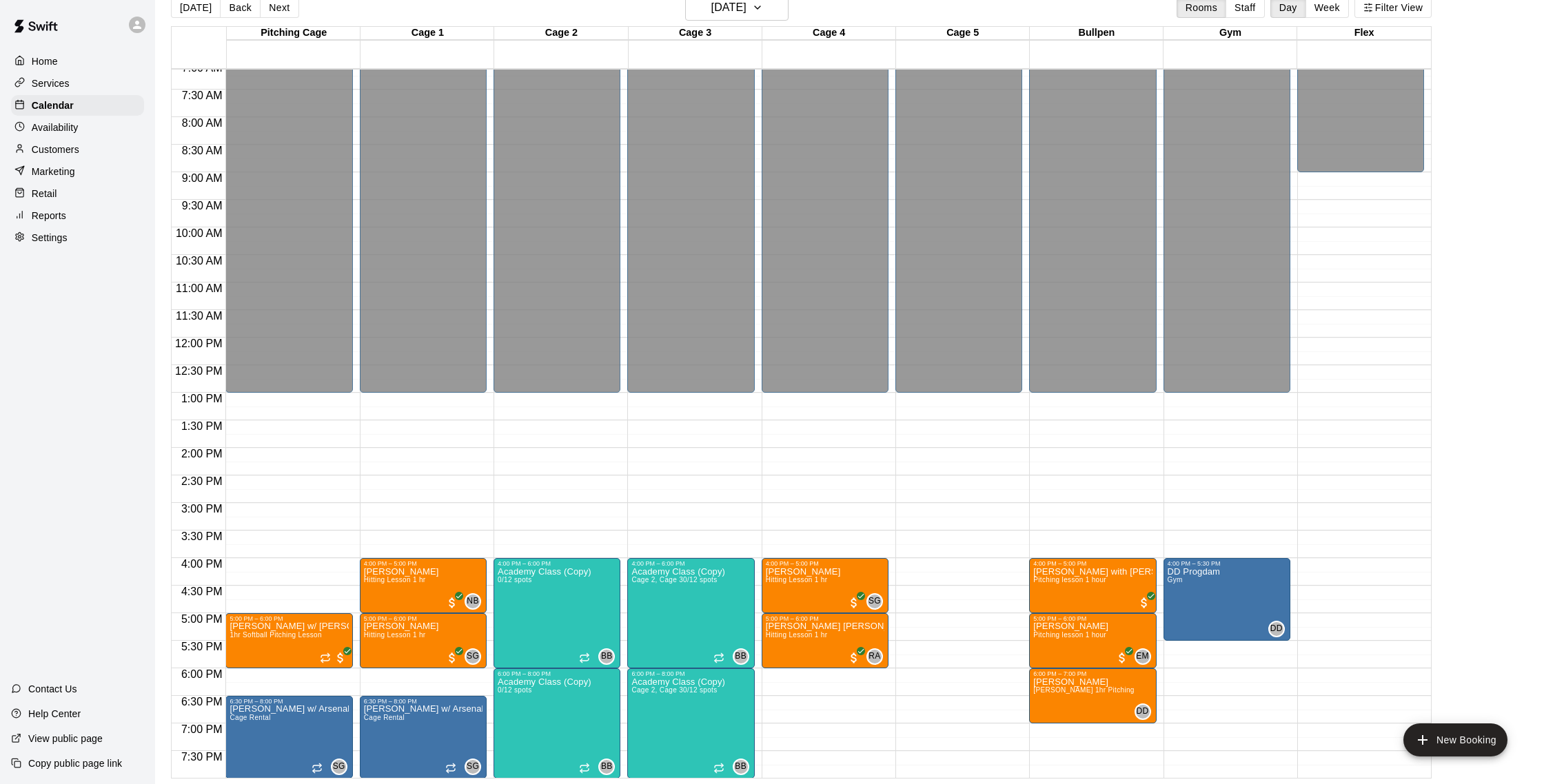
click at [189, 6] on button "[DATE]" at bounding box center [196, 8] width 50 height 21
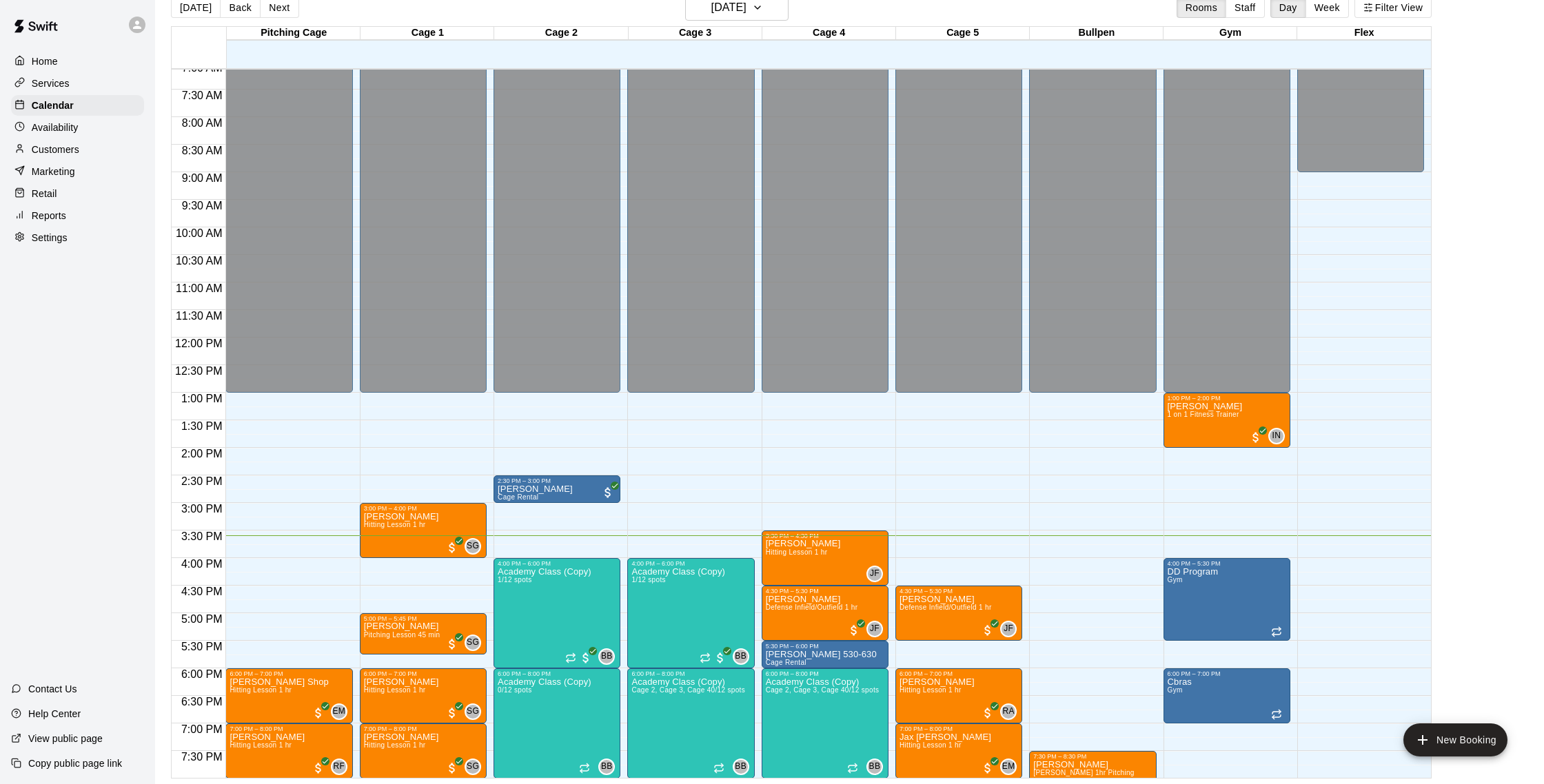
click at [60, 157] on div "Customers" at bounding box center [77, 150] width 133 height 21
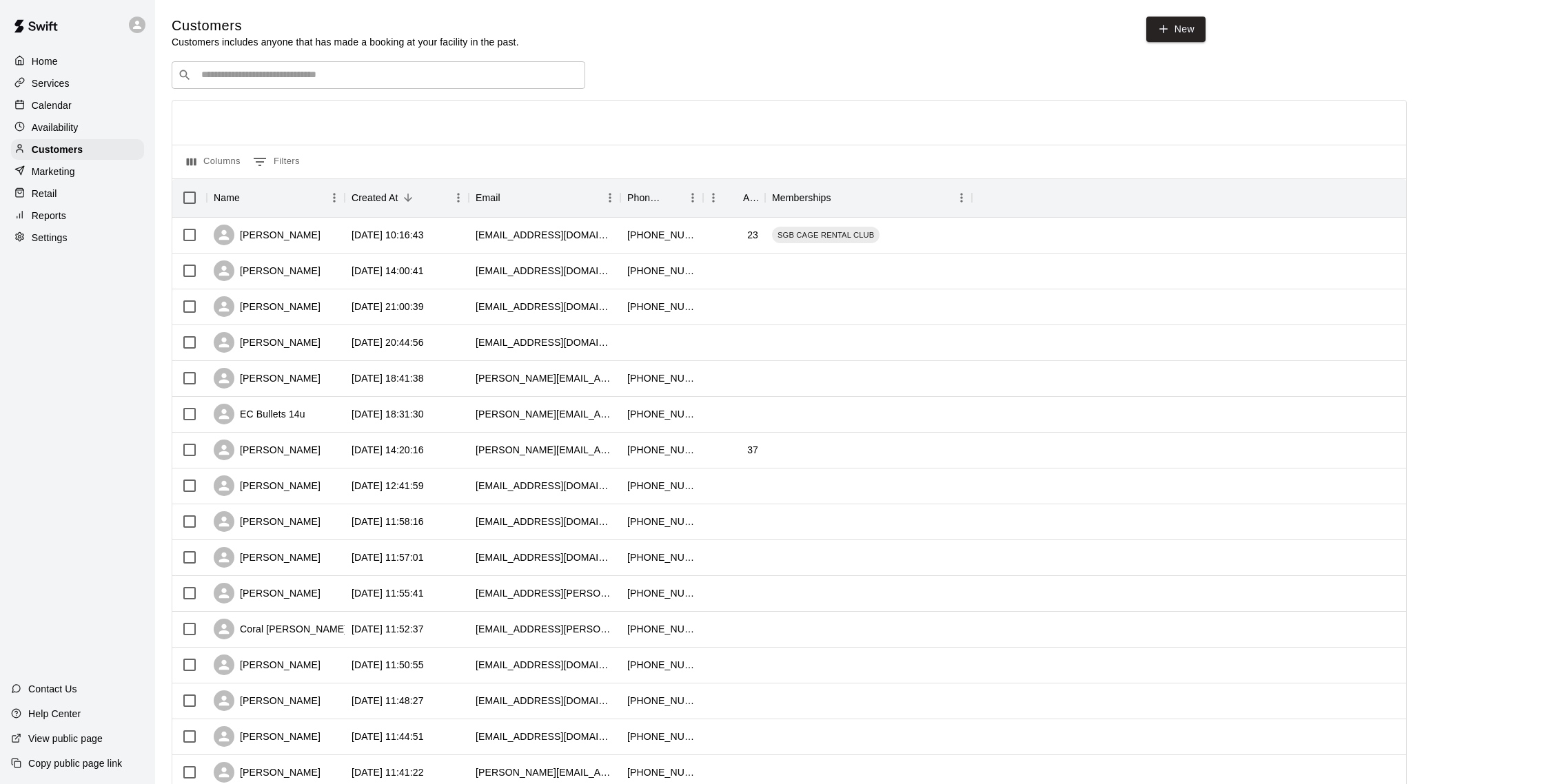
click at [61, 110] on p "Calendar" at bounding box center [52, 105] width 40 height 14
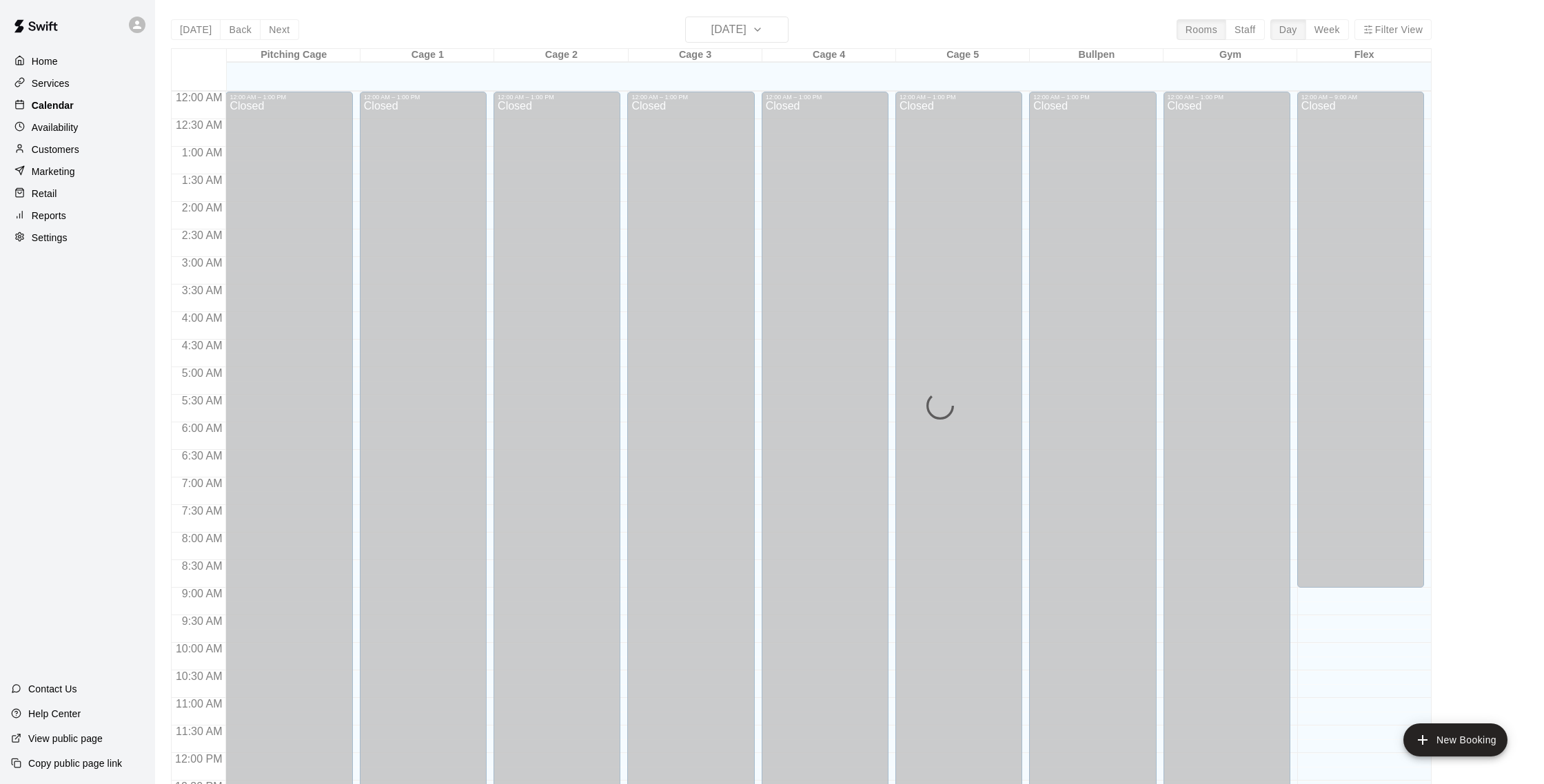
scroll to position [575, 0]
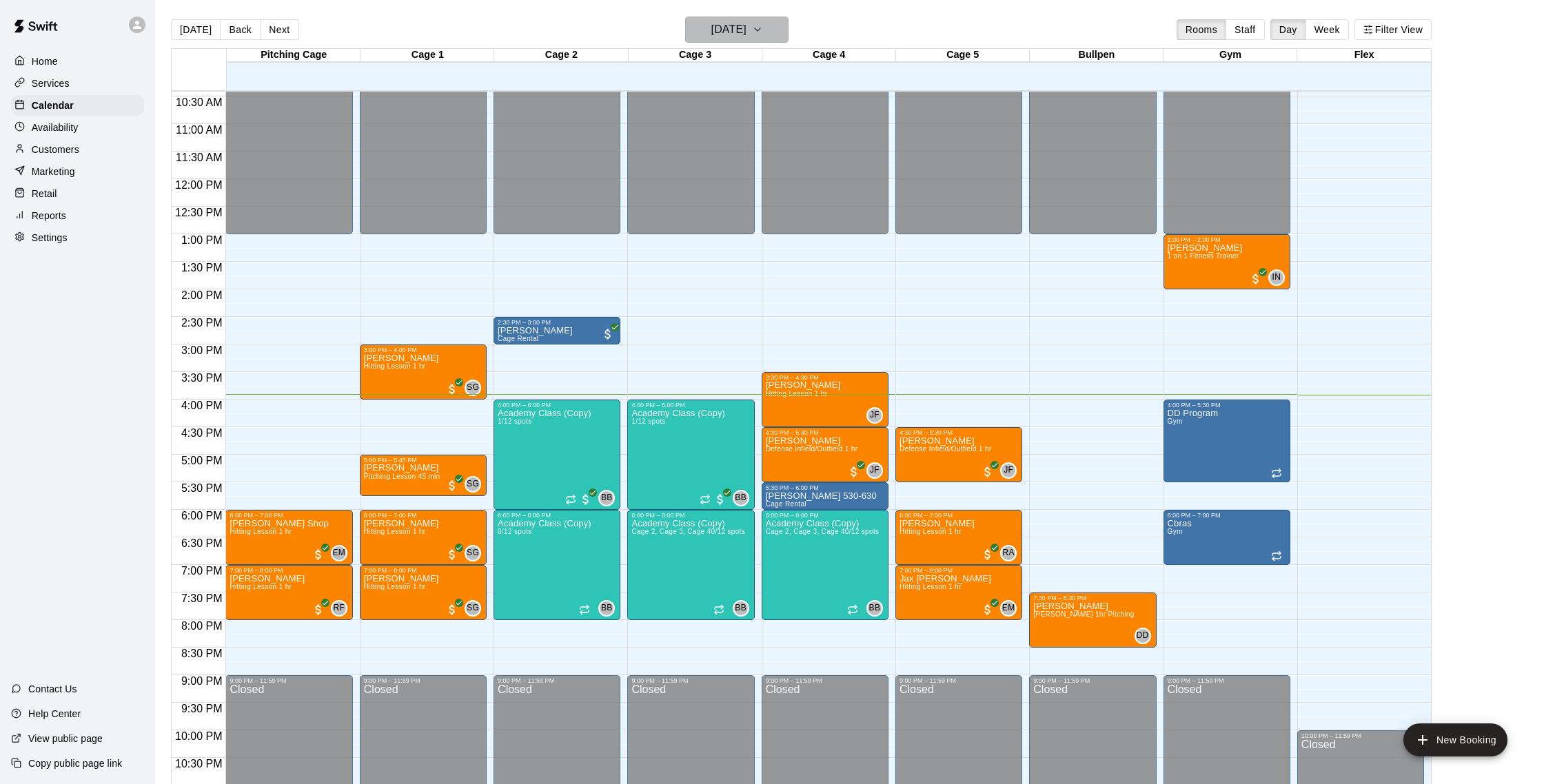
click at [737, 31] on h6 "[DATE]" at bounding box center [729, 30] width 35 height 19
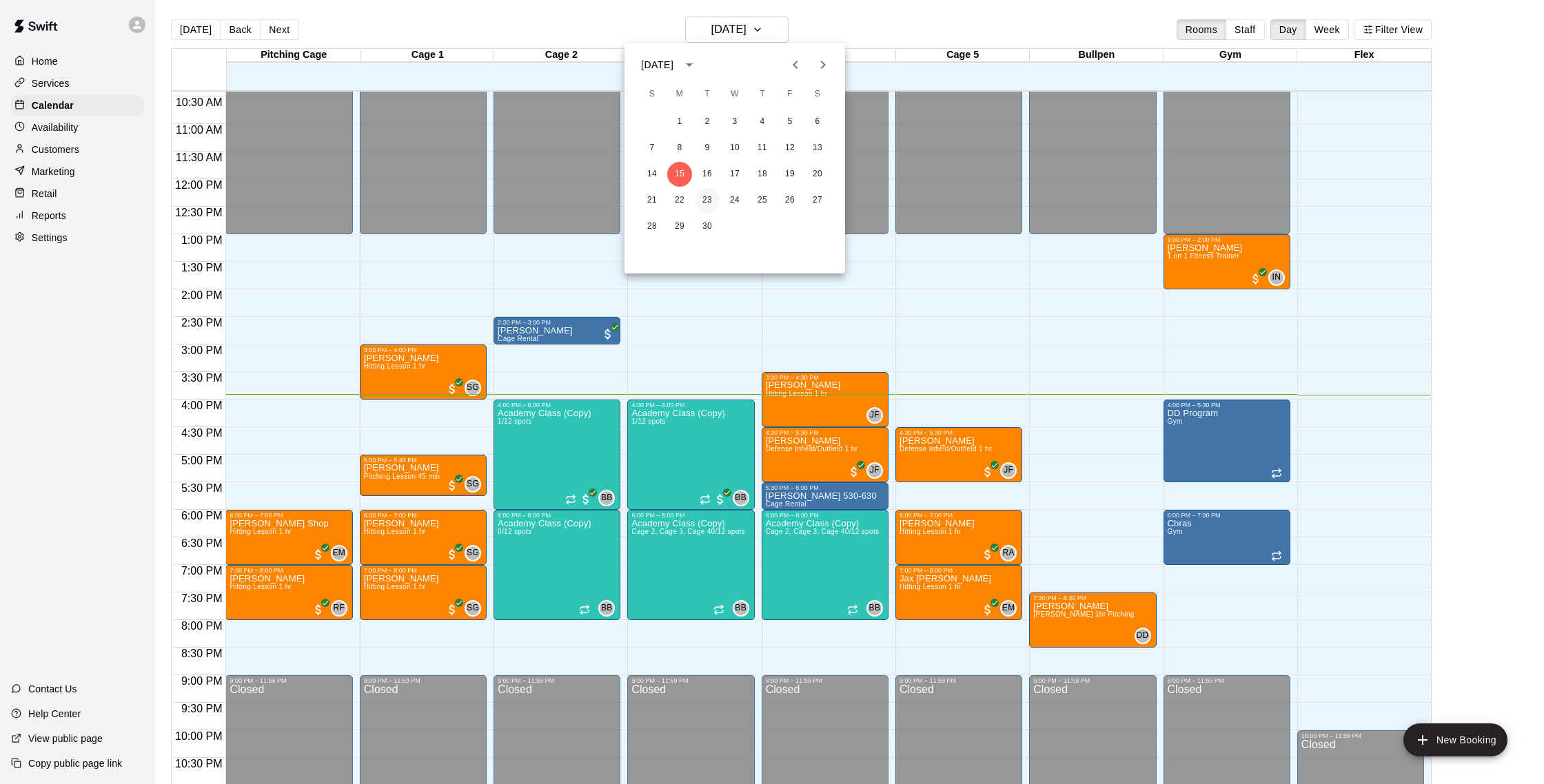
click at [713, 204] on button "23" at bounding box center [707, 201] width 25 height 25
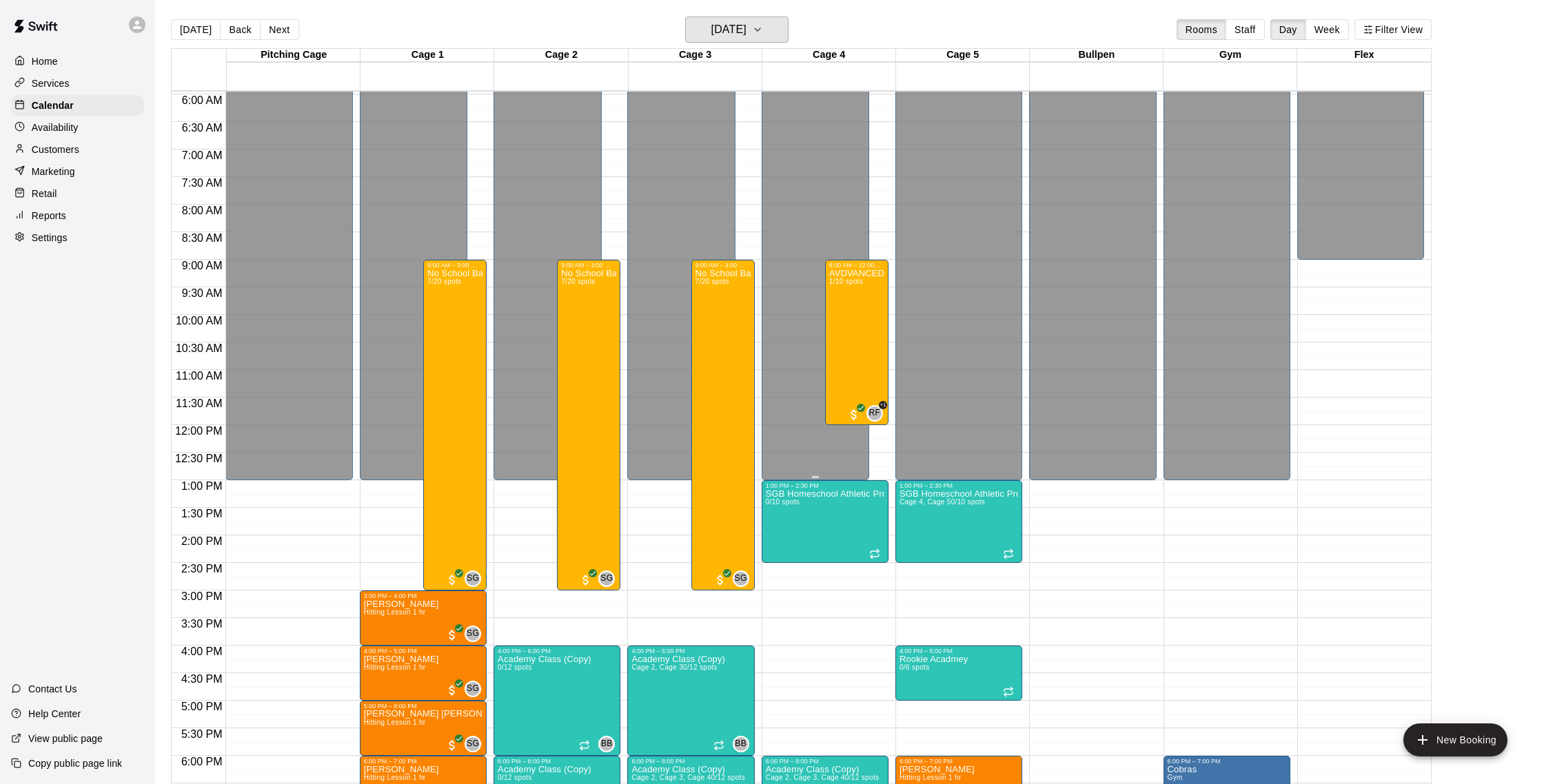
scroll to position [326, 0]
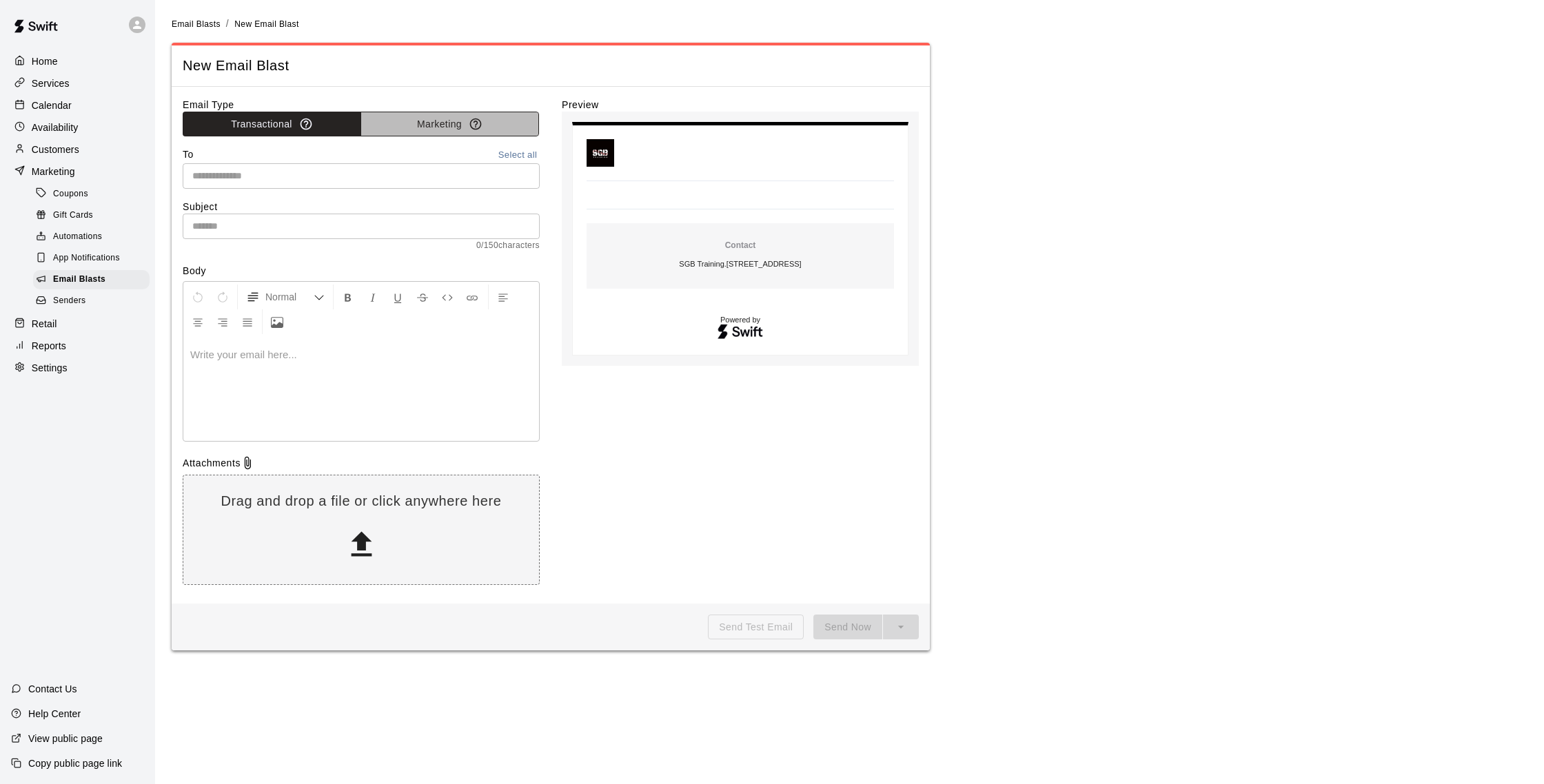
click at [423, 126] on button "Marketing" at bounding box center [450, 125] width 179 height 26
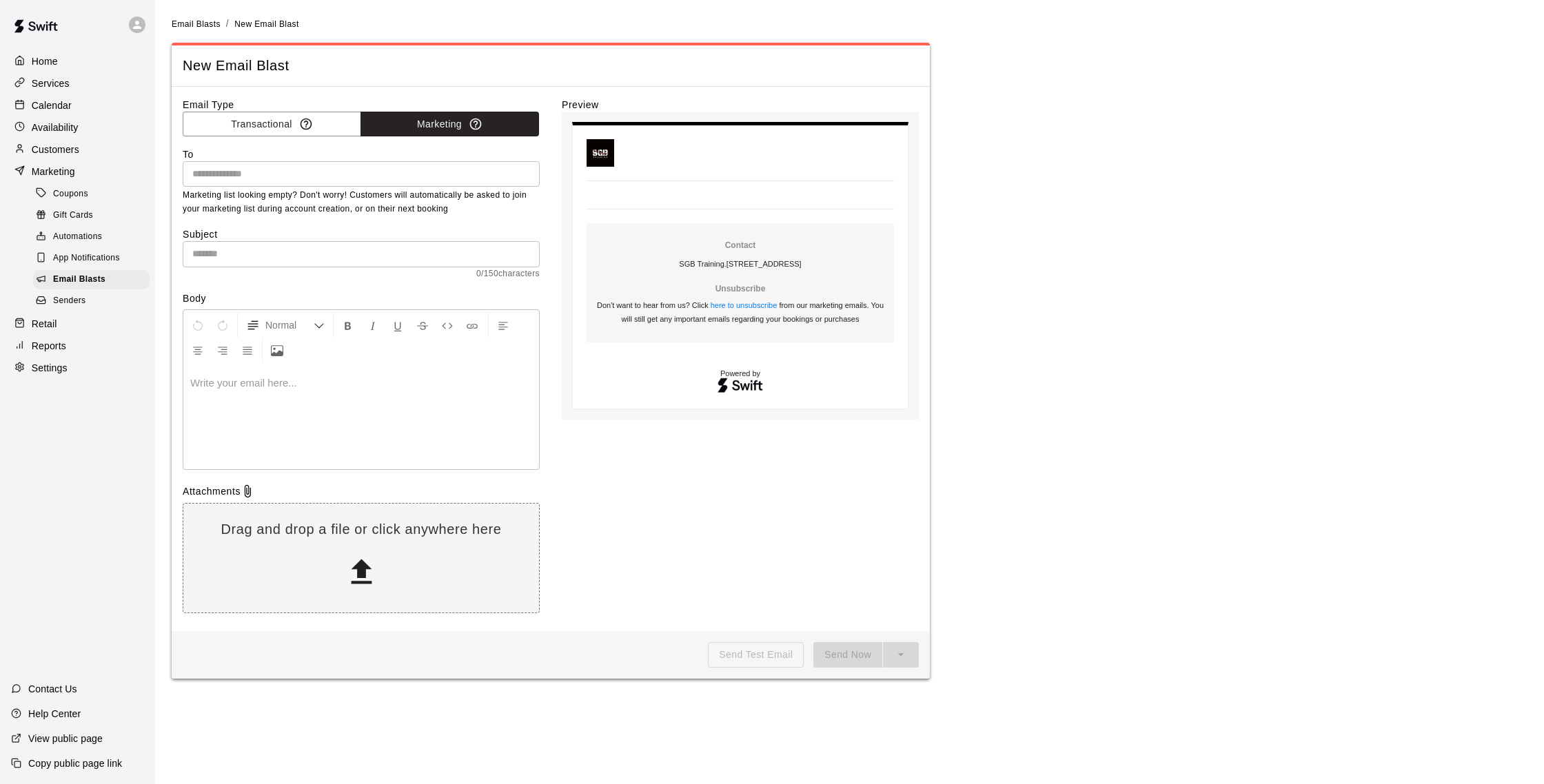
click at [285, 251] on input "text" at bounding box center [361, 254] width 357 height 26
click at [459, 272] on span "0 / 150 characters" at bounding box center [361, 274] width 357 height 14
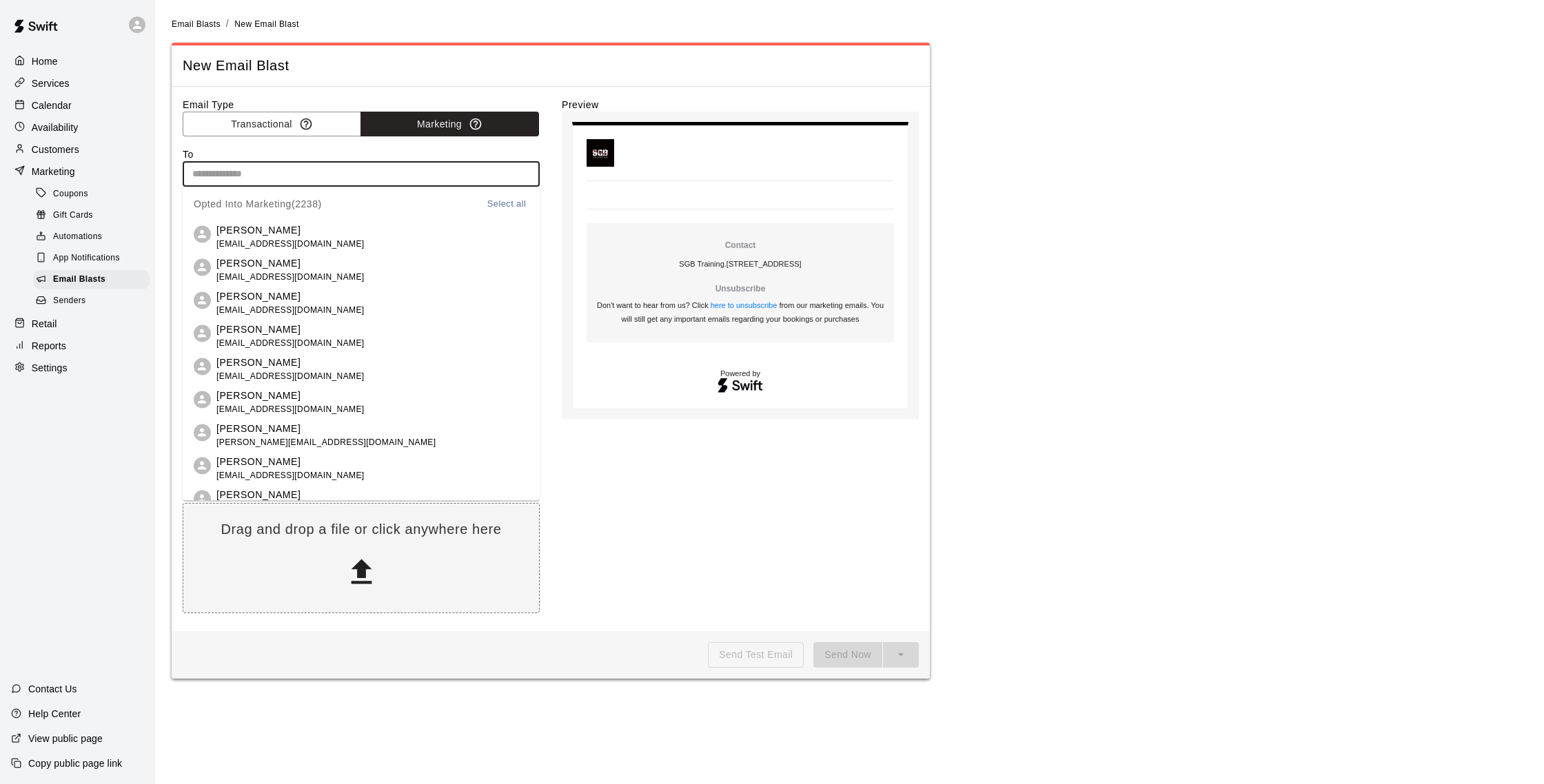
click at [429, 170] on input "text" at bounding box center [360, 173] width 347 height 17
click at [499, 202] on button "Select all" at bounding box center [506, 204] width 44 height 16
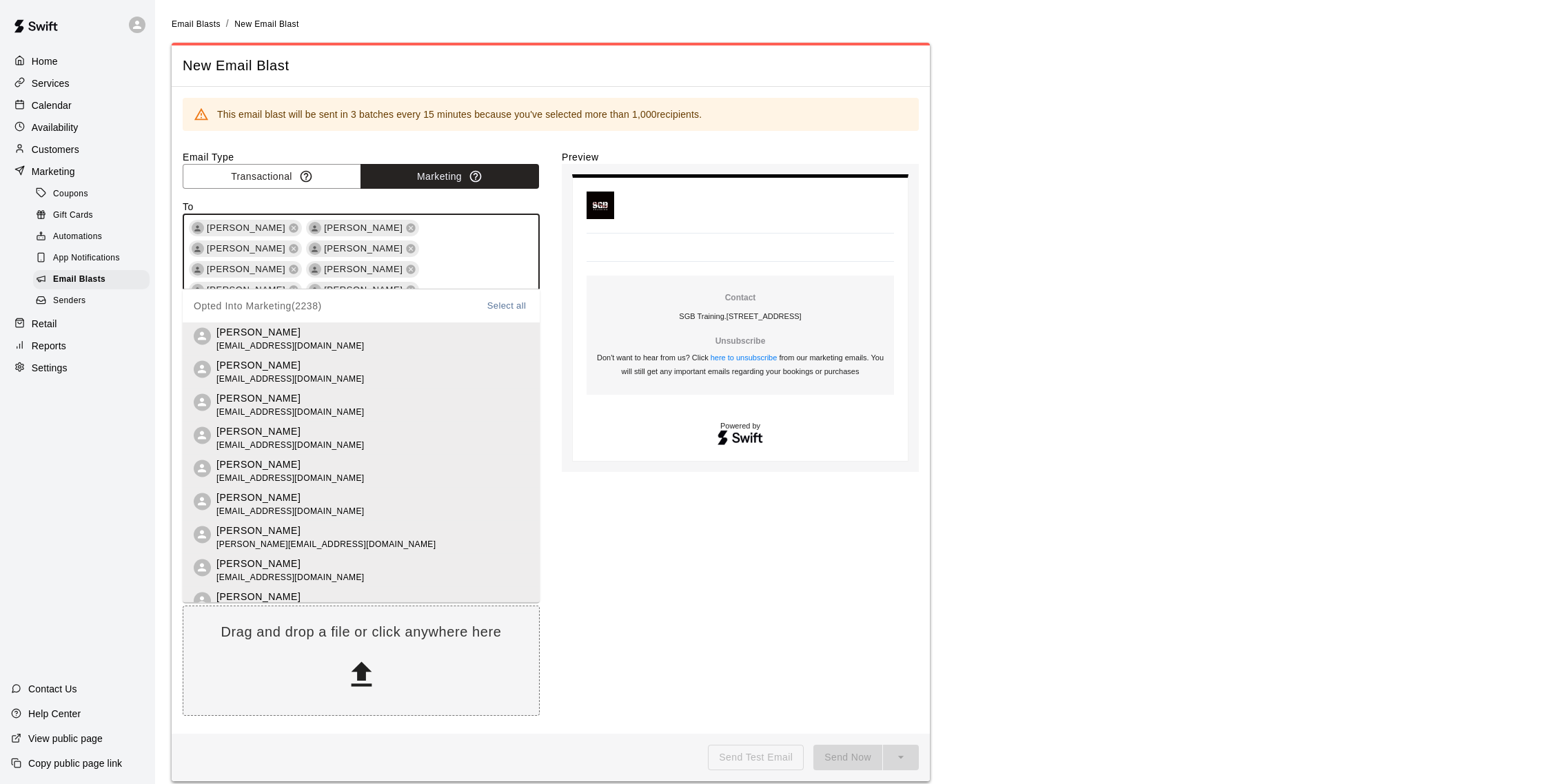
scroll to position [16186, 0]
click at [562, 210] on body "Contact SGB Training . 1225 South Military Trail, Ste A. West Palm Beach, FL. 3…" at bounding box center [740, 318] width 357 height 309
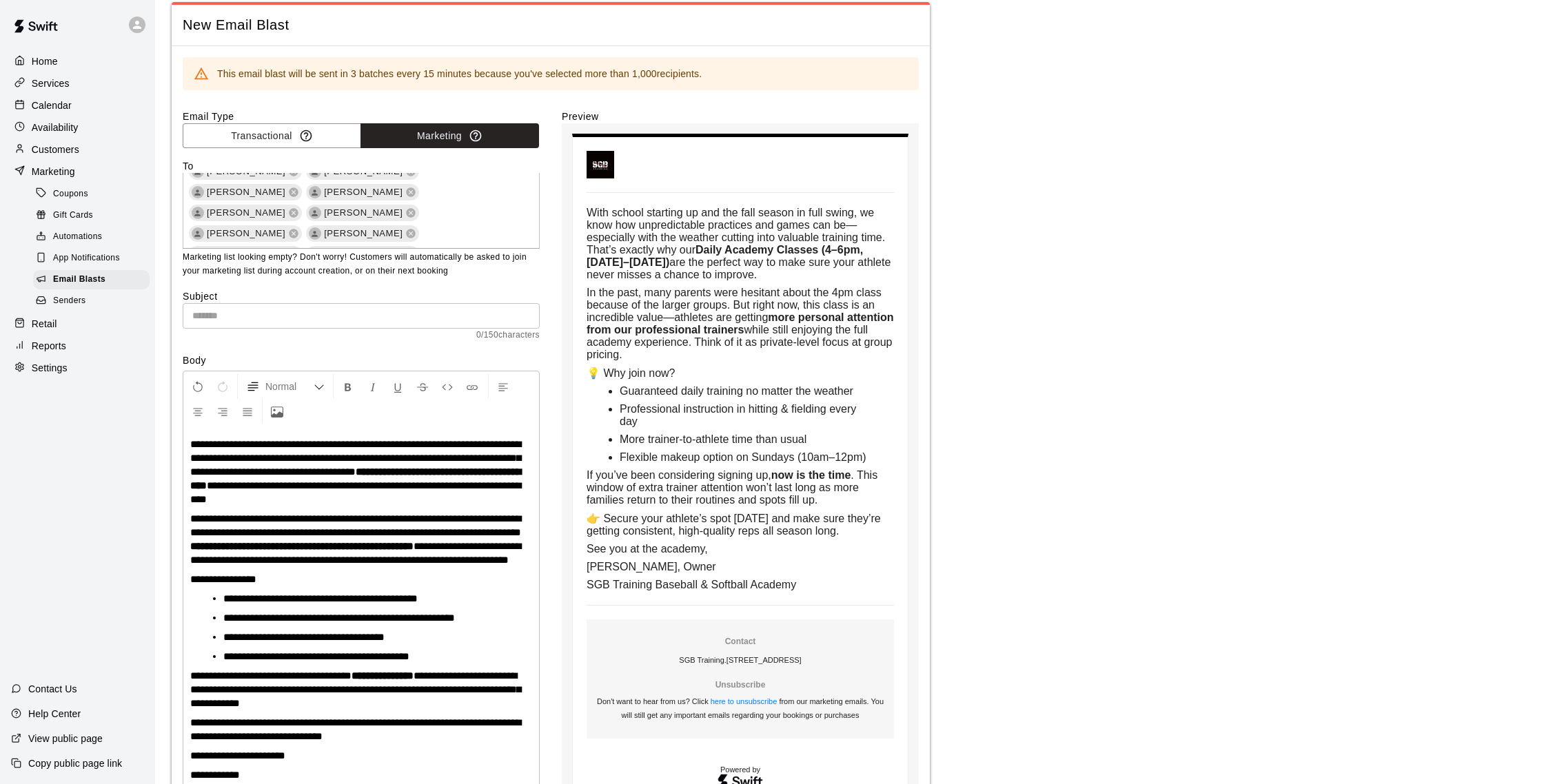
scroll to position [0, 0]
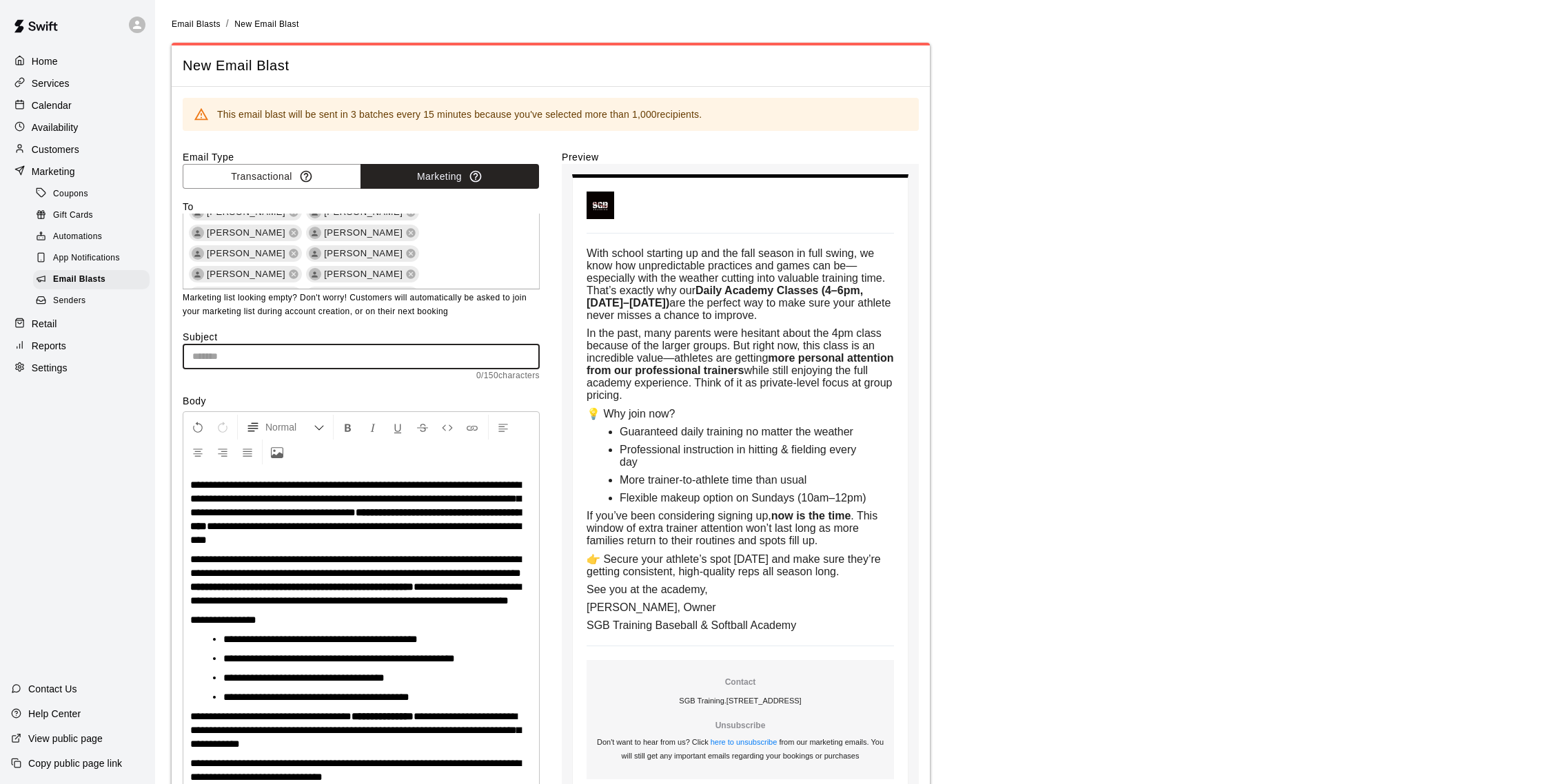
paste input "**********"
type input "**********"
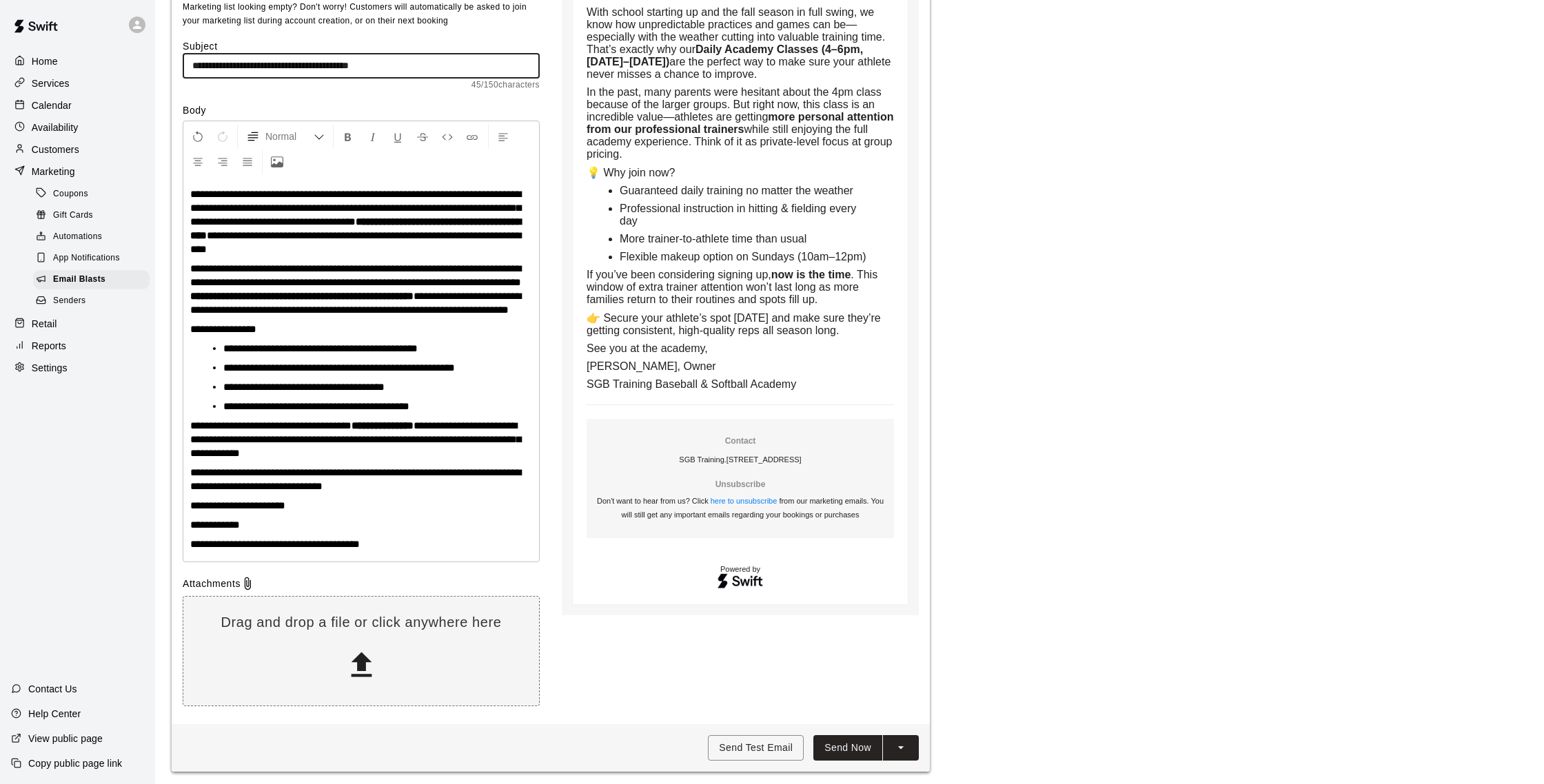
scroll to position [308, 0]
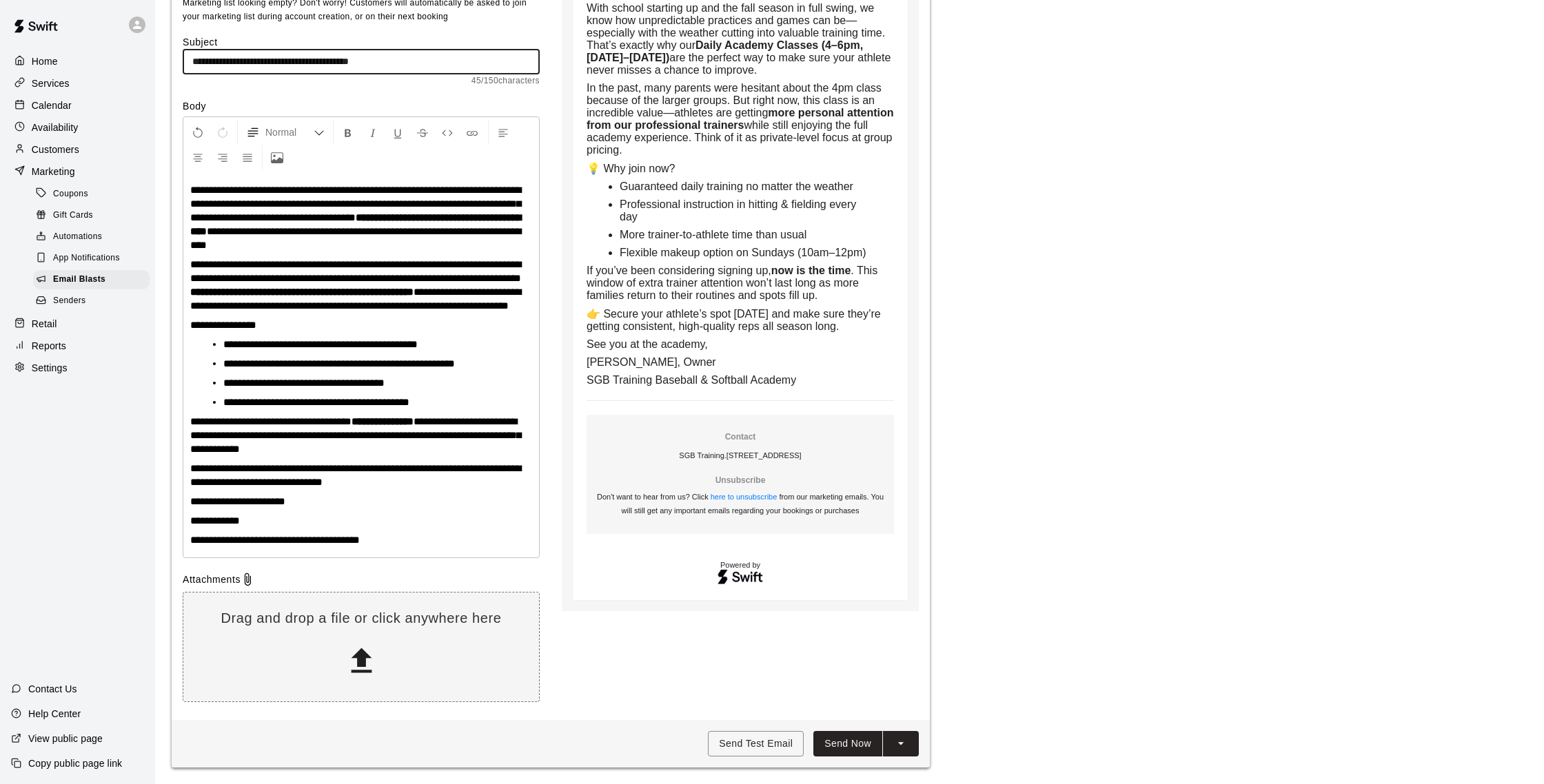
click at [857, 735] on button "Send Now" at bounding box center [848, 745] width 69 height 26
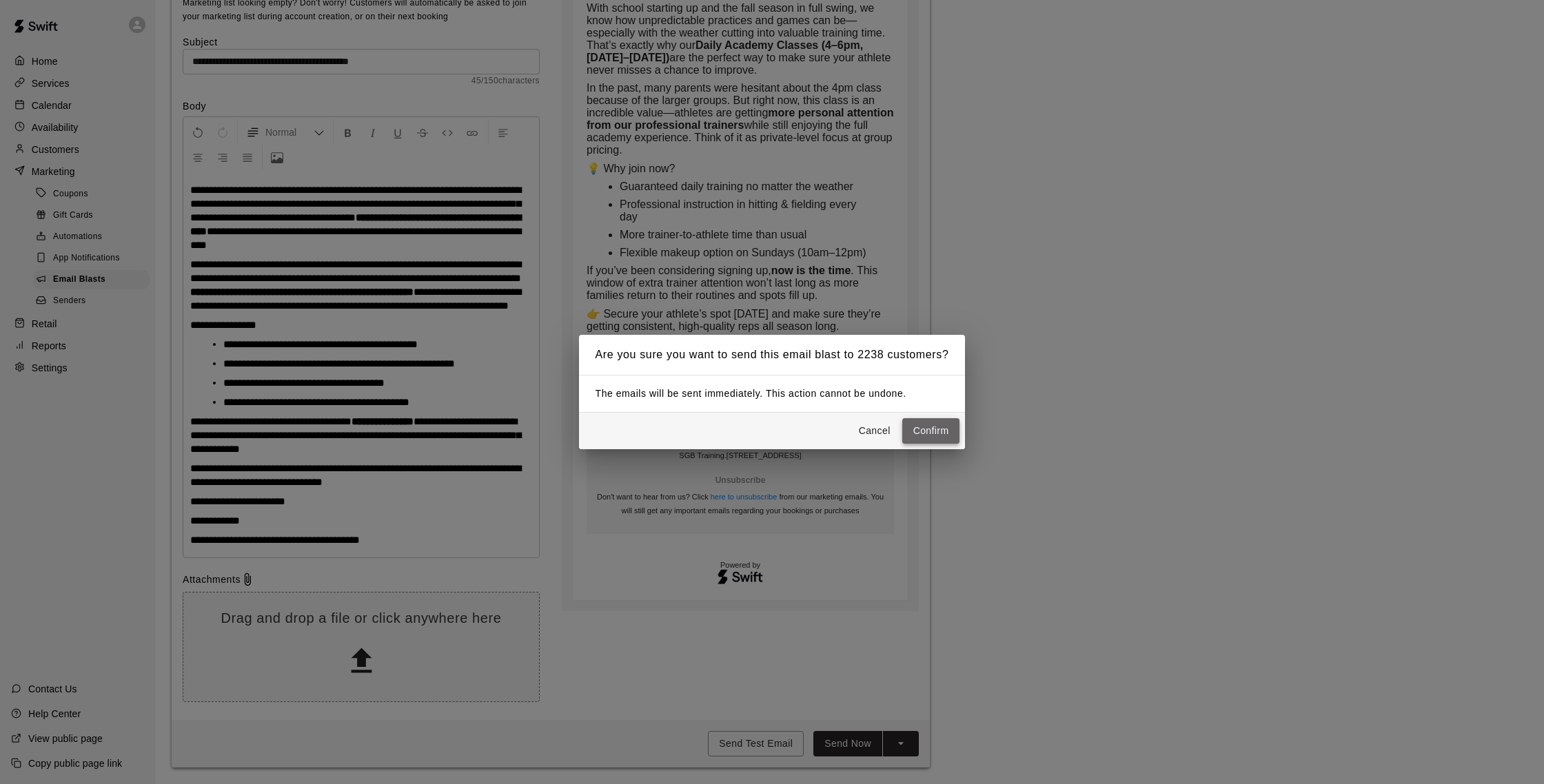
click at [945, 434] on button "Confirm" at bounding box center [932, 431] width 58 height 26
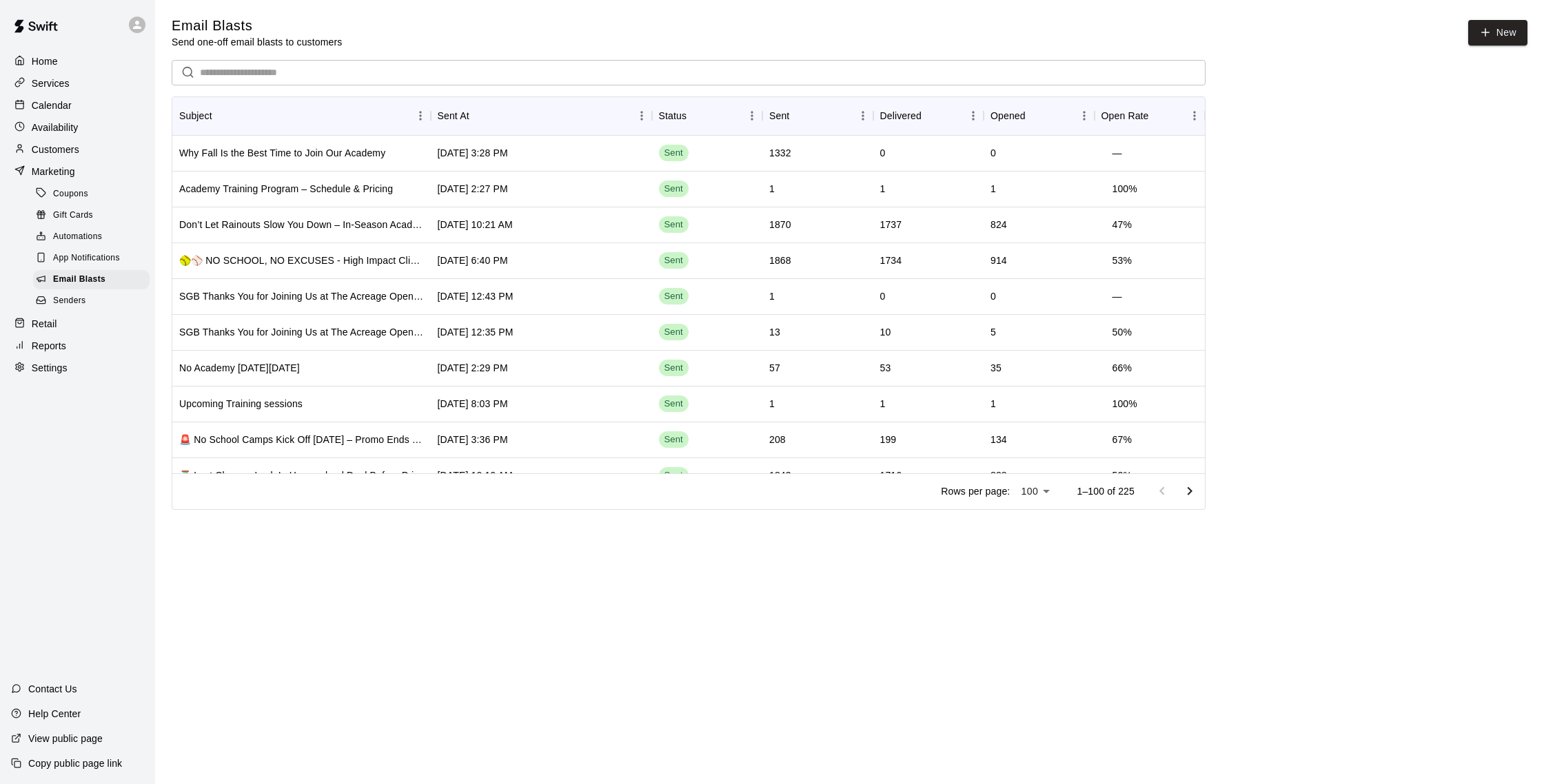
click at [73, 110] on div "Calendar" at bounding box center [77, 106] width 133 height 21
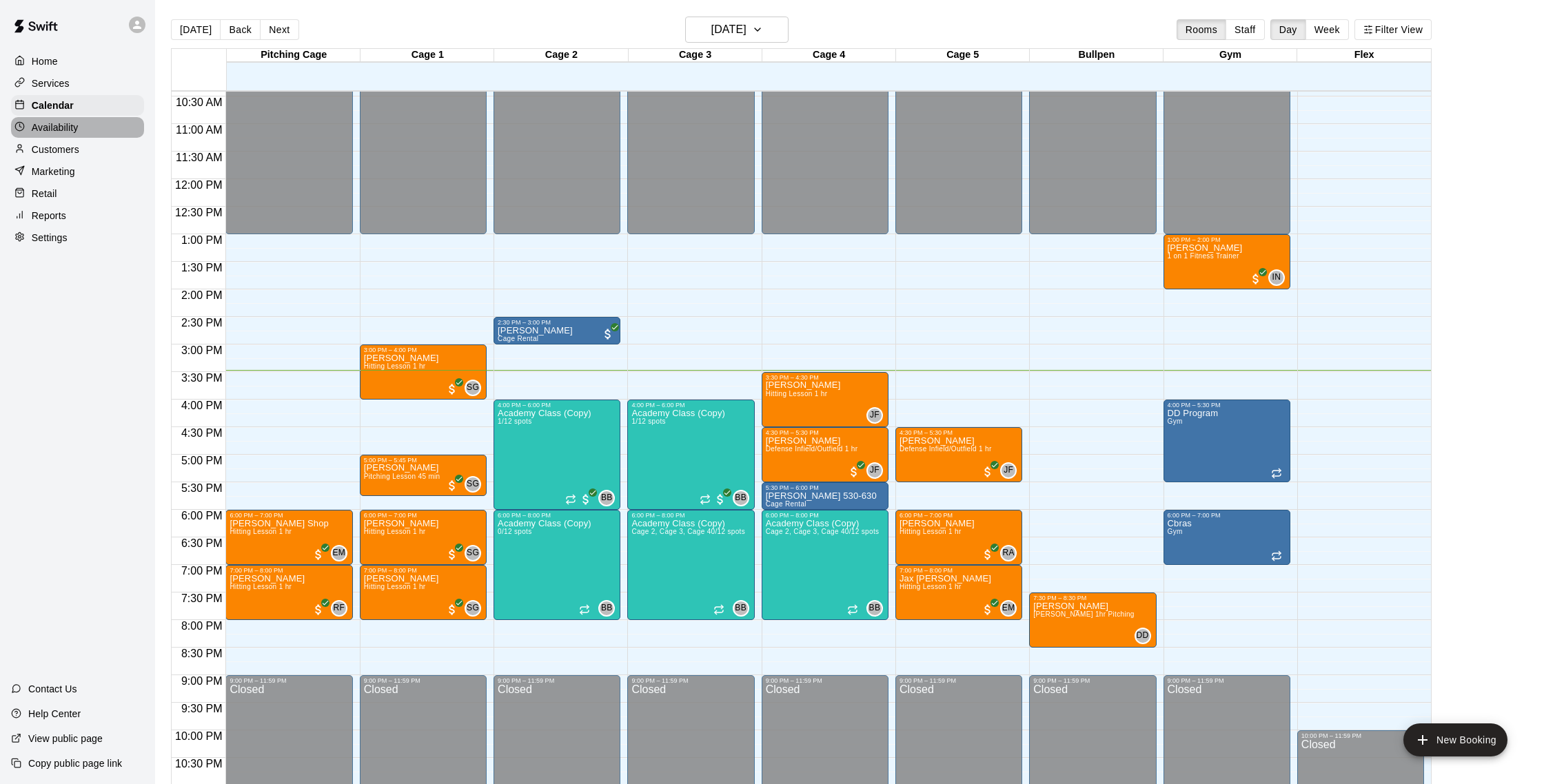
click at [81, 129] on div "Availability" at bounding box center [77, 127] width 133 height 21
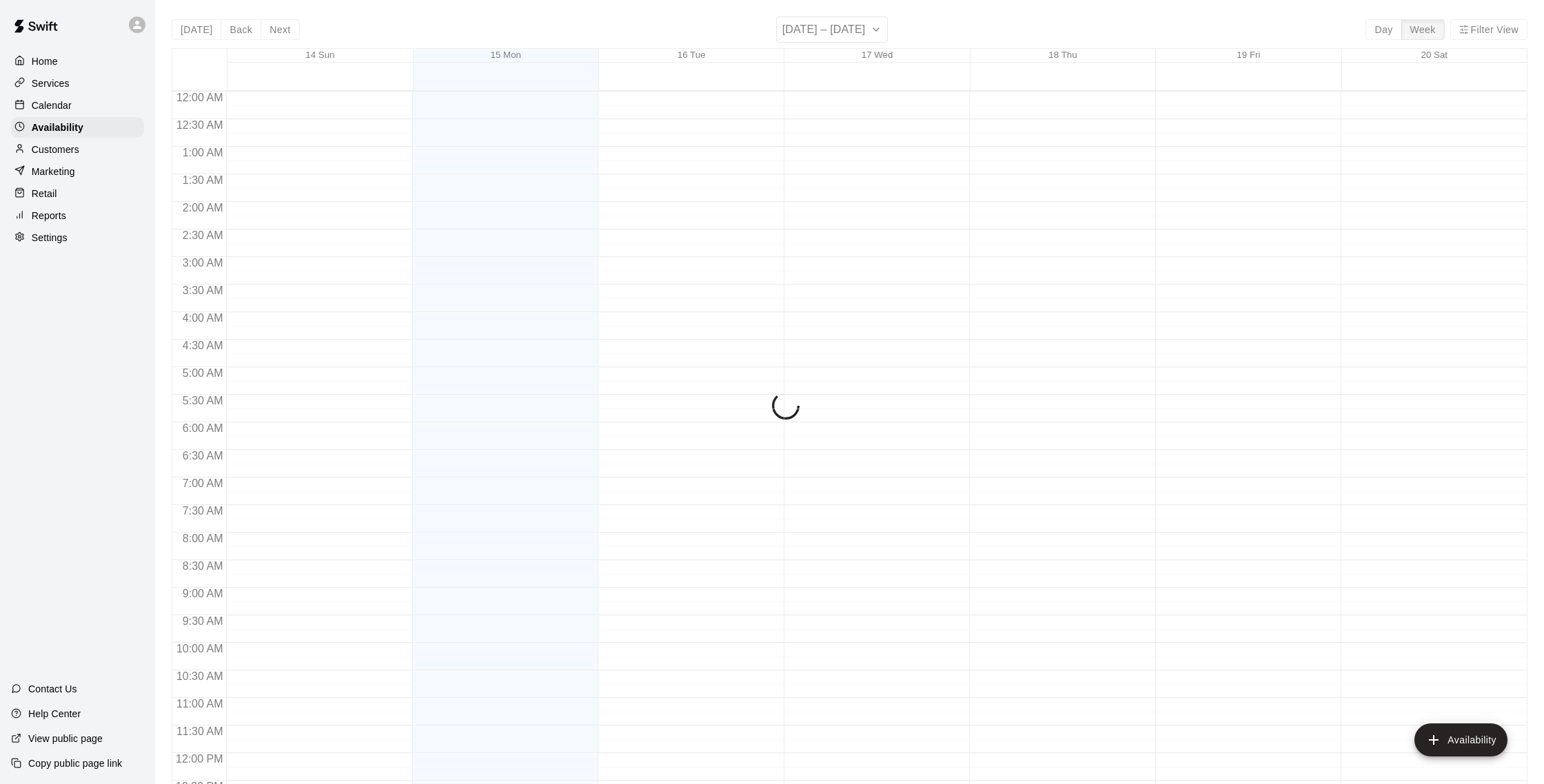
scroll to position [616, 0]
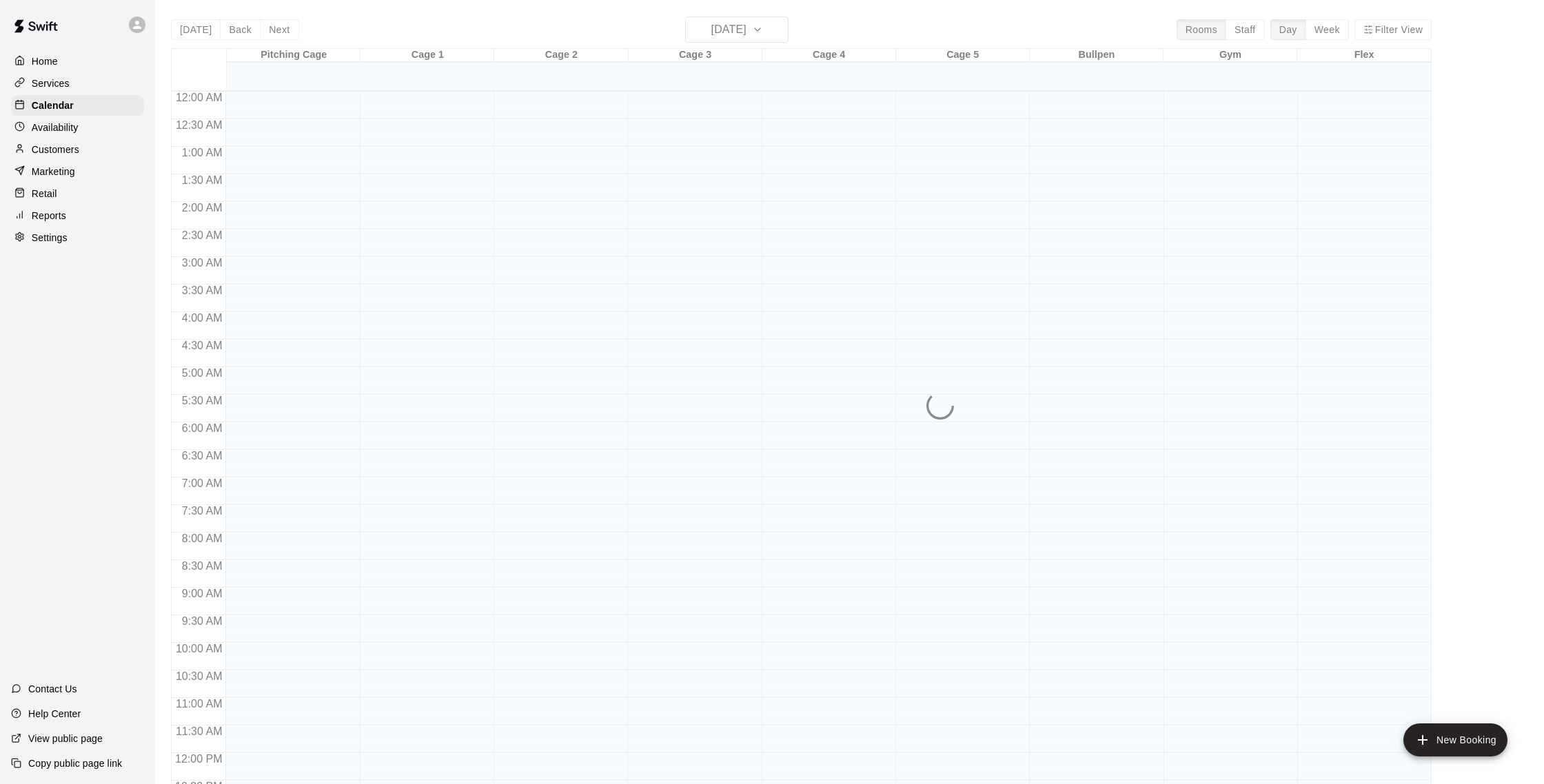
scroll to position [575, 0]
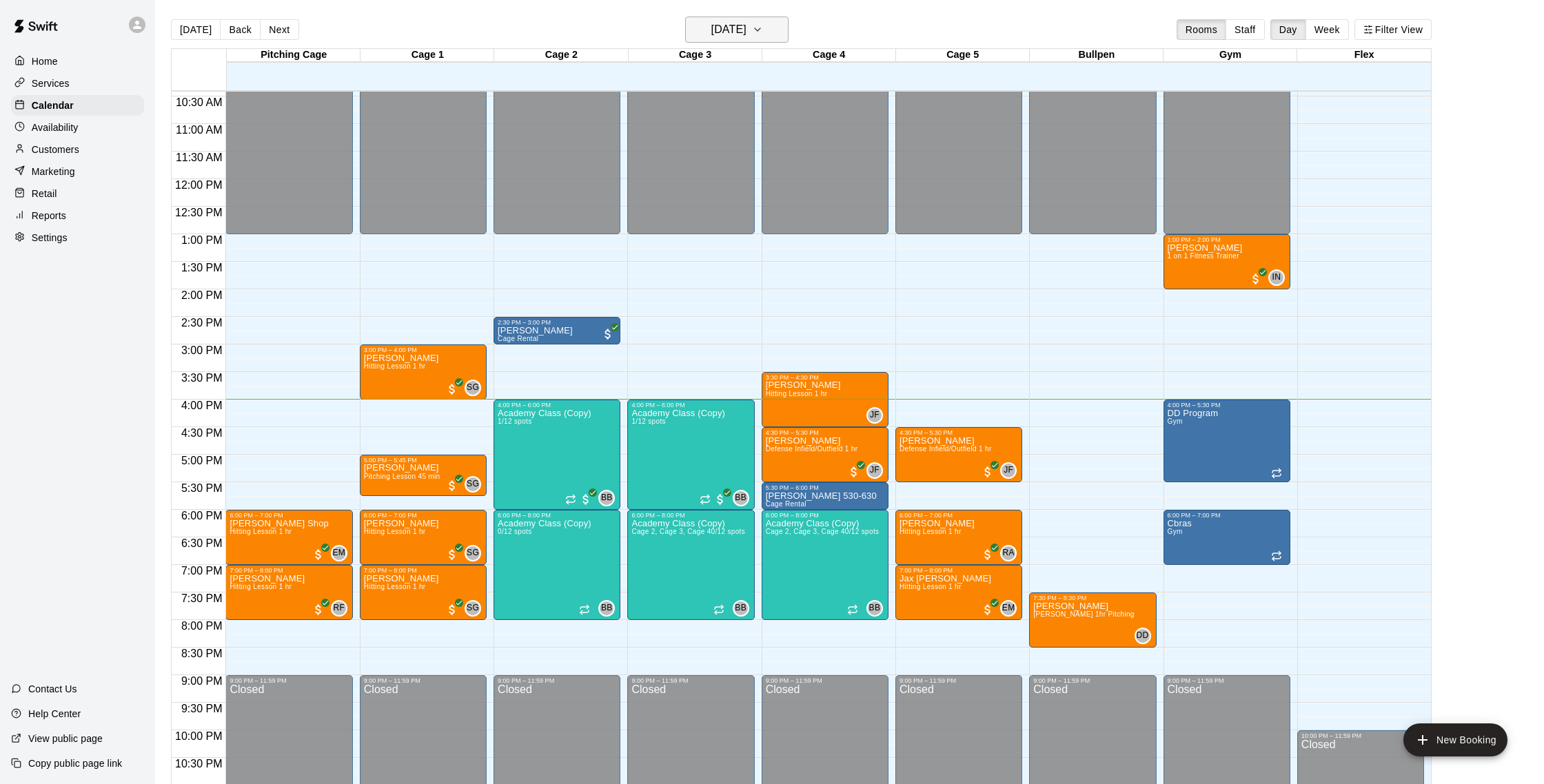
click at [742, 31] on h6 "[DATE]" at bounding box center [729, 30] width 35 height 19
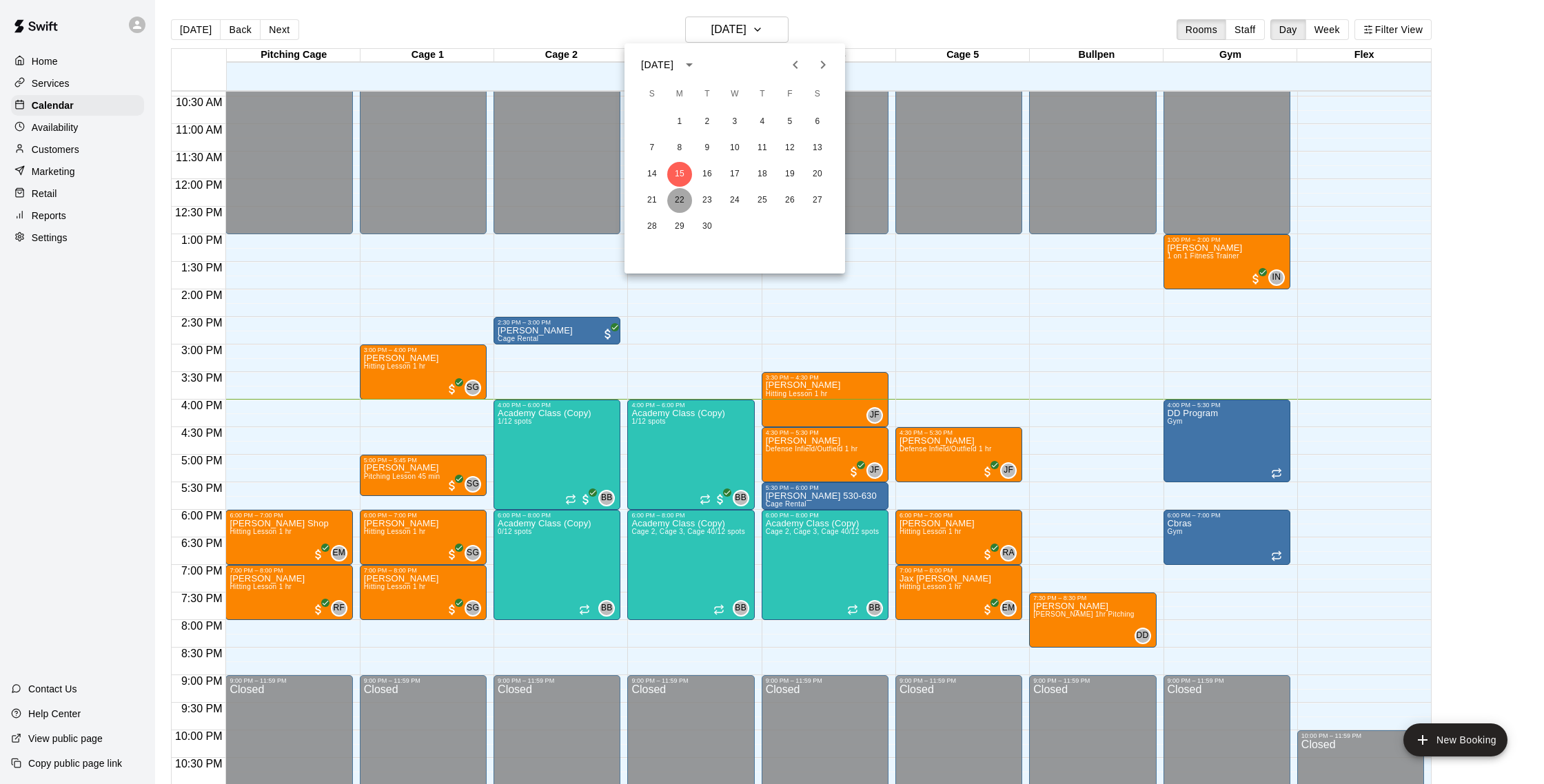
drag, startPoint x: 681, startPoint y: 204, endPoint x: 666, endPoint y: 193, distance: 18.6
click at [681, 204] on button "22" at bounding box center [679, 201] width 25 height 25
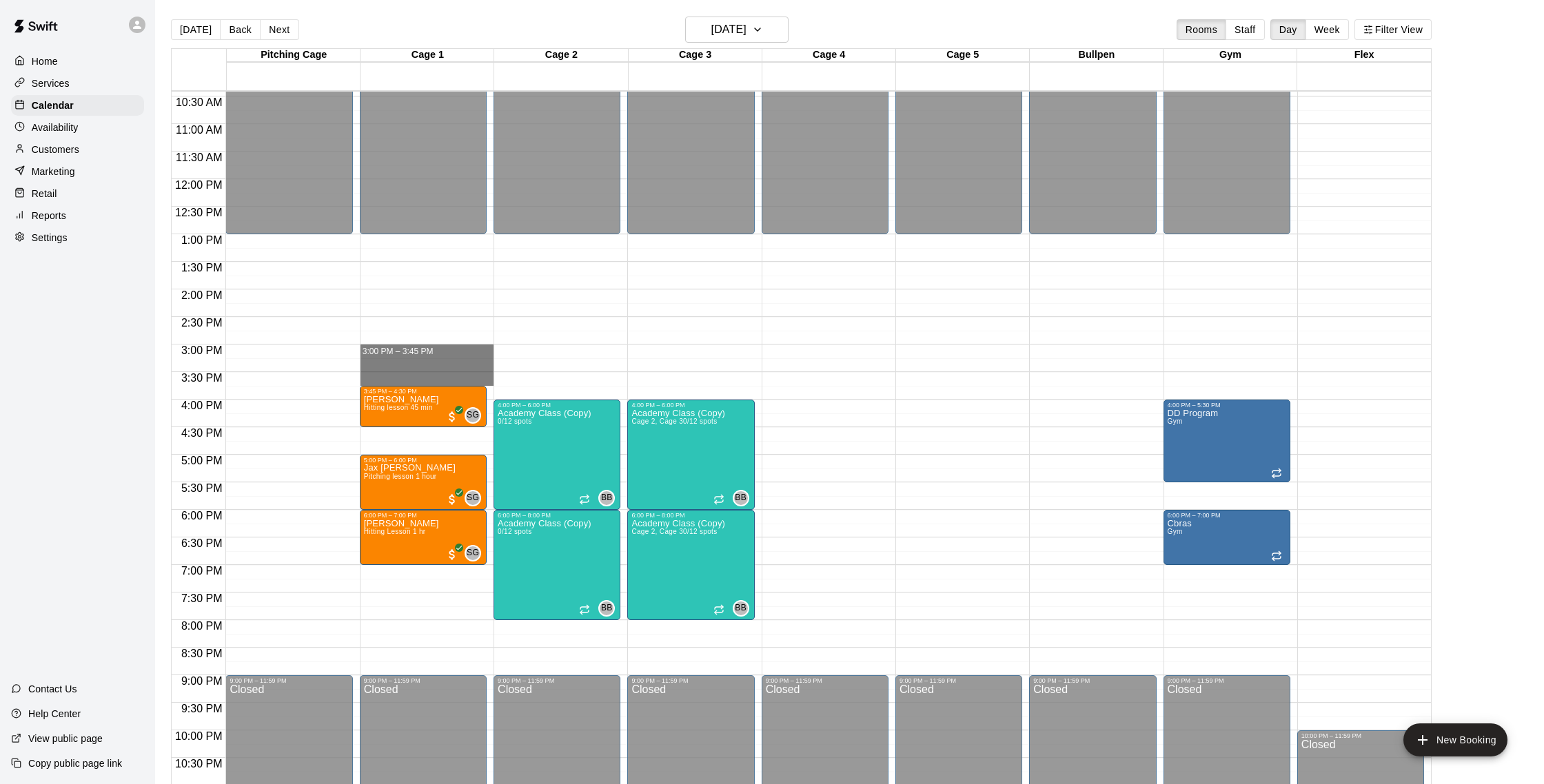
drag, startPoint x: 370, startPoint y: 350, endPoint x: 370, endPoint y: 385, distance: 35.0
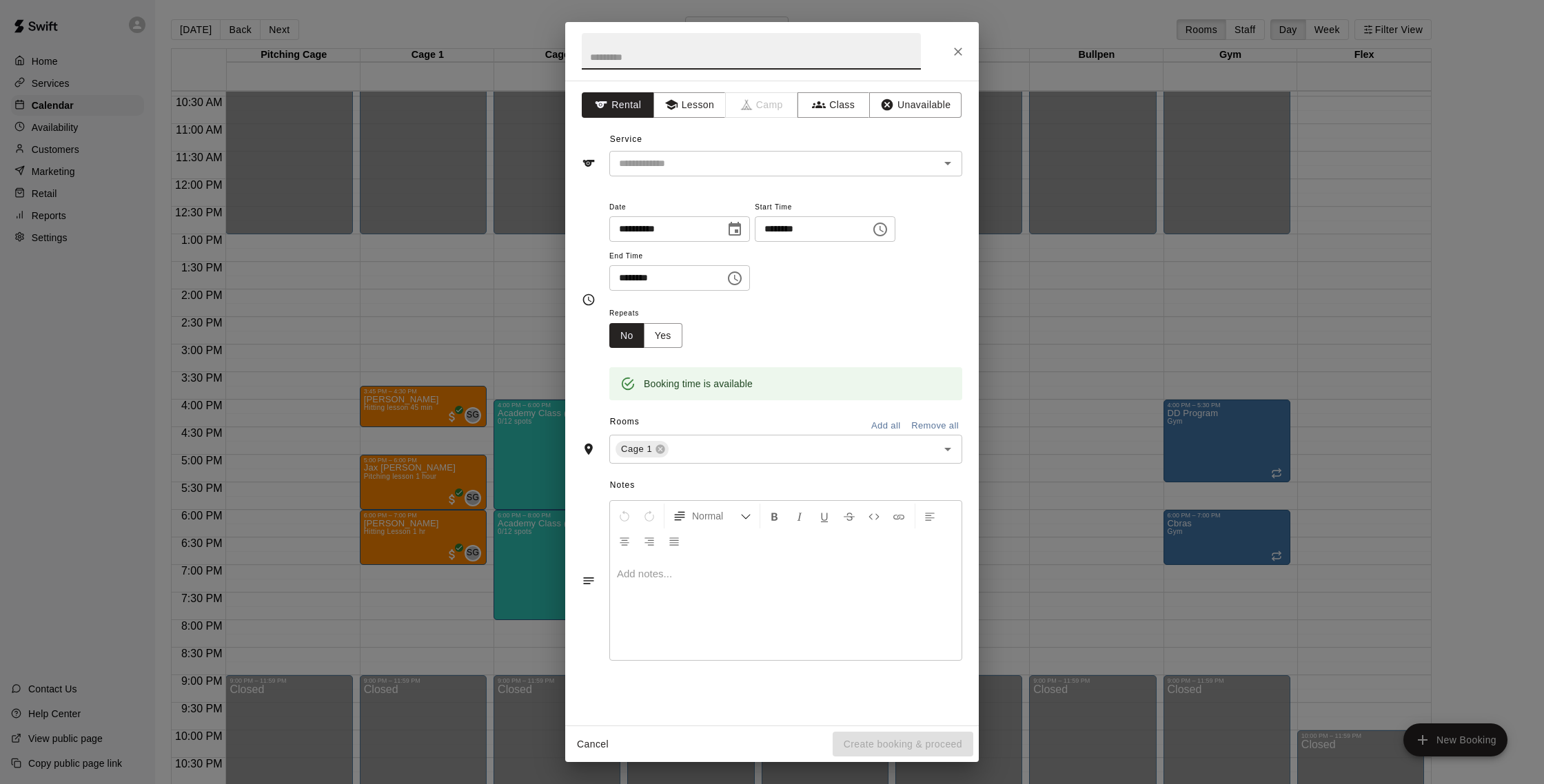
click at [955, 50] on icon "Close" at bounding box center [958, 52] width 14 height 14
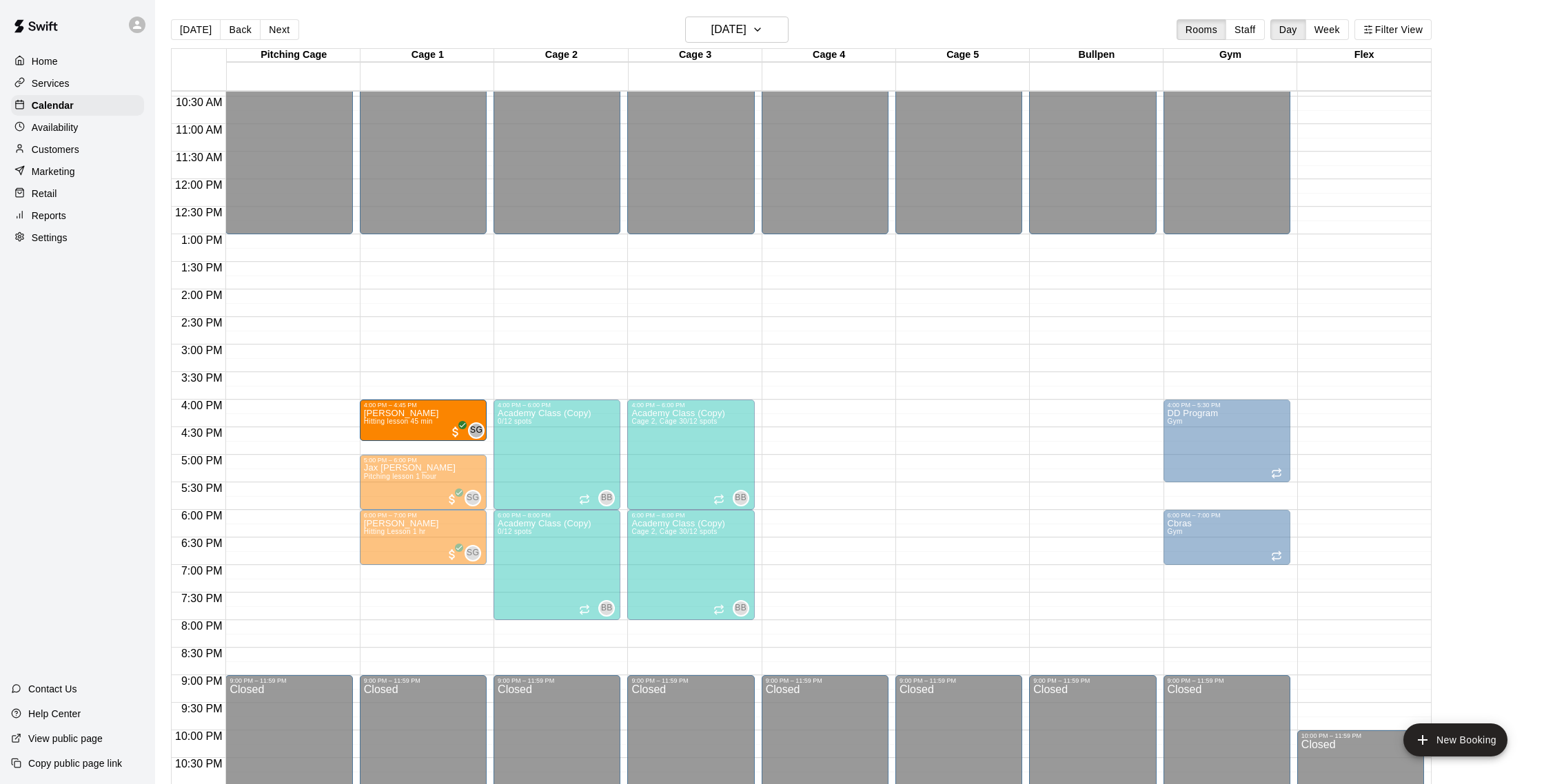
drag, startPoint x: 399, startPoint y: 403, endPoint x: 398, endPoint y: 427, distance: 24.0
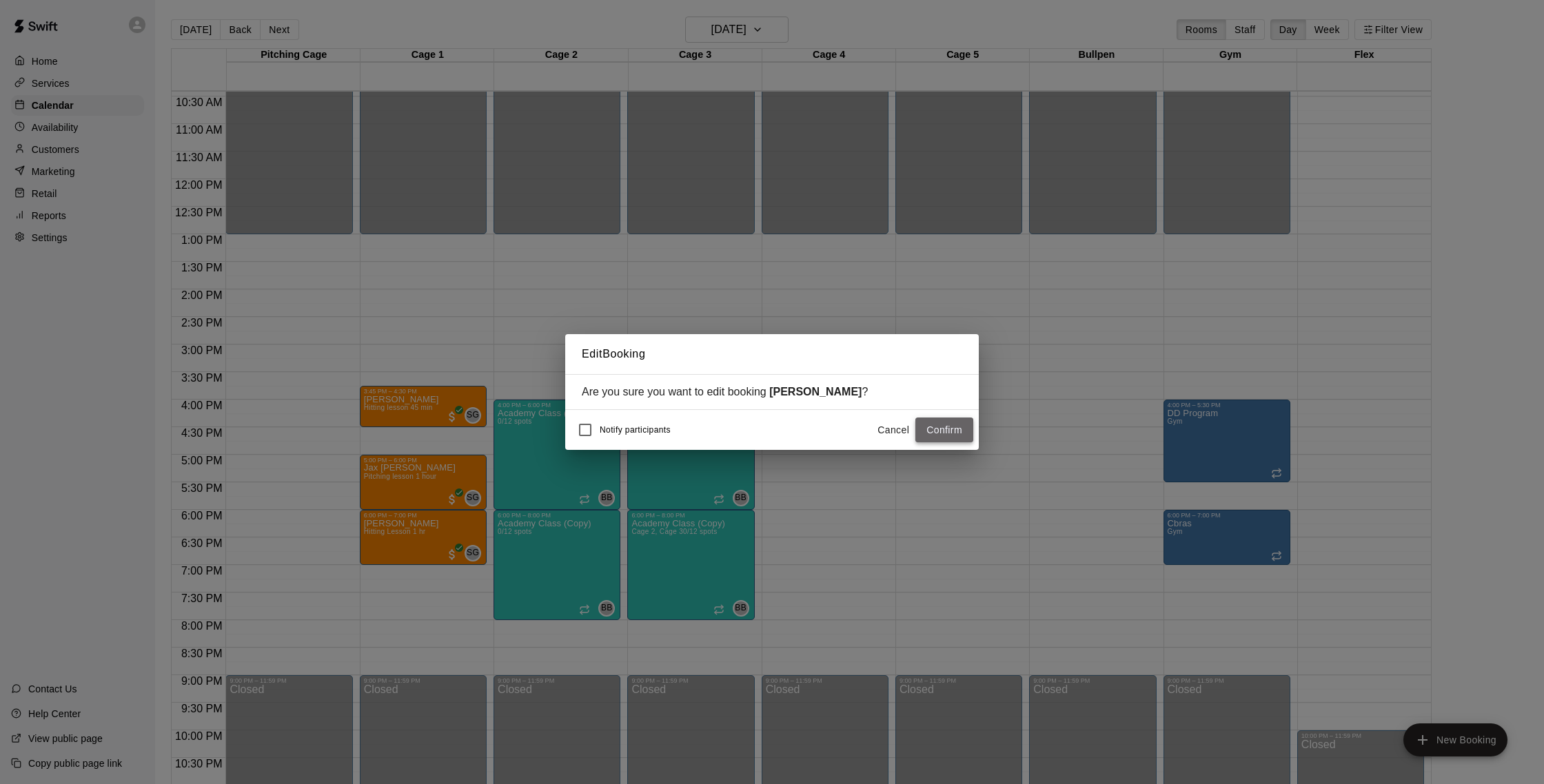
click at [927, 425] on button "Confirm" at bounding box center [944, 430] width 58 height 26
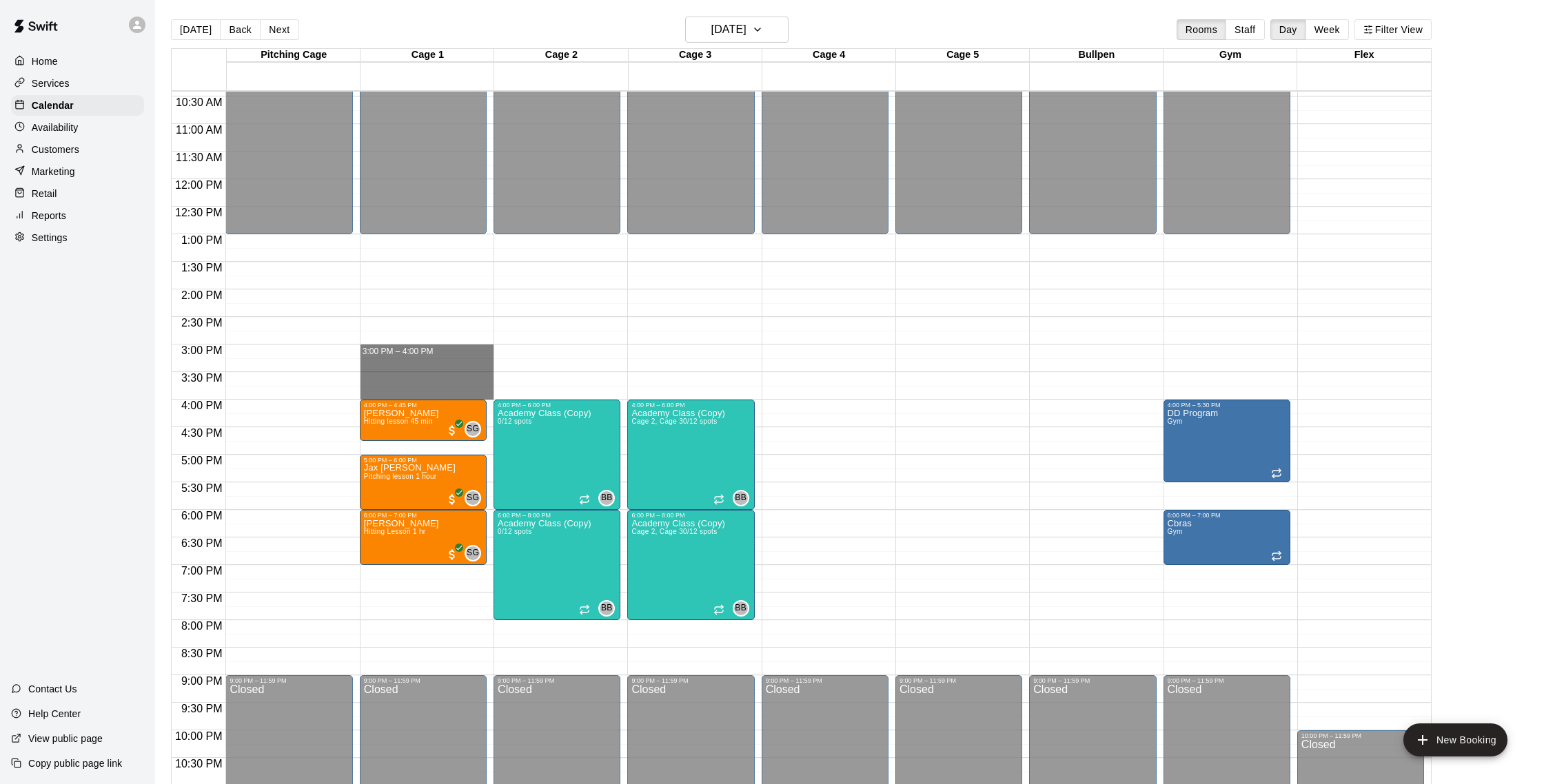
drag, startPoint x: 388, startPoint y: 349, endPoint x: 385, endPoint y: 389, distance: 40.1
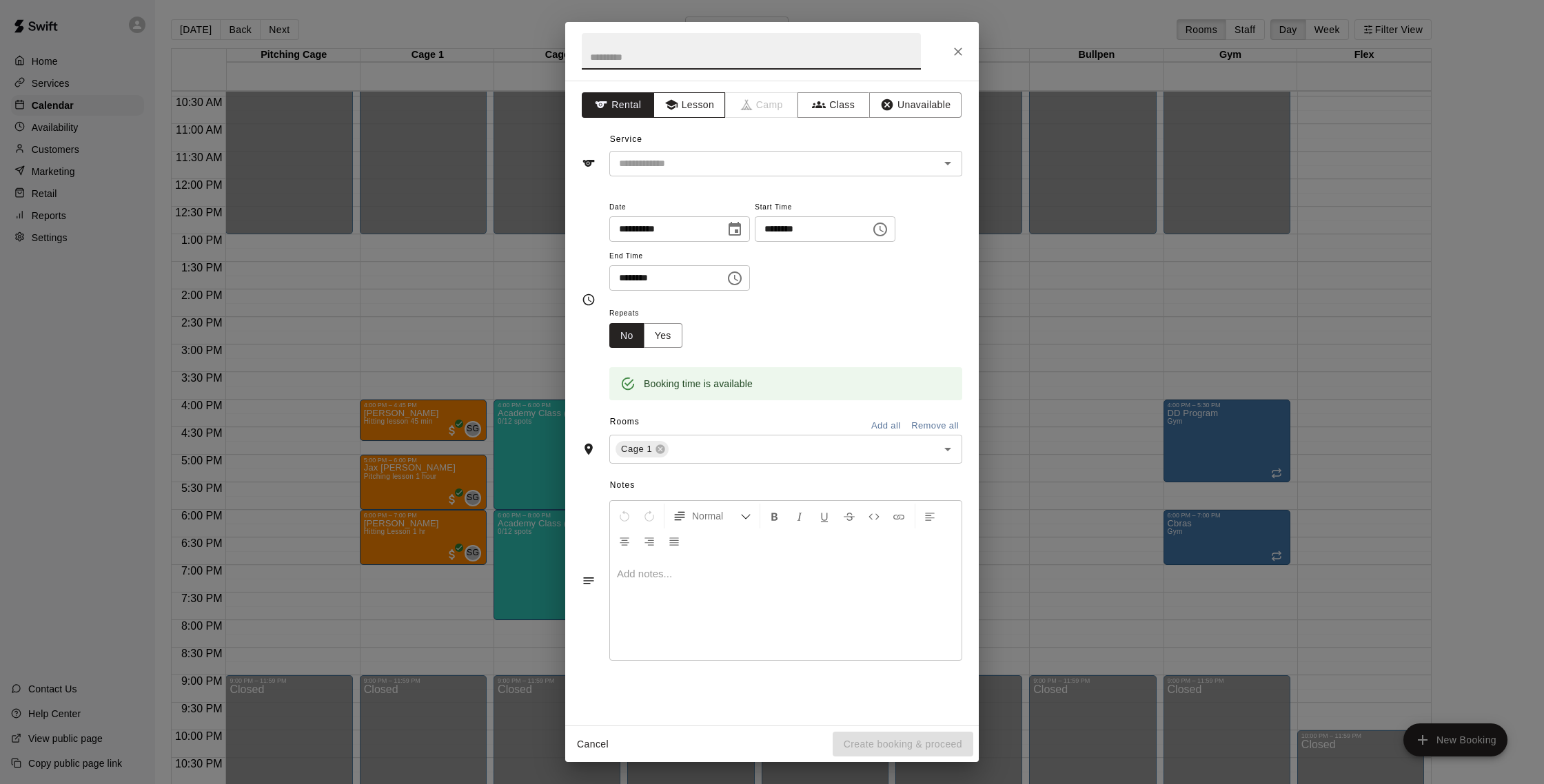
click at [704, 104] on button "Lesson" at bounding box center [690, 106] width 73 height 26
click at [708, 169] on input "text" at bounding box center [765, 163] width 304 height 17
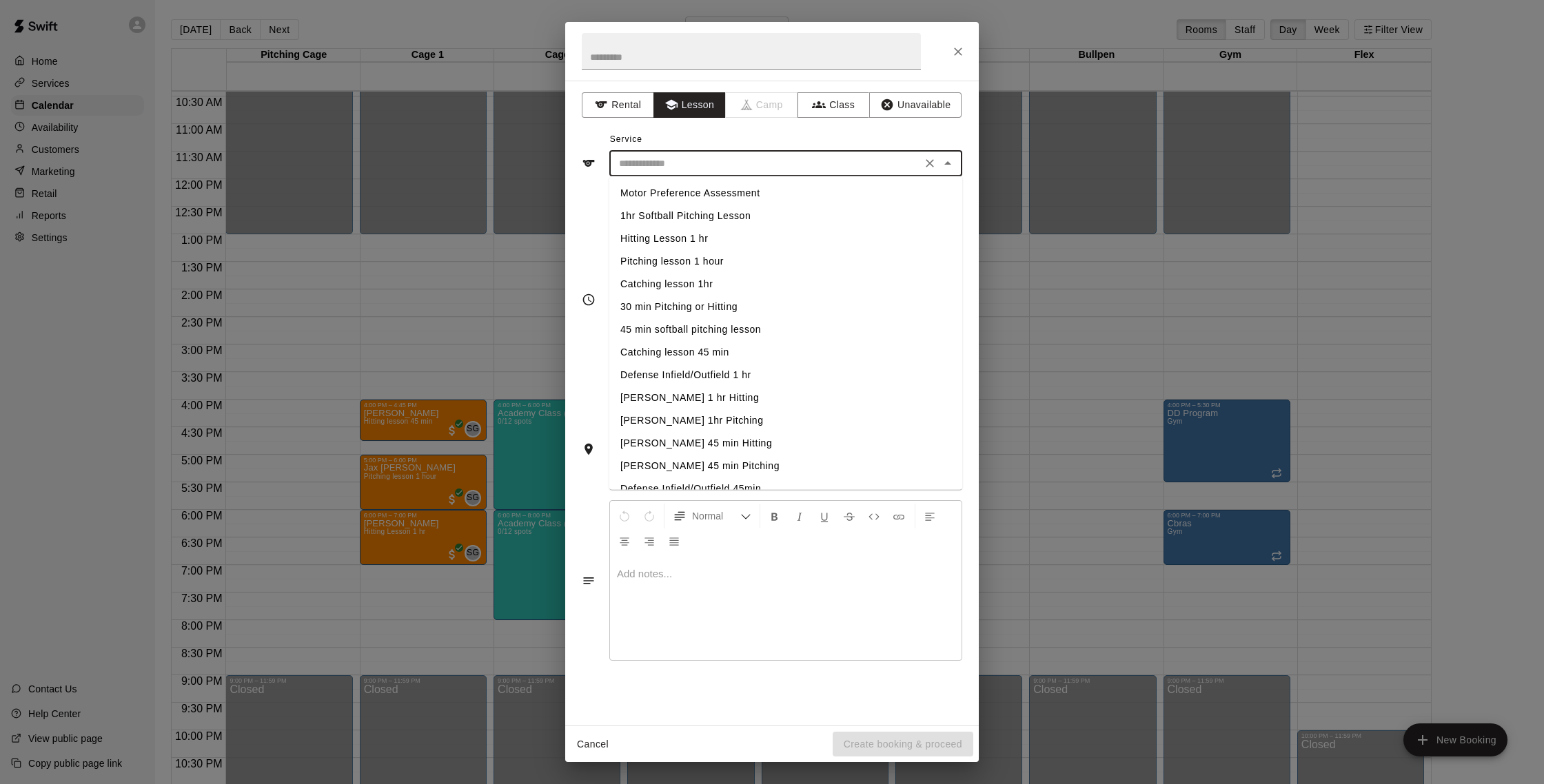
click at [696, 239] on li "Hitting Lesson 1 hr" at bounding box center [786, 239] width 353 height 23
type input "**********"
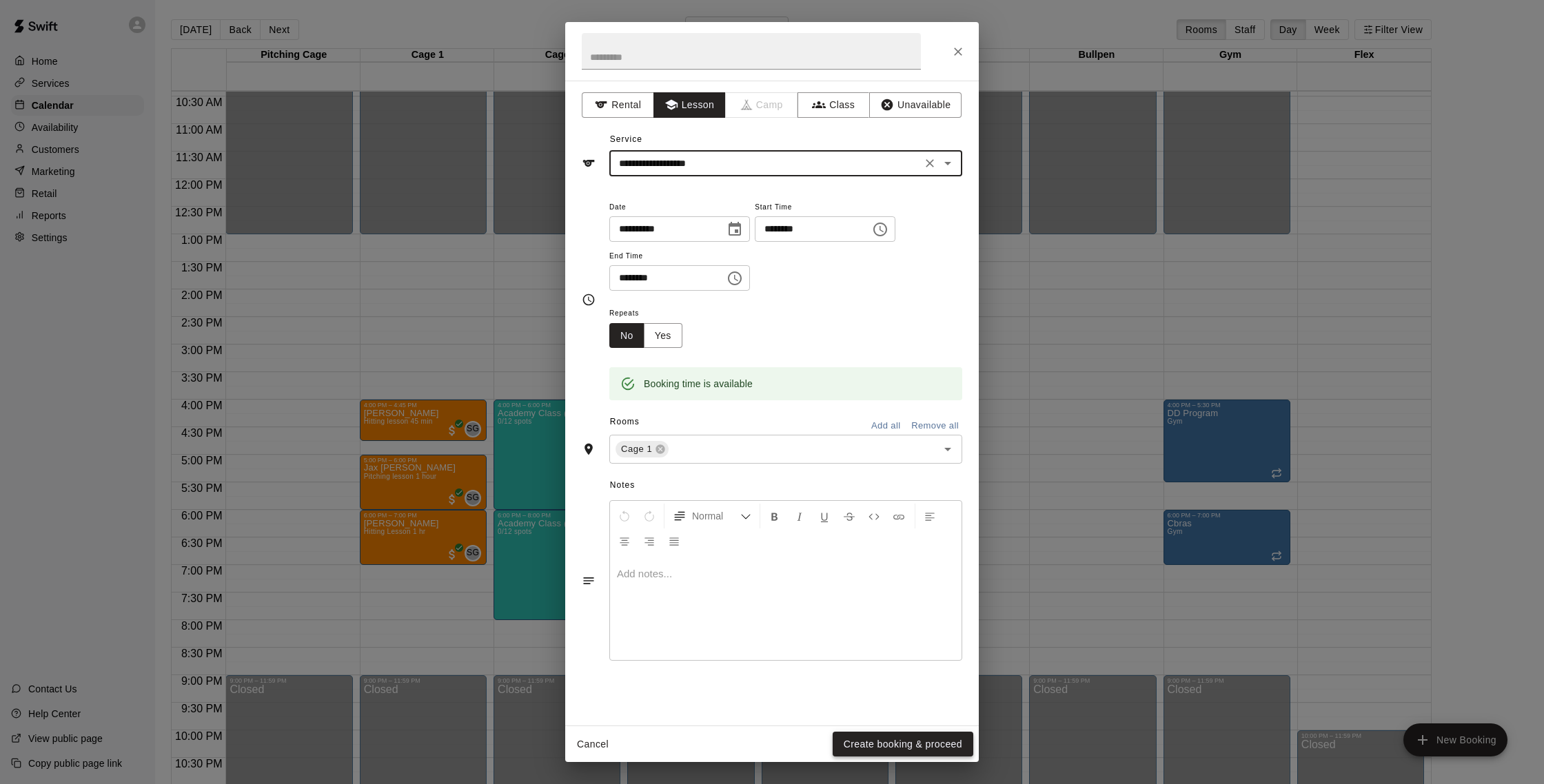
click at [947, 737] on button "Create booking & proceed" at bounding box center [903, 745] width 141 height 26
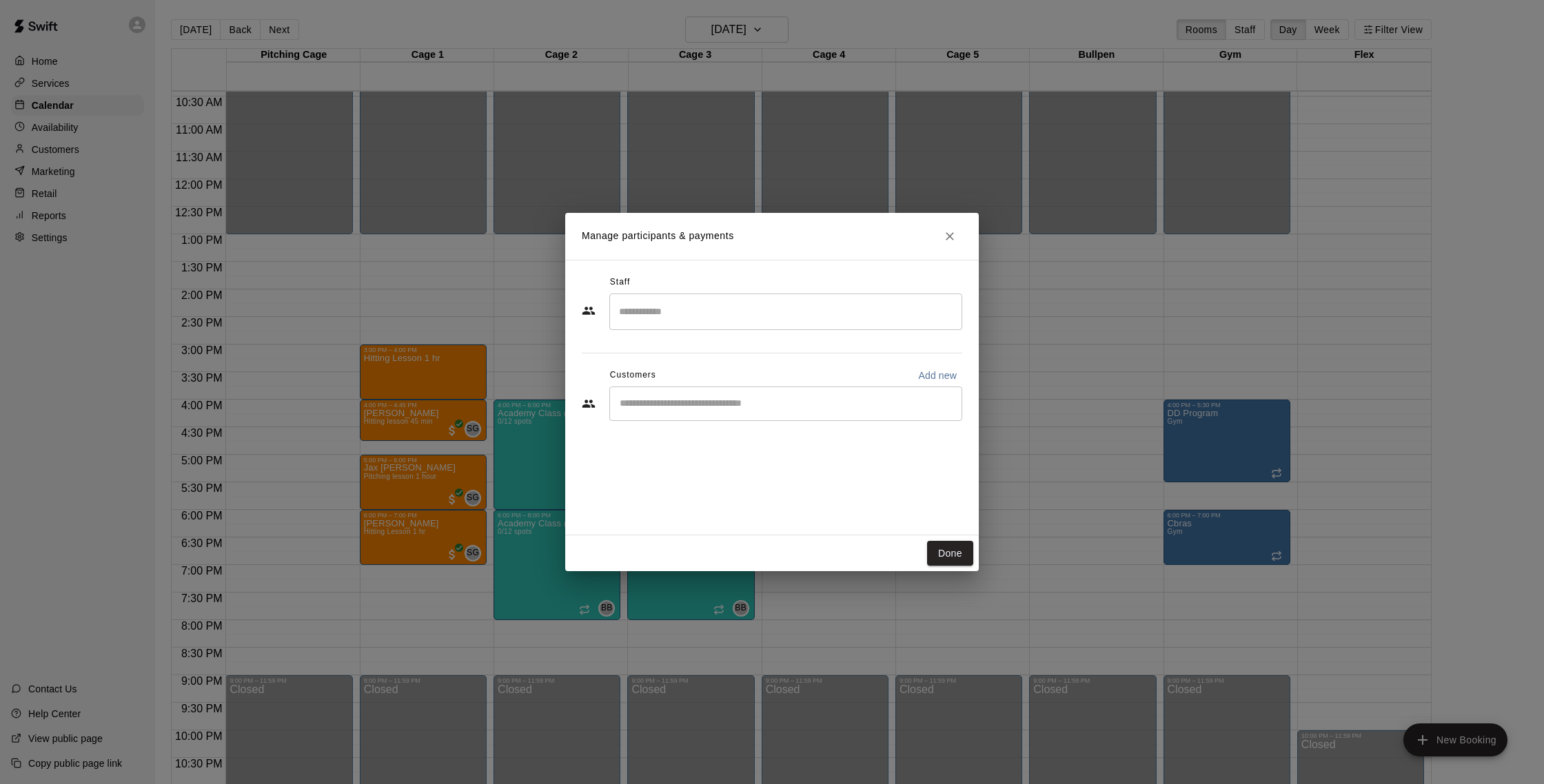
click at [671, 322] on input "Search staff" at bounding box center [786, 312] width 341 height 24
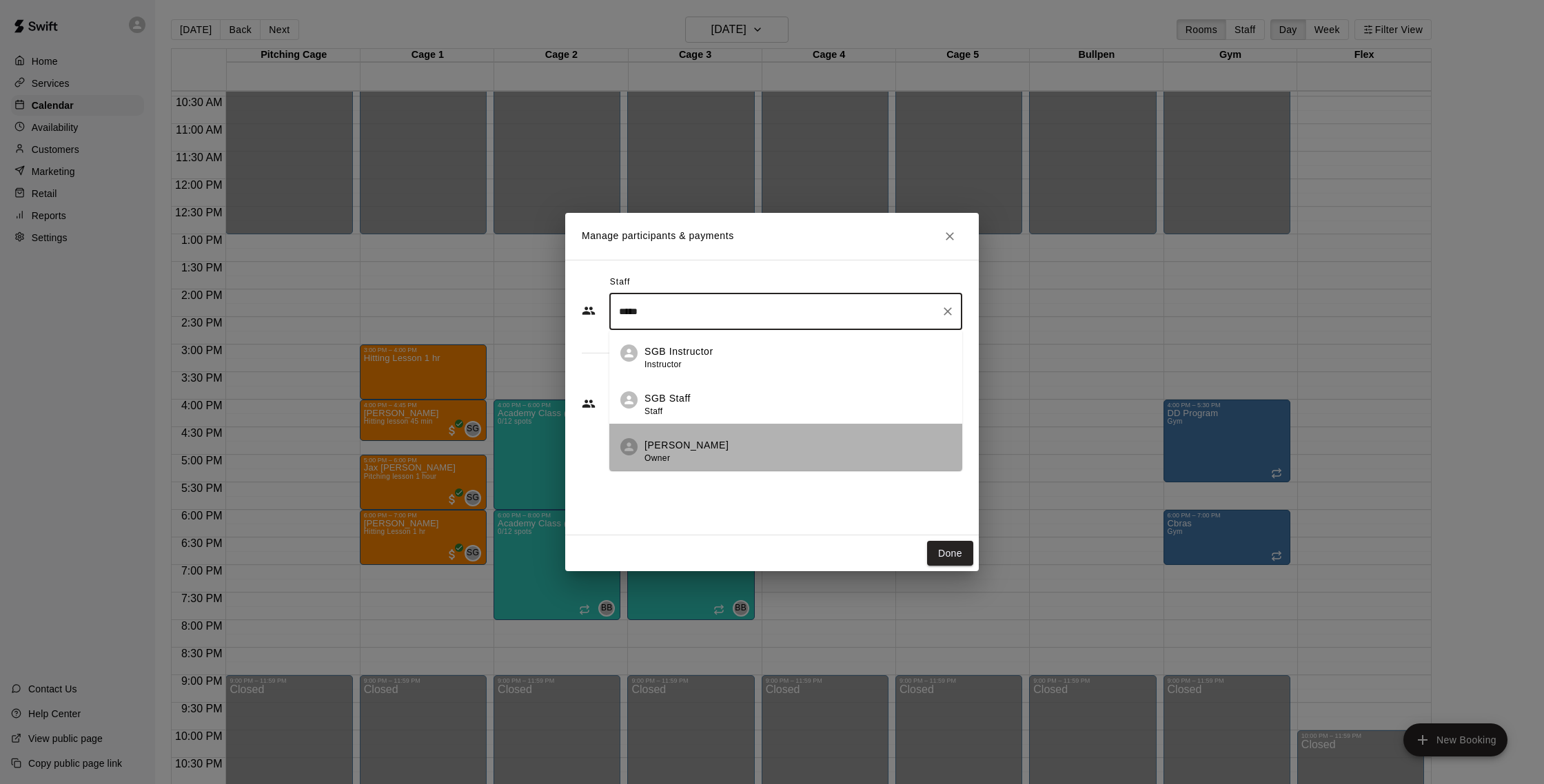
click at [711, 446] on p "Shaun Garceau" at bounding box center [687, 446] width 84 height 15
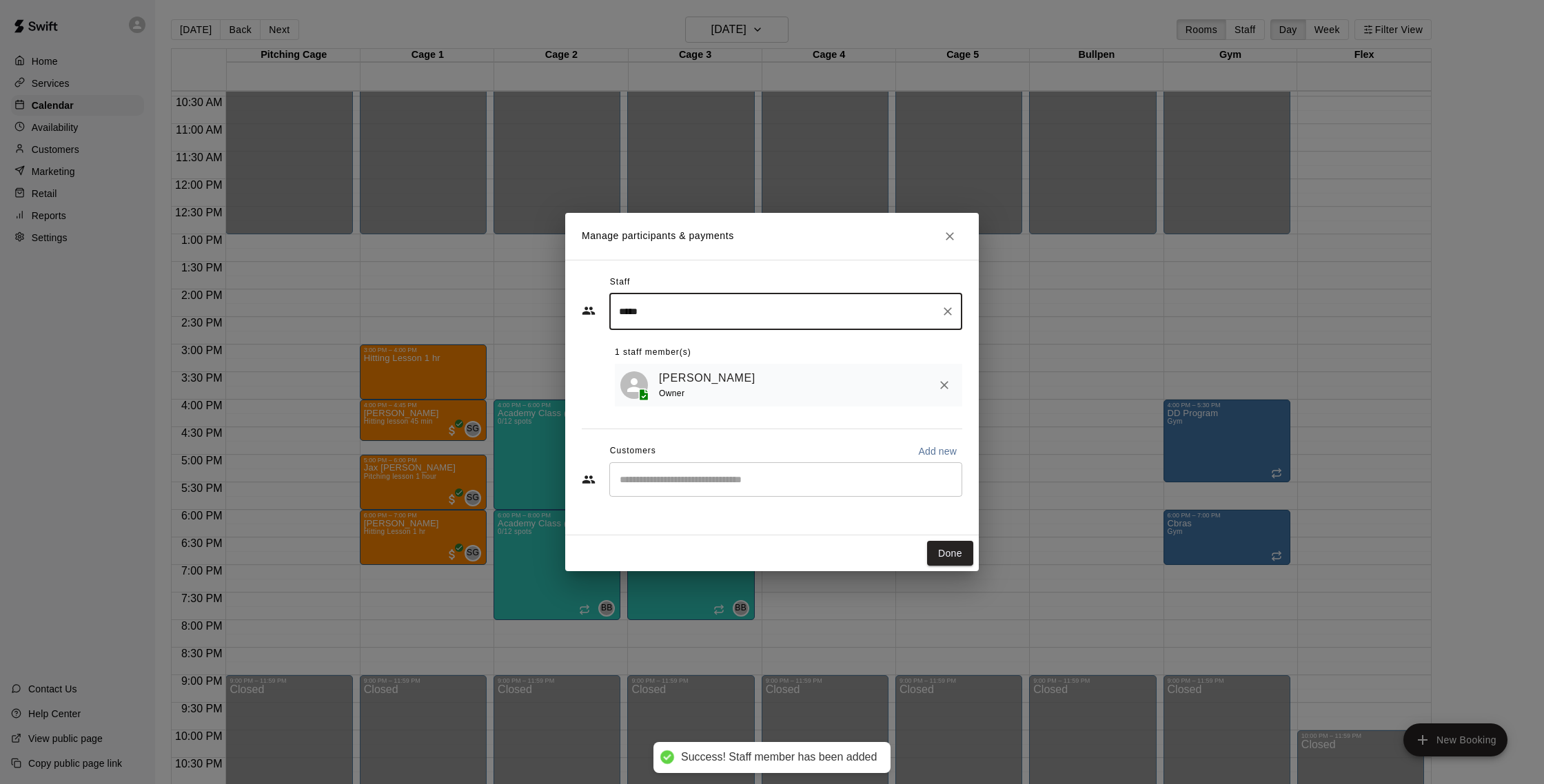
click at [713, 471] on div "​" at bounding box center [786, 479] width 353 height 35
type input "*****"
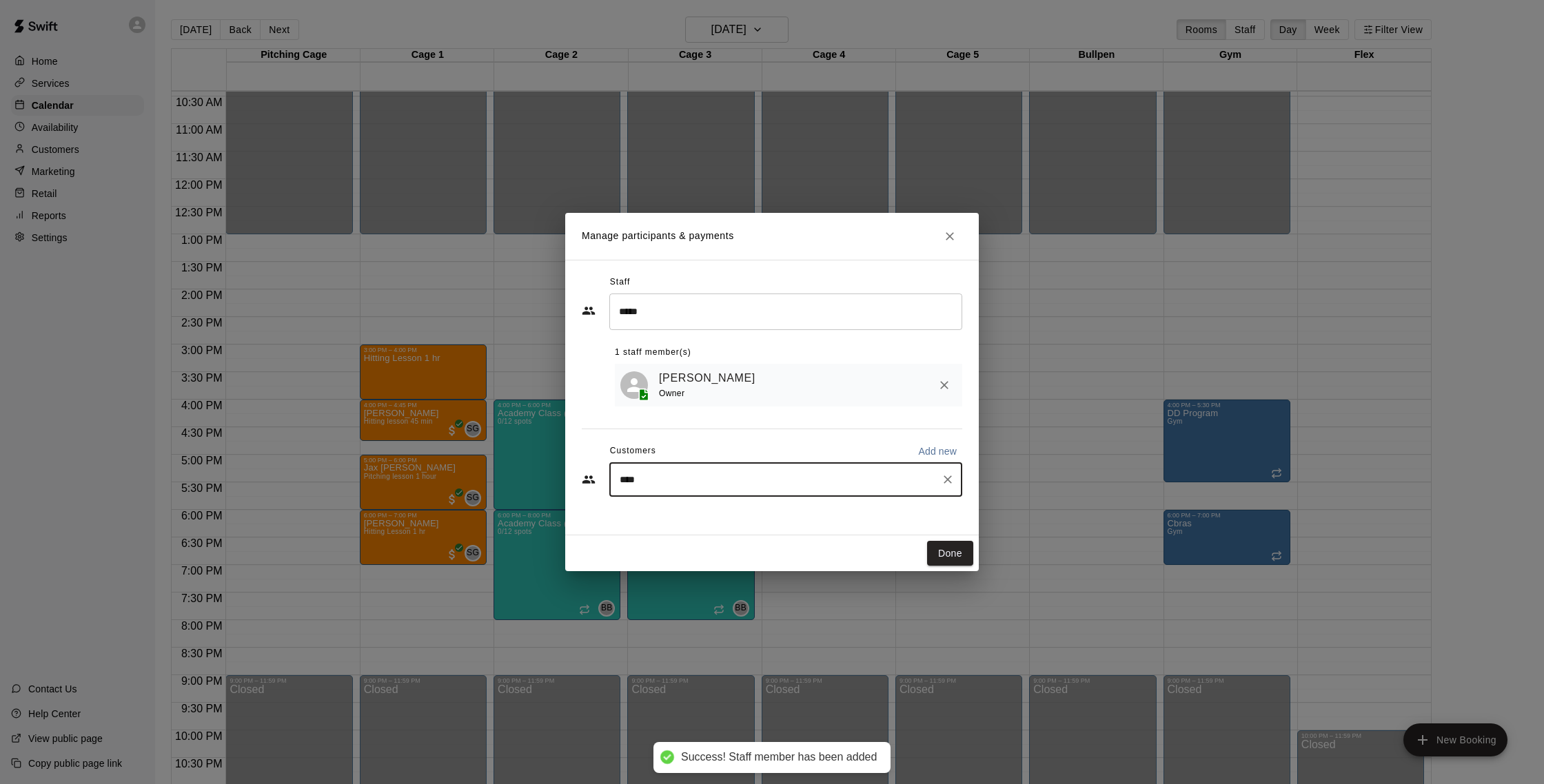
type input "*****"
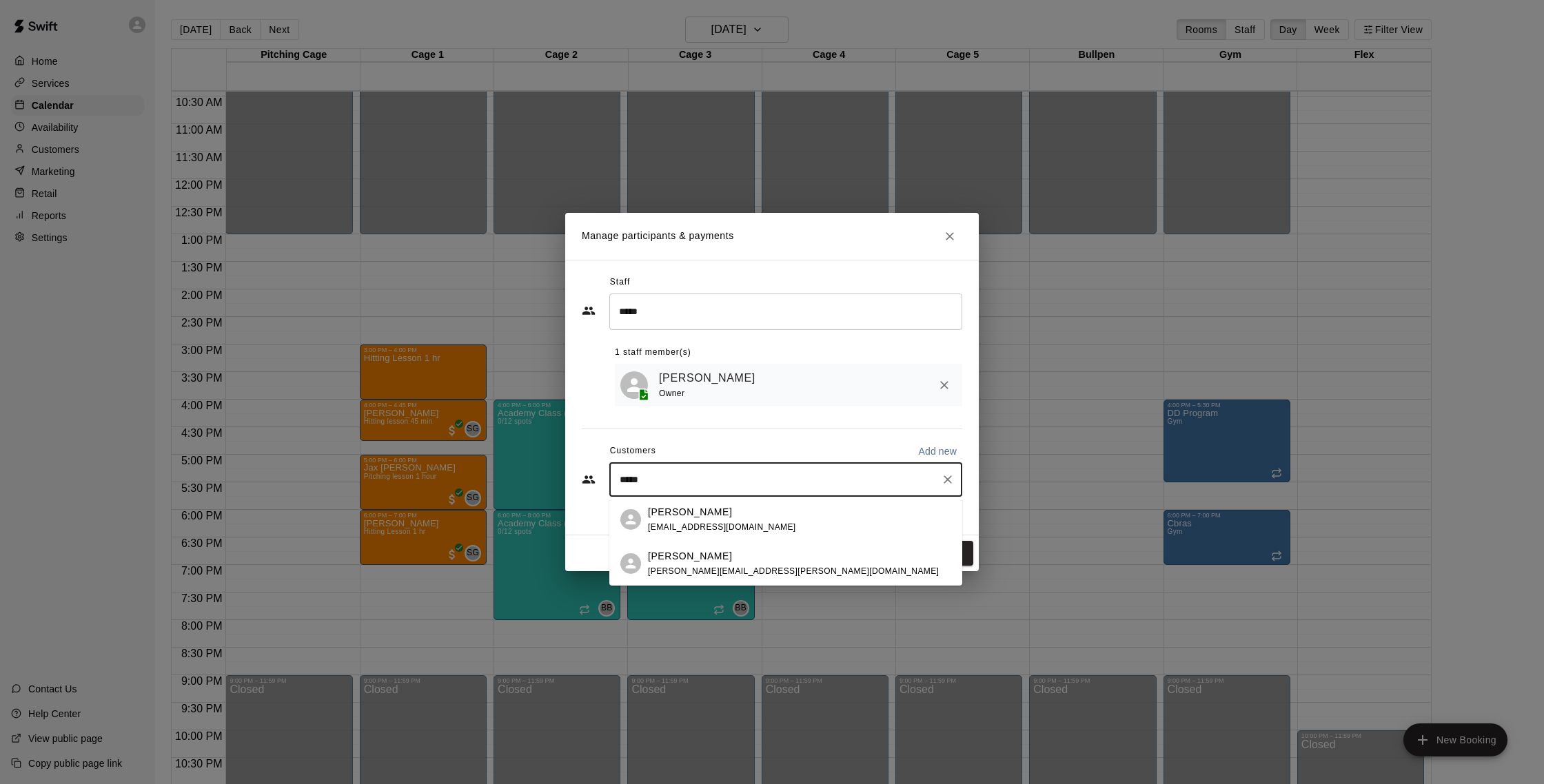
click at [737, 562] on div "[PERSON_NAME]" at bounding box center [793, 557] width 291 height 15
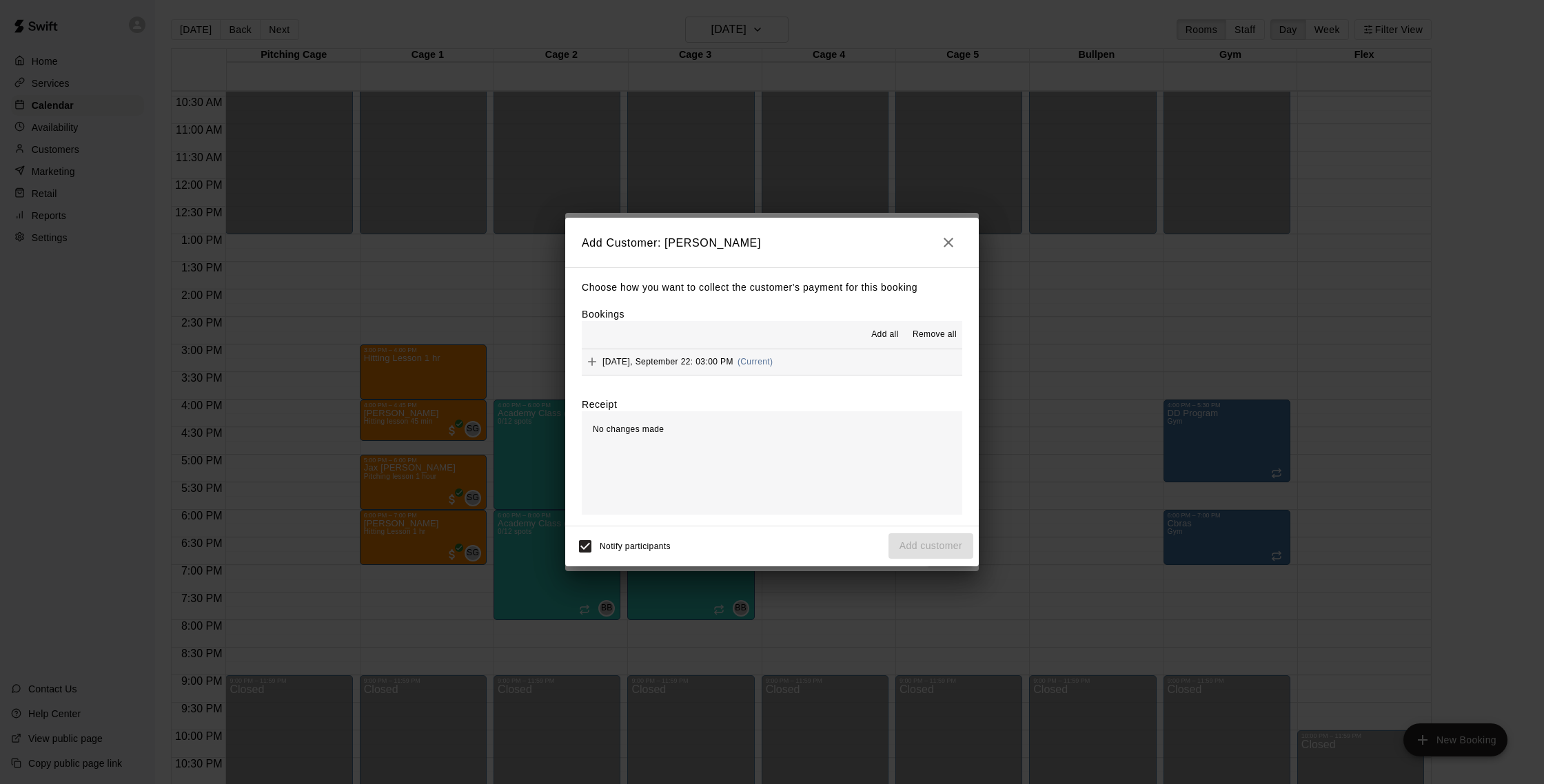
click at [798, 364] on button "Monday, September 22: 03:00 PM (Current)" at bounding box center [772, 363] width 380 height 26
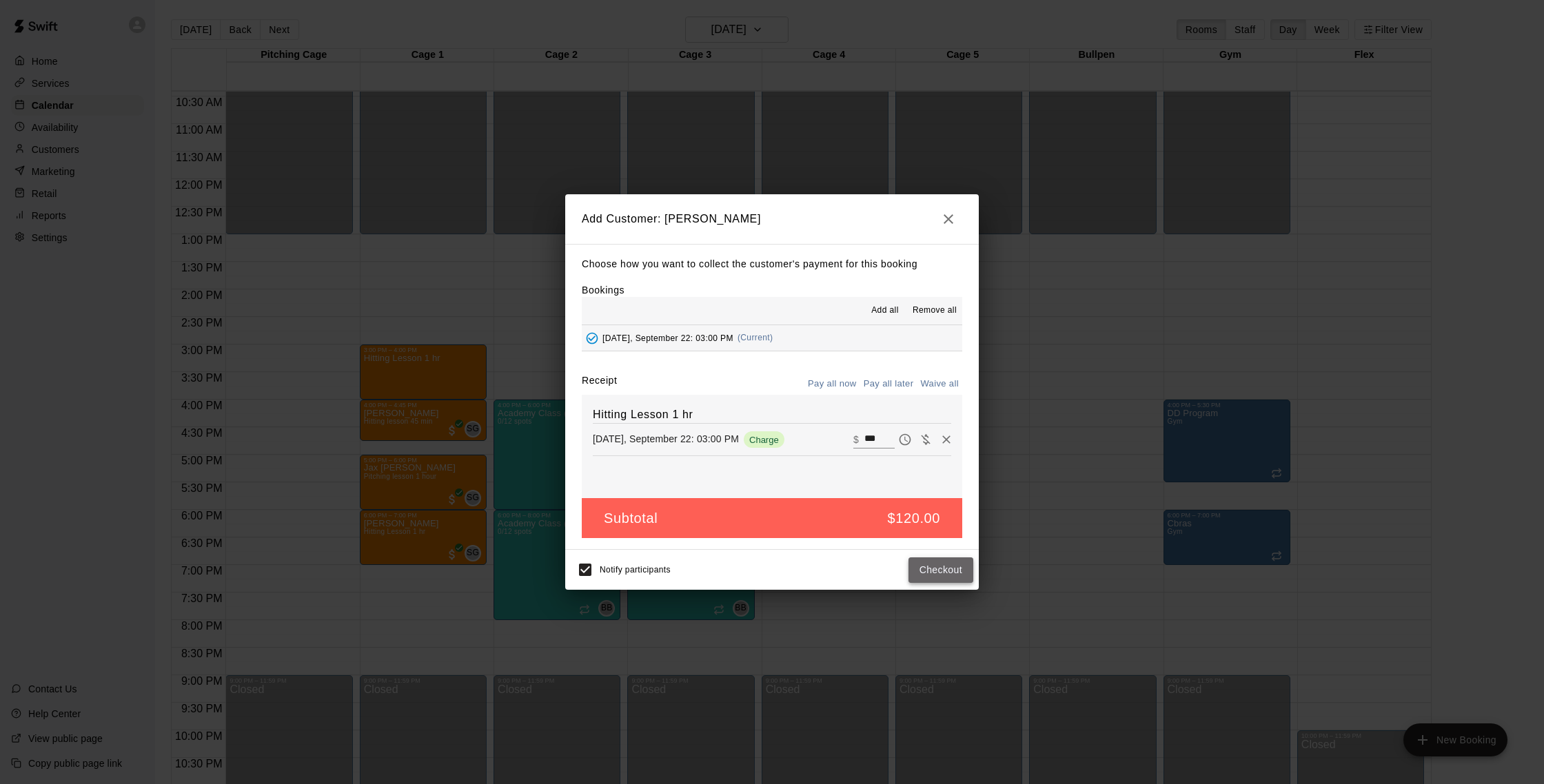
click at [933, 562] on button "Checkout" at bounding box center [940, 570] width 64 height 26
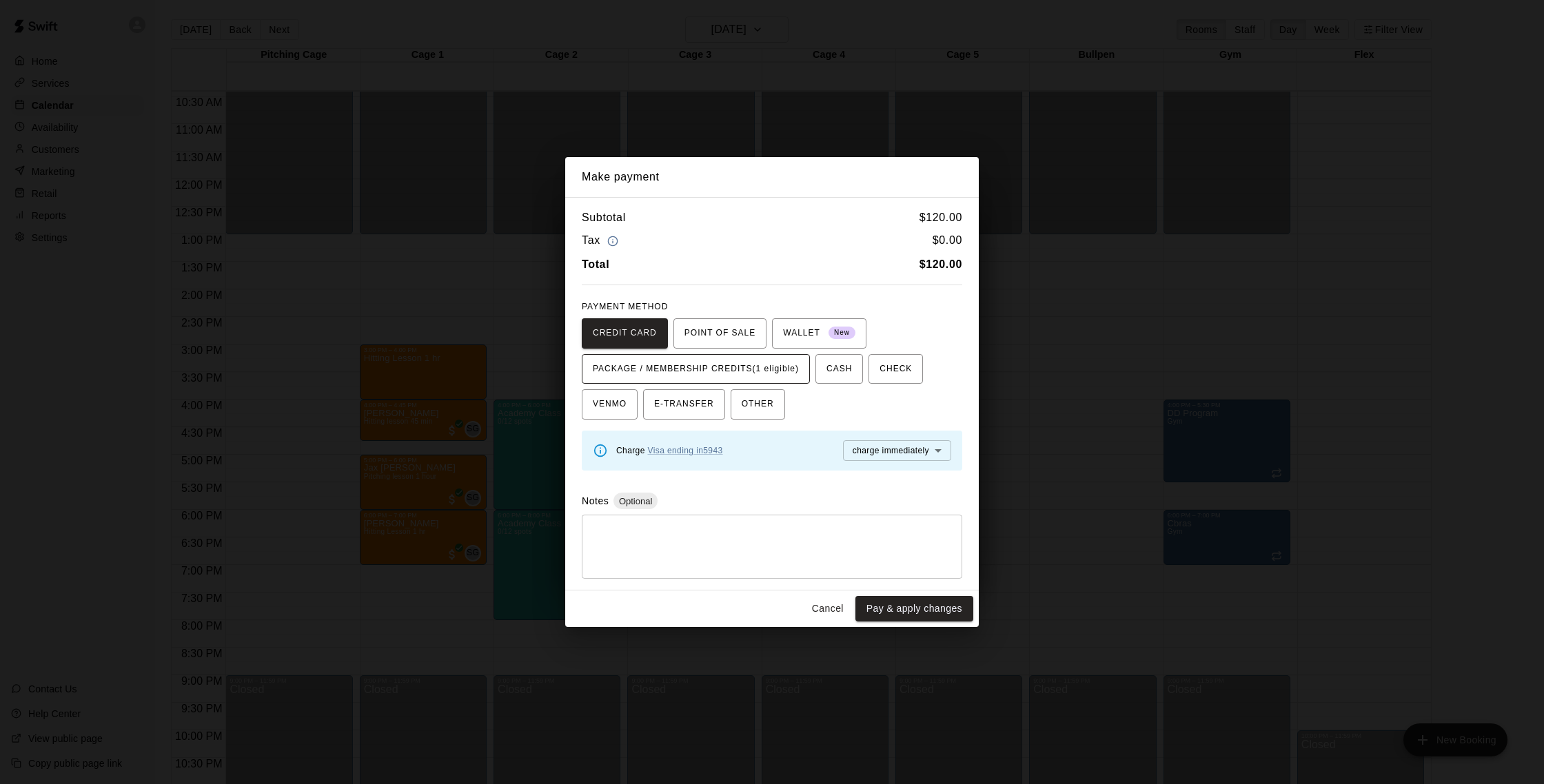
click at [764, 381] on button "PACKAGE / MEMBERSHIP CREDITS (1 eligible)" at bounding box center [695, 370] width 228 height 31
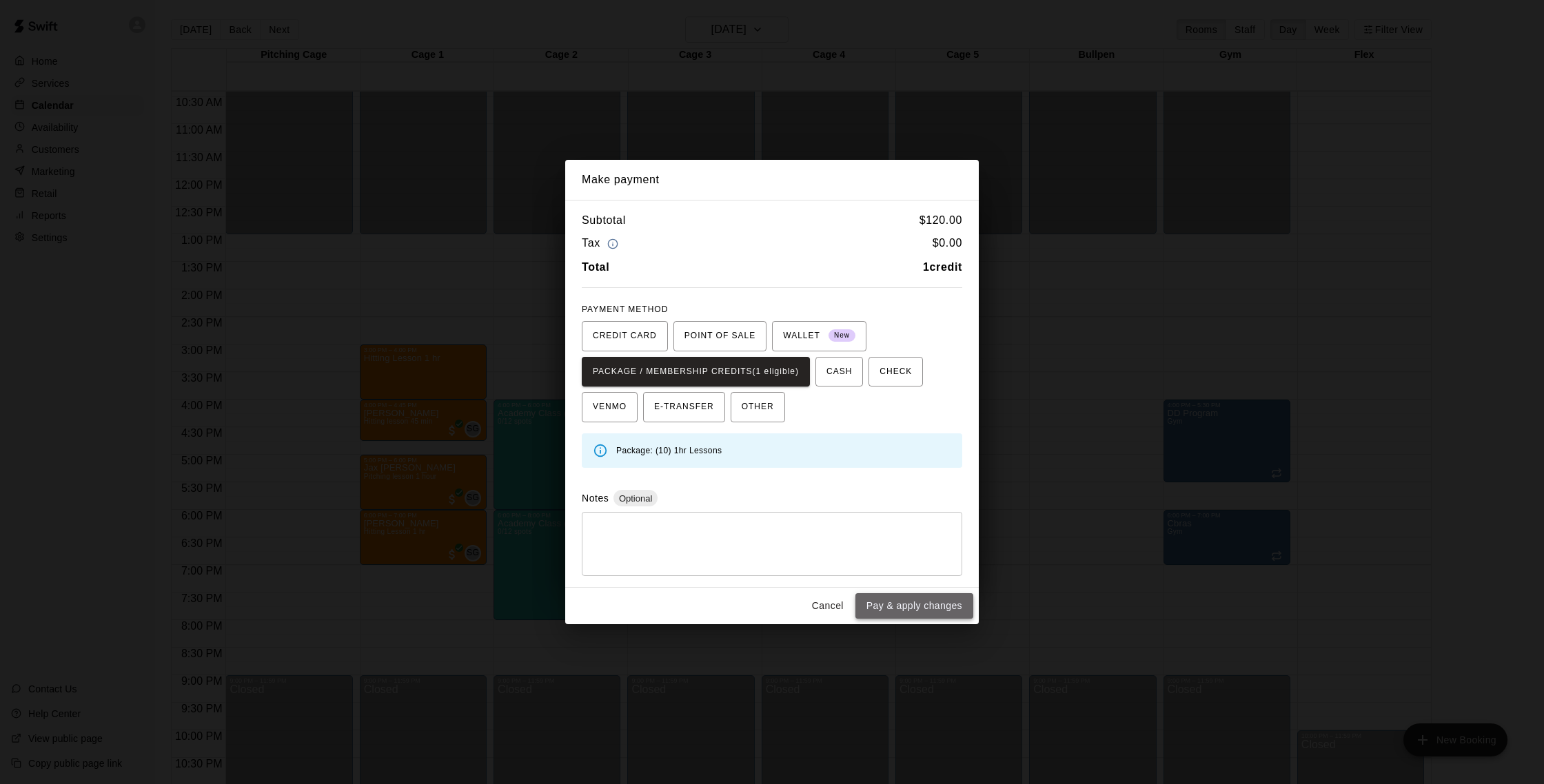
click at [893, 605] on button "Pay & apply changes" at bounding box center [915, 607] width 118 height 26
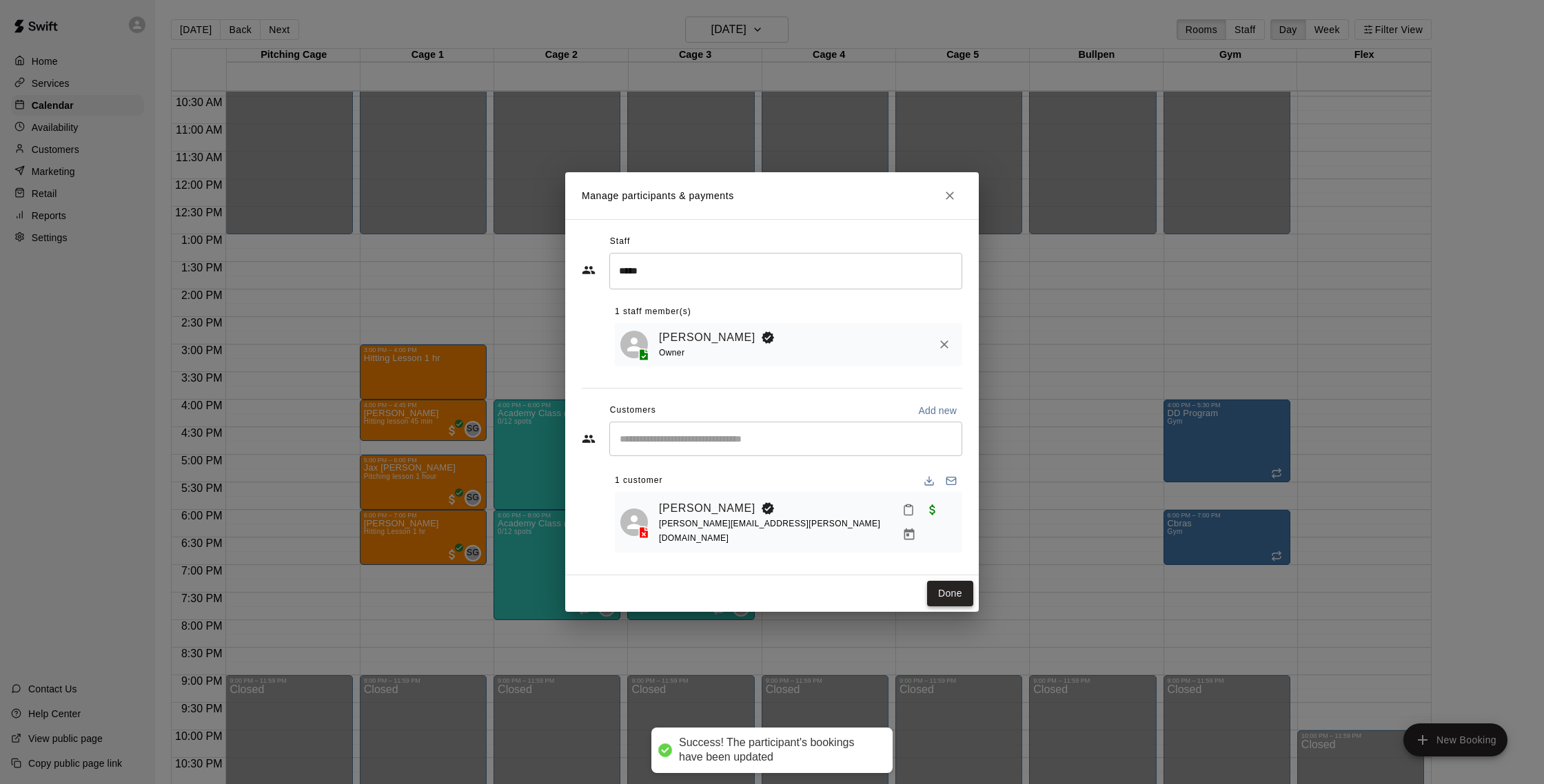
click at [965, 581] on button "Done" at bounding box center [950, 594] width 46 height 26
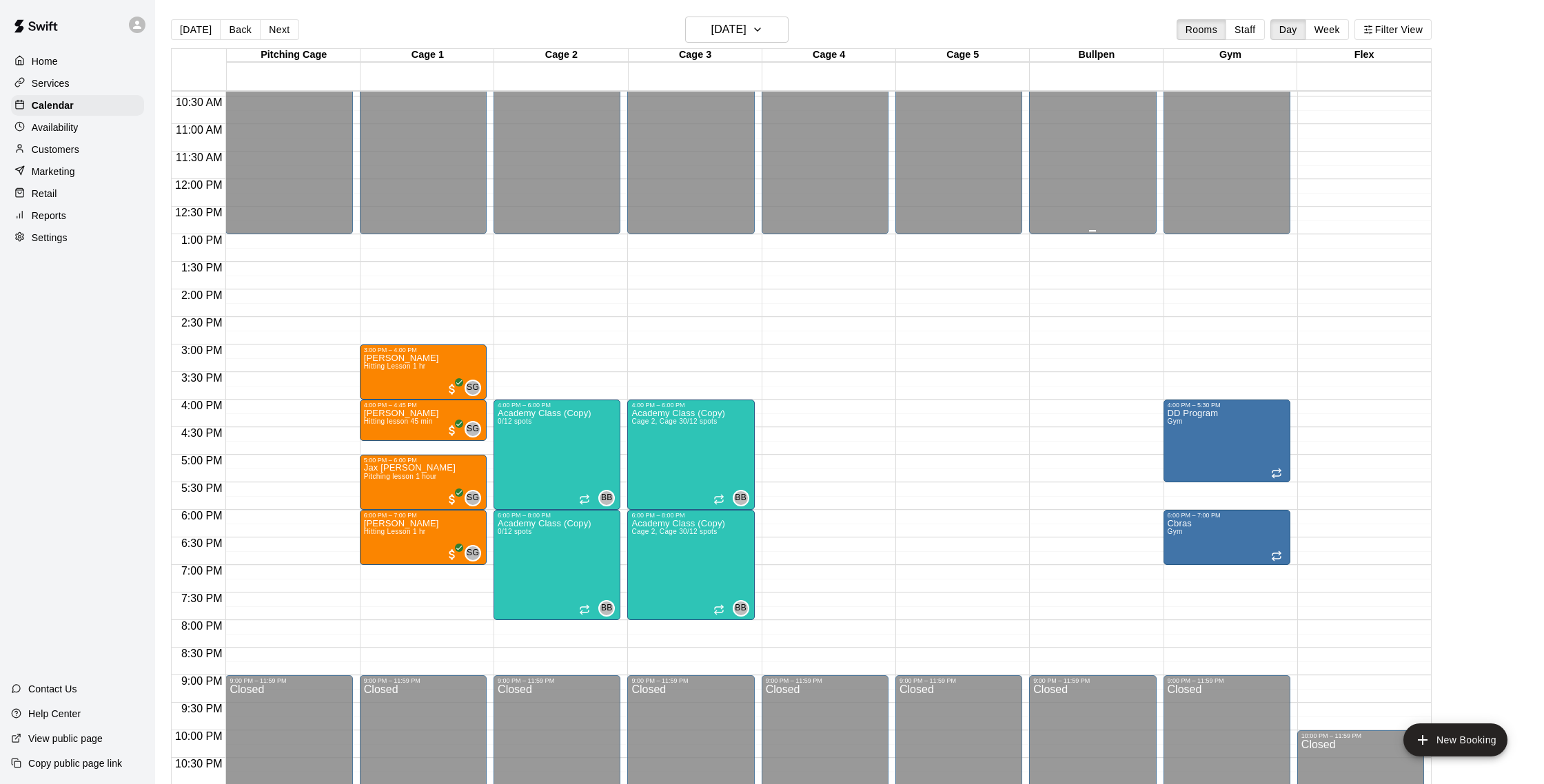
scroll to position [549, 0]
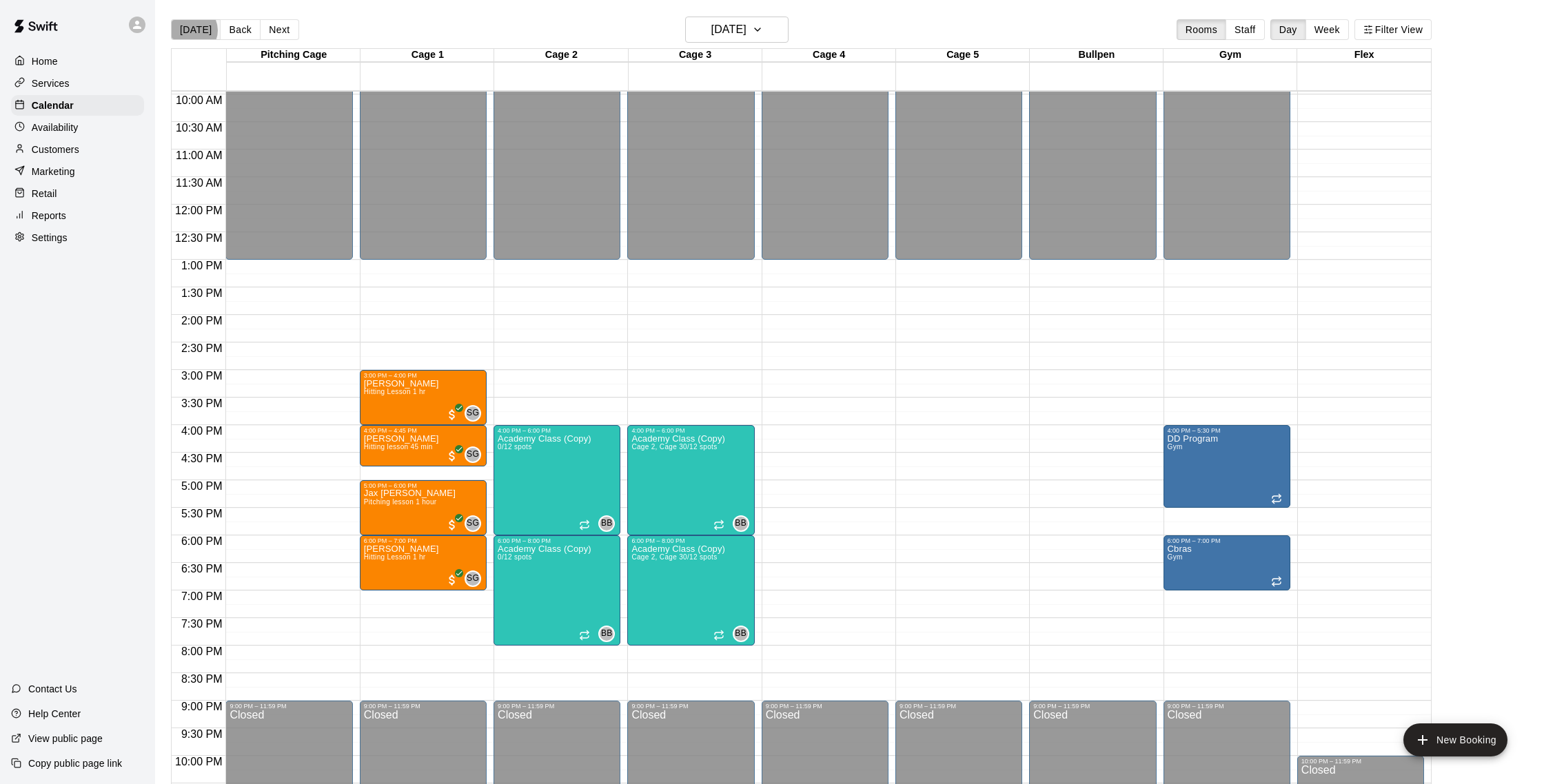
click at [191, 31] on button "[DATE]" at bounding box center [196, 30] width 50 height 21
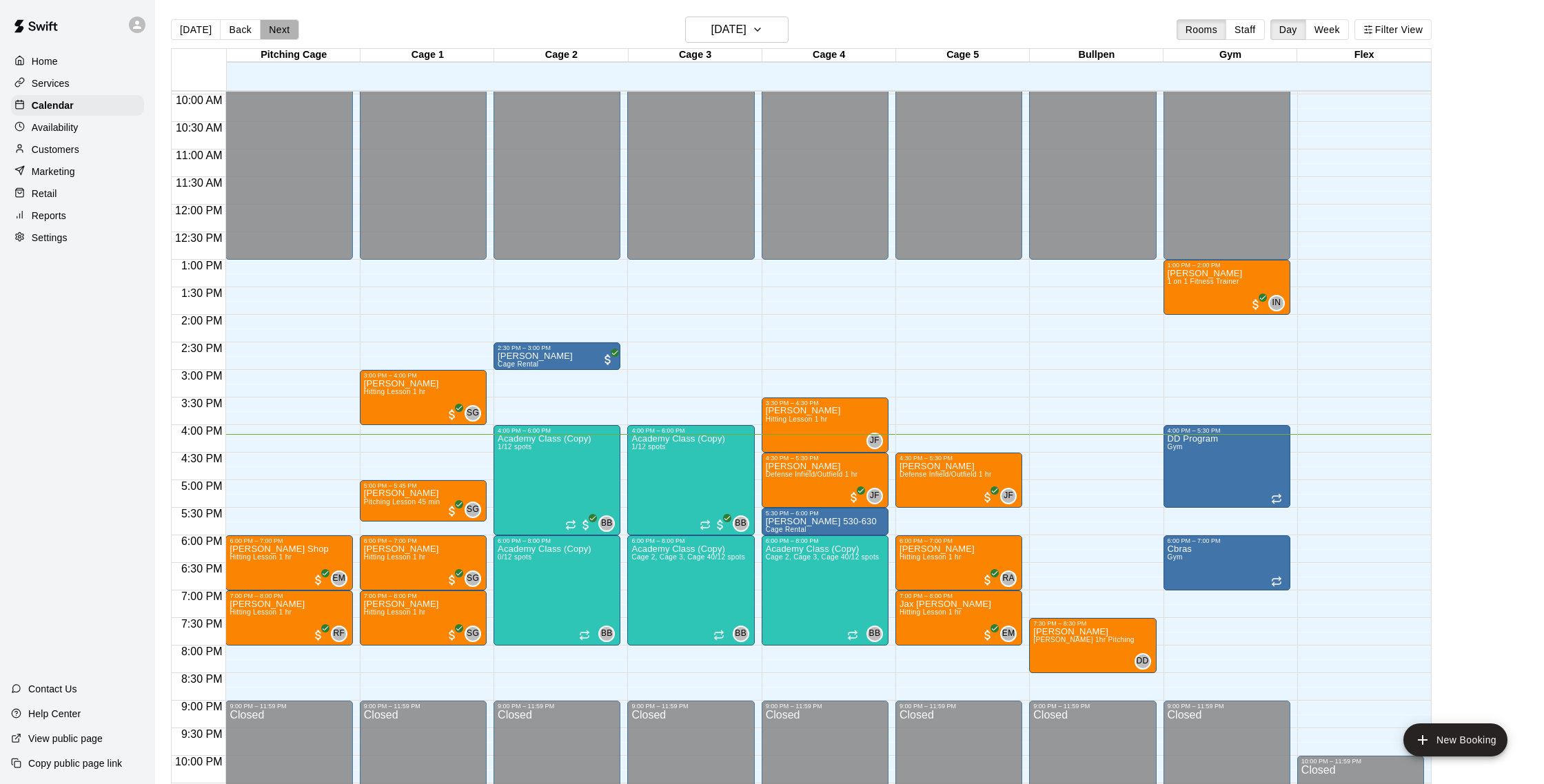
click at [279, 30] on button "Next" at bounding box center [279, 30] width 39 height 21
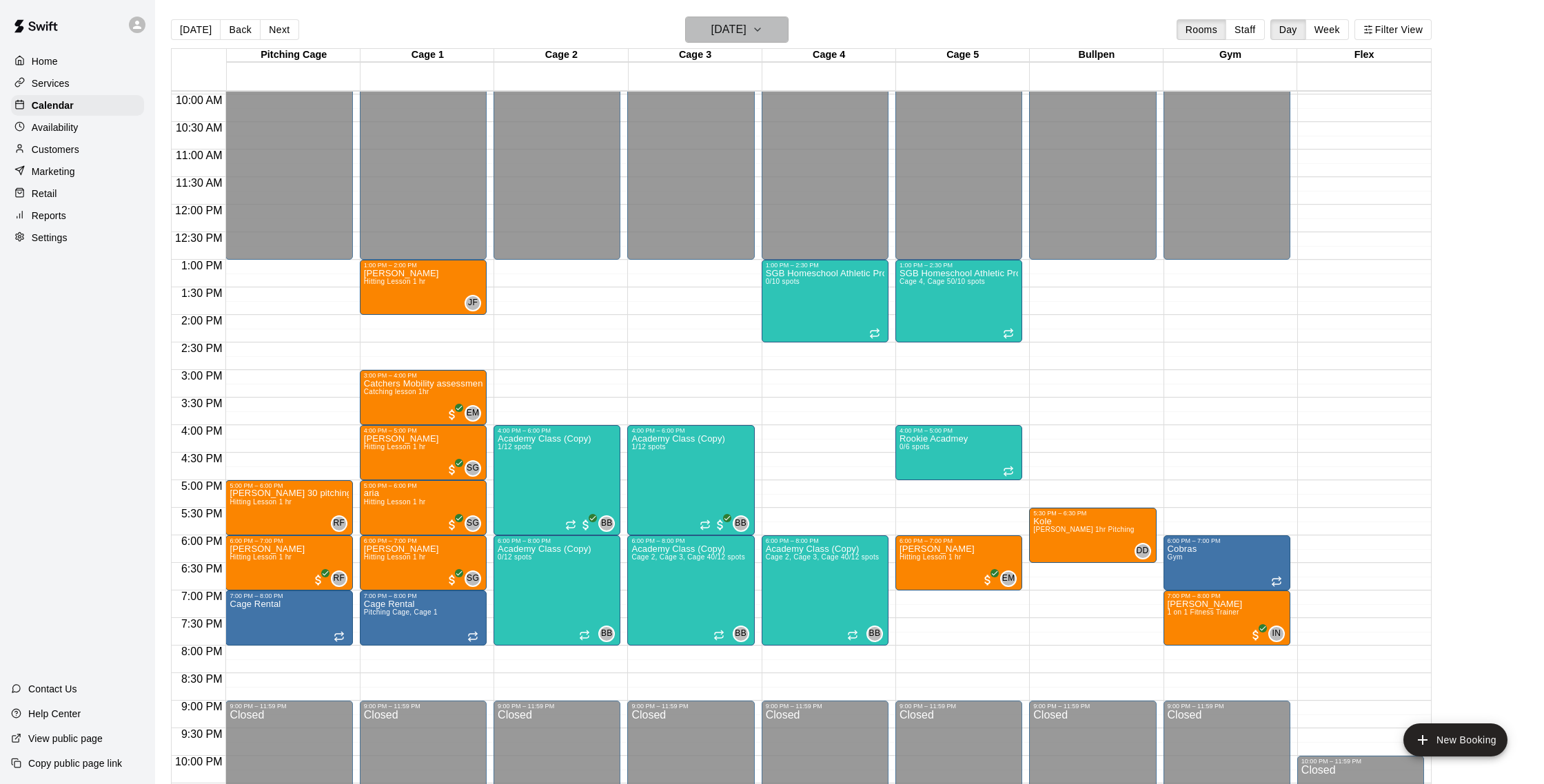
click at [737, 33] on h6 "Tuesday Sep 16" at bounding box center [729, 30] width 35 height 19
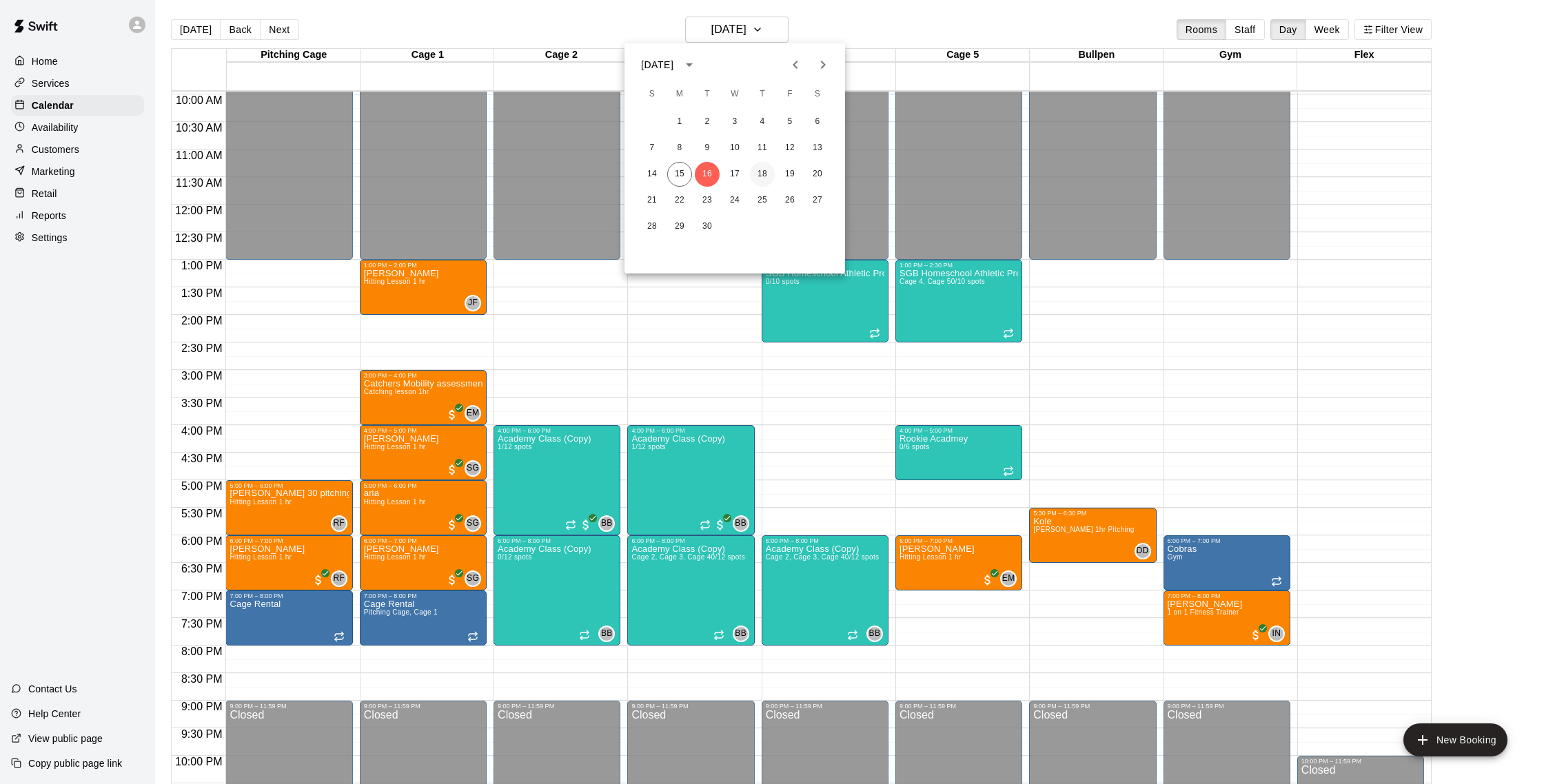
click at [766, 176] on button "18" at bounding box center [762, 174] width 25 height 25
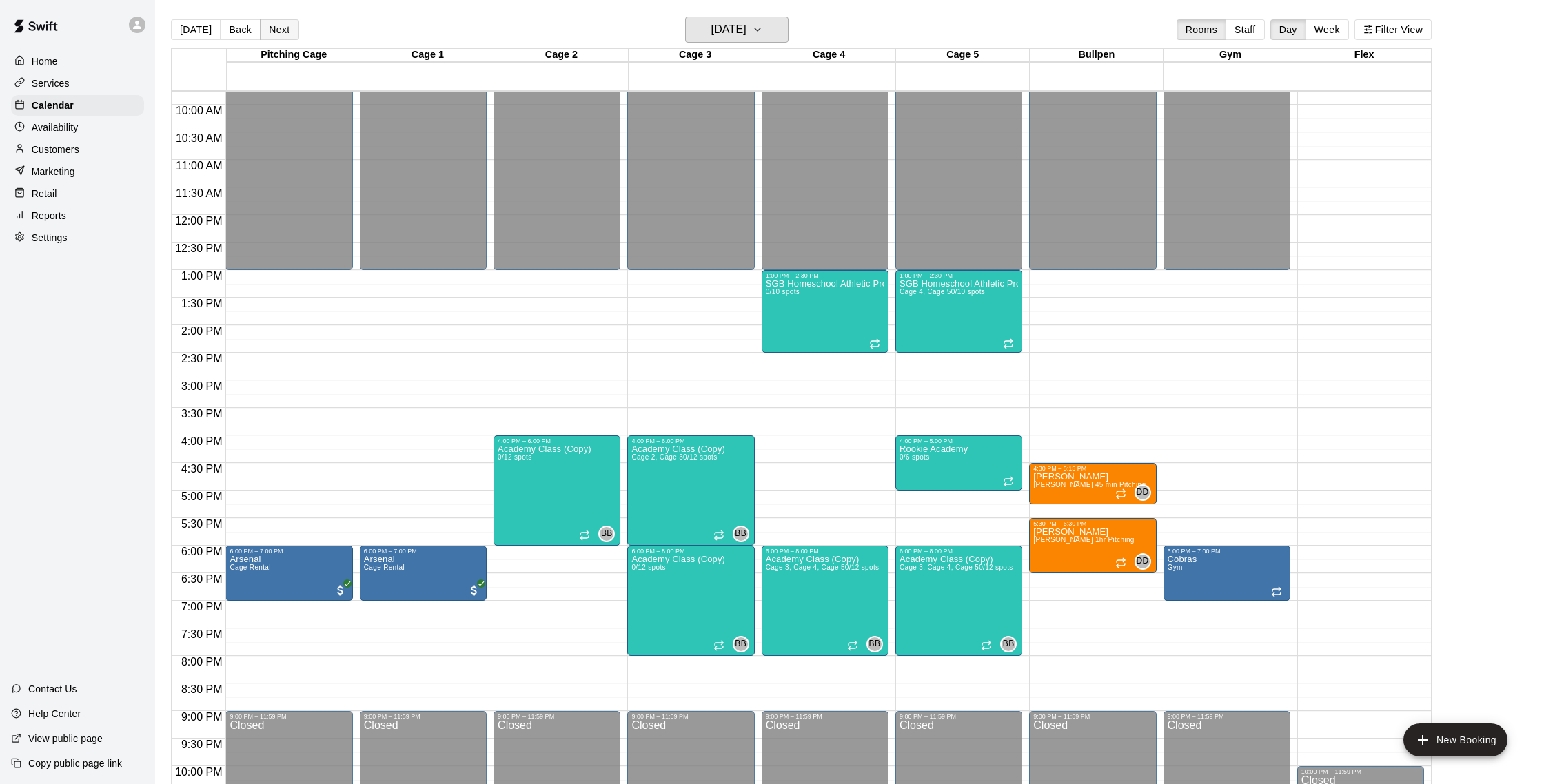
scroll to position [2, 0]
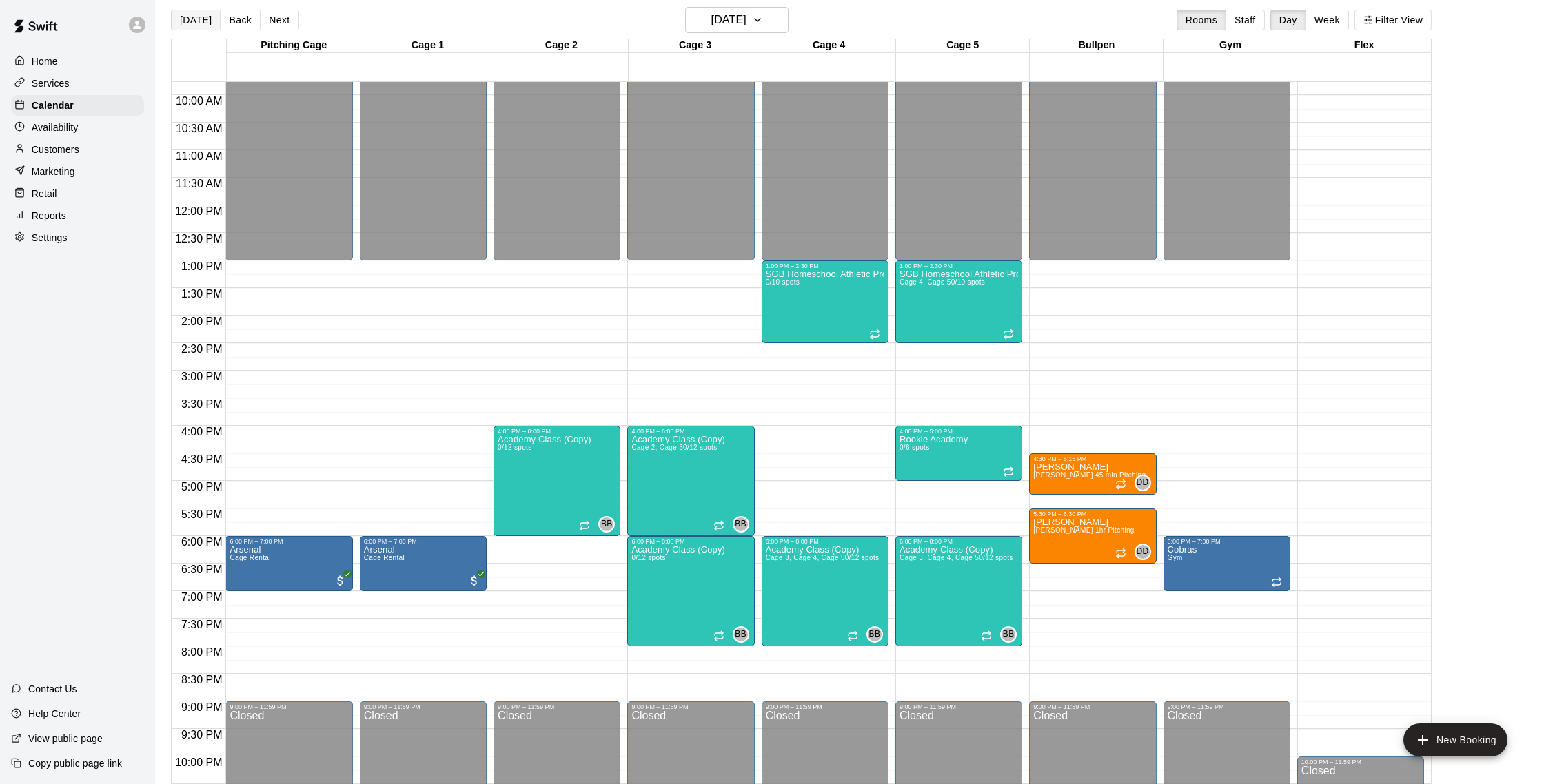
click at [193, 24] on button "[DATE]" at bounding box center [196, 20] width 50 height 21
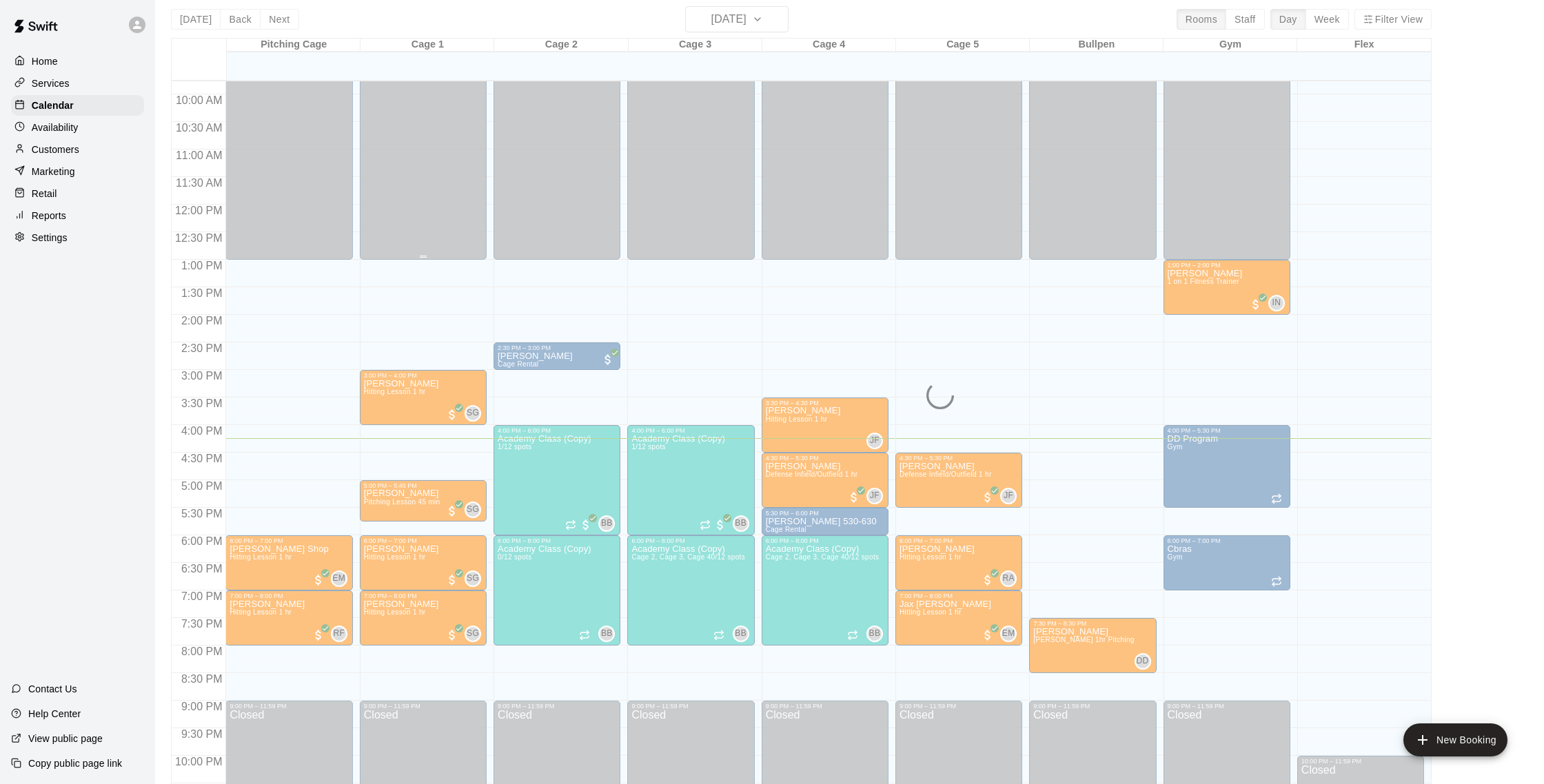
scroll to position [544, 0]
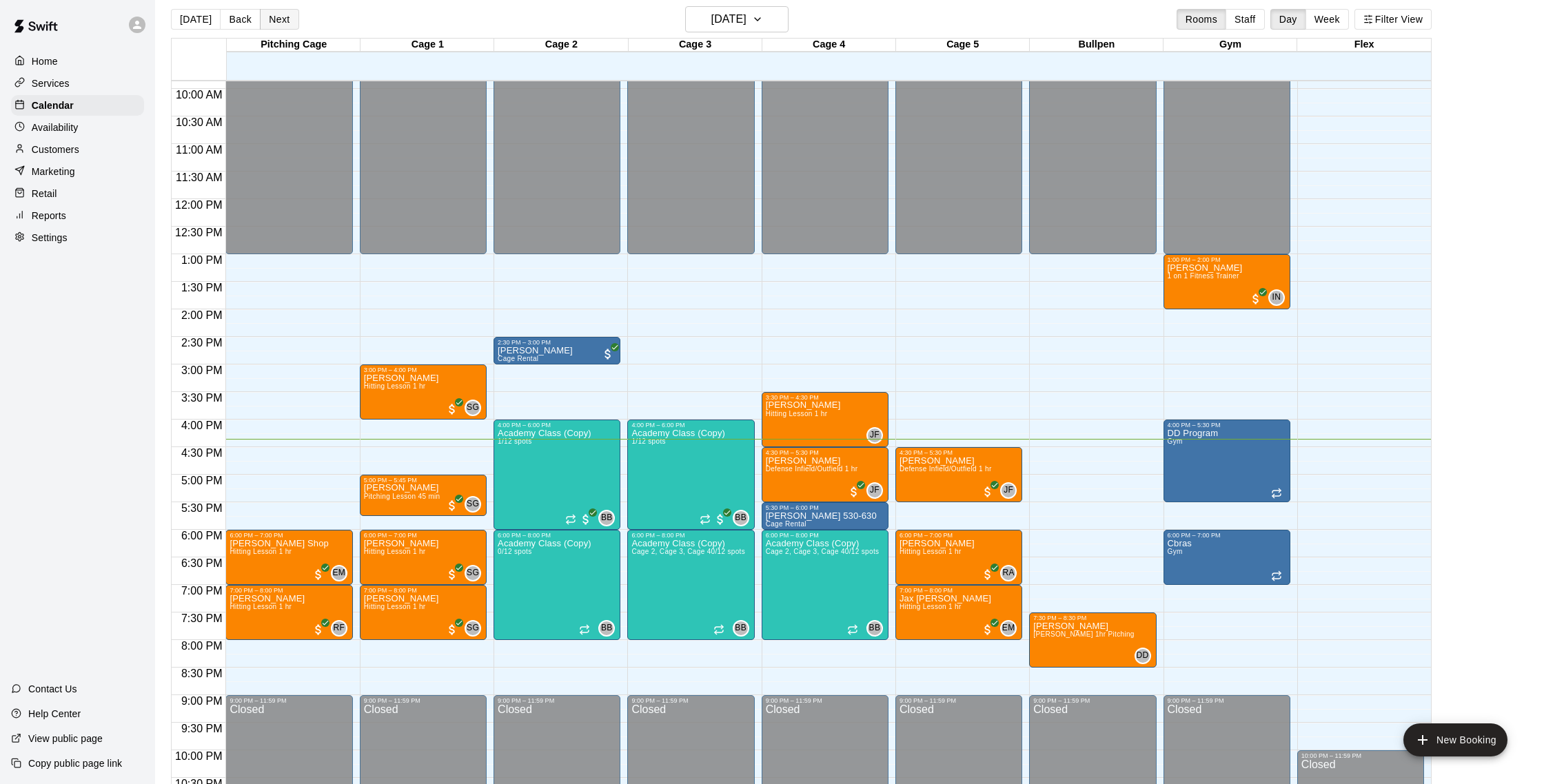
click at [287, 26] on button "Next" at bounding box center [279, 19] width 39 height 21
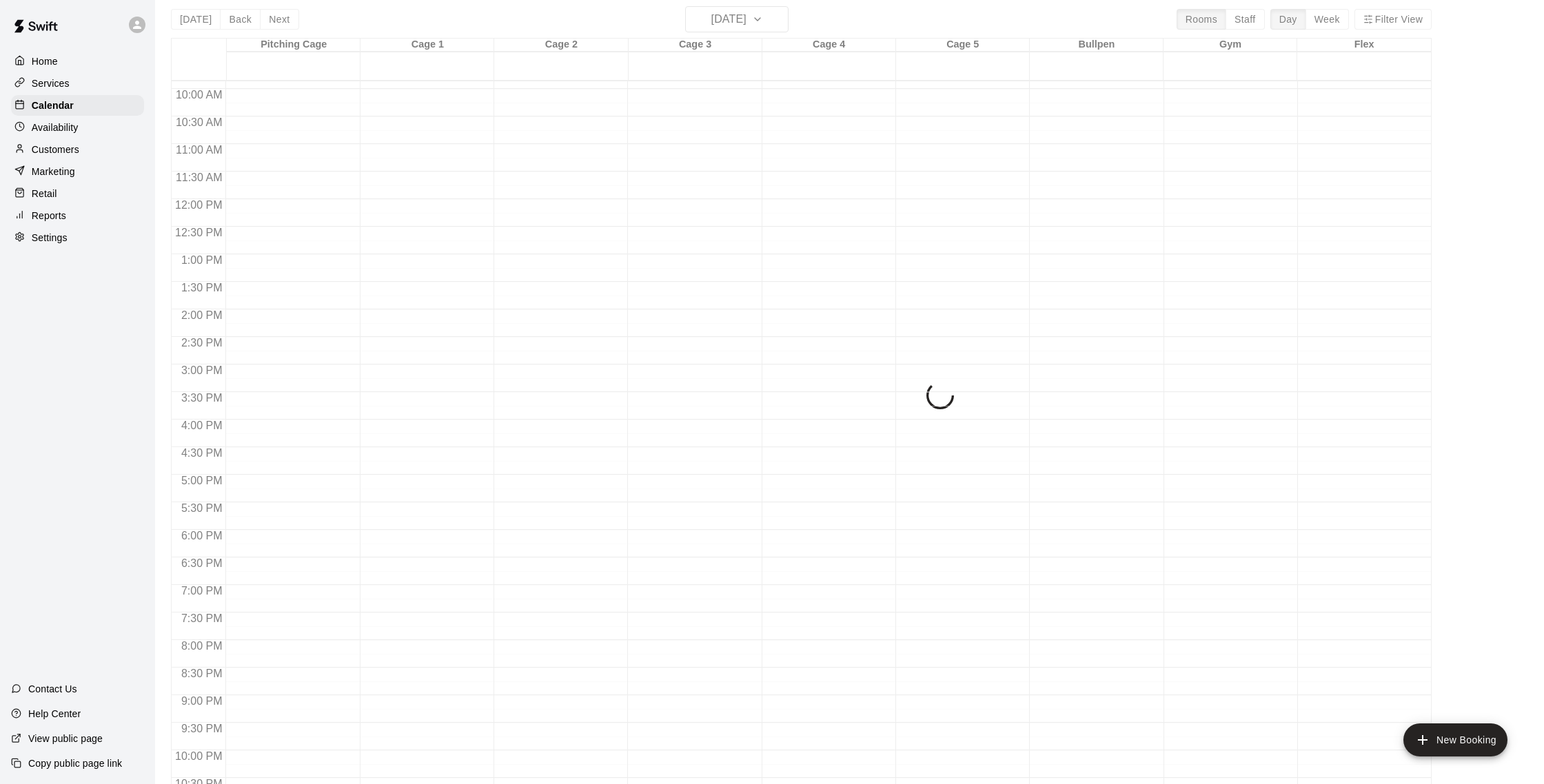
scroll to position [10, 0]
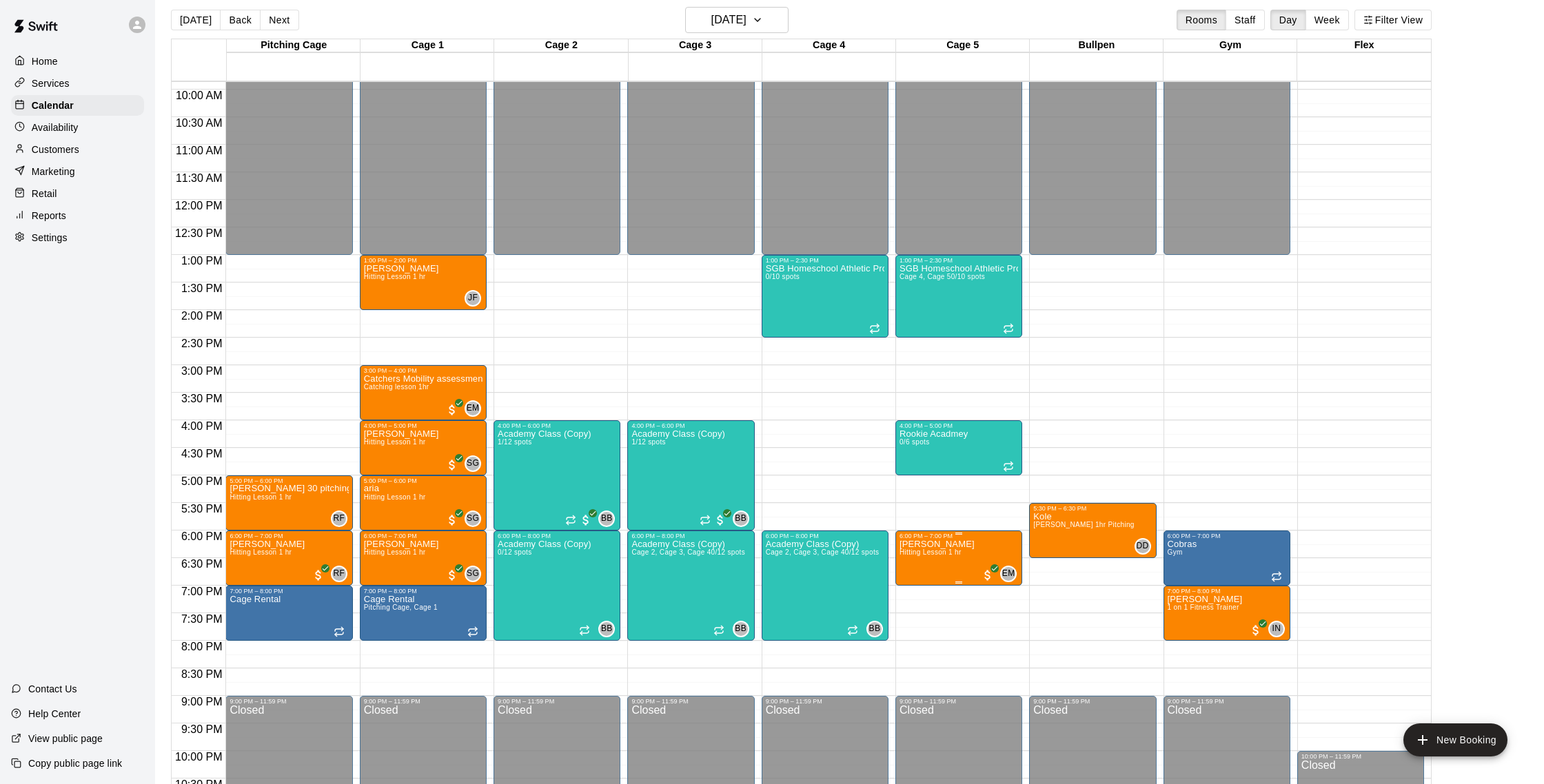
click at [914, 558] on icon "edit" at bounding box center [913, 554] width 17 height 17
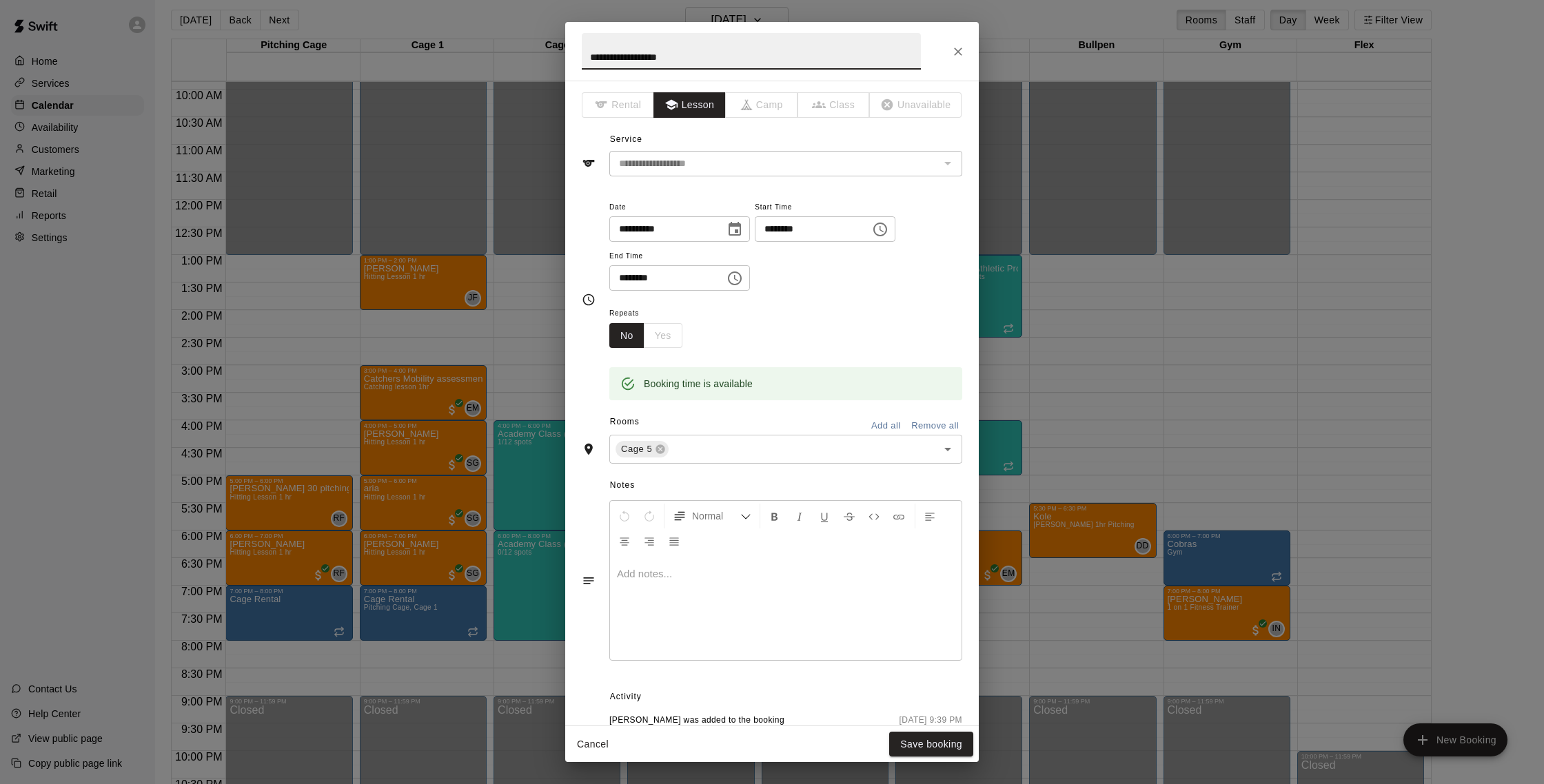
click at [737, 226] on icon "Choose date, selected date is Sep 16, 2025" at bounding box center [735, 230] width 17 height 17
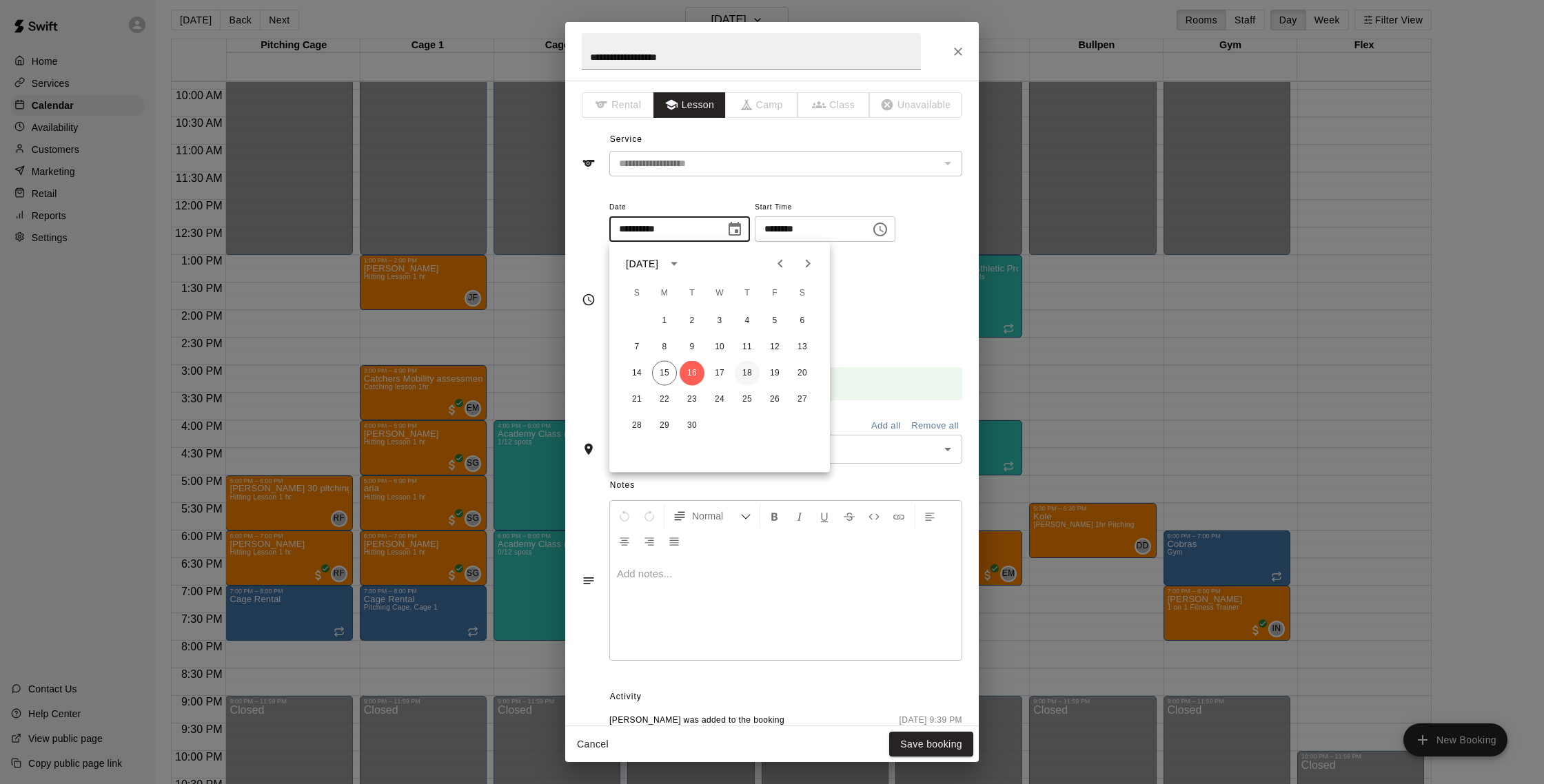
click at [753, 370] on button "18" at bounding box center [747, 373] width 25 height 25
type input "**********"
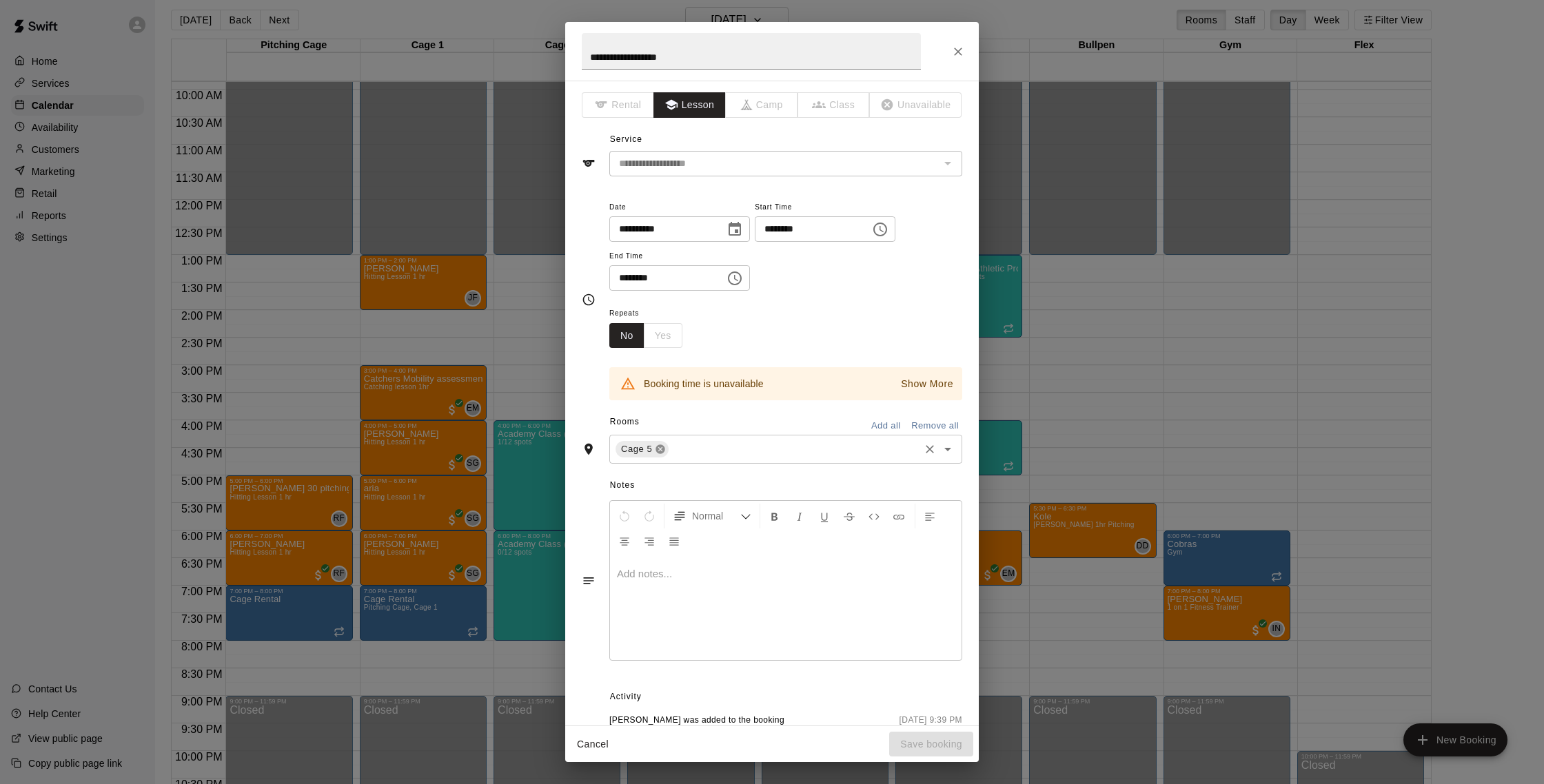
click at [661, 450] on icon at bounding box center [661, 450] width 11 height 11
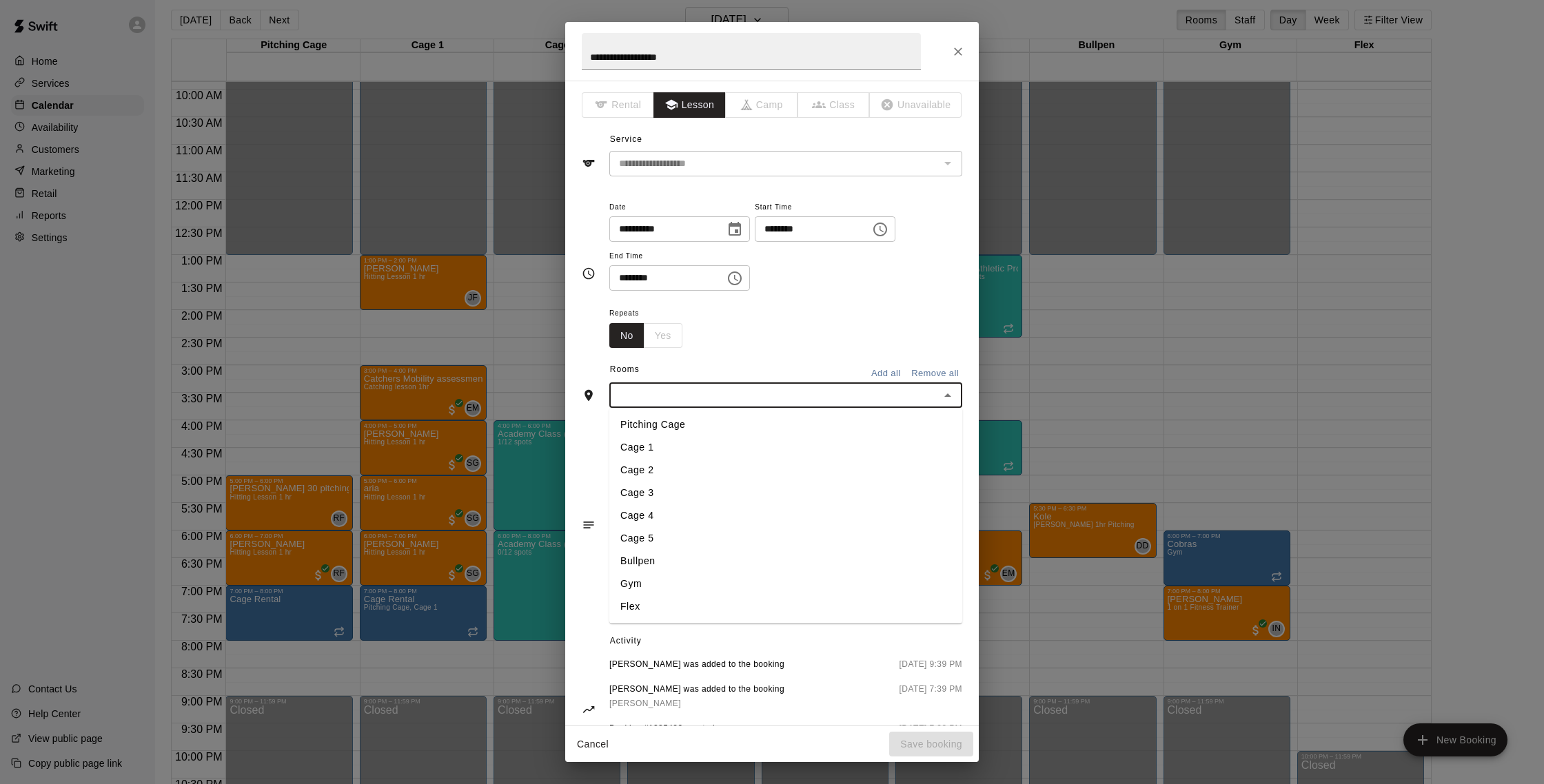
click at [654, 399] on input "text" at bounding box center [774, 395] width 322 height 17
click at [664, 432] on li "Pitching Cage" at bounding box center [786, 425] width 353 height 23
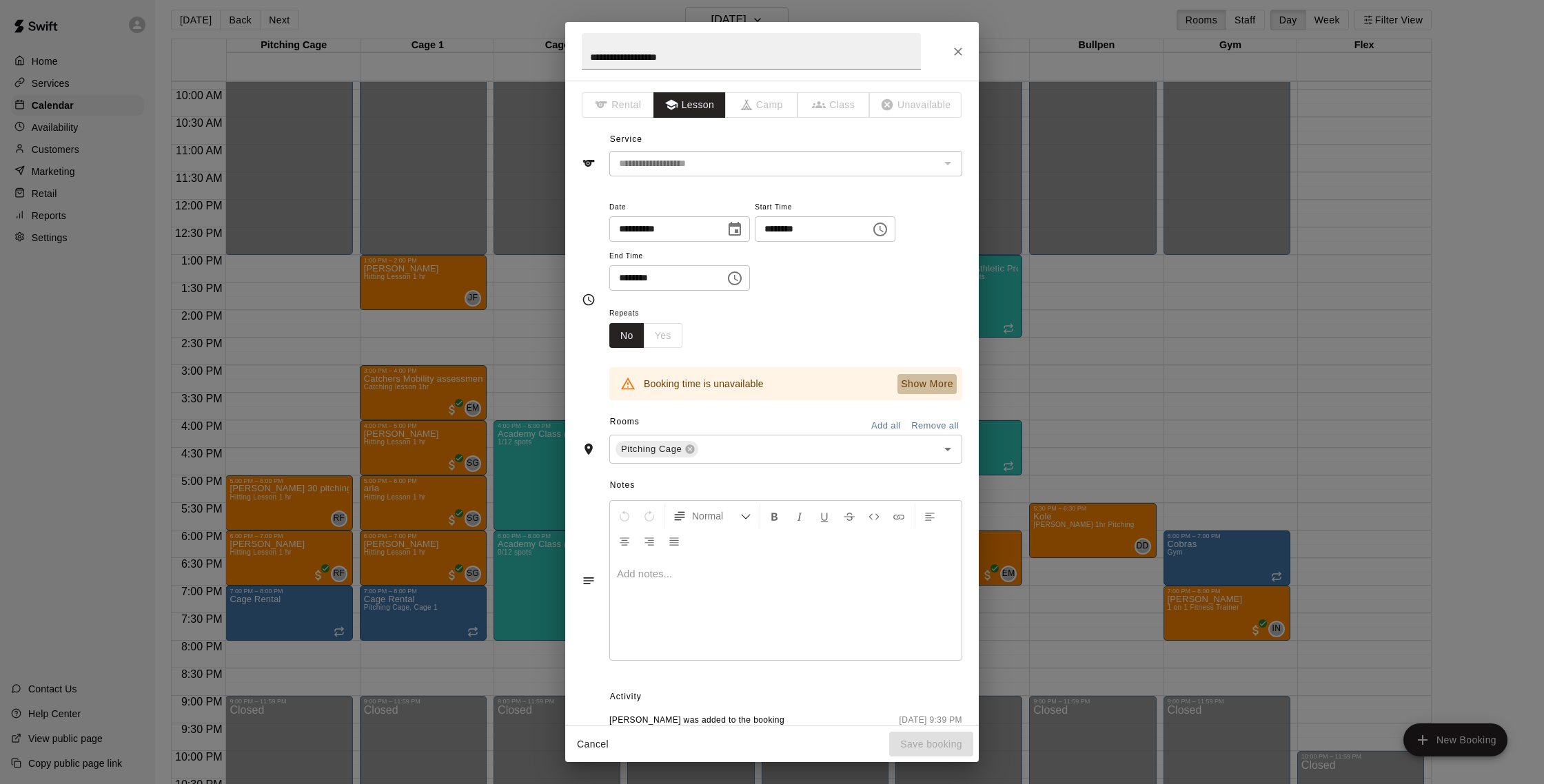
click at [915, 386] on p "Show More" at bounding box center [927, 384] width 52 height 15
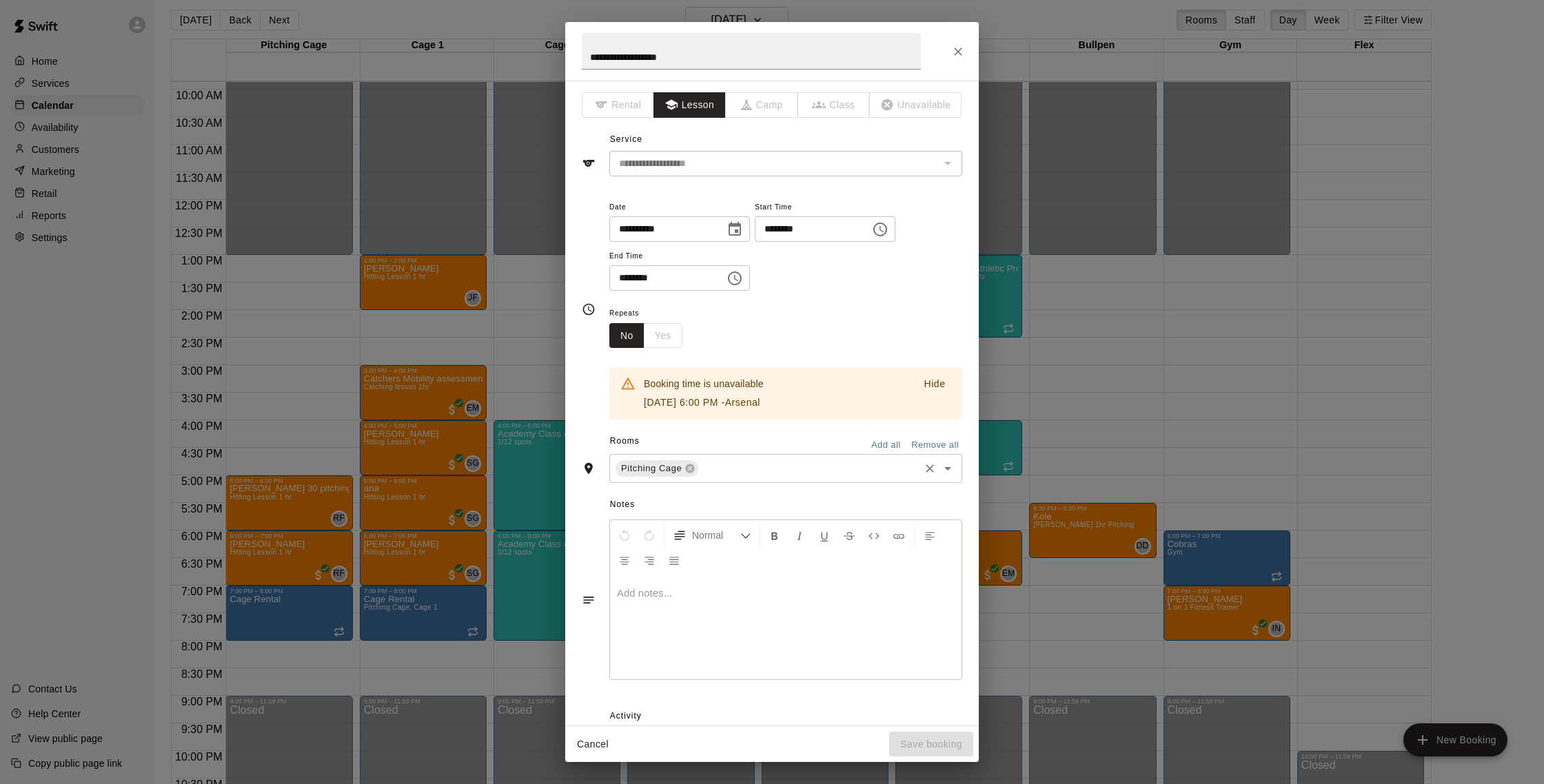
click at [695, 468] on div "Pitching Cage" at bounding box center [657, 468] width 83 height 17
click at [694, 468] on icon at bounding box center [690, 469] width 9 height 9
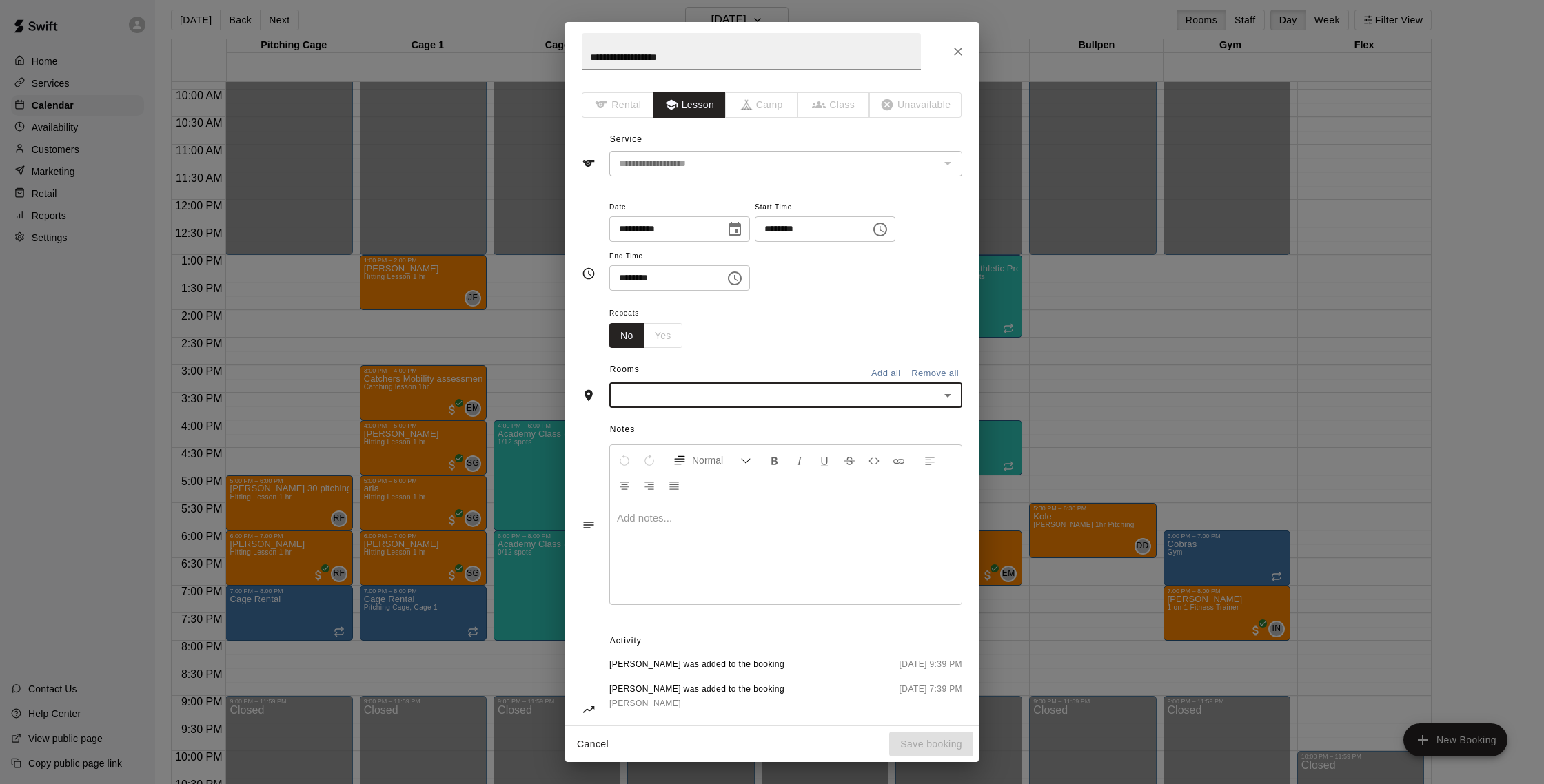
click at [708, 408] on div "​" at bounding box center [786, 396] width 353 height 26
click at [676, 476] on li "Cage 2" at bounding box center [786, 471] width 353 height 23
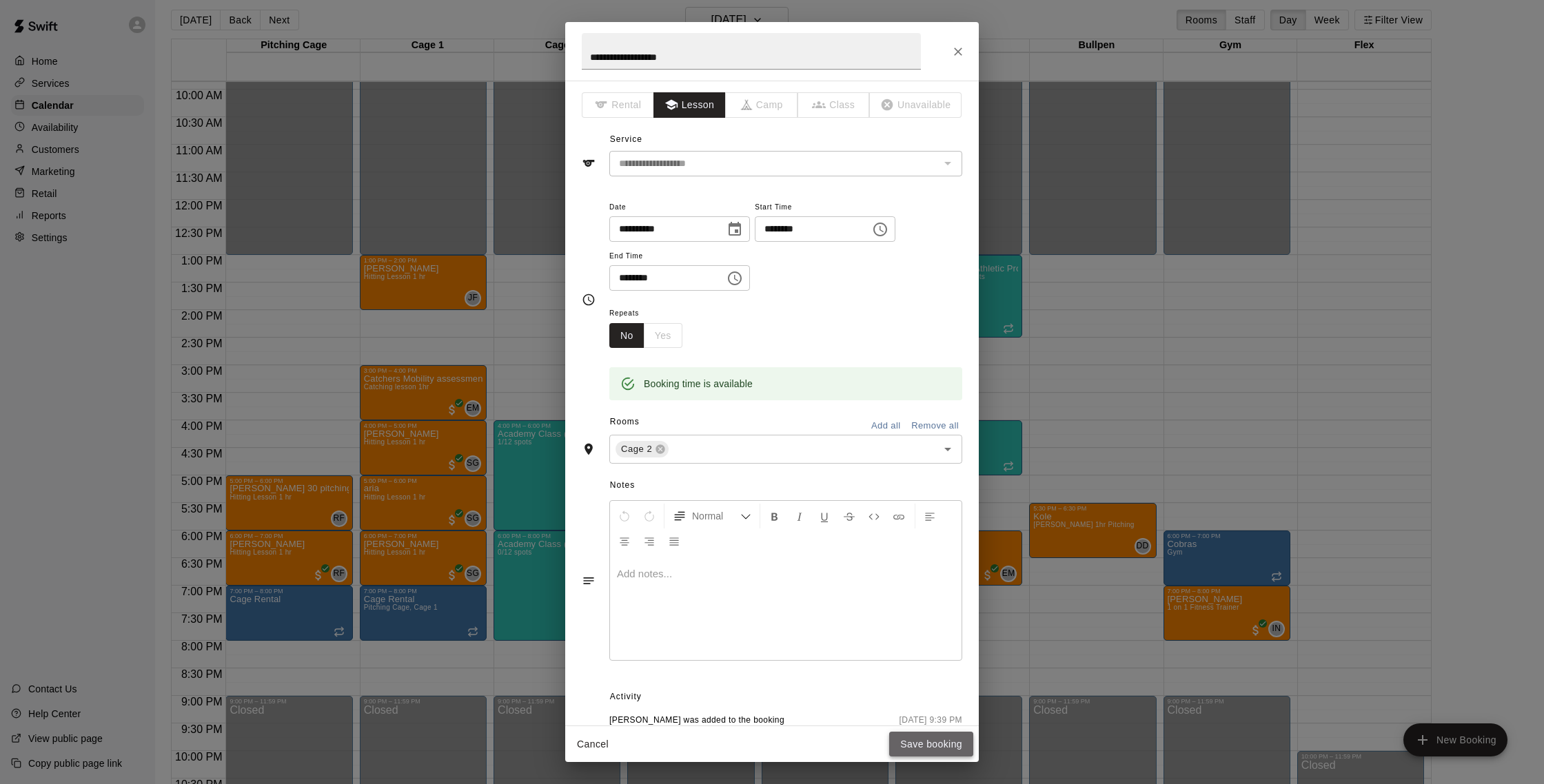
click at [904, 737] on button "Save booking" at bounding box center [932, 745] width 84 height 26
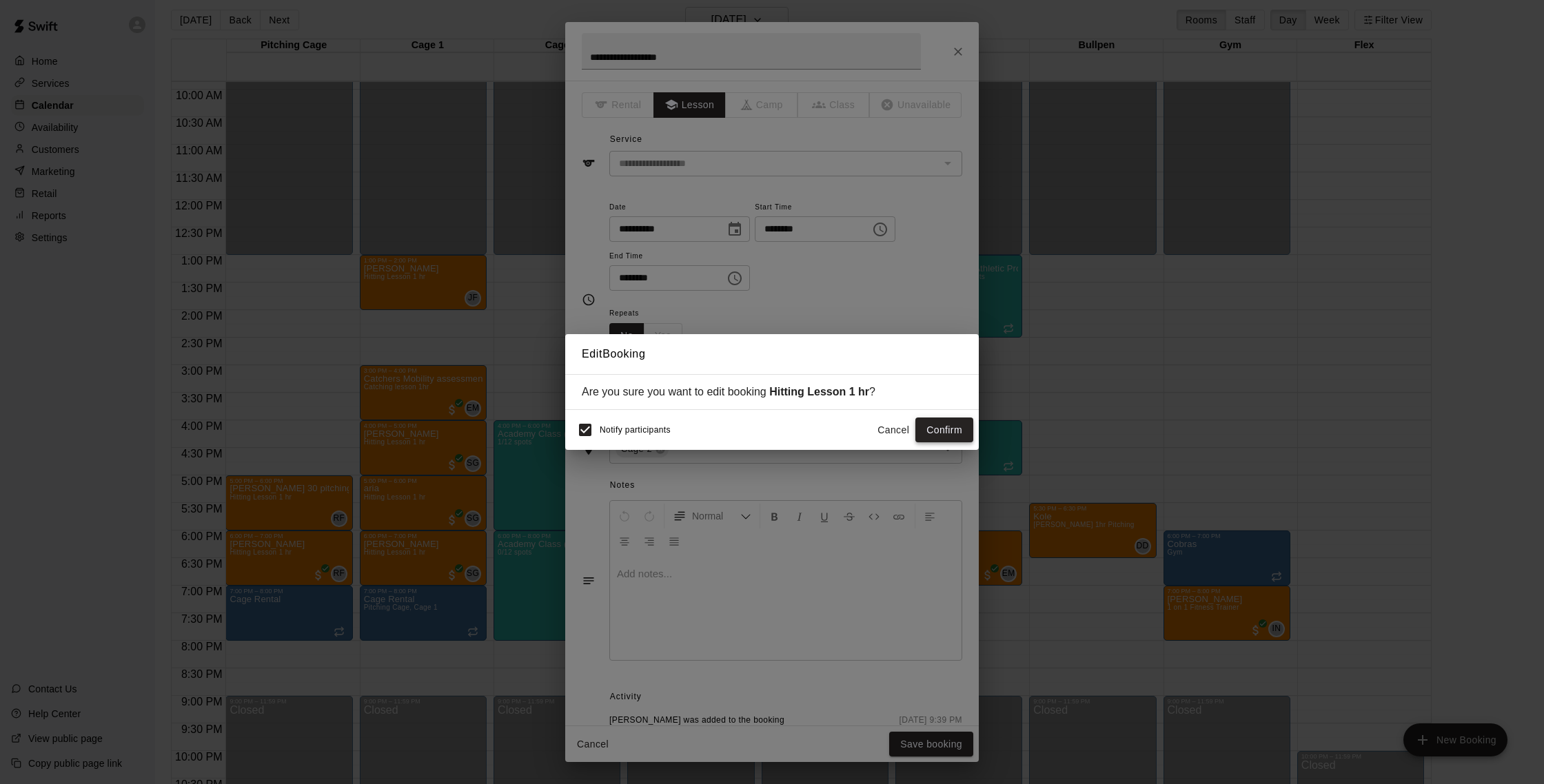
click at [944, 437] on button "Confirm" at bounding box center [944, 430] width 58 height 26
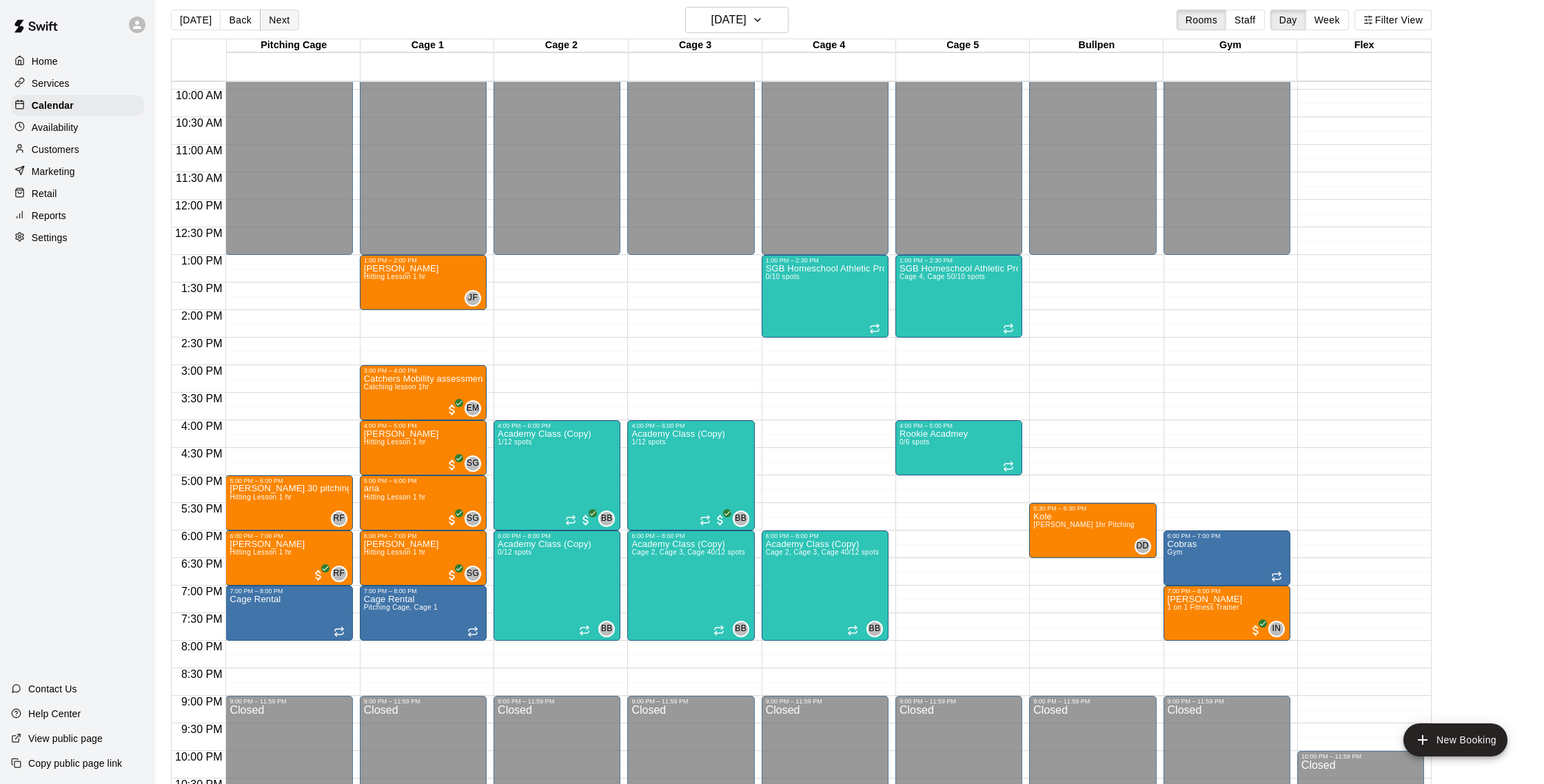
click at [292, 18] on button "Next" at bounding box center [279, 20] width 39 height 21
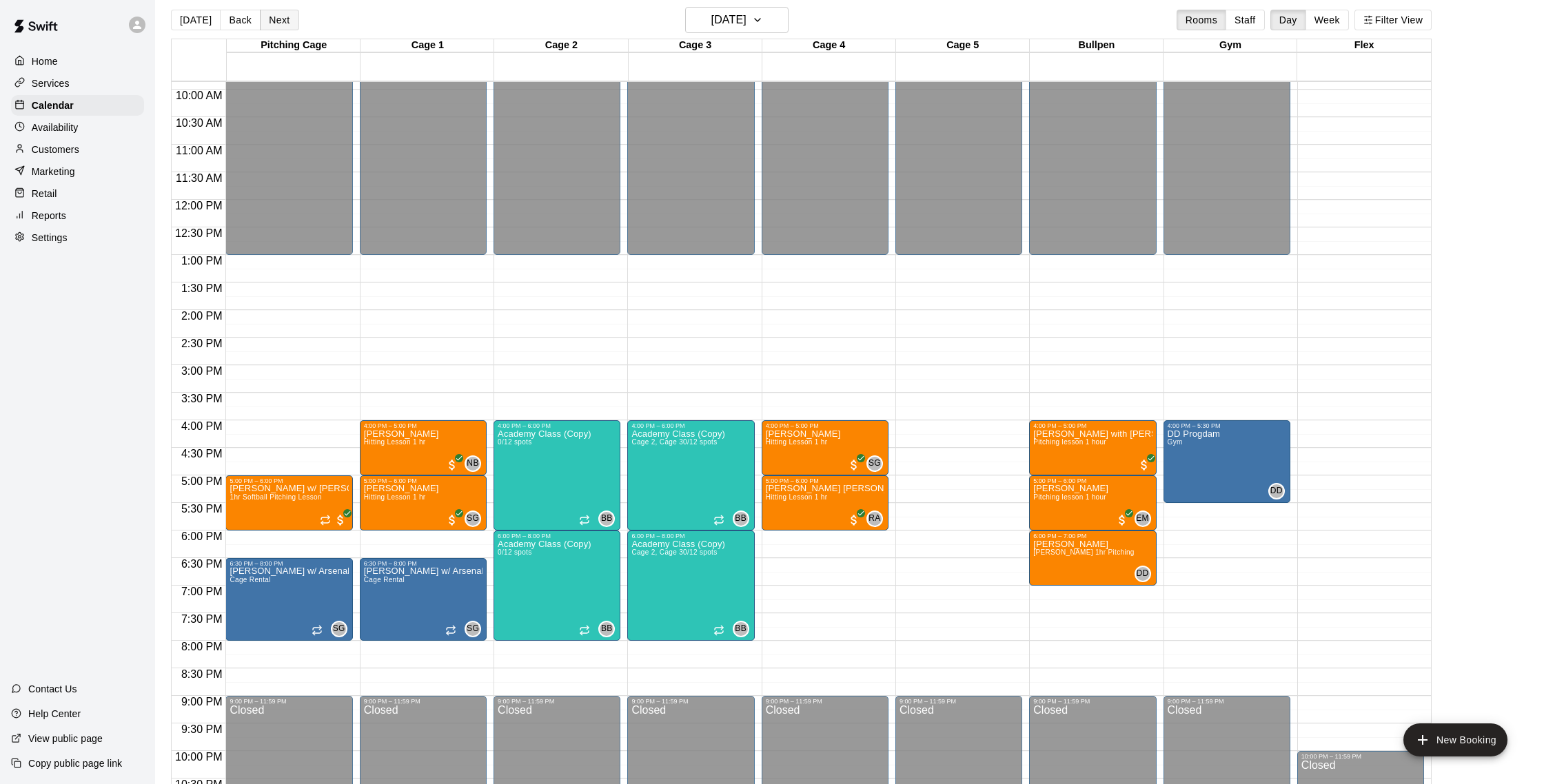
click at [259, 20] on button "Next" at bounding box center [279, 20] width 39 height 21
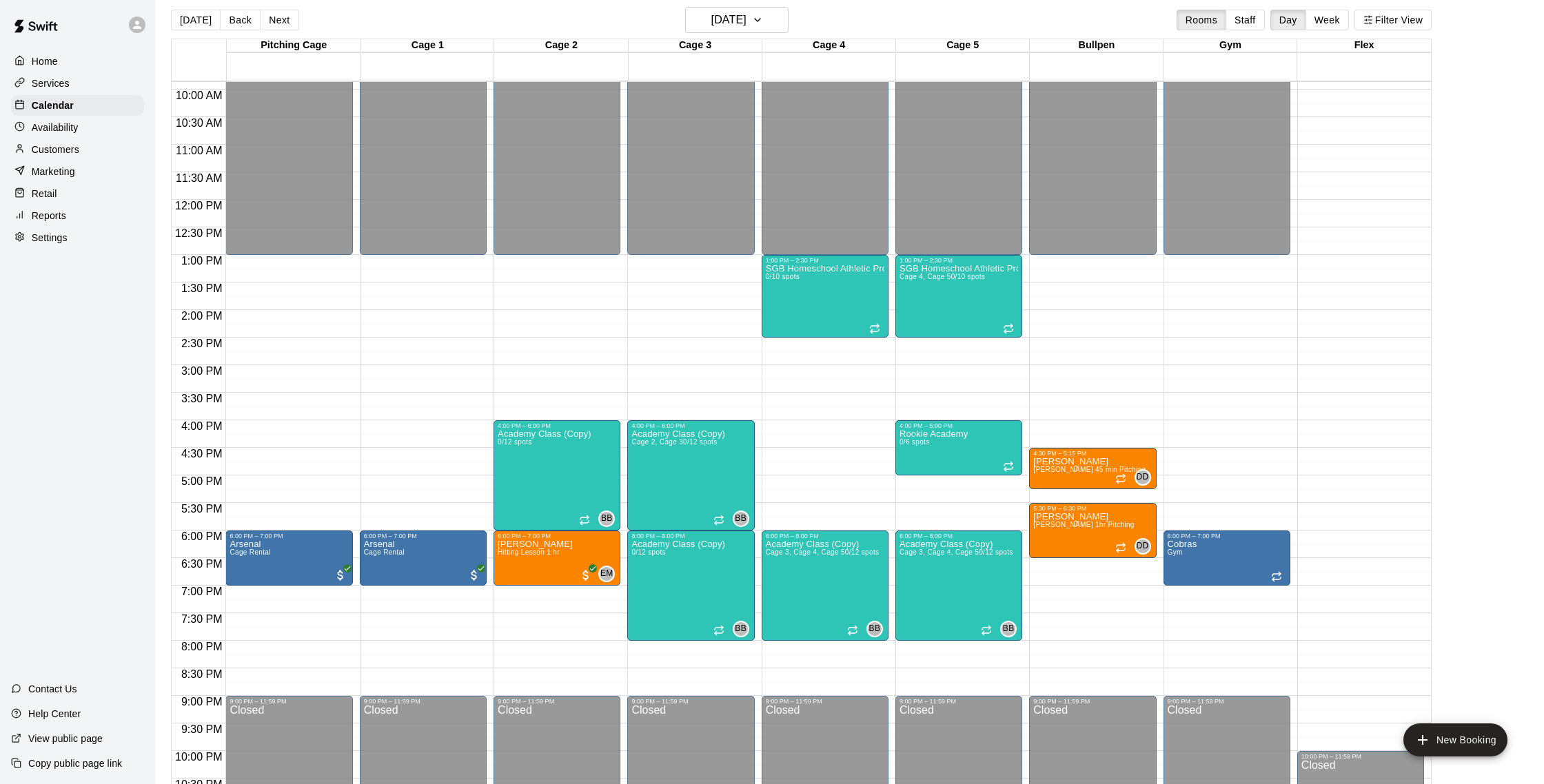
click at [239, 20] on button "Back" at bounding box center [240, 20] width 40 height 21
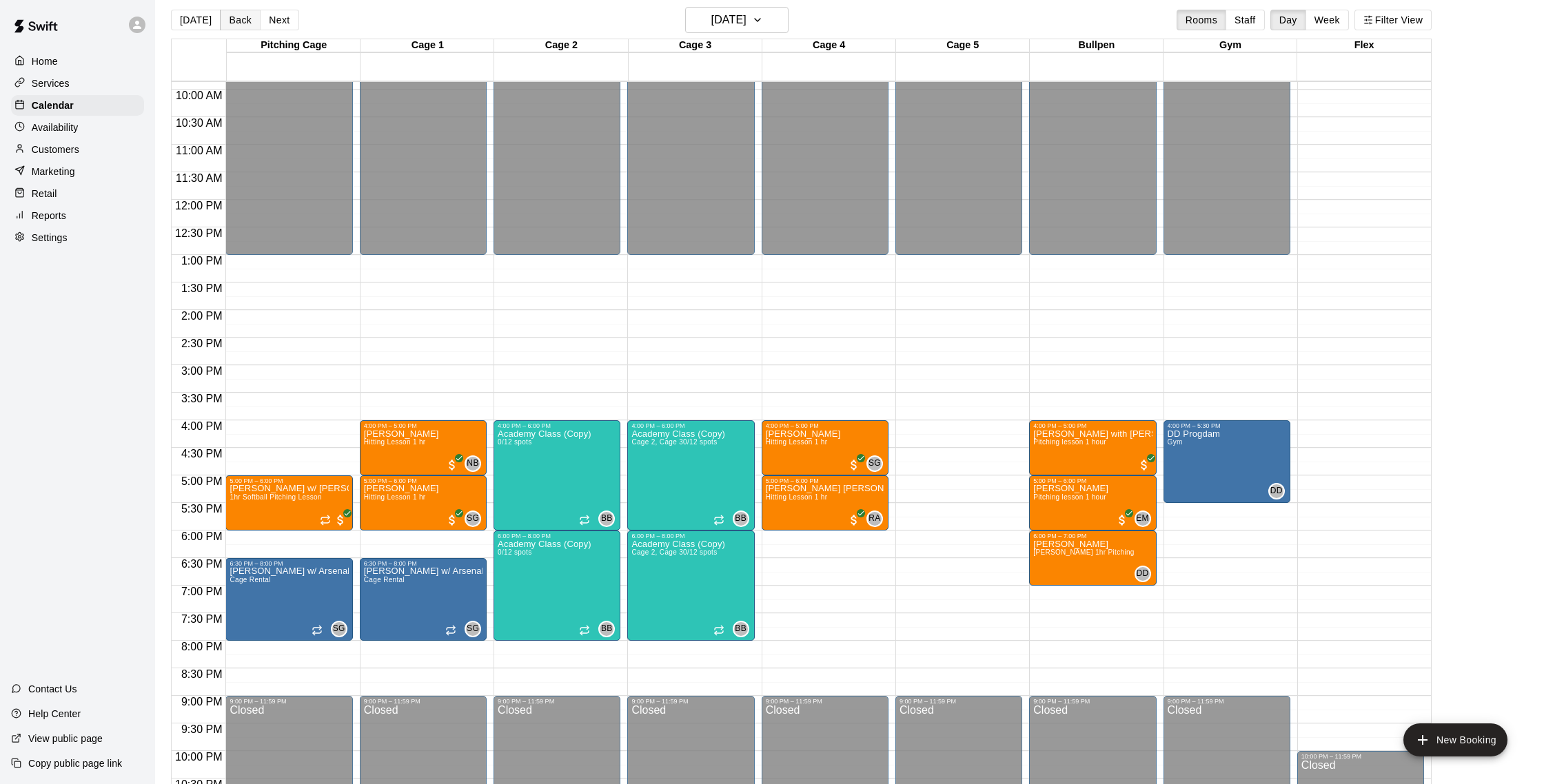
click at [251, 20] on button "Back" at bounding box center [240, 20] width 40 height 21
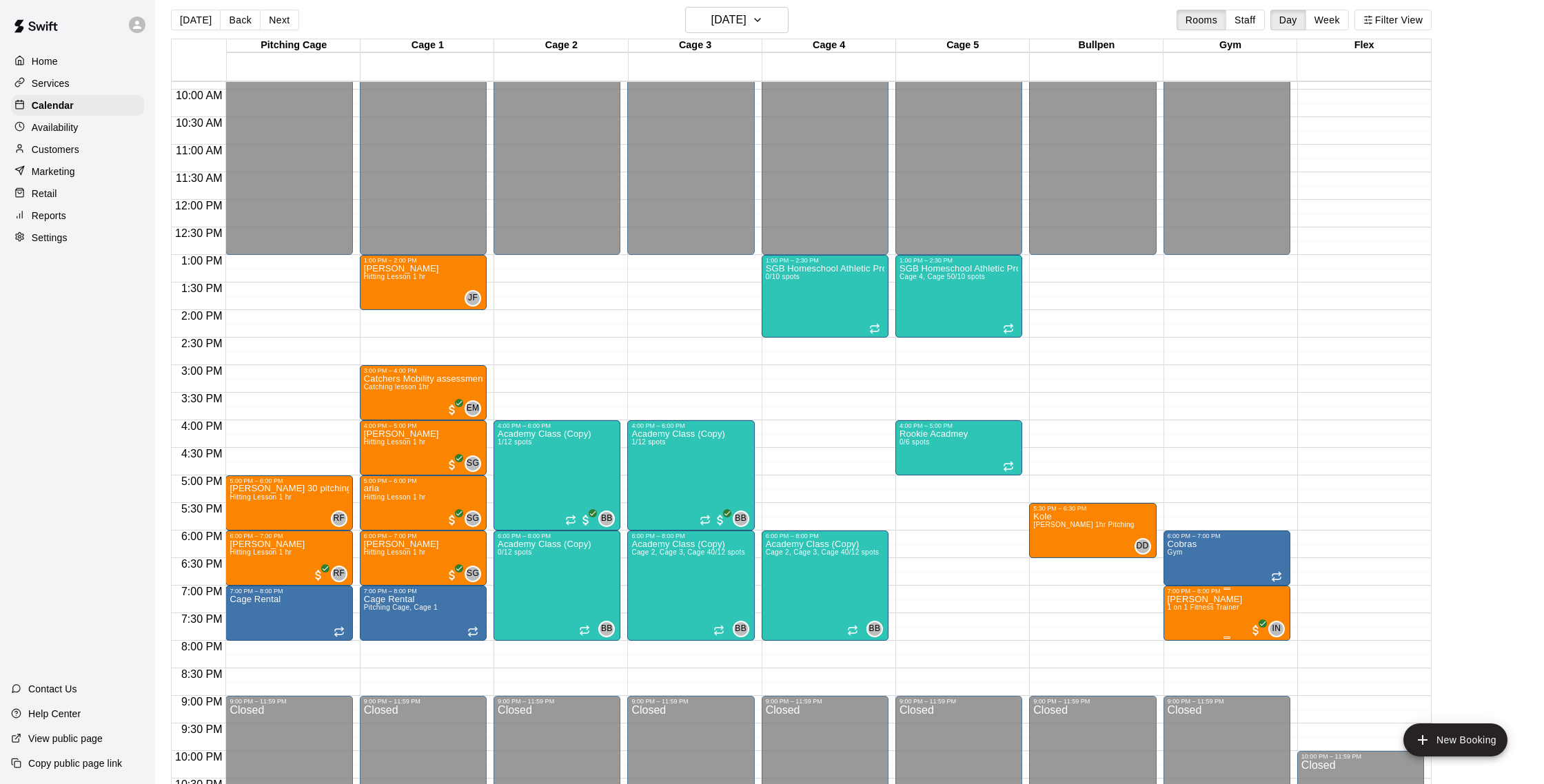
click at [1178, 611] on icon "edit" at bounding box center [1181, 609] width 12 height 12
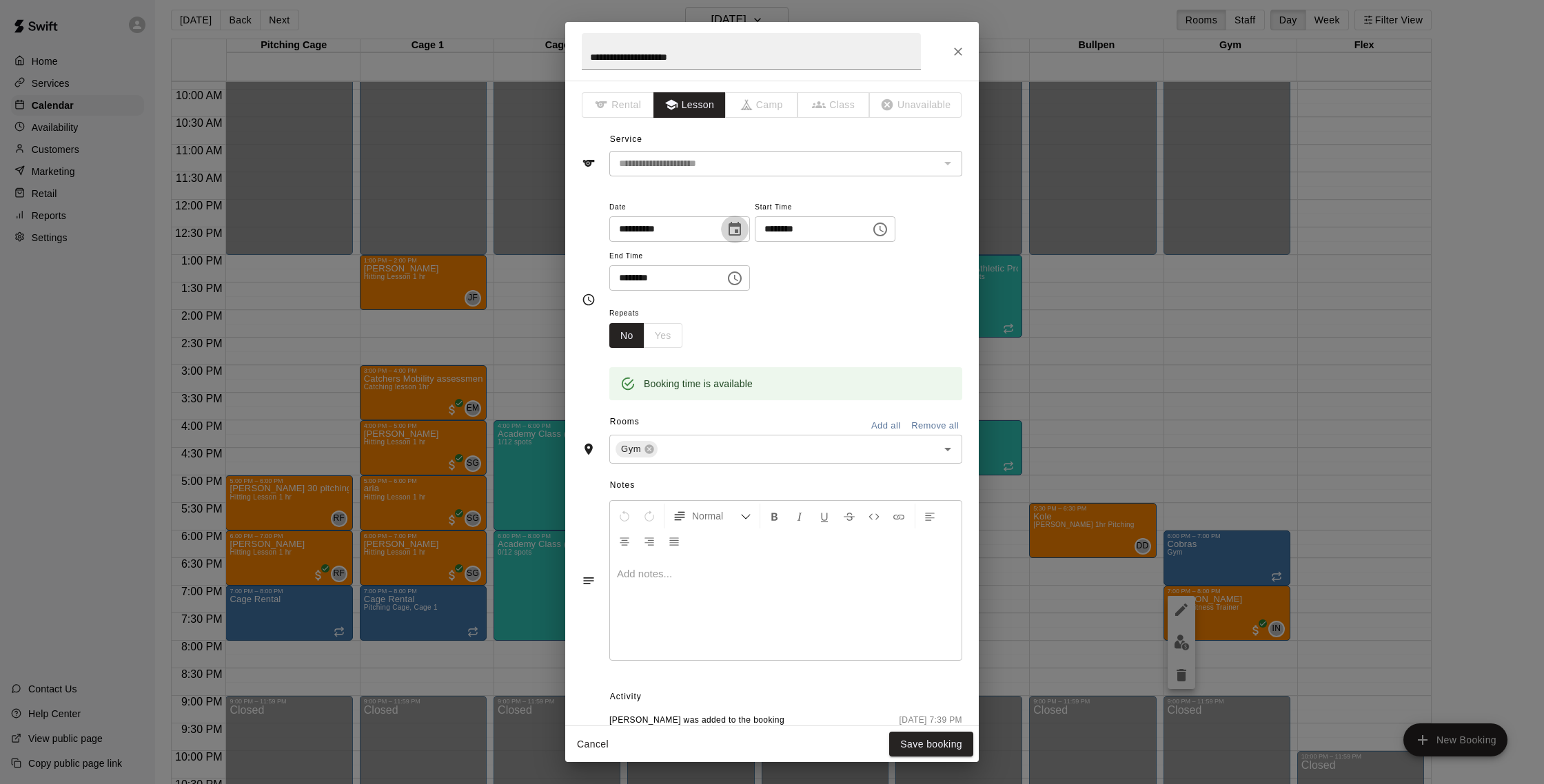
click at [736, 230] on icon "Choose date, selected date is Sep 16, 2025" at bounding box center [735, 230] width 17 height 17
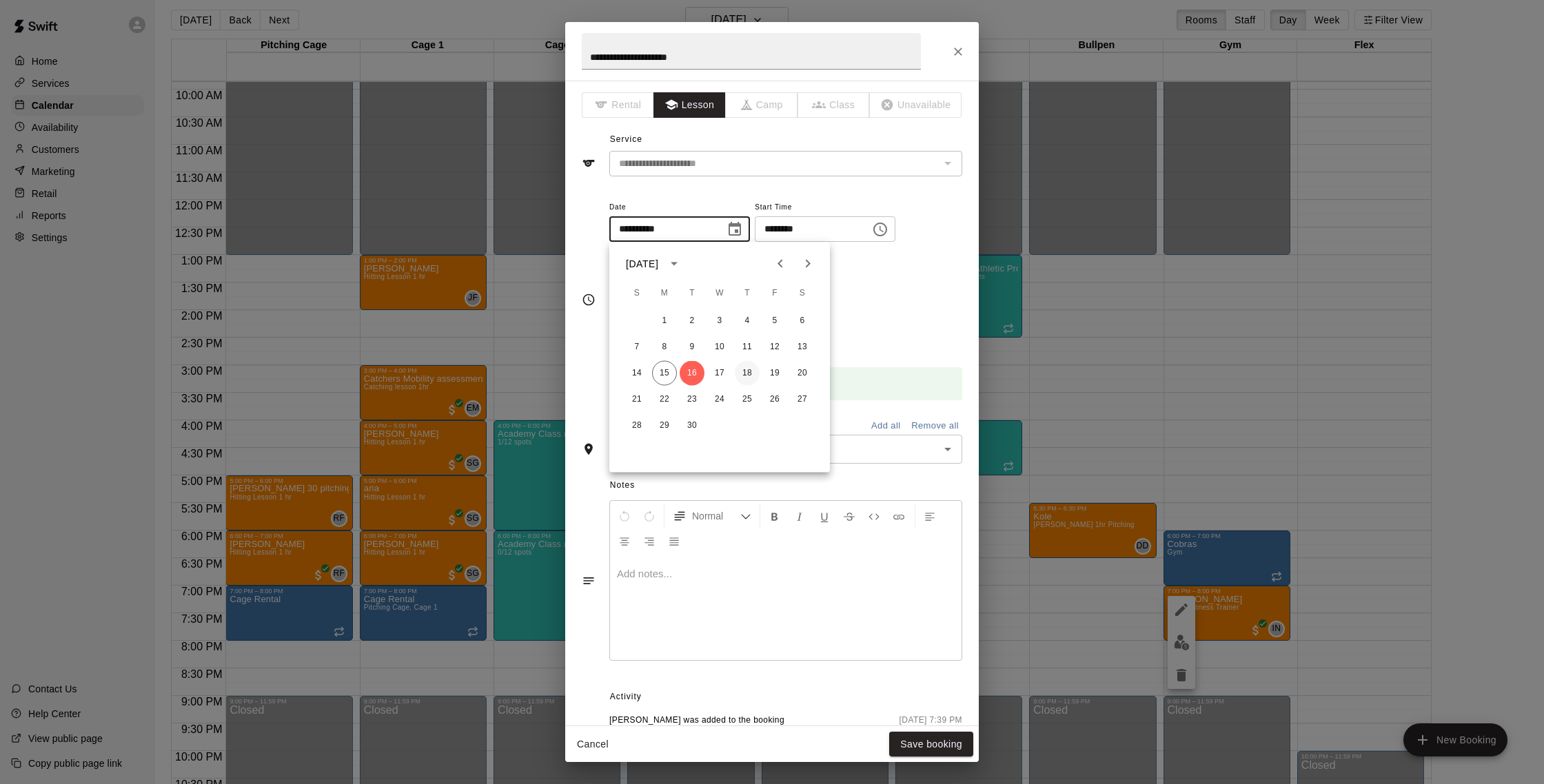
click at [755, 375] on button "18" at bounding box center [747, 373] width 25 height 25
type input "**********"
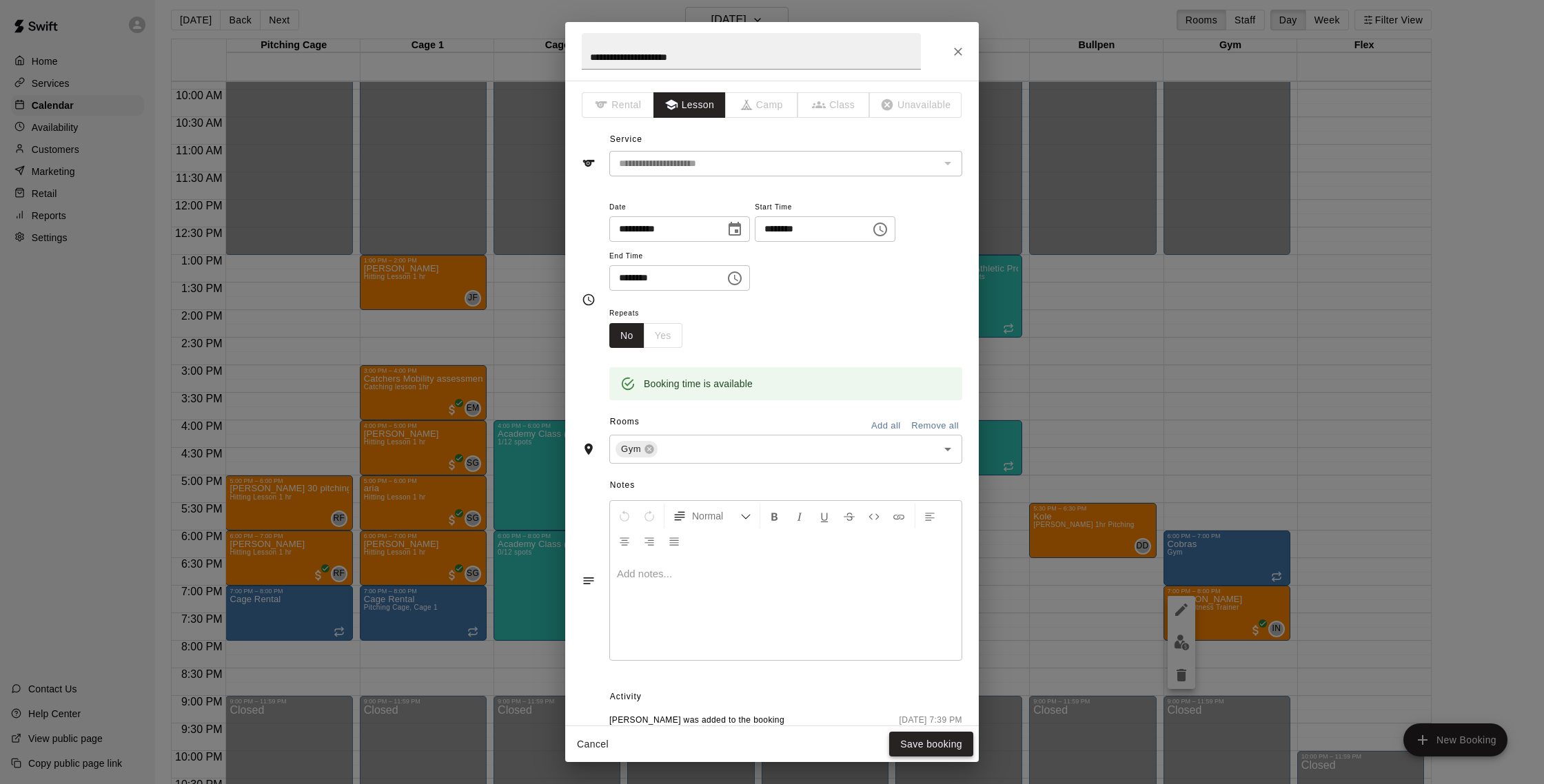
click at [937, 747] on button "Save booking" at bounding box center [932, 745] width 84 height 26
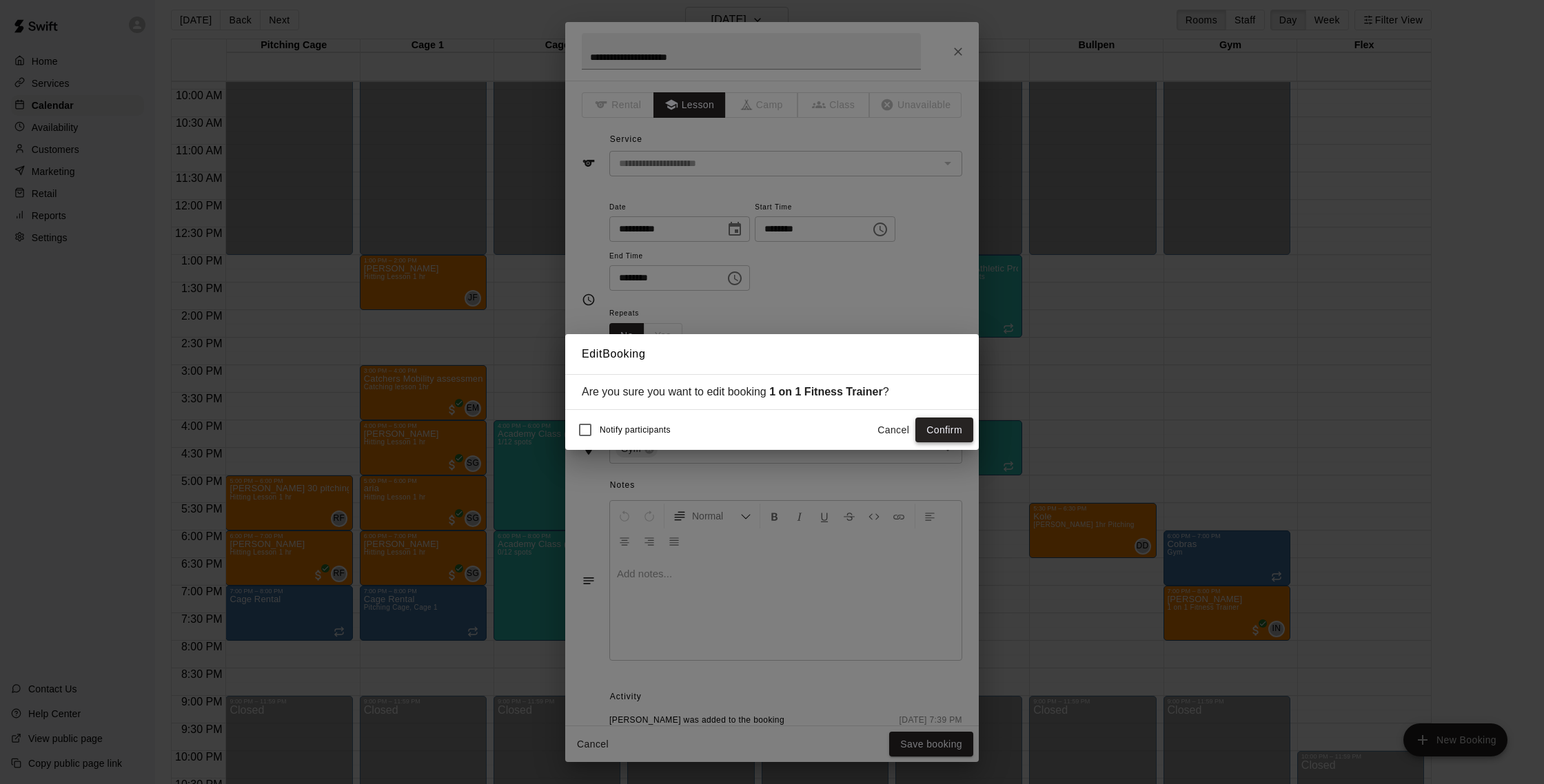
click at [938, 427] on button "Confirm" at bounding box center [944, 430] width 58 height 26
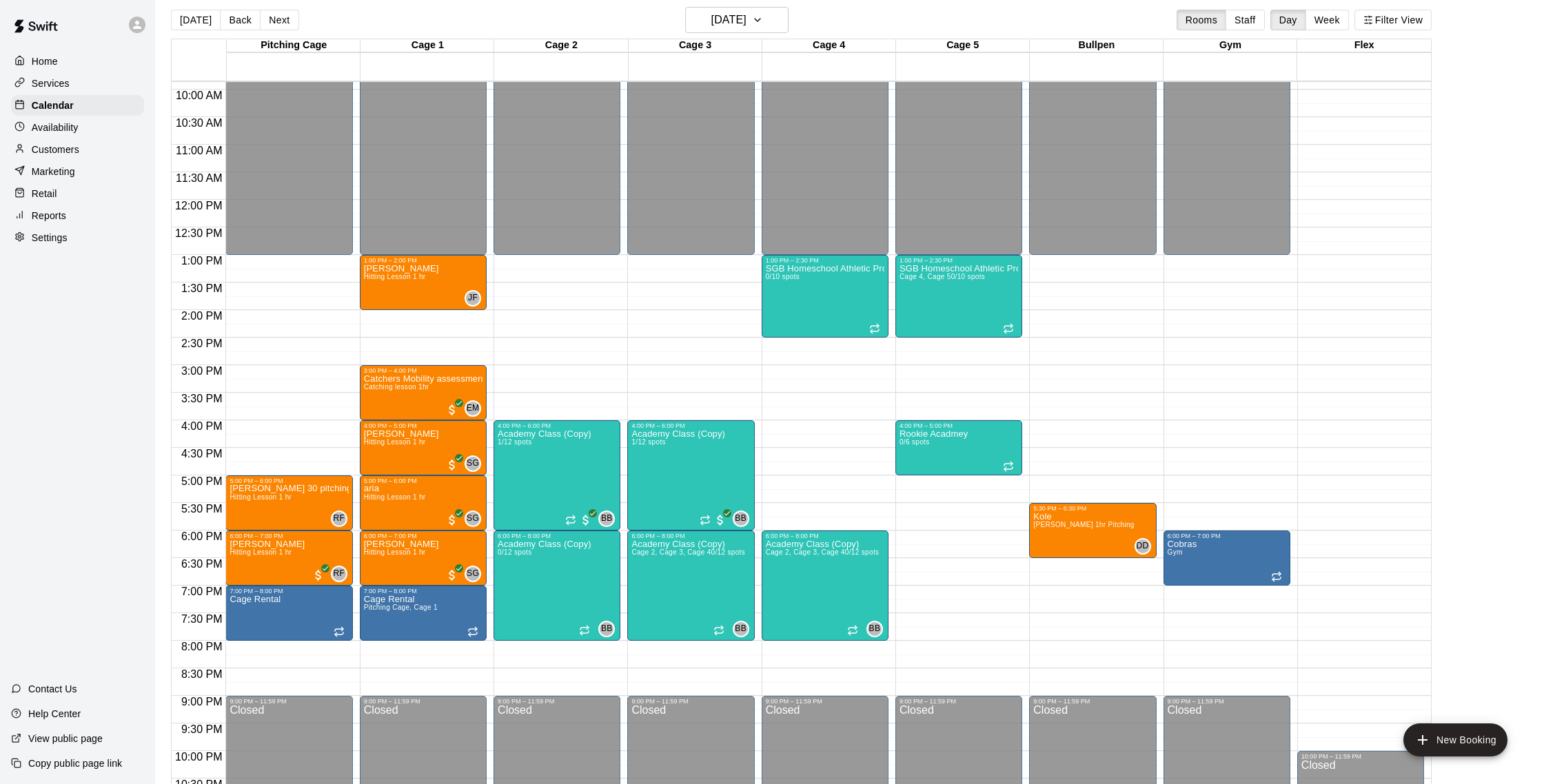
scroll to position [616, 0]
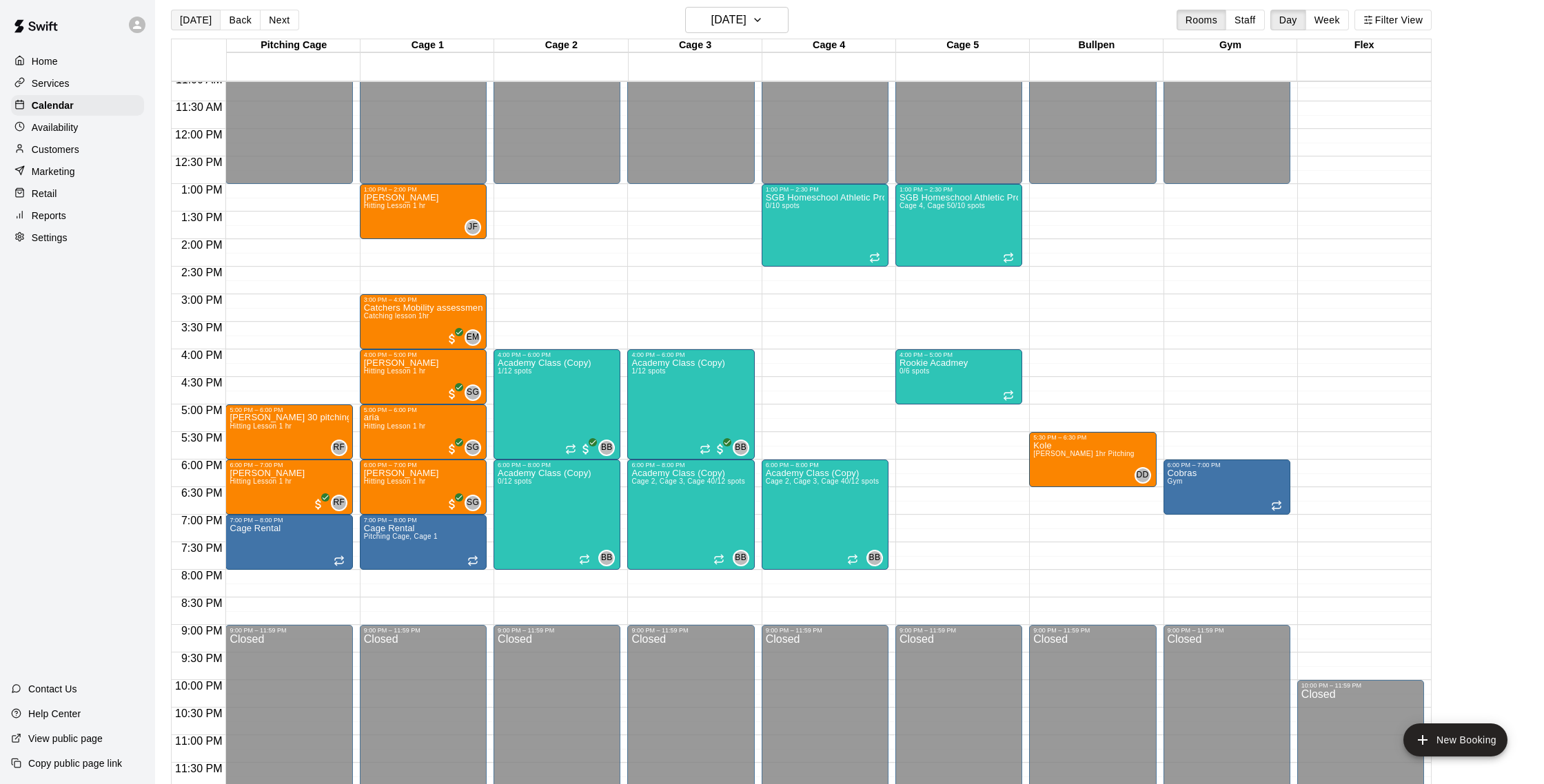
click at [189, 19] on button "[DATE]" at bounding box center [196, 20] width 50 height 21
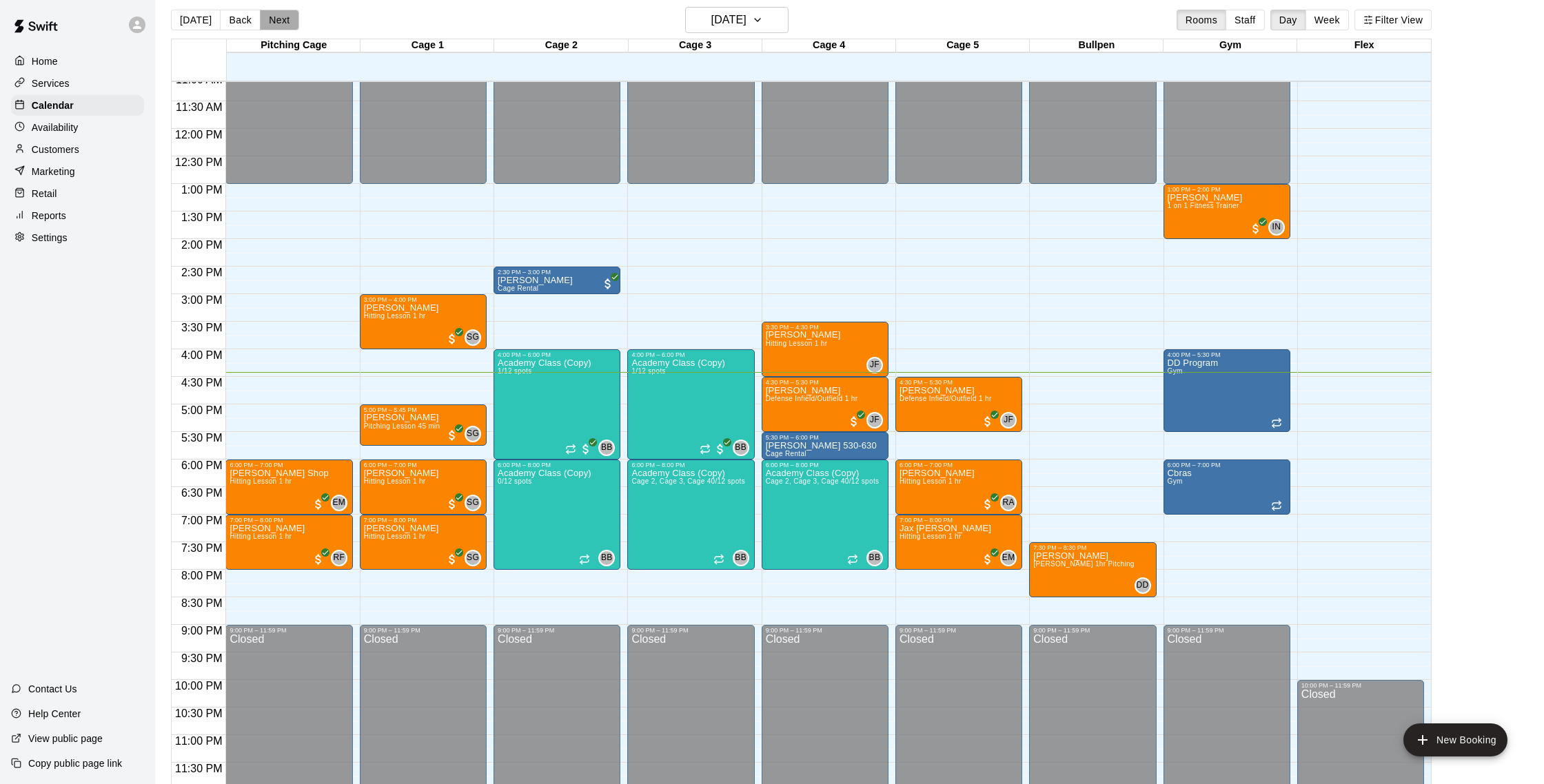
click at [284, 22] on button "Next" at bounding box center [279, 20] width 39 height 21
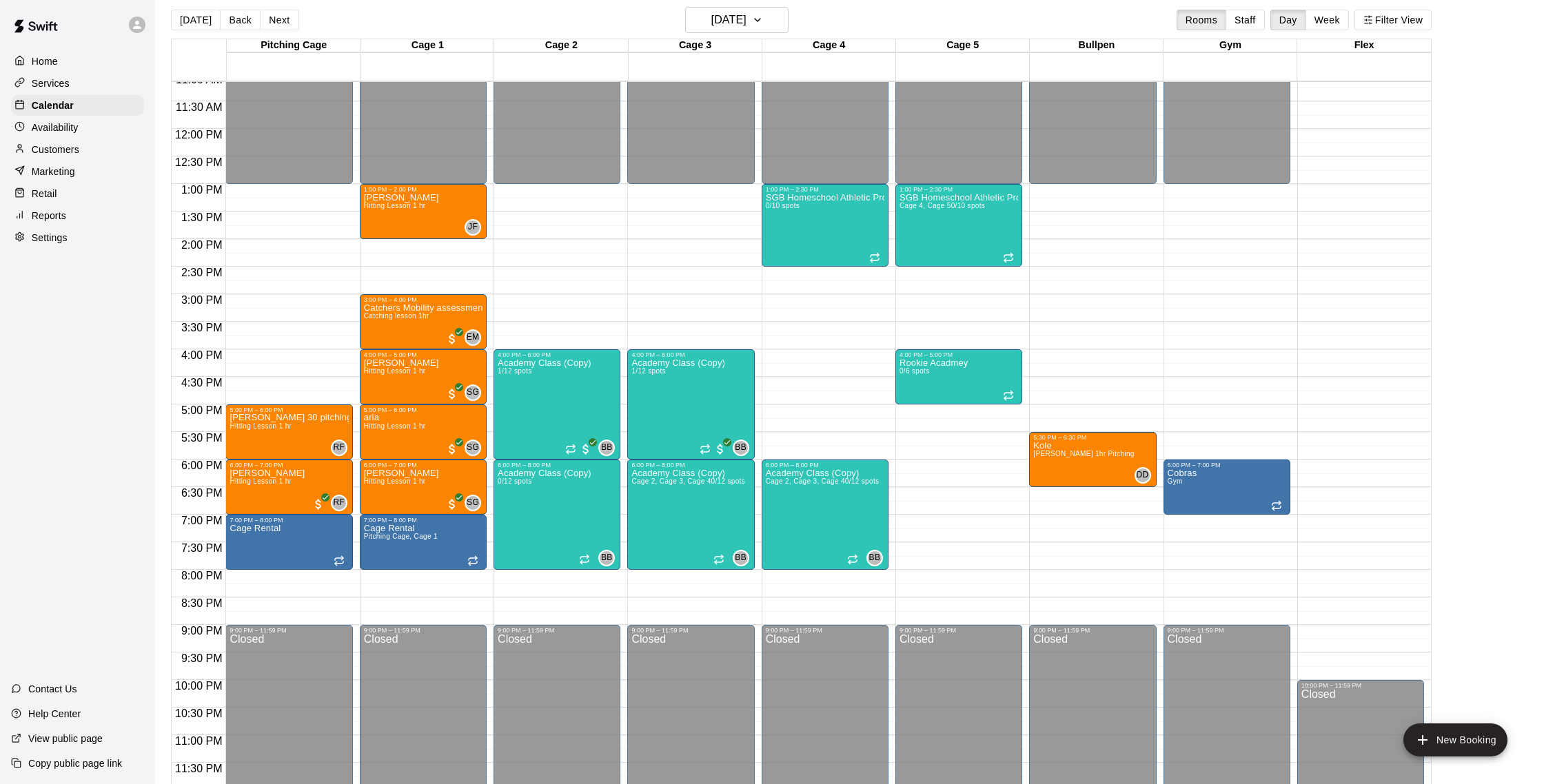
click at [84, 156] on div "Customers" at bounding box center [77, 150] width 133 height 21
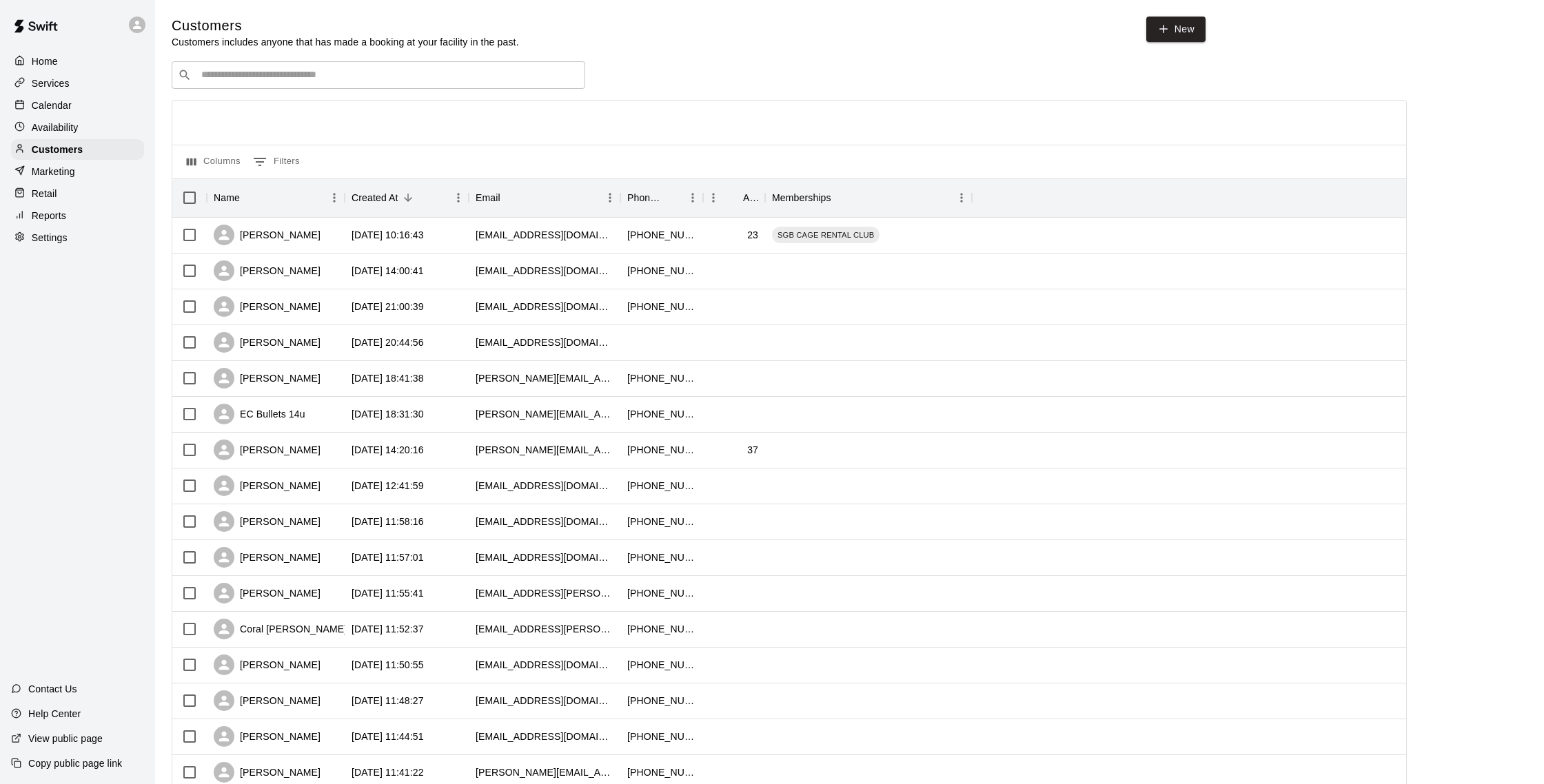
click at [259, 74] on input "Search customers by name or email" at bounding box center [388, 75] width 382 height 14
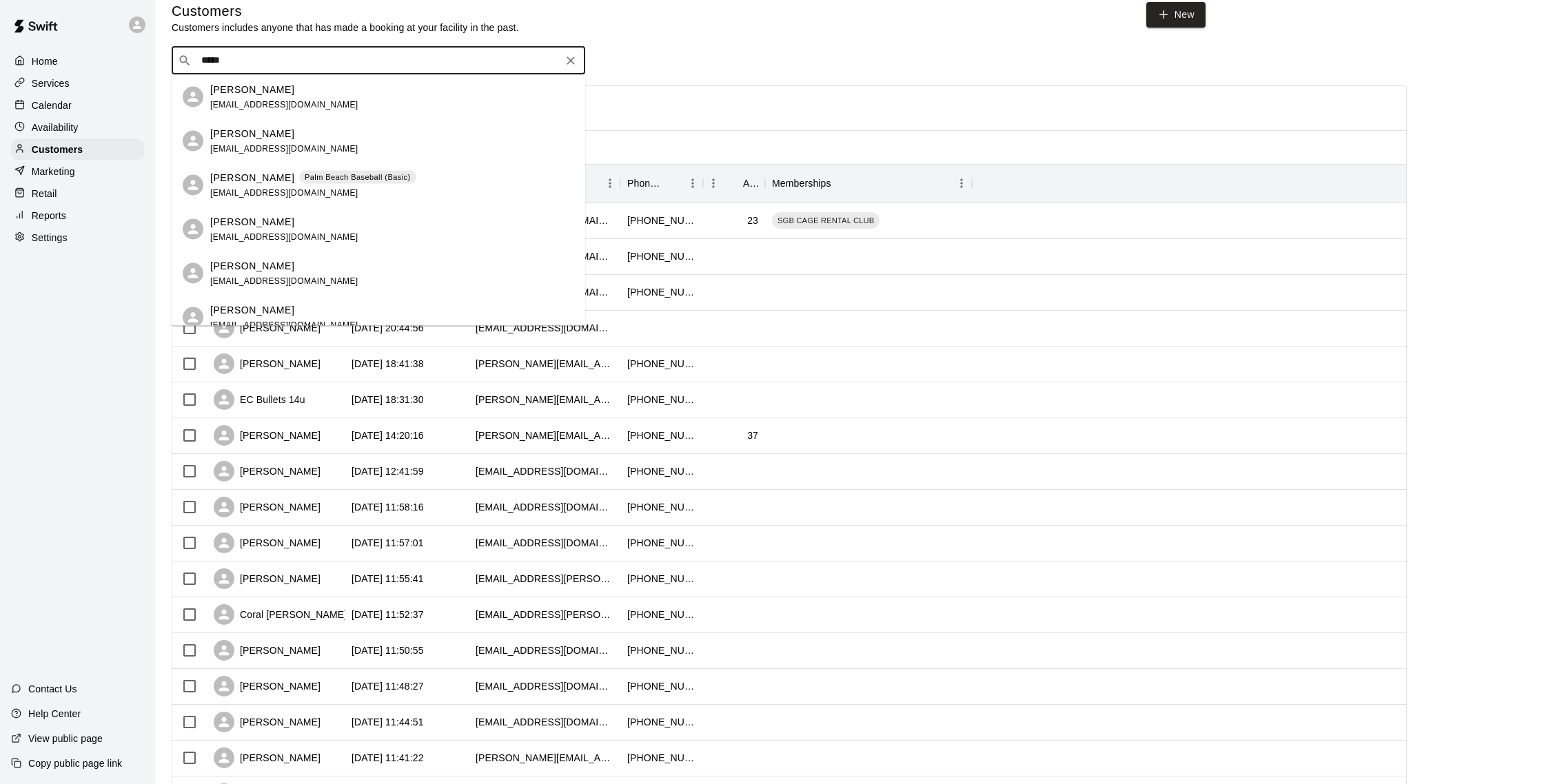
scroll to position [14, 0]
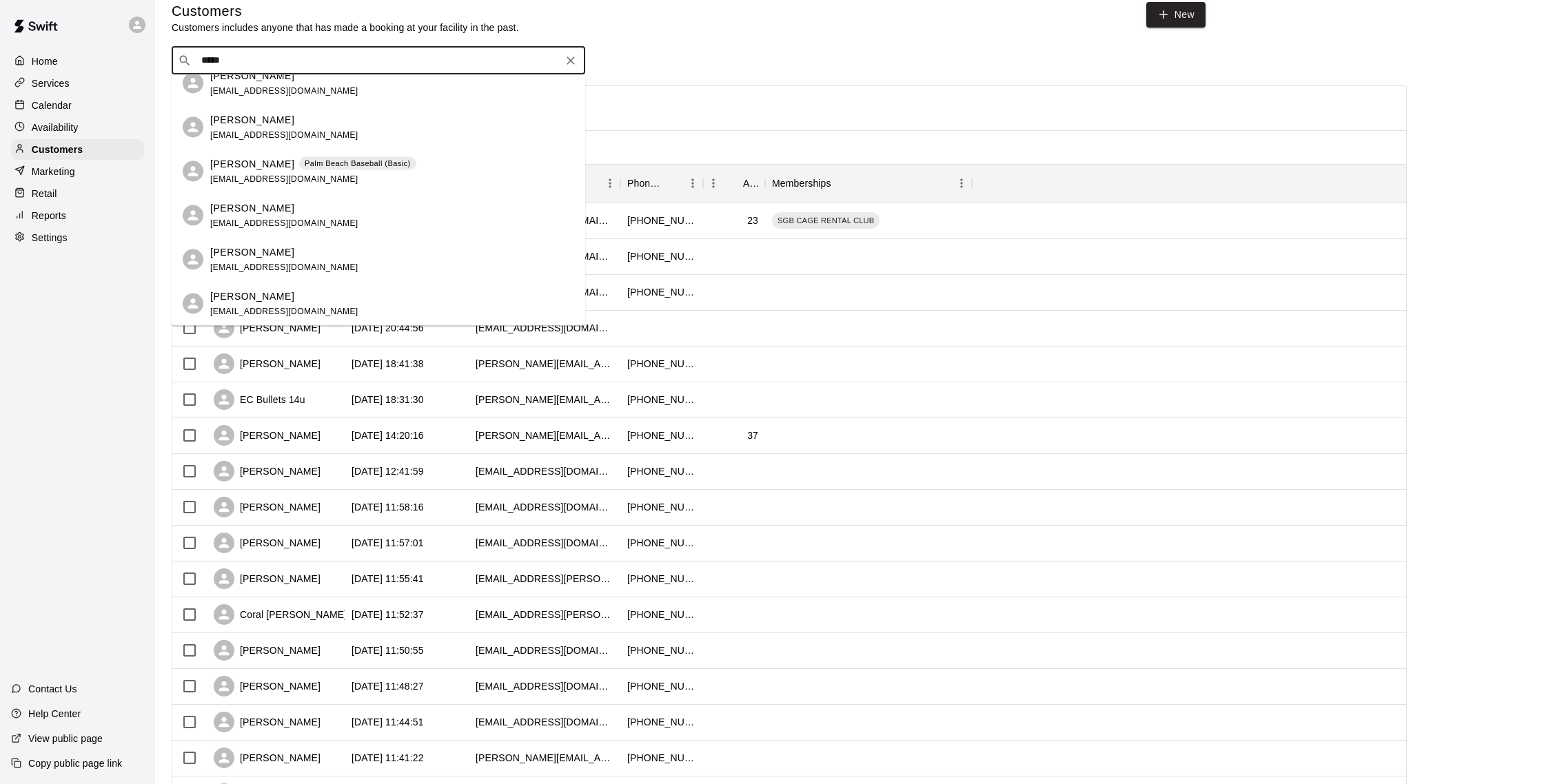
type input "*****"
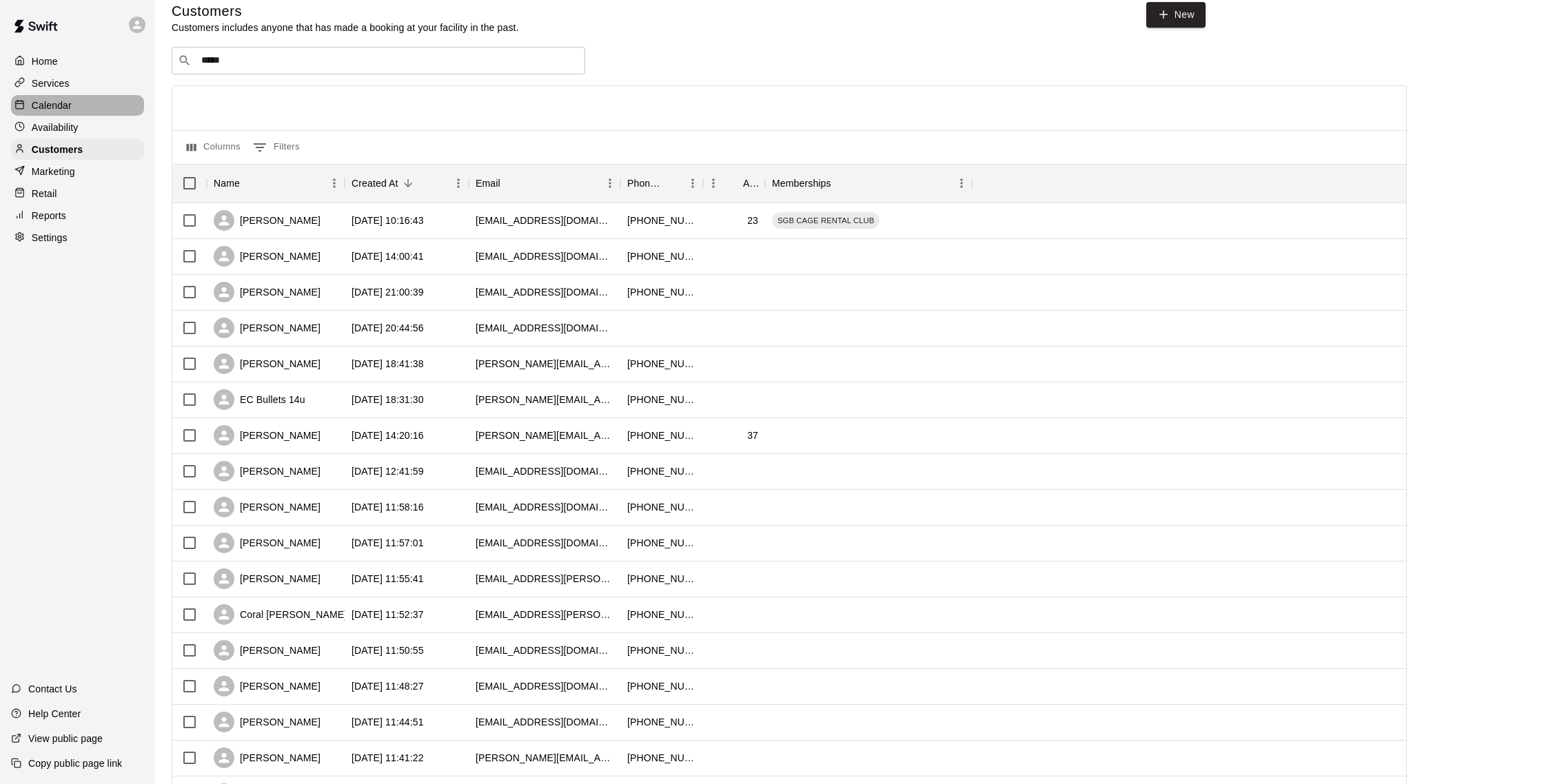
click at [81, 97] on div "Calendar" at bounding box center [77, 106] width 133 height 21
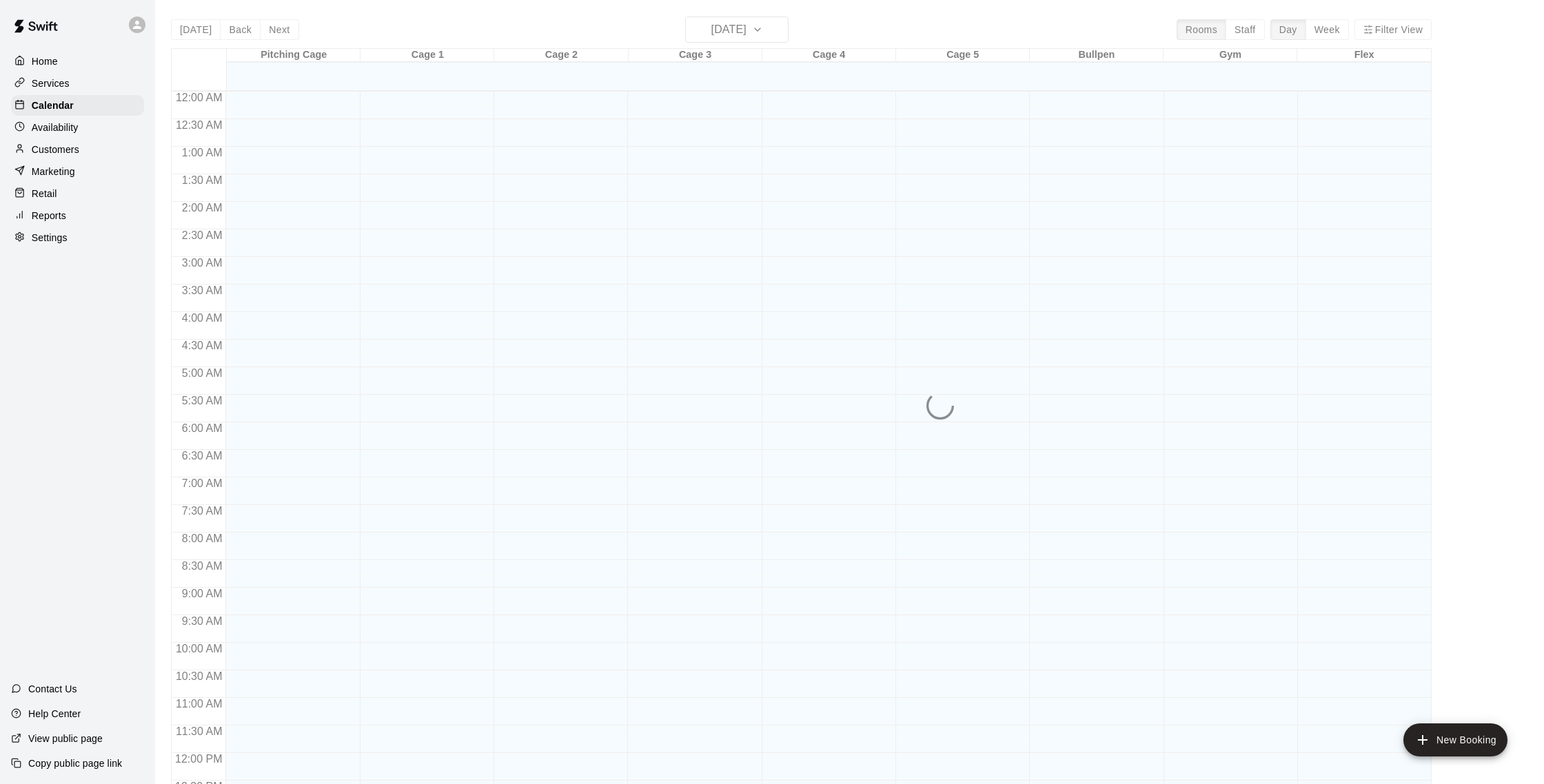
scroll to position [575, 0]
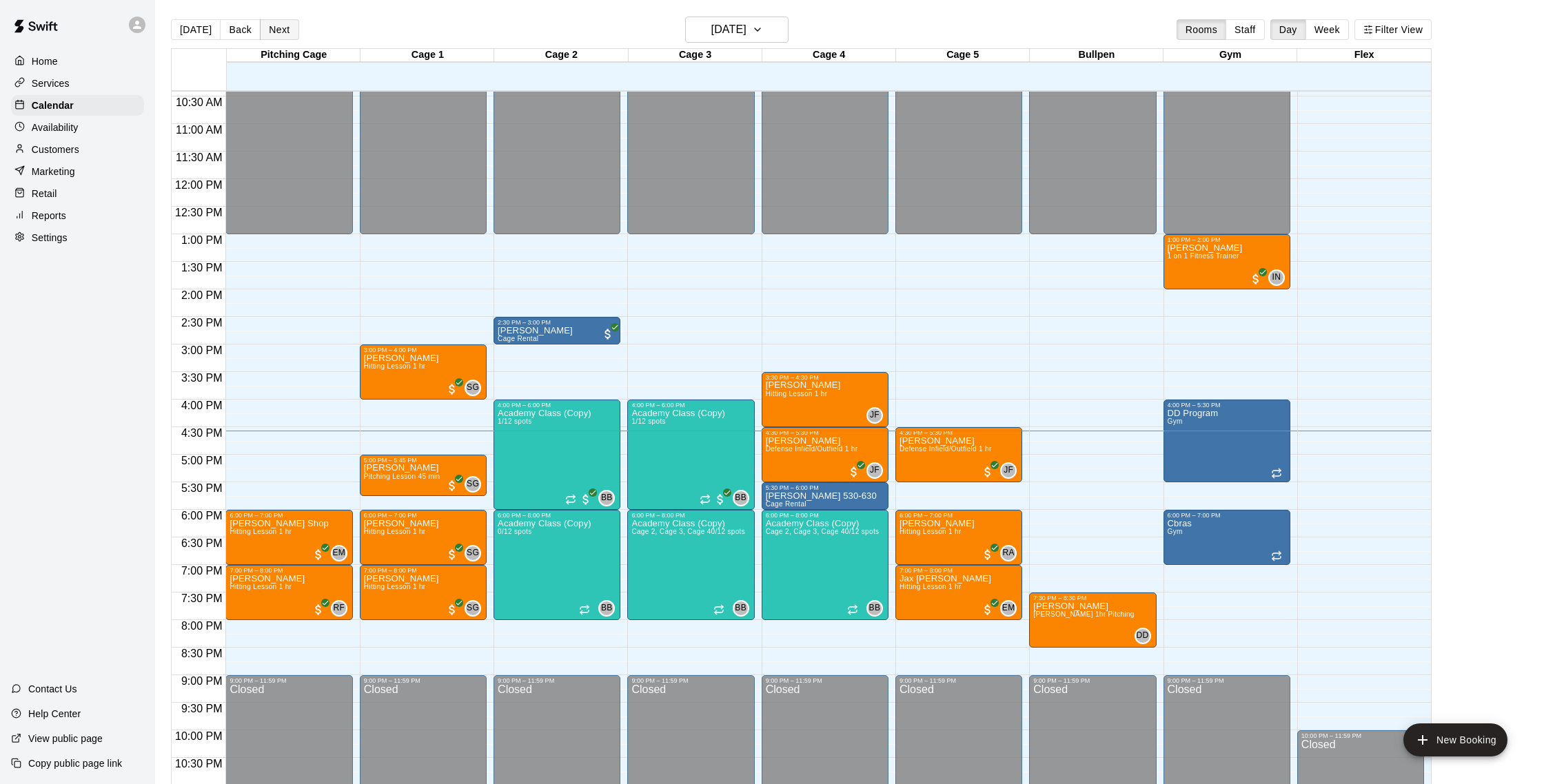
click at [288, 27] on button "Next" at bounding box center [279, 30] width 39 height 21
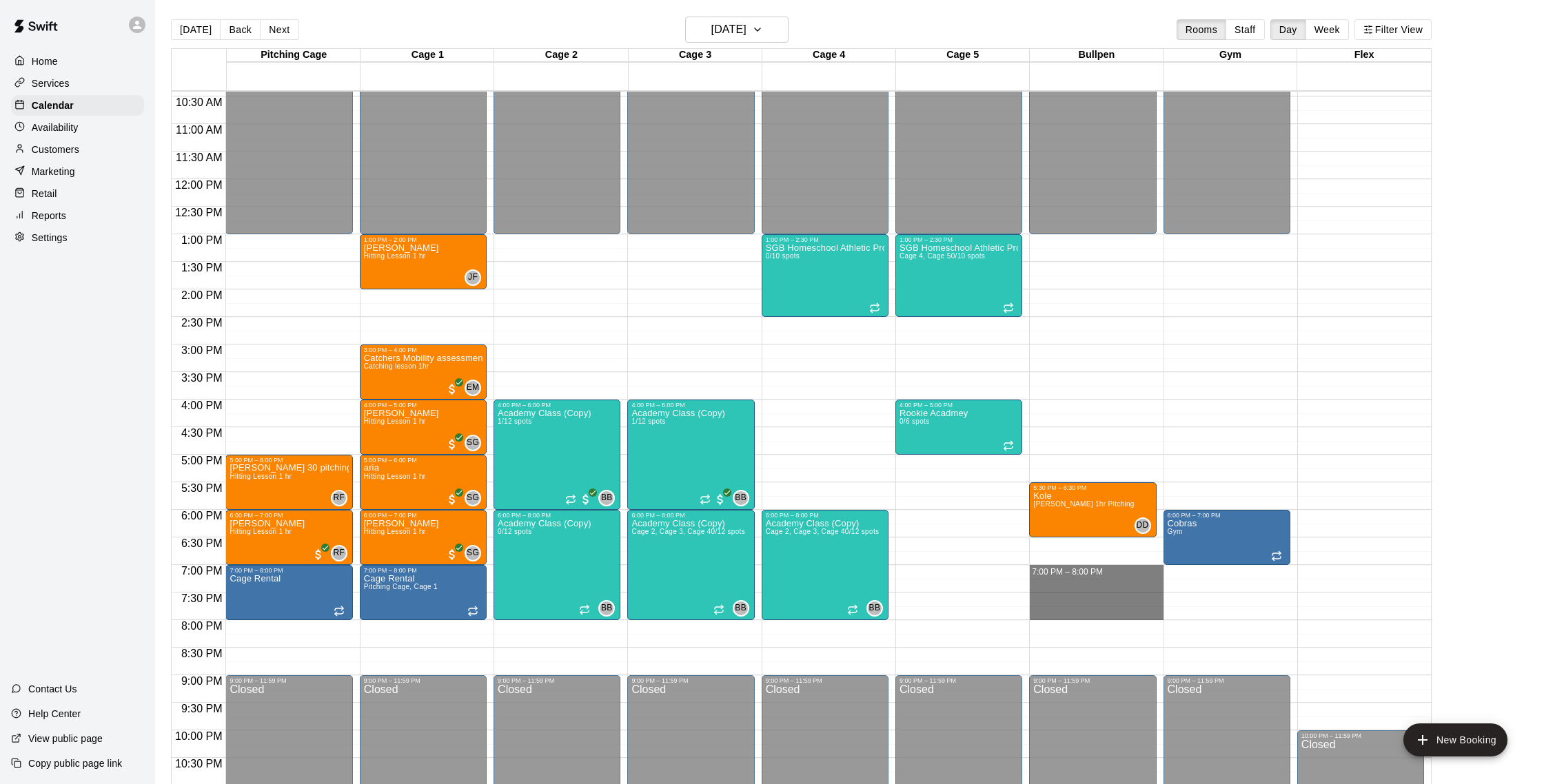
drag, startPoint x: 1043, startPoint y: 570, endPoint x: 1044, endPoint y: 612, distance: 42.0
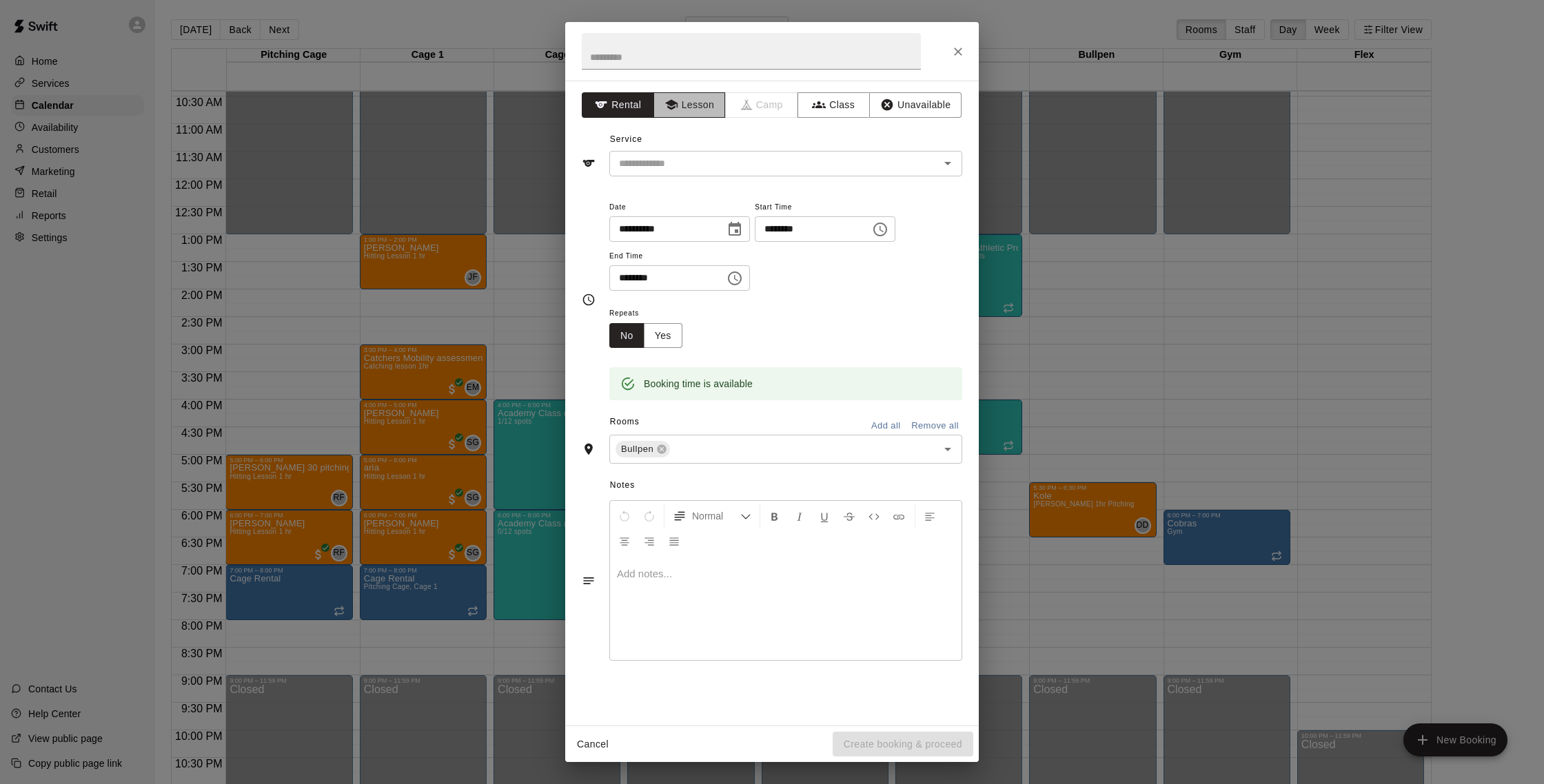
click at [671, 104] on icon "button" at bounding box center [670, 105] width 12 height 10
click at [667, 189] on div "**********" at bounding box center [772, 300] width 380 height 225
click at [674, 171] on input "text" at bounding box center [765, 163] width 304 height 17
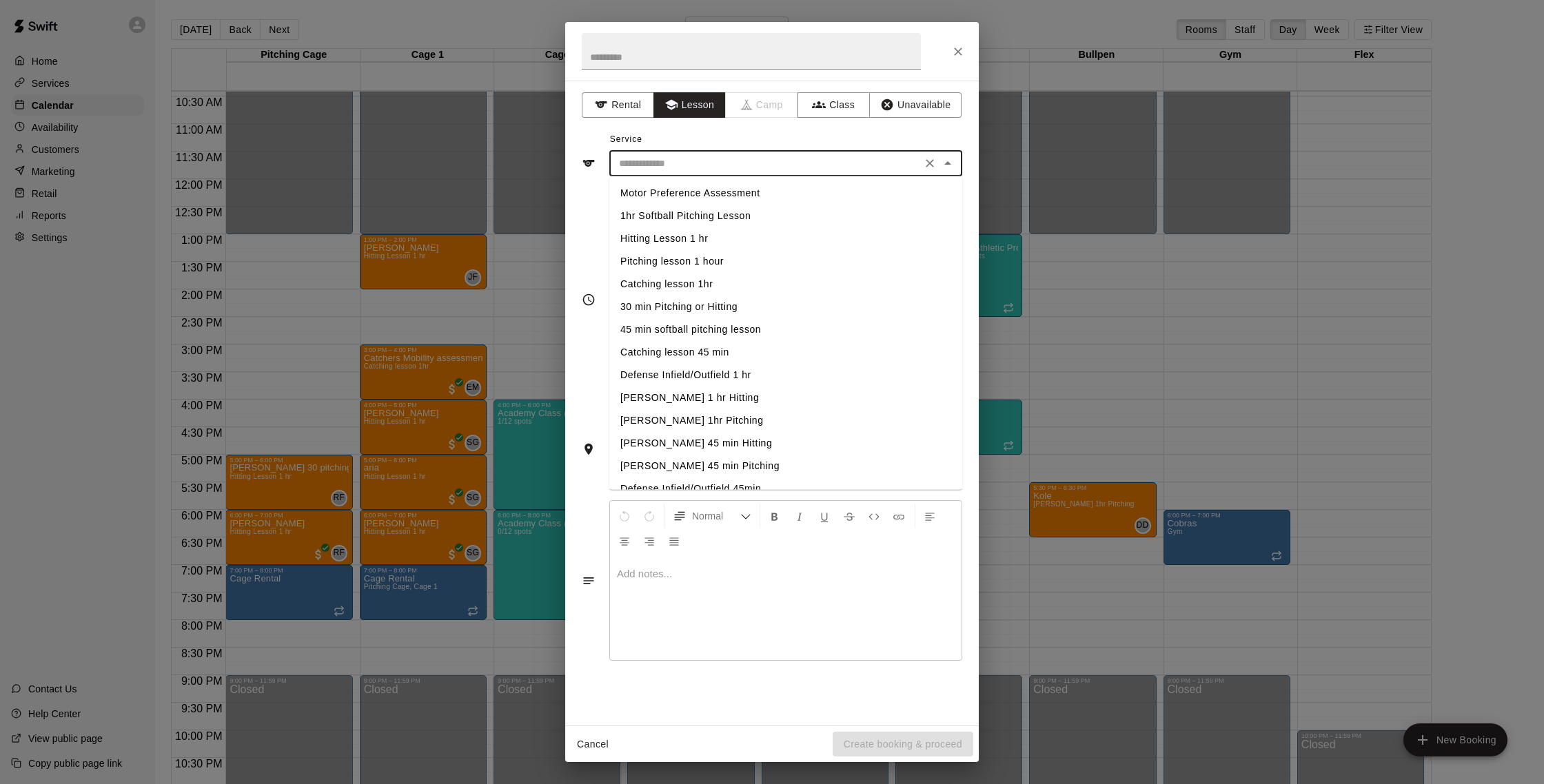
click at [699, 259] on li "Pitching lesson 1 hour" at bounding box center [786, 262] width 353 height 23
type input "**********"
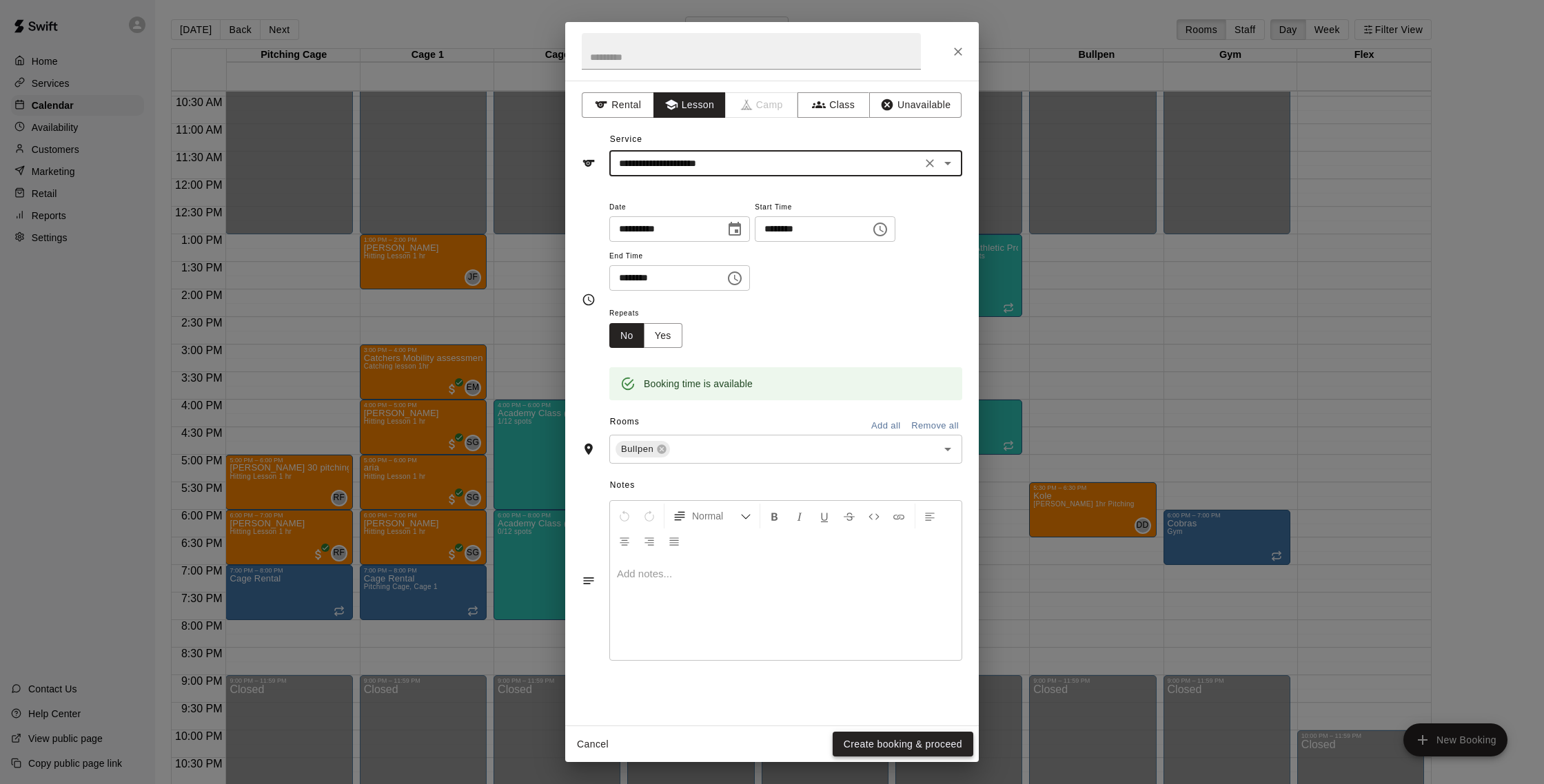
click at [896, 740] on button "Create booking & proceed" at bounding box center [903, 745] width 141 height 26
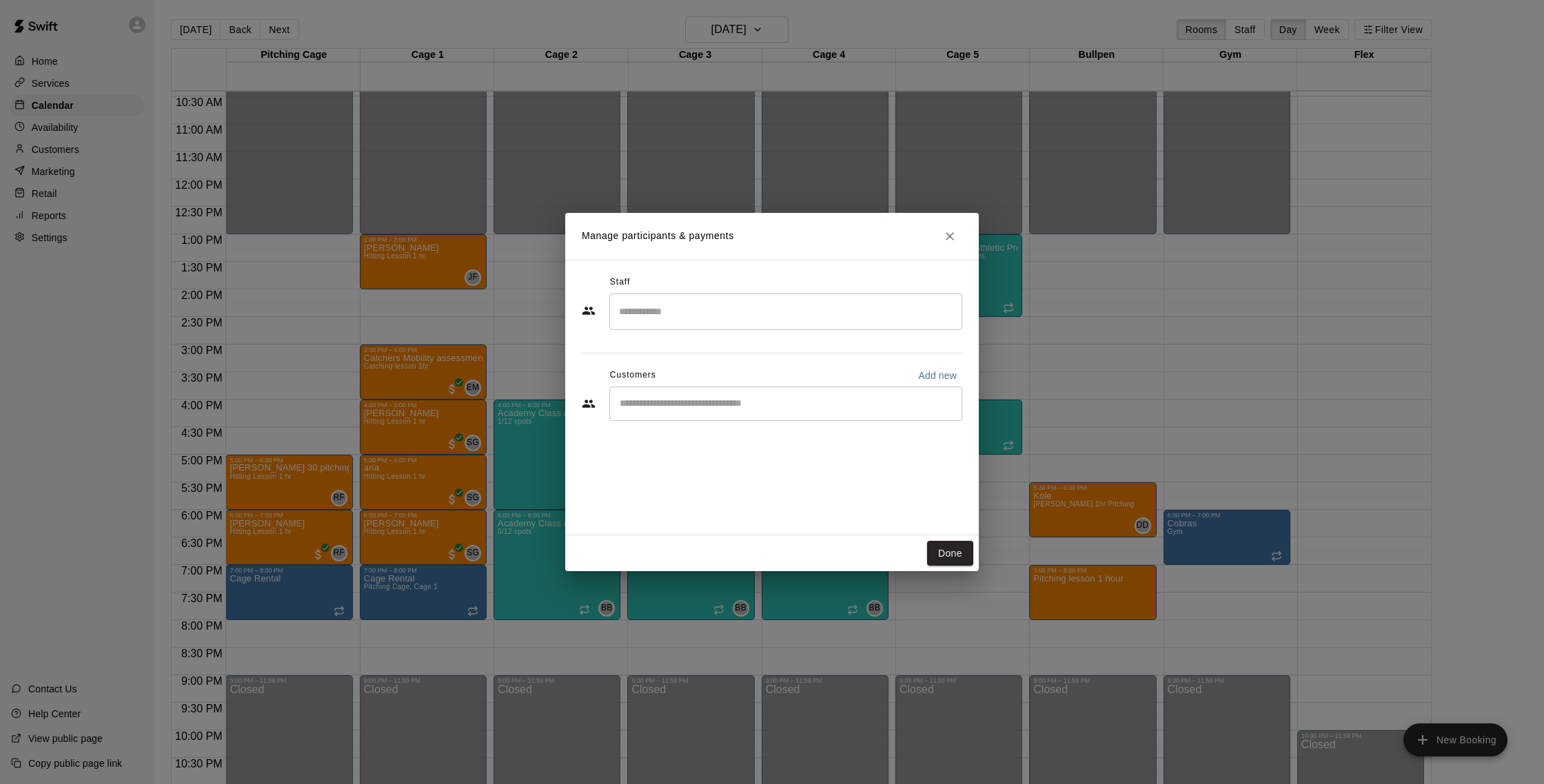
click at [696, 309] on input "Search staff" at bounding box center [786, 312] width 341 height 24
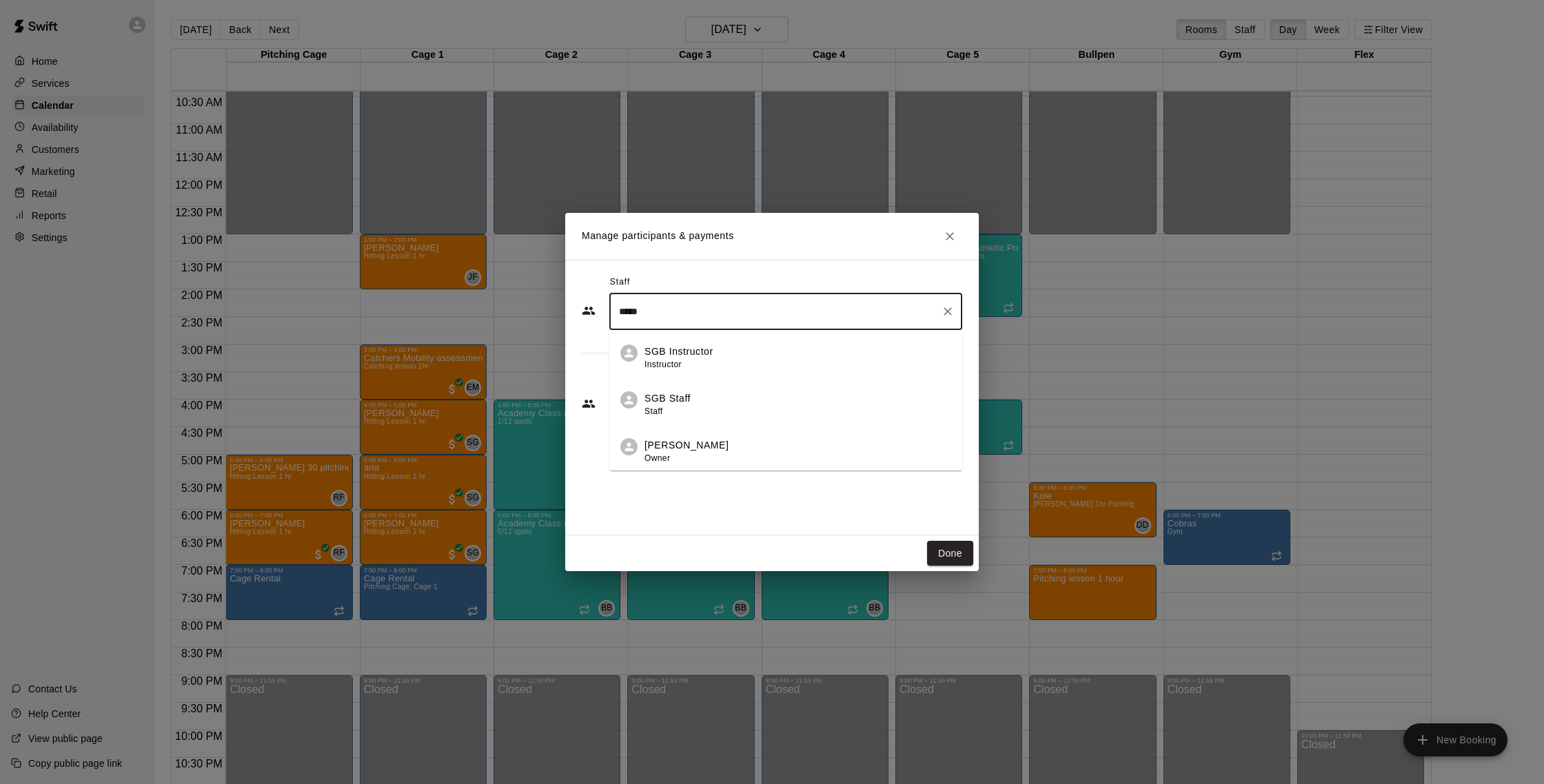
click at [713, 440] on p "Shaun Garceau" at bounding box center [687, 446] width 84 height 15
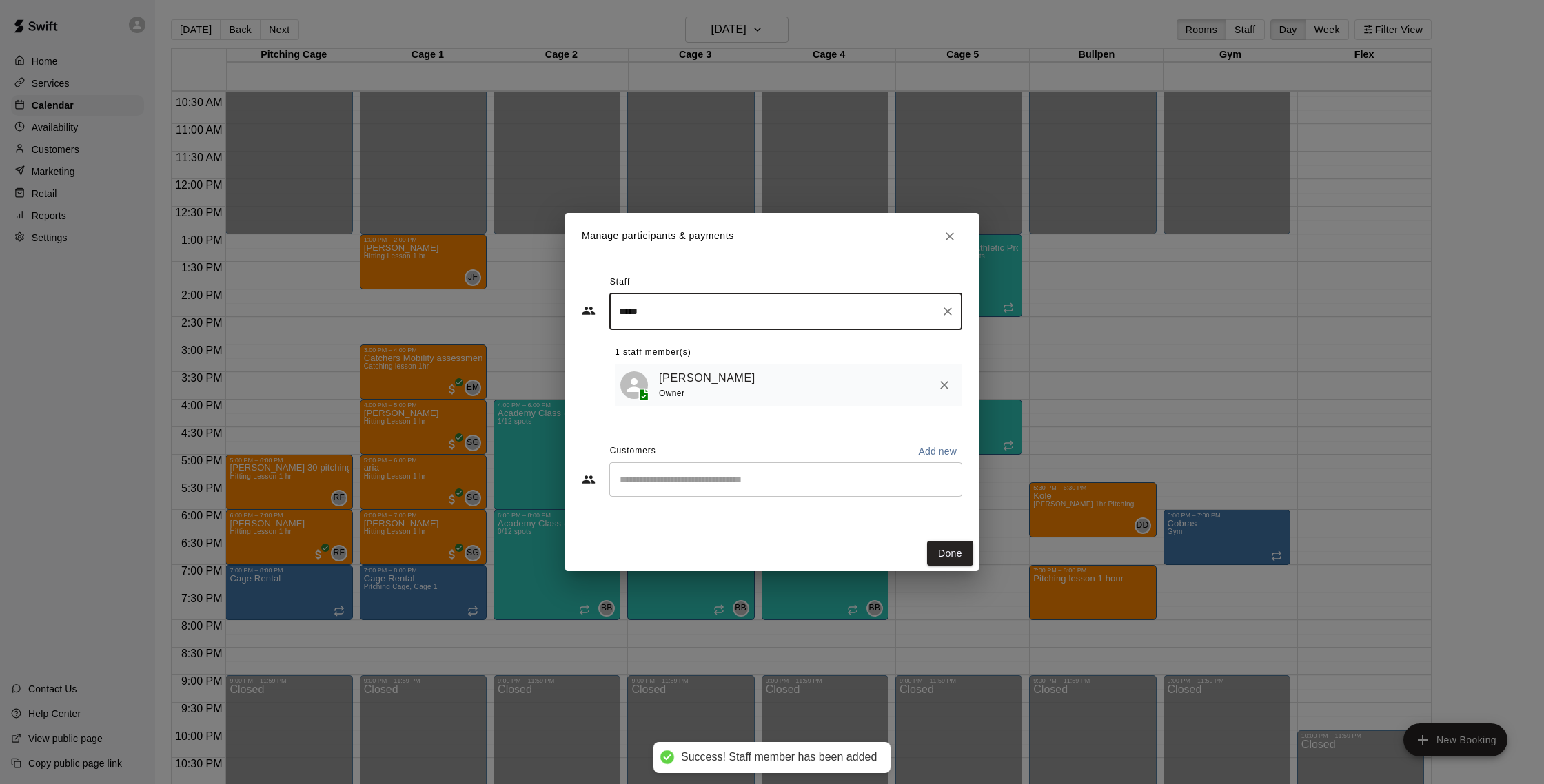
click at [688, 492] on div "​" at bounding box center [786, 479] width 353 height 35
type input "*****"
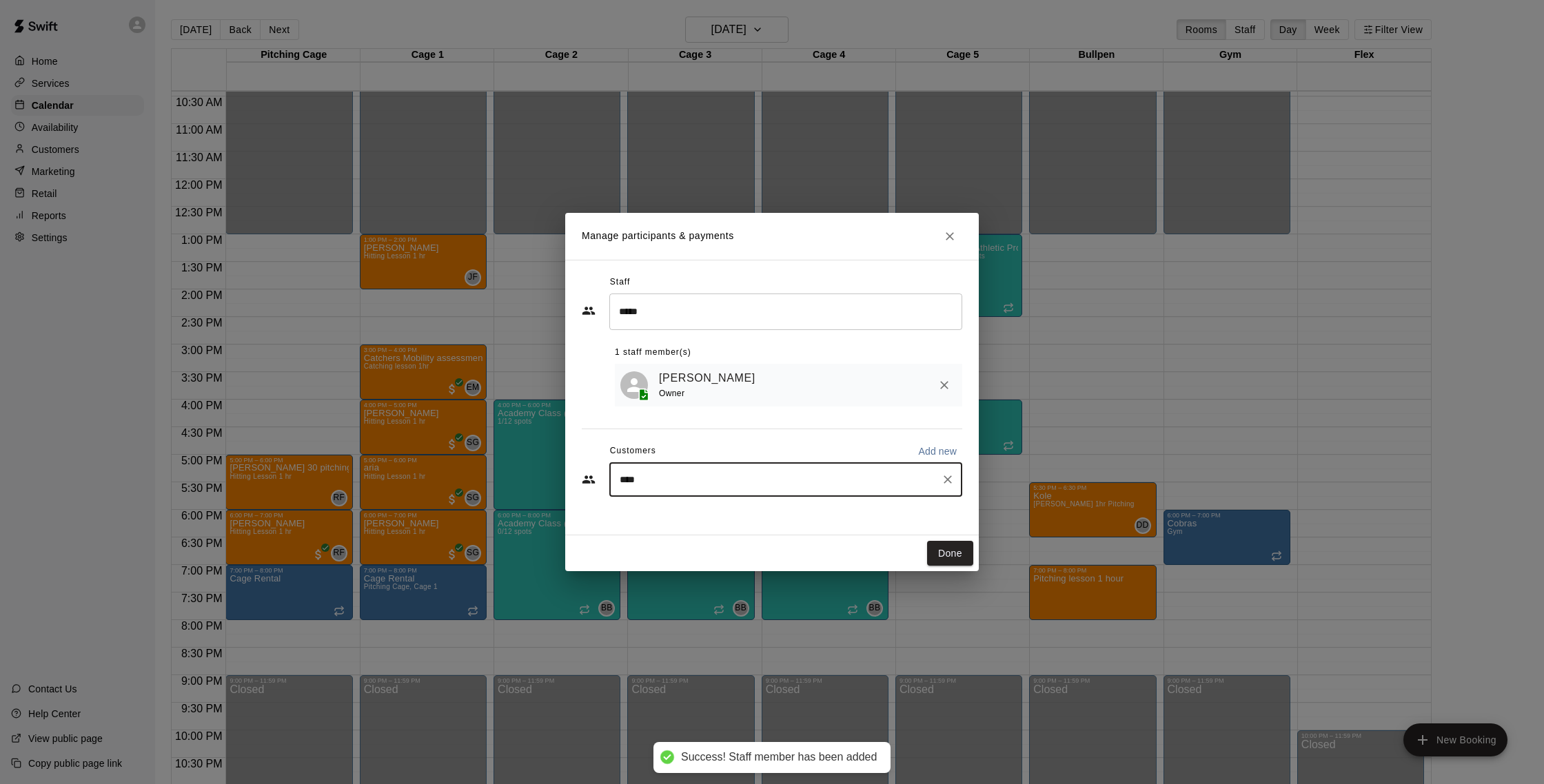
type input "*****"
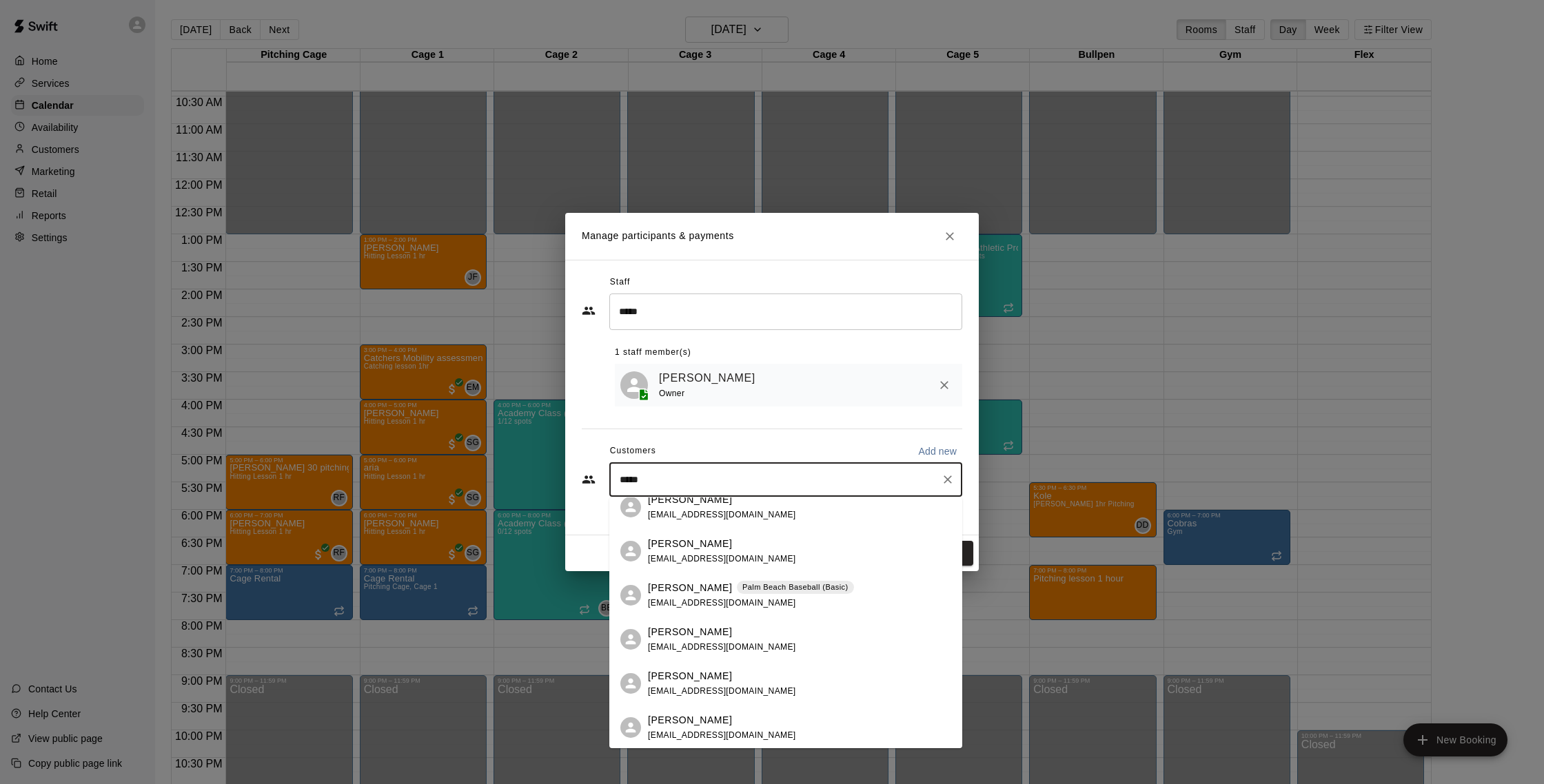
scroll to position [14, 0]
click at [729, 720] on div "Daniel Nunez" at bounding box center [722, 720] width 148 height 15
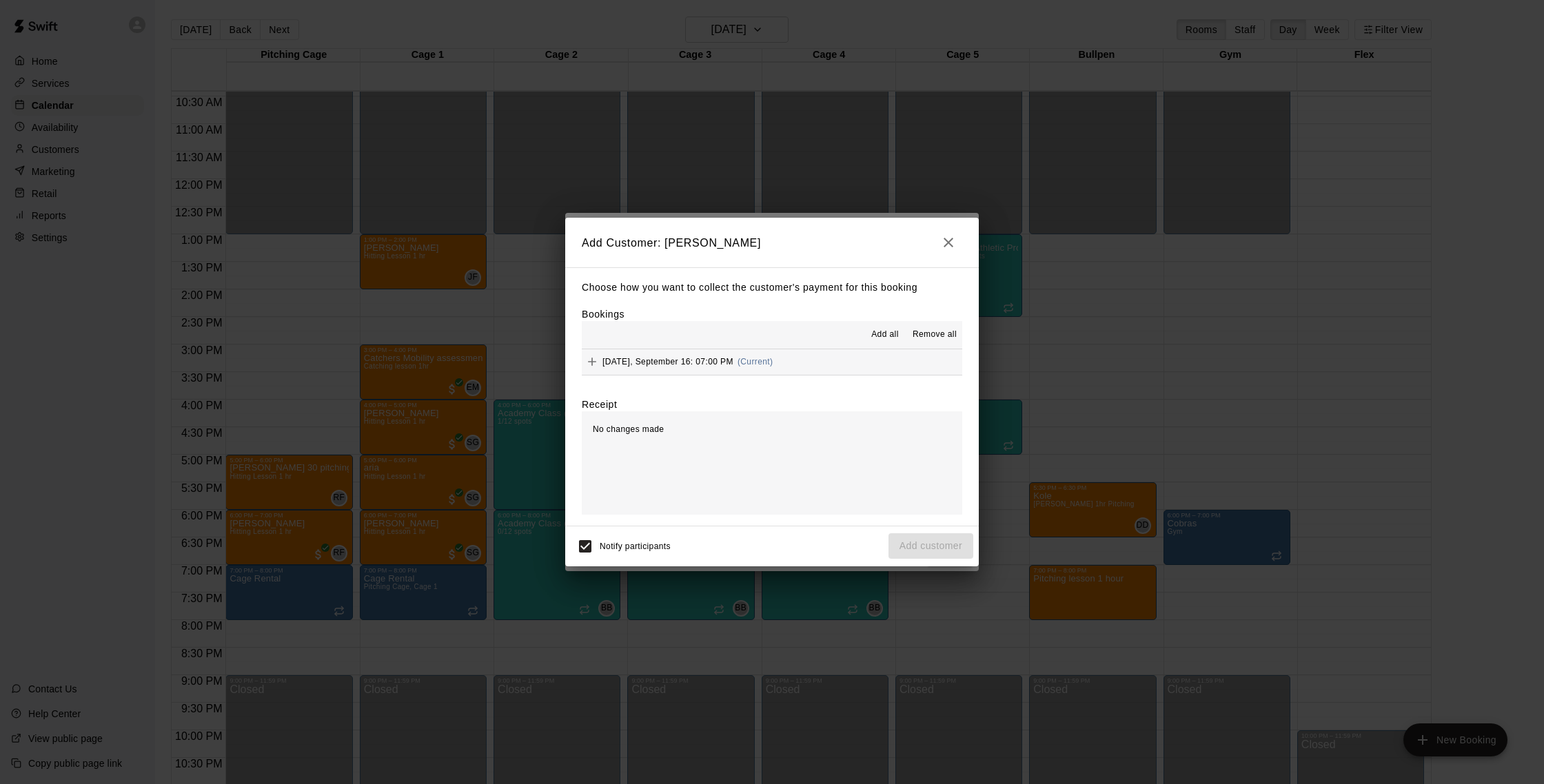
click at [821, 371] on button "Tuesday, September 16: 07:00 PM (Current)" at bounding box center [772, 363] width 380 height 26
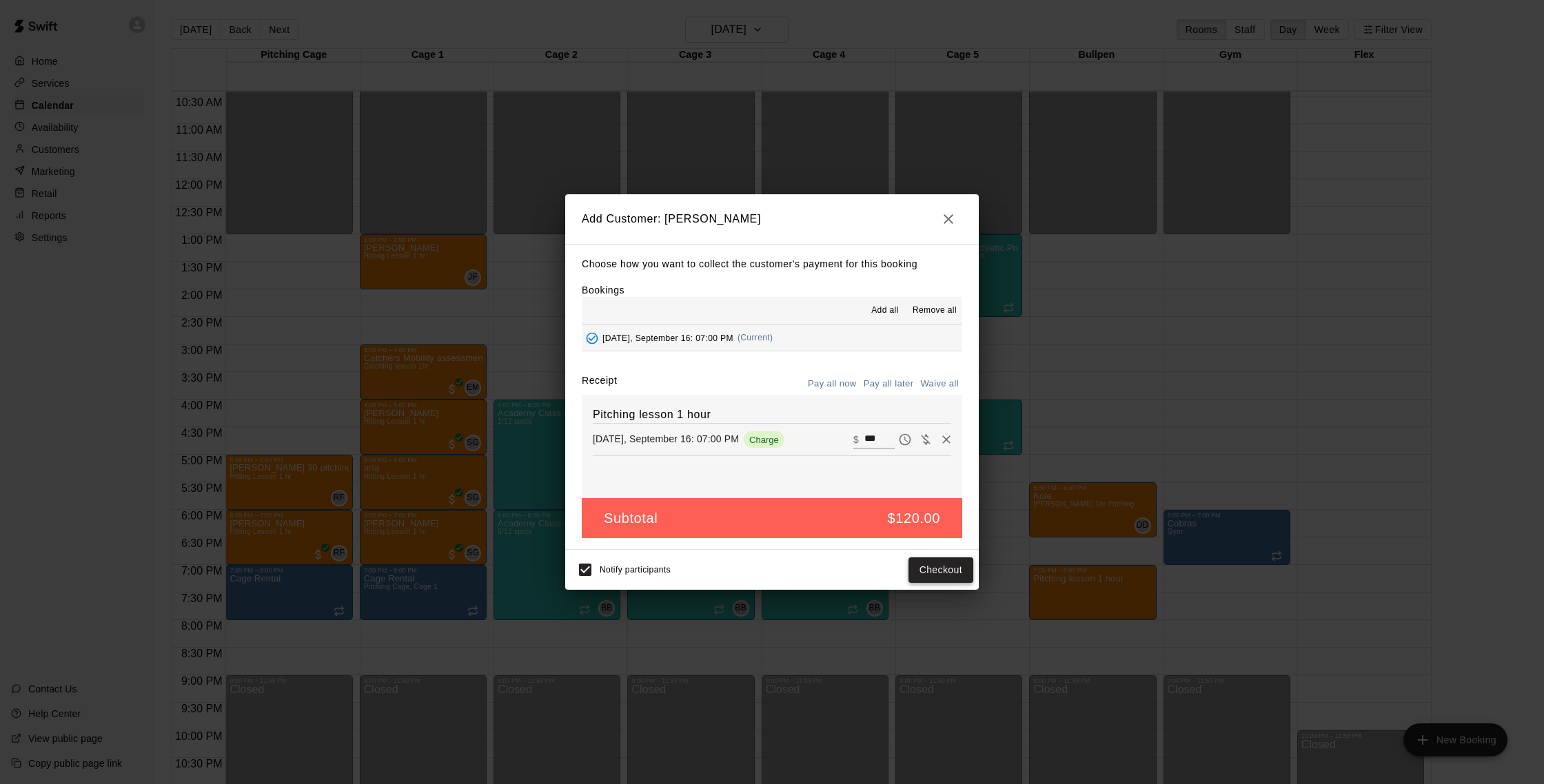
click at [938, 560] on button "Checkout" at bounding box center [940, 570] width 64 height 26
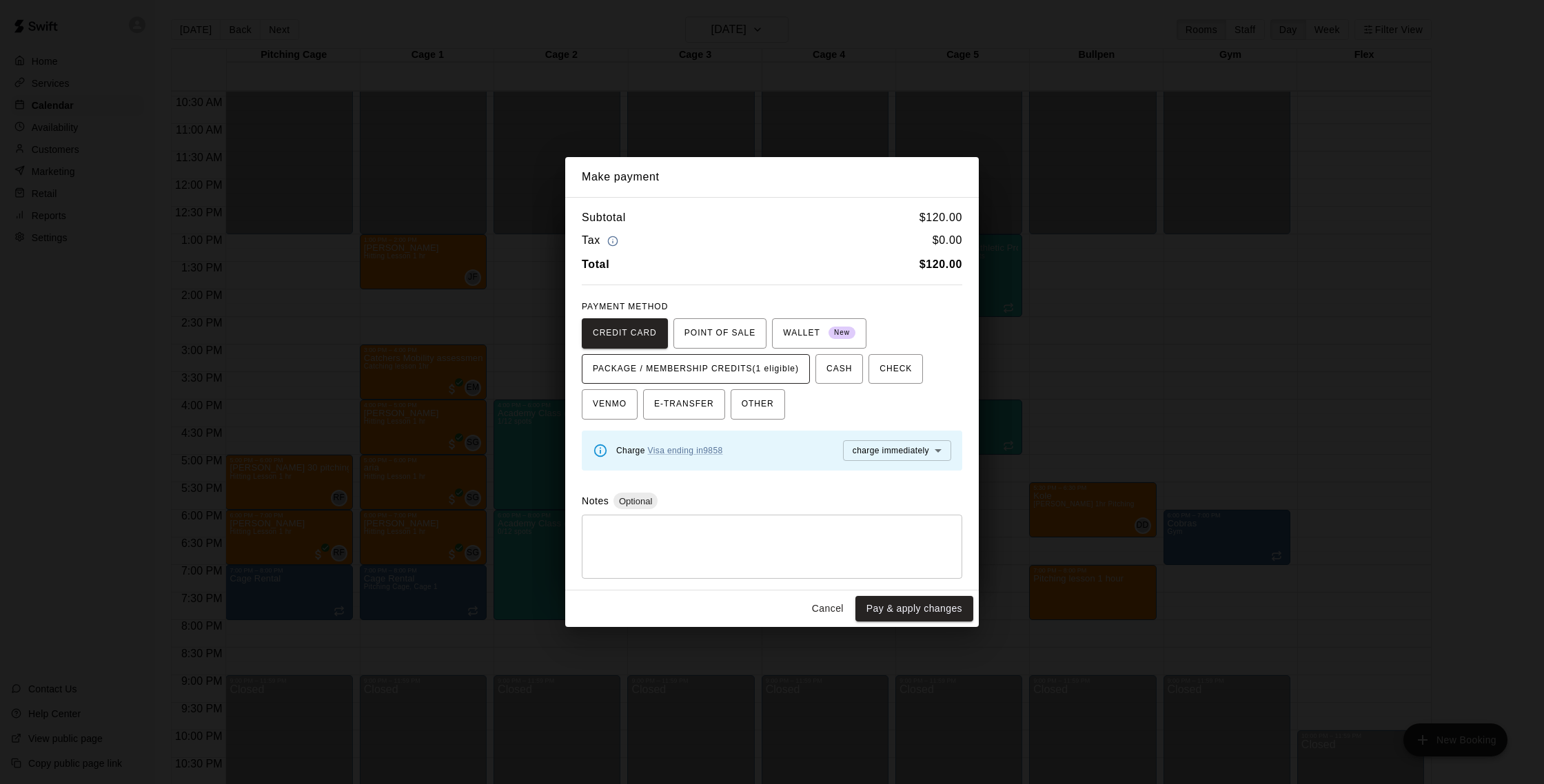
click at [783, 370] on span "PACKAGE / MEMBERSHIP CREDITS (1 eligible)" at bounding box center [696, 369] width 206 height 22
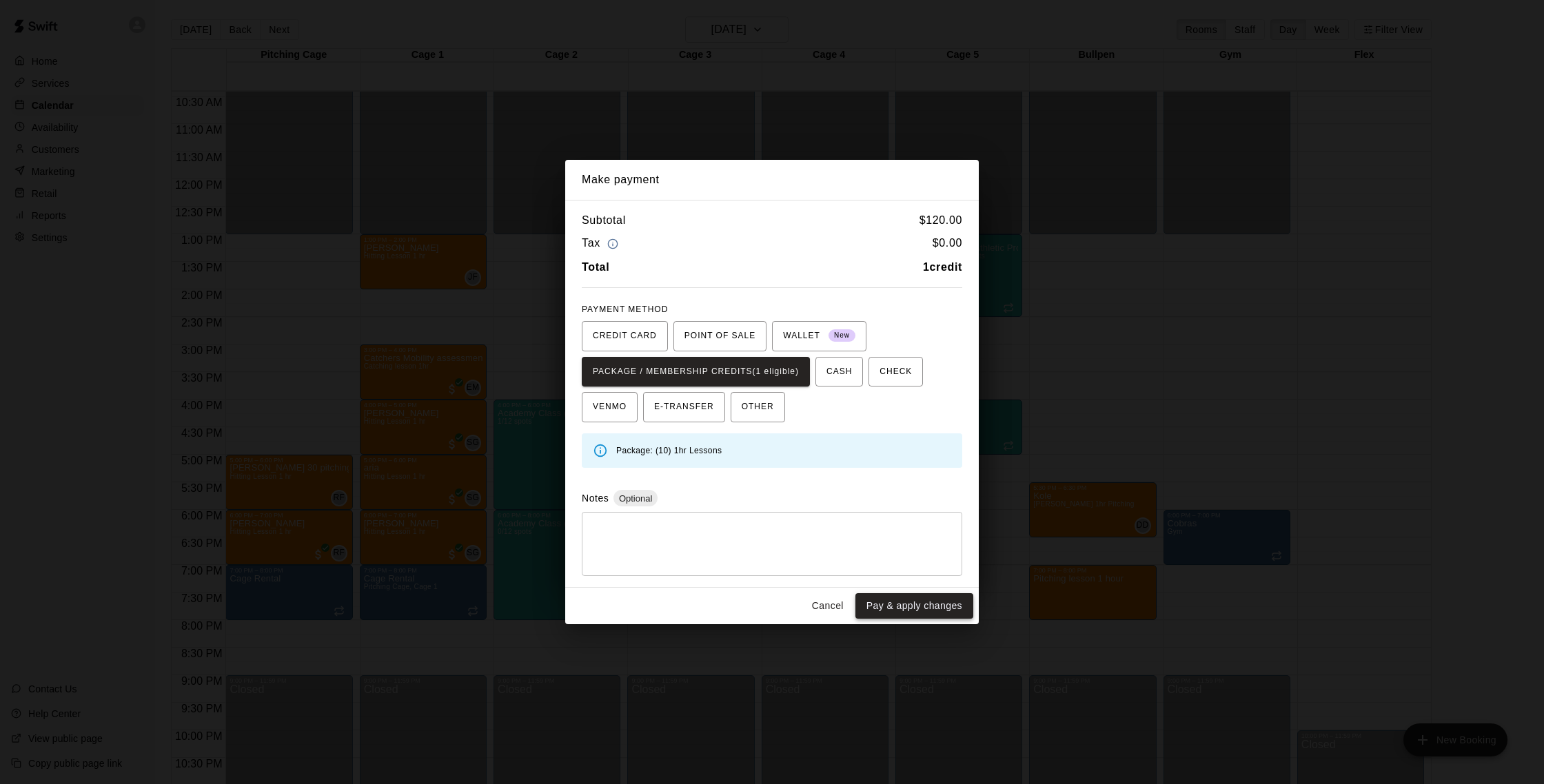
click at [891, 605] on button "Pay & apply changes" at bounding box center [915, 607] width 118 height 26
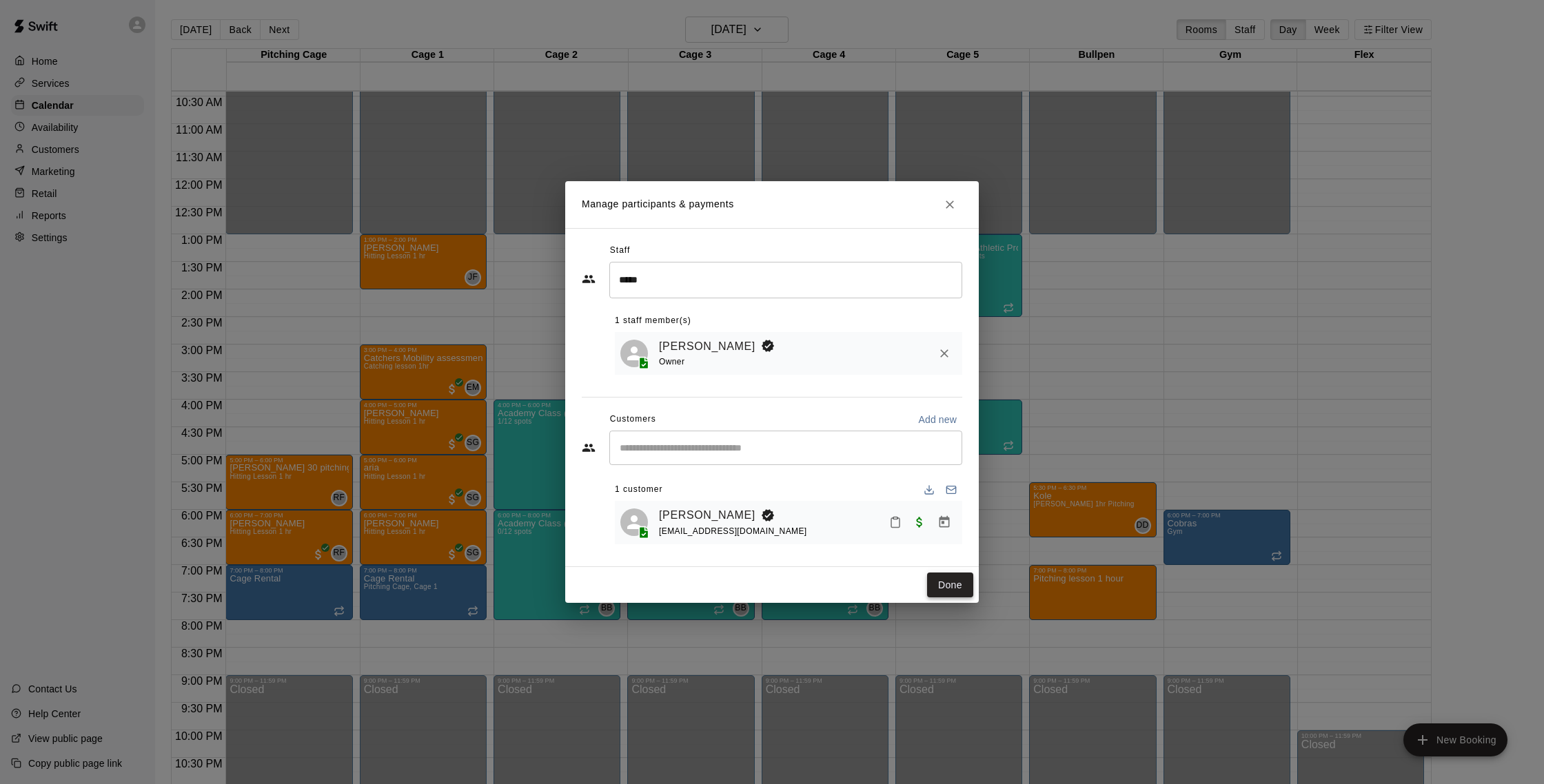
click at [963, 582] on button "Done" at bounding box center [950, 586] width 46 height 26
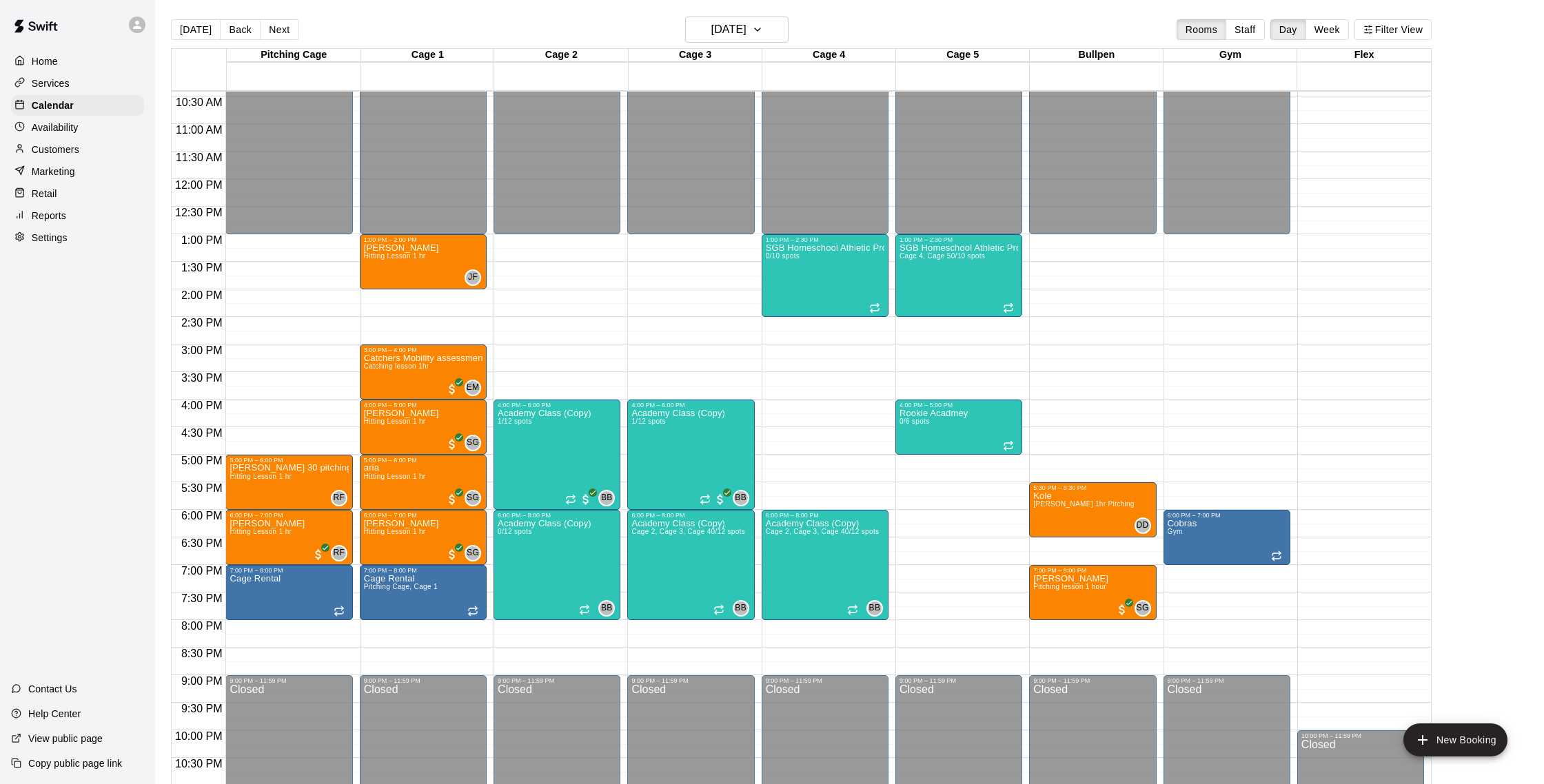
scroll to position [584, 0]
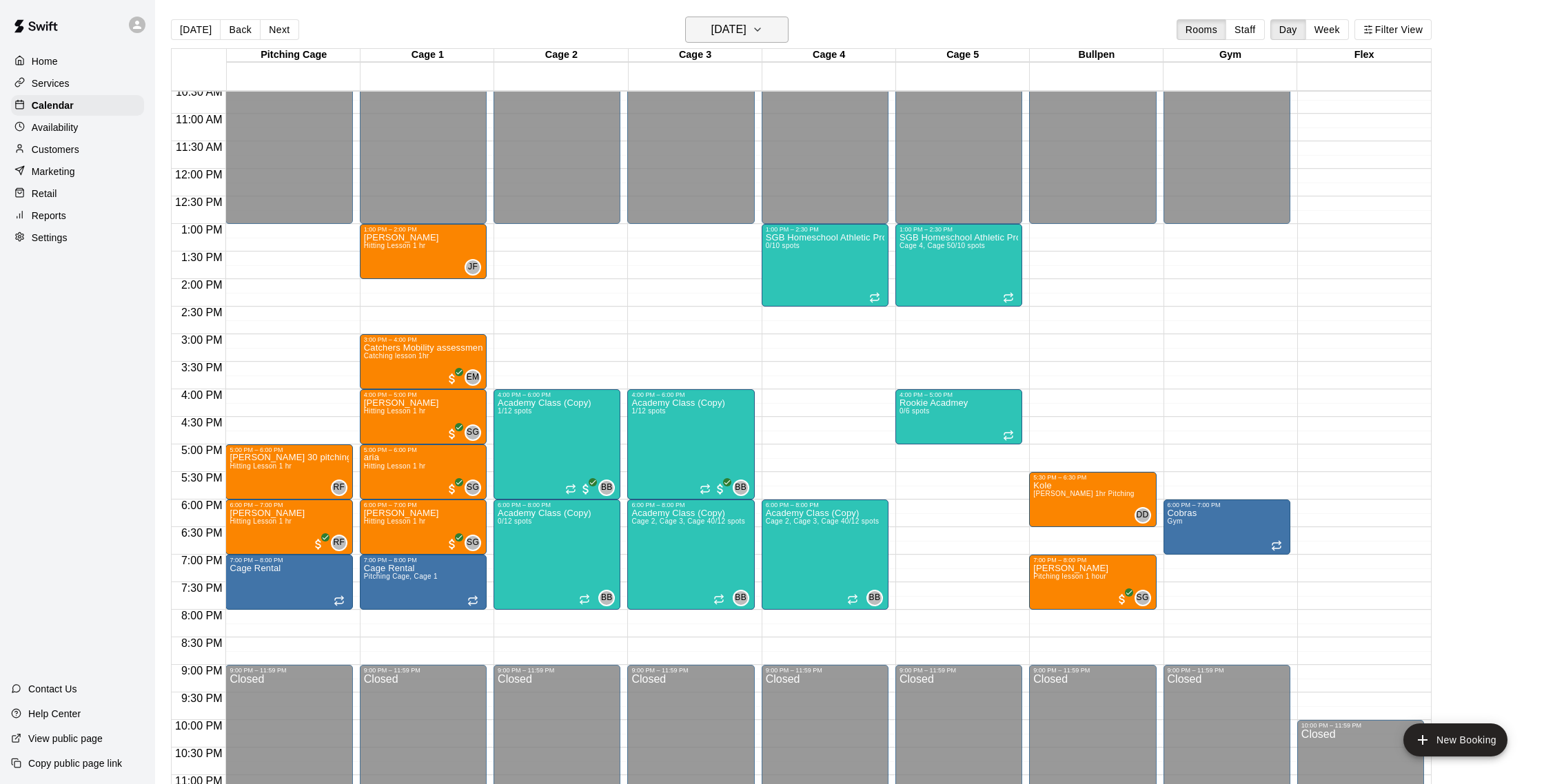
click at [721, 27] on h6 "Tuesday Sep 16" at bounding box center [729, 30] width 35 height 19
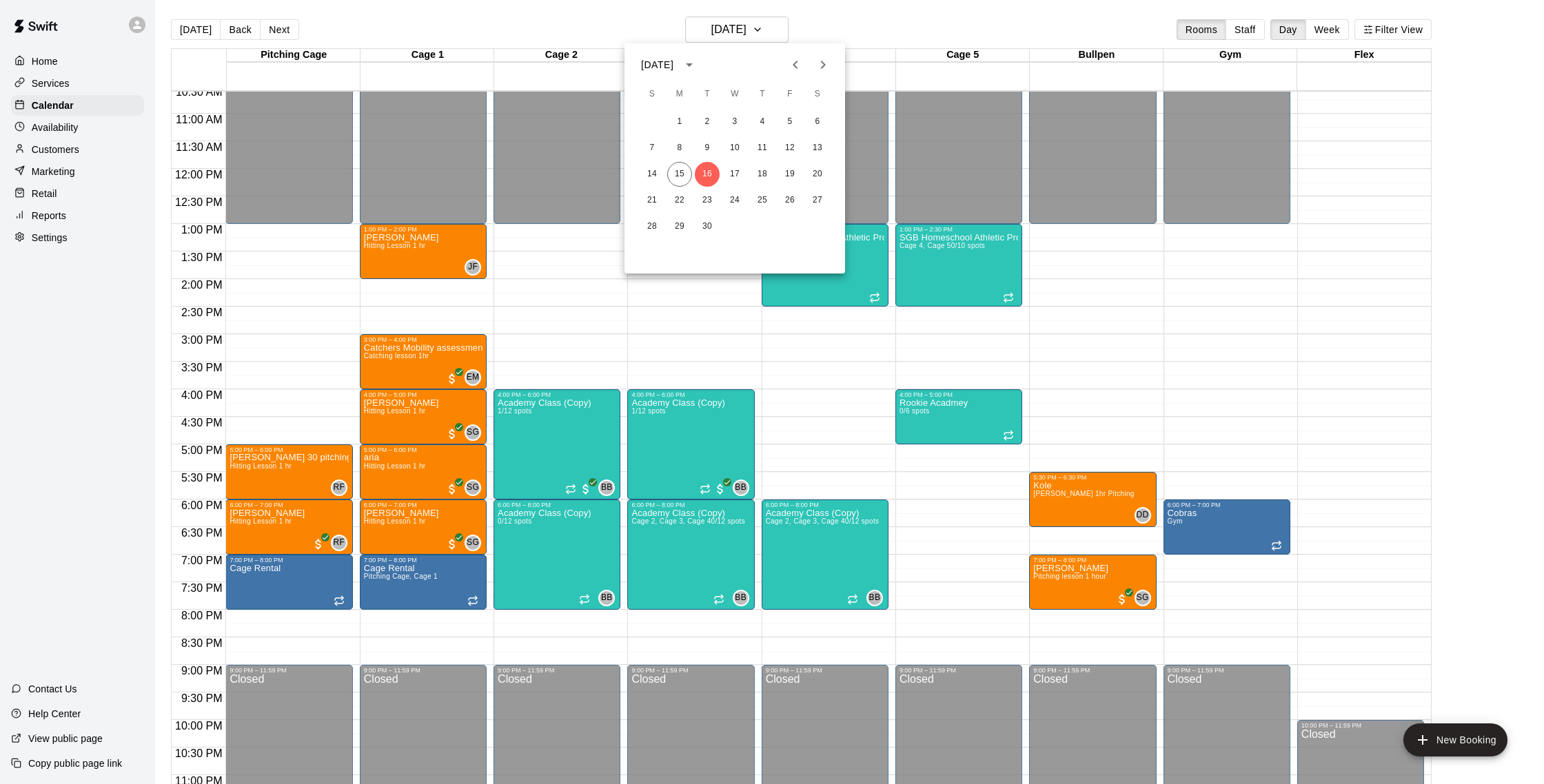
click at [621, 6] on div at bounding box center [772, 392] width 1544 height 784
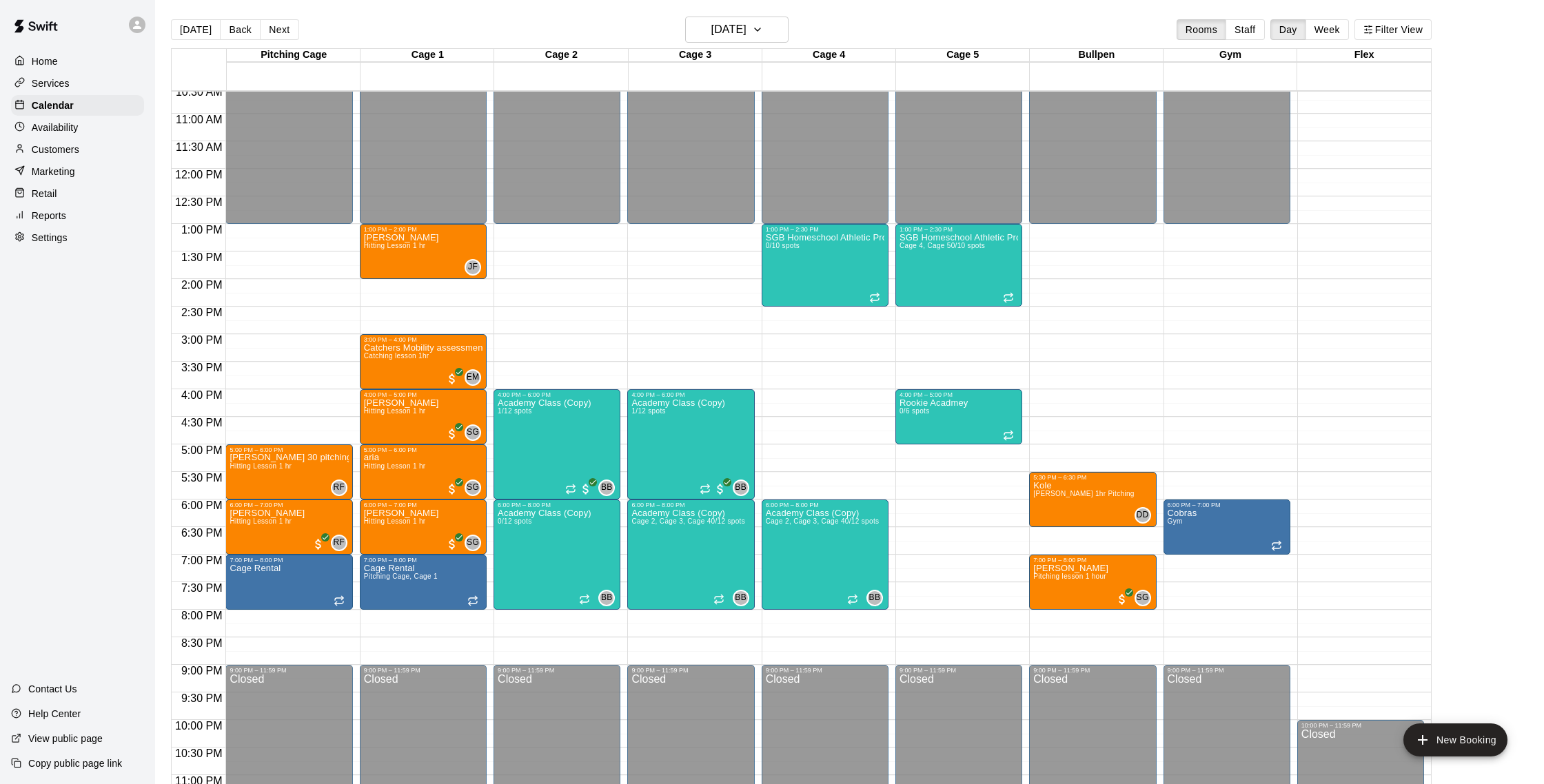
click at [61, 169] on p "Marketing" at bounding box center [53, 171] width 44 height 14
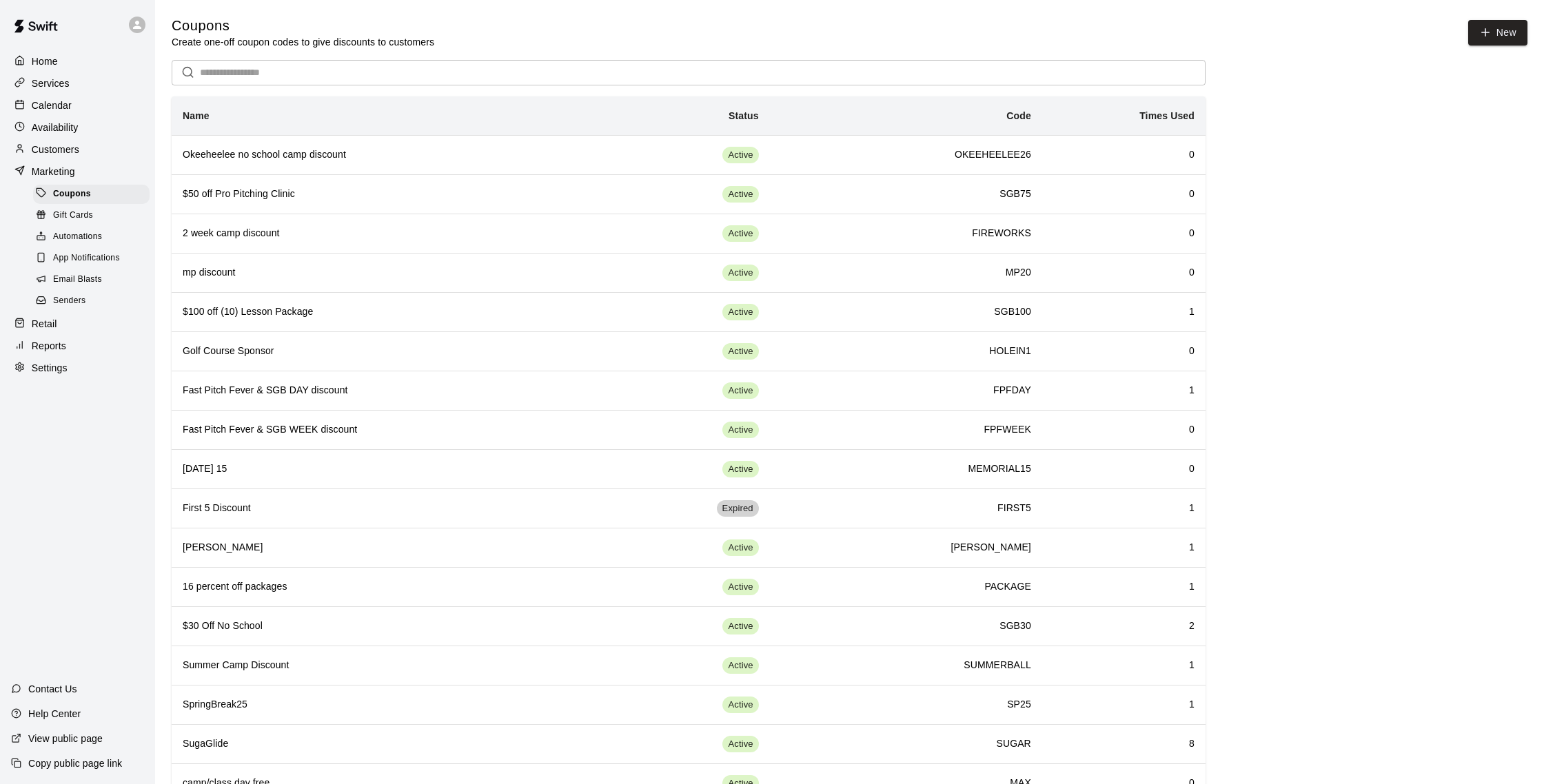
click at [85, 275] on span "Email Blasts" at bounding box center [77, 280] width 49 height 14
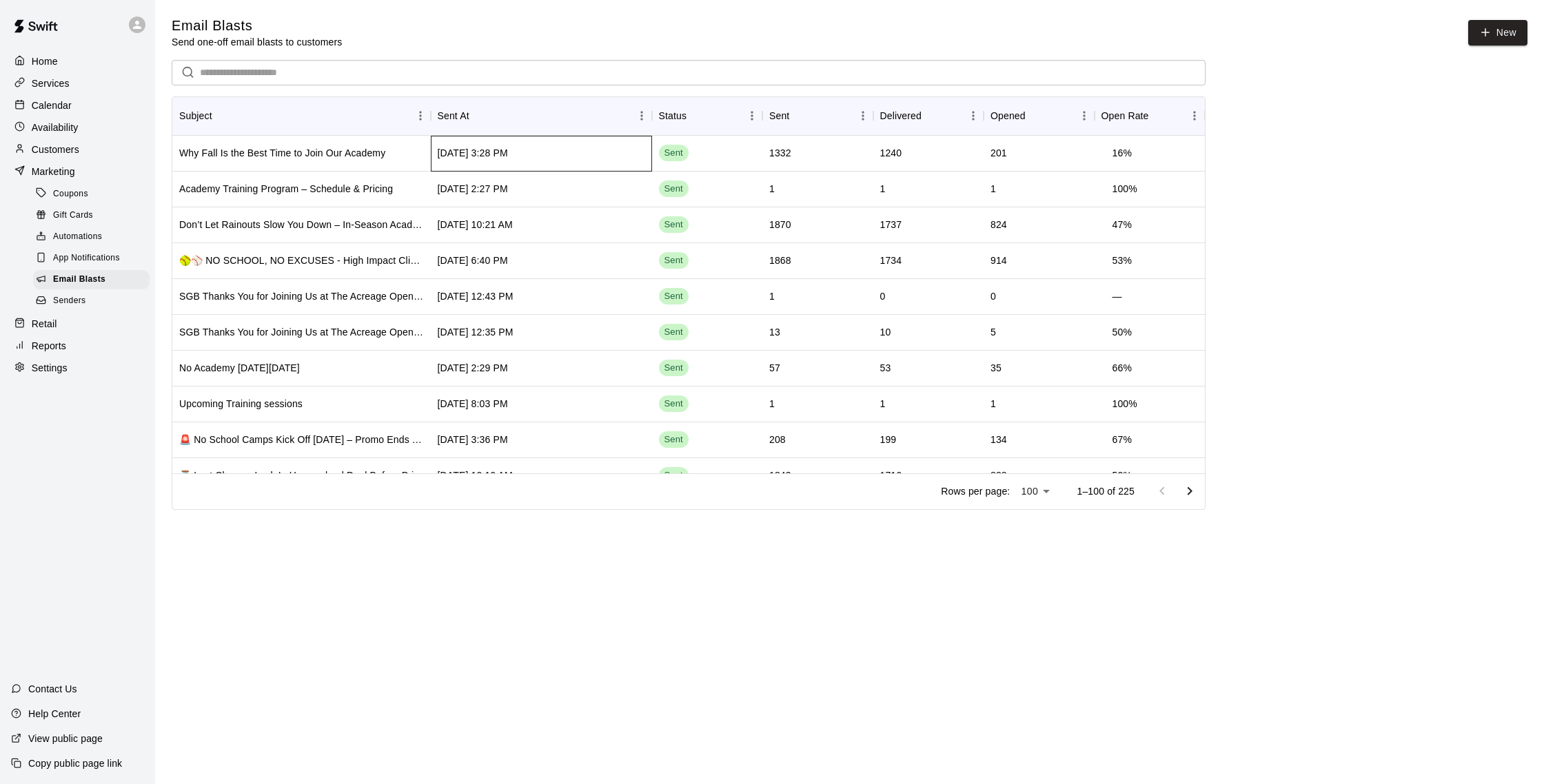
click at [602, 160] on div "Sep 15 2025, 3:28 PM" at bounding box center [542, 154] width 222 height 35
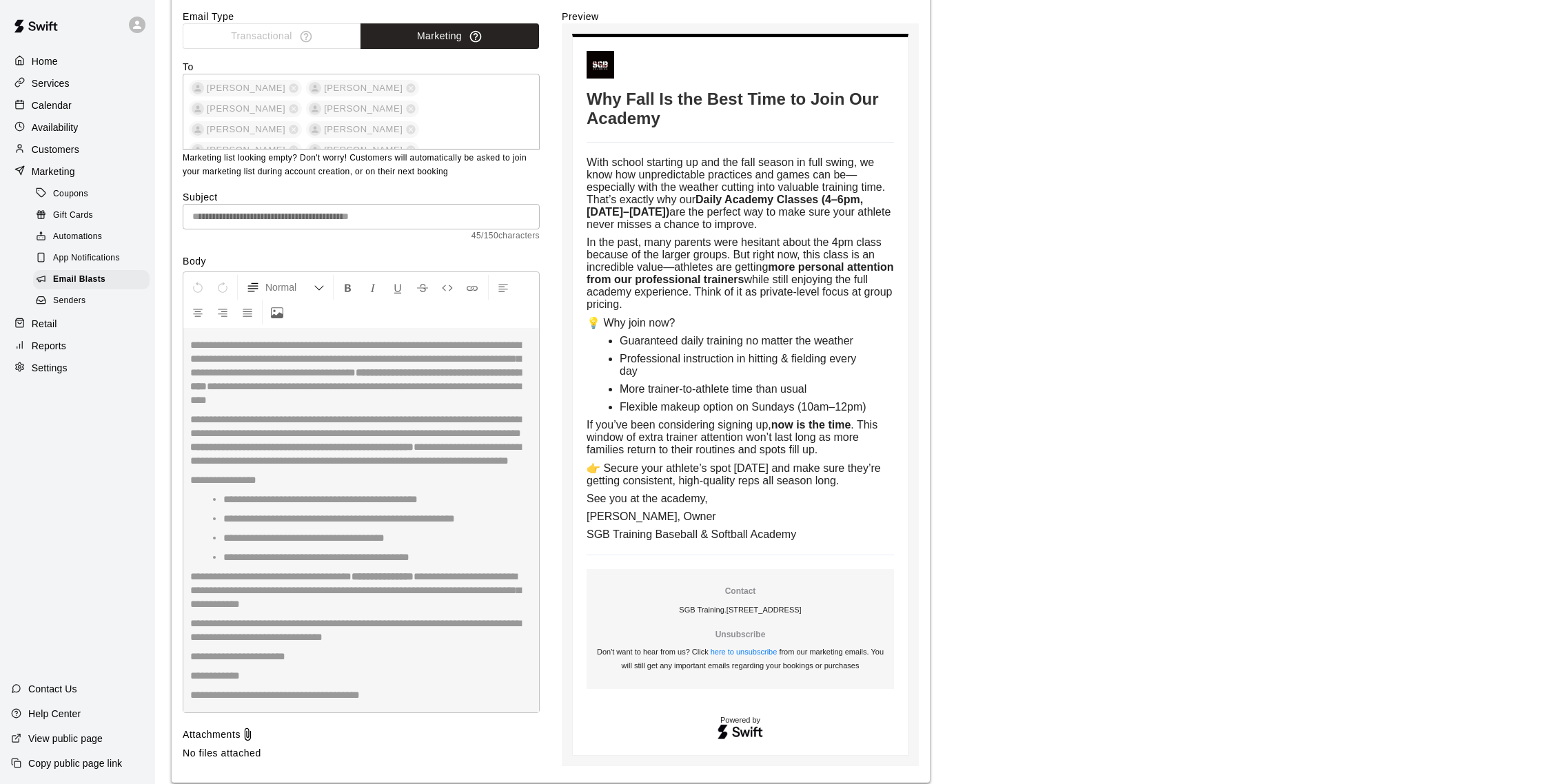
scroll to position [3973, 0]
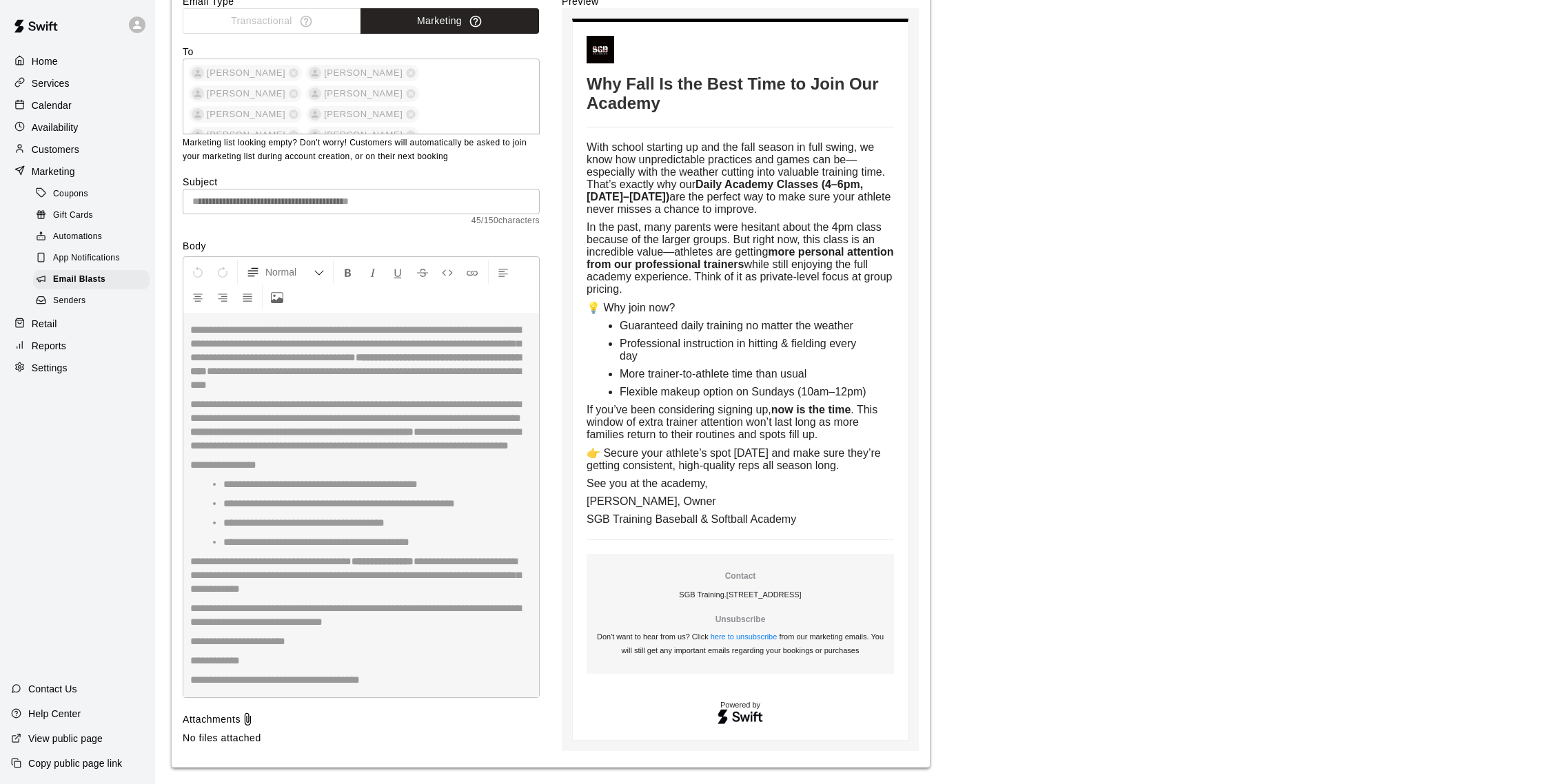
click at [57, 147] on p "Customers" at bounding box center [55, 149] width 48 height 14
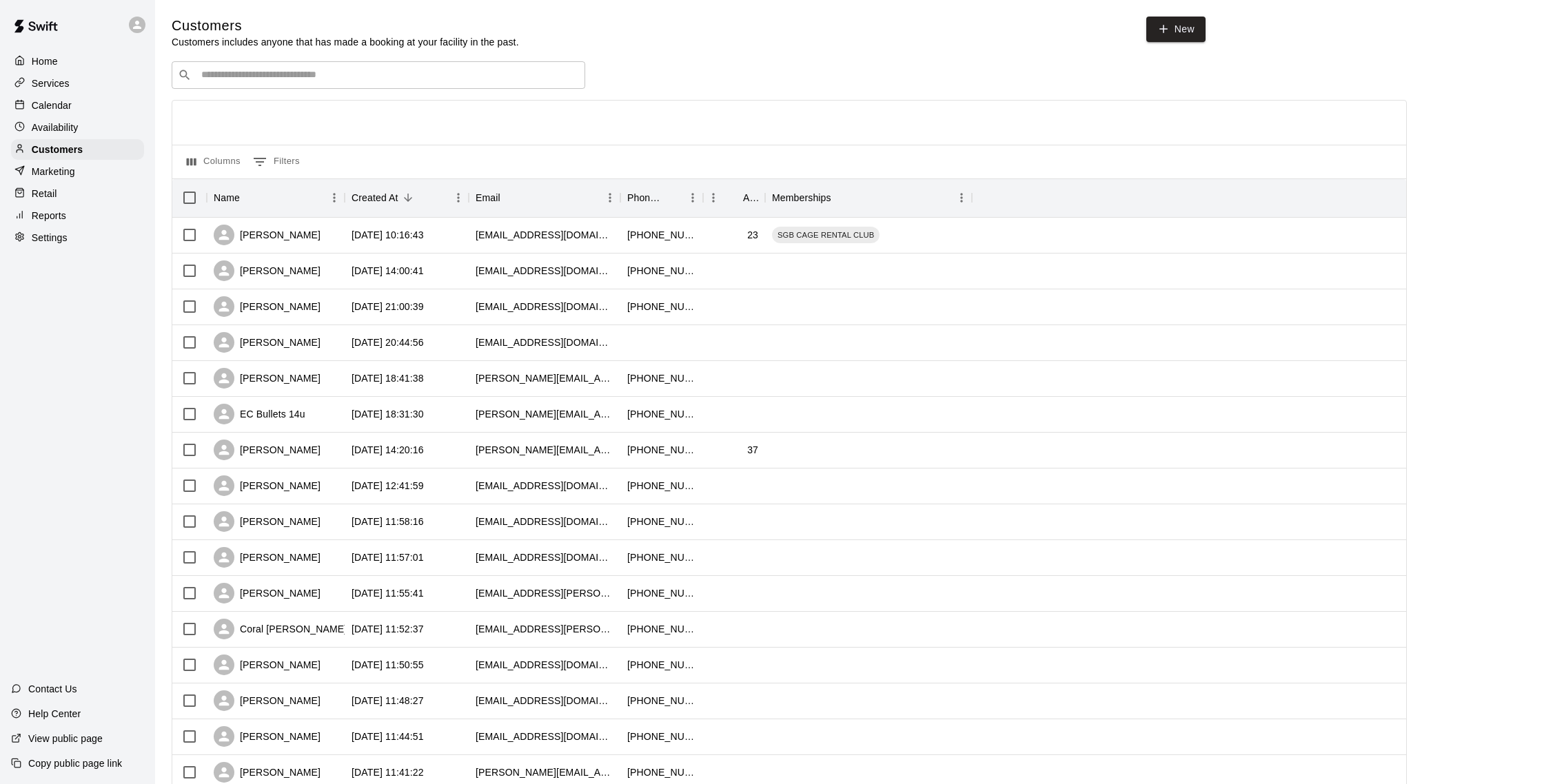
click at [48, 103] on p "Calendar" at bounding box center [52, 105] width 40 height 14
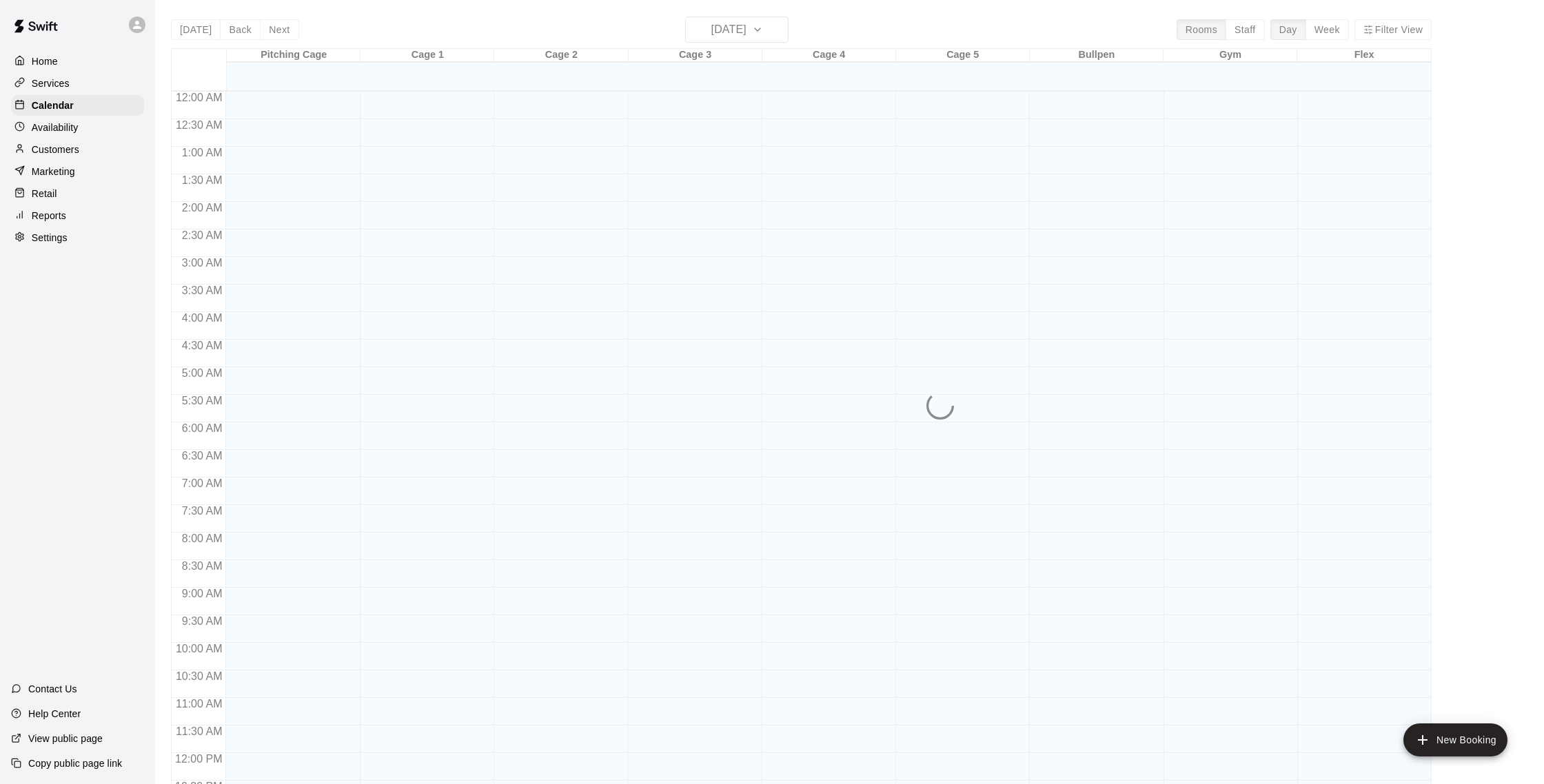
scroll to position [575, 0]
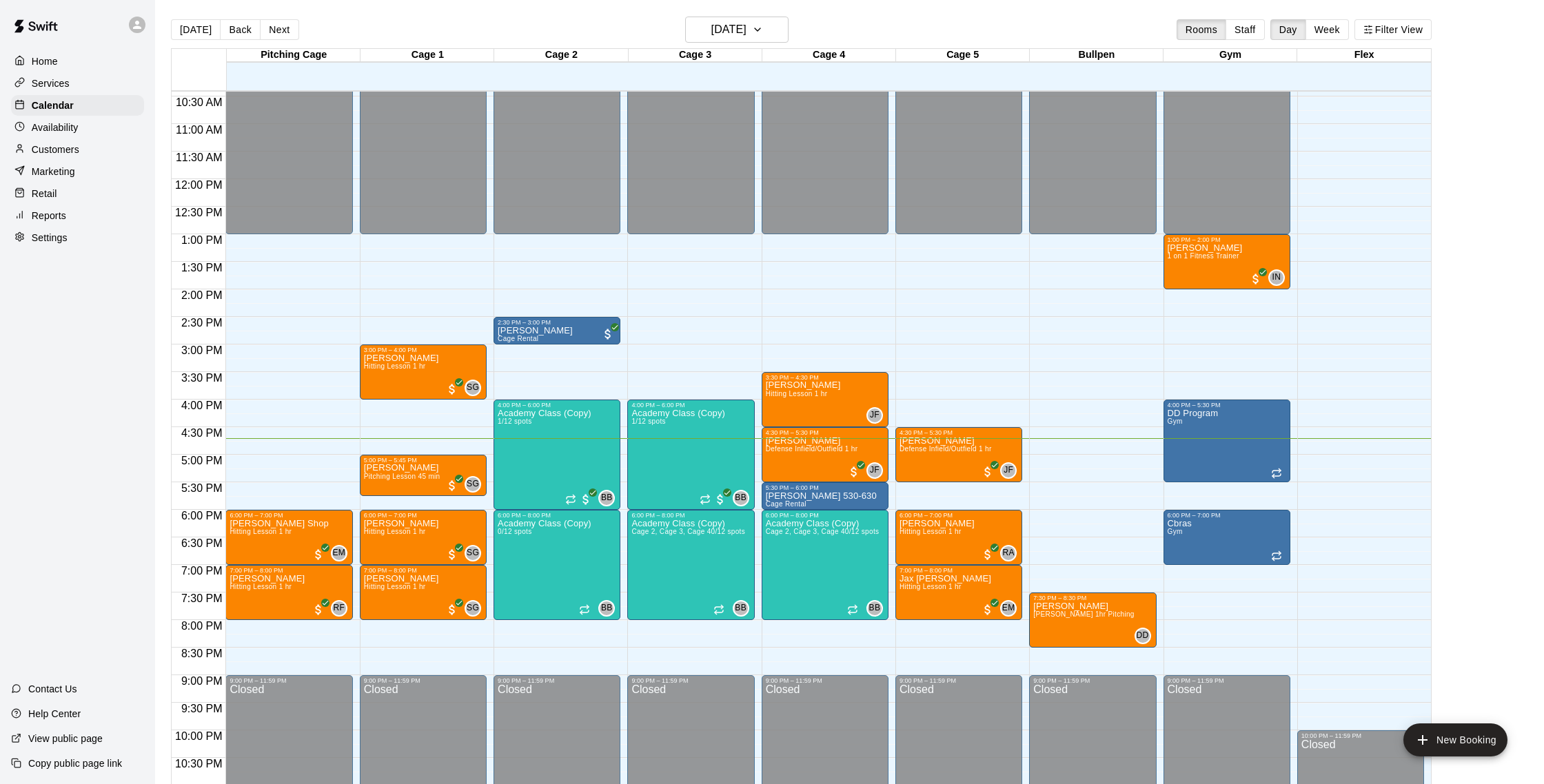
click at [50, 155] on p "Customers" at bounding box center [55, 149] width 48 height 14
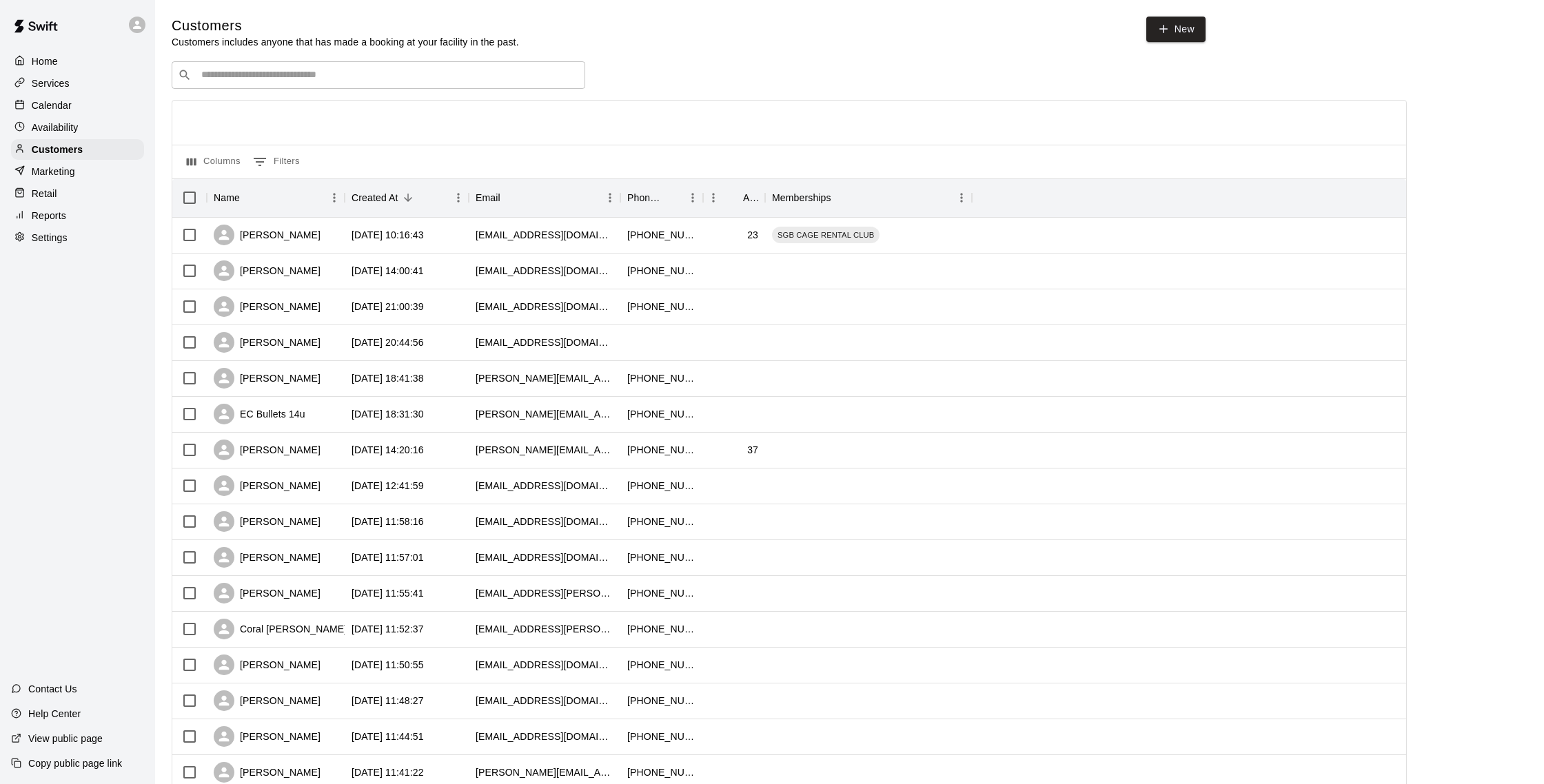
click at [85, 113] on div "Calendar" at bounding box center [77, 106] width 133 height 21
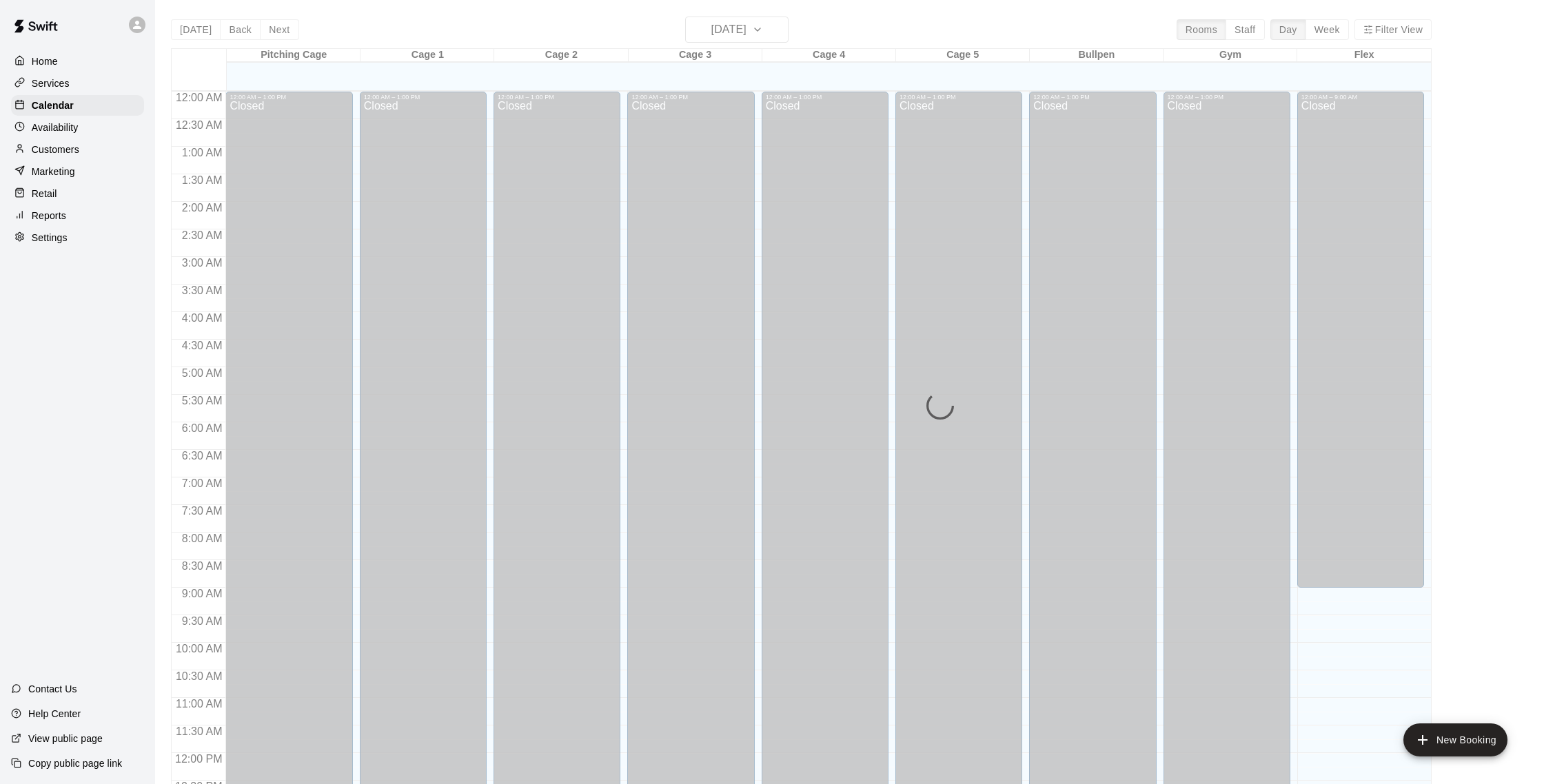
scroll to position [575, 0]
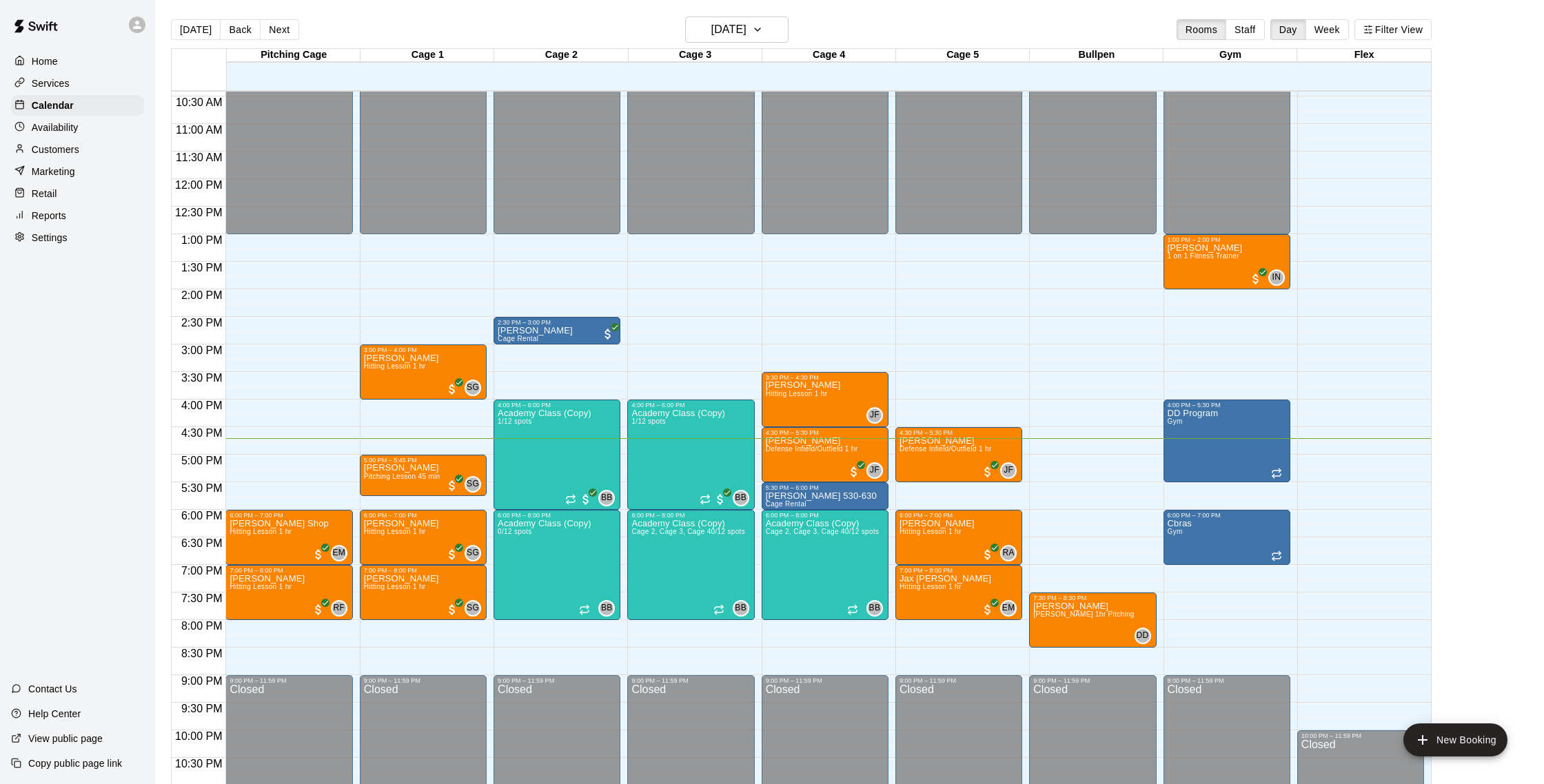
click at [61, 150] on p "Customers" at bounding box center [55, 149] width 48 height 14
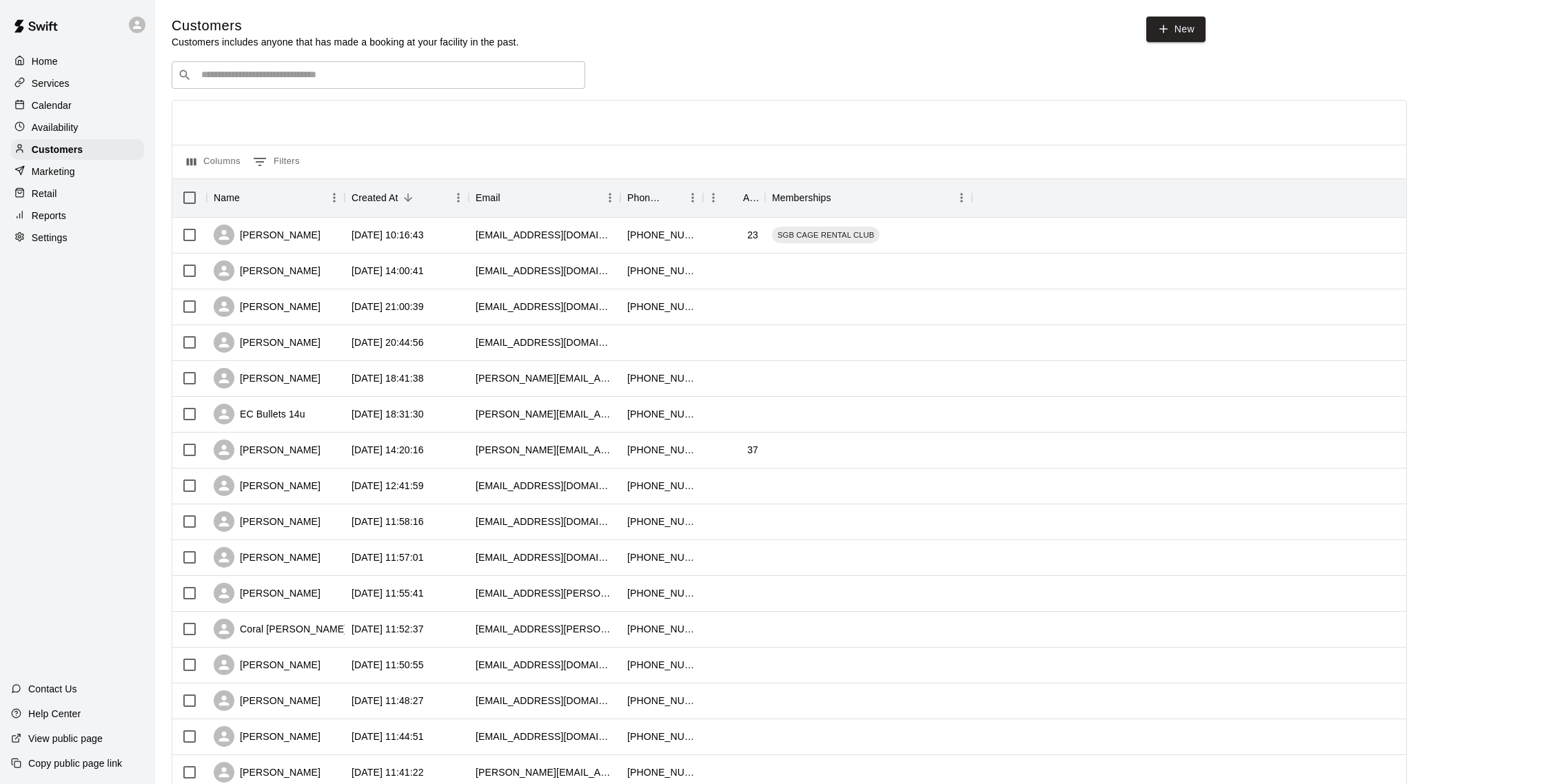
click at [70, 105] on p "Calendar" at bounding box center [52, 105] width 40 height 14
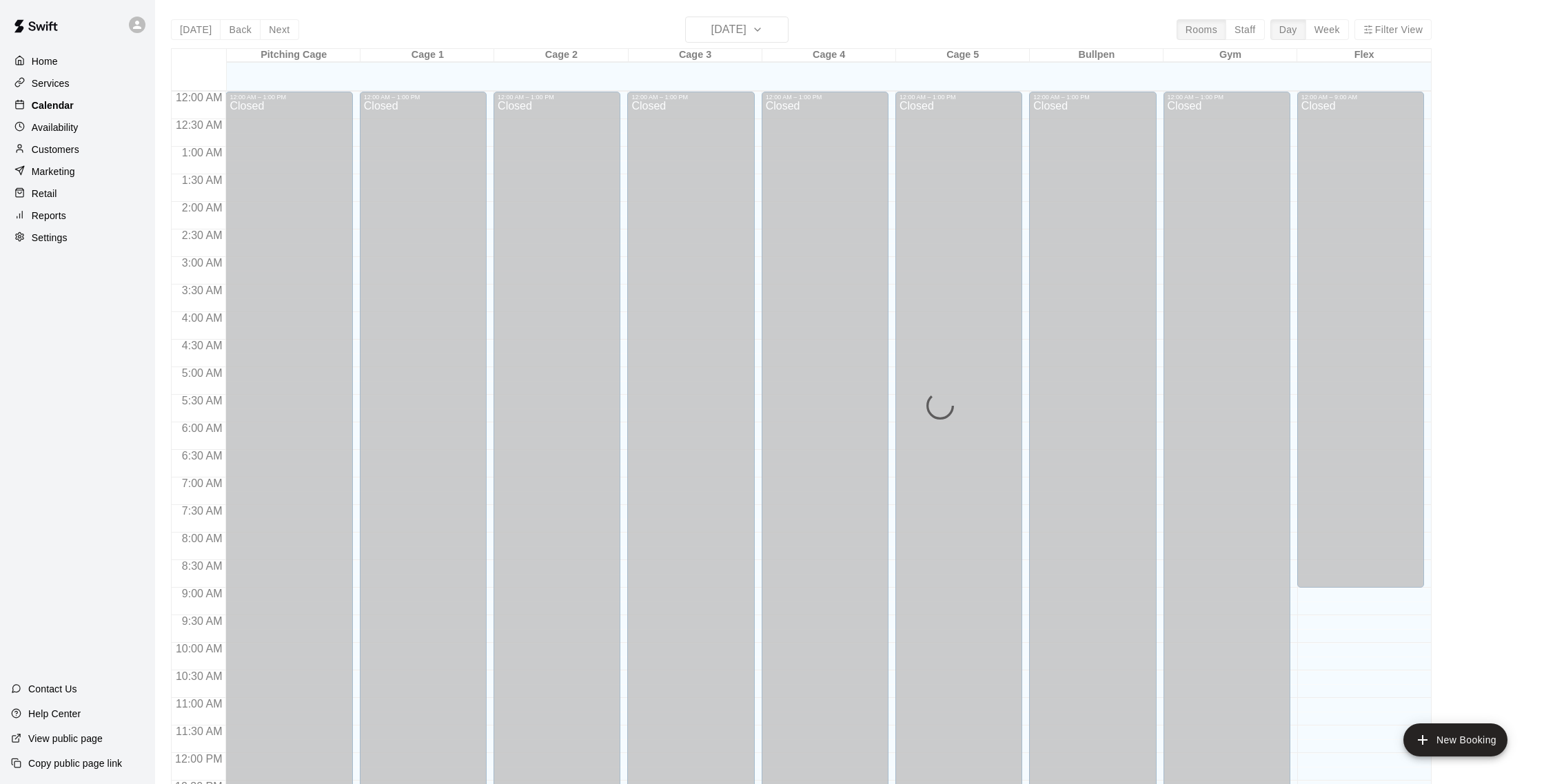
scroll to position [575, 0]
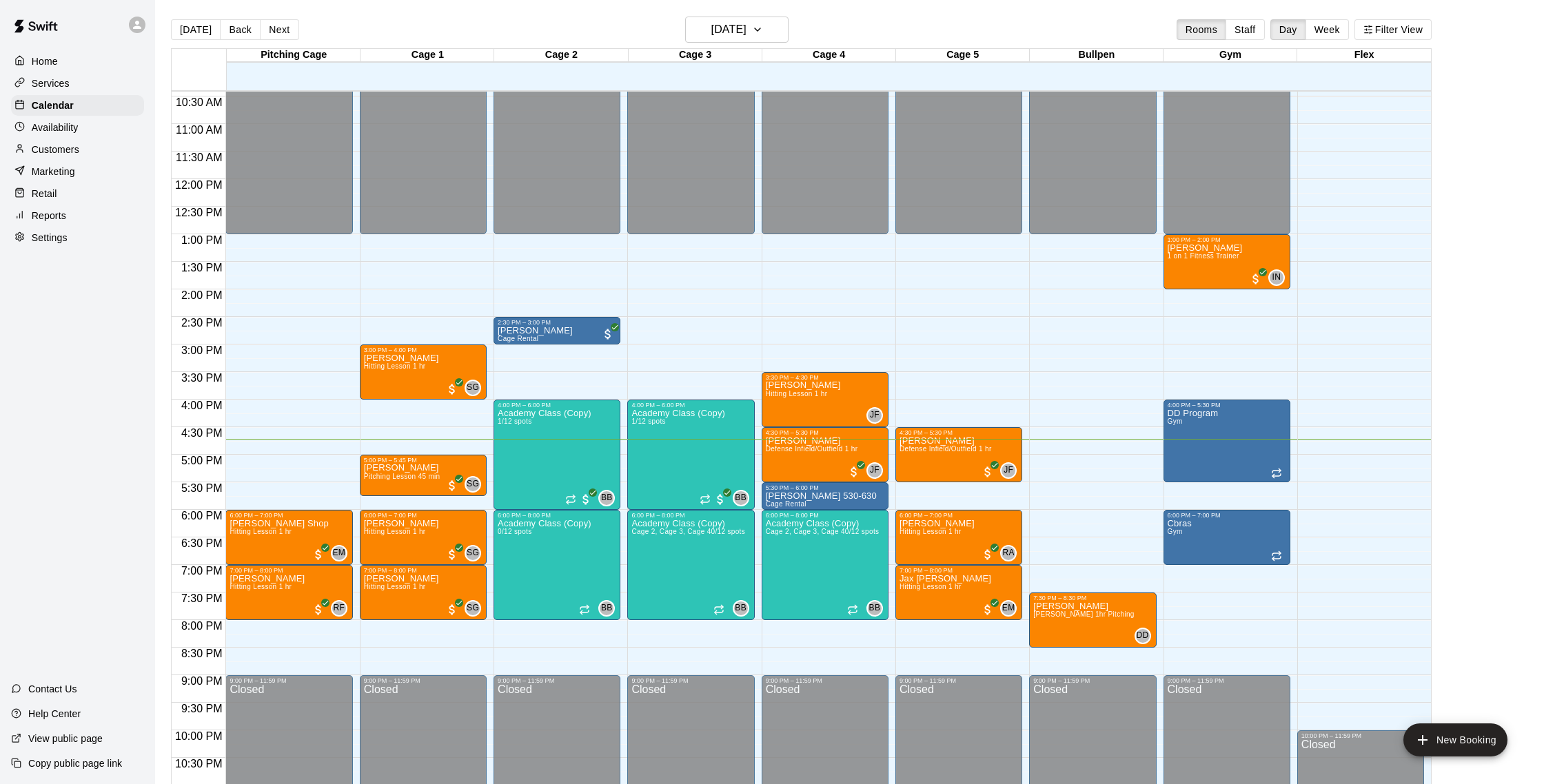
click at [58, 151] on p "Customers" at bounding box center [55, 149] width 48 height 14
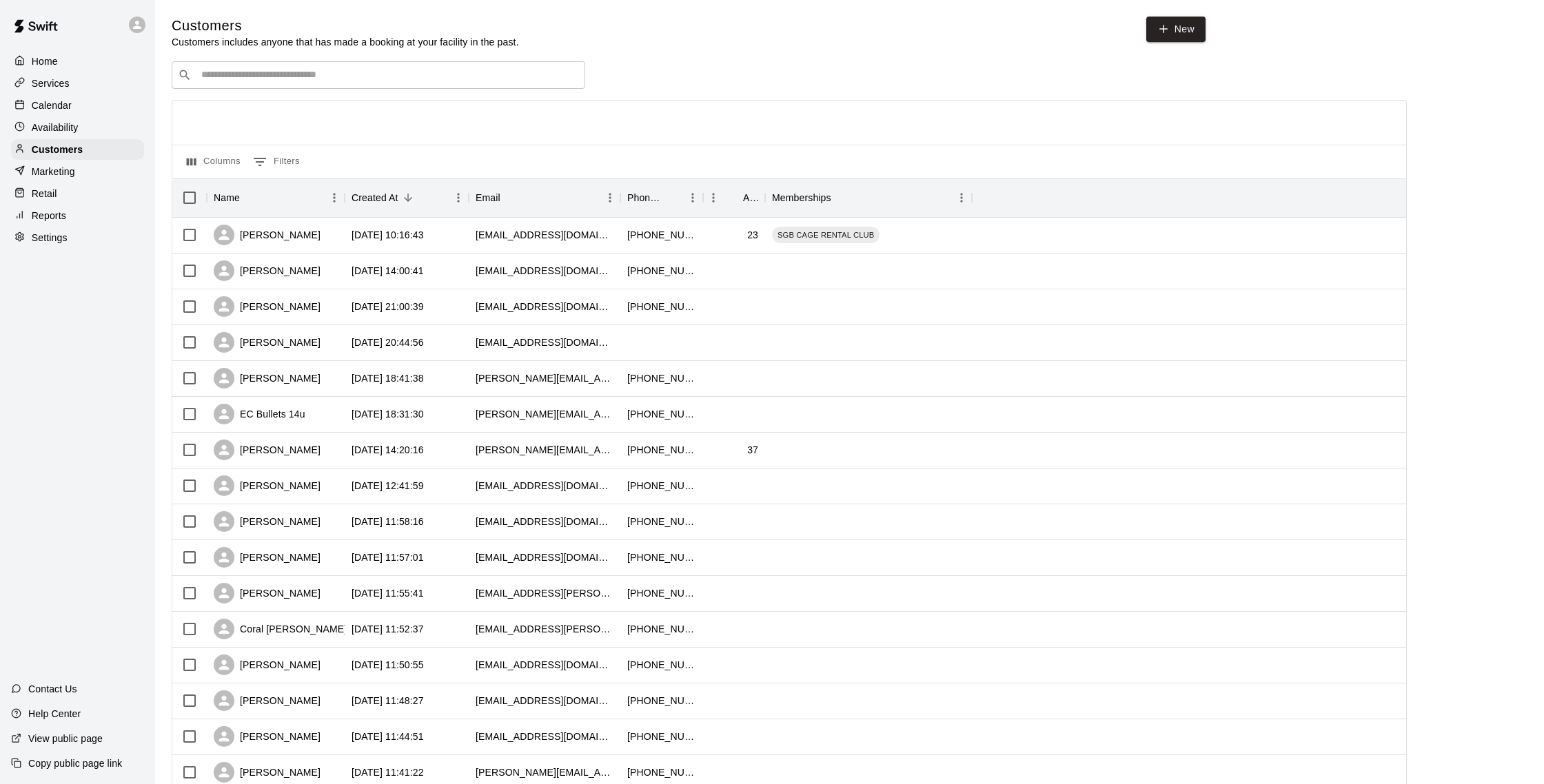
click at [60, 89] on p "Services" at bounding box center [50, 83] width 38 height 14
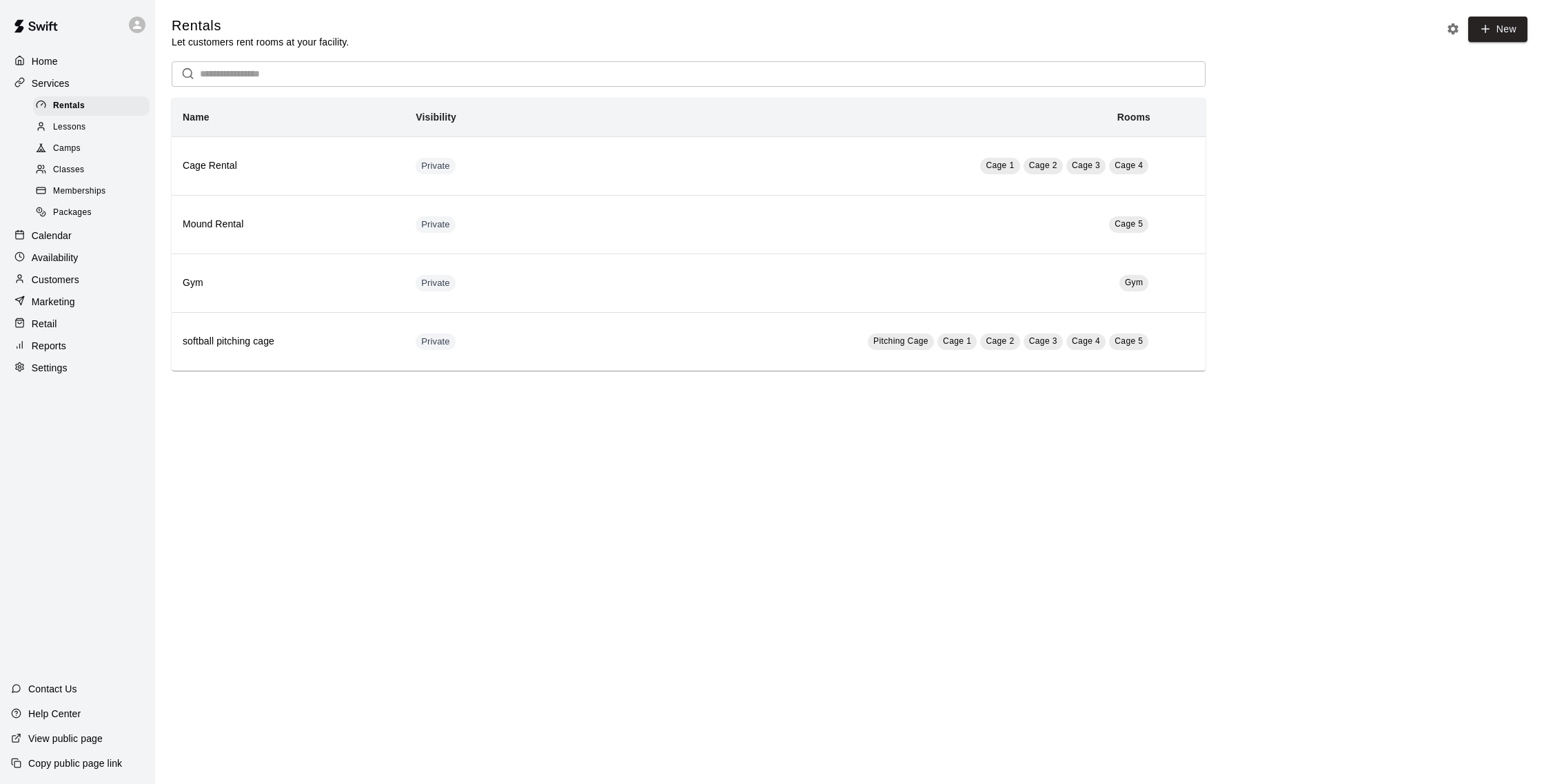
click at [82, 192] on span "Memberships" at bounding box center [79, 191] width 52 height 14
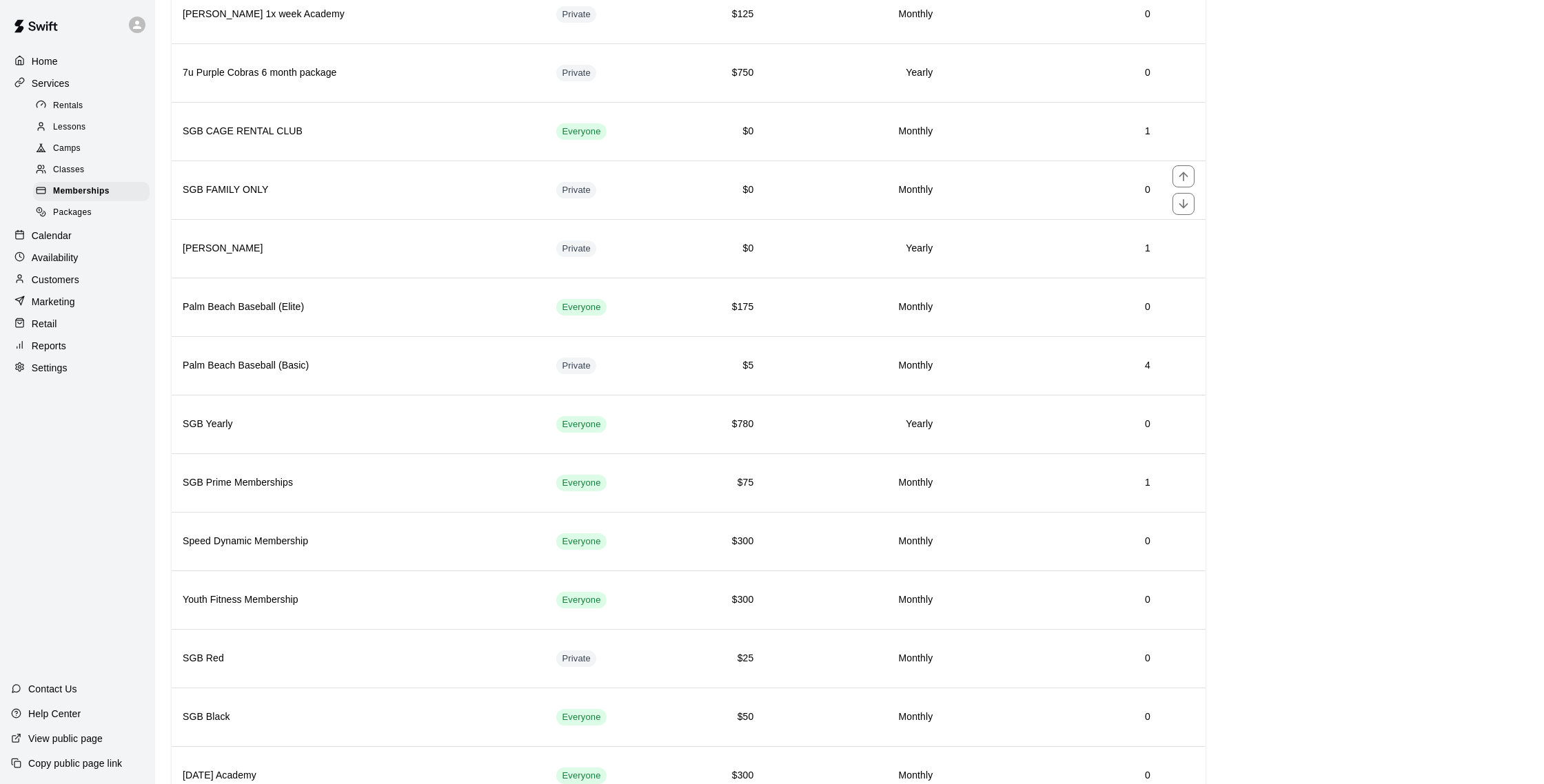
scroll to position [765, 0]
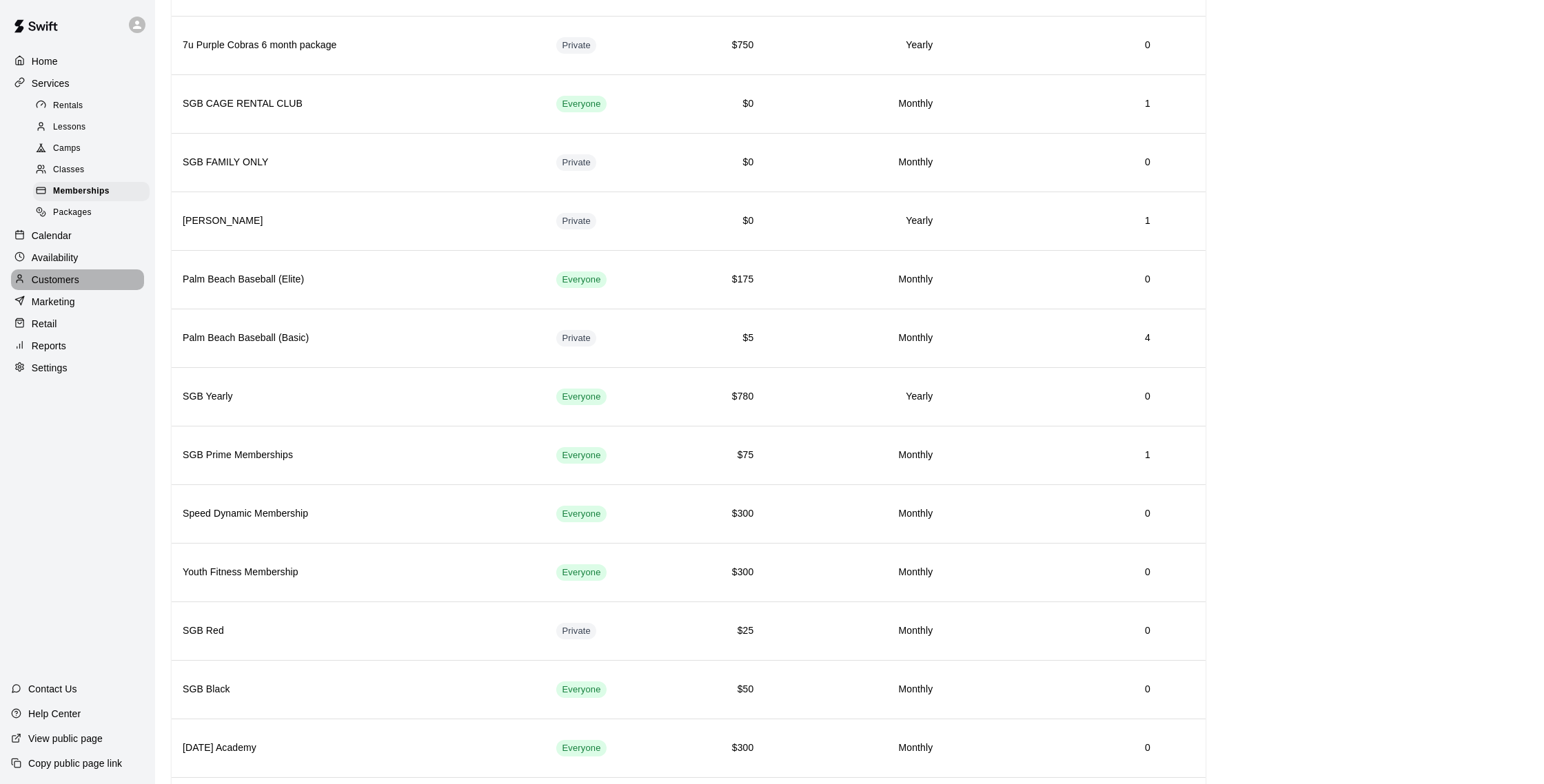
click at [102, 281] on div "Customers" at bounding box center [77, 280] width 133 height 21
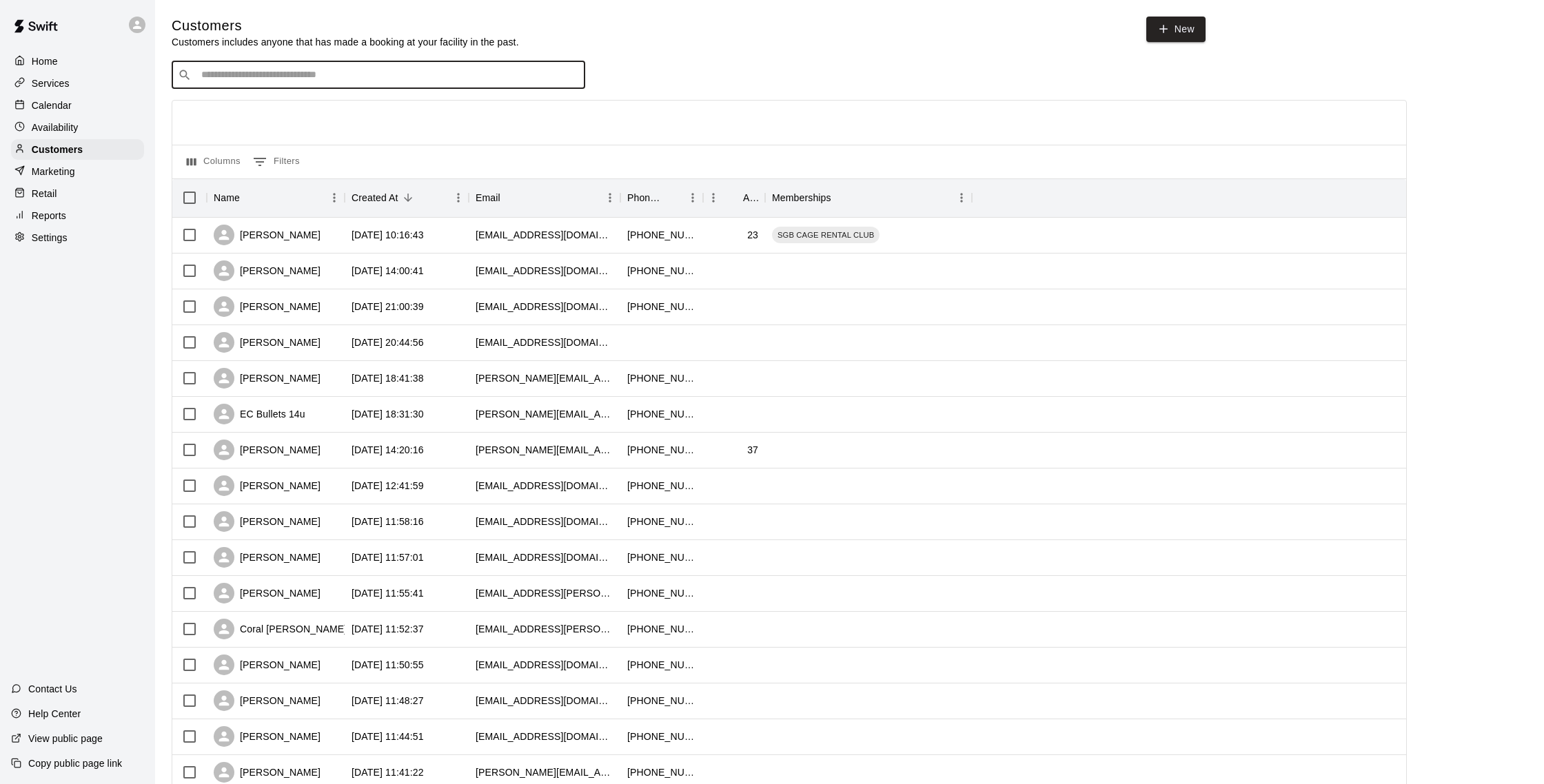
click at [330, 79] on input "Search customers by name or email" at bounding box center [388, 75] width 382 height 14
type input "*****"
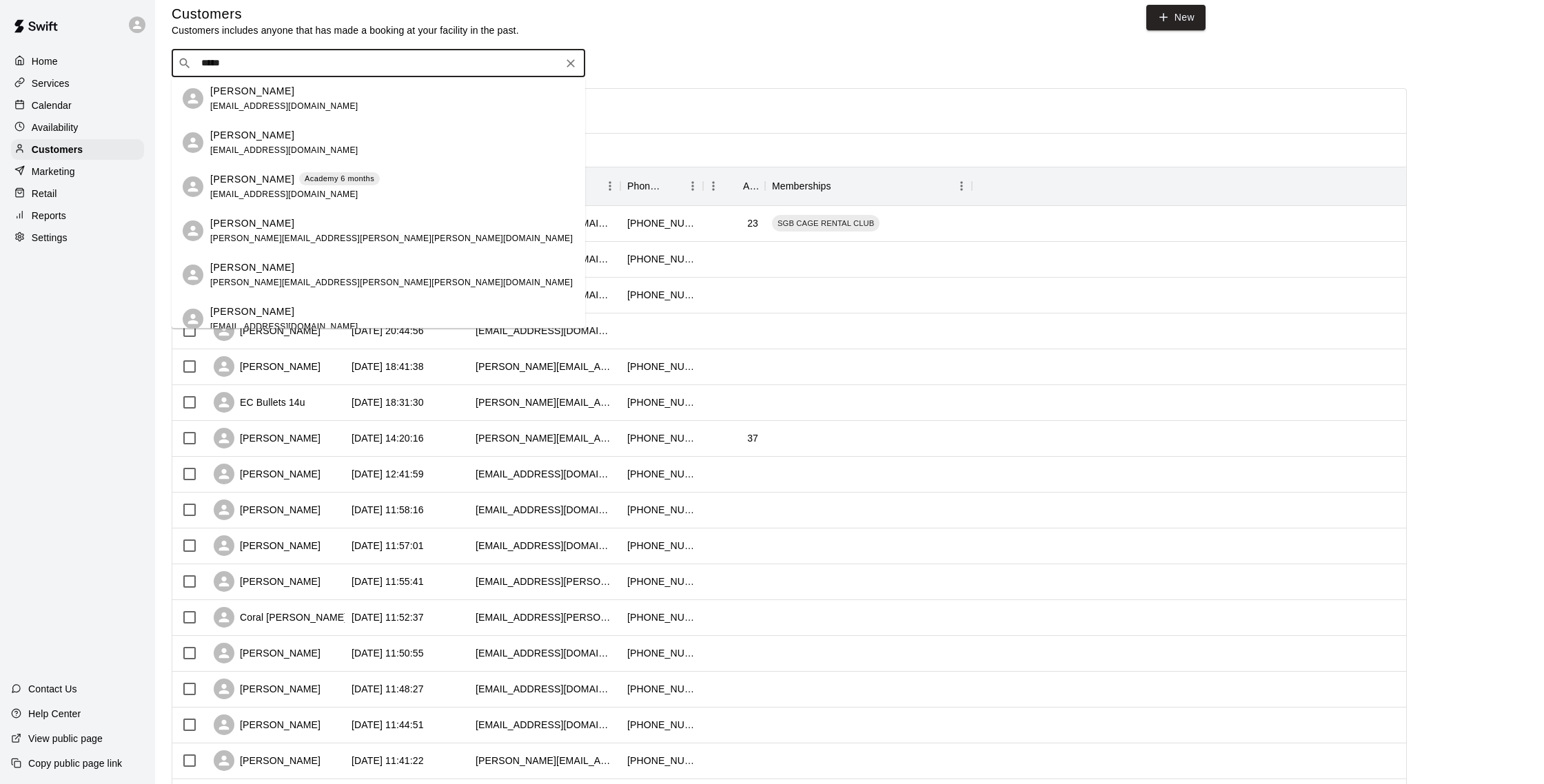
scroll to position [219, 0]
click at [341, 180] on p "Academy 6 months" at bounding box center [339, 181] width 69 height 12
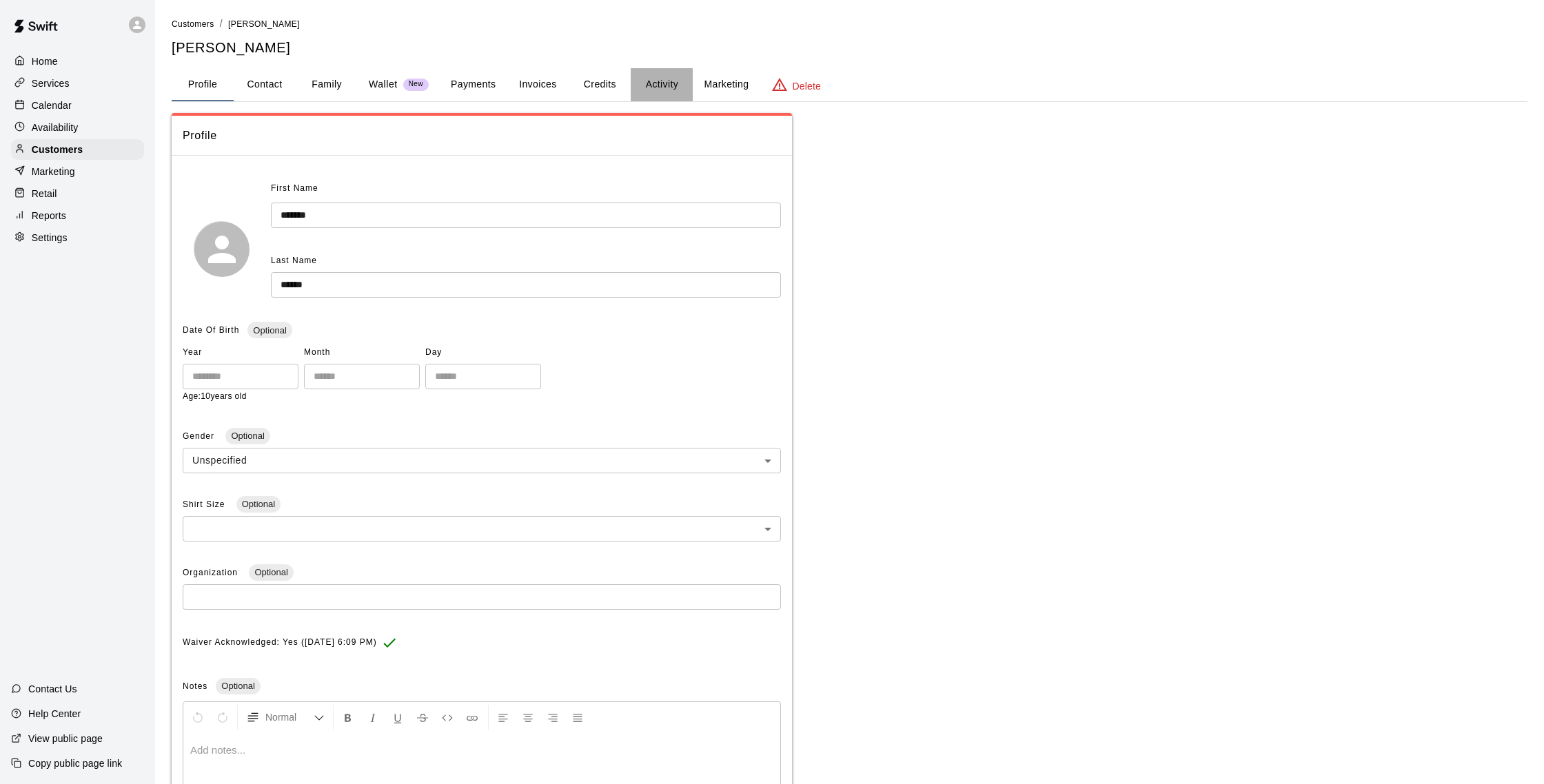
click at [652, 84] on button "Activity" at bounding box center [662, 85] width 62 height 33
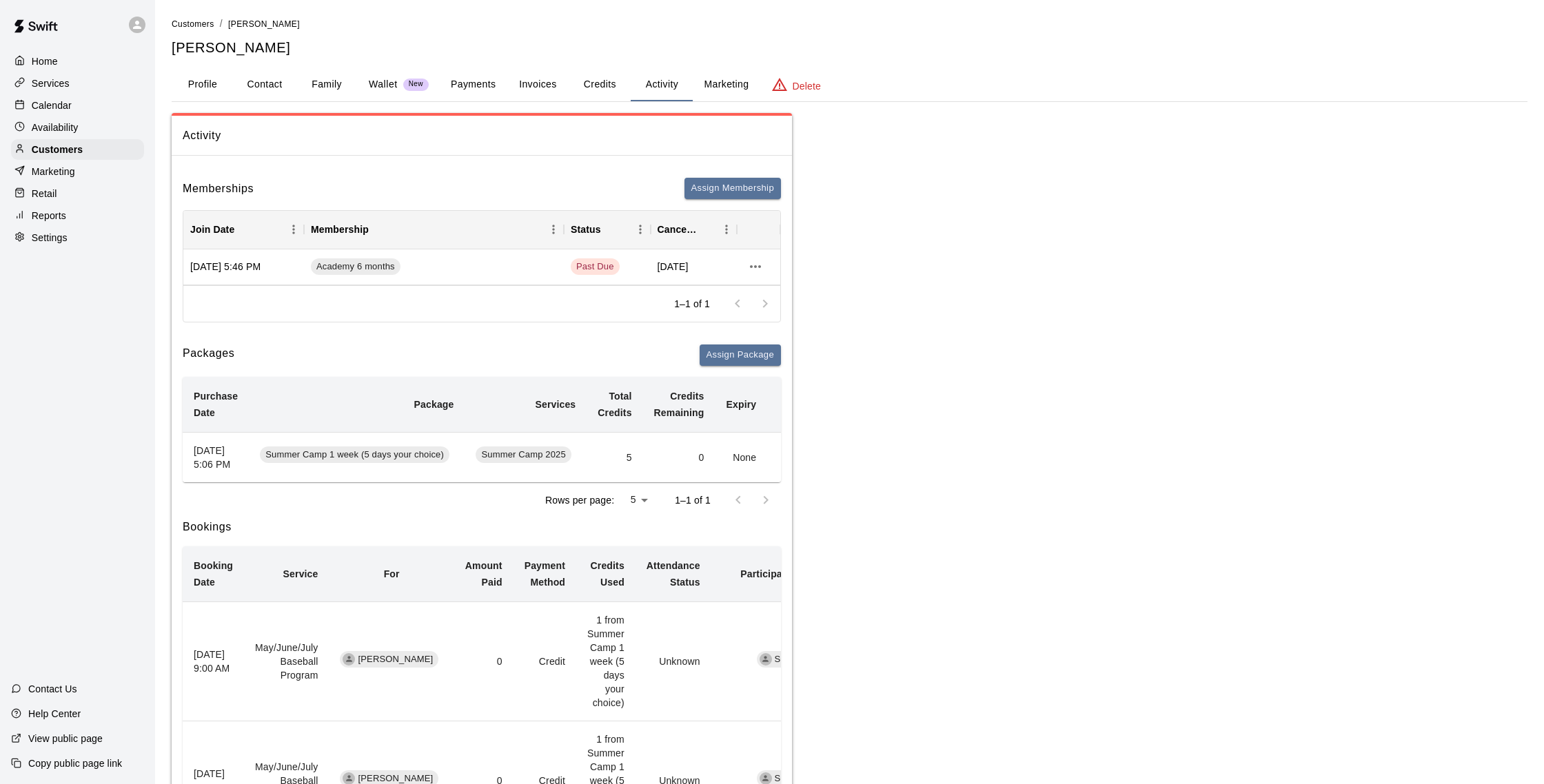
click at [489, 89] on button "Payments" at bounding box center [473, 85] width 67 height 33
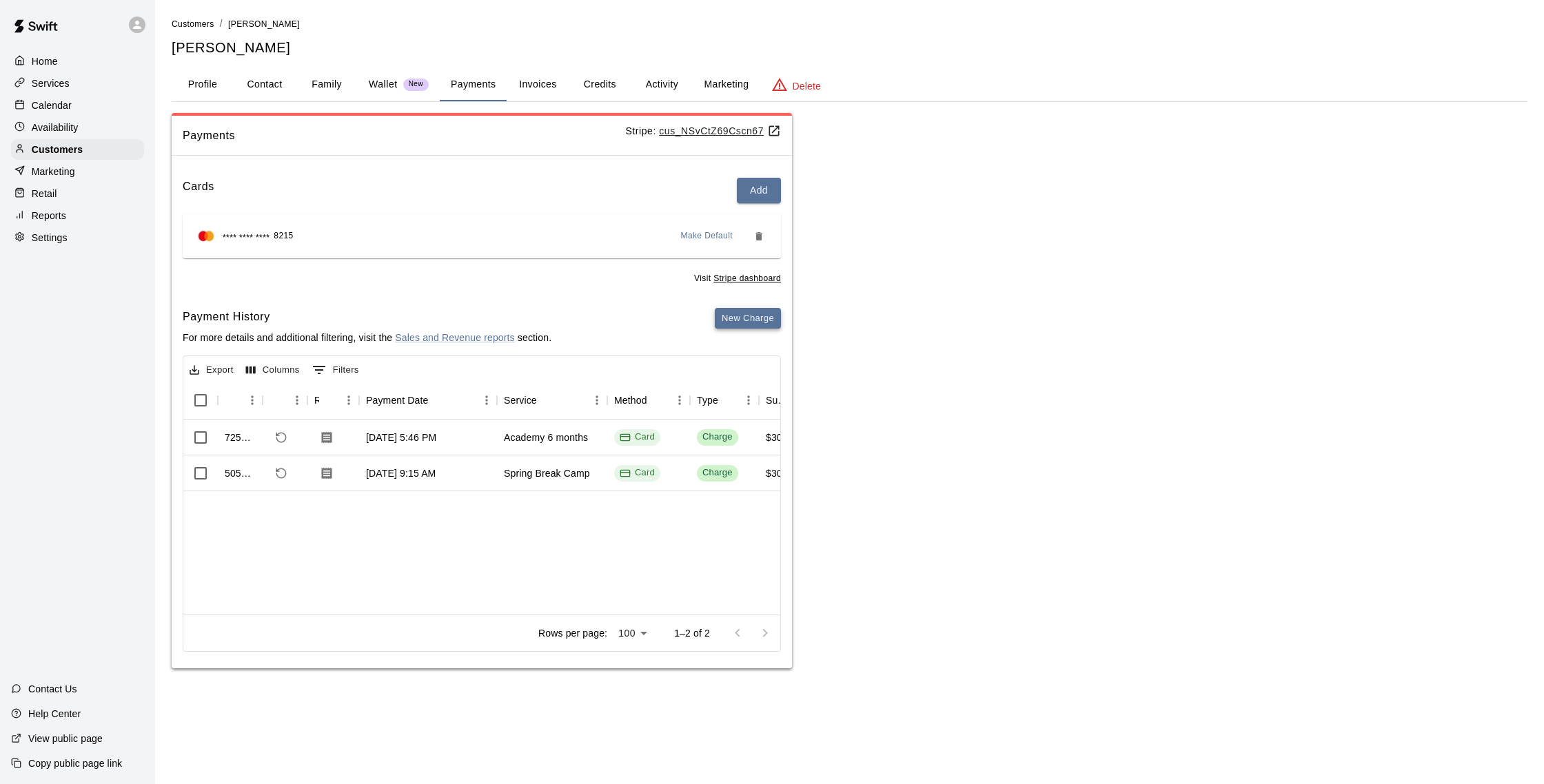
click at [757, 321] on button "New Charge" at bounding box center [748, 318] width 66 height 22
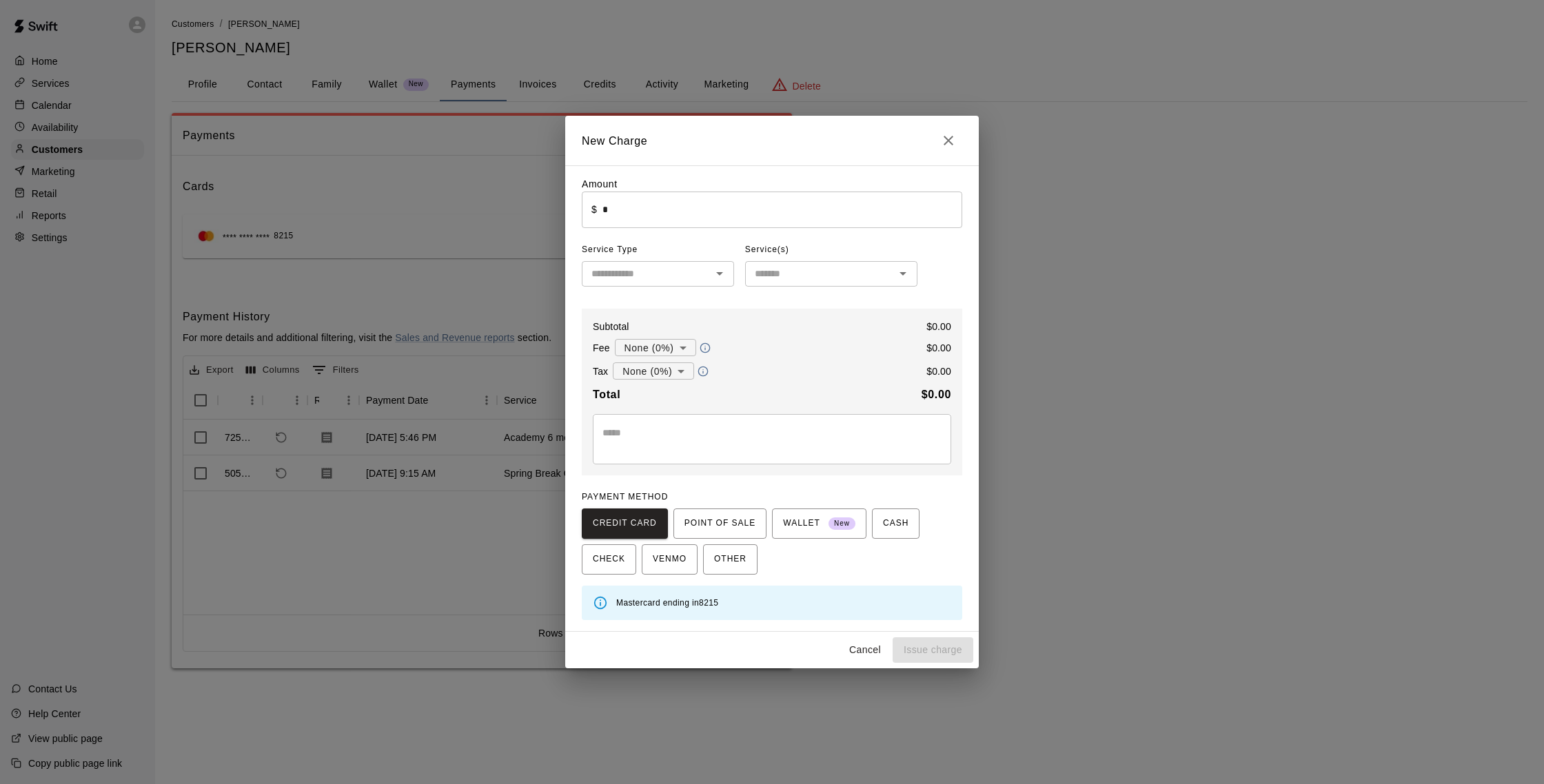
click at [634, 222] on input "*" at bounding box center [782, 209] width 360 height 36
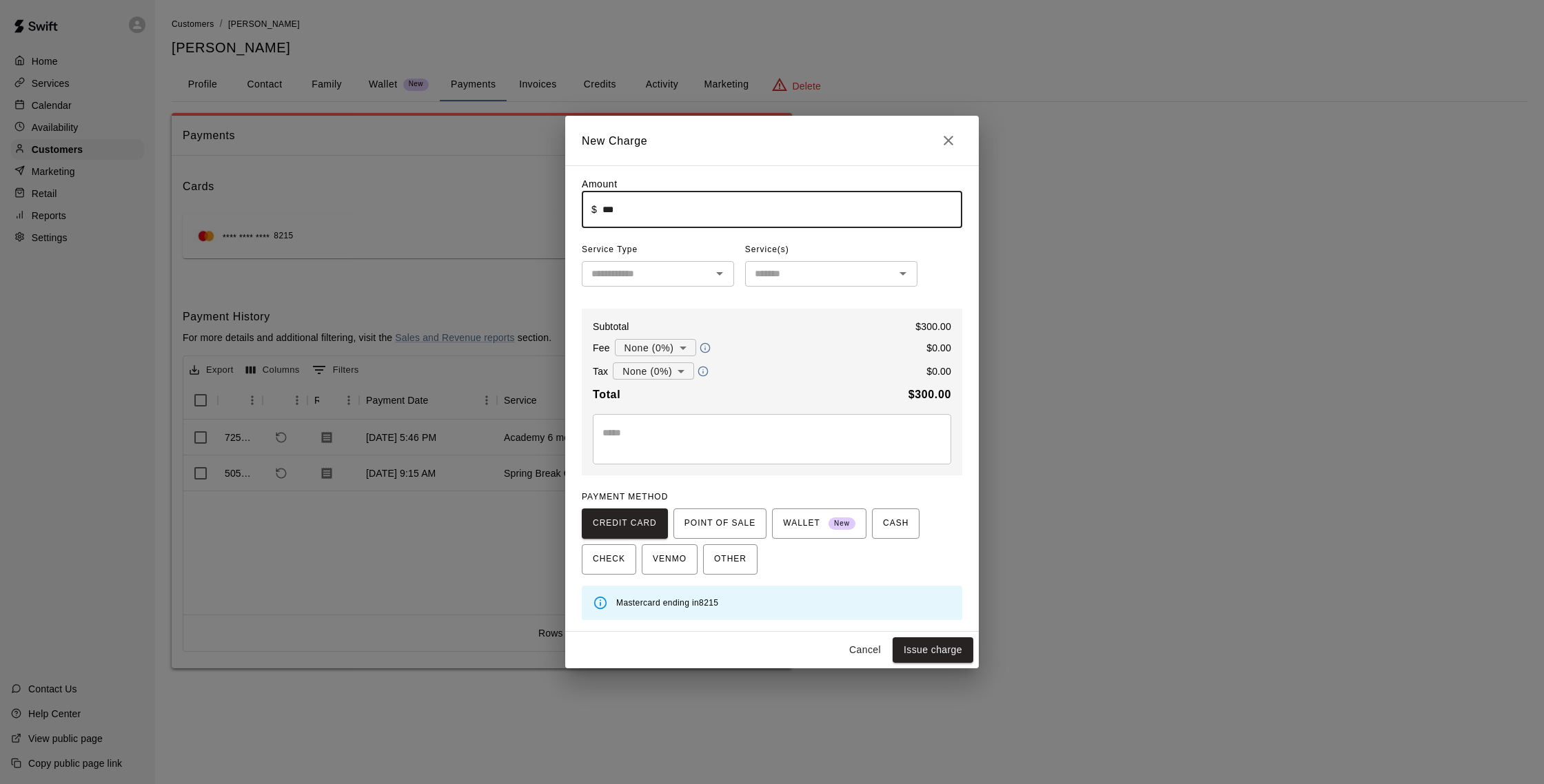
type input "******"
click at [664, 296] on div "Amount ​ $ ****** ​ Service Type ​ Service(s) ​ Subtotal $ 300.00 Fee None (0%)…" at bounding box center [772, 399] width 380 height 443
click at [663, 281] on input "text" at bounding box center [646, 273] width 122 height 17
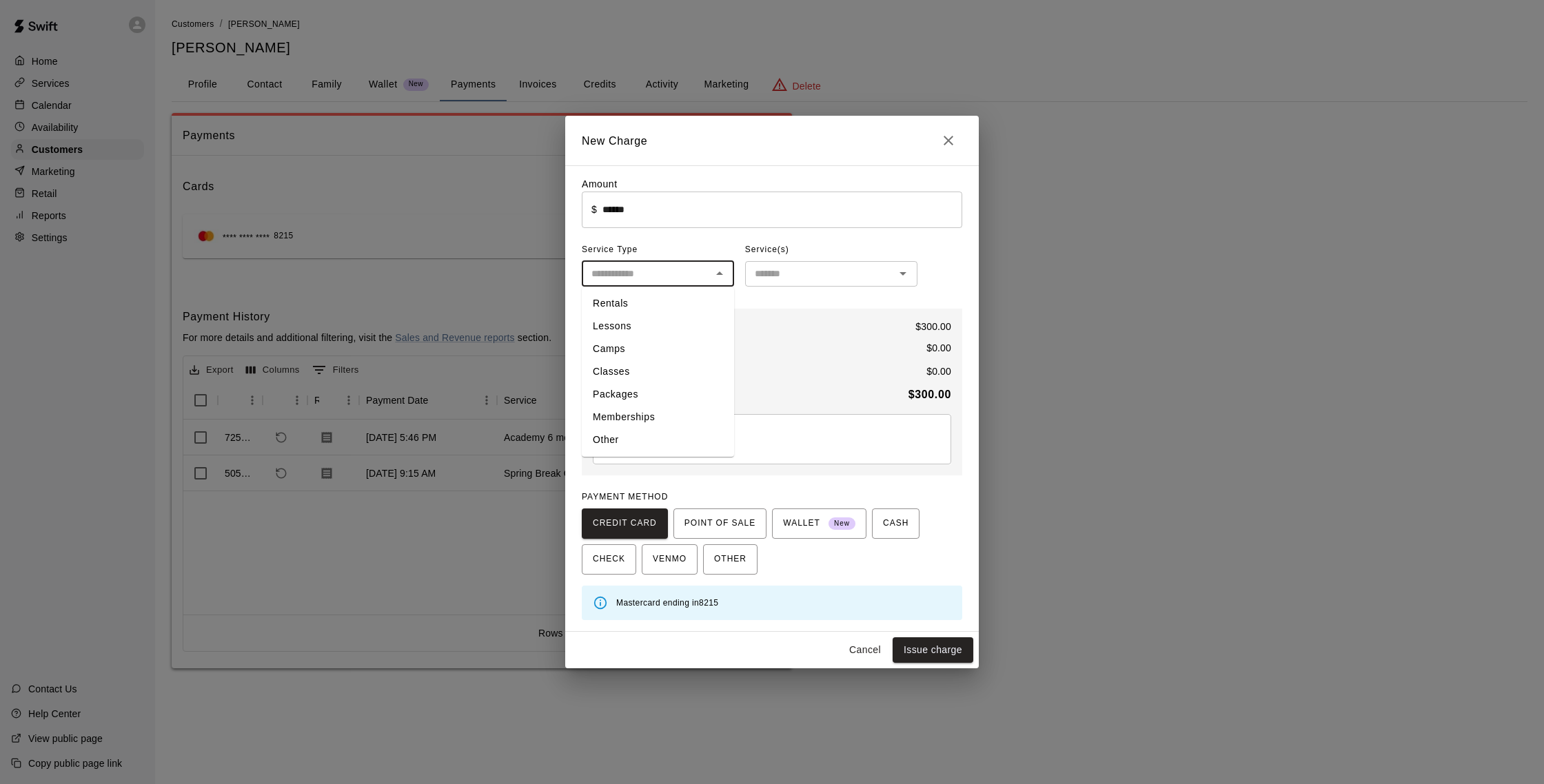
click at [629, 421] on li "Memberships" at bounding box center [658, 417] width 152 height 23
type input "**********"
click at [844, 264] on div "​" at bounding box center [832, 274] width 172 height 26
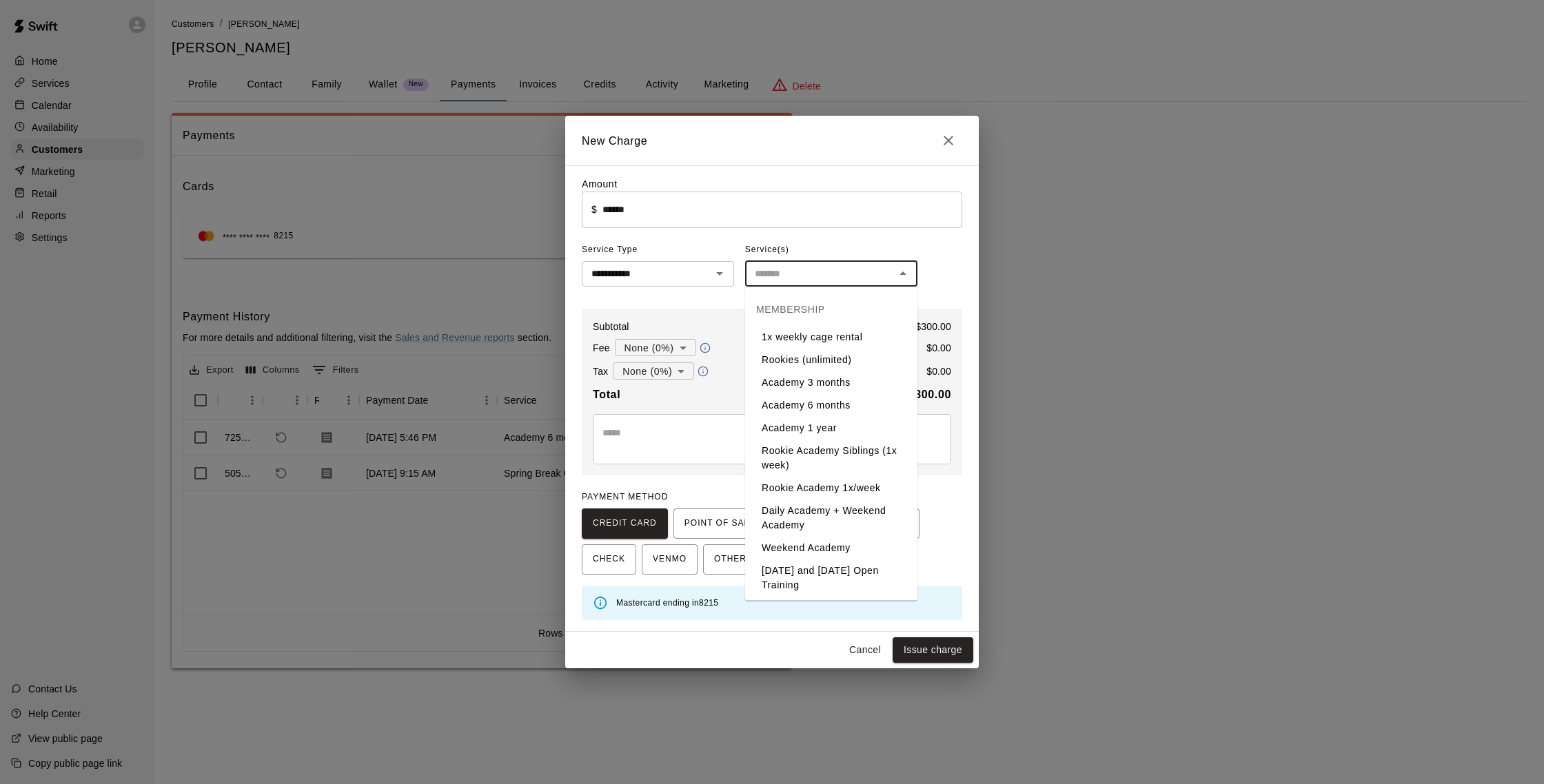
click at [819, 406] on li "Academy 6 months" at bounding box center [832, 405] width 172 height 23
type input "**********"
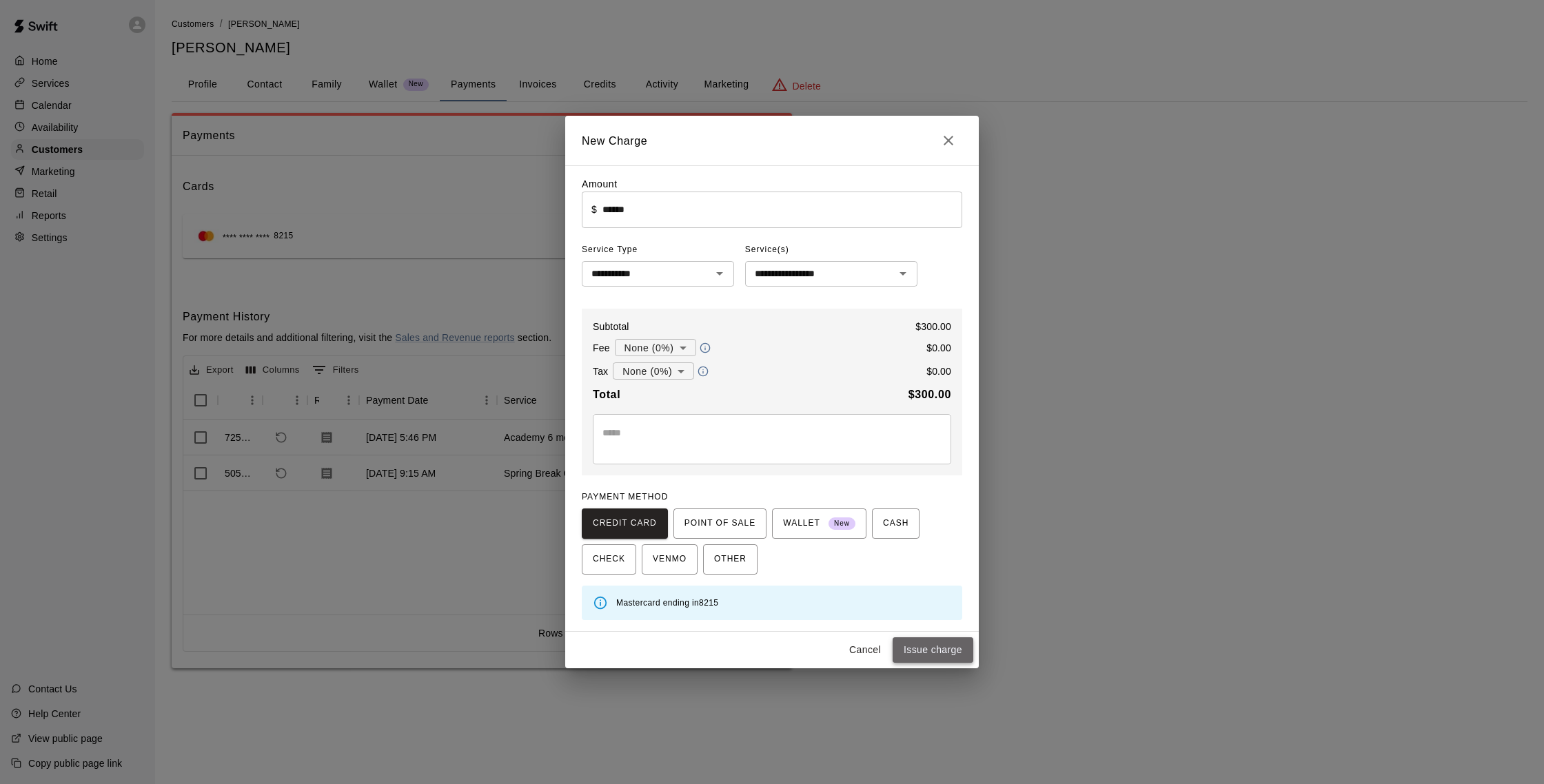
click at [936, 649] on button "Issue charge" at bounding box center [933, 650] width 81 height 26
type input "*"
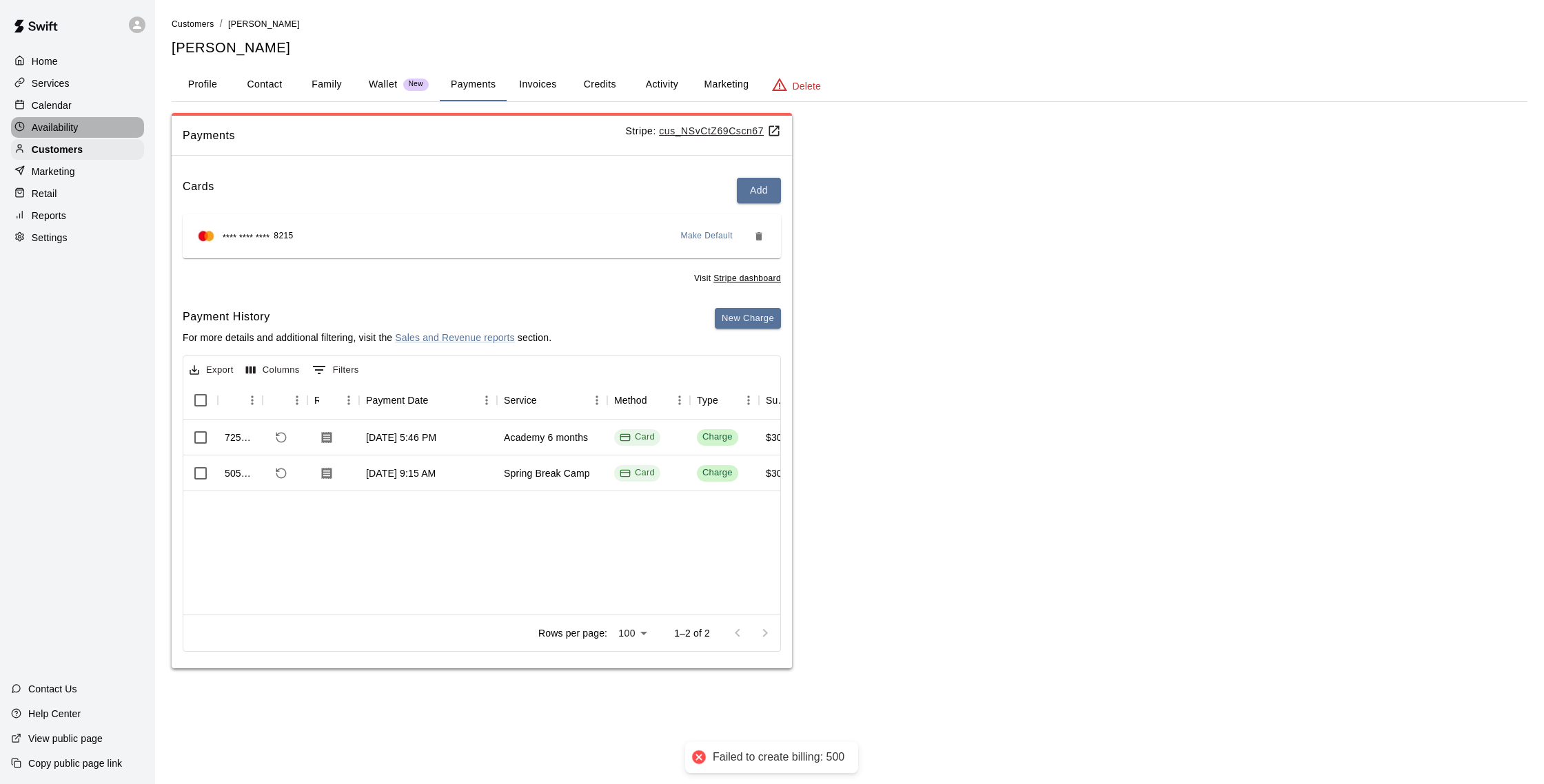
click at [60, 127] on p "Availability" at bounding box center [55, 127] width 47 height 14
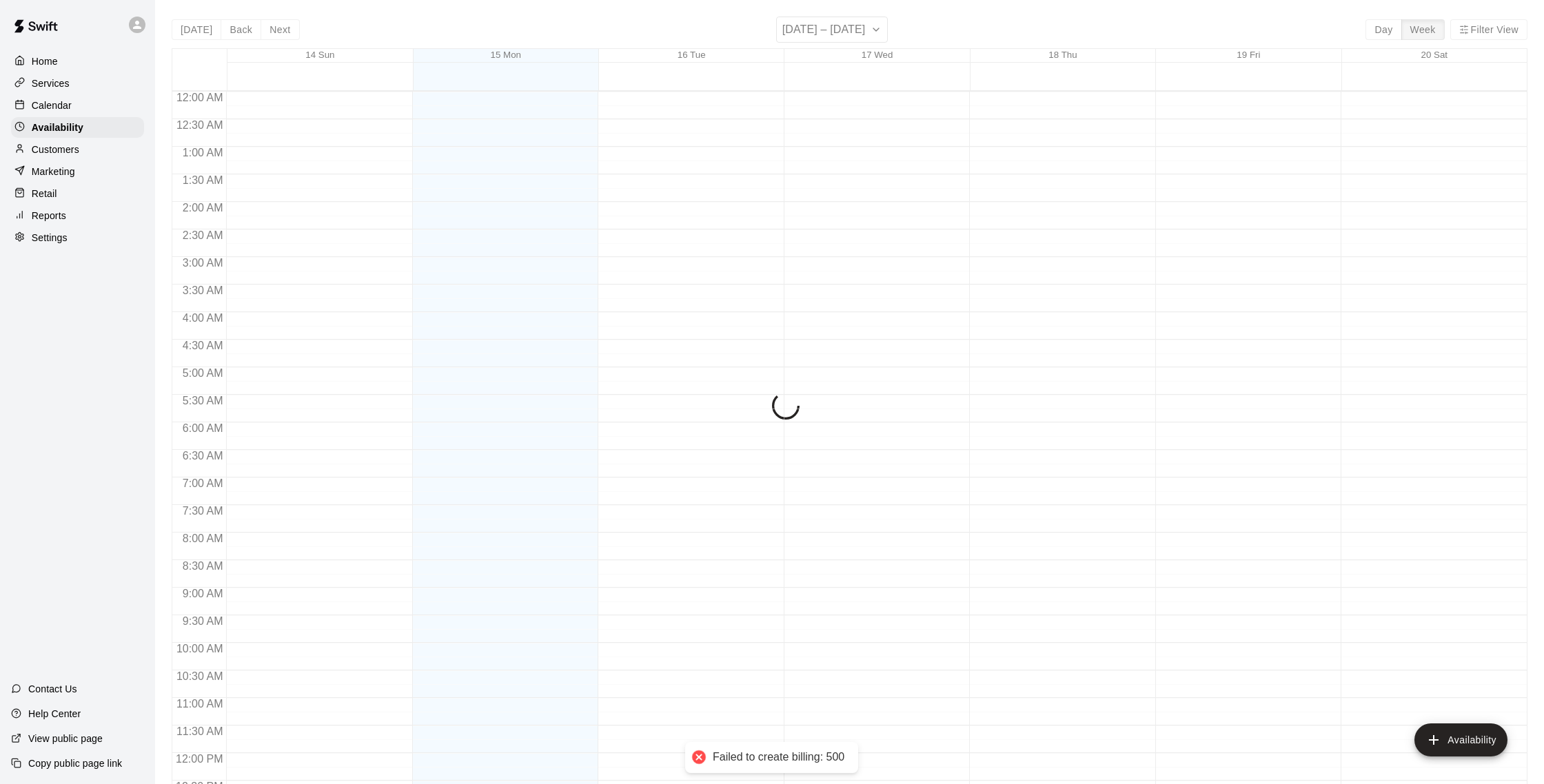
scroll to position [616, 0]
click at [65, 160] on div "Home Services Calendar Availability Customers Marketing Retail Reports Settings" at bounding box center [77, 150] width 155 height 200
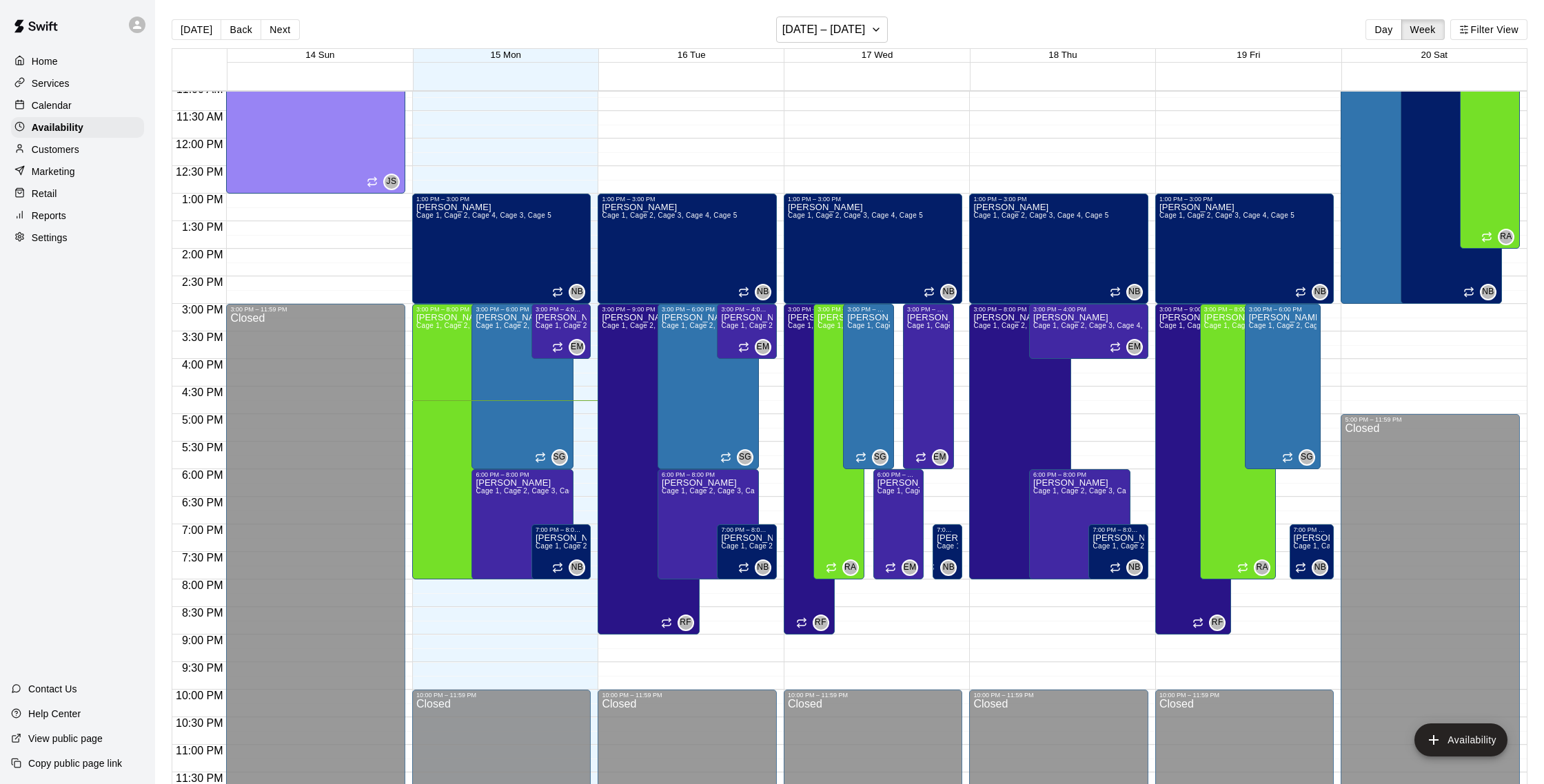
click at [73, 151] on p "Customers" at bounding box center [55, 149] width 48 height 14
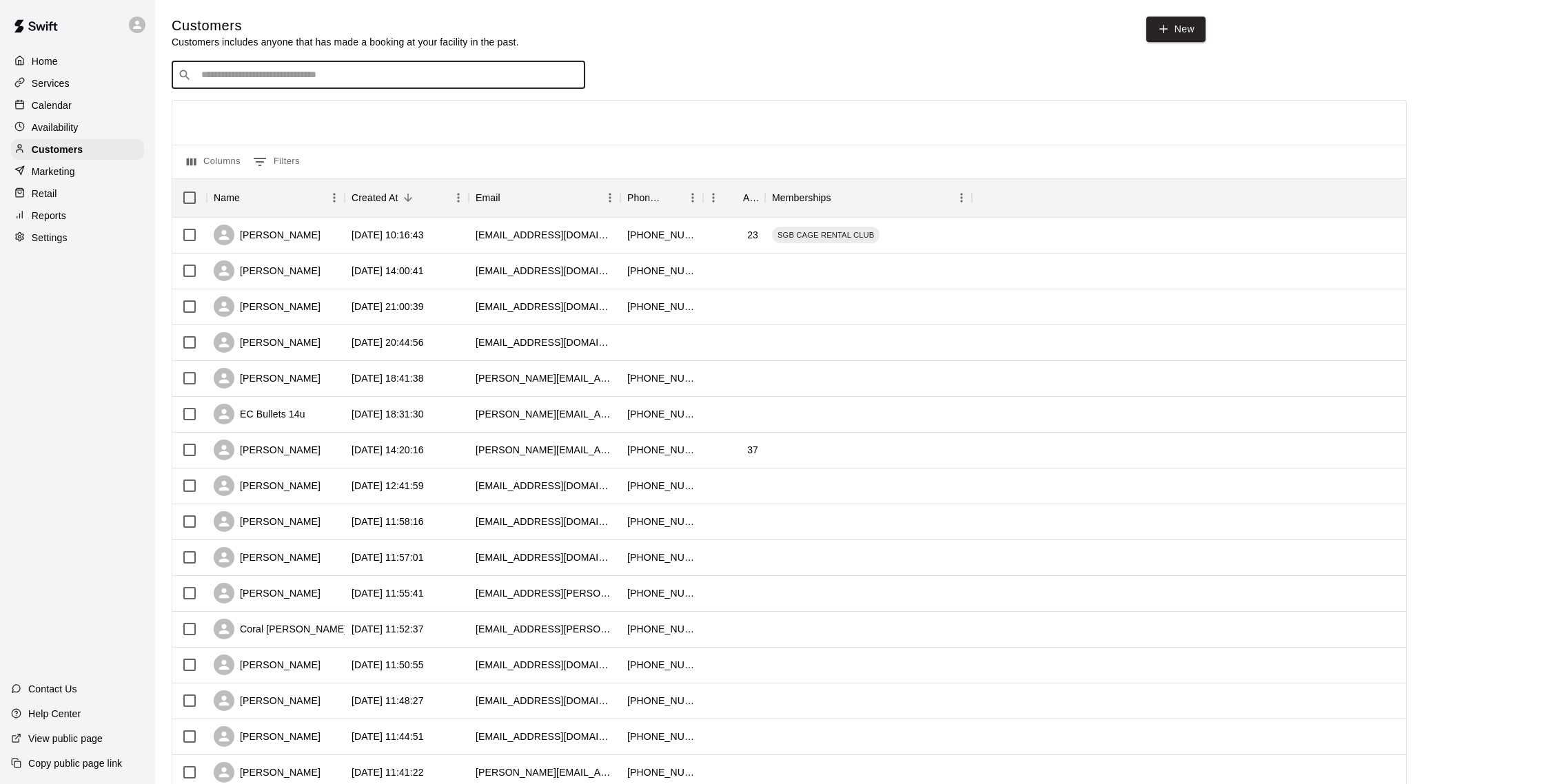
click at [298, 79] on input "Search customers by name or email" at bounding box center [388, 75] width 382 height 14
type input "****"
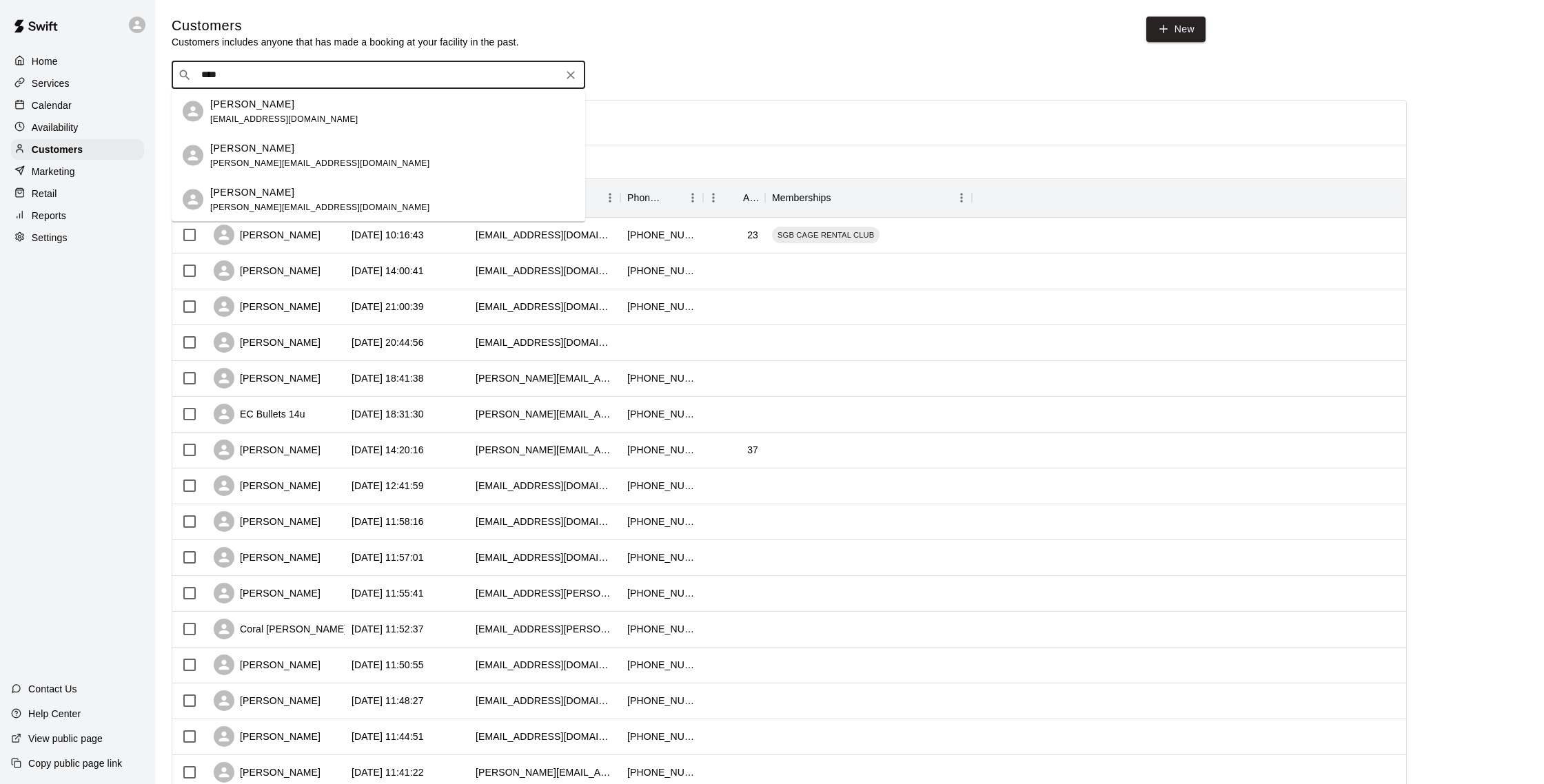
click at [309, 156] on div "Glenn King glenn.cesllc@gmail.com" at bounding box center [392, 156] width 364 height 30
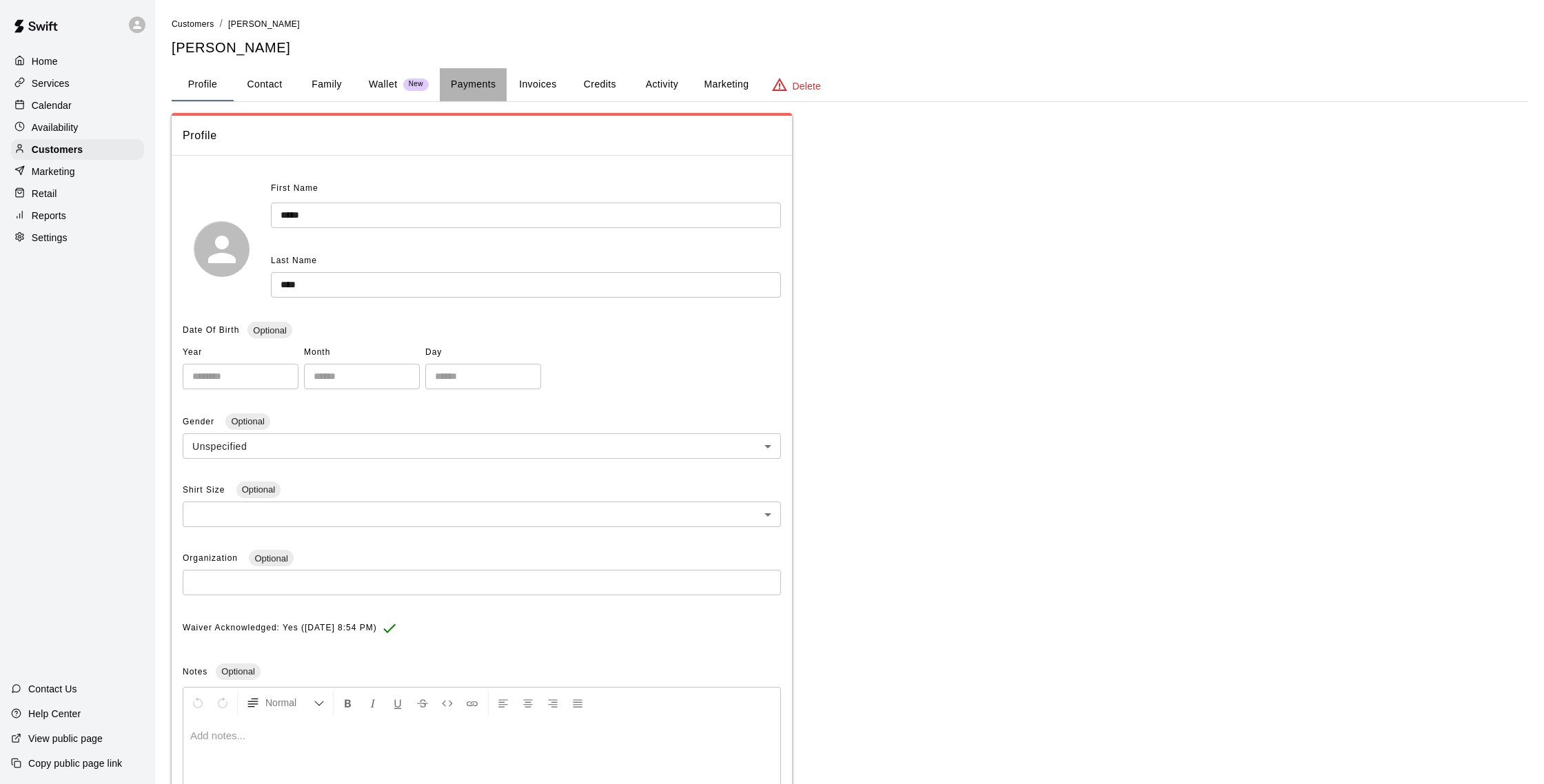
click at [456, 83] on button "Payments" at bounding box center [473, 85] width 67 height 33
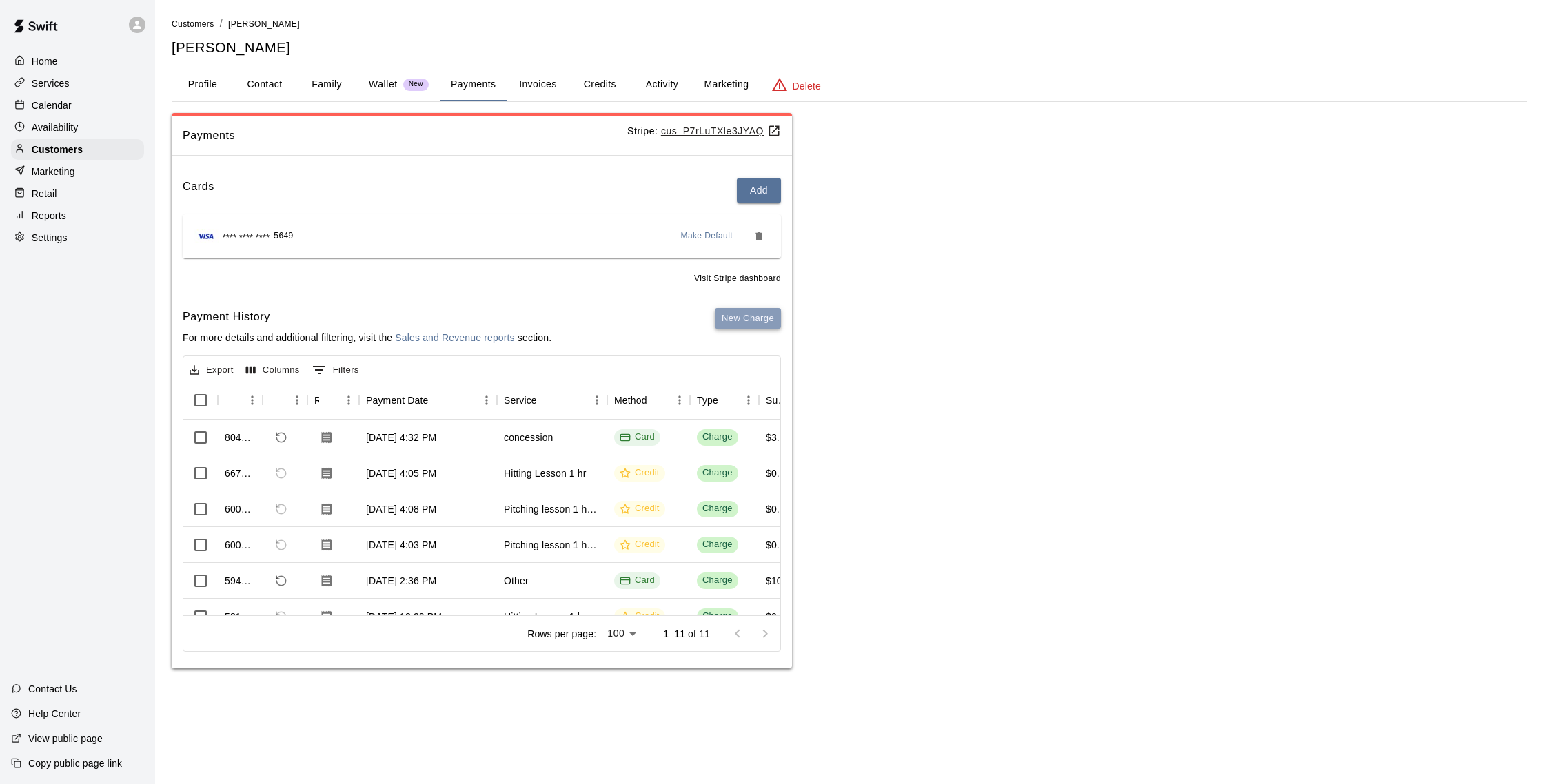
click at [748, 313] on button "New Charge" at bounding box center [748, 318] width 66 height 22
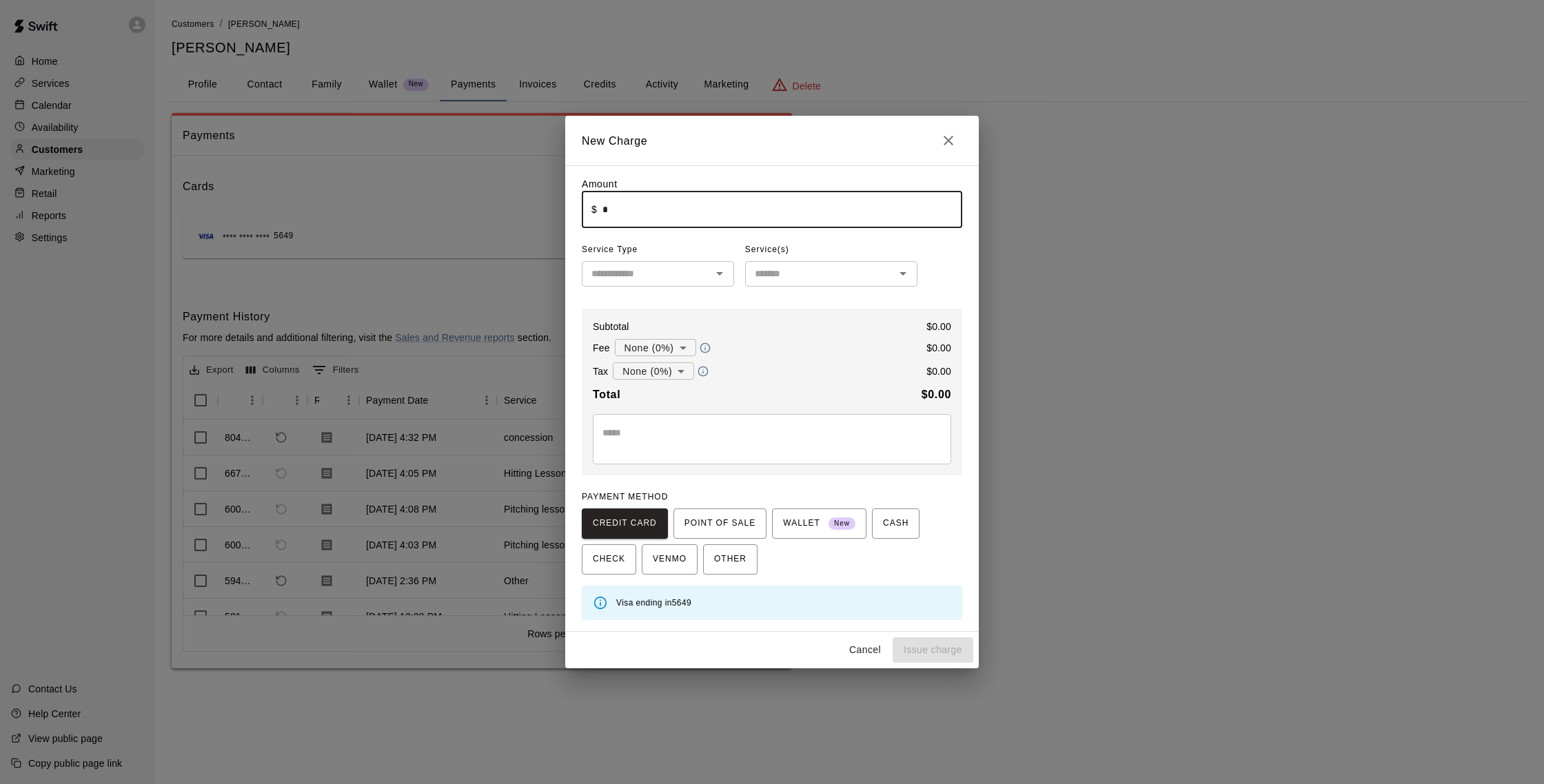
click at [603, 217] on input "*" at bounding box center [782, 209] width 360 height 36
type input "****"
click at [637, 268] on input "text" at bounding box center [646, 273] width 122 height 17
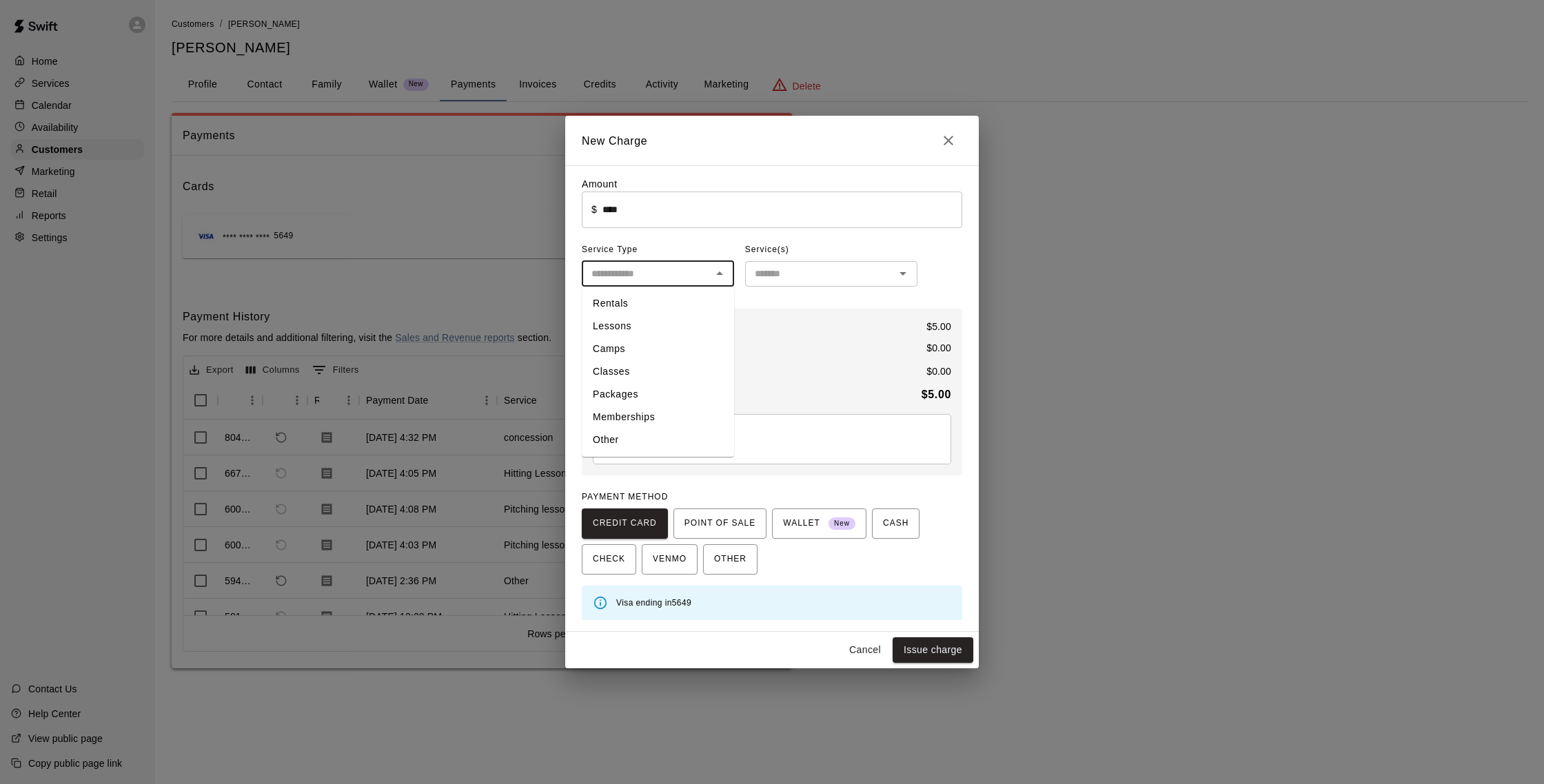
click at [617, 446] on li "Other" at bounding box center [658, 440] width 152 height 23
type input "*****"
click at [779, 277] on input "text" at bounding box center [820, 273] width 141 height 17
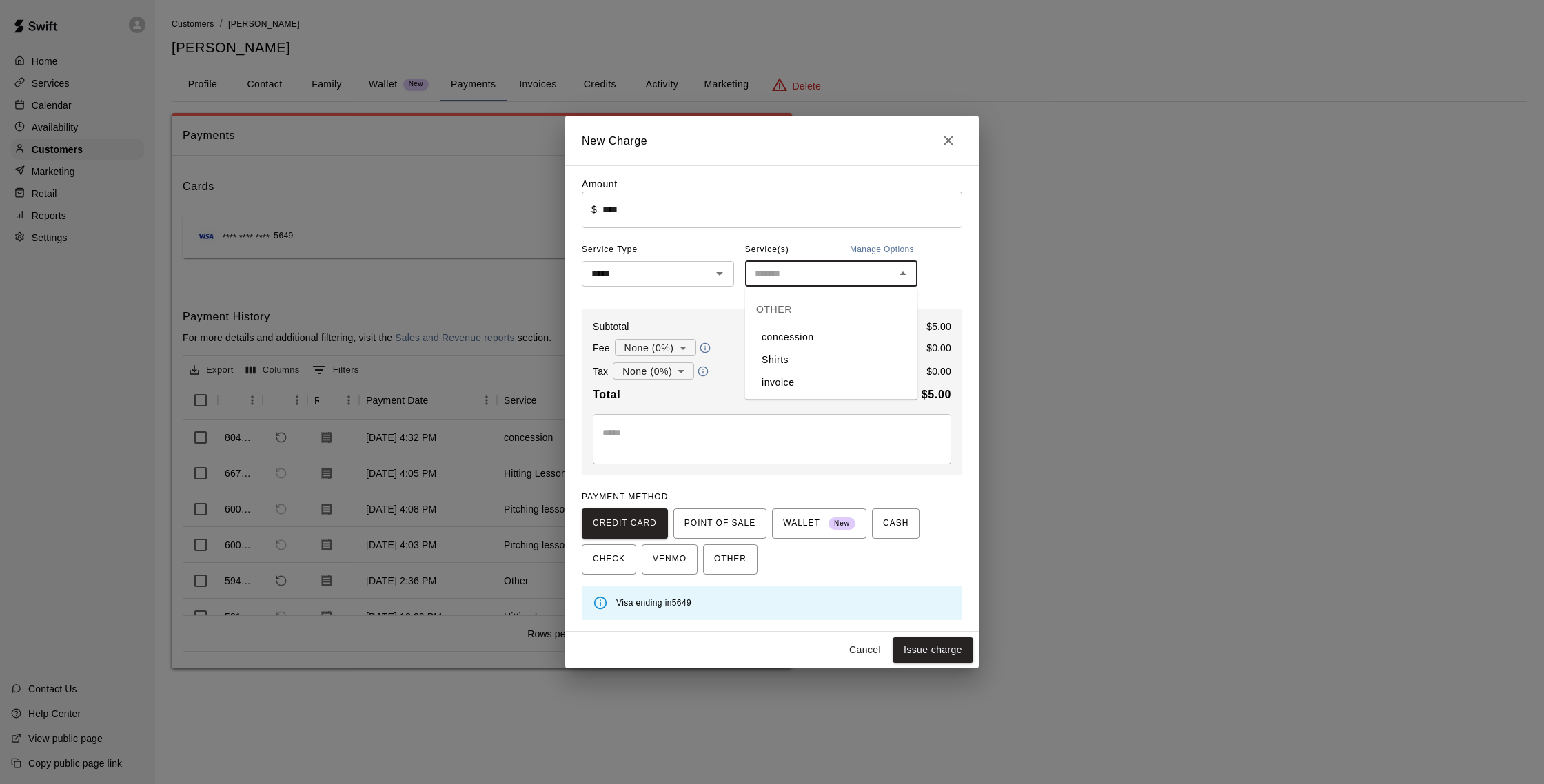
click at [789, 330] on li "concession" at bounding box center [832, 338] width 172 height 23
type input "**********"
click at [948, 640] on button "Issue charge" at bounding box center [933, 650] width 81 height 26
type input "*"
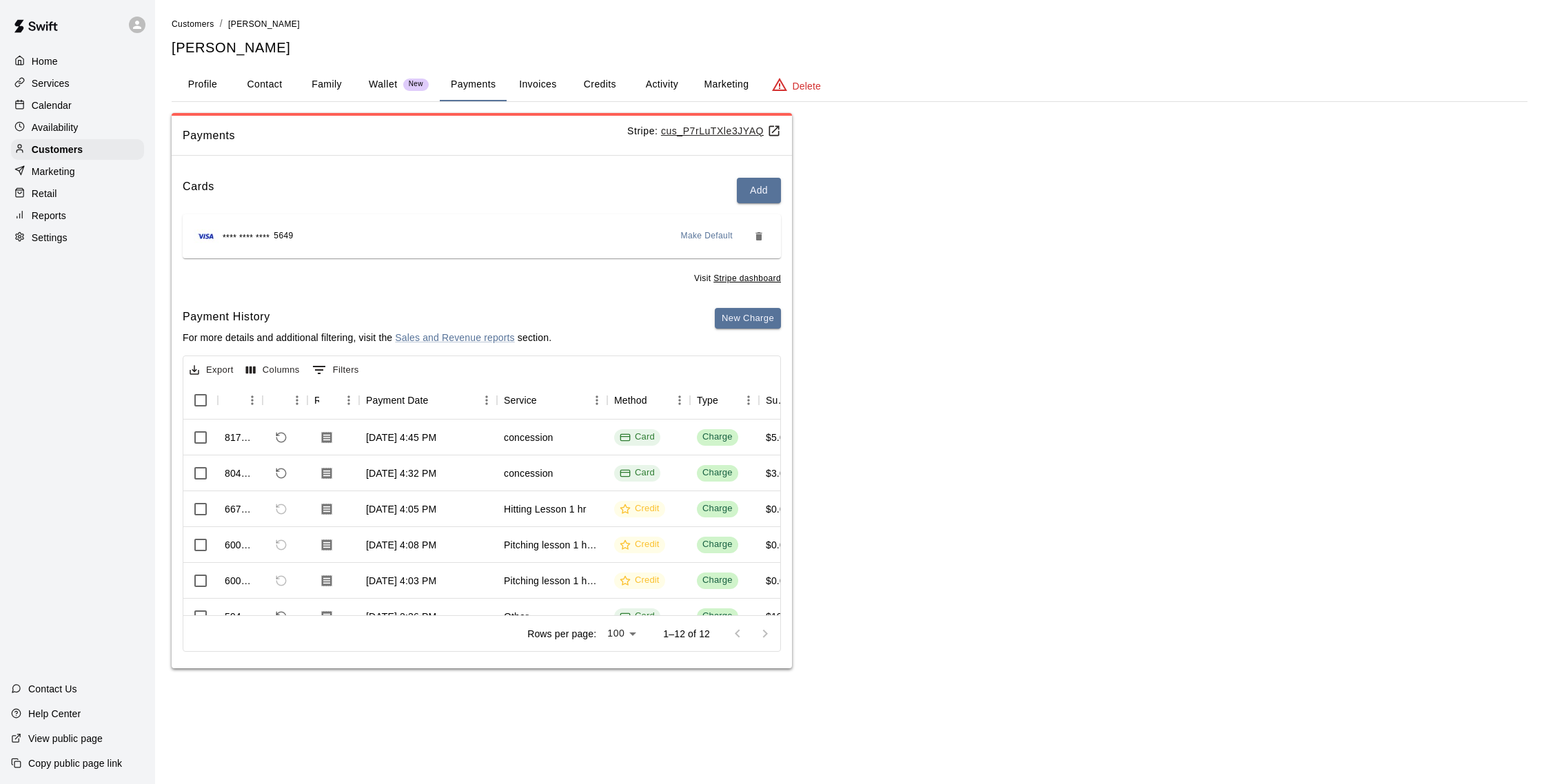
click at [59, 89] on div "Services" at bounding box center [77, 84] width 133 height 21
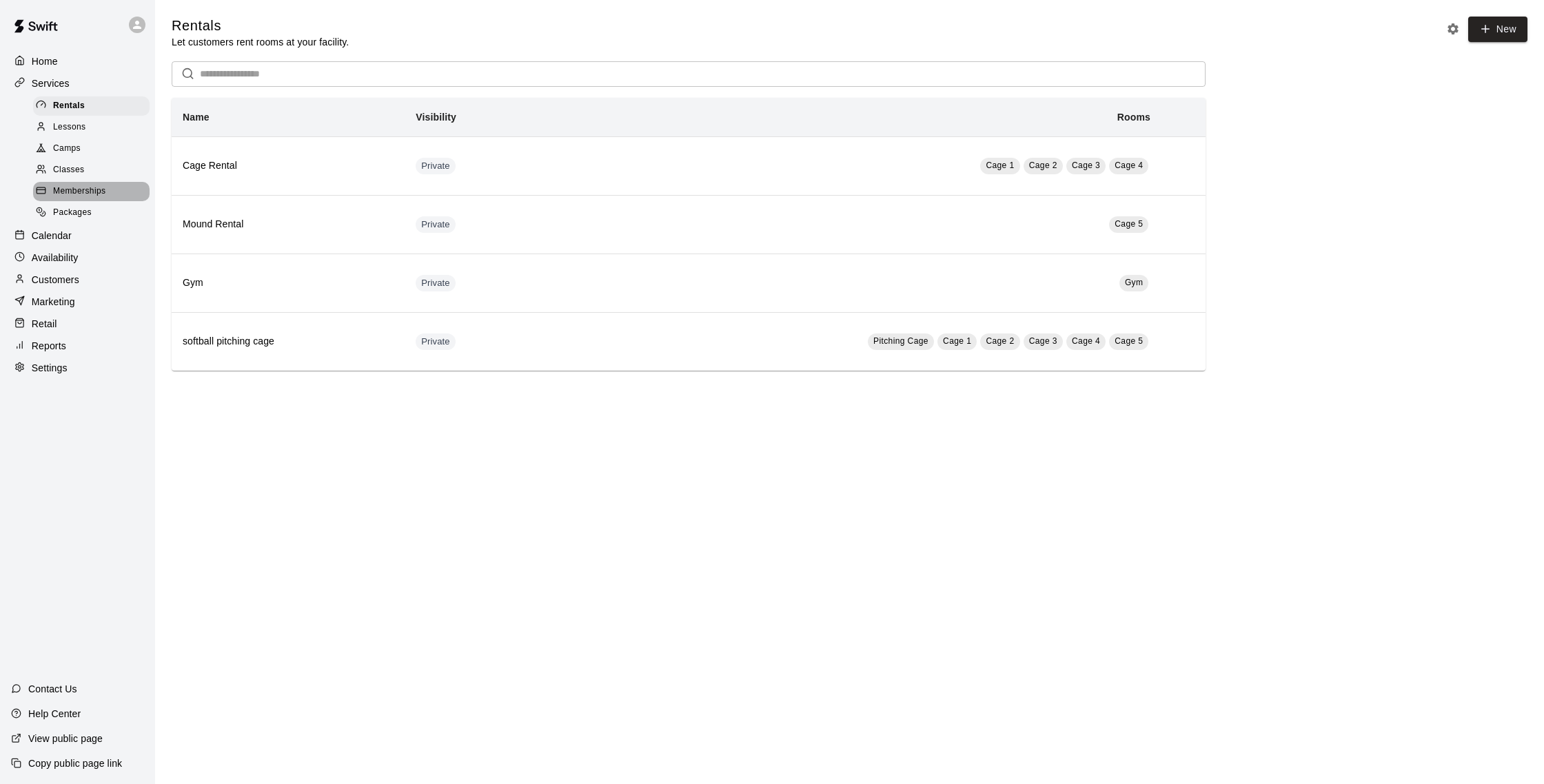
click at [88, 196] on span "Memberships" at bounding box center [79, 191] width 52 height 14
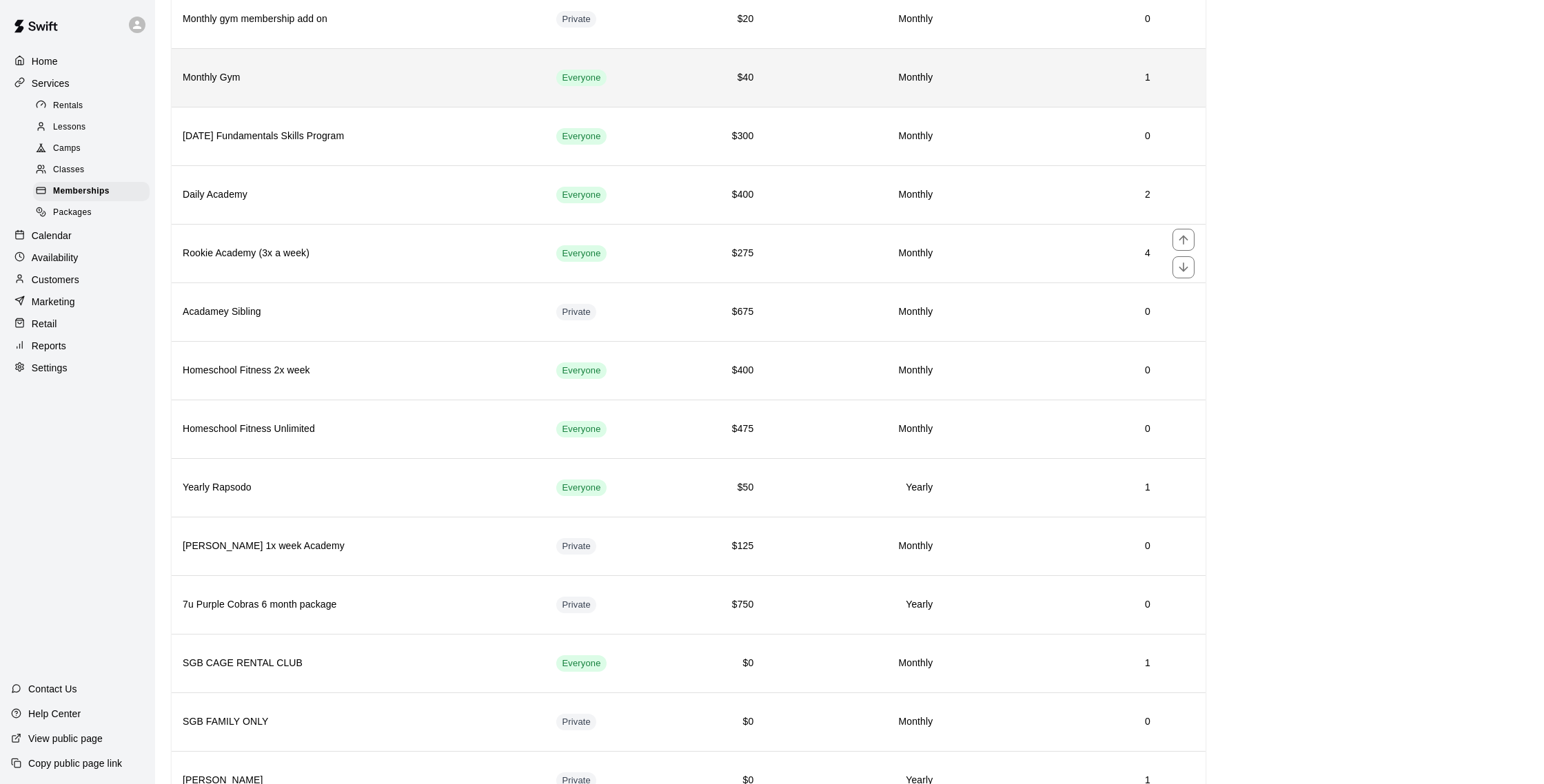
scroll to position [247, 0]
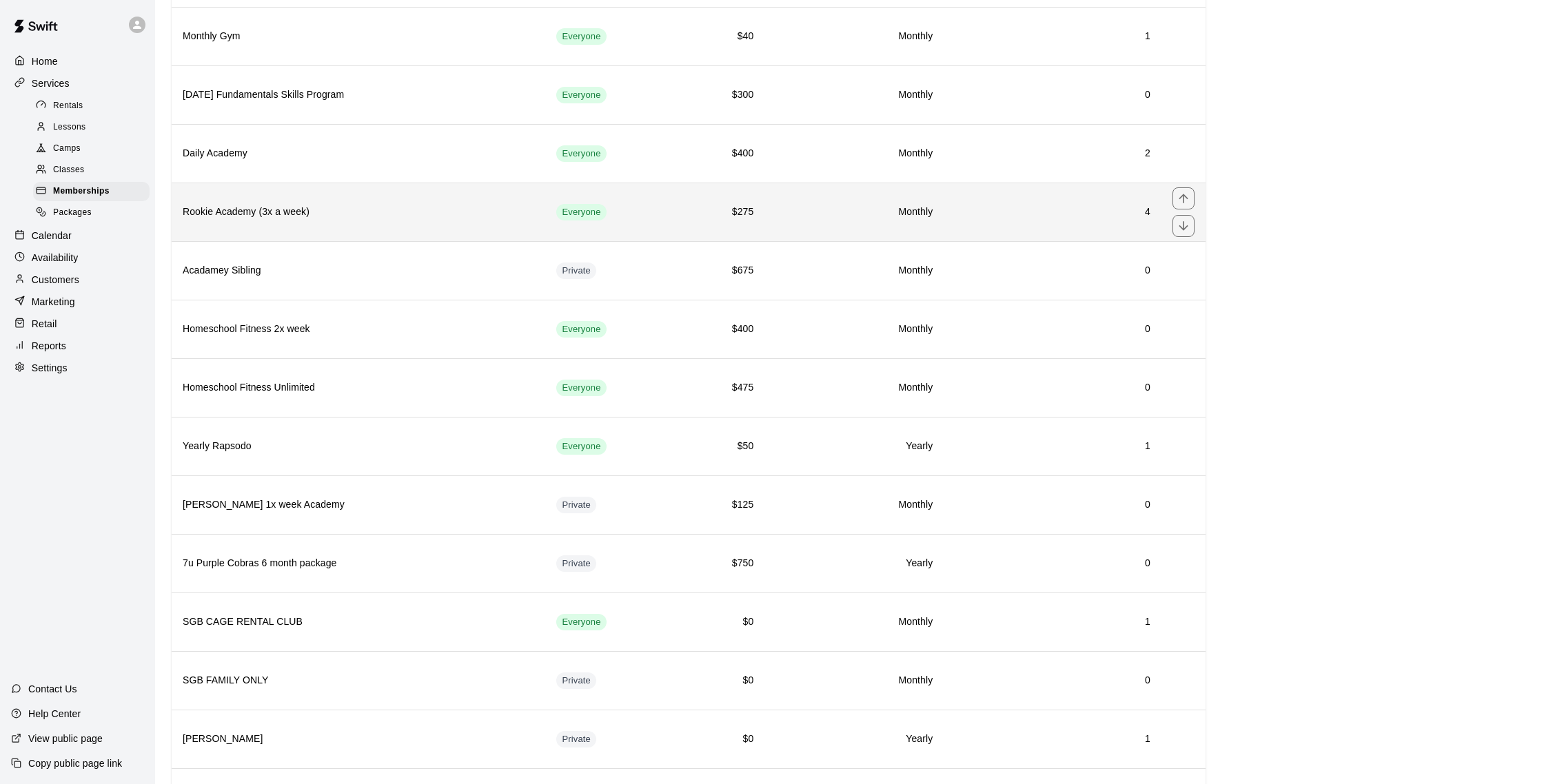
click at [447, 223] on th "Rookie Academy (3x a week)" at bounding box center [359, 212] width 374 height 59
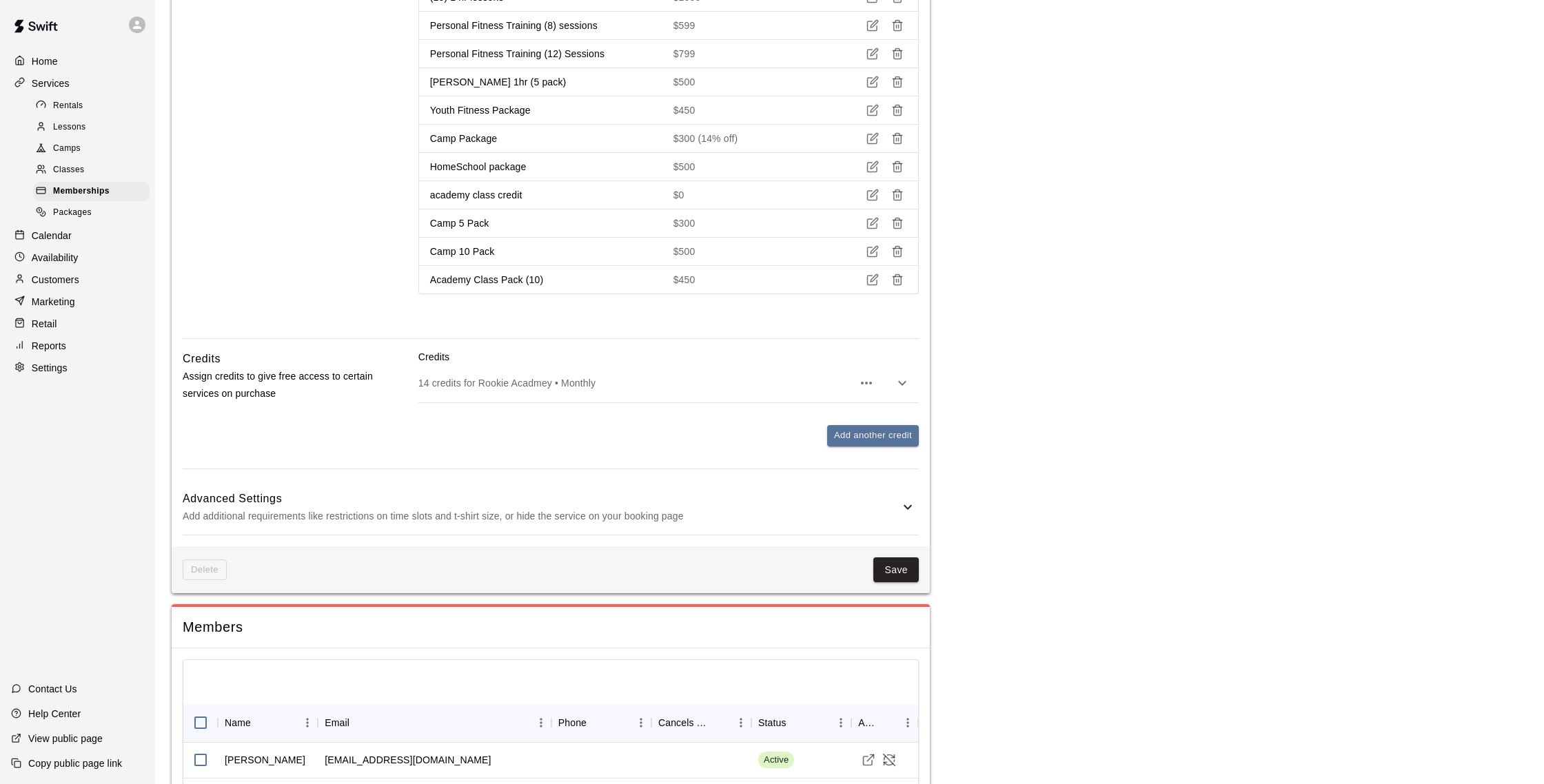
scroll to position [1627, 0]
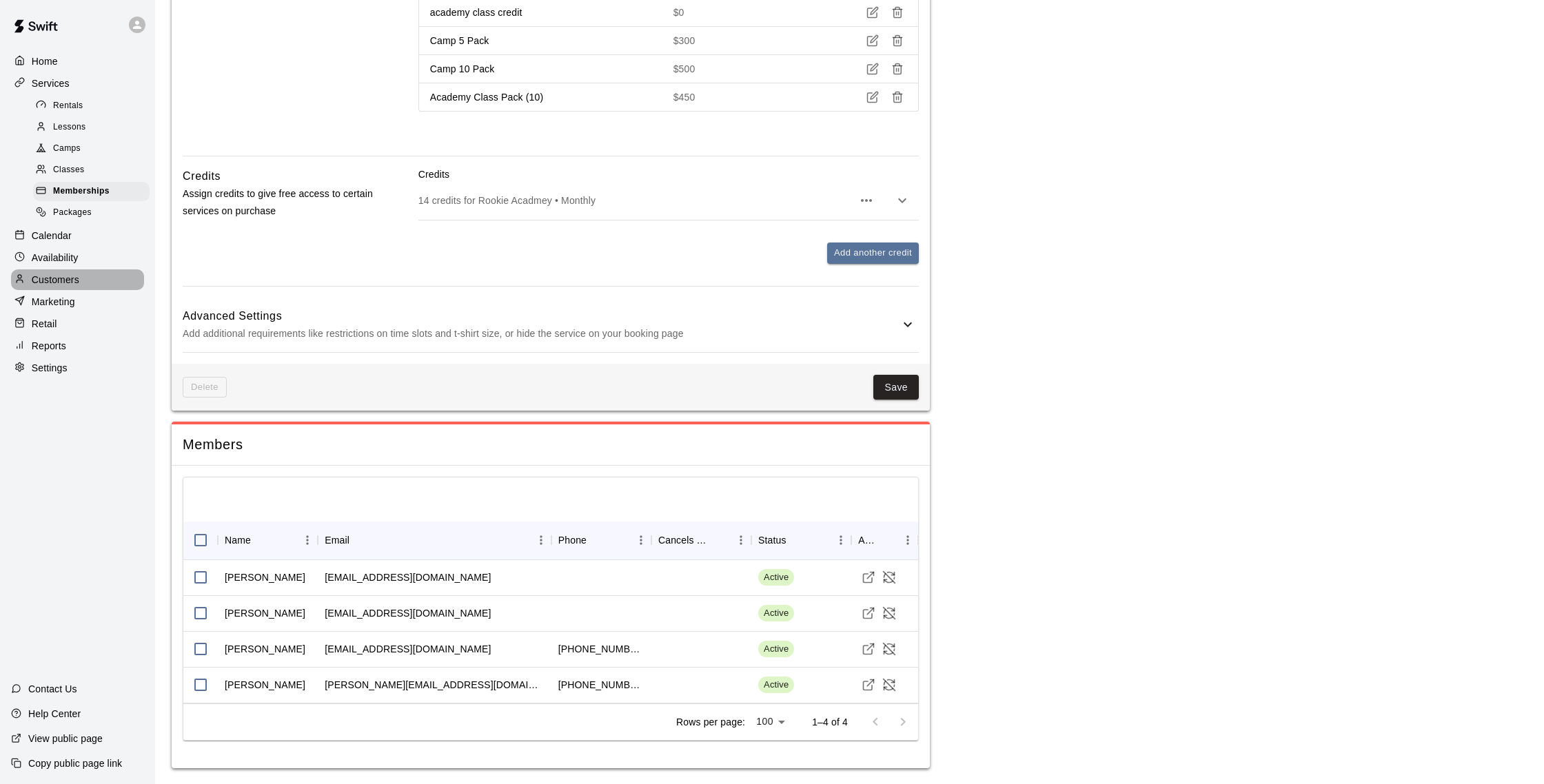
click at [74, 275] on p "Customers" at bounding box center [55, 280] width 48 height 14
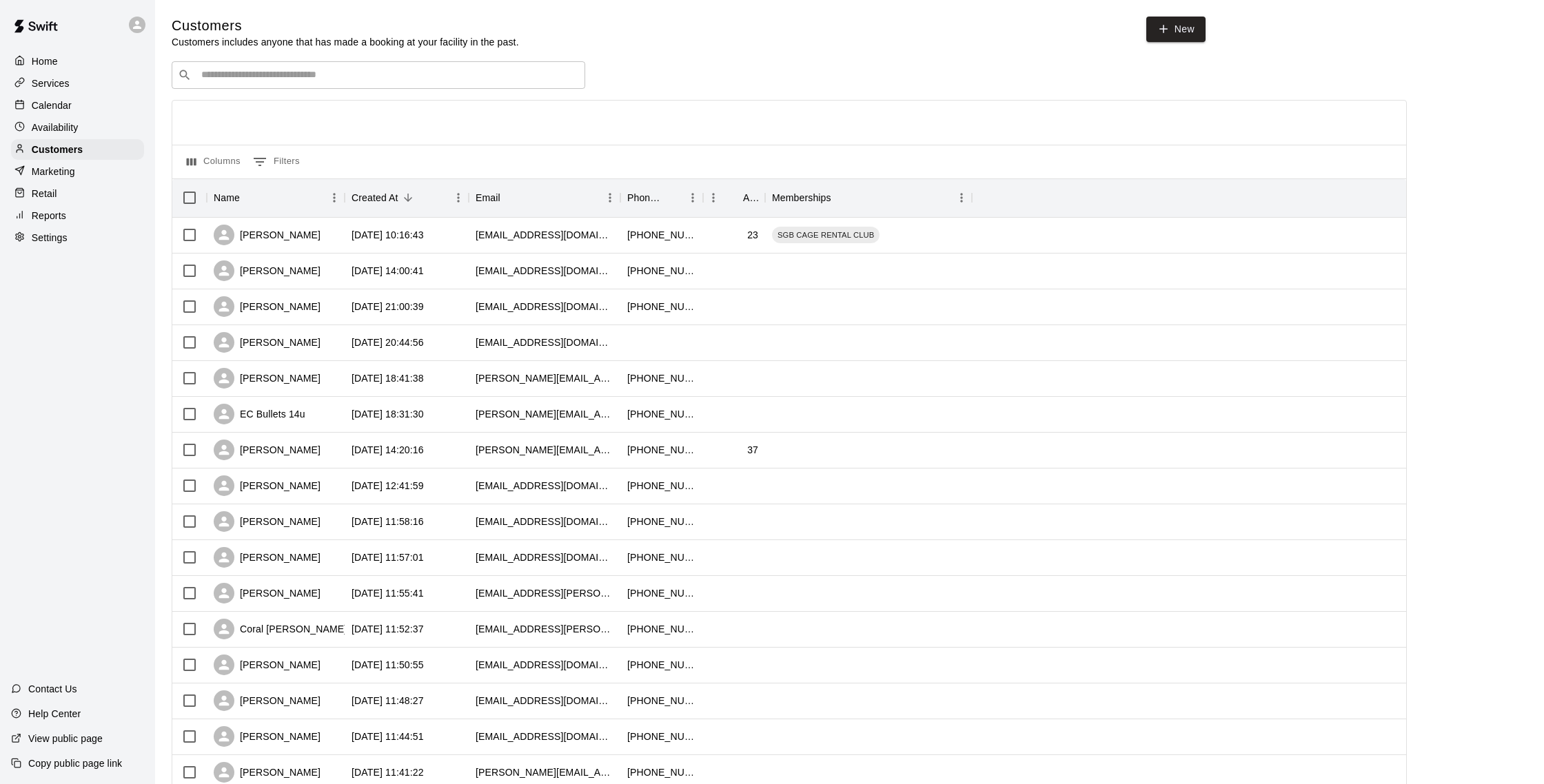
click at [398, 83] on div "​ ​" at bounding box center [378, 75] width 413 height 27
type input "*********"
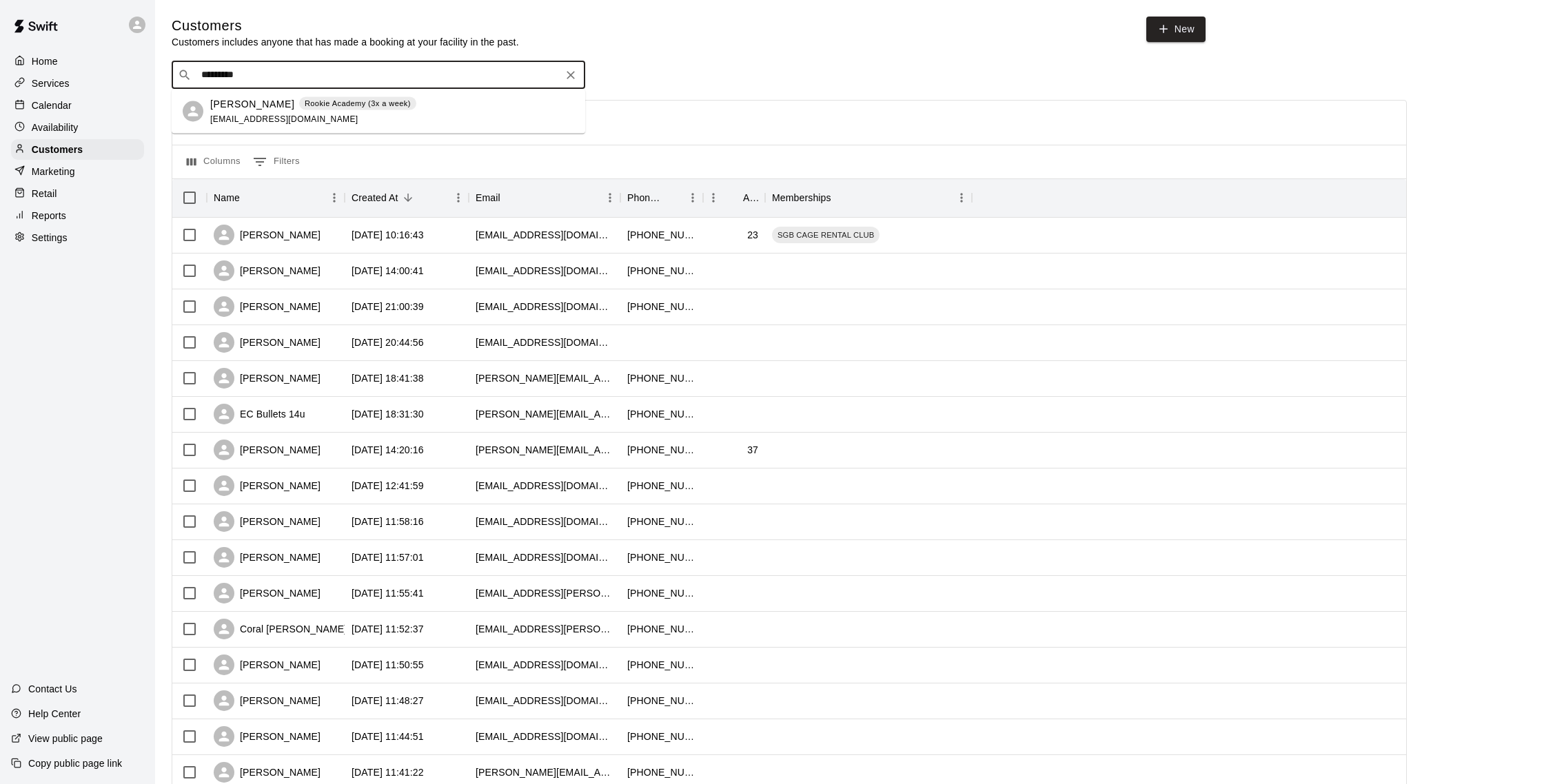
click at [414, 128] on div "[PERSON_NAME] Rookie Academy (3x a week) [EMAIL_ADDRESS][DOMAIN_NAME]" at bounding box center [378, 111] width 413 height 44
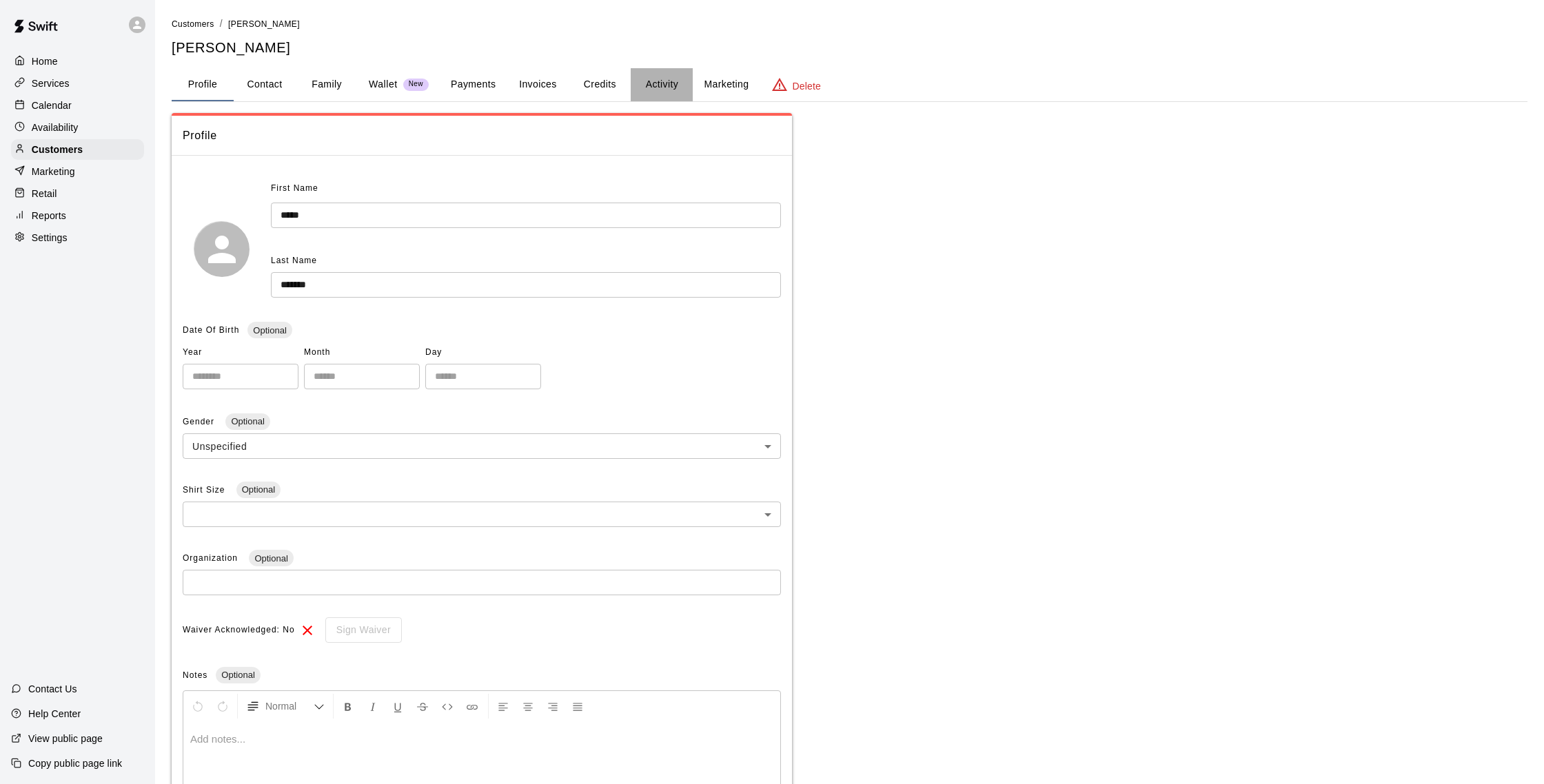
click at [670, 85] on button "Activity" at bounding box center [662, 85] width 62 height 33
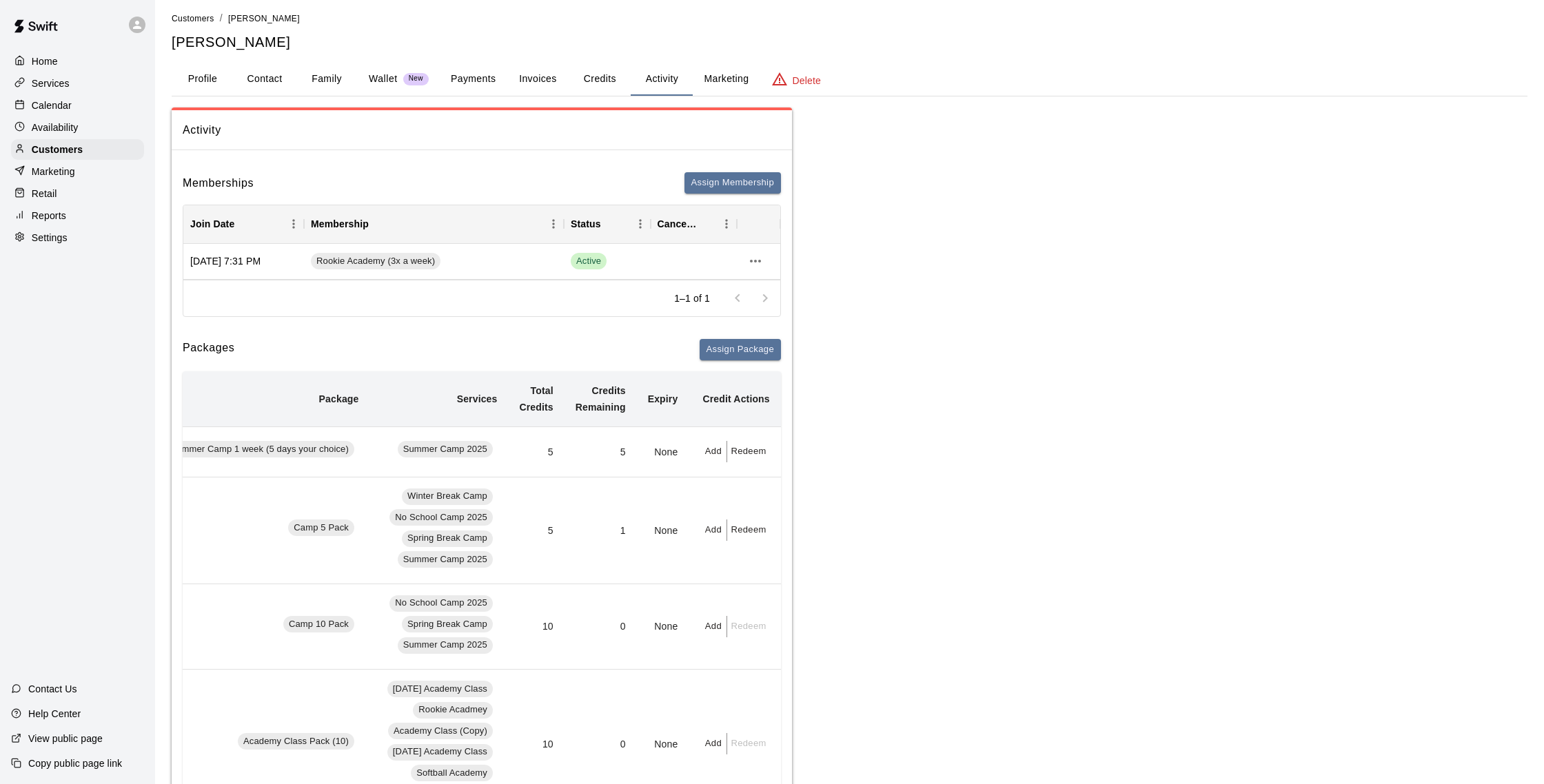
scroll to position [3, 0]
click at [50, 107] on p "Calendar" at bounding box center [52, 105] width 40 height 14
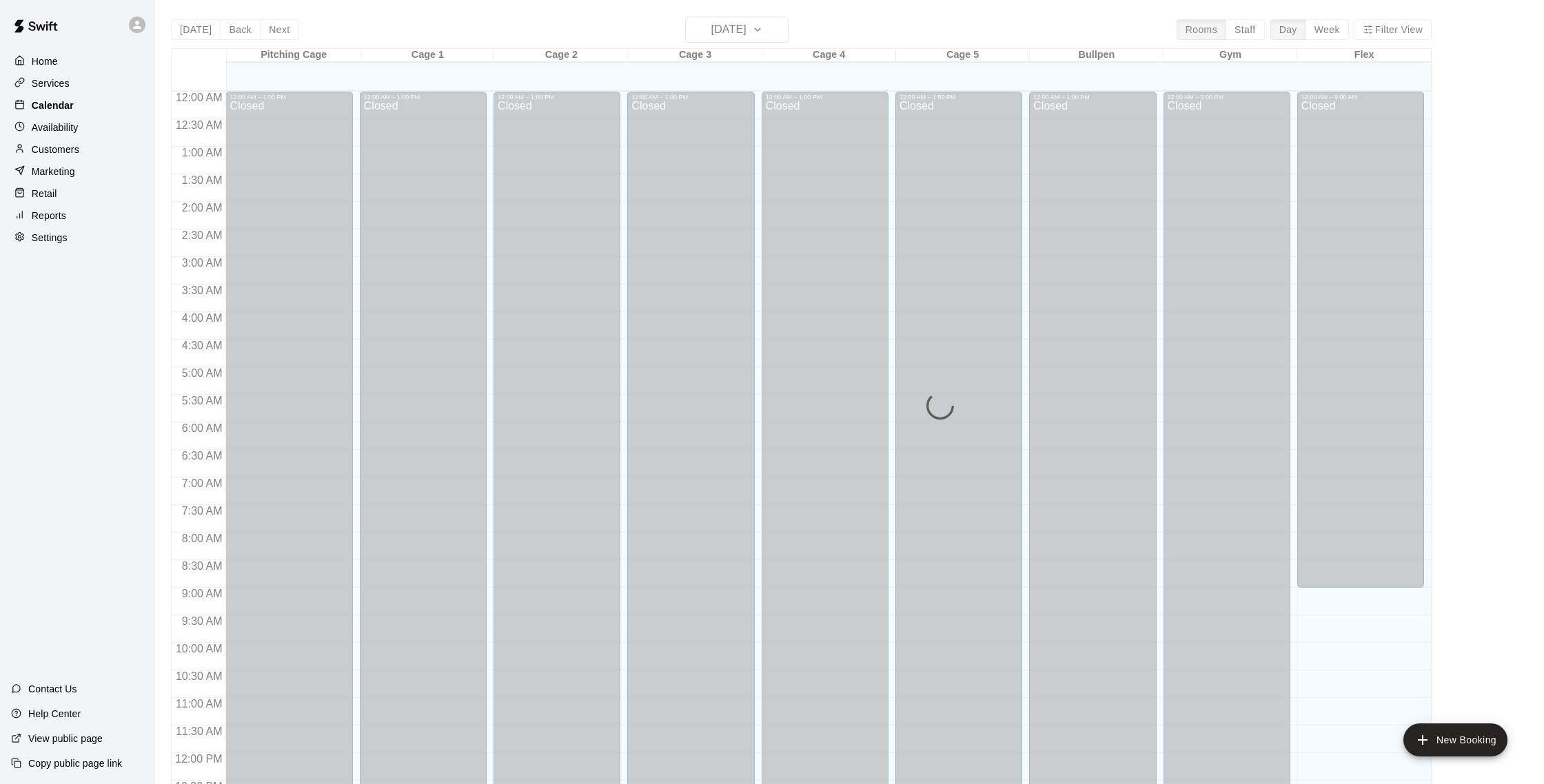
scroll to position [575, 0]
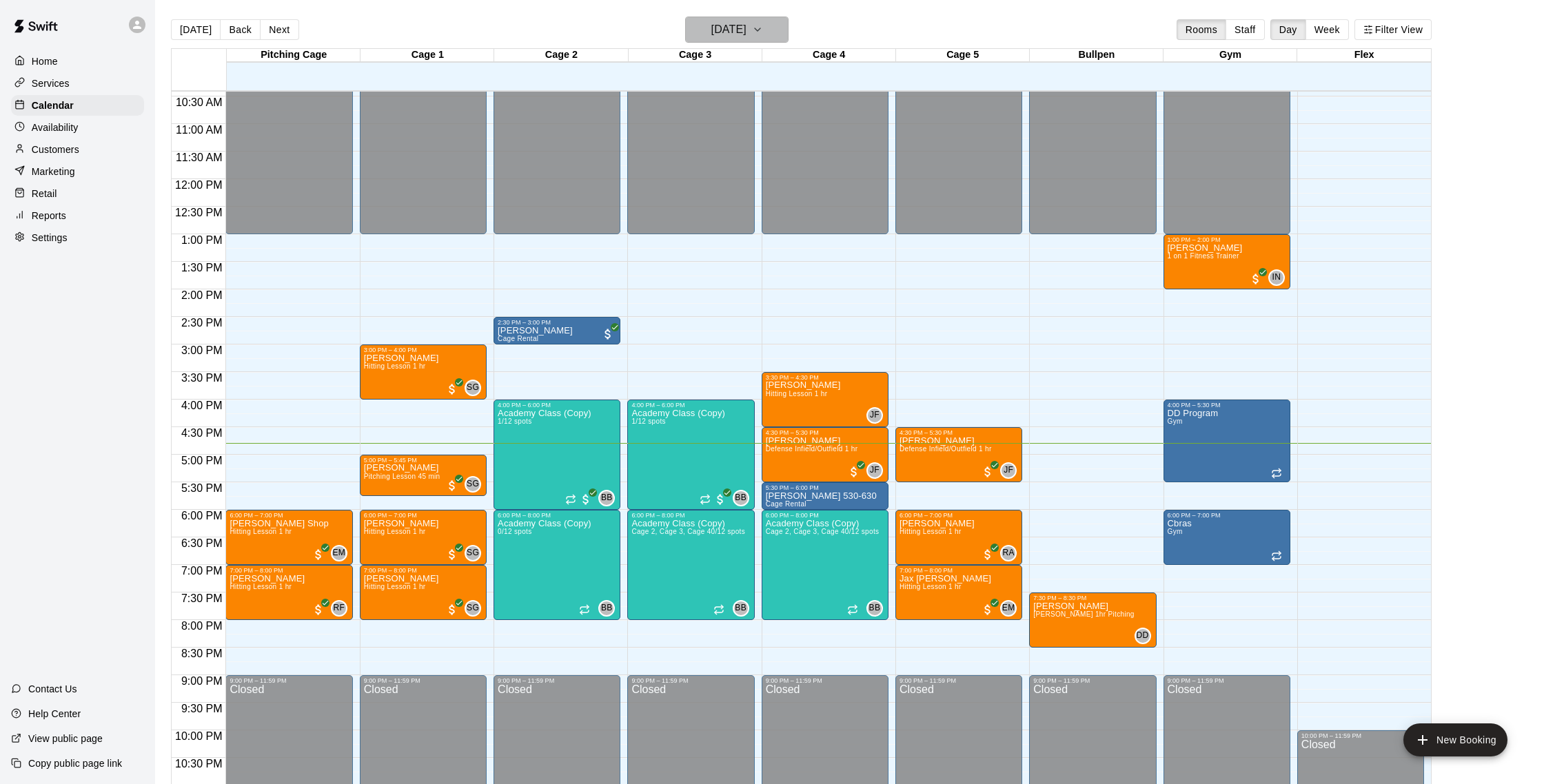
click at [746, 31] on h6 "[DATE]" at bounding box center [729, 30] width 35 height 19
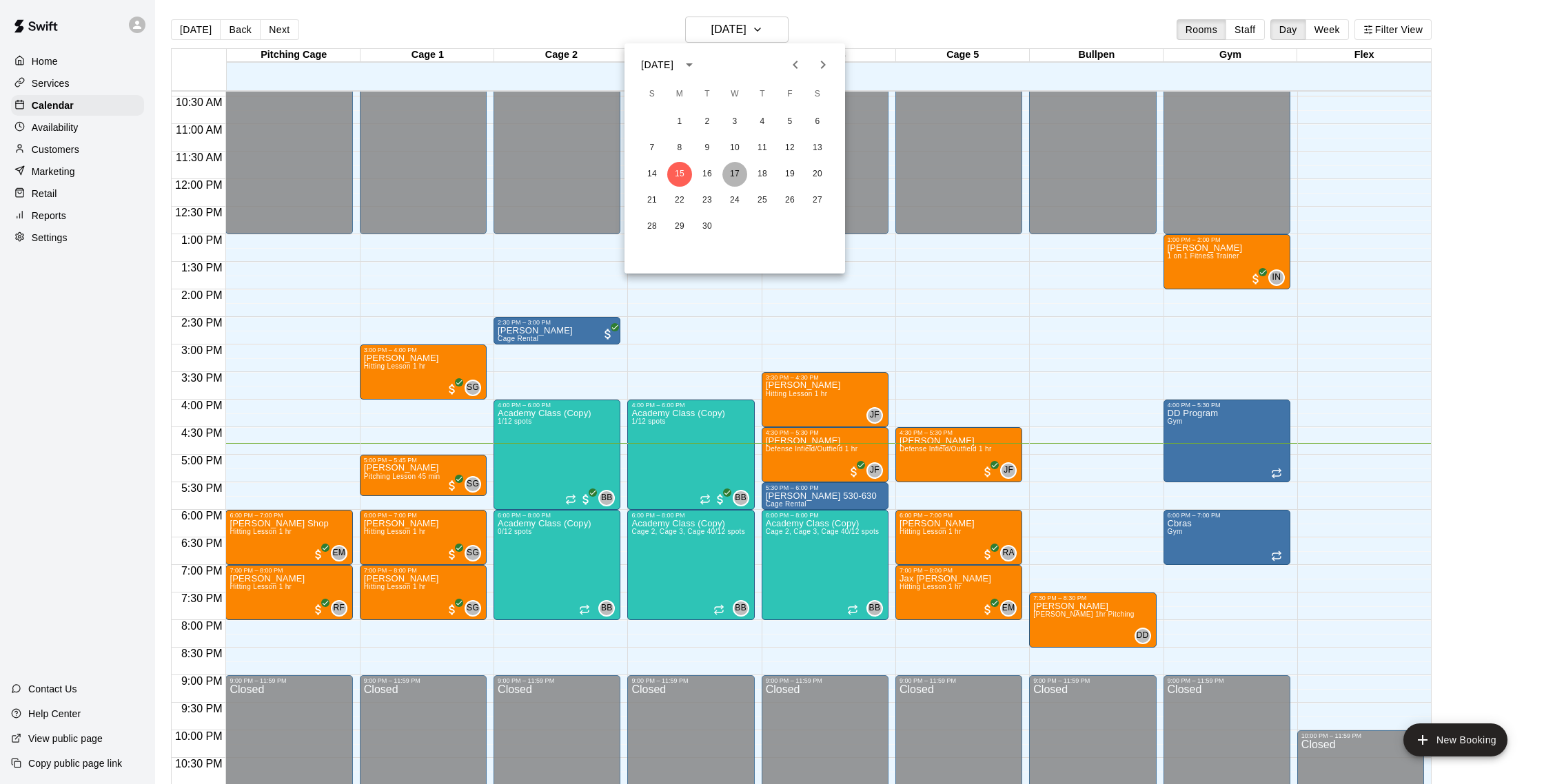
click at [741, 174] on button "17" at bounding box center [734, 174] width 25 height 25
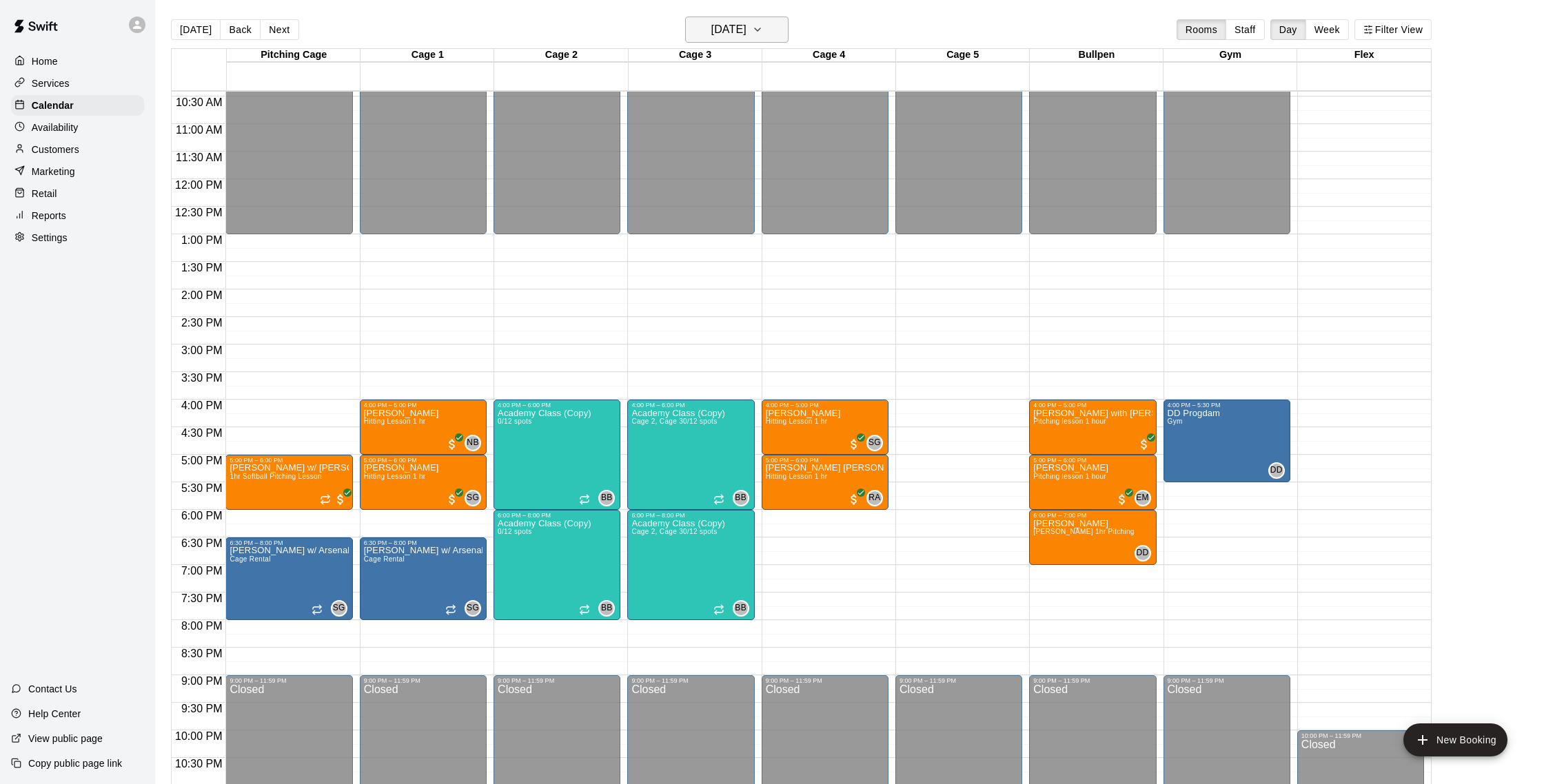
click at [746, 27] on h6 "Wednesday Sep 17" at bounding box center [729, 30] width 35 height 19
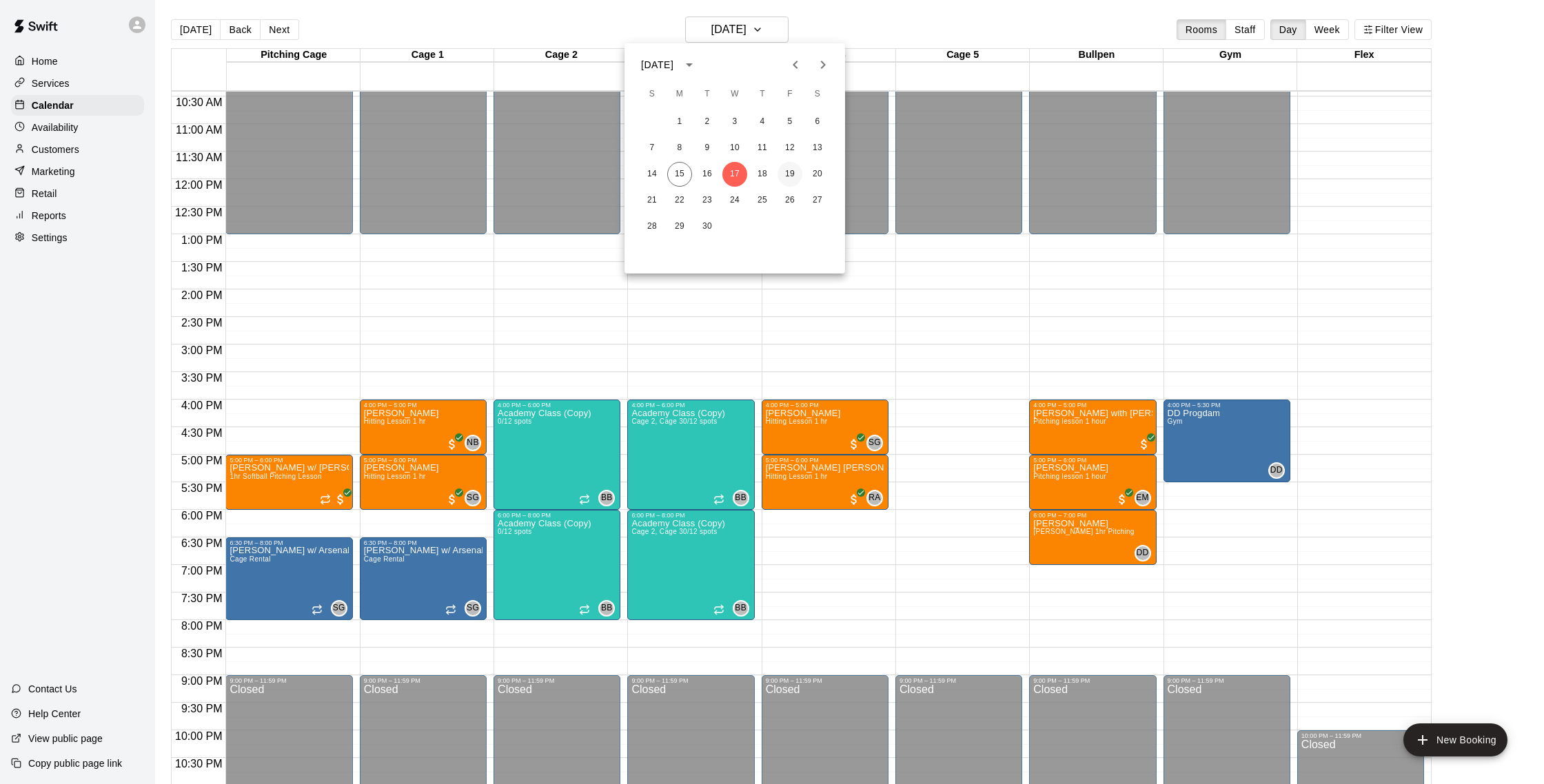
click at [787, 168] on button "19" at bounding box center [790, 174] width 25 height 25
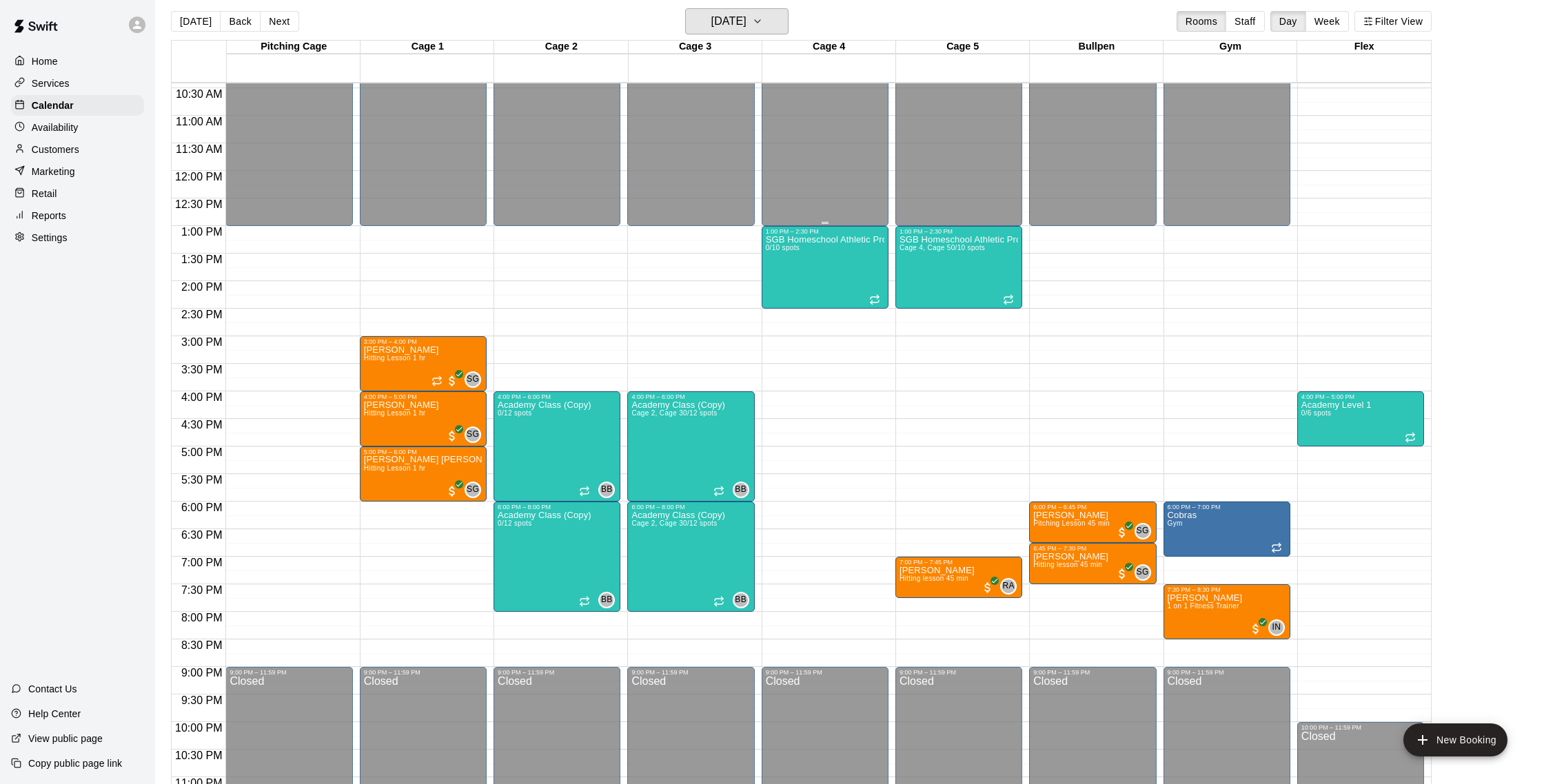
scroll to position [577, 0]
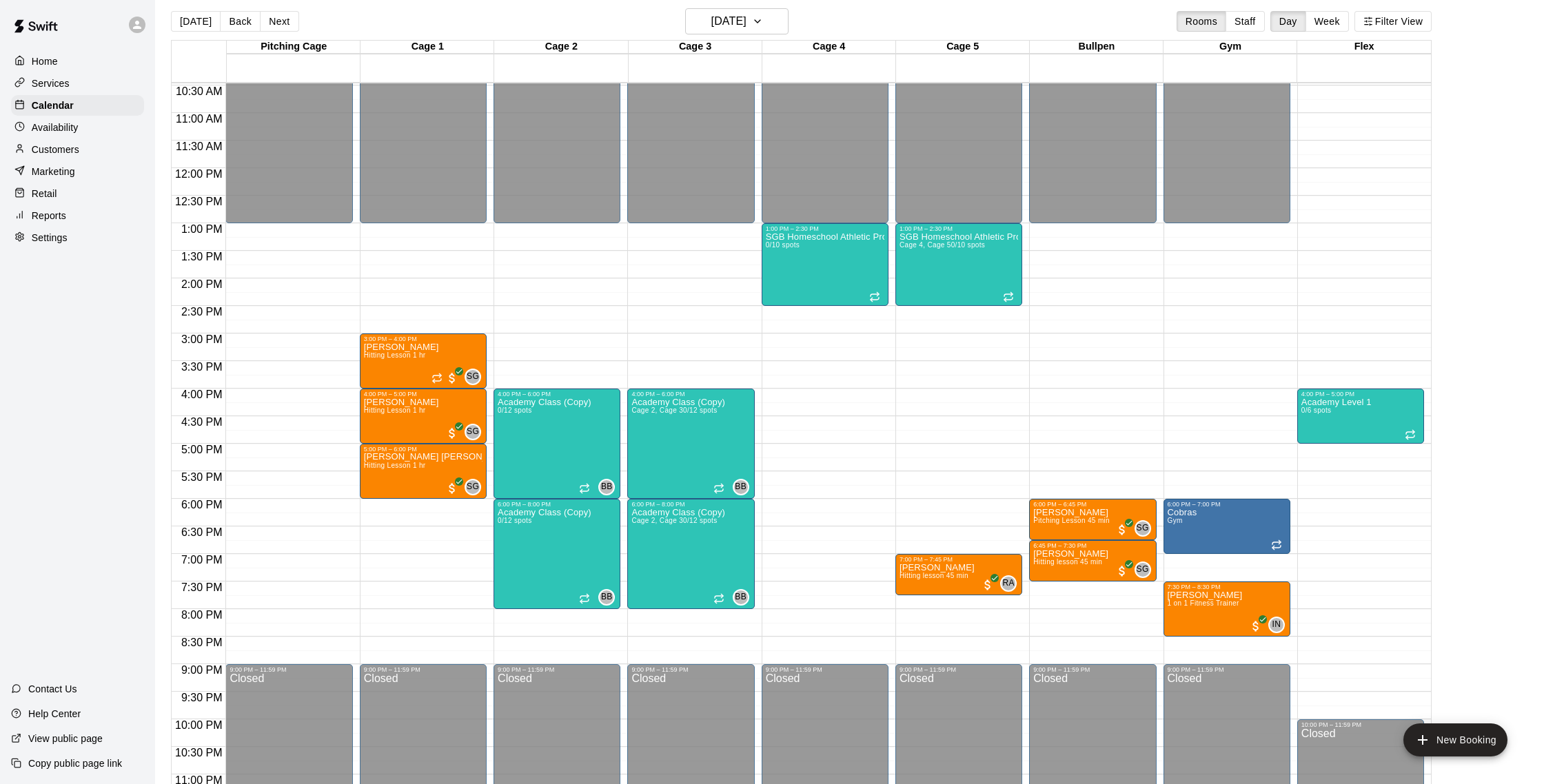
click at [229, 27] on button "Back" at bounding box center [240, 22] width 40 height 21
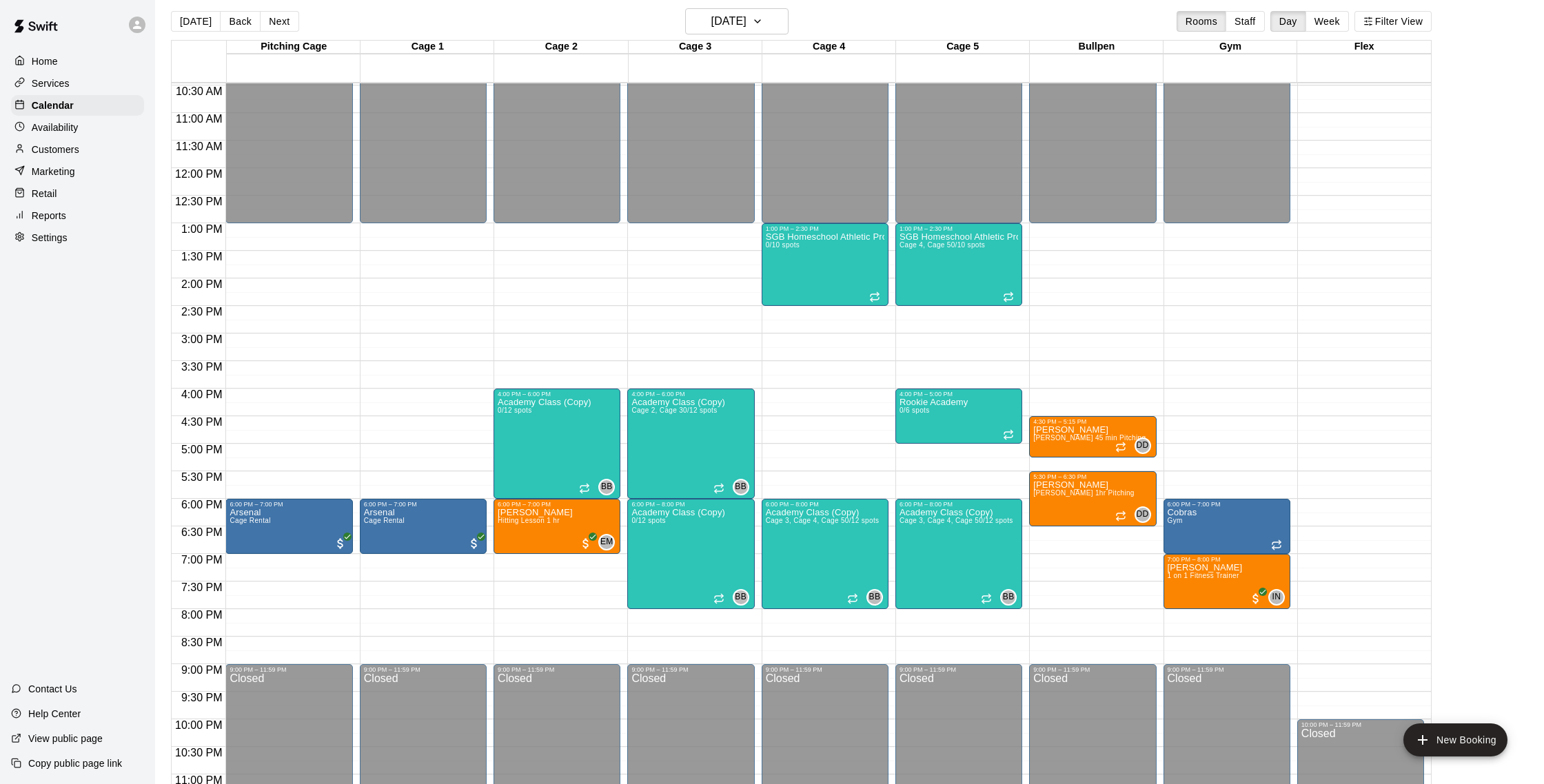
click at [239, 23] on button "Back" at bounding box center [240, 22] width 40 height 21
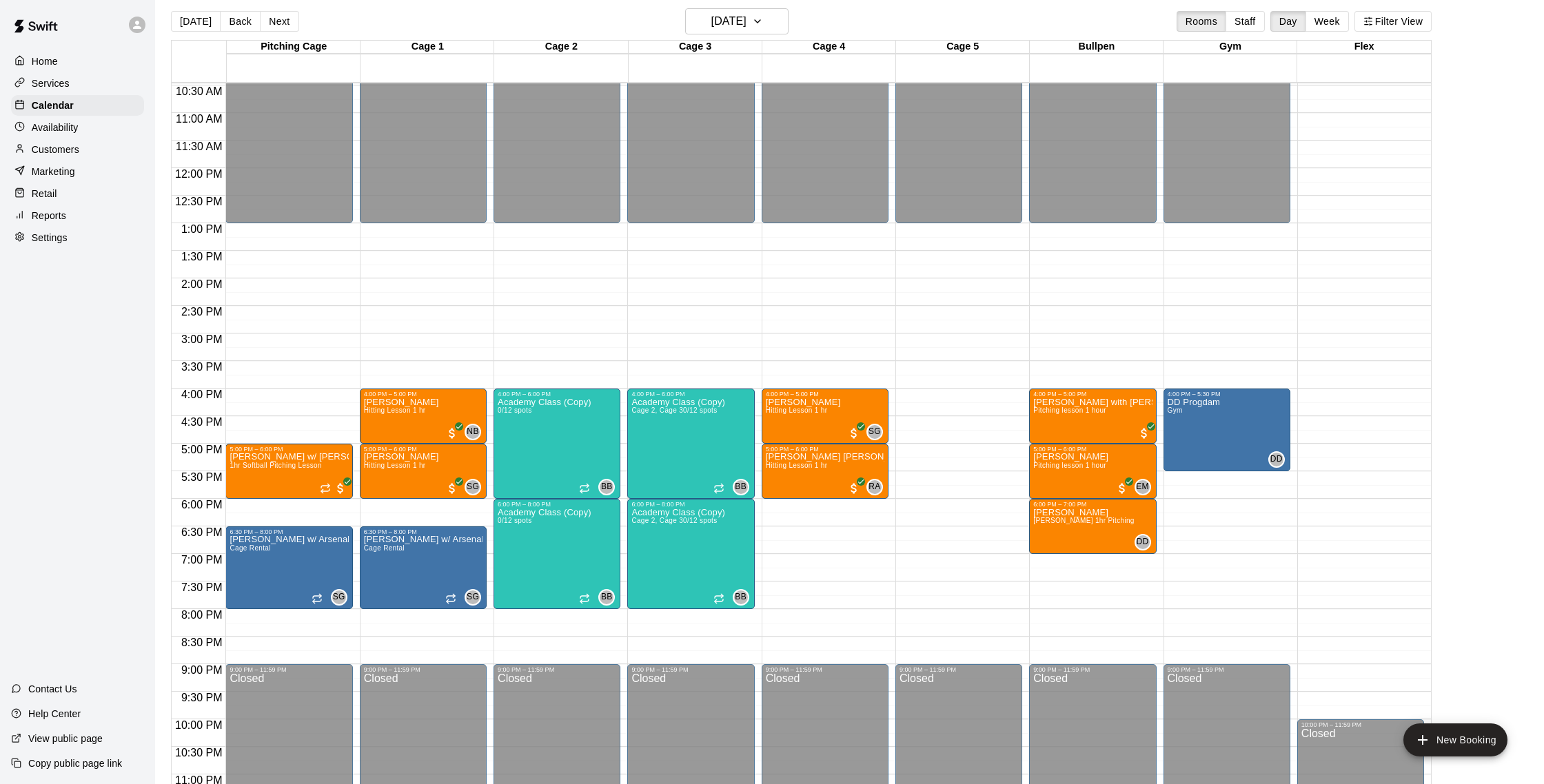
click at [187, 19] on button "[DATE]" at bounding box center [196, 22] width 50 height 21
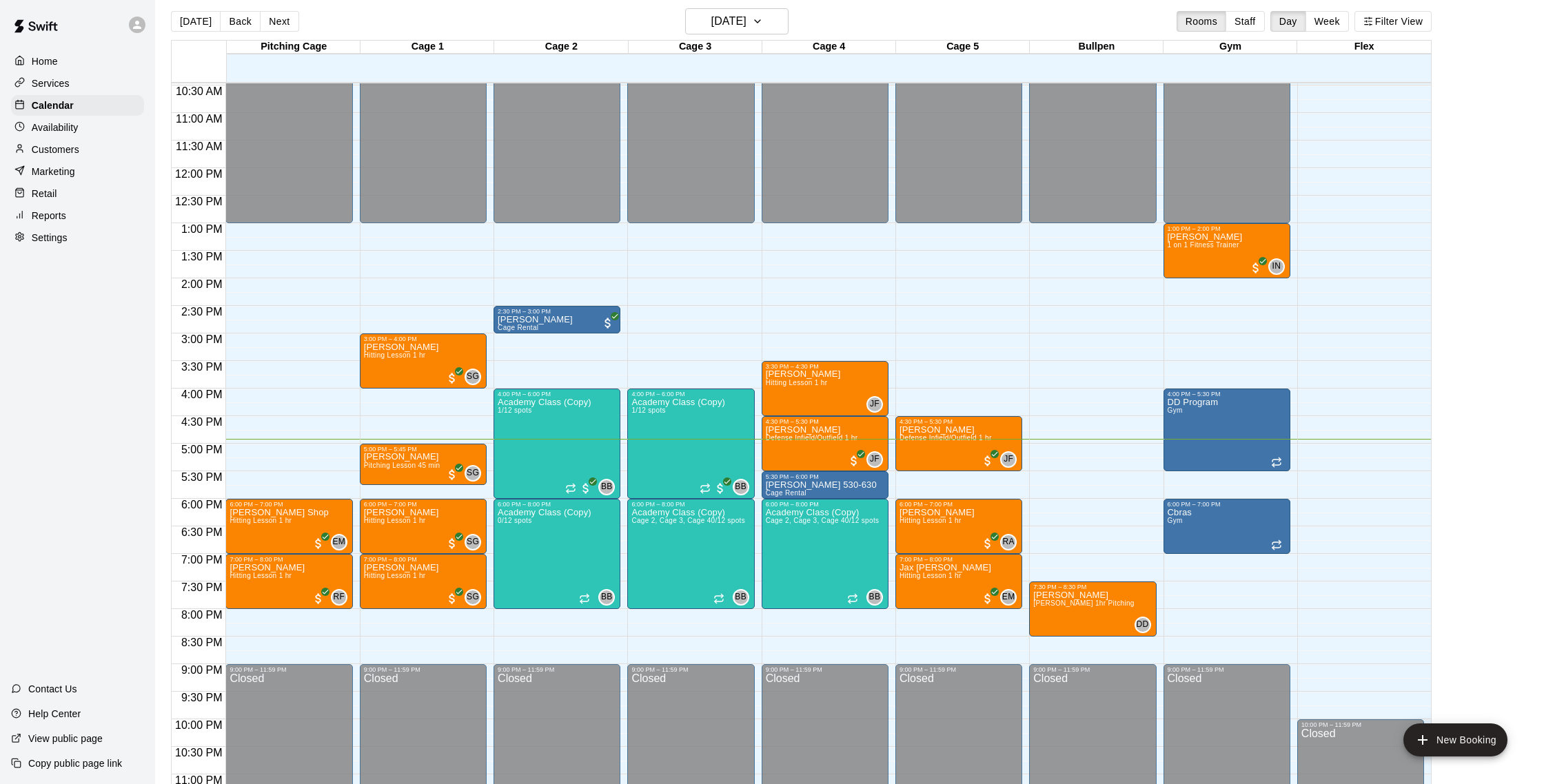
click at [279, 31] on div "Today Back Next Monday Sep 15 Rooms Staff Day Week Filter View" at bounding box center [801, 23] width 1261 height 31
click at [280, 24] on button "Next" at bounding box center [279, 22] width 39 height 21
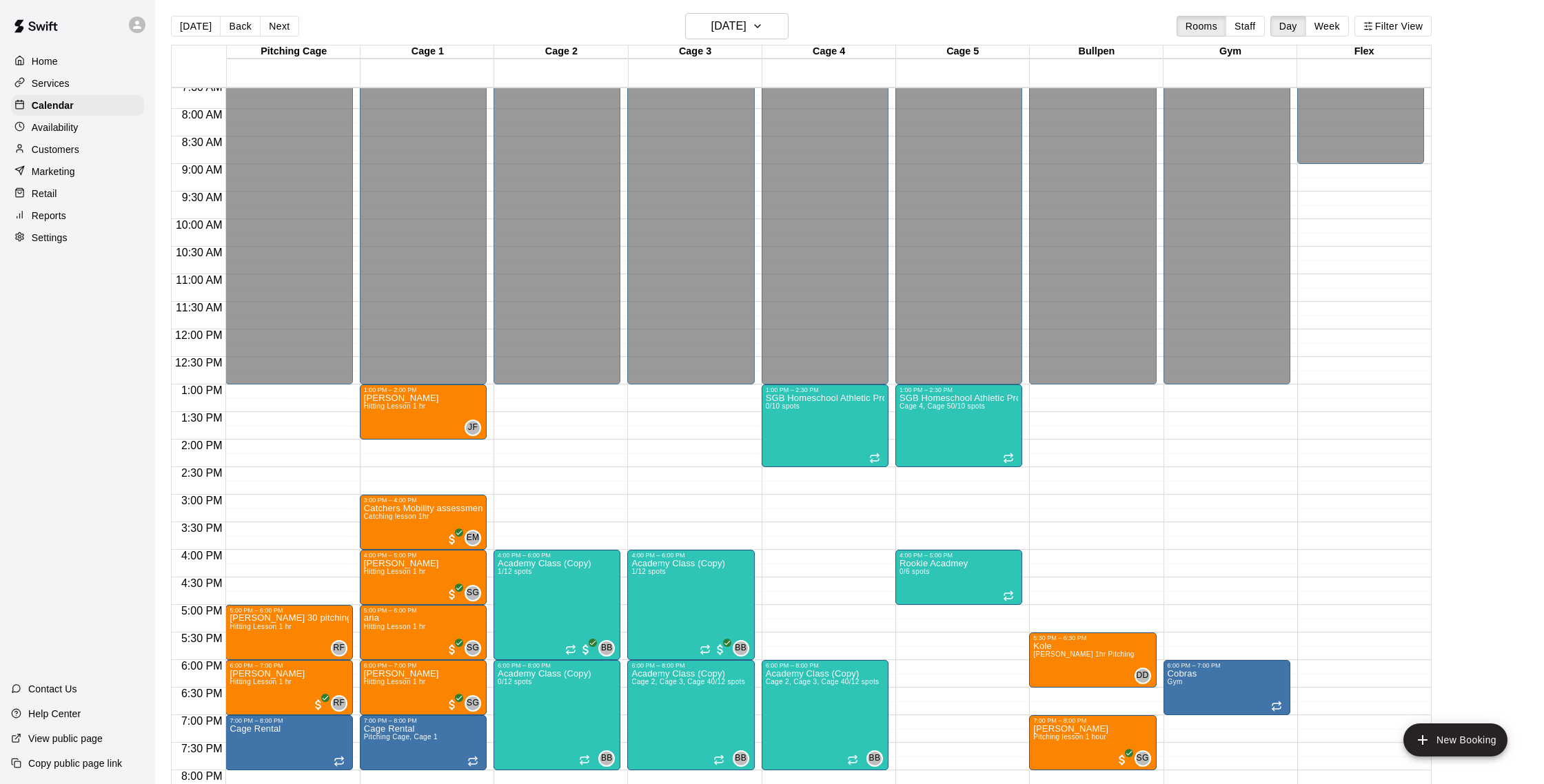
scroll to position [416, 0]
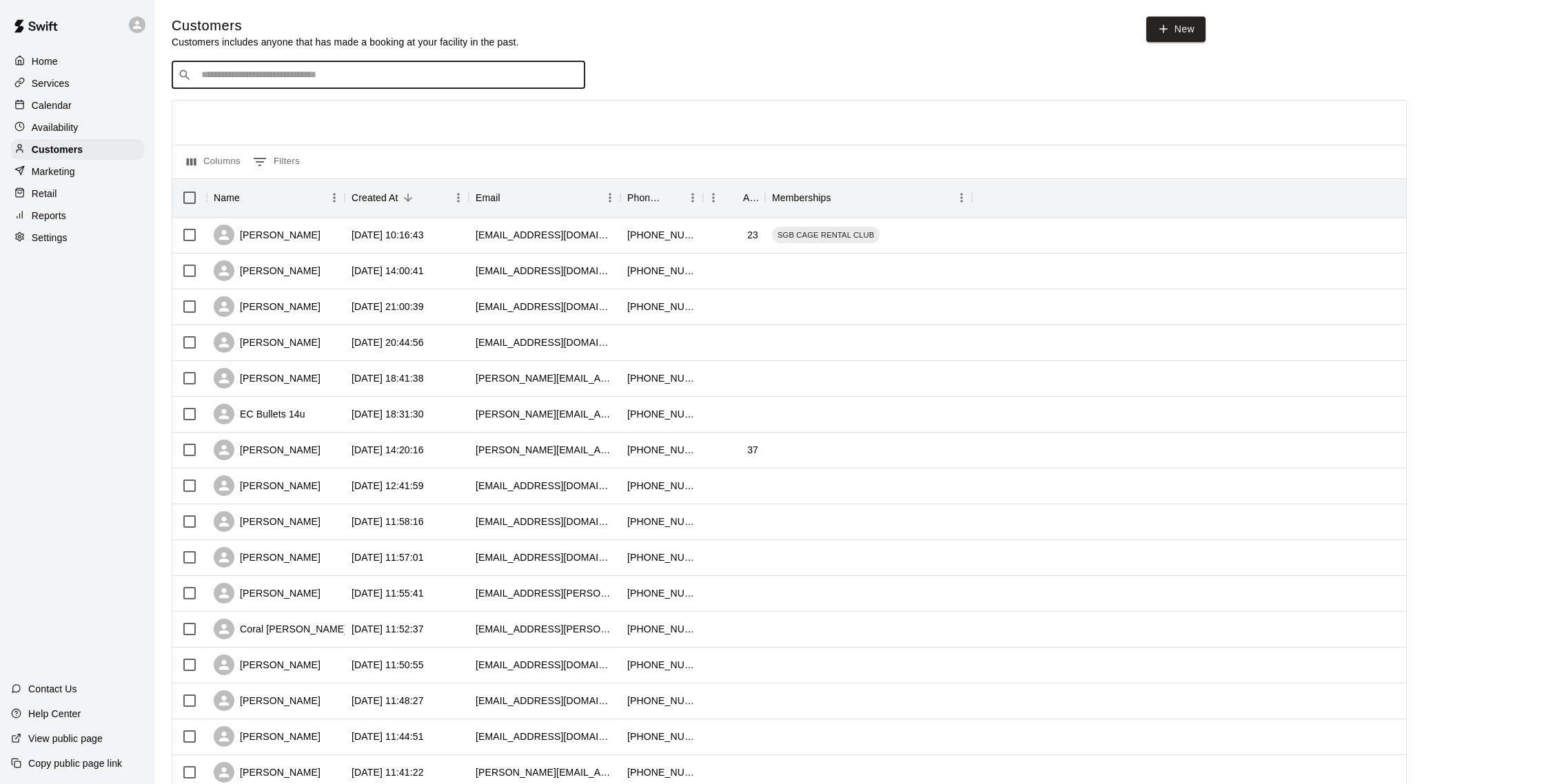
click at [293, 79] on input "Search customers by name or email" at bounding box center [388, 75] width 382 height 14
type input "*****"
click at [330, 119] on div "[PERSON_NAME] Rookie Academy (3x a week) [EMAIL_ADDRESS][DOMAIN_NAME]" at bounding box center [313, 111] width 206 height 30
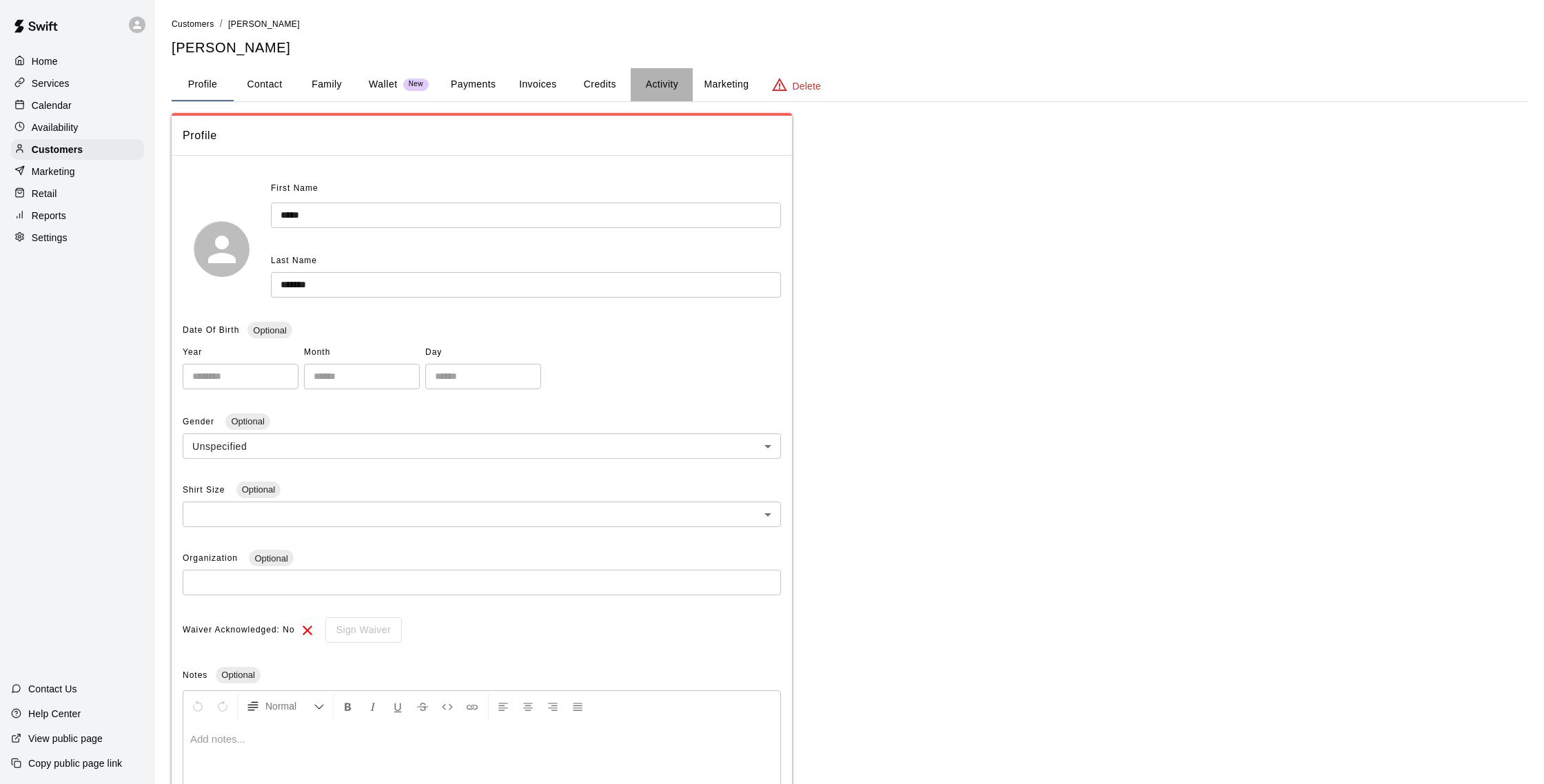
click at [679, 88] on button "Activity" at bounding box center [662, 85] width 62 height 33
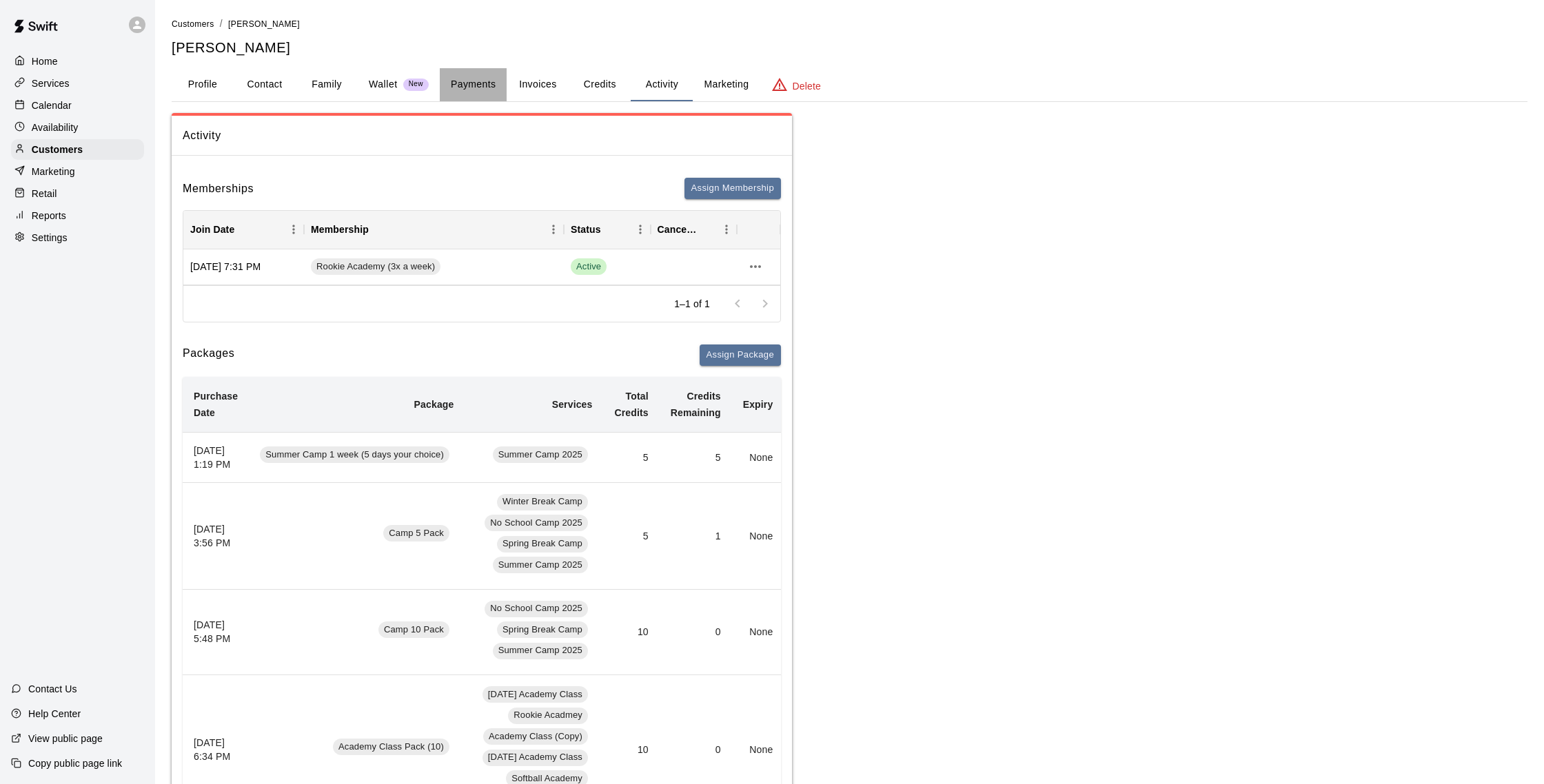
click at [484, 87] on button "Payments" at bounding box center [473, 85] width 67 height 33
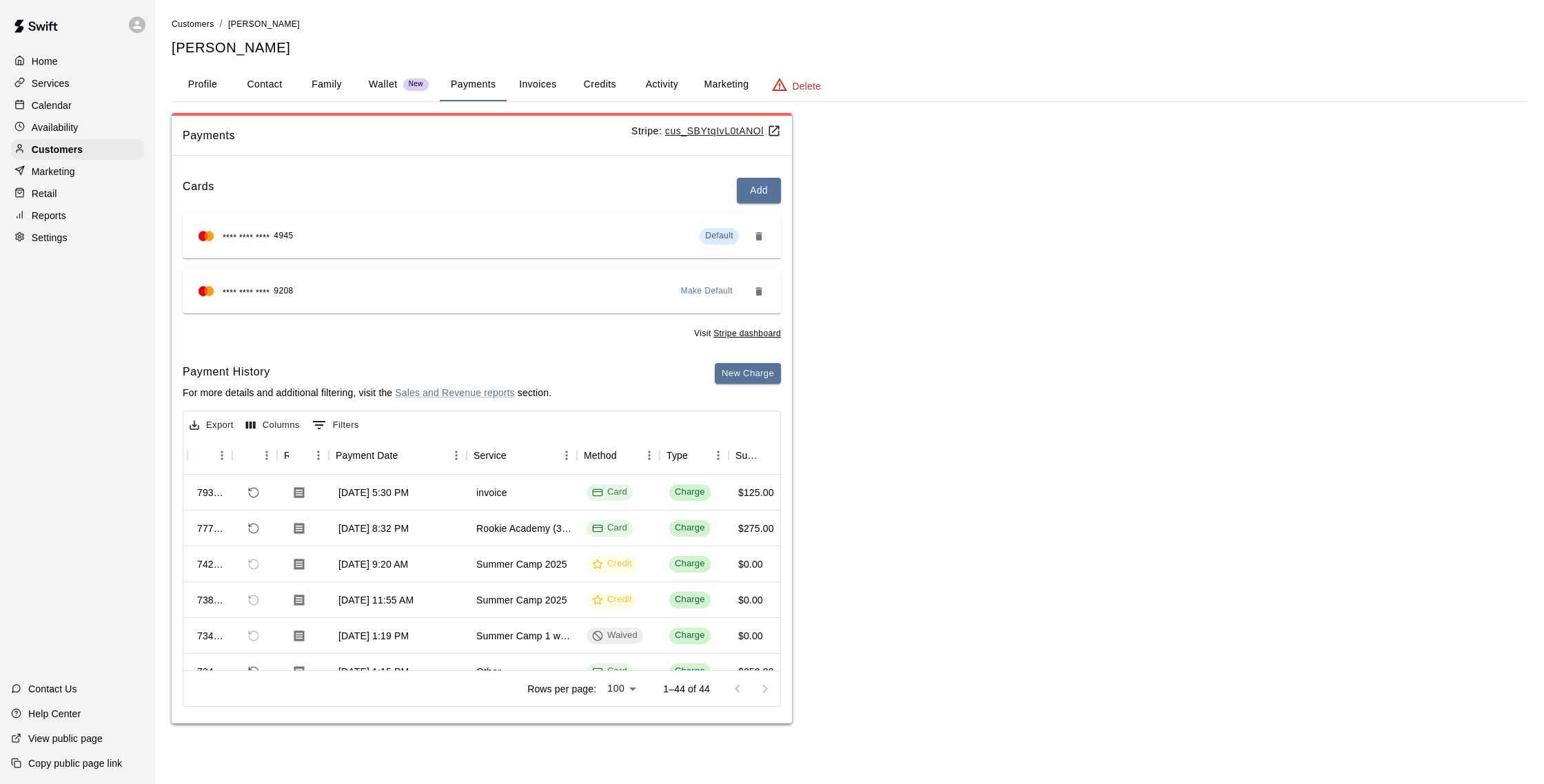
scroll to position [0, 35]
click at [75, 102] on div "Calendar" at bounding box center [77, 106] width 133 height 21
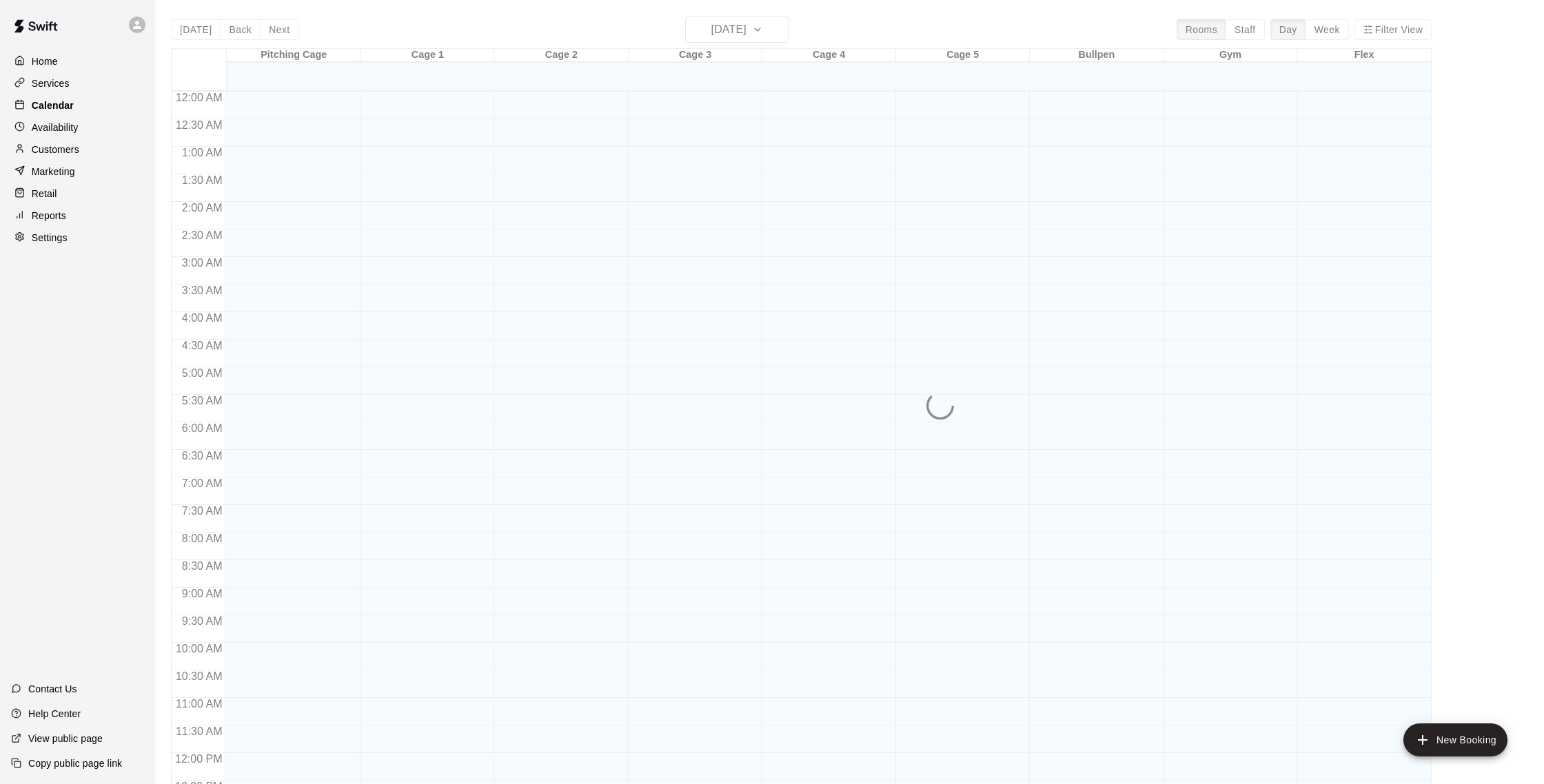
scroll to position [575, 0]
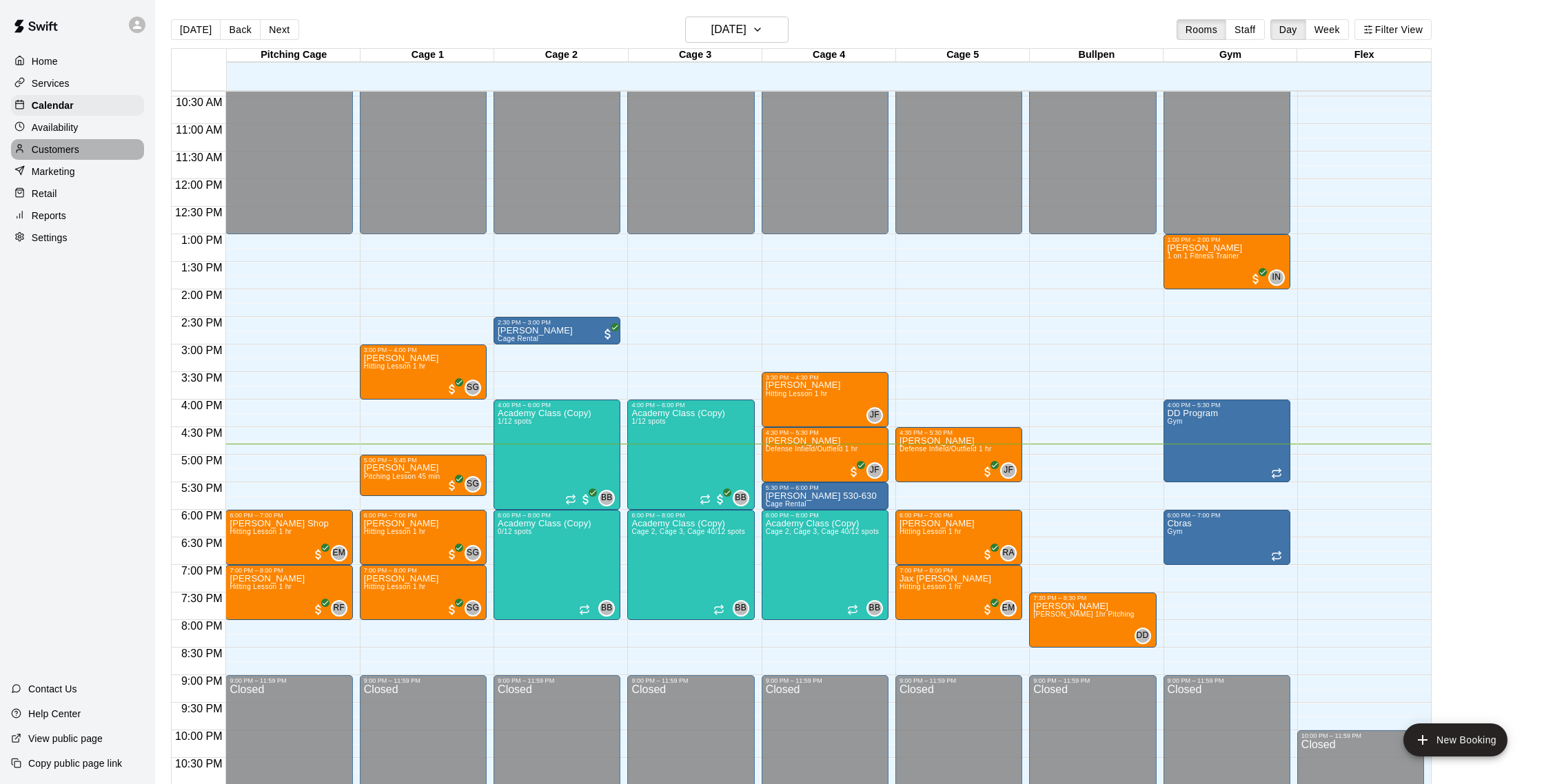
click at [76, 148] on p "Customers" at bounding box center [55, 149] width 48 height 14
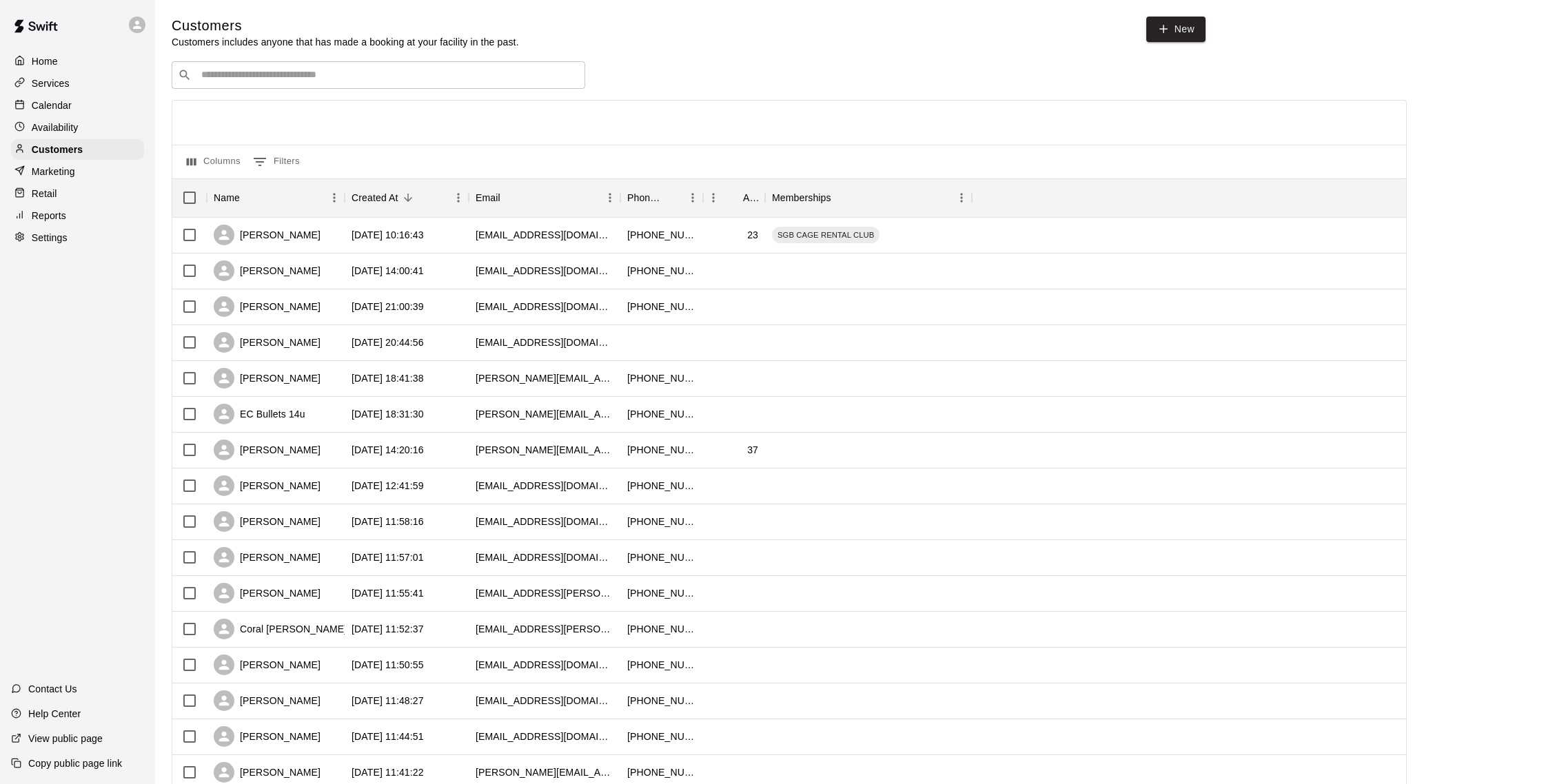
click at [274, 77] on input "Search customers by name or email" at bounding box center [388, 75] width 382 height 14
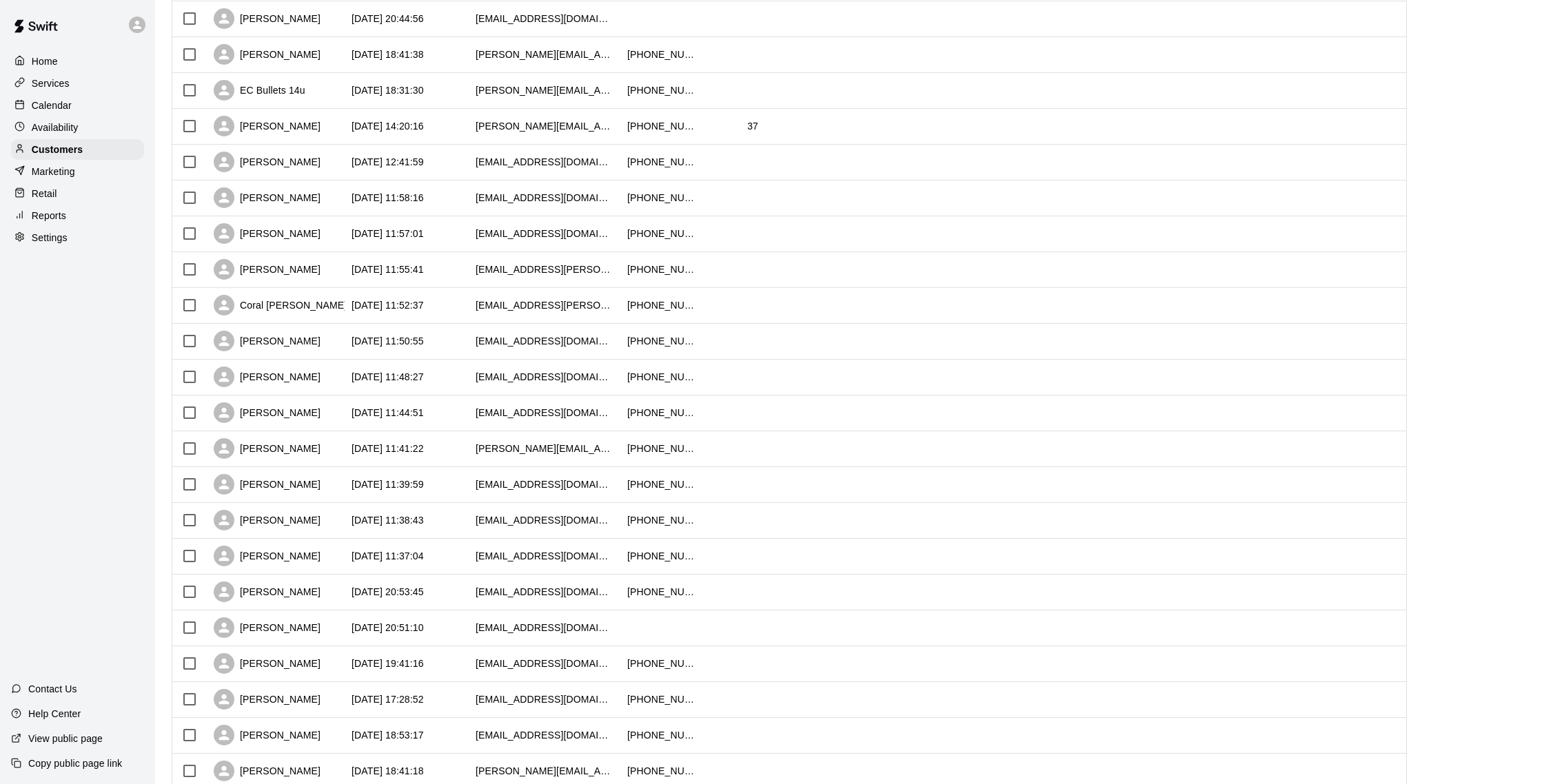
scroll to position [401, 0]
